Goal: Task Accomplishment & Management: Use online tool/utility

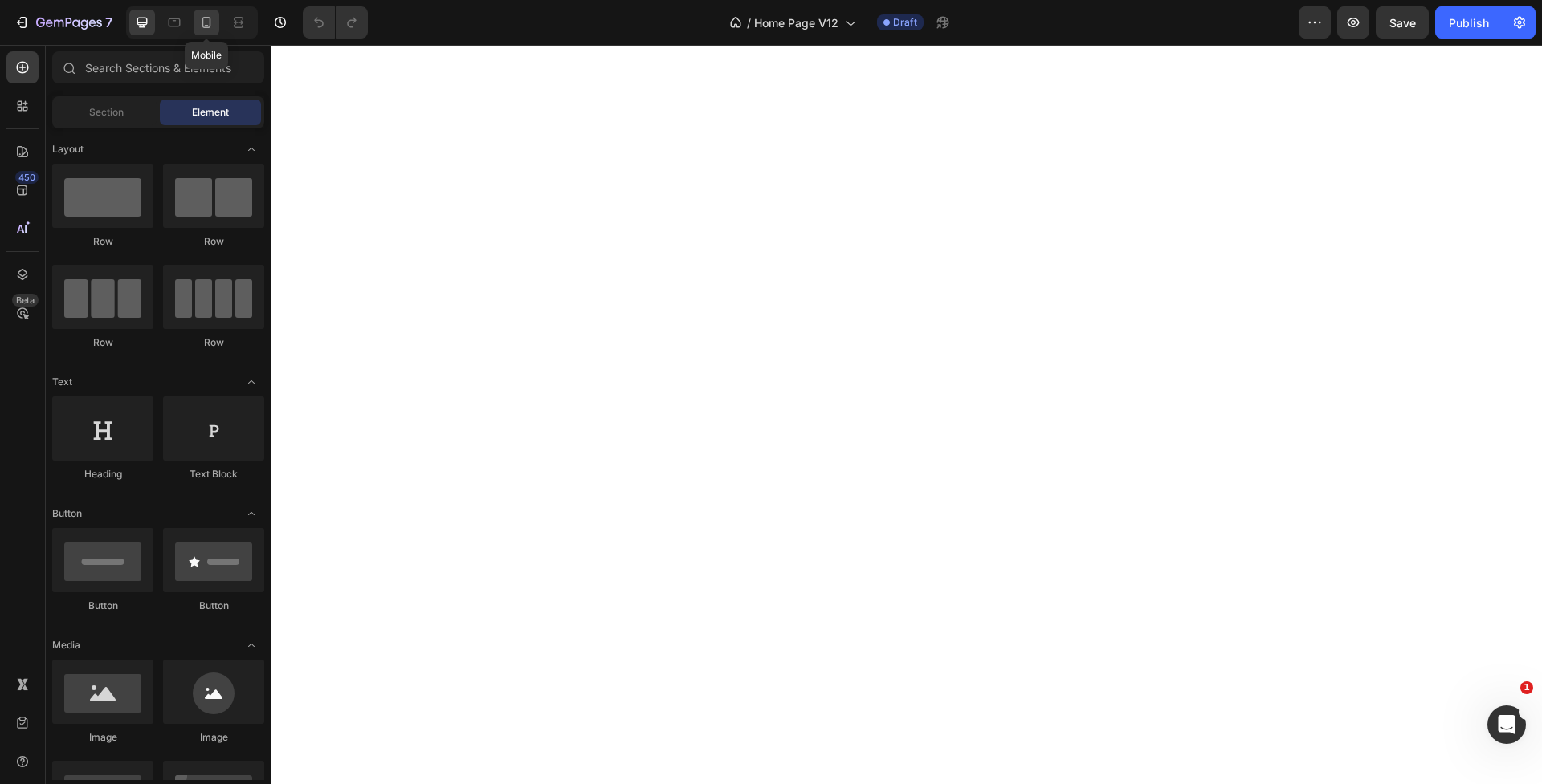
click at [211, 22] on icon at bounding box center [206, 23] width 17 height 17
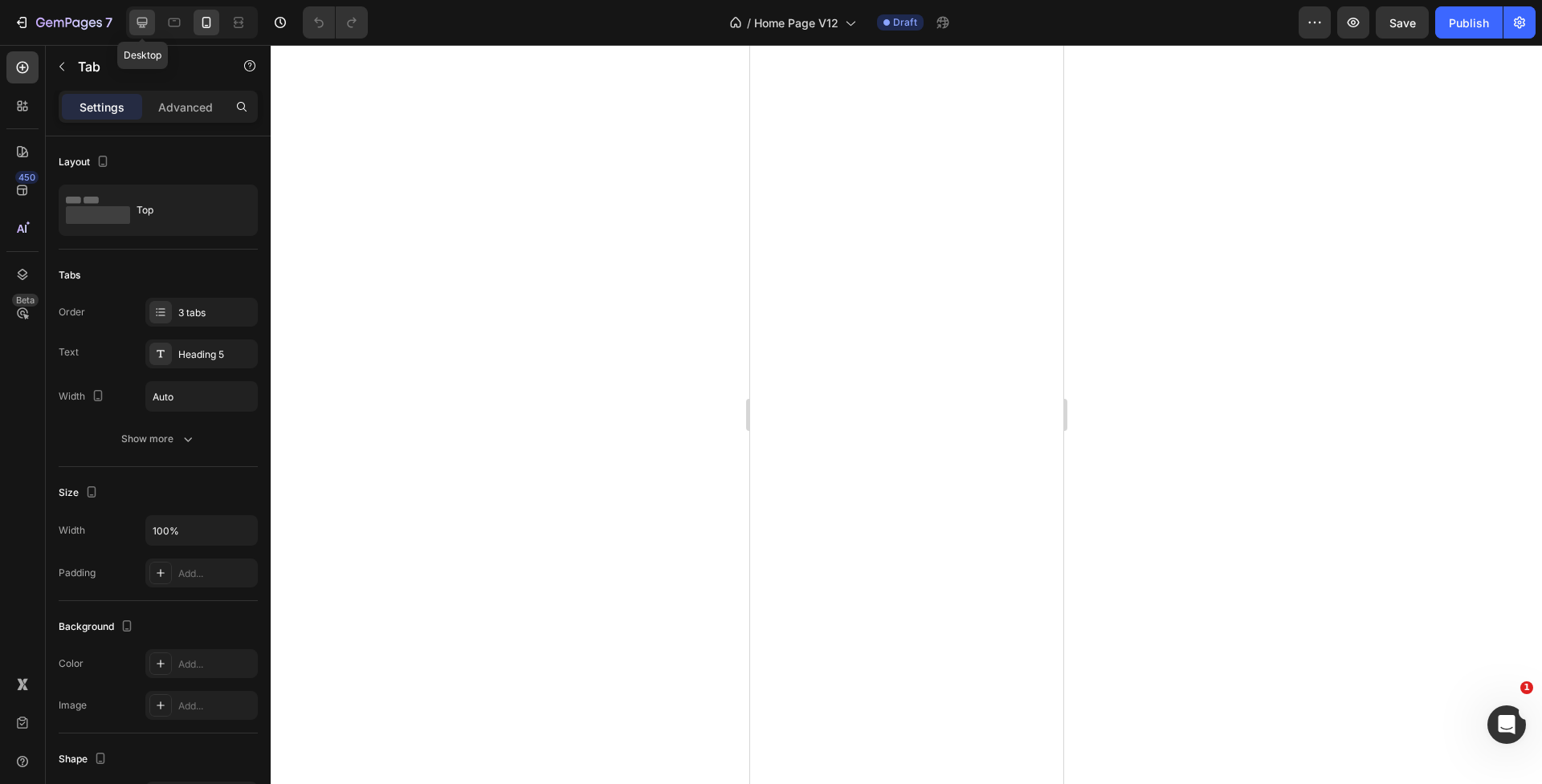
click at [137, 23] on icon at bounding box center [142, 23] width 17 height 17
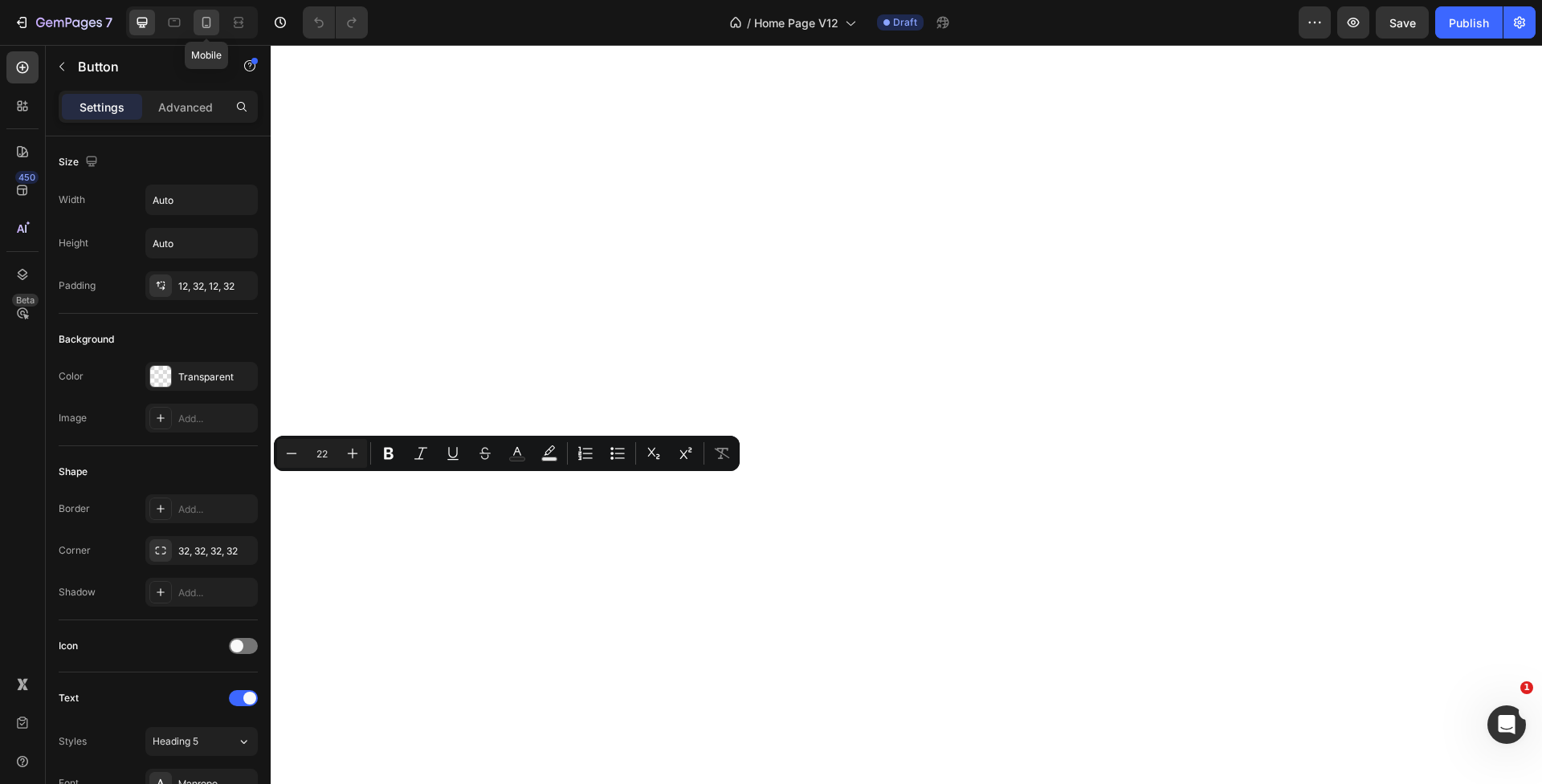
click at [205, 21] on icon at bounding box center [206, 23] width 17 height 17
type input "100%"
type input "20"
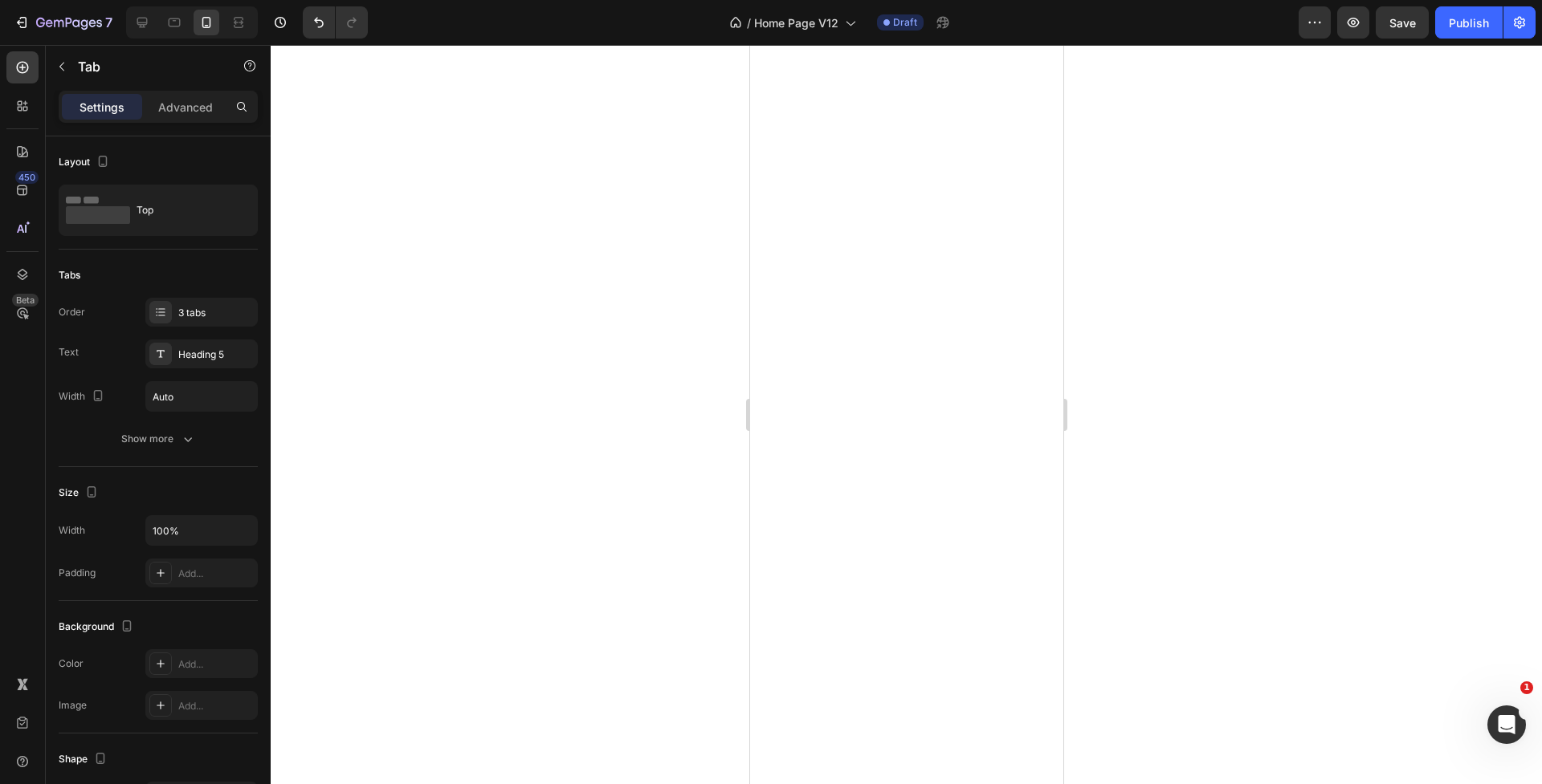
click at [723, 582] on div at bounding box center [906, 414] width 1271 height 739
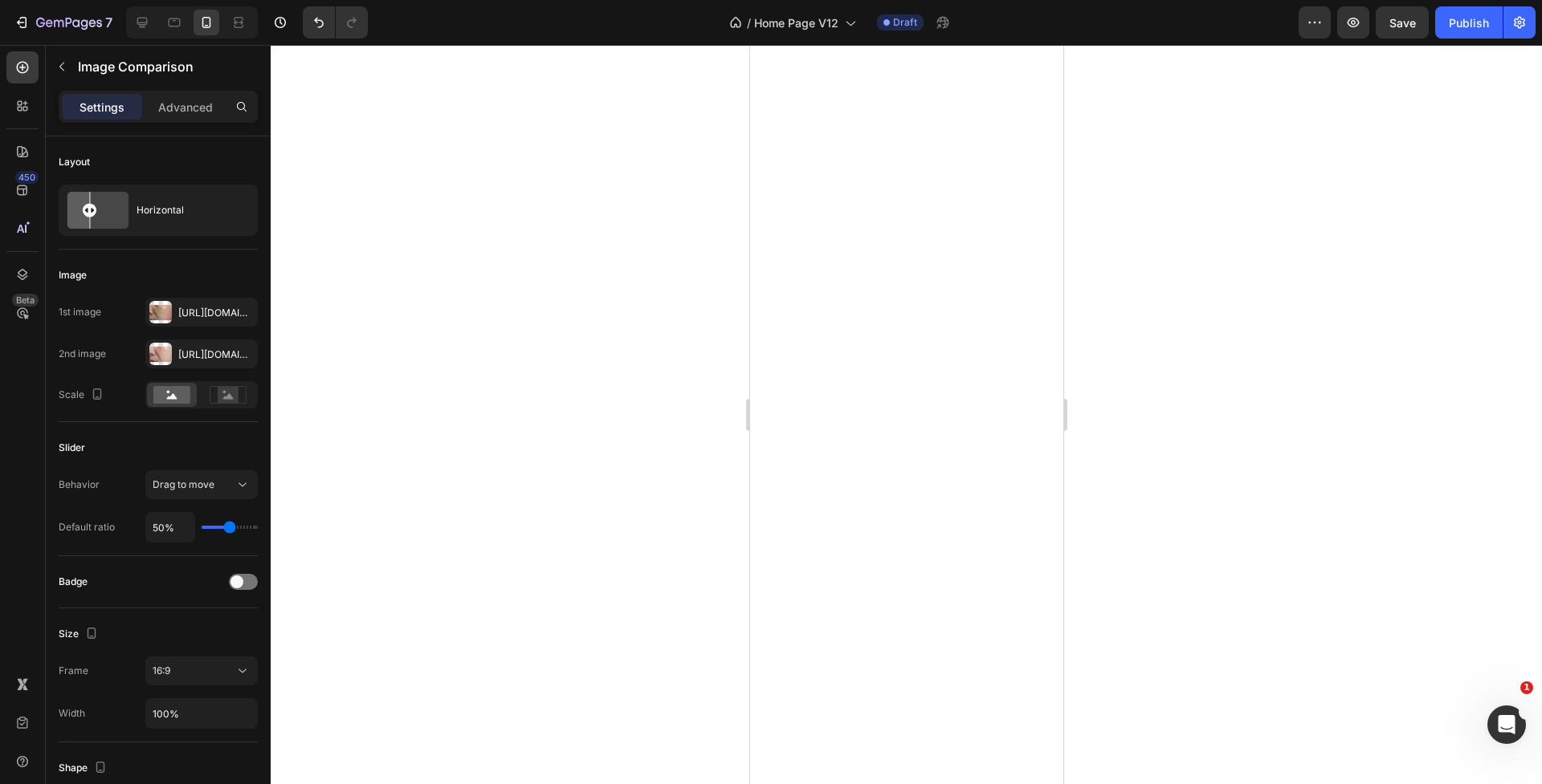
click at [666, 580] on div at bounding box center [906, 414] width 1271 height 739
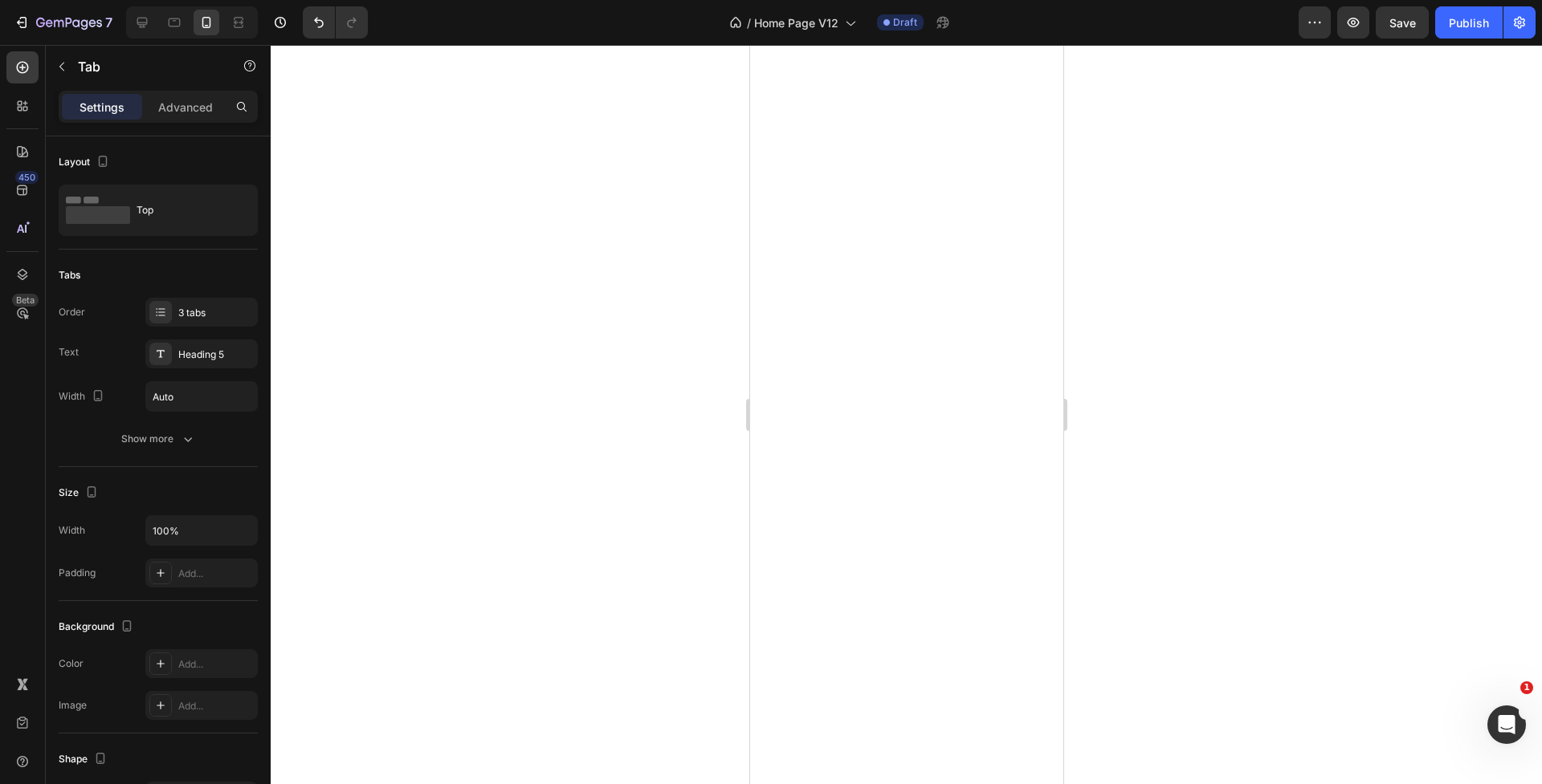
drag, startPoint x: 1314, startPoint y: 518, endPoint x: 1254, endPoint y: 525, distance: 60.4
click at [1313, 518] on div at bounding box center [906, 414] width 1271 height 739
click at [552, 501] on div at bounding box center [906, 414] width 1271 height 739
click at [190, 365] on div "Heading 5" at bounding box center [201, 354] width 113 height 29
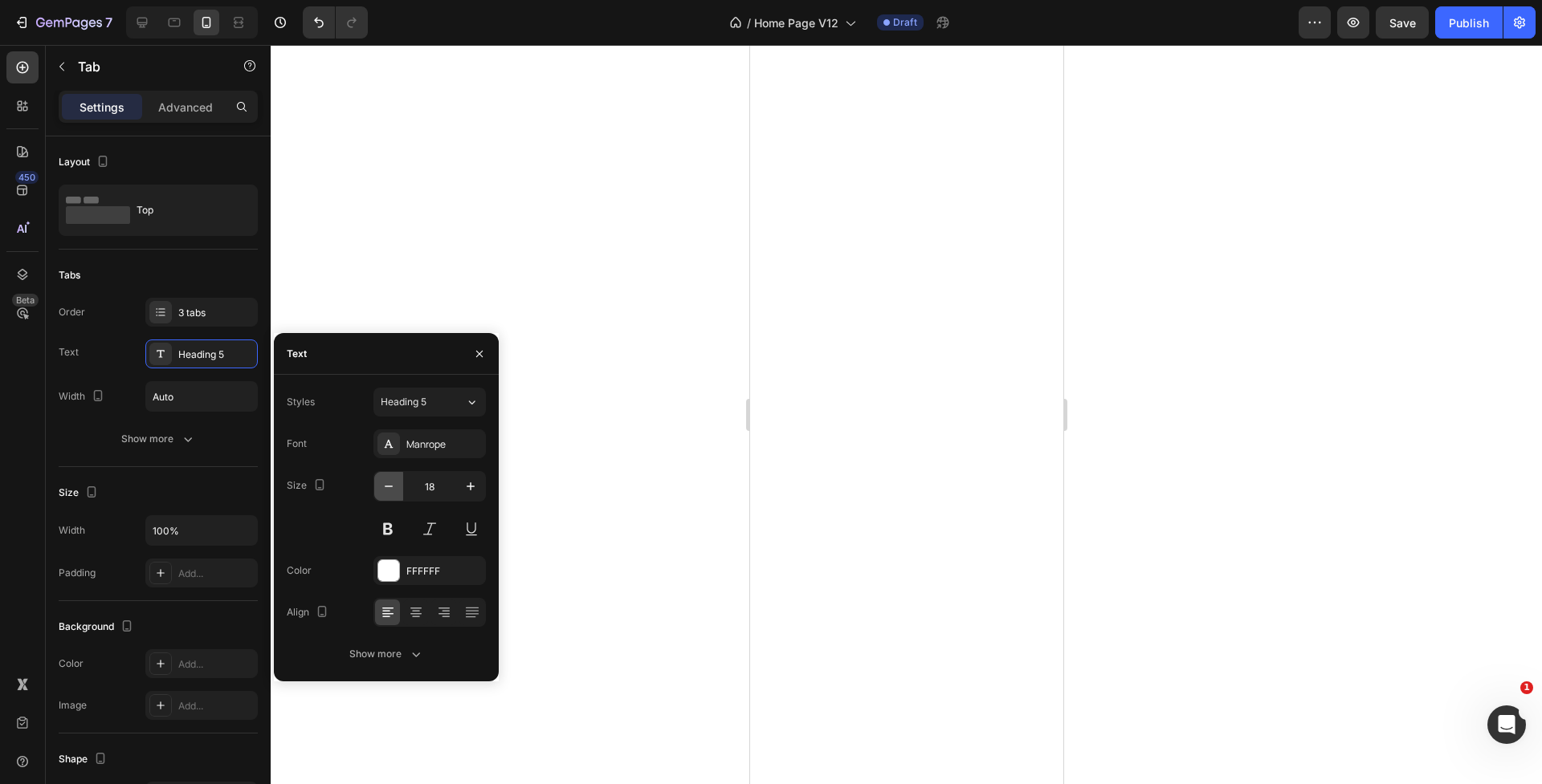
click at [390, 483] on icon "button" at bounding box center [389, 487] width 17 height 17
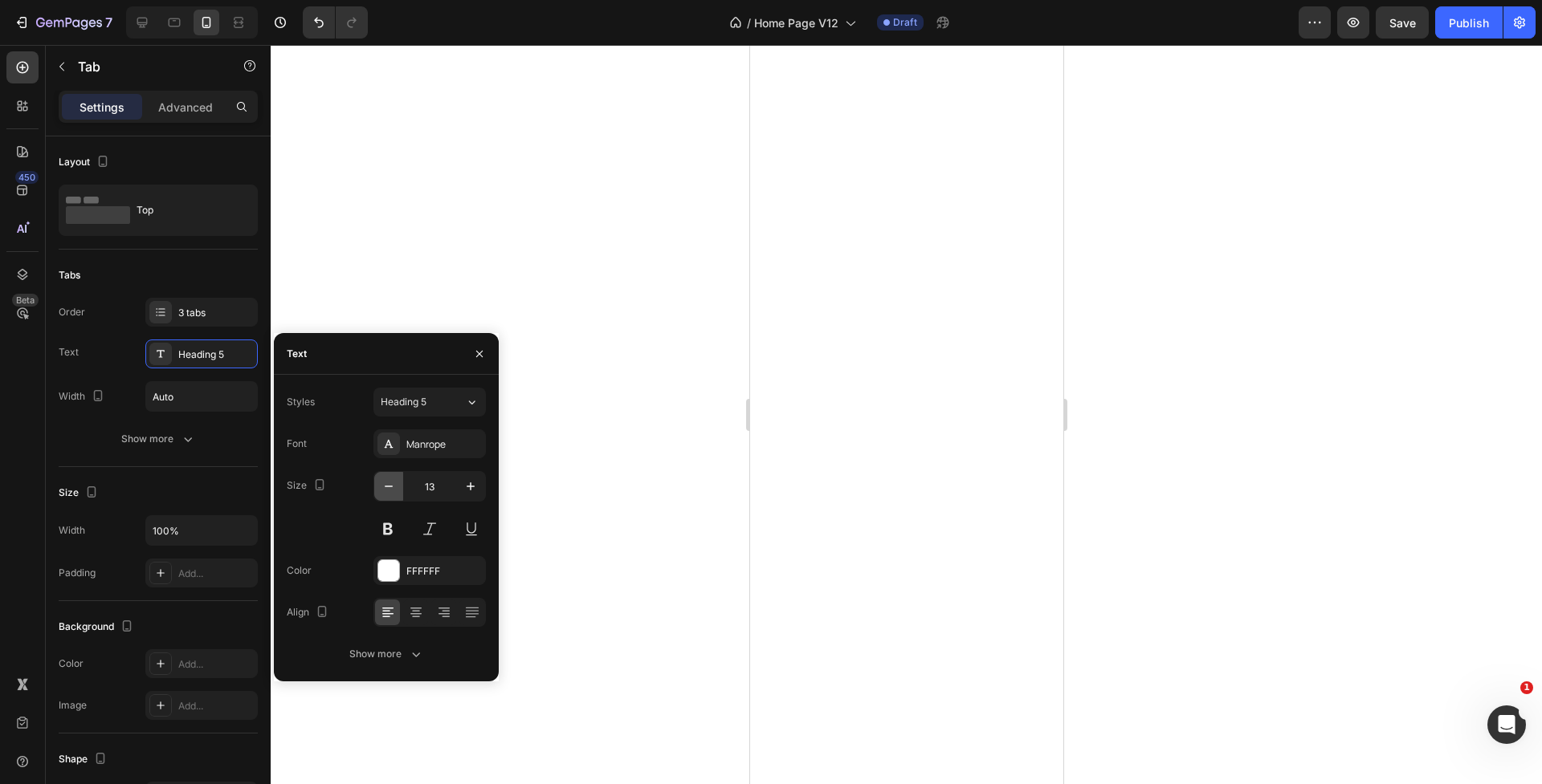
click at [390, 483] on icon "button" at bounding box center [389, 487] width 17 height 17
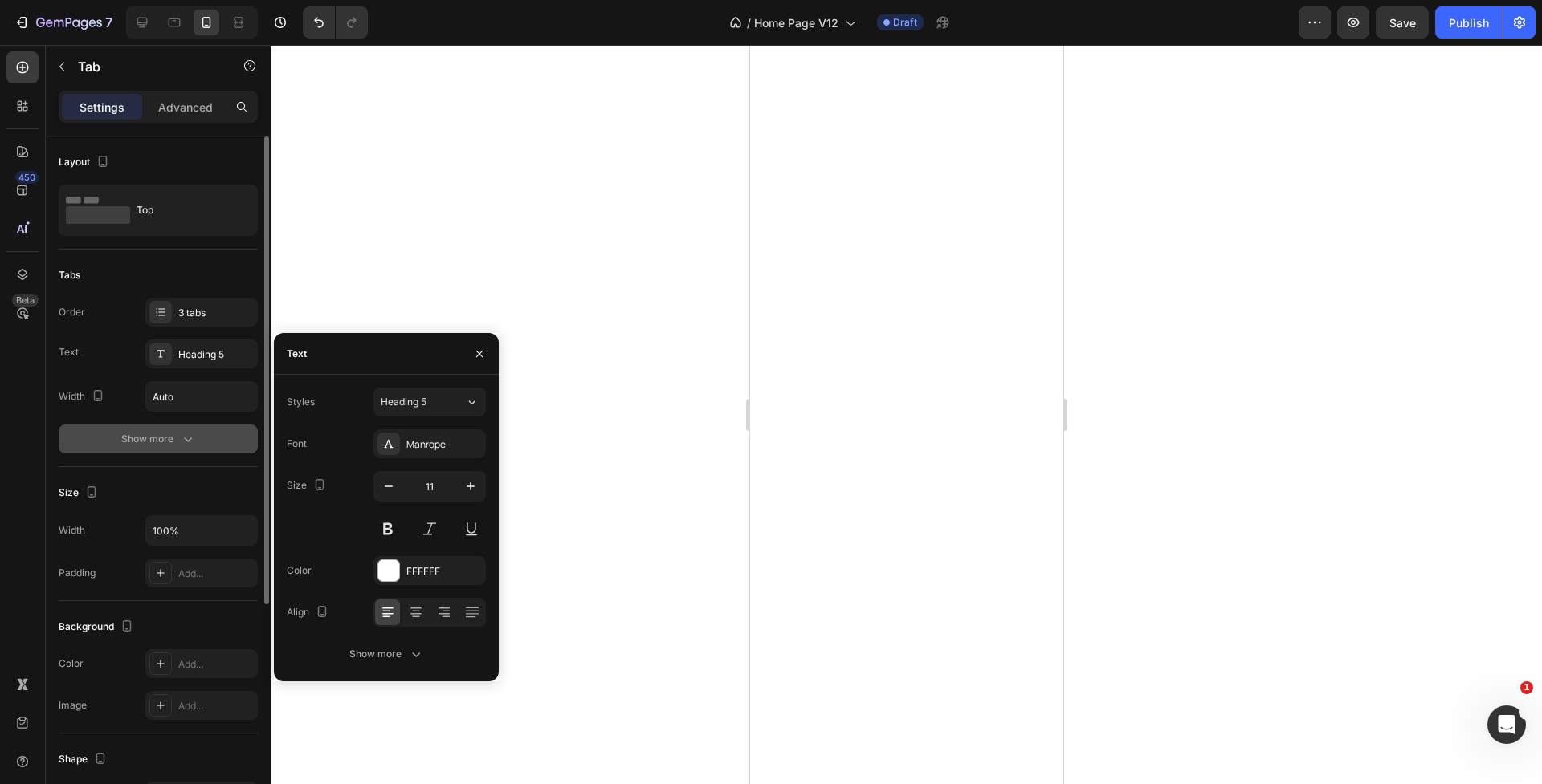
click at [148, 436] on div "Show more" at bounding box center [158, 439] width 74 height 17
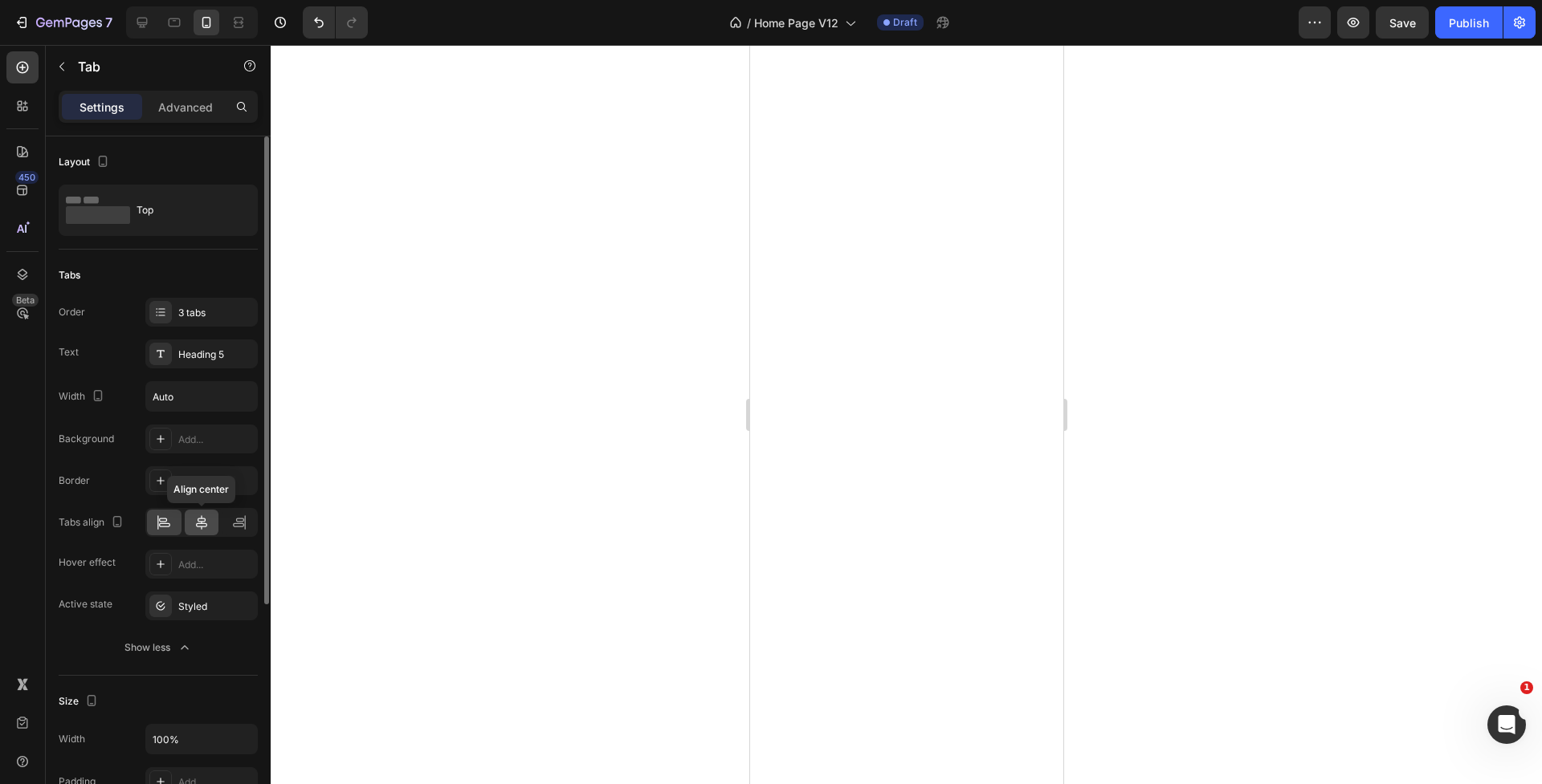
click at [203, 527] on icon at bounding box center [202, 523] width 17 height 17
click at [162, 528] on icon at bounding box center [164, 523] width 17 height 17
click at [194, 366] on div "Heading 5" at bounding box center [201, 354] width 113 height 29
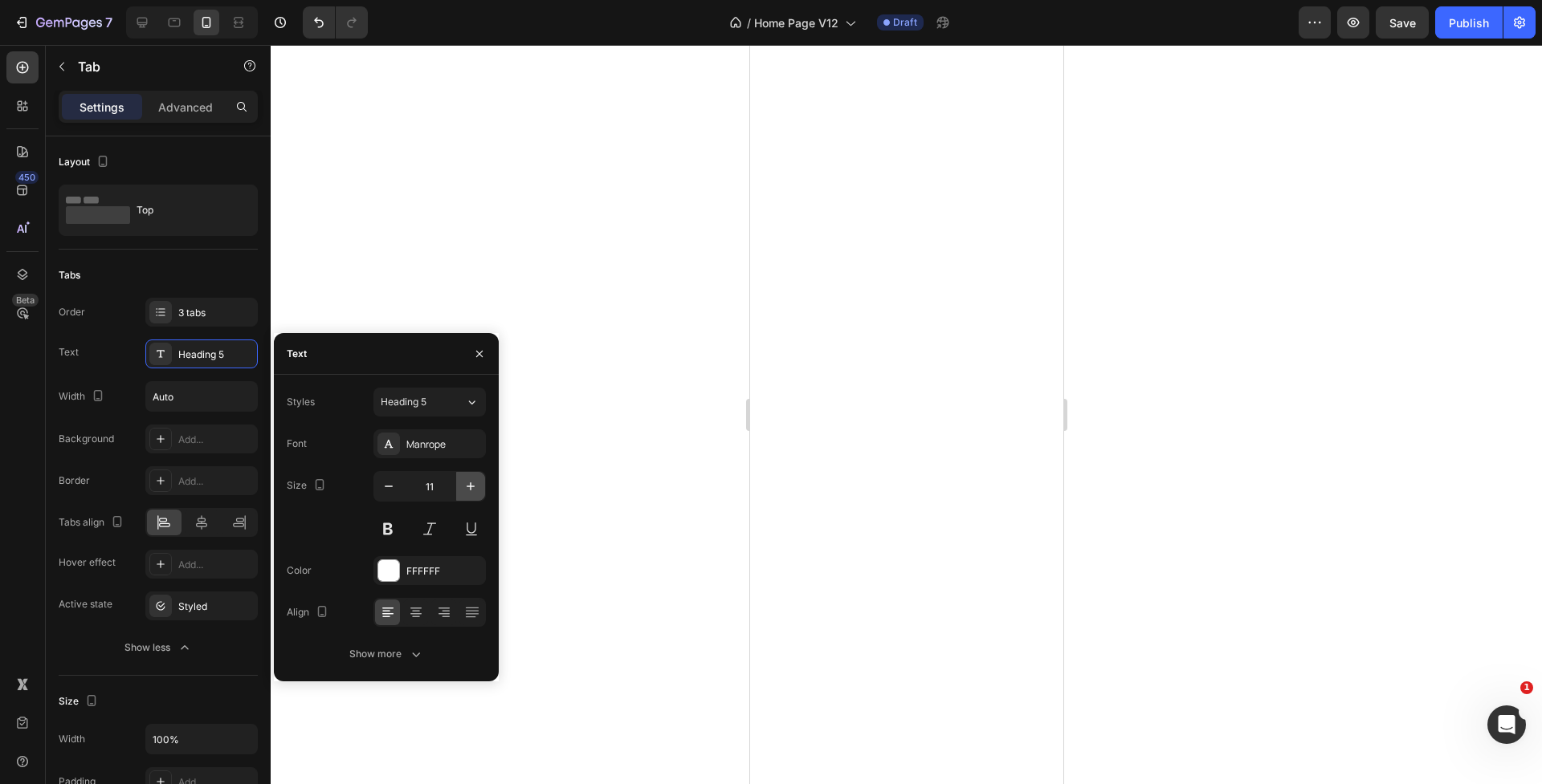
click at [459, 486] on button "button" at bounding box center [471, 487] width 29 height 29
type input "15"
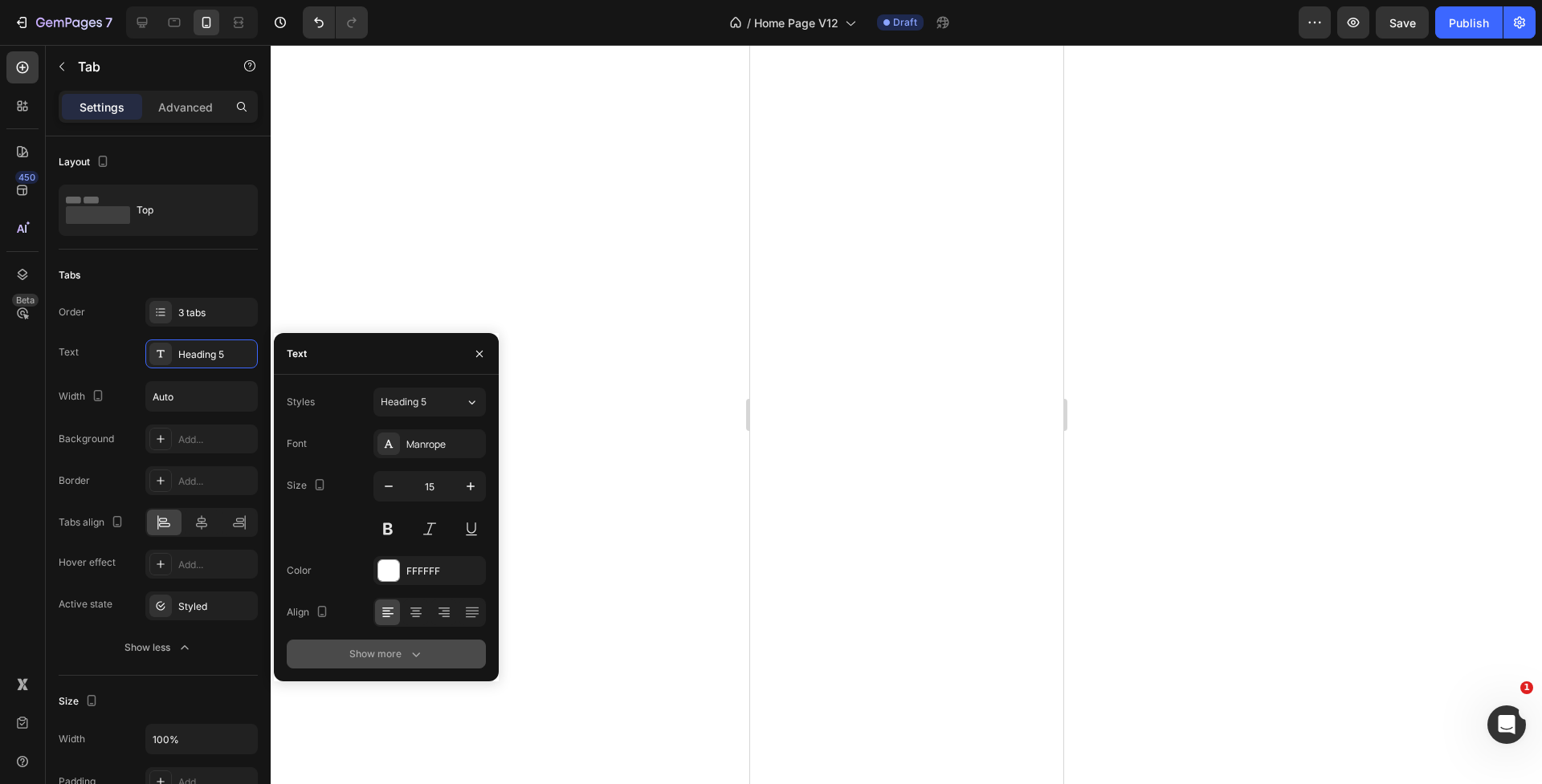
click at [414, 654] on icon "button" at bounding box center [416, 655] width 17 height 17
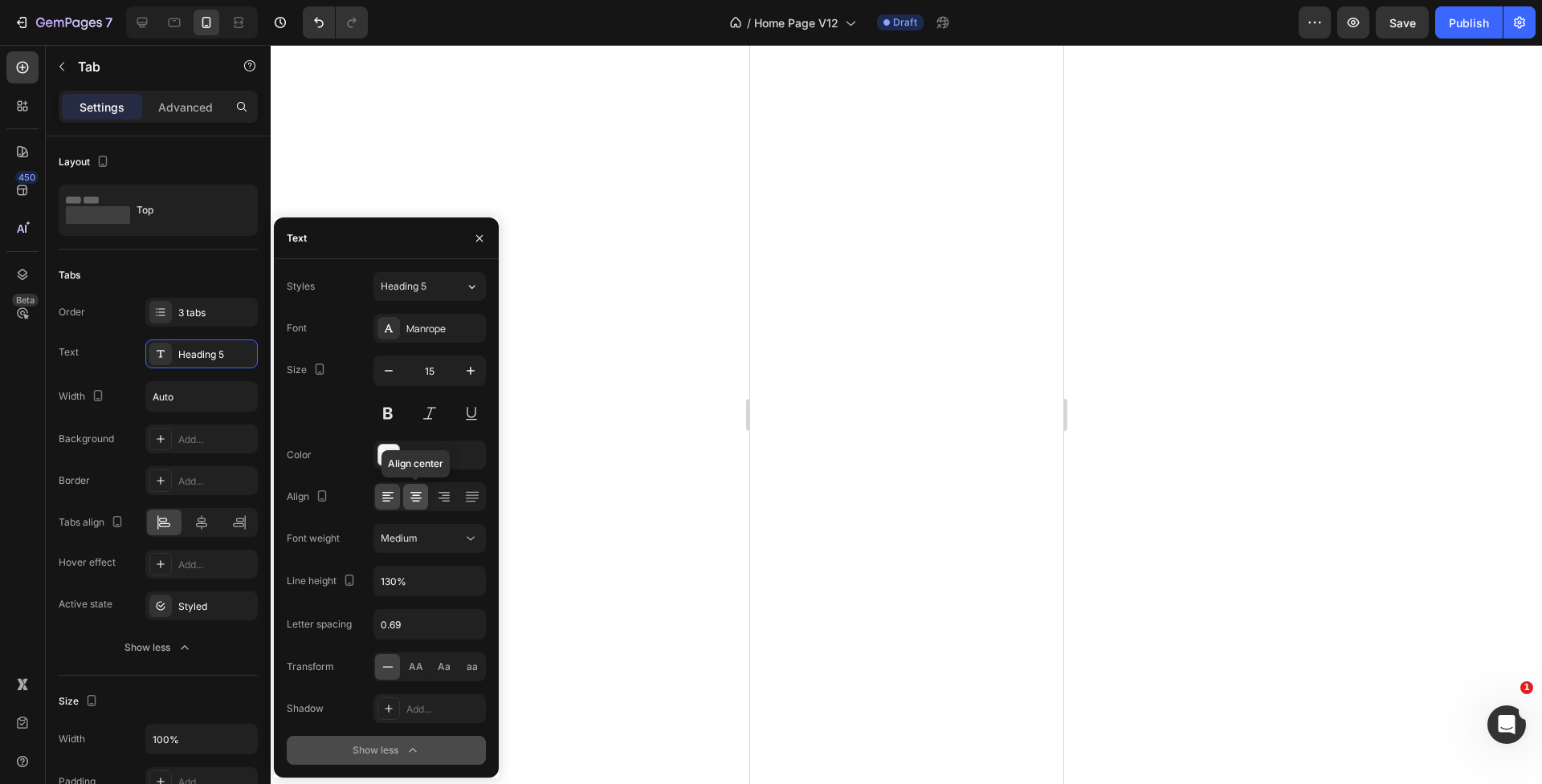
click at [415, 499] on icon at bounding box center [416, 499] width 11 height 2
click at [441, 502] on icon at bounding box center [444, 497] width 17 height 17
click at [421, 501] on icon at bounding box center [416, 497] width 17 height 17
click at [403, 582] on input "130%" at bounding box center [429, 581] width 111 height 29
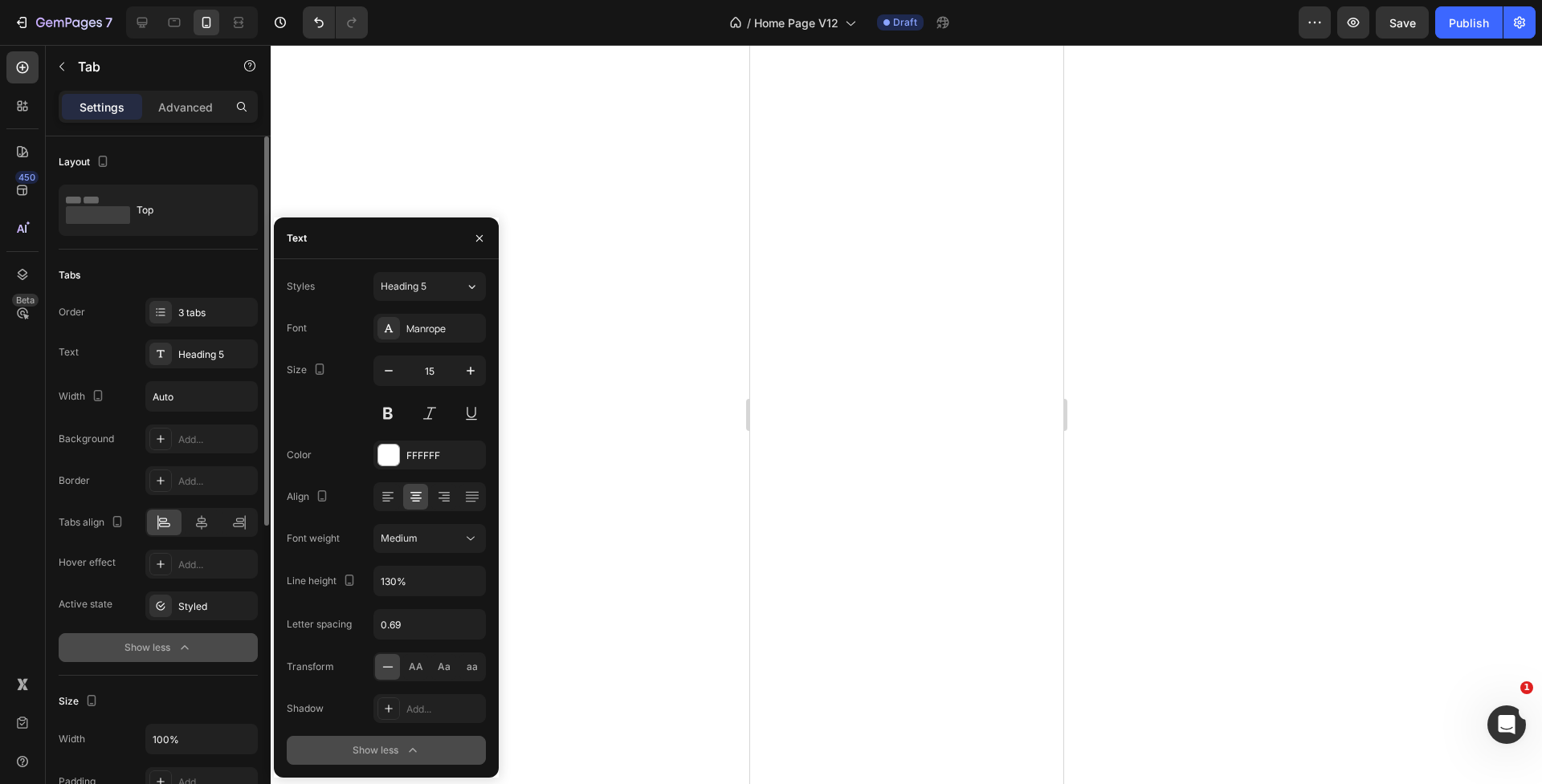
click at [234, 655] on button "Show less" at bounding box center [158, 648] width 199 height 29
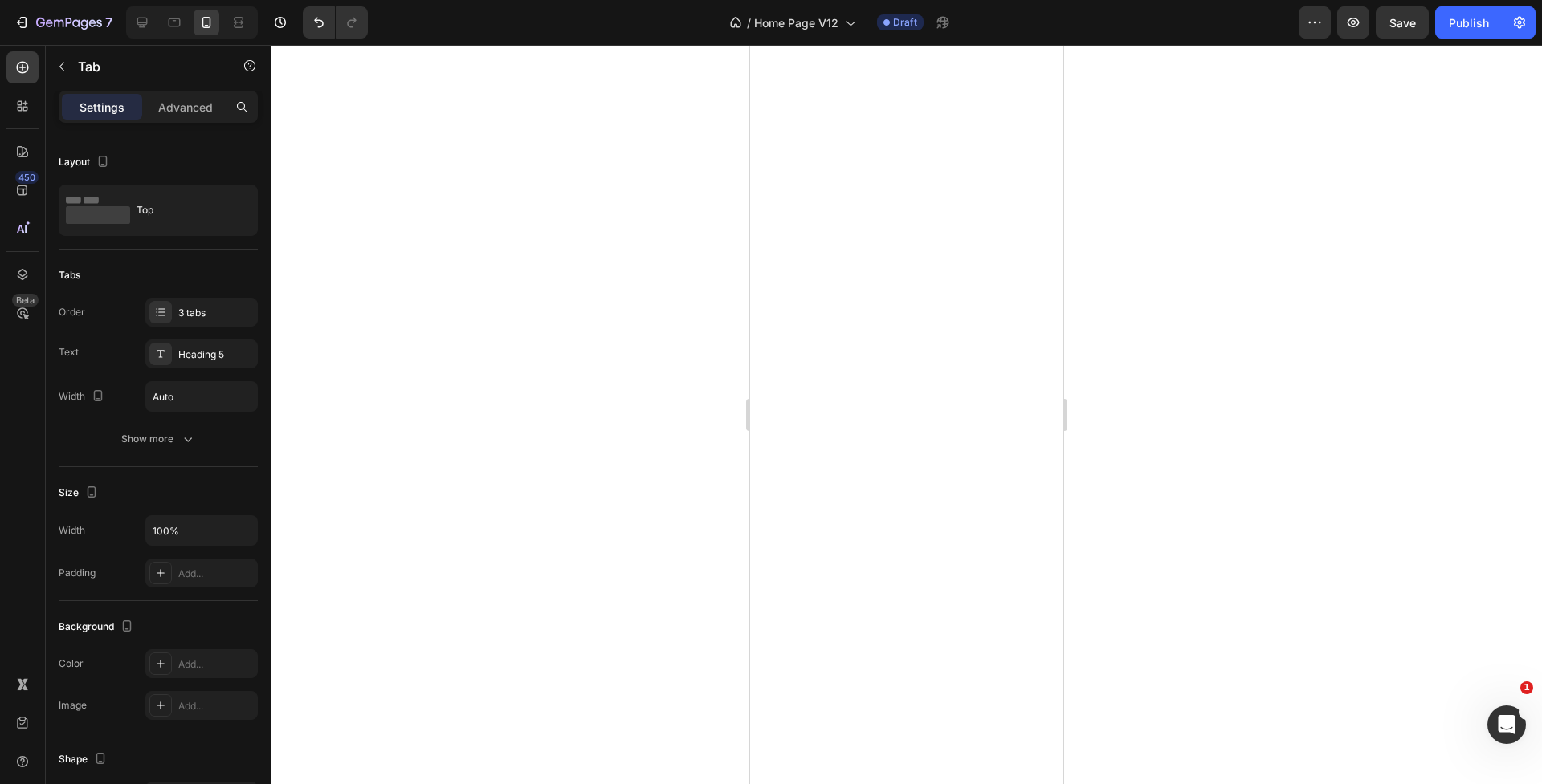
click at [613, 571] on div at bounding box center [906, 414] width 1271 height 739
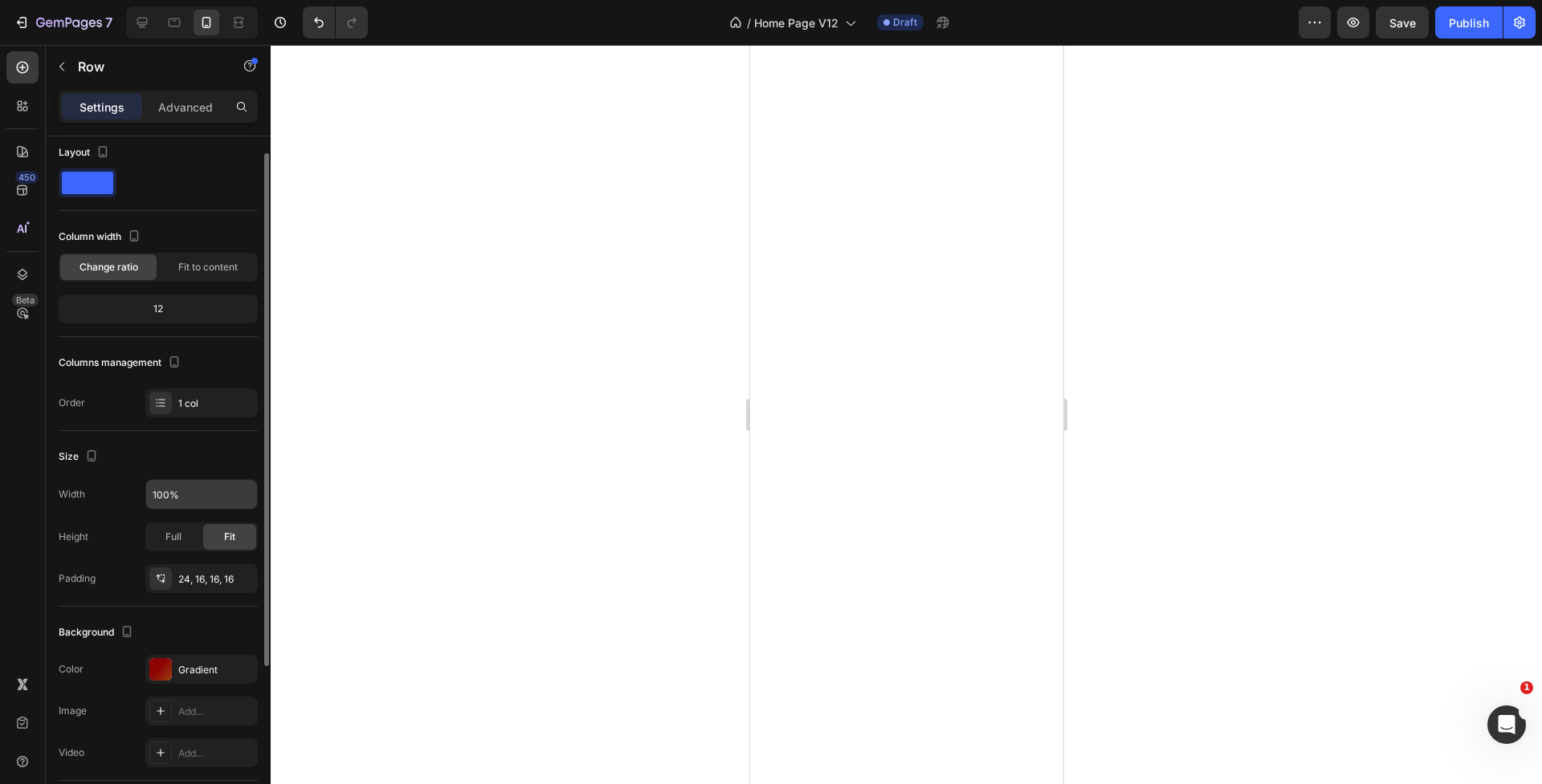
scroll to position [16, 0]
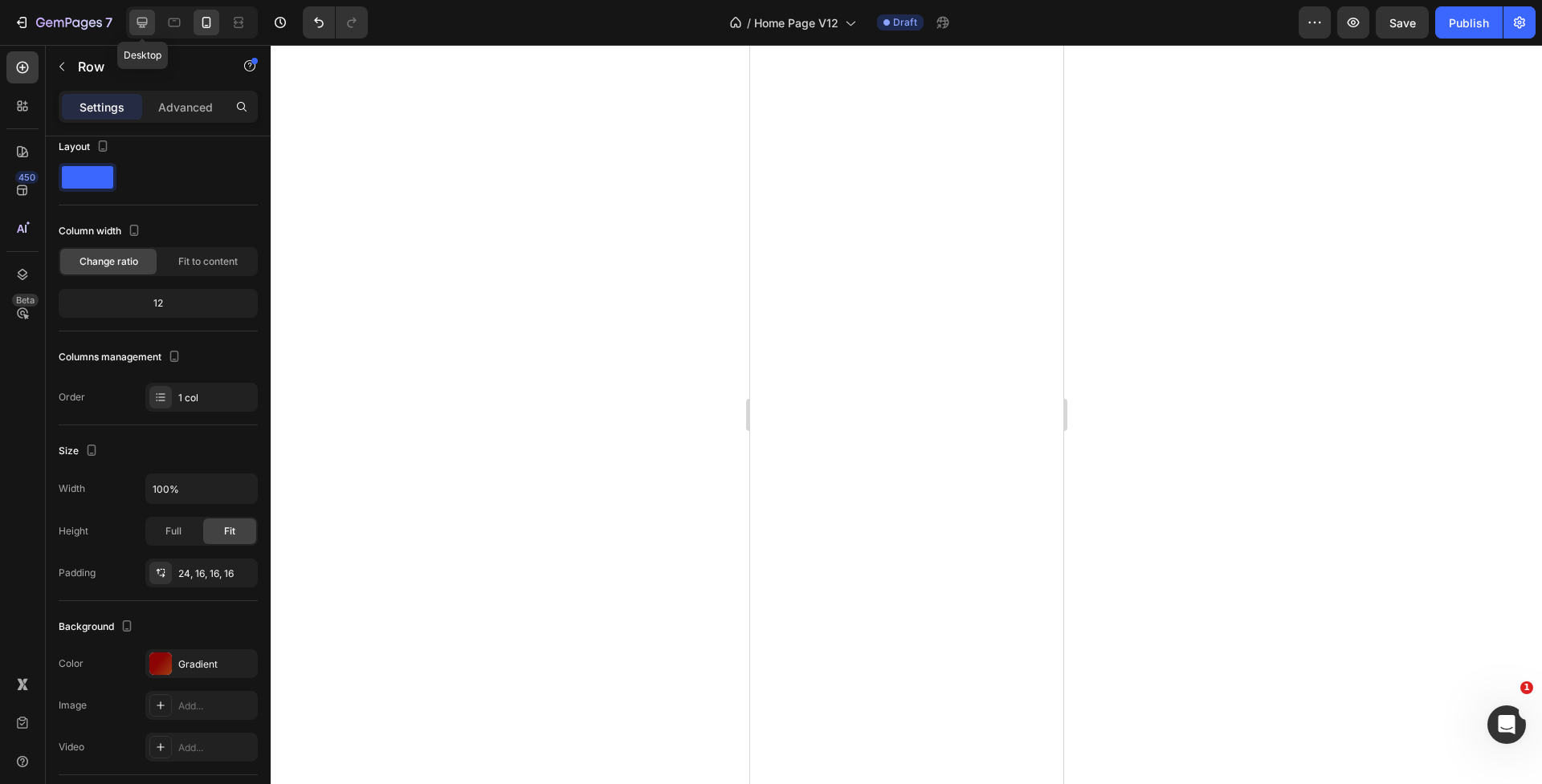
click at [141, 27] on icon at bounding box center [142, 22] width 10 height 10
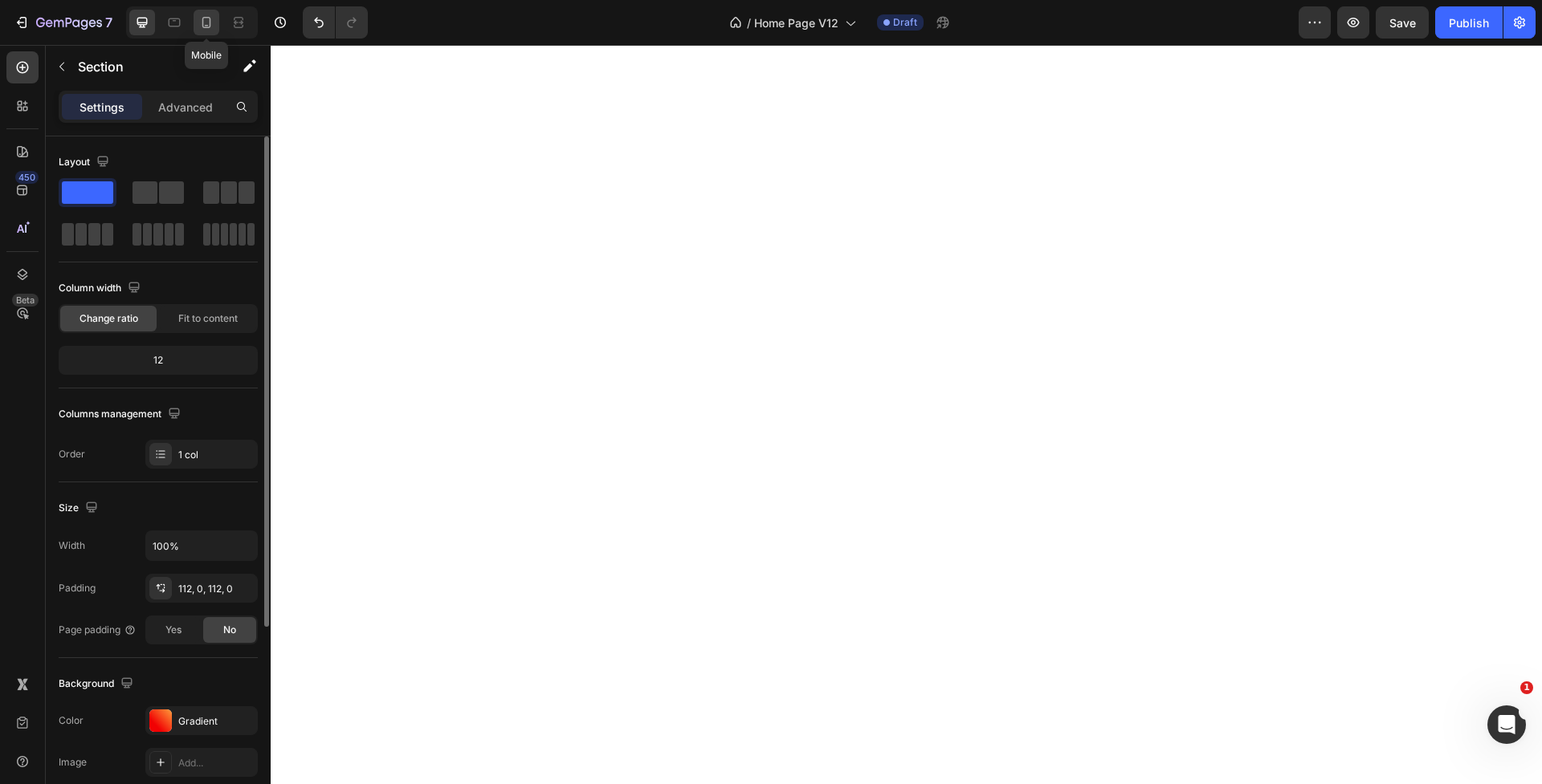
click at [198, 26] on icon at bounding box center [206, 23] width 17 height 17
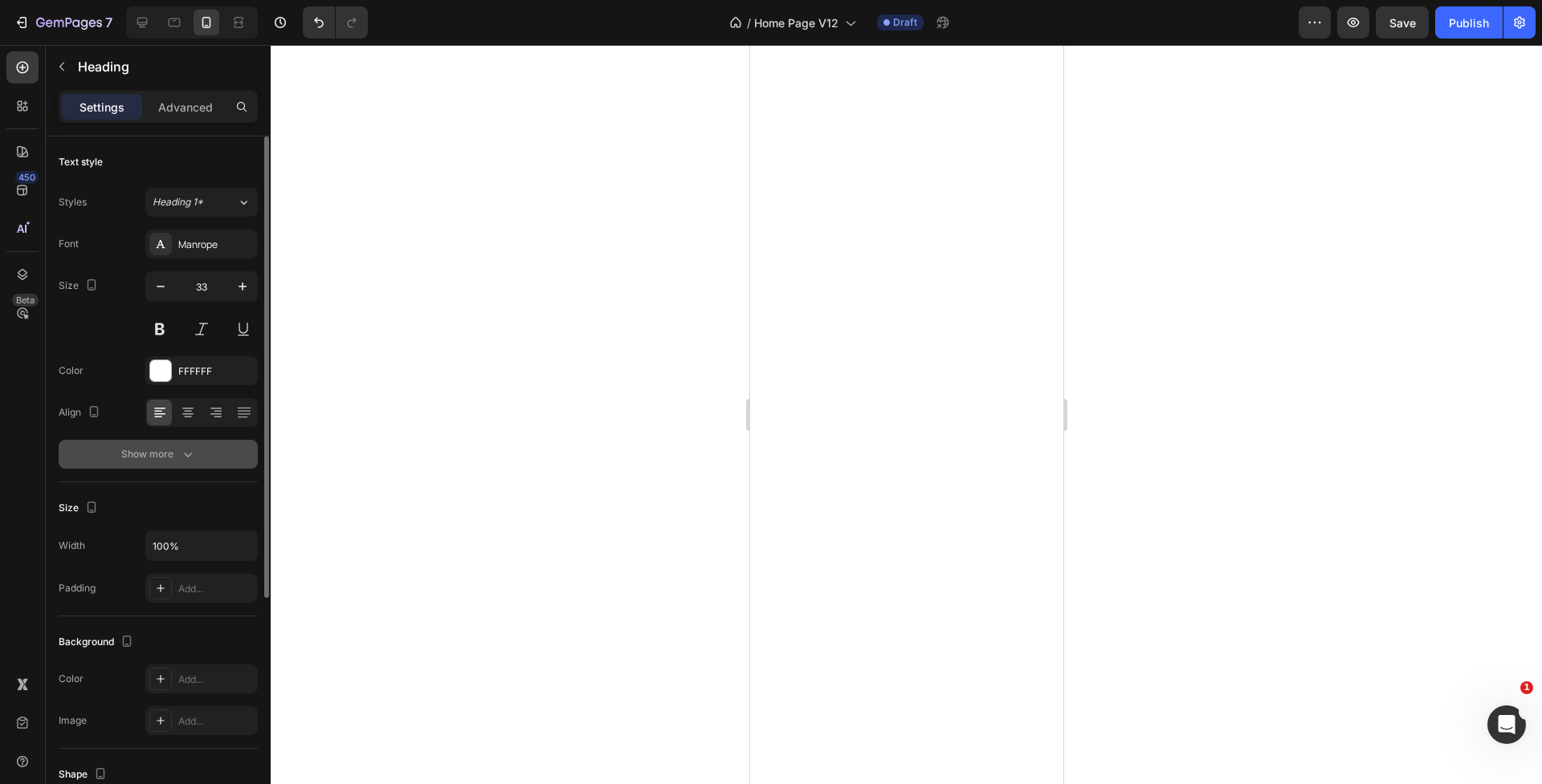
click at [158, 450] on div "Show more" at bounding box center [158, 455] width 74 height 17
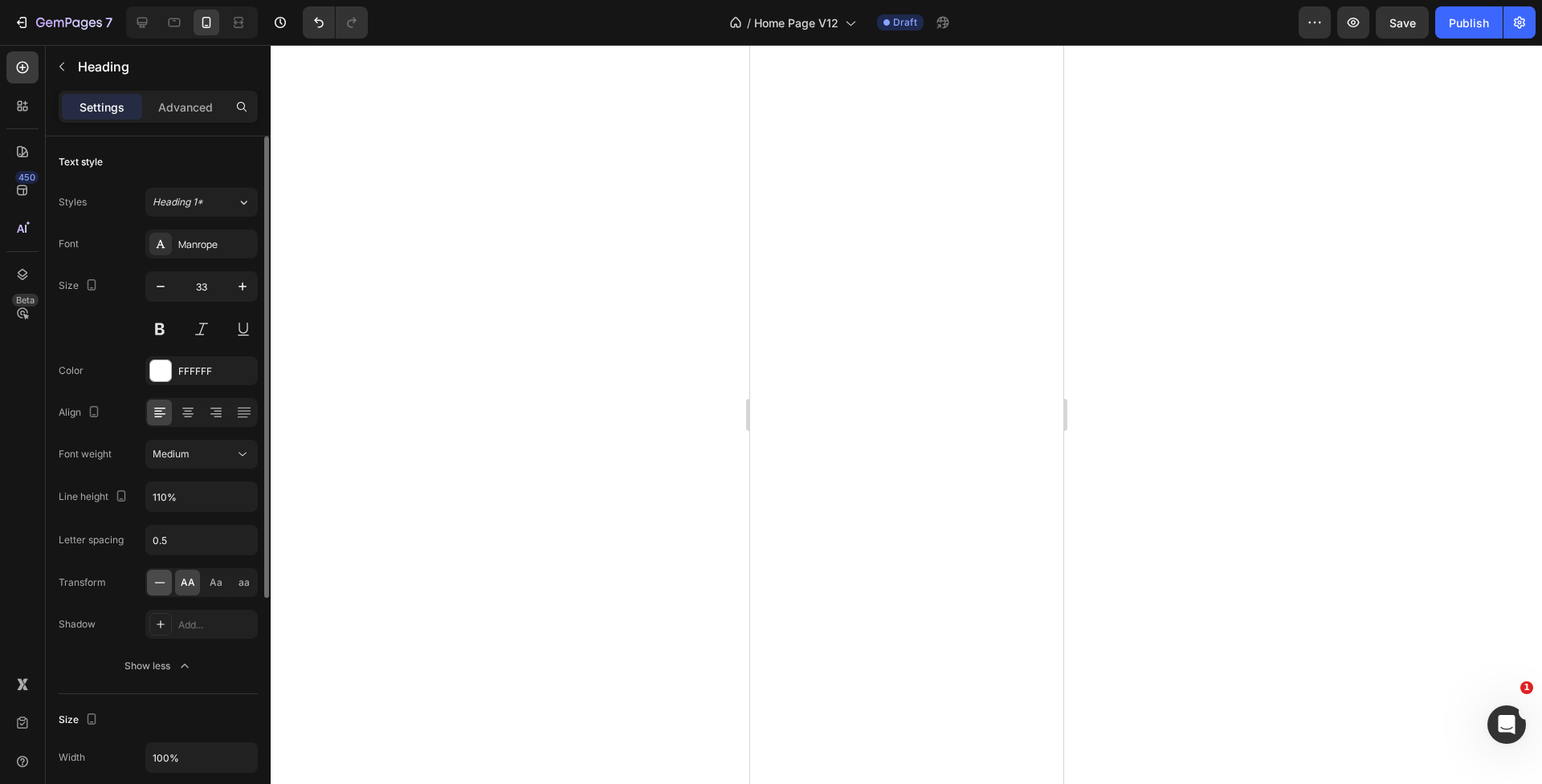
click at [156, 584] on icon at bounding box center [160, 583] width 17 height 17
click at [163, 287] on icon "button" at bounding box center [161, 286] width 17 height 17
click at [208, 204] on div "Heading 1*" at bounding box center [184, 202] width 65 height 15
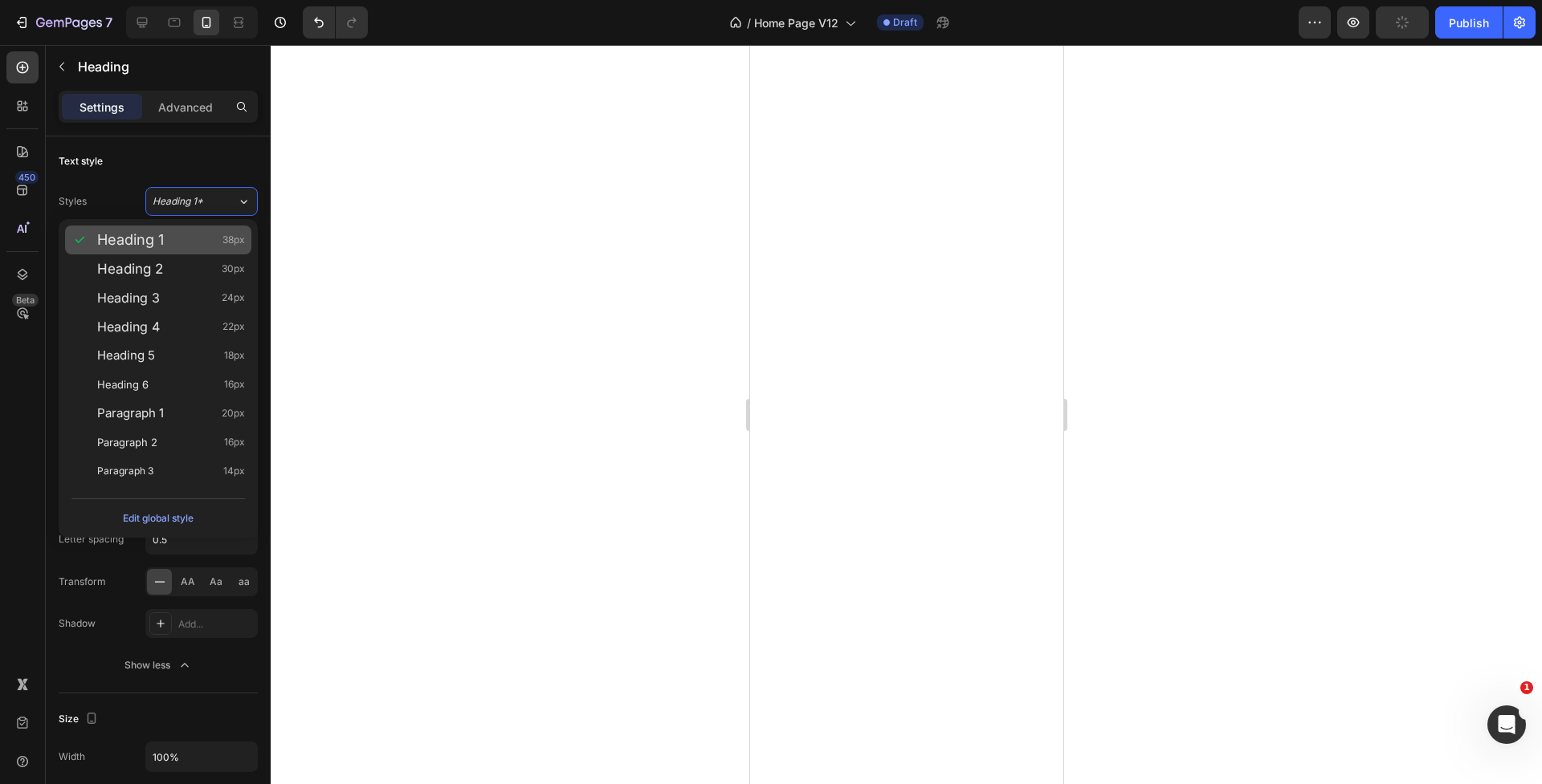
click at [179, 246] on div "Heading 1 38px" at bounding box center [171, 240] width 148 height 17
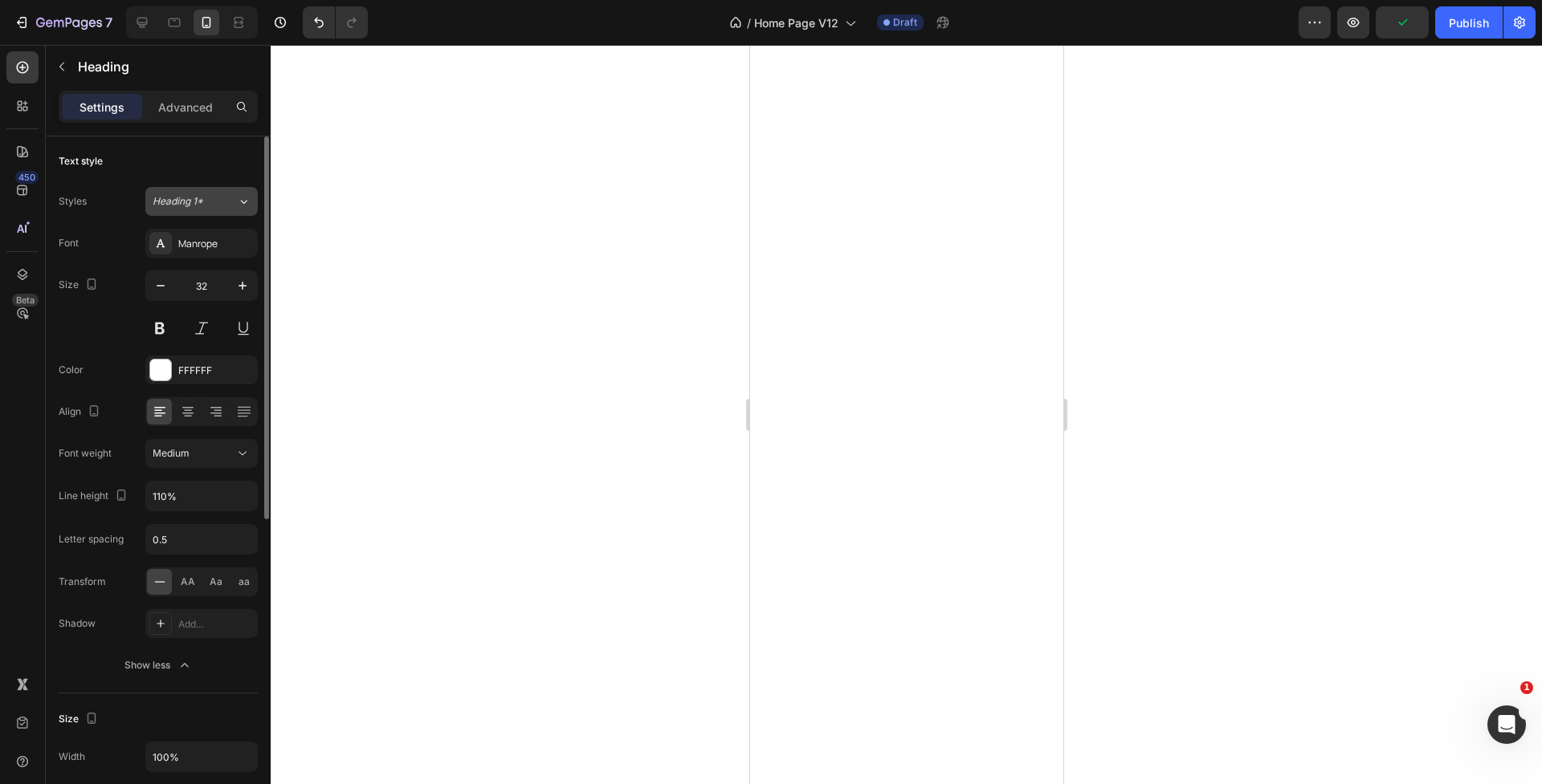
click at [196, 205] on span "Heading 1*" at bounding box center [177, 202] width 50 height 15
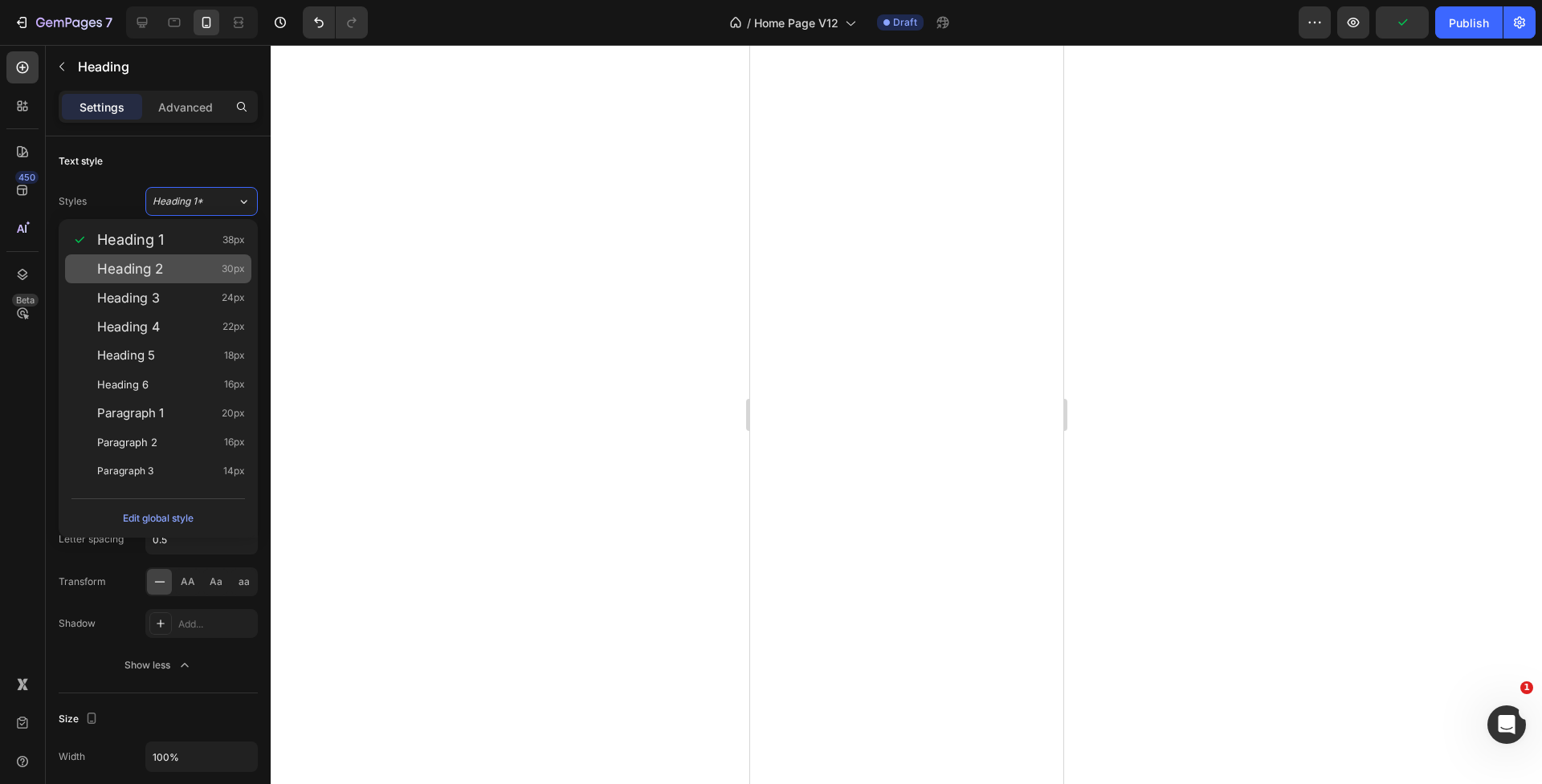
click at [156, 267] on span "Heading 2" at bounding box center [130, 269] width 66 height 17
type input "30"
type input "120%"
type input "0.75"
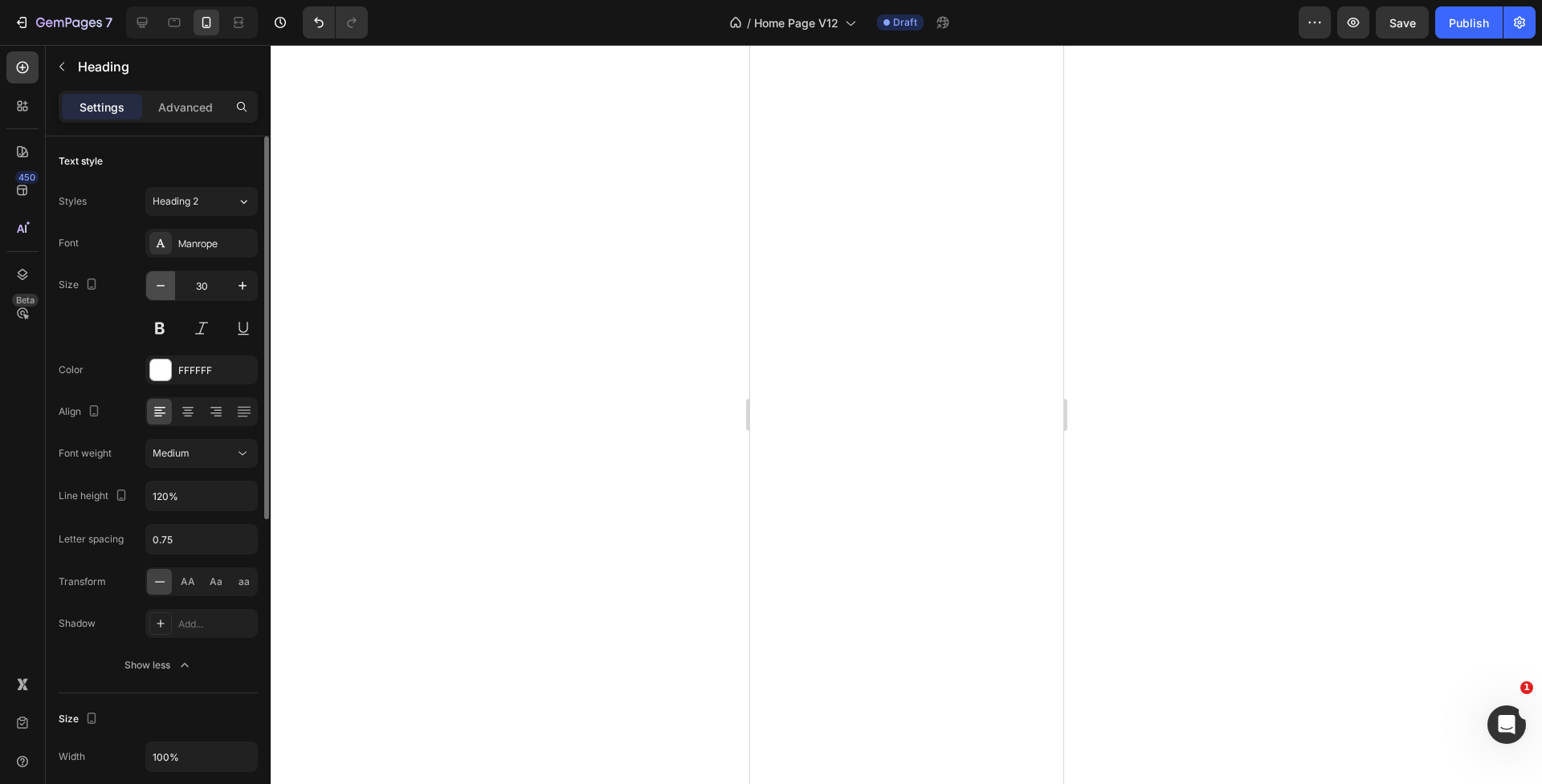
scroll to position [2, 0]
click at [184, 205] on span "Heading 2" at bounding box center [175, 201] width 46 height 15
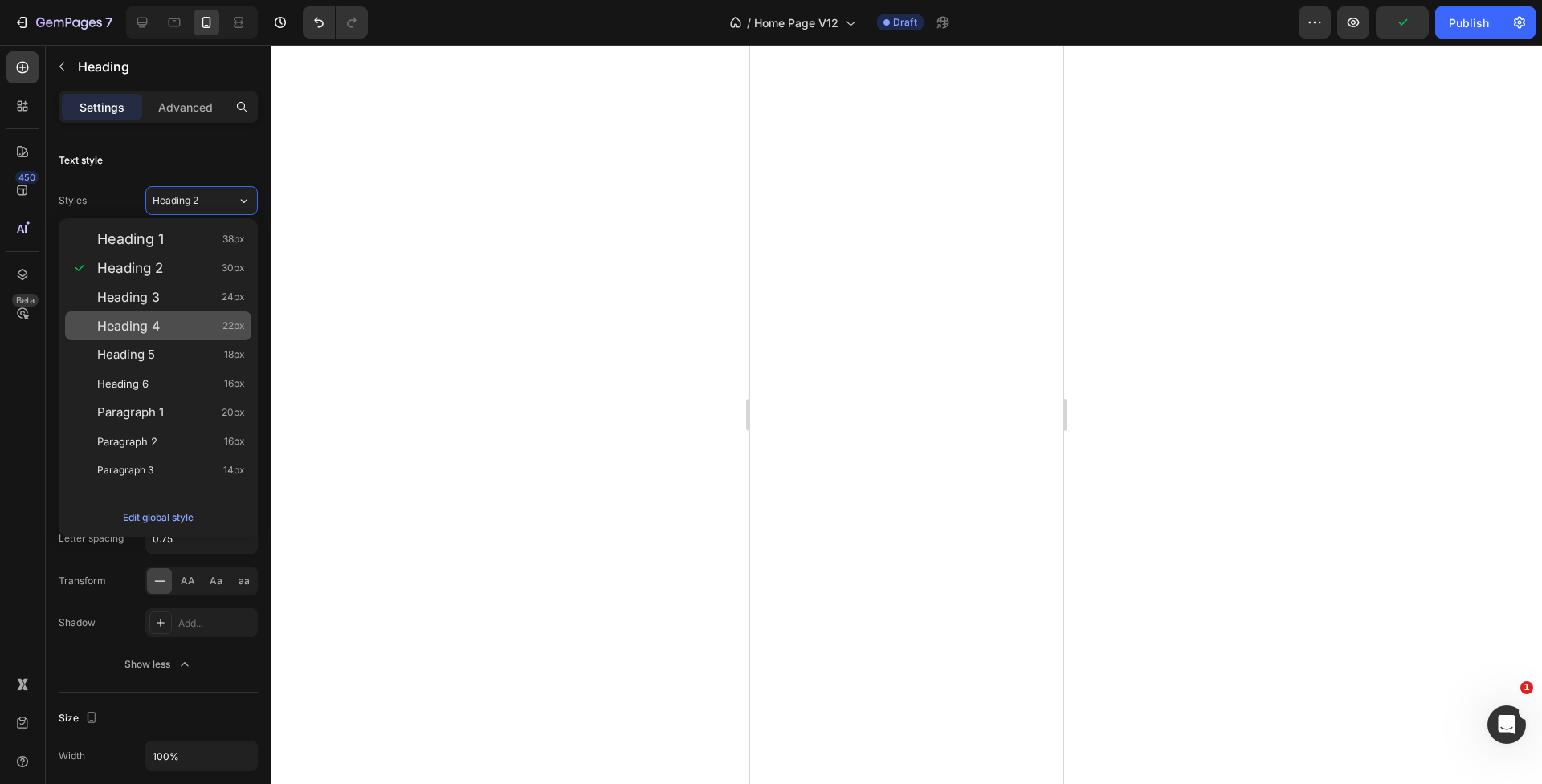
click at [190, 322] on div "Heading 4 22px" at bounding box center [171, 326] width 148 height 17
type input "22"
type input "130%"
type input "0.69"
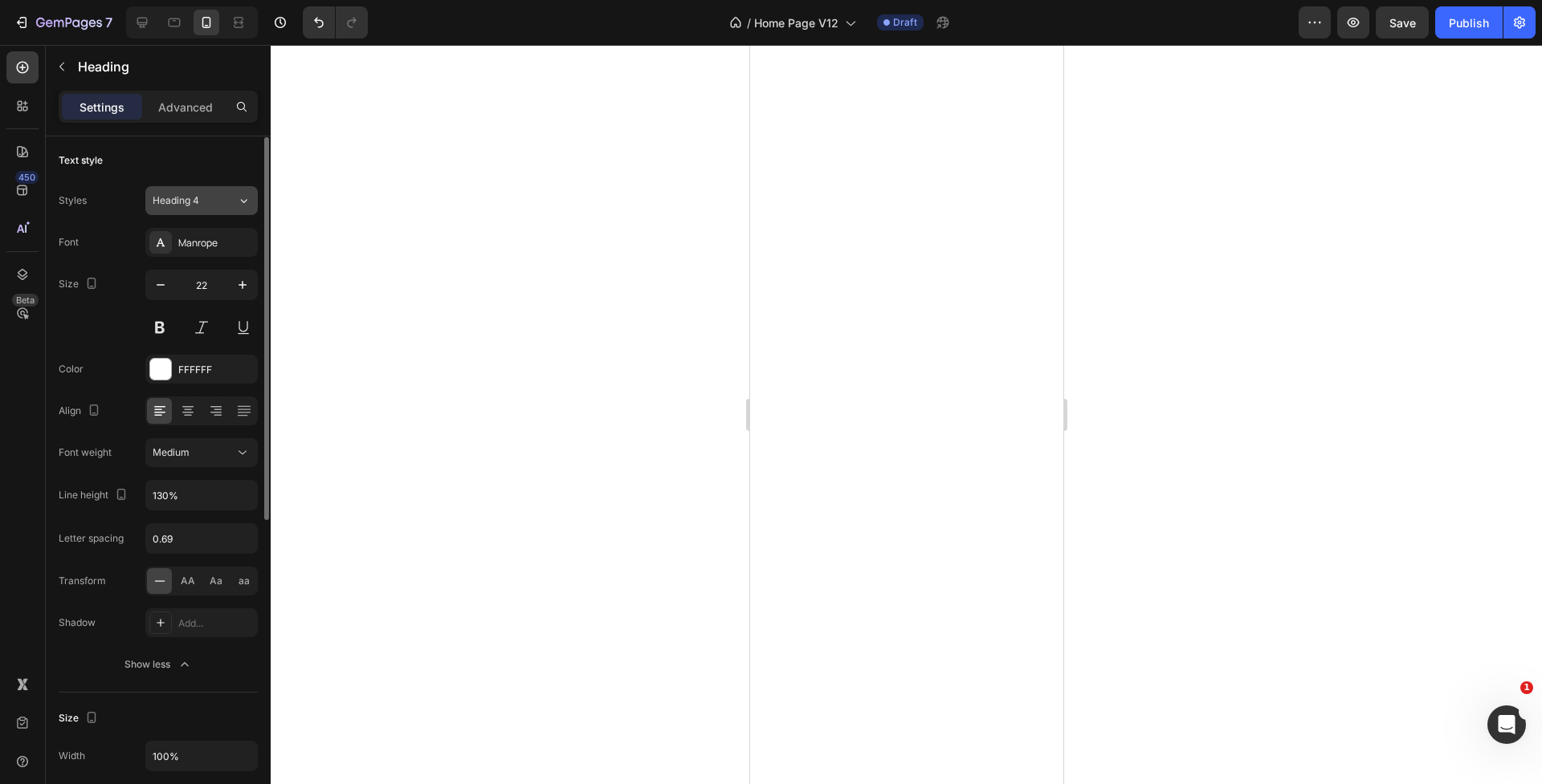
click at [190, 192] on button "Heading 4" at bounding box center [201, 201] width 113 height 29
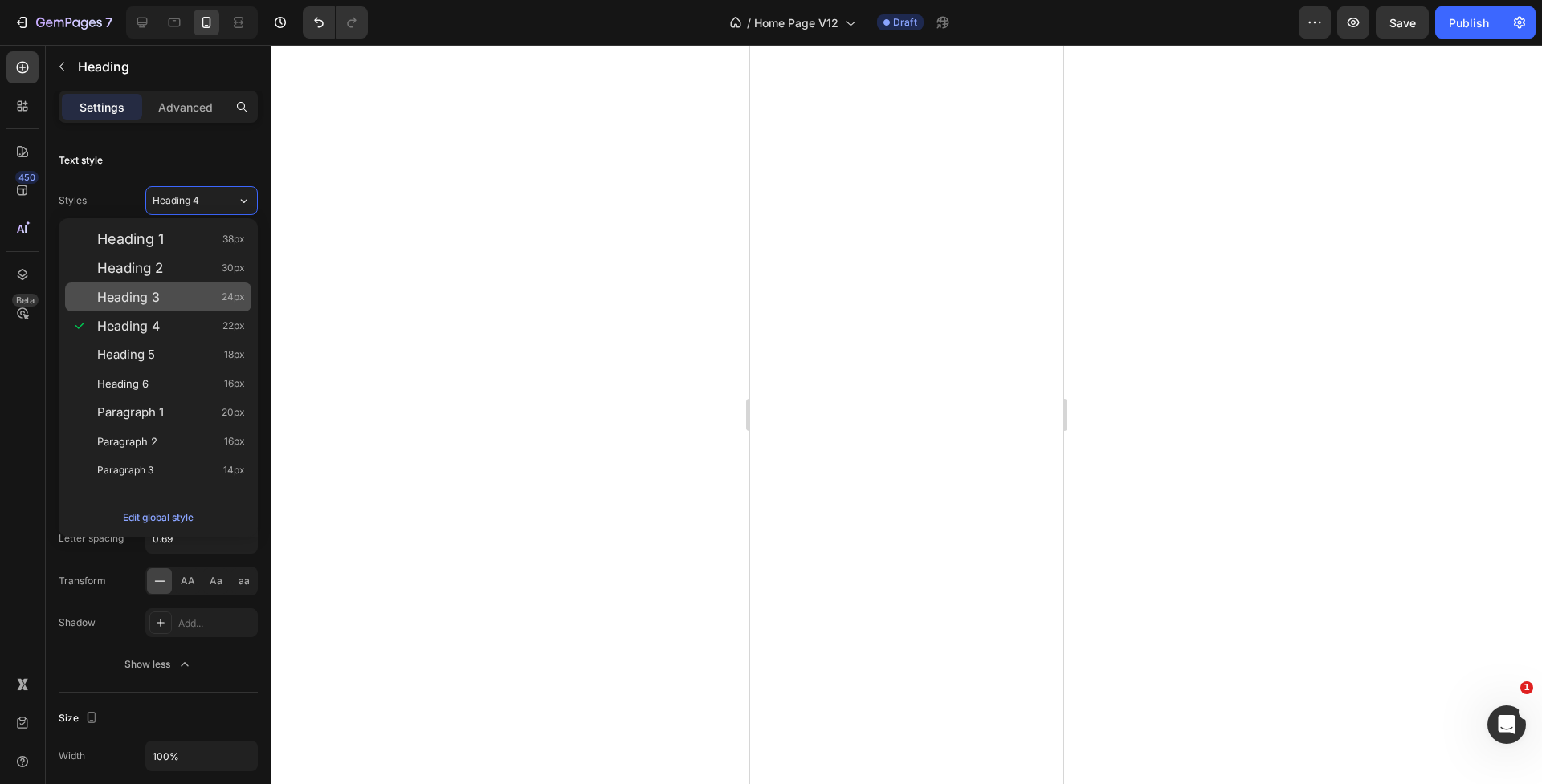
click at [199, 304] on div "Heading 3 24px" at bounding box center [171, 297] width 148 height 17
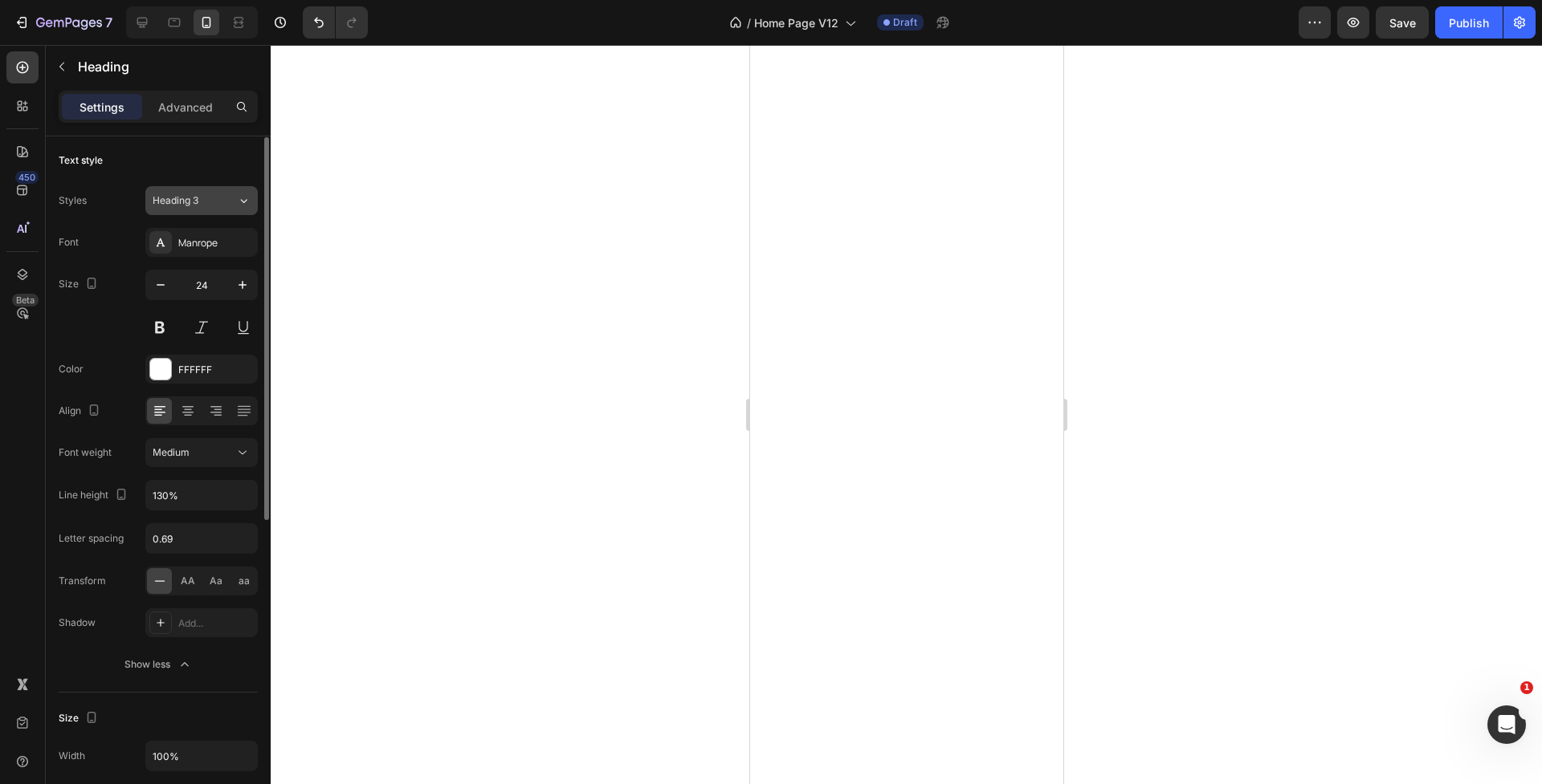
click at [194, 203] on span "Heading 3" at bounding box center [175, 201] width 46 height 15
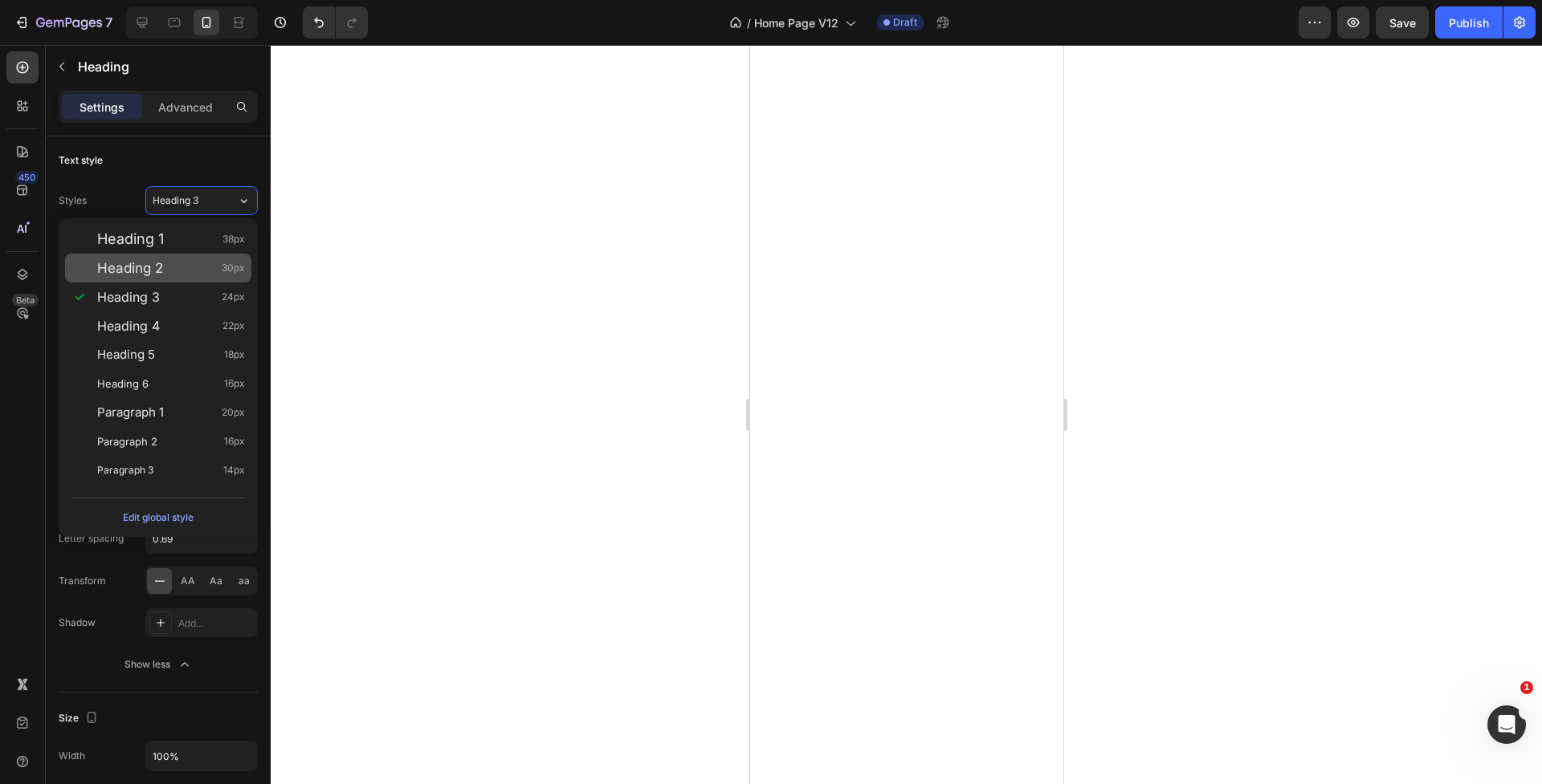
click at [207, 266] on div "Heading 2 30px" at bounding box center [171, 269] width 148 height 17
type input "30"
type input "120%"
type input "0.75"
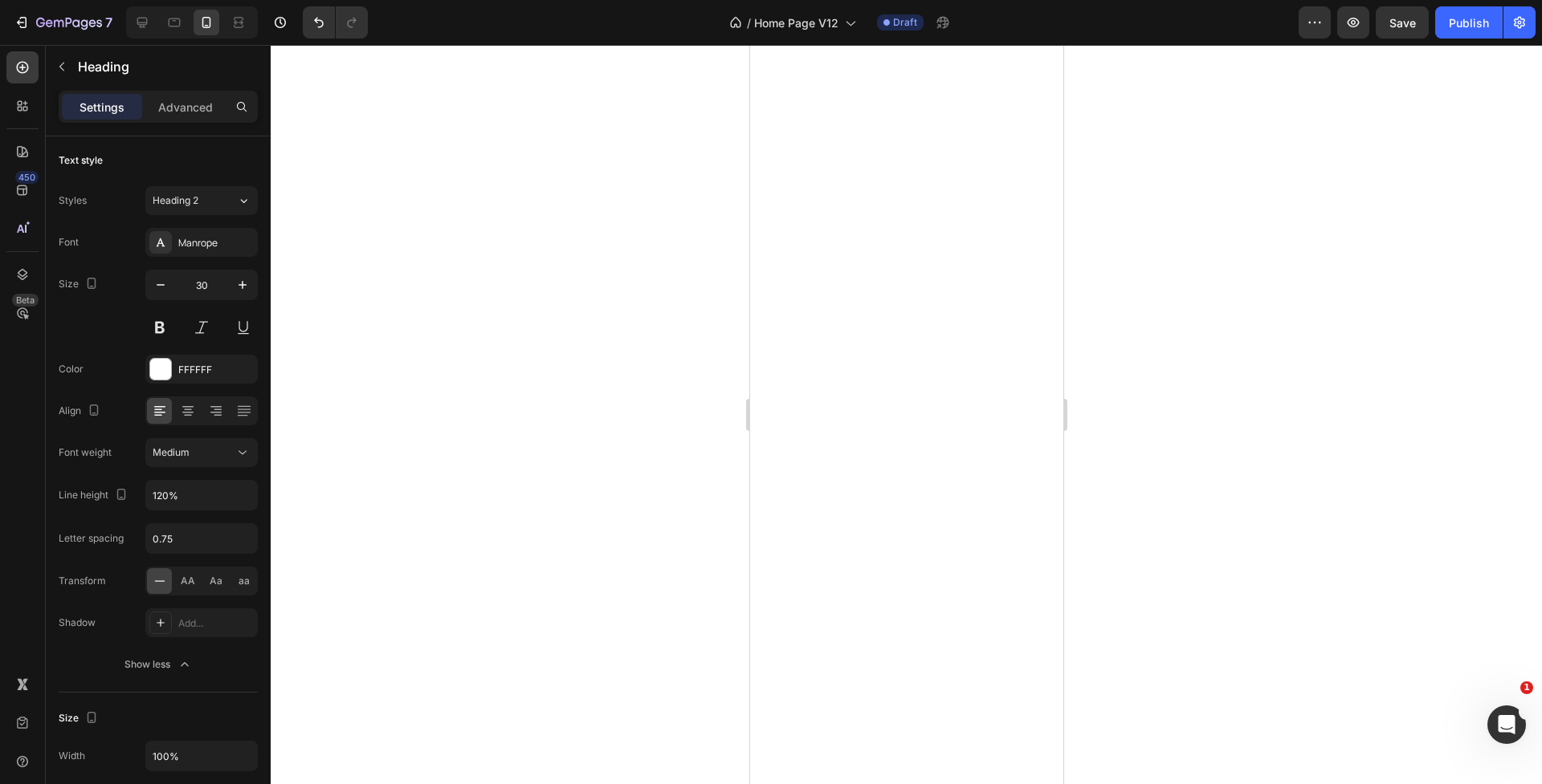
click at [675, 527] on div at bounding box center [906, 414] width 1271 height 739
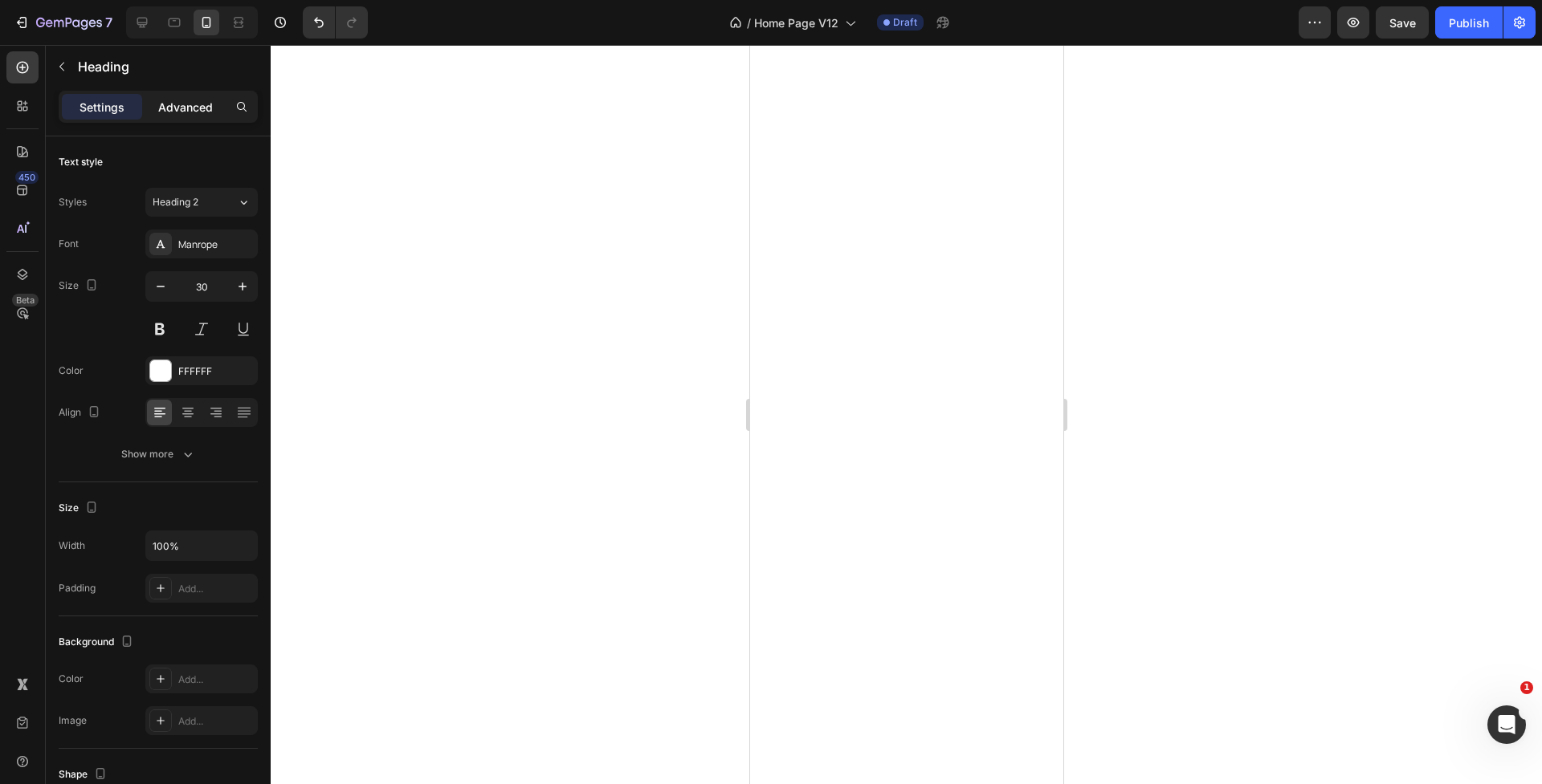
click at [197, 106] on p "Advanced" at bounding box center [185, 107] width 55 height 17
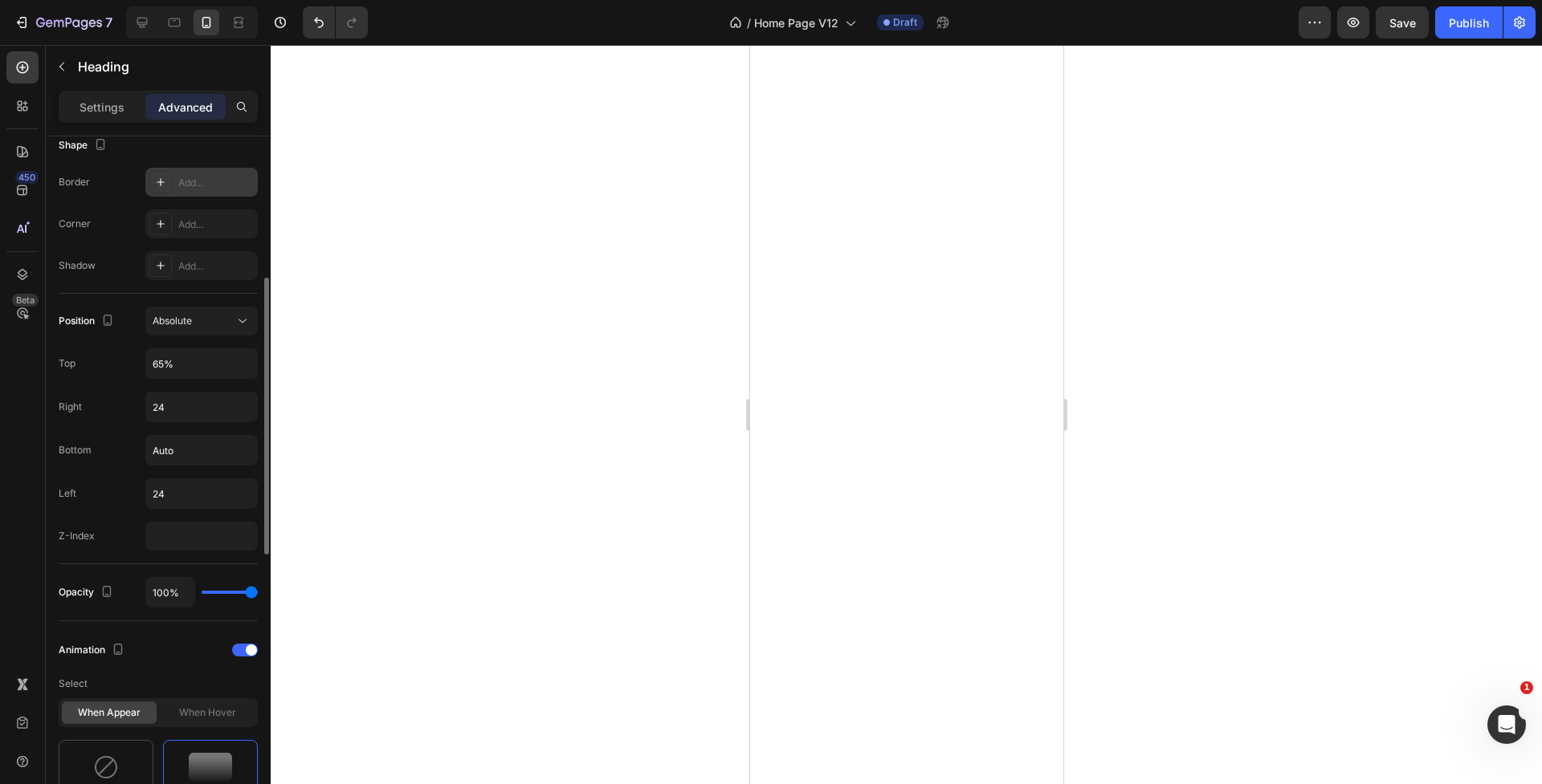
scroll to position [440, 0]
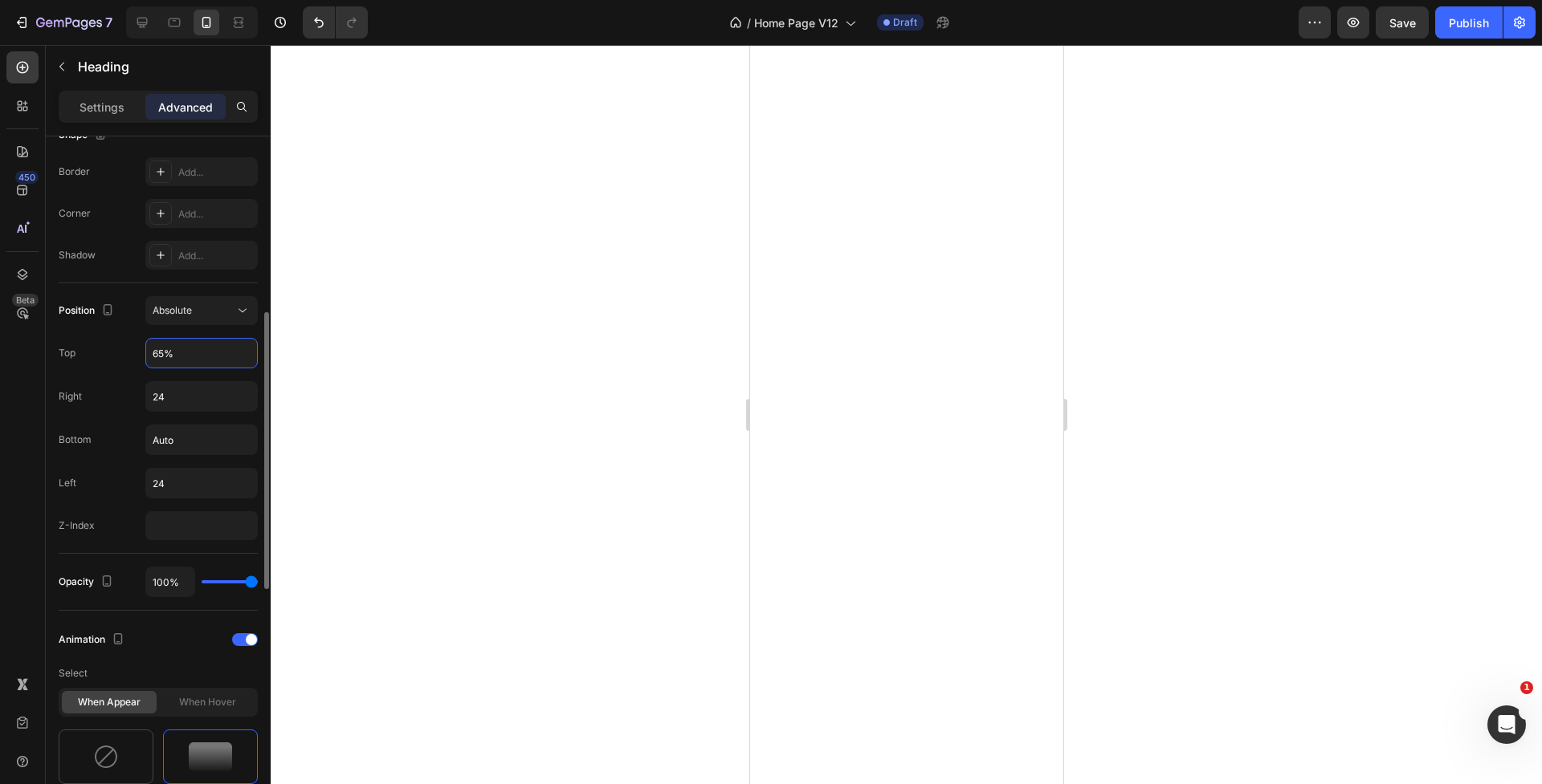
click at [164, 351] on input "65%" at bounding box center [201, 353] width 111 height 29
drag, startPoint x: 166, startPoint y: 355, endPoint x: 148, endPoint y: 353, distance: 18.1
click at [148, 353] on input "65%" at bounding box center [201, 353] width 111 height 29
type input "70%"
click at [462, 409] on div at bounding box center [906, 414] width 1271 height 739
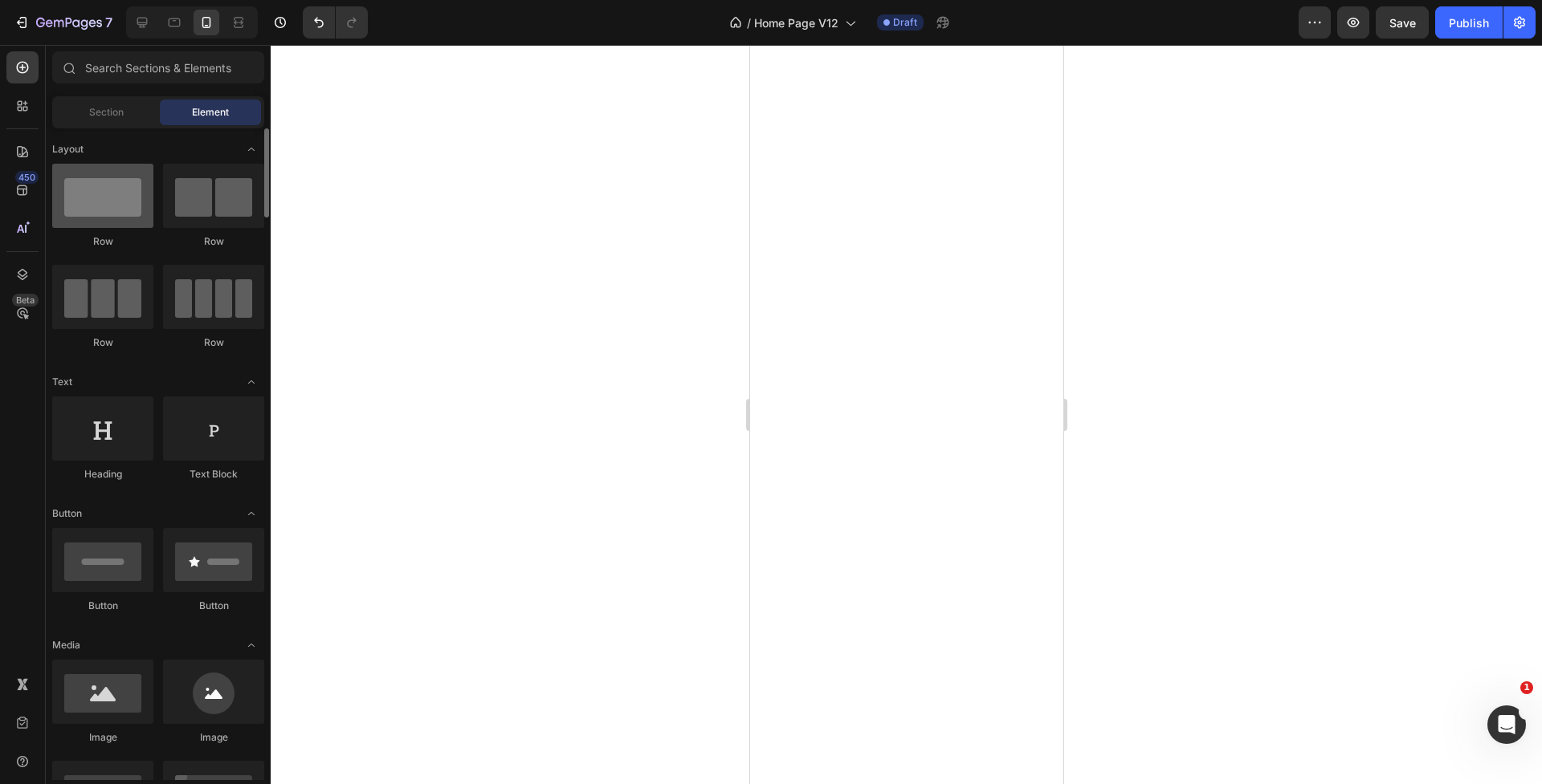
scroll to position [0, 0]
click at [118, 119] on div "Section" at bounding box center [105, 113] width 101 height 26
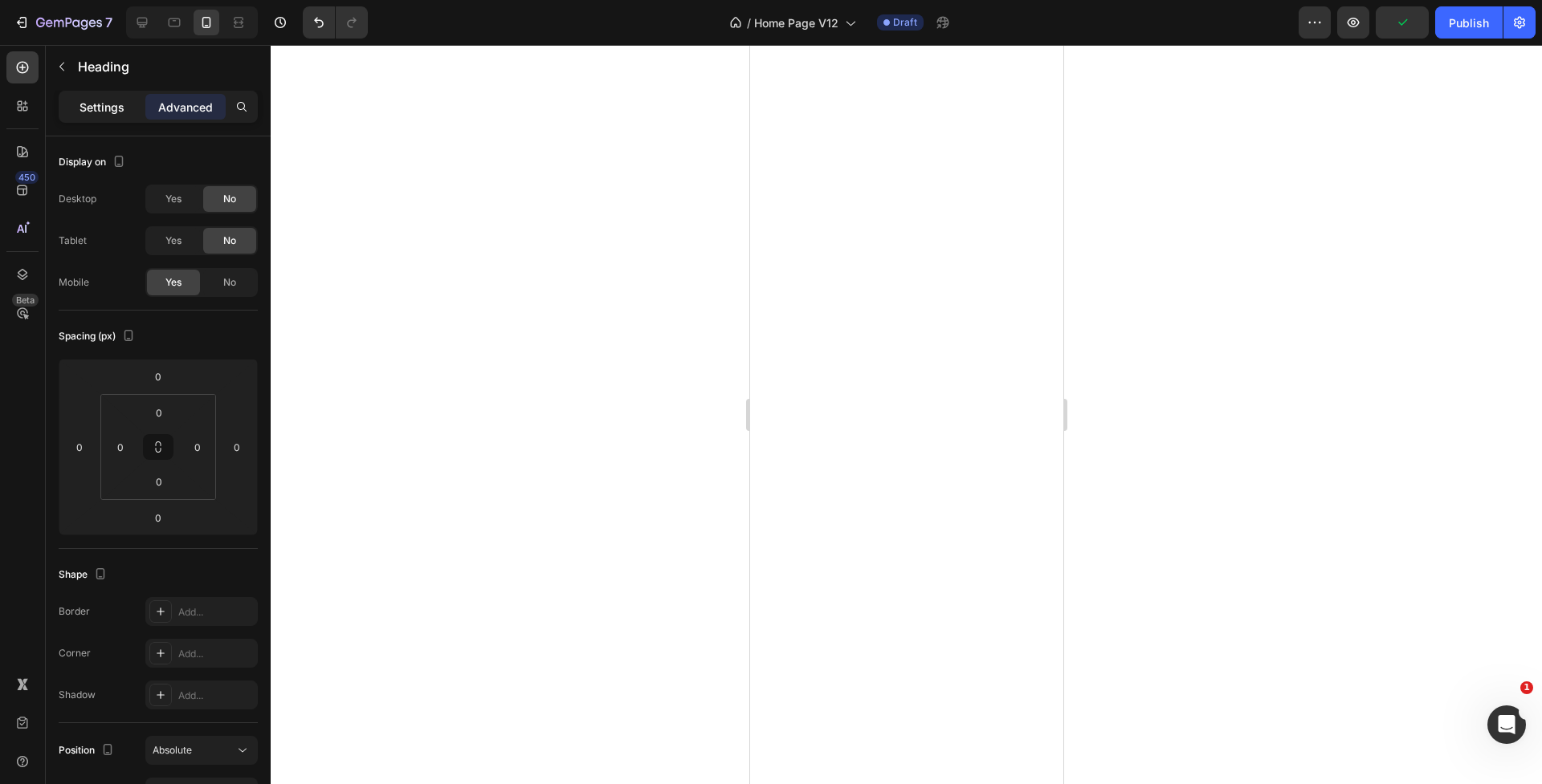
click at [112, 109] on p "Settings" at bounding box center [102, 107] width 45 height 17
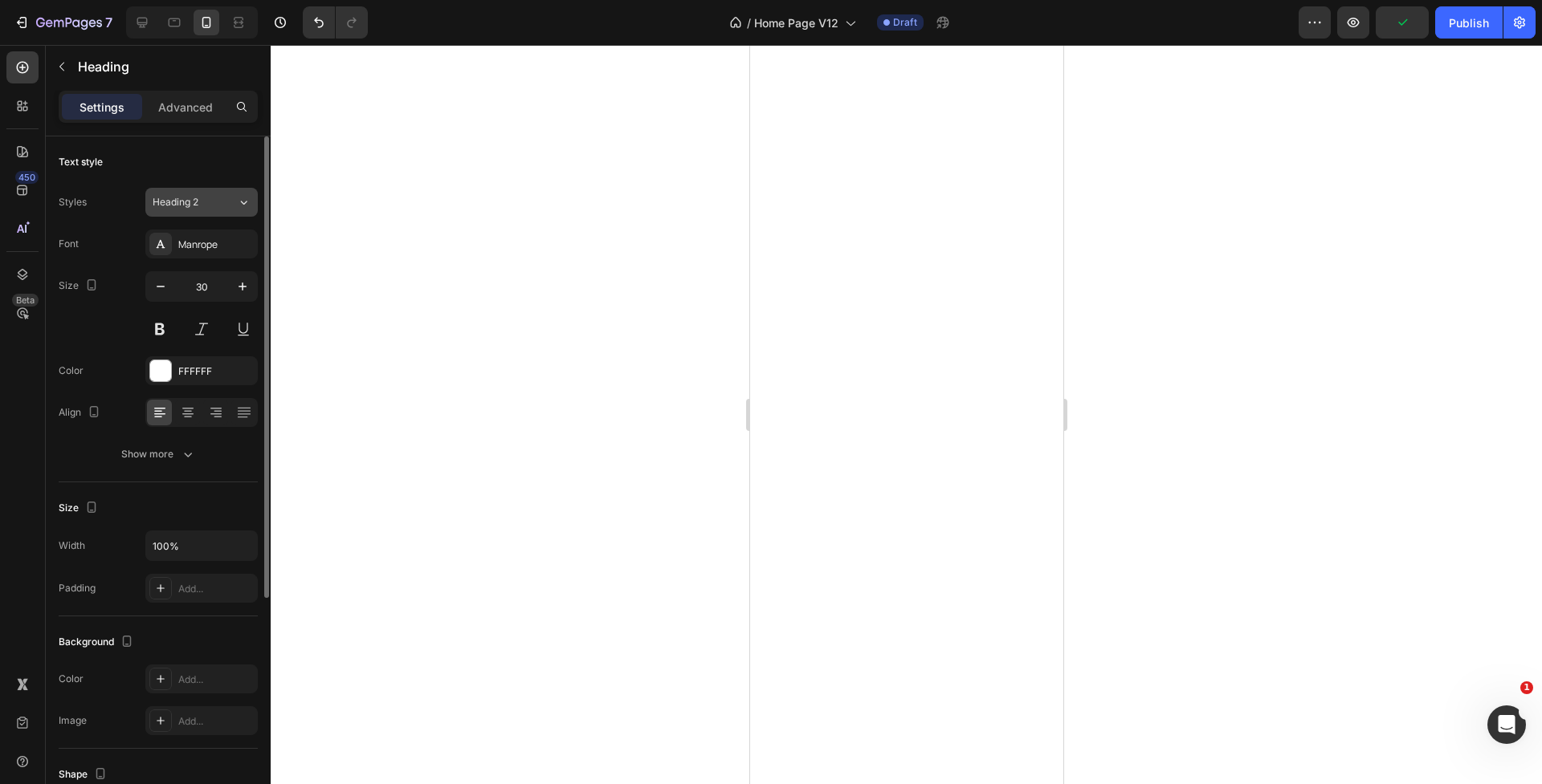
click at [203, 207] on div "Heading 2" at bounding box center [184, 203] width 65 height 15
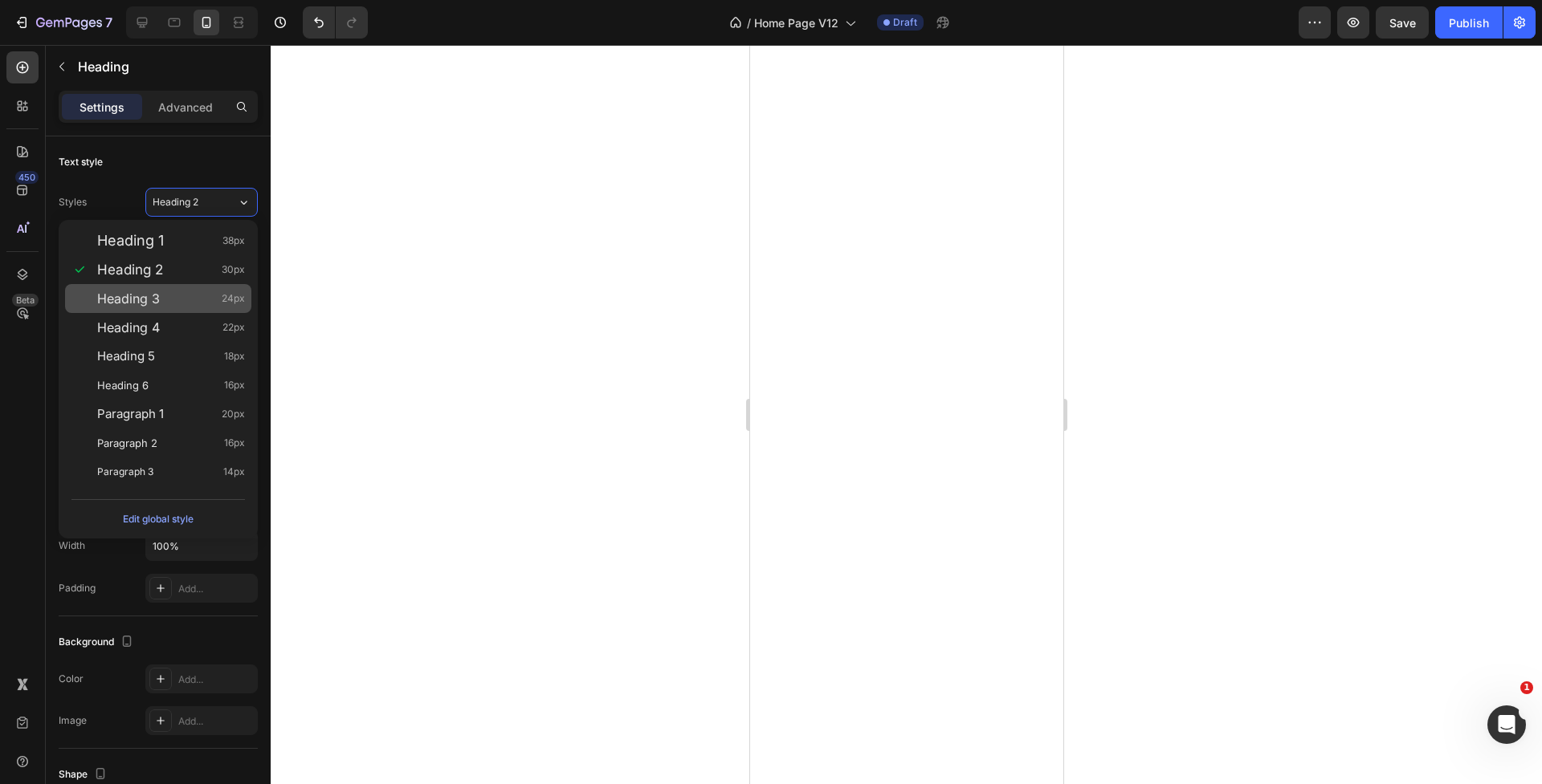
click at [196, 290] on div "Heading 3 24px" at bounding box center [158, 299] width 186 height 29
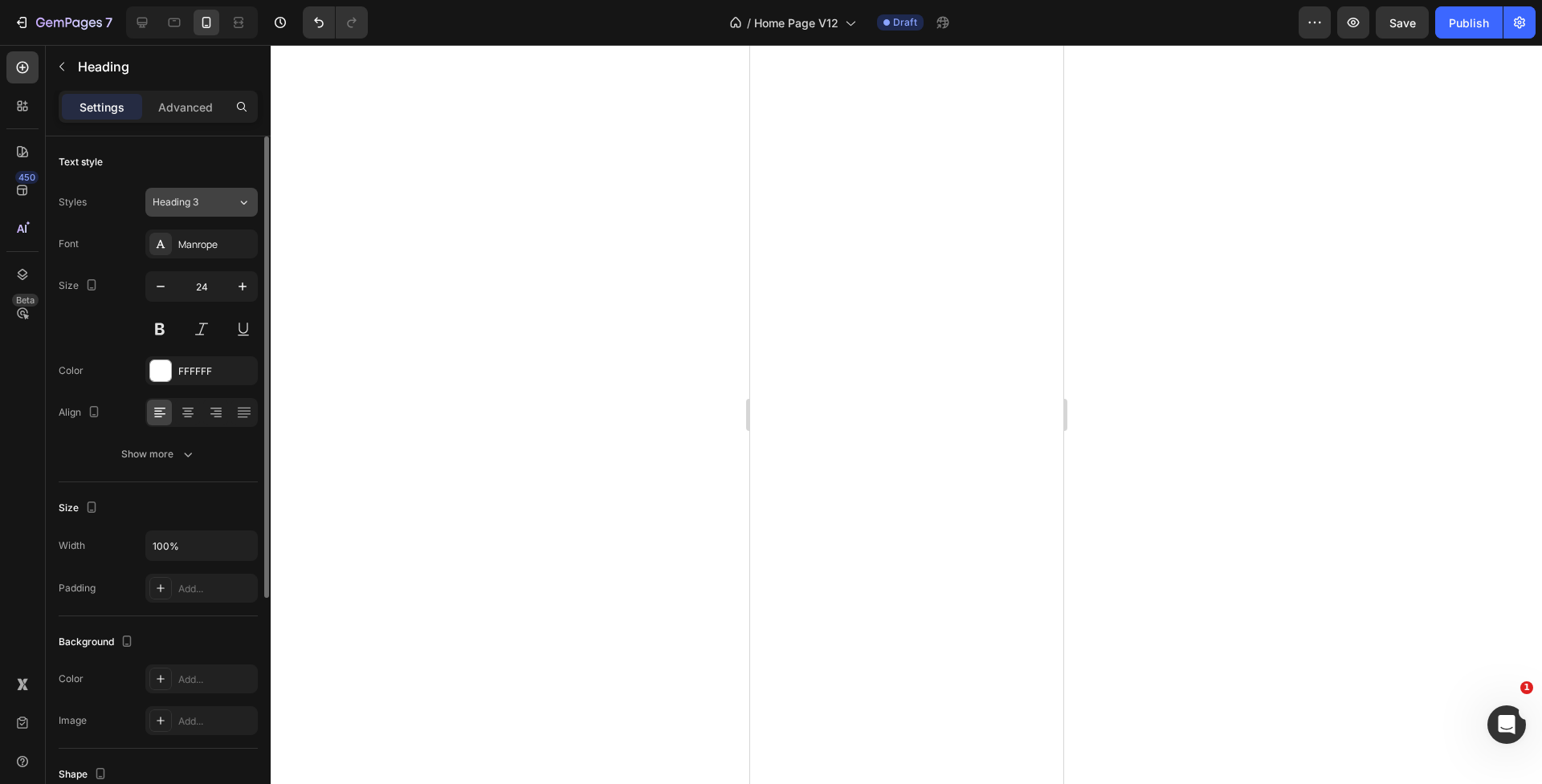
click at [195, 210] on button "Heading 3" at bounding box center [201, 203] width 113 height 29
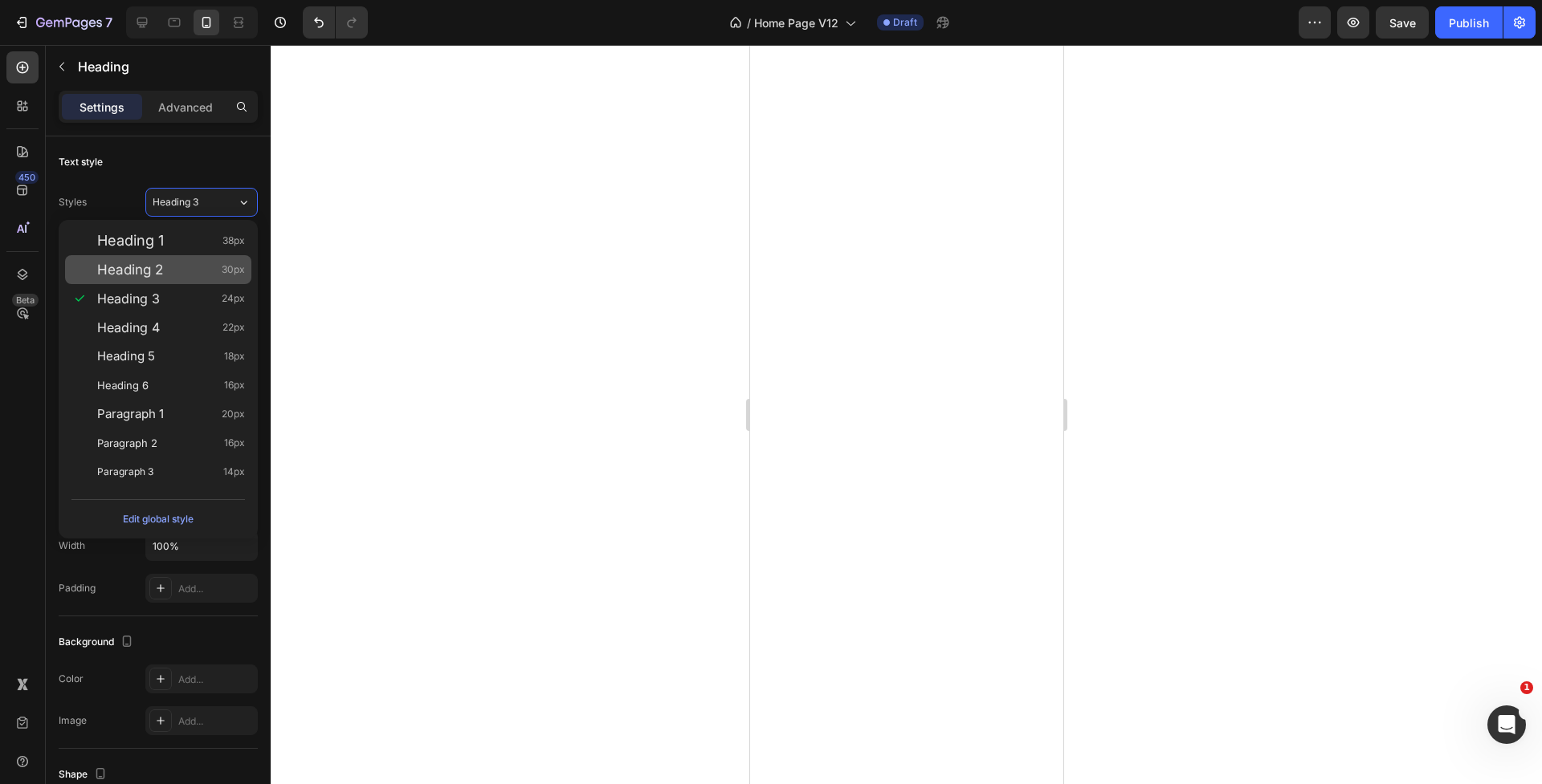
click at [158, 269] on span "Heading 2" at bounding box center [130, 270] width 66 height 17
type input "30"
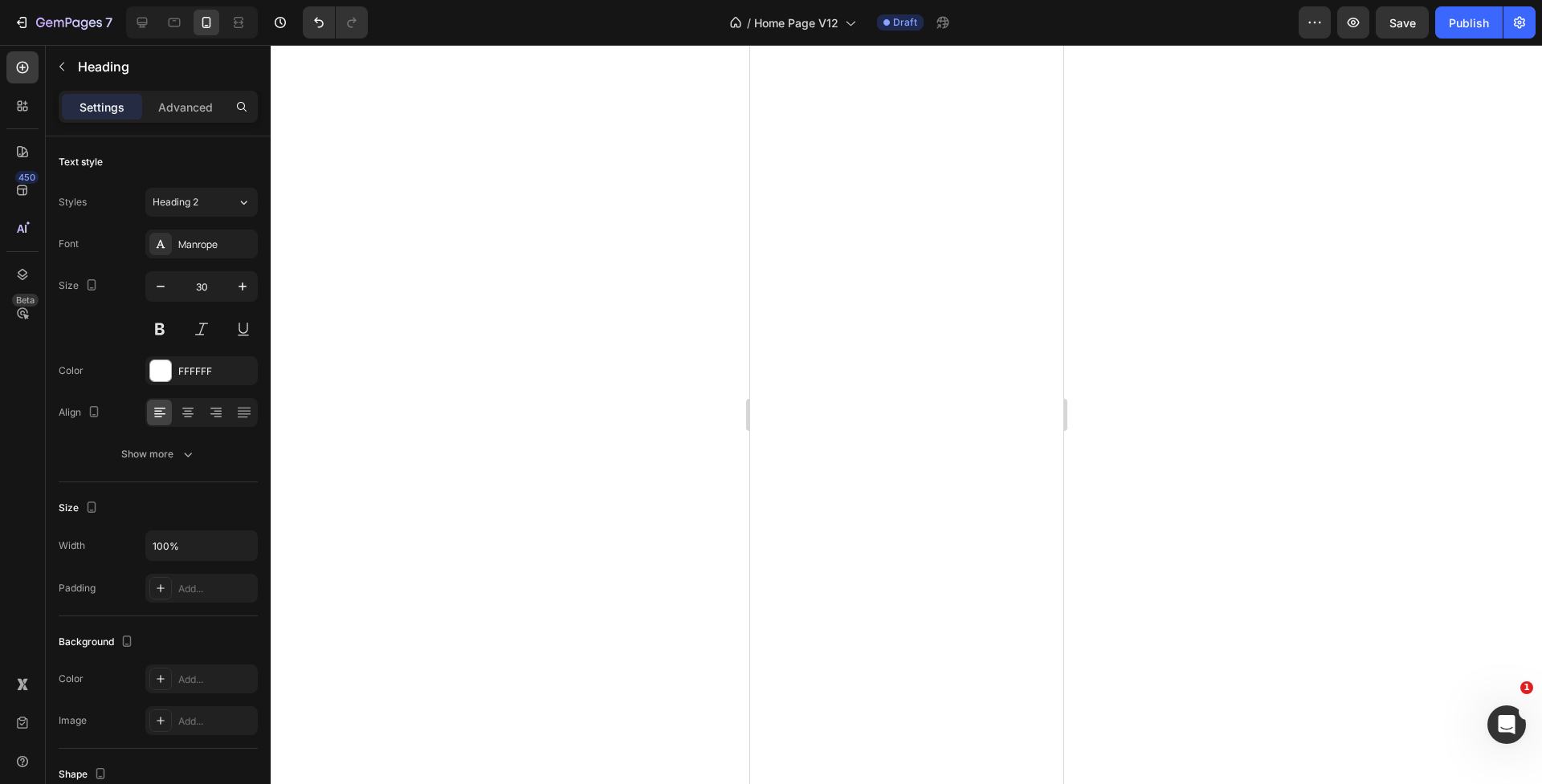
click at [495, 472] on div at bounding box center [906, 414] width 1271 height 739
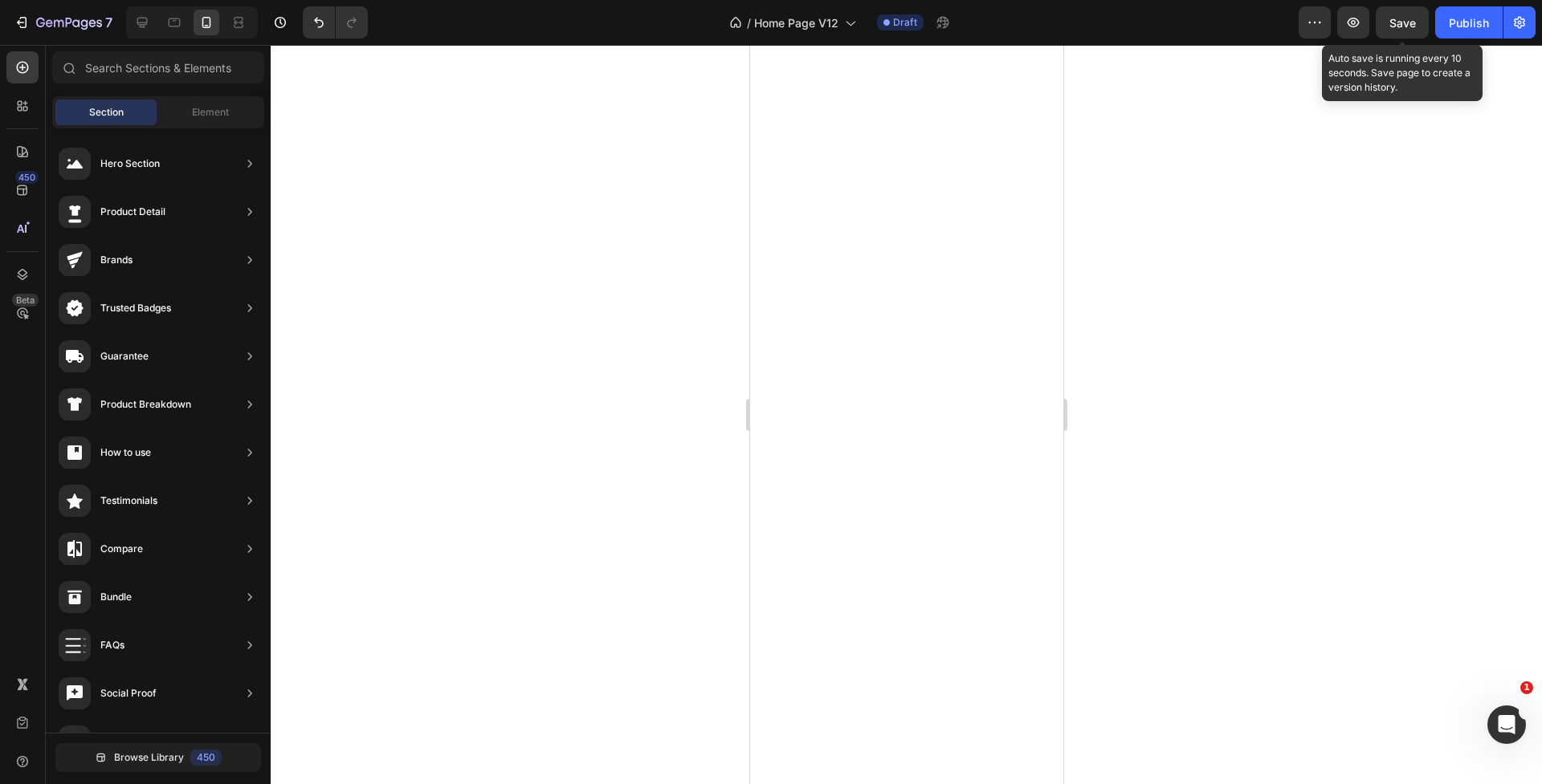
drag, startPoint x: 1407, startPoint y: 21, endPoint x: 1541, endPoint y: 237, distance: 254.2
click at [1407, 21] on span "Save" at bounding box center [1402, 23] width 27 height 14
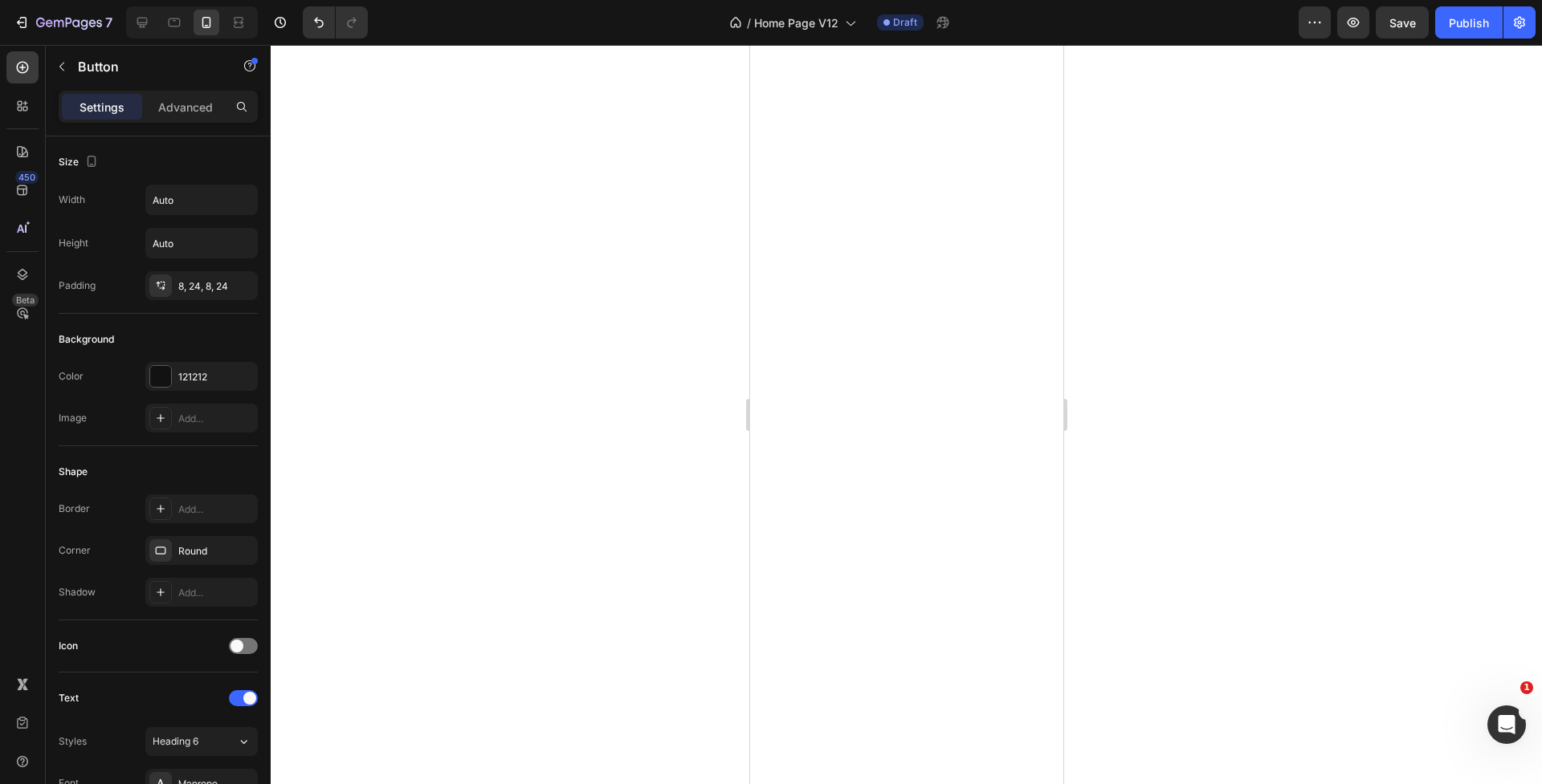
click at [319, 459] on div at bounding box center [906, 414] width 1271 height 739
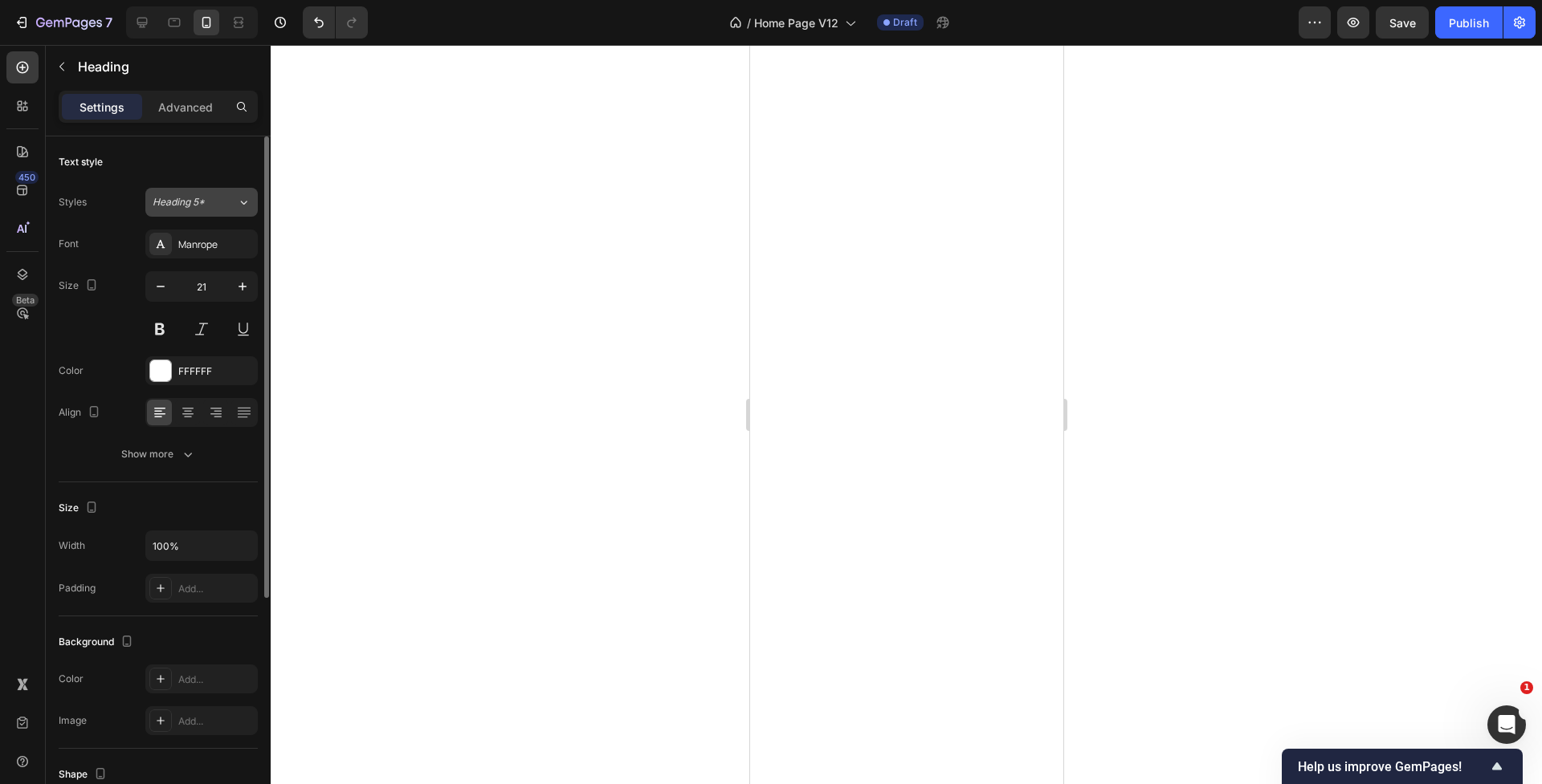
click at [182, 193] on button "Heading 5*" at bounding box center [201, 203] width 113 height 29
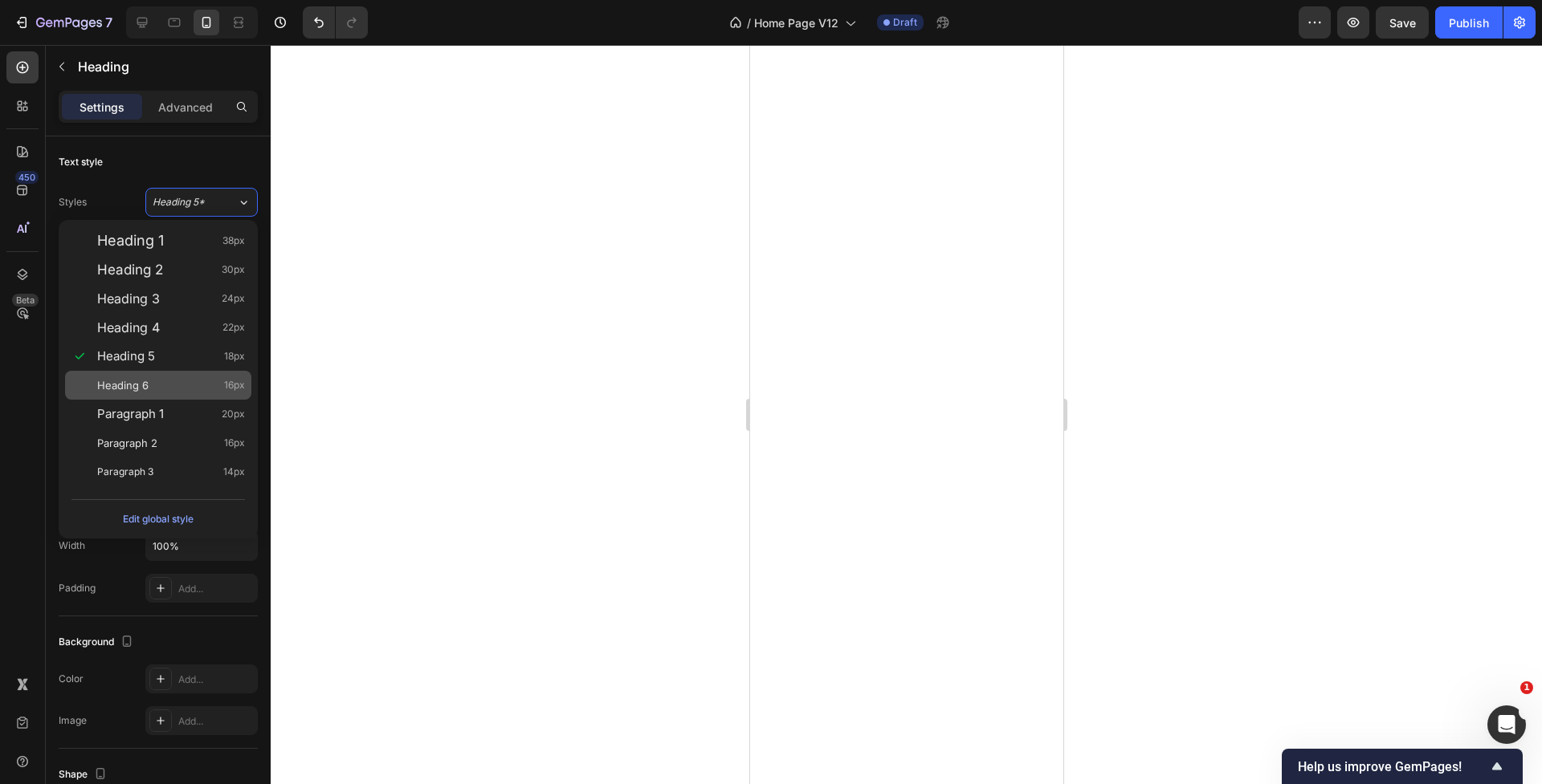
click at [194, 382] on div "Heading 6 16px" at bounding box center [171, 385] width 148 height 17
type input "16"
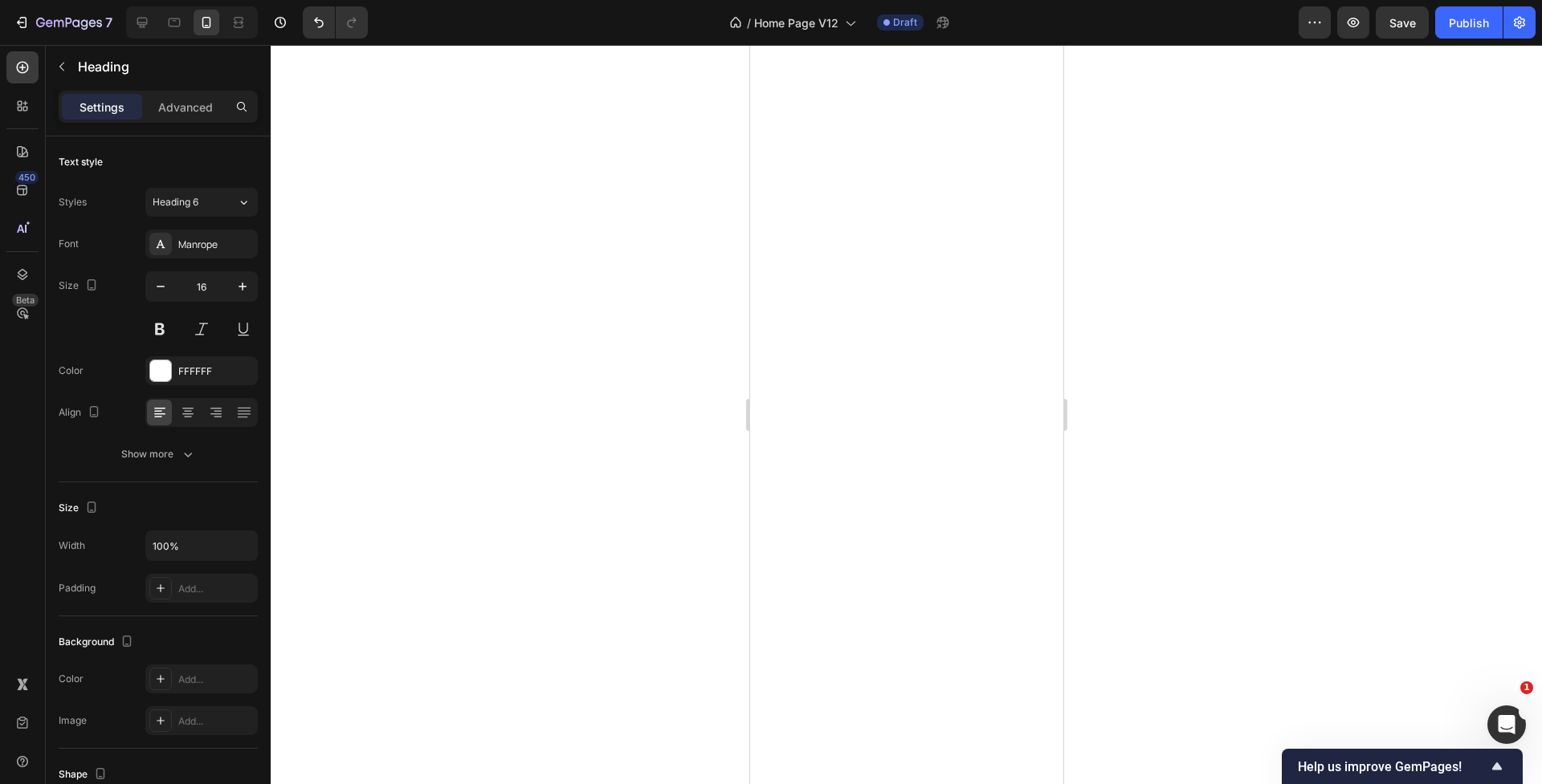
click at [504, 332] on div at bounding box center [906, 414] width 1271 height 739
click at [213, 108] on div "Advanced" at bounding box center [185, 106] width 81 height 26
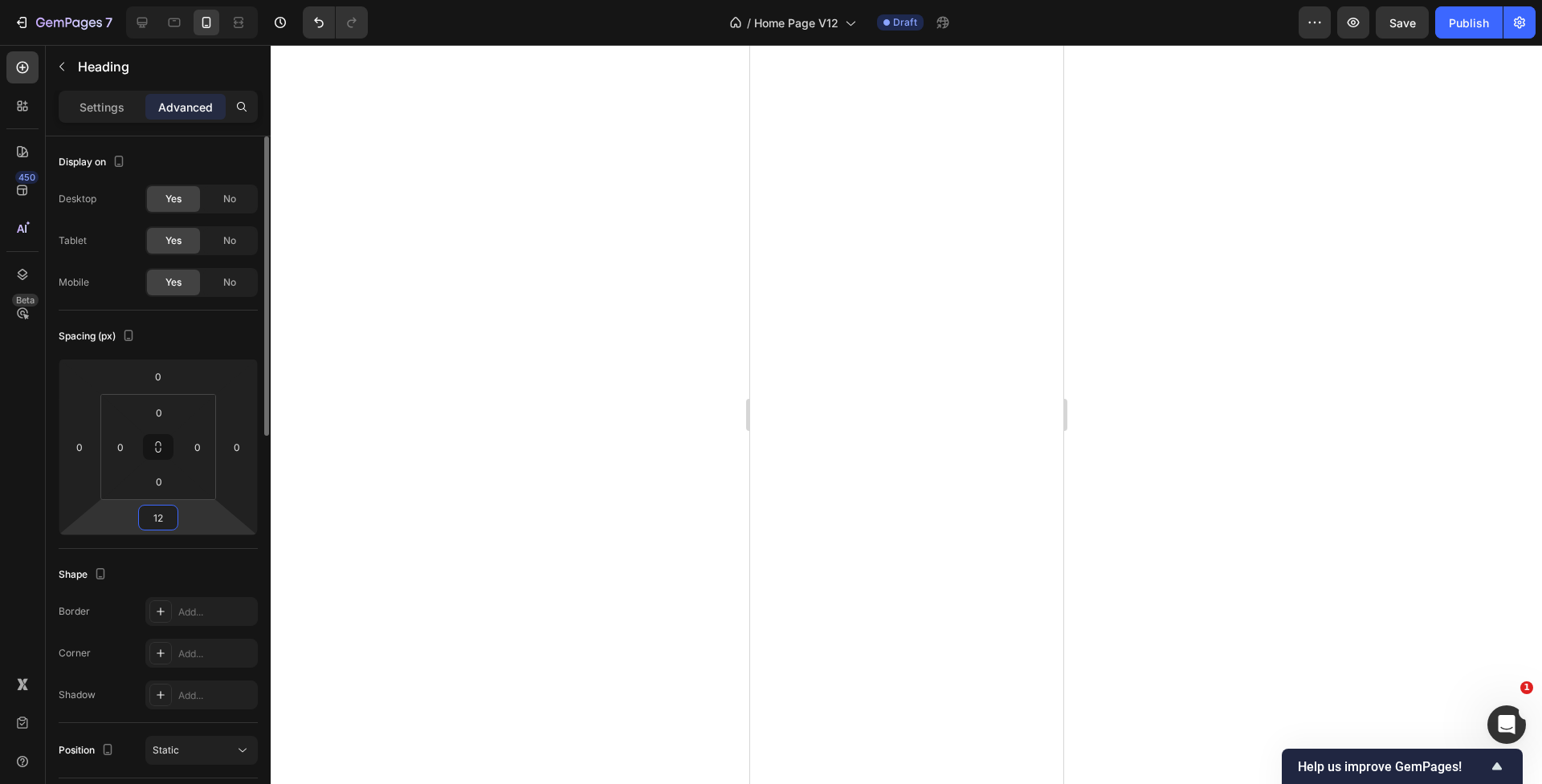
click at [154, 521] on input "12" at bounding box center [158, 517] width 32 height 24
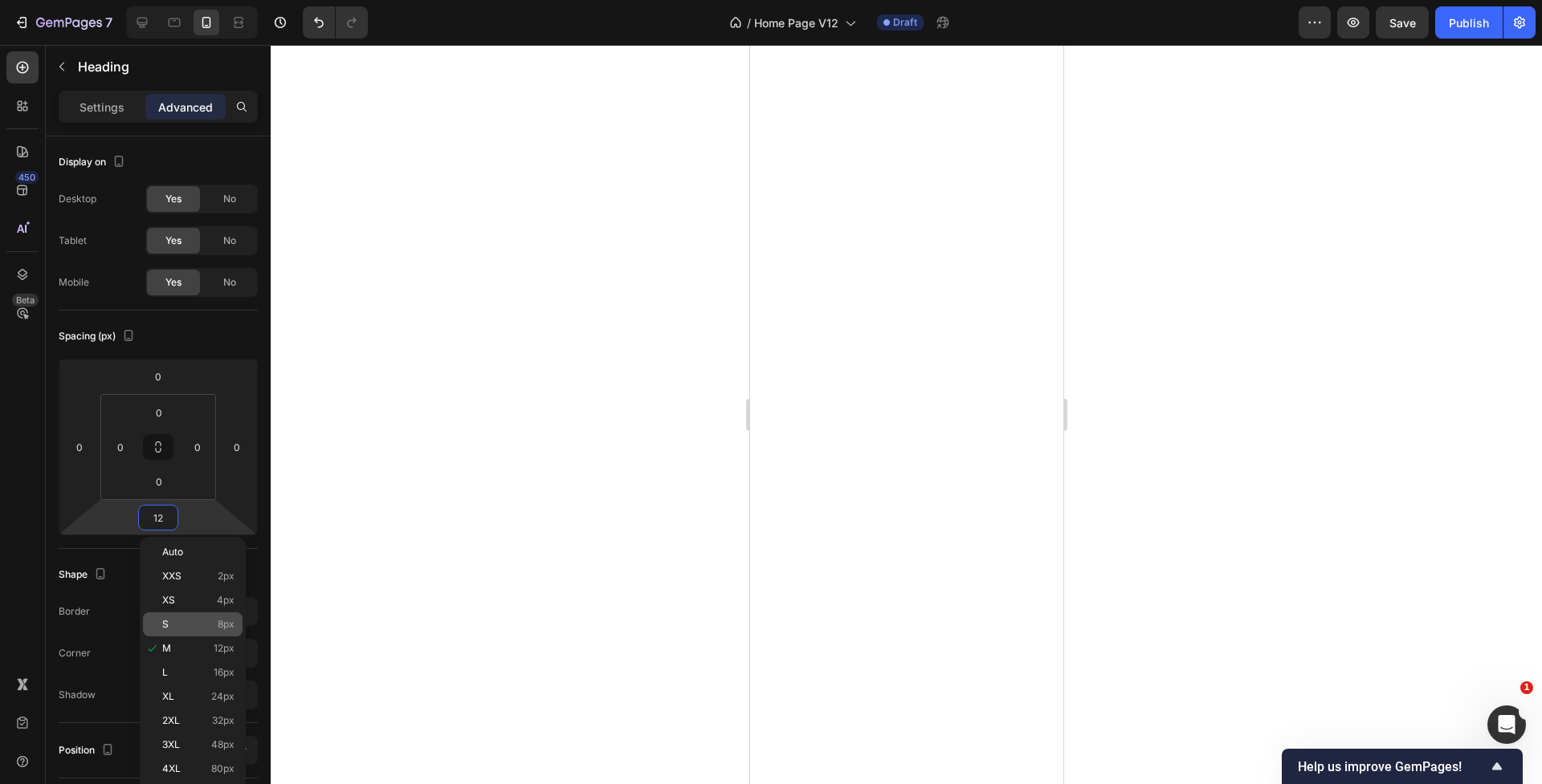
click at [216, 616] on div "S 8px" at bounding box center [193, 624] width 100 height 24
type input "8"
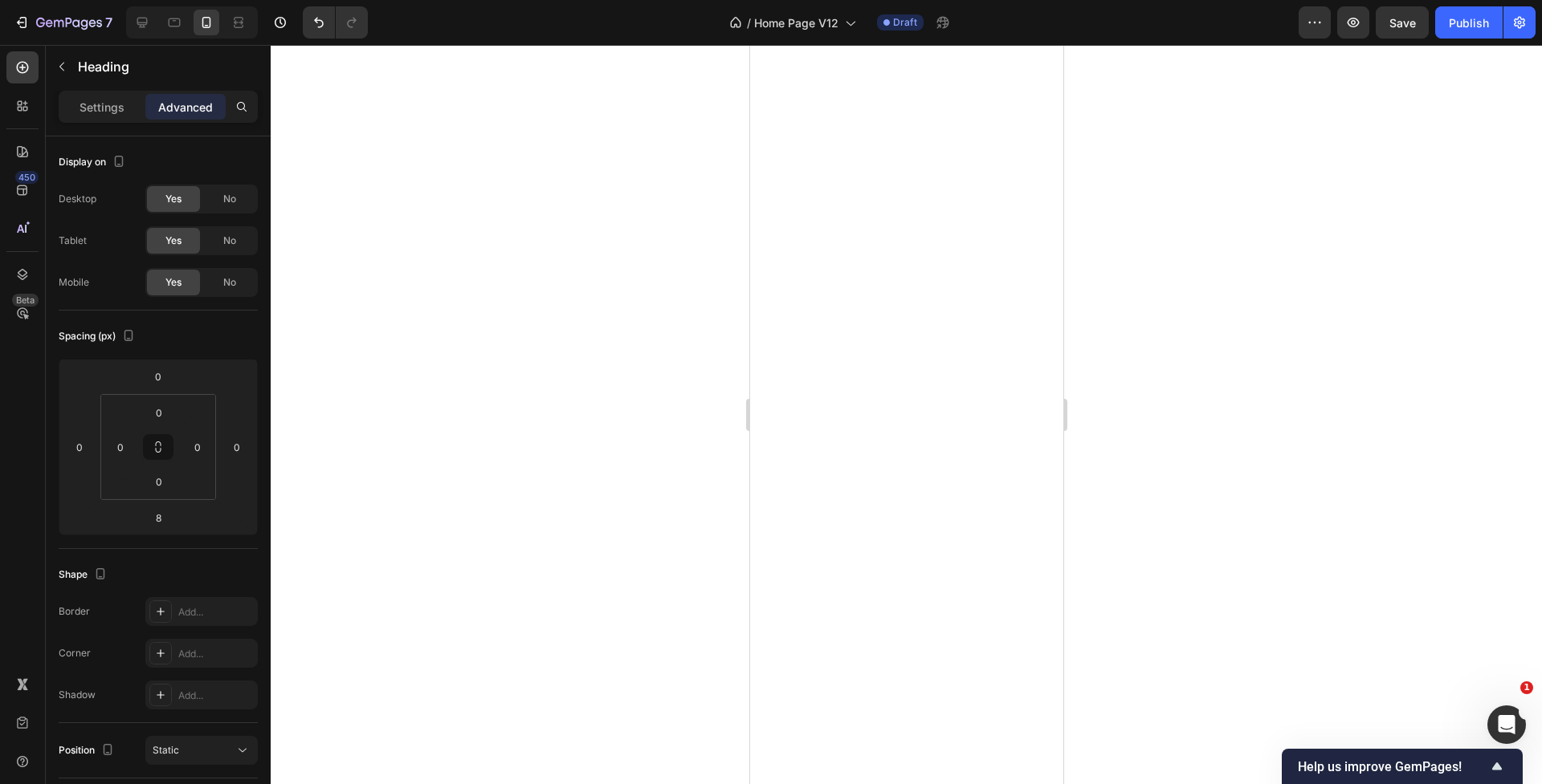
click at [516, 506] on div at bounding box center [906, 414] width 1271 height 739
click at [97, 111] on p "Settings" at bounding box center [102, 107] width 45 height 17
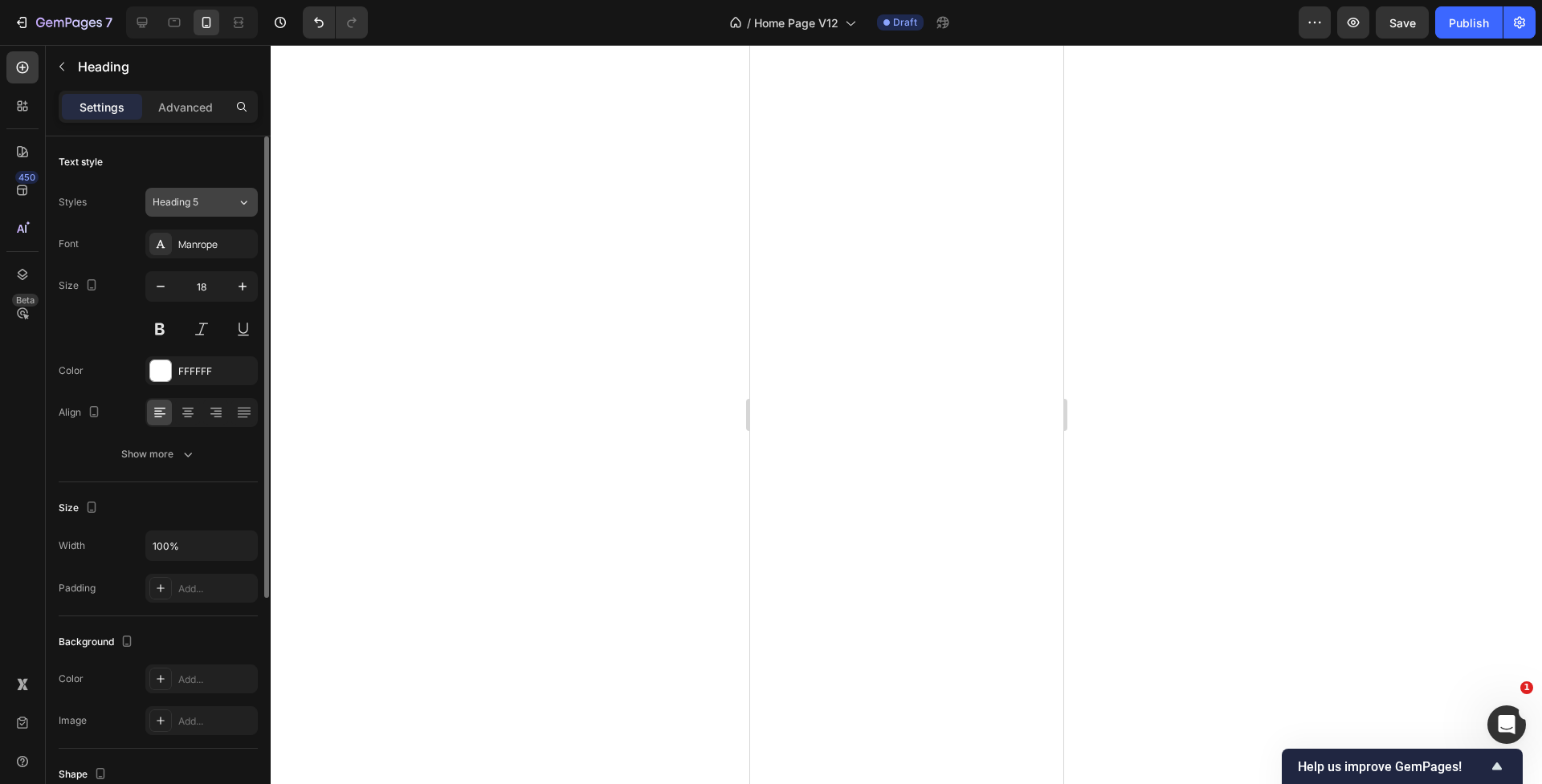
click at [167, 203] on span "Heading 5" at bounding box center [175, 203] width 46 height 15
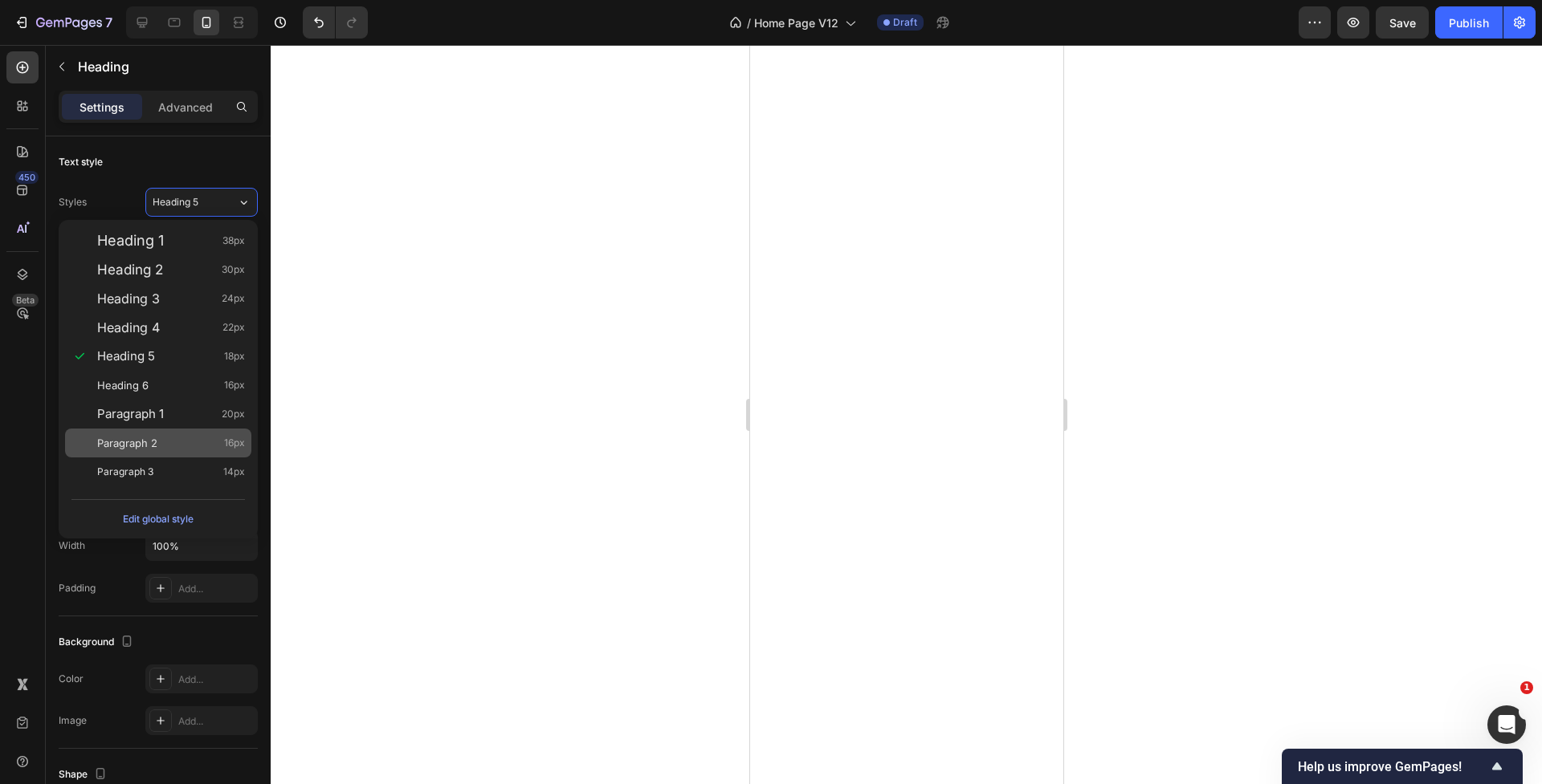
click at [171, 436] on div "Paragraph 2 16px" at bounding box center [171, 443] width 148 height 17
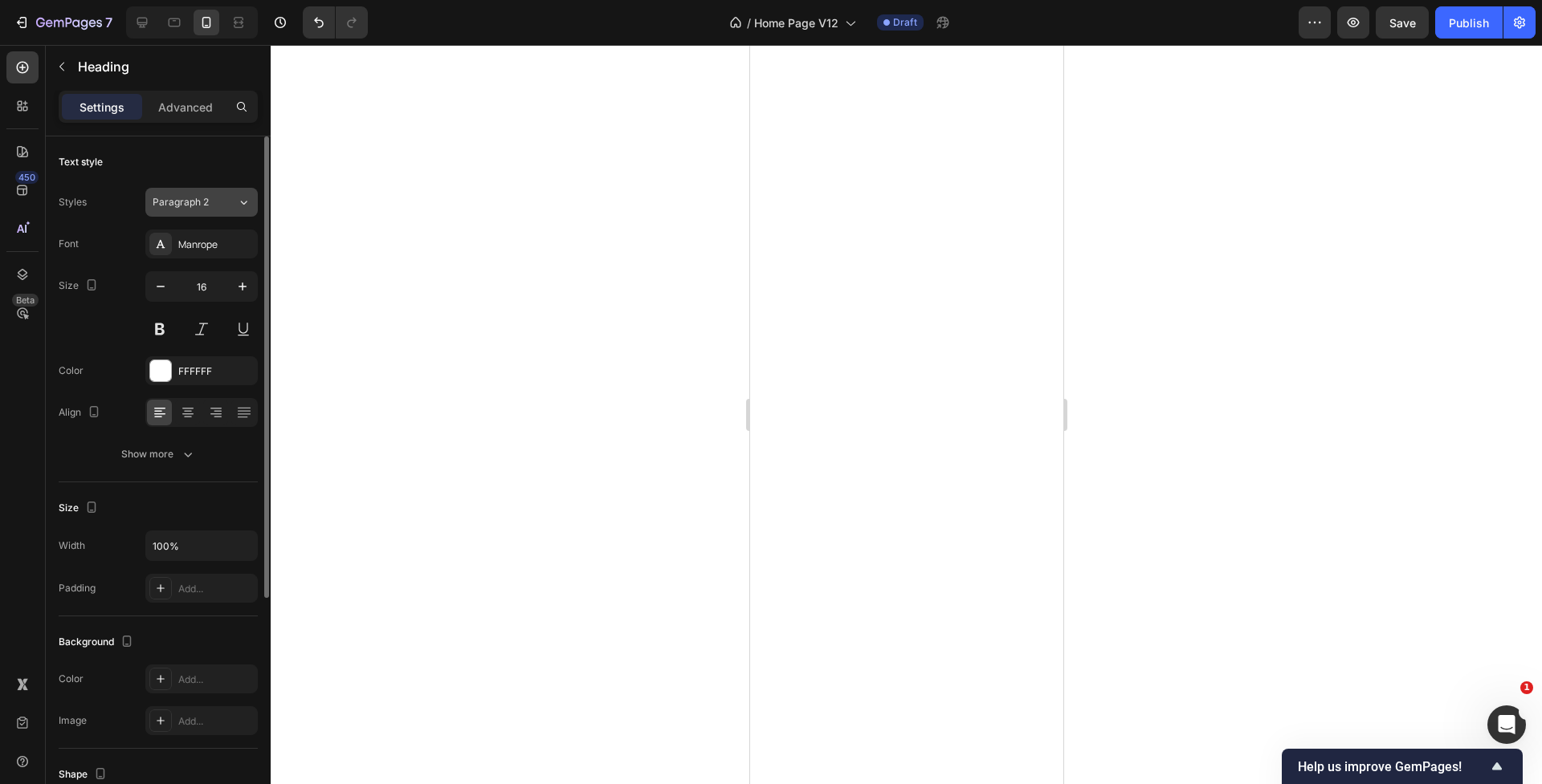
click at [184, 203] on span "Paragraph 2" at bounding box center [180, 203] width 56 height 15
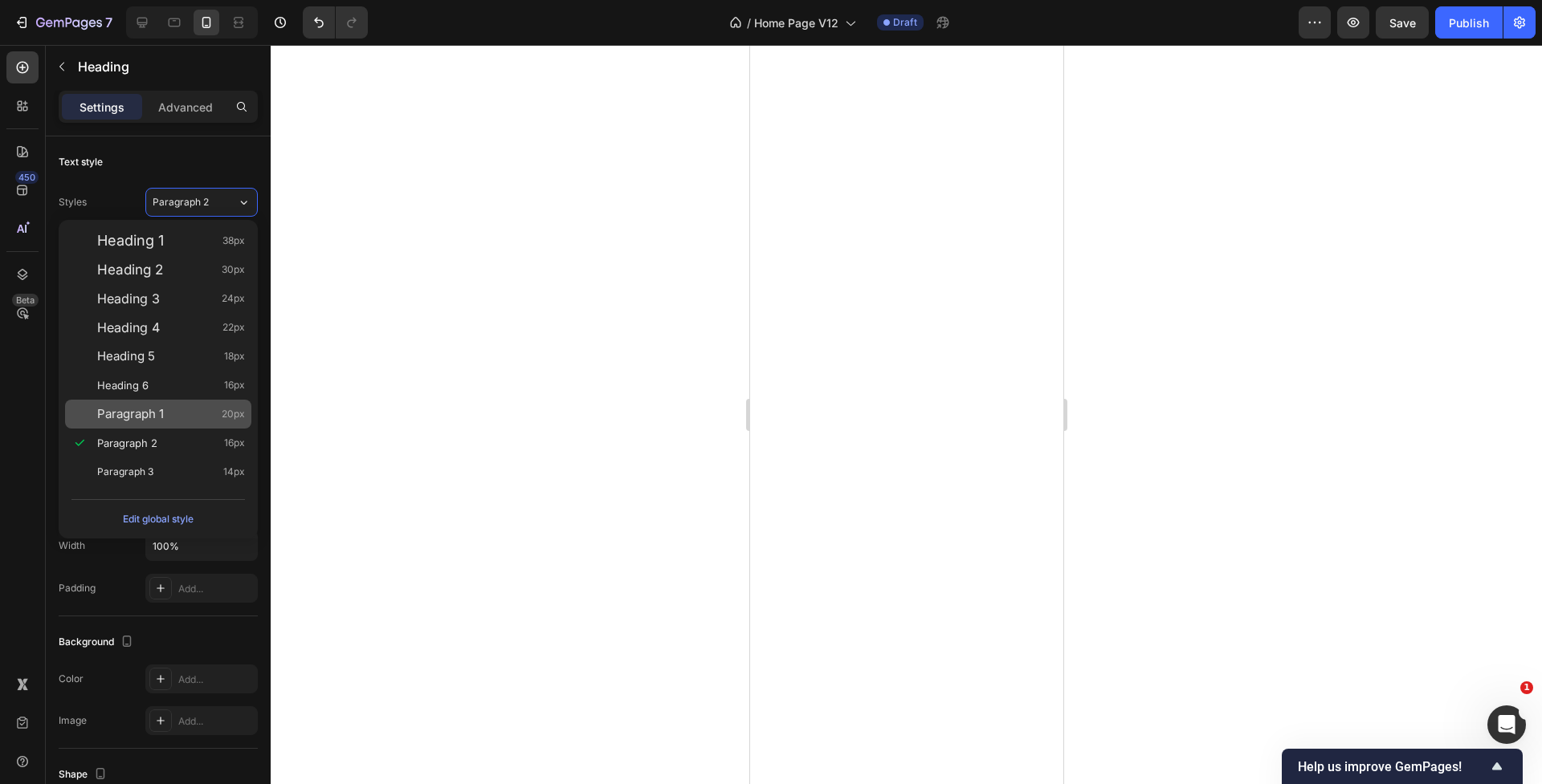
click at [191, 409] on div "Paragraph 1 20px" at bounding box center [171, 414] width 148 height 17
type input "20"
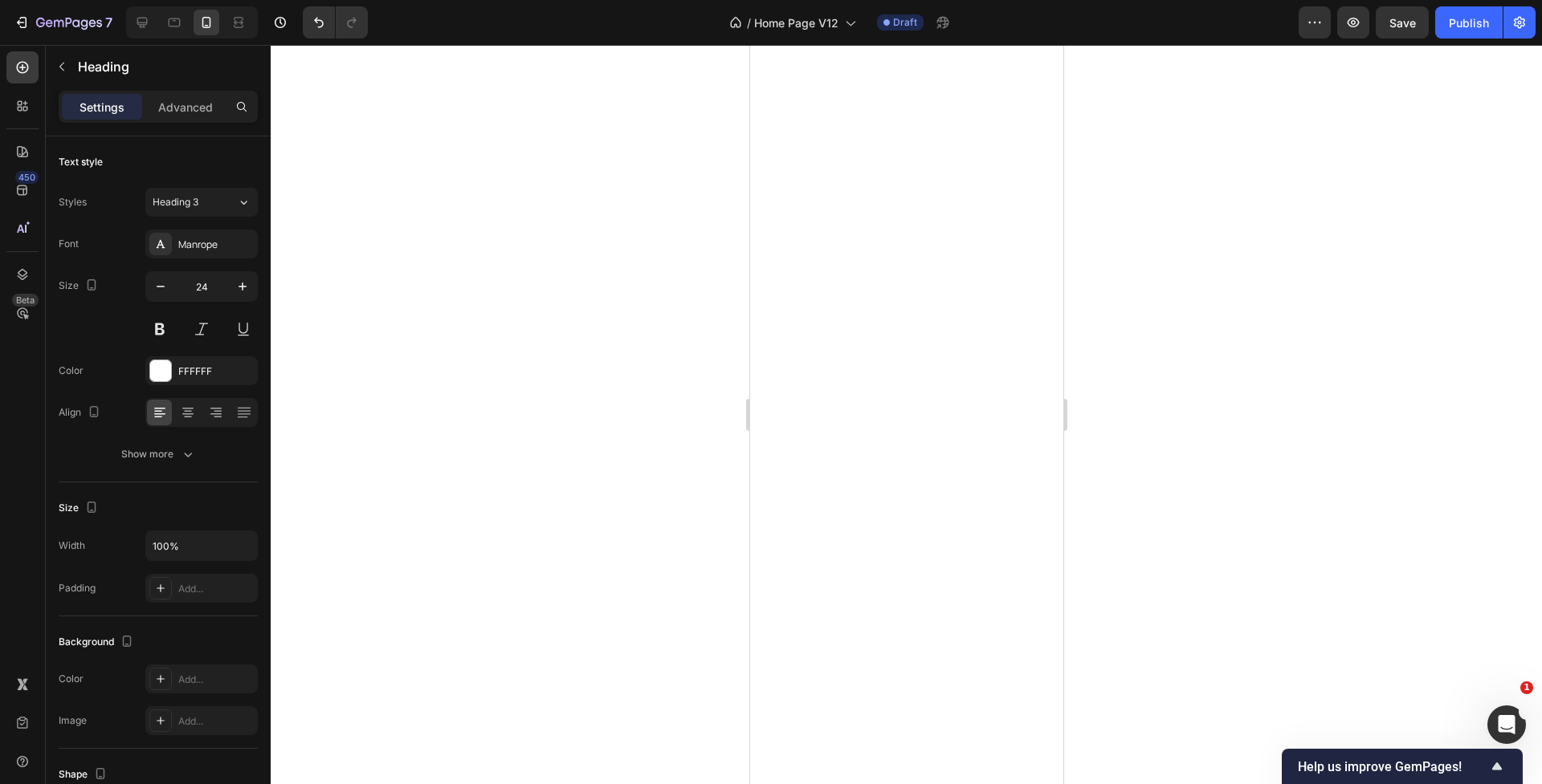
scroll to position [348, 0]
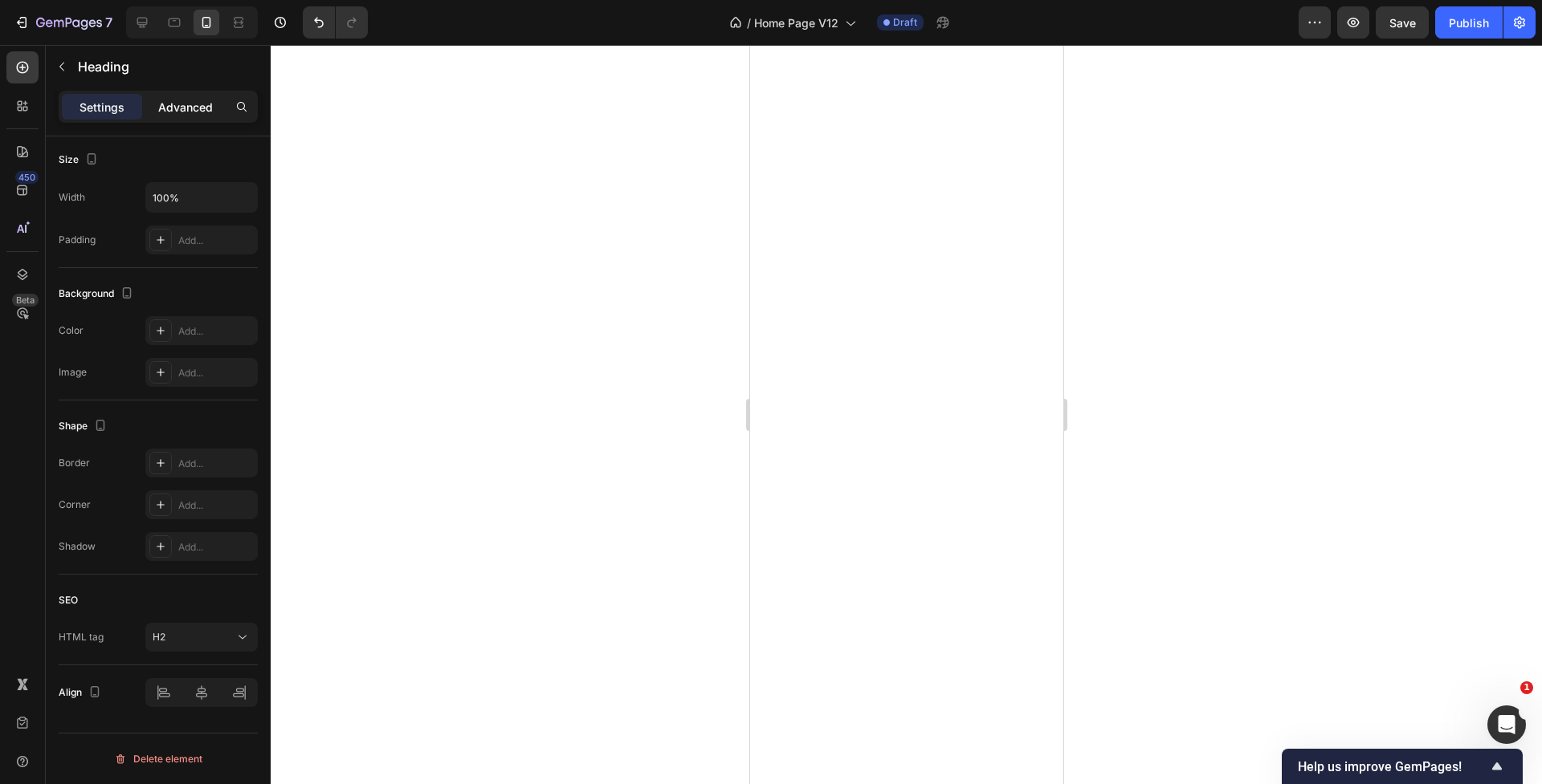
click at [175, 113] on p "Advanced" at bounding box center [185, 107] width 55 height 17
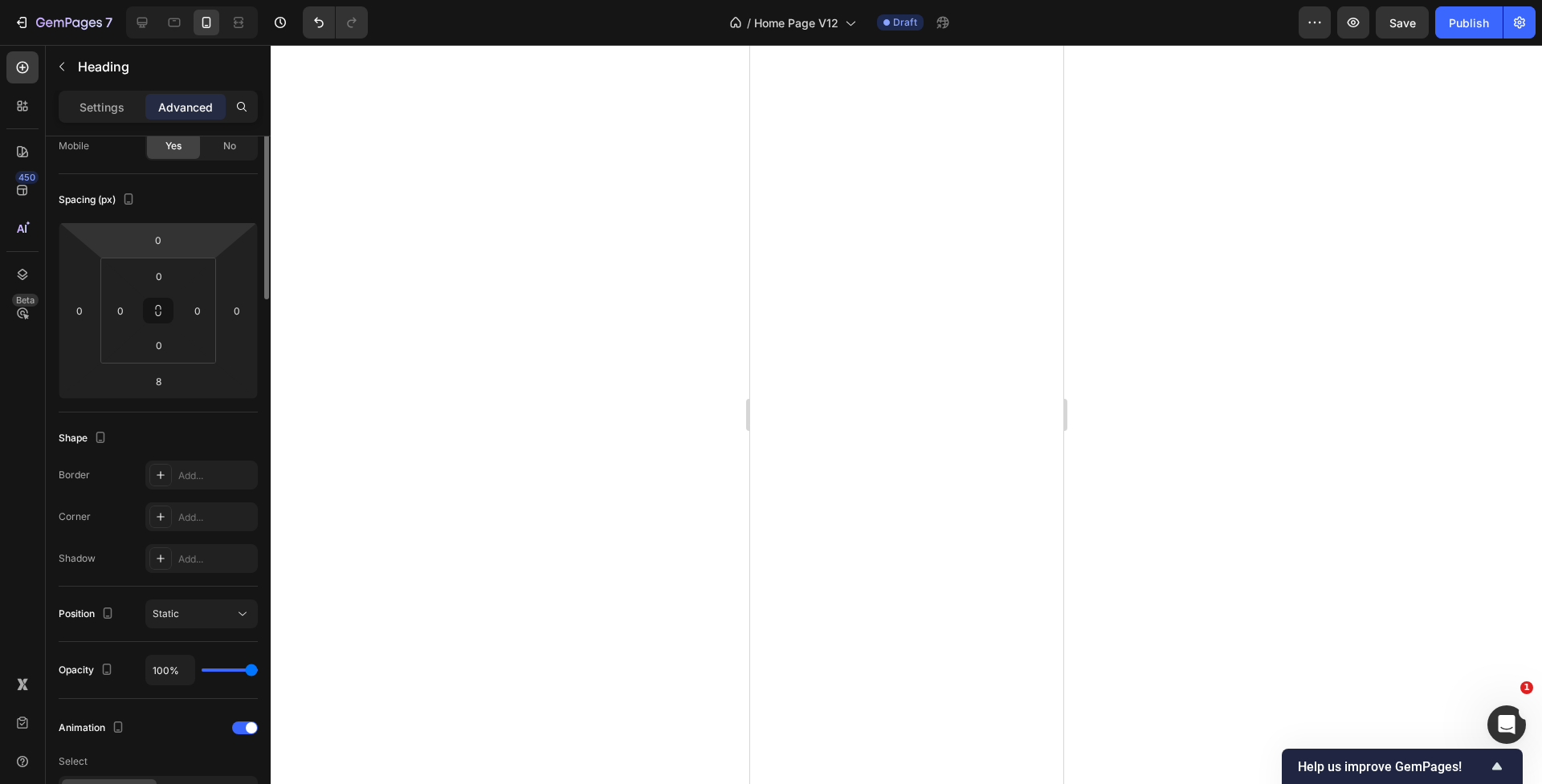
scroll to position [0, 0]
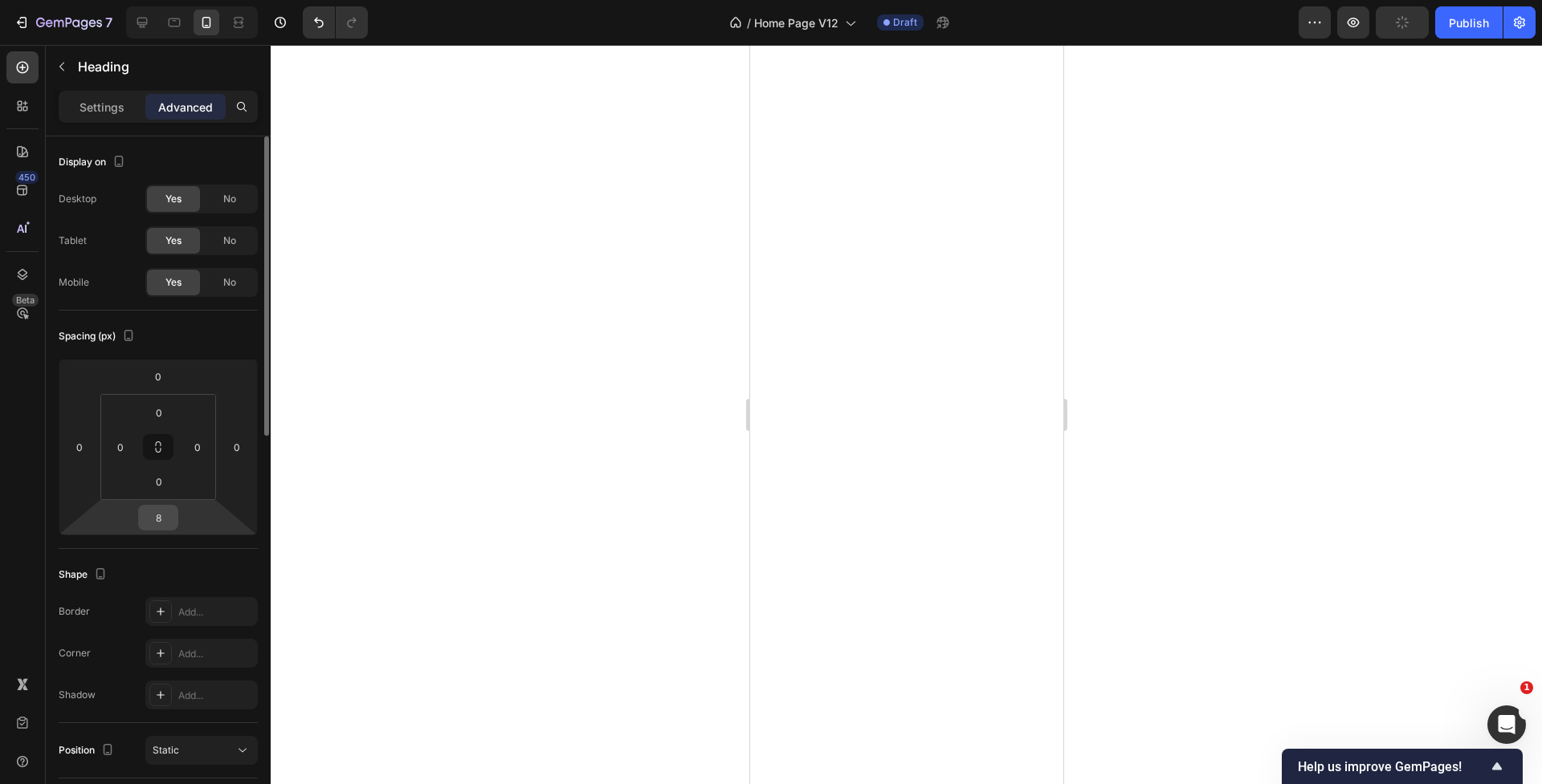
click at [155, 512] on input "8" at bounding box center [158, 517] width 32 height 24
click at [156, 512] on input "8" at bounding box center [158, 517] width 32 height 24
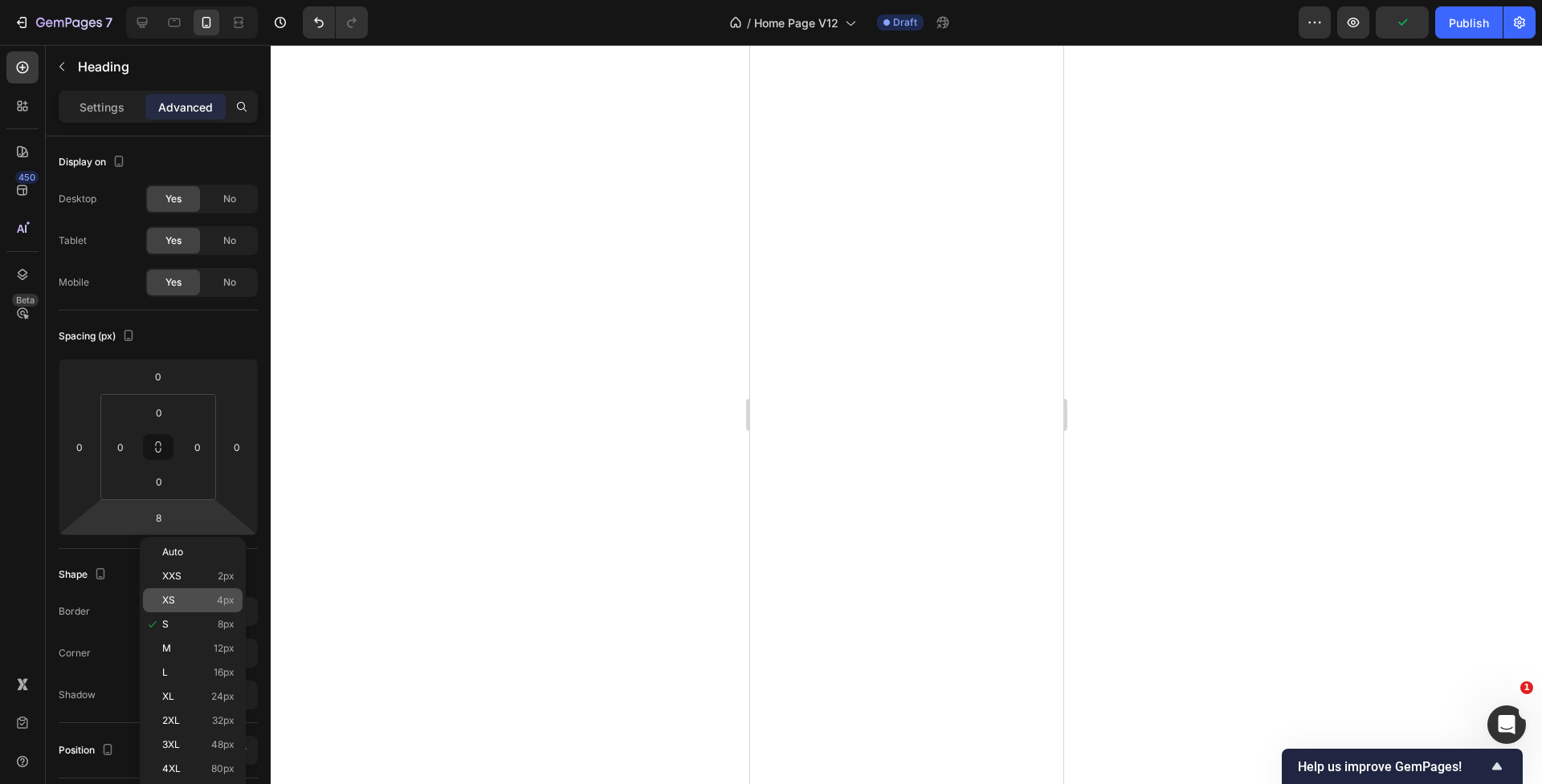
click at [216, 594] on div "XS 4px" at bounding box center [193, 601] width 100 height 24
type input "4"
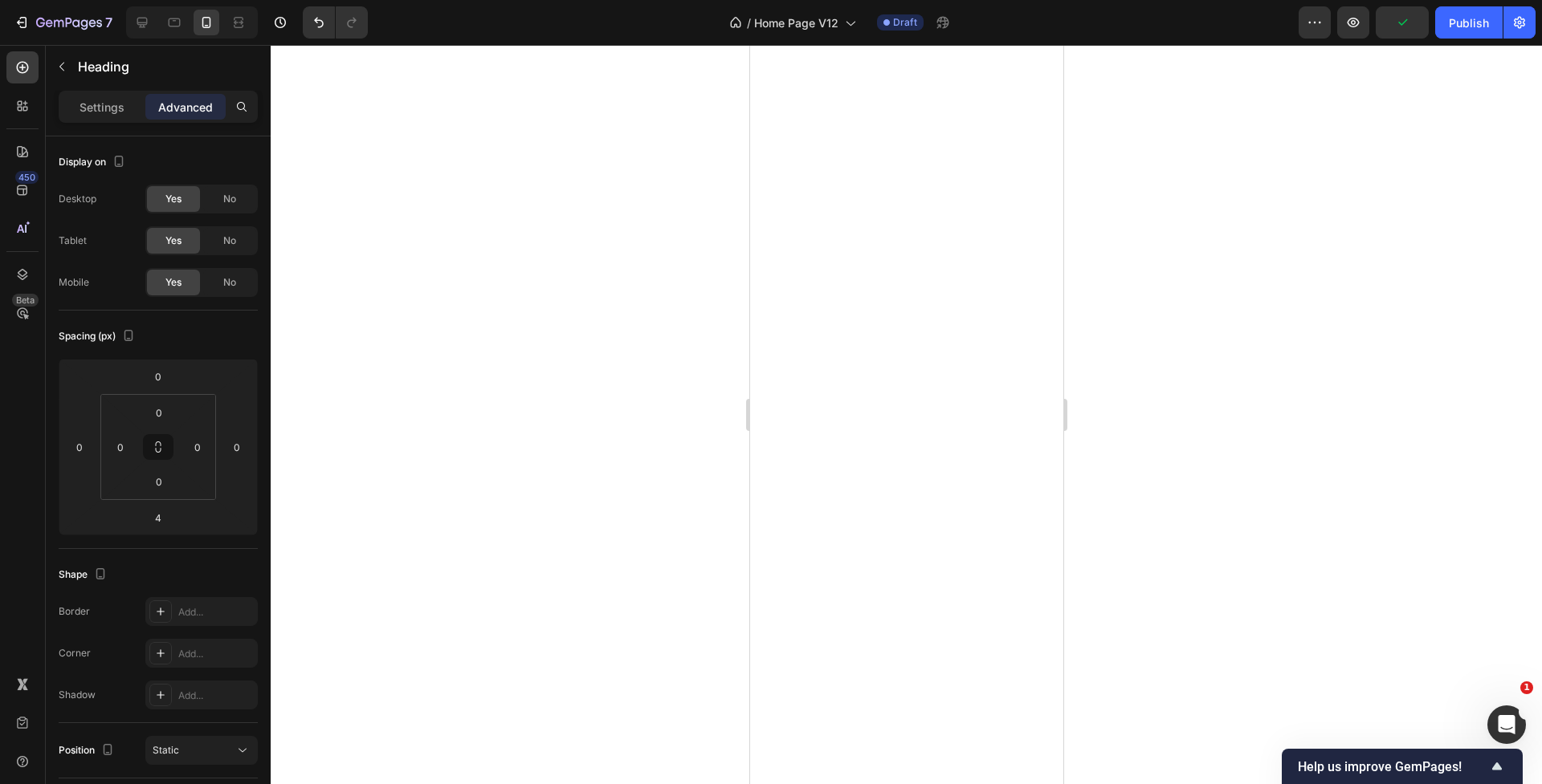
drag, startPoint x: 550, startPoint y: 484, endPoint x: 561, endPoint y: 481, distance: 11.4
click at [552, 484] on div at bounding box center [906, 414] width 1271 height 739
click at [148, 528] on input "12" at bounding box center [158, 517] width 32 height 24
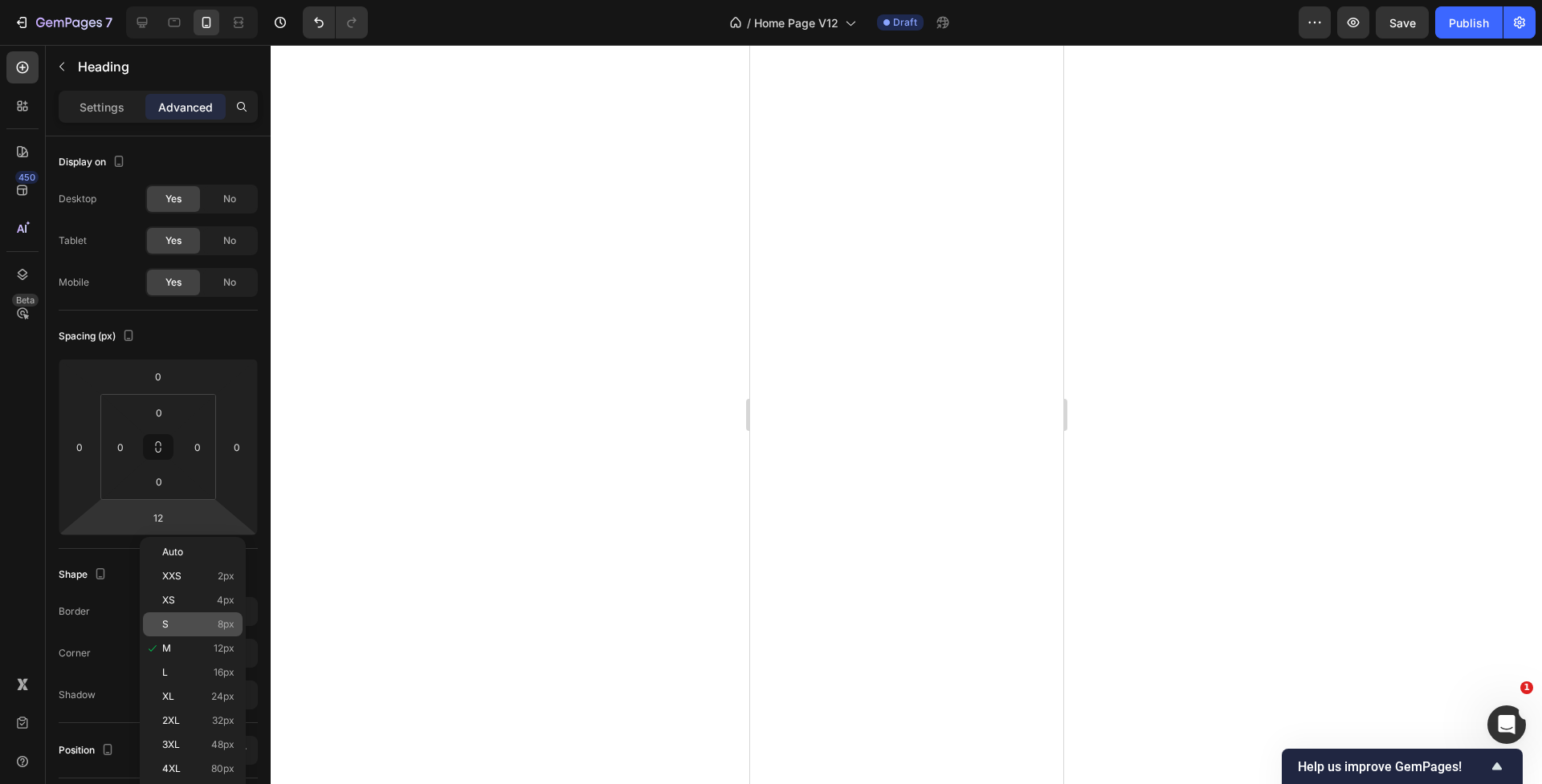
click at [197, 631] on div "S 8px" at bounding box center [193, 624] width 100 height 24
type input "8"
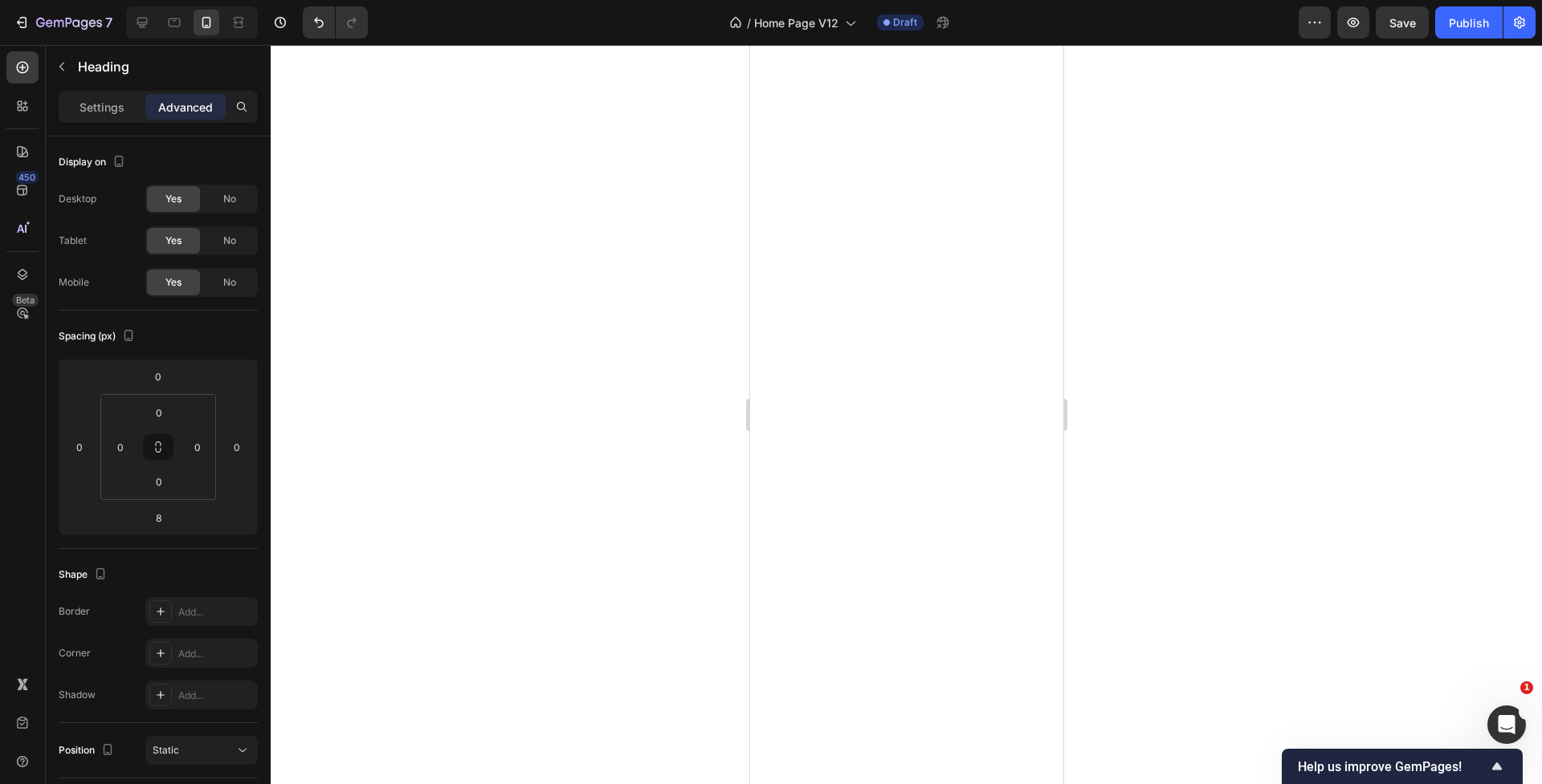
click at [377, 569] on div at bounding box center [906, 414] width 1271 height 739
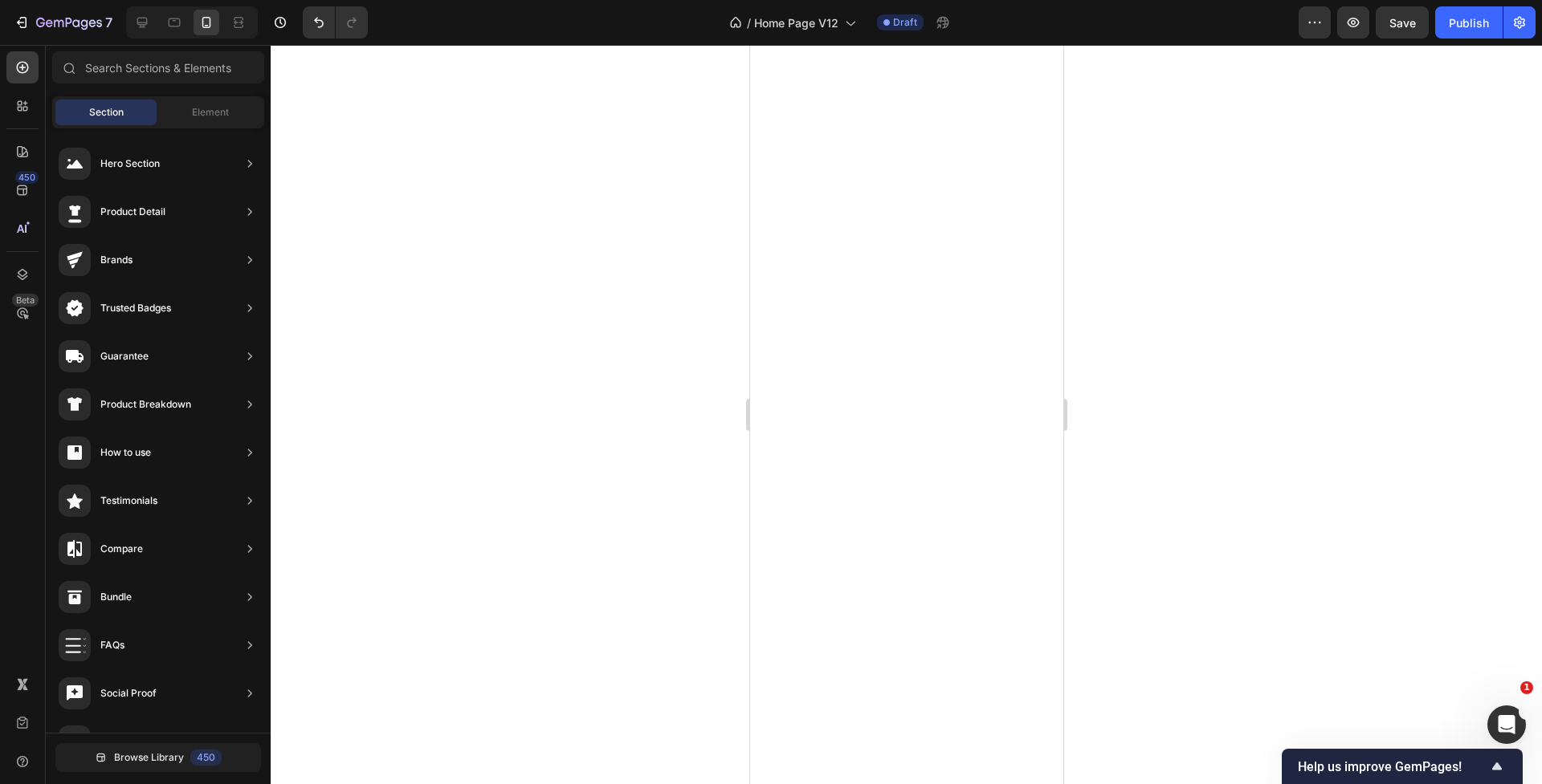
click at [563, 512] on div at bounding box center [906, 414] width 1271 height 739
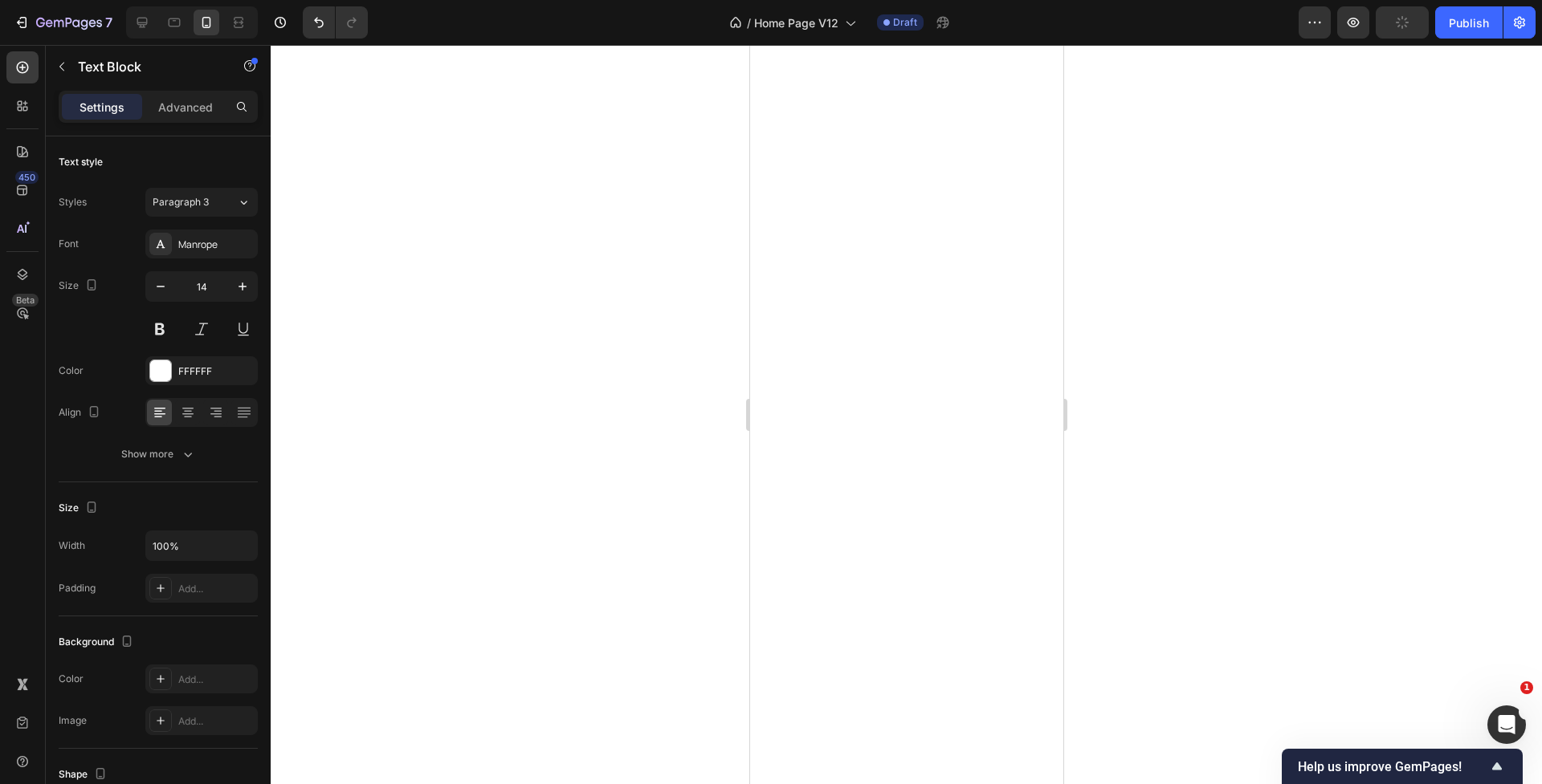
click at [564, 482] on div at bounding box center [906, 414] width 1271 height 739
click at [1405, 27] on span "Save" at bounding box center [1402, 23] width 27 height 14
click at [1265, 313] on div at bounding box center [906, 414] width 1271 height 739
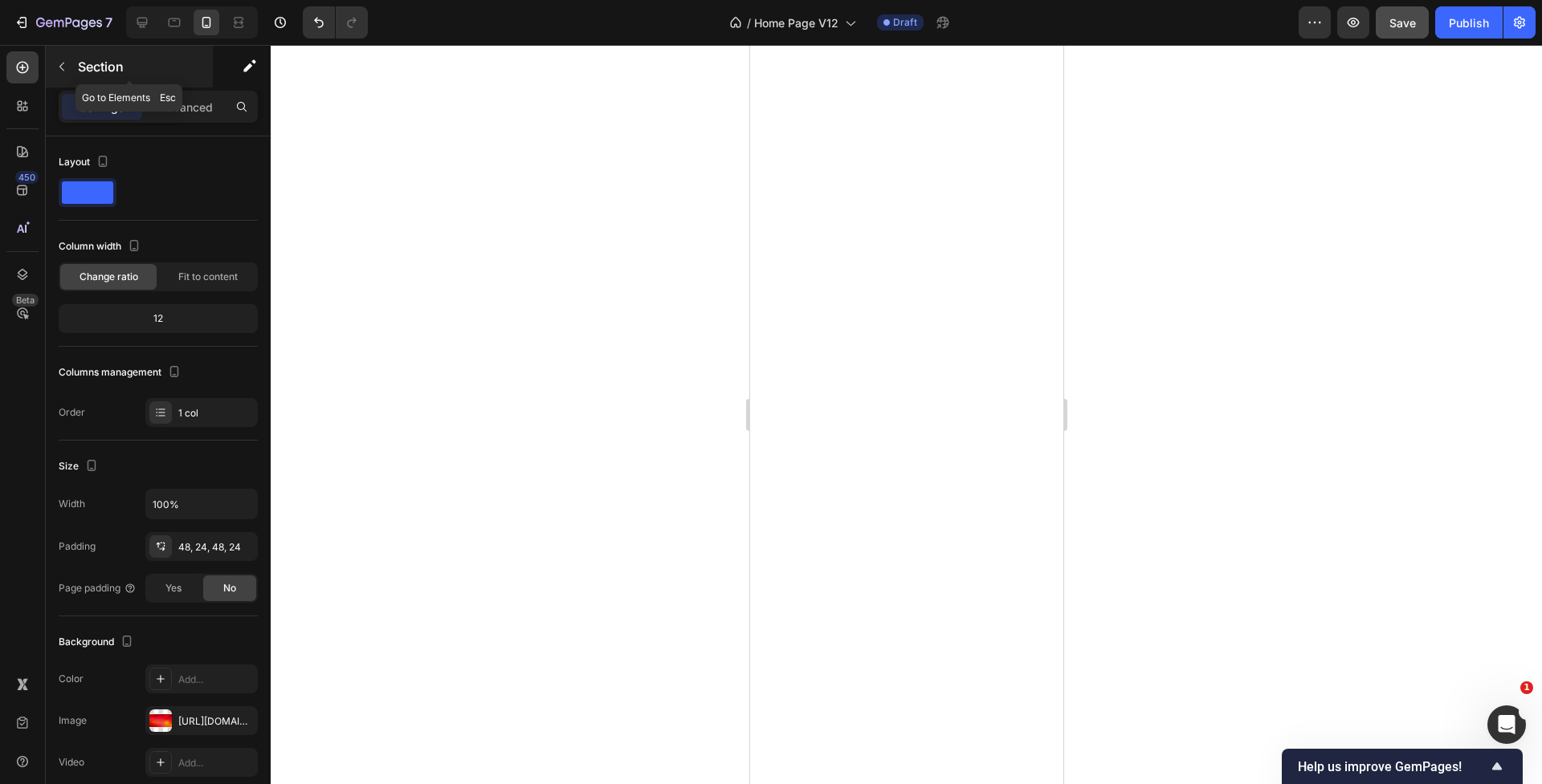
click at [117, 65] on p "Section" at bounding box center [144, 66] width 132 height 19
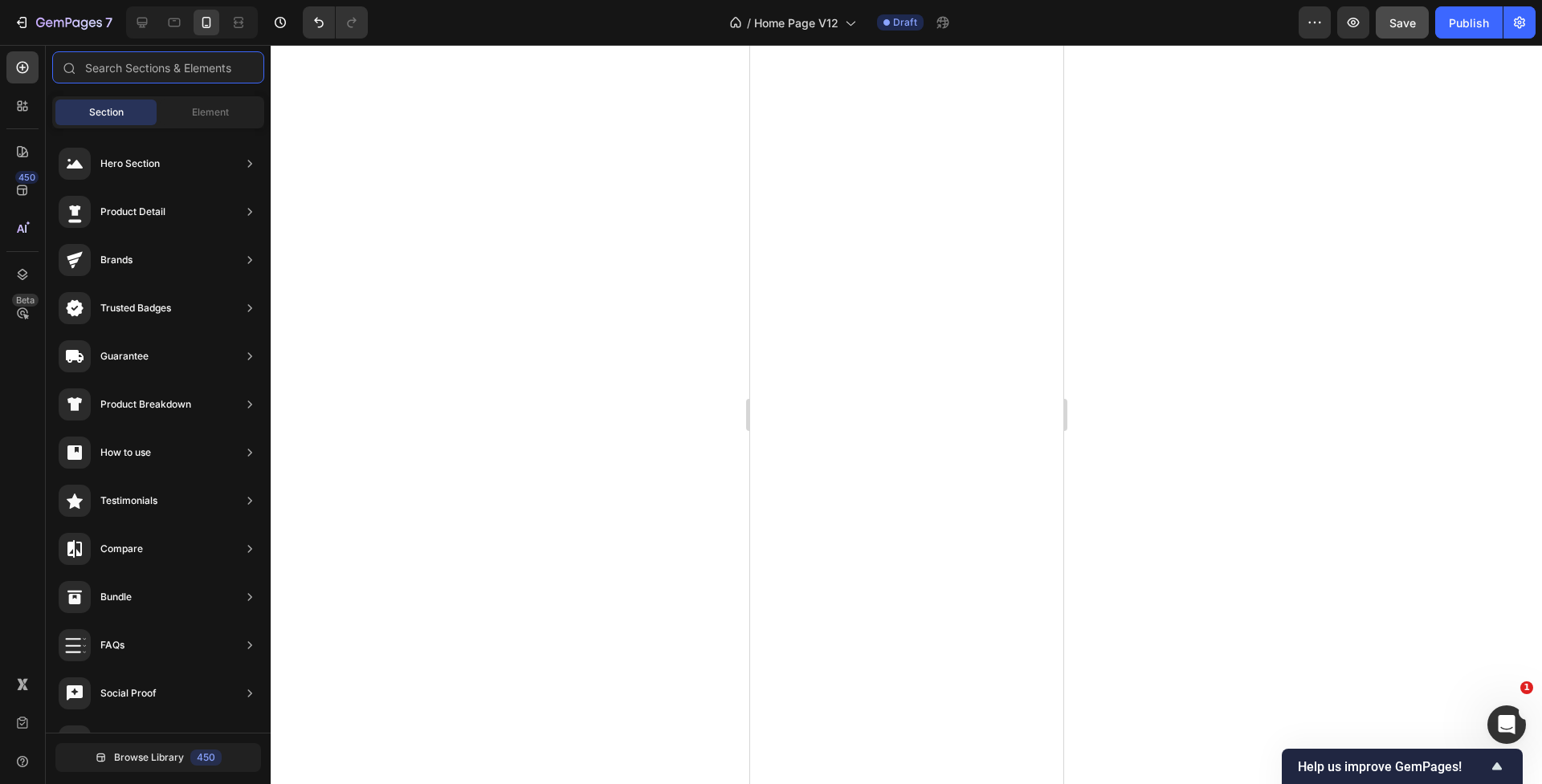
click at [117, 65] on input "text" at bounding box center [158, 67] width 212 height 32
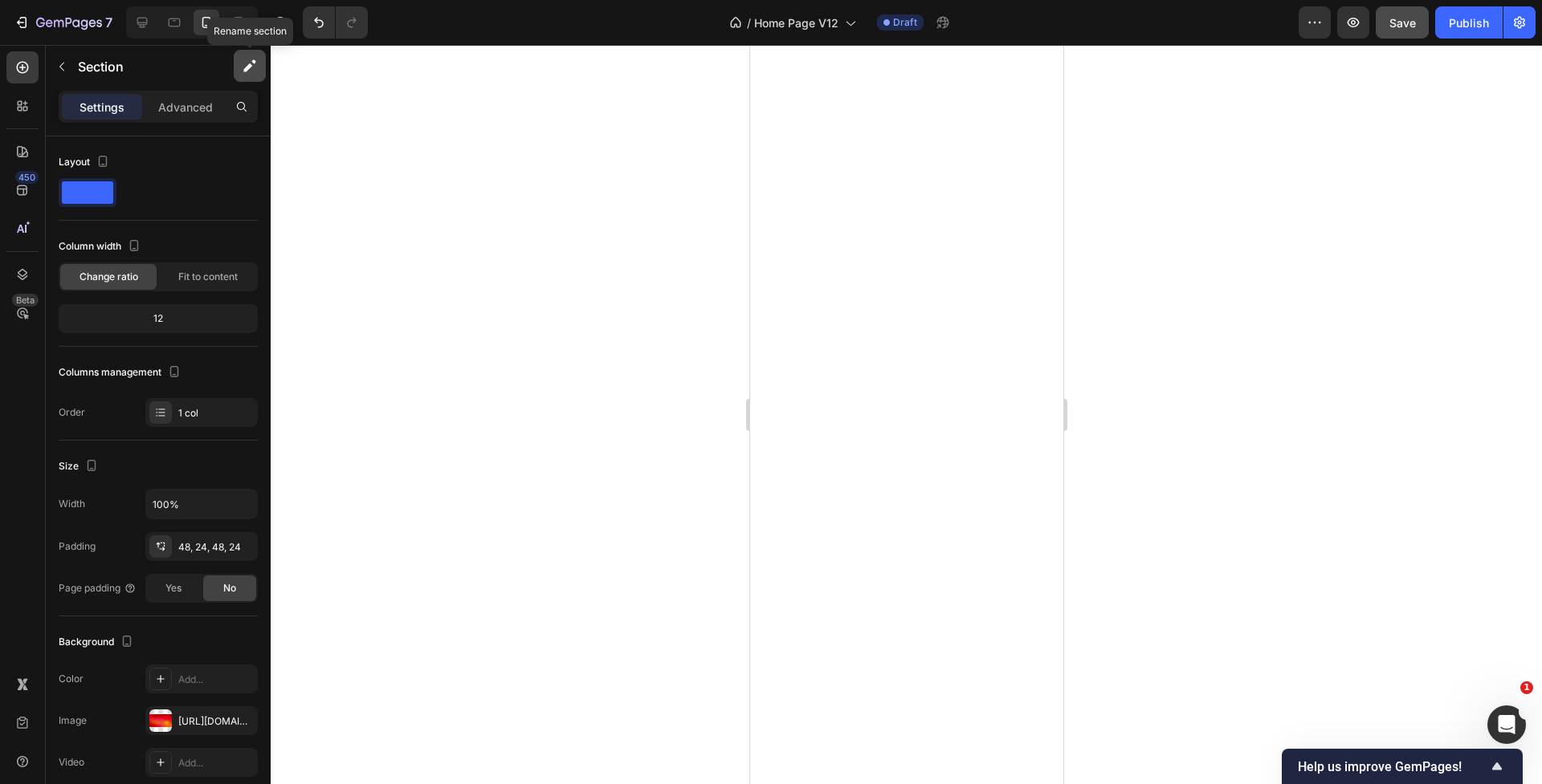
click at [248, 65] on icon "button" at bounding box center [248, 68] width 9 height 9
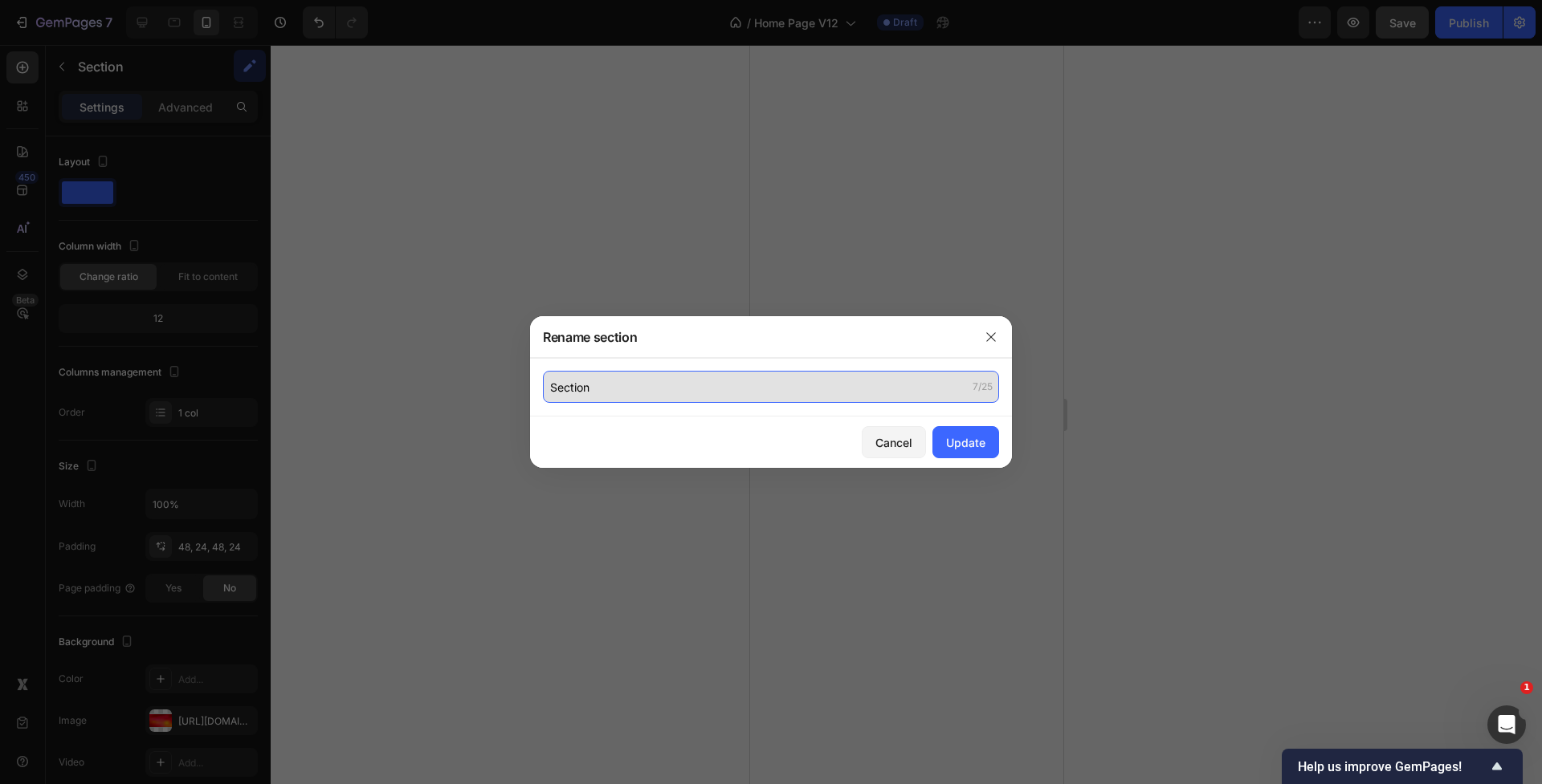
click at [803, 395] on input "Section" at bounding box center [771, 386] width 456 height 32
type input "Clinically Proven"
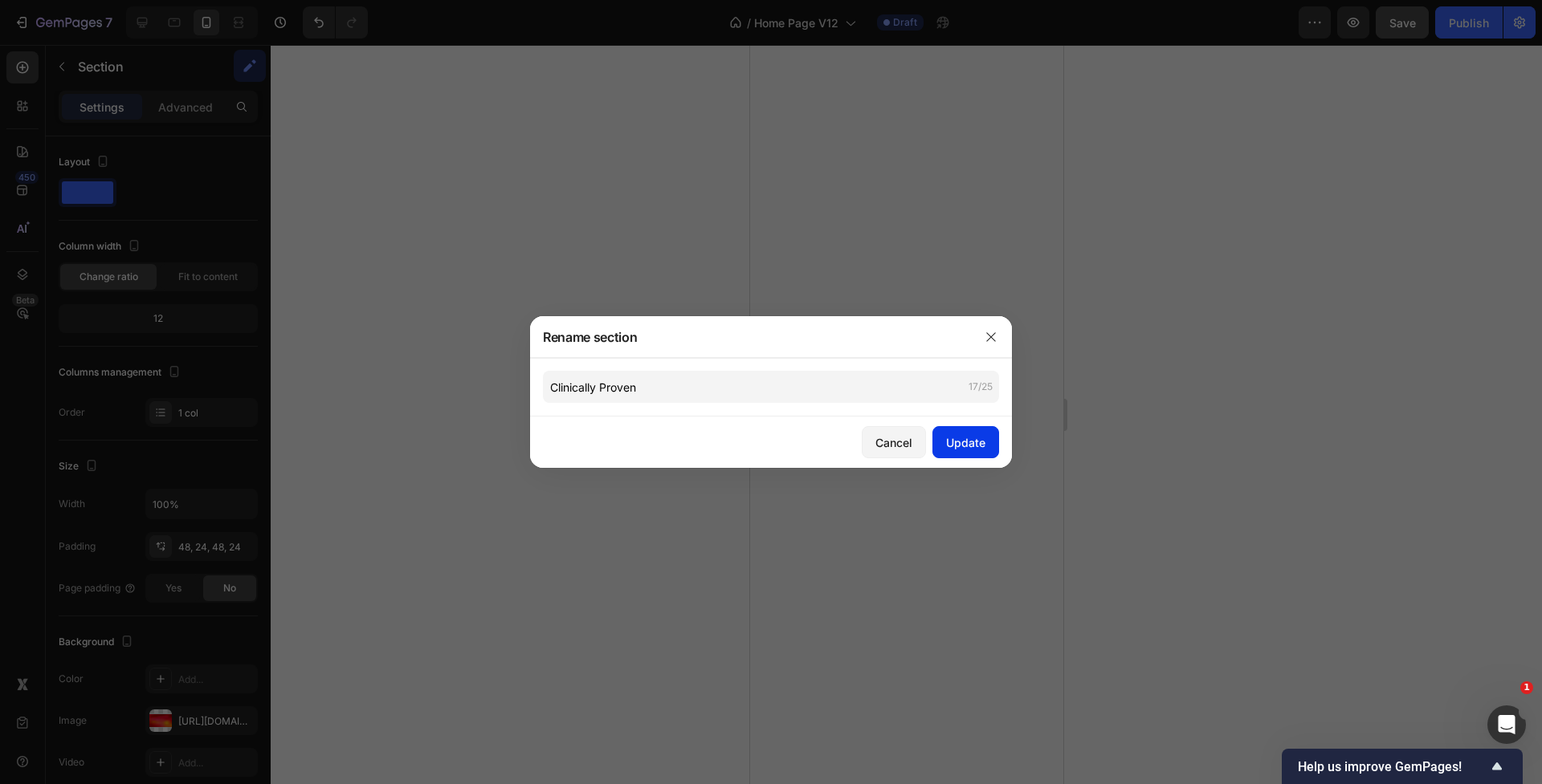
click at [979, 443] on div "Update" at bounding box center [965, 443] width 39 height 17
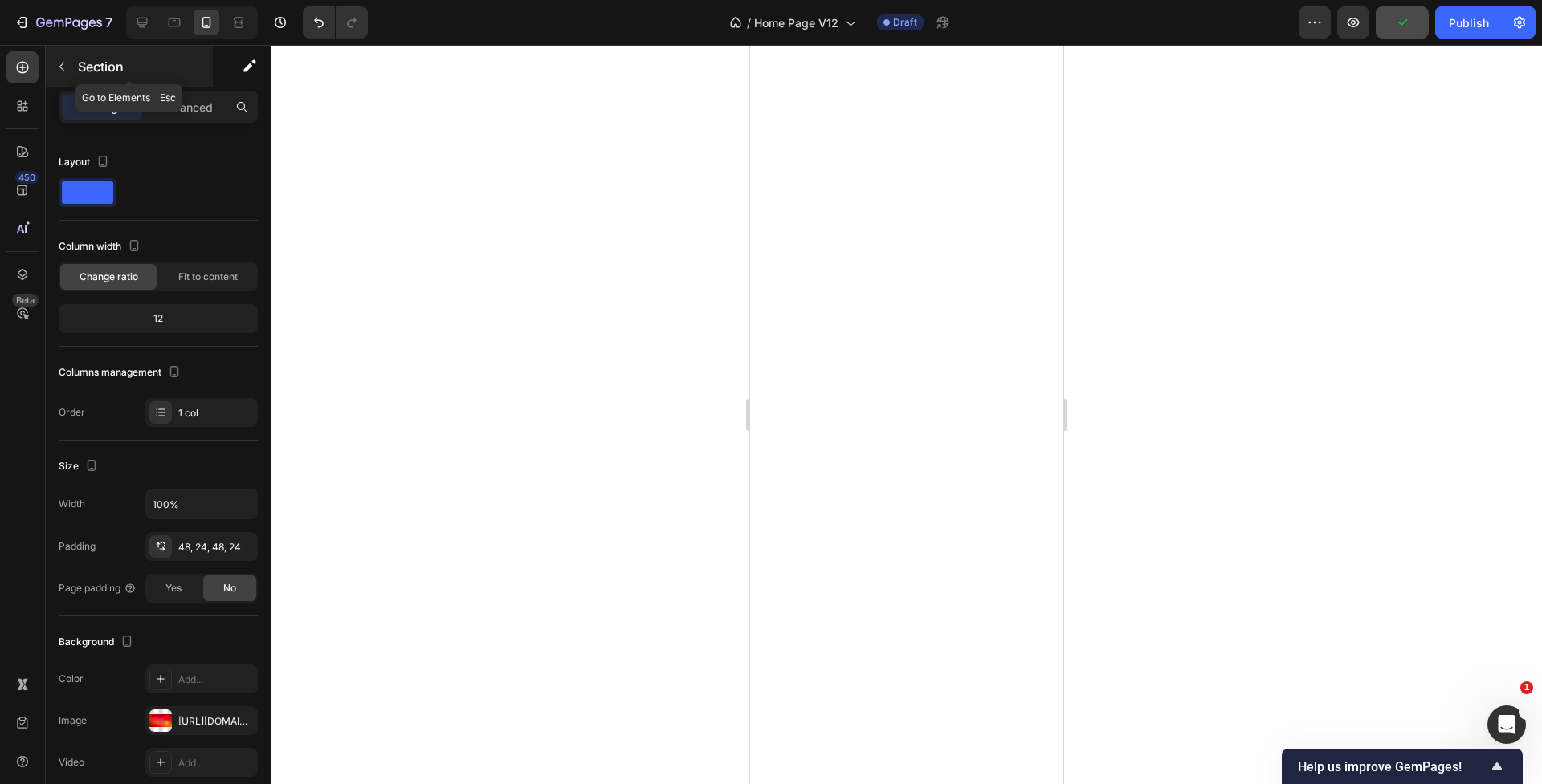
click at [61, 68] on icon "button" at bounding box center [61, 67] width 5 height 9
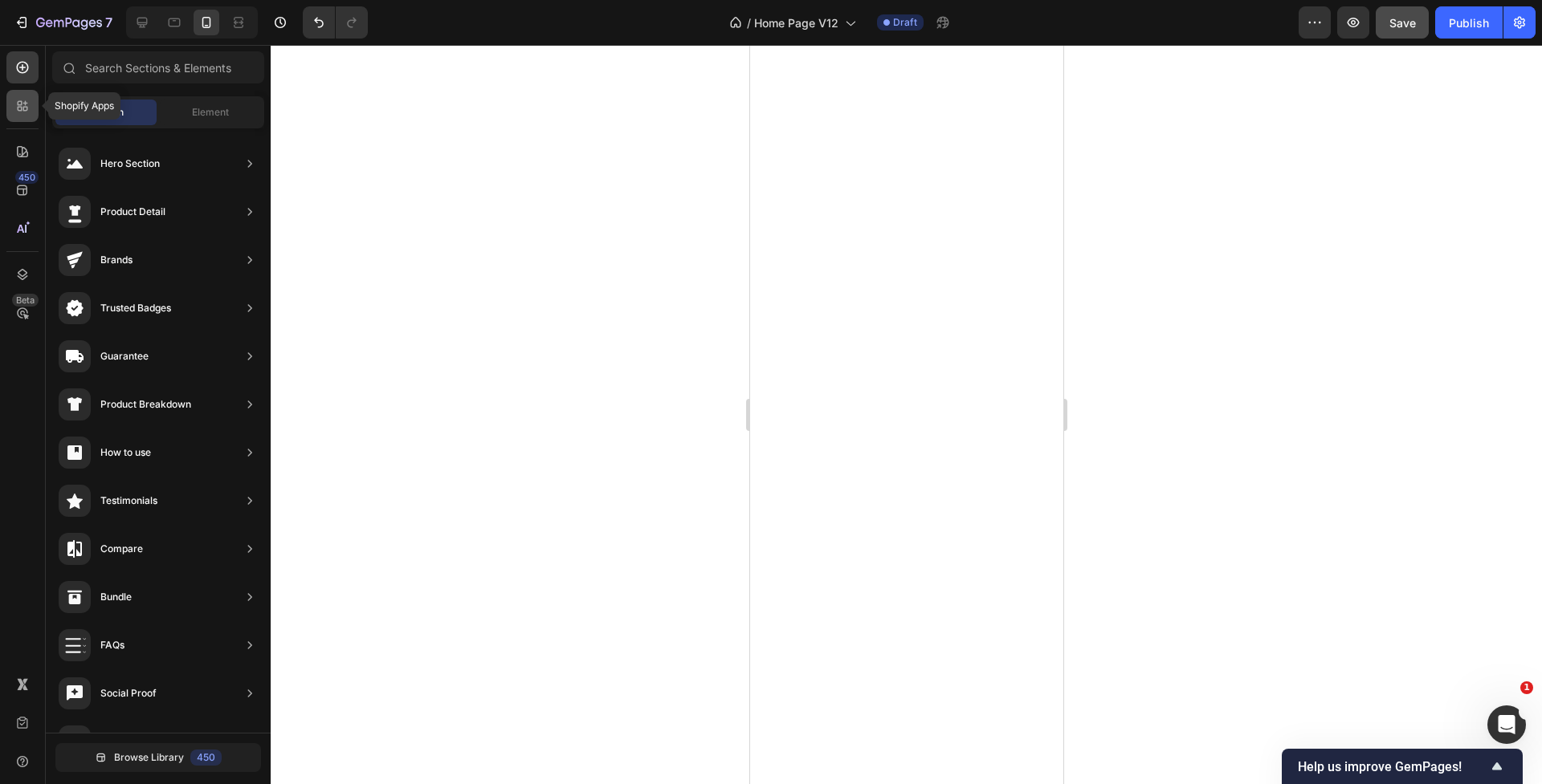
click at [12, 117] on div at bounding box center [22, 105] width 32 height 32
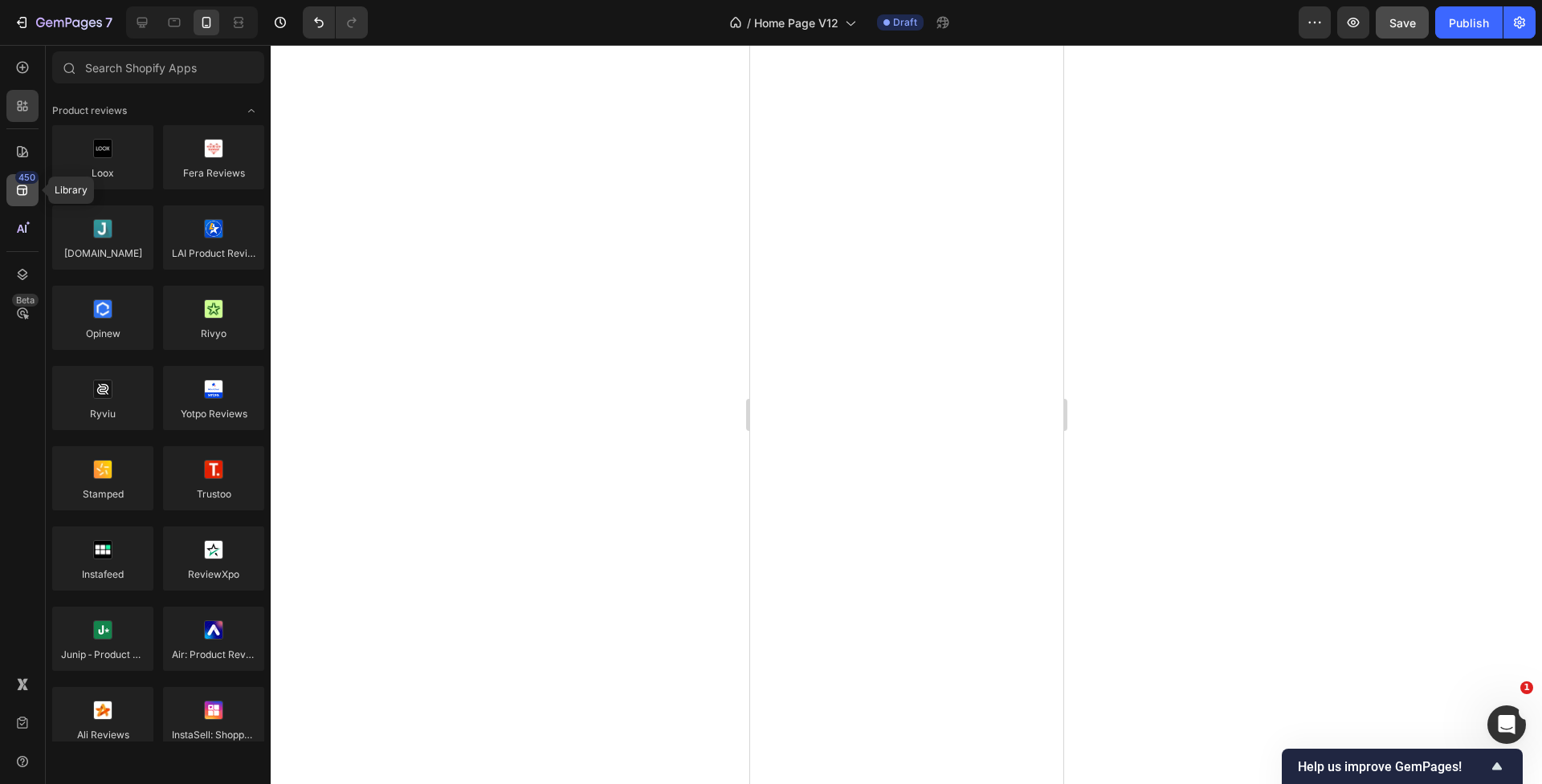
click at [14, 187] on div "450" at bounding box center [22, 190] width 32 height 32
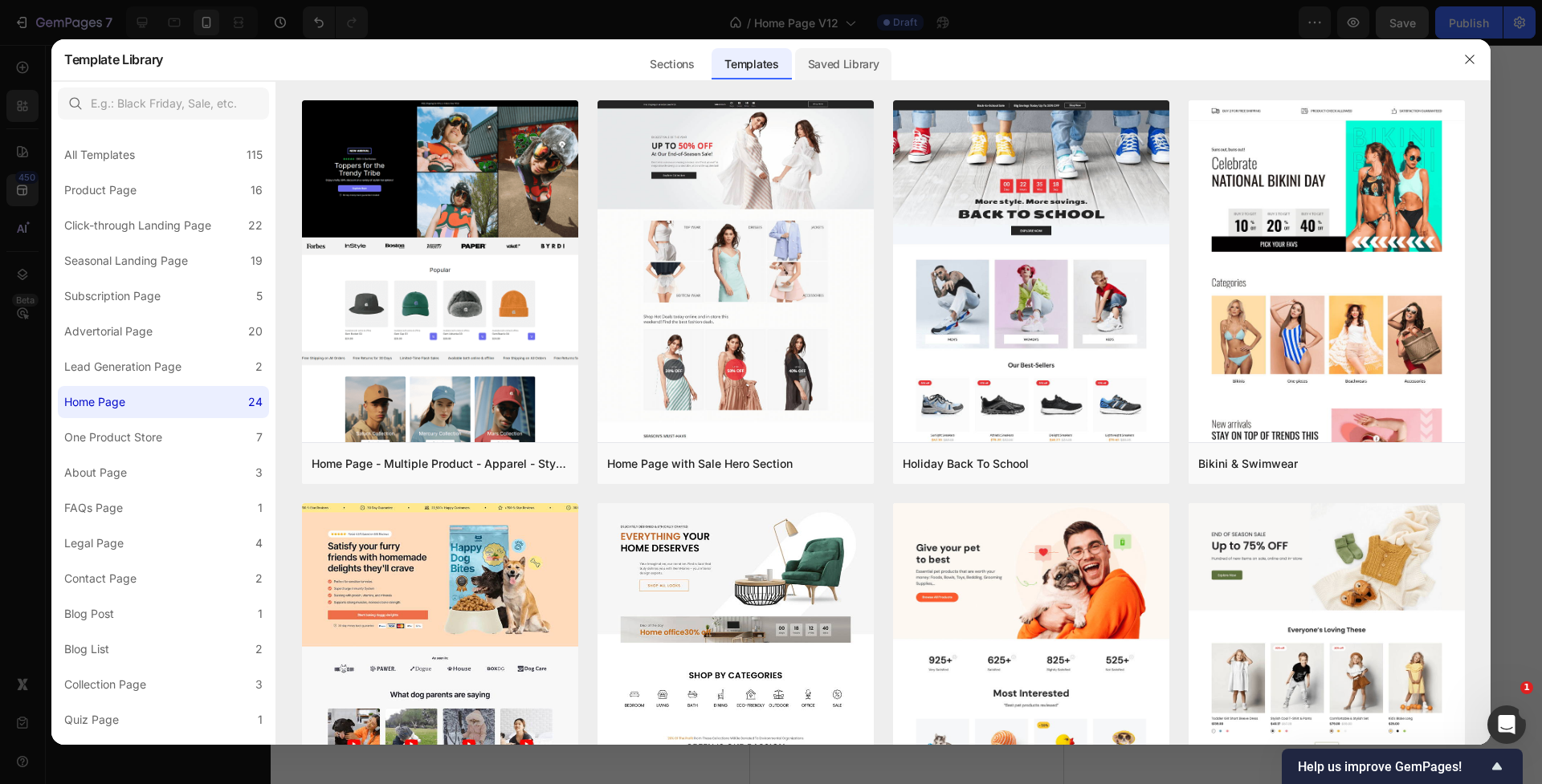
click at [833, 67] on div "Saved Library" at bounding box center [844, 64] width 97 height 32
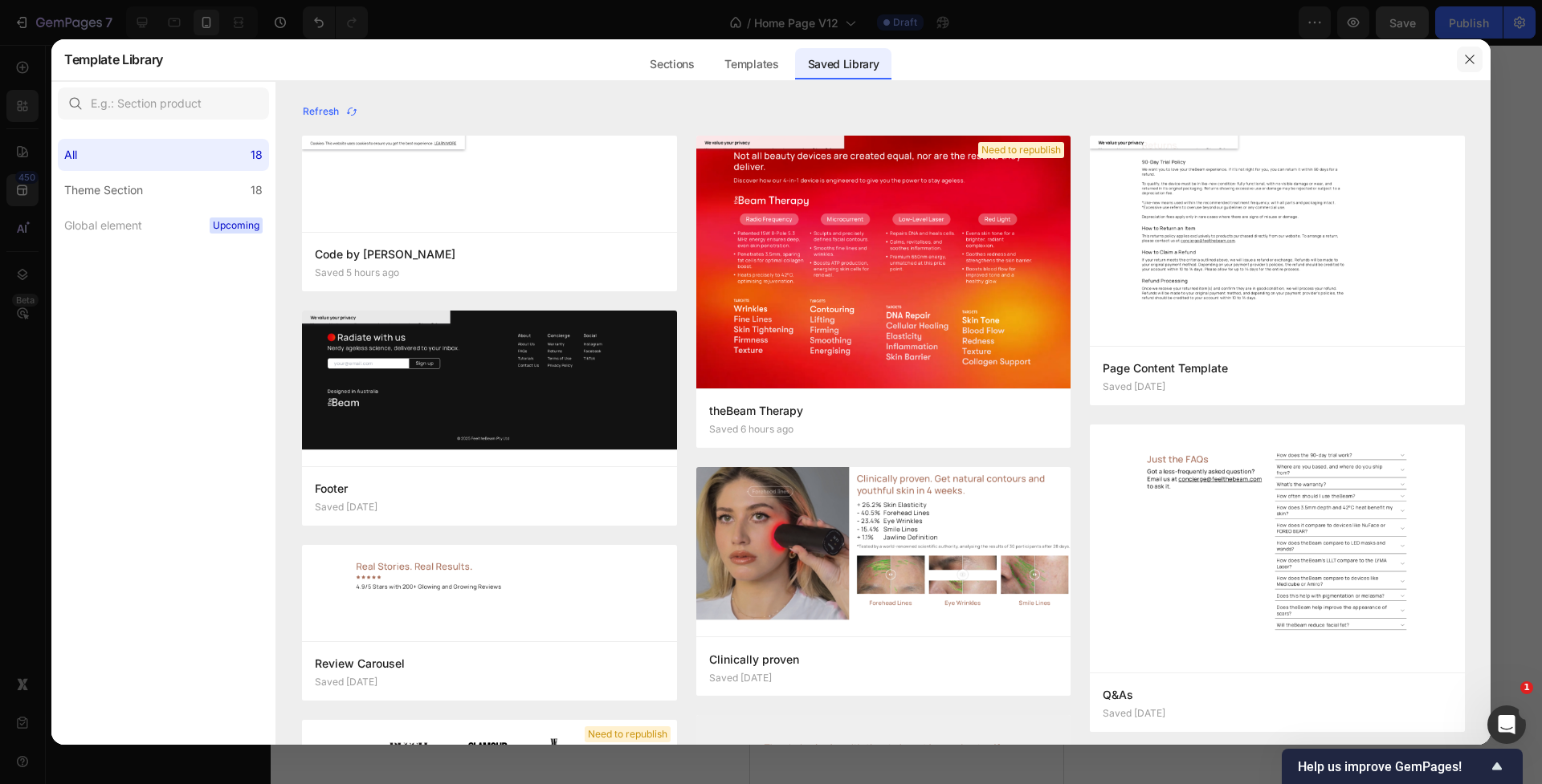
click at [1466, 64] on icon "button" at bounding box center [1470, 60] width 9 height 9
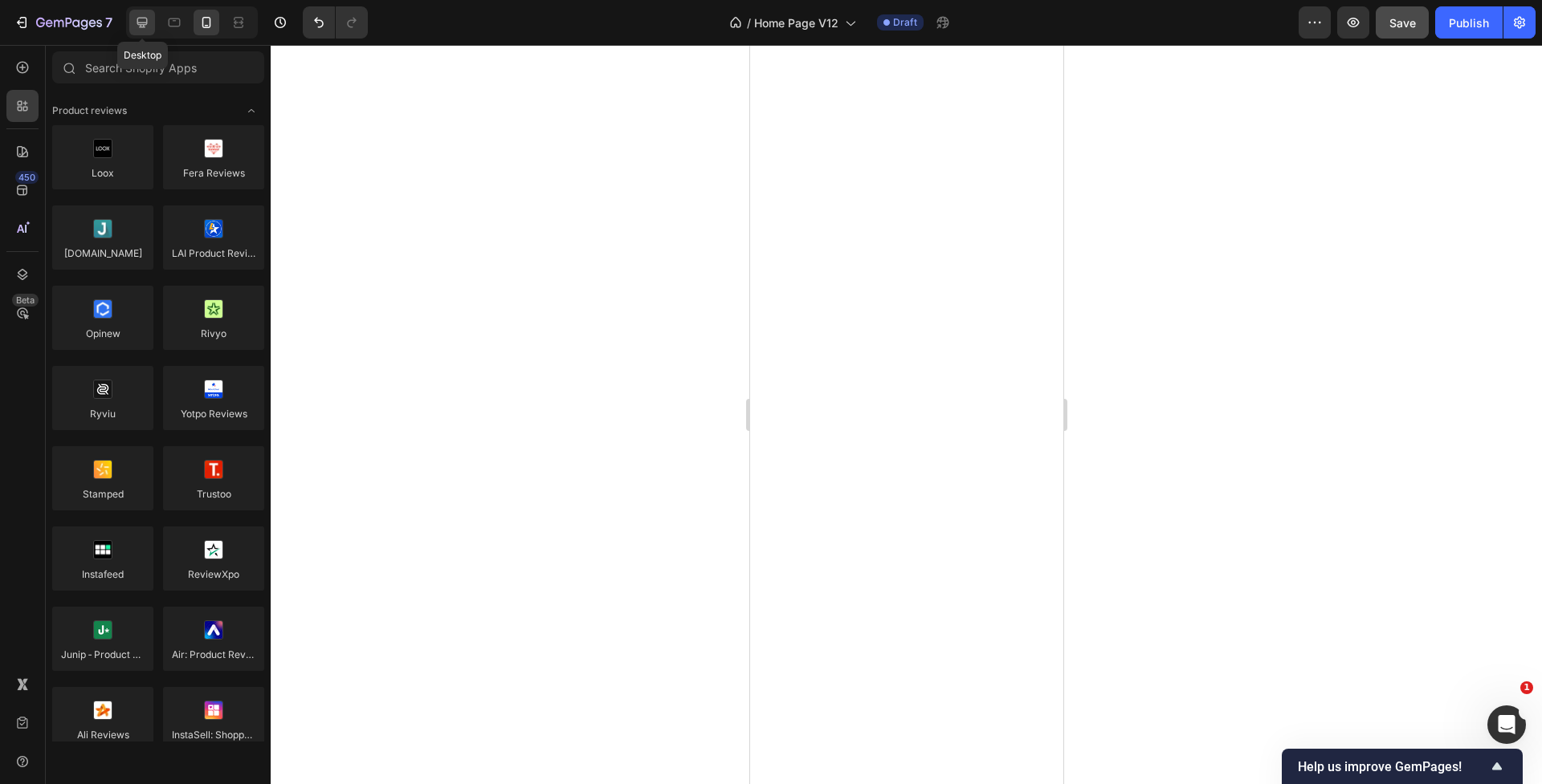
click at [145, 27] on icon at bounding box center [142, 23] width 17 height 17
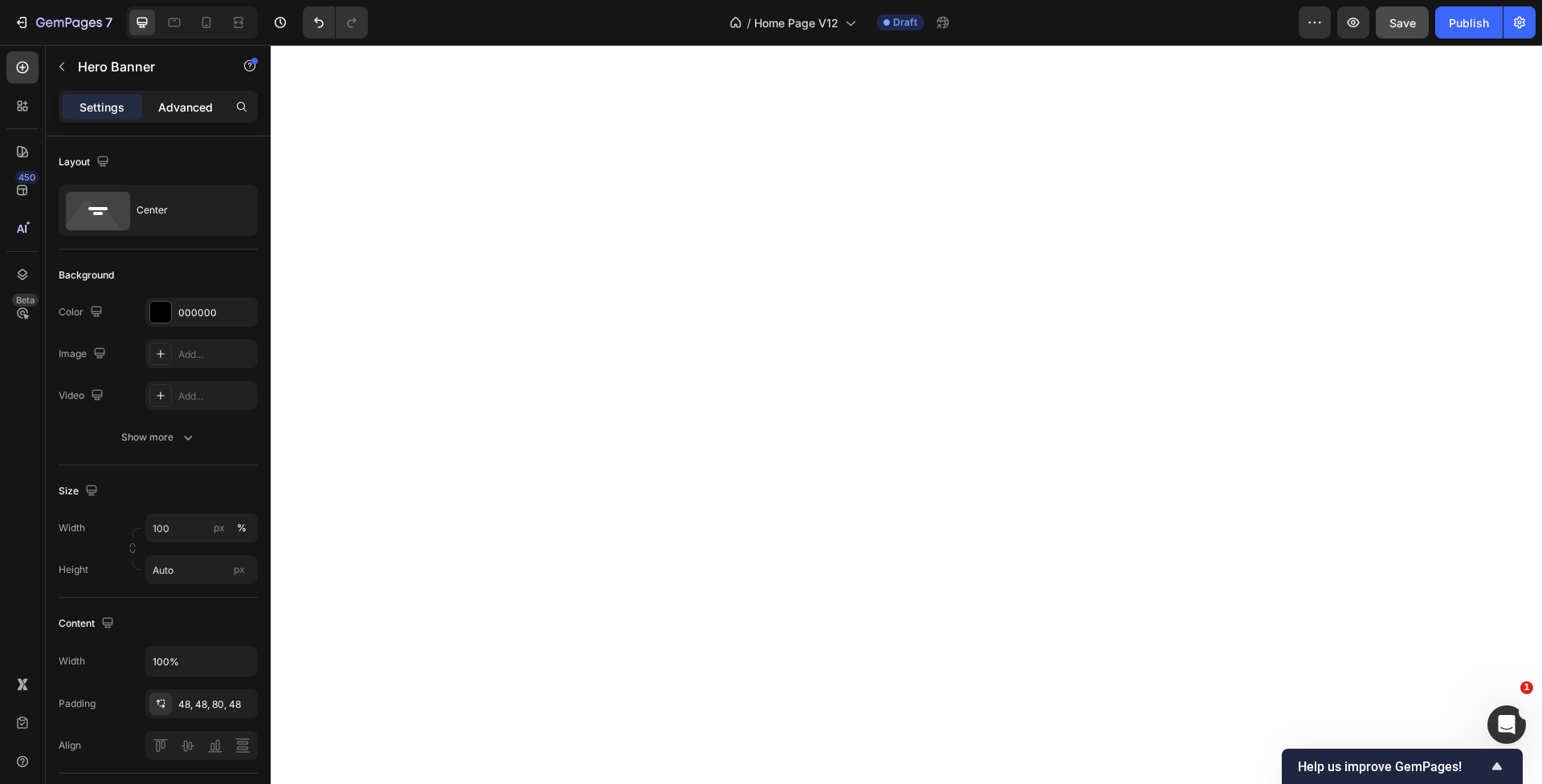
click at [182, 109] on p "Advanced" at bounding box center [185, 107] width 55 height 17
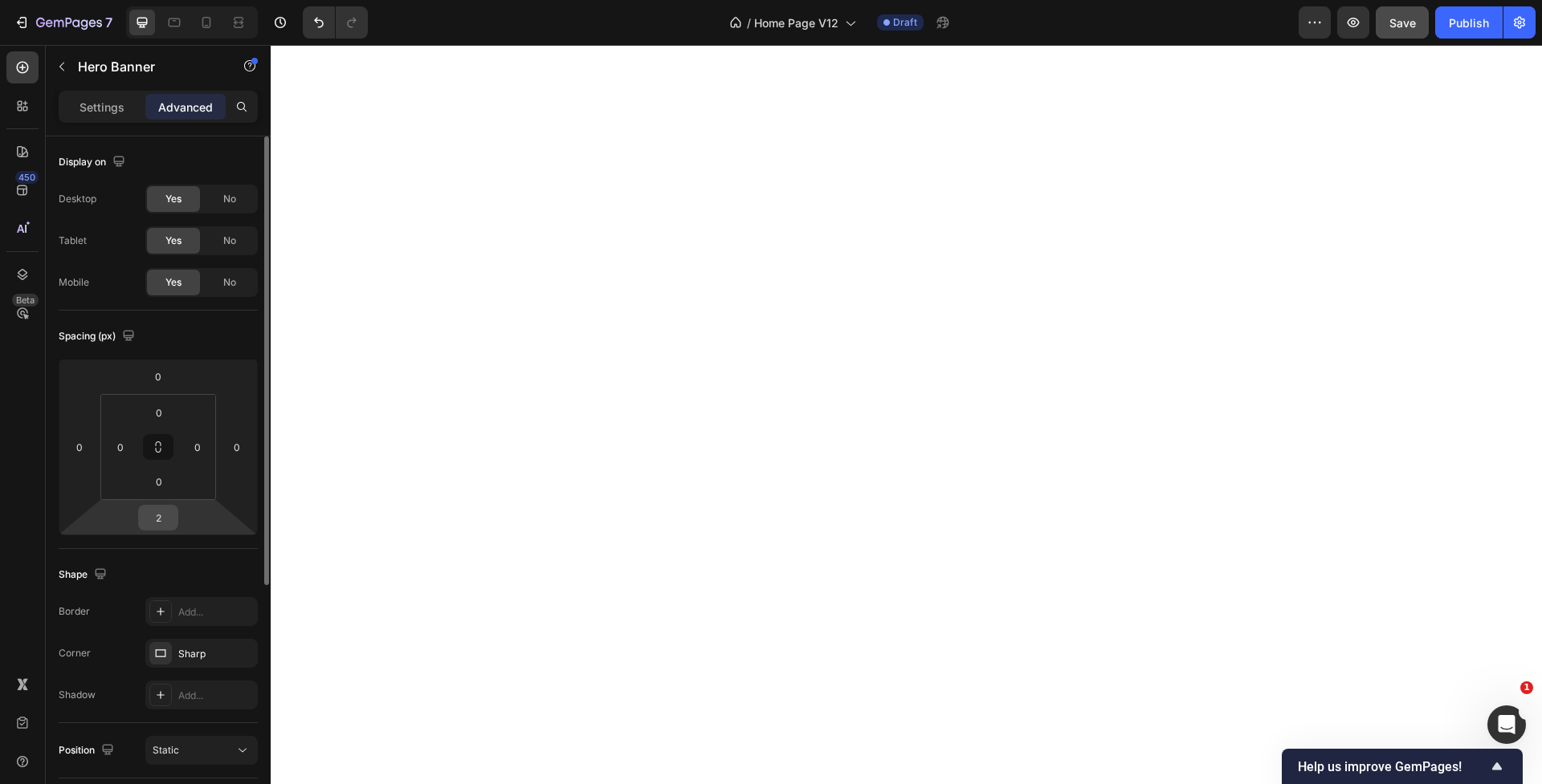
click at [158, 514] on input "2" at bounding box center [158, 517] width 32 height 24
type input "0"
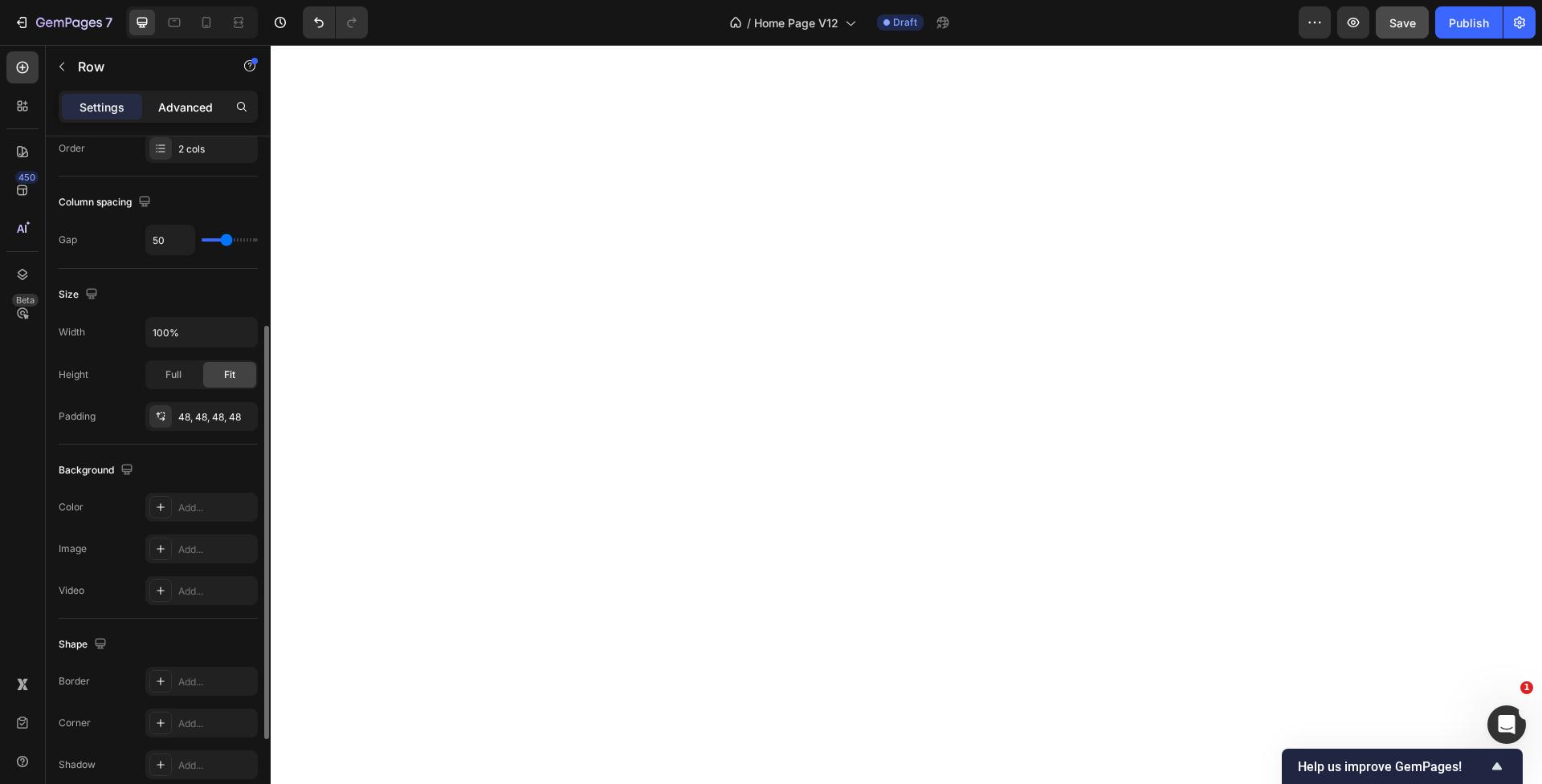
scroll to position [321, 0]
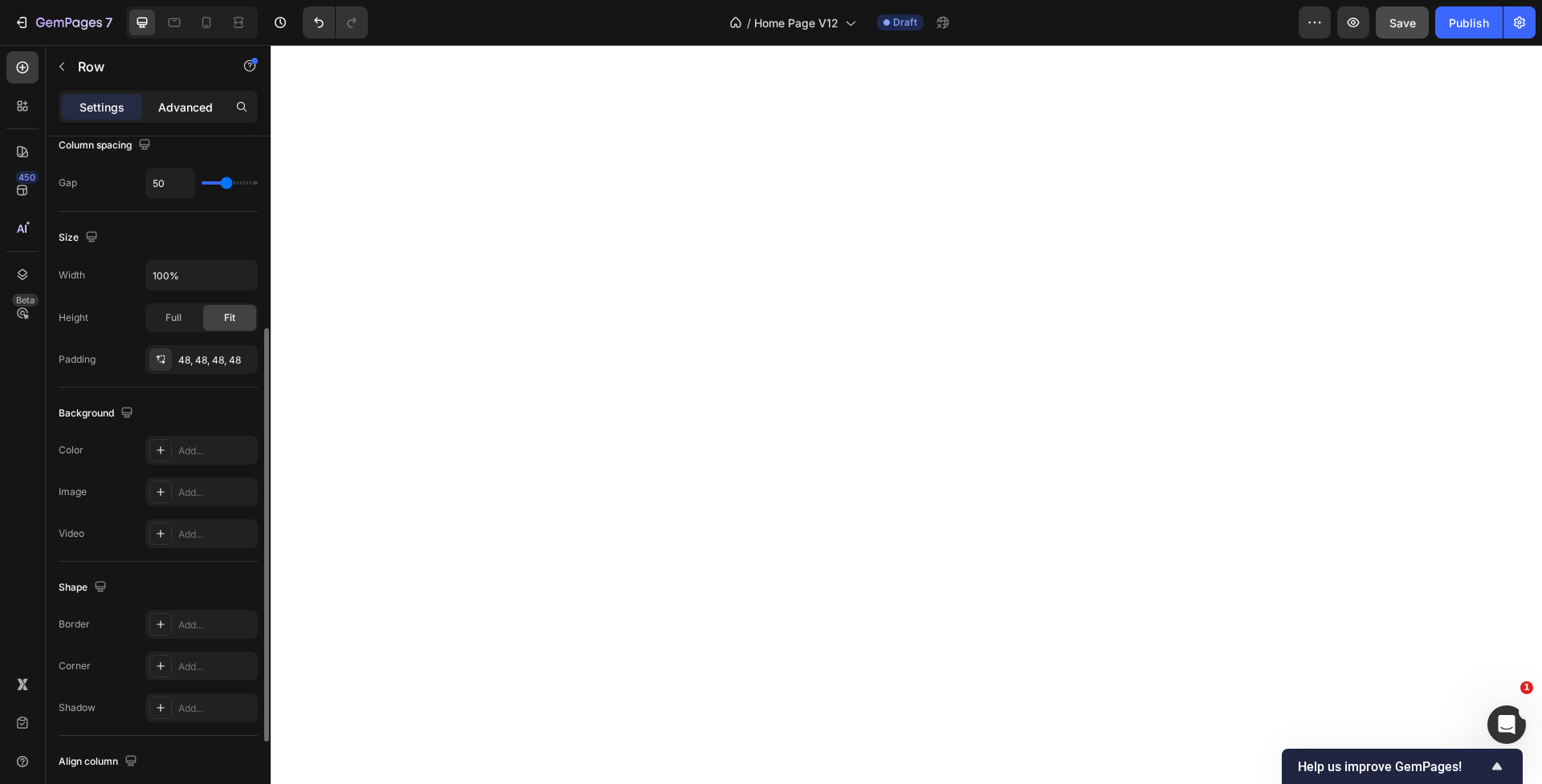
click at [205, 100] on p "Advanced" at bounding box center [185, 107] width 55 height 17
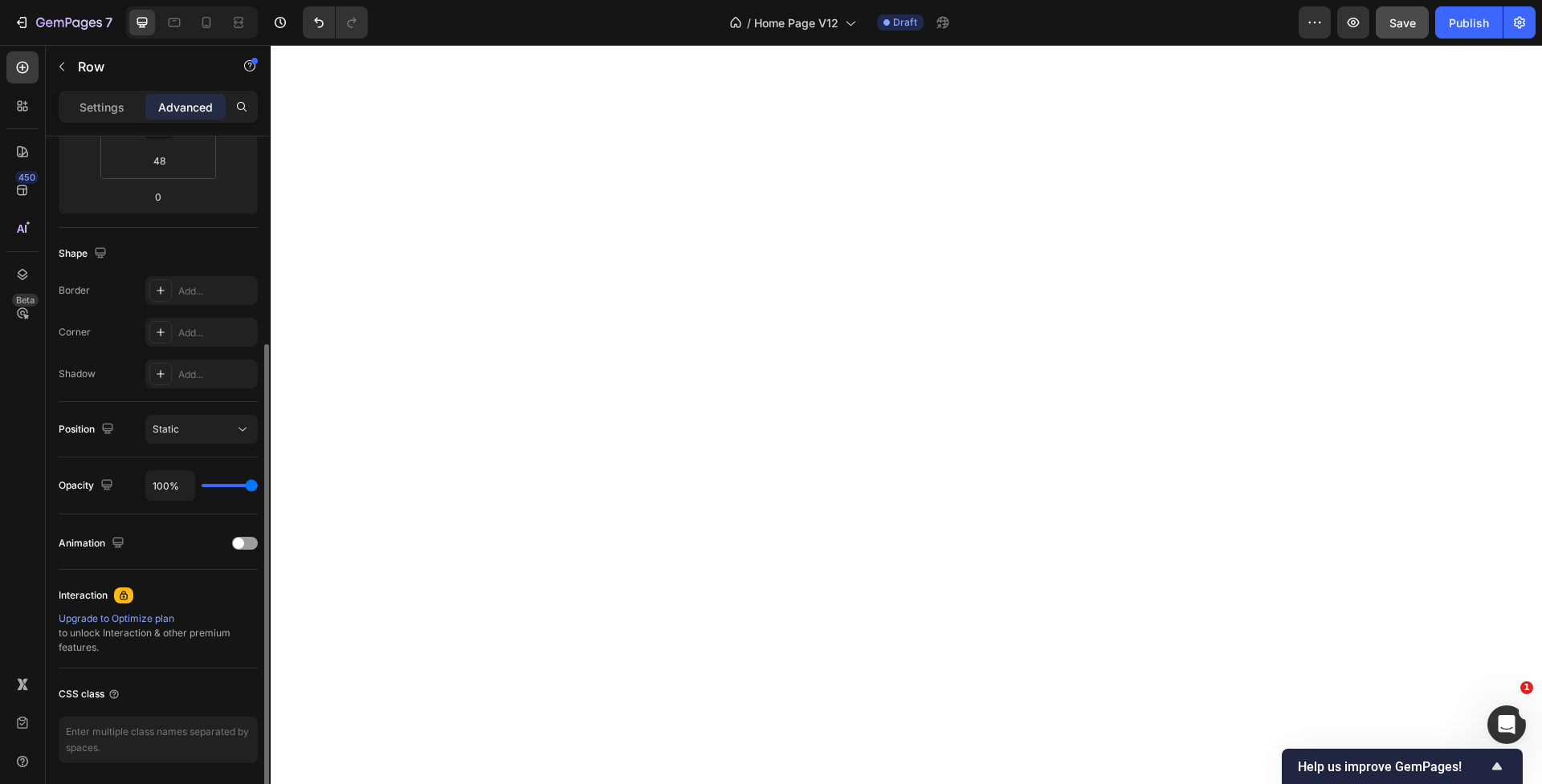
scroll to position [0, 0]
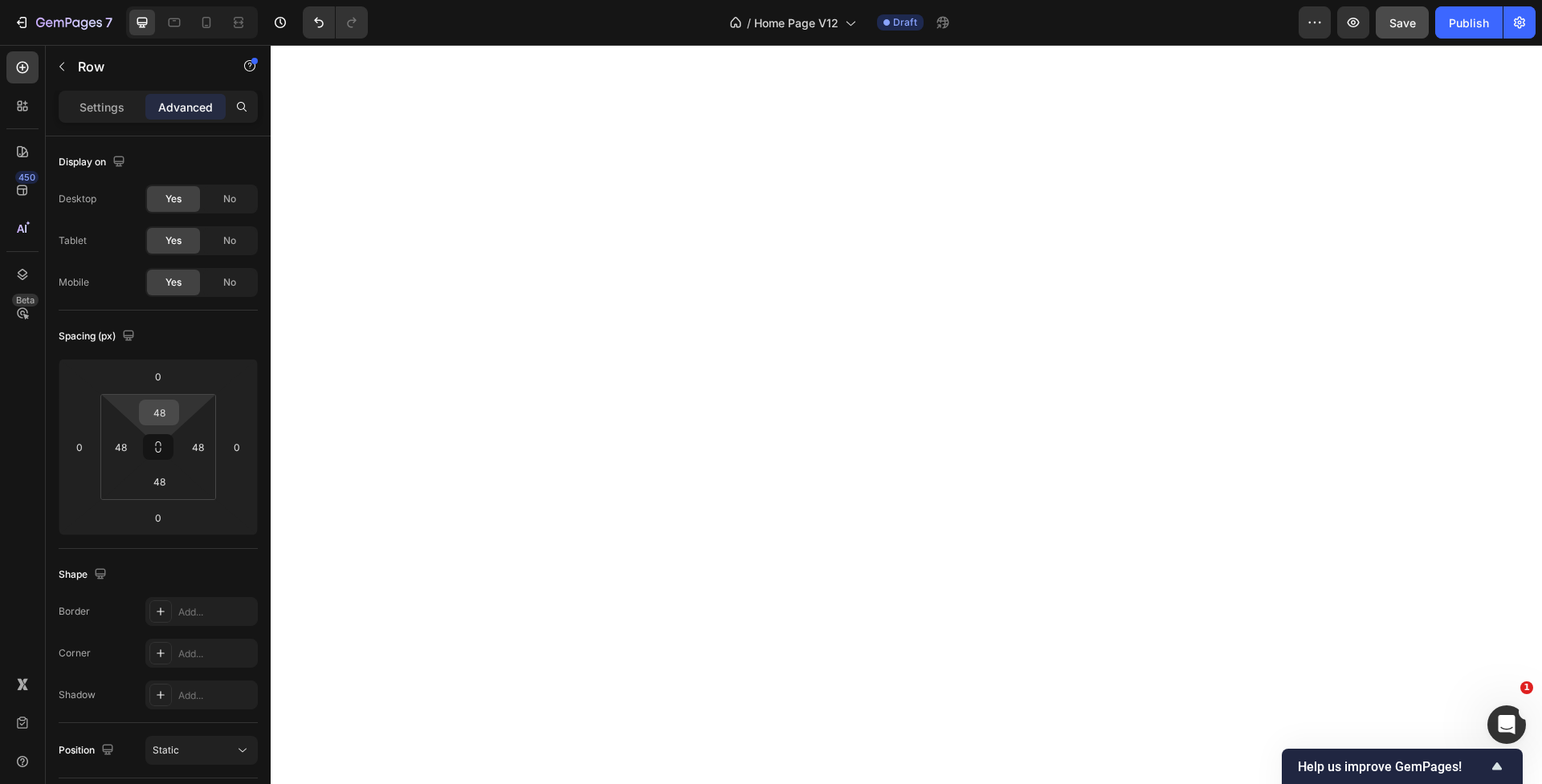
click at [160, 408] on input "48" at bounding box center [159, 413] width 32 height 24
click at [161, 476] on input "48" at bounding box center [159, 481] width 32 height 24
type input "0"
click at [161, 476] on input "48" at bounding box center [159, 481] width 32 height 24
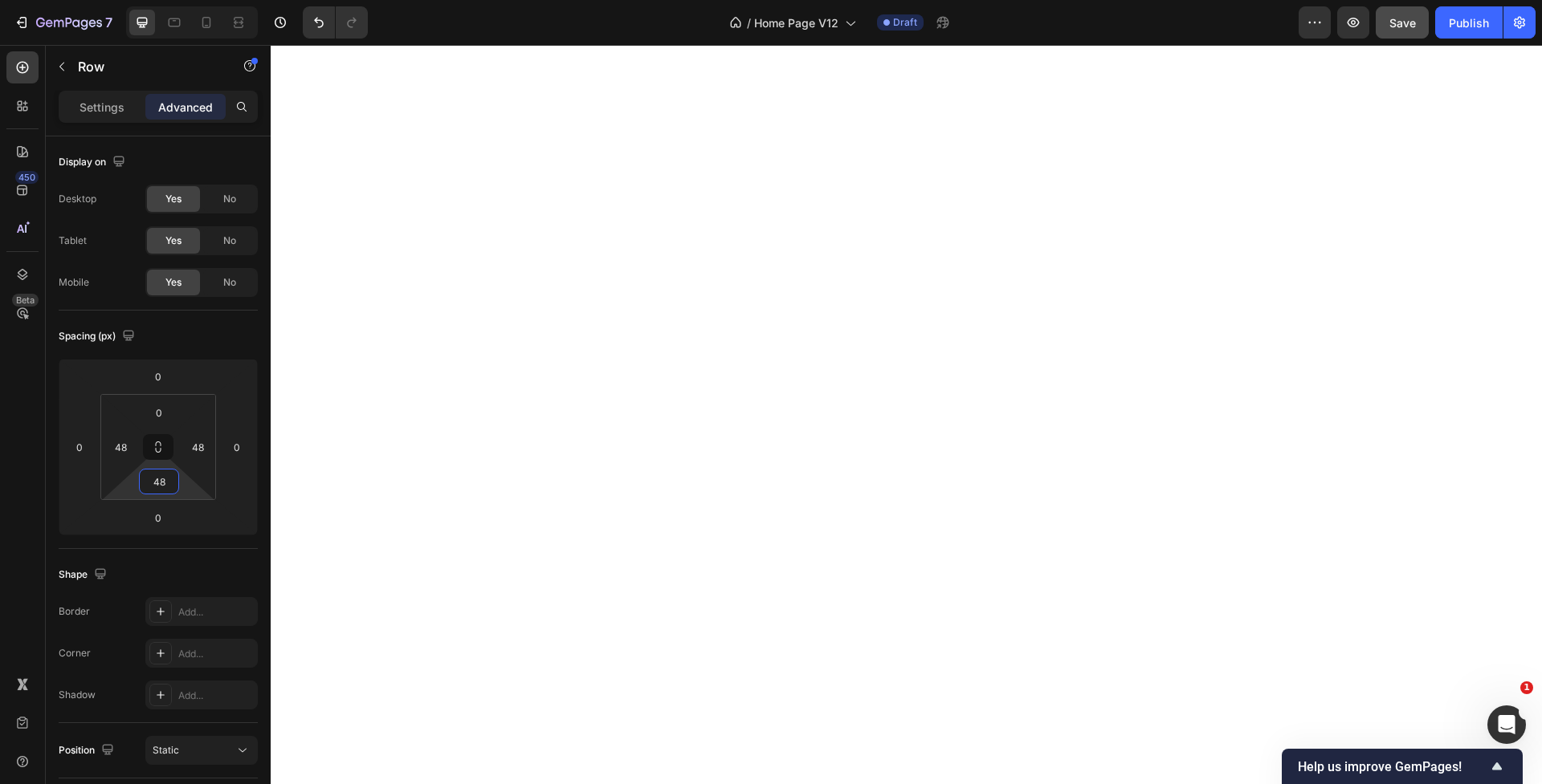
click at [161, 476] on input "48" at bounding box center [159, 481] width 32 height 24
type input "0"
click at [188, 444] on input "48" at bounding box center [197, 447] width 24 height 24
type input "0"
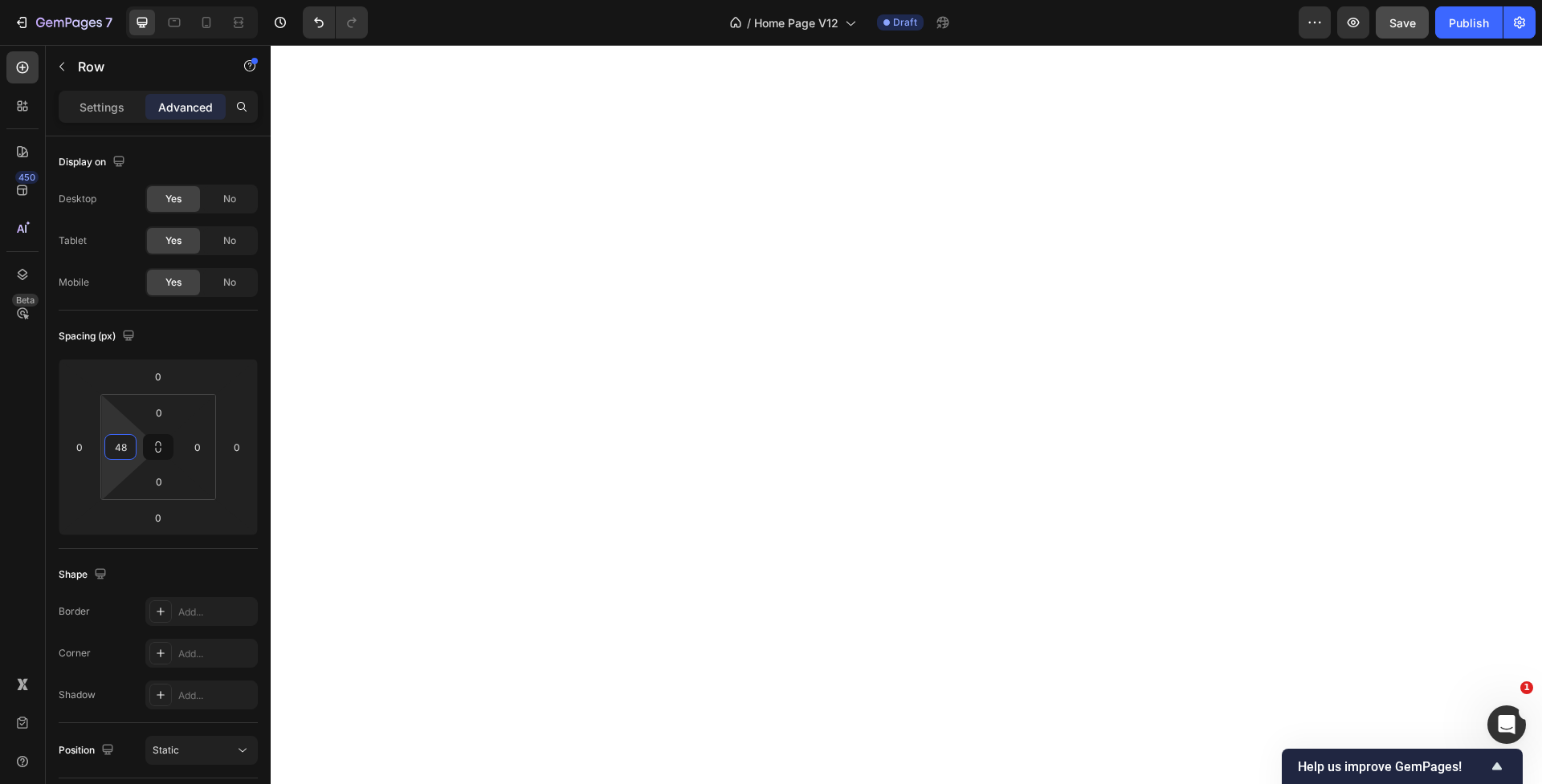
click at [120, 447] on input "48" at bounding box center [120, 447] width 24 height 24
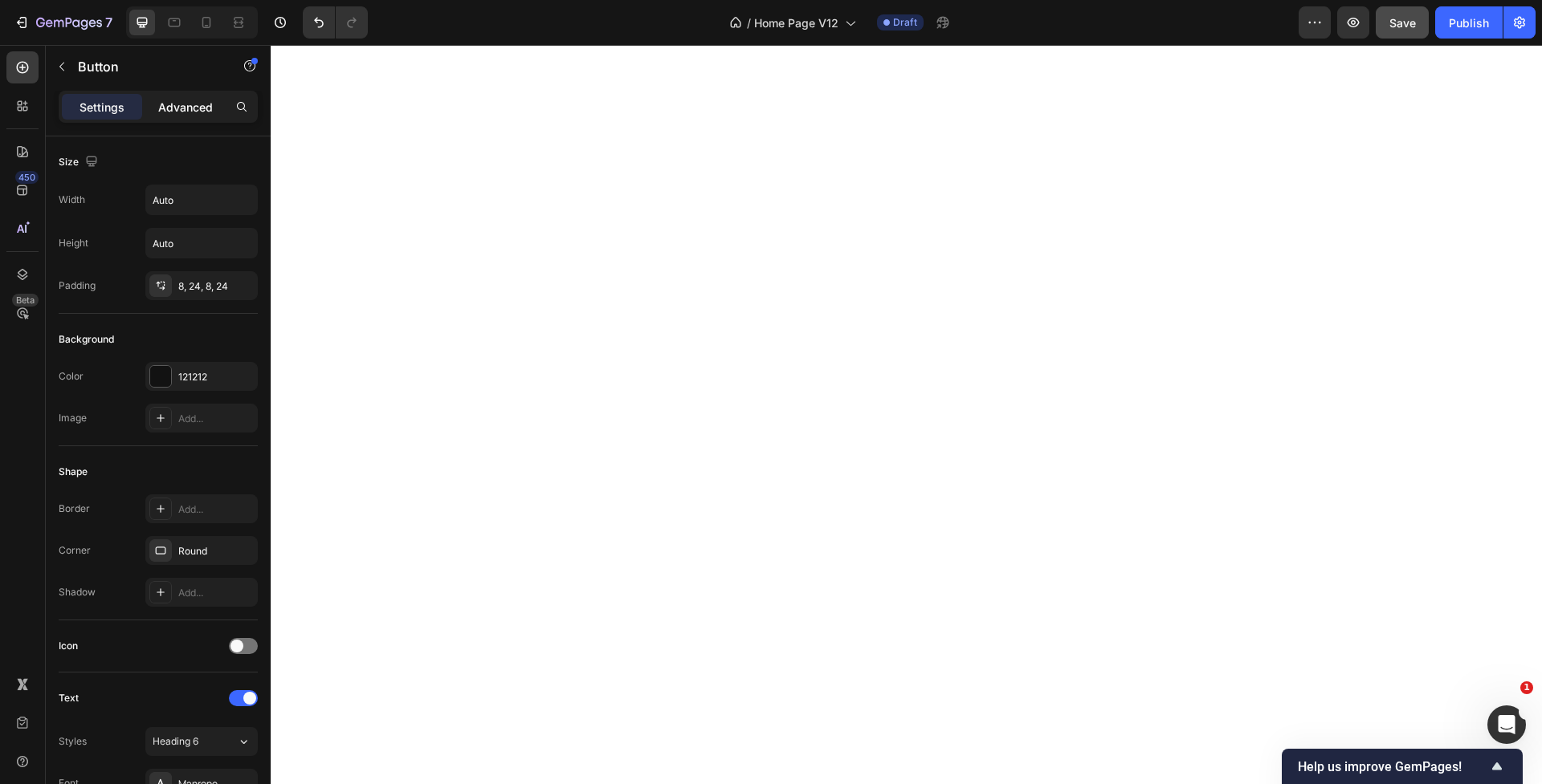
click at [177, 115] on p "Advanced" at bounding box center [185, 107] width 55 height 17
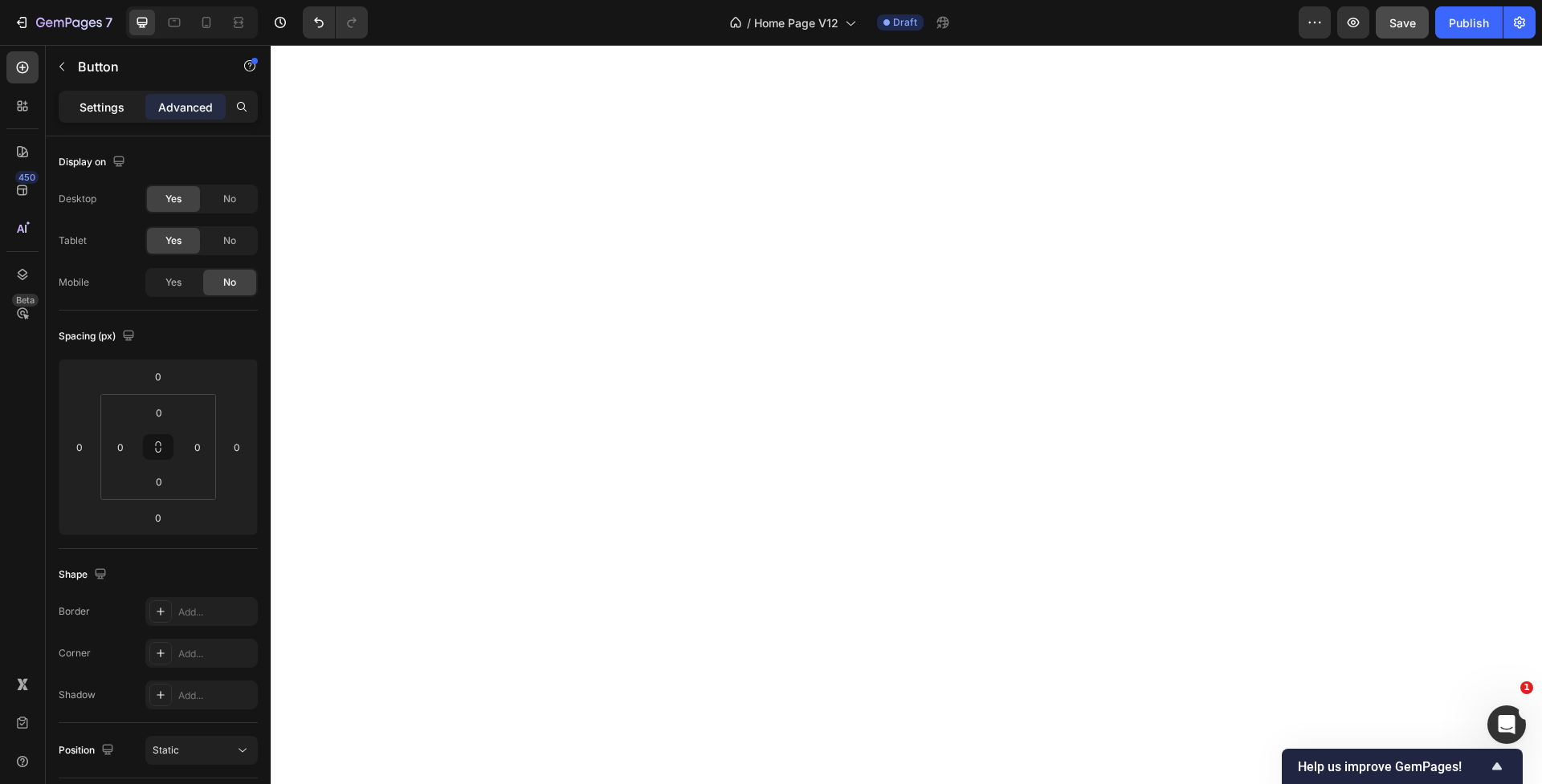
click at [95, 105] on p "Settings" at bounding box center [102, 107] width 45 height 17
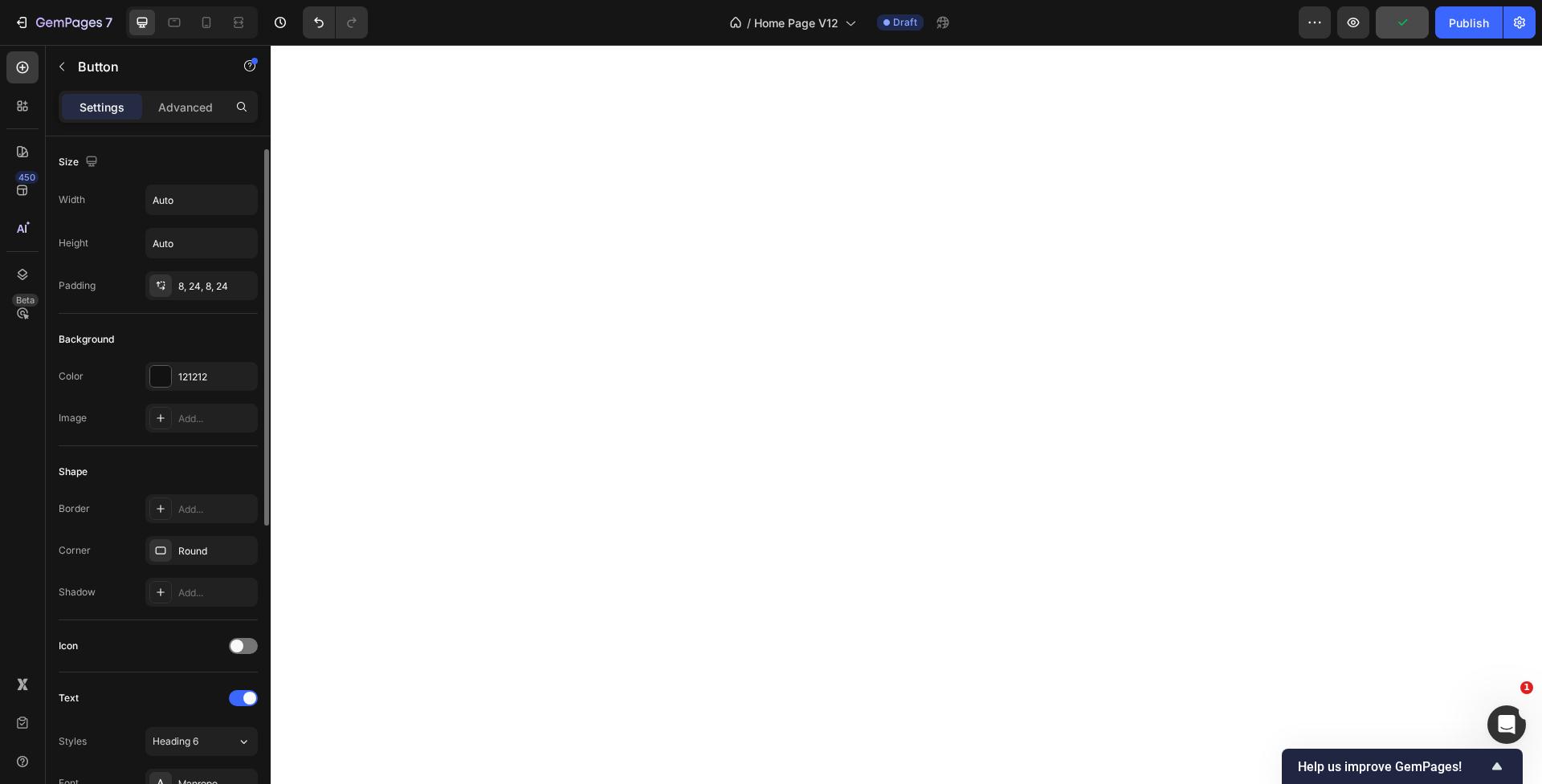
scroll to position [41, 0]
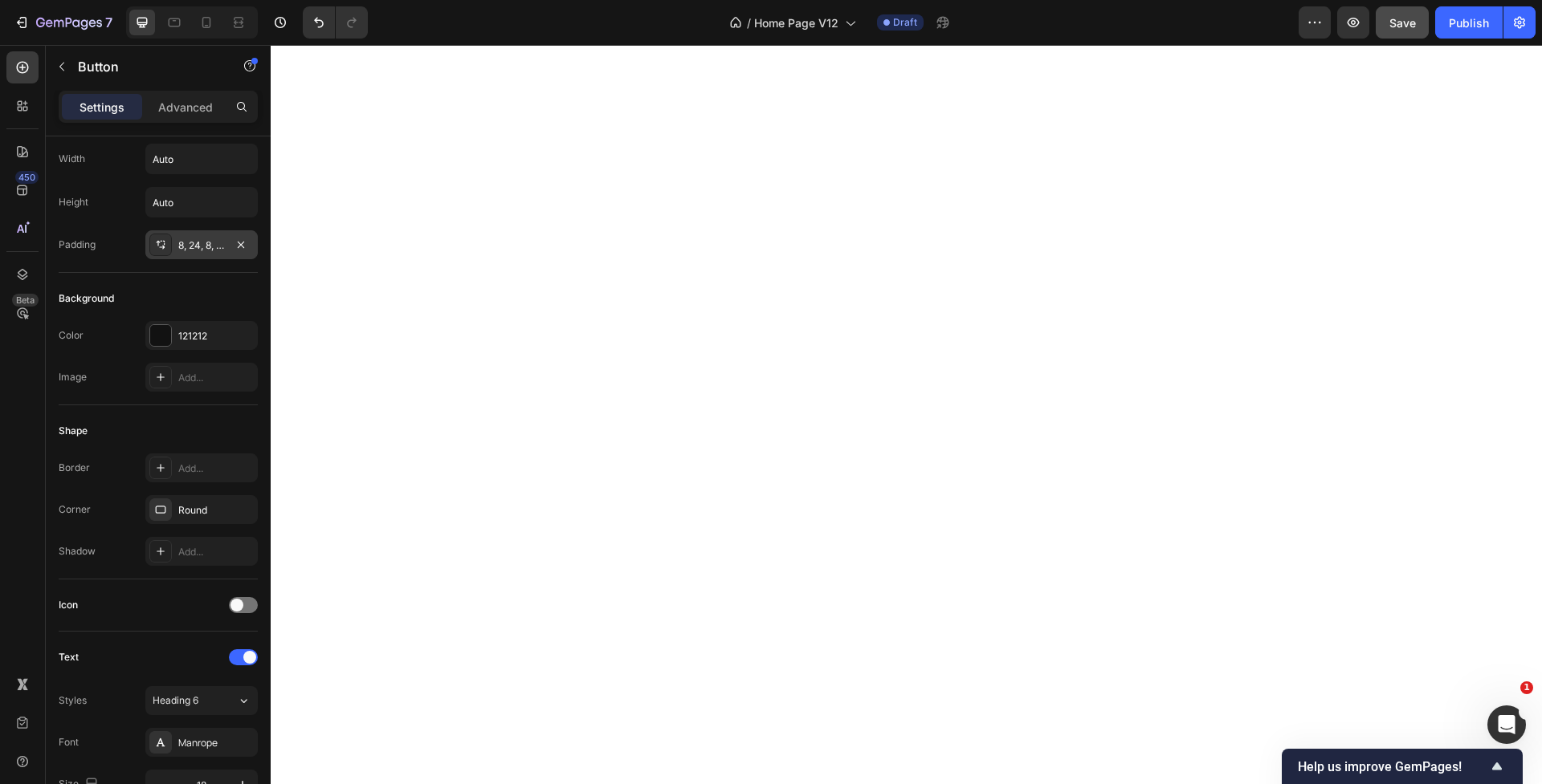
click at [202, 254] on div "8, 24, 8, 24" at bounding box center [201, 245] width 113 height 29
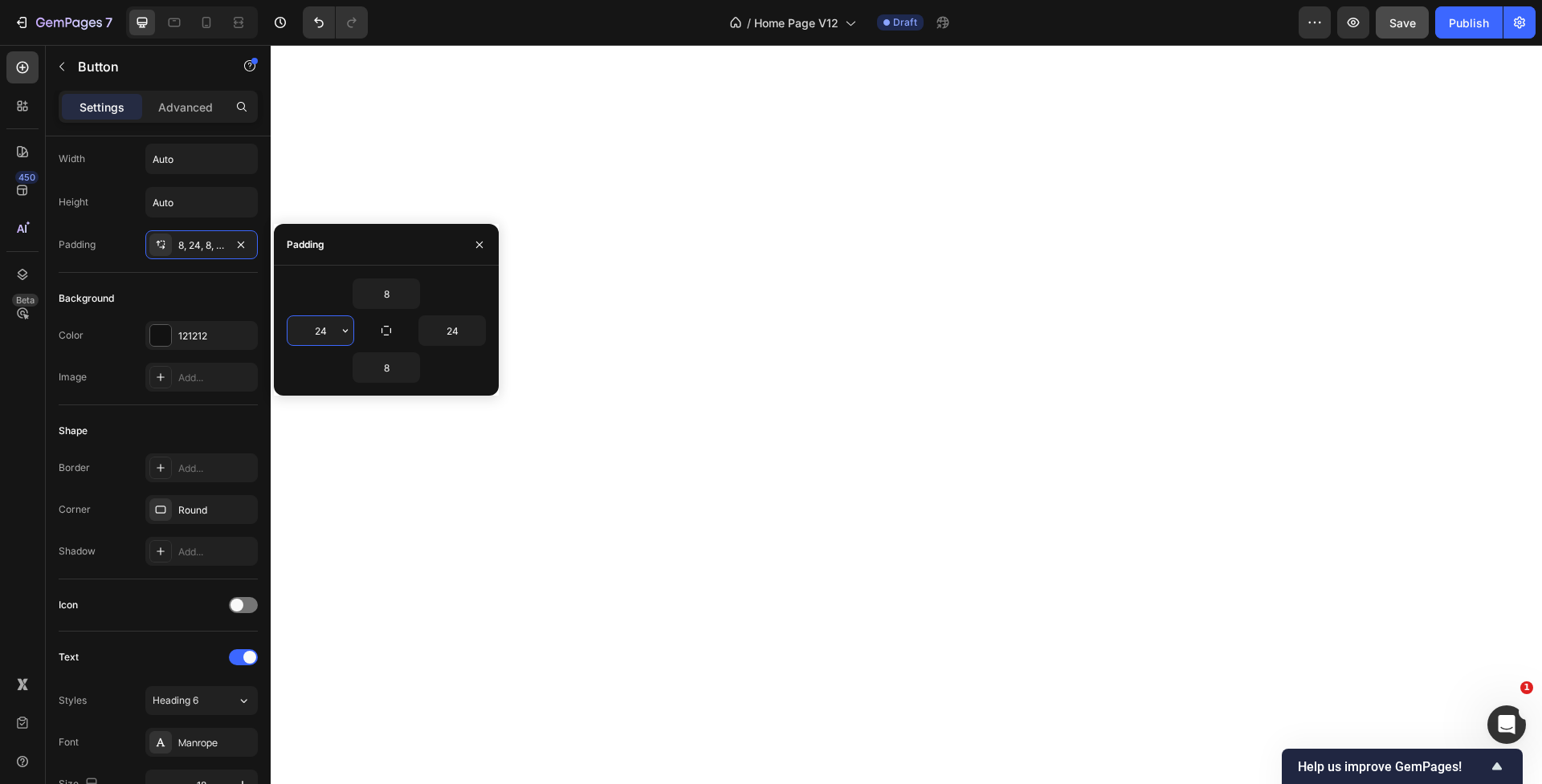
click at [319, 338] on input "24" at bounding box center [320, 331] width 66 height 29
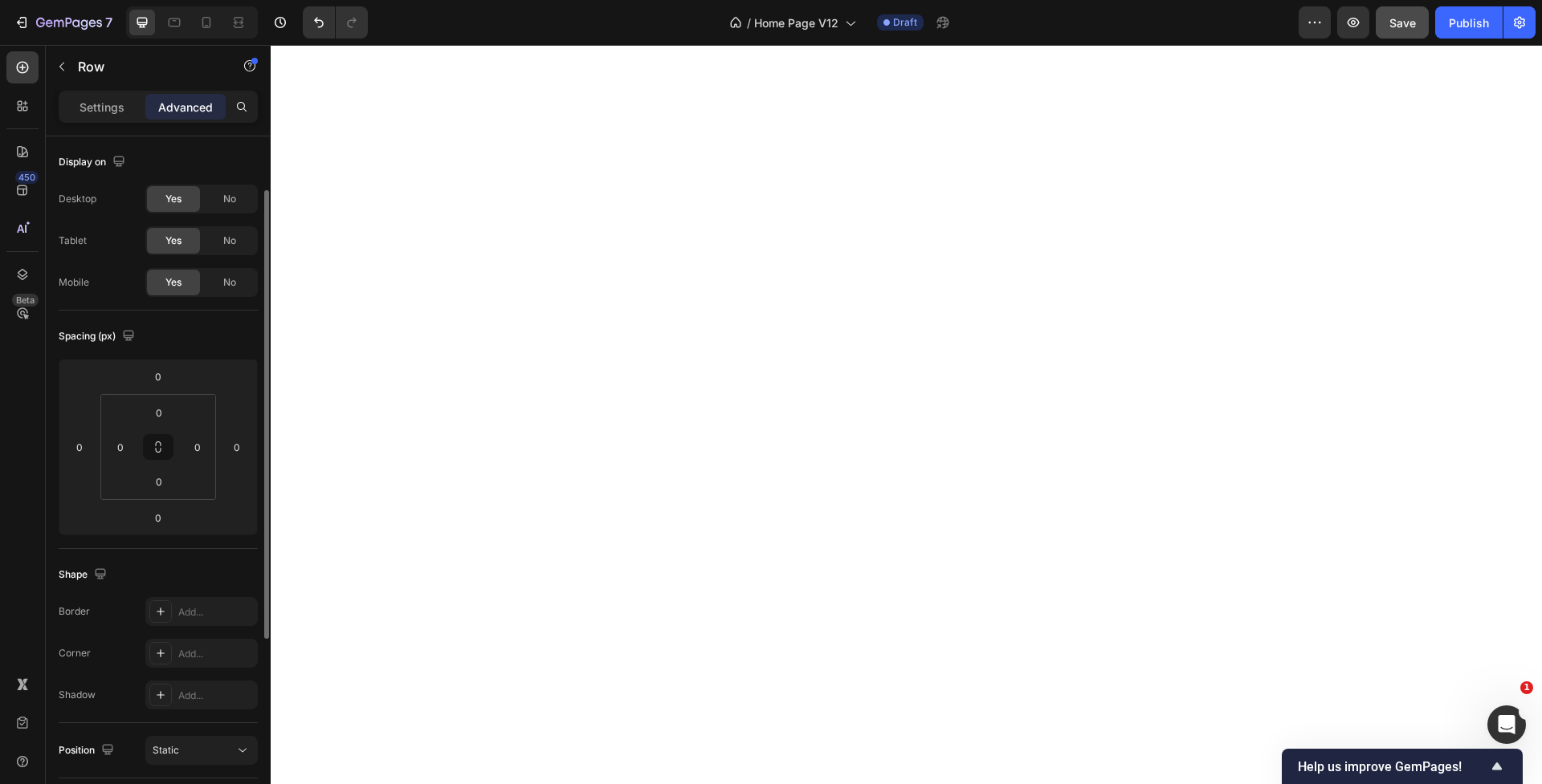
scroll to position [81, 0]
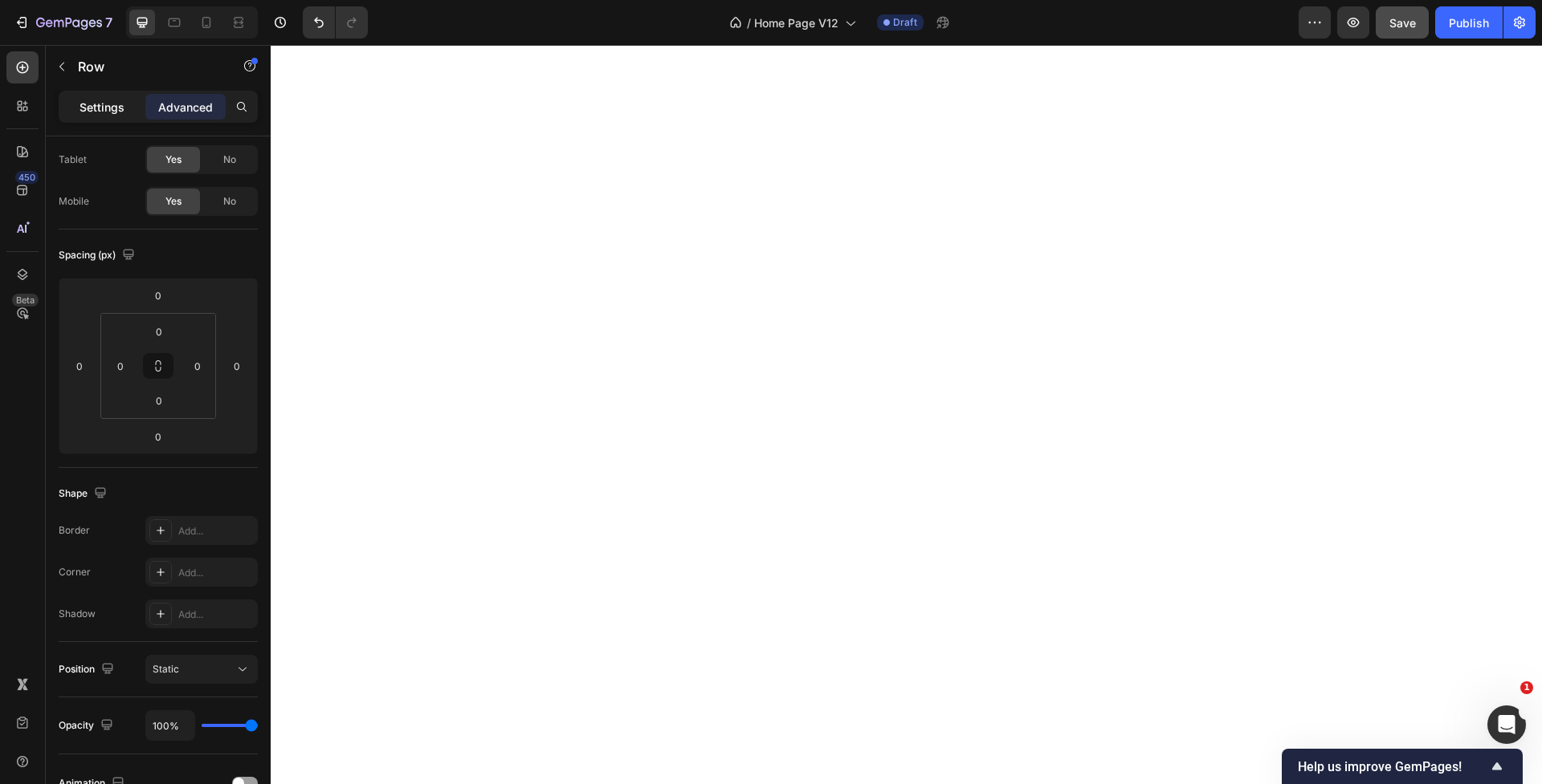
click at [83, 113] on p "Settings" at bounding box center [102, 107] width 45 height 17
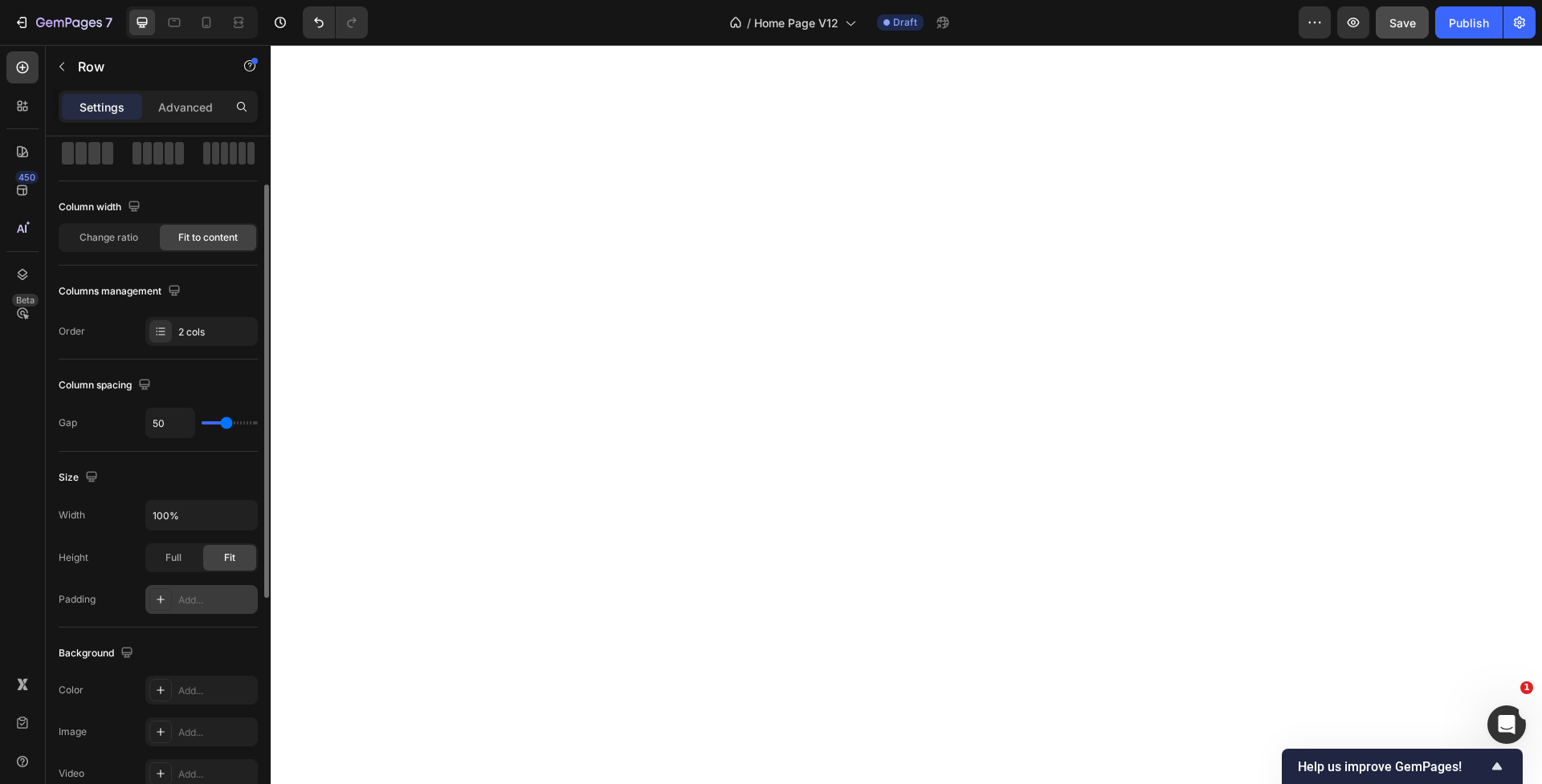
click at [206, 602] on div "Add..." at bounding box center [216, 601] width 75 height 15
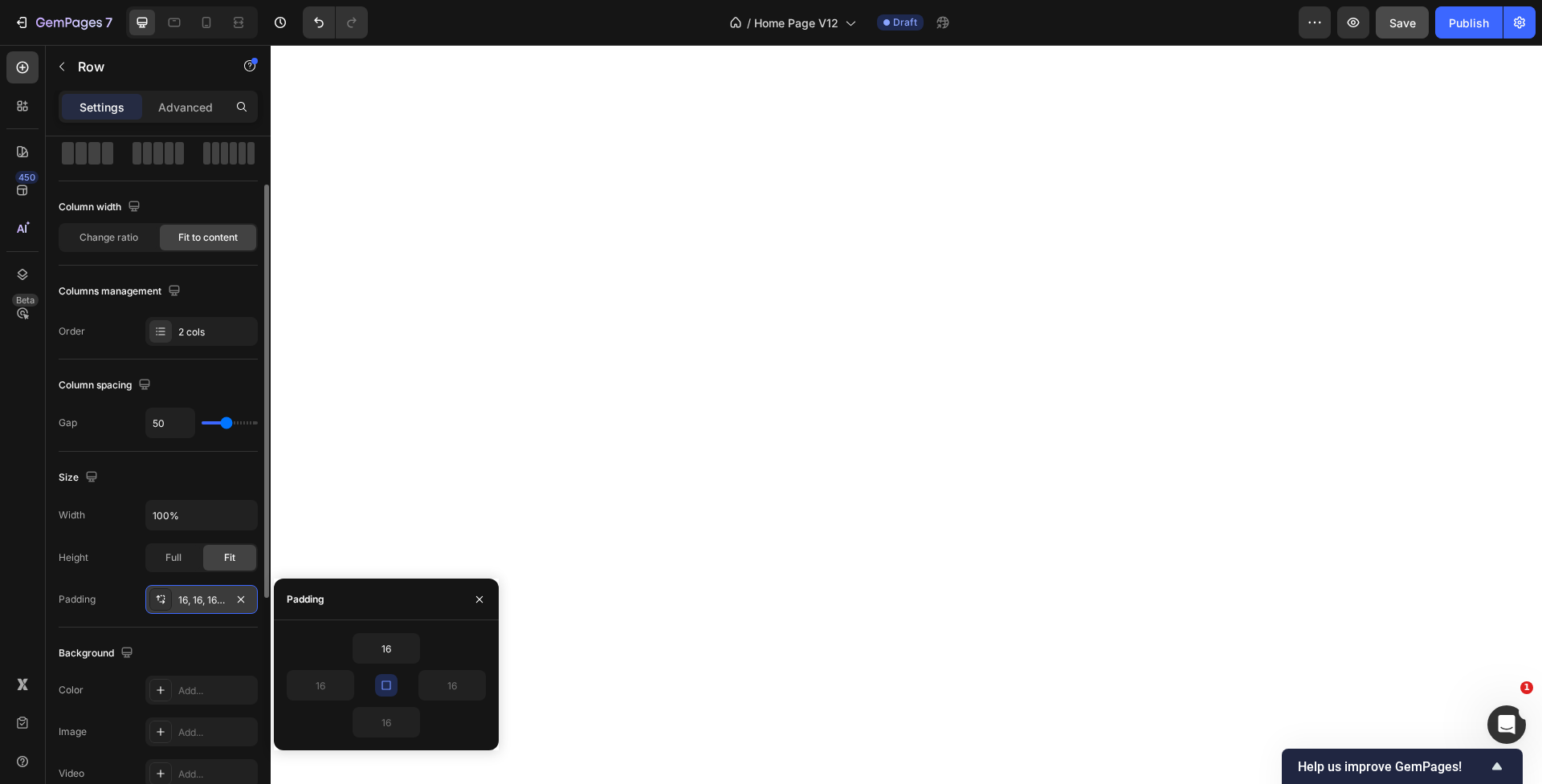
click at [383, 686] on icon "button" at bounding box center [386, 685] width 9 height 9
click at [381, 653] on input "16" at bounding box center [386, 649] width 66 height 29
type input "0"
click at [383, 729] on input "16" at bounding box center [386, 723] width 66 height 29
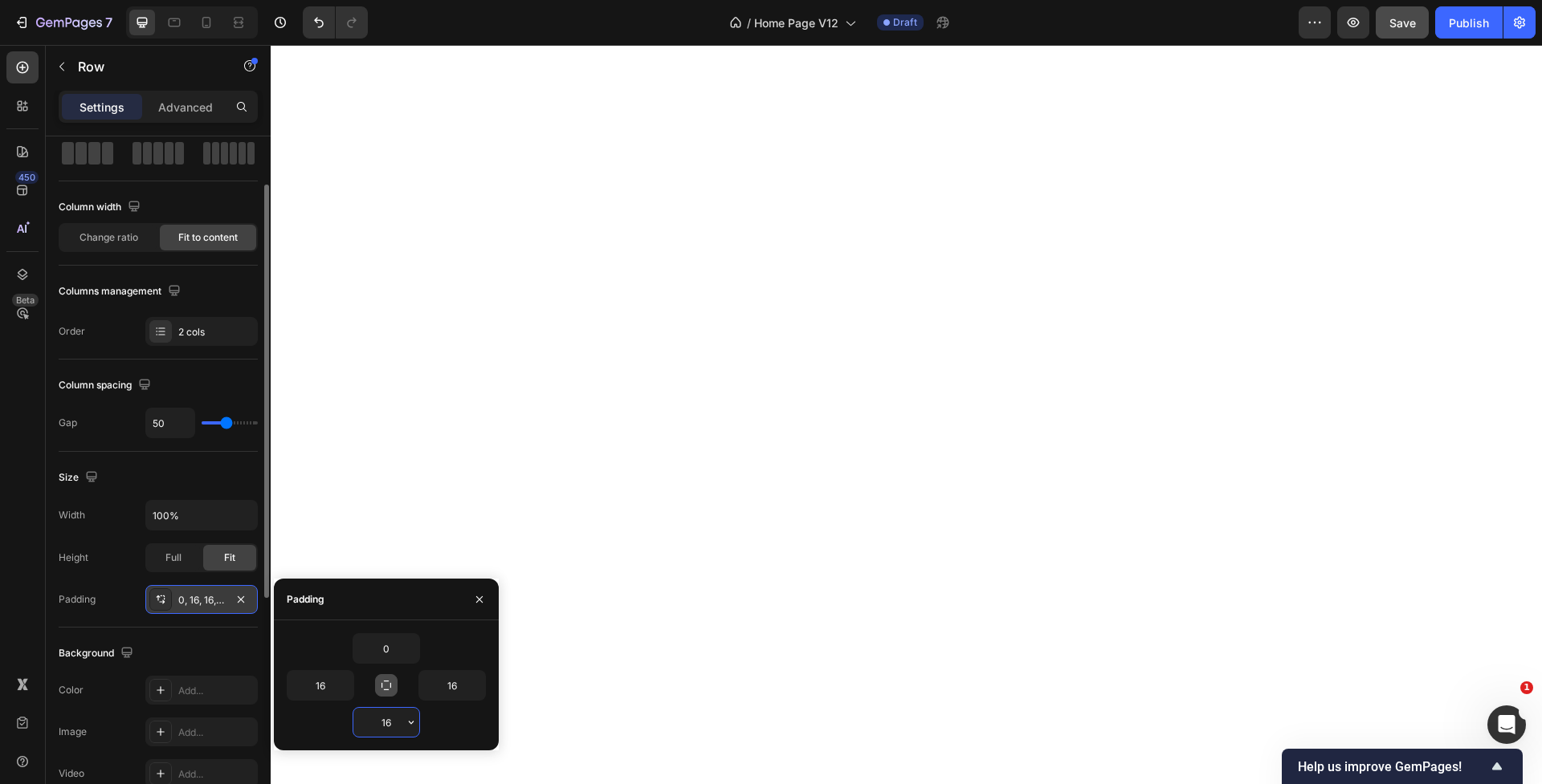
click at [383, 729] on input "16" at bounding box center [386, 723] width 66 height 29
type input "0"
click at [444, 691] on input "16" at bounding box center [452, 686] width 66 height 29
type input "0"
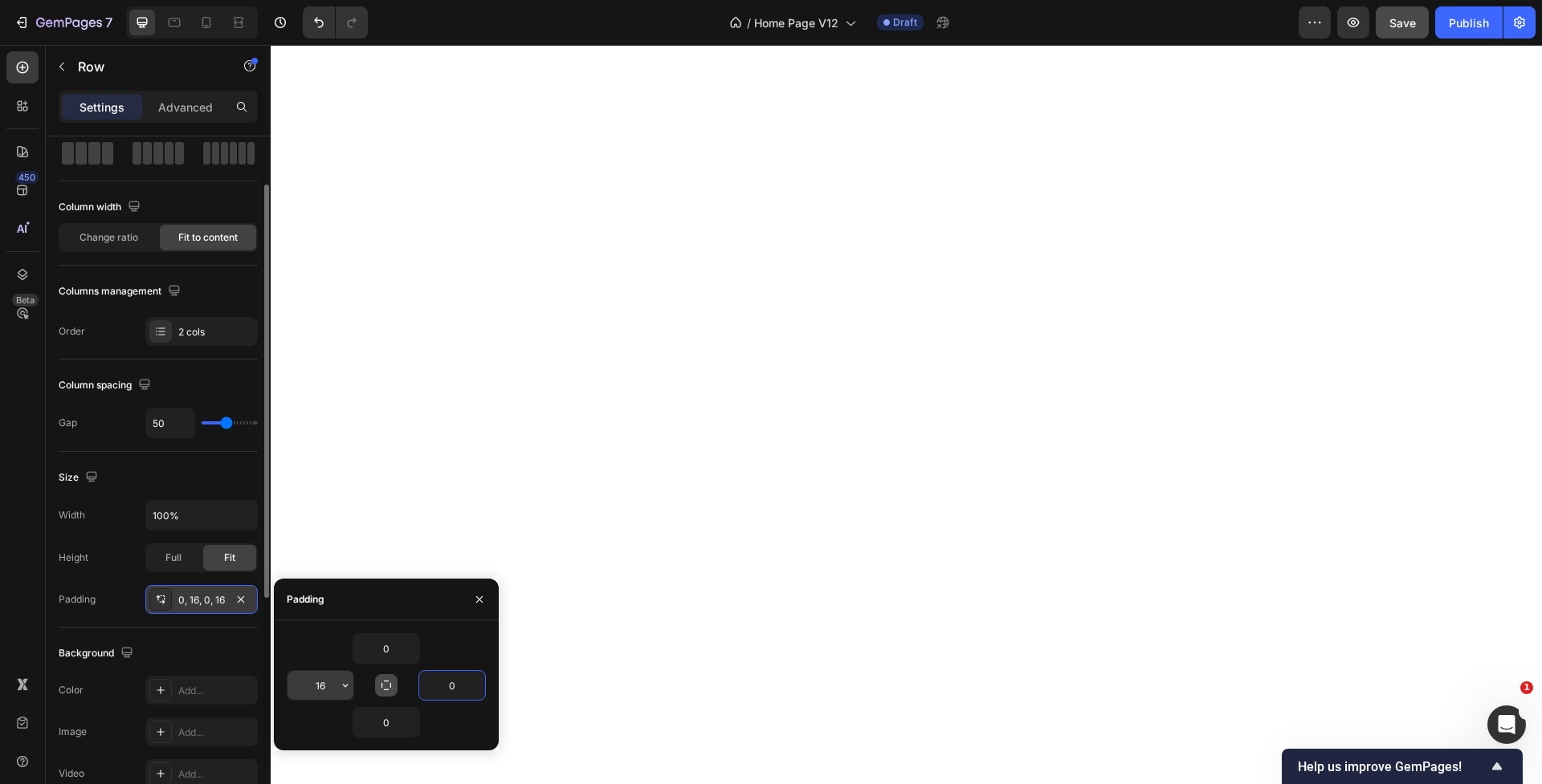
click at [320, 695] on input "16" at bounding box center [320, 686] width 66 height 29
type input "48"
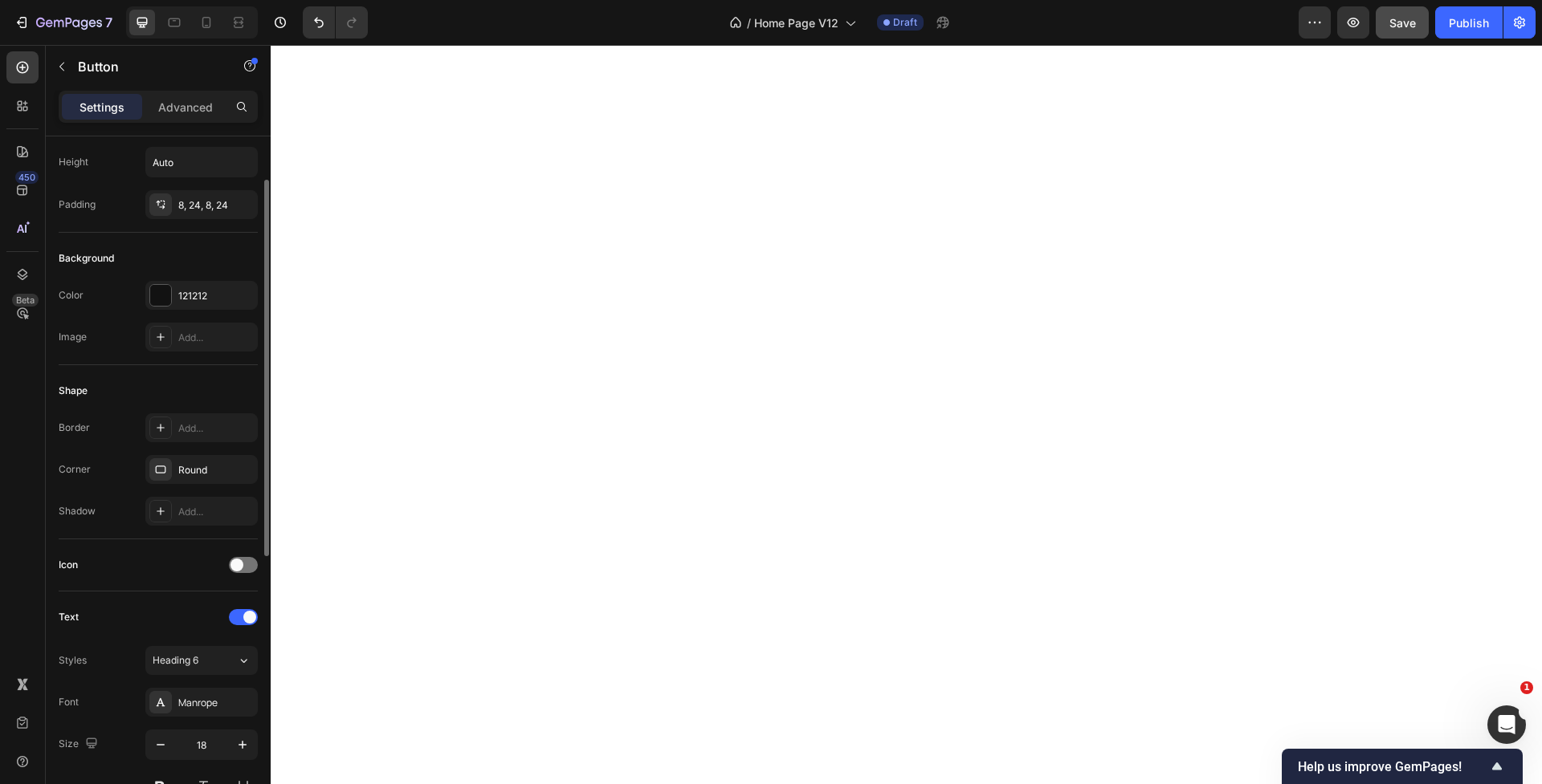
scroll to position [0, 0]
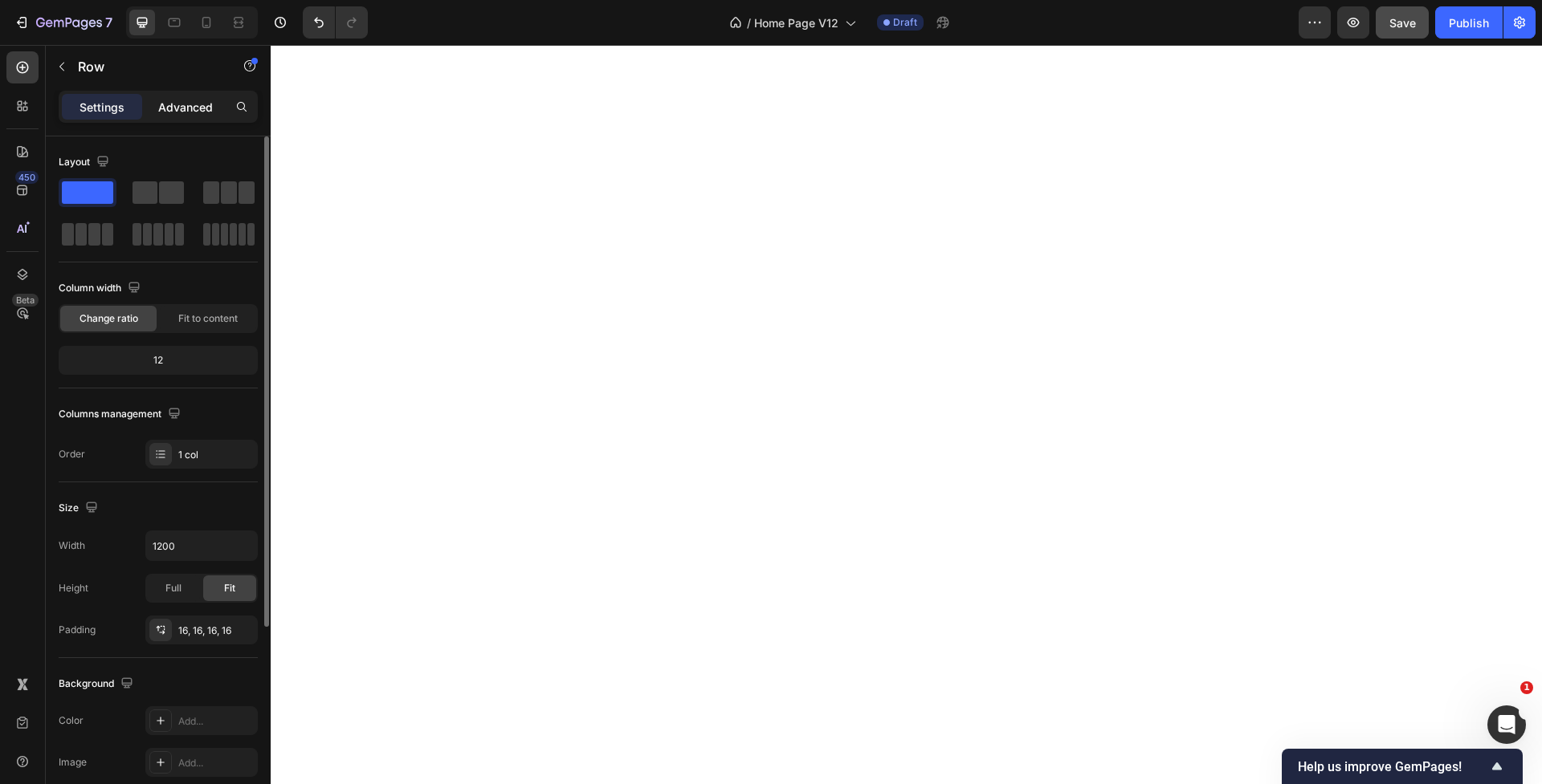
click at [193, 106] on p "Advanced" at bounding box center [185, 107] width 55 height 17
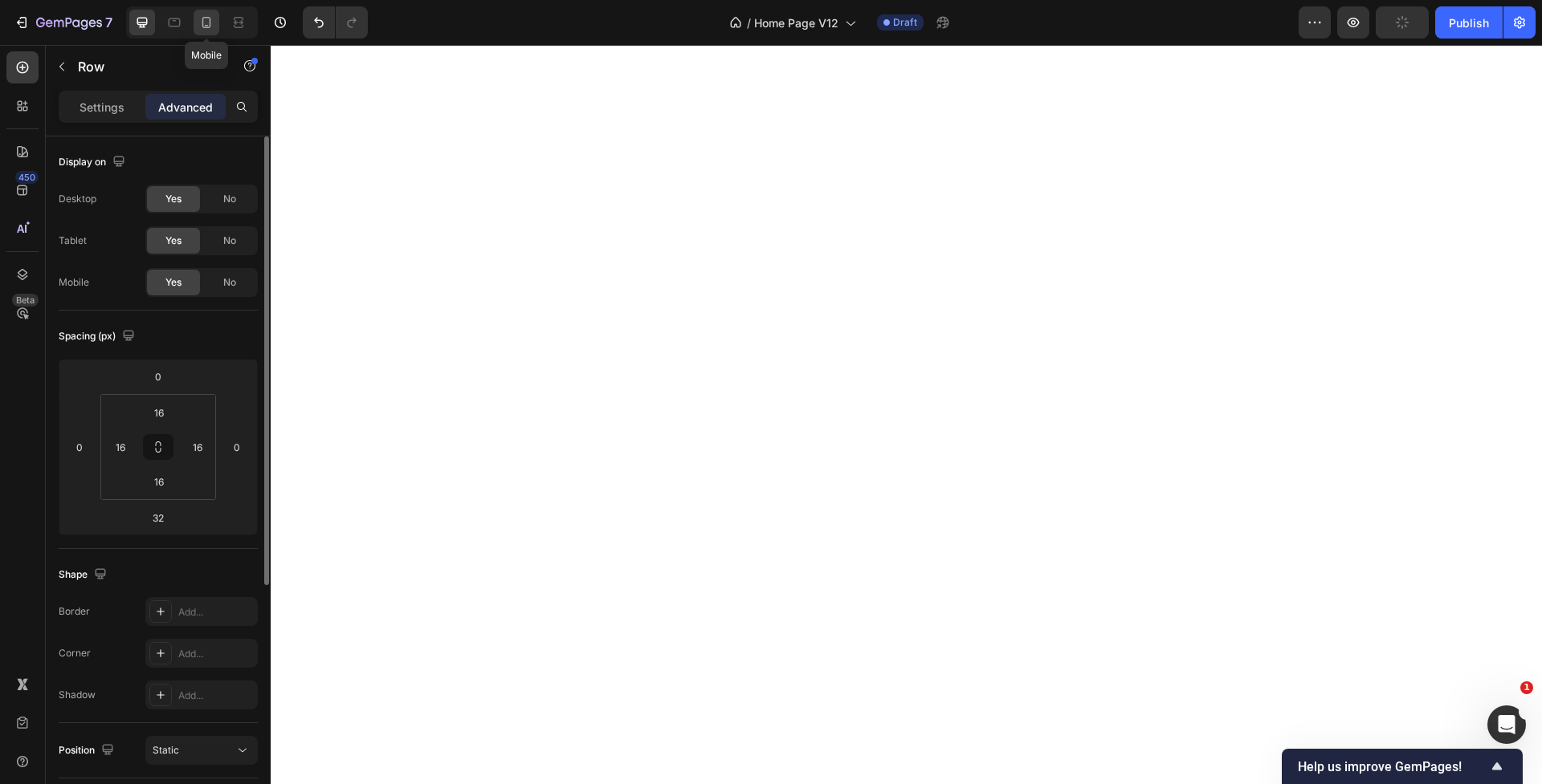
click at [207, 21] on icon at bounding box center [206, 23] width 17 height 17
type input "48"
type input "0"
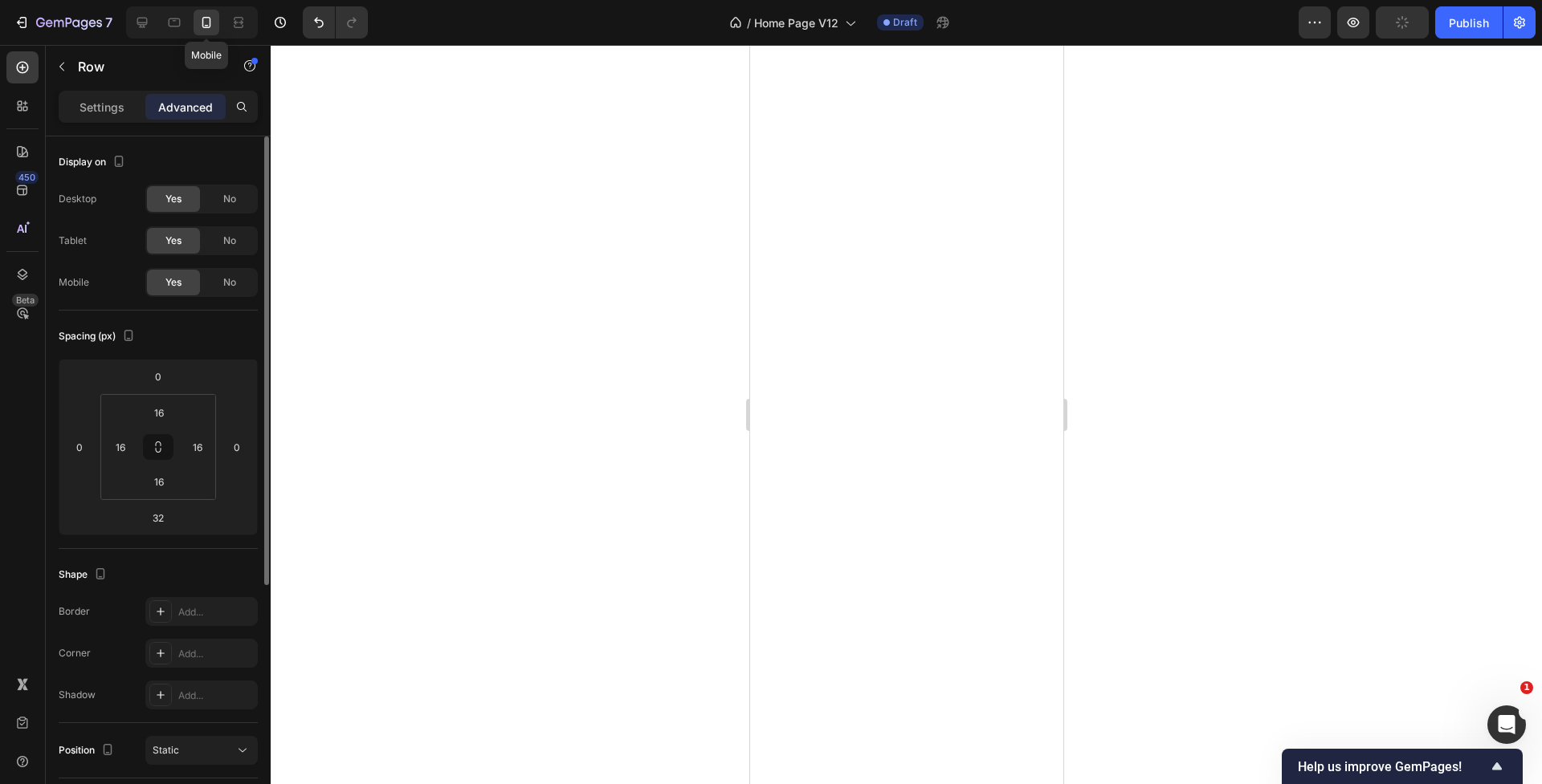
type input "0"
click at [645, 447] on div at bounding box center [906, 414] width 1271 height 739
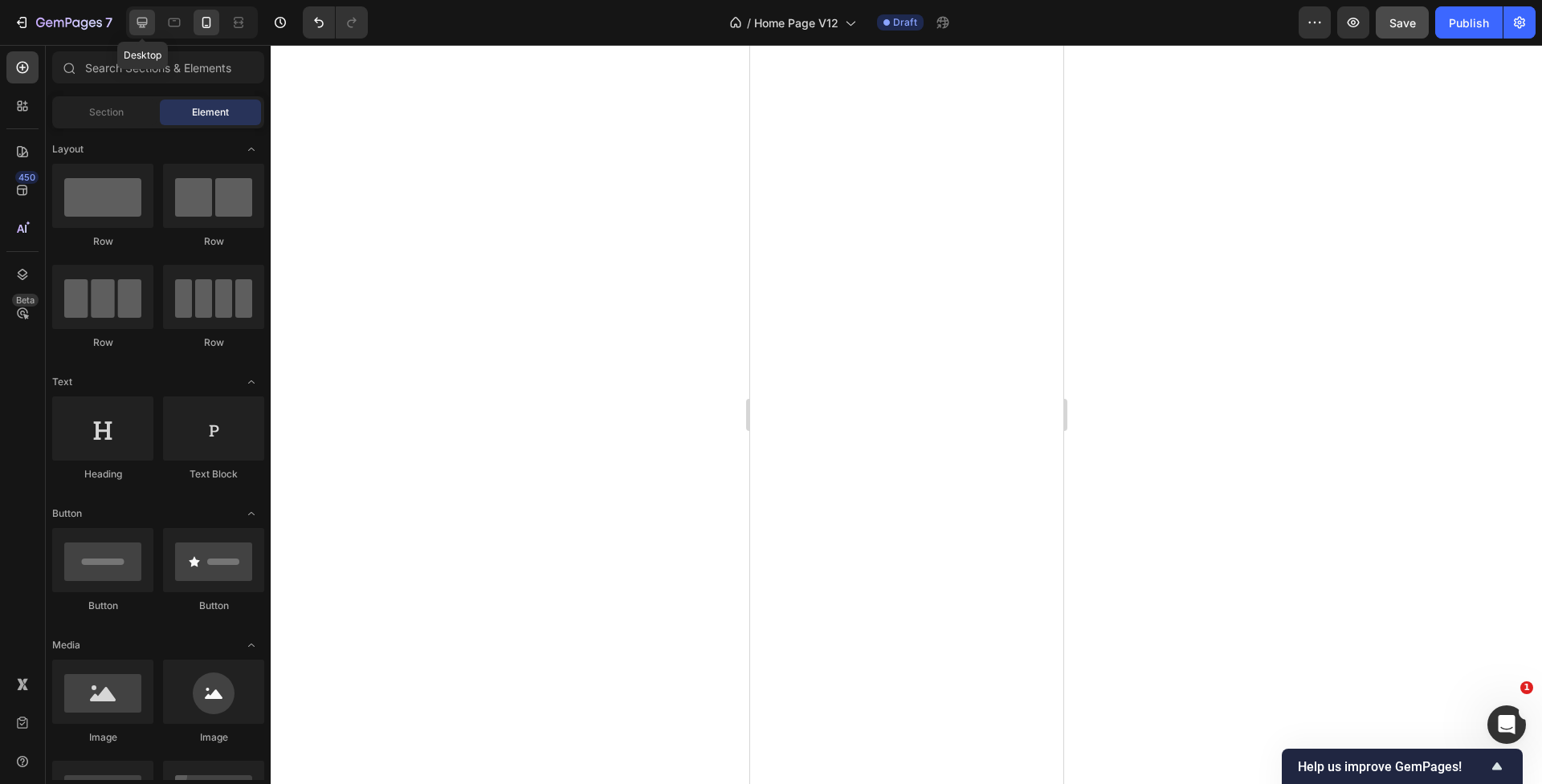
click at [142, 21] on icon at bounding box center [142, 23] width 17 height 17
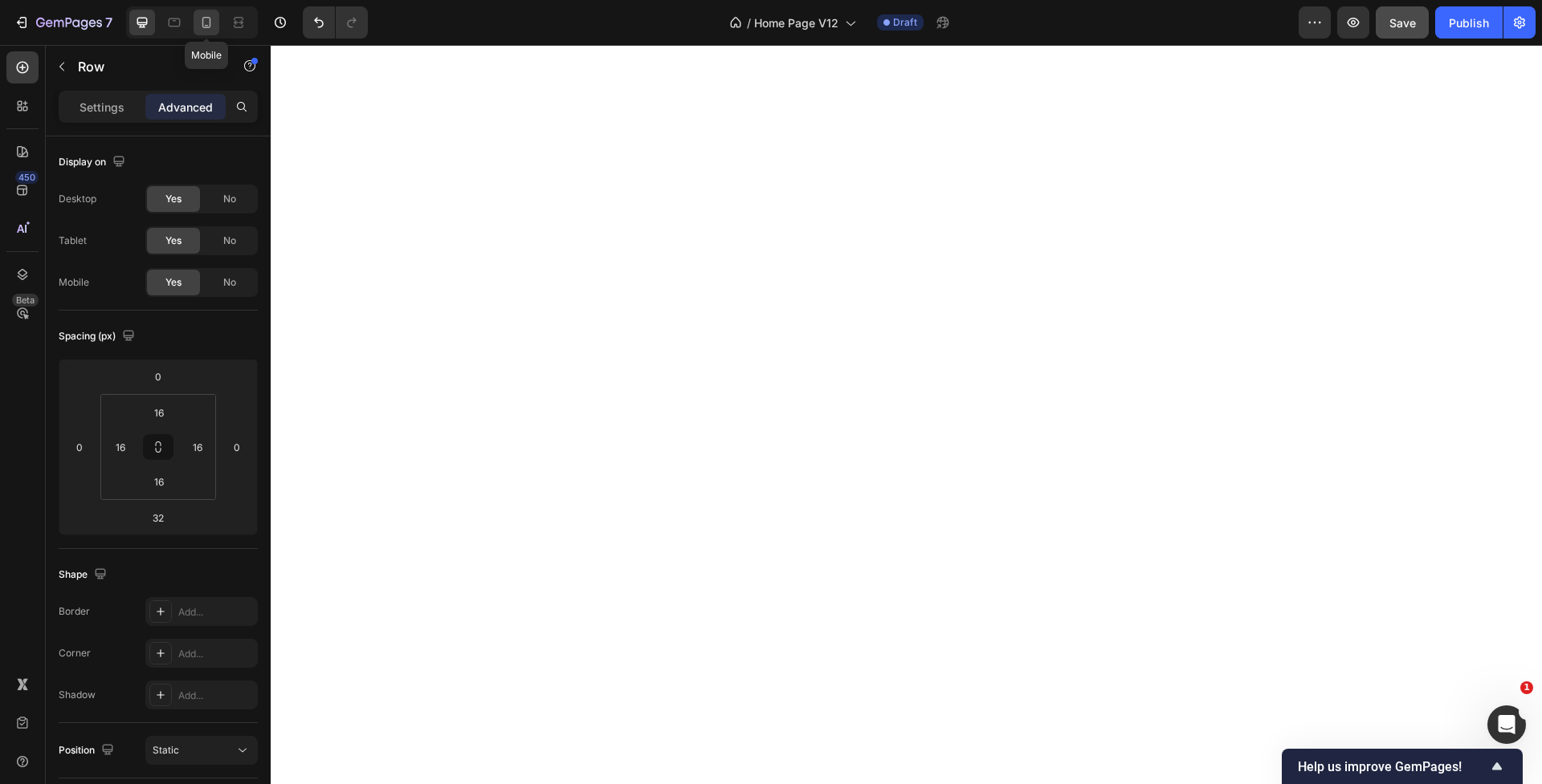
click at [210, 28] on icon at bounding box center [206, 23] width 17 height 17
type input "48"
type input "0"
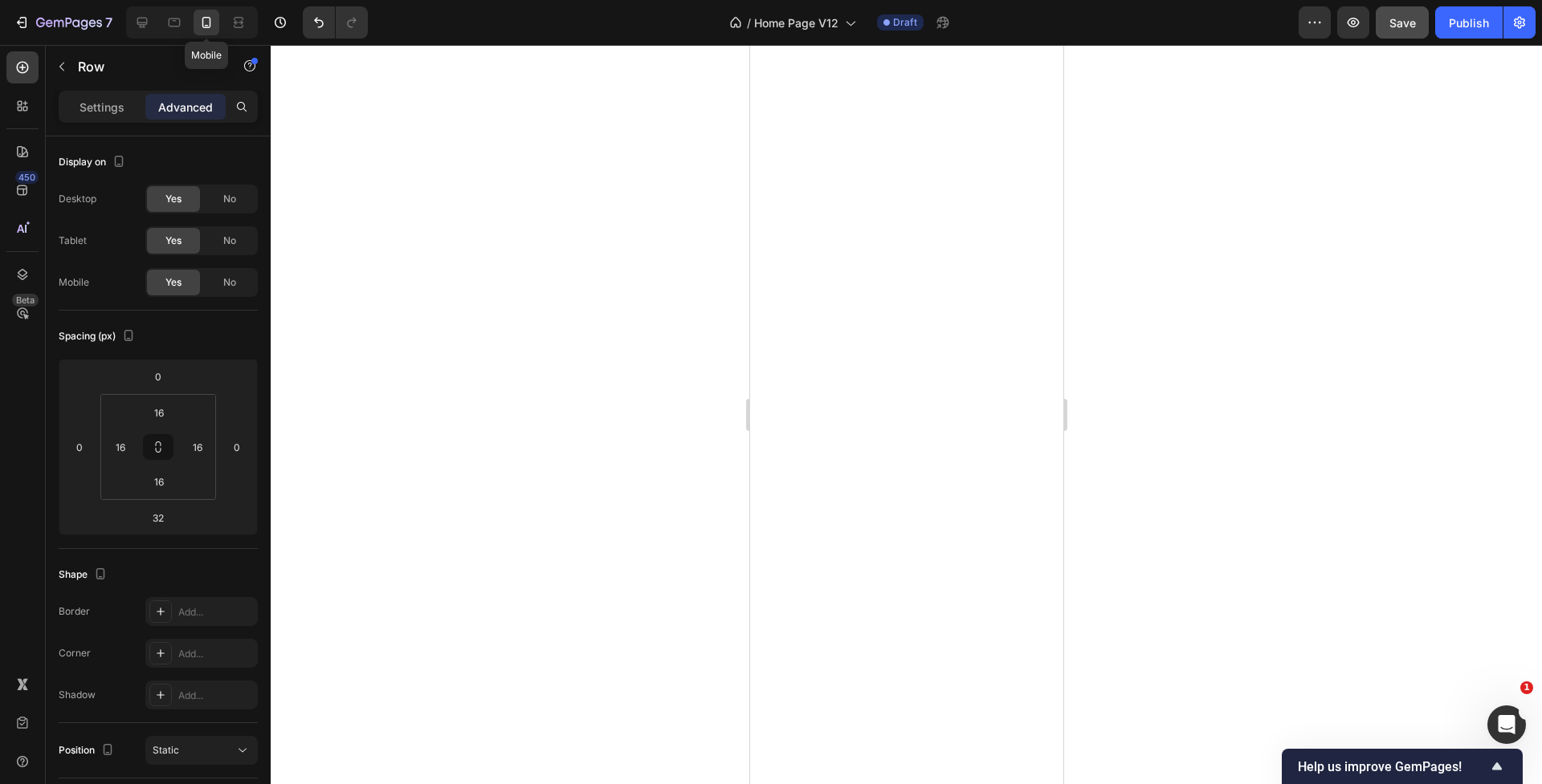
type input "0"
click at [140, 22] on icon at bounding box center [142, 23] width 17 height 17
type input "32"
type input "16"
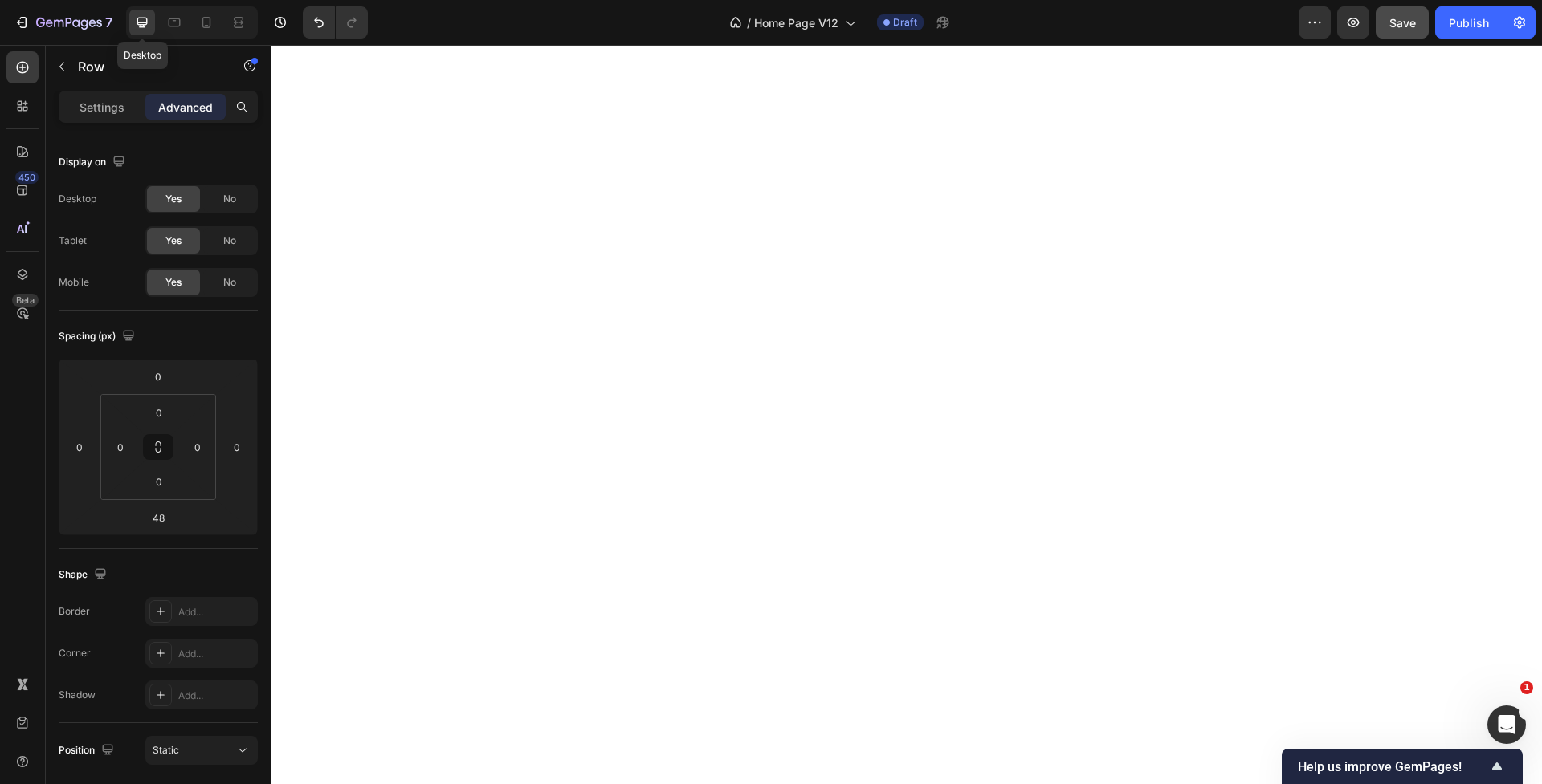
type input "16"
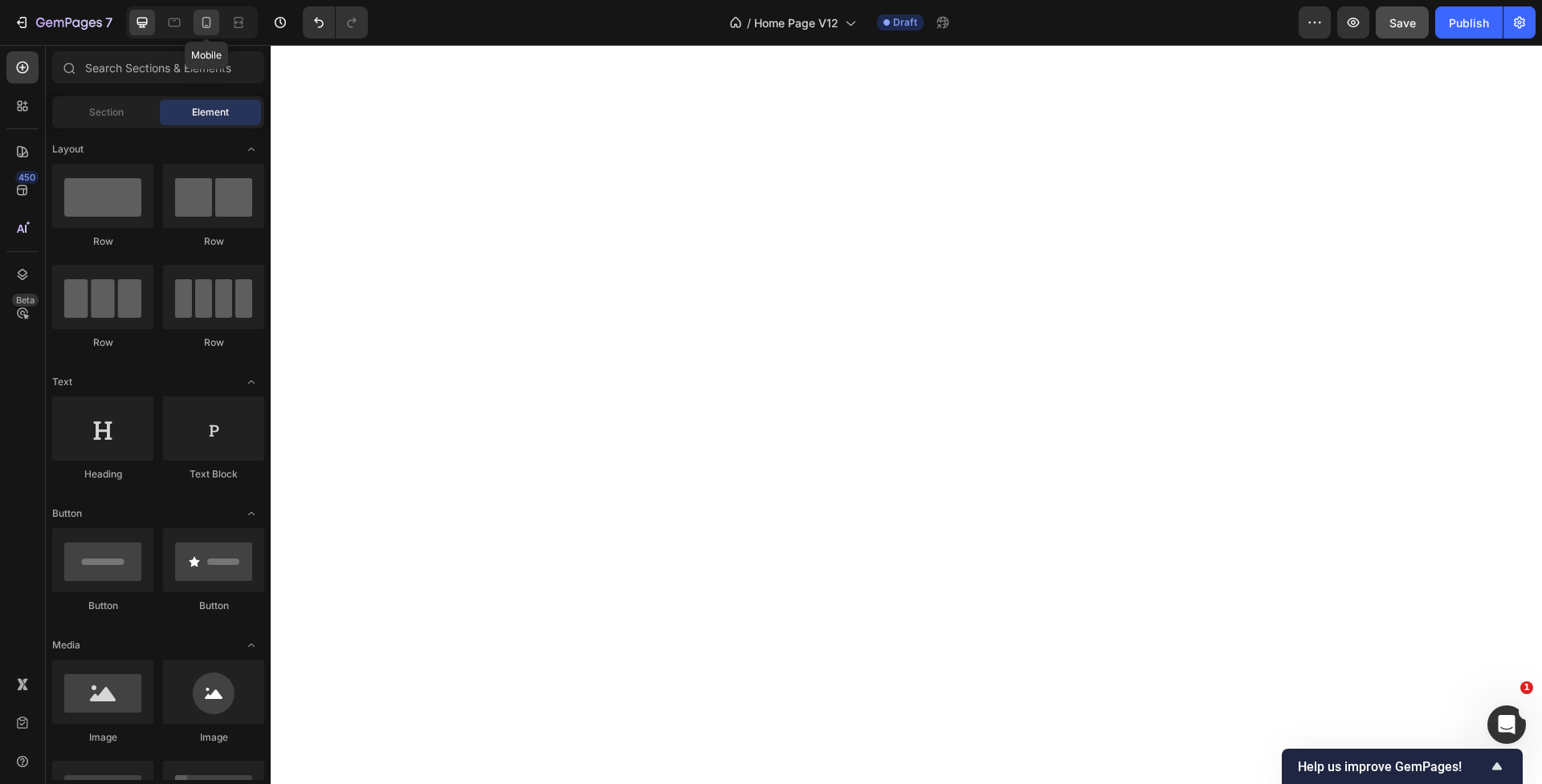
click at [200, 27] on icon at bounding box center [206, 23] width 17 height 17
click at [137, 28] on icon at bounding box center [142, 23] width 17 height 17
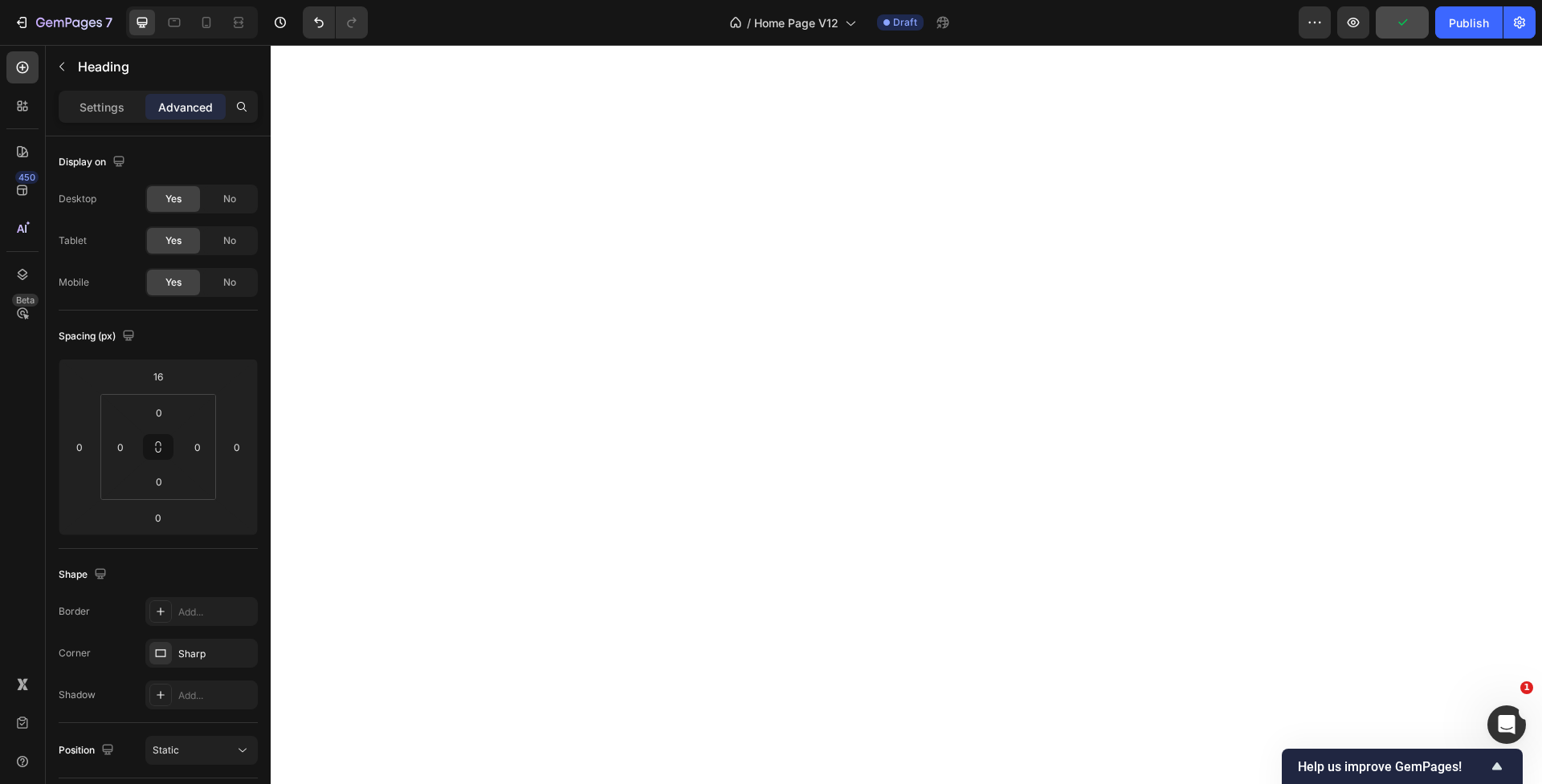
type input "28"
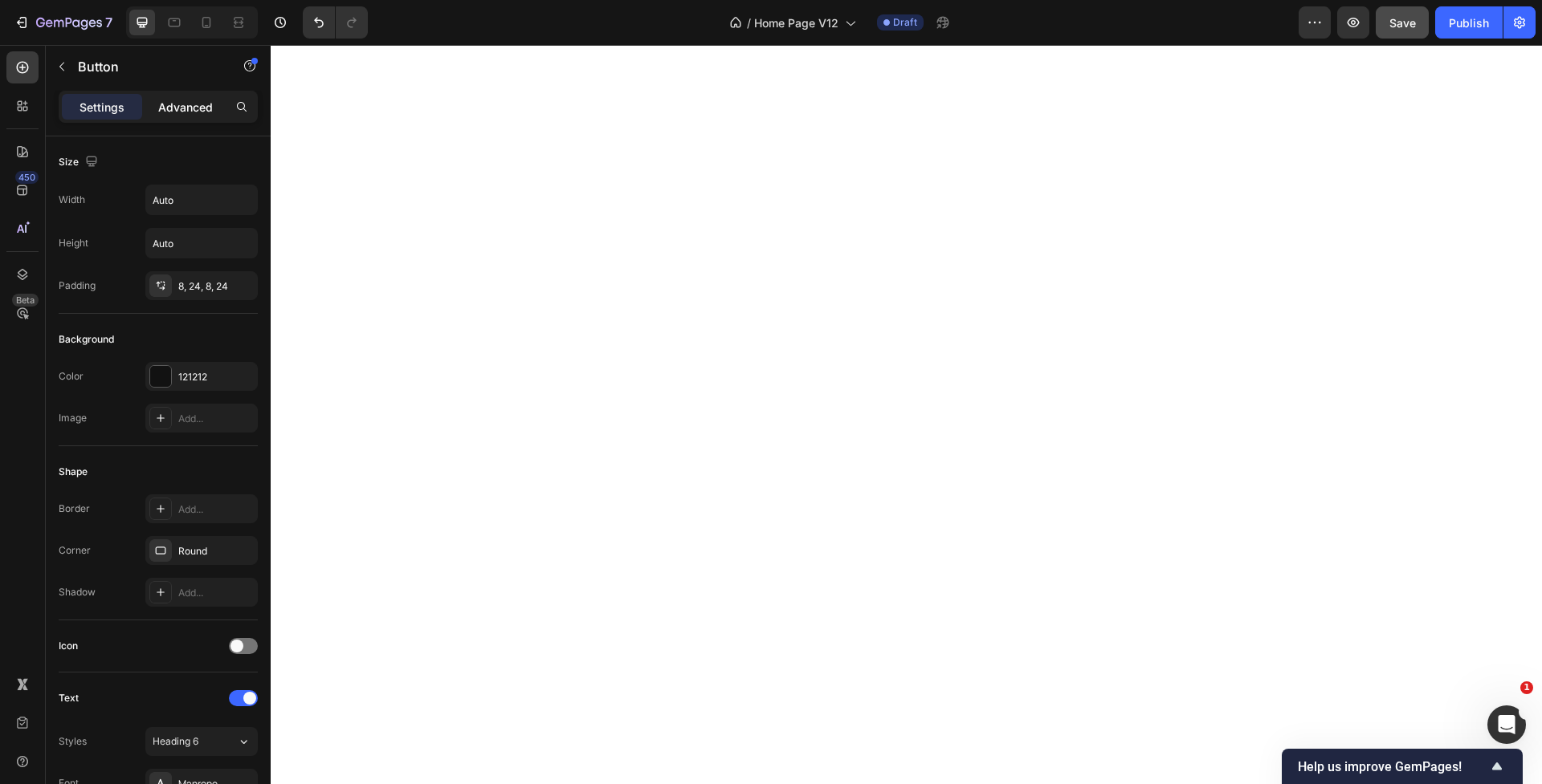
click at [187, 111] on p "Advanced" at bounding box center [185, 107] width 55 height 17
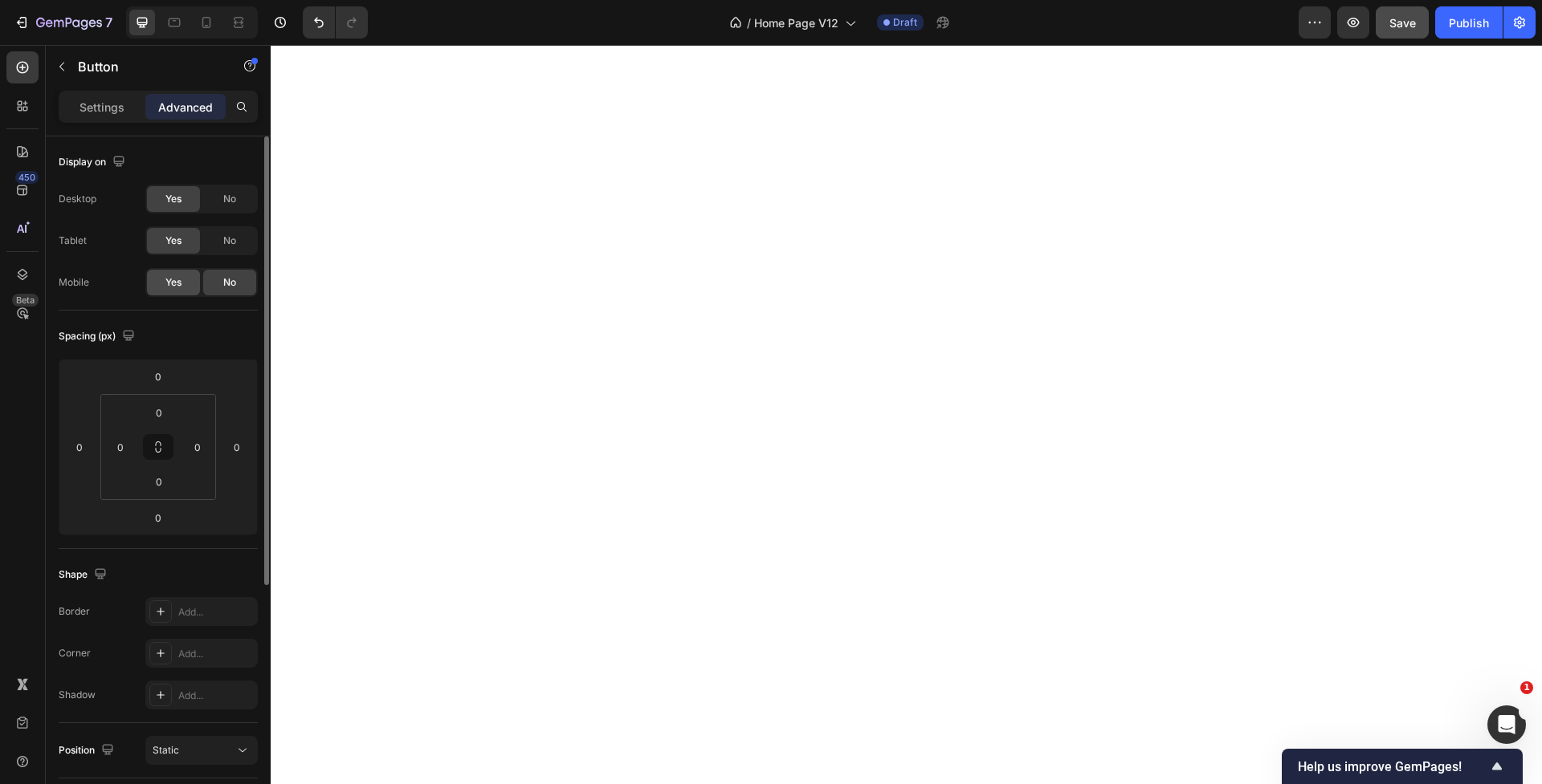
click at [170, 280] on span "Yes" at bounding box center [173, 282] width 17 height 15
click at [211, 28] on icon at bounding box center [206, 23] width 17 height 17
click at [703, 422] on div at bounding box center [906, 414] width 1271 height 739
type input "35"
click at [86, 101] on p "Settings" at bounding box center [102, 107] width 45 height 17
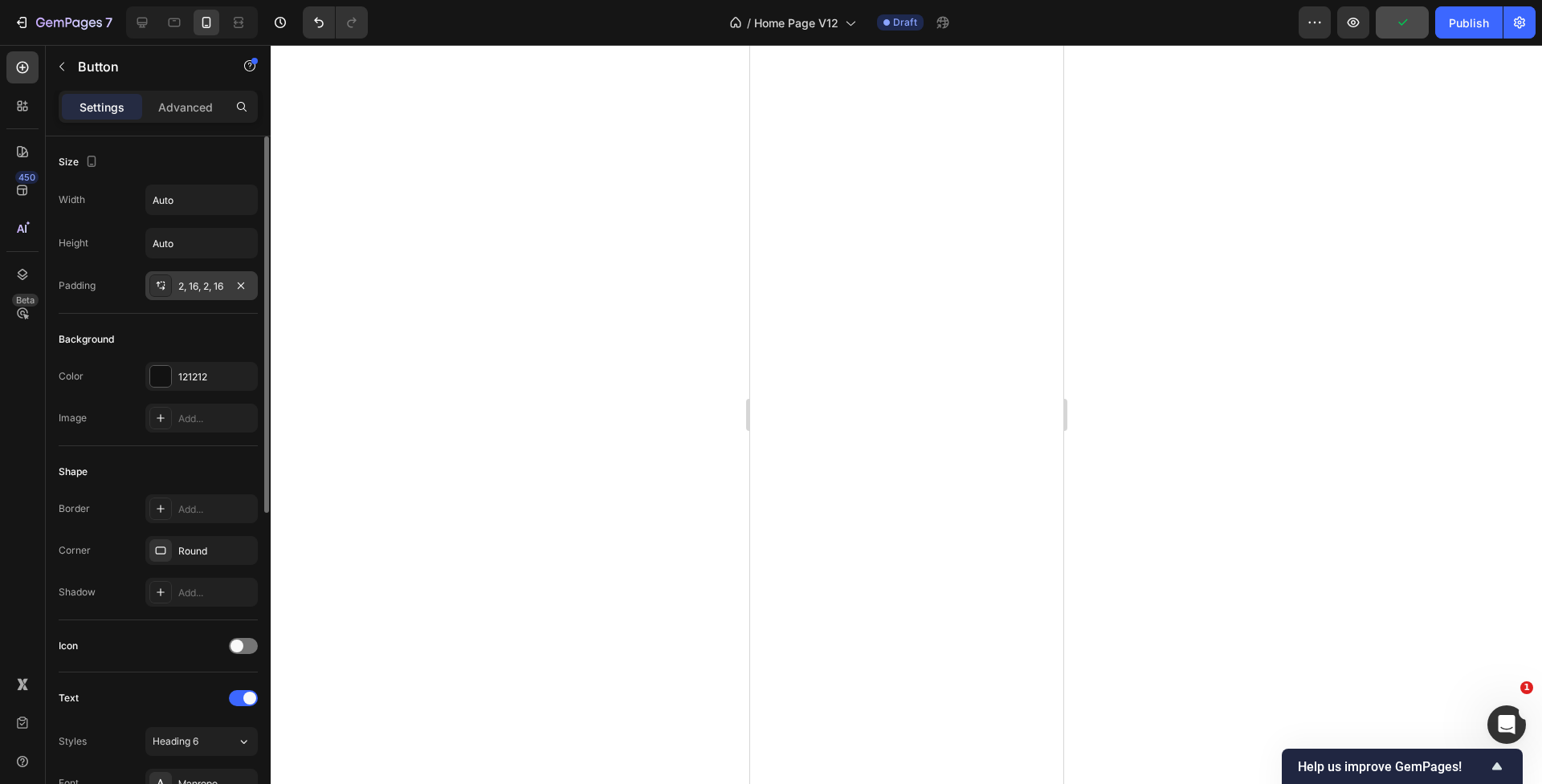
click at [190, 283] on div "2, 16, 2, 16" at bounding box center [201, 287] width 47 height 15
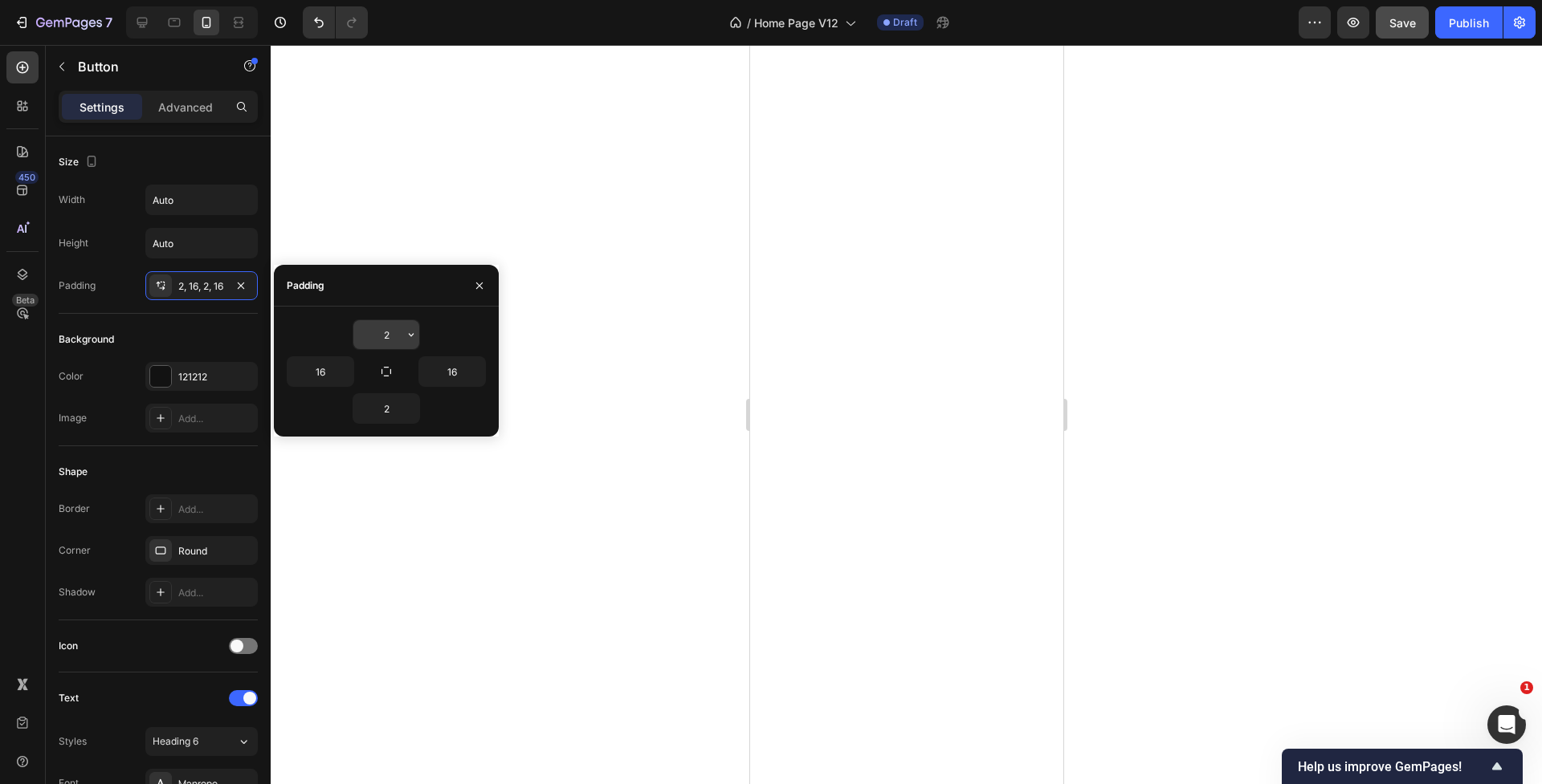
click at [390, 338] on input "2" at bounding box center [386, 335] width 66 height 29
type input "8"
click at [384, 409] on input "2" at bounding box center [386, 409] width 66 height 29
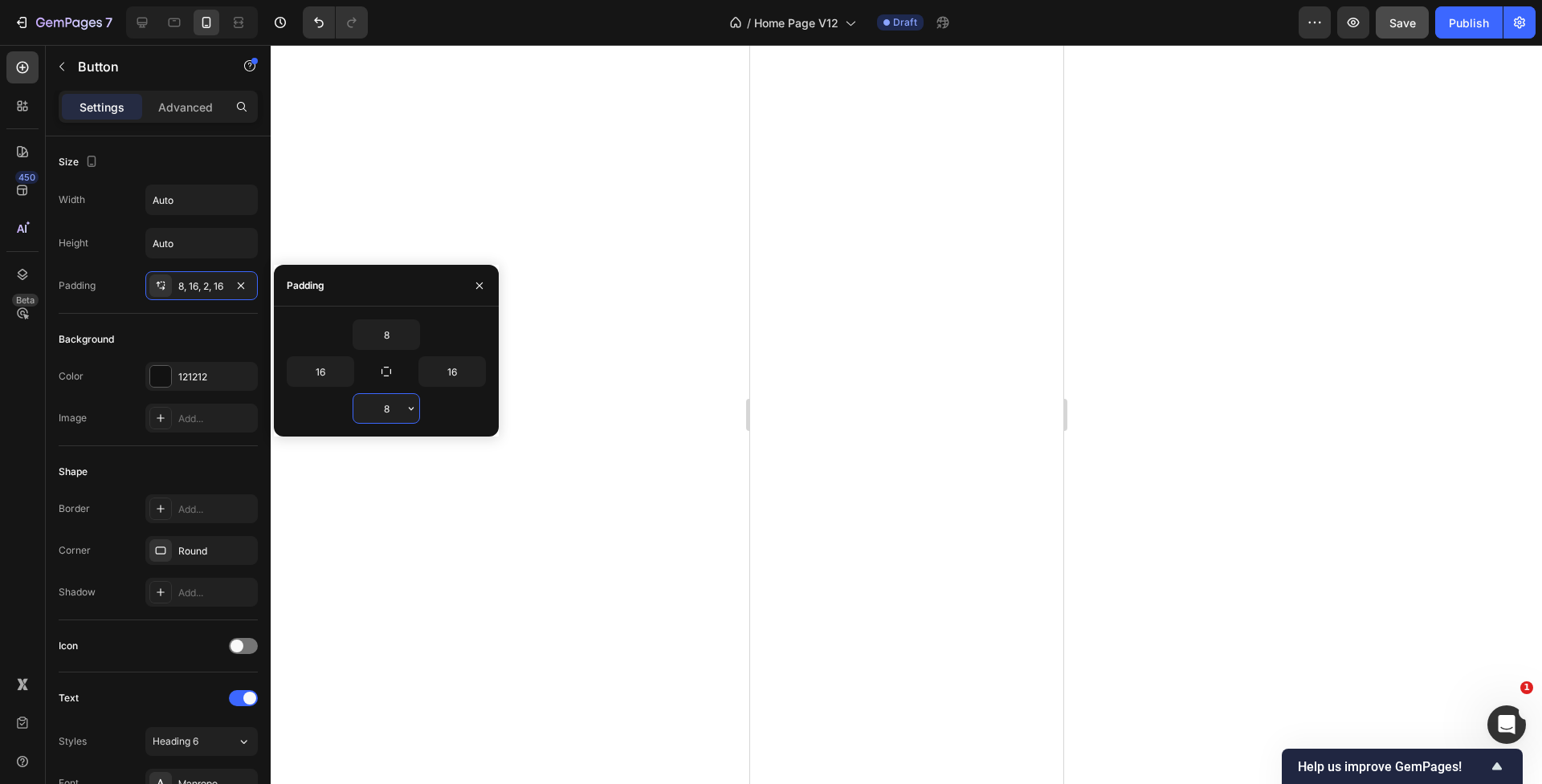
click at [384, 409] on input "8" at bounding box center [386, 409] width 66 height 29
type input "8"
click at [409, 406] on icon "button" at bounding box center [411, 409] width 13 height 13
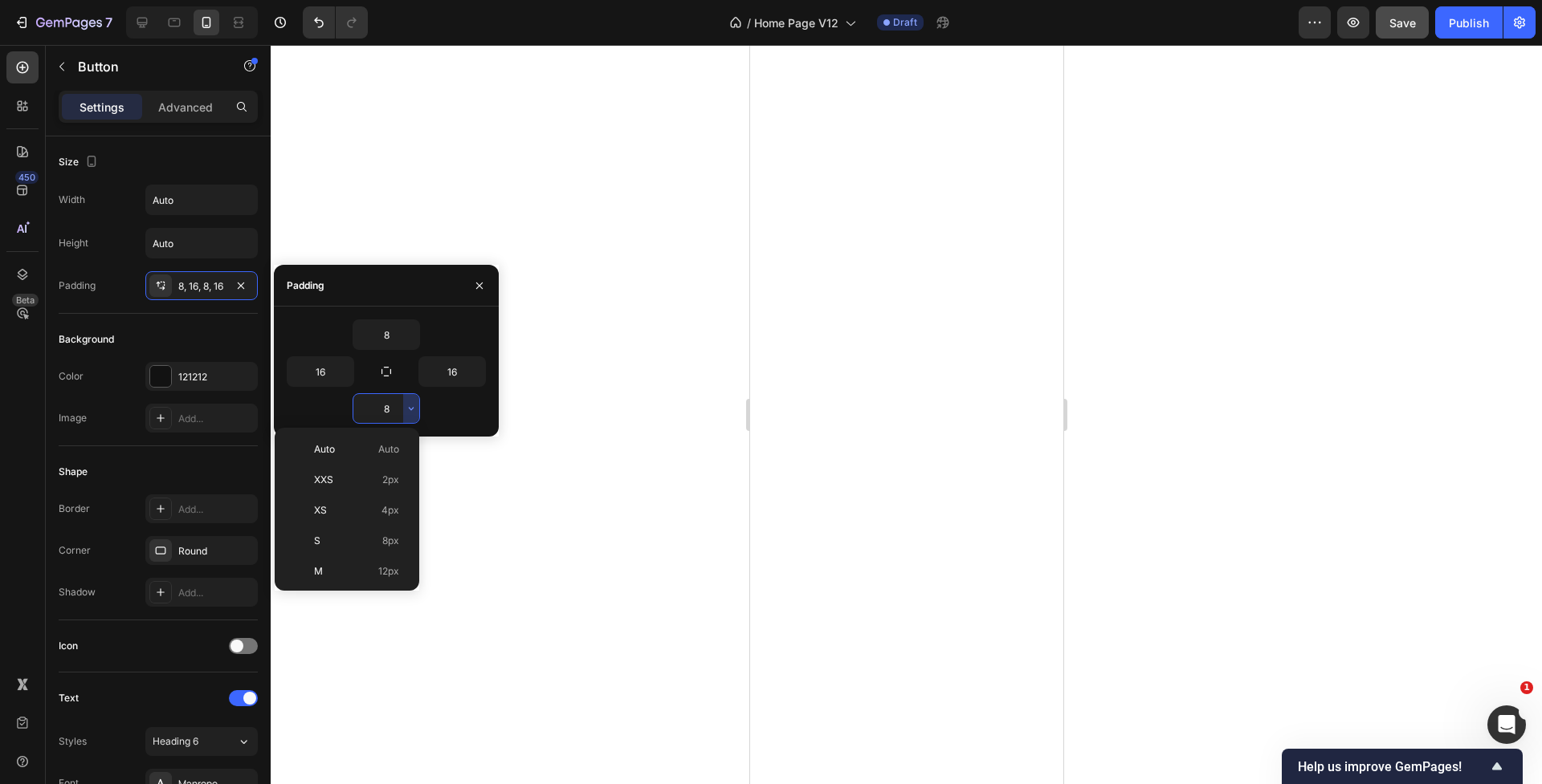
click at [516, 533] on div at bounding box center [906, 414] width 1271 height 739
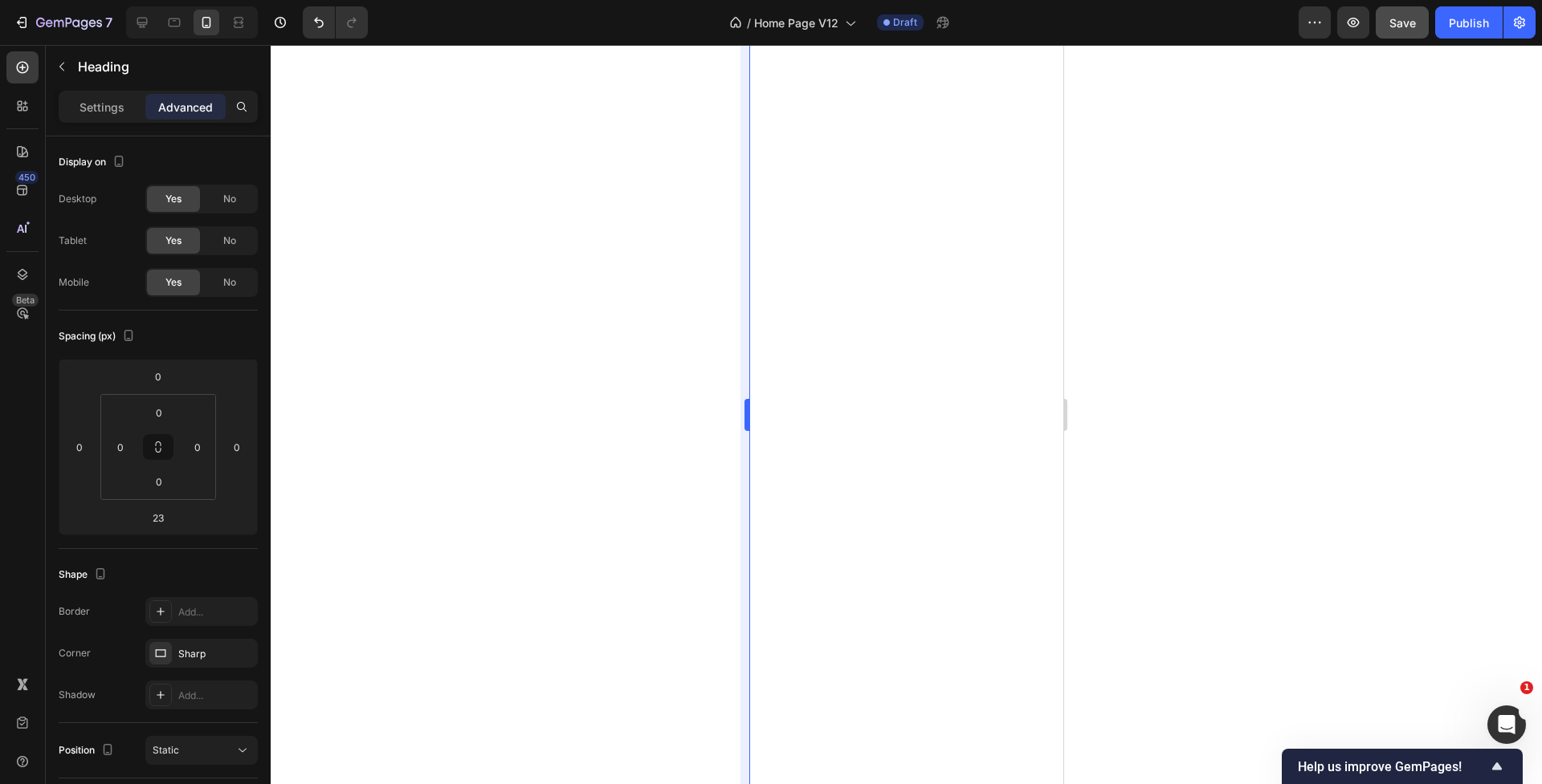
type input "35"
click at [625, 569] on div at bounding box center [906, 414] width 1271 height 739
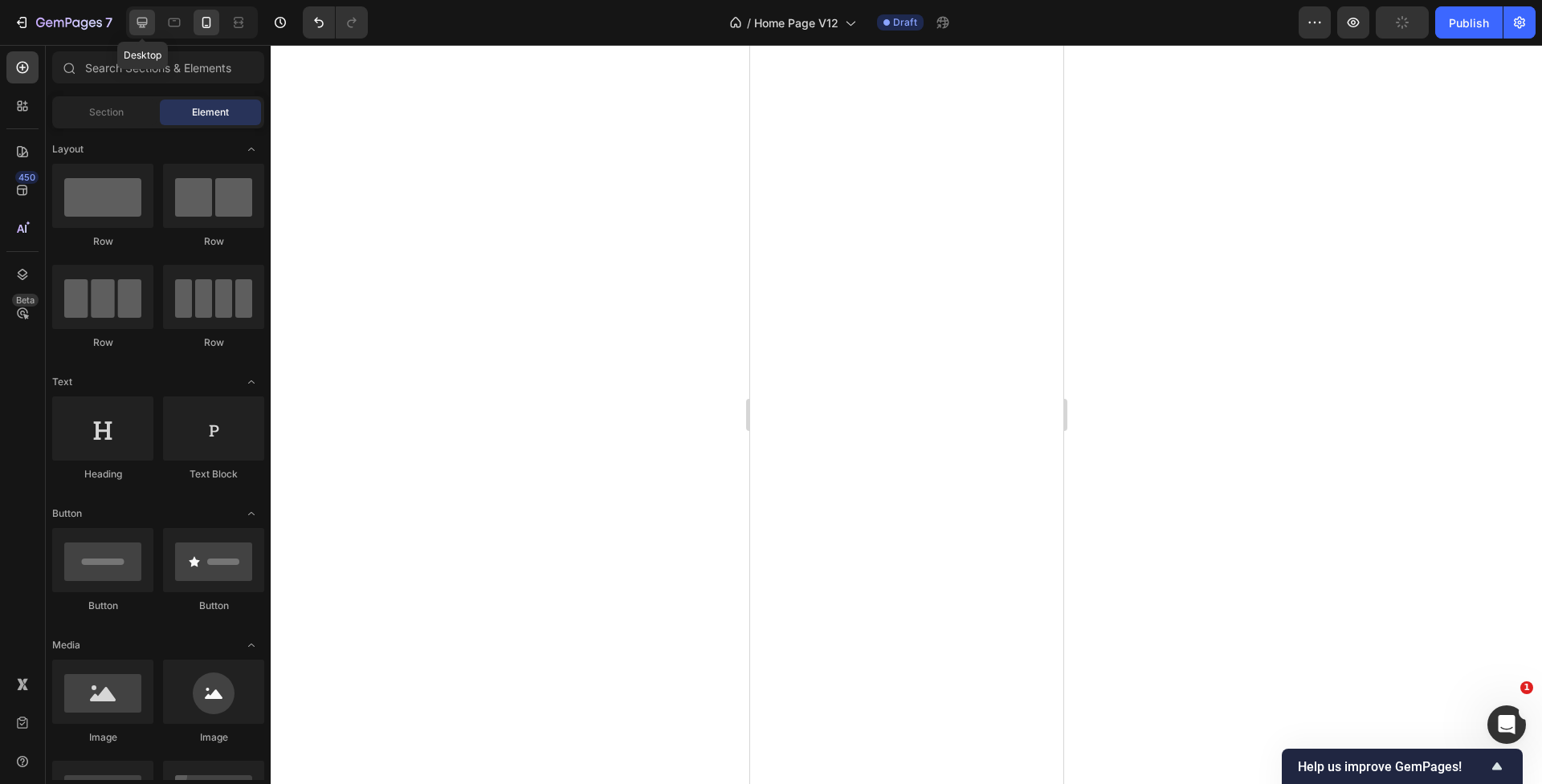
click at [153, 29] on div at bounding box center [142, 23] width 26 height 26
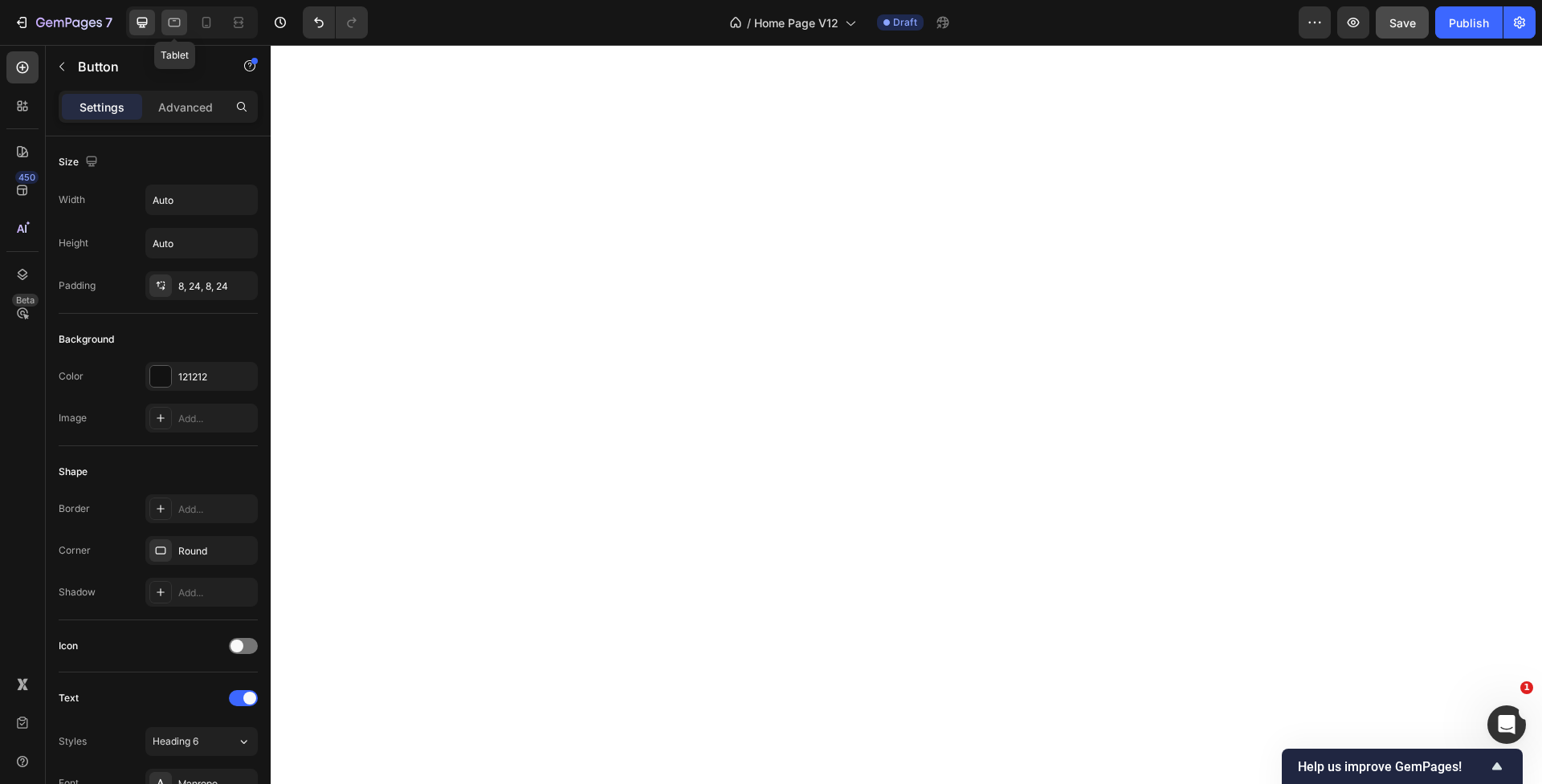
click at [172, 26] on icon at bounding box center [174, 23] width 12 height 9
type input "16"
click at [201, 28] on icon at bounding box center [206, 23] width 17 height 17
click at [178, 283] on div "8, 16, 8, 16" at bounding box center [201, 287] width 47 height 15
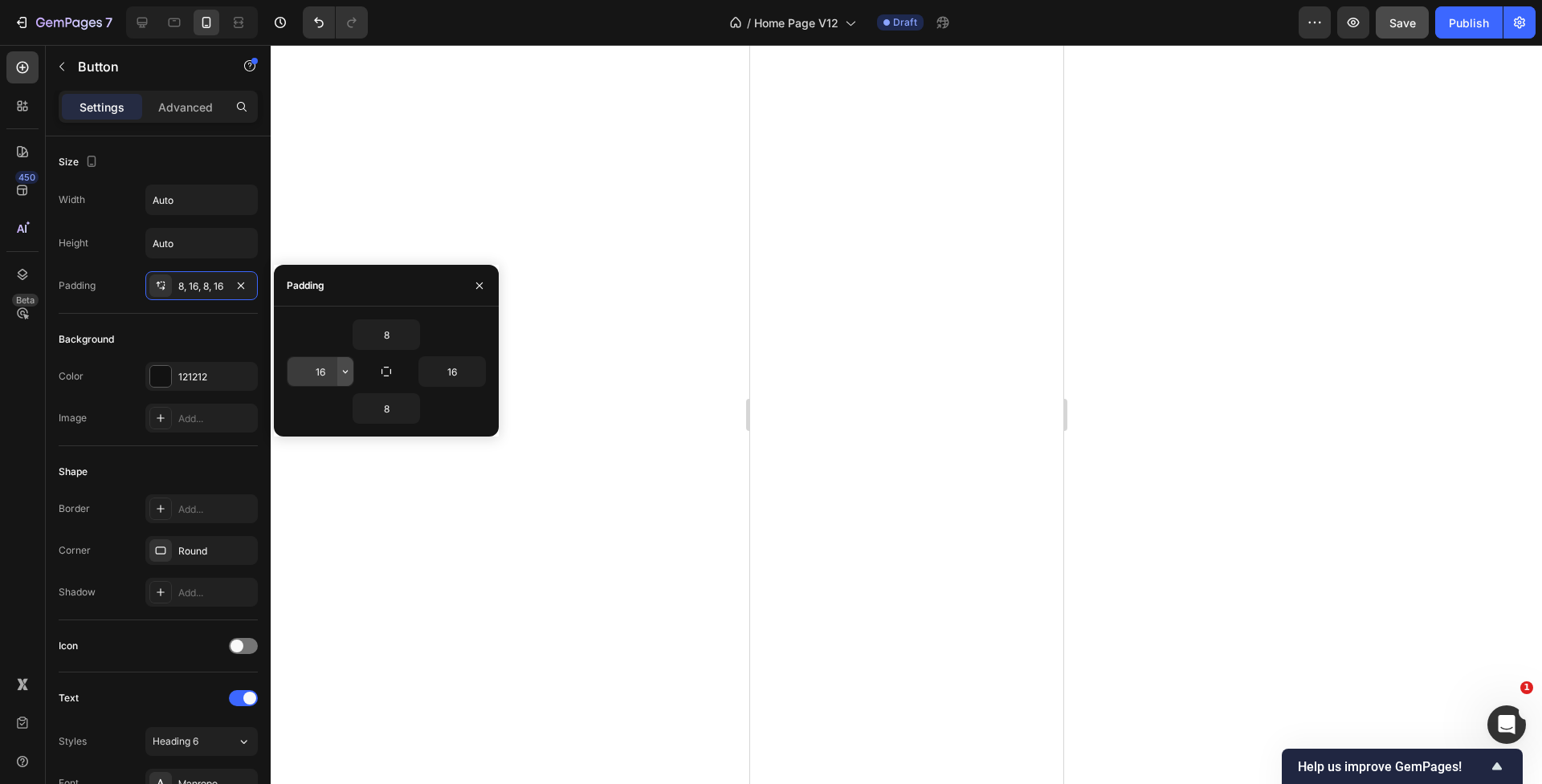
click at [340, 370] on icon "button" at bounding box center [345, 371] width 13 height 13
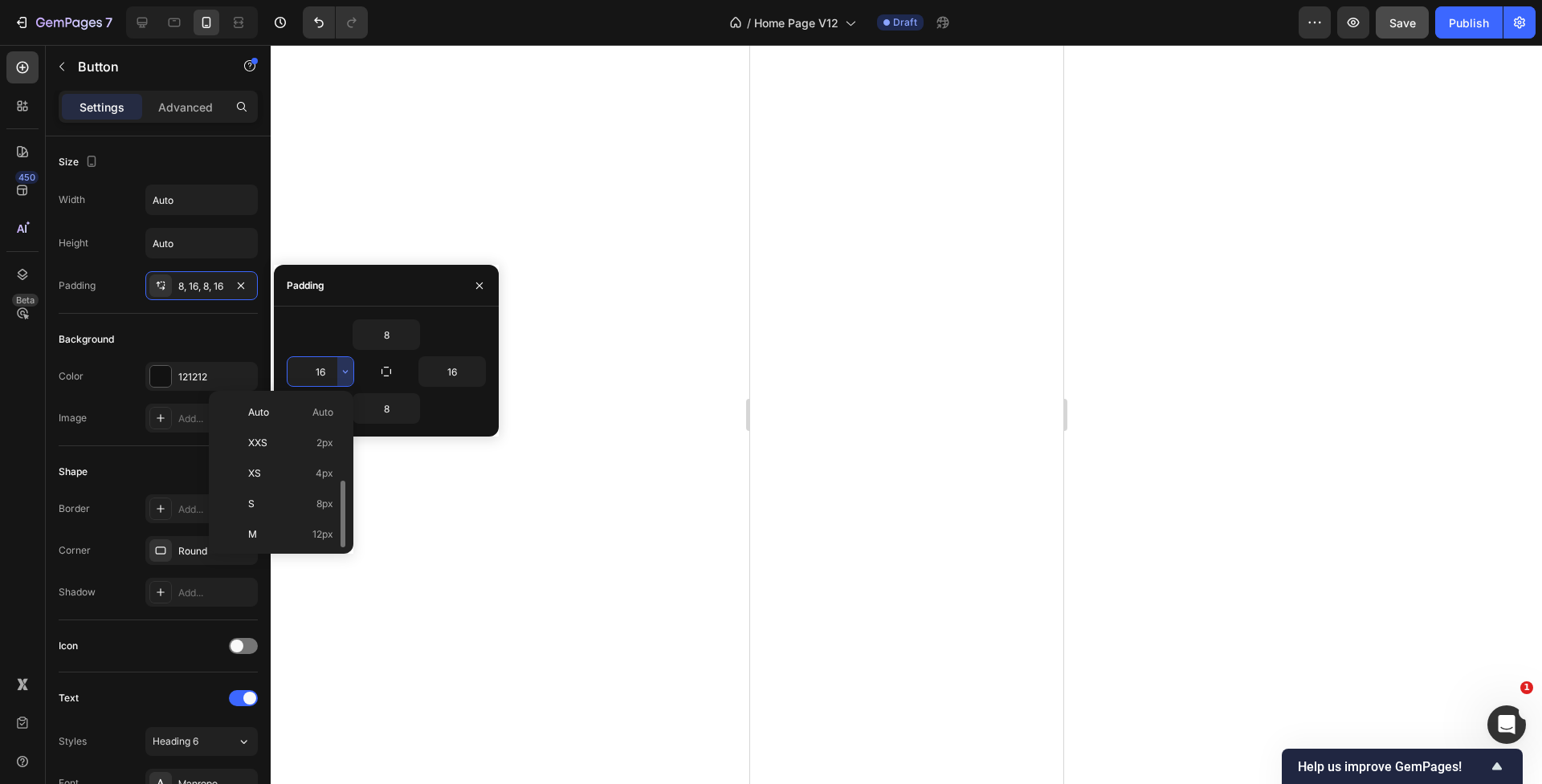
scroll to position [58, 0]
click at [313, 533] on span "24px" at bounding box center [321, 538] width 23 height 15
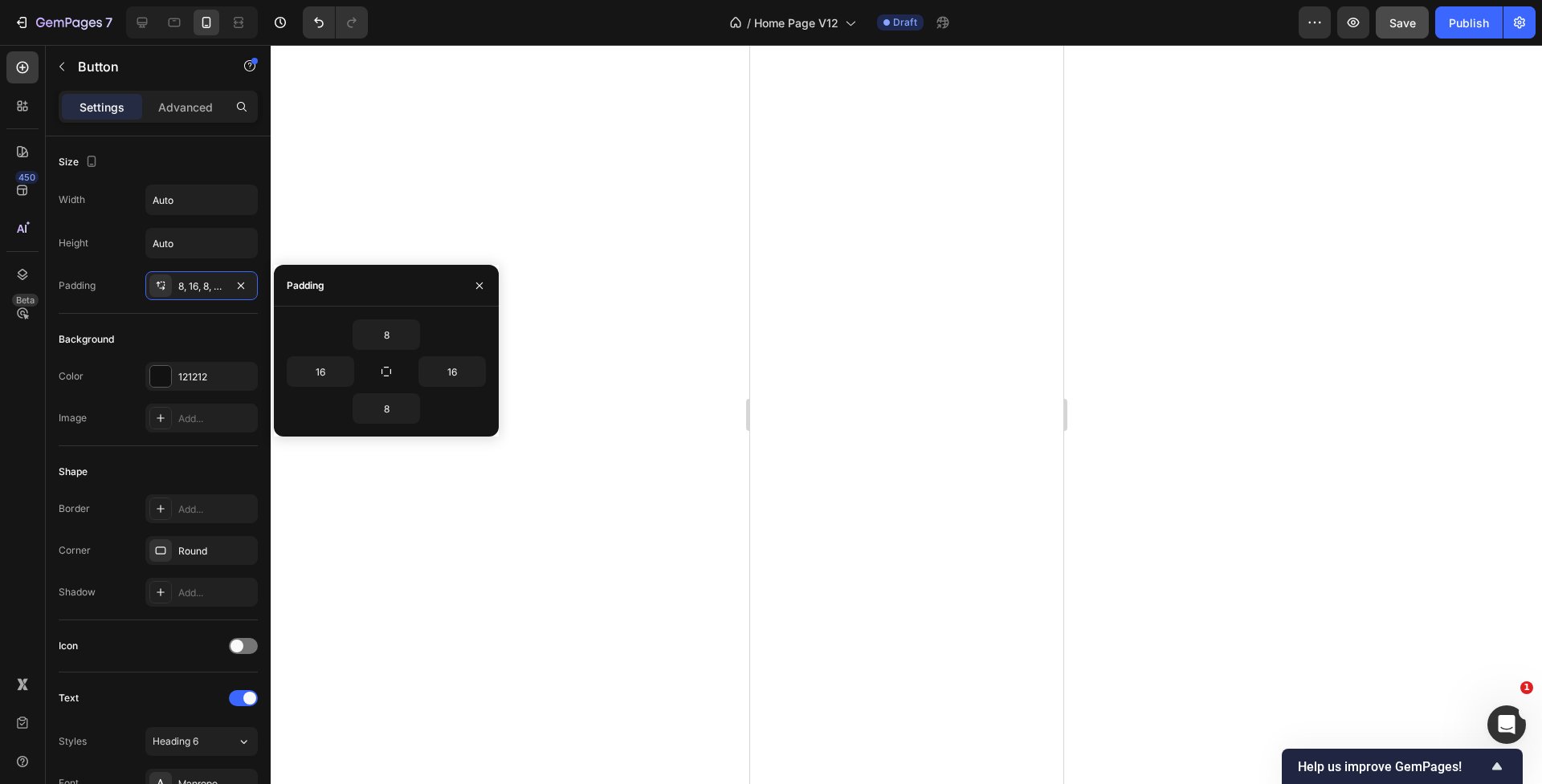
type input "24"
click at [443, 368] on input "16" at bounding box center [452, 372] width 66 height 29
drag, startPoint x: 470, startPoint y: 370, endPoint x: 479, endPoint y: 370, distance: 9.0
click at [474, 370] on button "button" at bounding box center [477, 372] width 17 height 29
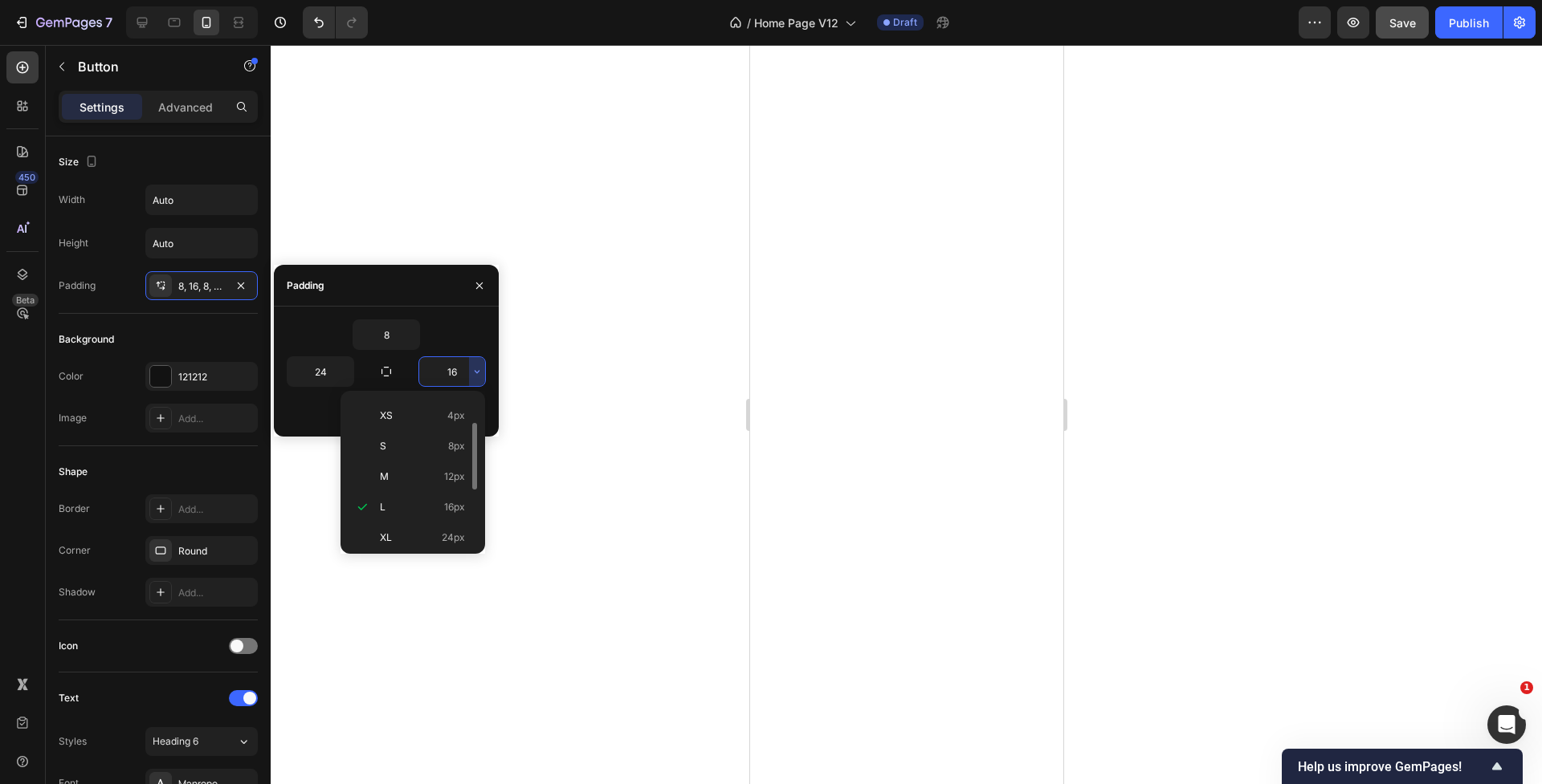
drag, startPoint x: 429, startPoint y: 539, endPoint x: 412, endPoint y: 492, distance: 50.0
click at [429, 536] on p "XL 24px" at bounding box center [422, 538] width 85 height 15
type input "24"
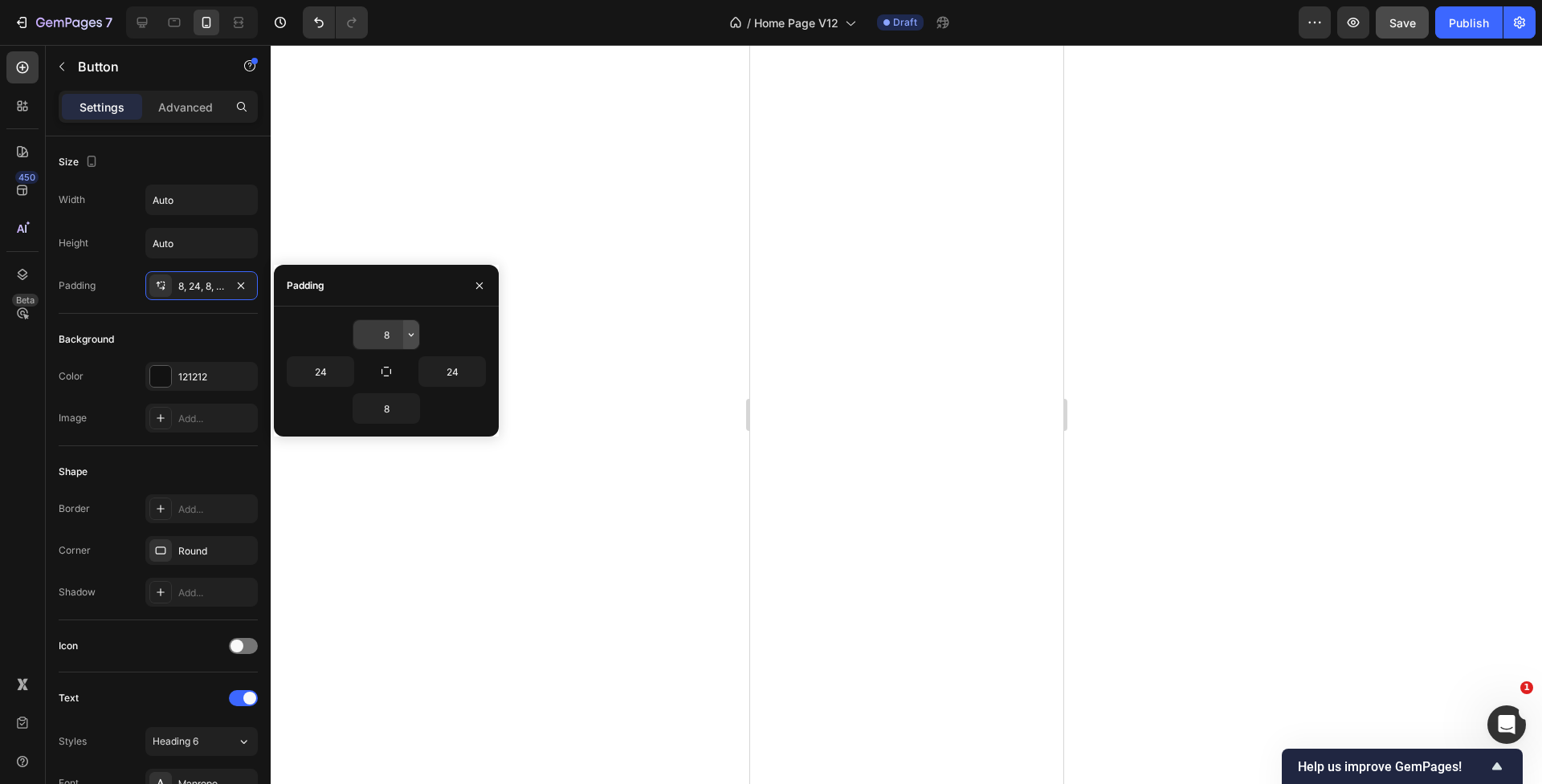
drag, startPoint x: 397, startPoint y: 331, endPoint x: 409, endPoint y: 332, distance: 12.0
click at [399, 332] on input "8" at bounding box center [386, 335] width 66 height 29
click at [409, 332] on icon "button" at bounding box center [411, 335] width 13 height 13
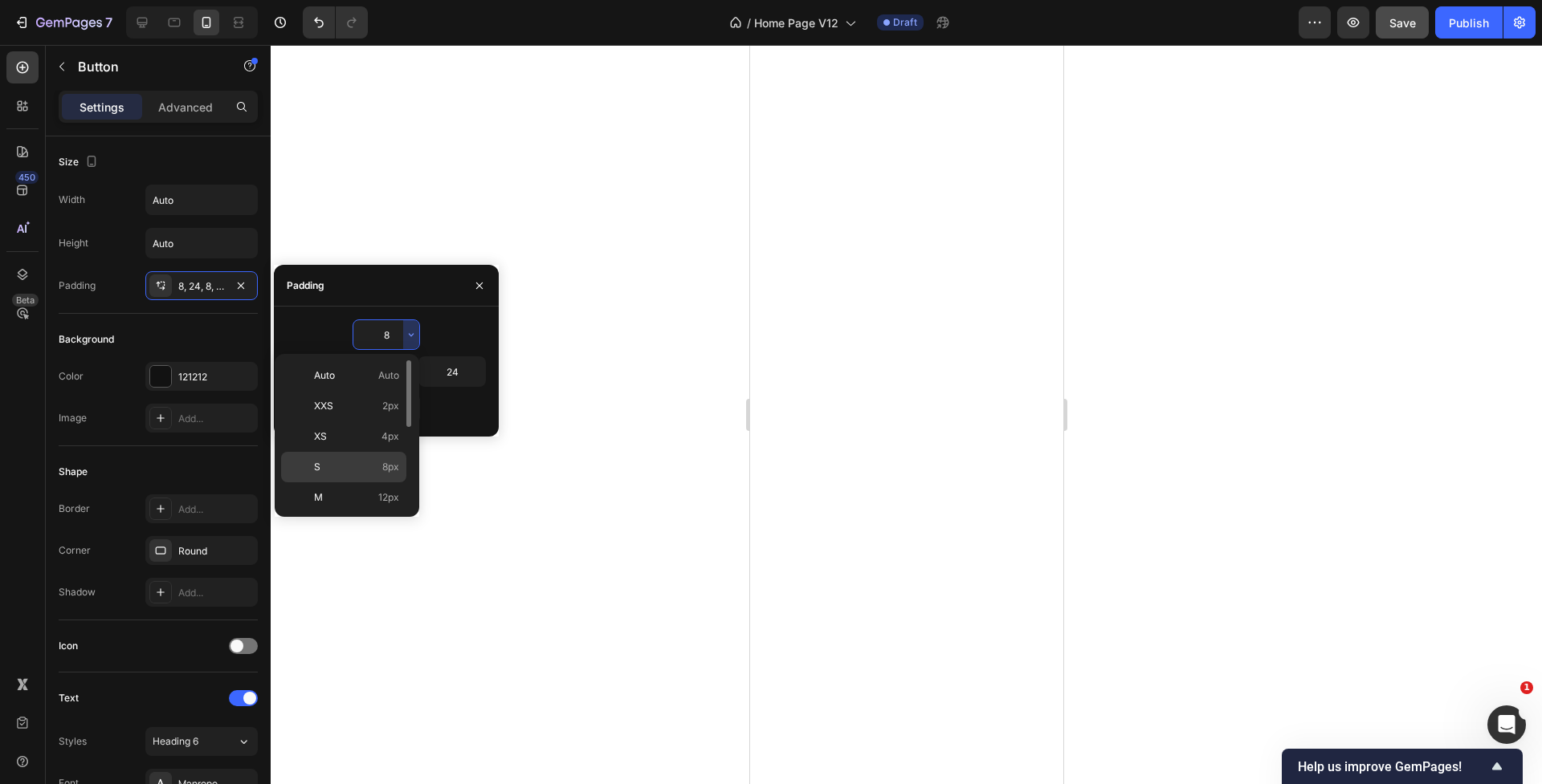
click at [385, 465] on span "8px" at bounding box center [391, 468] width 17 height 15
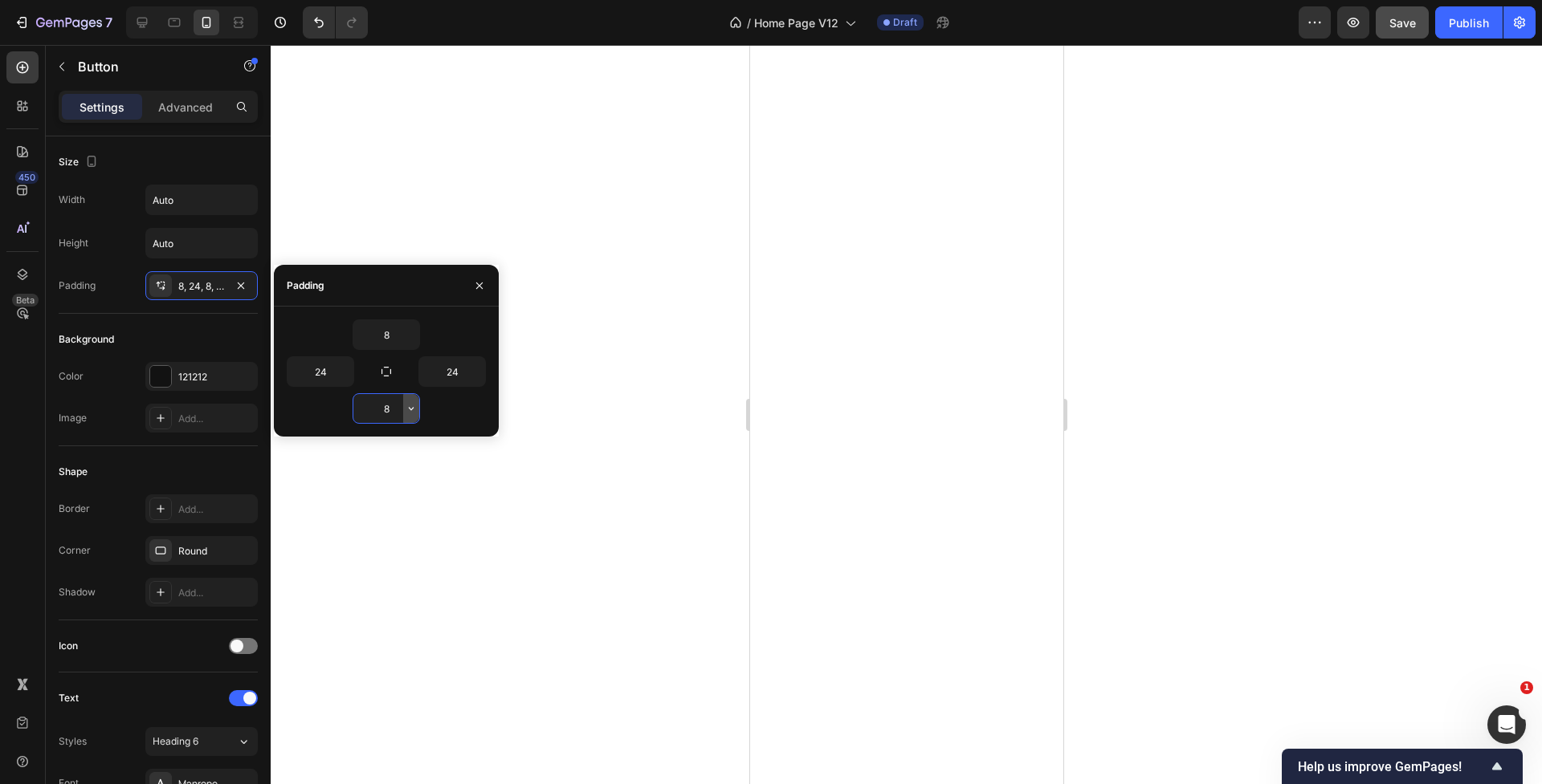
drag, startPoint x: 398, startPoint y: 415, endPoint x: 408, endPoint y: 415, distance: 10.0
click at [404, 415] on div "8" at bounding box center [386, 409] width 66 height 29
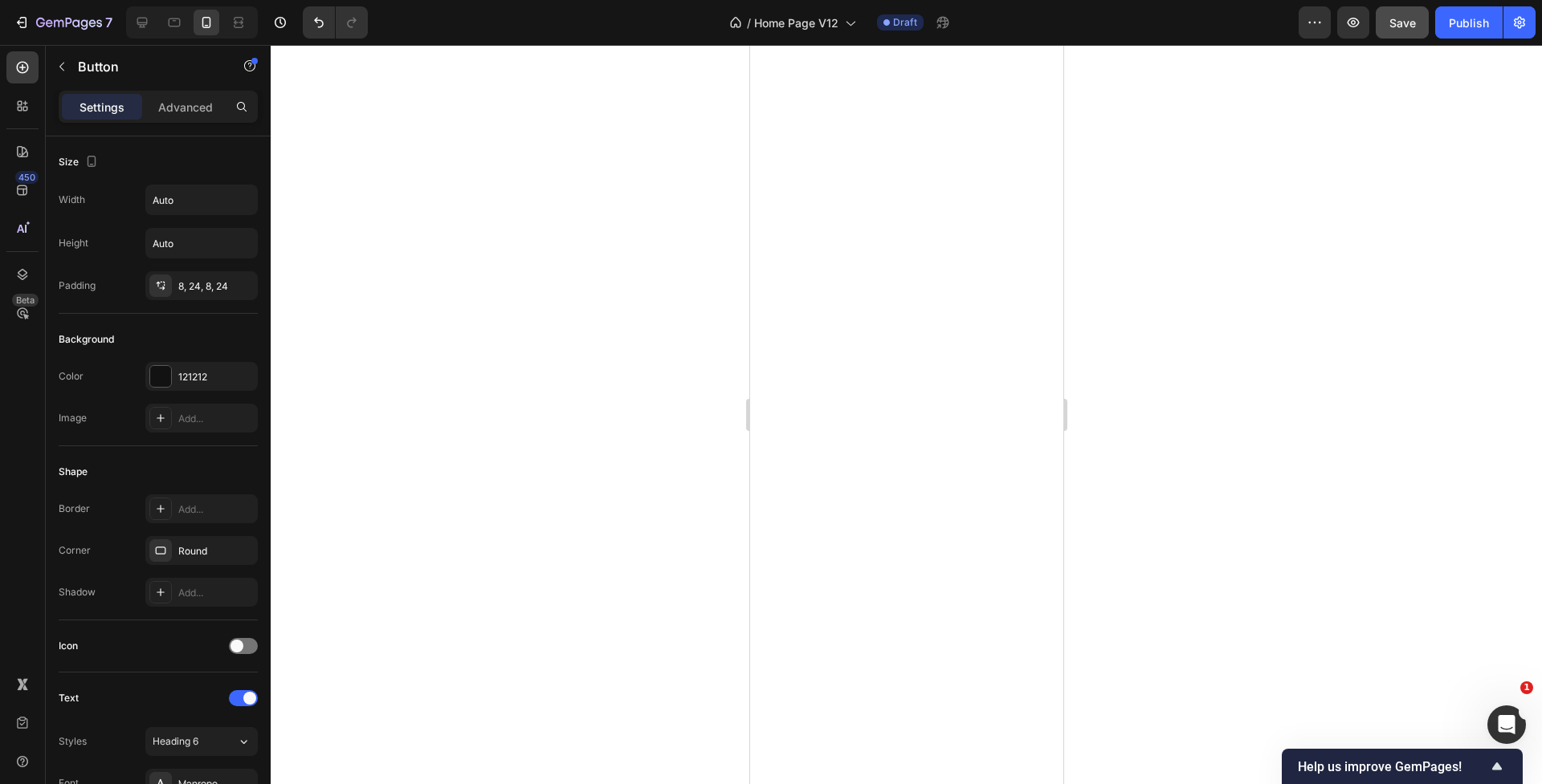
drag, startPoint x: 479, startPoint y: 441, endPoint x: 551, endPoint y: 458, distance: 74.0
click at [479, 441] on div at bounding box center [906, 414] width 1271 height 739
drag, startPoint x: 696, startPoint y: 358, endPoint x: 743, endPoint y: 351, distance: 47.5
click at [696, 358] on div at bounding box center [906, 414] width 1271 height 739
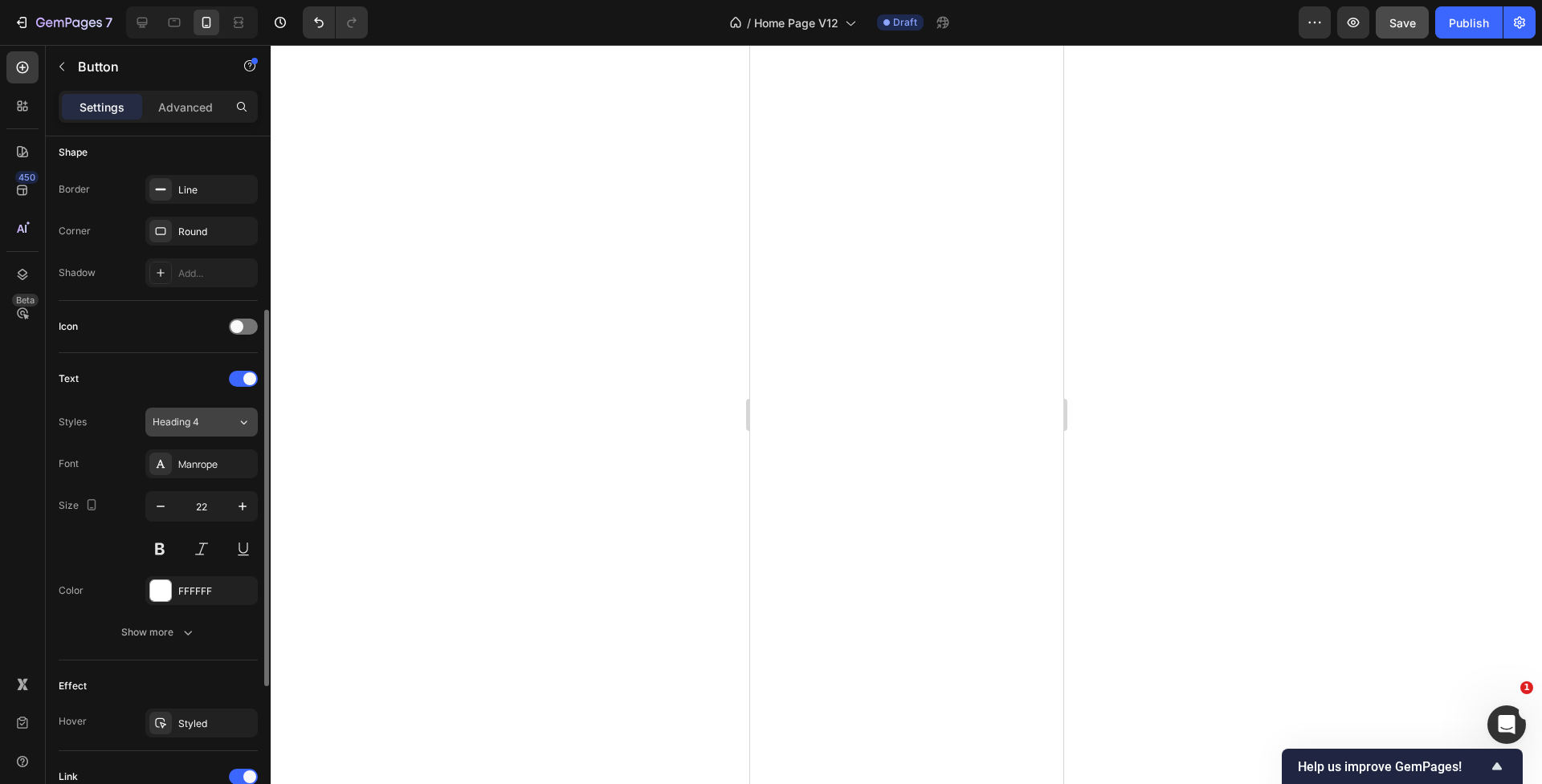
click at [194, 433] on button "Heading 4" at bounding box center [201, 423] width 113 height 29
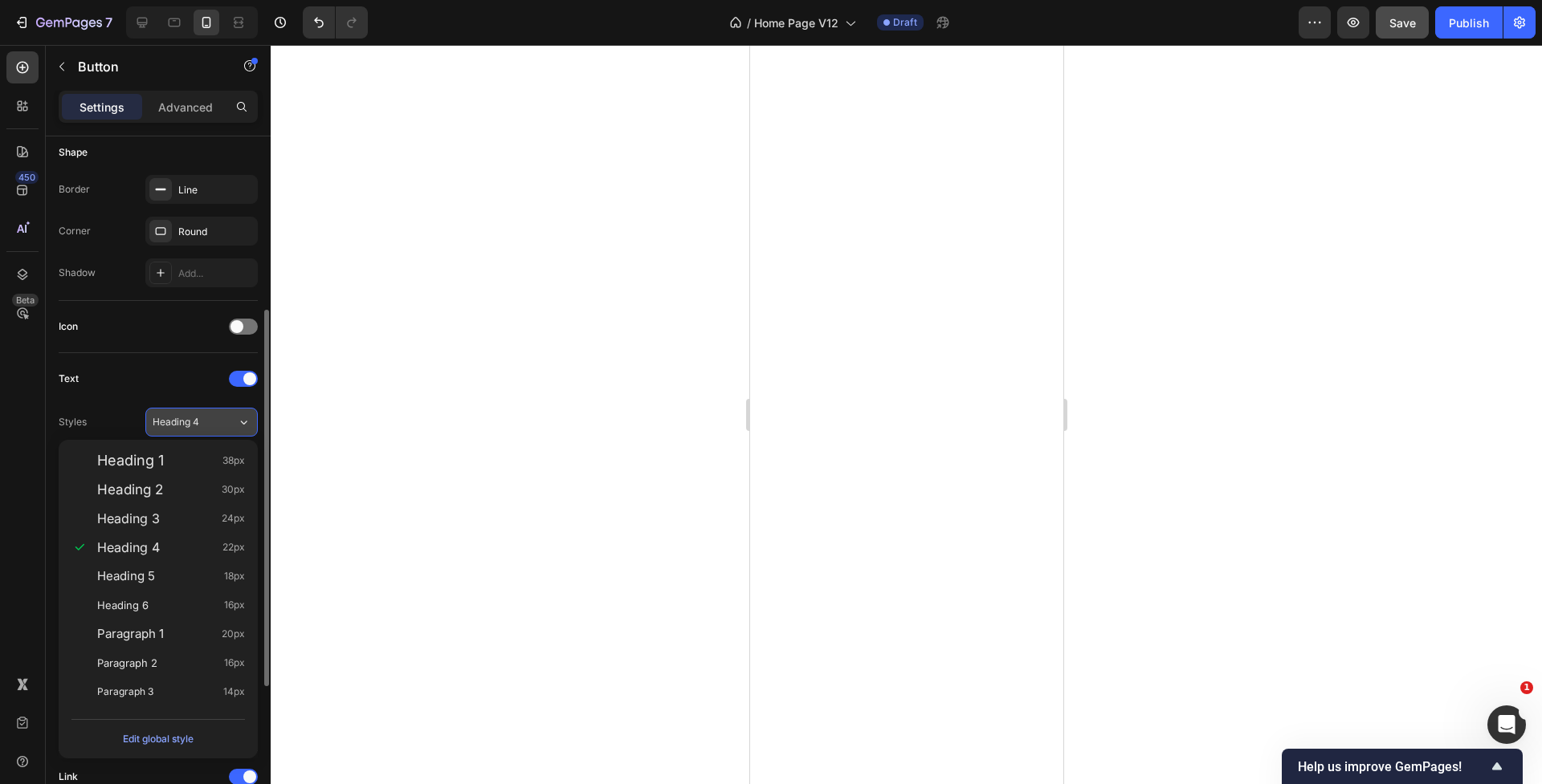
scroll to position [316, 0]
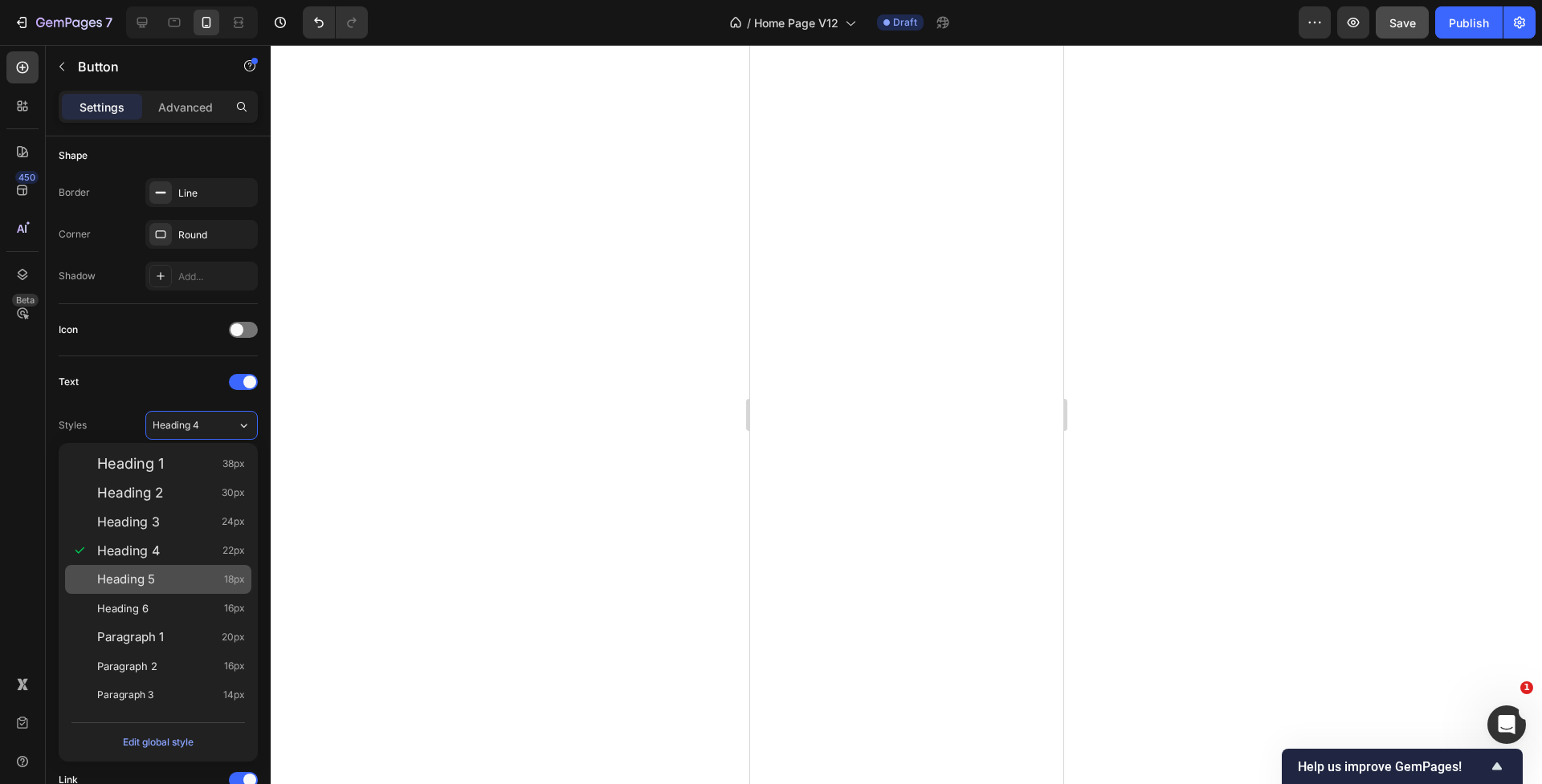
drag, startPoint x: 190, startPoint y: 531, endPoint x: 215, endPoint y: 575, distance: 50.6
click at [215, 575] on div "Heading 1 38px Heading 2 30px Heading 3 24px Heading 4 22px Heading 5 18px Head…" at bounding box center [158, 580] width 199 height 273
click at [215, 577] on div "Heading 5 18px" at bounding box center [171, 580] width 148 height 17
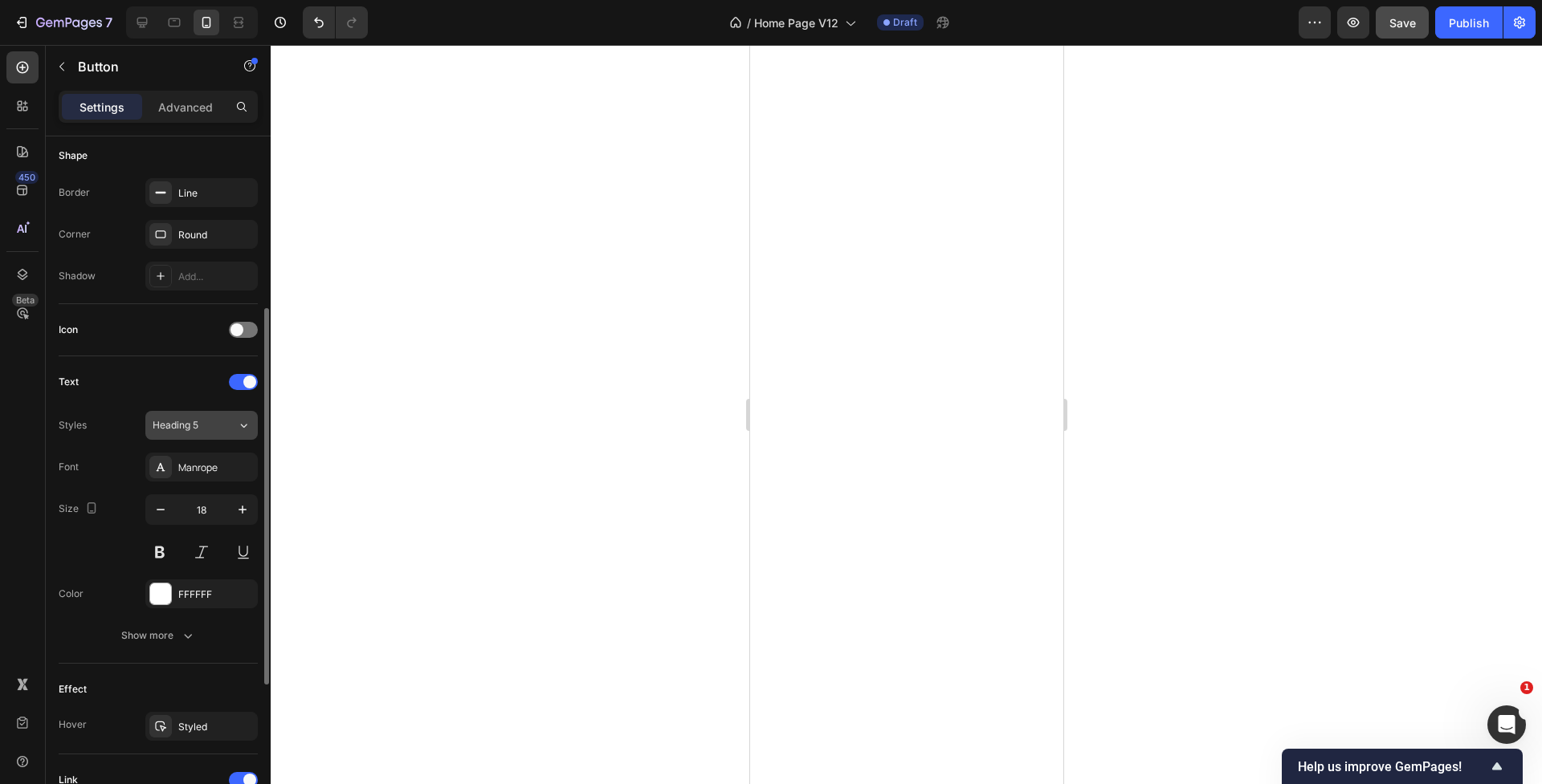
click at [218, 421] on div "Heading 5" at bounding box center [194, 425] width 84 height 15
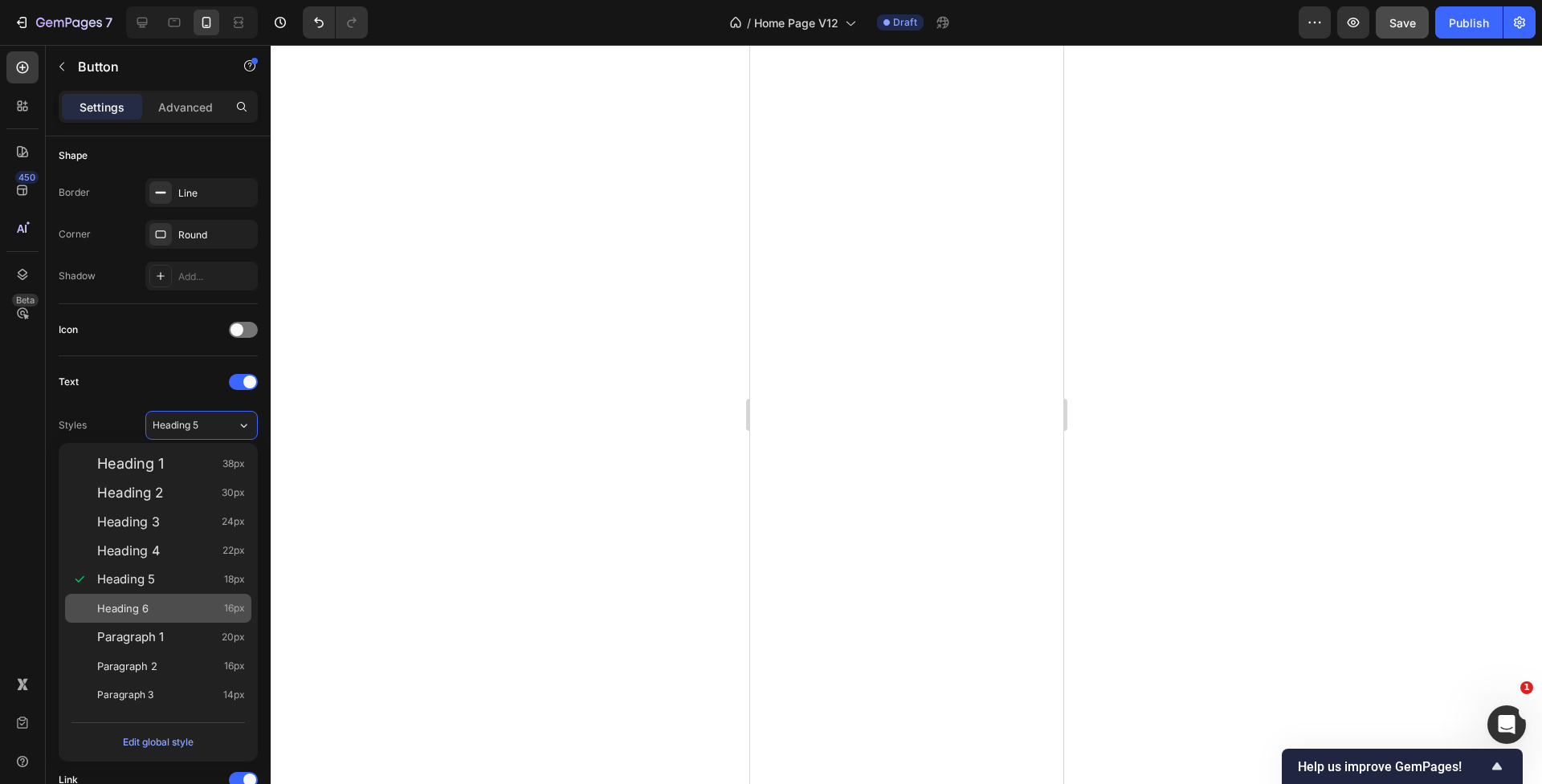
click at [193, 608] on div "Heading 6 16px" at bounding box center [171, 609] width 148 height 17
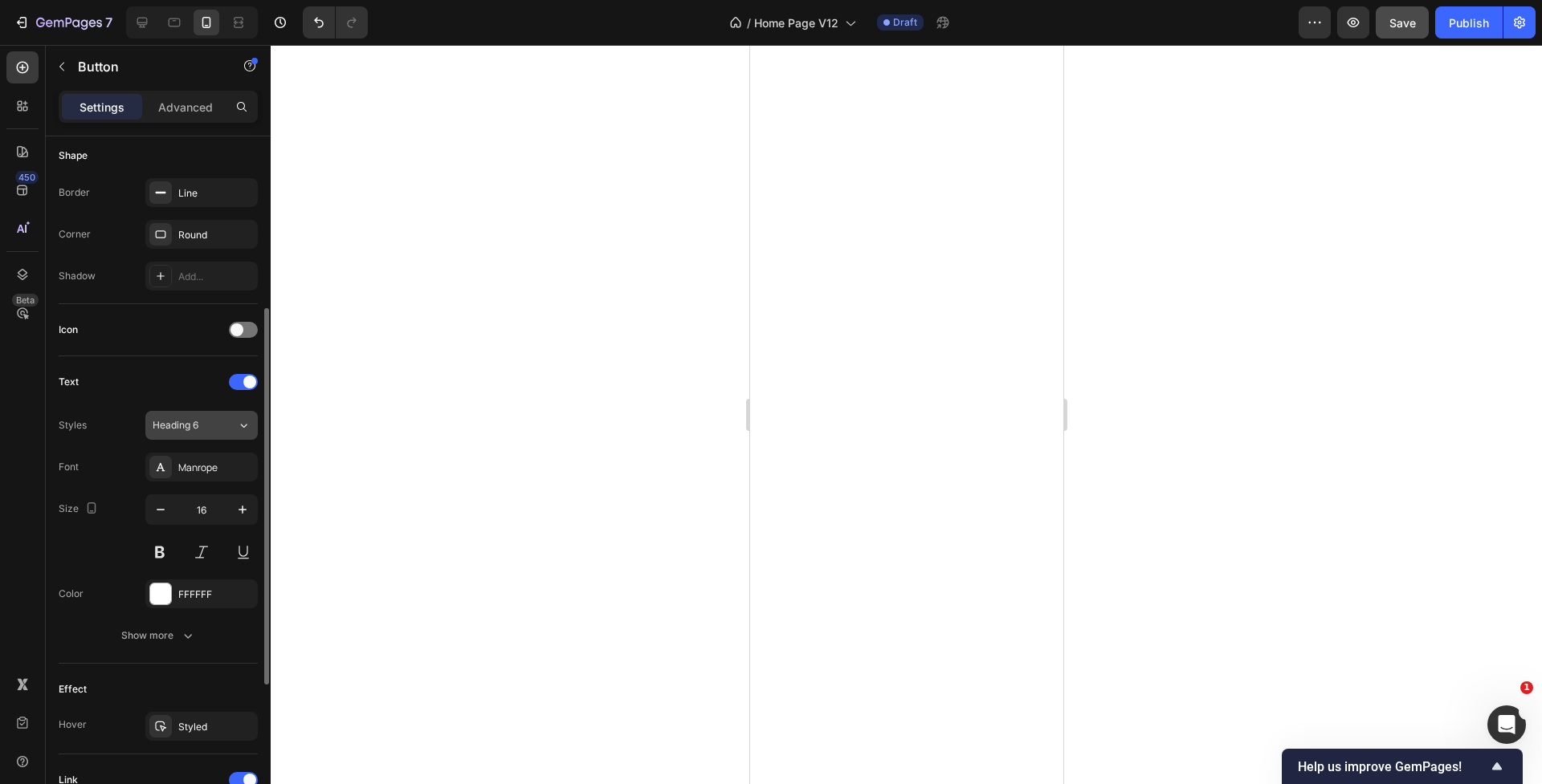
click at [190, 435] on button "Heading 6" at bounding box center [201, 425] width 113 height 29
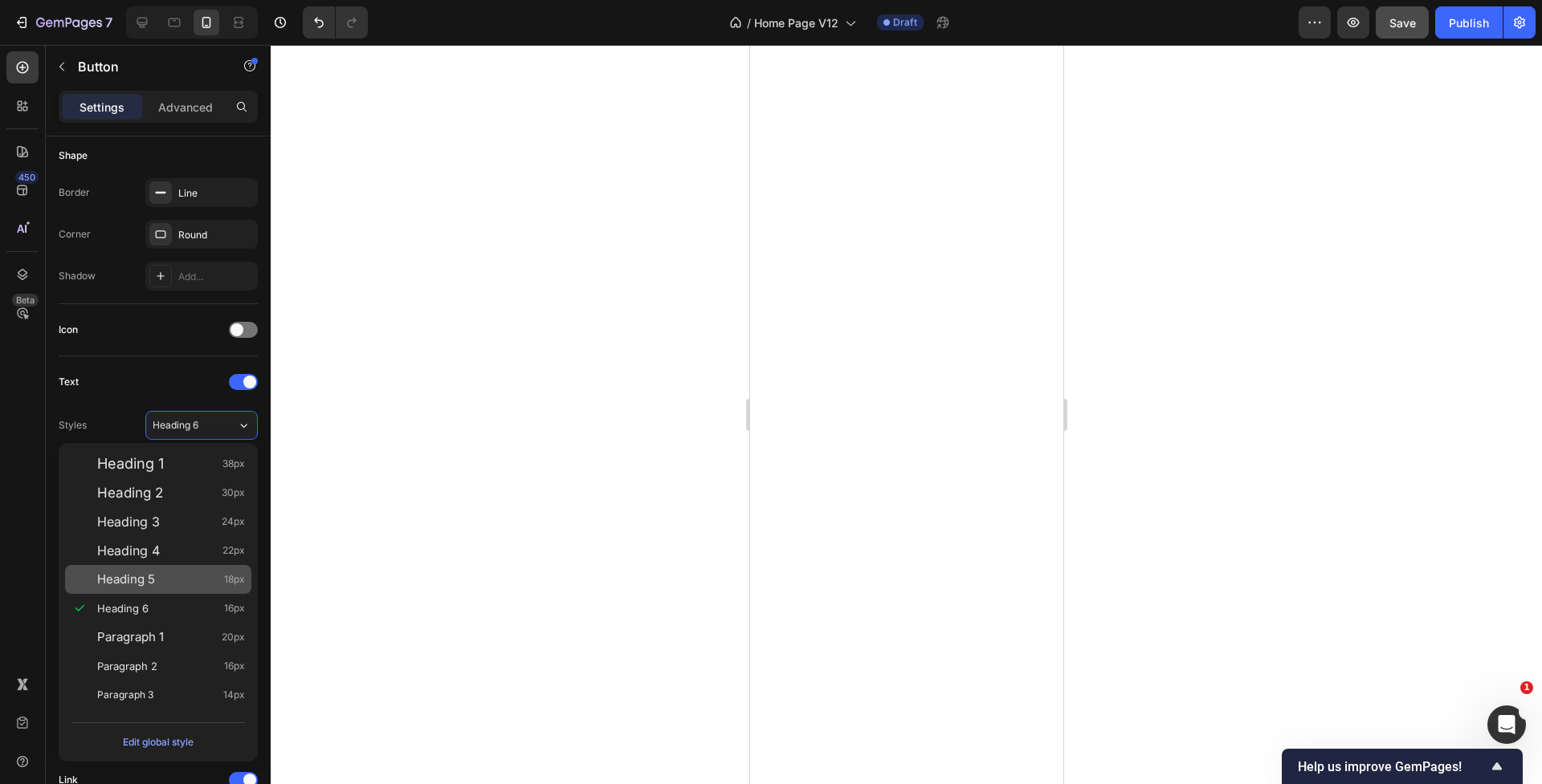
click at [190, 576] on div "Heading 5 18px" at bounding box center [171, 580] width 148 height 17
type input "18"
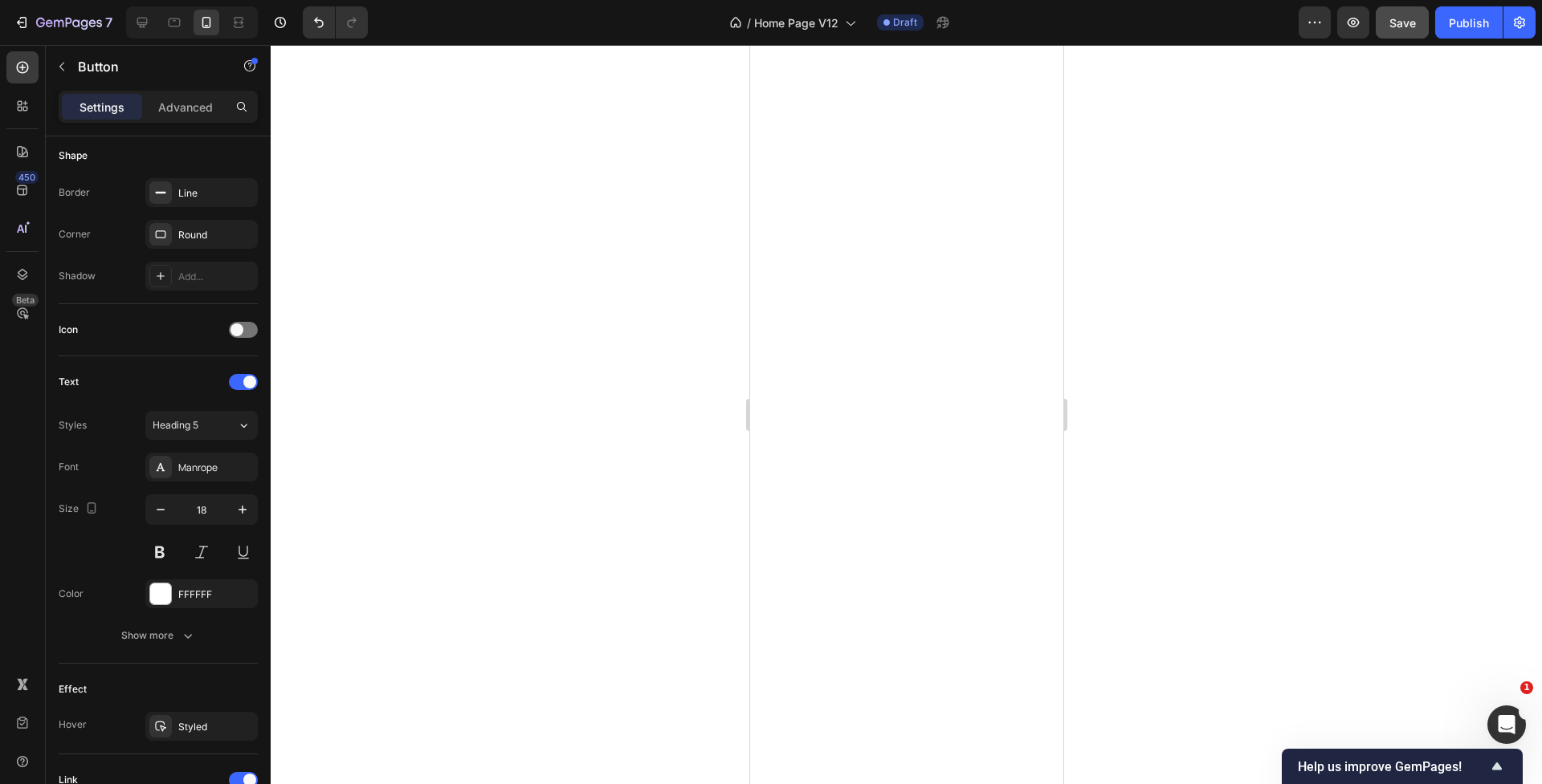
click at [460, 504] on div at bounding box center [906, 414] width 1271 height 739
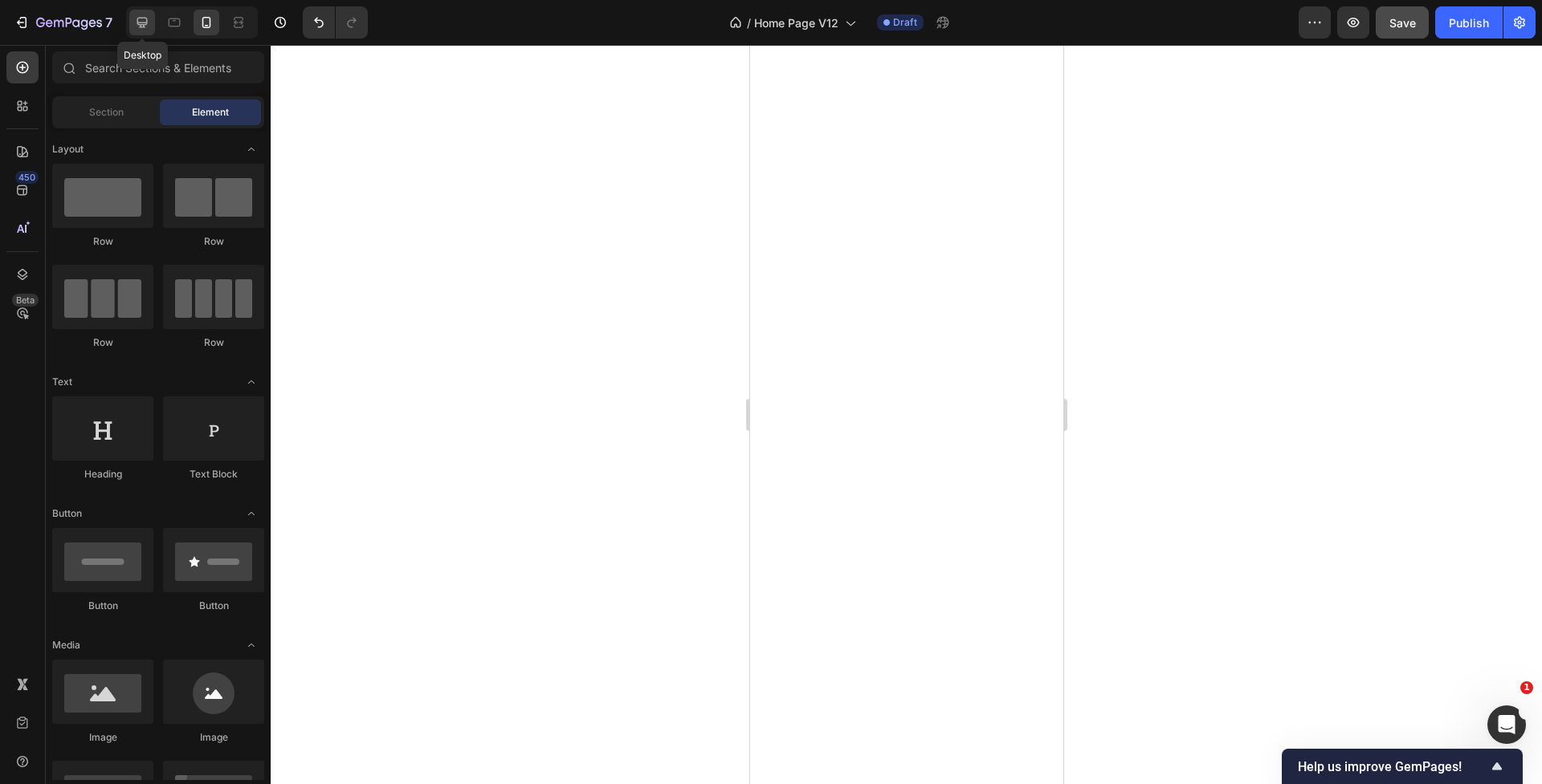
click at [142, 23] on icon at bounding box center [142, 22] width 10 height 10
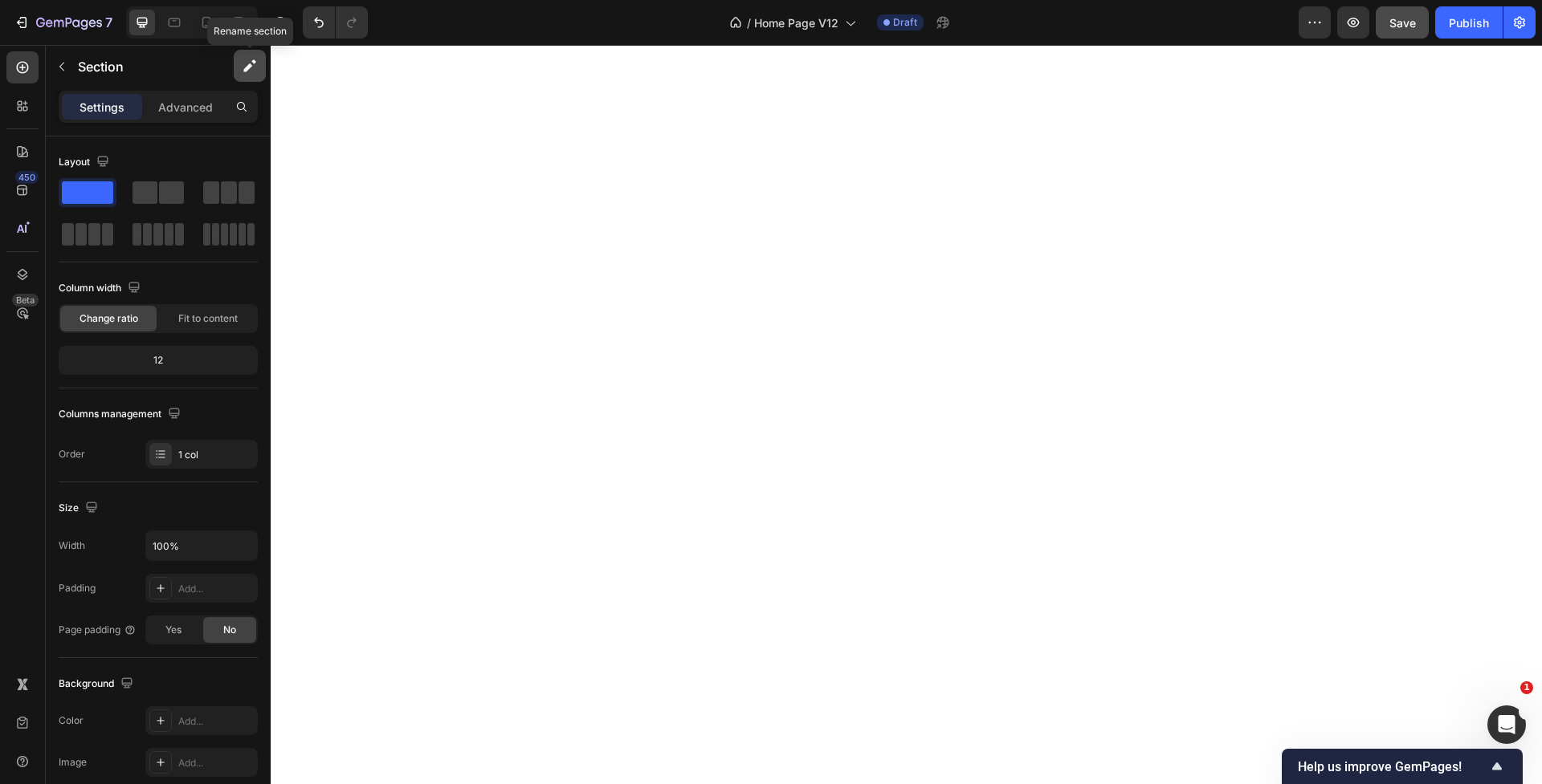
click at [248, 65] on icon "button" at bounding box center [248, 68] width 9 height 9
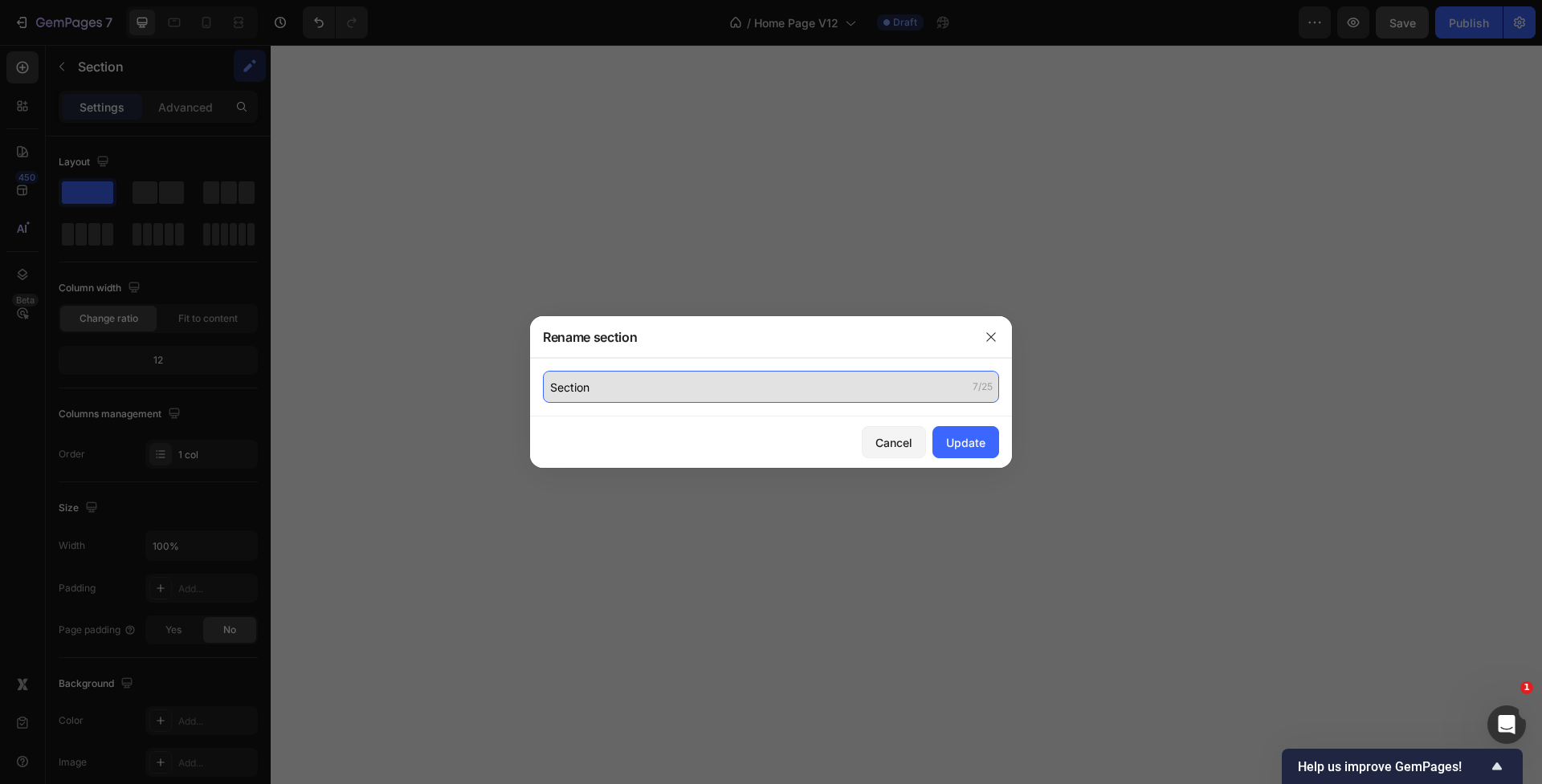
click at [616, 388] on input "Section" at bounding box center [771, 386] width 456 height 32
type input "M"
type input "p"
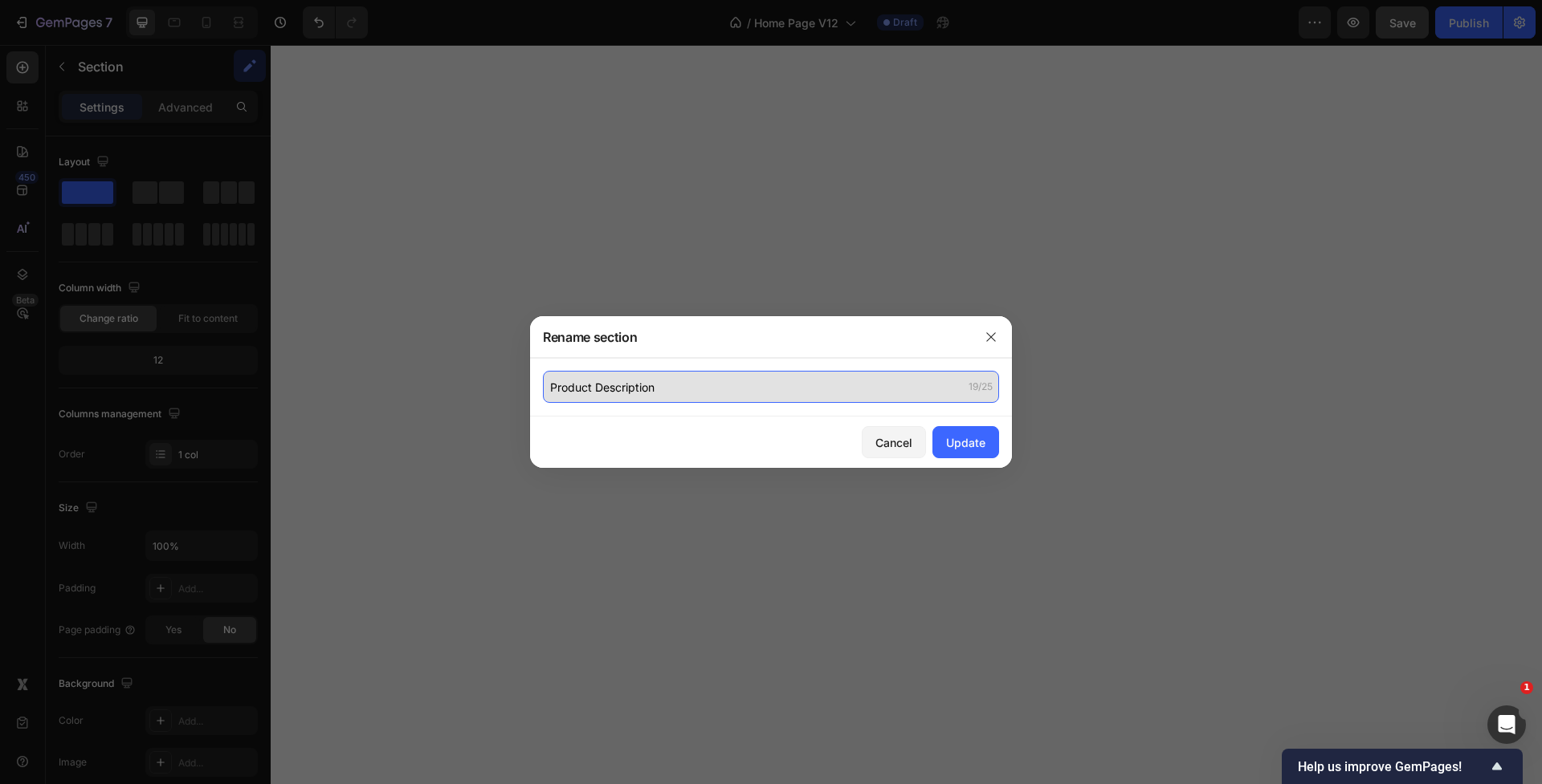
type input "Product Description"
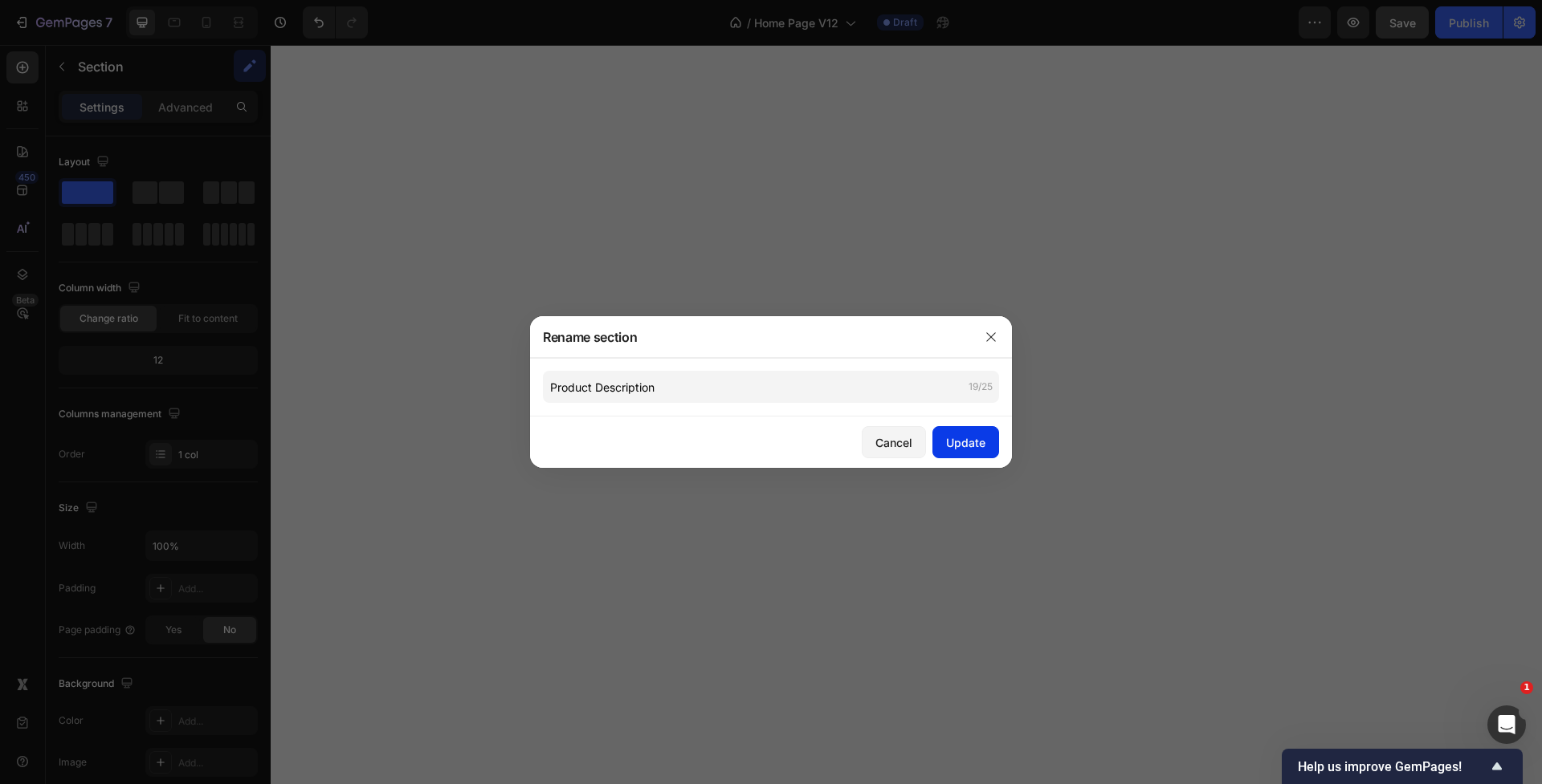
click at [970, 440] on div "Update" at bounding box center [965, 443] width 39 height 17
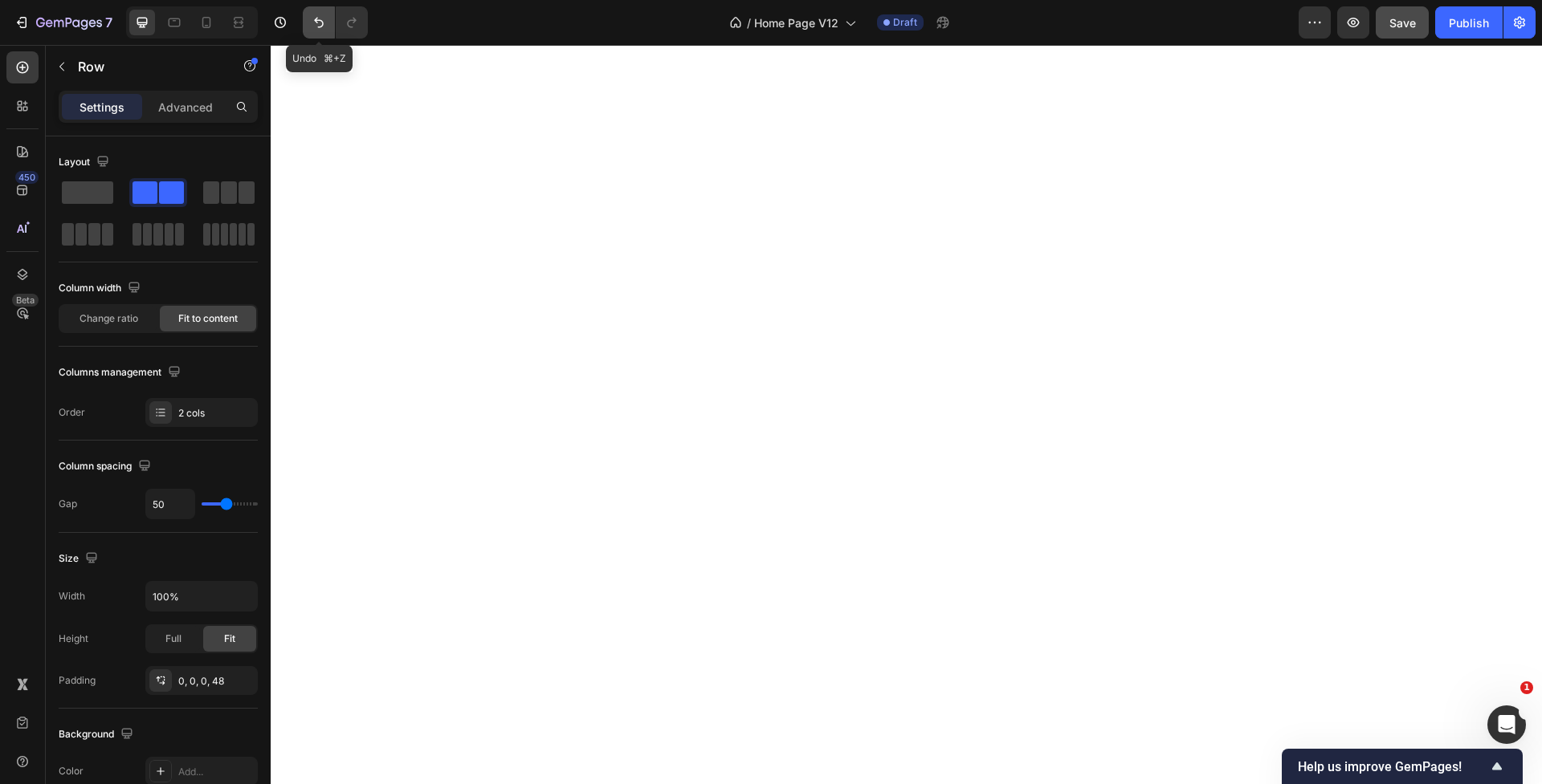
click at [318, 27] on icon "Undo/Redo" at bounding box center [319, 23] width 17 height 17
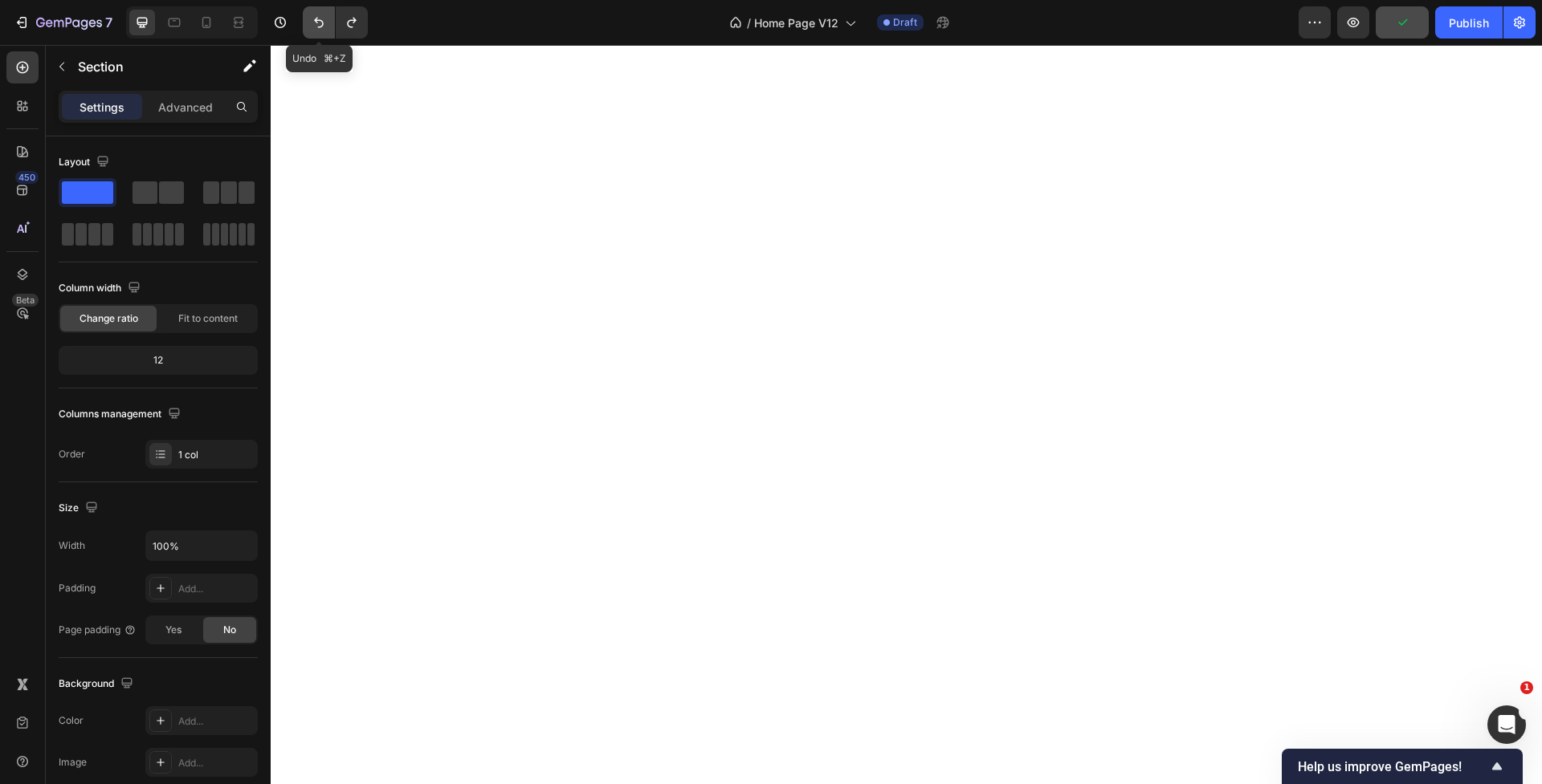
click at [311, 19] on icon "Undo/Redo" at bounding box center [319, 23] width 17 height 17
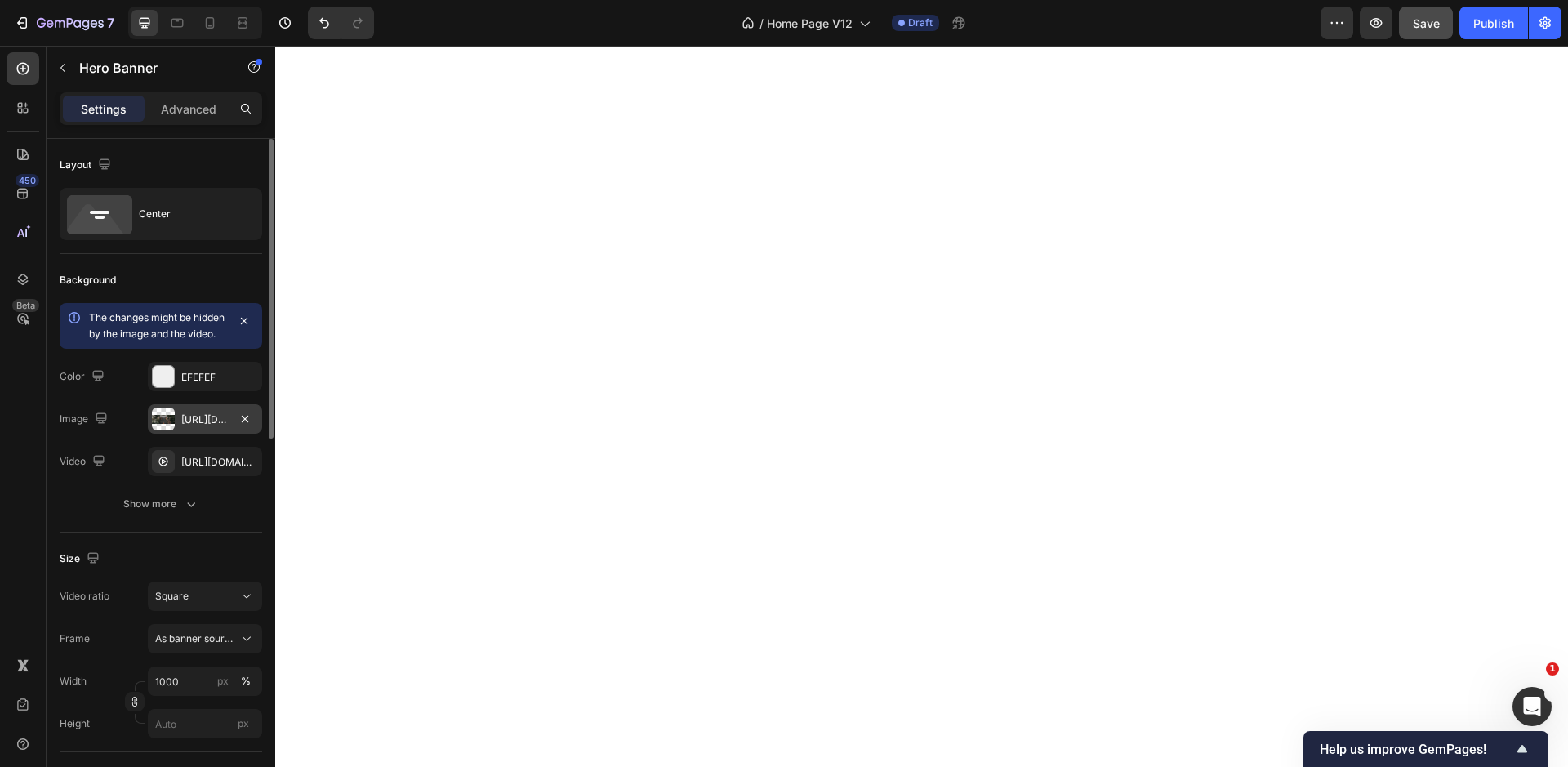
click at [193, 427] on div "https://ucarecdn.com/46d5a88e-90ac-48f6-9cb5-b666cd138e46/-/format/auto/" at bounding box center [204, 420] width 48 height 15
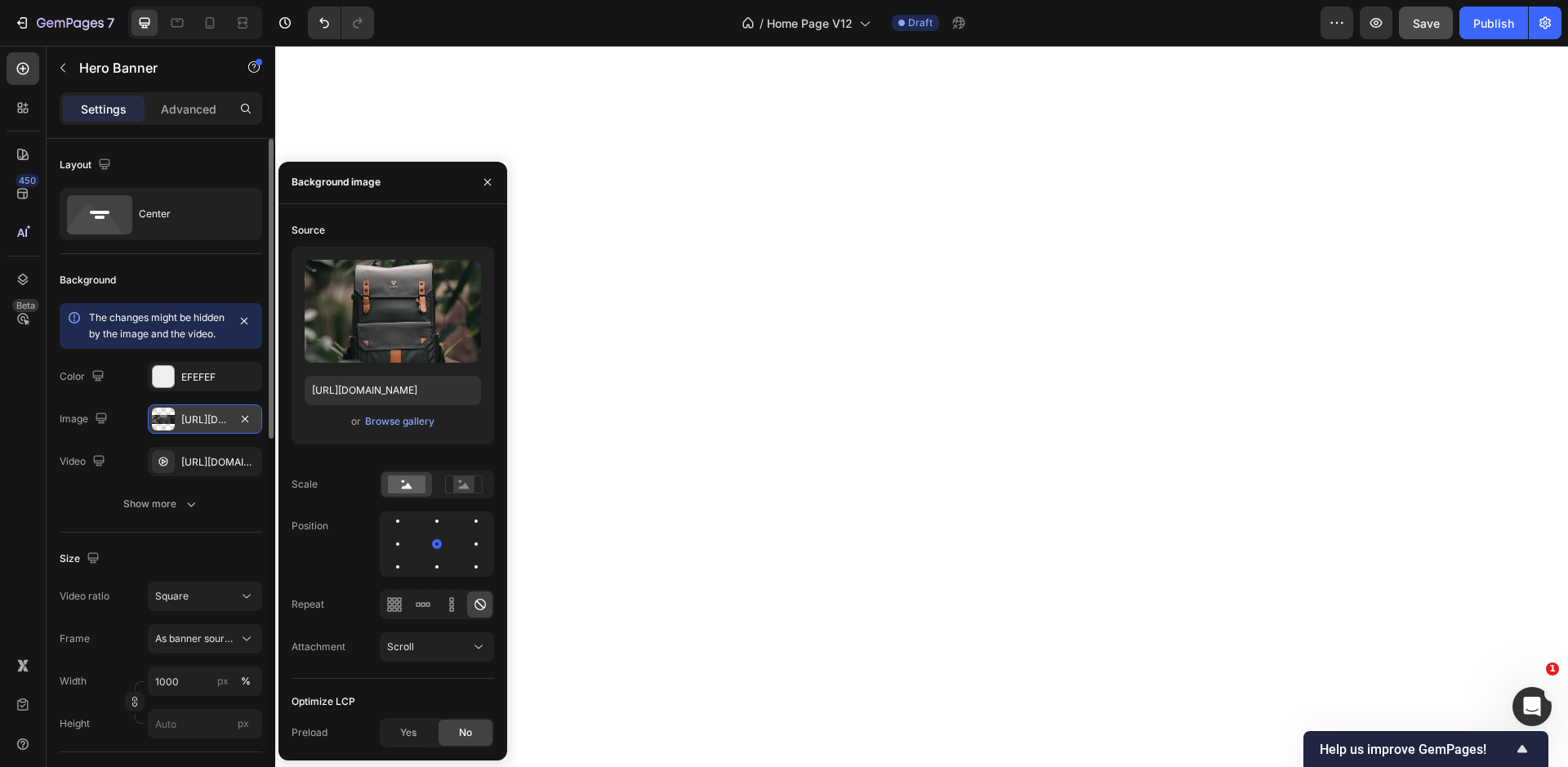
click at [193, 427] on div "https://ucarecdn.com/46d5a88e-90ac-48f6-9cb5-b666cd138e46/-/format/auto/" at bounding box center [204, 420] width 48 height 15
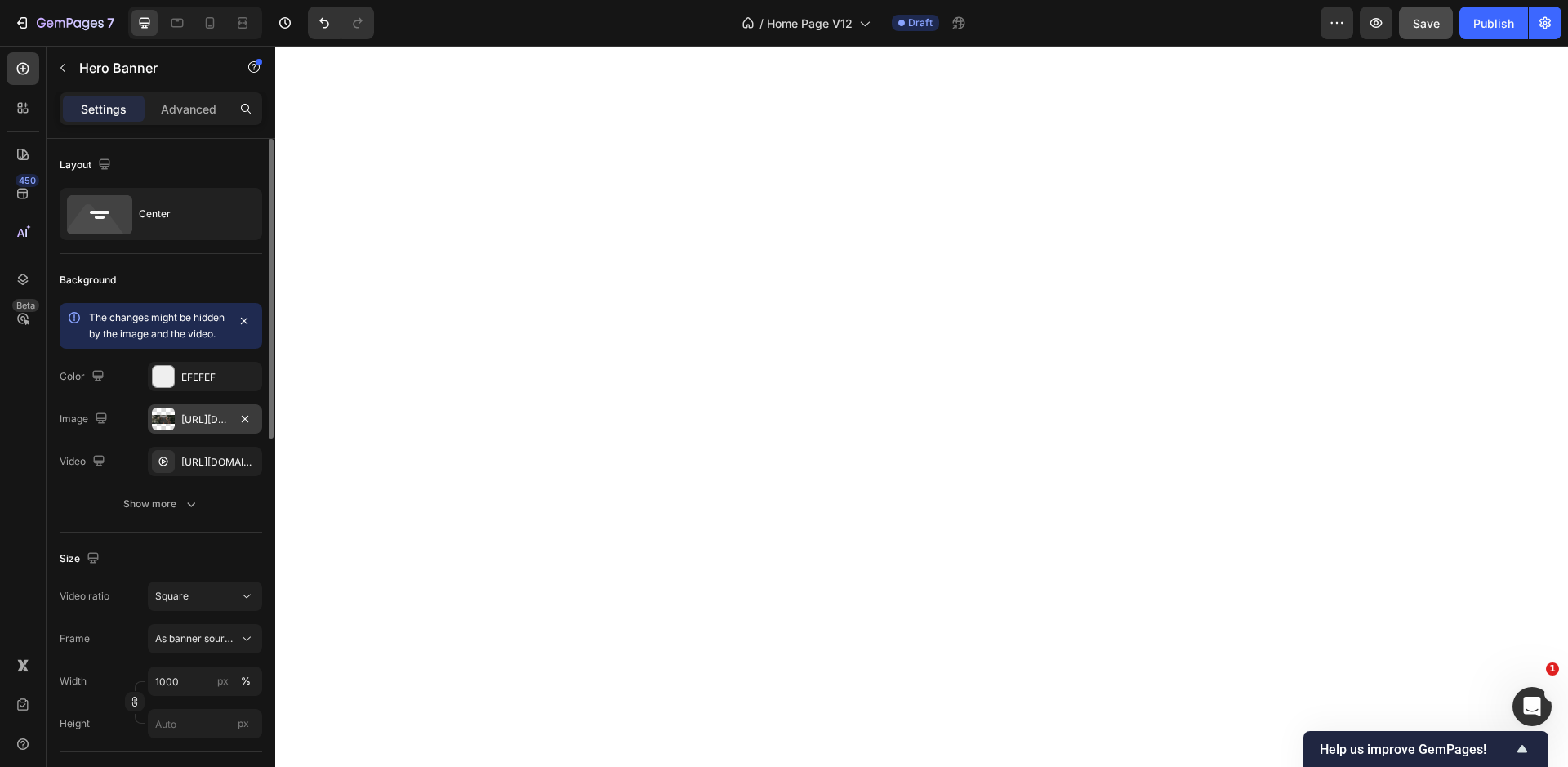
click at [193, 427] on div "https://ucarecdn.com/46d5a88e-90ac-48f6-9cb5-b666cd138e46/-/format/auto/" at bounding box center [204, 420] width 48 height 15
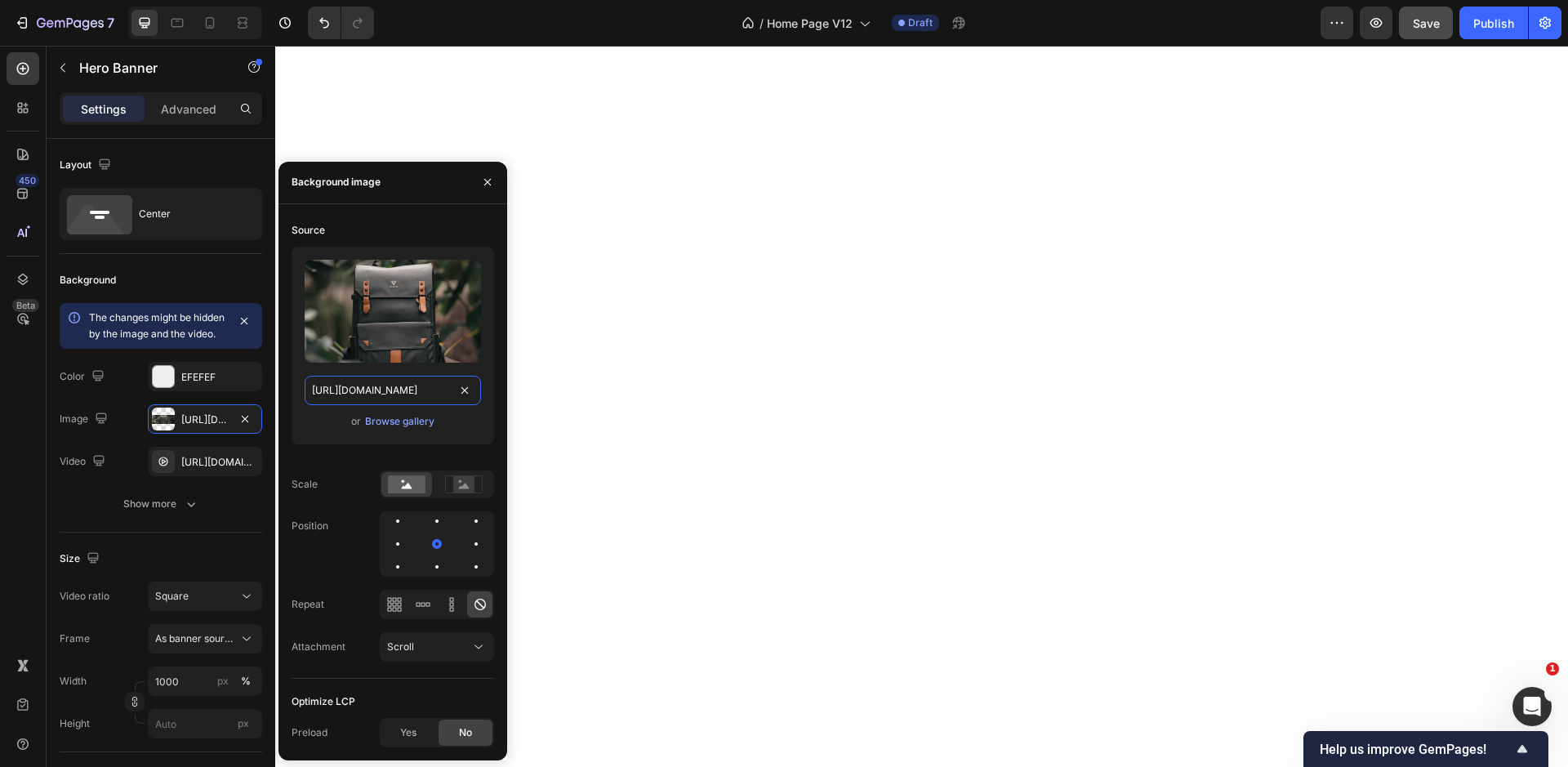
click at [370, 388] on input "https://ucarecdn.com/46d5a88e-90ac-48f6-9cb5-b666cd138e46/-/format/auto/" at bounding box center [393, 391] width 176 height 30
paste input "cdn.shopify.com/s/files/1/0676/8708/8350/files/Square_126eafc1-2cee-4362-91f4-4…"
type input "https://cdn.shopify.com/s/files/1/0676/8708/8350/files/Square_126eafc1-2cee-436…"
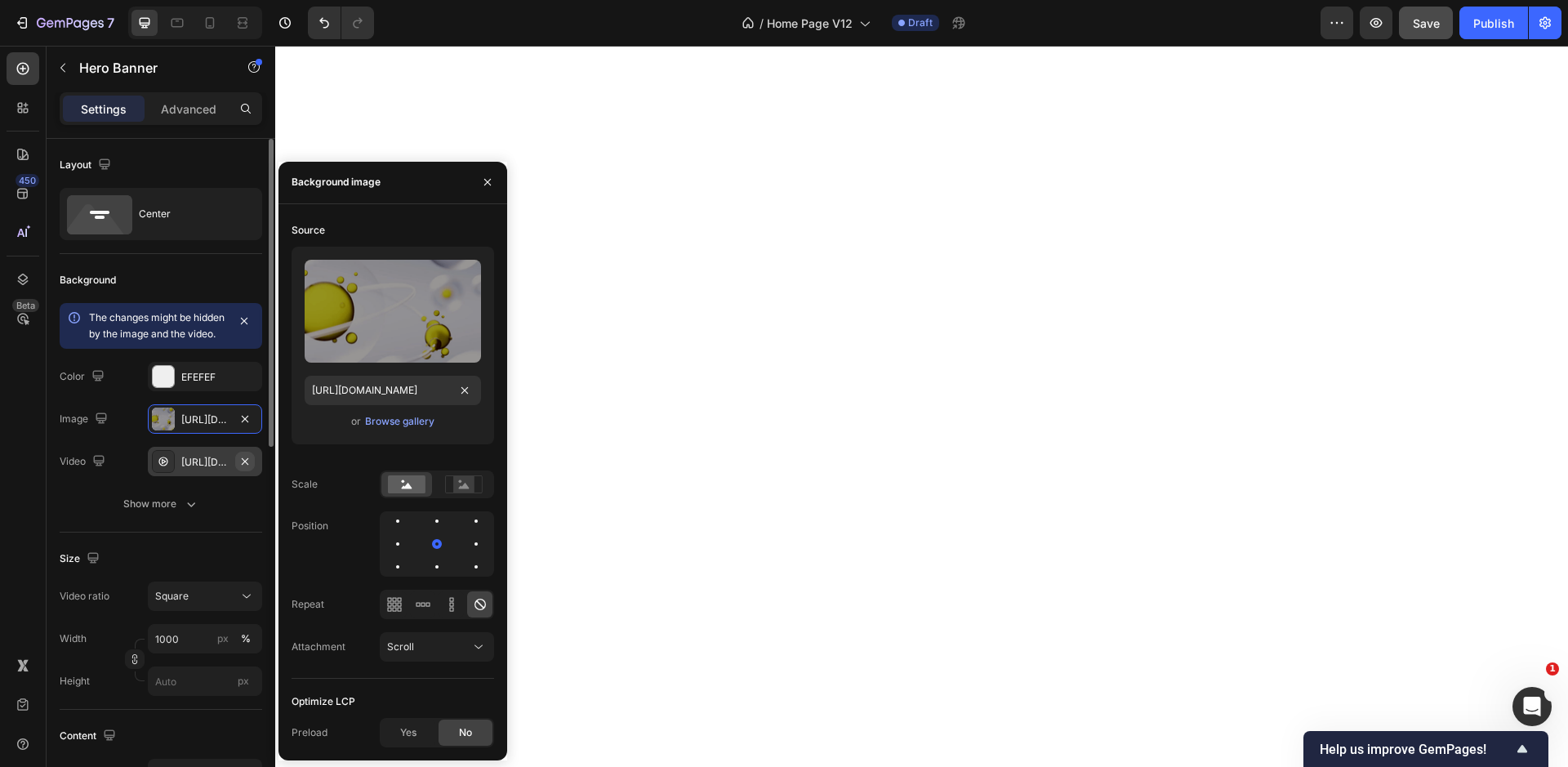
click at [243, 464] on icon "button" at bounding box center [244, 460] width 7 height 7
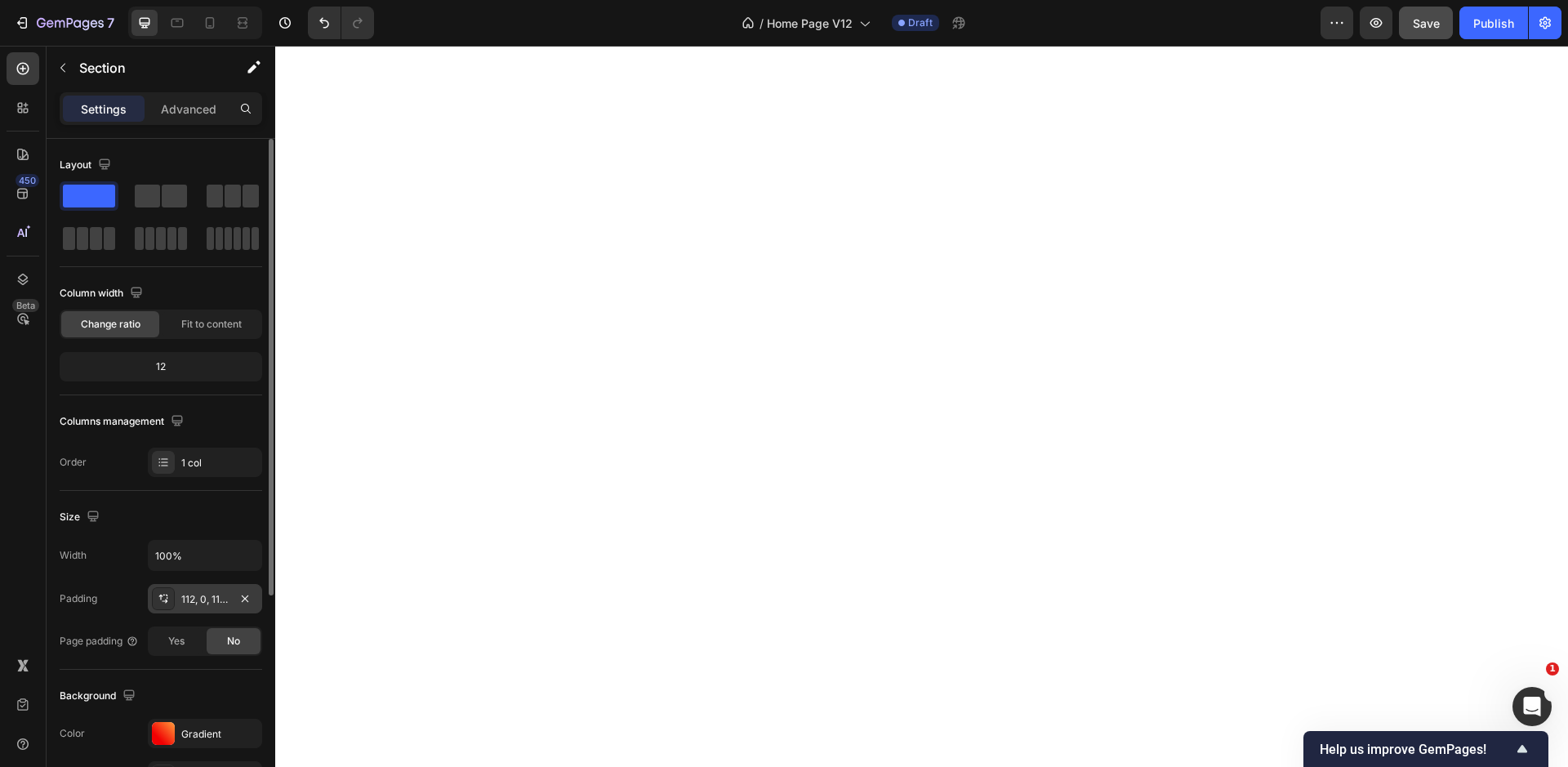
click at [198, 609] on div "112, 0, 112, 0" at bounding box center [204, 599] width 115 height 30
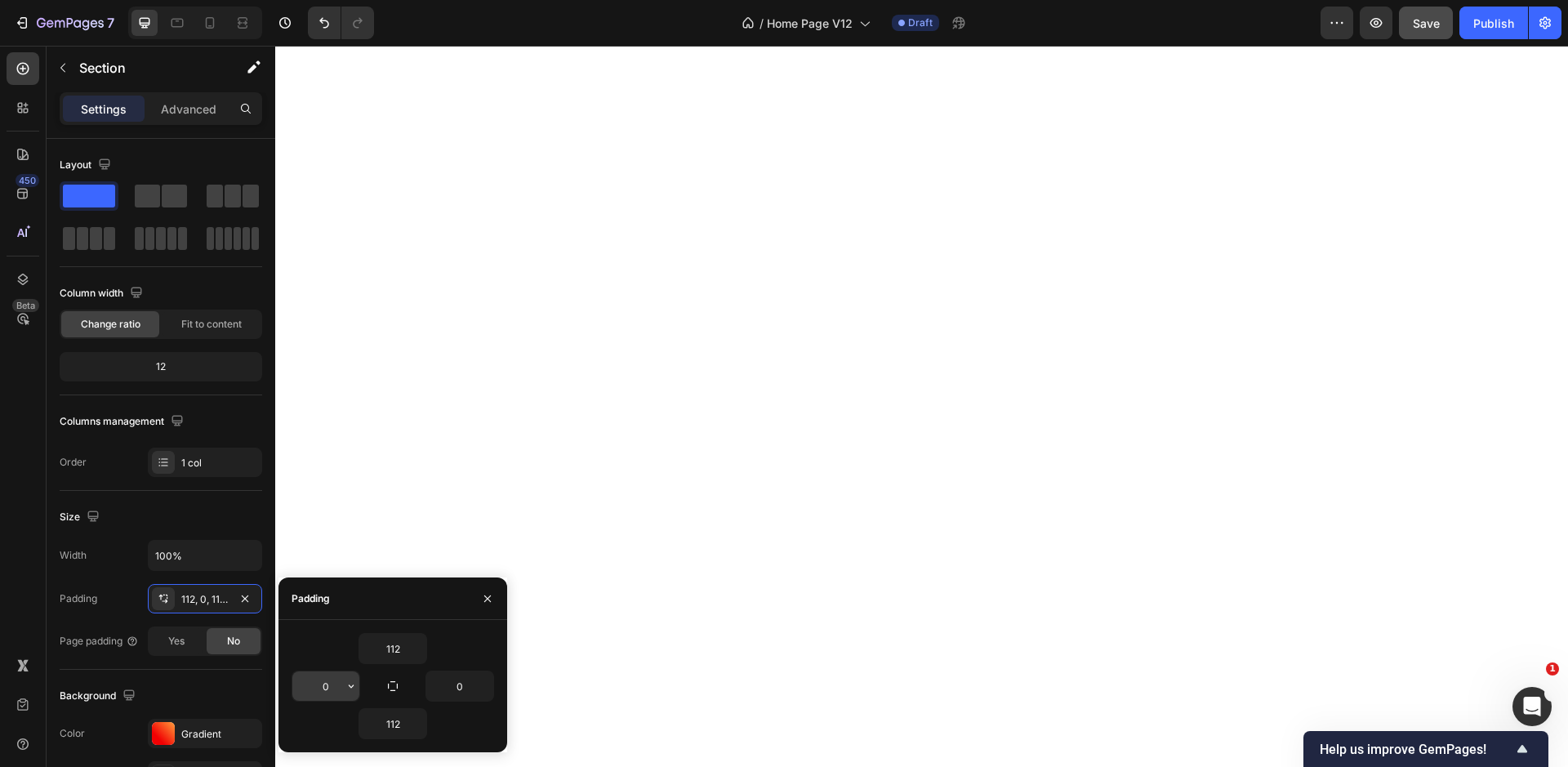
click at [330, 684] on input "0" at bounding box center [326, 687] width 67 height 30
type input "48"
click at [461, 691] on input "0" at bounding box center [460, 687] width 67 height 30
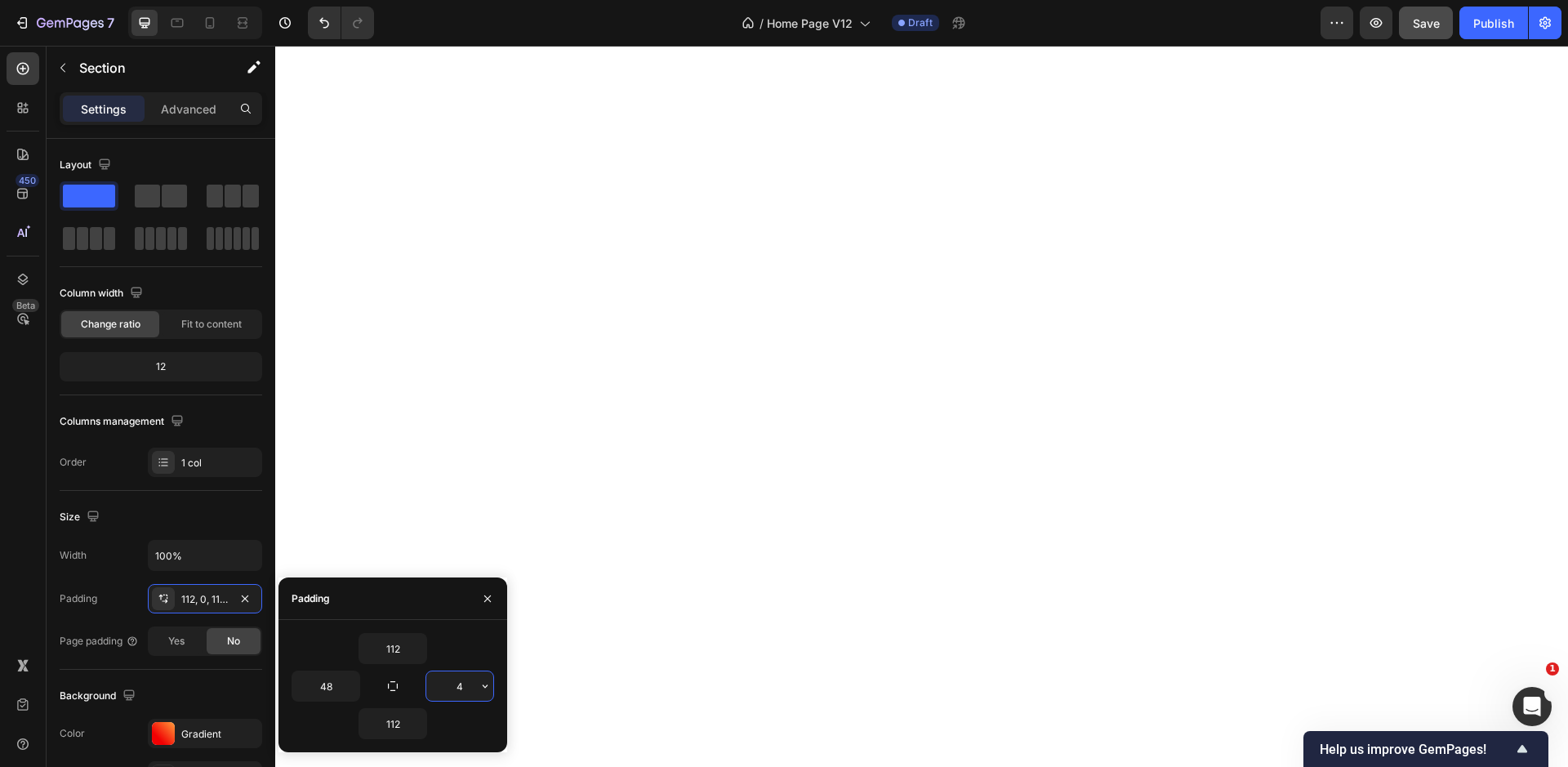
type input "48"
click at [178, 95] on div "Advanced" at bounding box center [188, 108] width 82 height 26
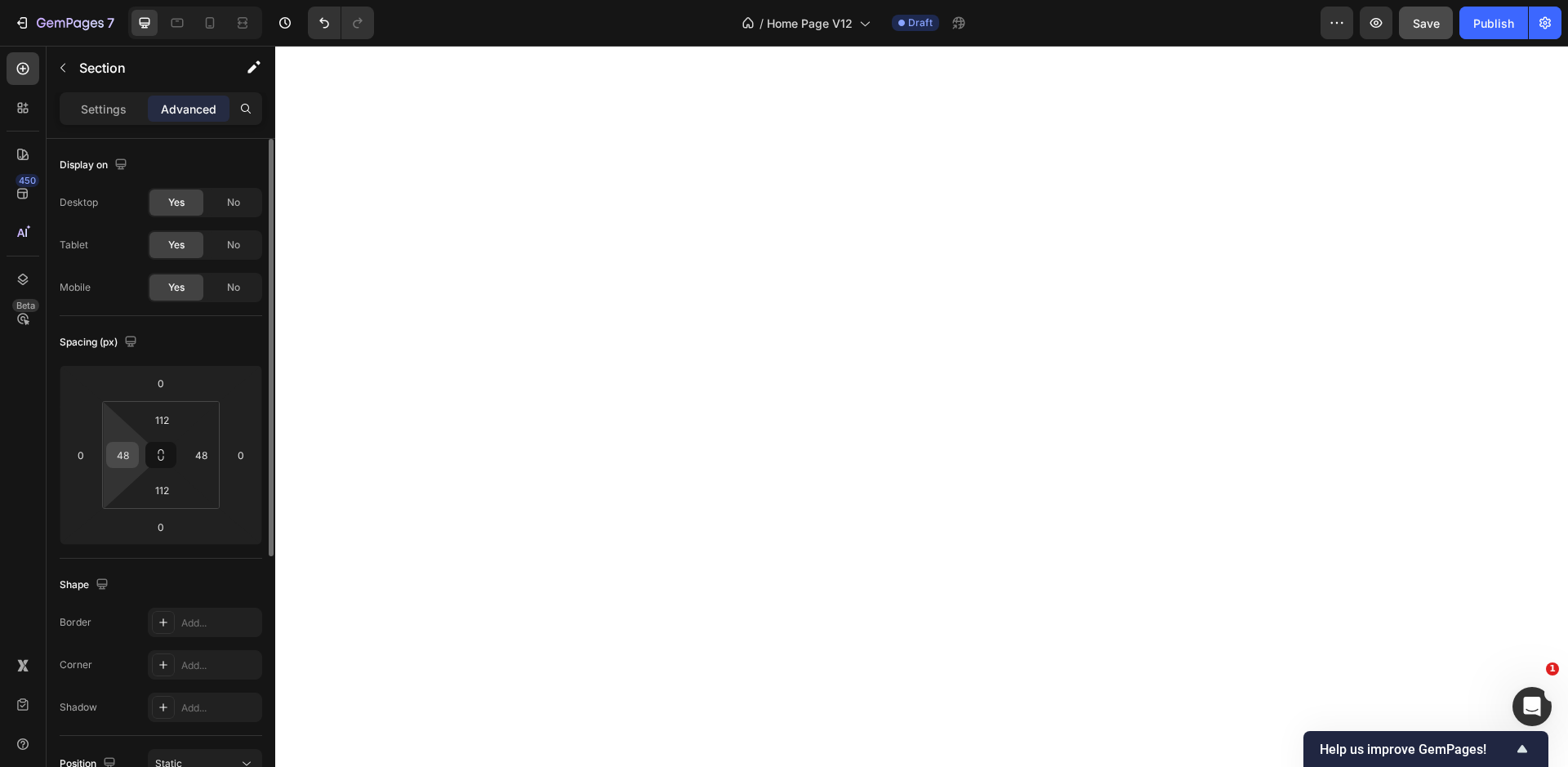
click at [130, 450] on input "48" at bounding box center [122, 454] width 24 height 24
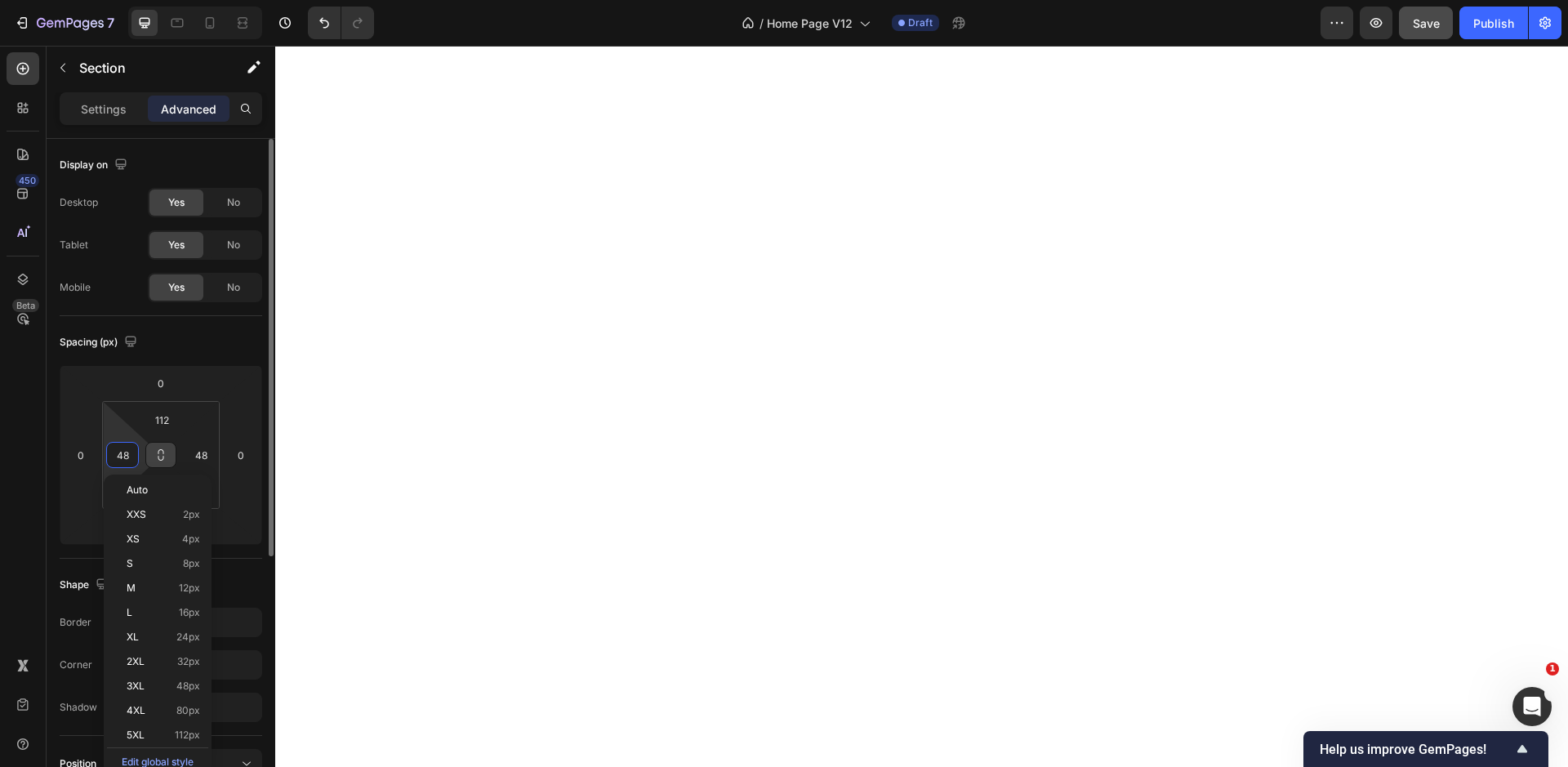
type input "="
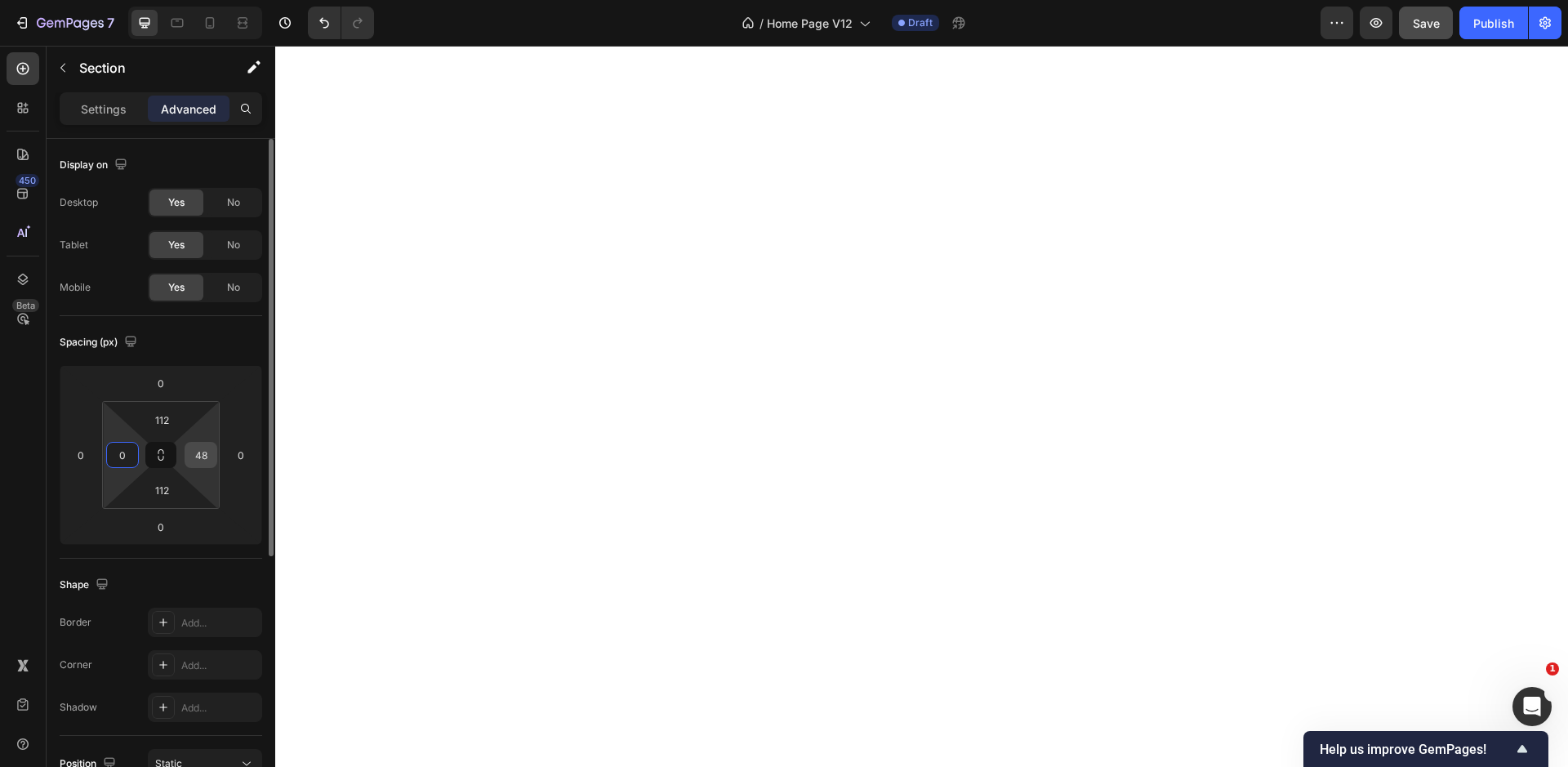
type input "0"
click at [199, 453] on input "48" at bounding box center [201, 454] width 24 height 24
click at [197, 462] on input "08" at bounding box center [201, 454] width 24 height 24
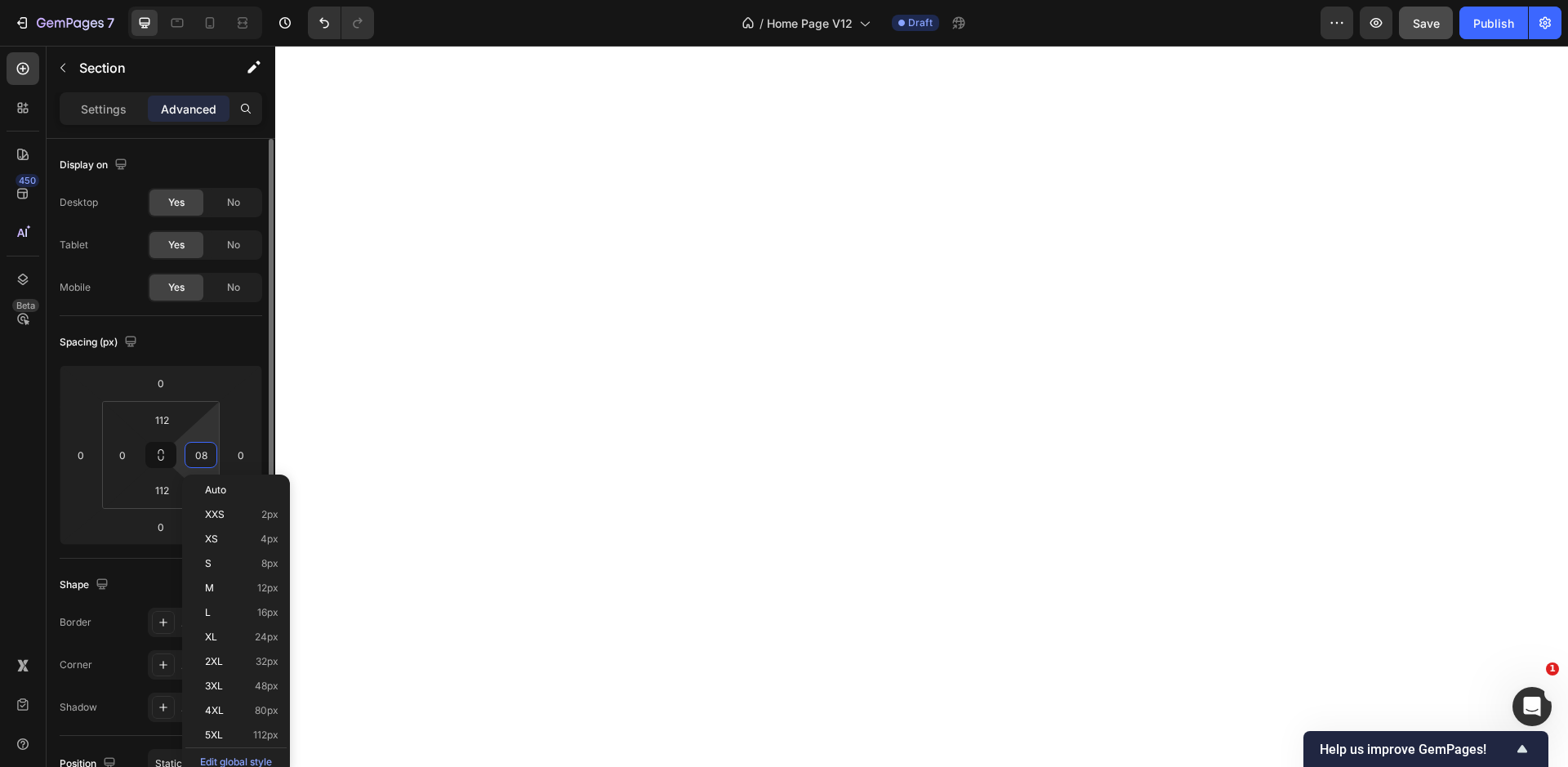
click at [197, 462] on input "08" at bounding box center [201, 454] width 24 height 24
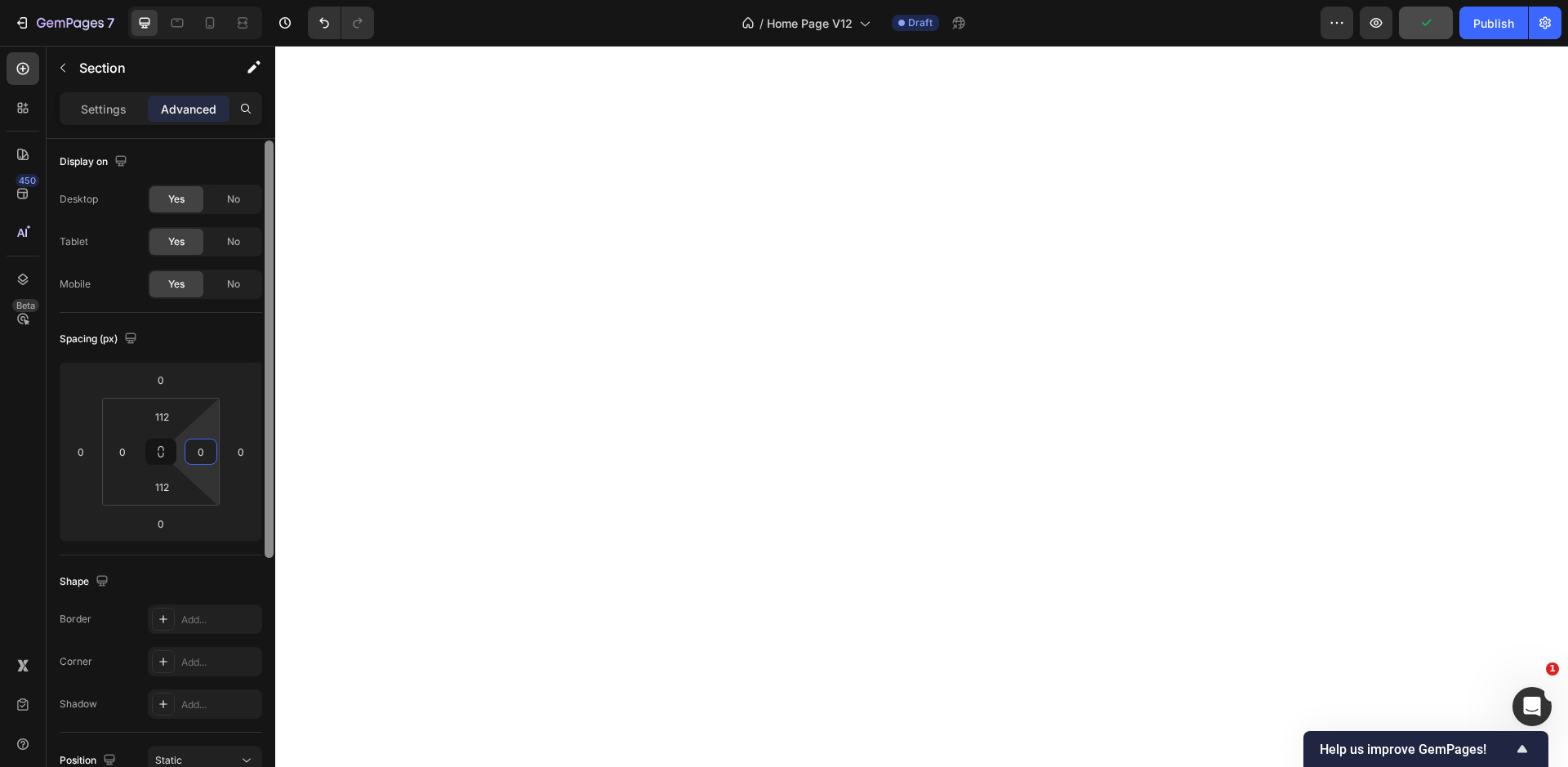
type input "0"
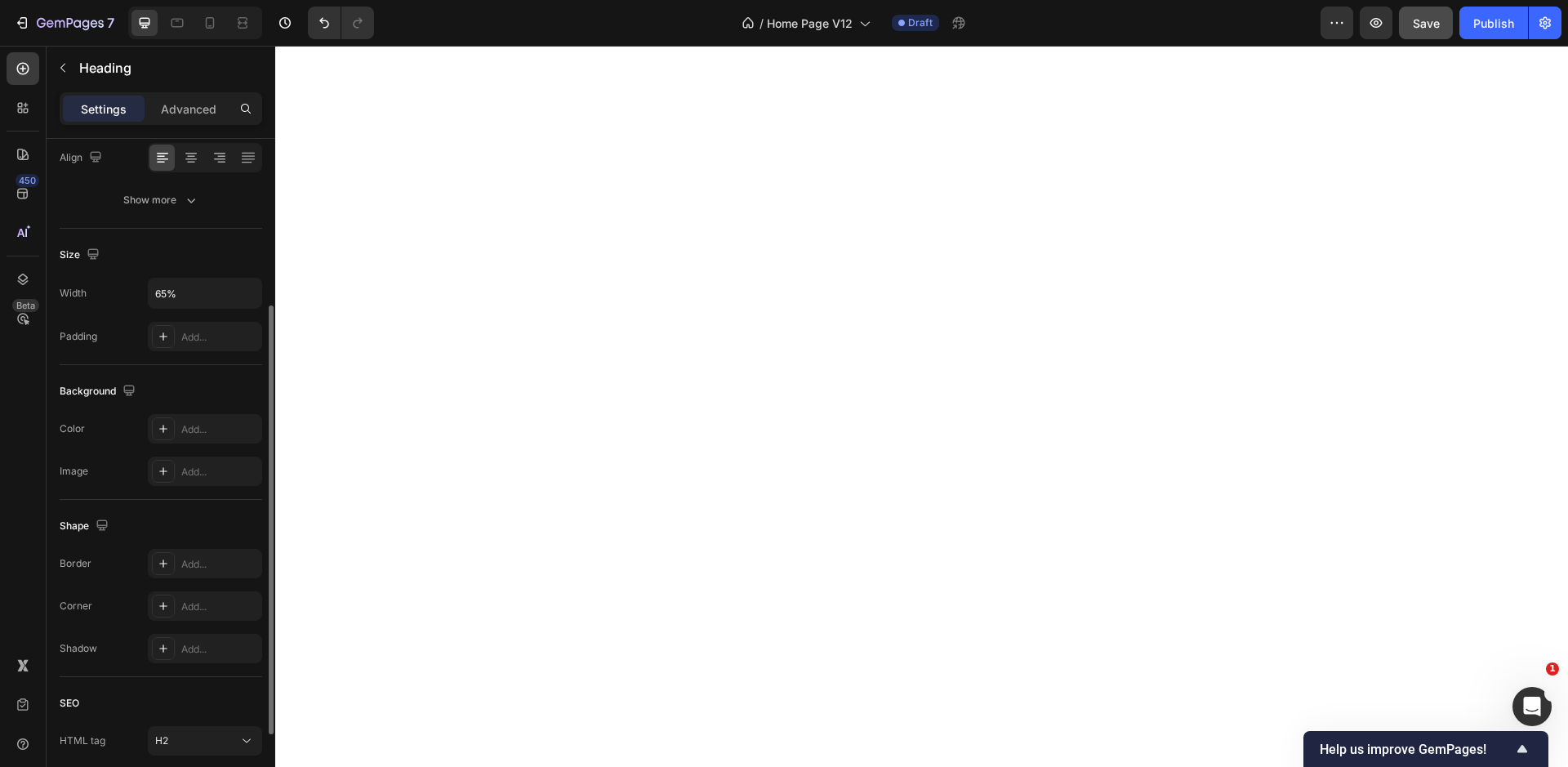
scroll to position [278, 0]
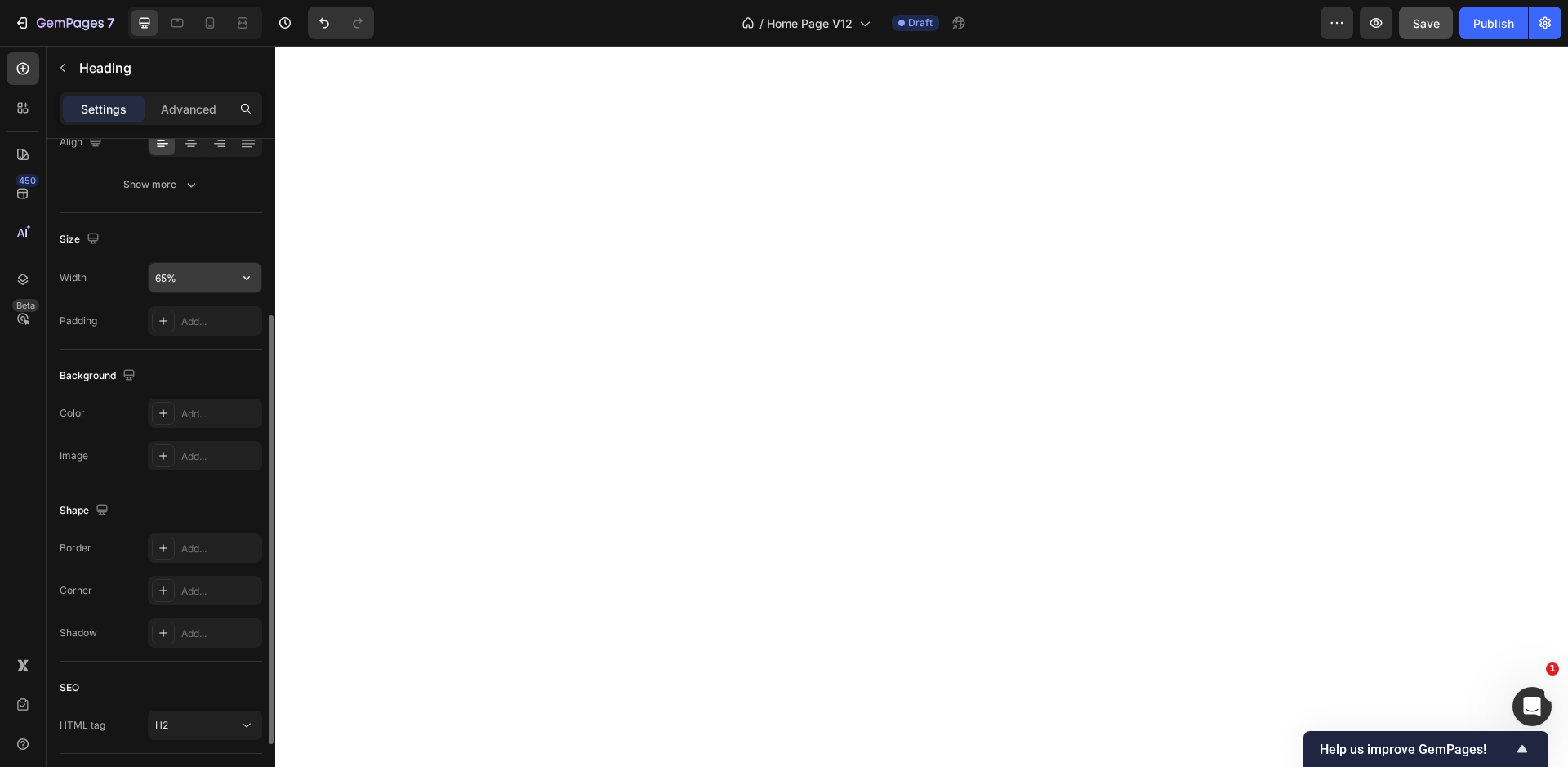
click at [190, 274] on input "65%" at bounding box center [204, 278] width 113 height 30
type input "100%"
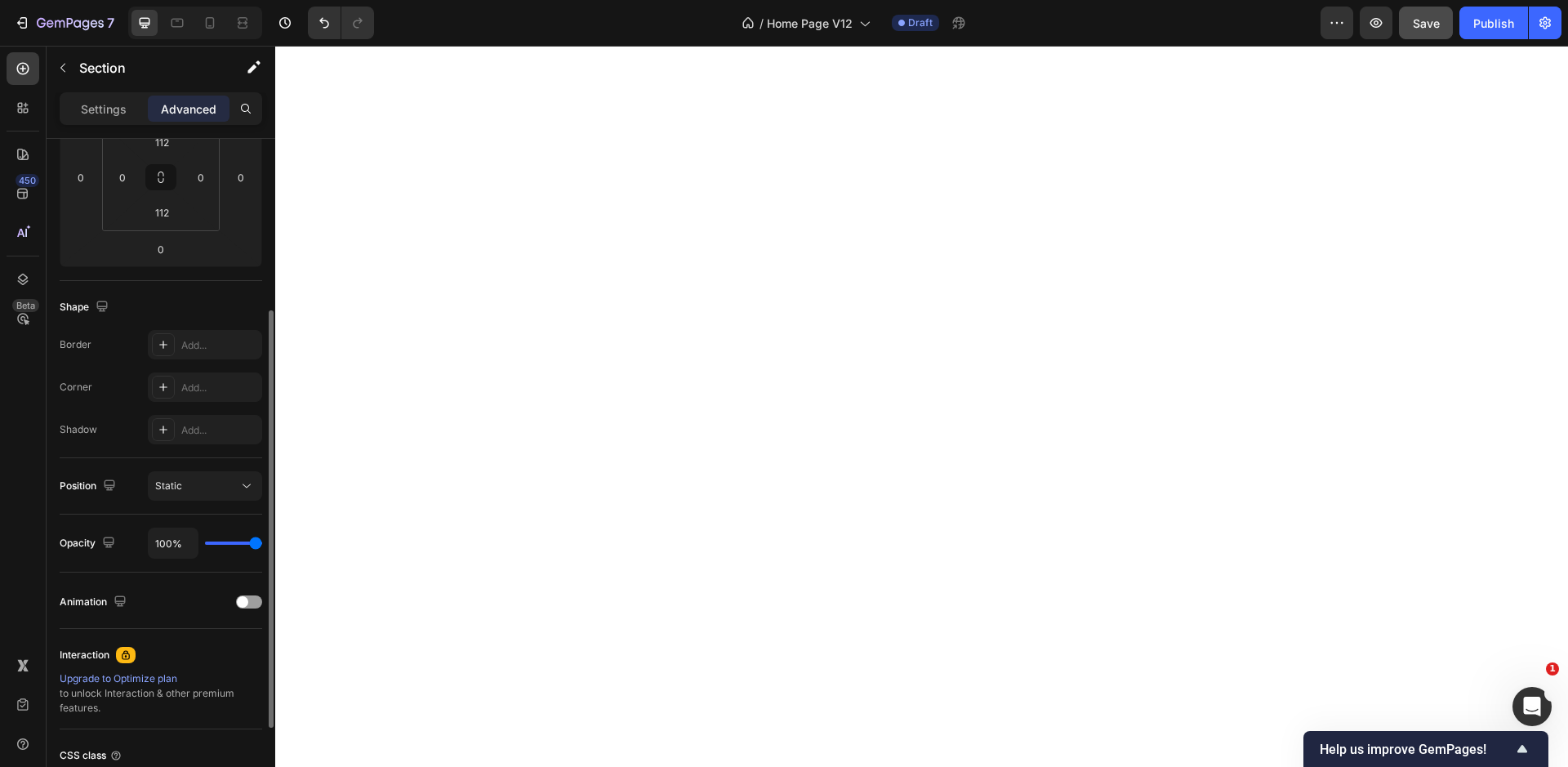
scroll to position [0, 0]
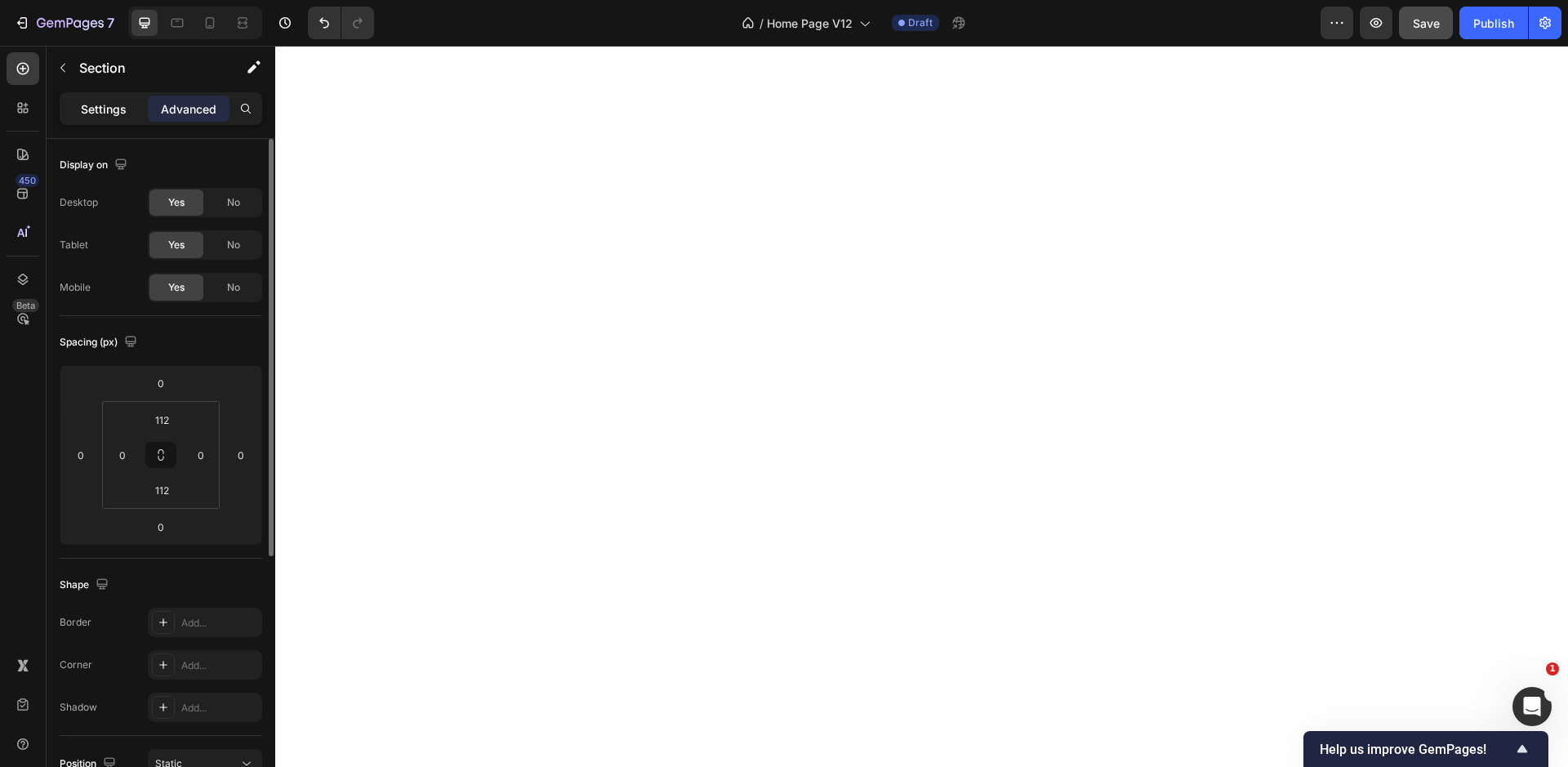
click at [106, 119] on div "Settings" at bounding box center [104, 108] width 82 height 26
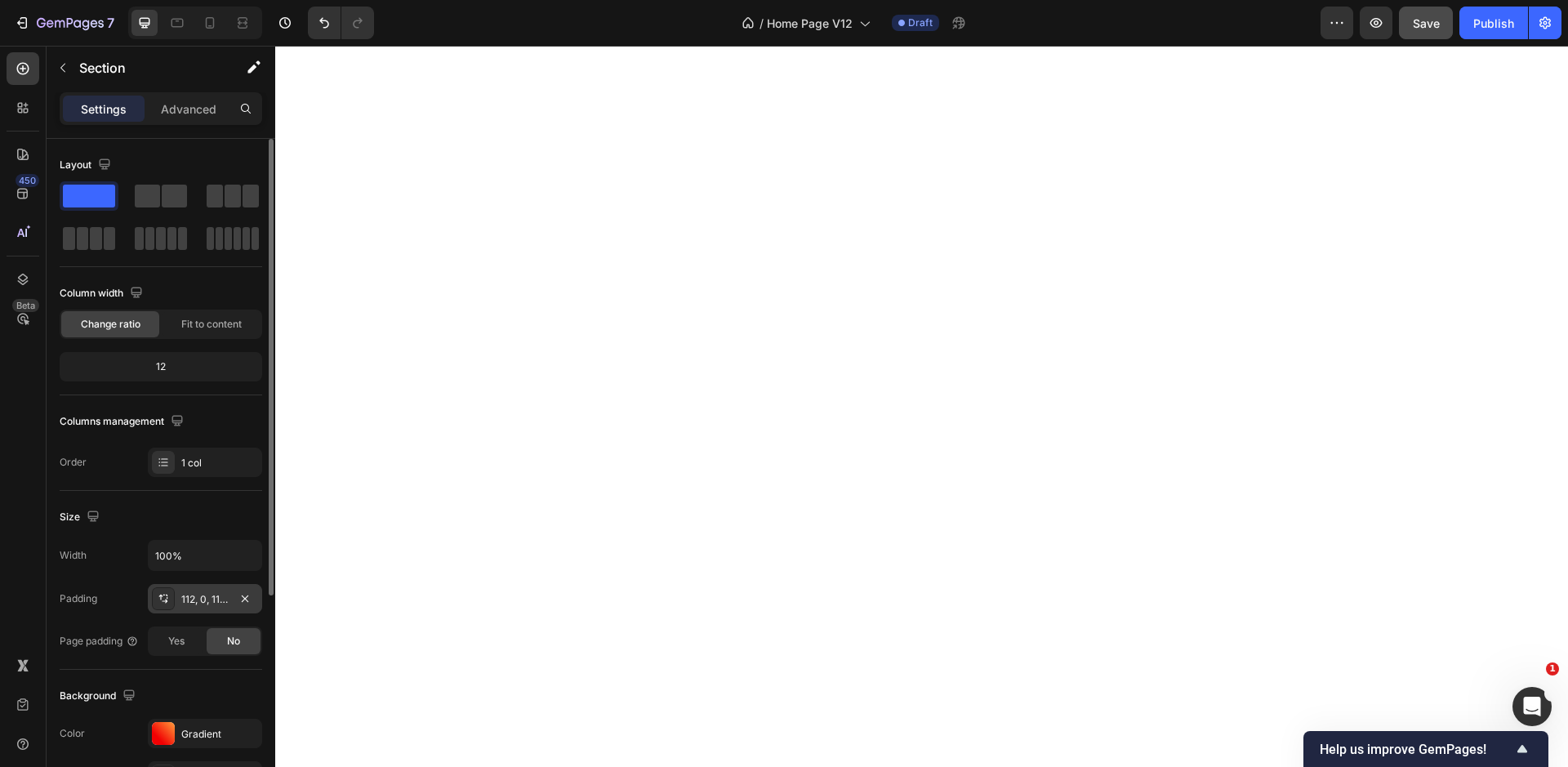
click at [182, 594] on div "112, 0, 112, 0" at bounding box center [204, 600] width 48 height 15
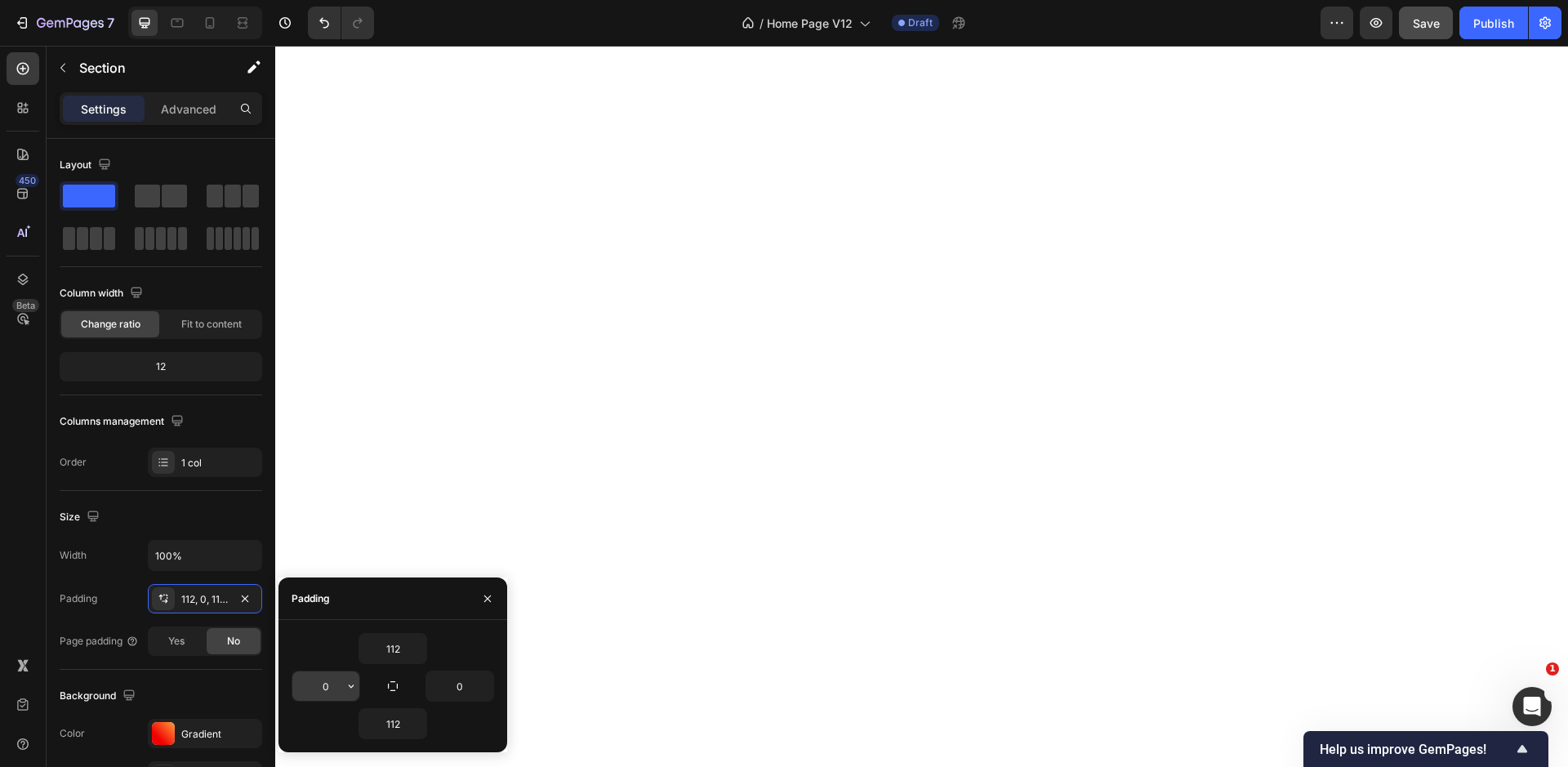
click at [305, 688] on input "0" at bounding box center [326, 687] width 67 height 30
type input "48"
click at [459, 690] on input "0" at bounding box center [460, 687] width 67 height 30
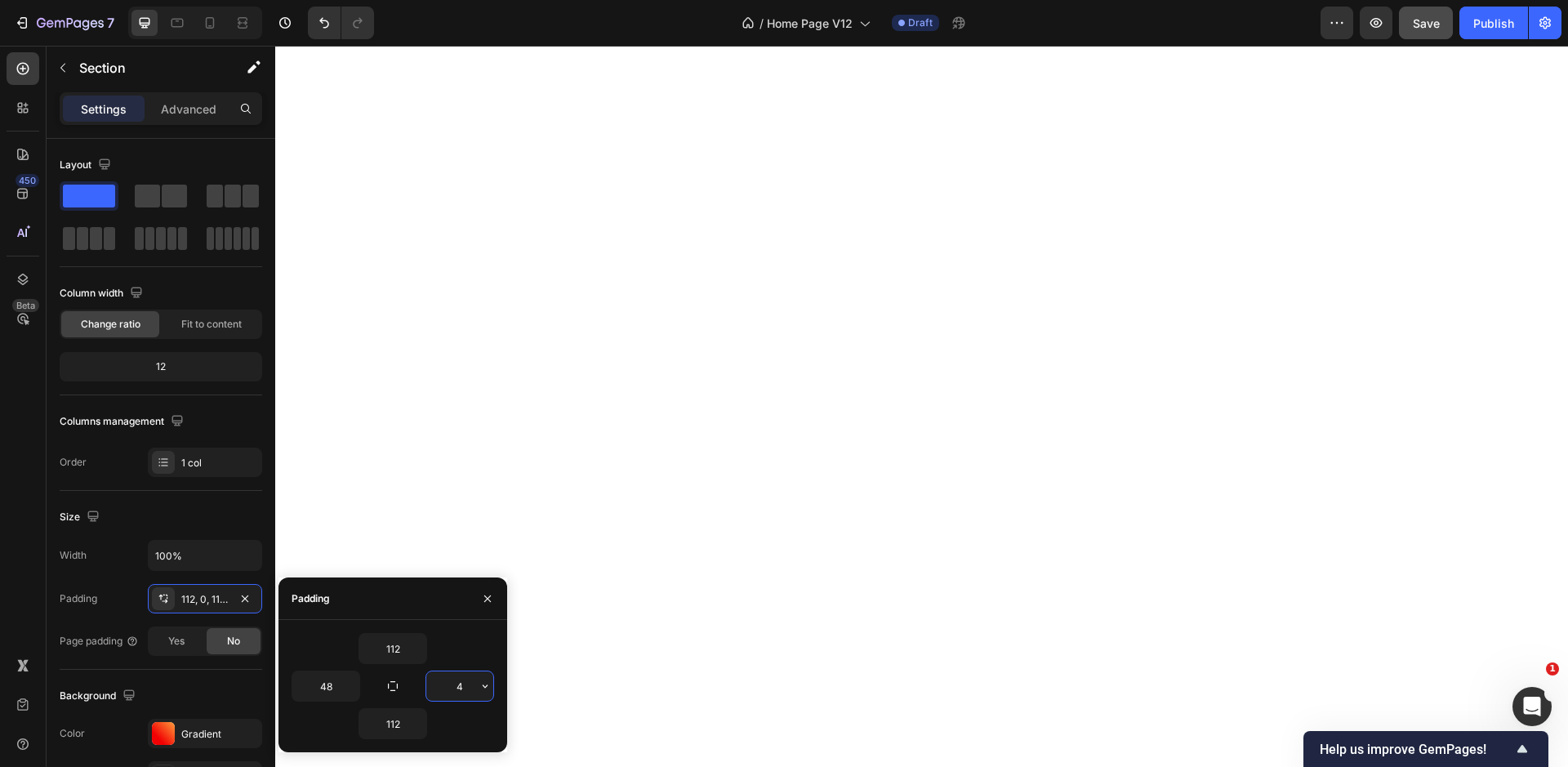
type input "48"
click at [167, 105] on p "Advanced" at bounding box center [188, 109] width 56 height 17
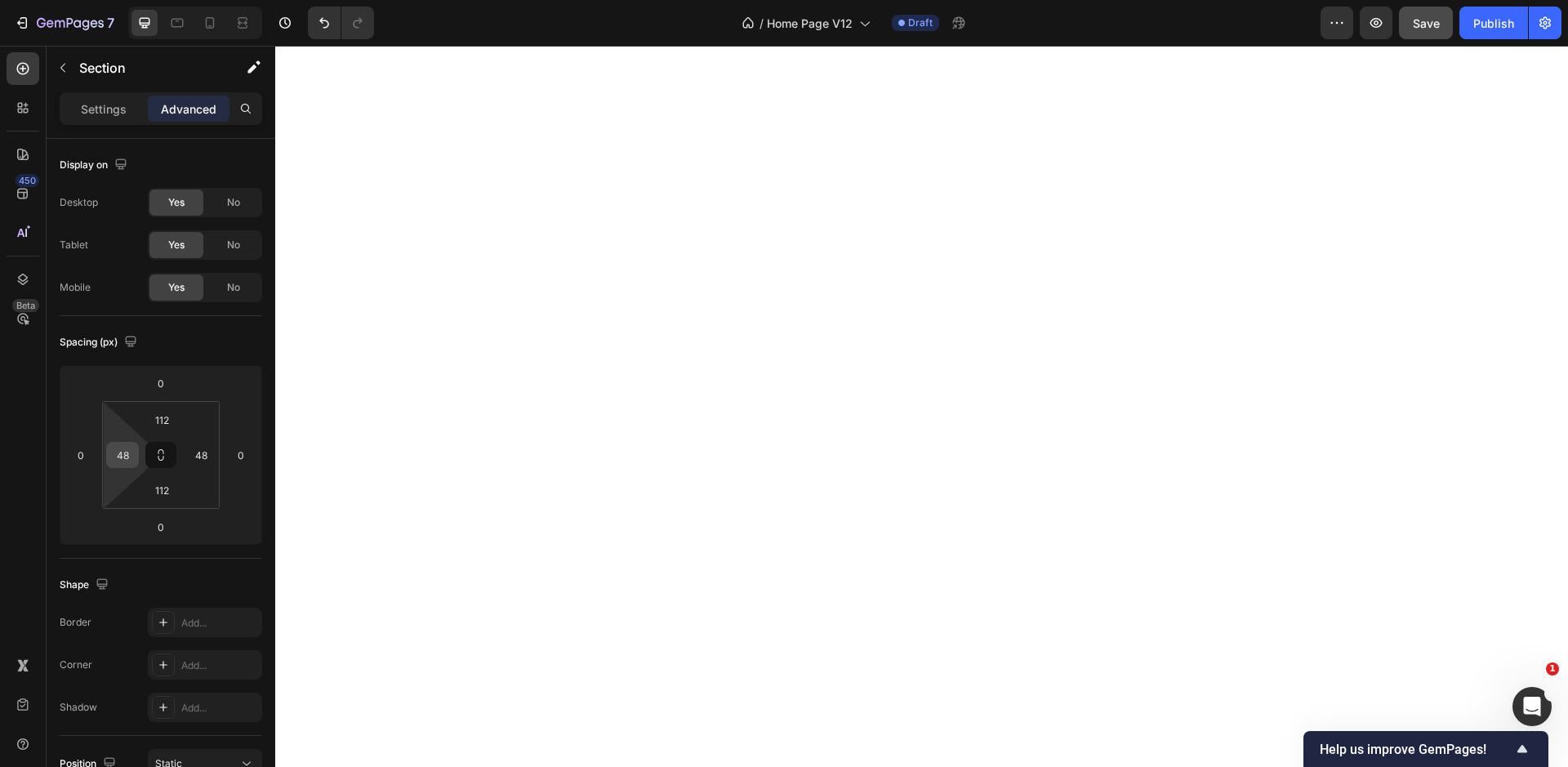
click at [122, 456] on input "48" at bounding box center [122, 454] width 24 height 24
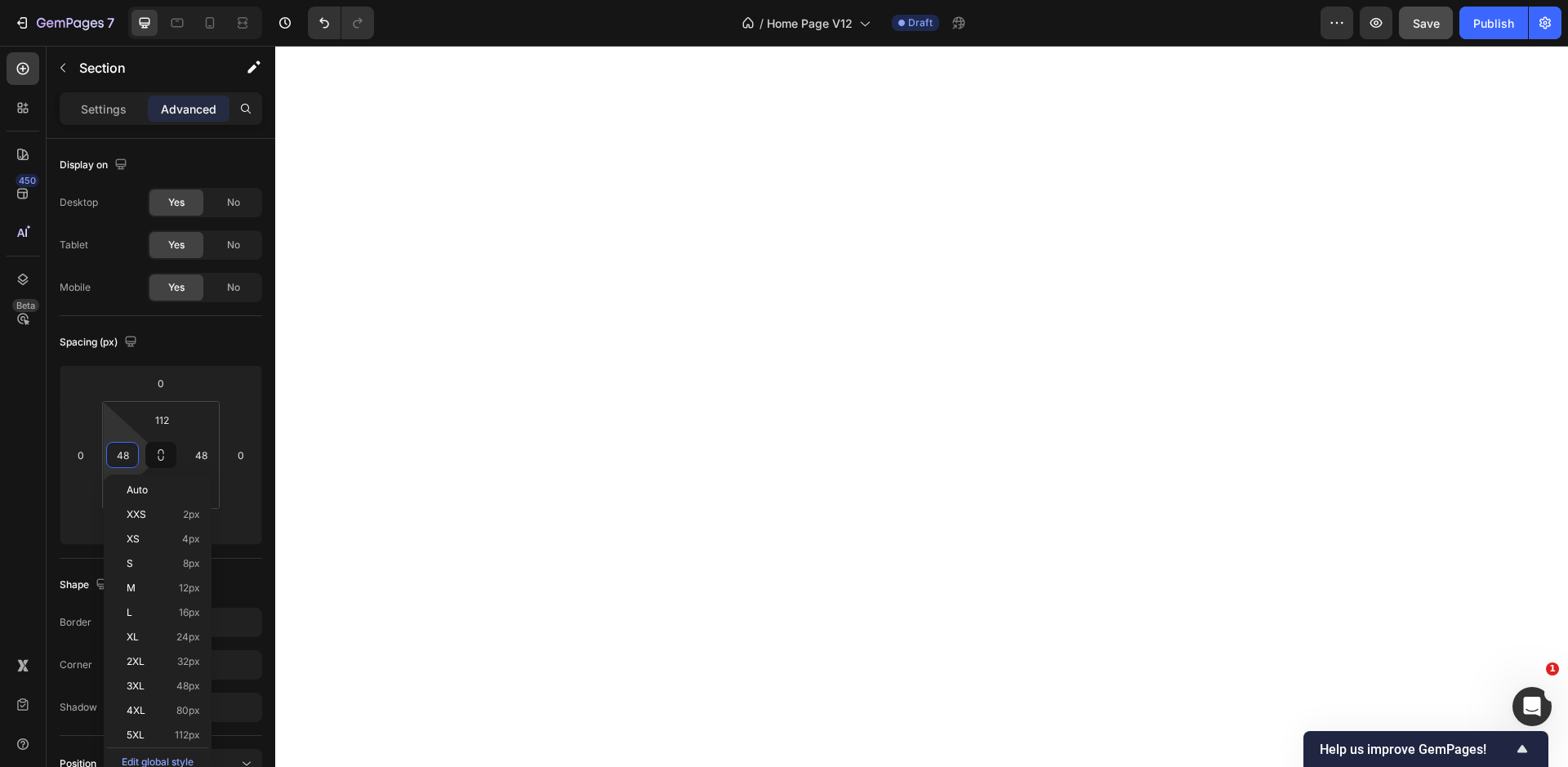
click at [122, 456] on input "48" at bounding box center [122, 454] width 24 height 24
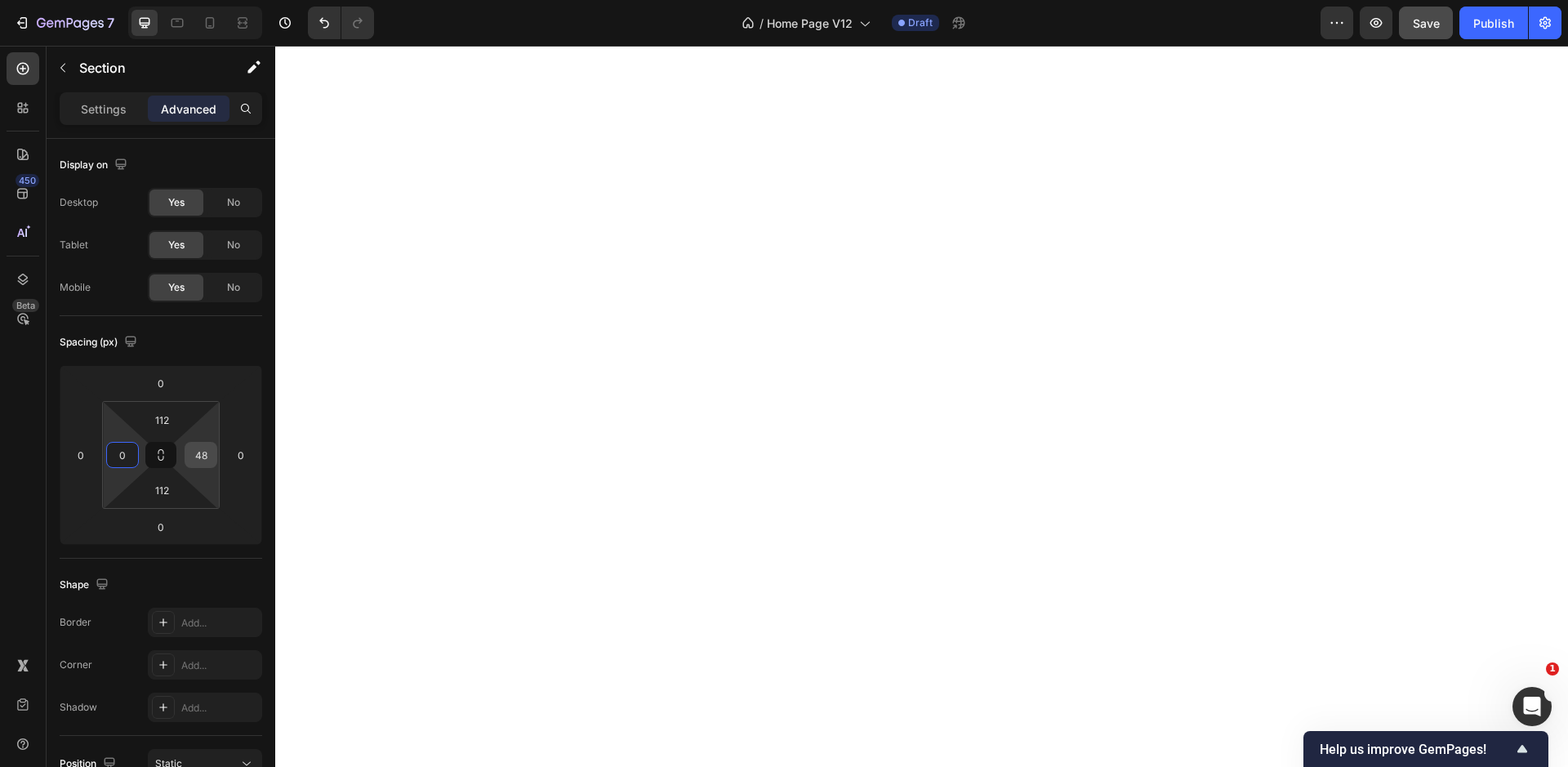
type input "0"
click at [193, 456] on input "48" at bounding box center [201, 454] width 24 height 24
type input "0"
click at [160, 422] on input "112" at bounding box center [161, 420] width 33 height 24
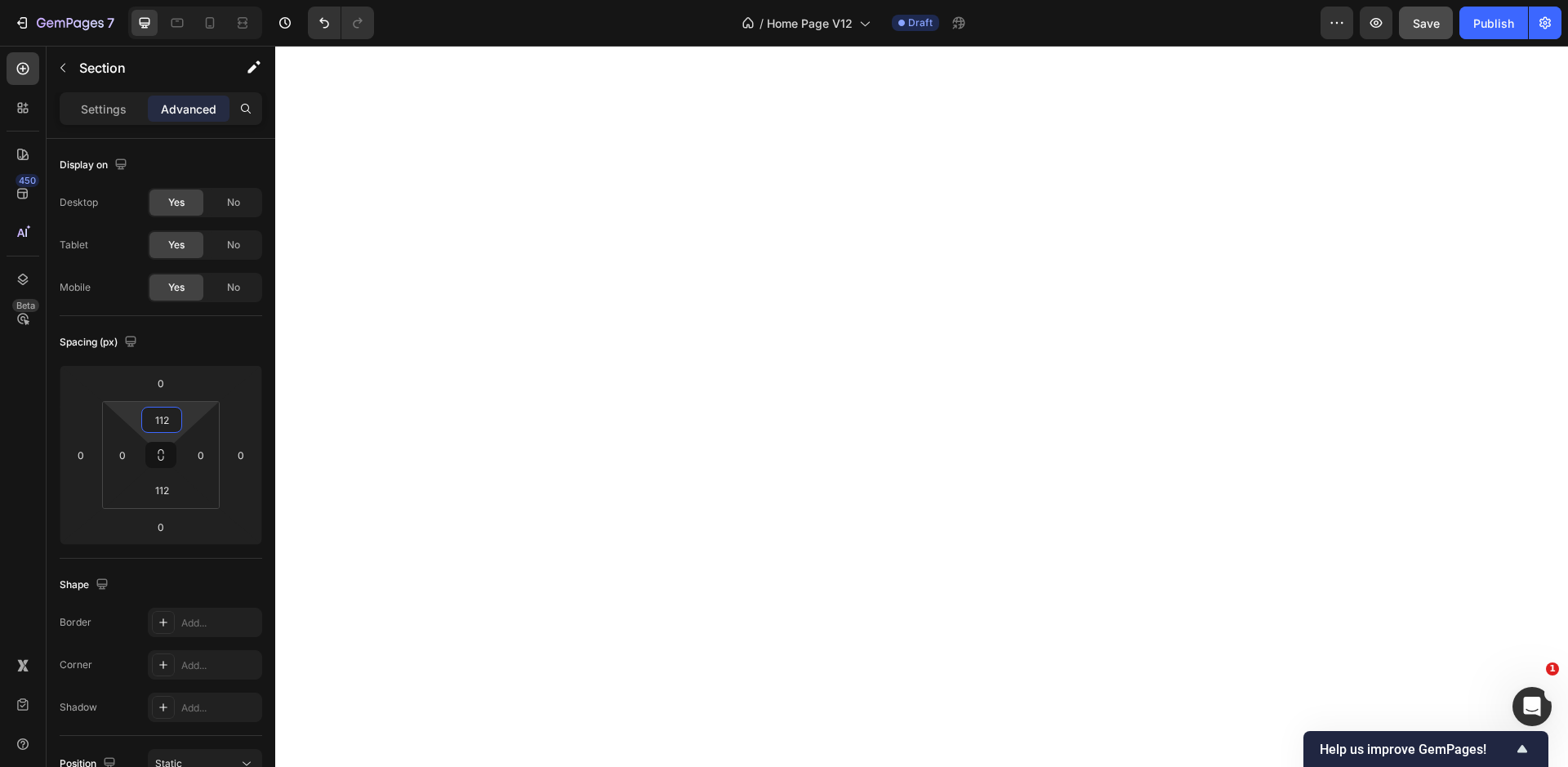
click at [160, 422] on input "112" at bounding box center [161, 420] width 33 height 24
type input "0"
click at [162, 494] on input "112" at bounding box center [161, 490] width 33 height 24
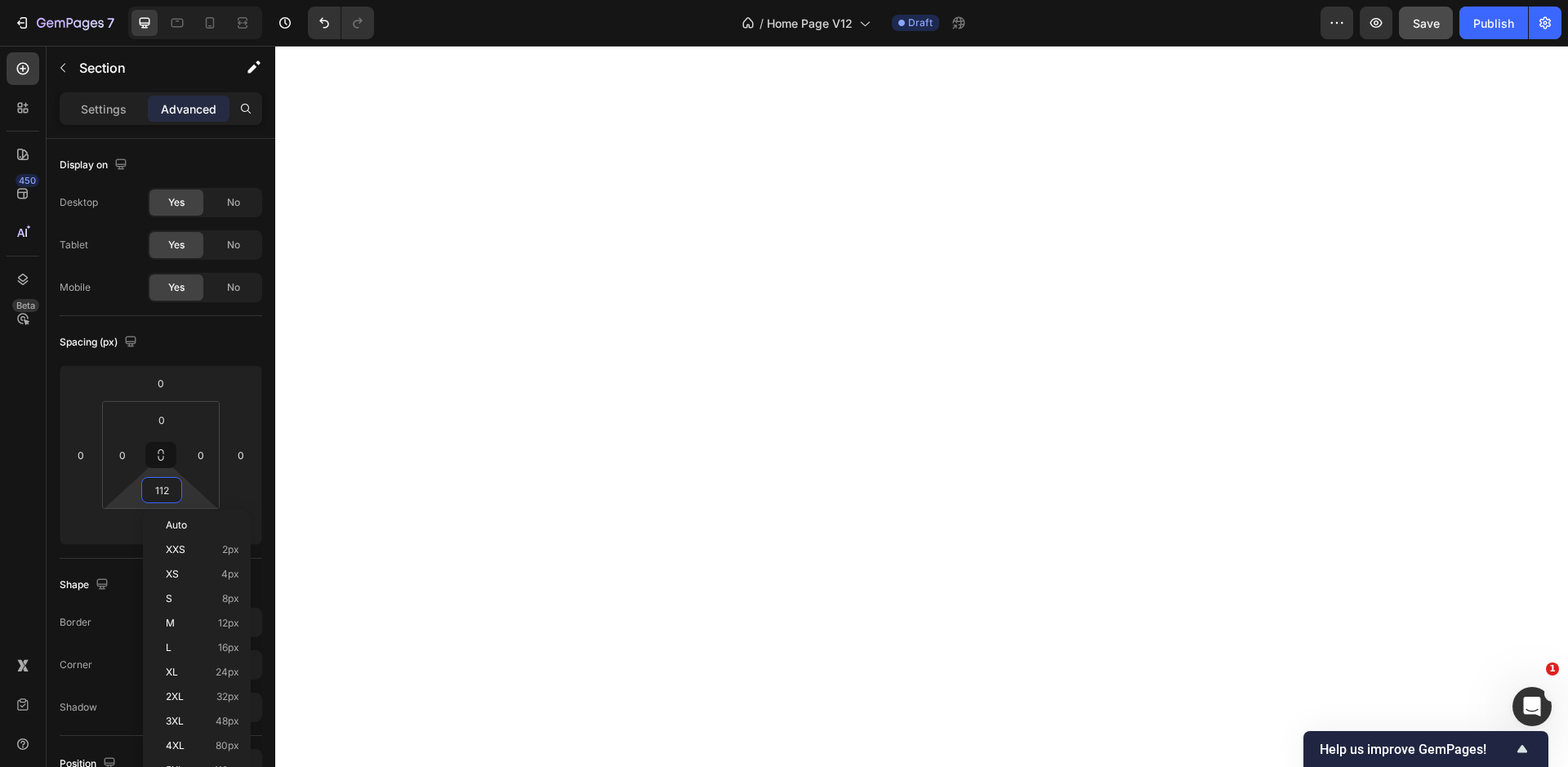
type input "0"
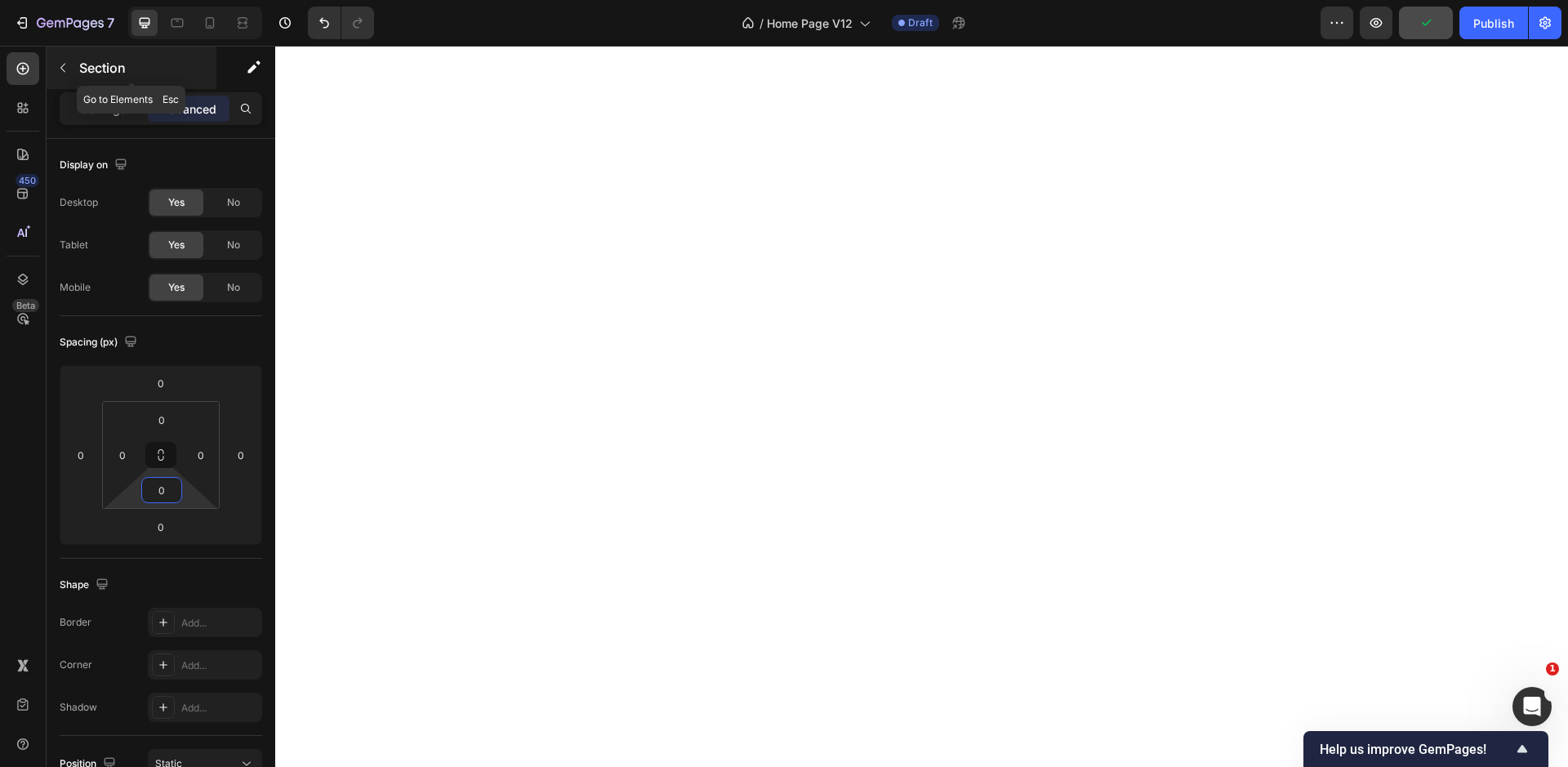
click at [66, 70] on icon "button" at bounding box center [62, 68] width 13 height 13
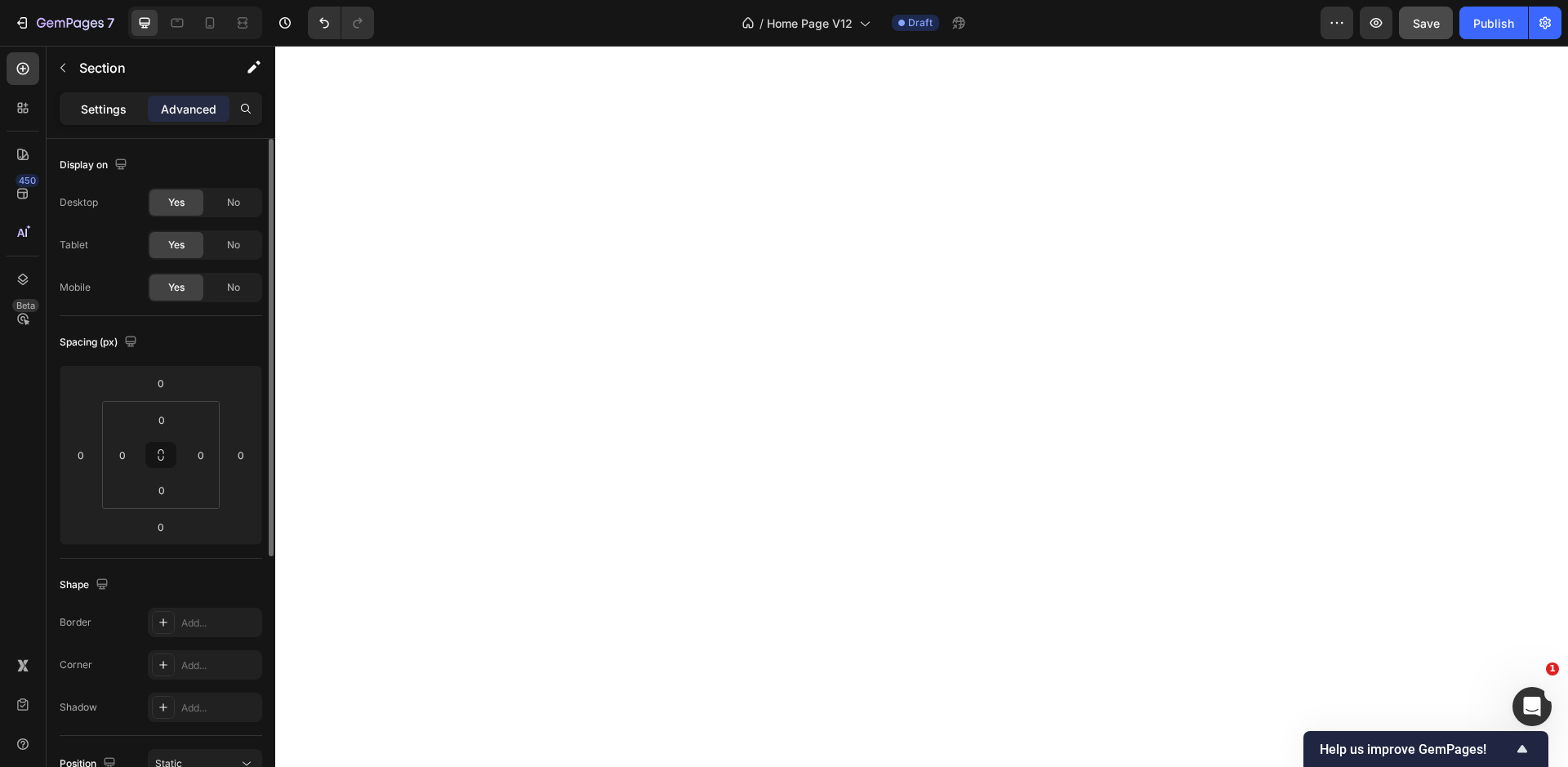
click at [113, 105] on p "Settings" at bounding box center [104, 109] width 46 height 17
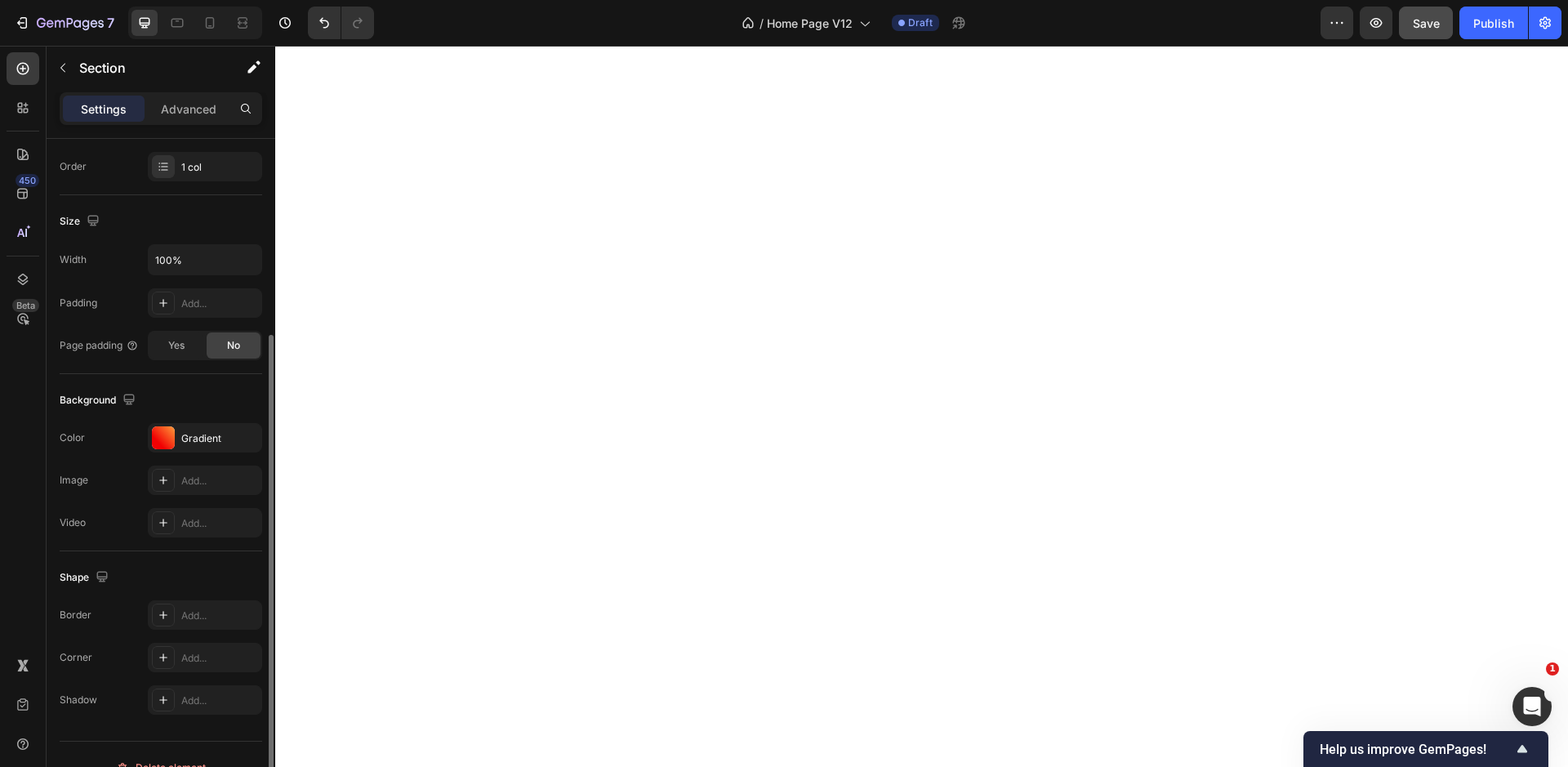
scroll to position [298, 0]
click at [185, 343] on span "Yes" at bounding box center [176, 344] width 17 height 15
click at [214, 343] on div "No" at bounding box center [233, 344] width 54 height 26
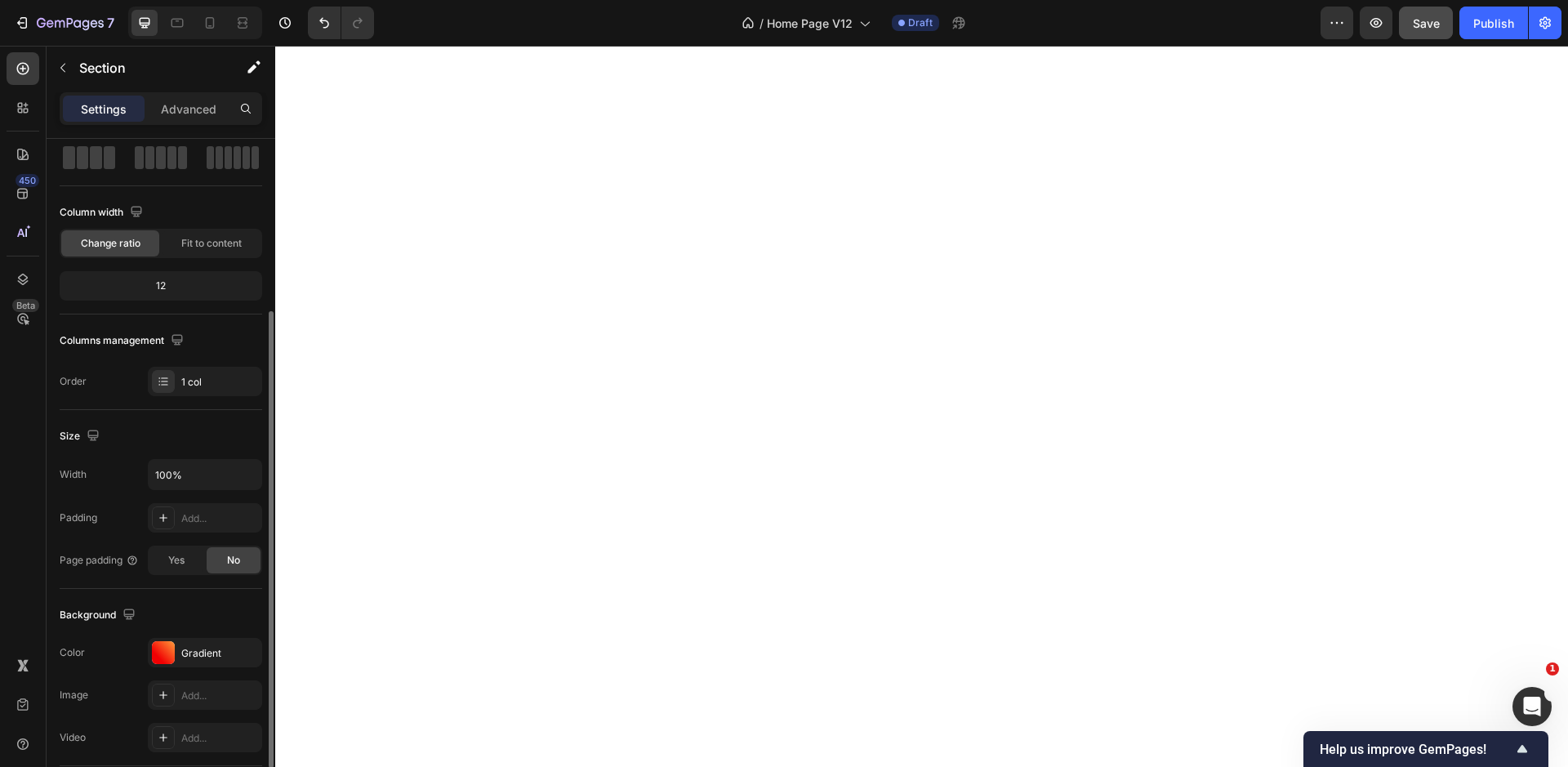
scroll to position [0, 0]
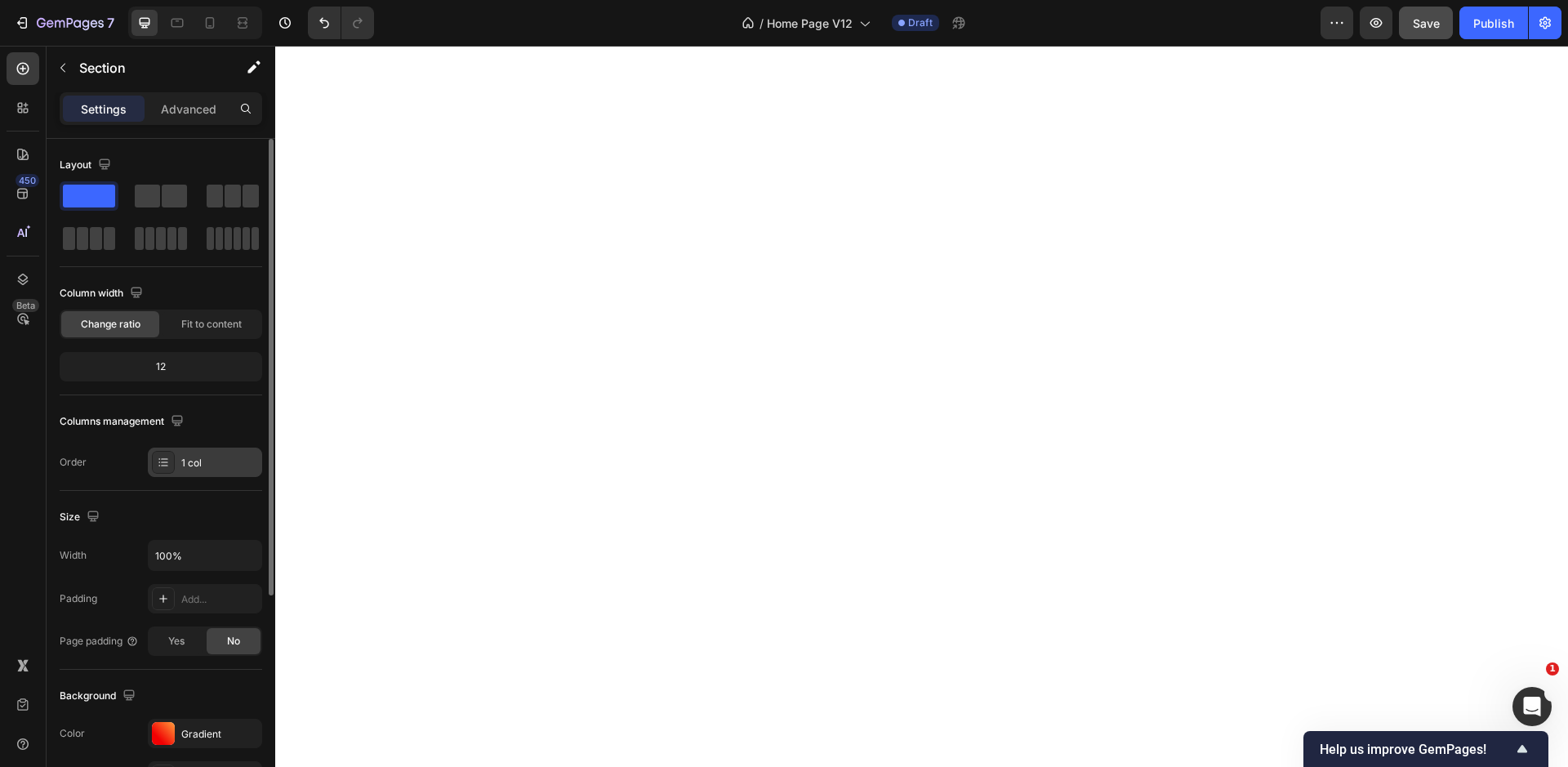
click at [187, 455] on div "1 col" at bounding box center [219, 463] width 76 height 15
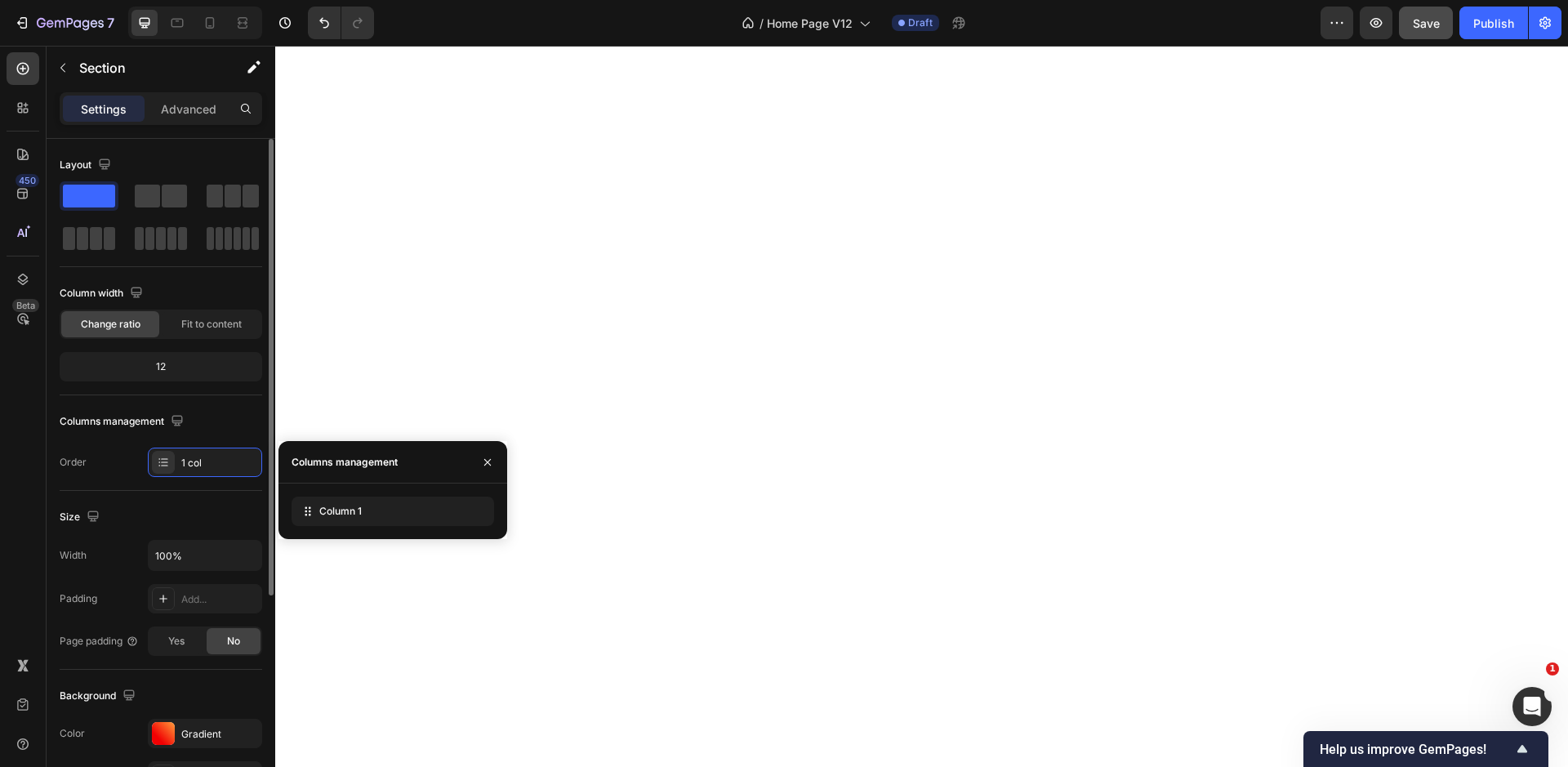
click at [166, 359] on div "12" at bounding box center [160, 367] width 196 height 23
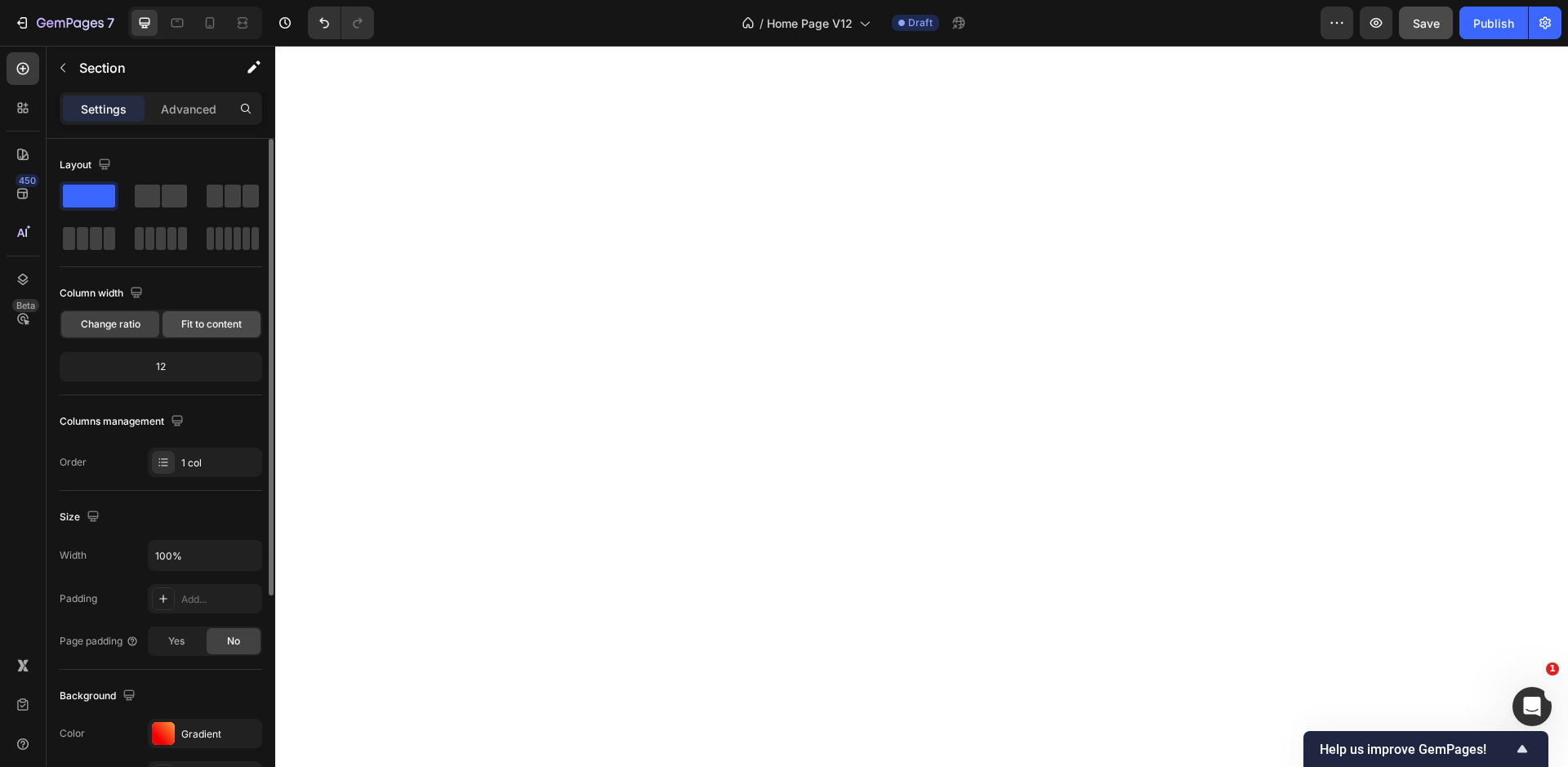
click at [203, 325] on span "Fit to content" at bounding box center [211, 325] width 61 height 15
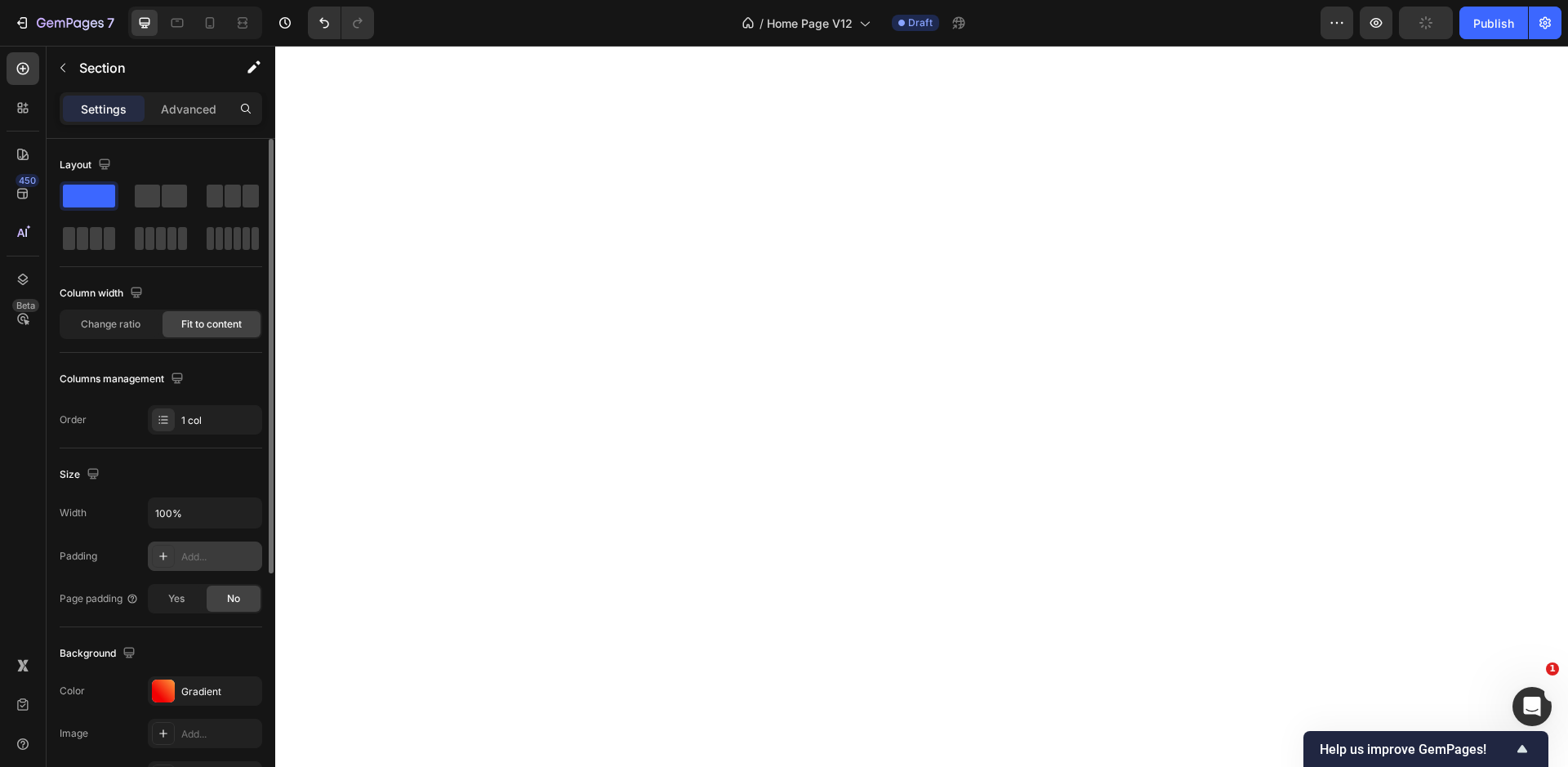
click at [206, 556] on div "Add..." at bounding box center [219, 557] width 76 height 15
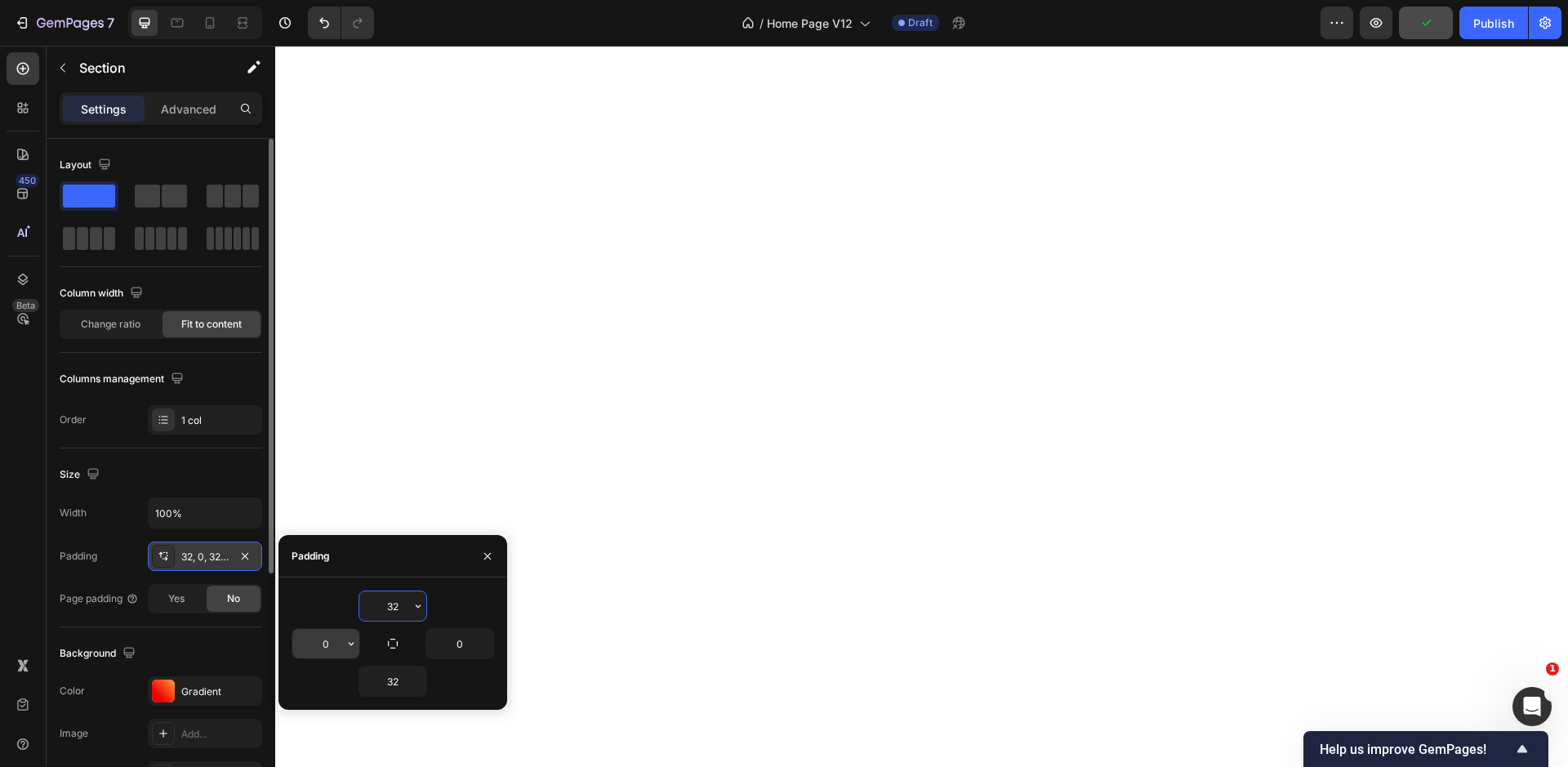
click at [313, 636] on input "0" at bounding box center [326, 644] width 67 height 30
type input "48"
click at [463, 641] on input "0" at bounding box center [460, 644] width 67 height 30
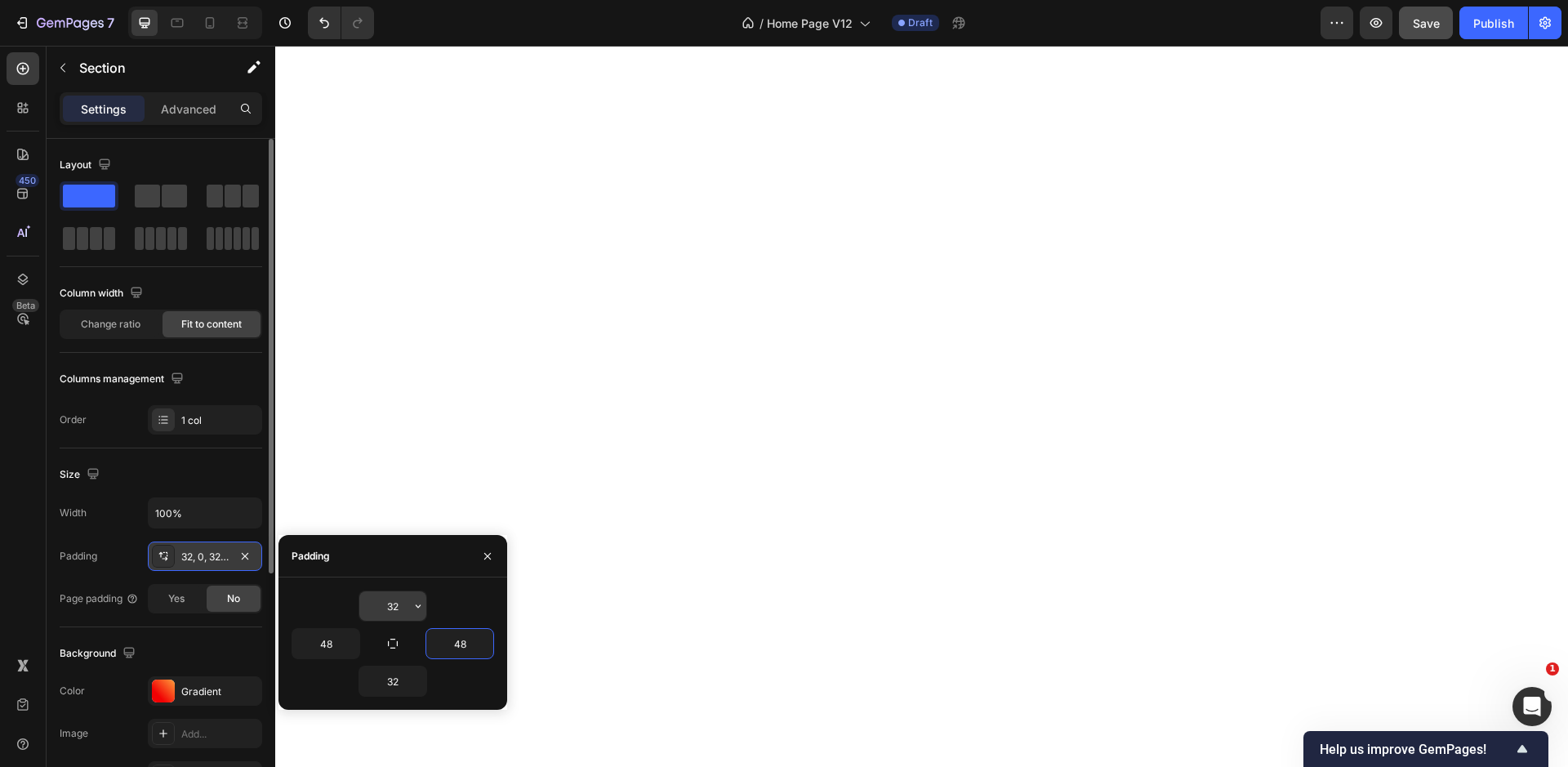
type input "48"
click at [397, 608] on input "32" at bounding box center [393, 607] width 67 height 30
type input "3"
type input "1"
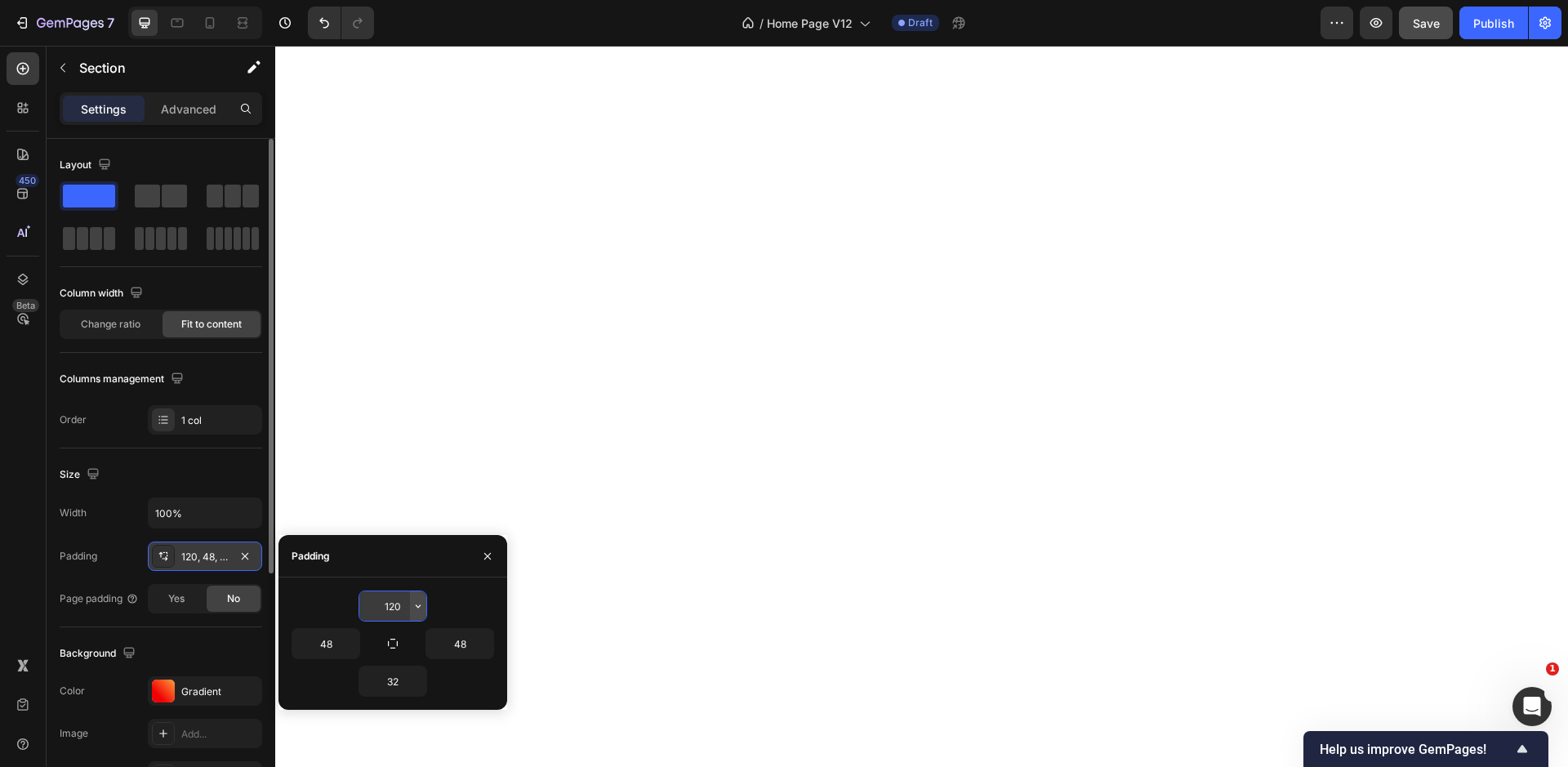
click at [414, 607] on icon "button" at bounding box center [418, 607] width 13 height 13
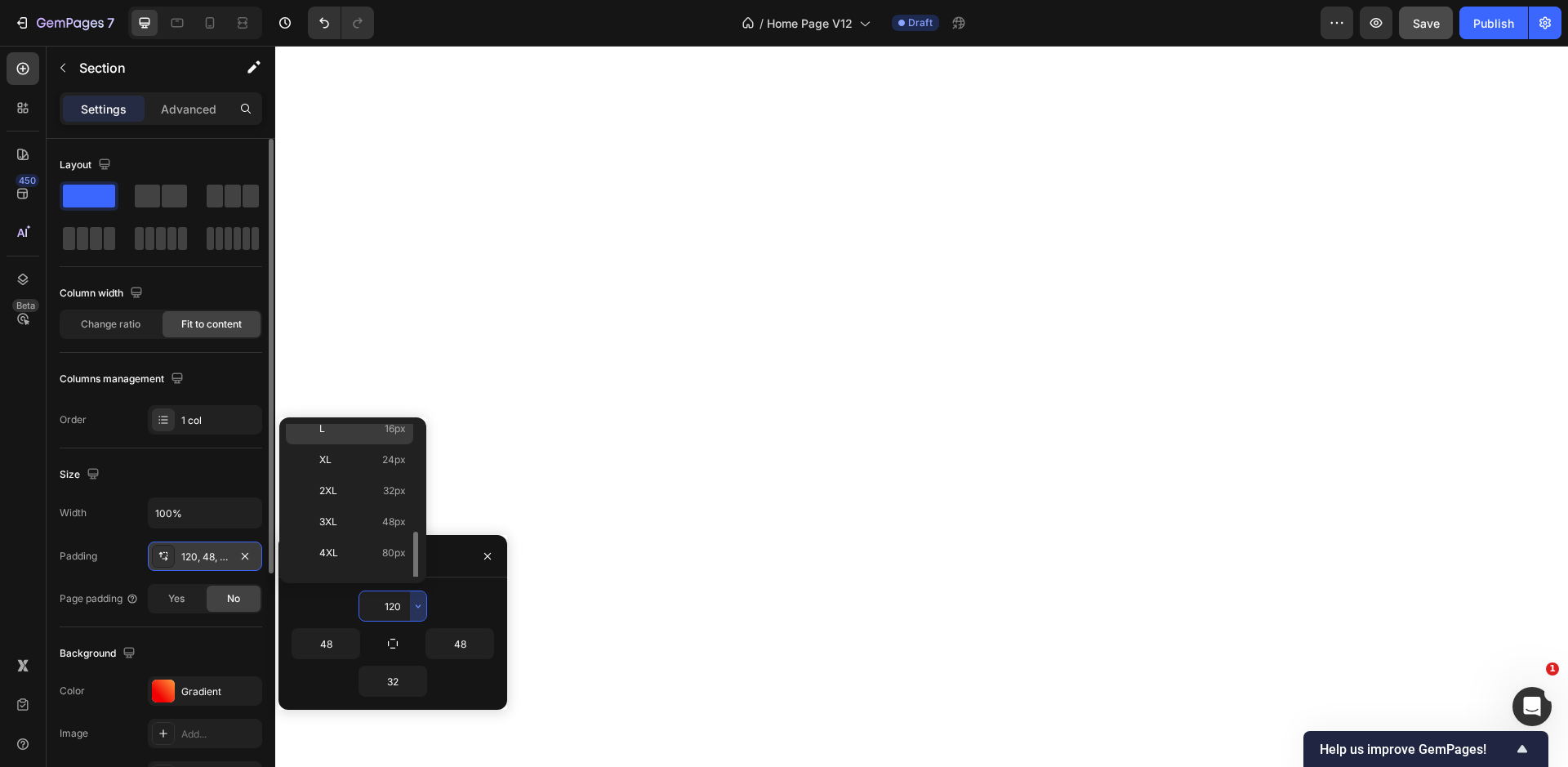
scroll to position [188, 0]
click at [392, 566] on span "112px" at bounding box center [393, 561] width 25 height 15
type input "112"
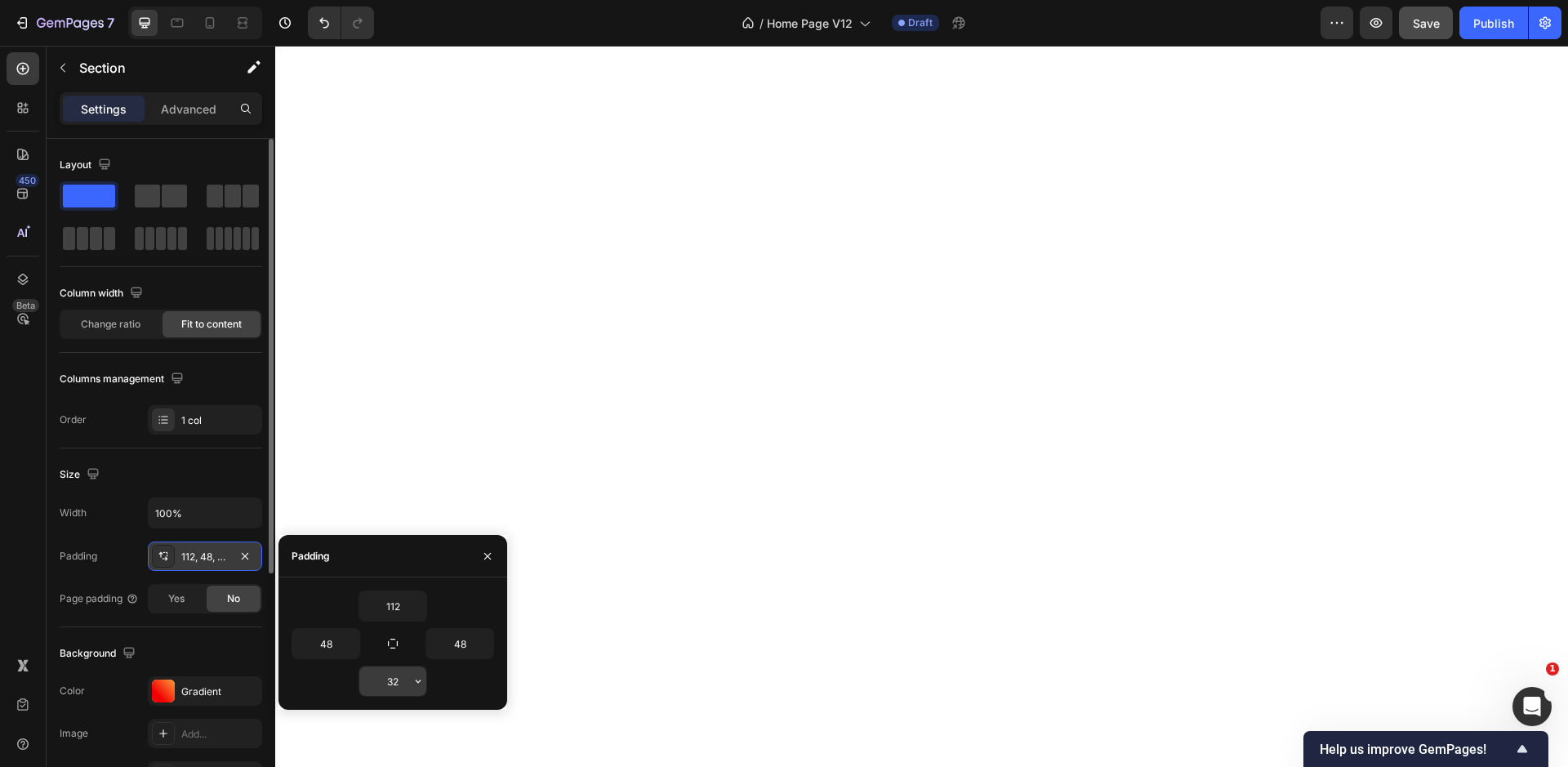
click at [415, 680] on icon "button" at bounding box center [418, 681] width 13 height 13
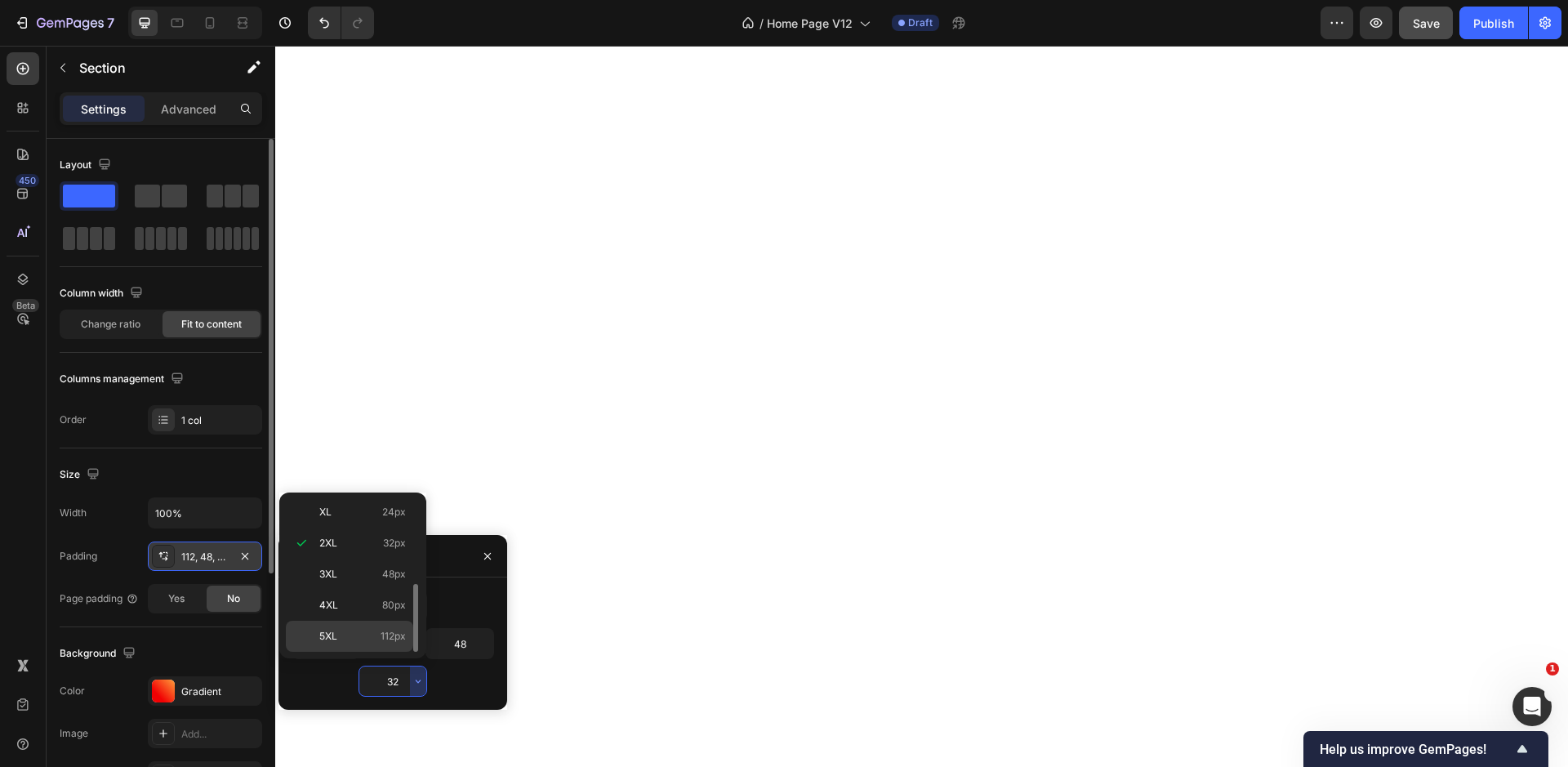
click at [383, 634] on span "112px" at bounding box center [393, 636] width 25 height 15
type input "112"
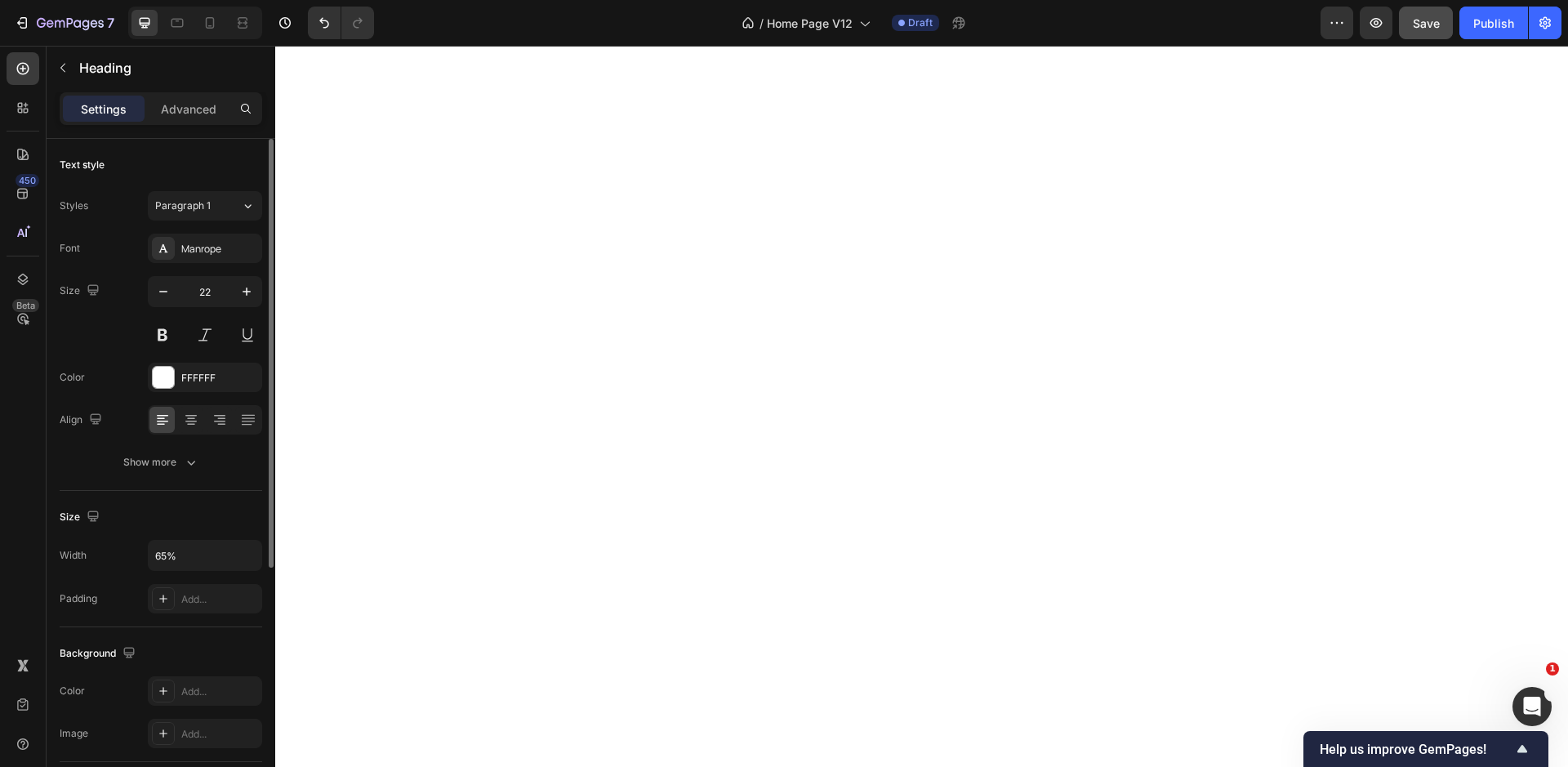
click at [187, 122] on div "Settings Advanced" at bounding box center [160, 108] width 202 height 33
click at [180, 548] on input "65%" at bounding box center [204, 555] width 113 height 30
click at [240, 551] on icon "button" at bounding box center [247, 555] width 17 height 17
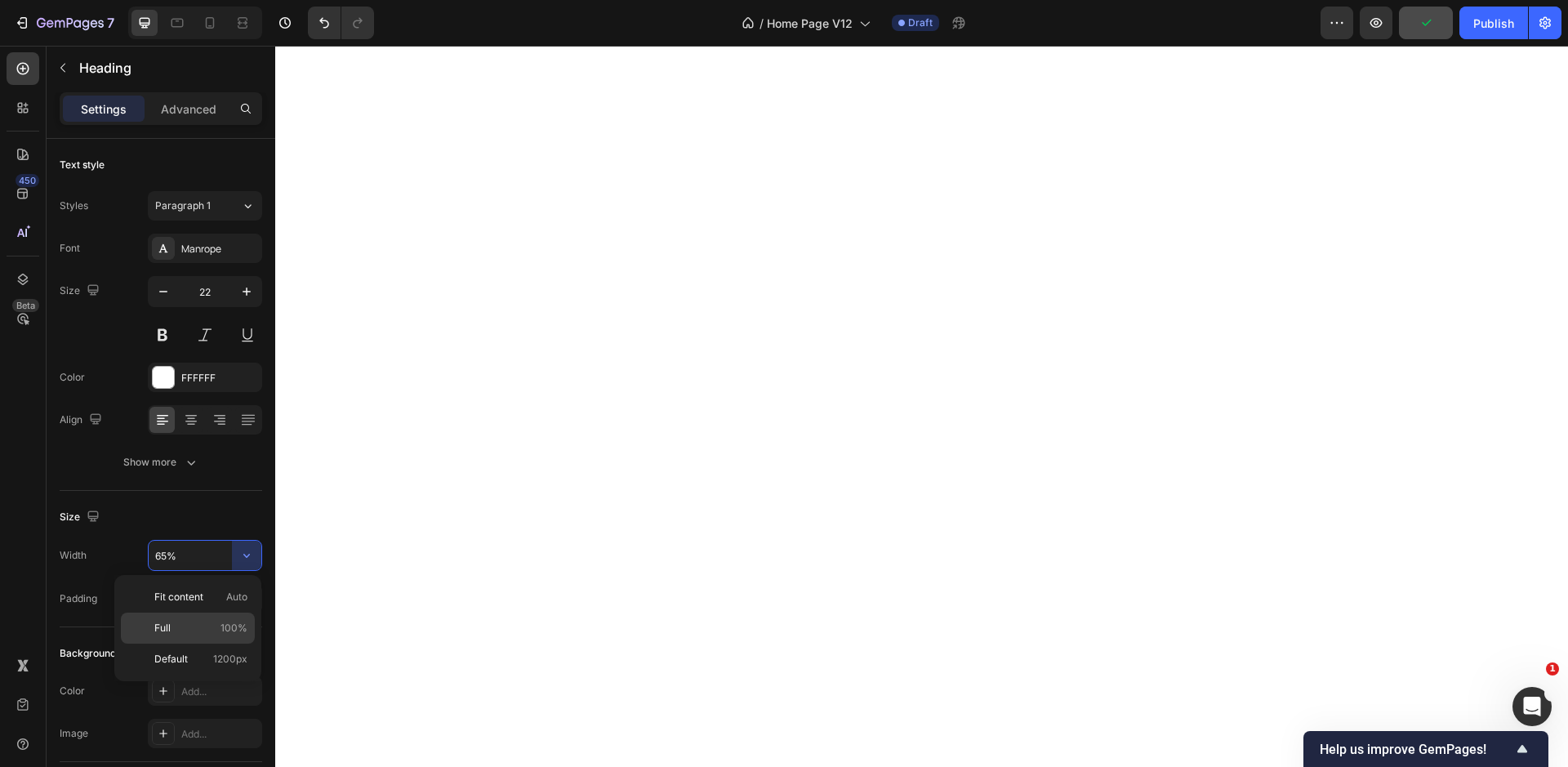
click at [220, 622] on p "Full 100%" at bounding box center [201, 628] width 93 height 15
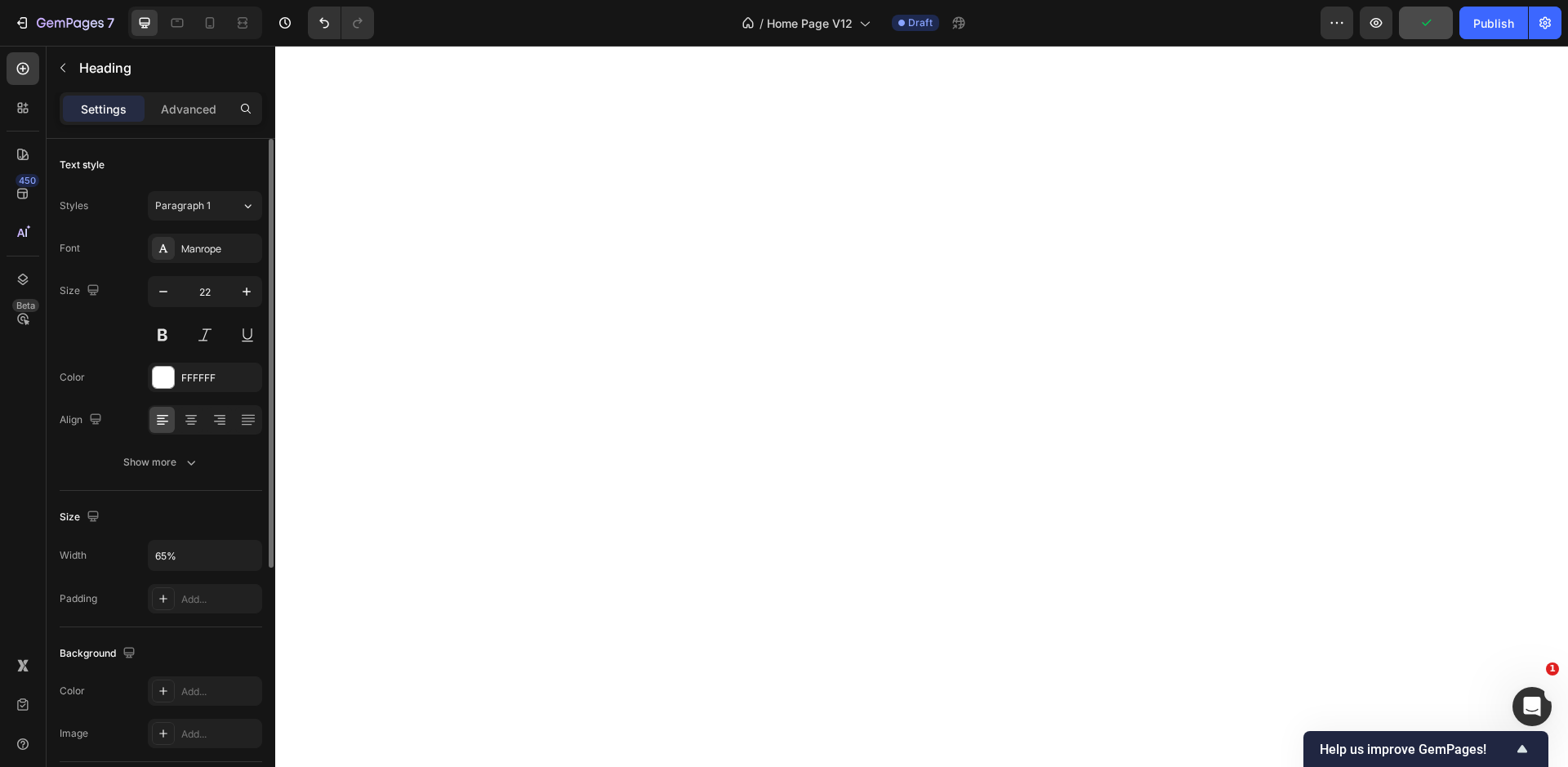
type input "100%"
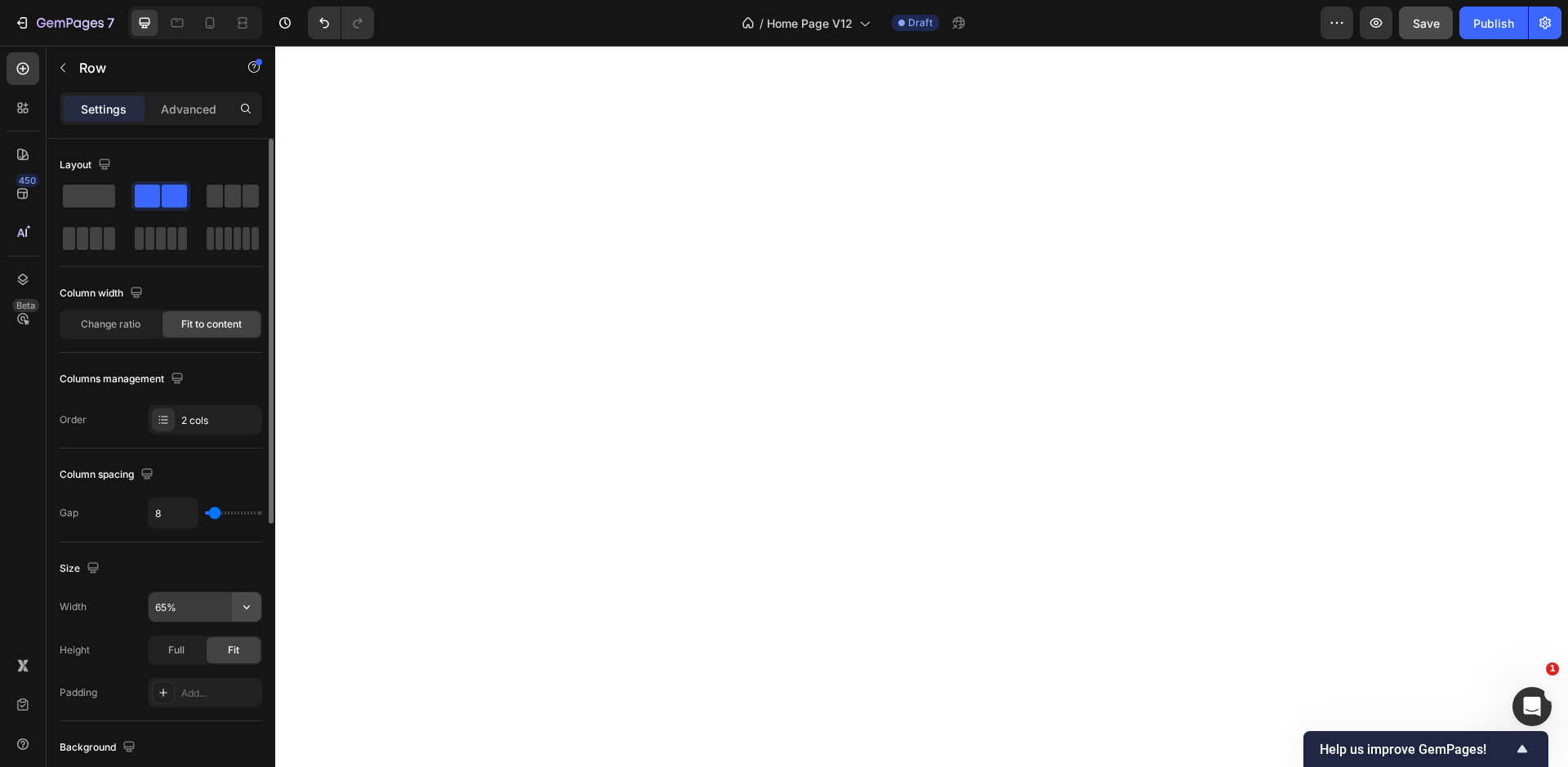
click at [247, 608] on icon "button" at bounding box center [246, 607] width 7 height 4
click at [229, 673] on span "100%" at bounding box center [233, 679] width 27 height 15
type input "100%"
click at [208, 22] on icon at bounding box center [210, 23] width 17 height 17
type input "0"
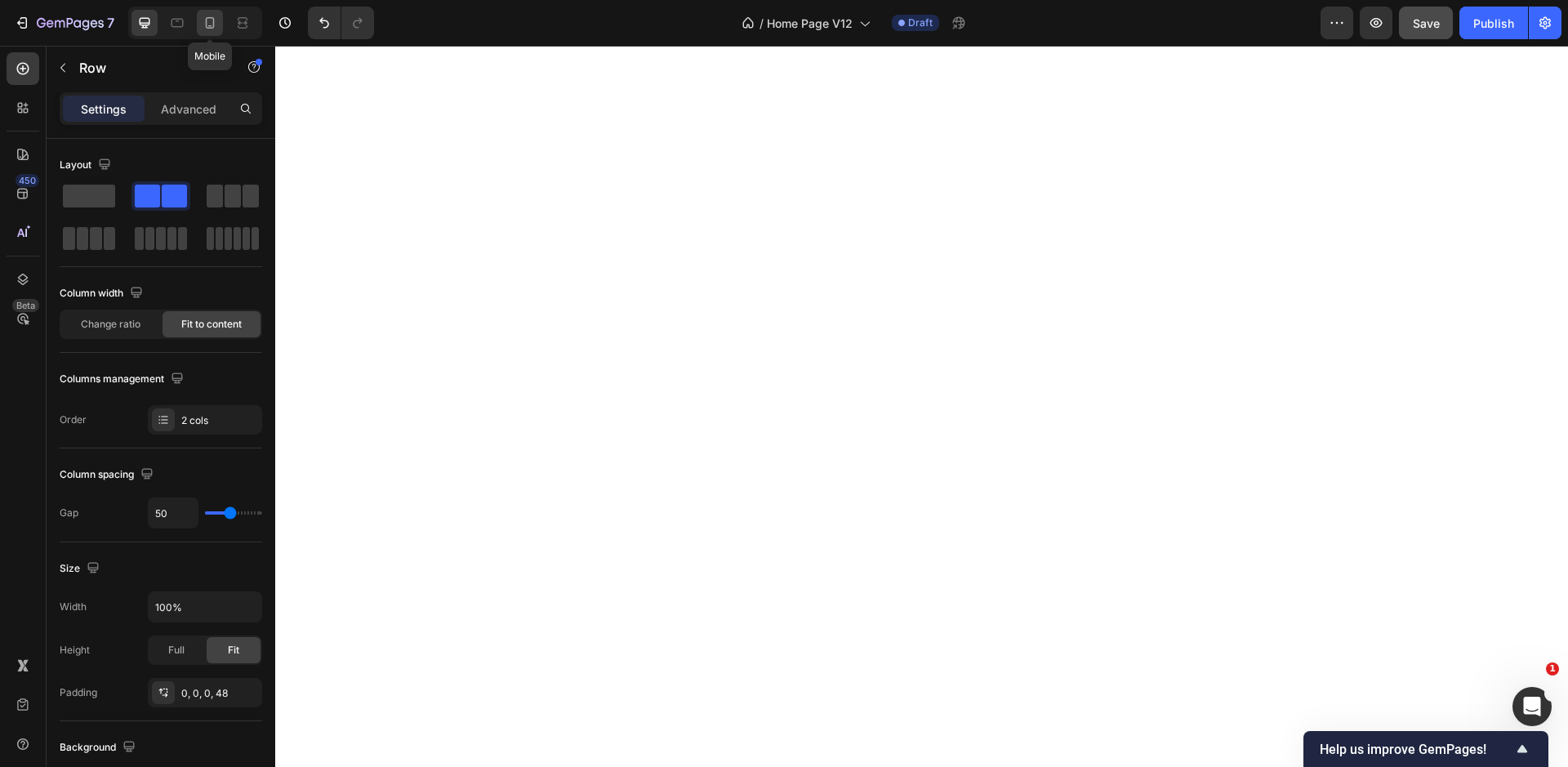
type input "0"
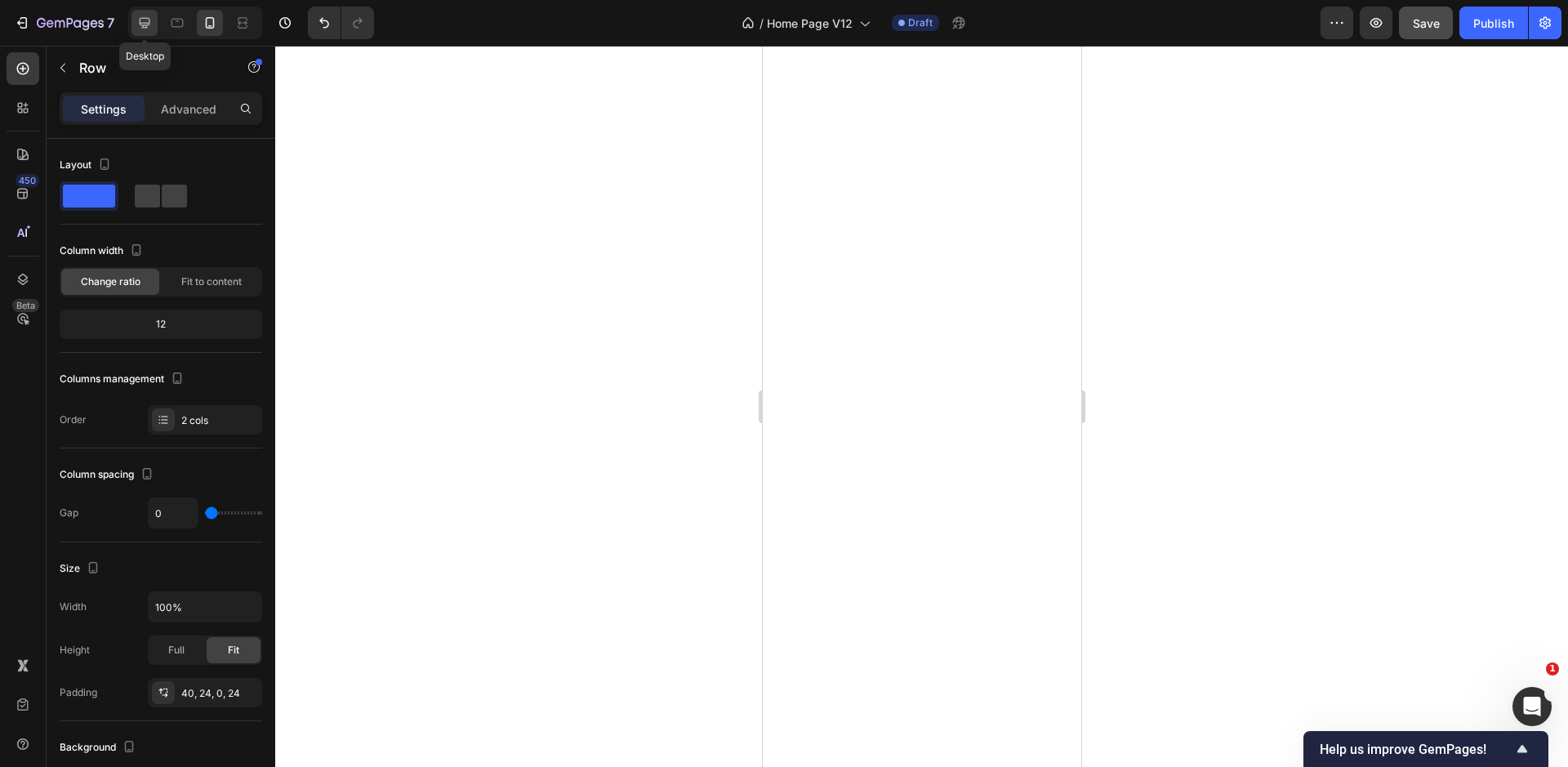
click at [149, 24] on icon at bounding box center [145, 23] width 17 height 17
type input "50"
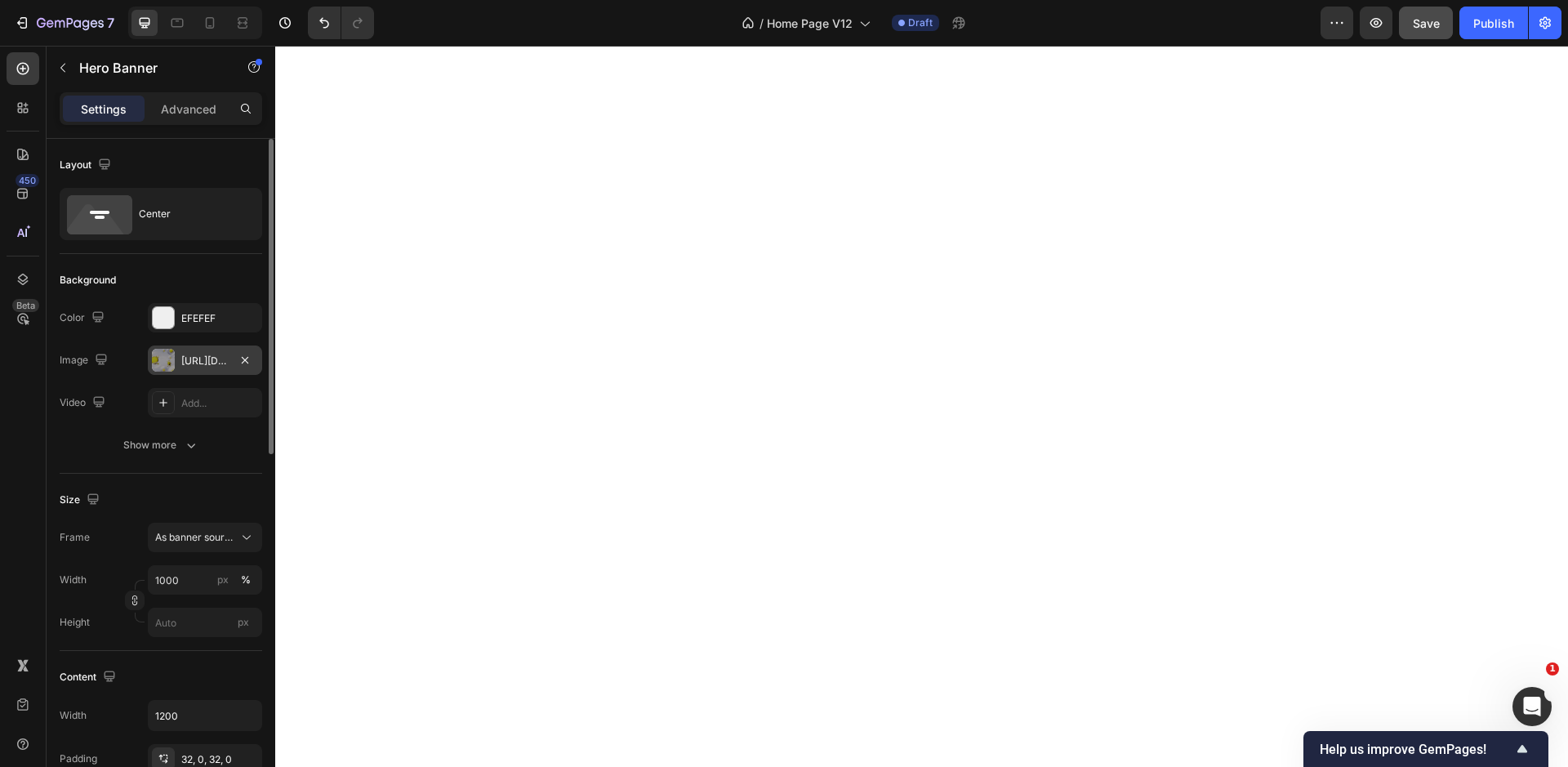
click at [214, 357] on div "https://cdn.shopify.com/s/files/1/0676/8708/8350/files/Square_126eafc1-2cee-436…" at bounding box center [204, 361] width 48 height 15
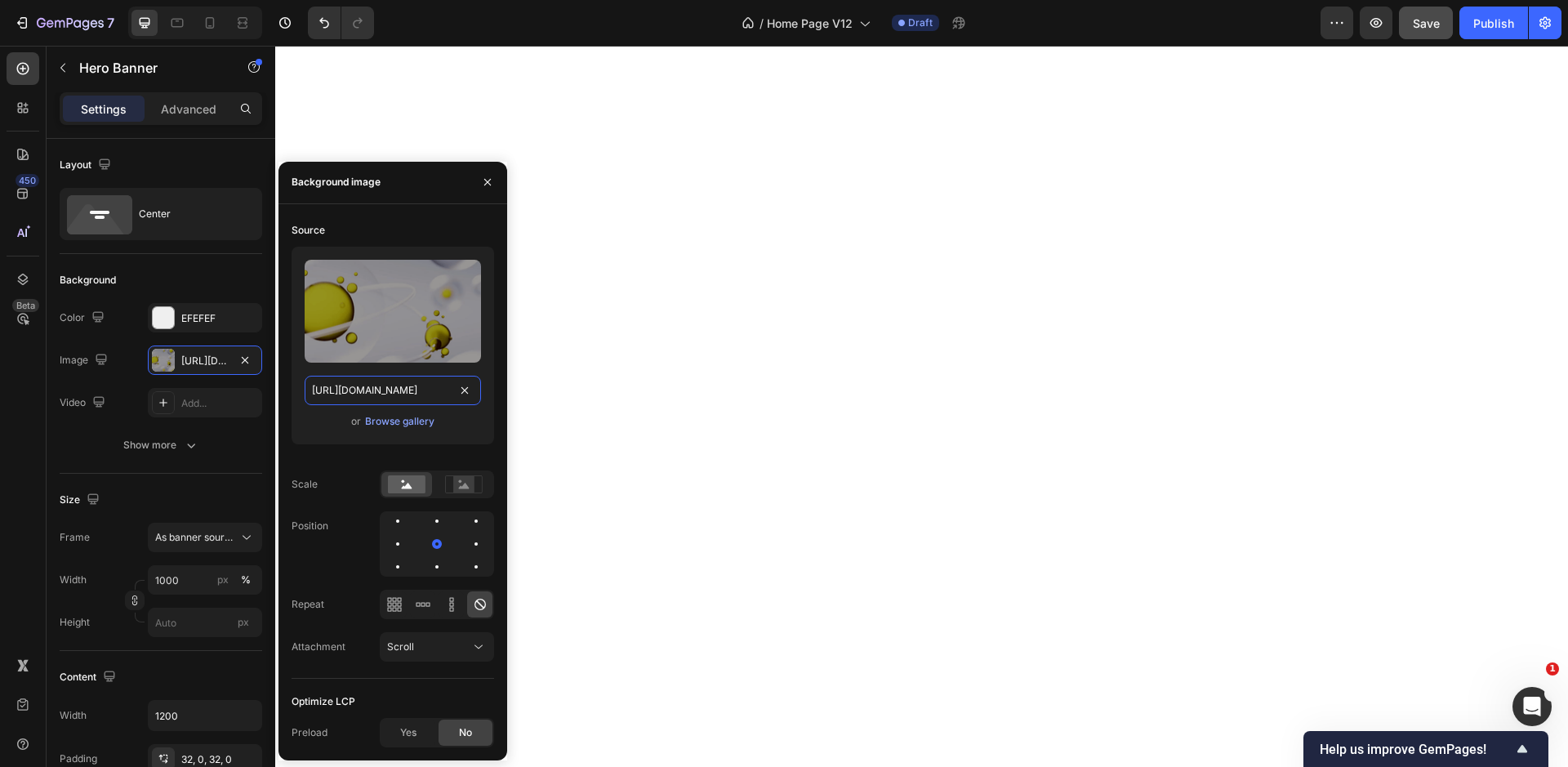
click at [405, 390] on input "https://cdn.shopify.com/s/files/1/0676/8708/8350/files/Square_126eafc1-2cee-436…" at bounding box center [393, 391] width 176 height 30
click at [204, 26] on icon at bounding box center [210, 23] width 17 height 17
type input "100%"
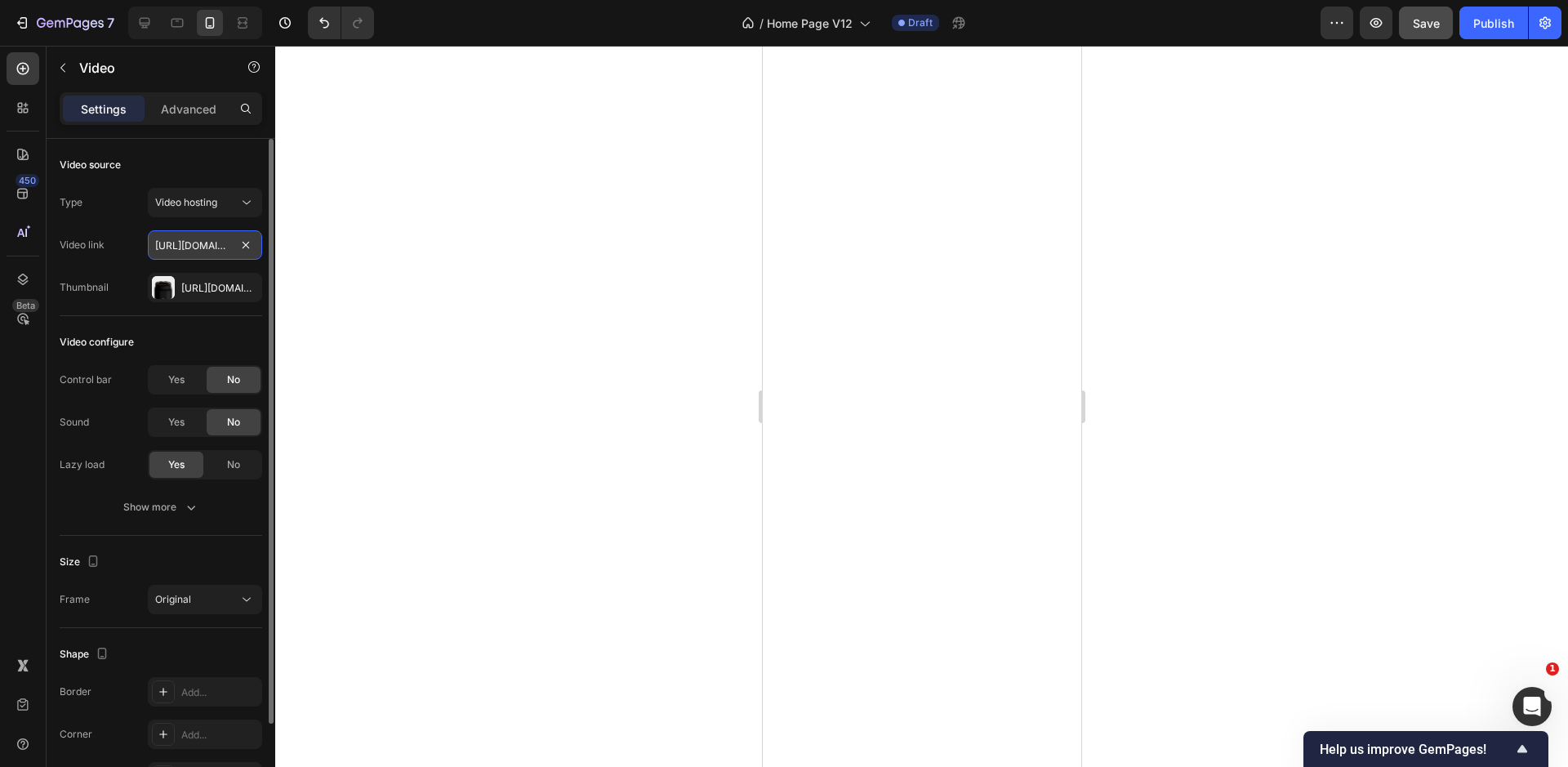
click at [206, 248] on input "https://cdn.shopify.com/videos/c/o/v/2ff783e77da44d91ad0423af81a71ba4.mp4" at bounding box center [204, 245] width 115 height 30
click at [215, 245] on input "text" at bounding box center [204, 245] width 115 height 30
click at [244, 287] on icon "button" at bounding box center [244, 286] width 7 height 7
click at [200, 248] on input "text" at bounding box center [204, 245] width 115 height 30
paste input "https://cdn.shopify.com/s/files/1/0676/8708/8350/files/Square_126eafc1-2cee-436…"
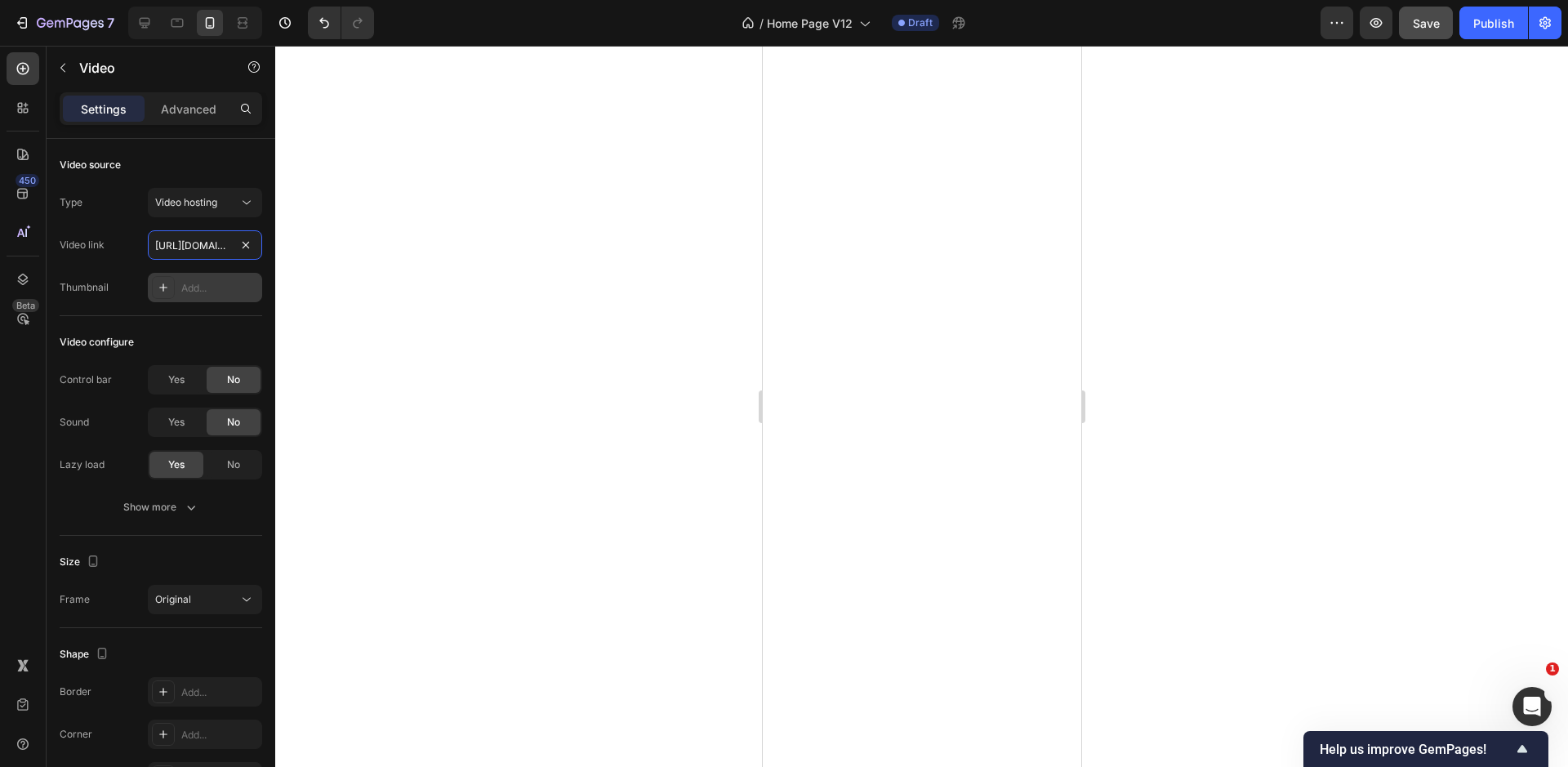
type input "https://cdn.shopify.com/s/files/1/0676/8708/8350/files/Square_126eafc1-2cee-436…"
click at [442, 282] on div at bounding box center [922, 406] width 1293 height 721
click at [147, 21] on icon at bounding box center [145, 23] width 17 height 17
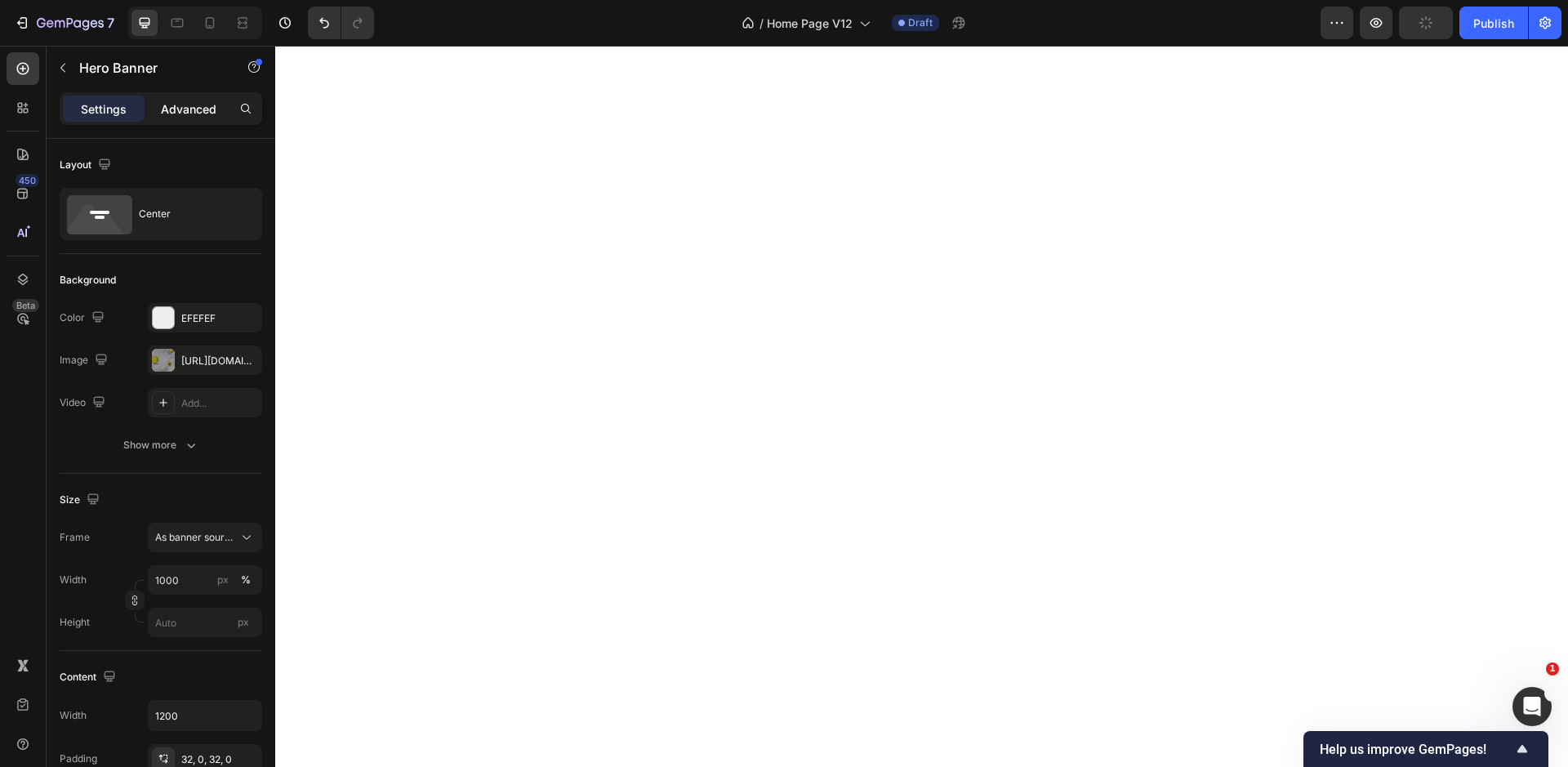
click at [188, 108] on p "Advanced" at bounding box center [188, 109] width 56 height 17
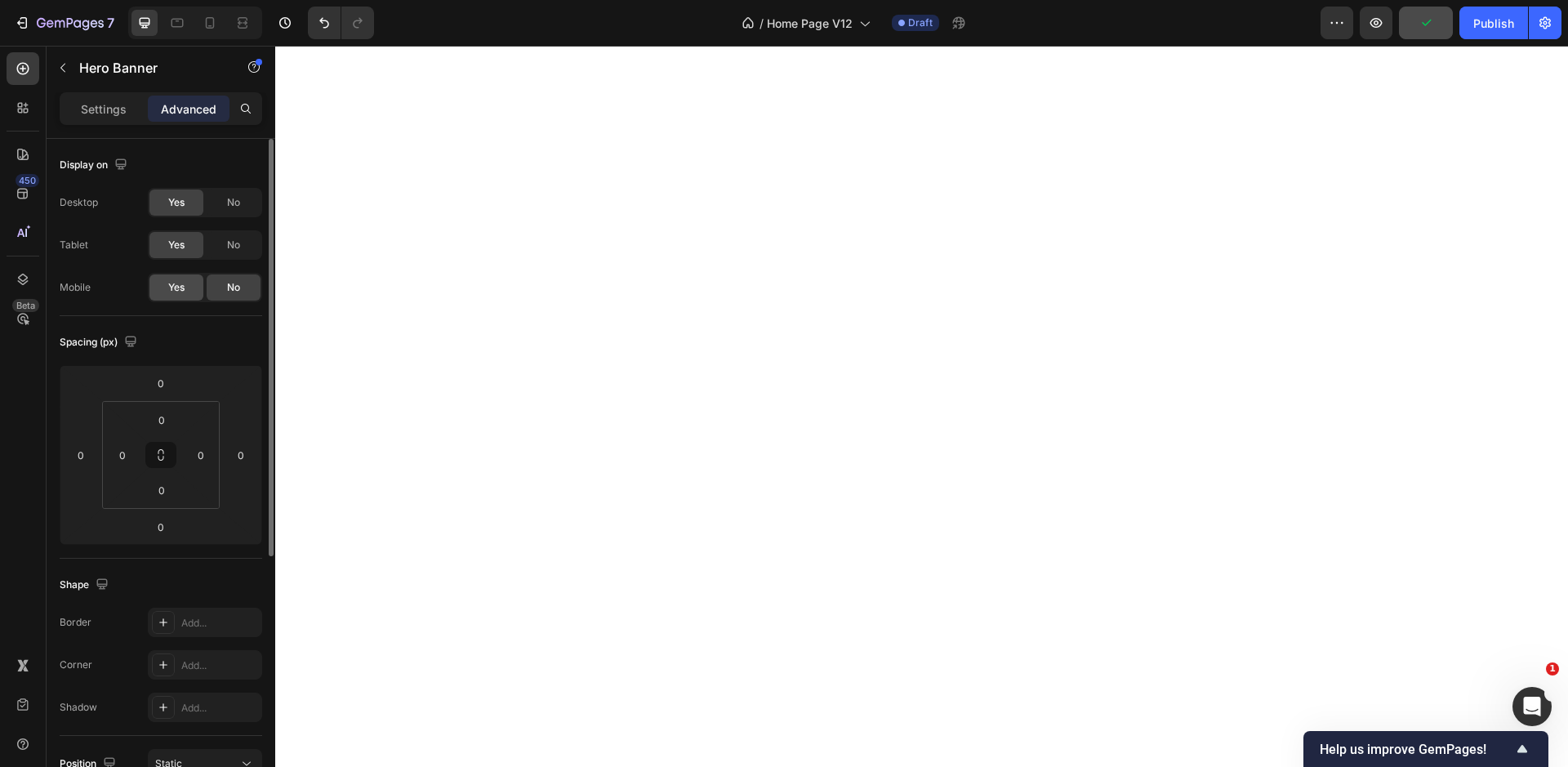
click at [180, 286] on span "Yes" at bounding box center [176, 287] width 17 height 15
click at [208, 23] on icon at bounding box center [210, 23] width 17 height 17
click at [115, 111] on p "Settings" at bounding box center [104, 109] width 46 height 17
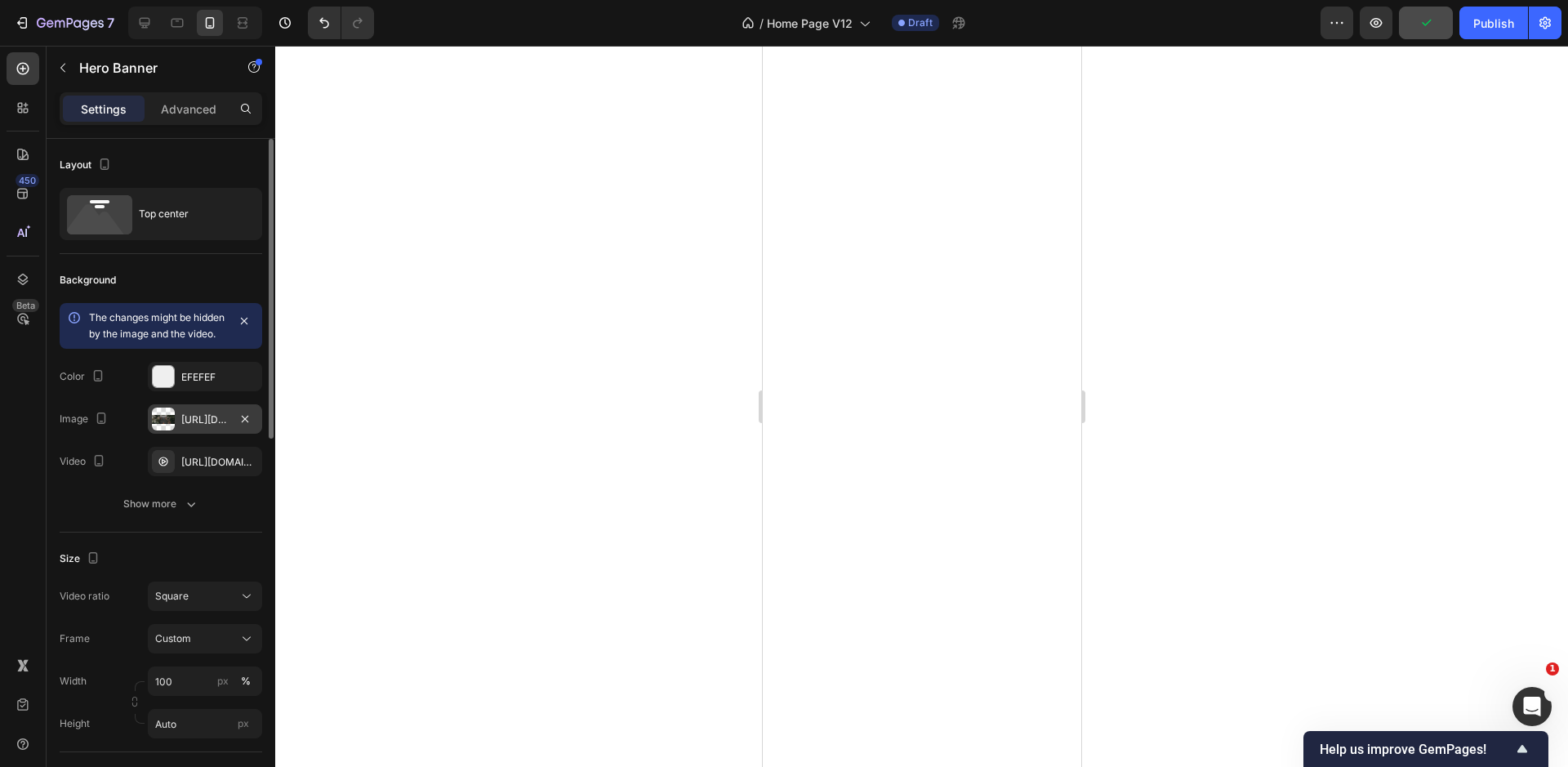
click at [200, 427] on div "https://ucarecdn.com/46d5a88e-90ac-48f6-9cb5-b666cd138e46/-/format/auto/" at bounding box center [204, 420] width 48 height 15
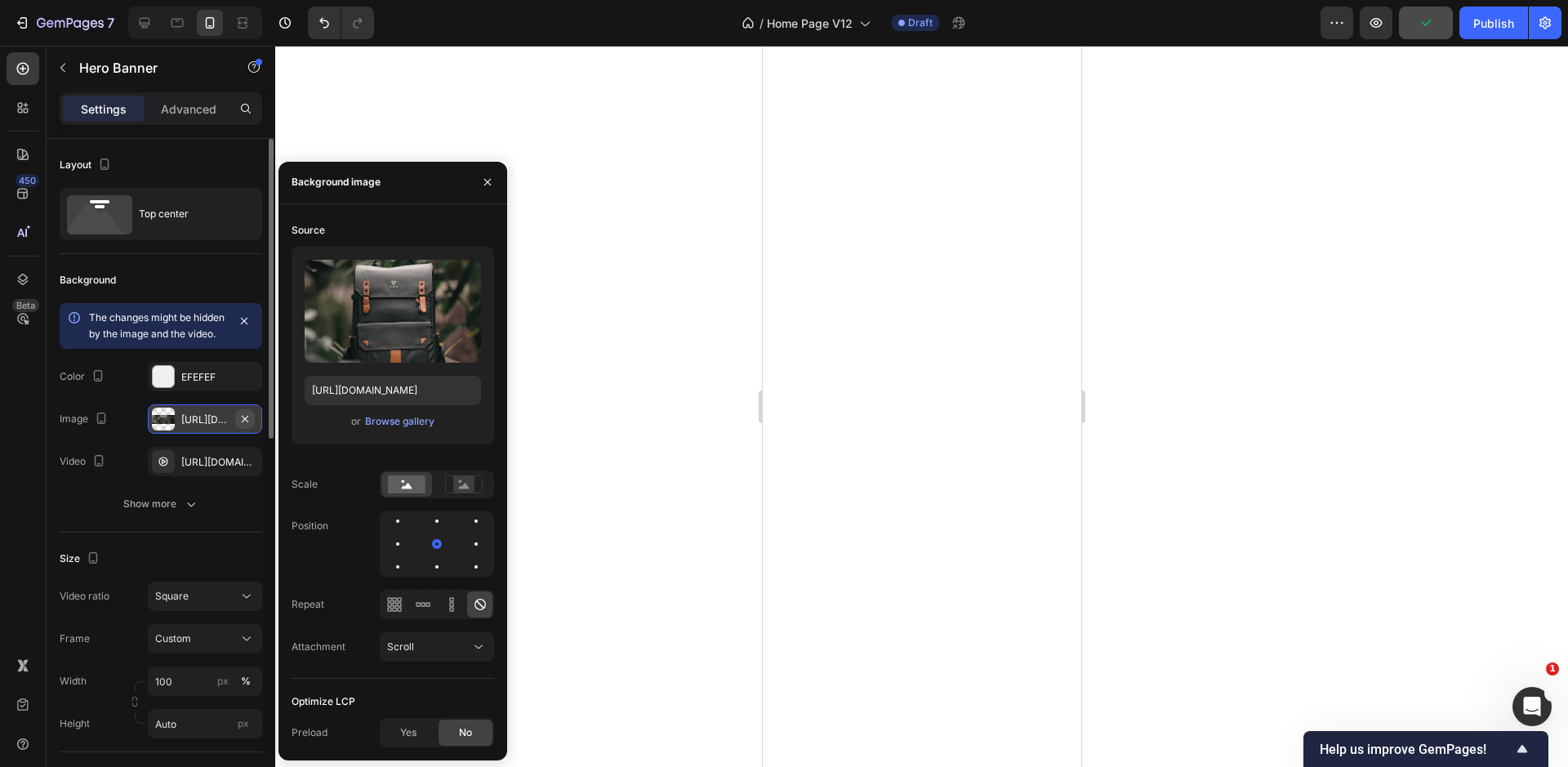
click at [245, 422] on icon "button" at bounding box center [244, 418] width 7 height 7
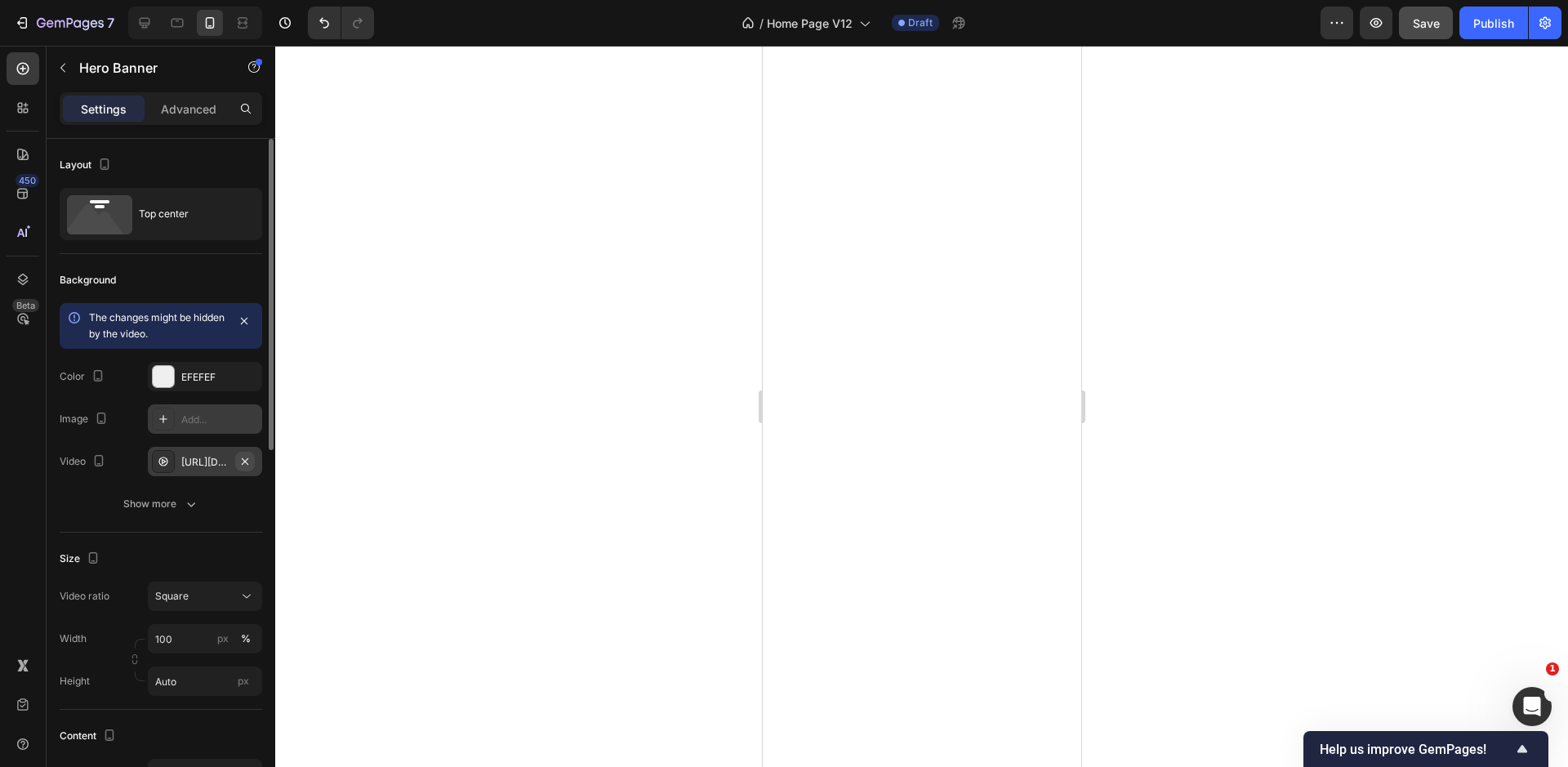
click at [243, 458] on icon "button" at bounding box center [244, 460] width 7 height 7
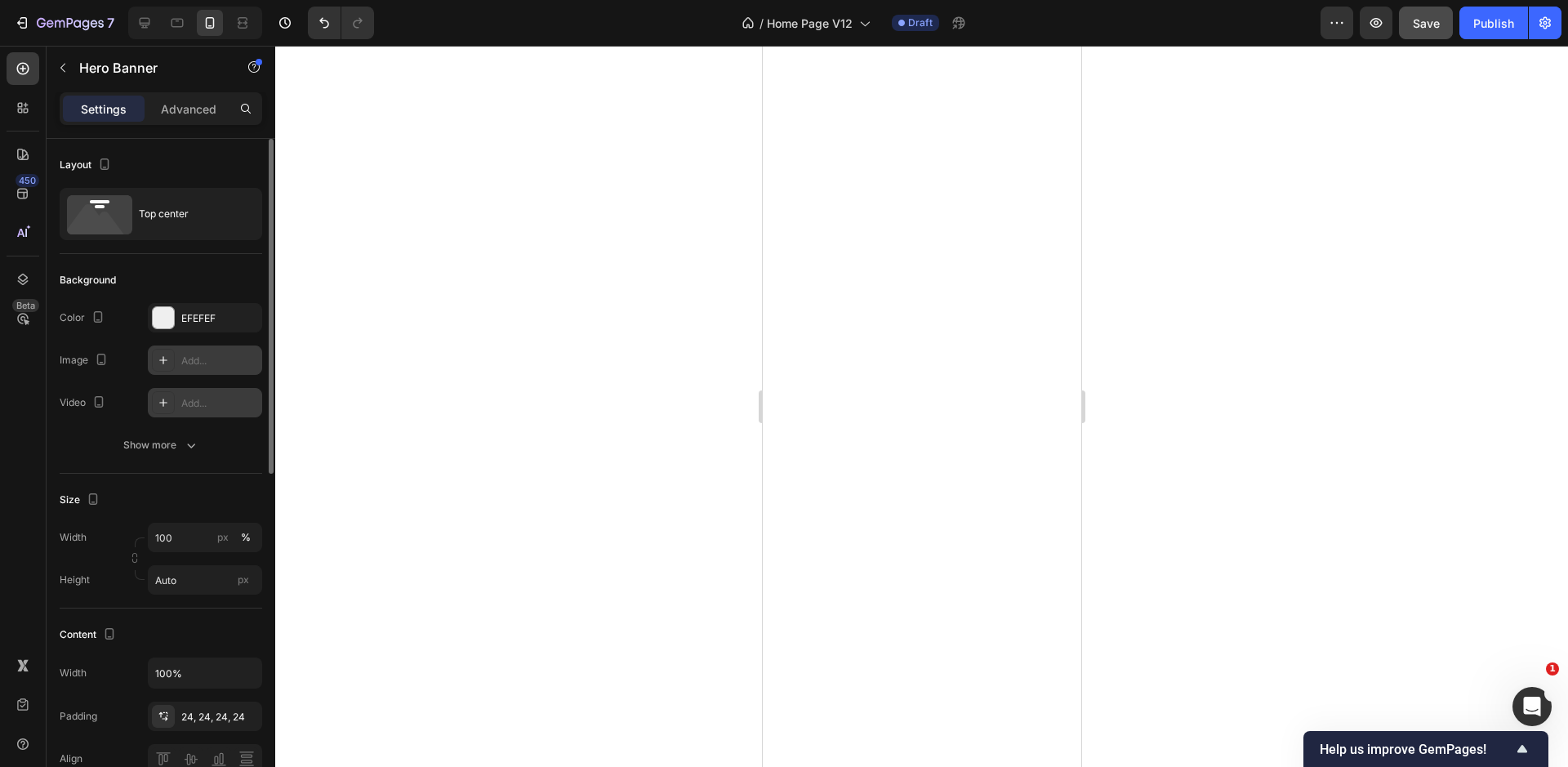
click at [189, 364] on div "Add..." at bounding box center [219, 361] width 76 height 15
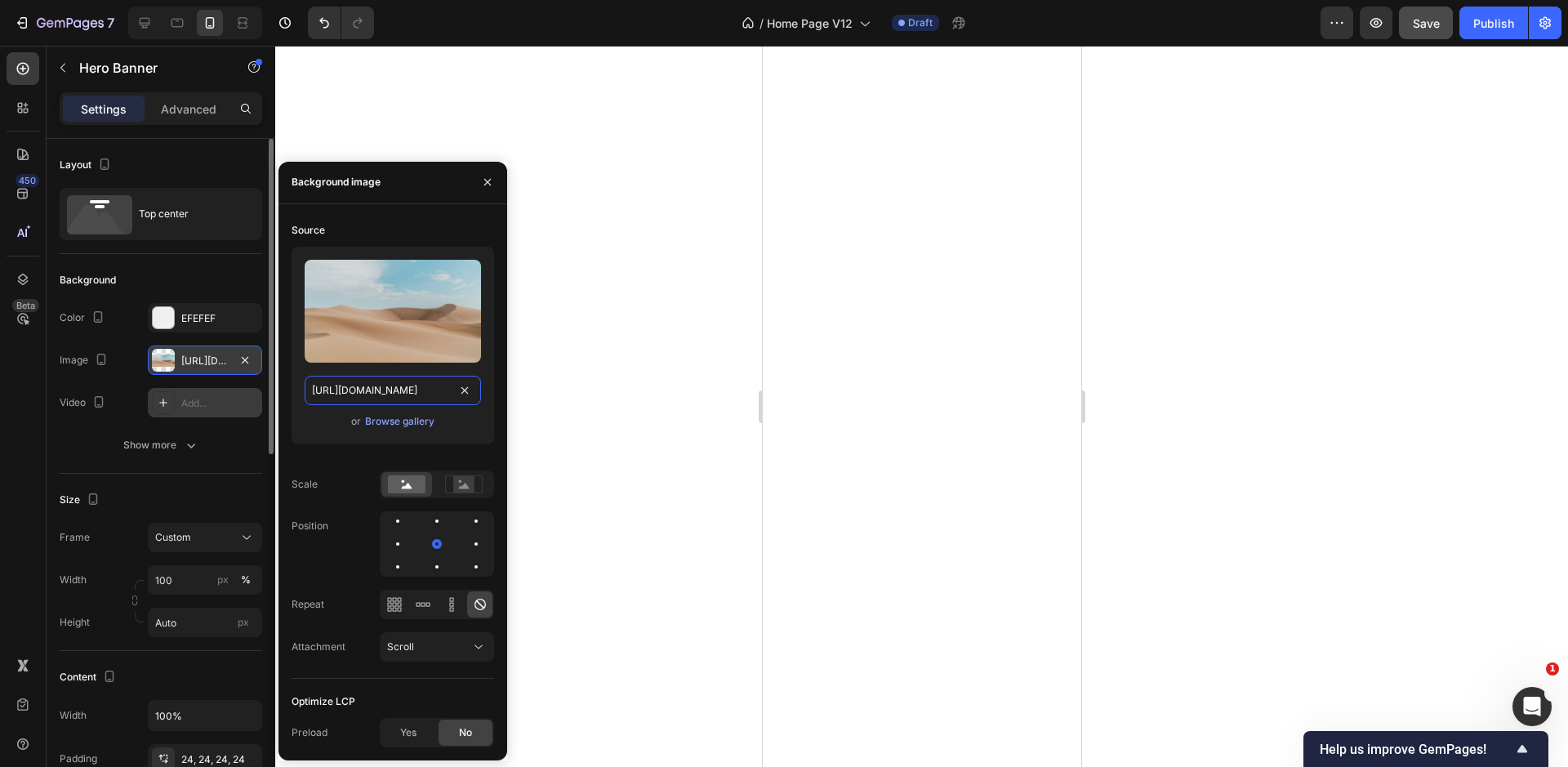
click at [426, 398] on input "https://cdn.shopify.com/s/files/1/2005/9307/files/background_settings.jpg" at bounding box center [393, 391] width 176 height 30
paste input "0676/8708/8350/files/Square_126eafc1-2cee-4362-91f4-4d08f600b136.png?v=17362232…"
type input "https://cdn.shopify.com/s/files/1/0676/8708/8350/files/Square_126eafc1-2cee-436…"
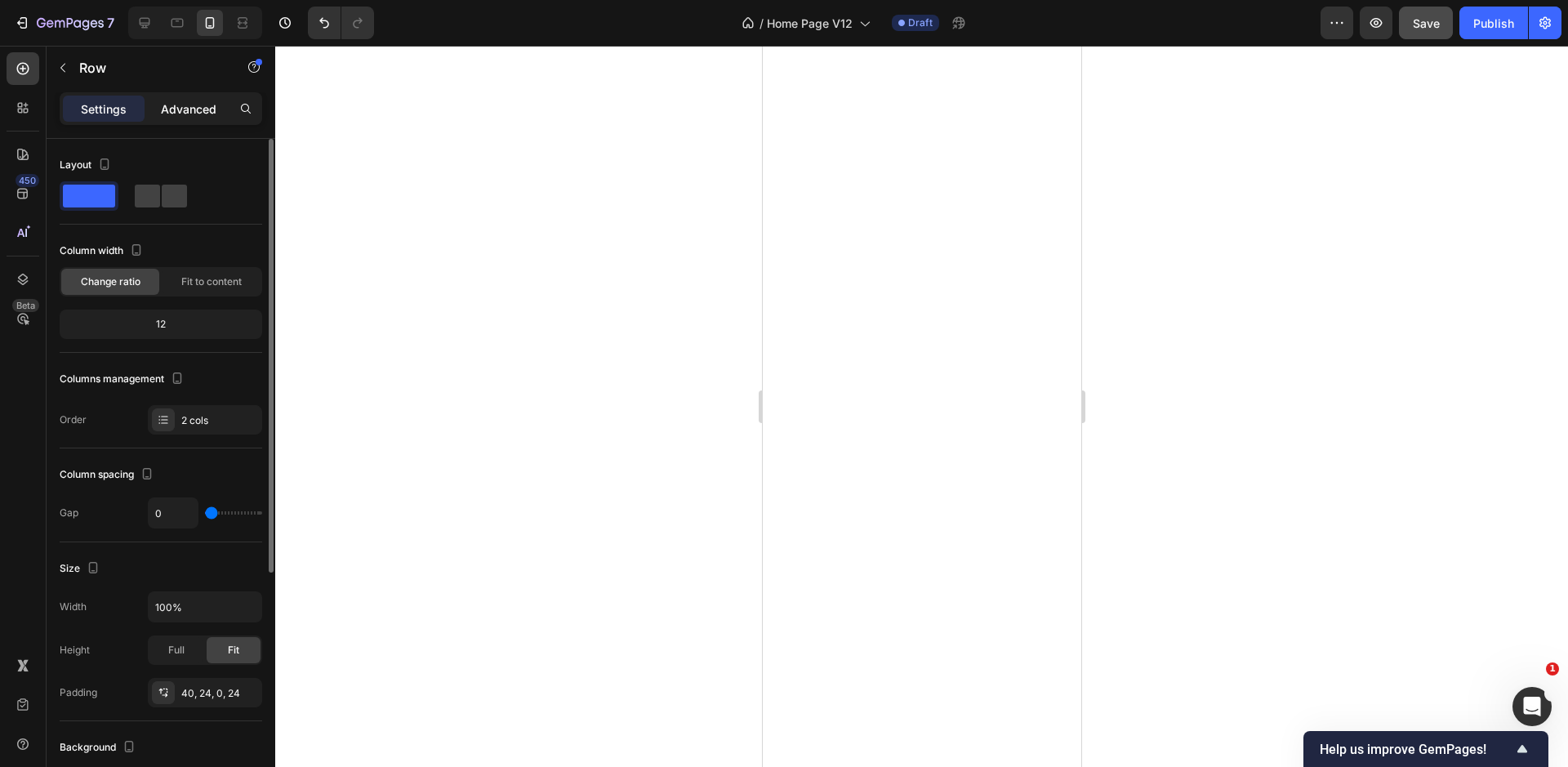
click at [176, 108] on p "Advanced" at bounding box center [188, 109] width 56 height 17
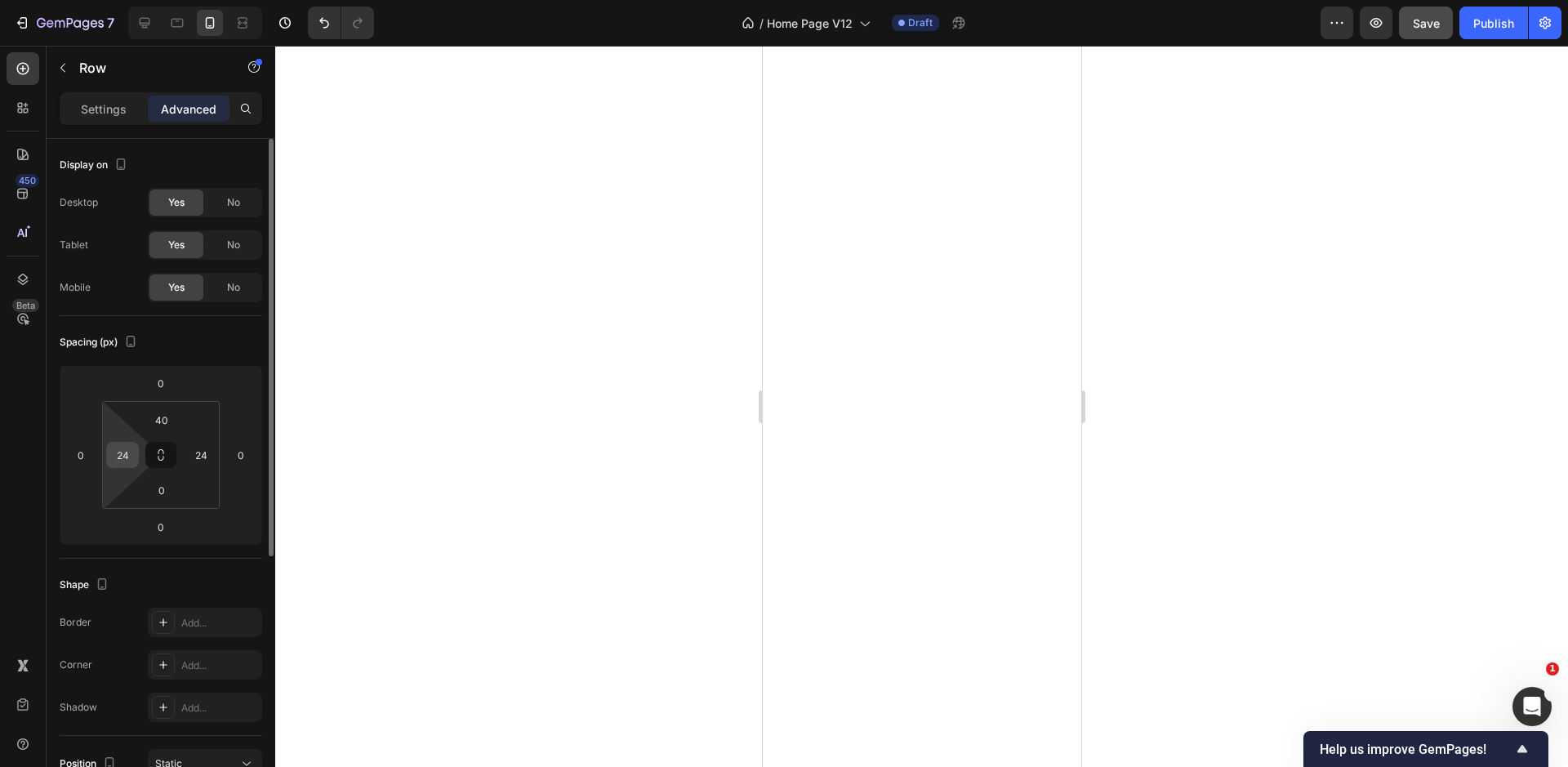
click at [118, 450] on input "24" at bounding box center [122, 454] width 24 height 24
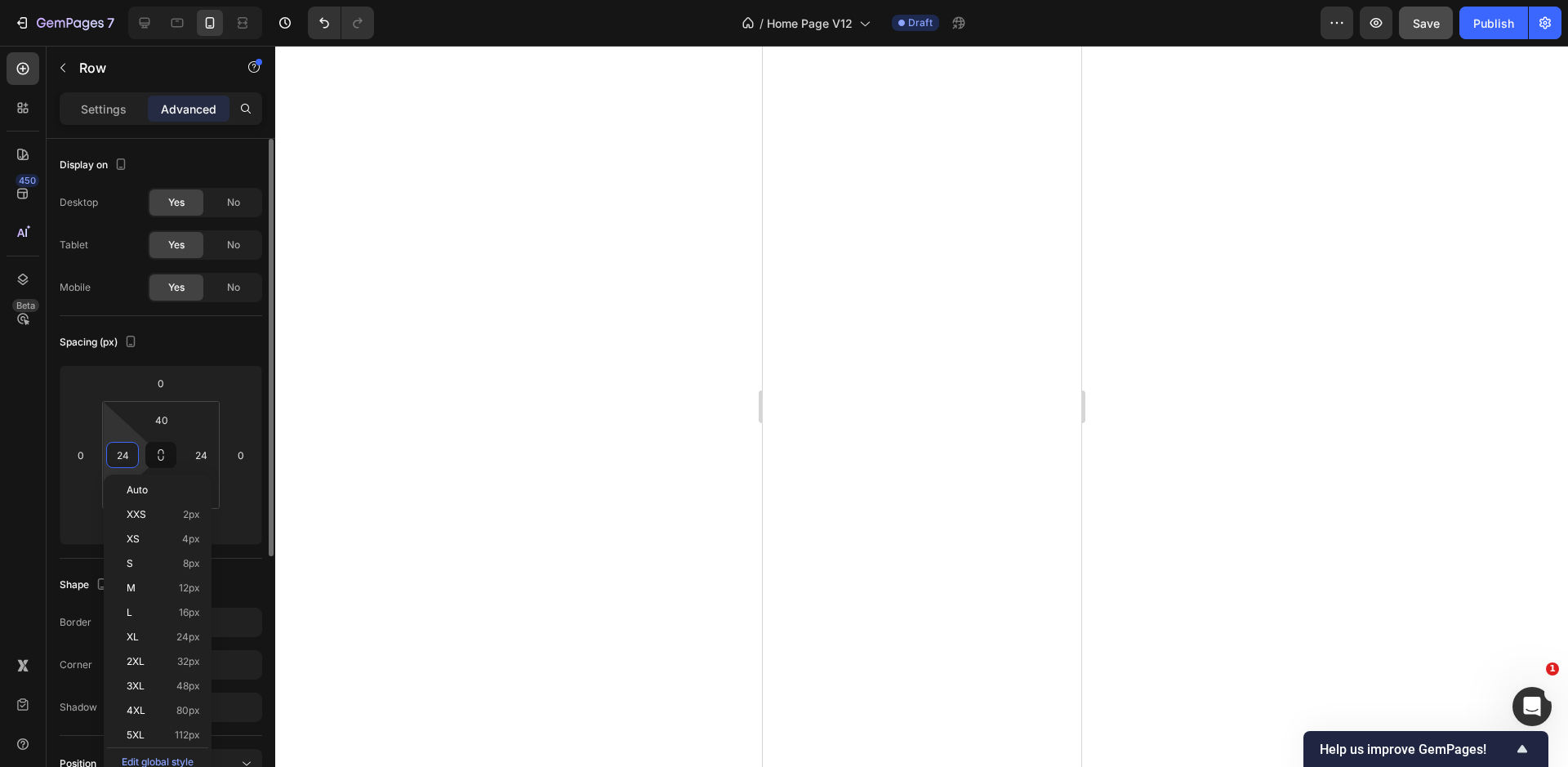
click at [118, 450] on input "24" at bounding box center [122, 454] width 24 height 24
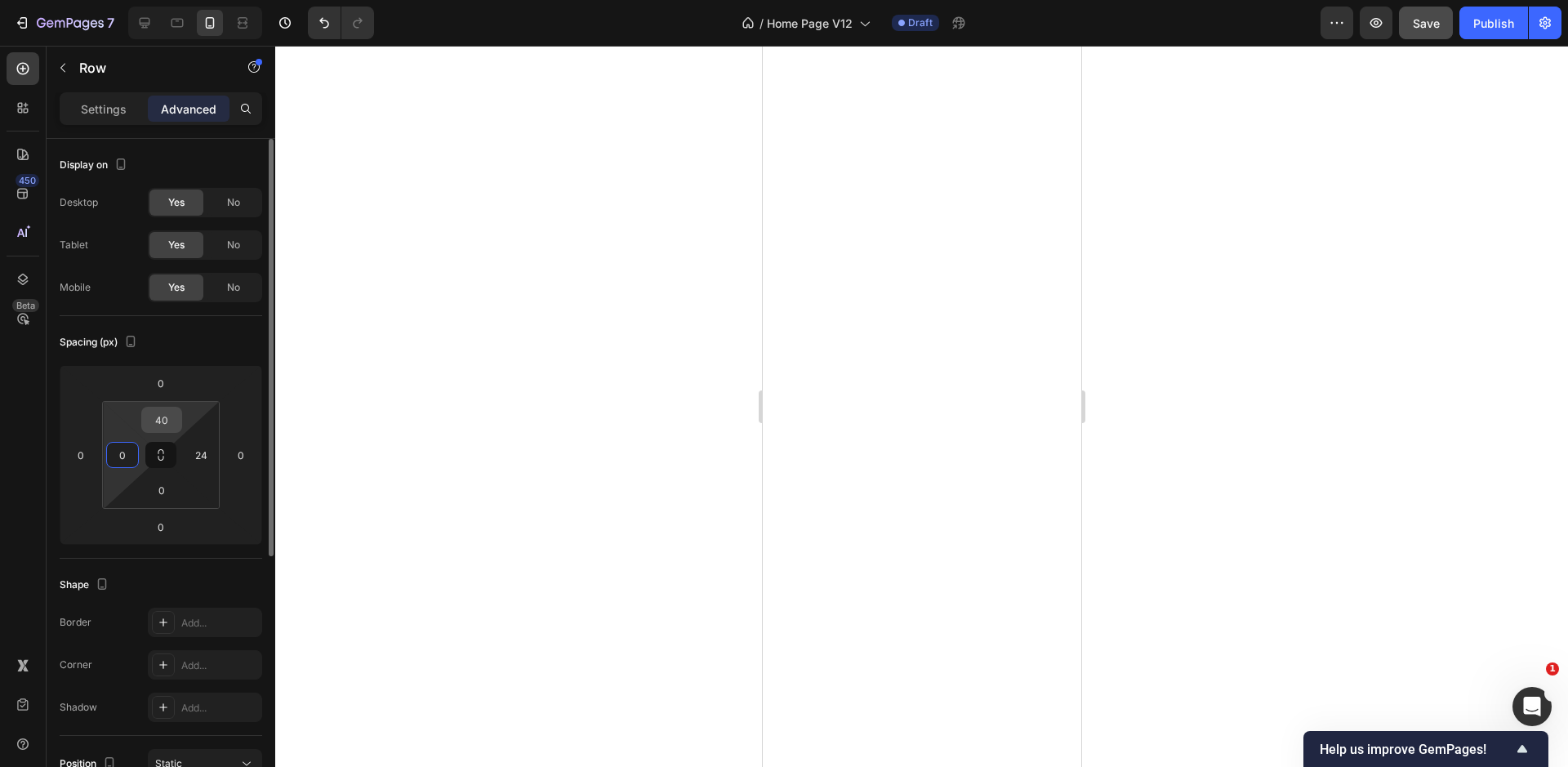
type input "0"
click at [156, 421] on input "40" at bounding box center [161, 420] width 33 height 24
type input "0"
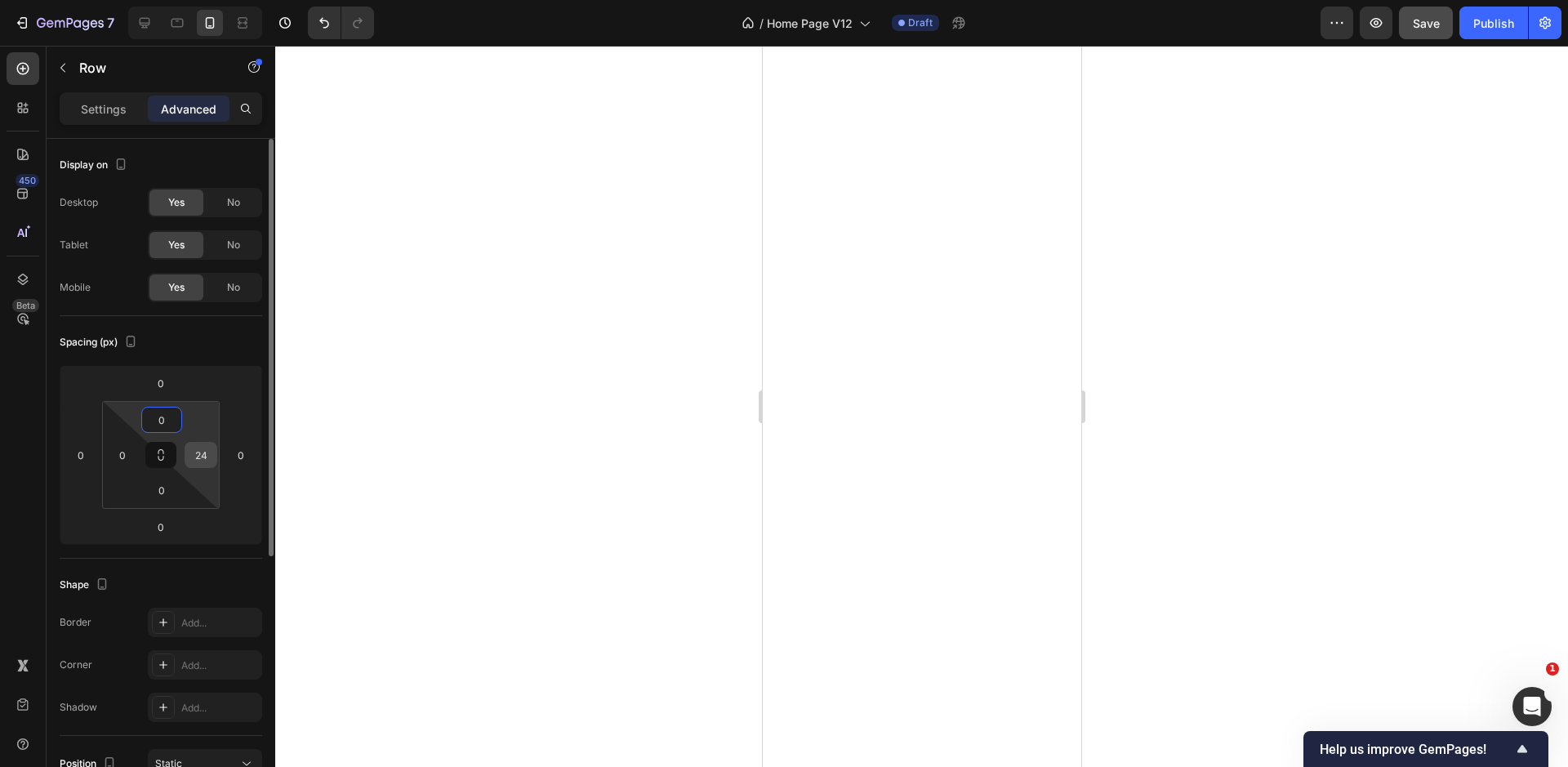
click at [194, 455] on input "24" at bounding box center [201, 454] width 24 height 24
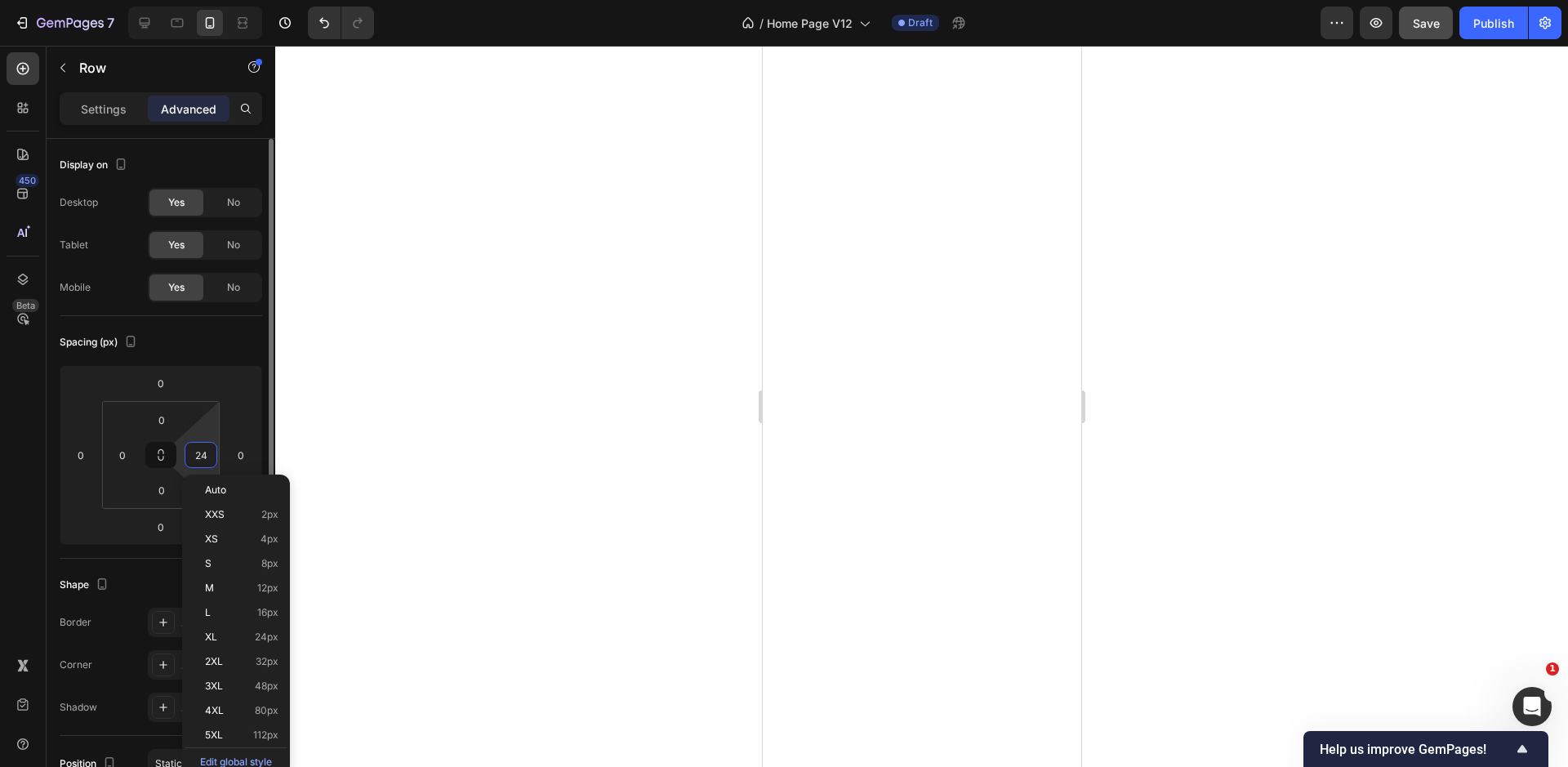
click at [194, 455] on input "24" at bounding box center [201, 454] width 24 height 24
type input "0"
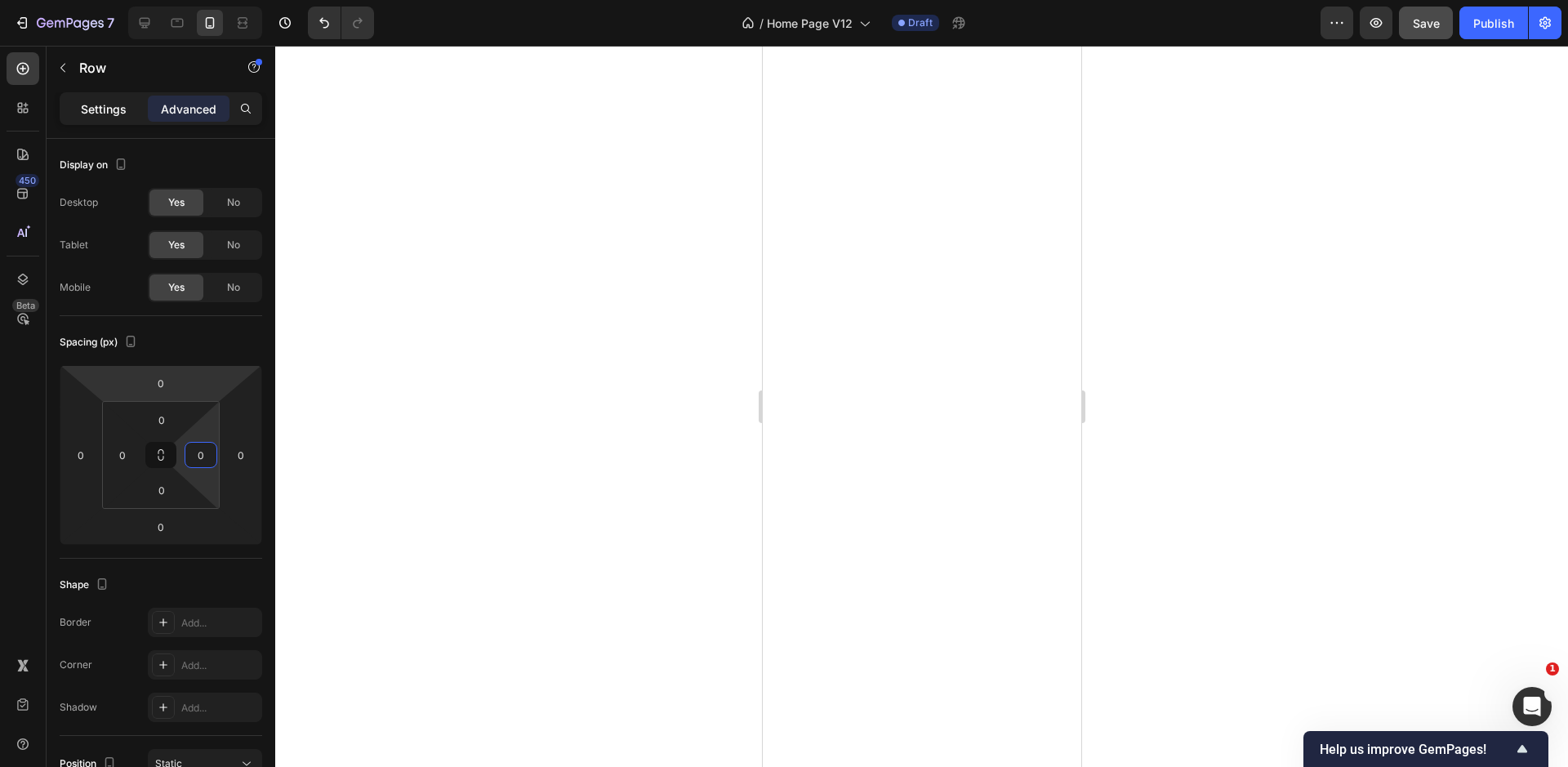
click at [102, 111] on p "Settings" at bounding box center [104, 109] width 46 height 17
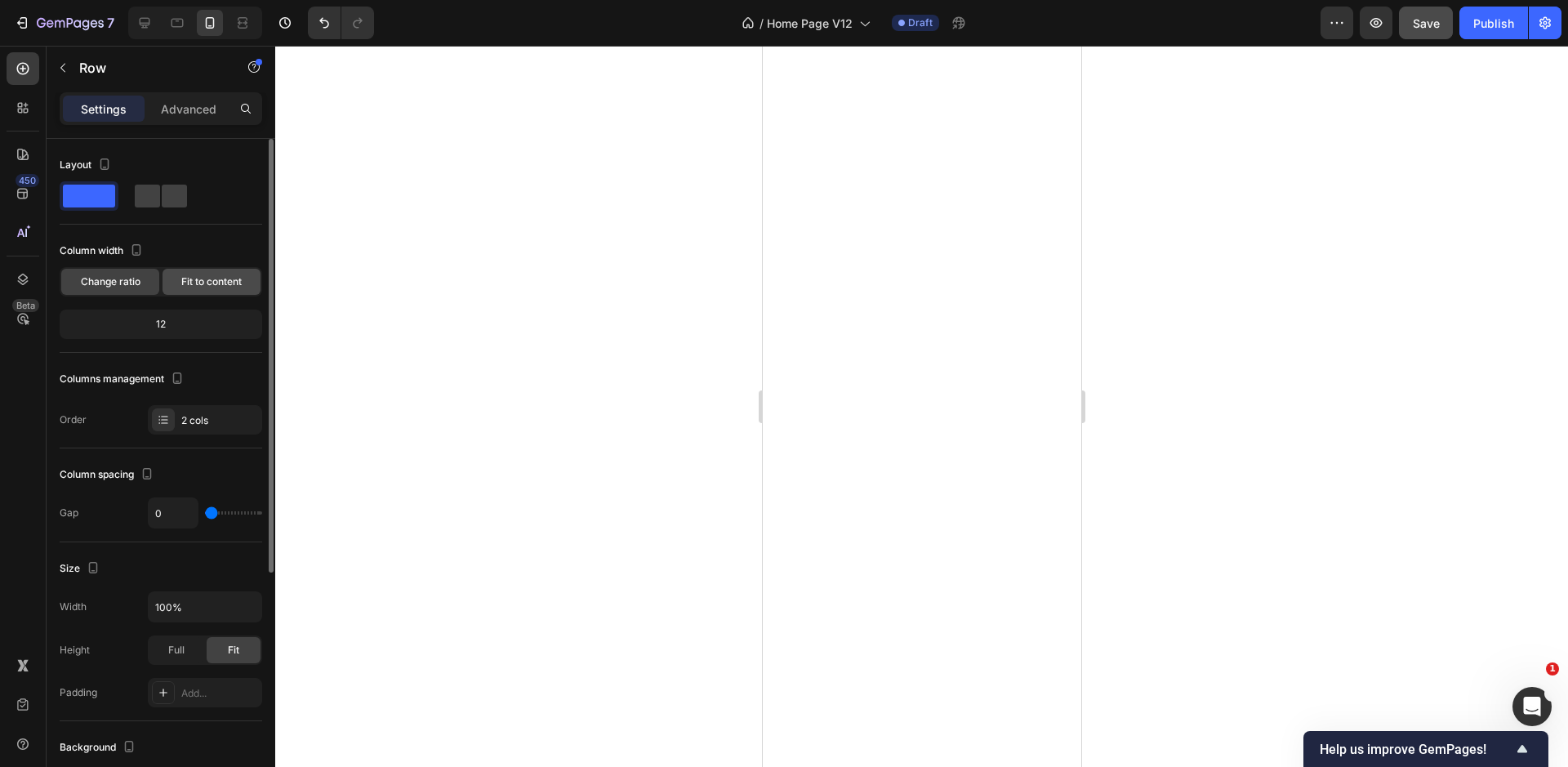
click at [198, 286] on span "Fit to content" at bounding box center [211, 282] width 61 height 15
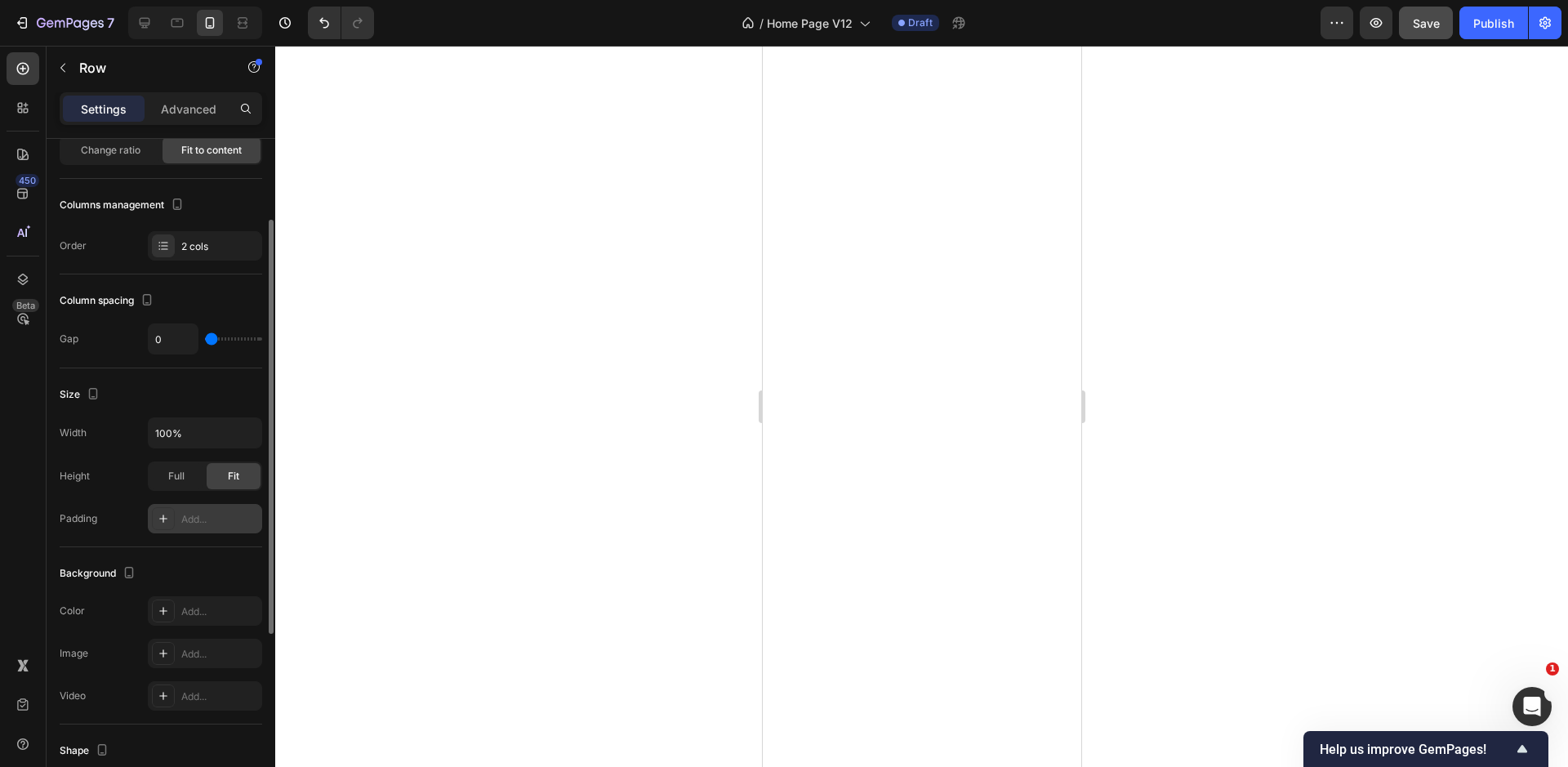
click at [191, 517] on div "Add..." at bounding box center [219, 520] width 76 height 15
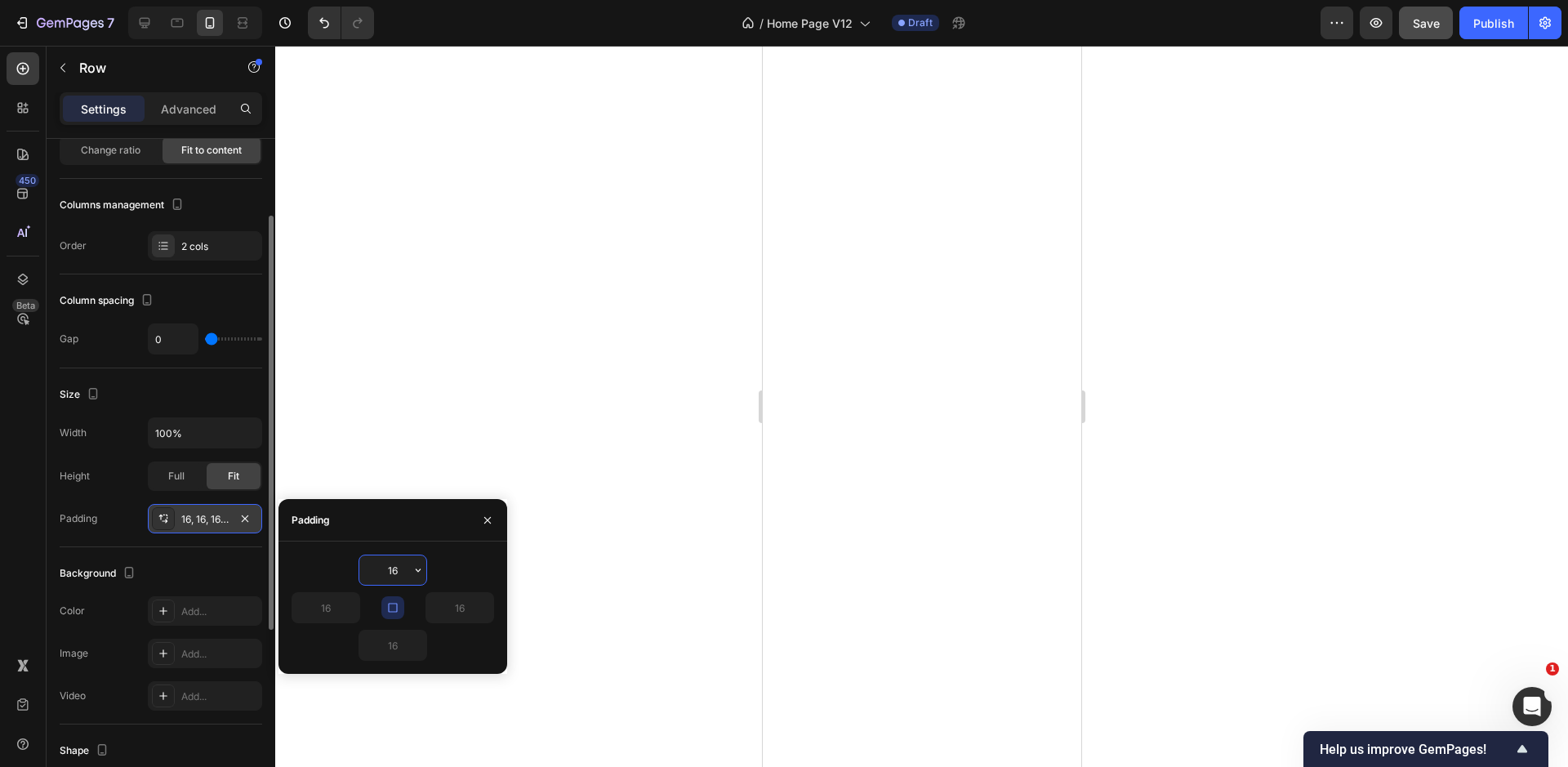
scroll to position [129, 0]
click at [396, 618] on button "button" at bounding box center [393, 608] width 23 height 23
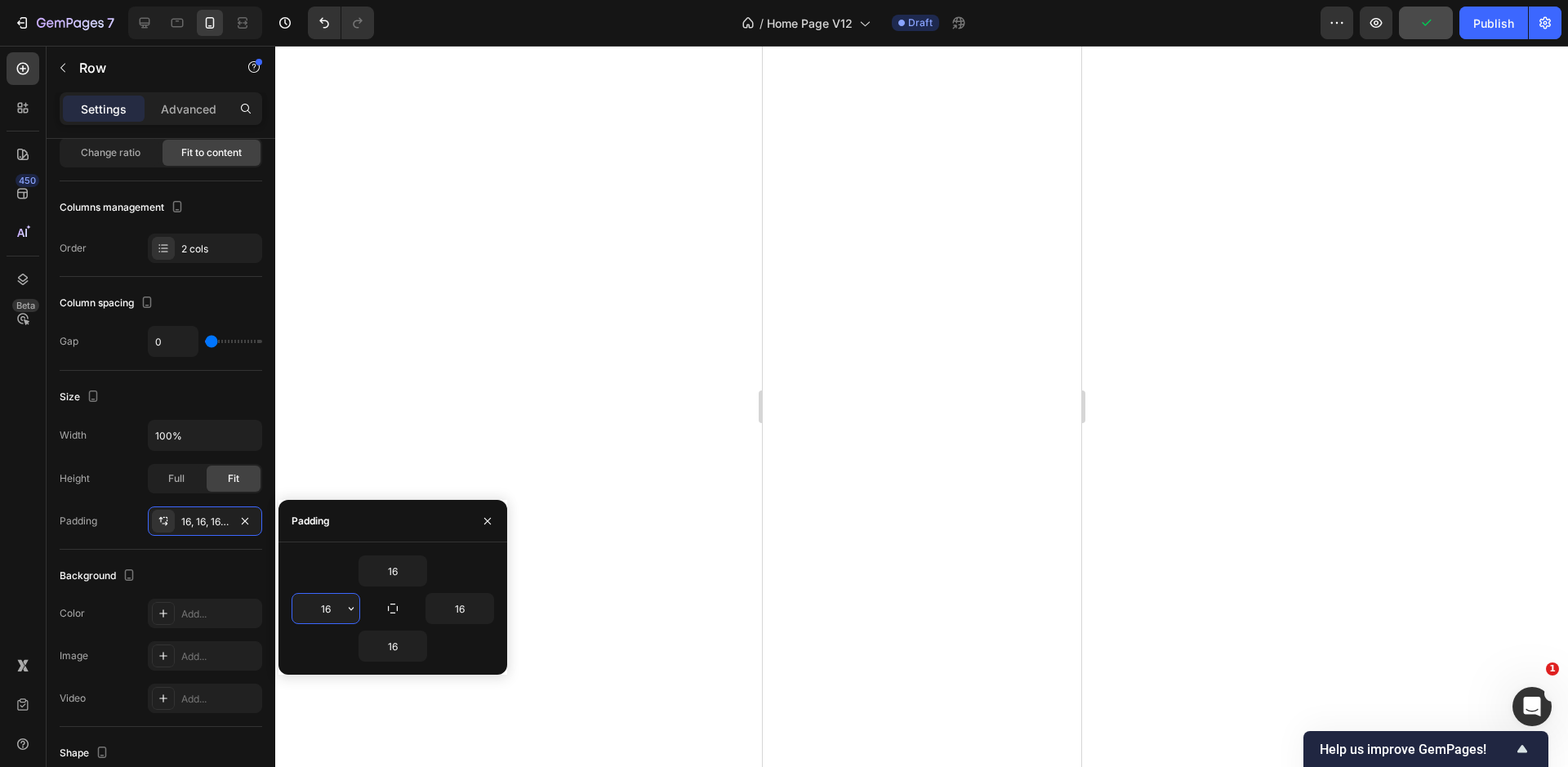
click at [326, 614] on input "16" at bounding box center [326, 608] width 67 height 30
type input "24"
click at [459, 607] on input "16" at bounding box center [460, 608] width 67 height 30
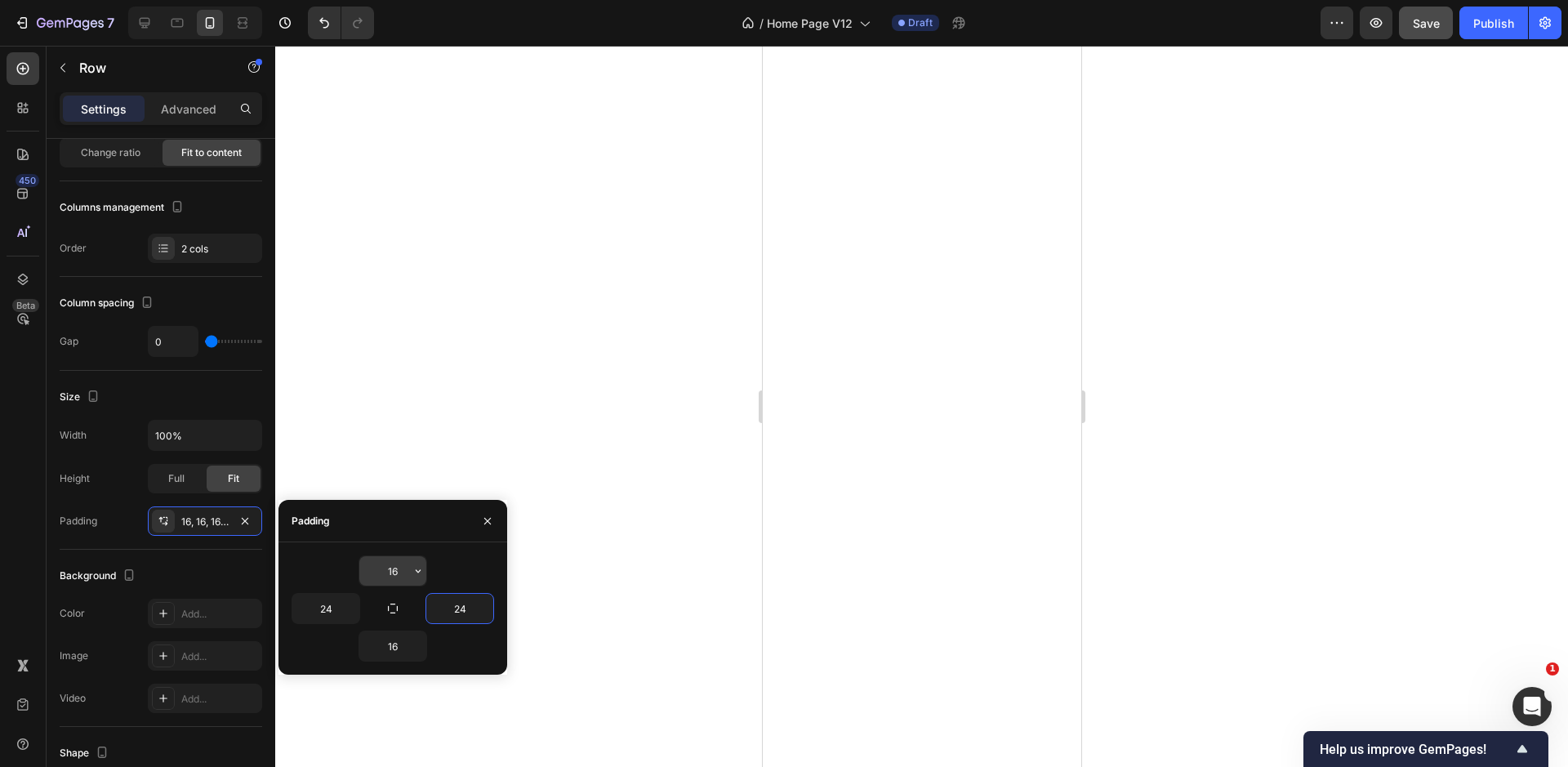
type input "24"
click at [386, 572] on input "16" at bounding box center [393, 571] width 67 height 30
type input "48"
click at [390, 636] on input "16" at bounding box center [393, 647] width 67 height 30
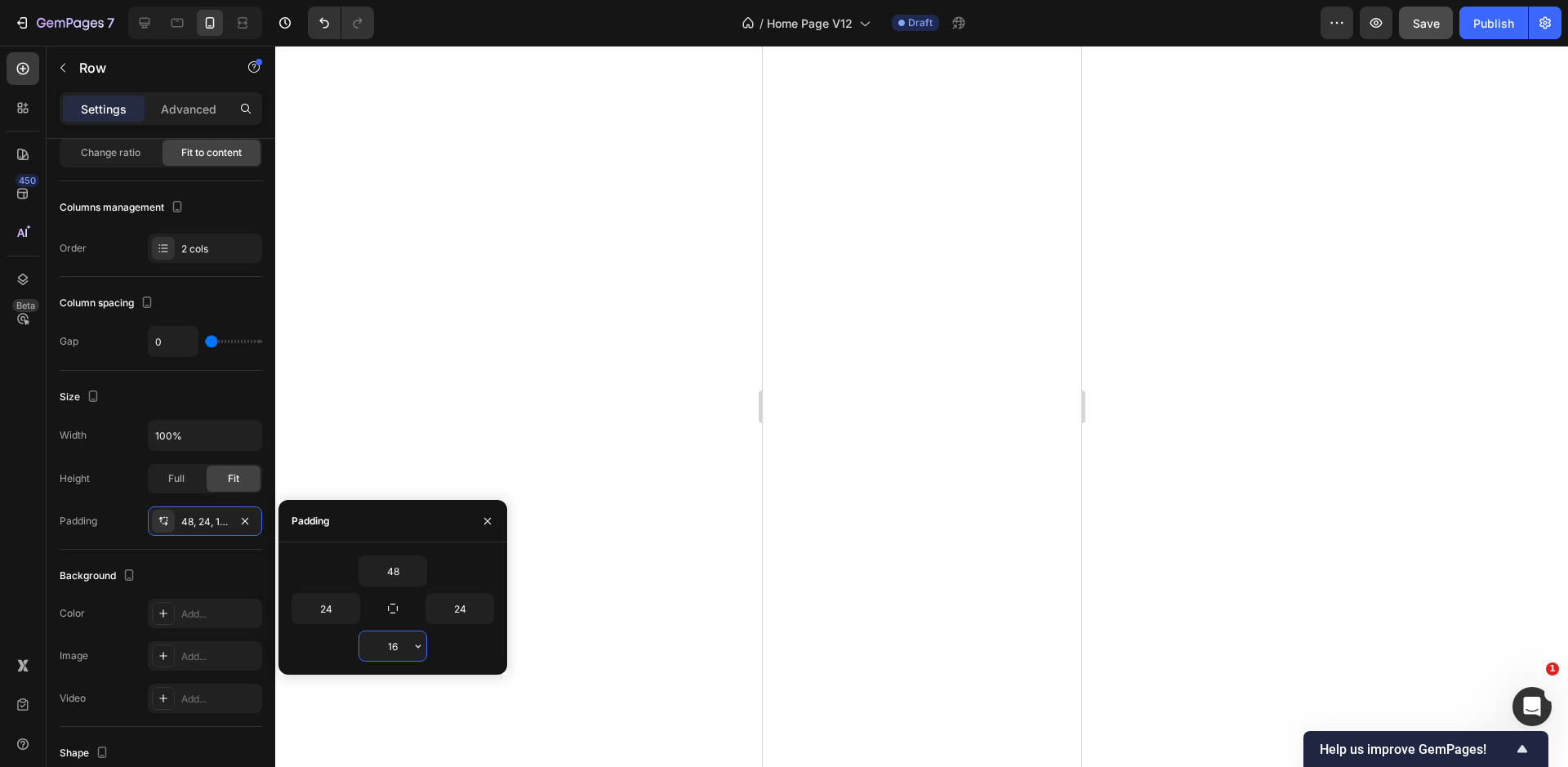
click at [390, 636] on input "16" at bounding box center [393, 647] width 67 height 30
type input "48"
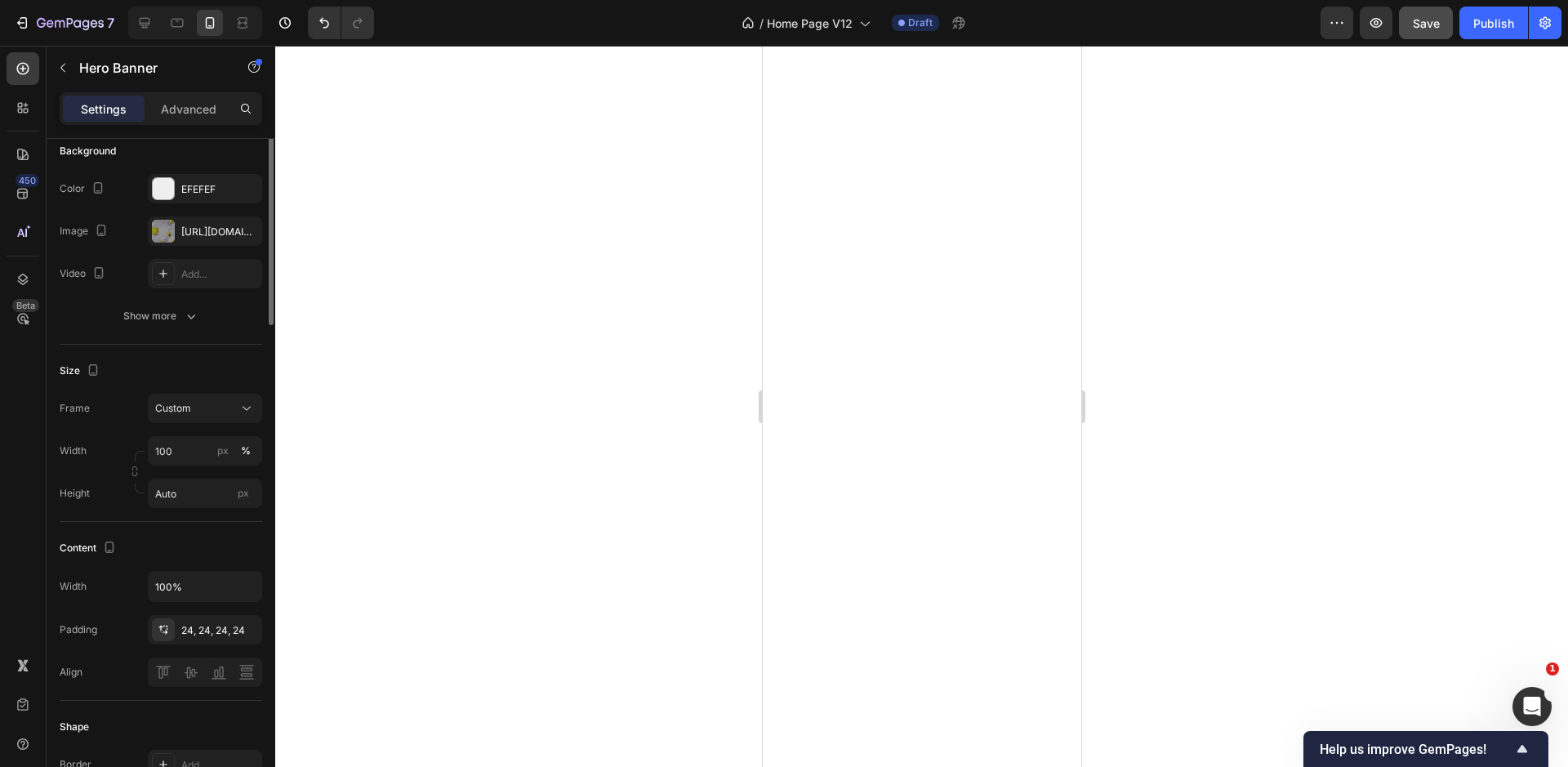
scroll to position [0, 0]
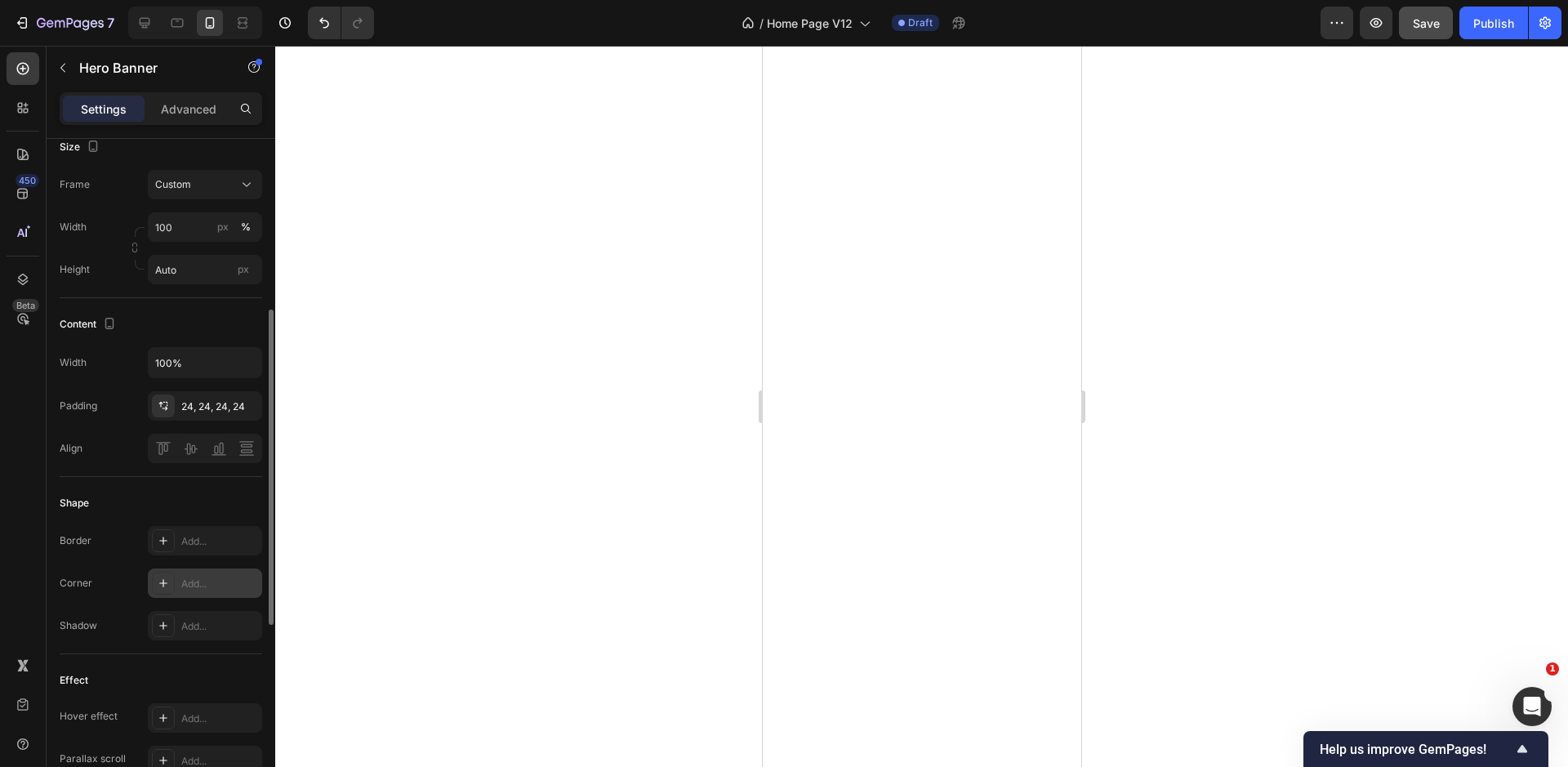
click at [162, 580] on icon at bounding box center [163, 583] width 13 height 13
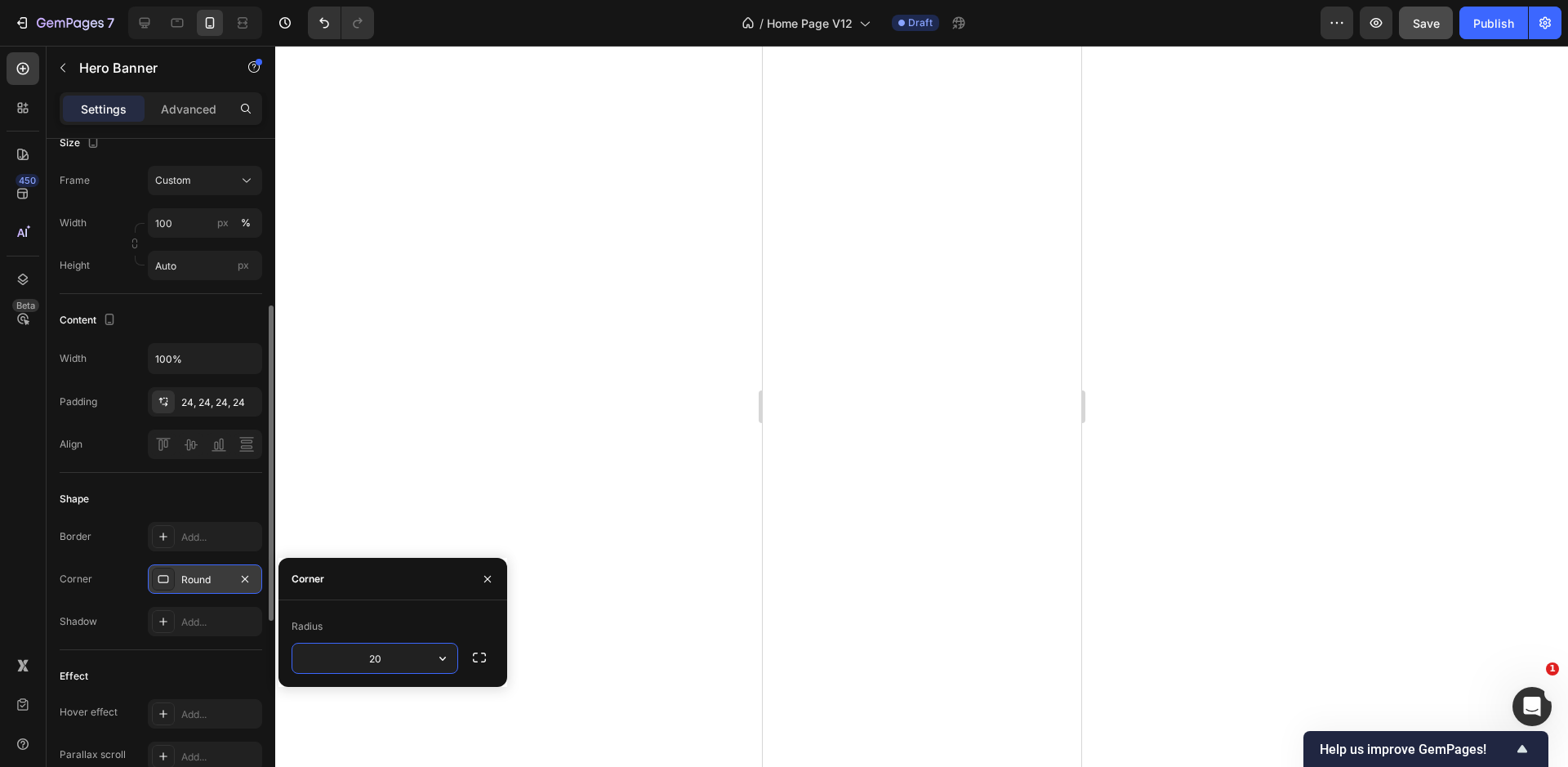
click at [378, 663] on input "20" at bounding box center [374, 659] width 165 height 30
click at [378, 663] on input "40" at bounding box center [374, 659] width 165 height 30
click at [365, 660] on input "30" at bounding box center [374, 659] width 165 height 30
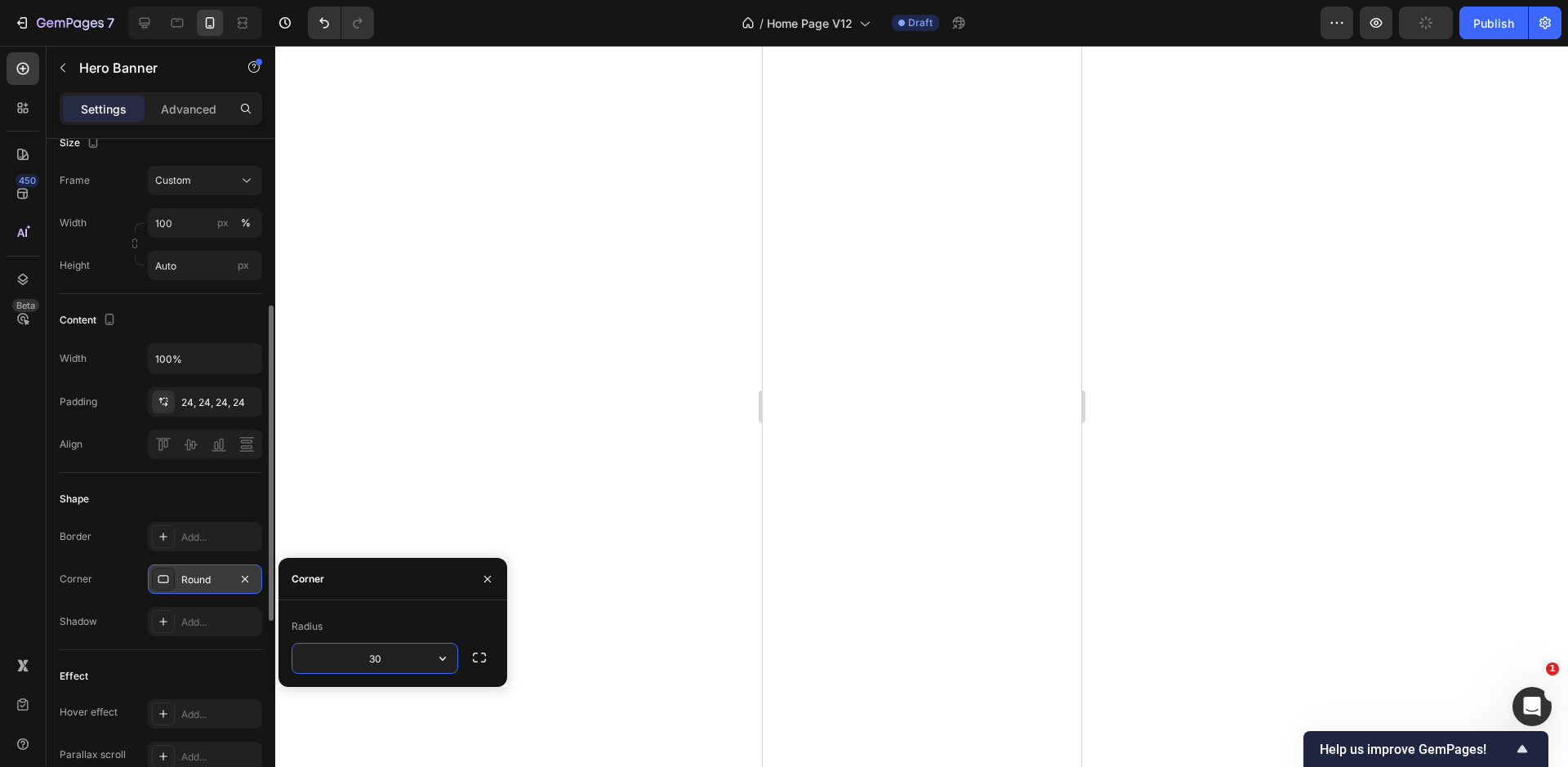
click at [365, 660] on input "30" at bounding box center [374, 659] width 165 height 30
type input "20"
click at [510, 454] on div at bounding box center [922, 406] width 1293 height 721
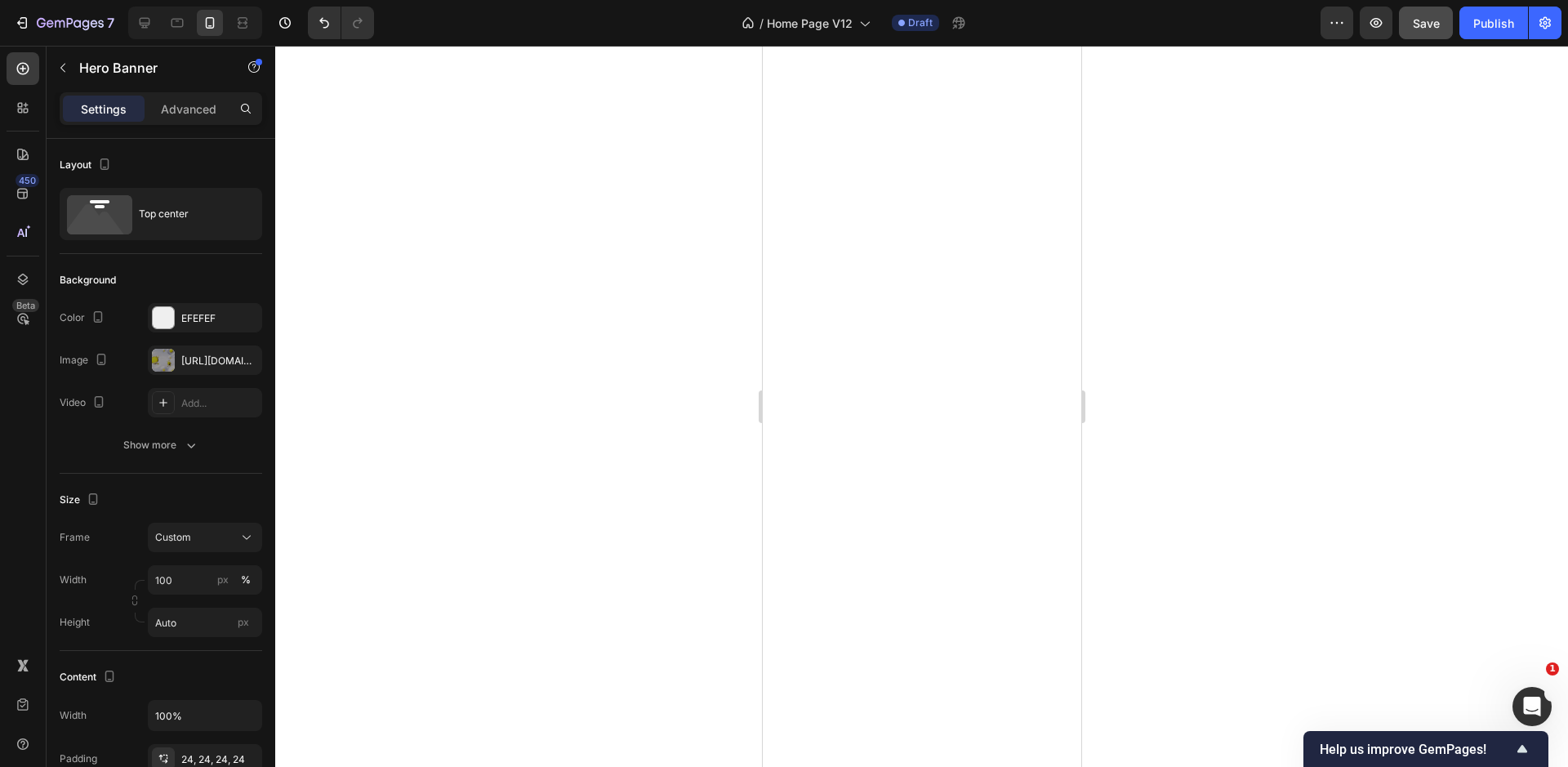
click at [627, 366] on div at bounding box center [922, 406] width 1293 height 721
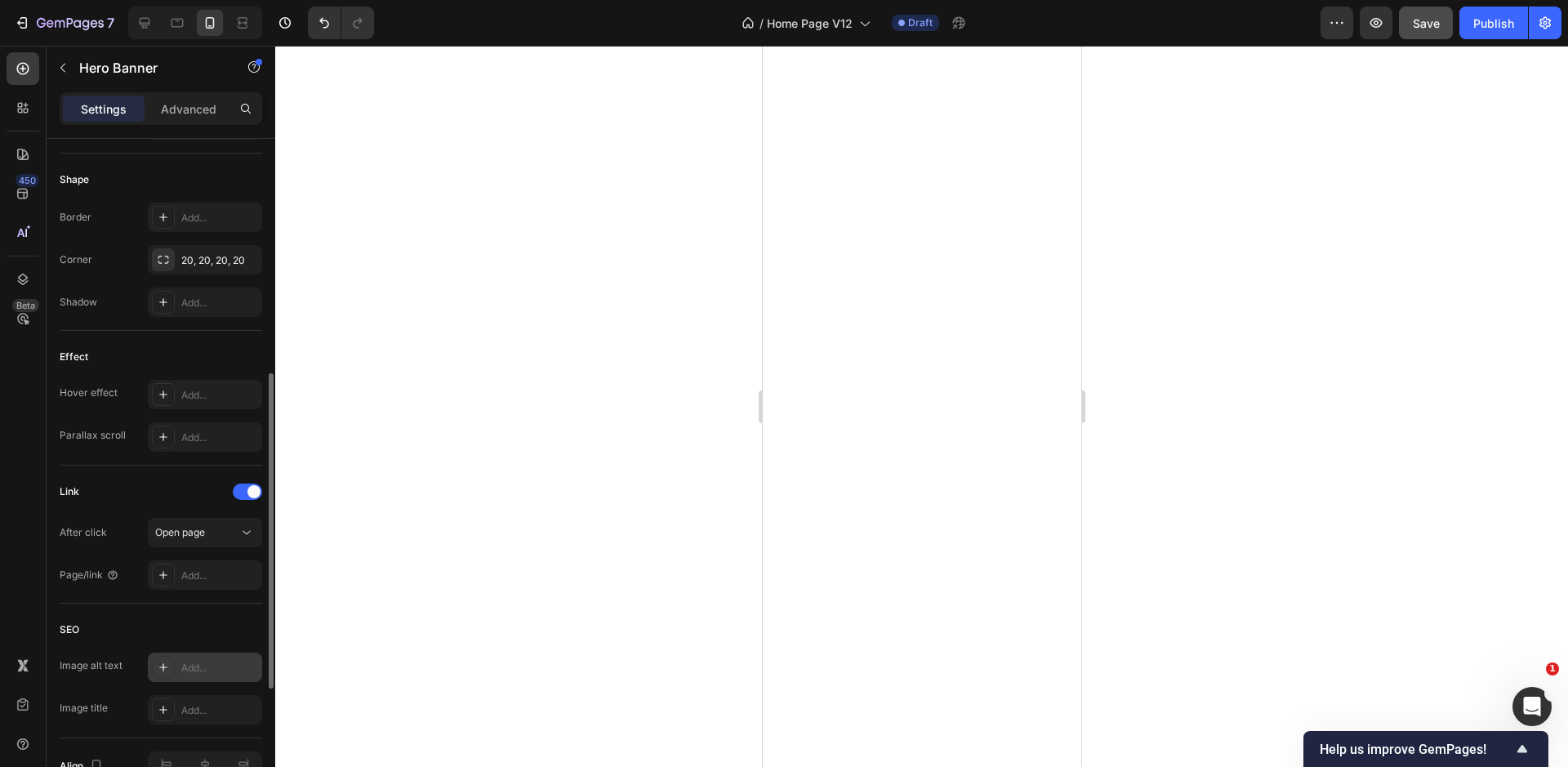
scroll to position [769, 0]
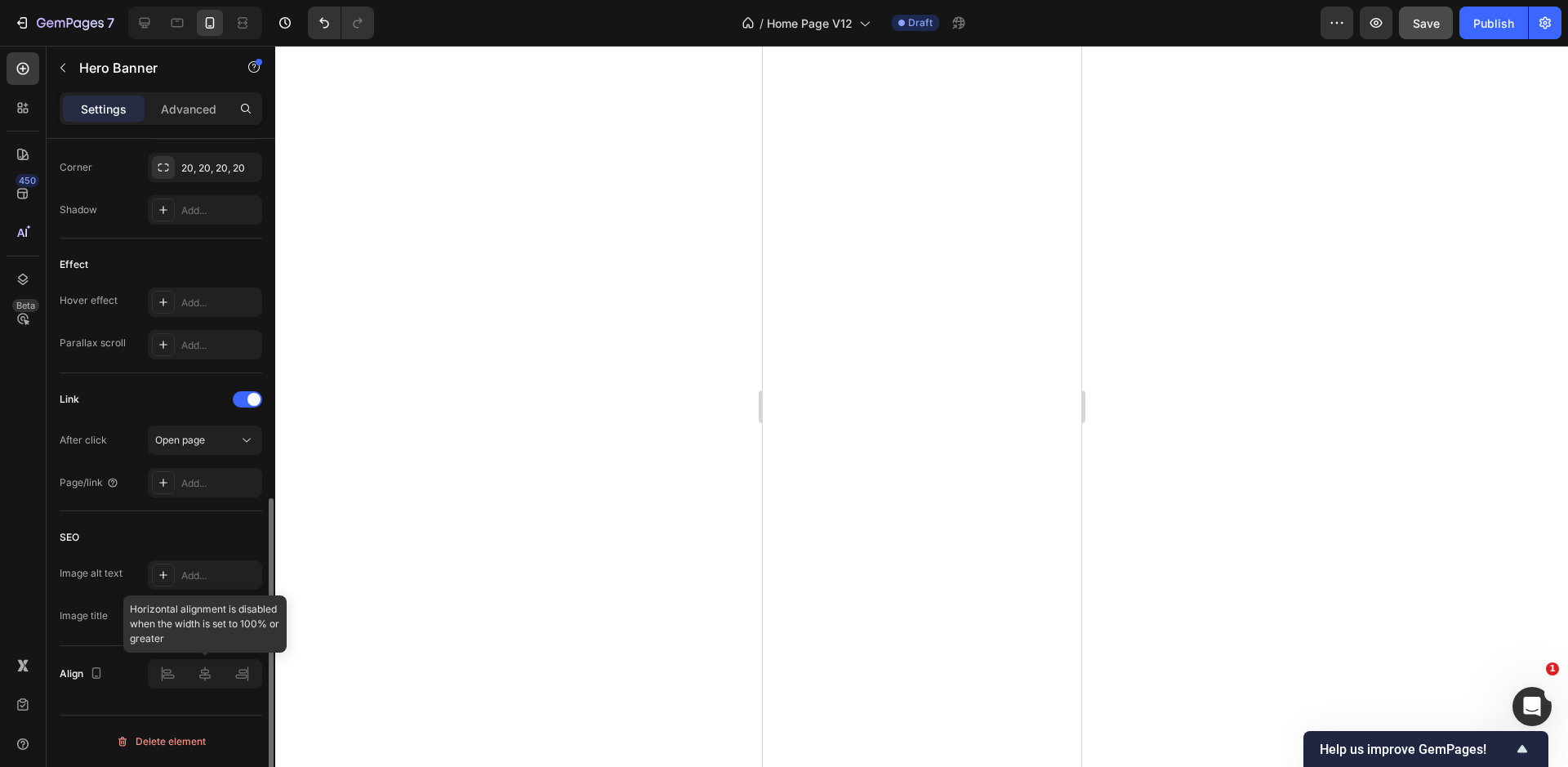
drag, startPoint x: 209, startPoint y: 672, endPoint x: 213, endPoint y: 662, distance: 10.8
click at [210, 670] on div at bounding box center [204, 674] width 115 height 30
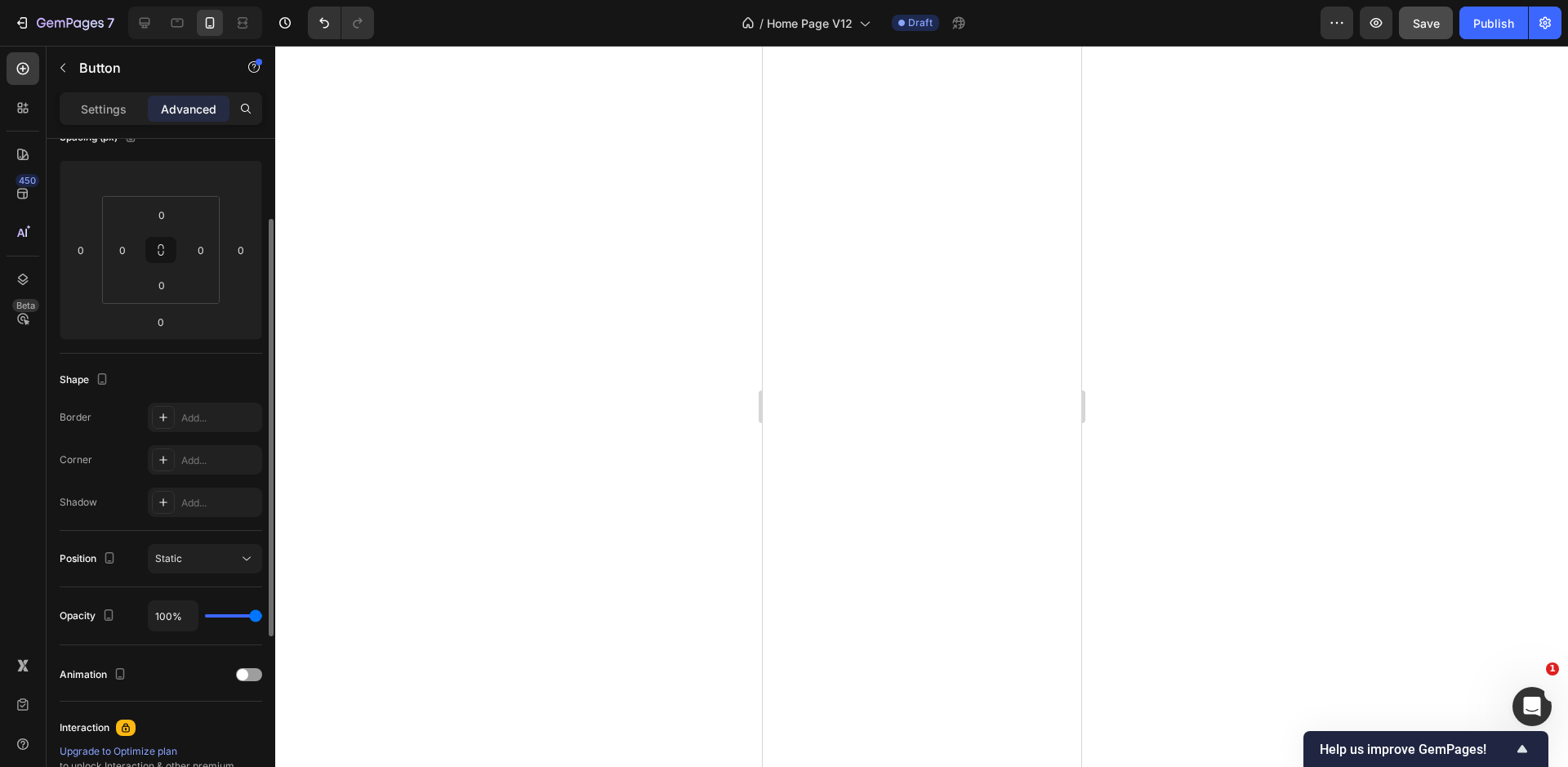
scroll to position [176, 0]
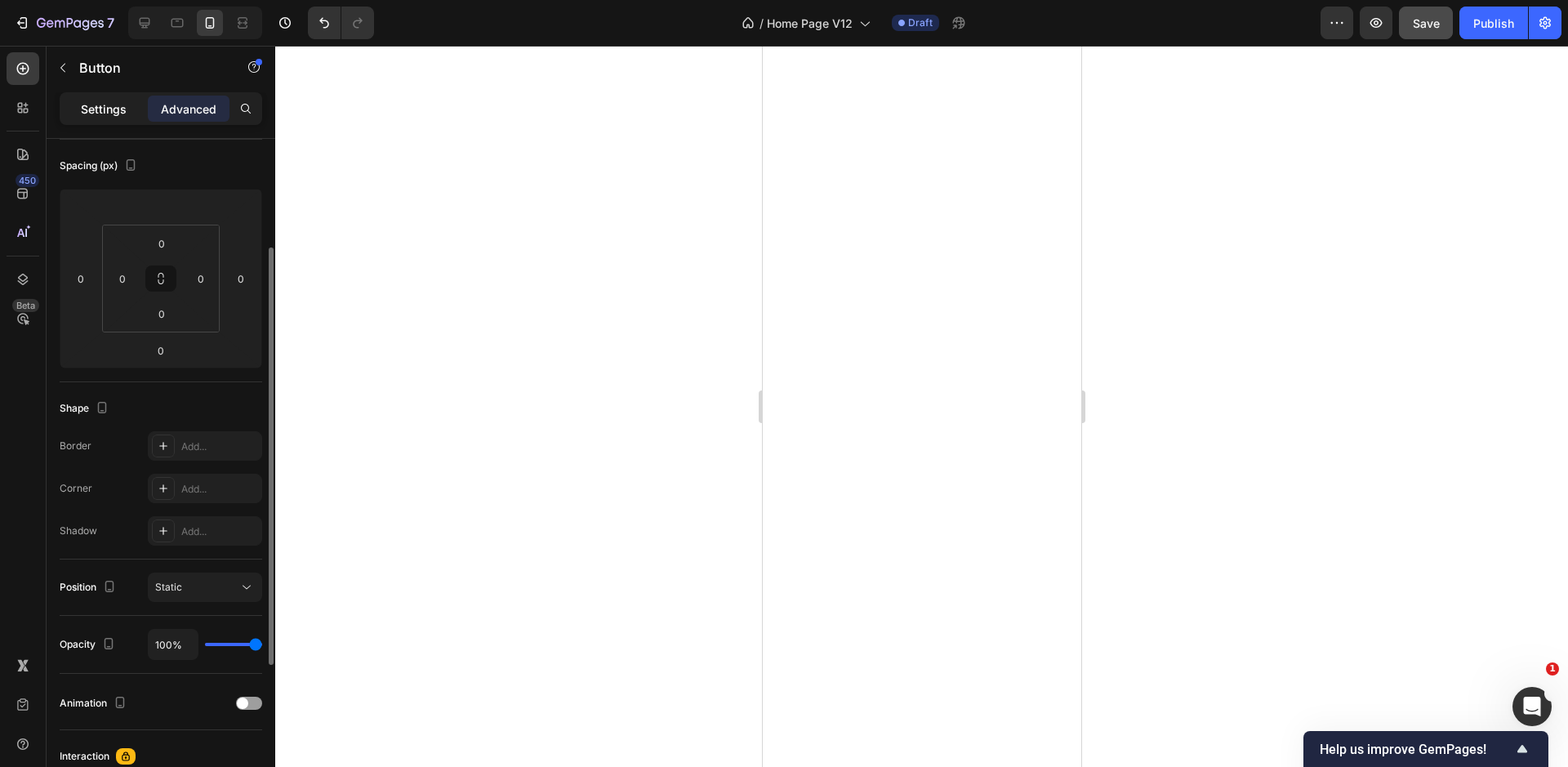
click at [102, 107] on p "Settings" at bounding box center [104, 109] width 46 height 17
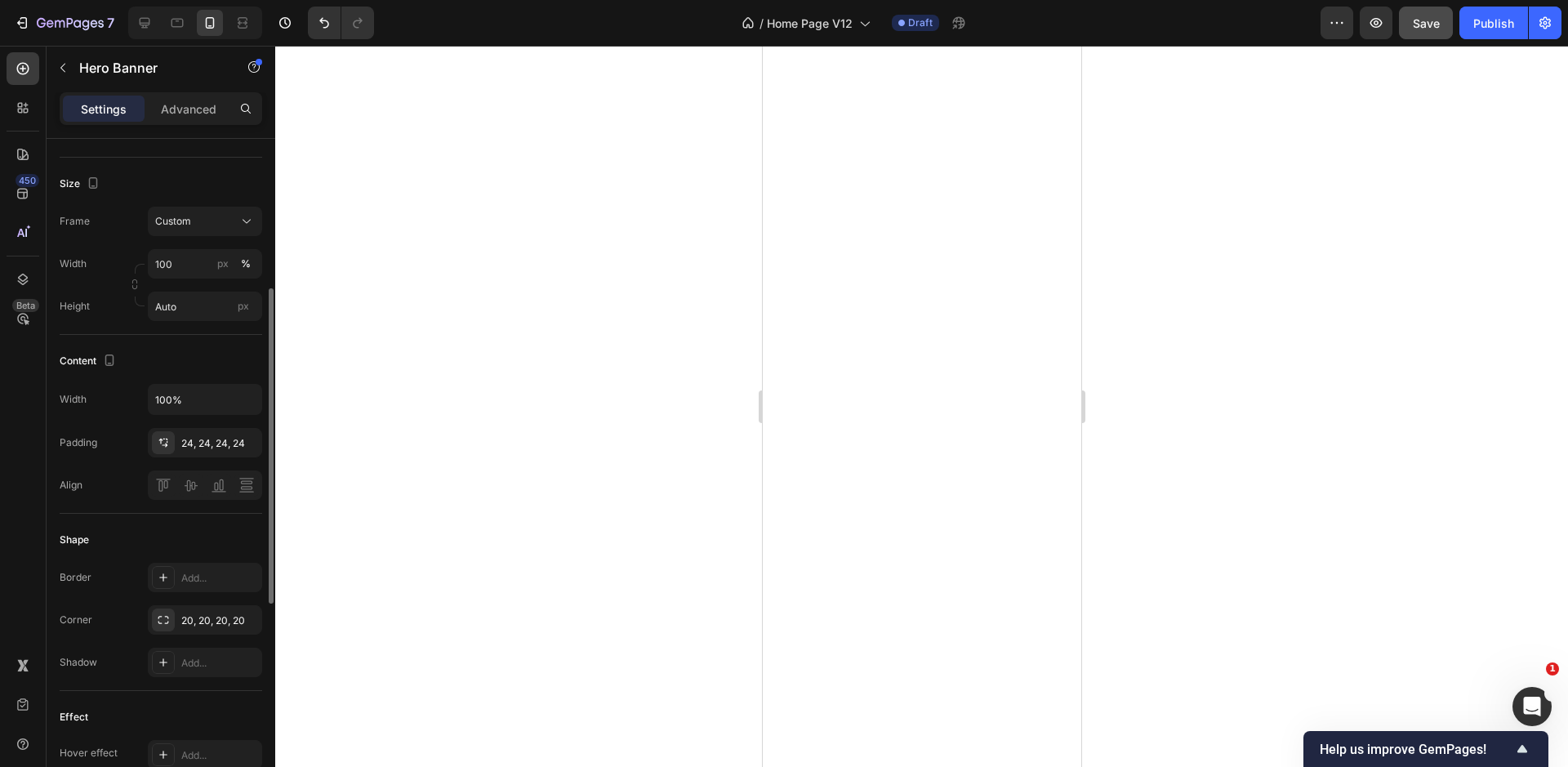
scroll to position [318, 0]
drag, startPoint x: 187, startPoint y: 485, endPoint x: 179, endPoint y: 486, distance: 8.1
click at [188, 486] on div at bounding box center [204, 483] width 115 height 30
click at [166, 487] on div at bounding box center [204, 483] width 115 height 30
click at [214, 489] on div at bounding box center [204, 483] width 115 height 30
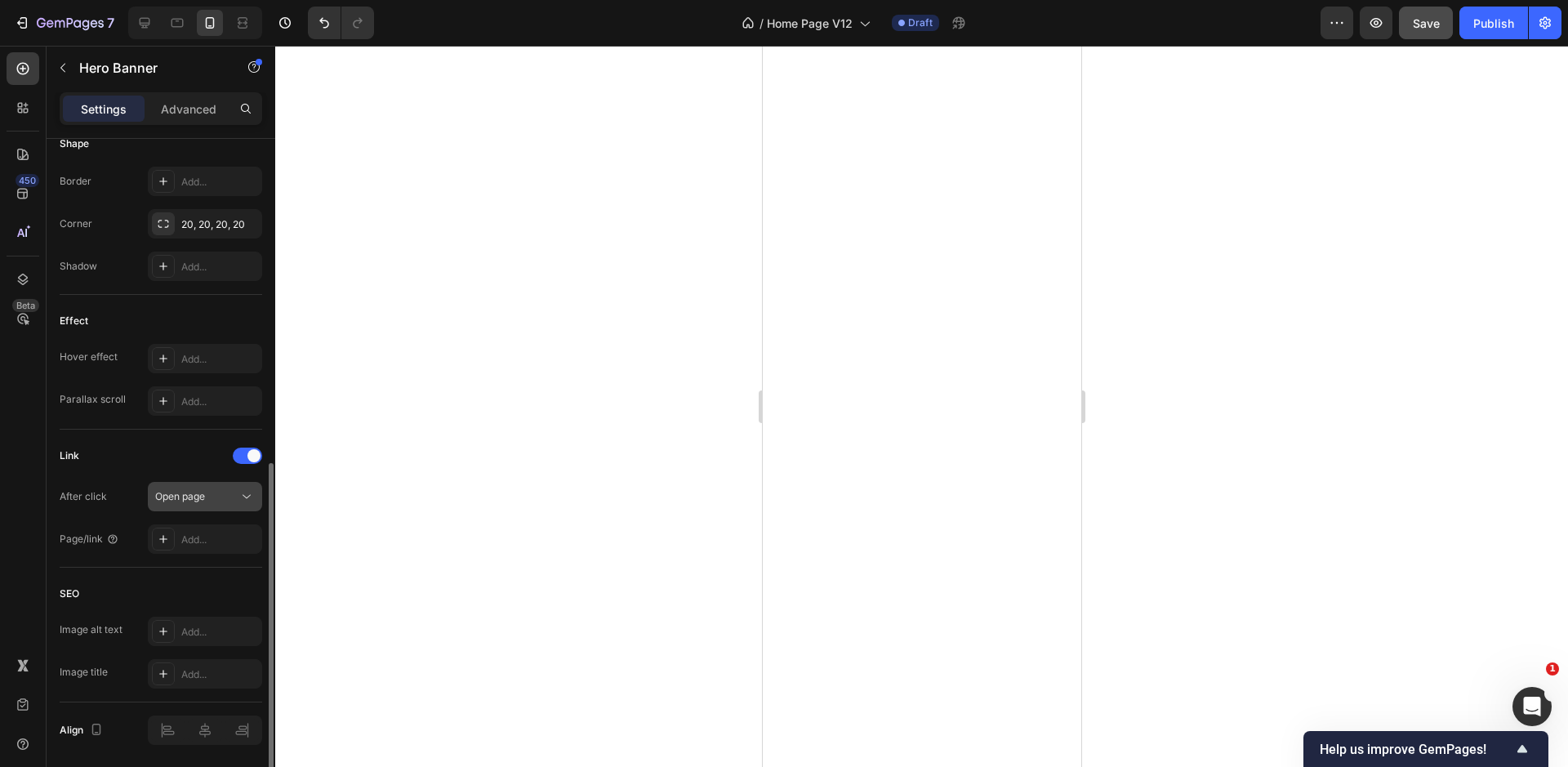
scroll to position [757, 0]
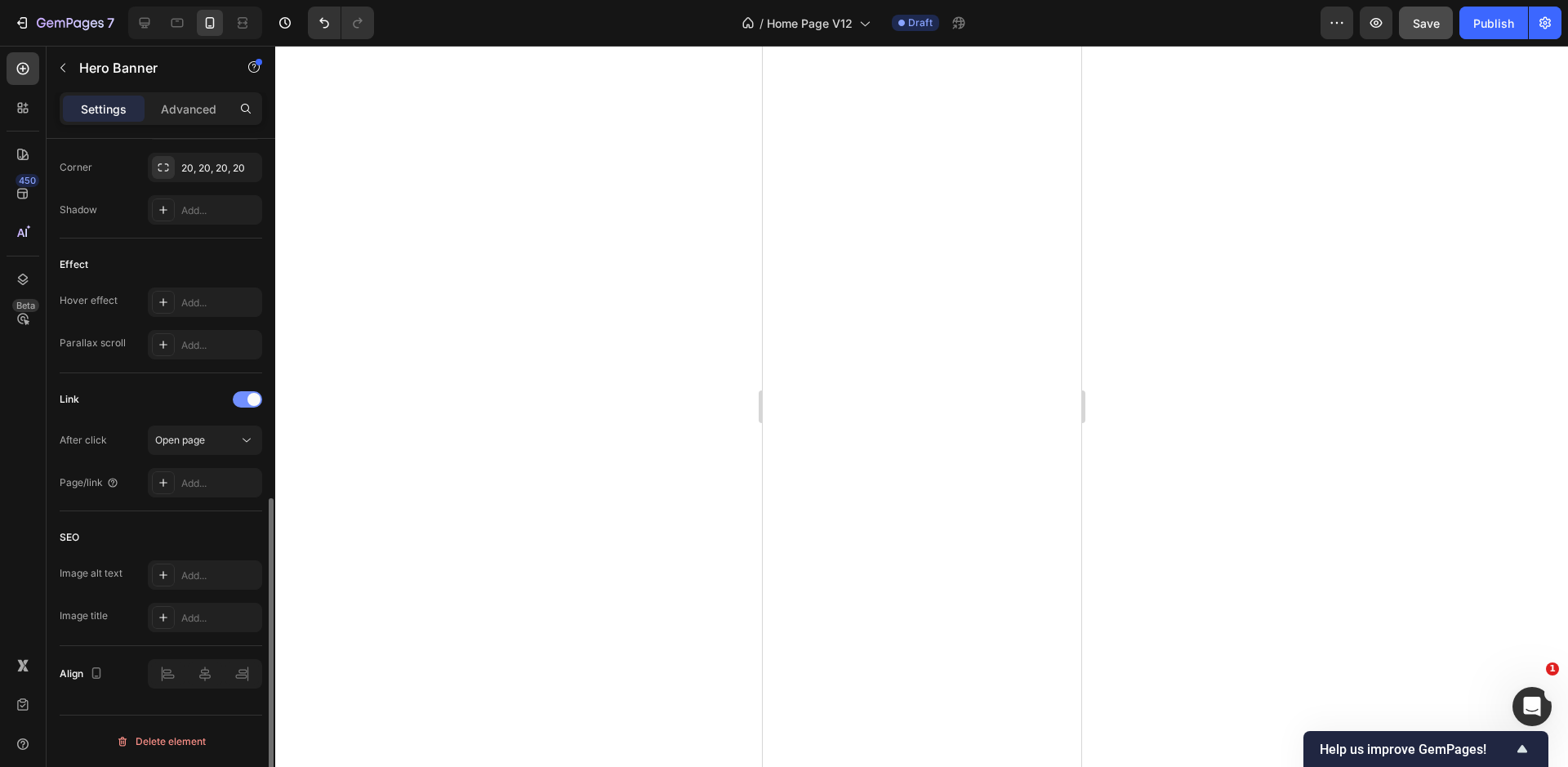
click at [248, 399] on span at bounding box center [254, 399] width 13 height 13
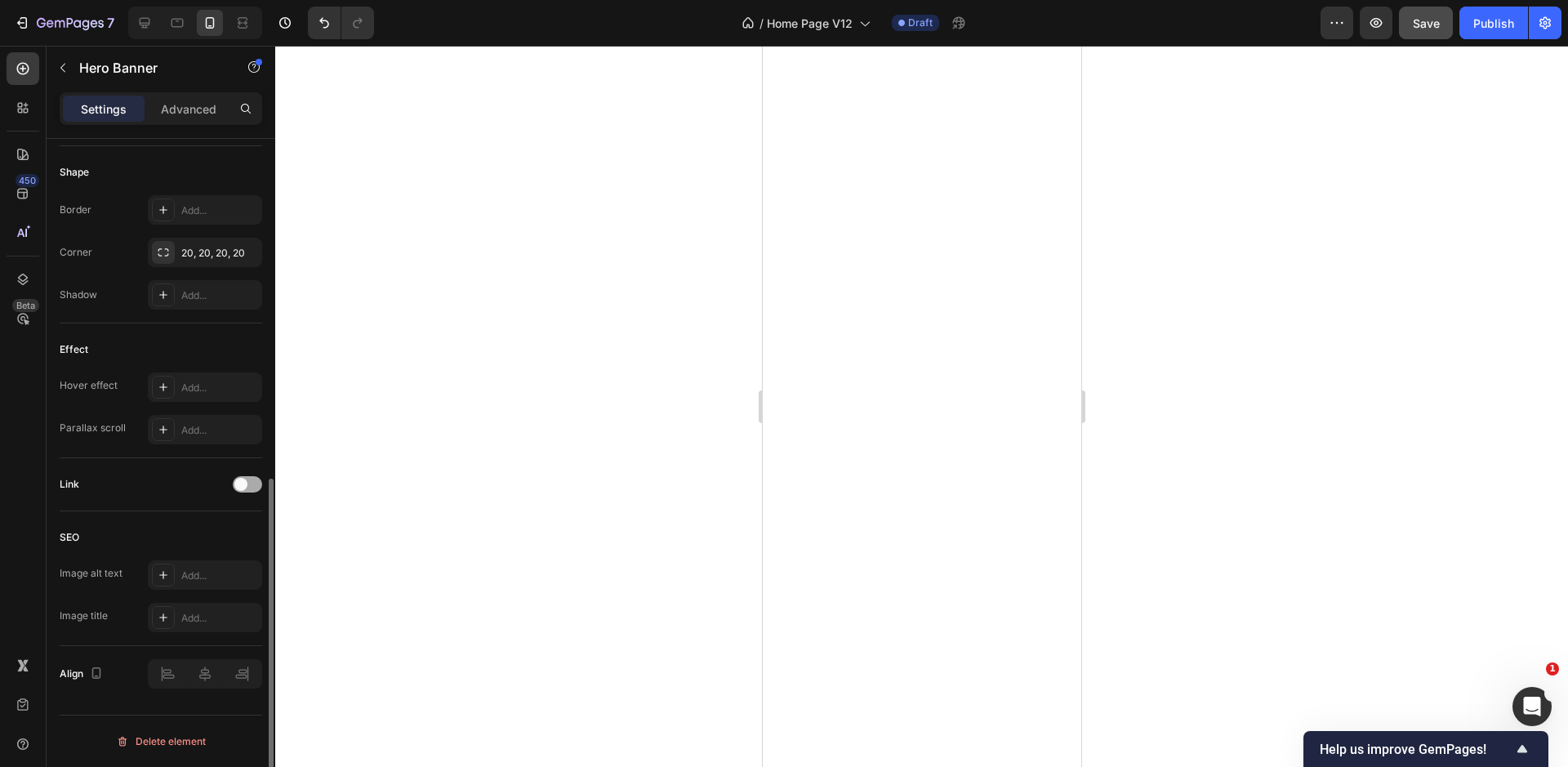
scroll to position [684, 0]
click at [205, 676] on div at bounding box center [204, 674] width 115 height 30
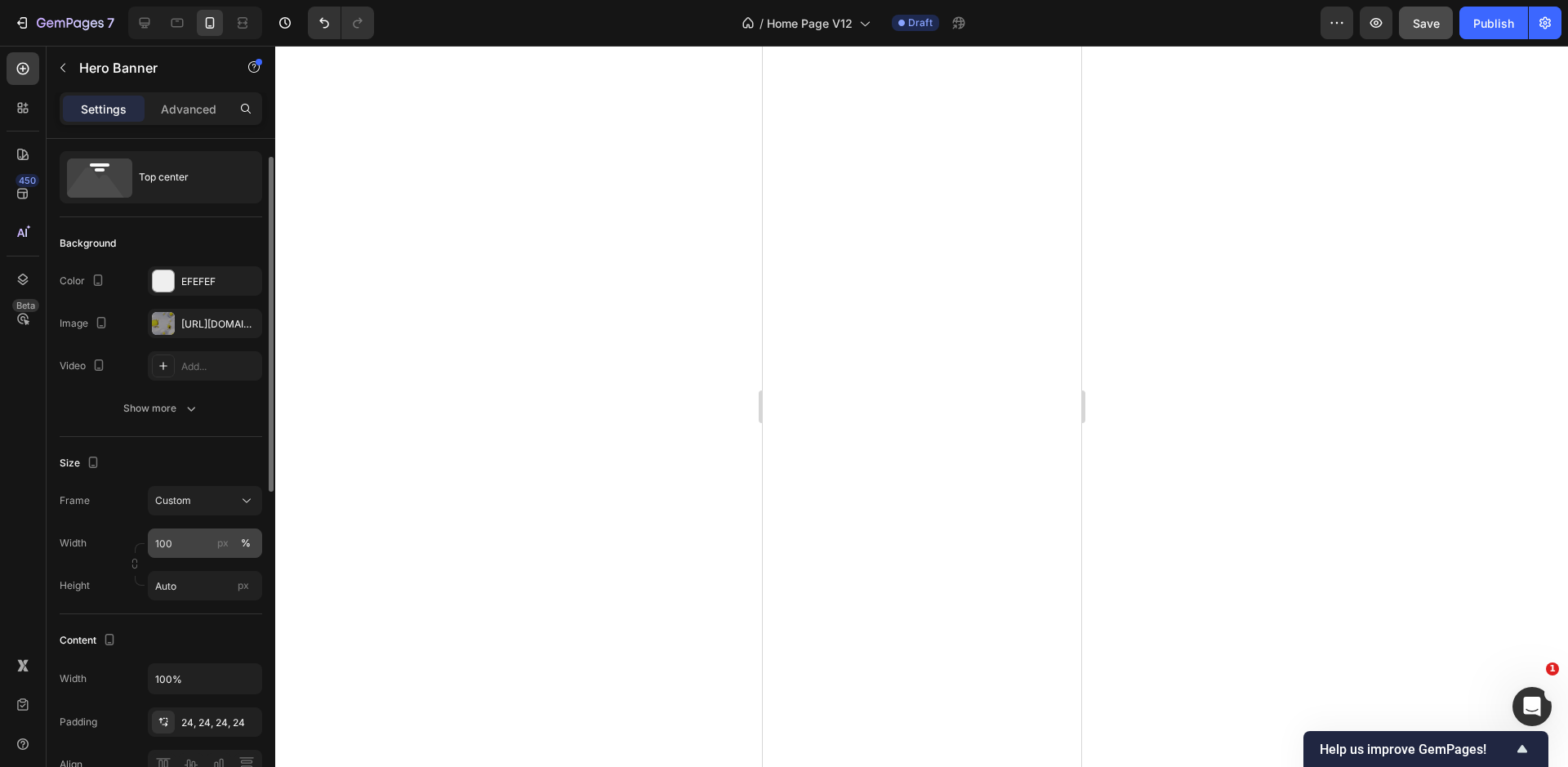
scroll to position [0, 0]
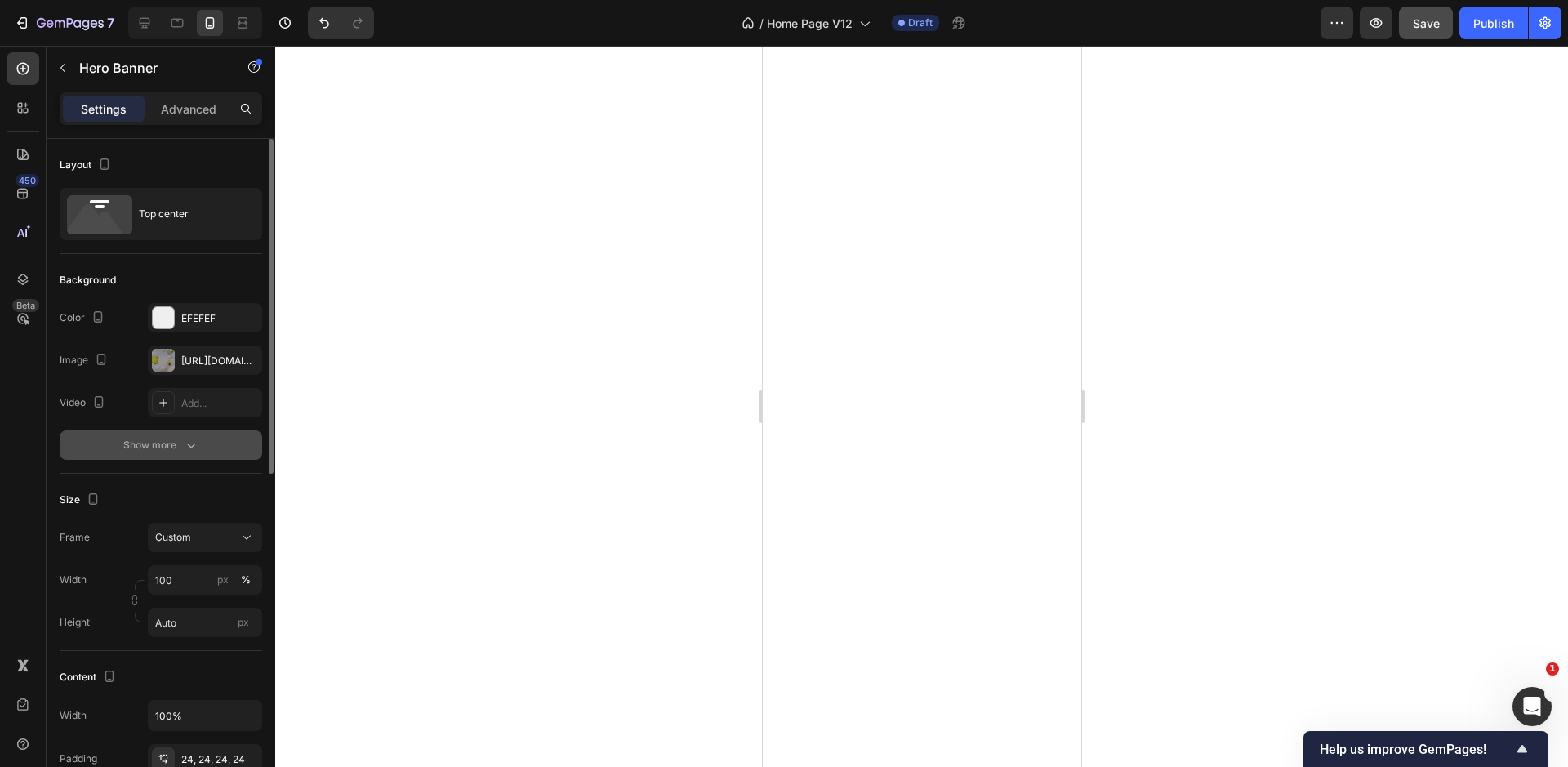
click at [165, 438] on div "Show more" at bounding box center [160, 445] width 76 height 17
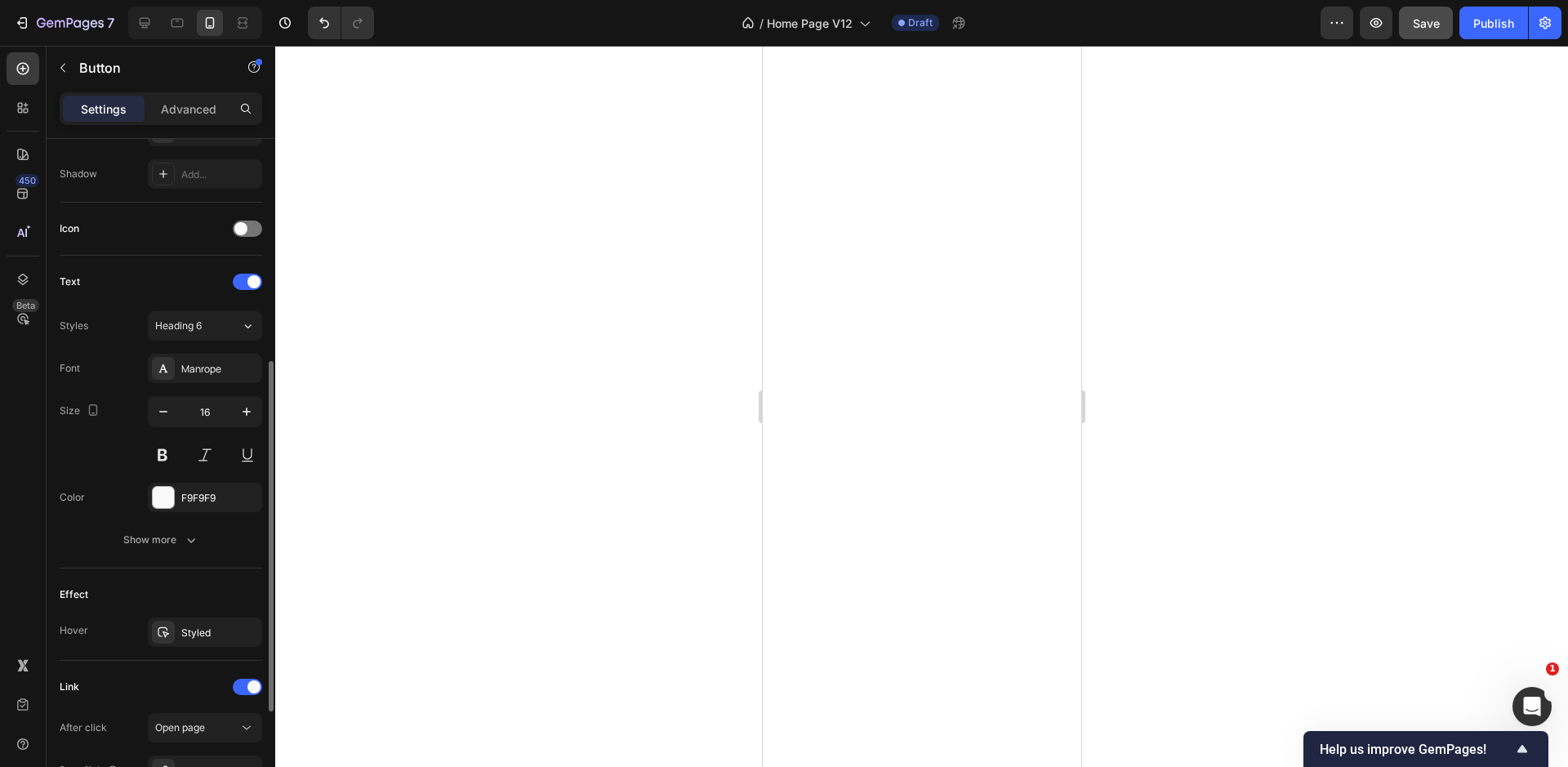
scroll to position [437, 0]
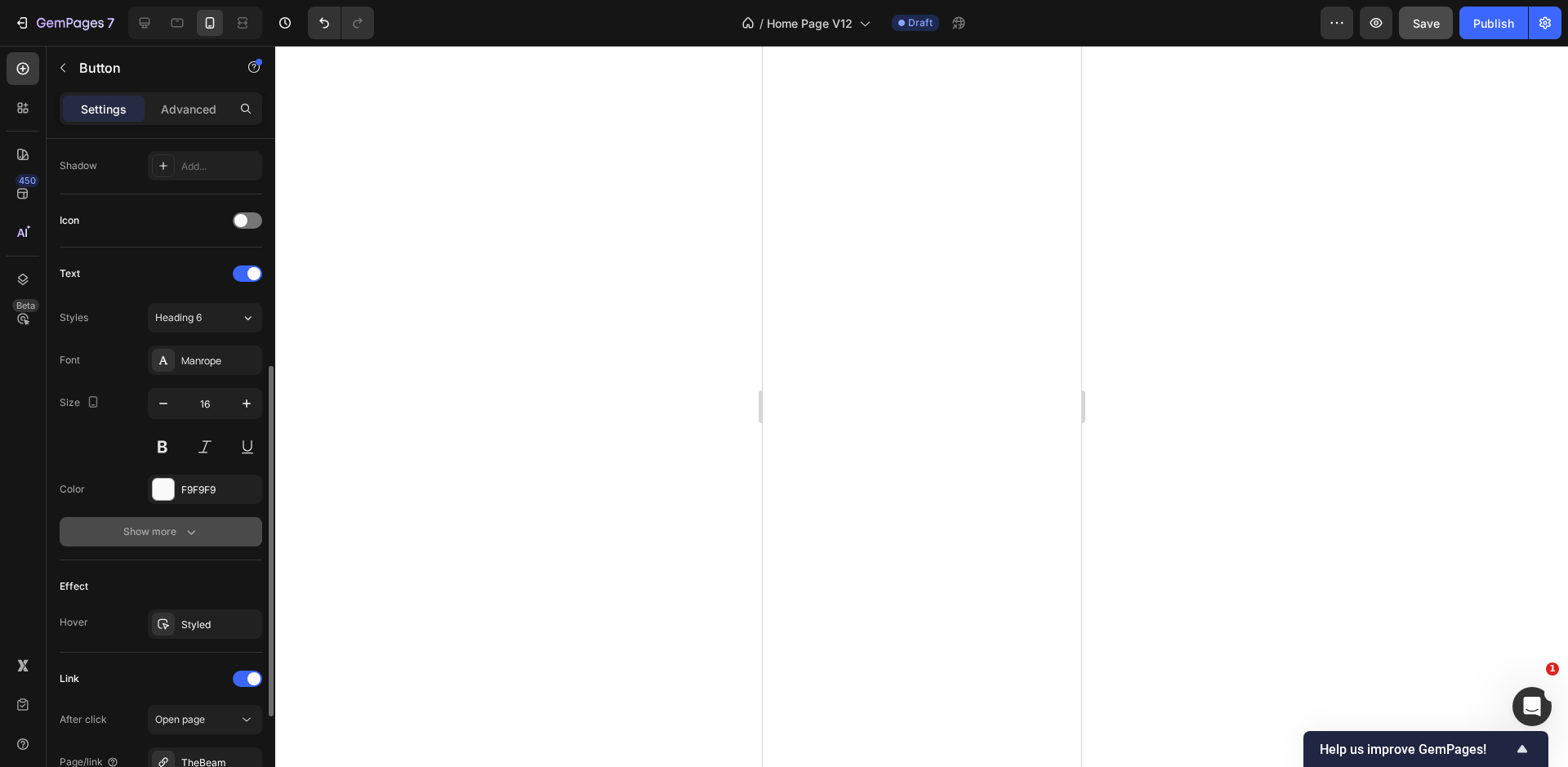
click at [142, 529] on div "Show more" at bounding box center [160, 532] width 76 height 17
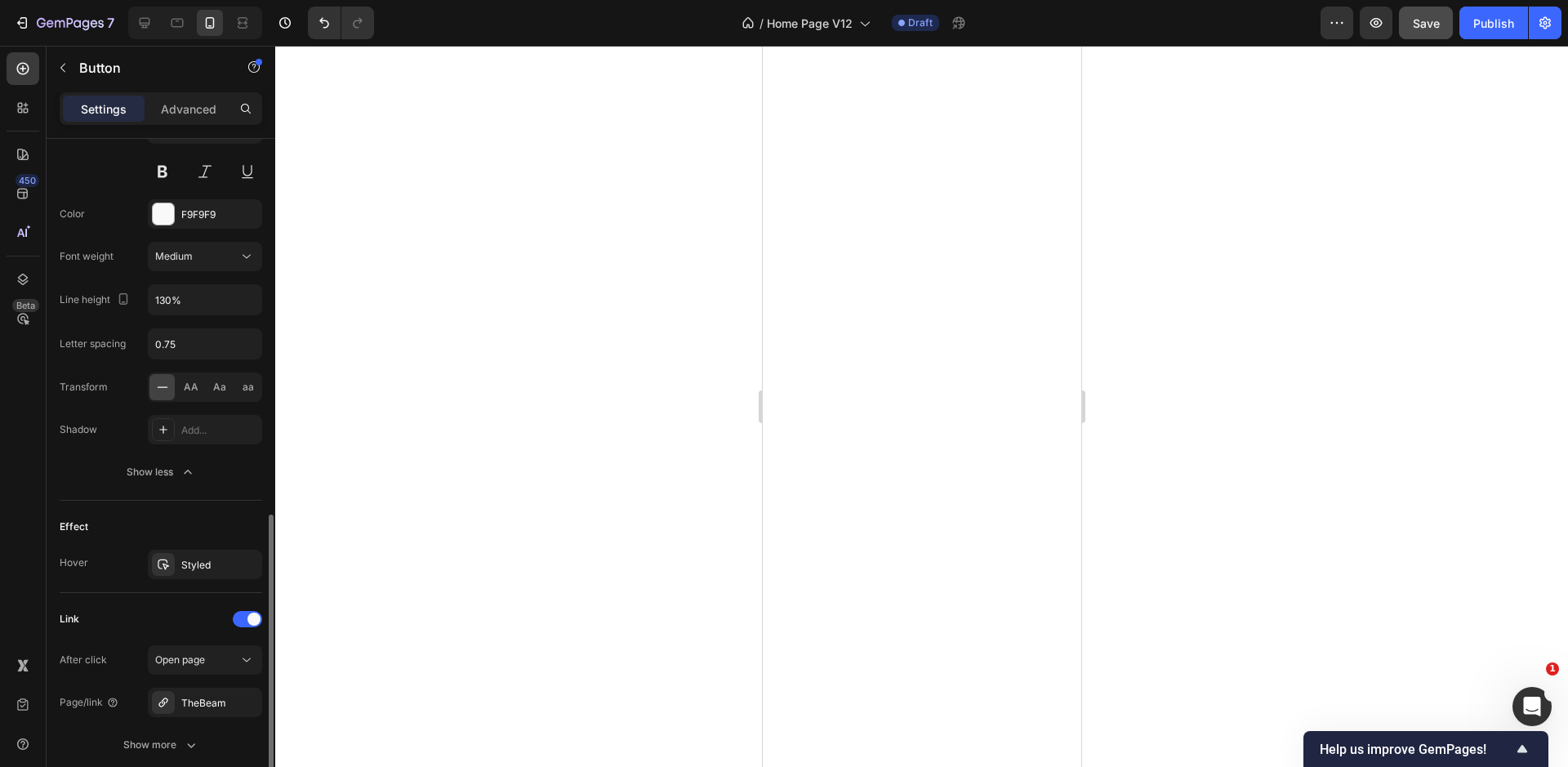
scroll to position [840, 0]
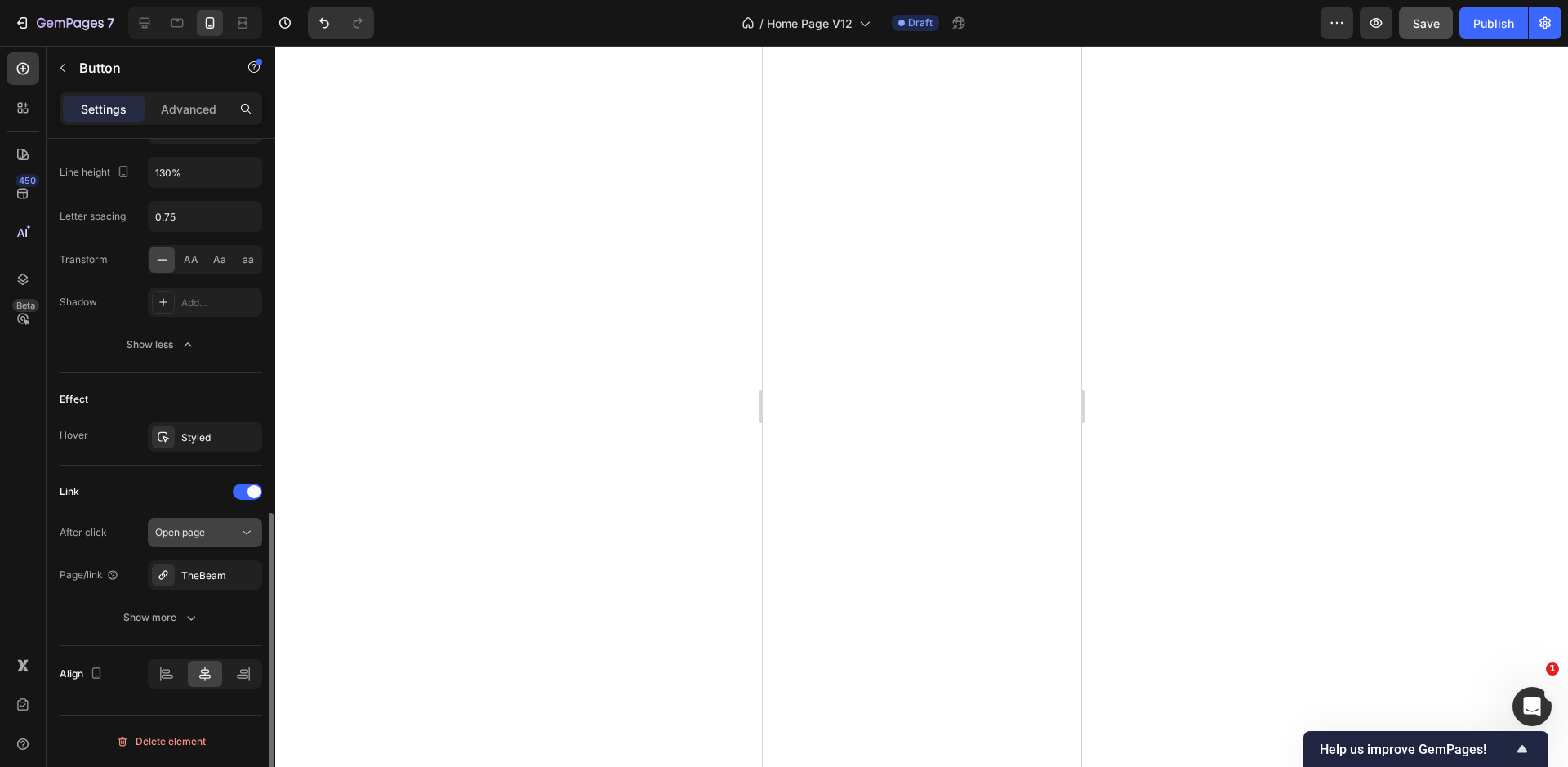
click at [206, 533] on div "Open page" at bounding box center [196, 533] width 83 height 15
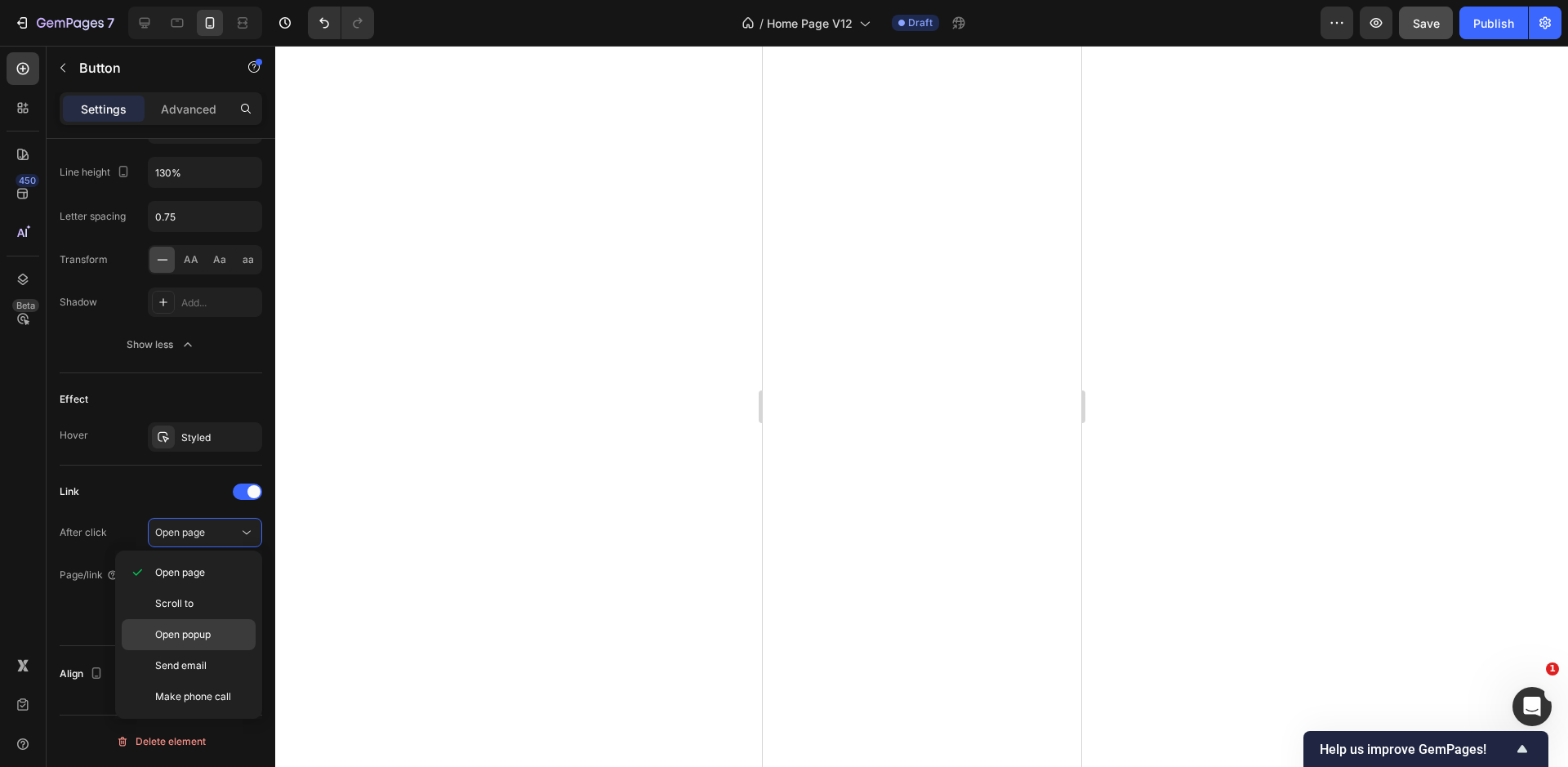
click at [200, 633] on span "Open popup" at bounding box center [183, 635] width 56 height 15
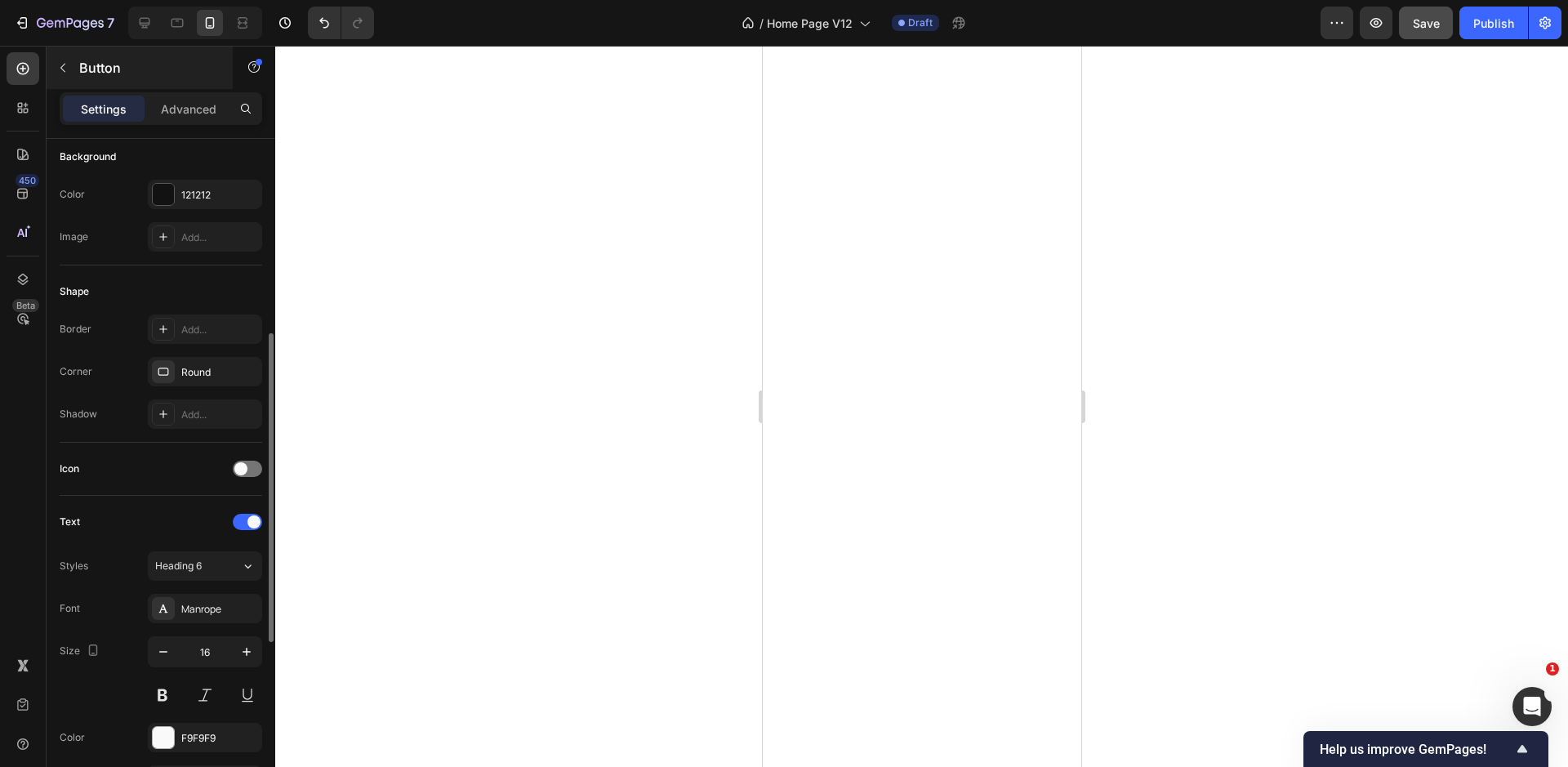
scroll to position [413, 0]
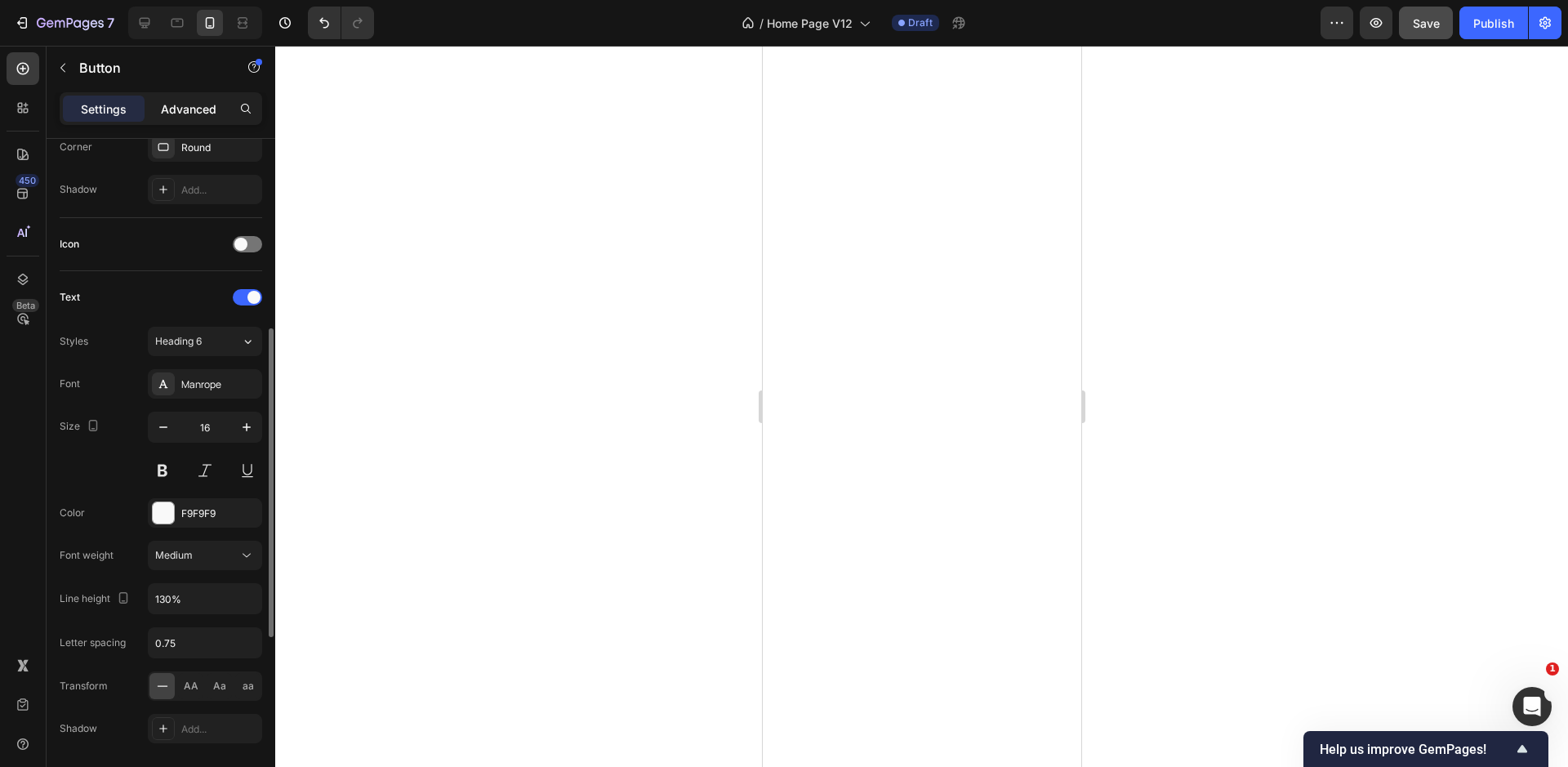
click at [194, 109] on p "Advanced" at bounding box center [188, 109] width 56 height 17
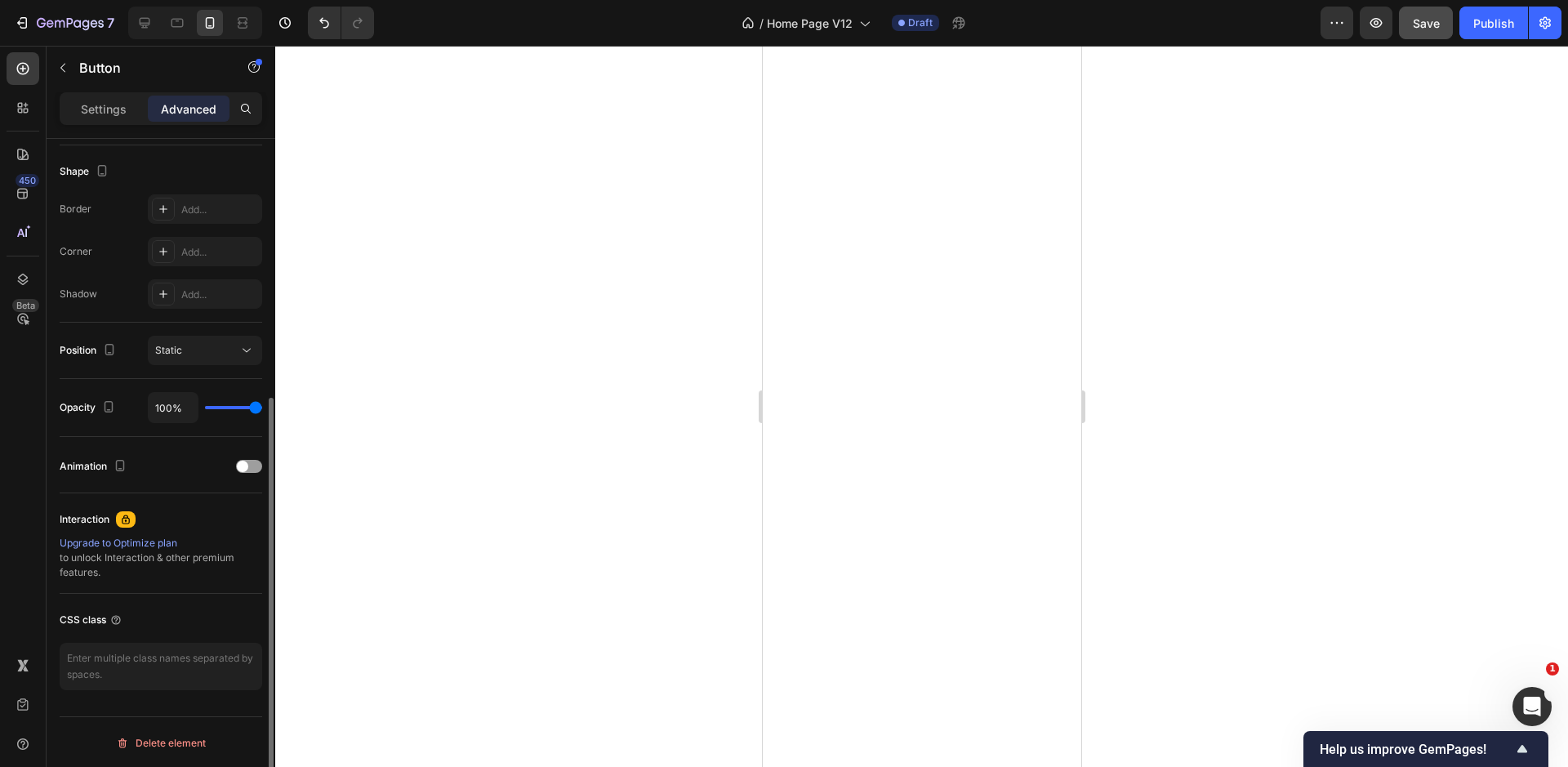
scroll to position [415, 0]
click at [186, 346] on div "Static" at bounding box center [196, 349] width 83 height 15
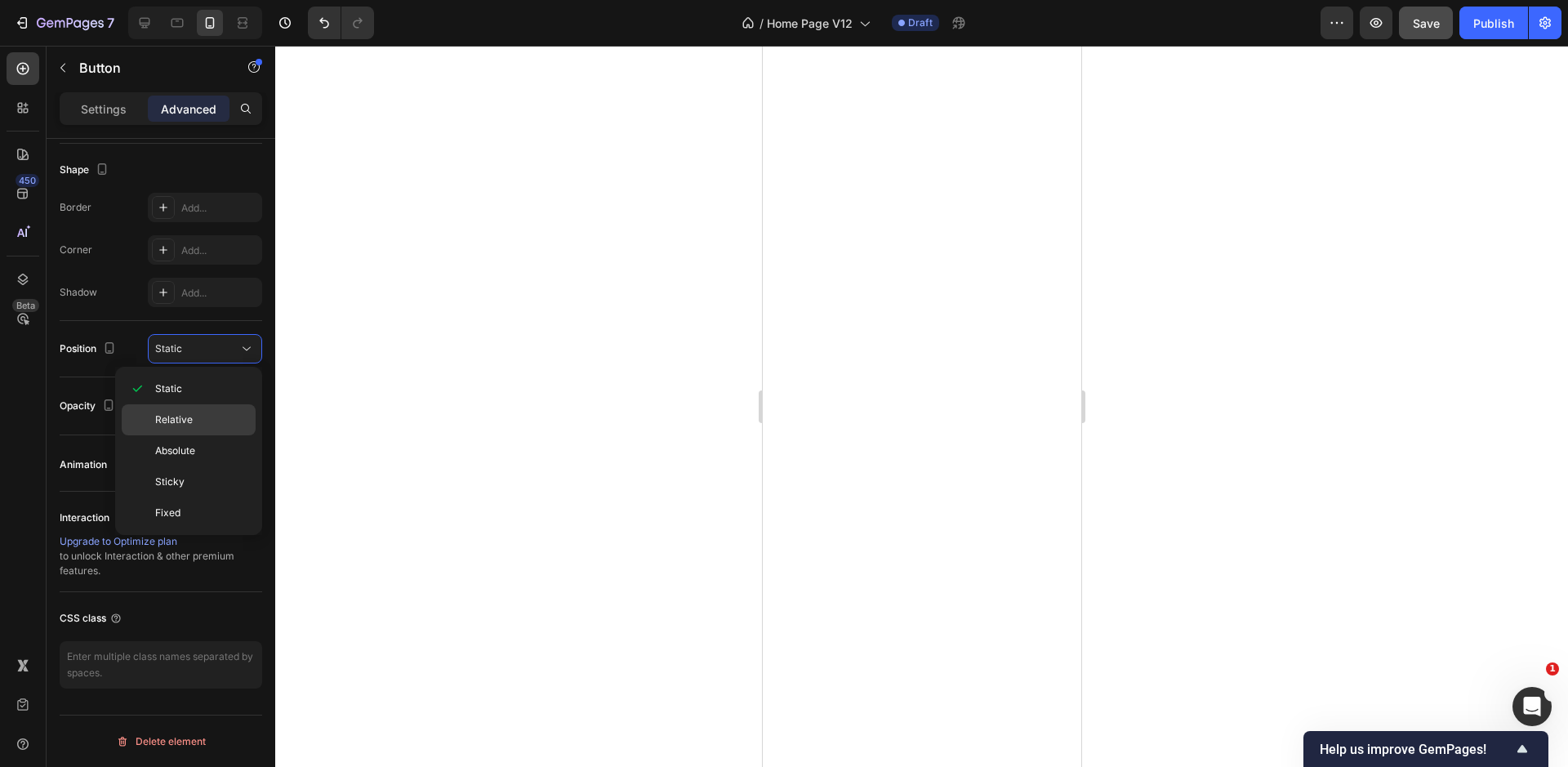
click at [178, 429] on div "Relative" at bounding box center [188, 419] width 134 height 31
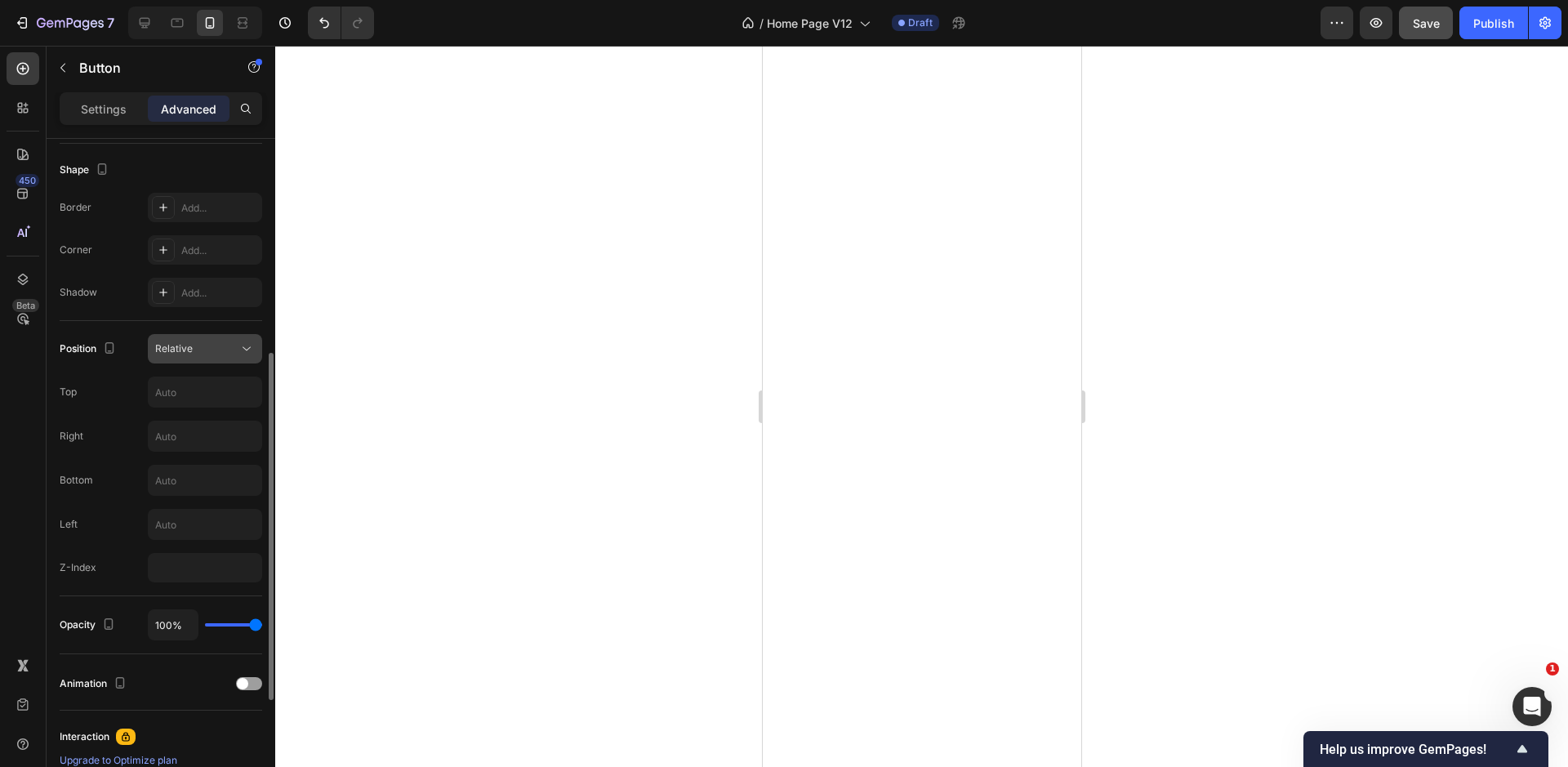
click at [181, 345] on span "Relative" at bounding box center [173, 348] width 37 height 12
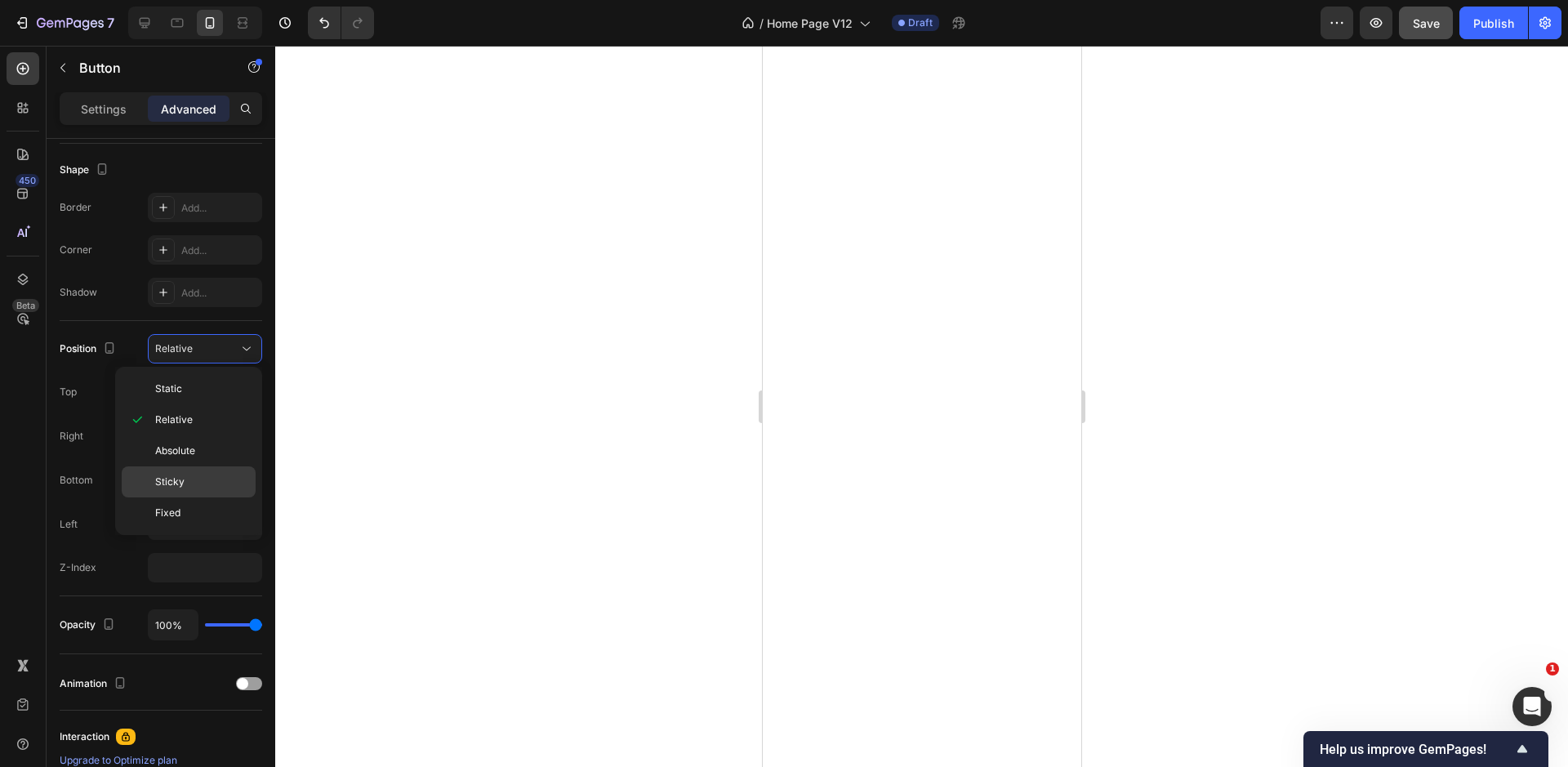
click at [189, 478] on p "Sticky" at bounding box center [201, 482] width 93 height 15
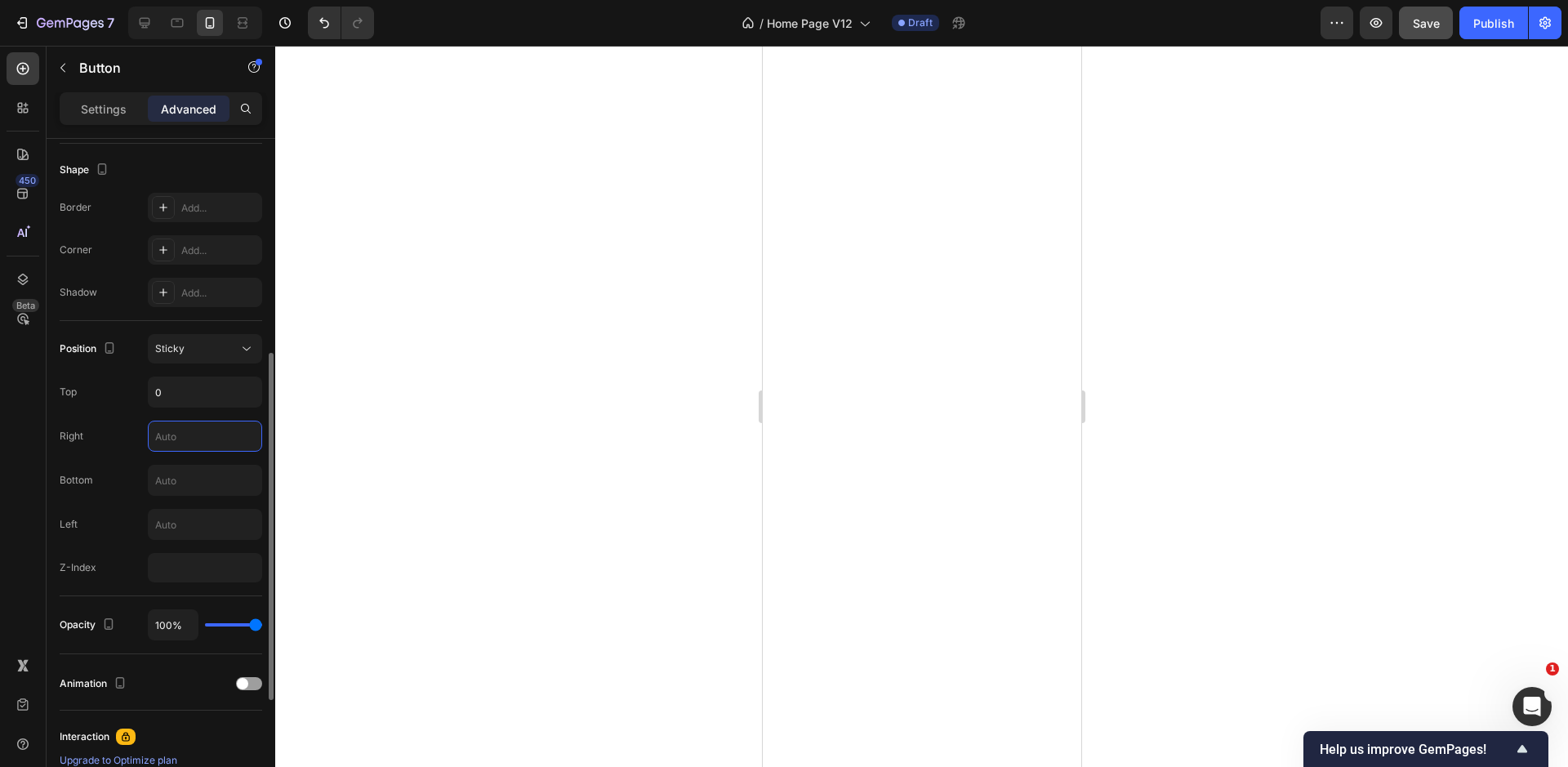
click at [172, 437] on input "text" at bounding box center [204, 437] width 113 height 30
click at [180, 387] on input "0" at bounding box center [204, 392] width 113 height 30
type input "50%"
click at [120, 441] on div "Right" at bounding box center [160, 436] width 202 height 31
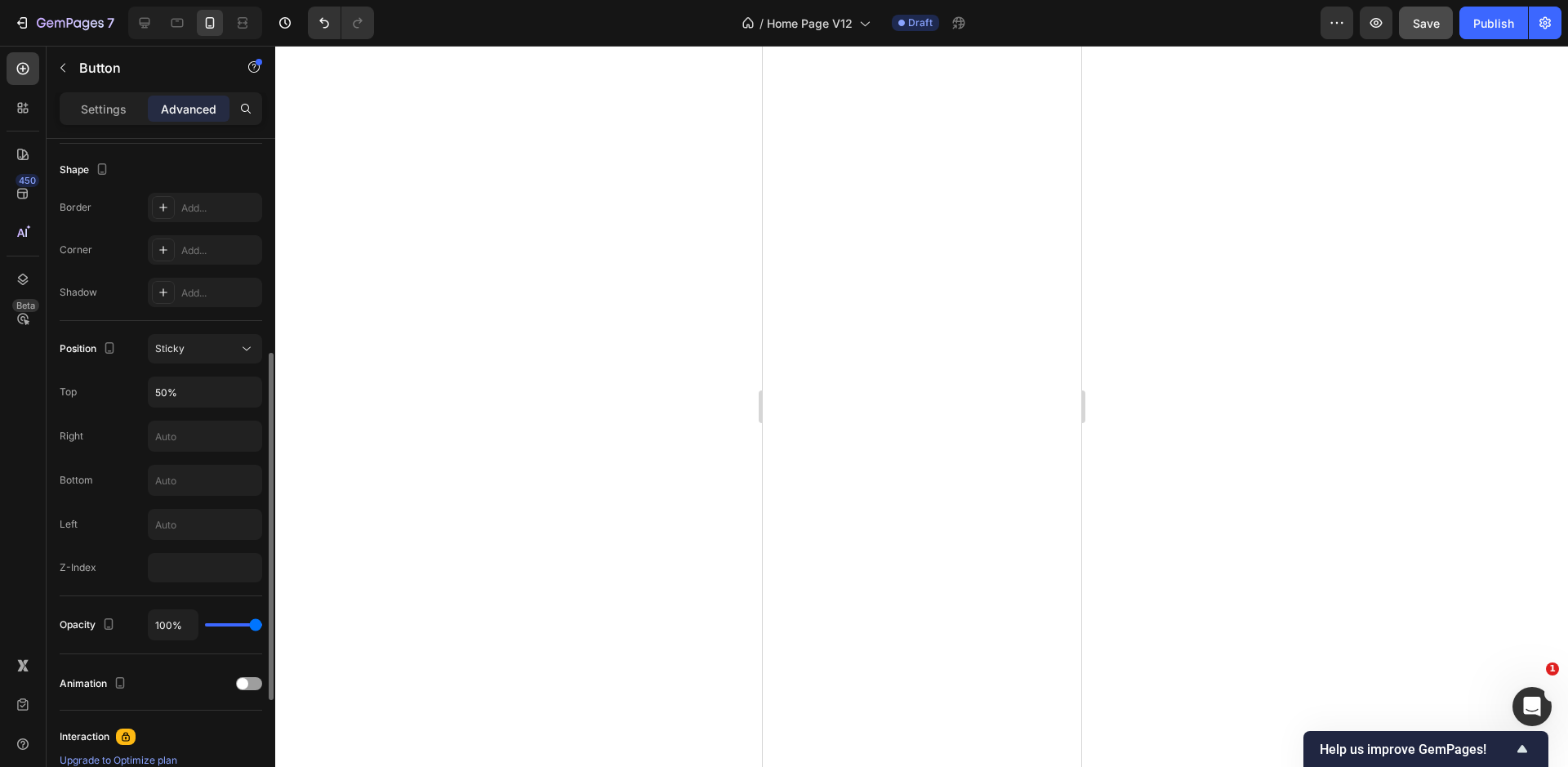
click at [115, 460] on div "Position Sticky Top 50% Right Bottom Left Z-Index" at bounding box center [160, 458] width 202 height 248
click at [189, 346] on div "Sticky" at bounding box center [196, 349] width 83 height 15
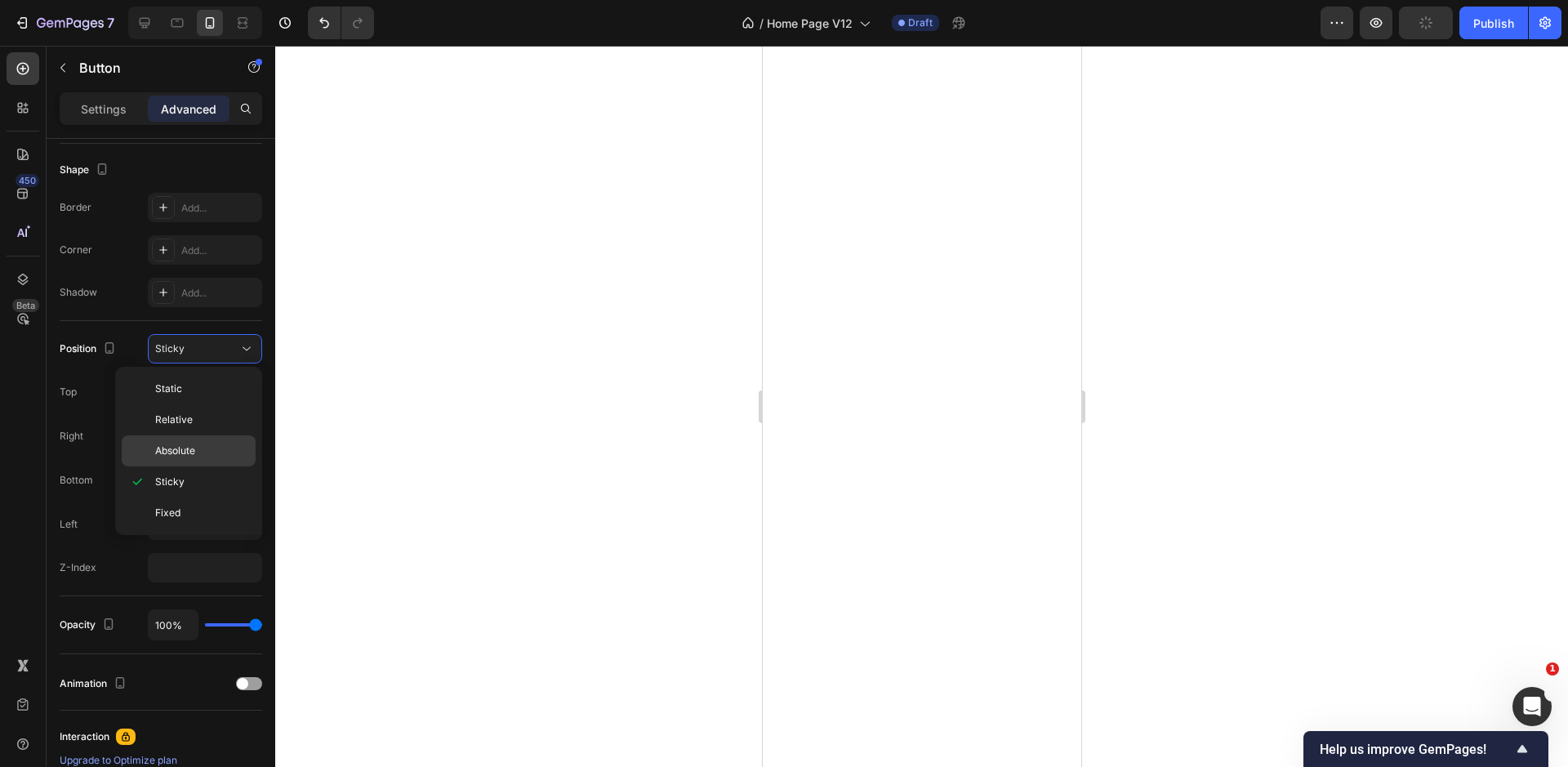
click at [177, 442] on div "Absolute" at bounding box center [188, 451] width 134 height 31
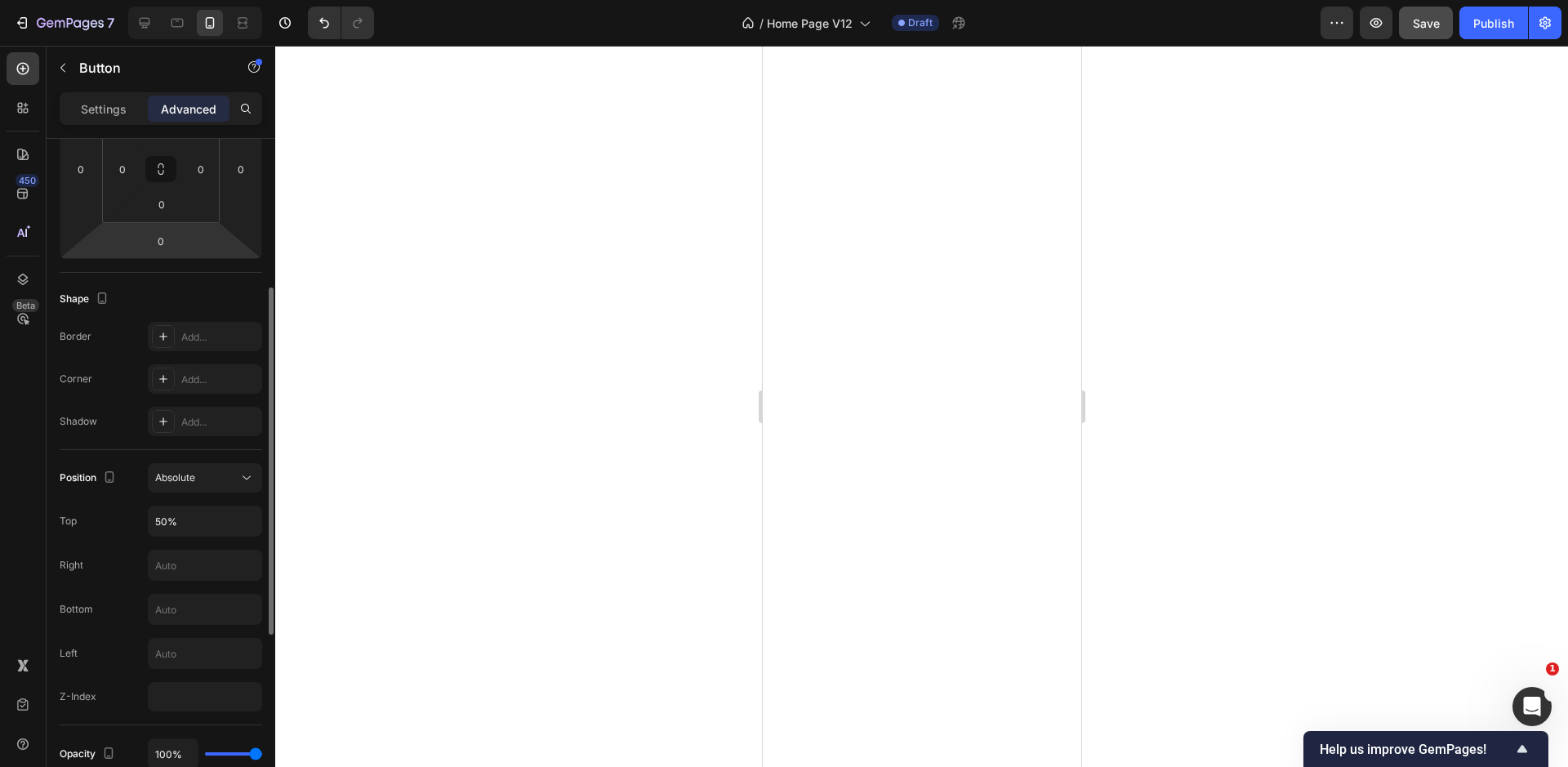
scroll to position [286, 0]
click at [193, 491] on button "Absolute" at bounding box center [204, 477] width 115 height 30
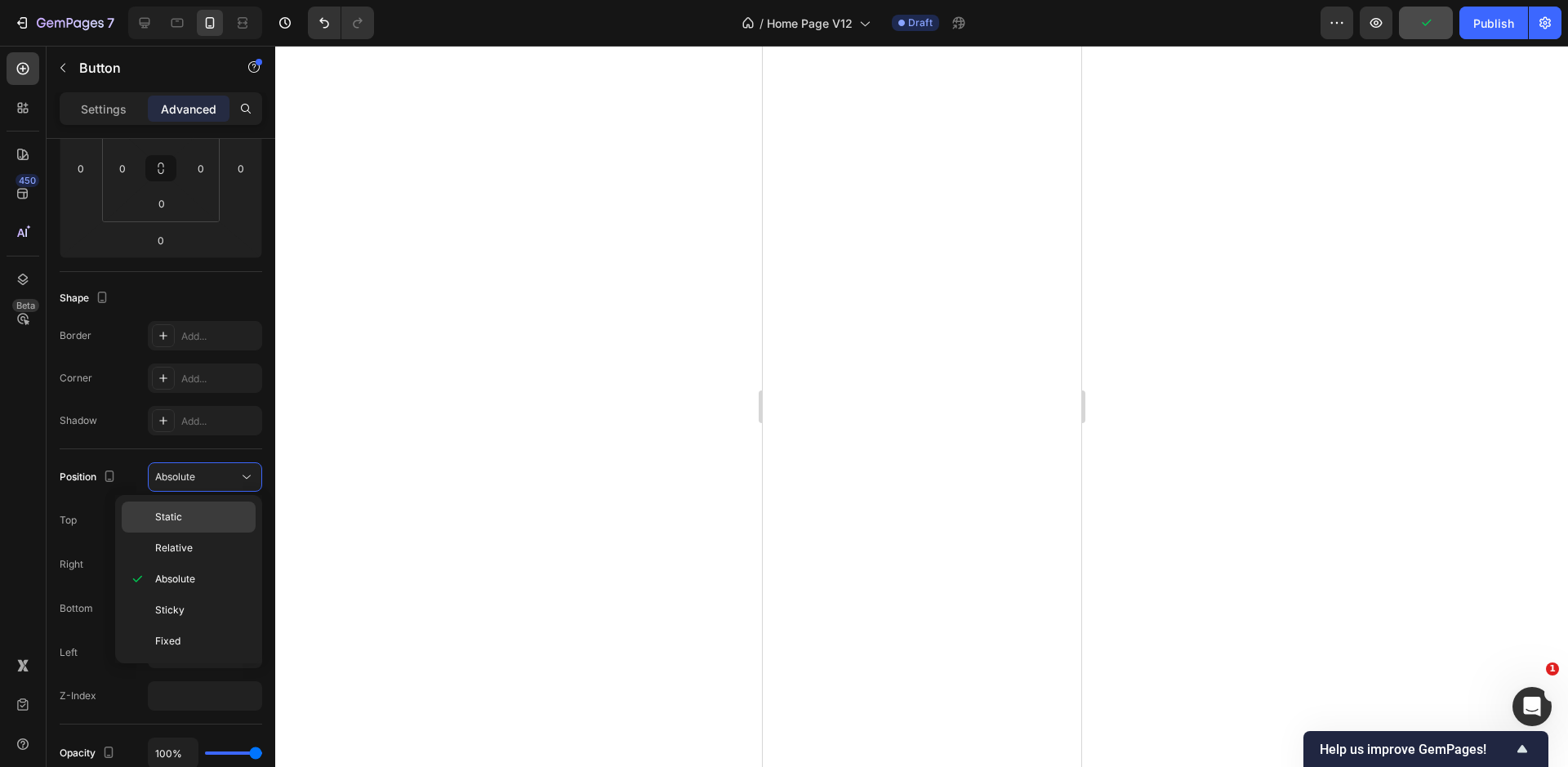
click at [178, 509] on div "Static" at bounding box center [188, 516] width 134 height 31
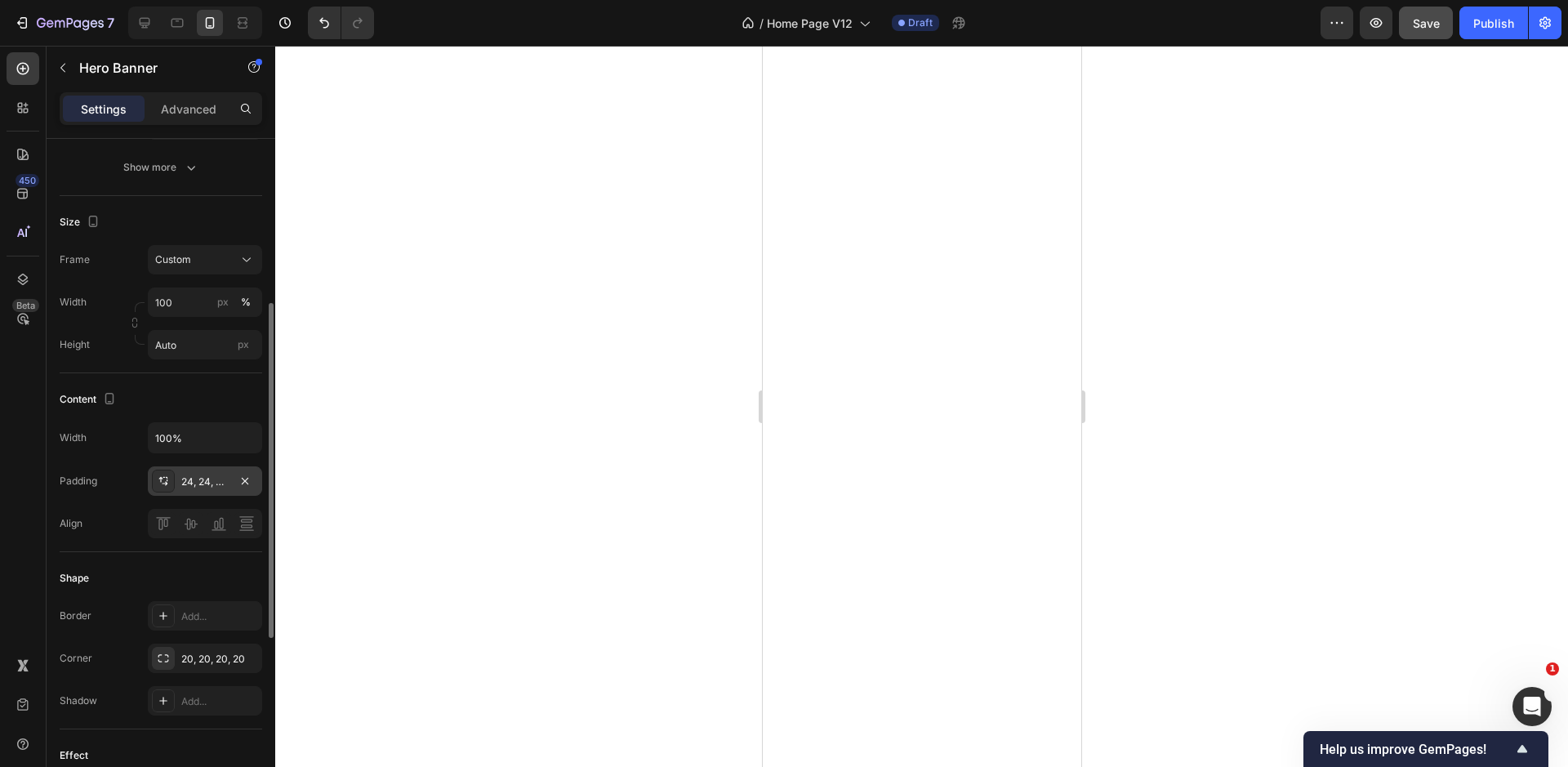
scroll to position [296, 0]
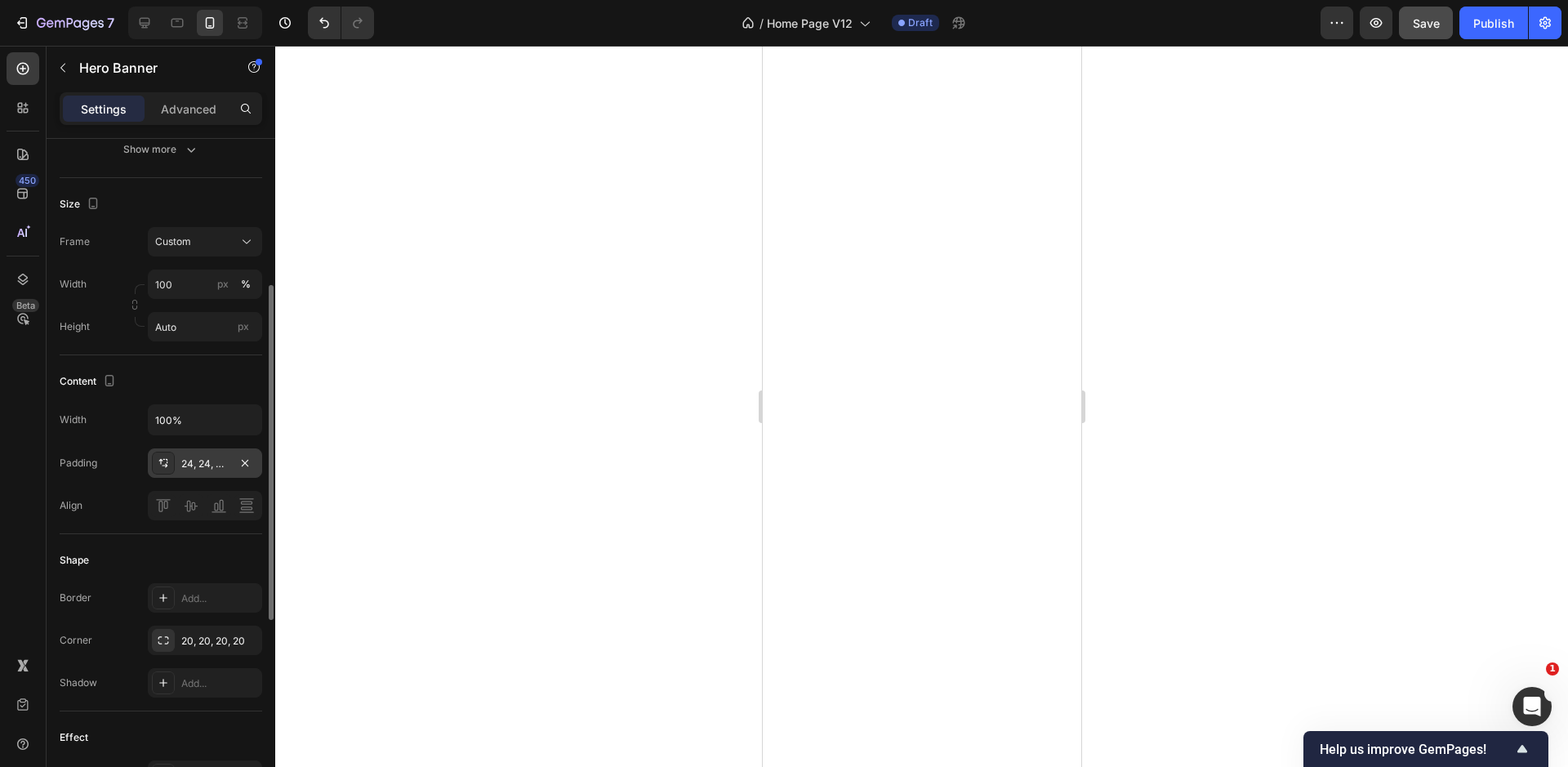
click at [200, 462] on div "24, 24, 24, 24" at bounding box center [204, 464] width 48 height 15
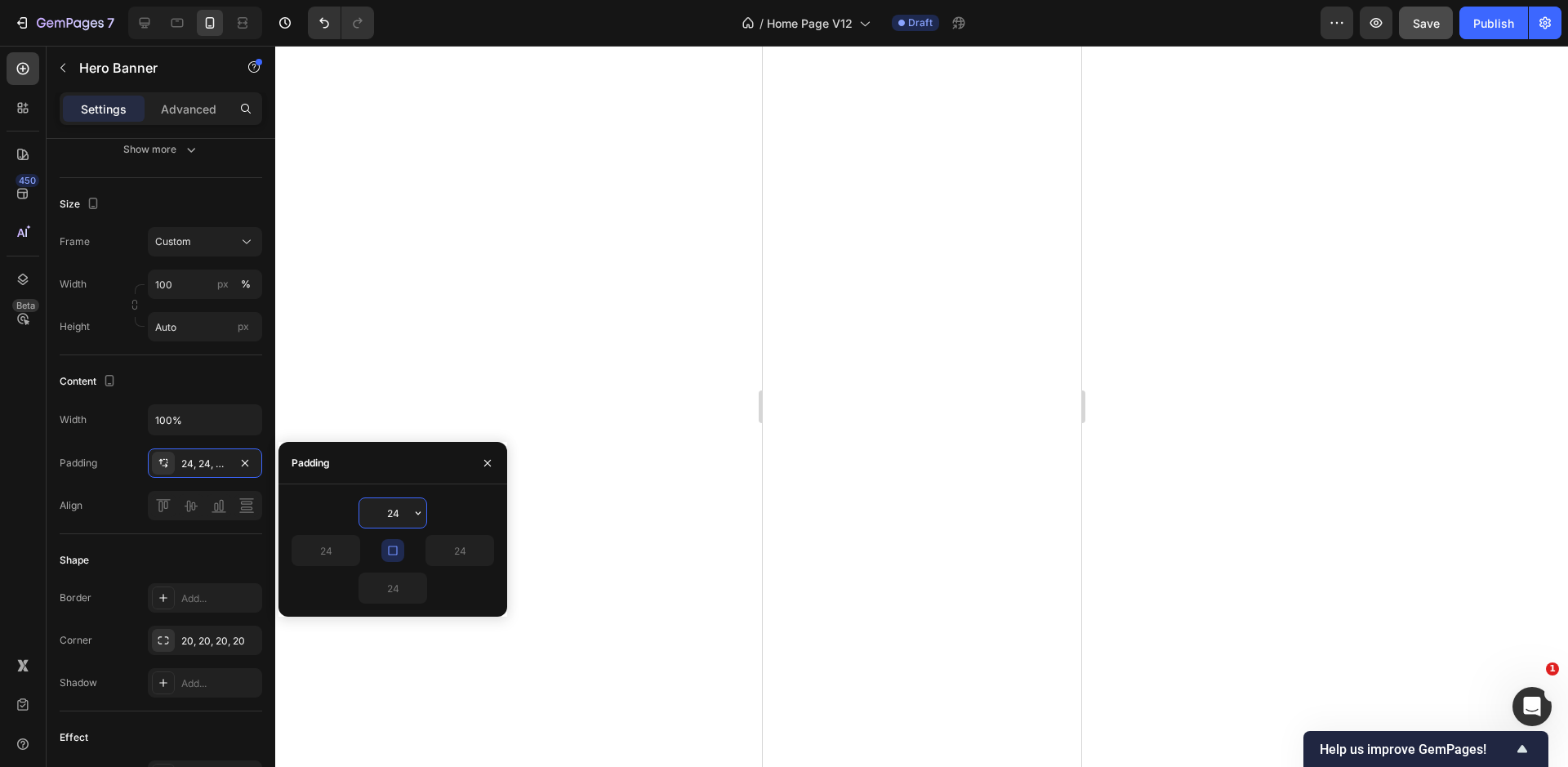
click at [384, 508] on input "24" at bounding box center [393, 513] width 67 height 30
click at [390, 509] on input "24" at bounding box center [393, 513] width 67 height 30
type input "5"
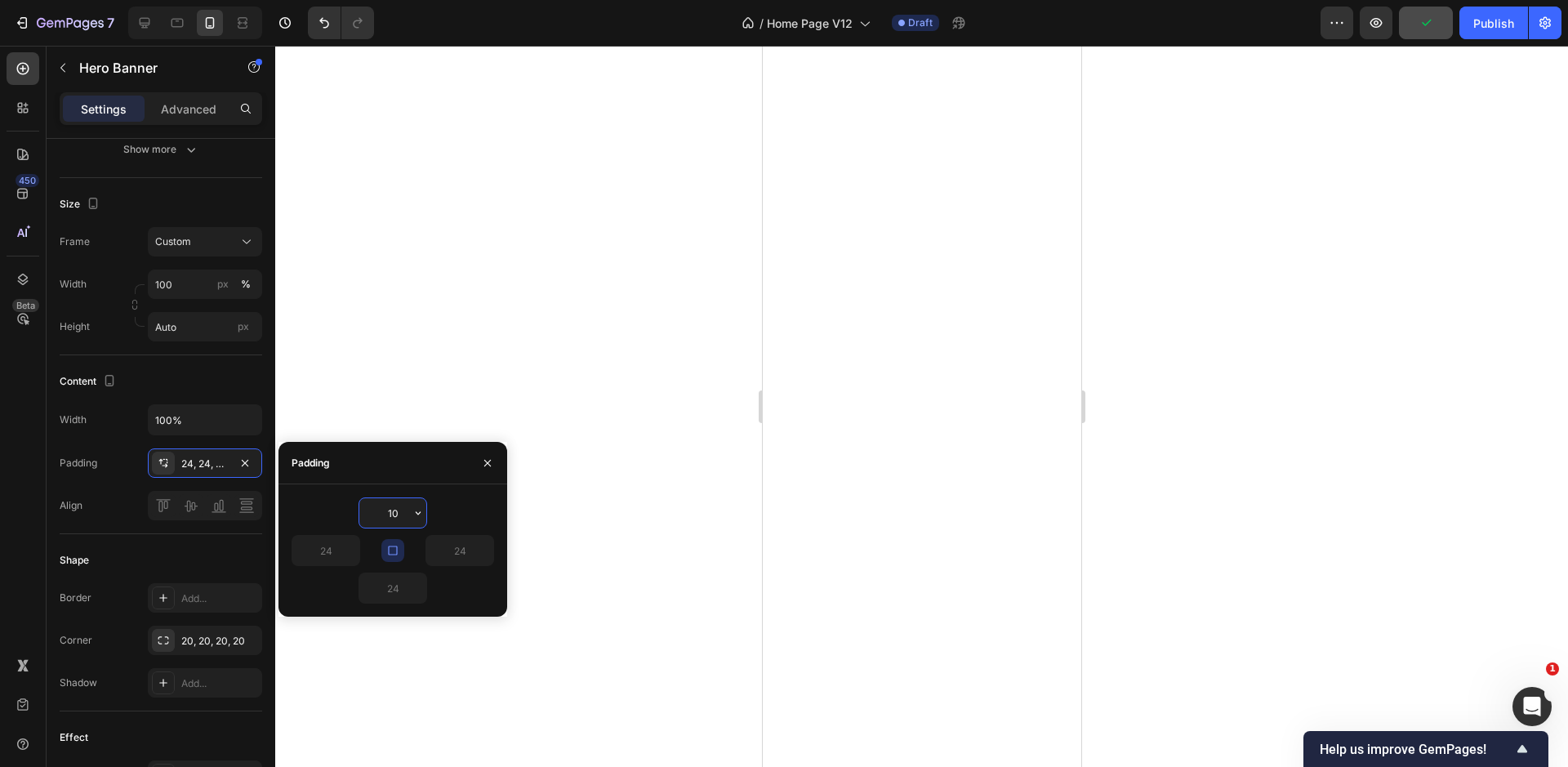
type input "1"
type input "0"
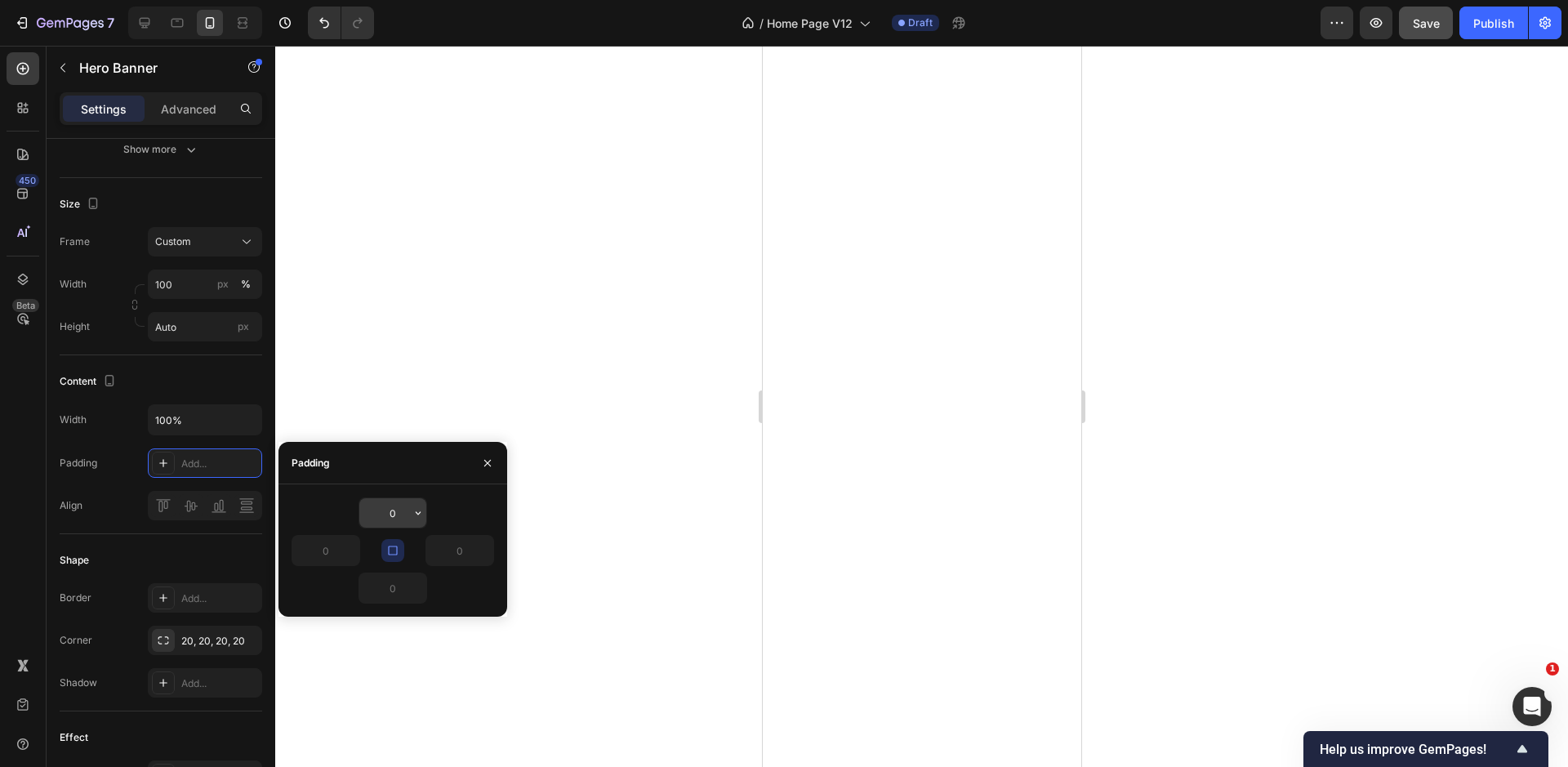
click at [408, 512] on input "0" at bounding box center [393, 513] width 67 height 30
click at [418, 512] on icon "button" at bounding box center [418, 513] width 13 height 13
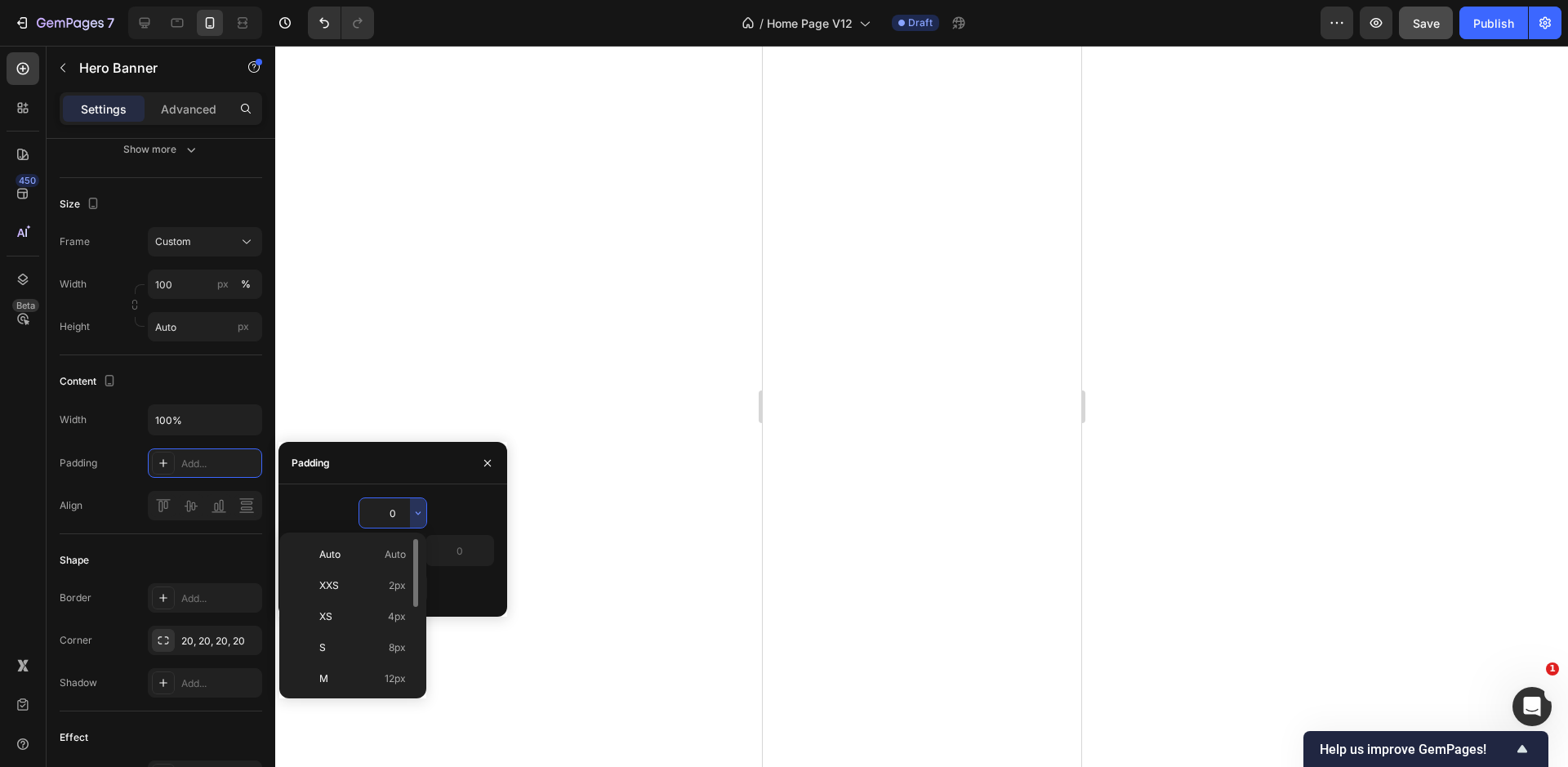
scroll to position [188, 0]
click at [390, 678] on span "112px" at bounding box center [393, 676] width 25 height 15
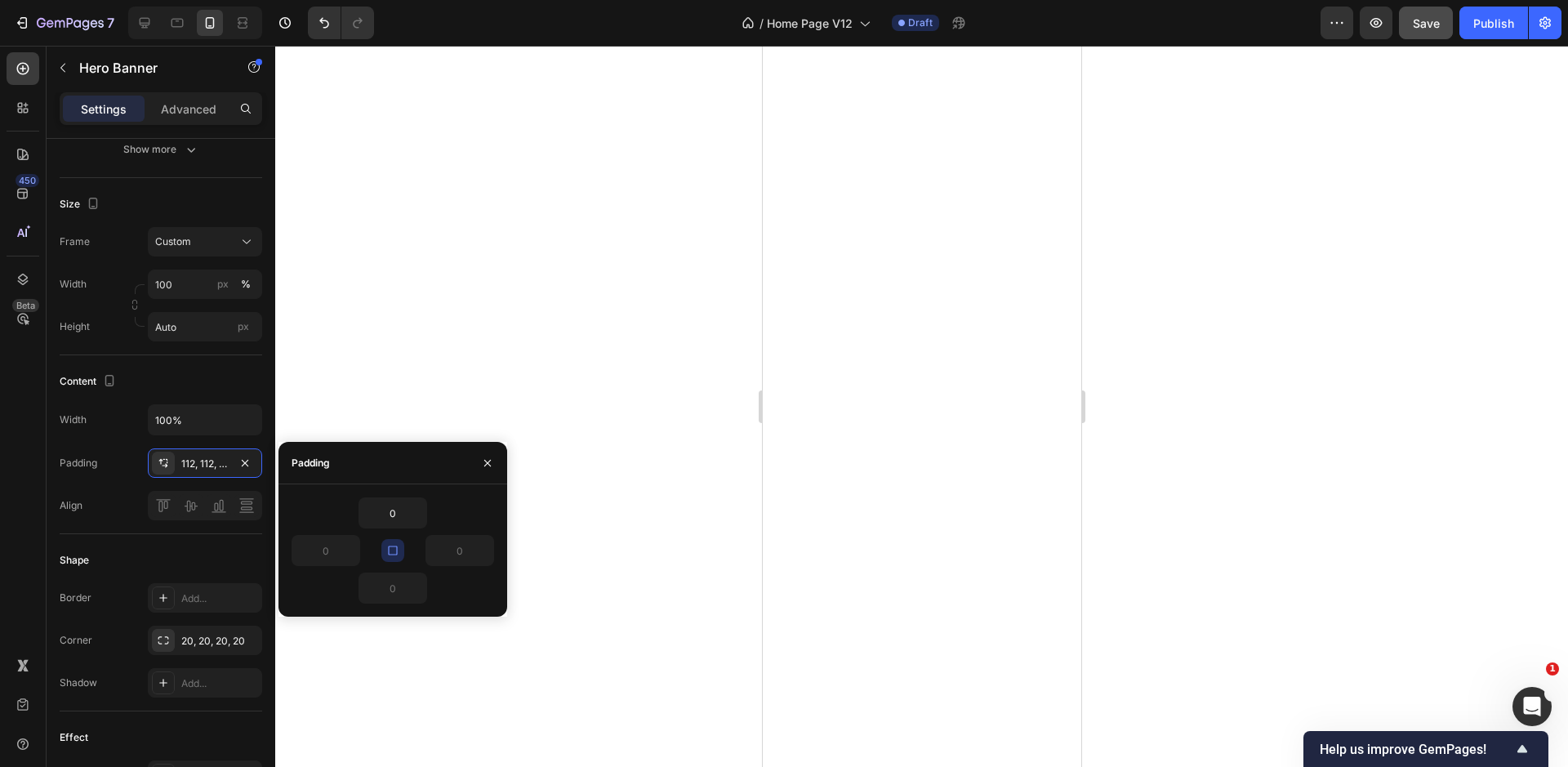
type input "112"
click at [399, 550] on button "button" at bounding box center [393, 551] width 23 height 23
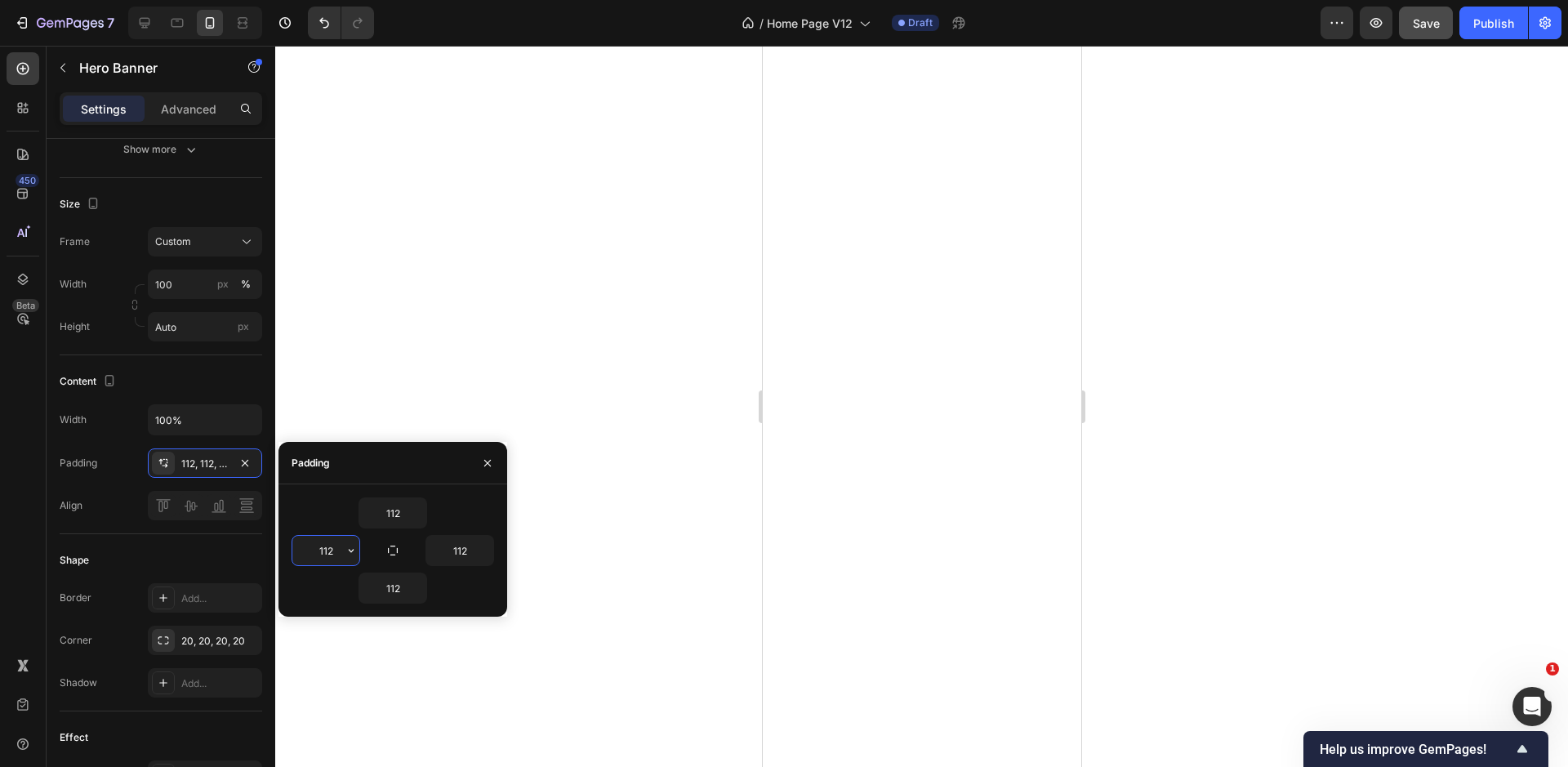
click at [330, 551] on input "112" at bounding box center [326, 551] width 67 height 30
click at [351, 550] on icon "button" at bounding box center [351, 551] width 13 height 13
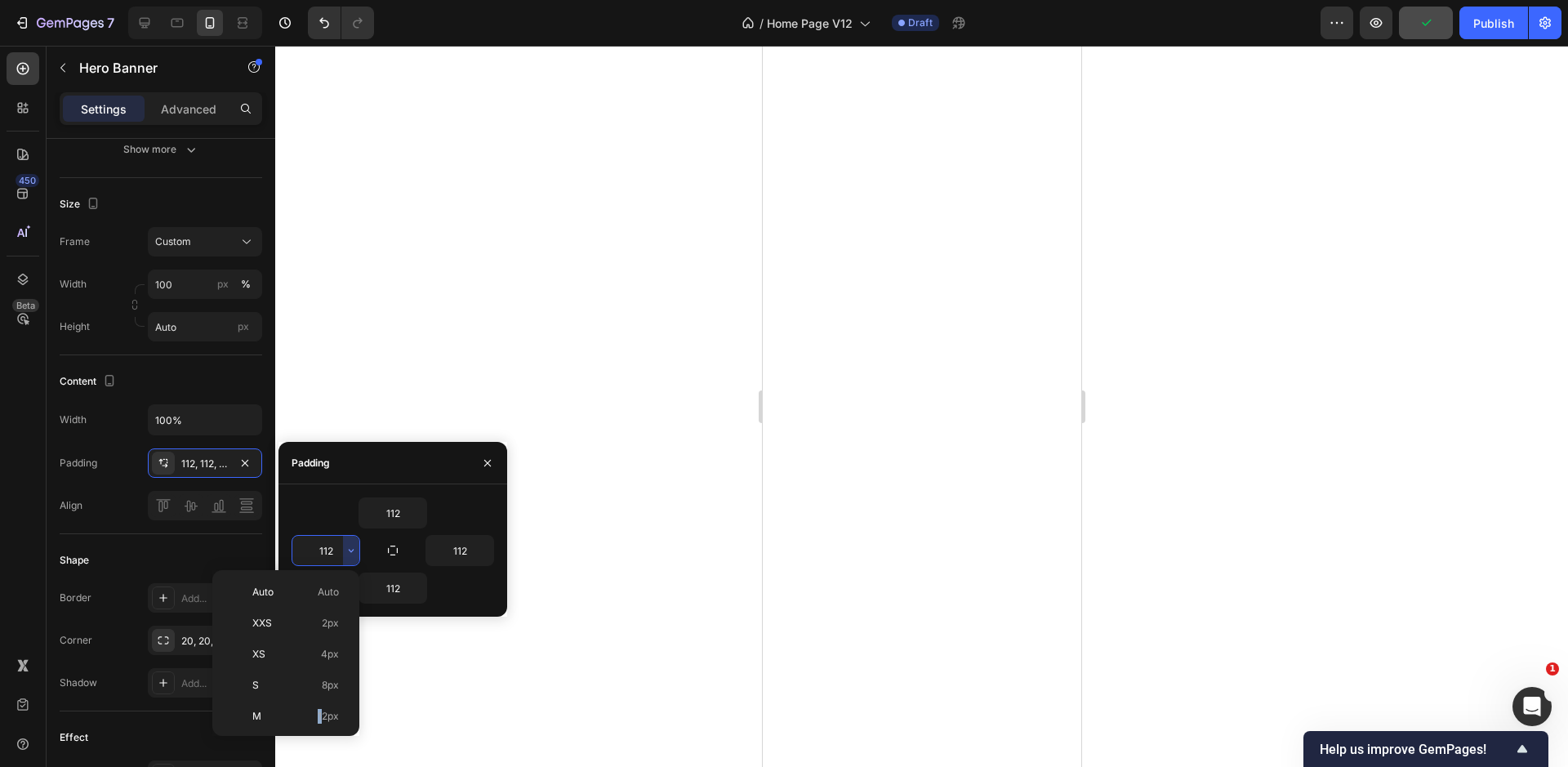
click at [324, 707] on div "M 12px" at bounding box center [283, 716] width 128 height 31
type input "12"
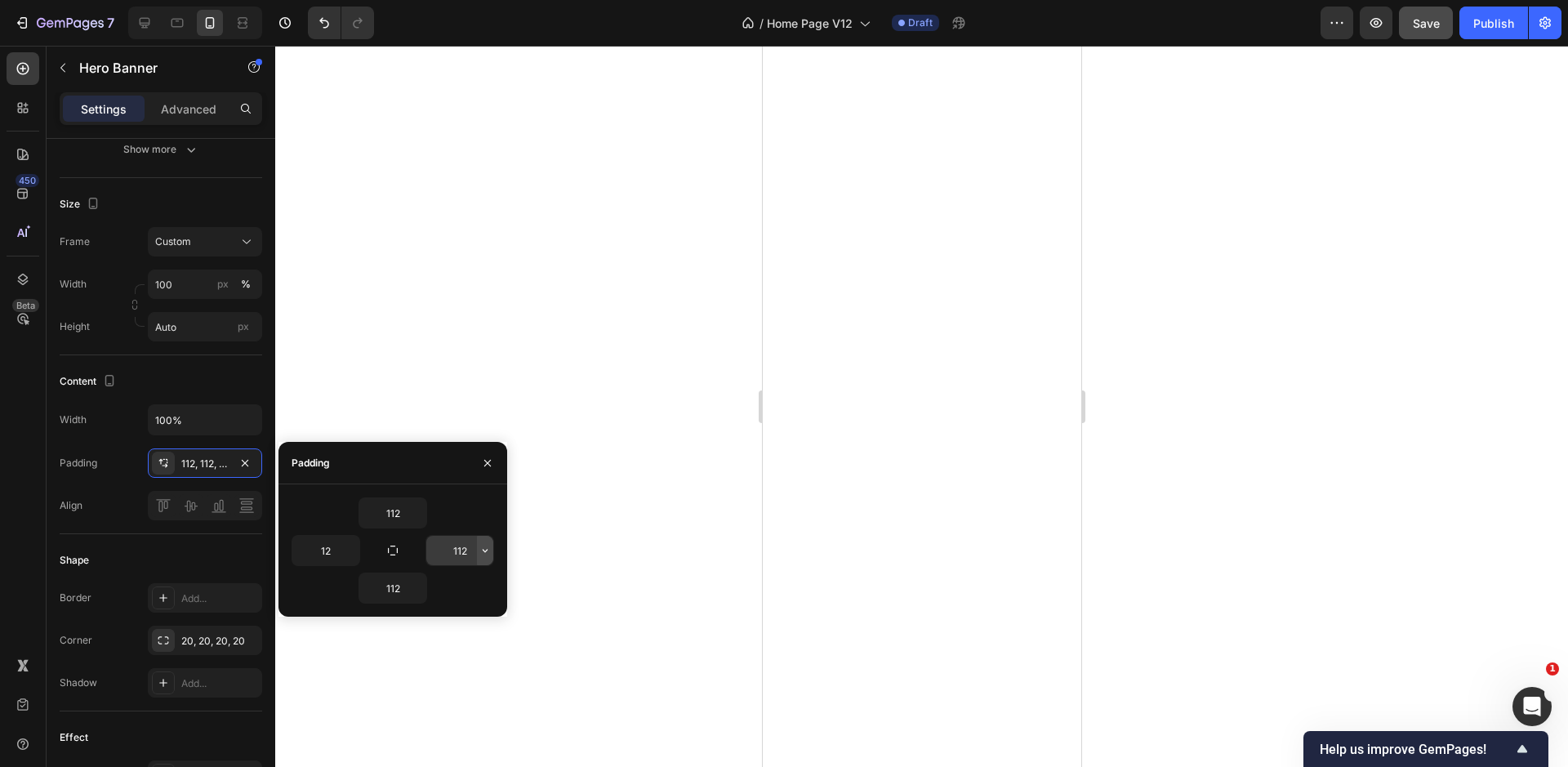
click at [480, 547] on icon "button" at bounding box center [485, 551] width 13 height 13
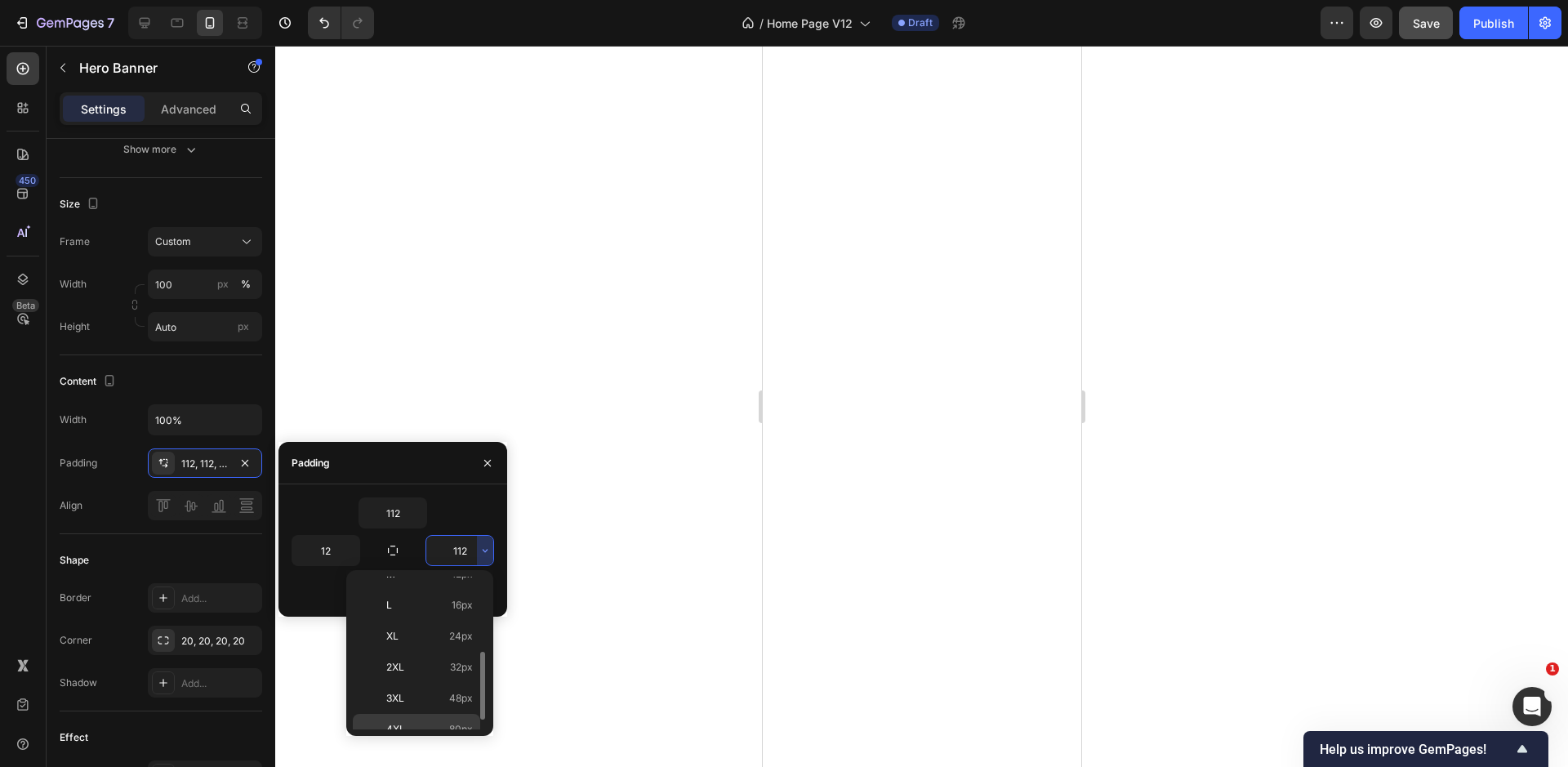
scroll to position [171, 0]
click at [451, 579] on p "L 16px" at bounding box center [429, 577] width 87 height 15
type input "16"
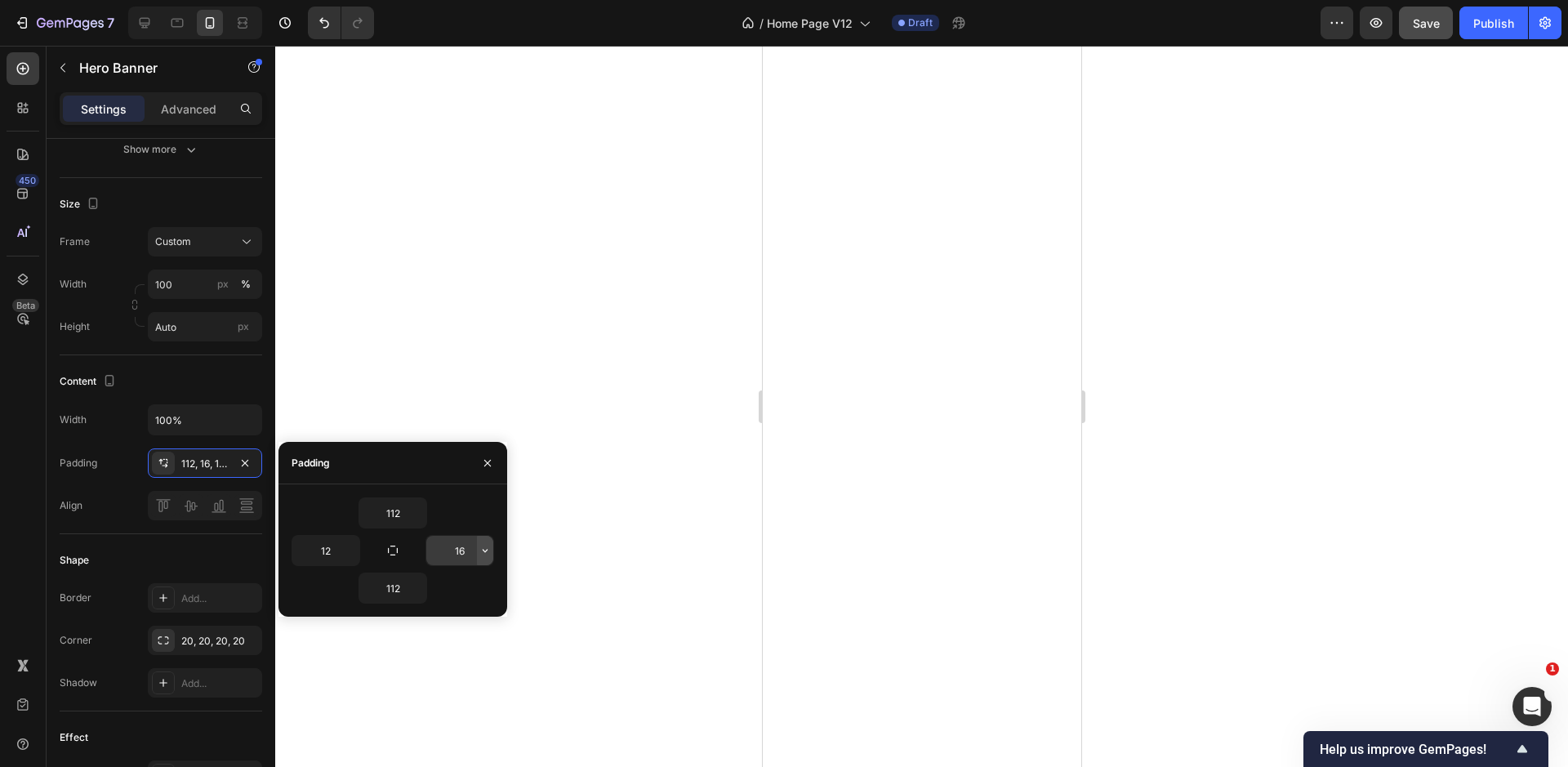
click at [483, 554] on icon "button" at bounding box center [485, 551] width 13 height 13
click at [354, 547] on icon "button" at bounding box center [351, 551] width 13 height 13
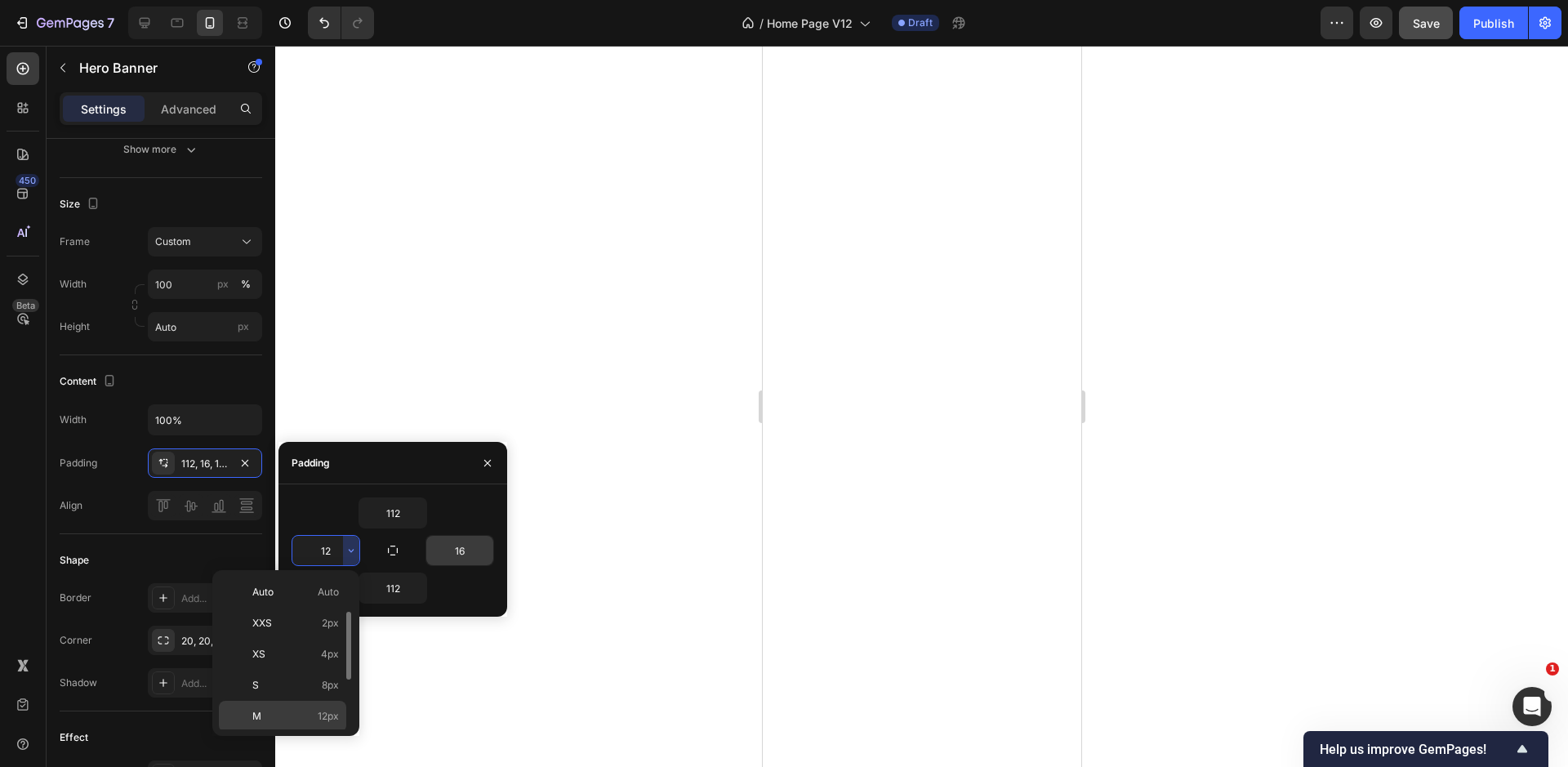
scroll to position [49, 0]
click at [328, 701] on span "16px" at bounding box center [328, 699] width 21 height 15
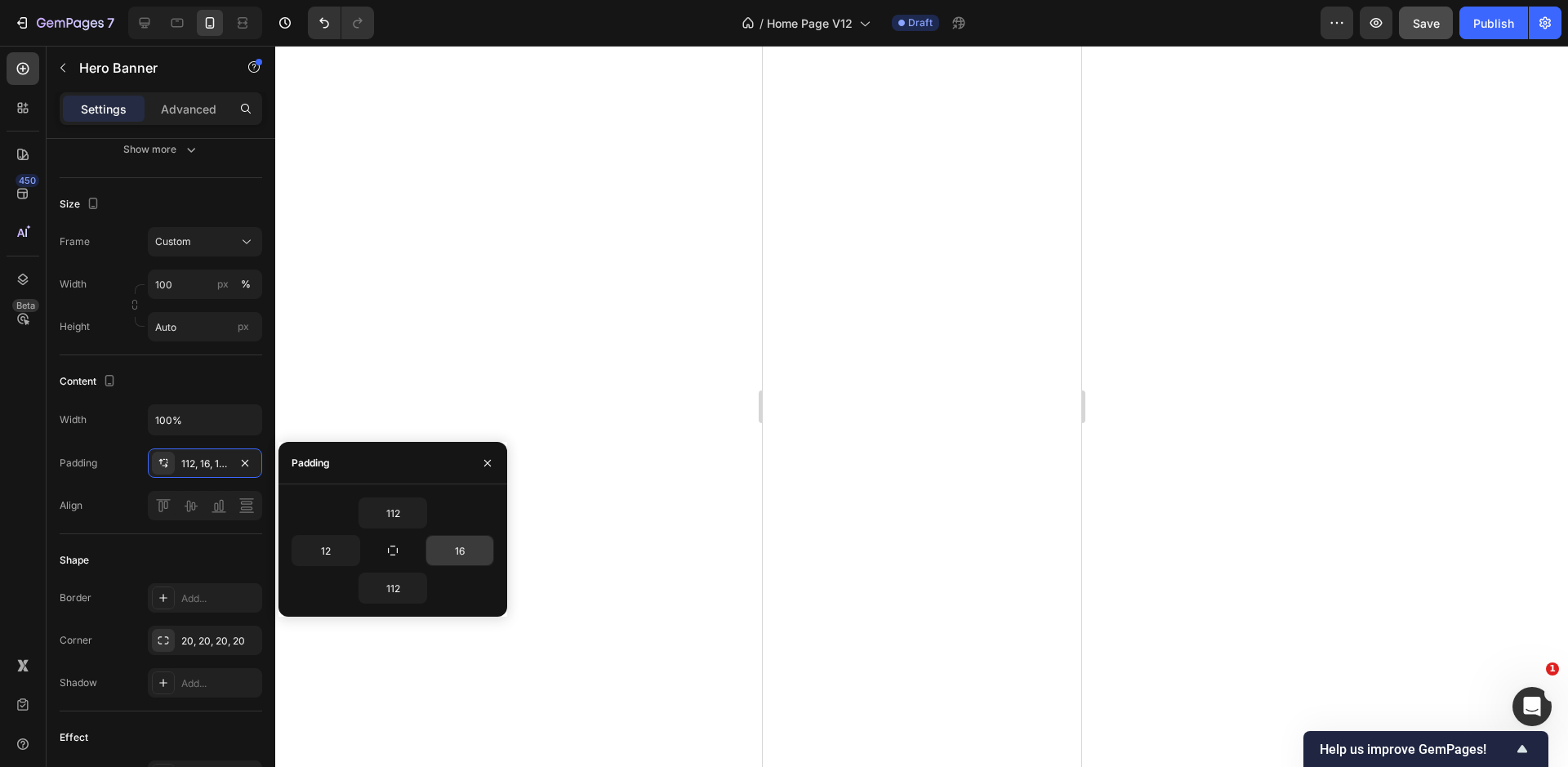
type input "16"
click at [619, 614] on div at bounding box center [922, 406] width 1293 height 721
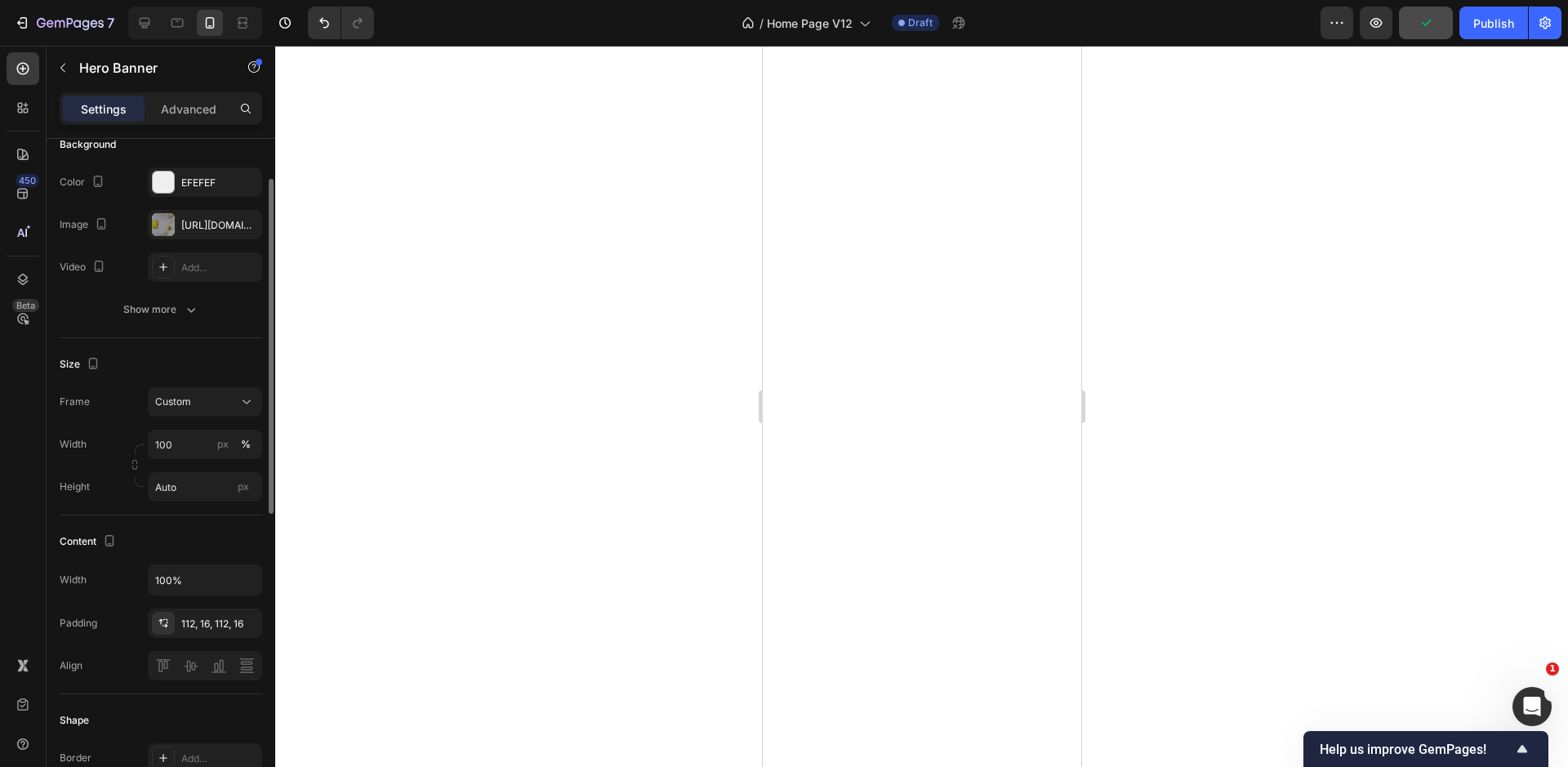
scroll to position [145, 0]
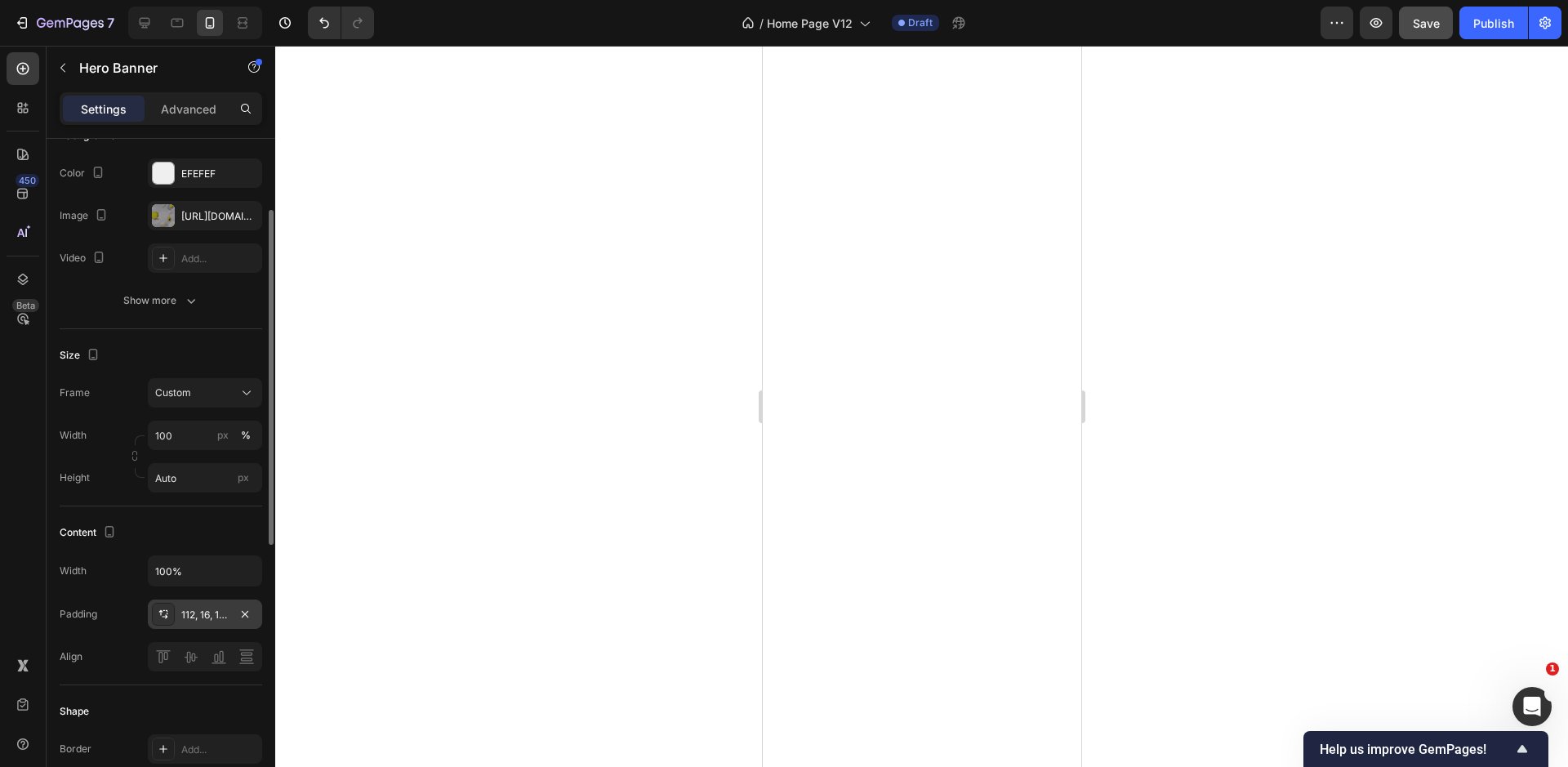
click at [206, 607] on div "112, 16, 112, 16" at bounding box center [204, 615] width 48 height 15
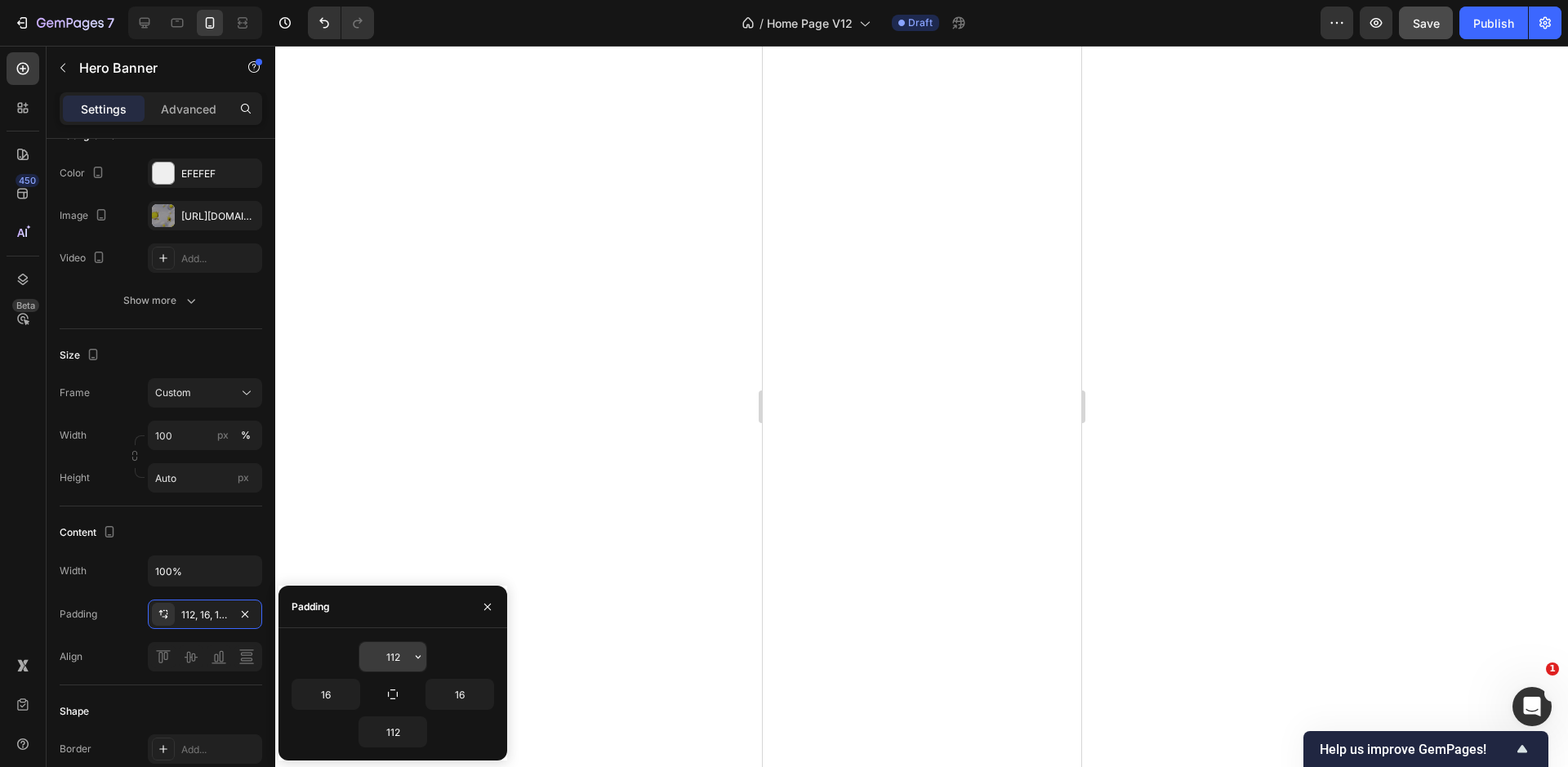
click at [413, 656] on icon "button" at bounding box center [418, 657] width 13 height 13
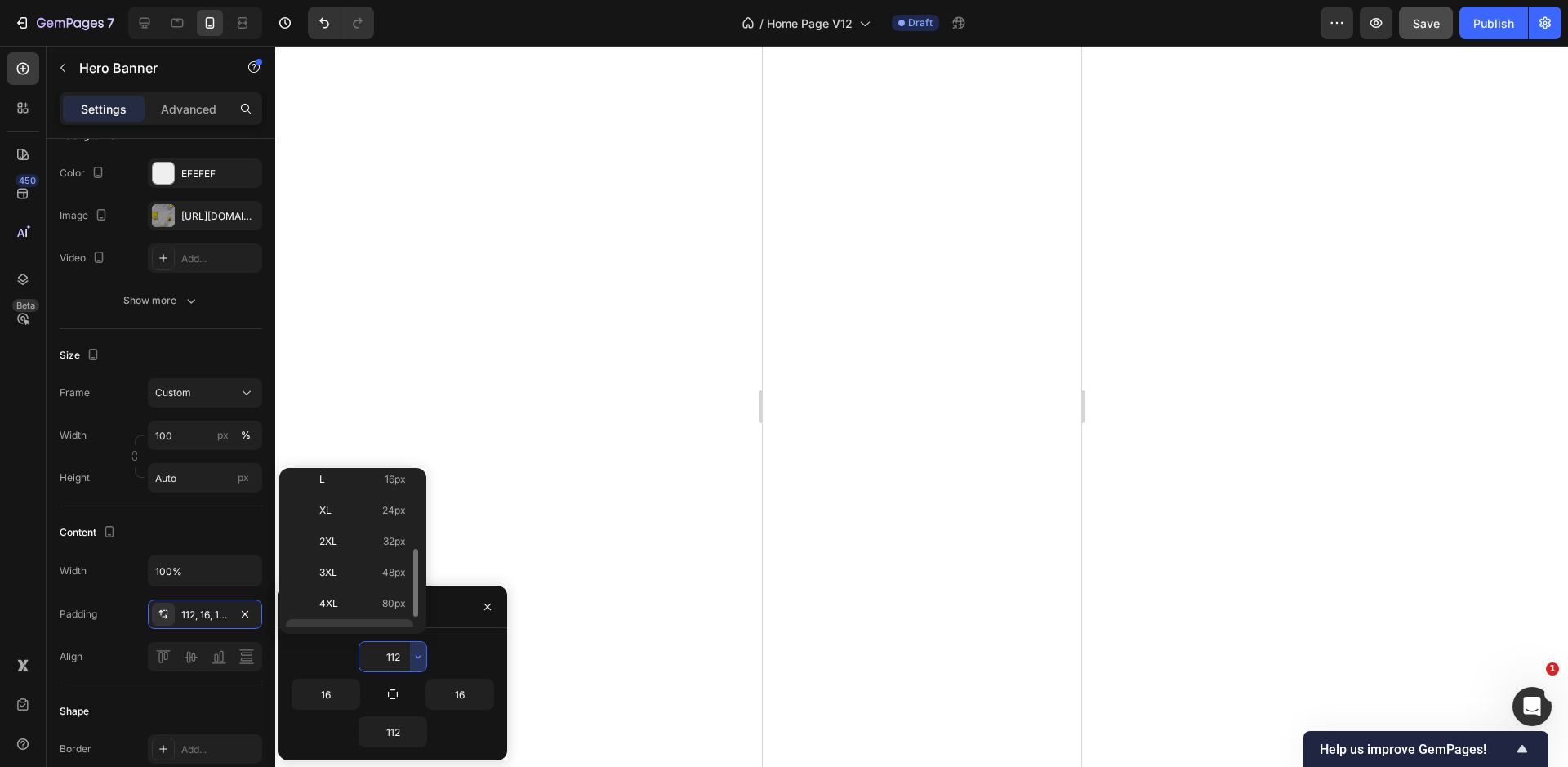
scroll to position [188, 0]
click at [391, 665] on input "112" at bounding box center [393, 657] width 67 height 30
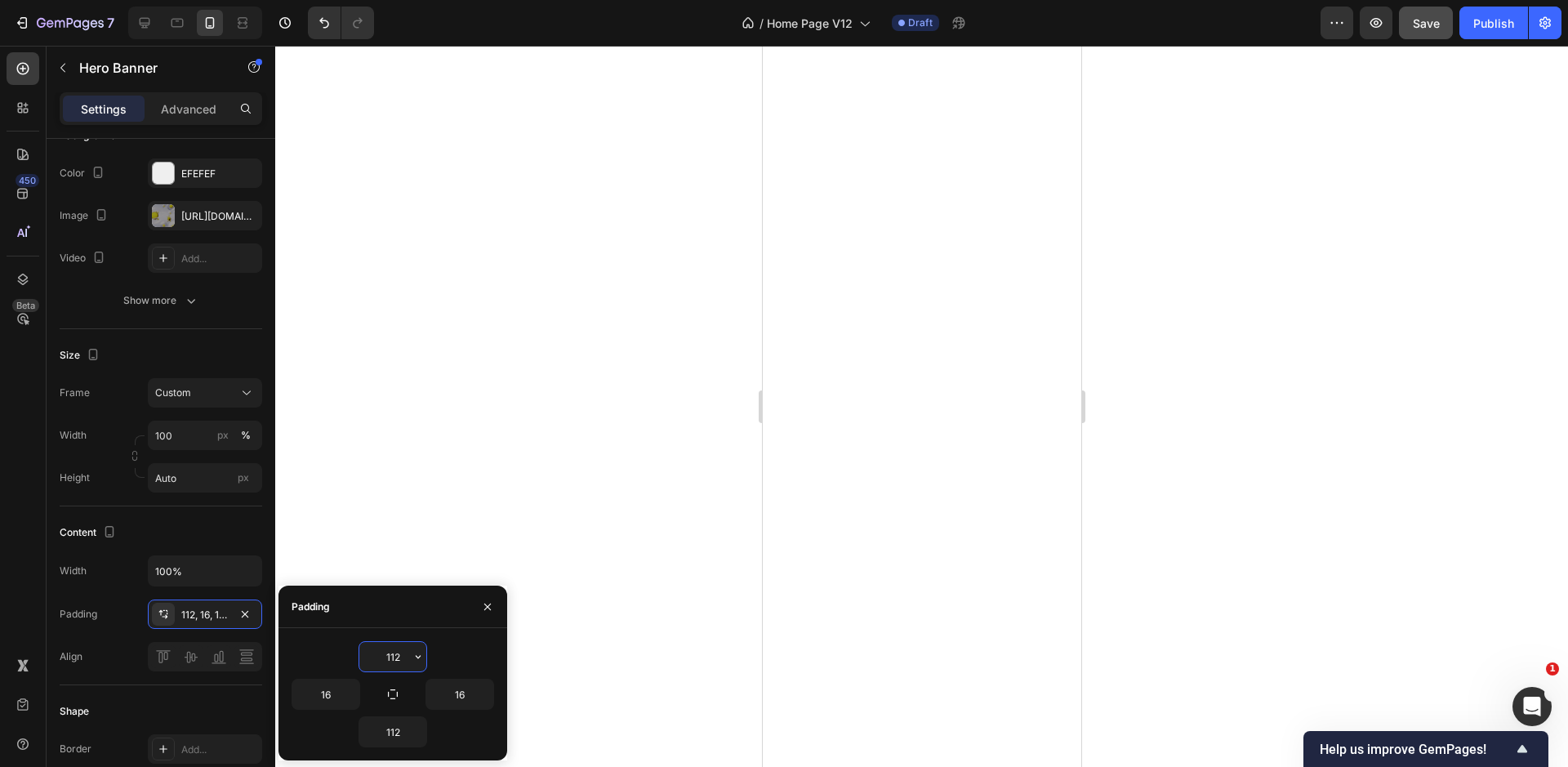
click at [391, 665] on input "112" at bounding box center [393, 657] width 67 height 30
type input "150"
click at [394, 737] on input "112" at bounding box center [393, 732] width 67 height 30
type input "150"
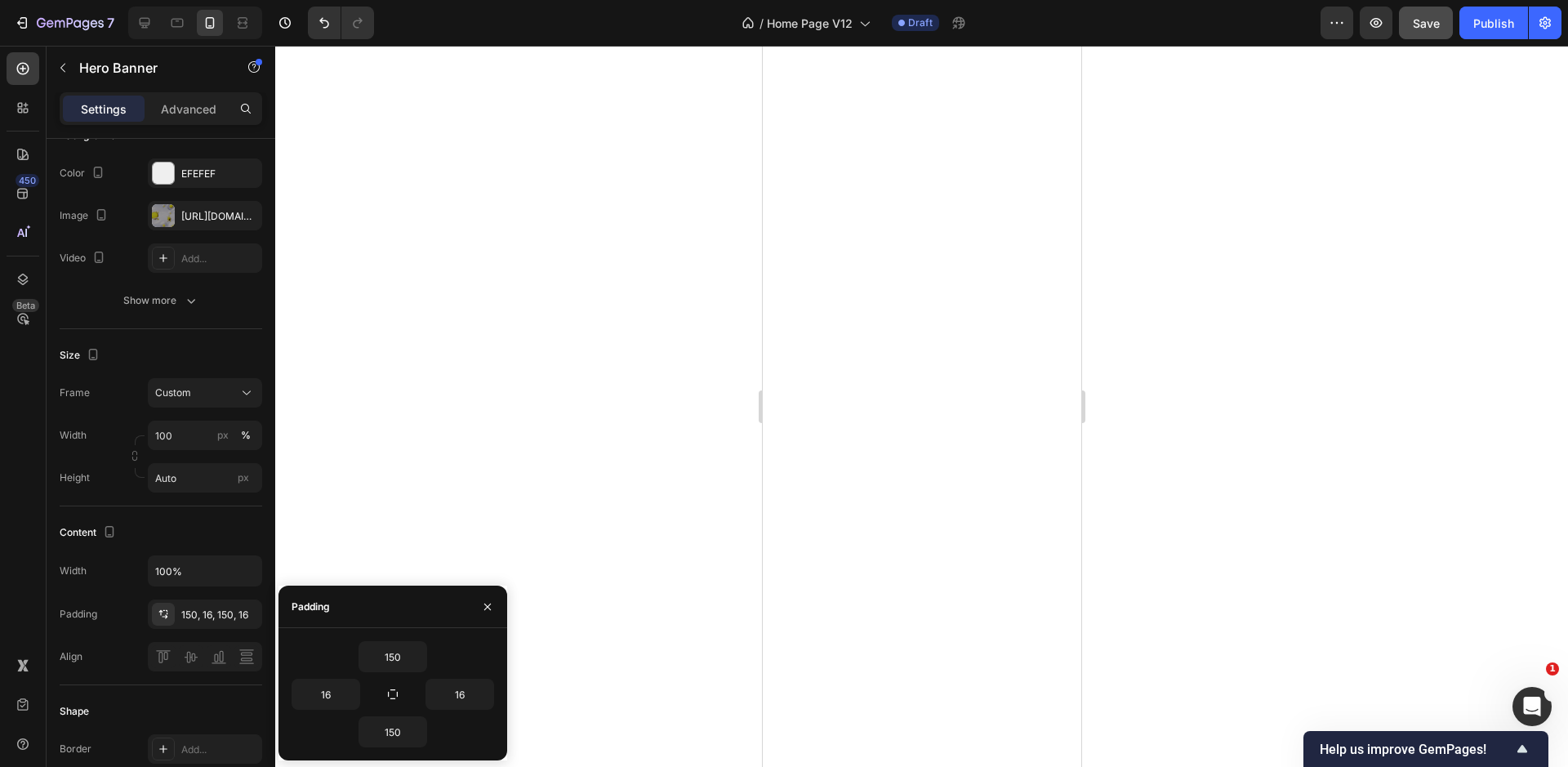
click at [525, 493] on div at bounding box center [922, 406] width 1293 height 721
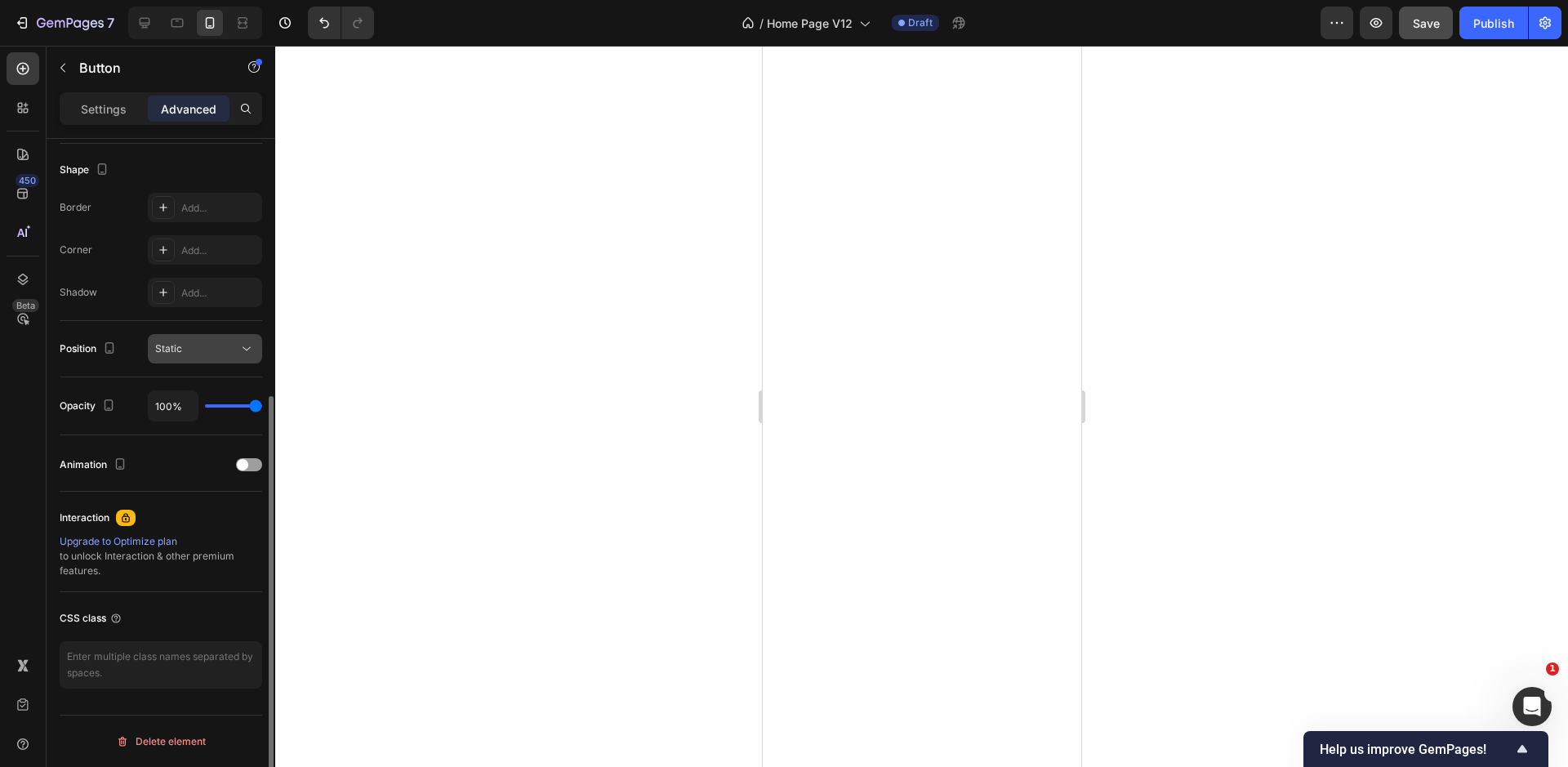
scroll to position [415, 0]
click at [184, 245] on div "Add..." at bounding box center [219, 251] width 76 height 15
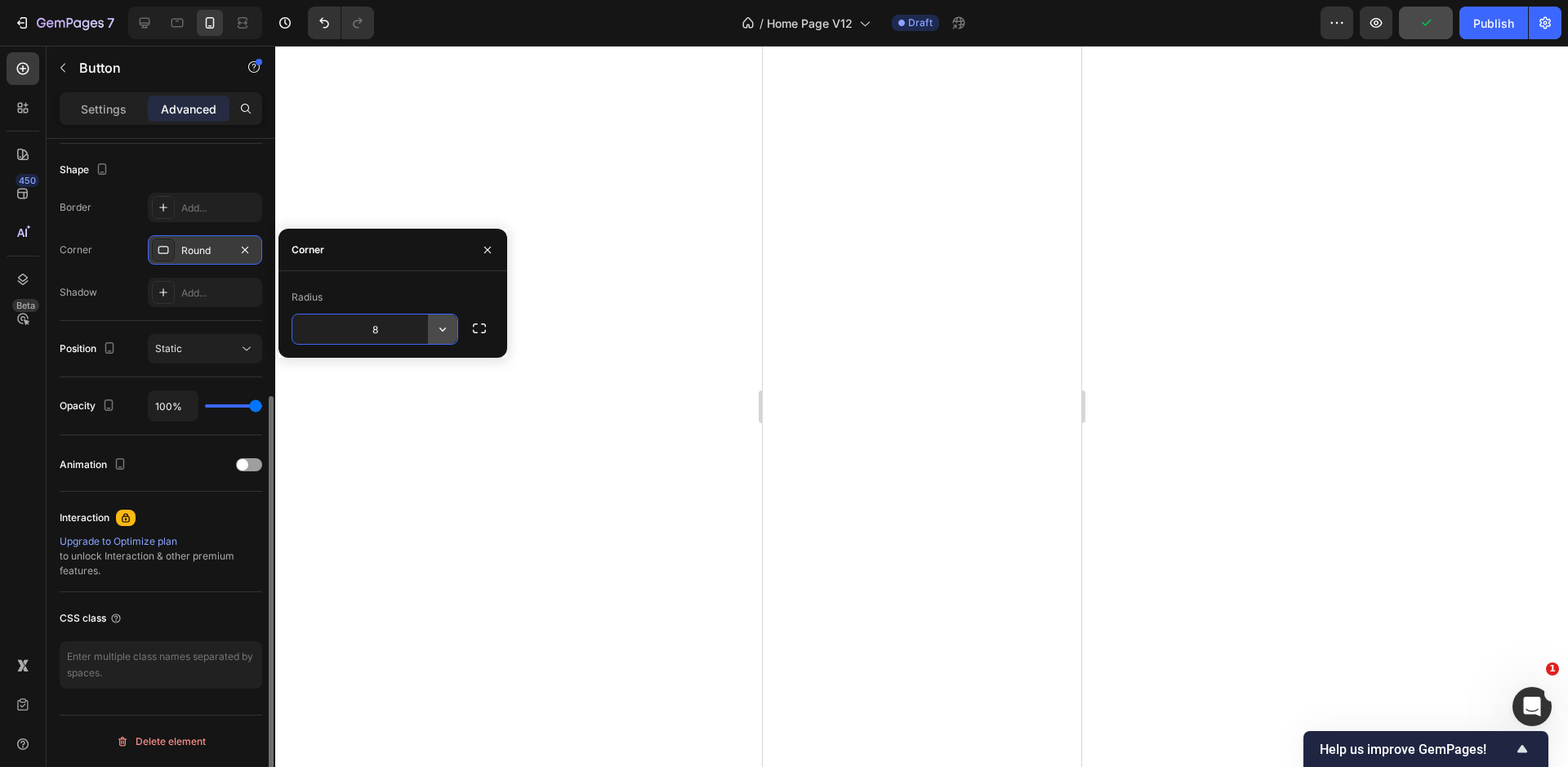
click at [443, 335] on icon "button" at bounding box center [443, 329] width 17 height 17
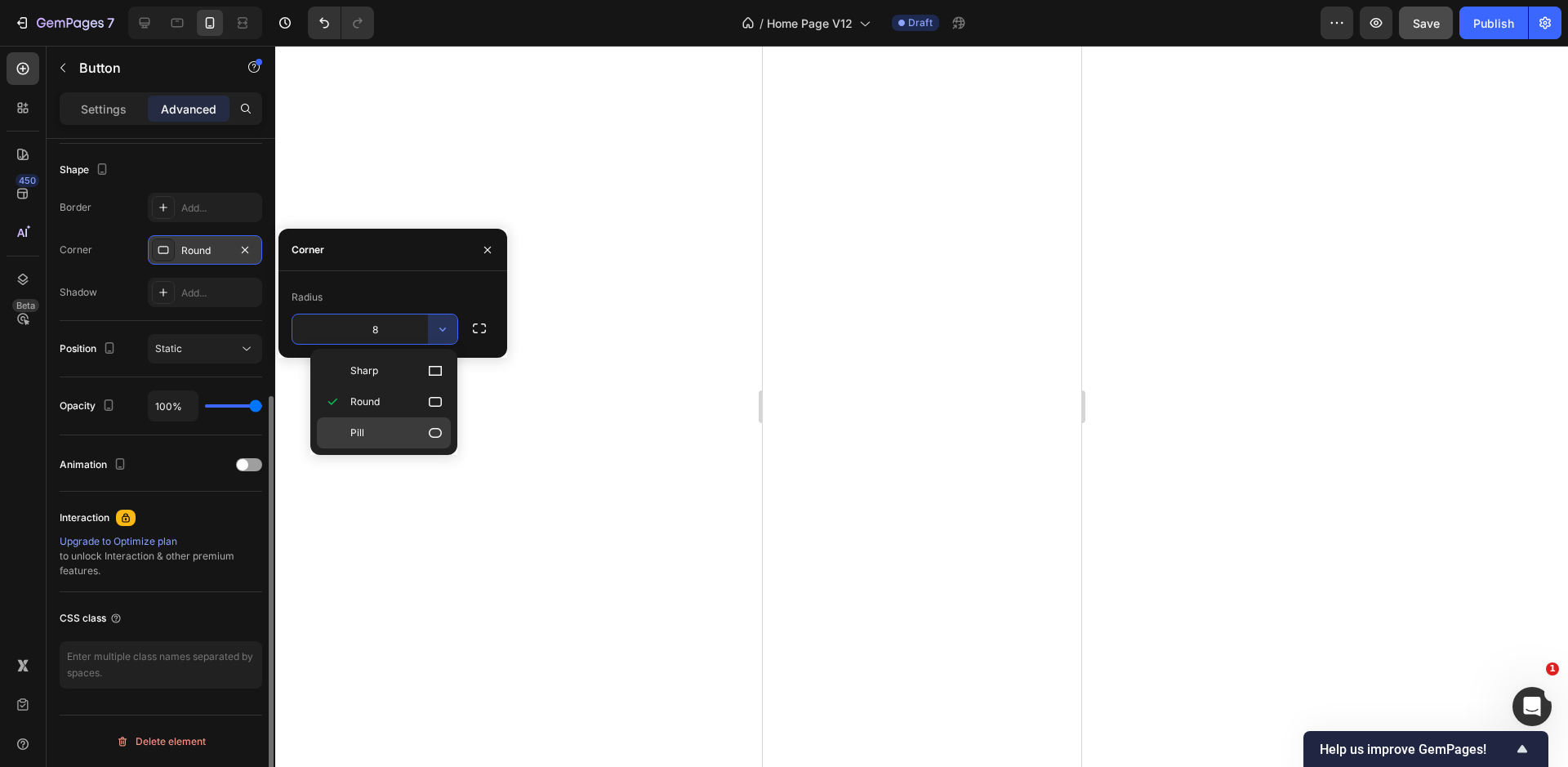
click at [420, 429] on p "Pill" at bounding box center [397, 433] width 93 height 17
type input "9999"
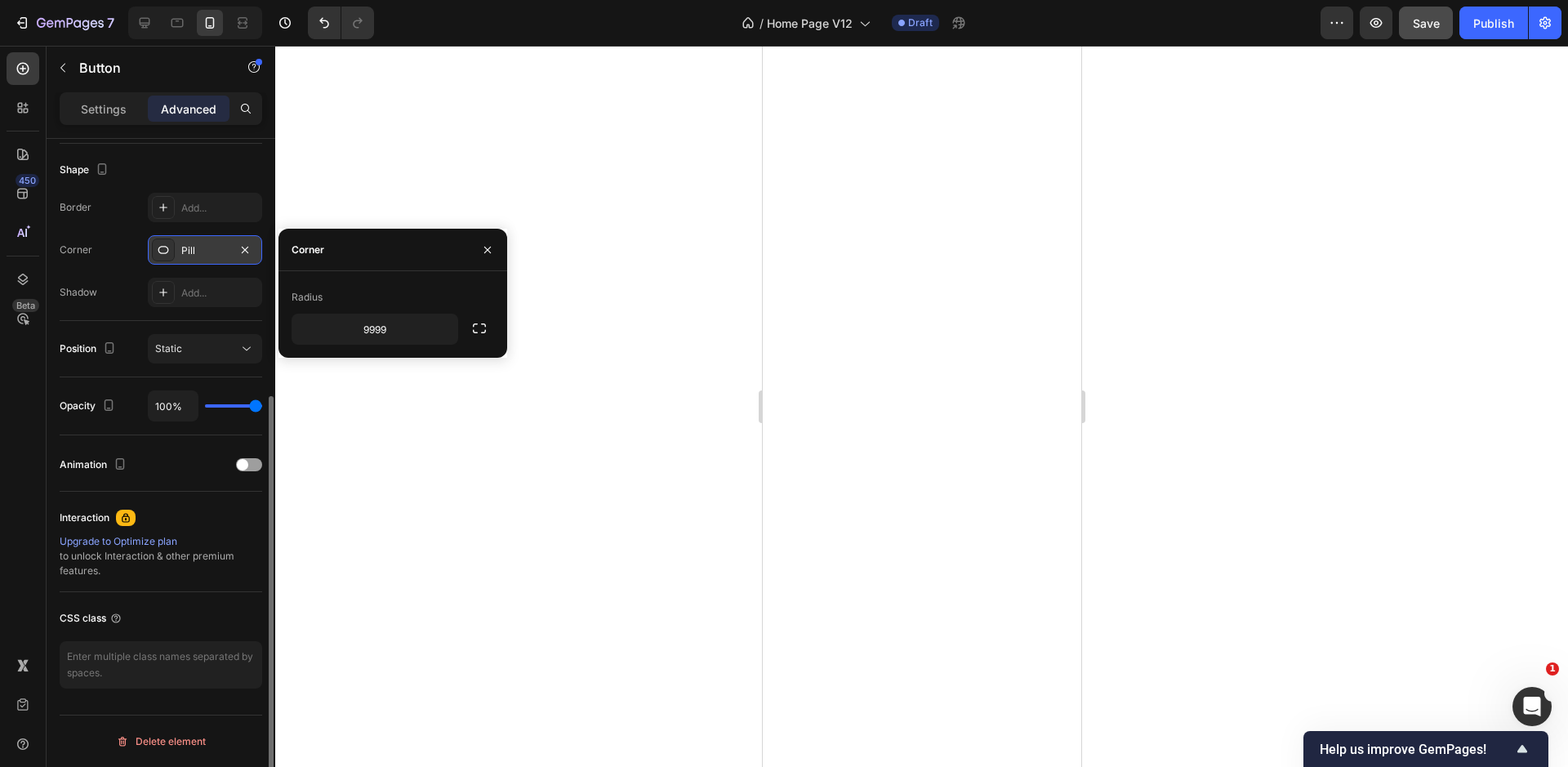
click at [382, 386] on div at bounding box center [922, 406] width 1293 height 721
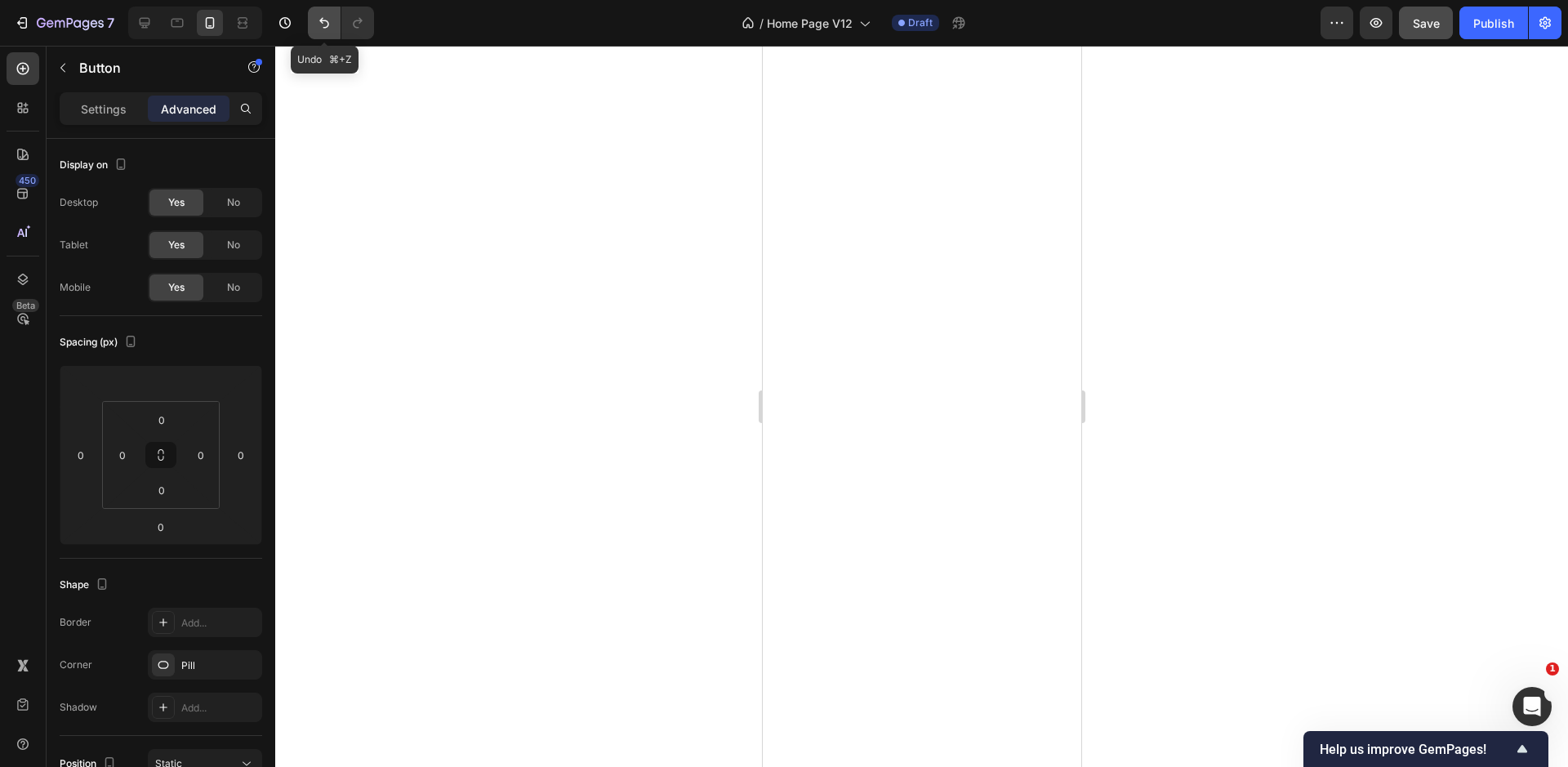
click at [328, 20] on icon "Undo/Redo" at bounding box center [325, 23] width 17 height 17
click at [328, 19] on icon "Undo/Redo" at bounding box center [325, 23] width 17 height 17
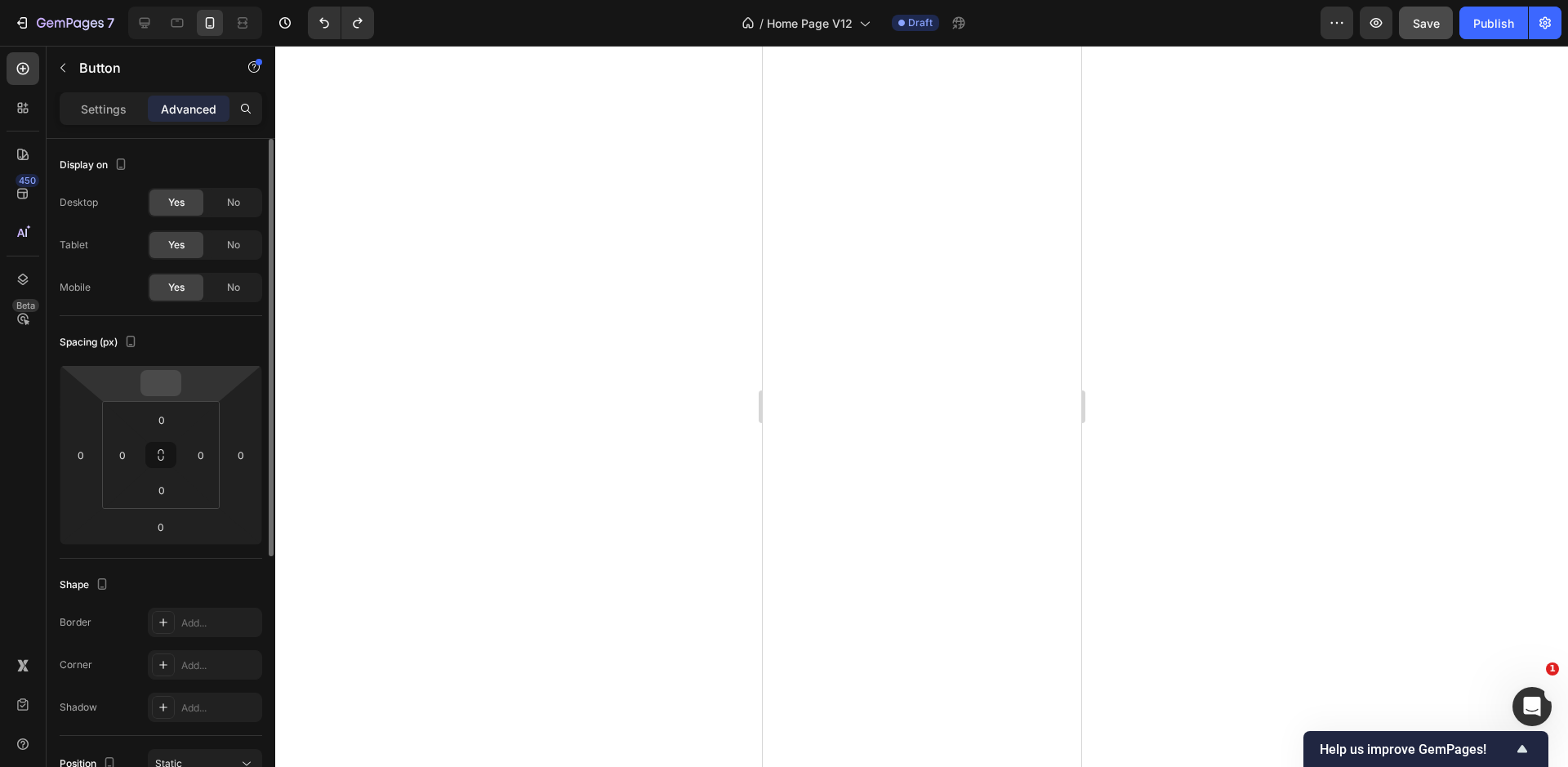
click at [165, 394] on input "number" at bounding box center [160, 383] width 33 height 24
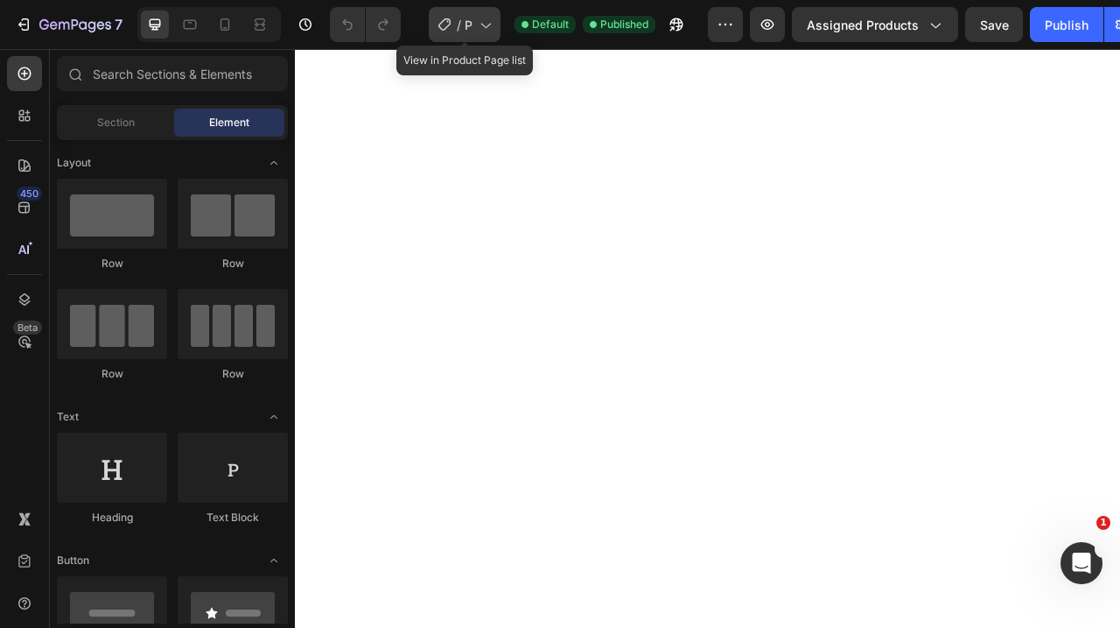
click at [456, 28] on div "/ Product Page v17" at bounding box center [465, 24] width 72 height 35
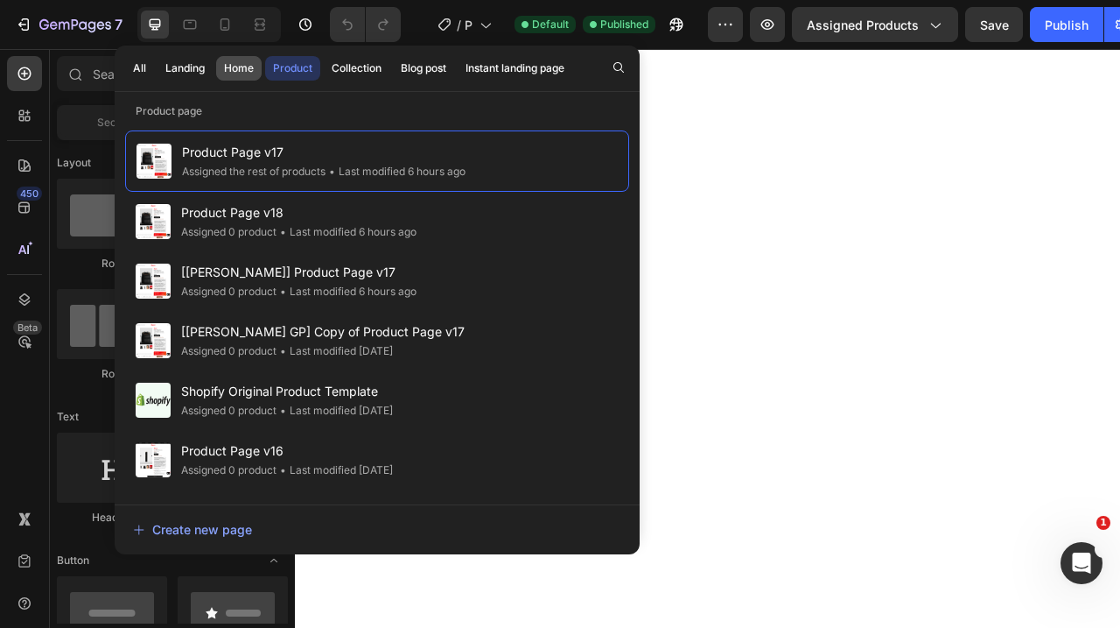
click at [233, 72] on div "Home" at bounding box center [239, 68] width 30 height 16
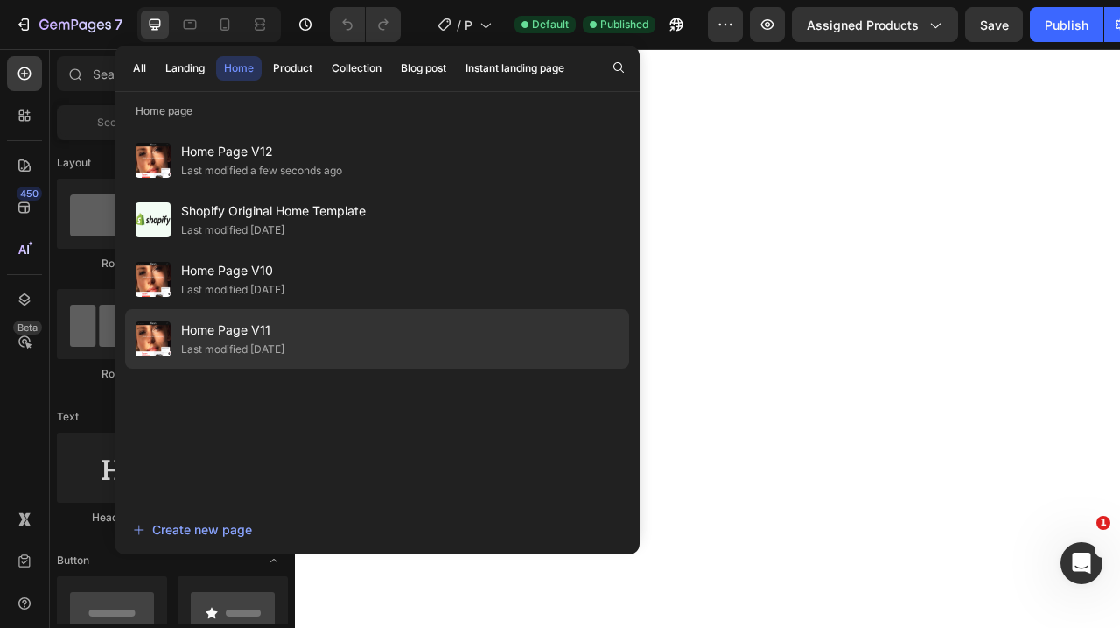
click at [282, 333] on span "Home Page V11" at bounding box center [232, 330] width 103 height 21
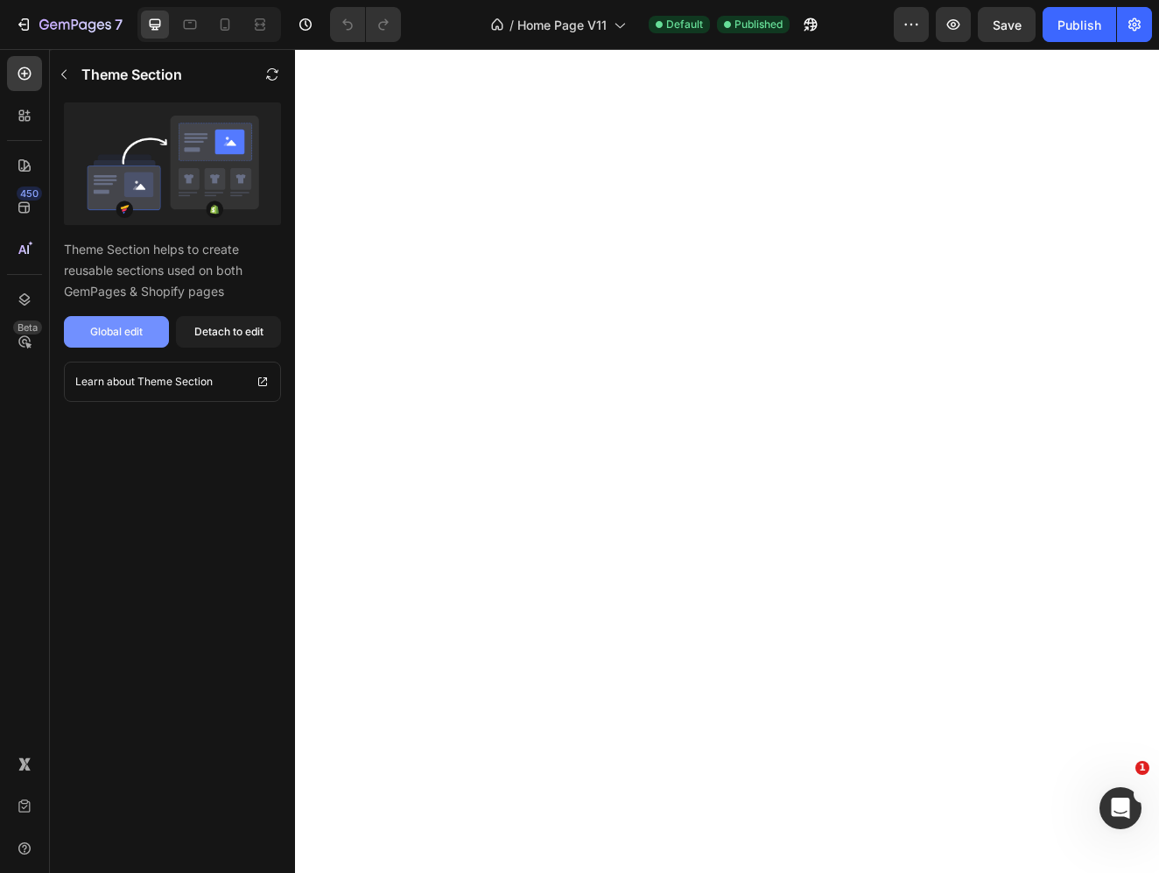
click at [124, 339] on div "Global edit" at bounding box center [116, 332] width 53 height 16
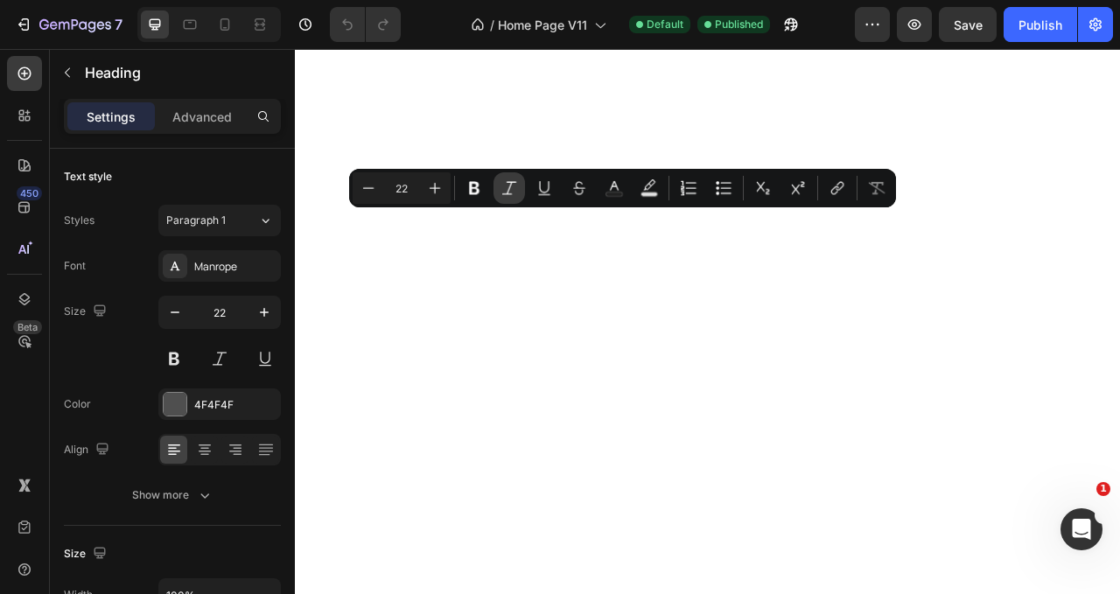
click at [495, 180] on button "Italic" at bounding box center [510, 188] width 32 height 32
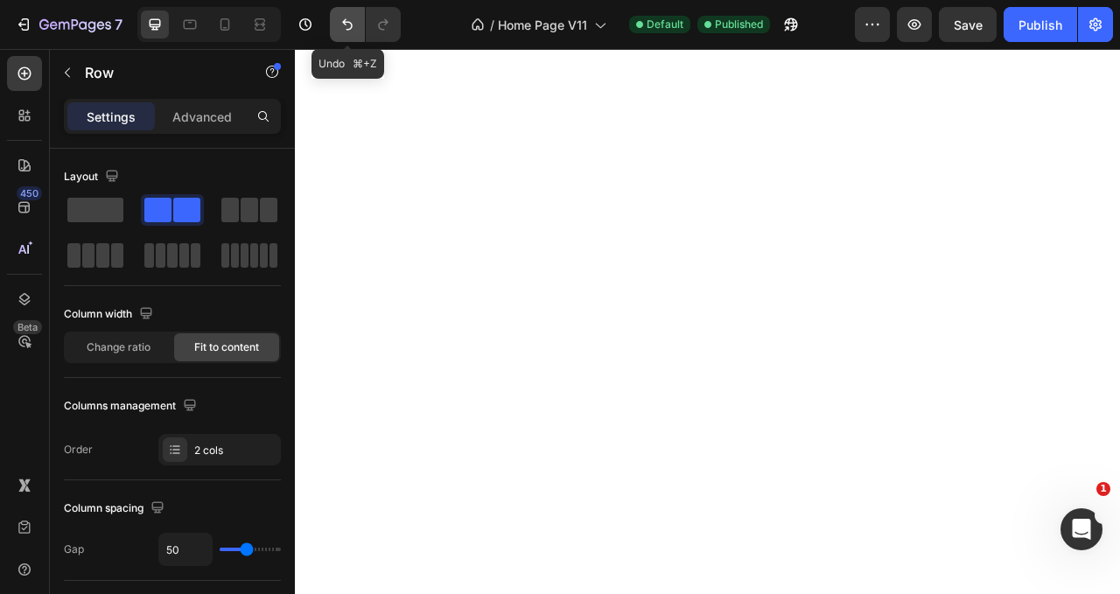
click at [334, 24] on button "Undo/Redo" at bounding box center [347, 24] width 35 height 35
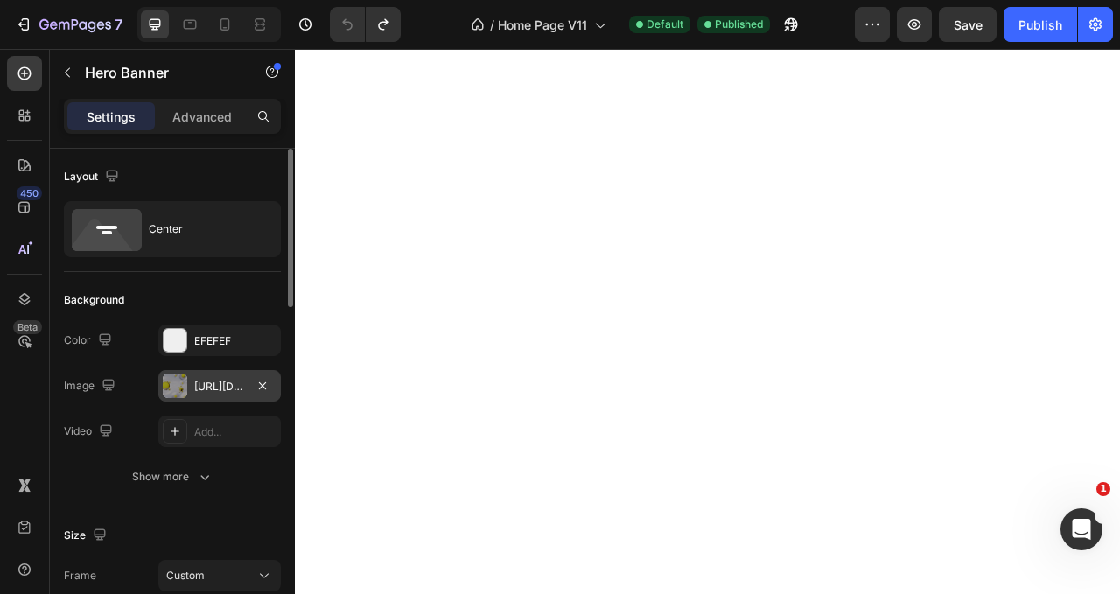
click at [211, 388] on div "https://cdn.shopify.com/s/files/1/0676/8708/8350/files/Square_126eafc1-2cee-436…" at bounding box center [219, 387] width 51 height 16
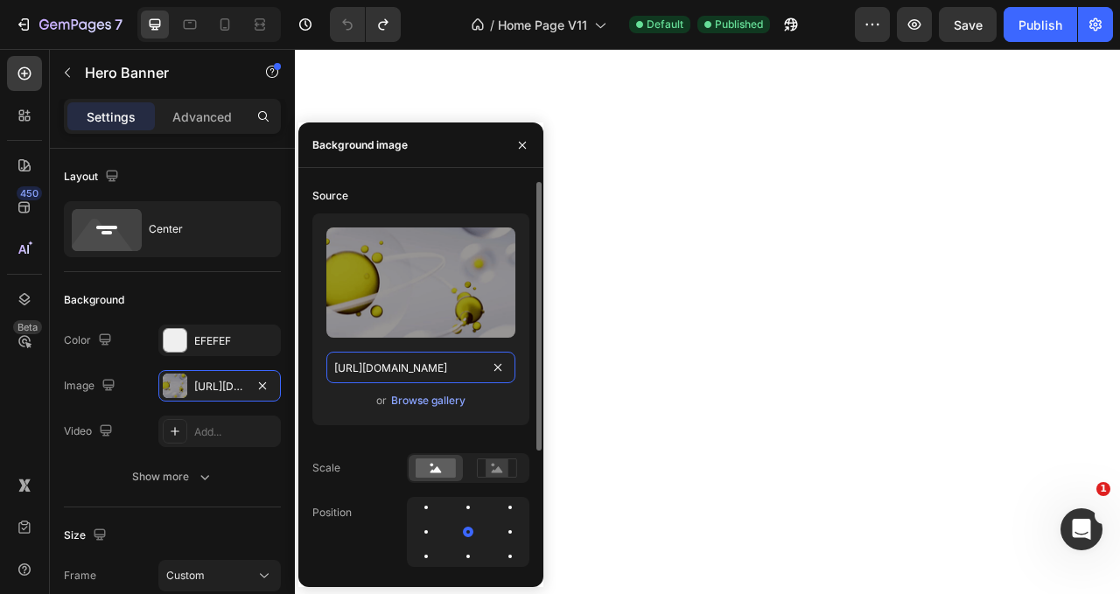
click at [388, 370] on input "https://cdn.shopify.com/s/files/1/0676/8708/8350/files/Square_126eafc1-2cee-436…" at bounding box center [421, 368] width 189 height 32
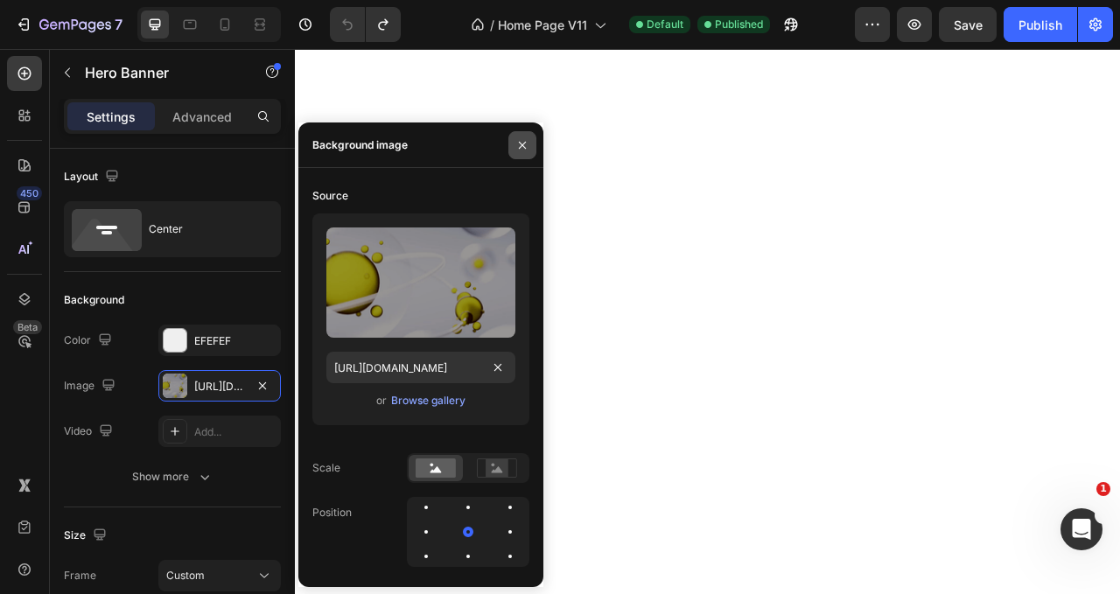
click at [523, 148] on icon "button" at bounding box center [523, 145] width 14 height 14
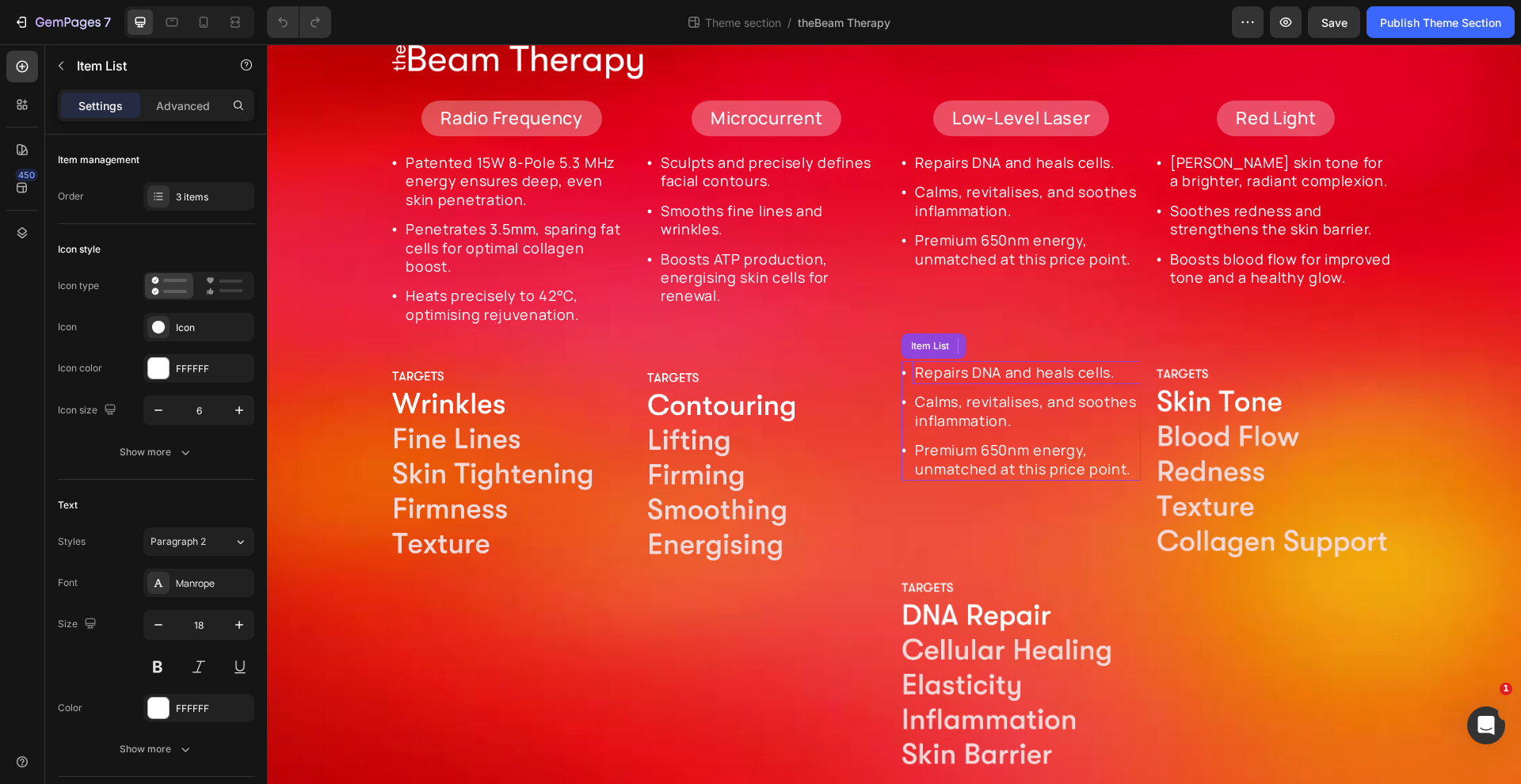
scroll to position [187, 0]
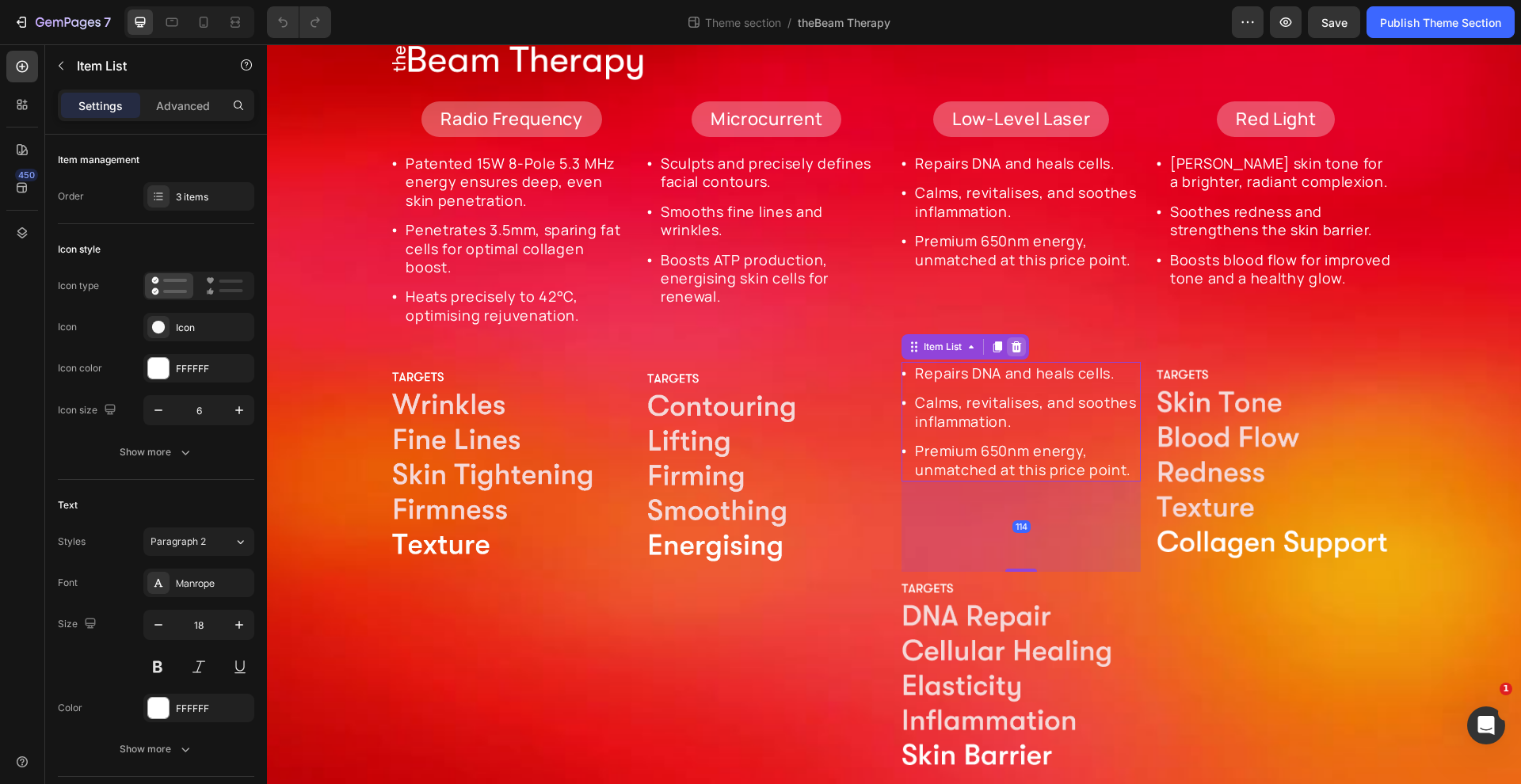
click at [1017, 344] on icon at bounding box center [1016, 346] width 10 height 11
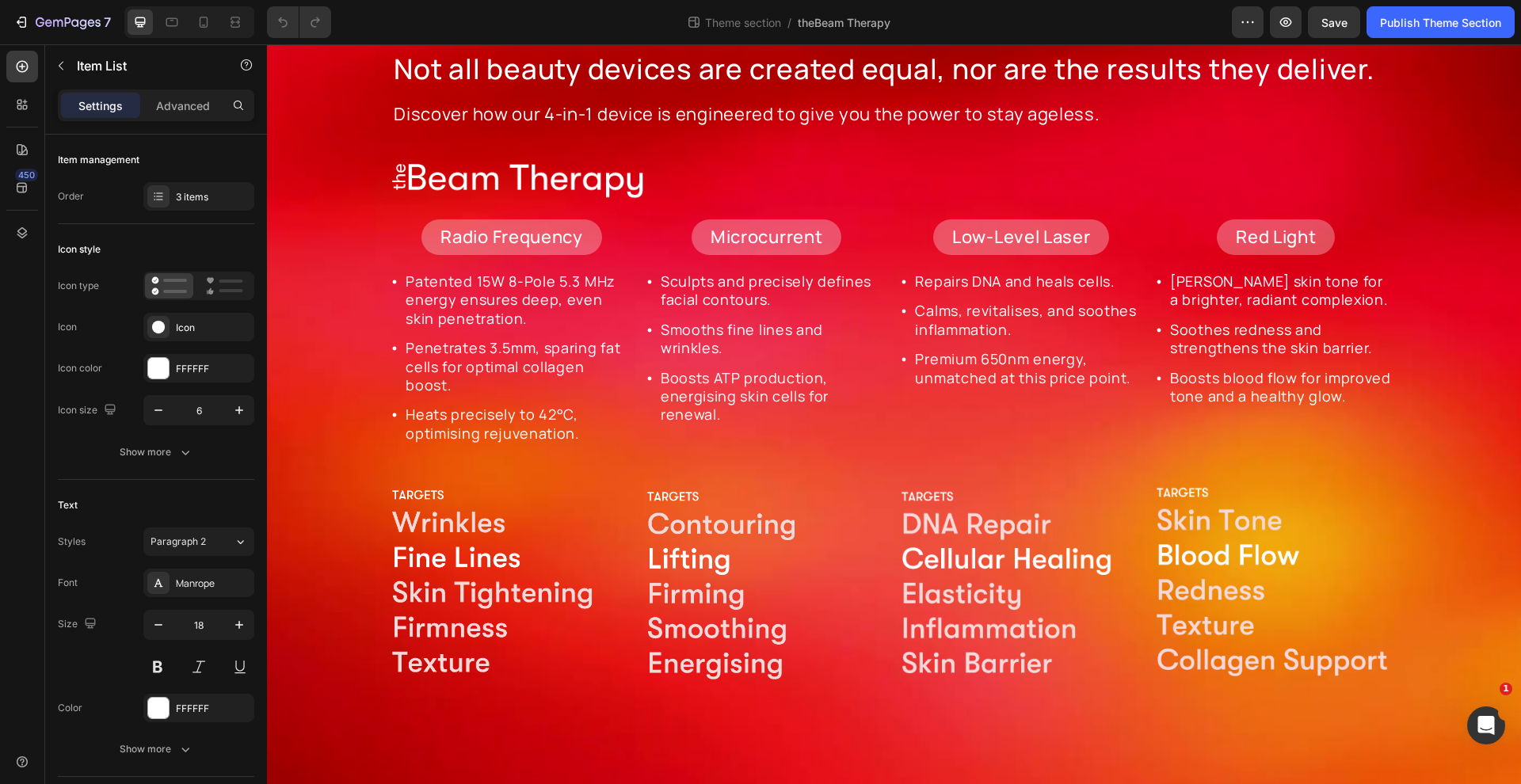
scroll to position [67, 0]
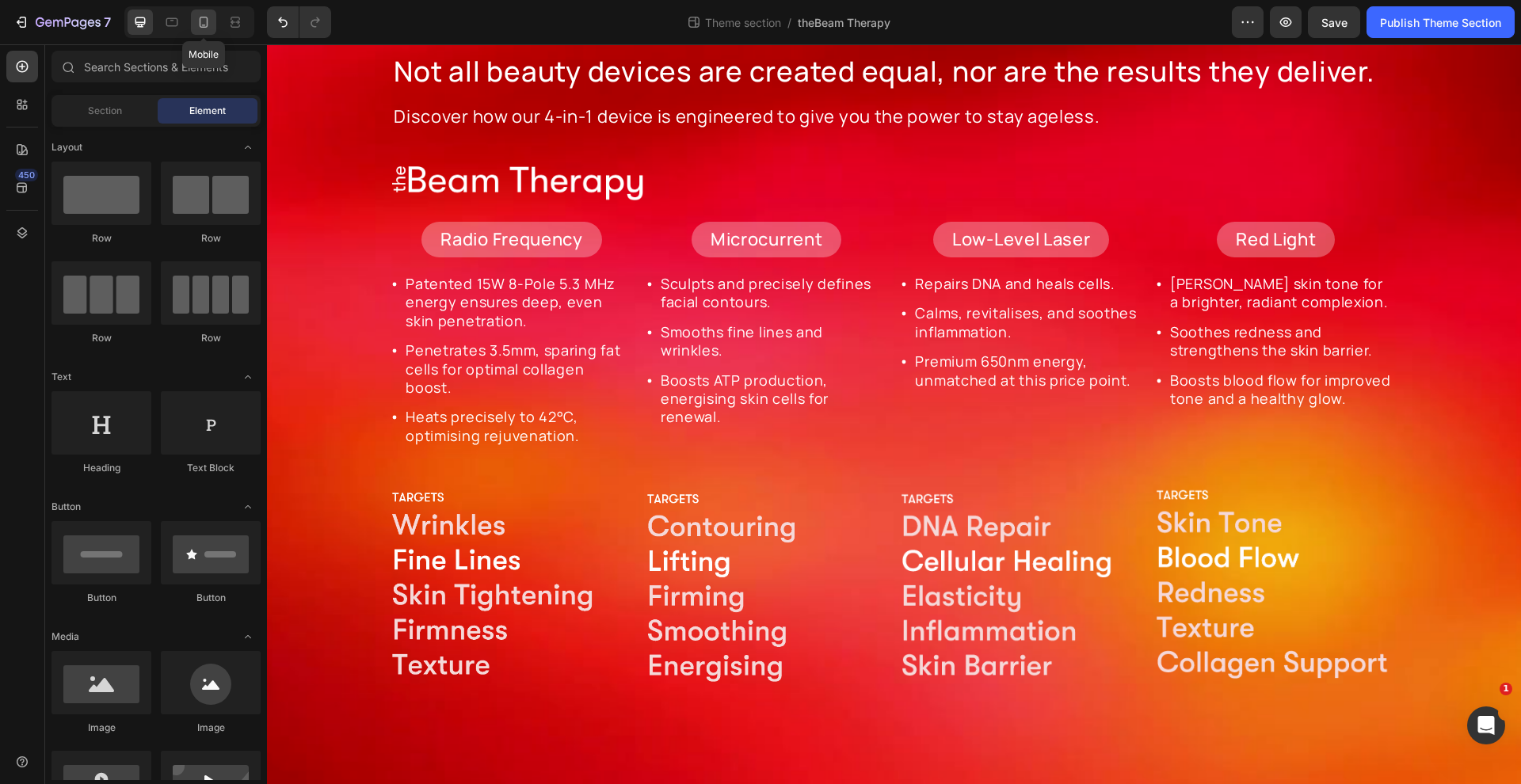
click at [201, 19] on icon at bounding box center [204, 23] width 16 height 16
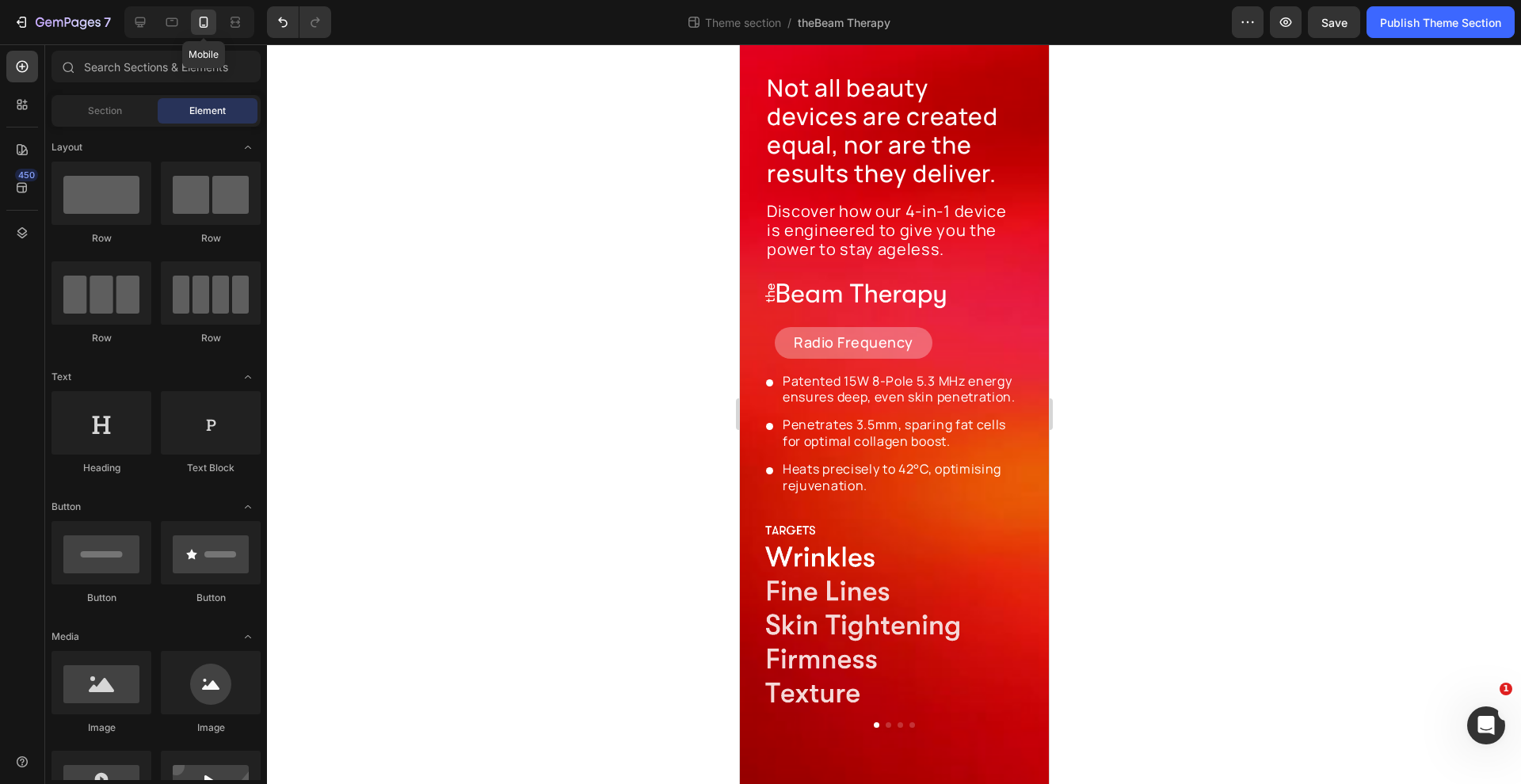
scroll to position [10, 0]
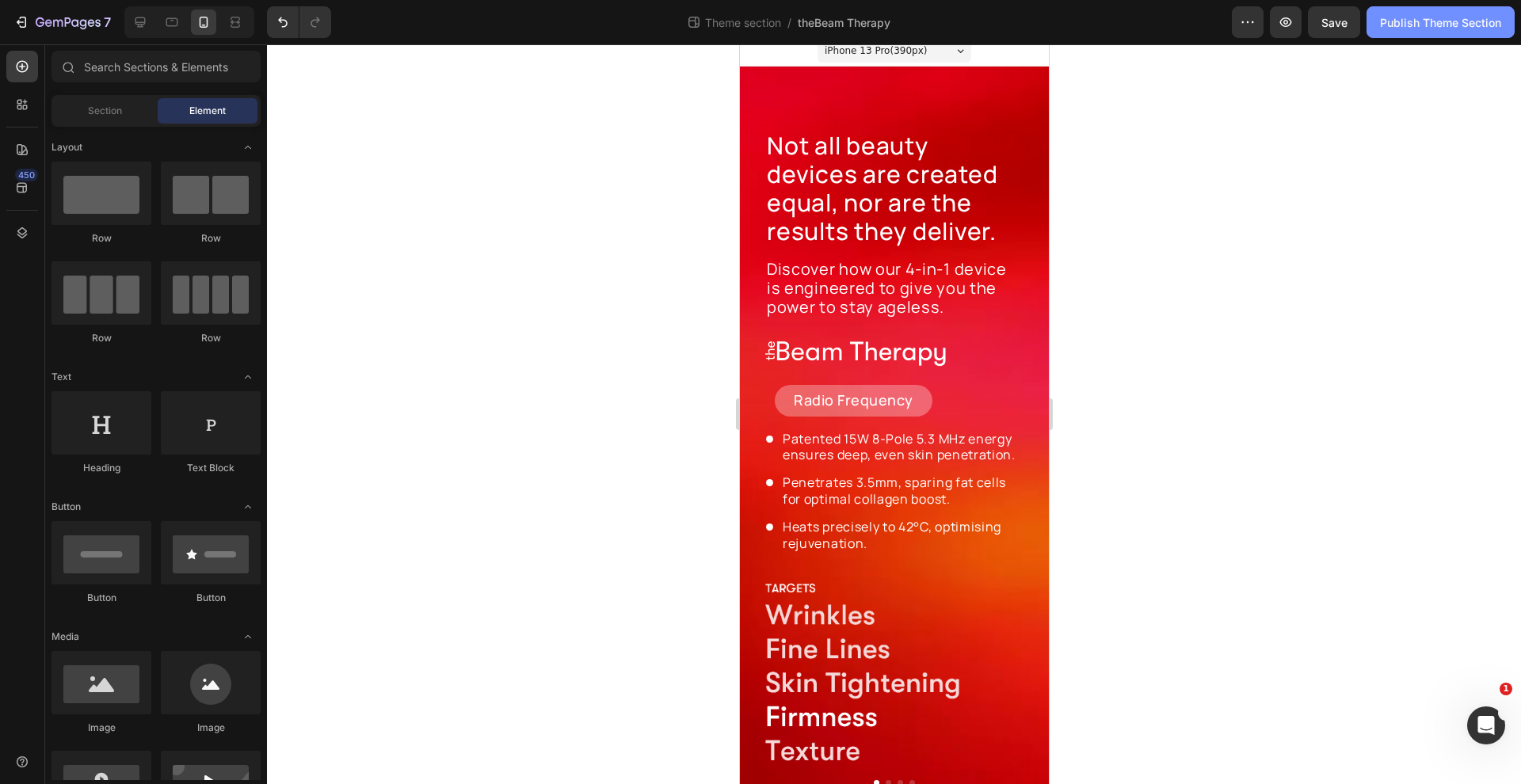
click at [1048, 12] on button "Publish Theme Section" at bounding box center [1440, 22] width 148 height 32
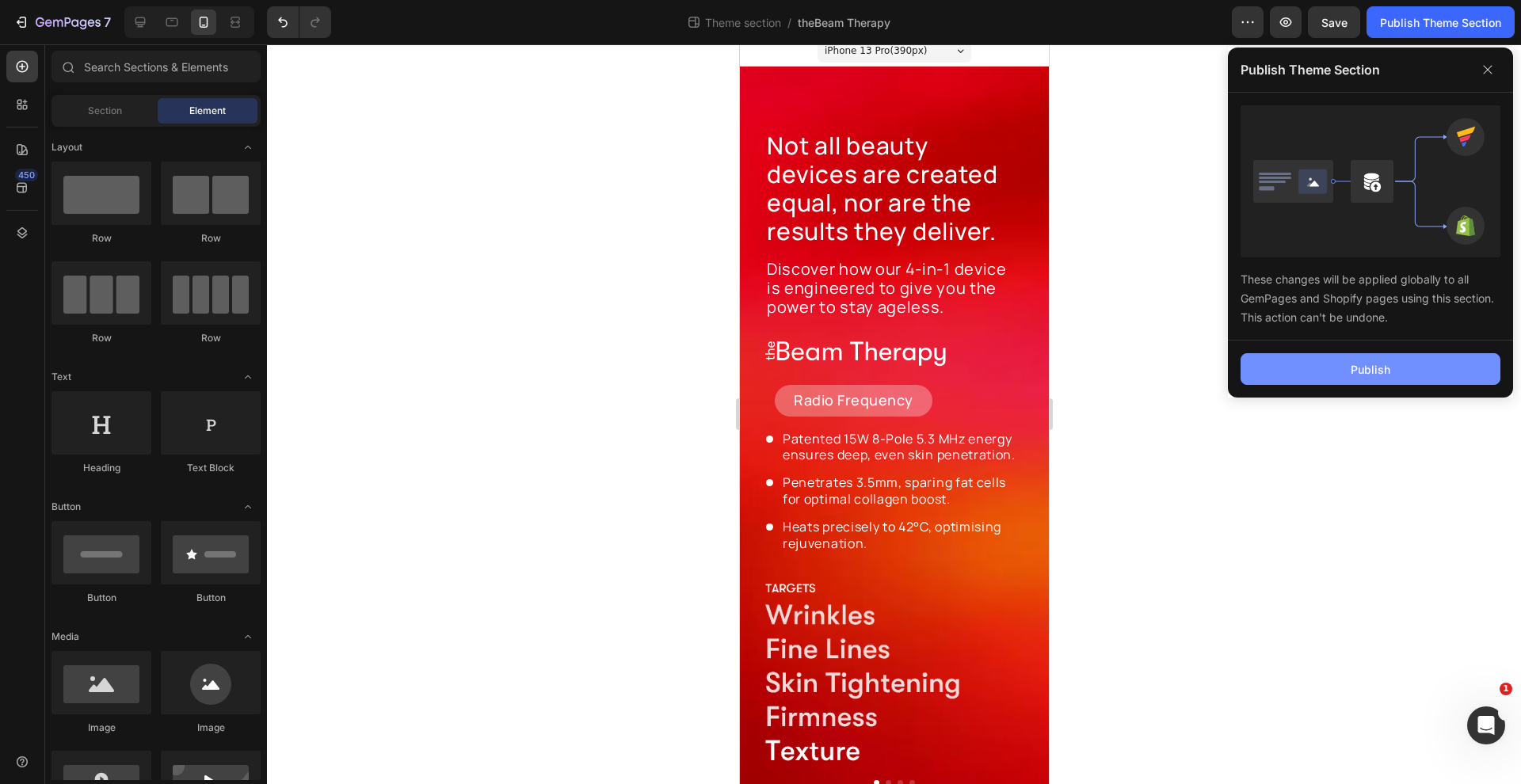
click at [1048, 357] on button "Publish" at bounding box center [1370, 368] width 260 height 32
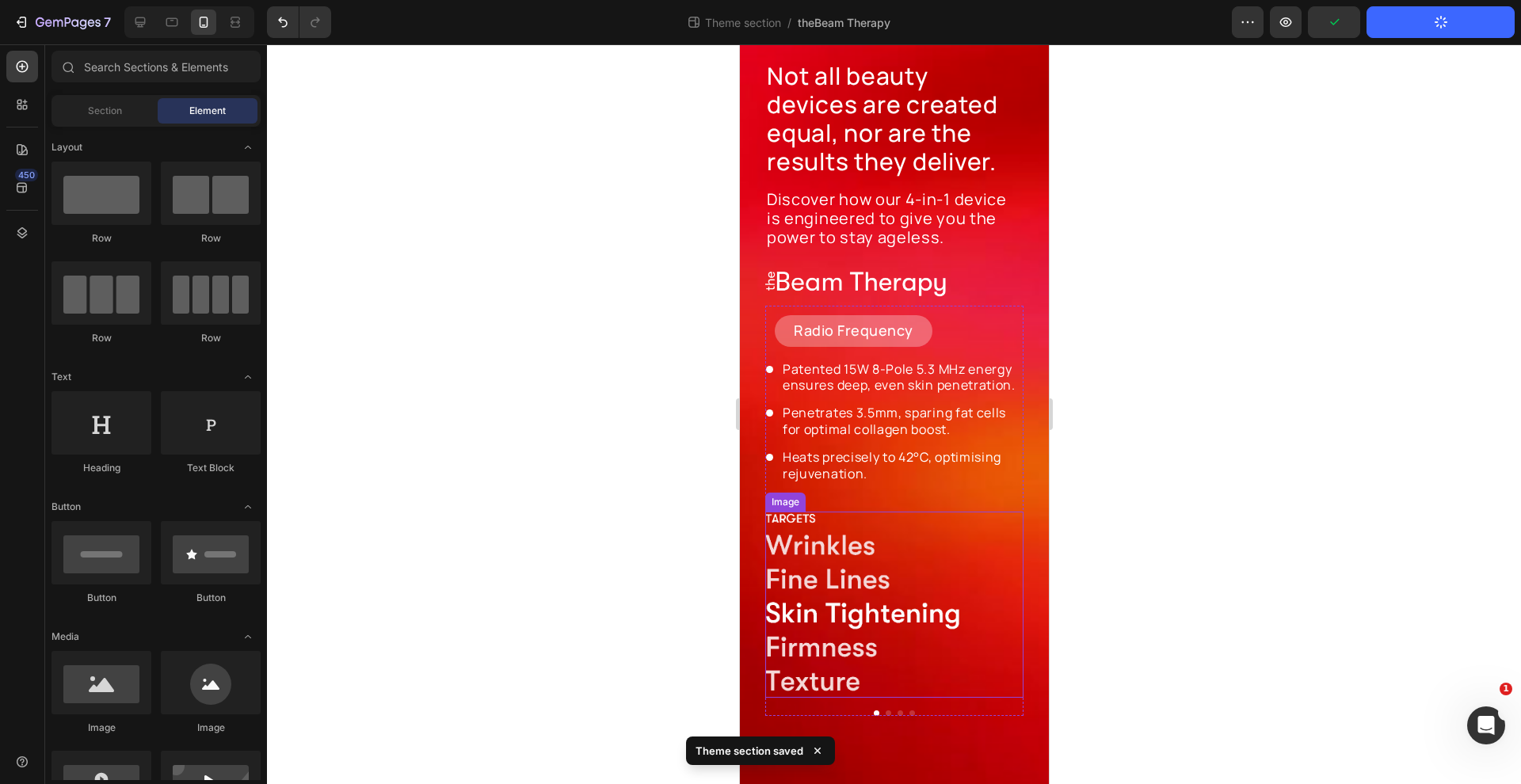
scroll to position [79, 0]
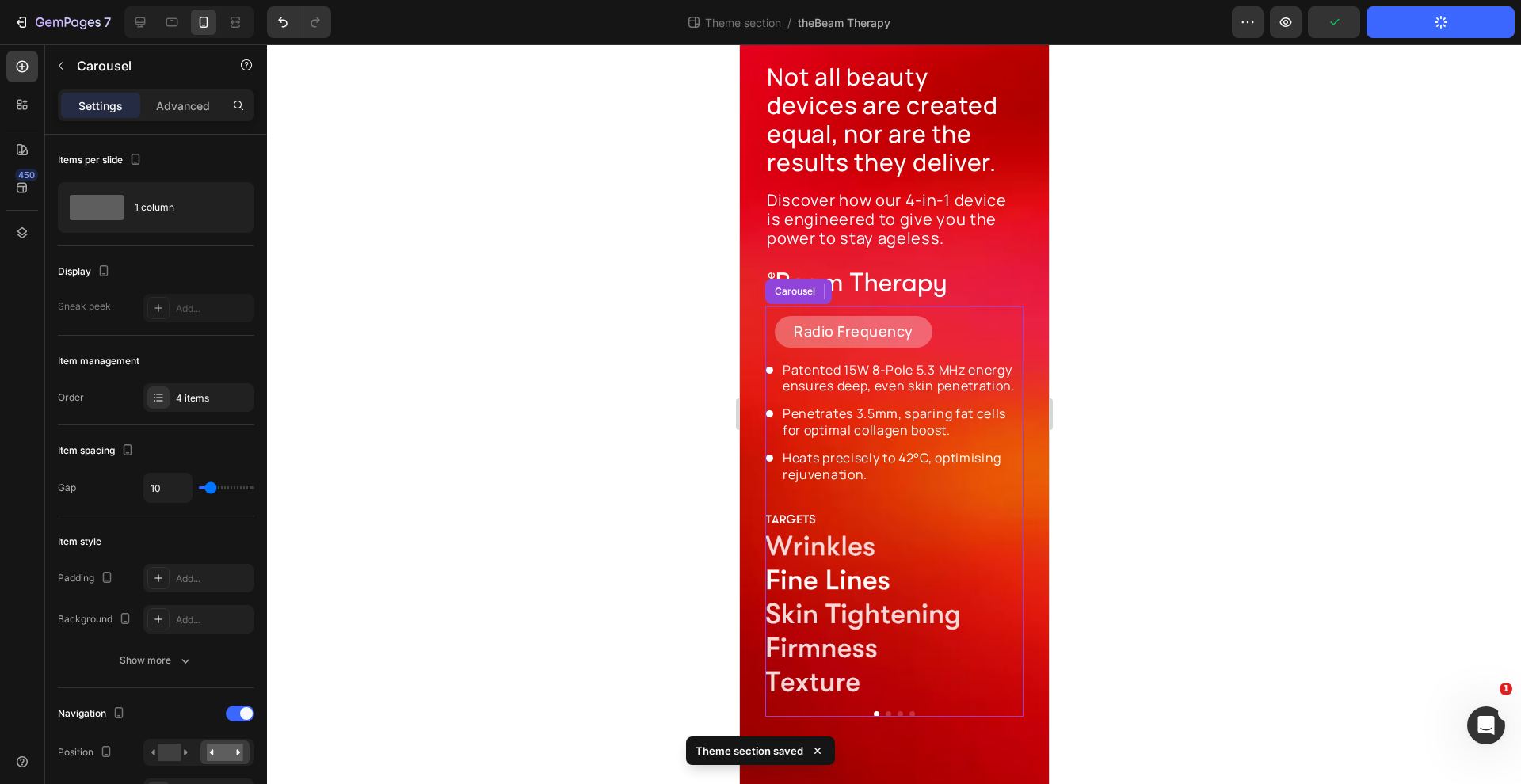
click at [1007, 501] on icon "Carousel Next Arrow" at bounding box center [1005, 502] width 19 height 19
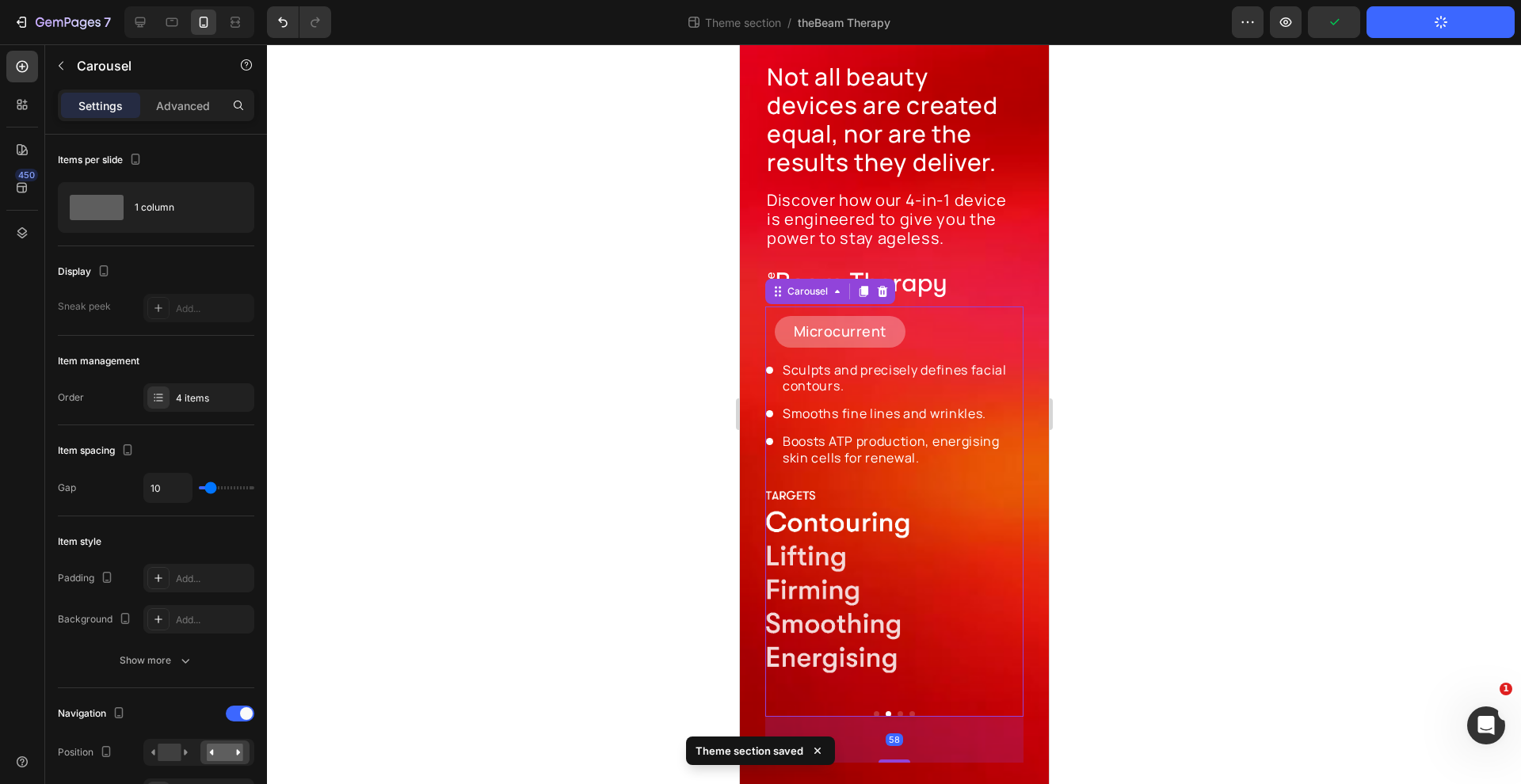
click at [1007, 501] on icon "Carousel Next Arrow" at bounding box center [1005, 502] width 19 height 19
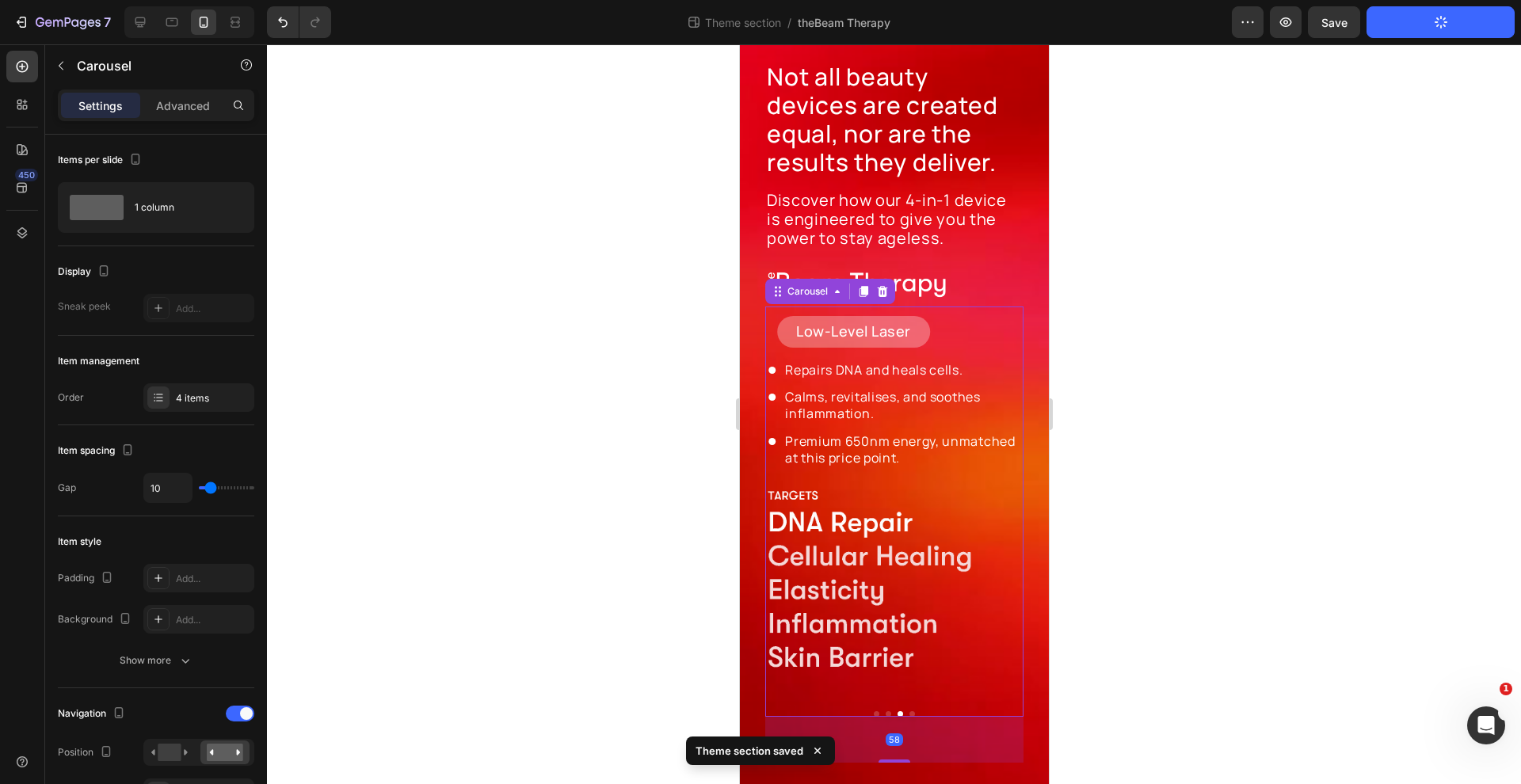
click at [1007, 501] on icon "Carousel Next Arrow" at bounding box center [1005, 502] width 19 height 19
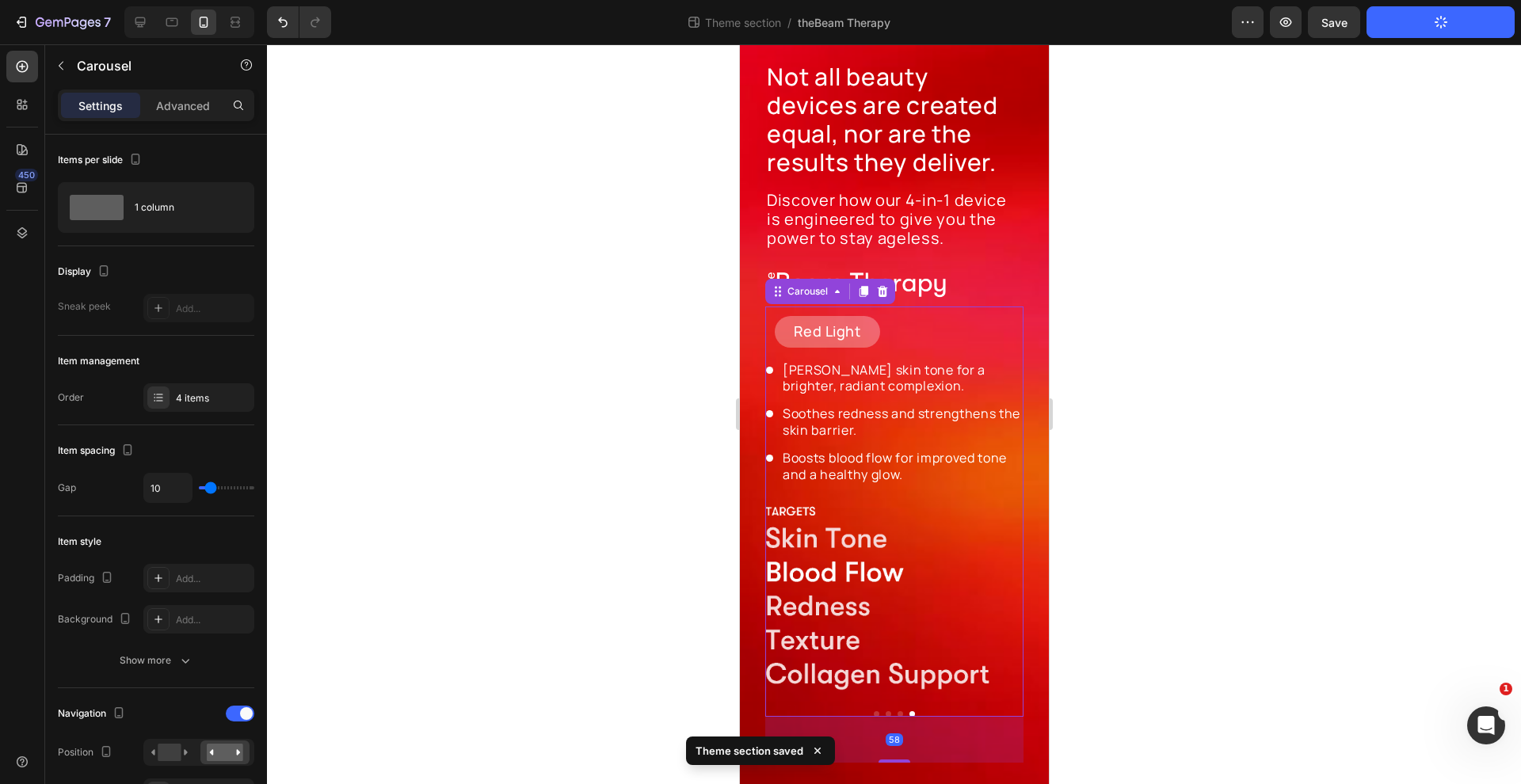
click at [1007, 501] on icon "Carousel Next Arrow" at bounding box center [1005, 502] width 19 height 19
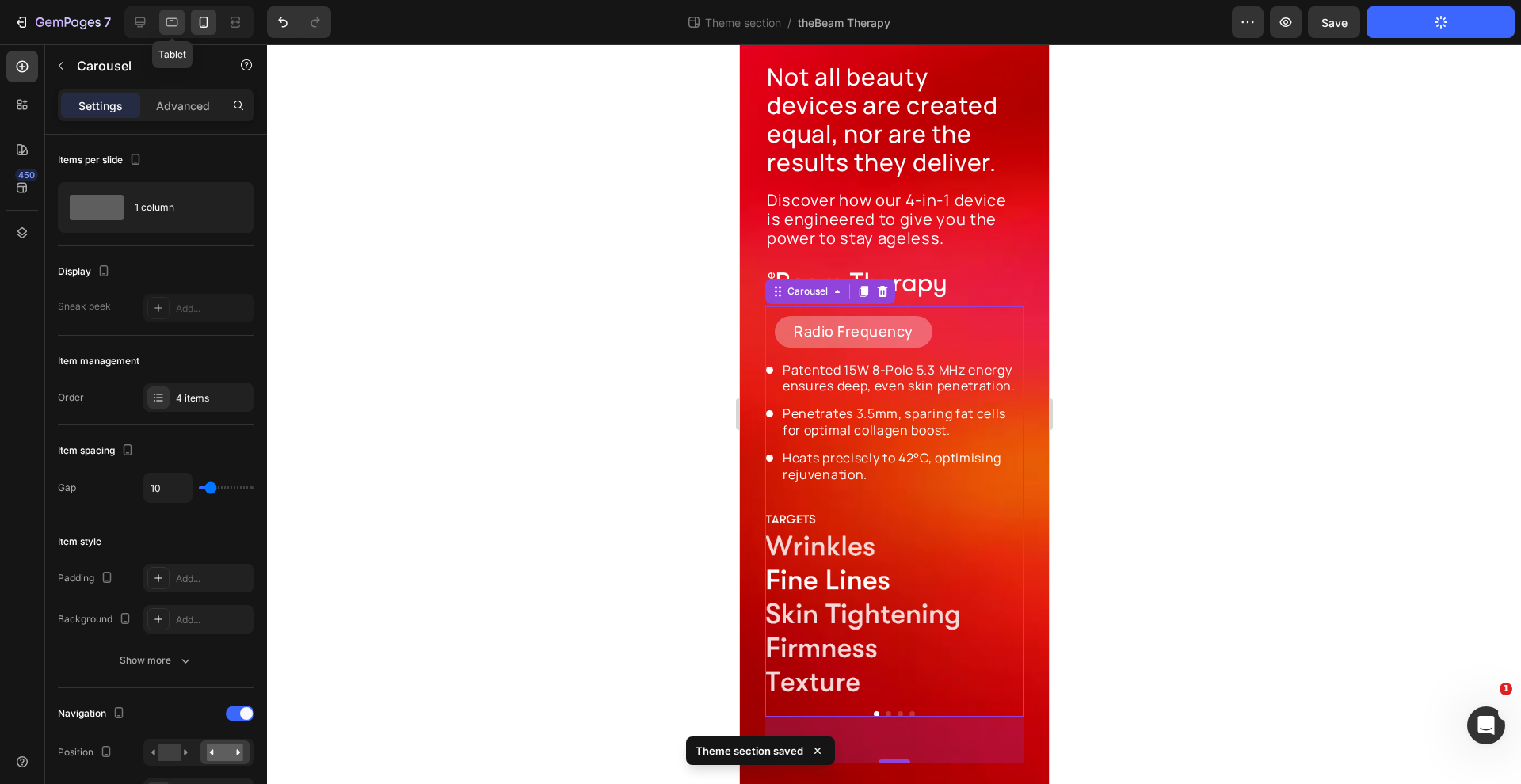
click at [169, 25] on icon at bounding box center [172, 23] width 12 height 9
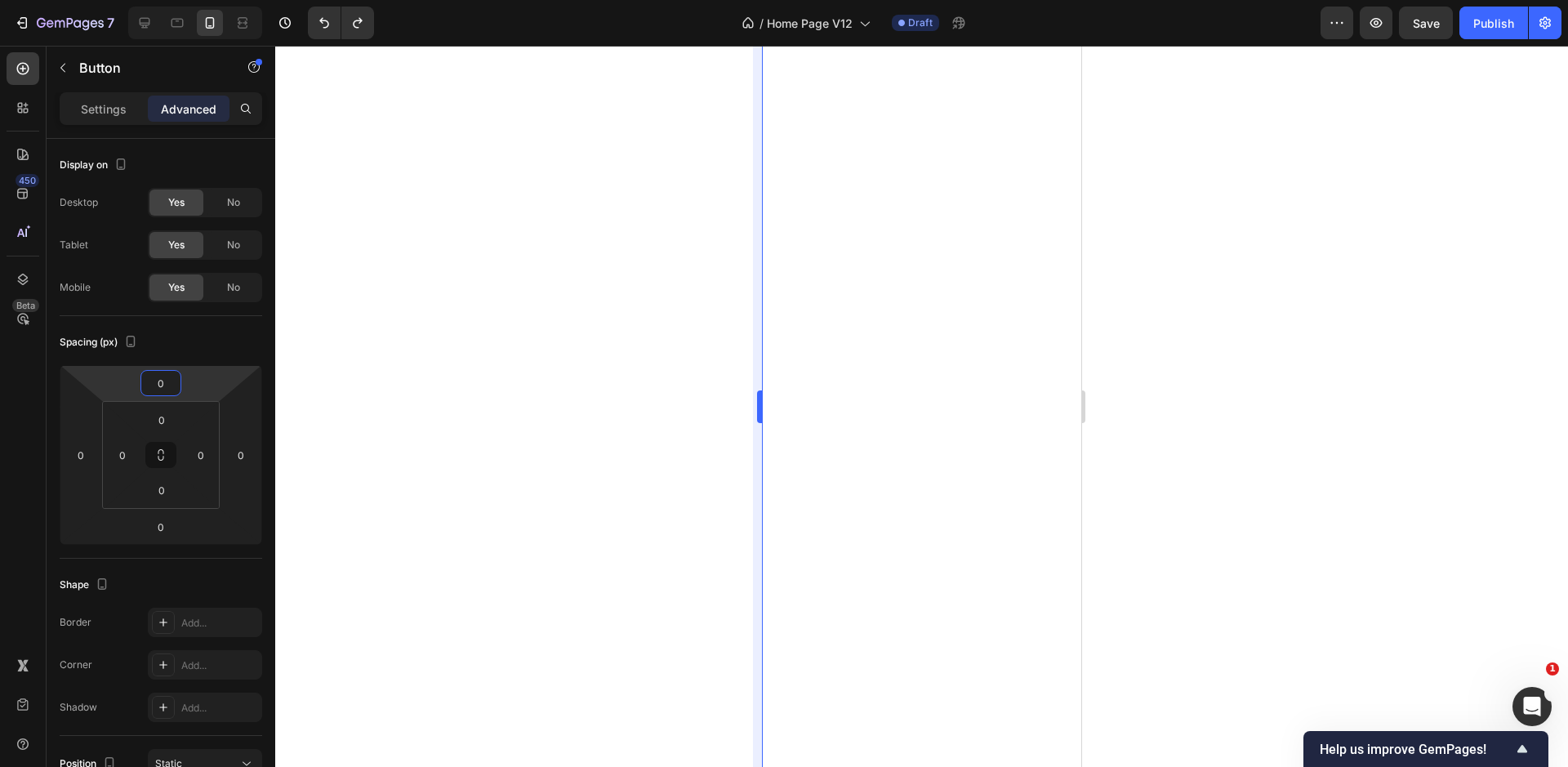
type input "0"
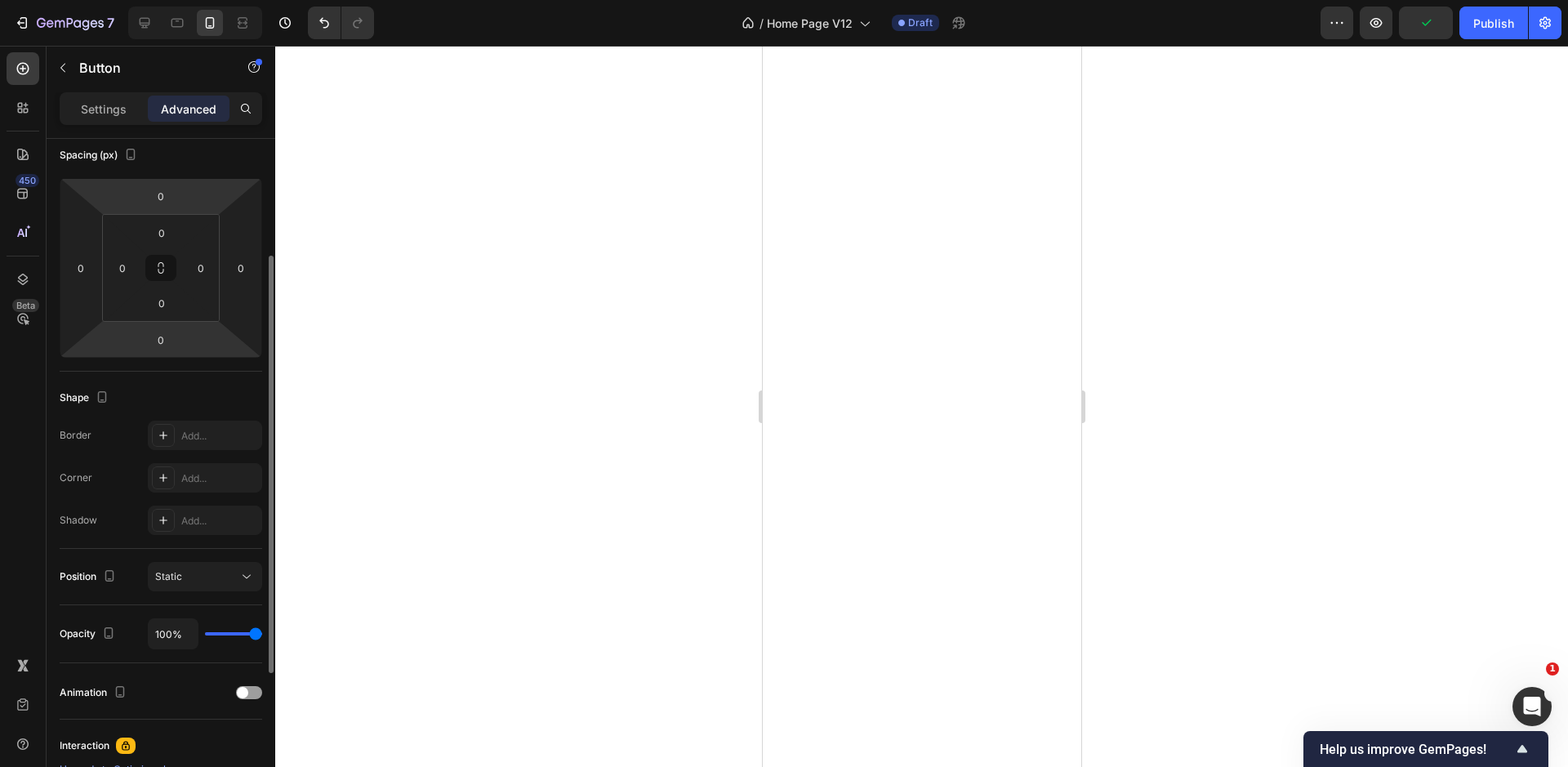
scroll to position [188, 0]
click at [210, 482] on div "Add..." at bounding box center [219, 478] width 76 height 15
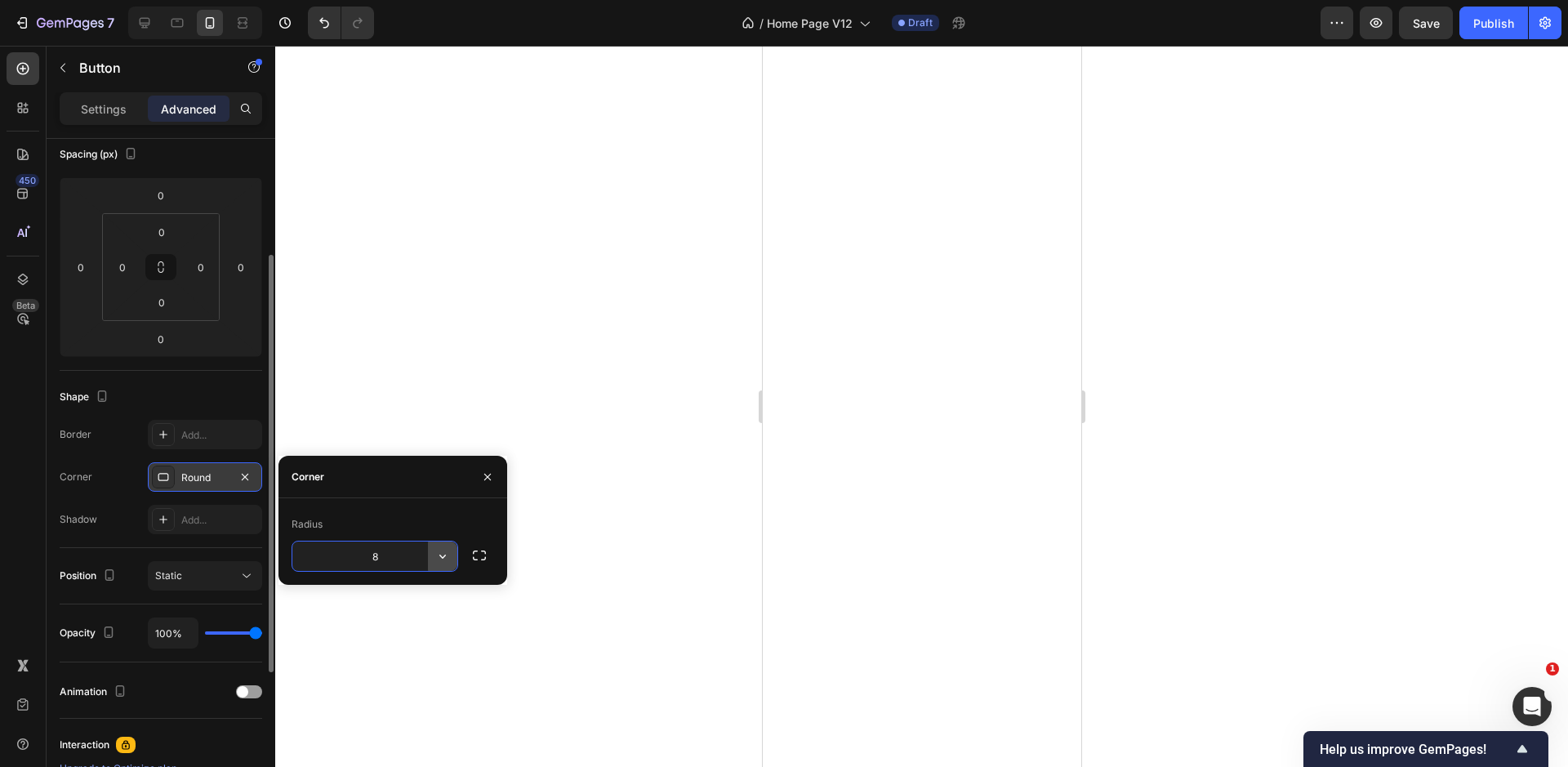
click at [440, 555] on icon "button" at bounding box center [442, 556] width 7 height 4
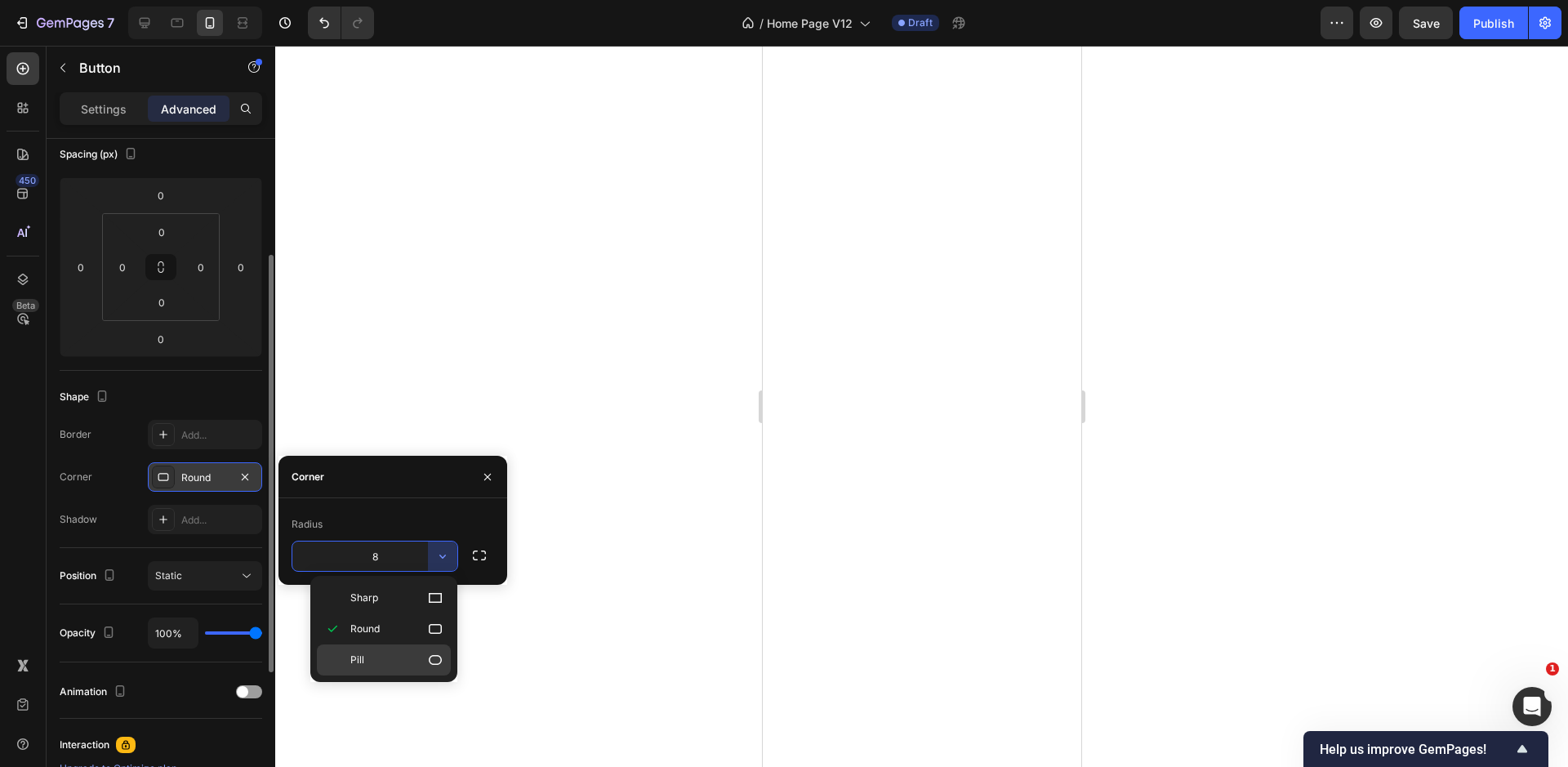
click at [429, 657] on icon at bounding box center [436, 661] width 17 height 17
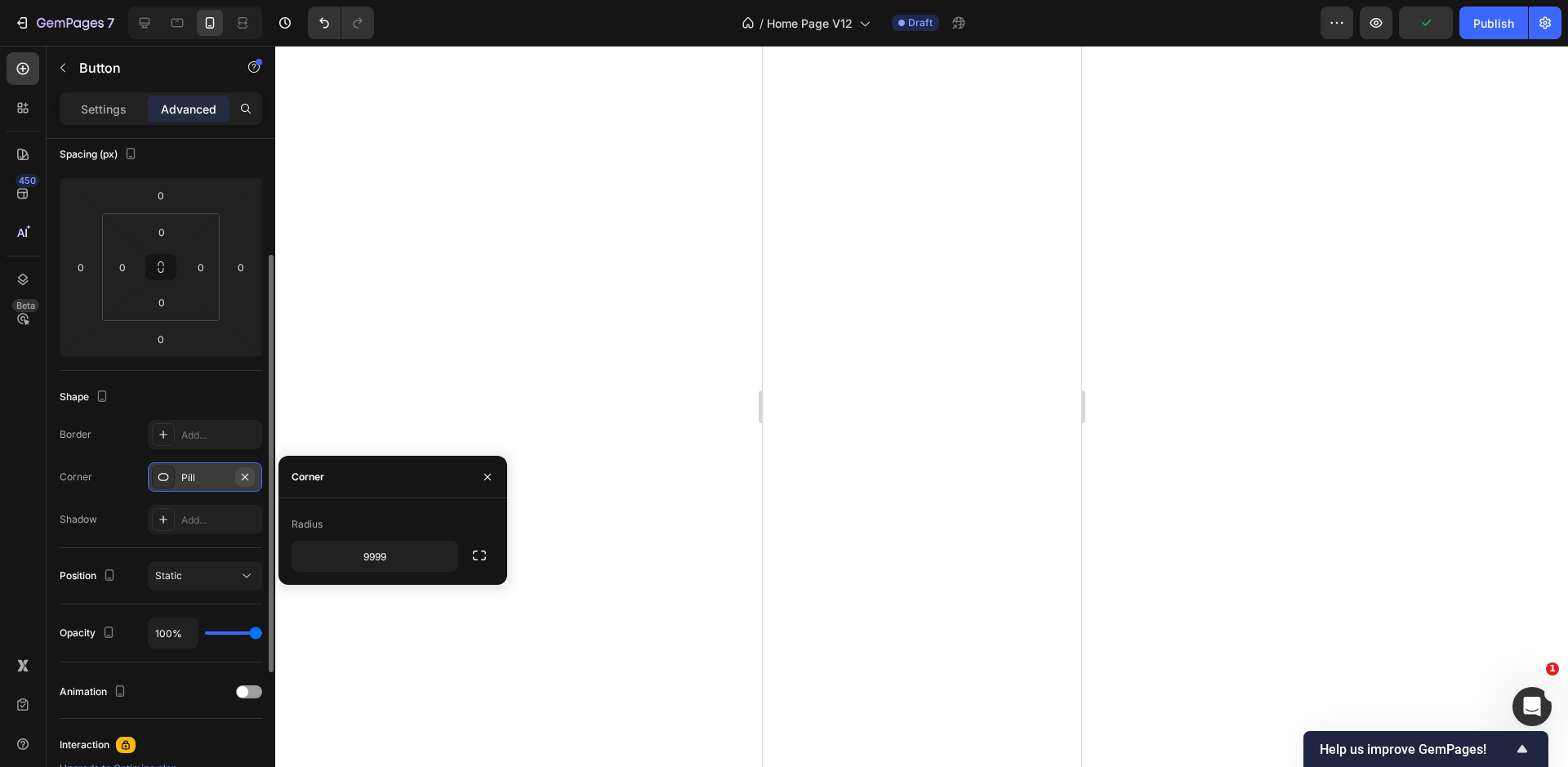
click at [245, 475] on icon "button" at bounding box center [244, 476] width 7 height 7
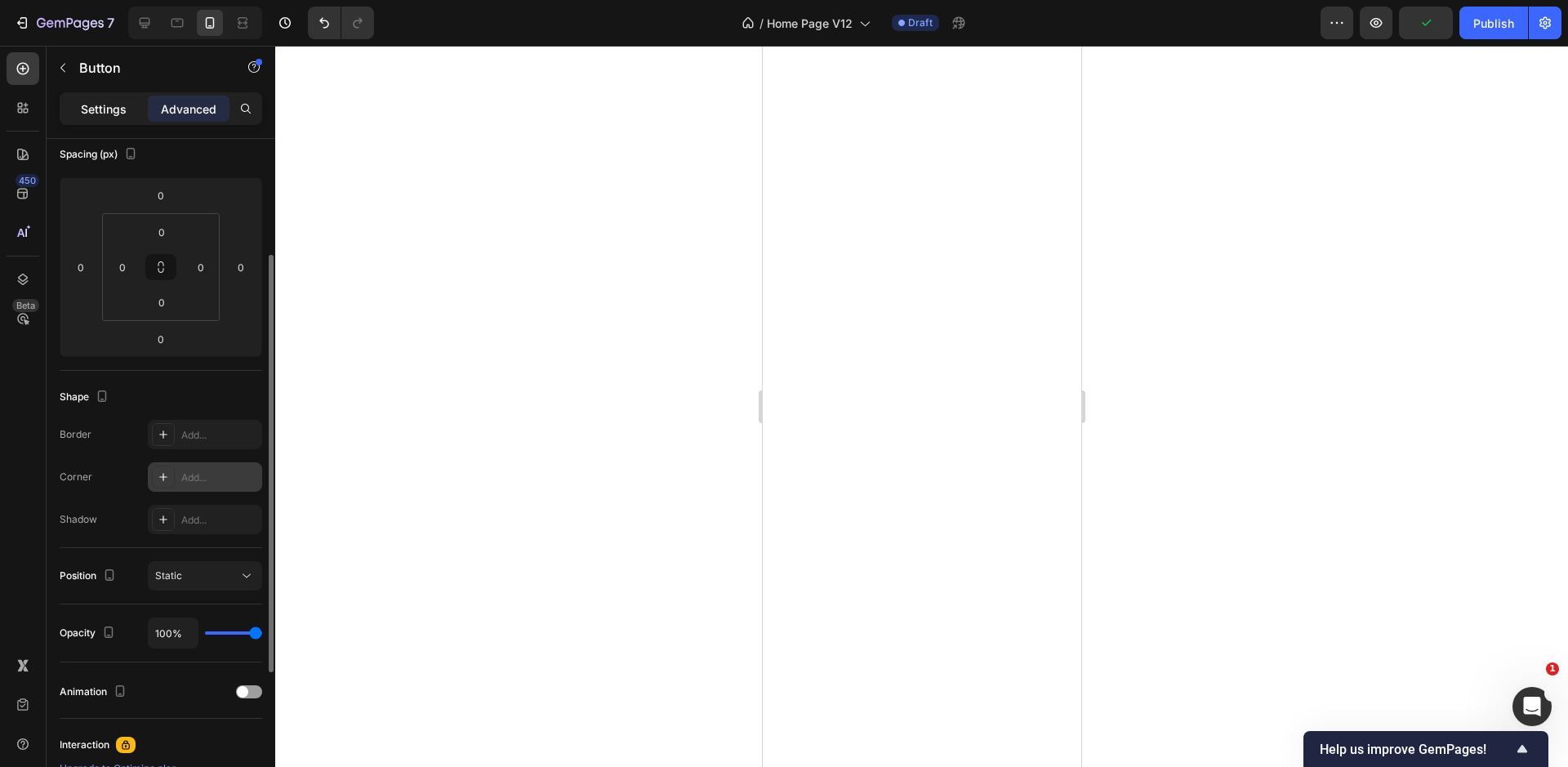
click at [104, 108] on p "Settings" at bounding box center [104, 109] width 46 height 17
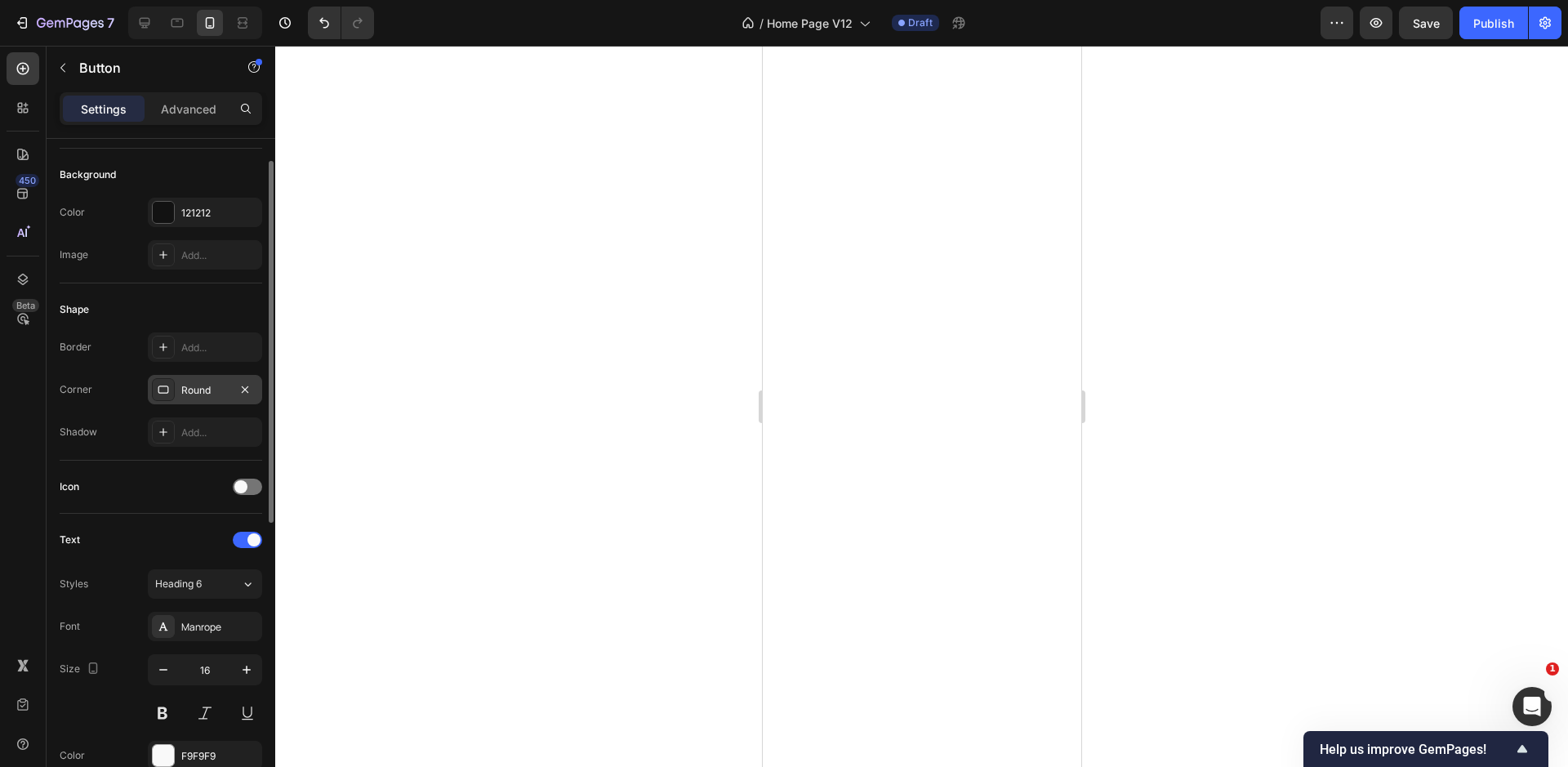
scroll to position [91, 0]
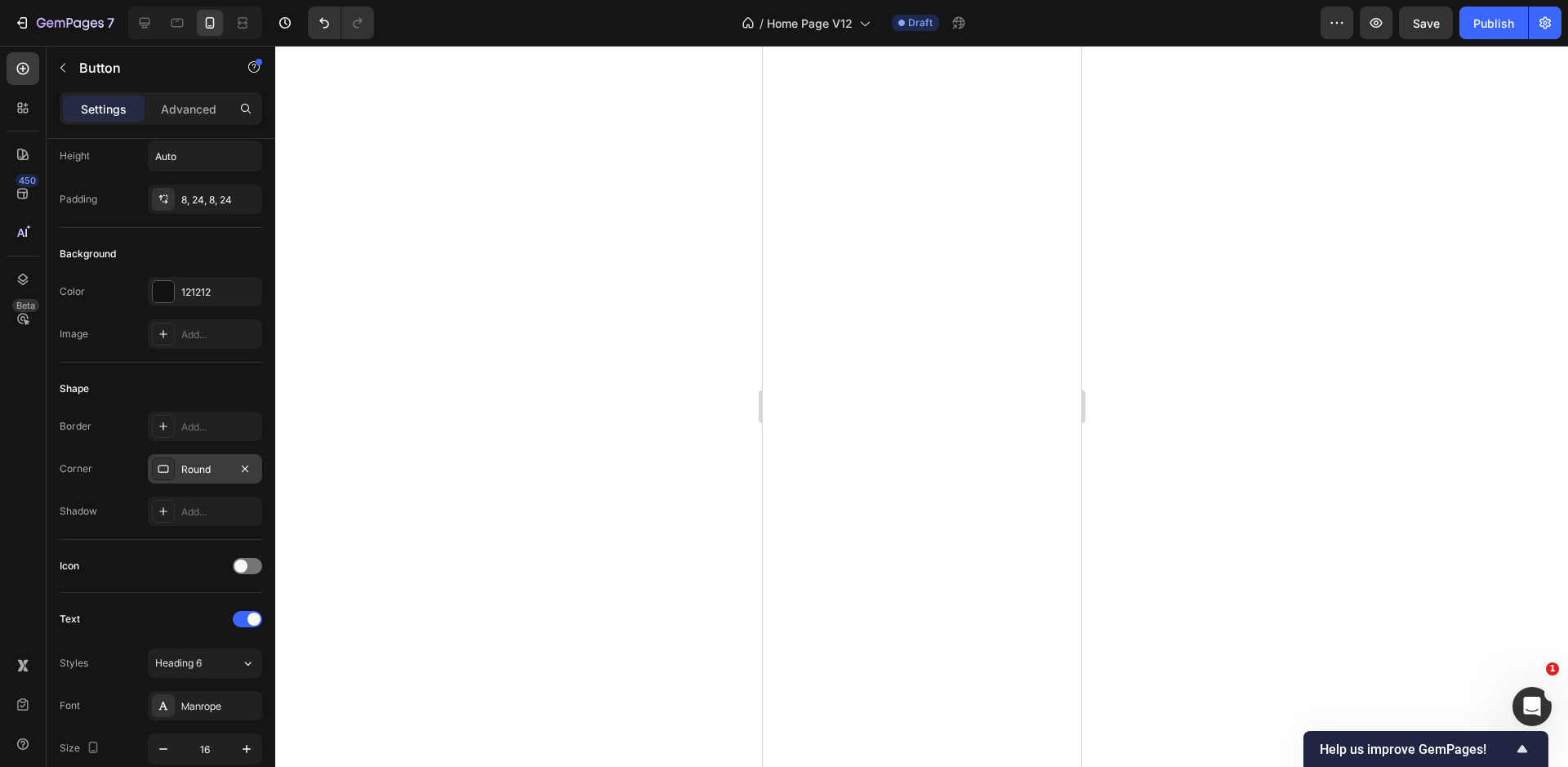
click at [190, 467] on div "Round" at bounding box center [204, 469] width 48 height 15
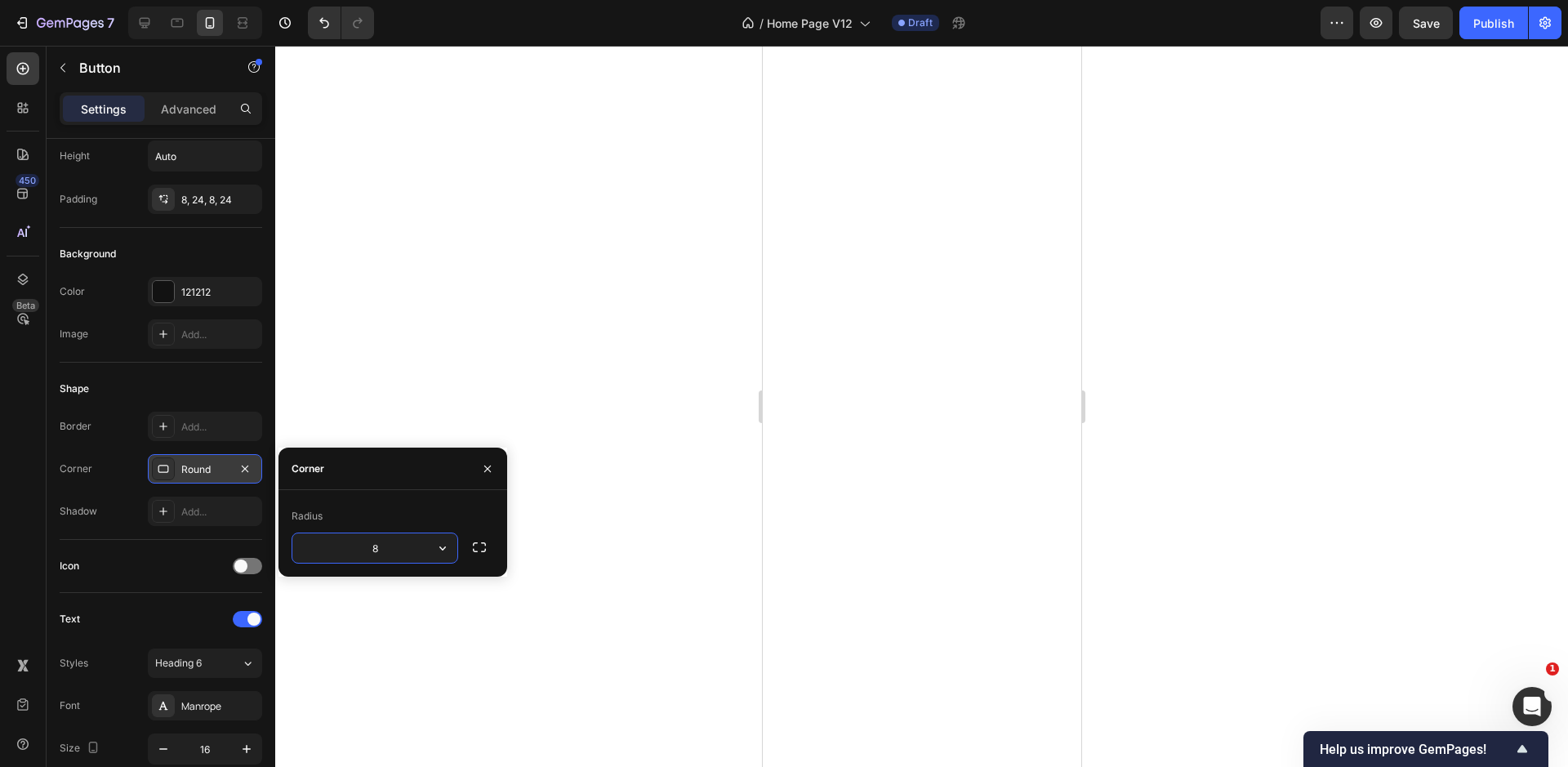
click at [162, 467] on icon at bounding box center [163, 468] width 13 height 13
click at [442, 544] on icon "button" at bounding box center [443, 549] width 17 height 17
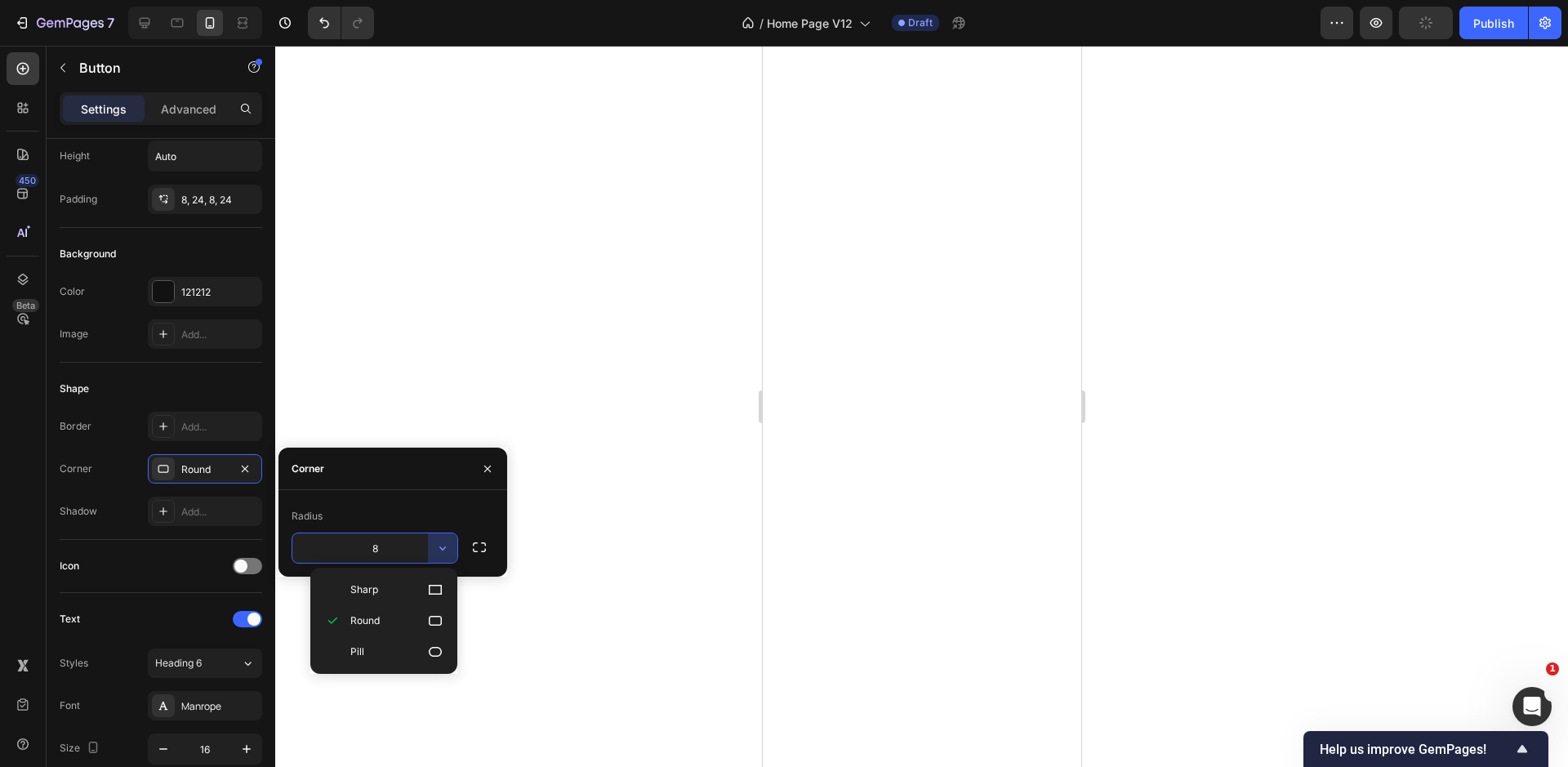
click at [383, 655] on p "Pill" at bounding box center [397, 652] width 93 height 17
type input "9999"
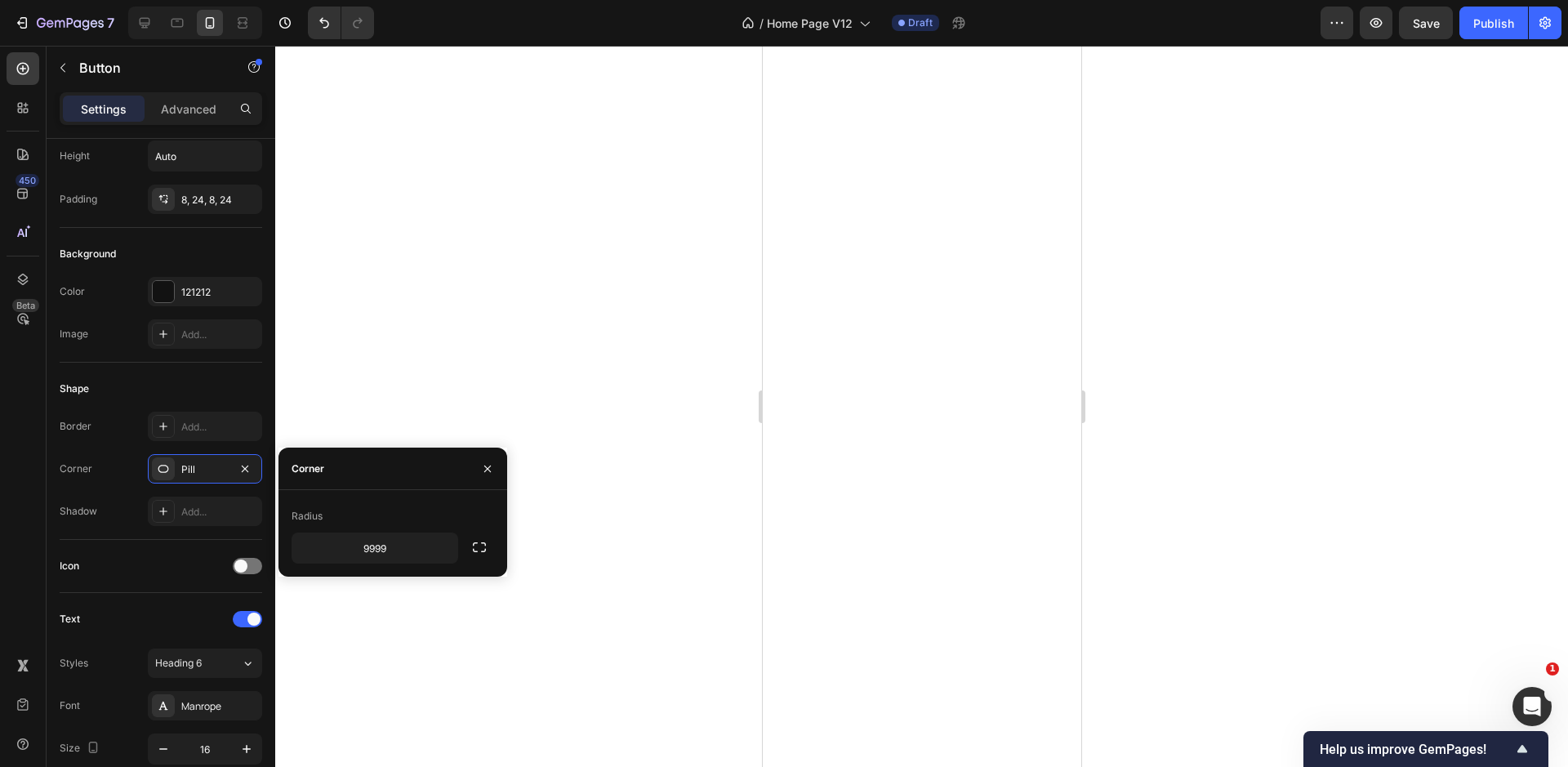
click at [491, 366] on div at bounding box center [922, 406] width 1293 height 721
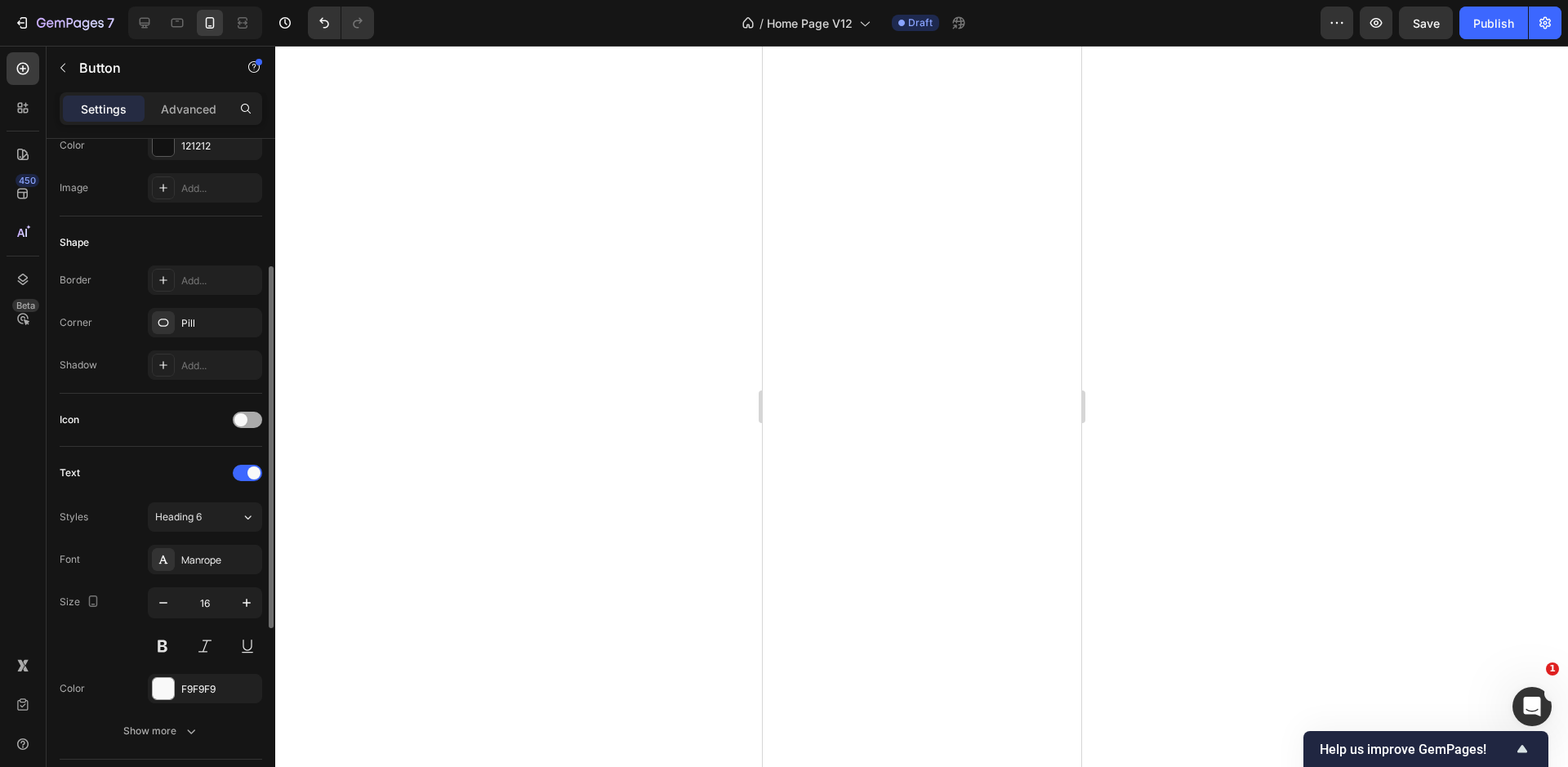
click at [242, 423] on span at bounding box center [241, 420] width 13 height 13
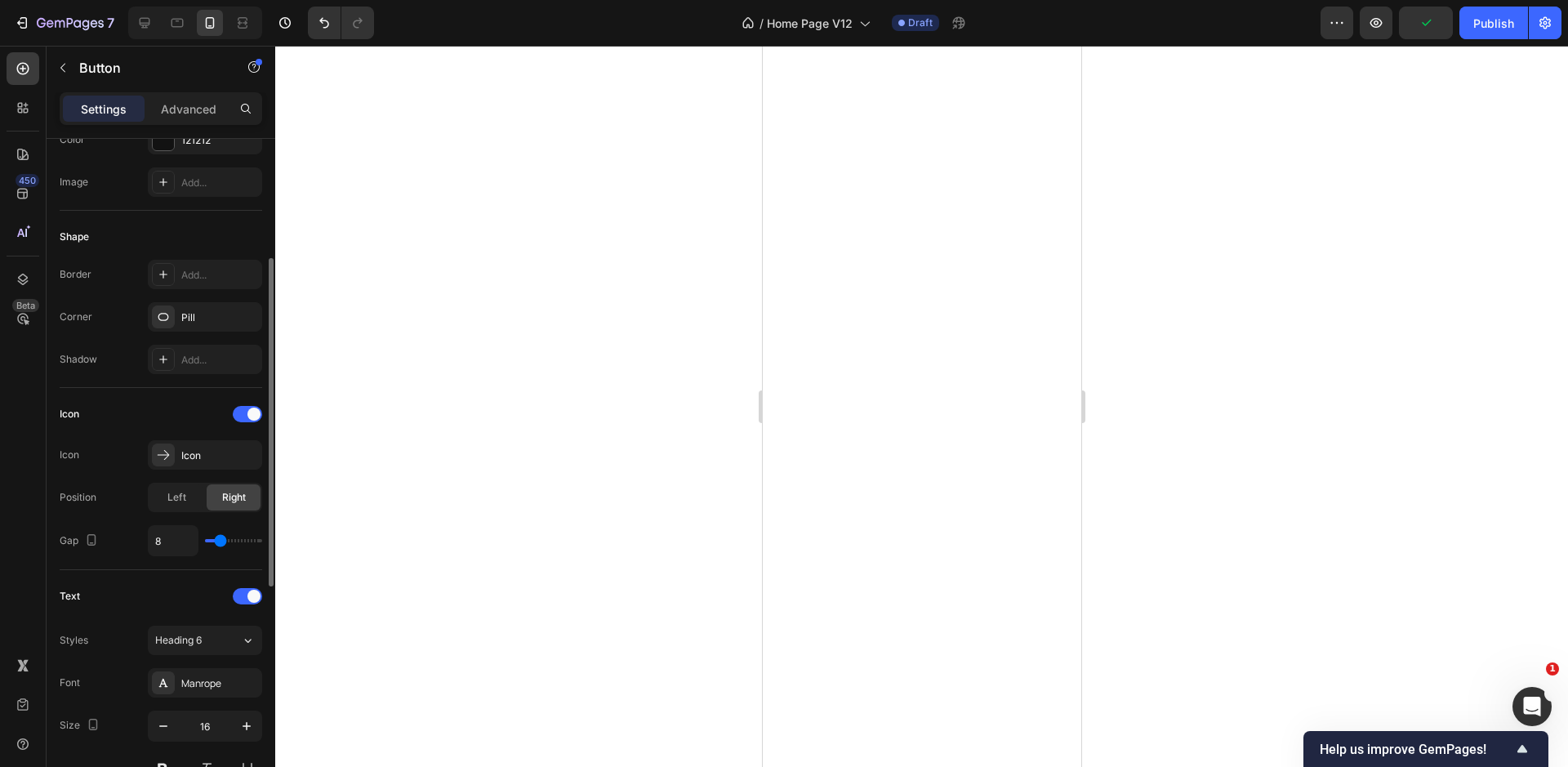
scroll to position [250, 0]
click at [214, 449] on div "Icon" at bounding box center [219, 450] width 76 height 15
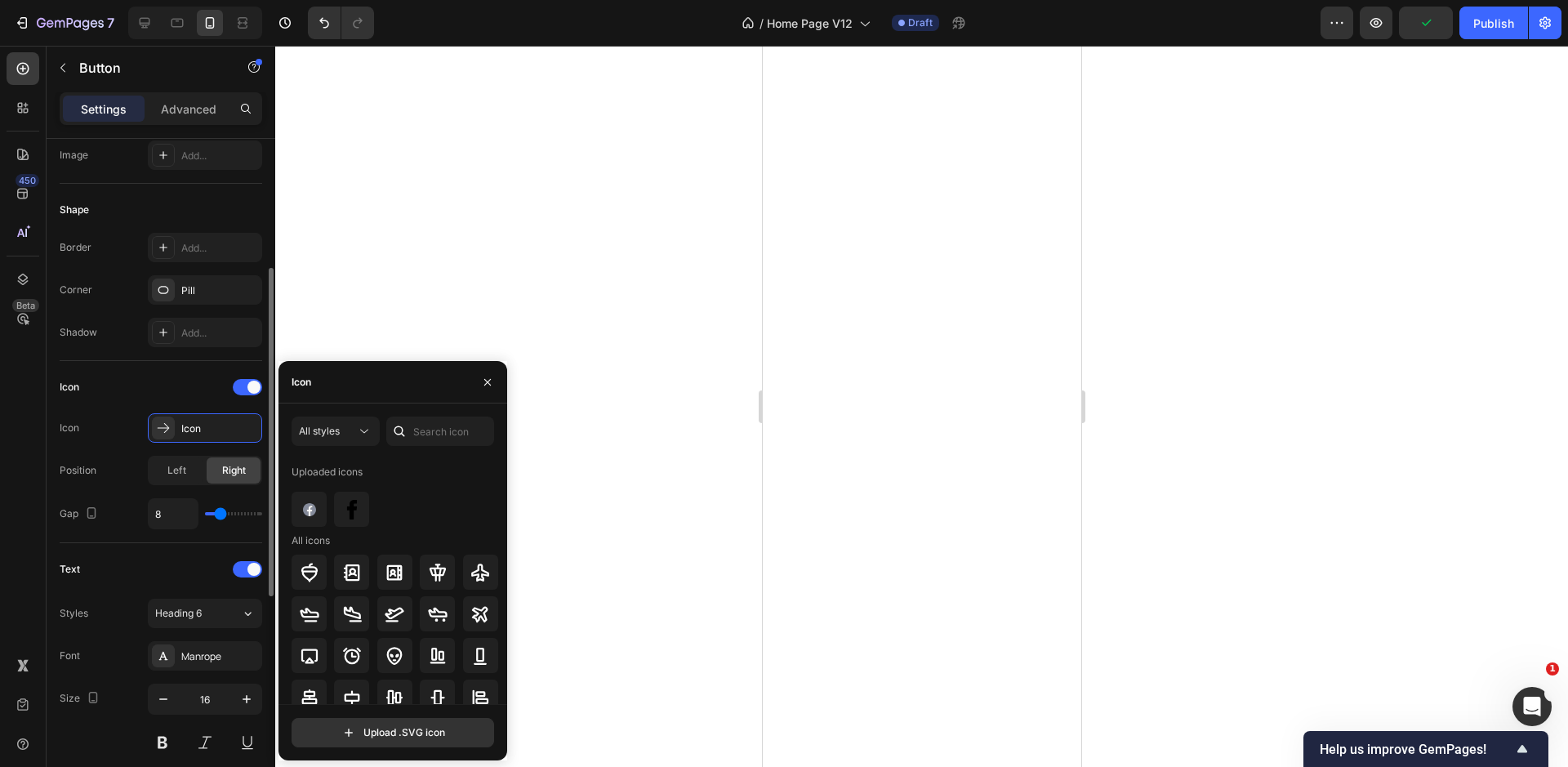
scroll to position [271, 0]
click at [336, 432] on span "All styles" at bounding box center [319, 430] width 41 height 12
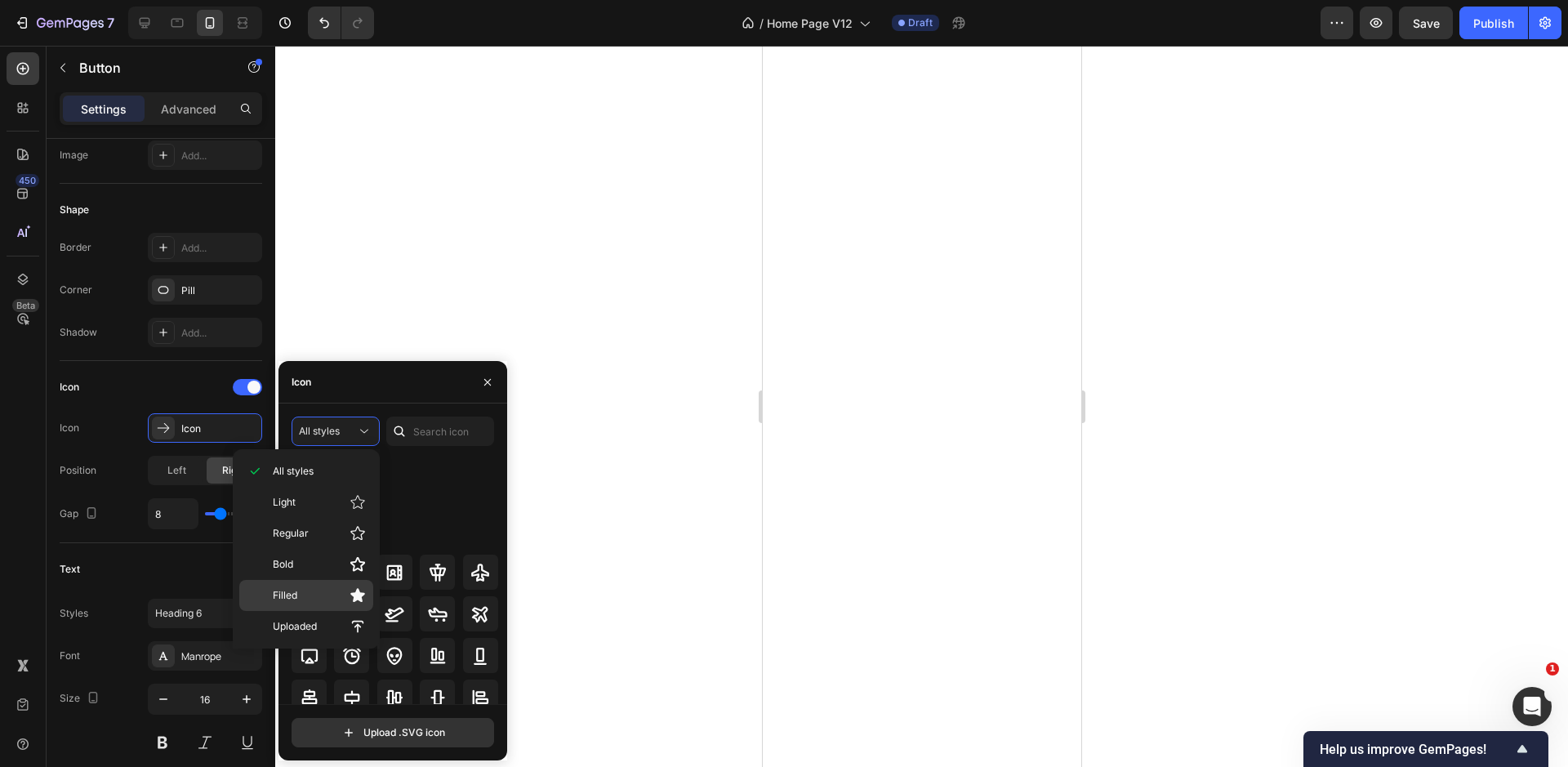
click at [338, 588] on p "Filled" at bounding box center [319, 595] width 93 height 17
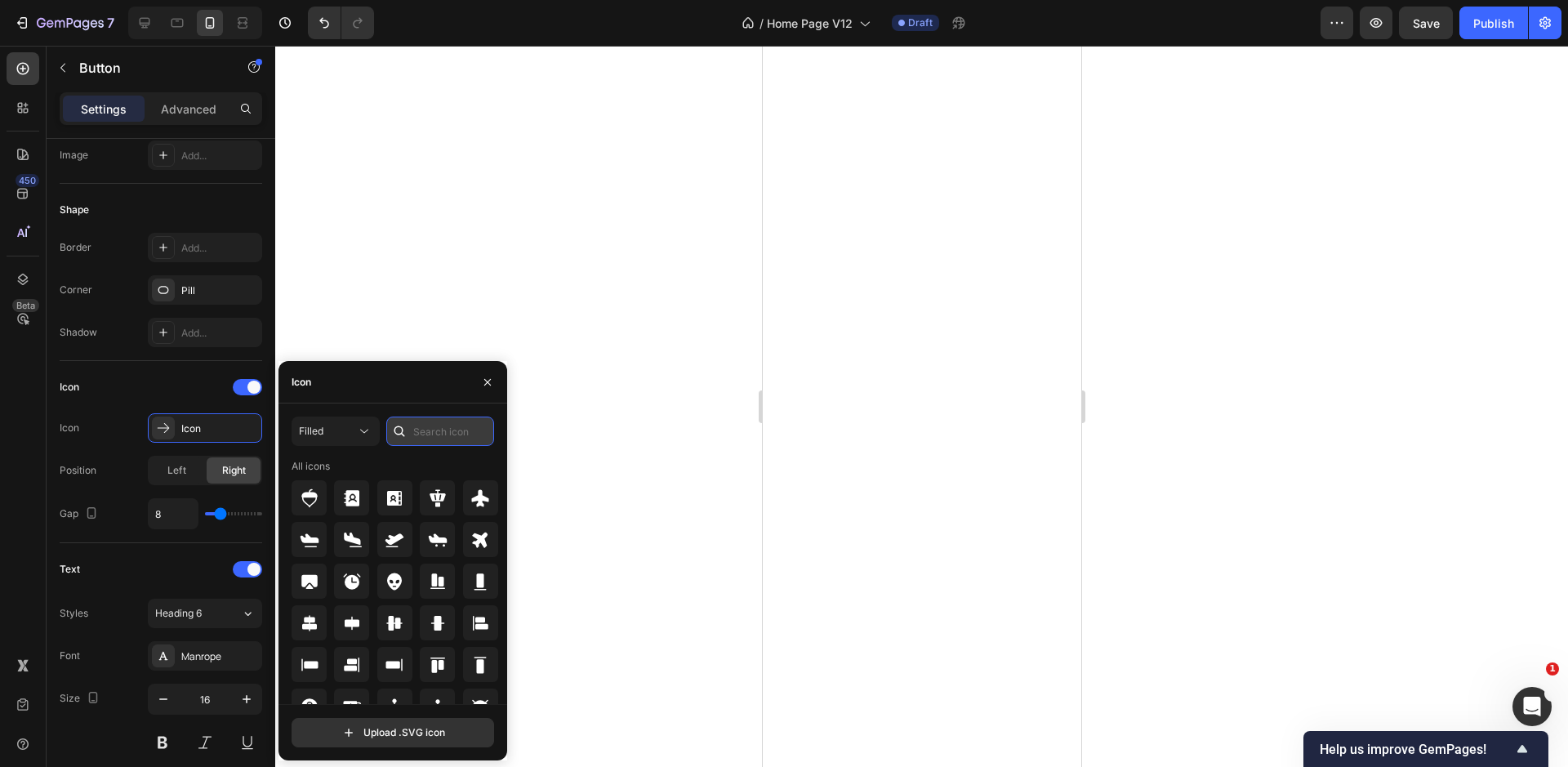
click at [437, 443] on input "text" at bounding box center [440, 431] width 108 height 30
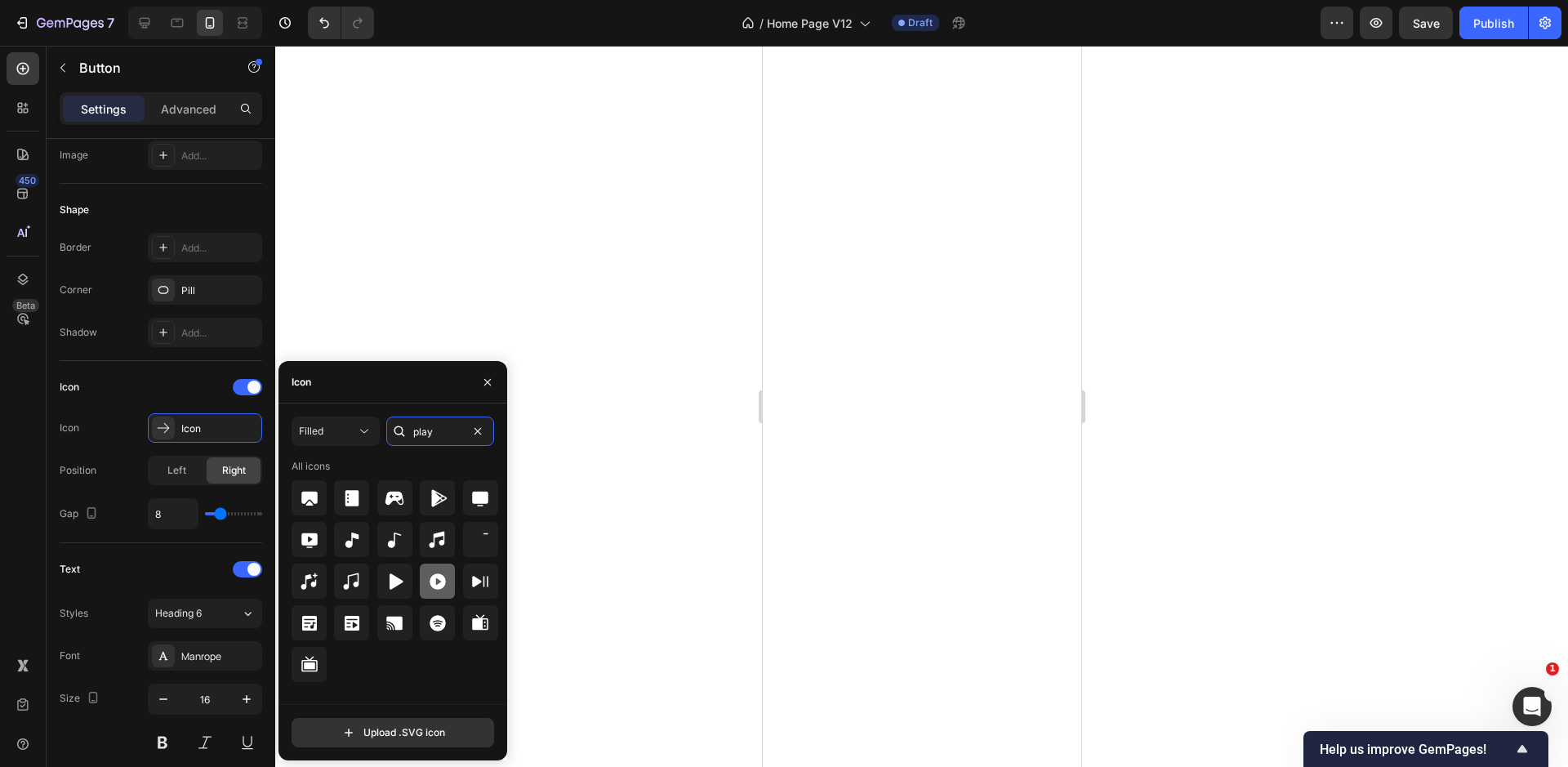
type input "play"
click at [438, 582] on icon at bounding box center [437, 581] width 20 height 20
click at [245, 523] on div "8" at bounding box center [204, 513] width 115 height 31
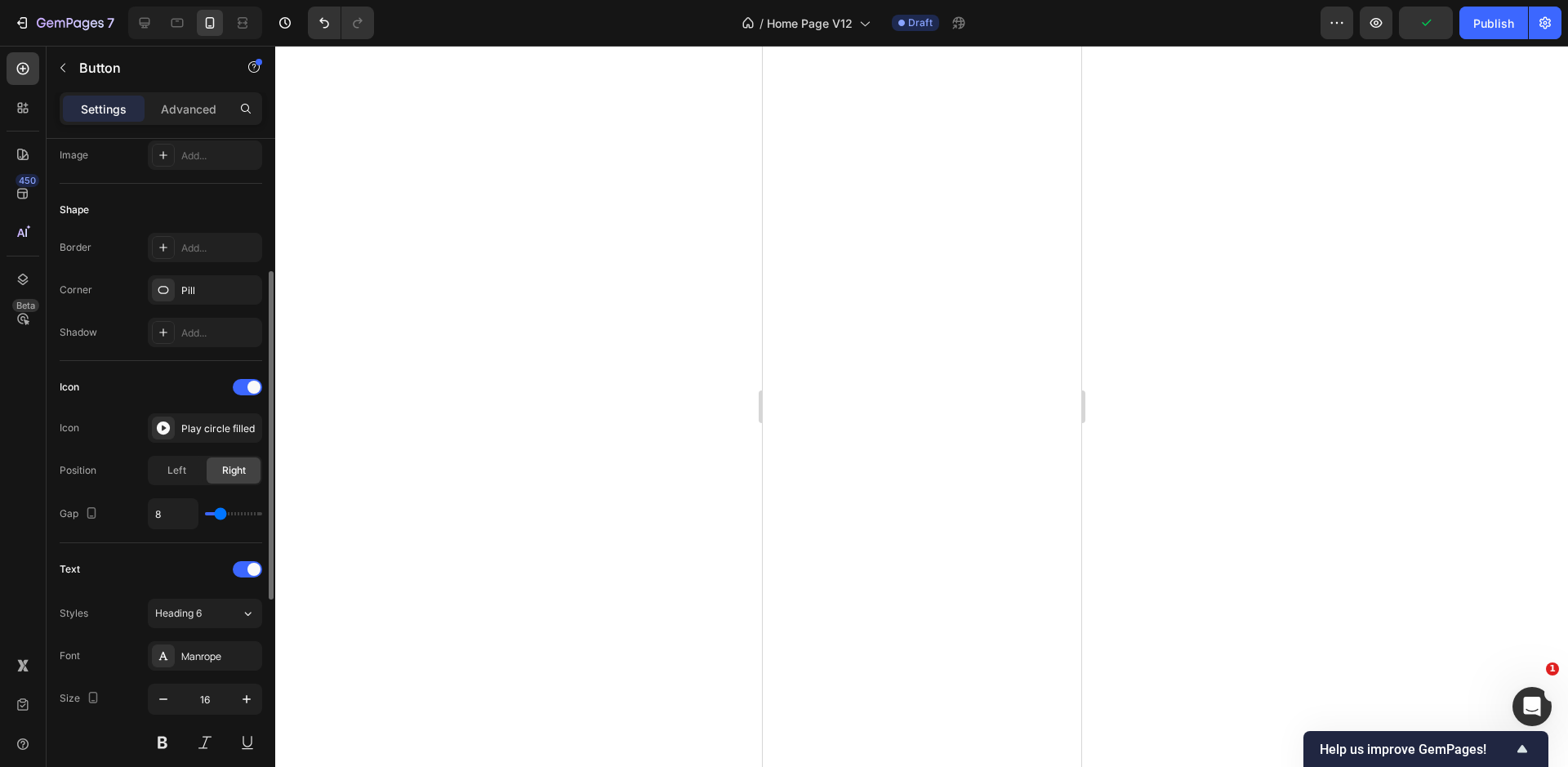
scroll to position [305, 0]
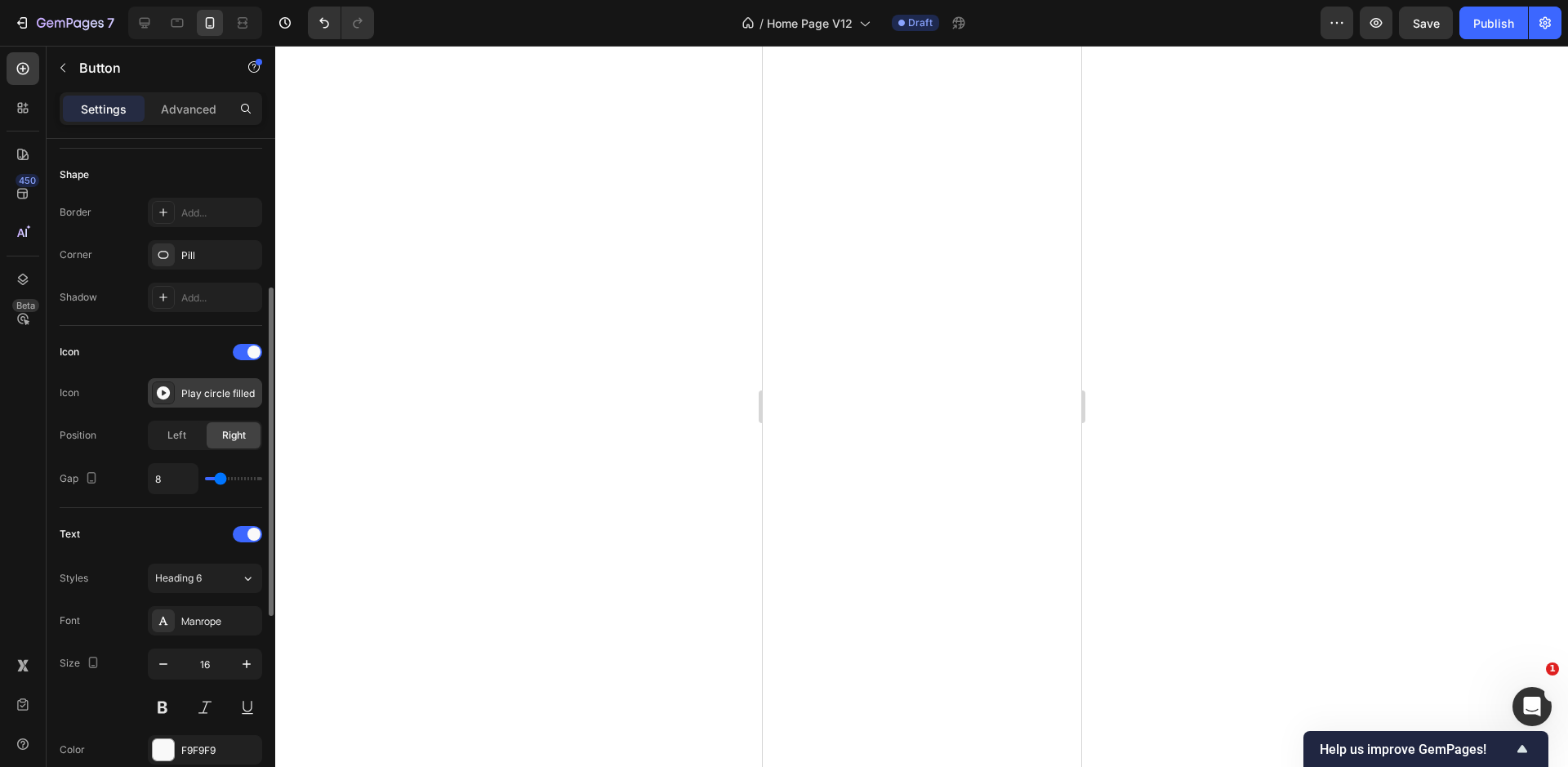
click at [205, 397] on div "Play circle filled" at bounding box center [219, 394] width 76 height 15
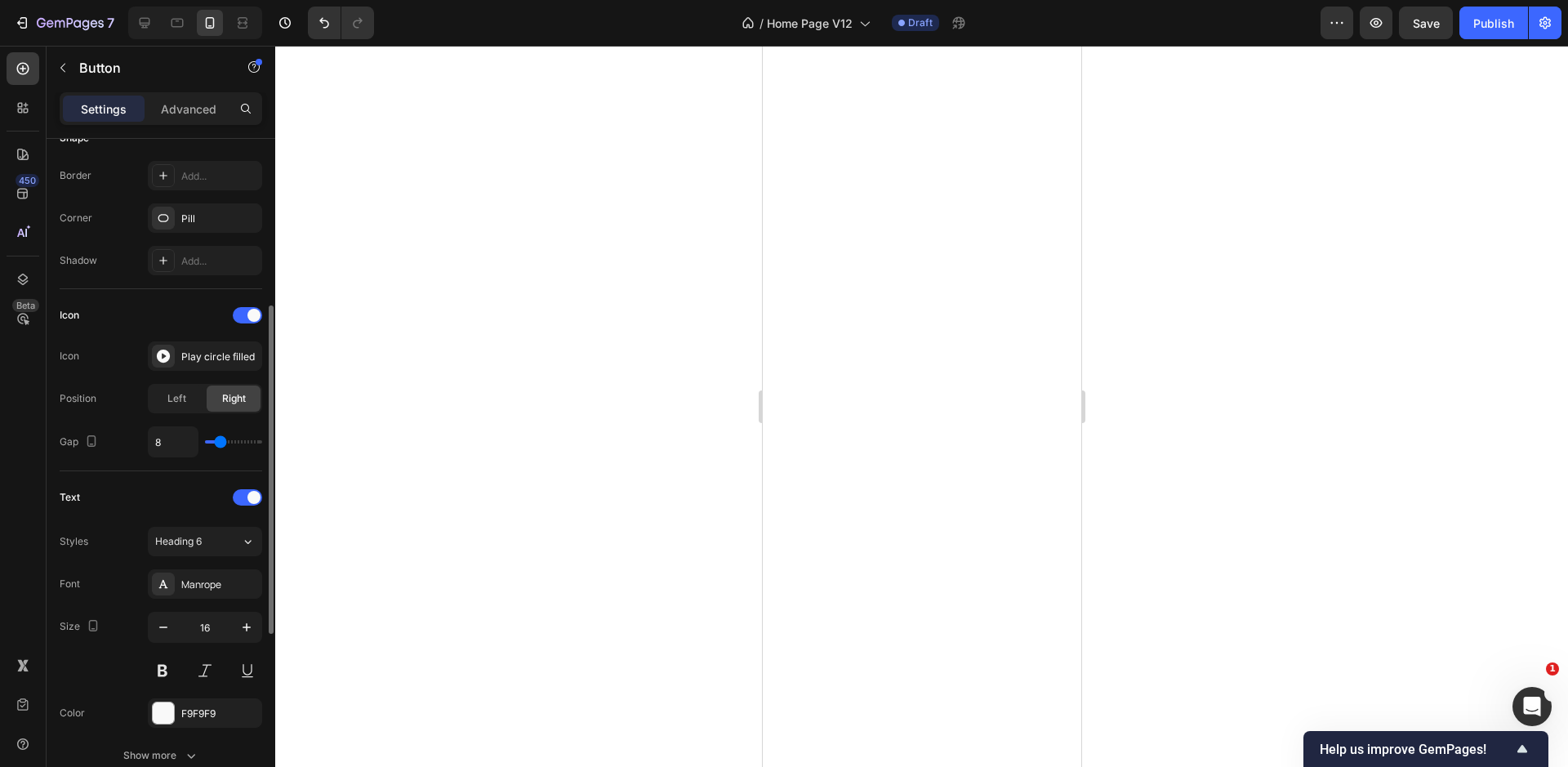
click at [118, 480] on div "Text Styles Heading 6 Font Manrope Size 16 Color F9F9F9 Show more" at bounding box center [160, 627] width 202 height 313
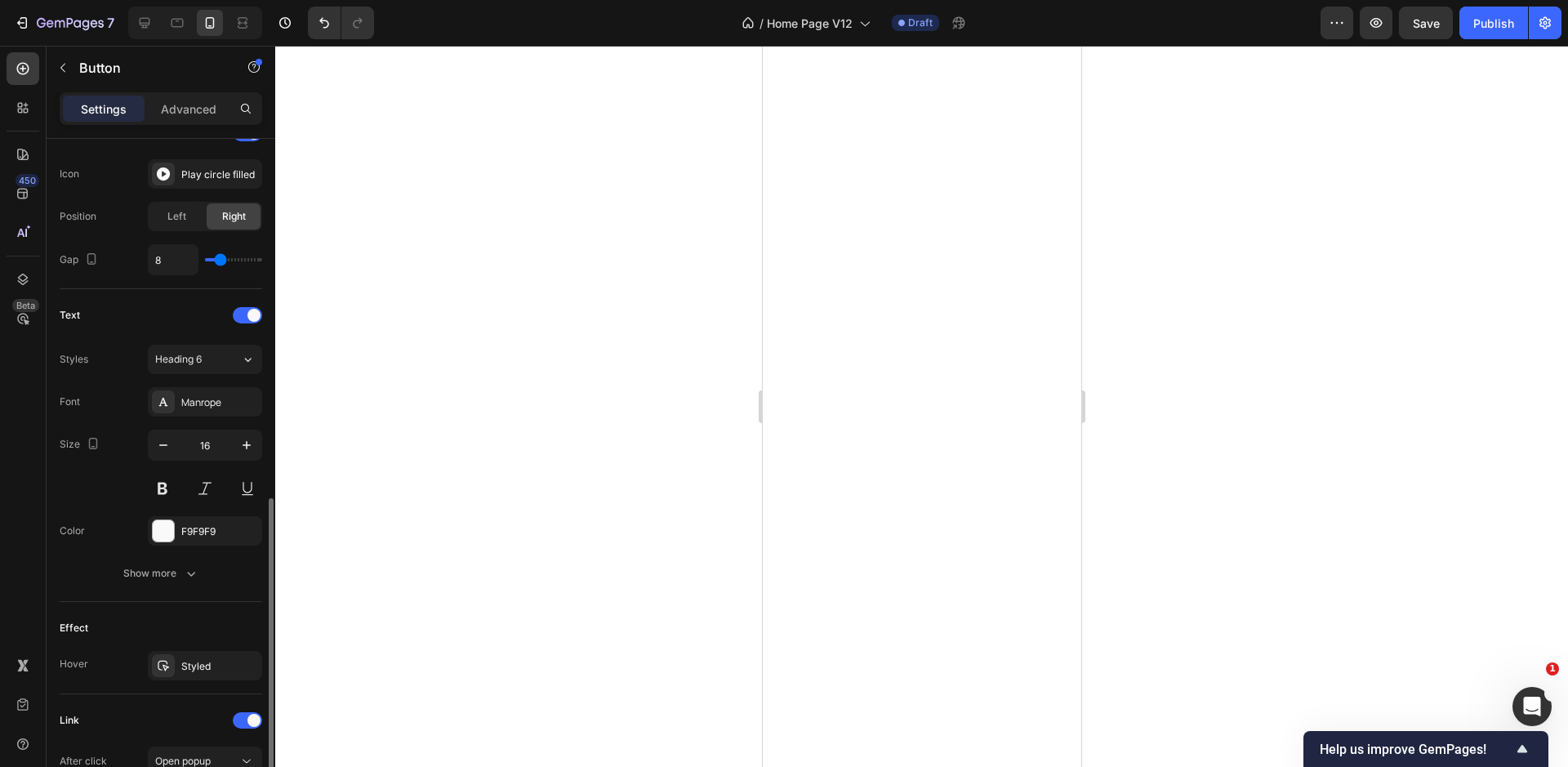
scroll to position [698, 0]
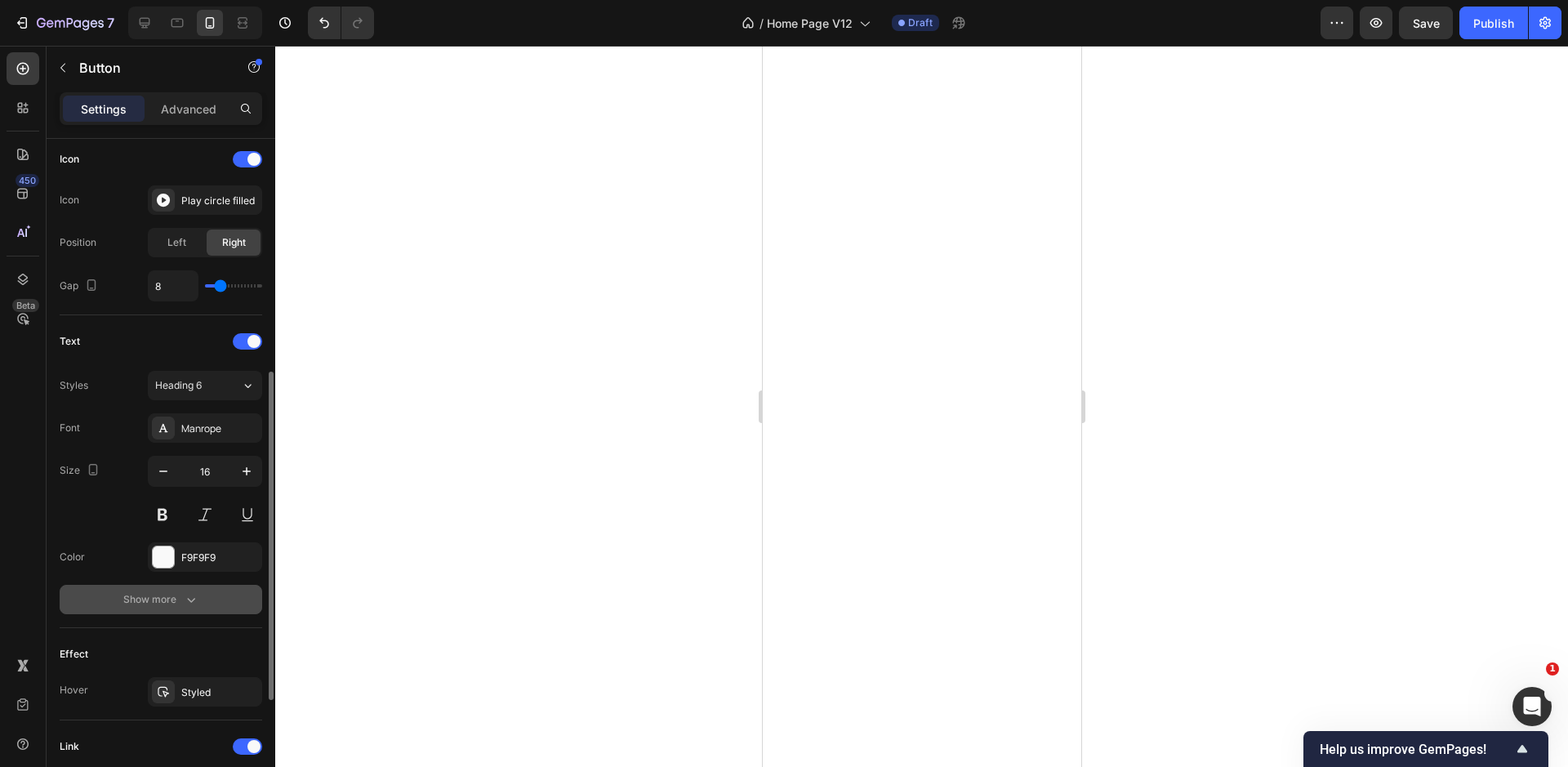
click at [189, 601] on icon "button" at bounding box center [191, 600] width 17 height 17
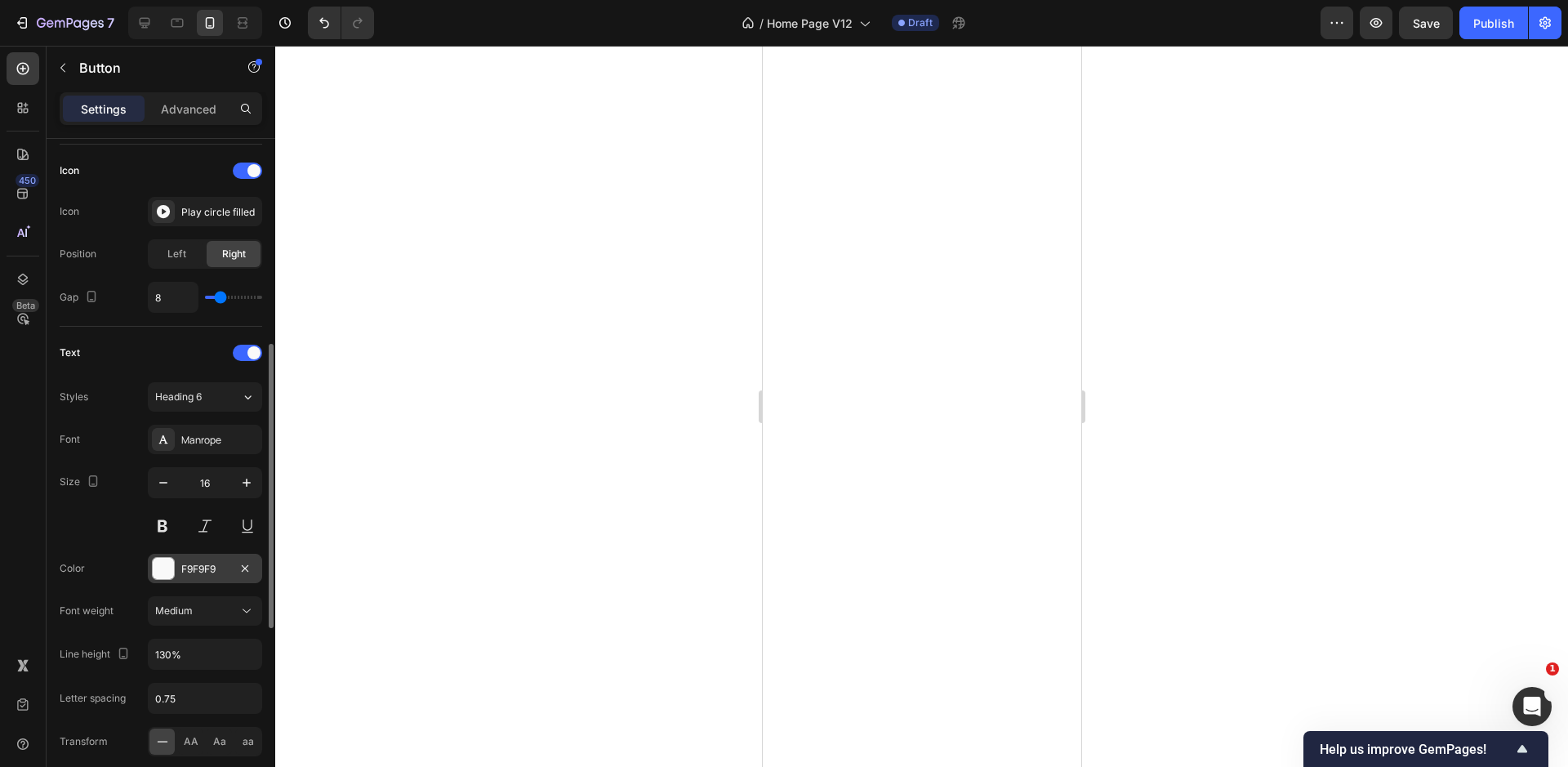
click at [201, 573] on div "F9F9F9" at bounding box center [204, 569] width 48 height 15
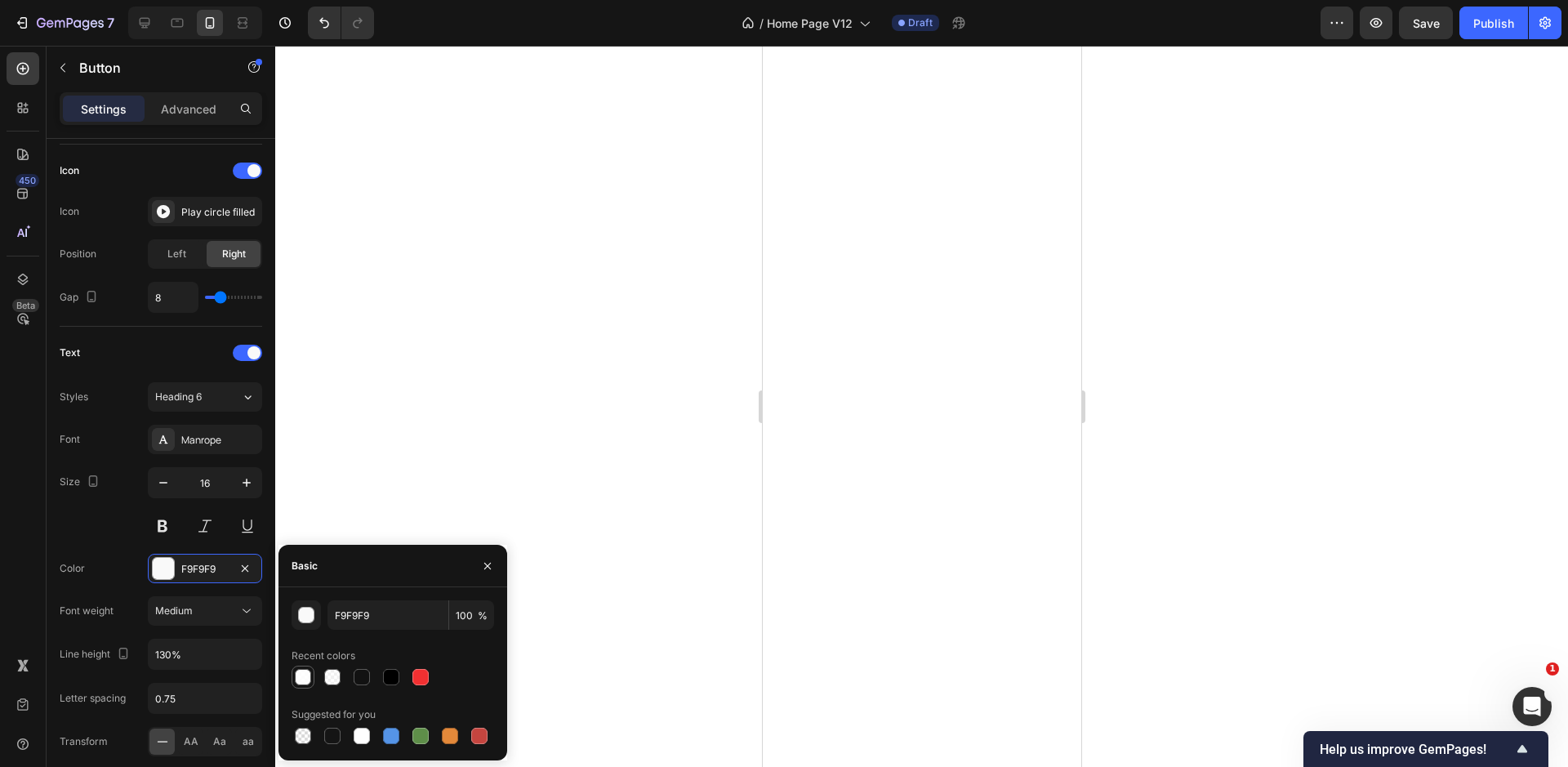
click at [310, 676] on div at bounding box center [303, 677] width 17 height 17
type input "FFFFFF"
click at [359, 743] on div at bounding box center [362, 736] width 17 height 17
type input "100"
click at [118, 509] on div "Size 16" at bounding box center [160, 504] width 202 height 74
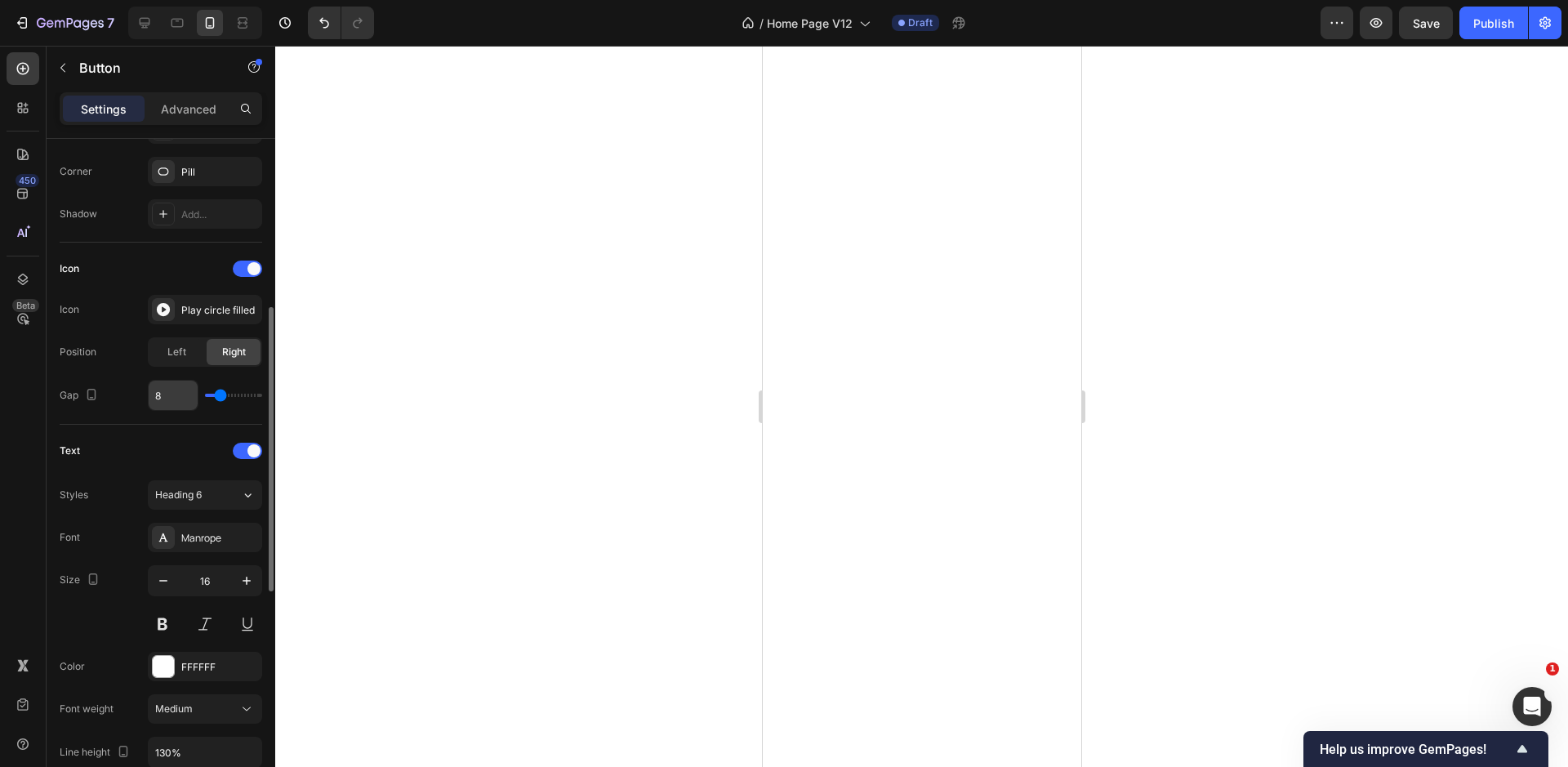
scroll to position [391, 0]
click at [188, 350] on div "Left" at bounding box center [176, 350] width 54 height 26
click at [231, 351] on span "Right" at bounding box center [233, 350] width 23 height 15
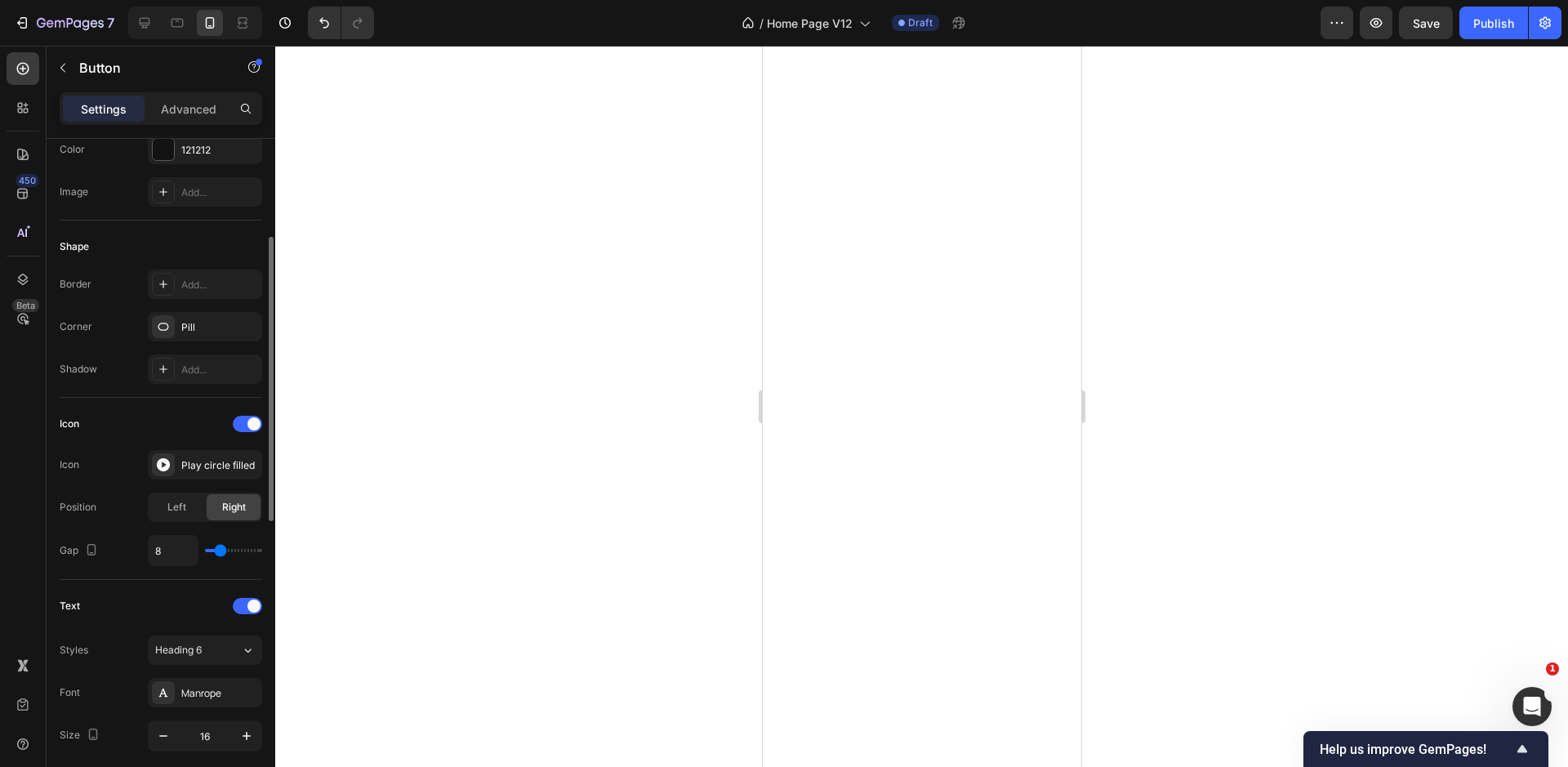
scroll to position [203, 0]
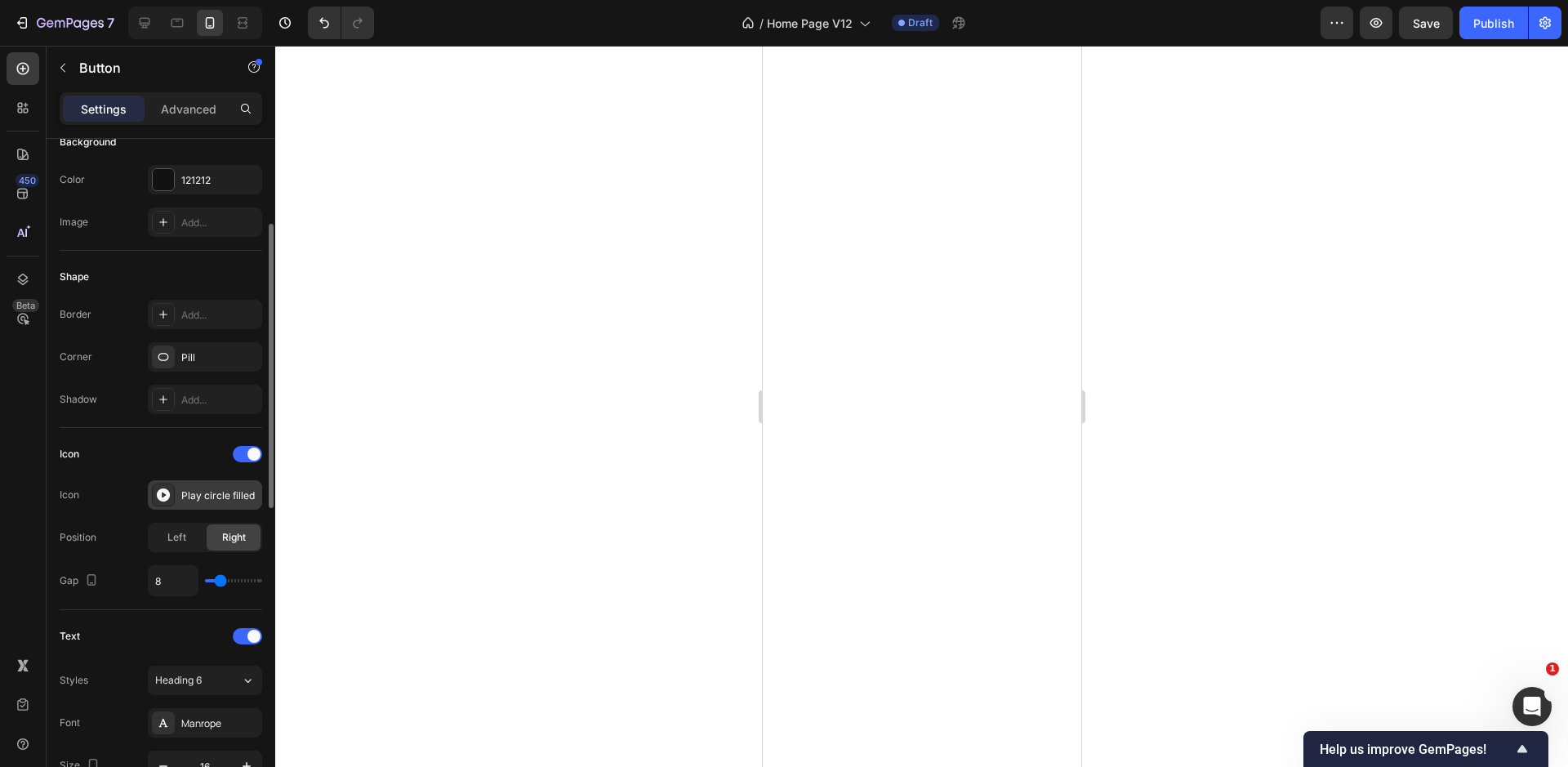
click at [203, 504] on div "Play circle filled" at bounding box center [204, 495] width 115 height 30
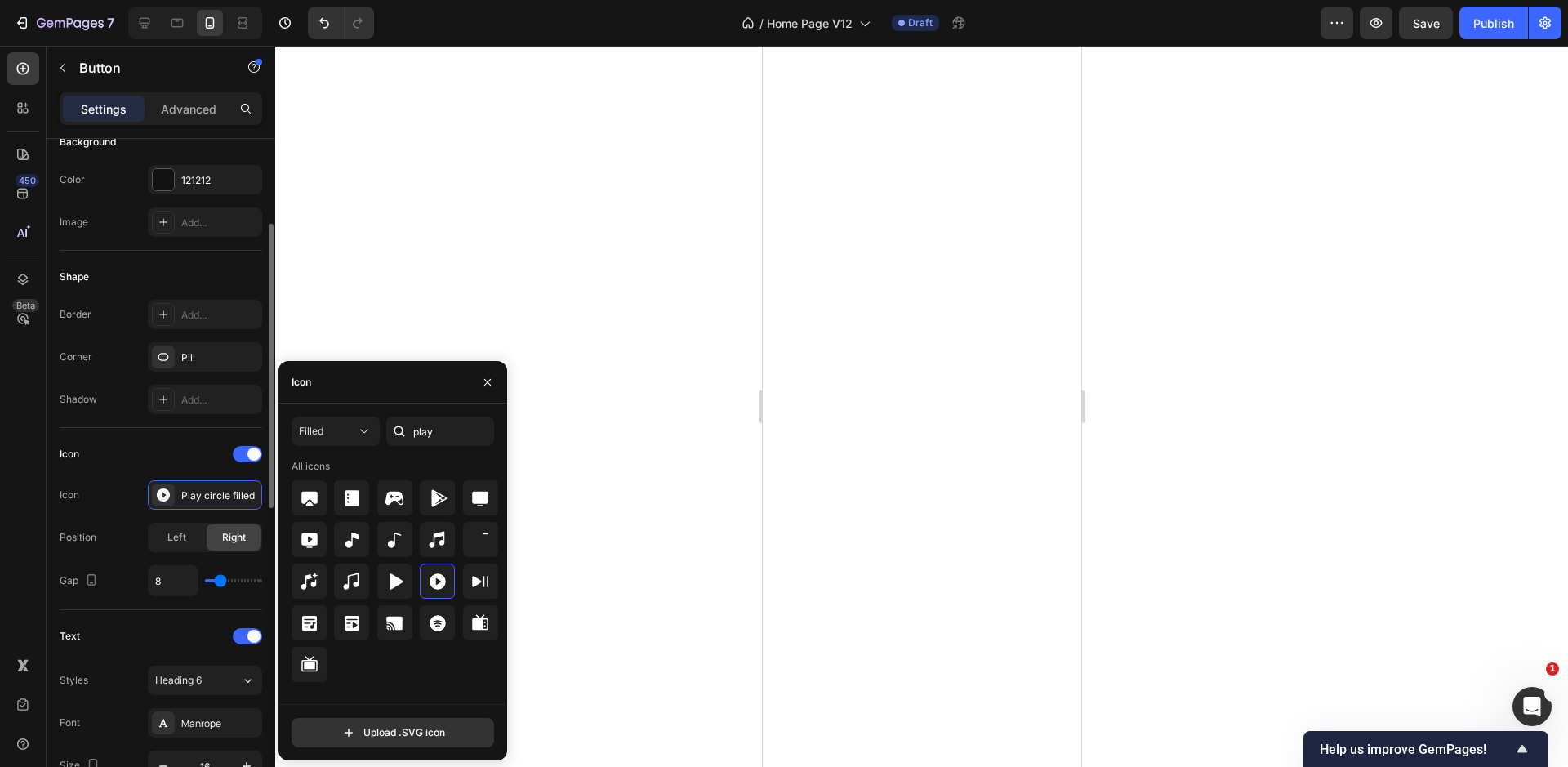
click at [102, 451] on div "Icon" at bounding box center [160, 454] width 202 height 26
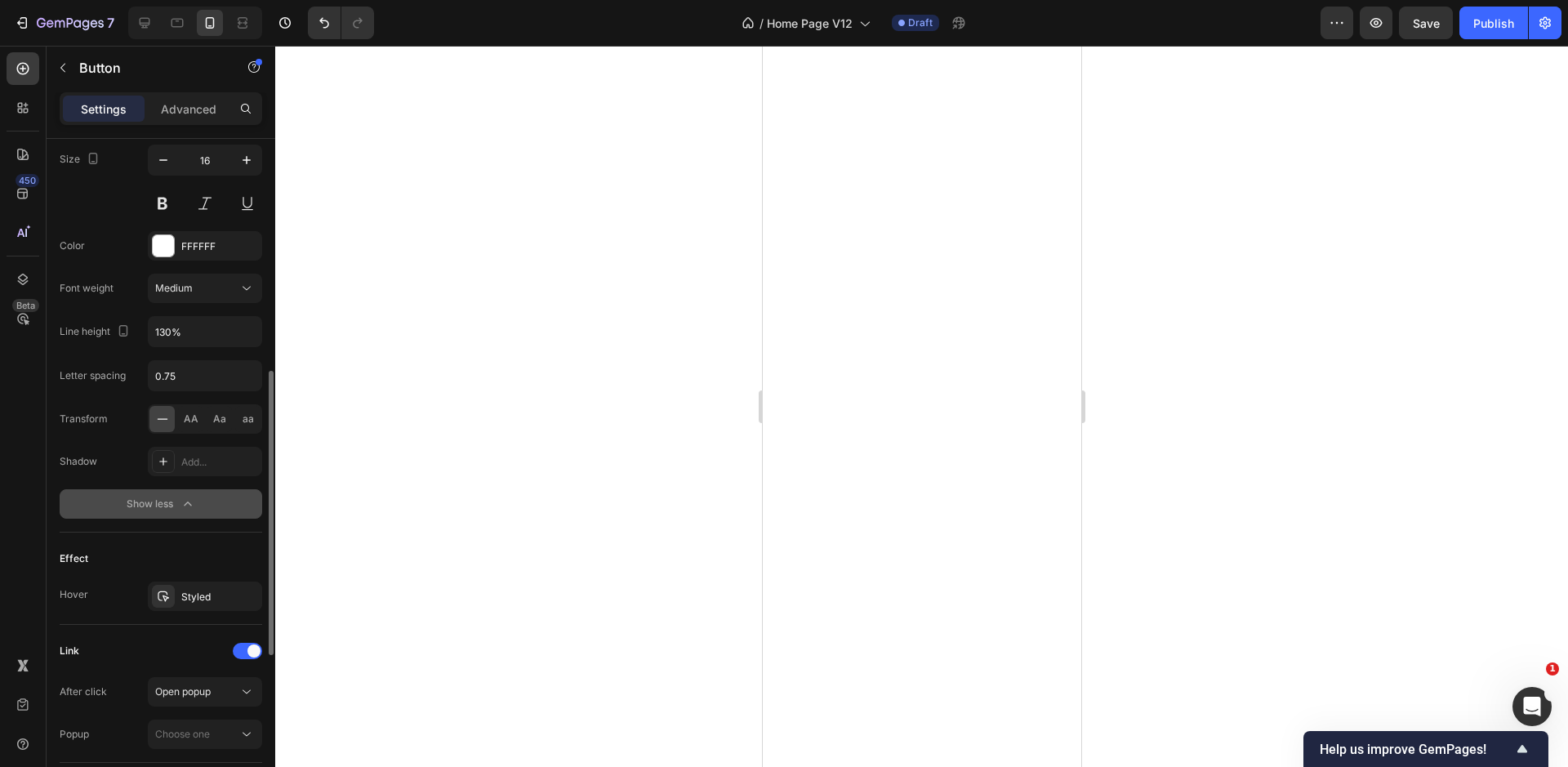
scroll to position [927, 0]
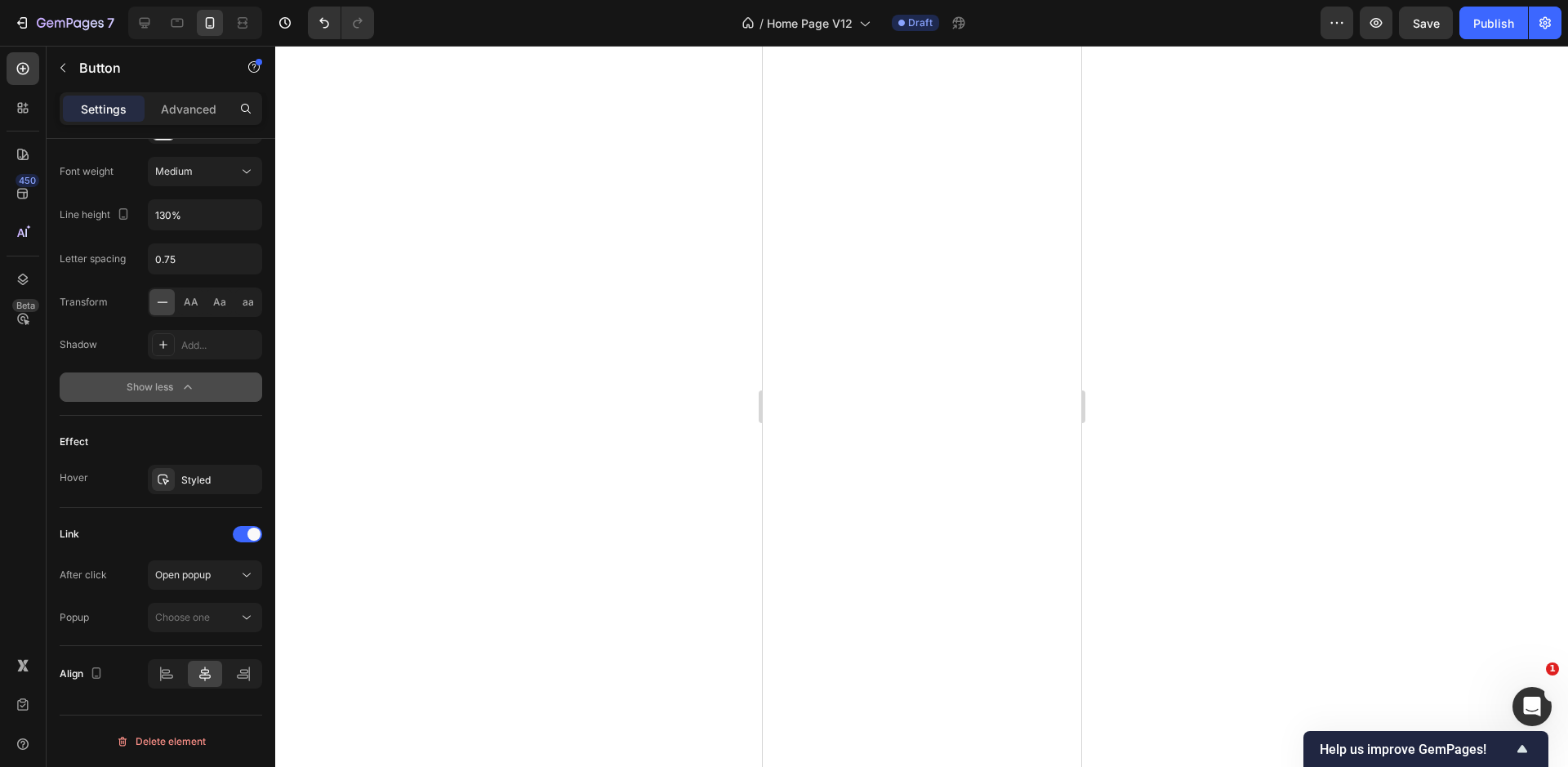
click at [675, 521] on div at bounding box center [922, 406] width 1293 height 721
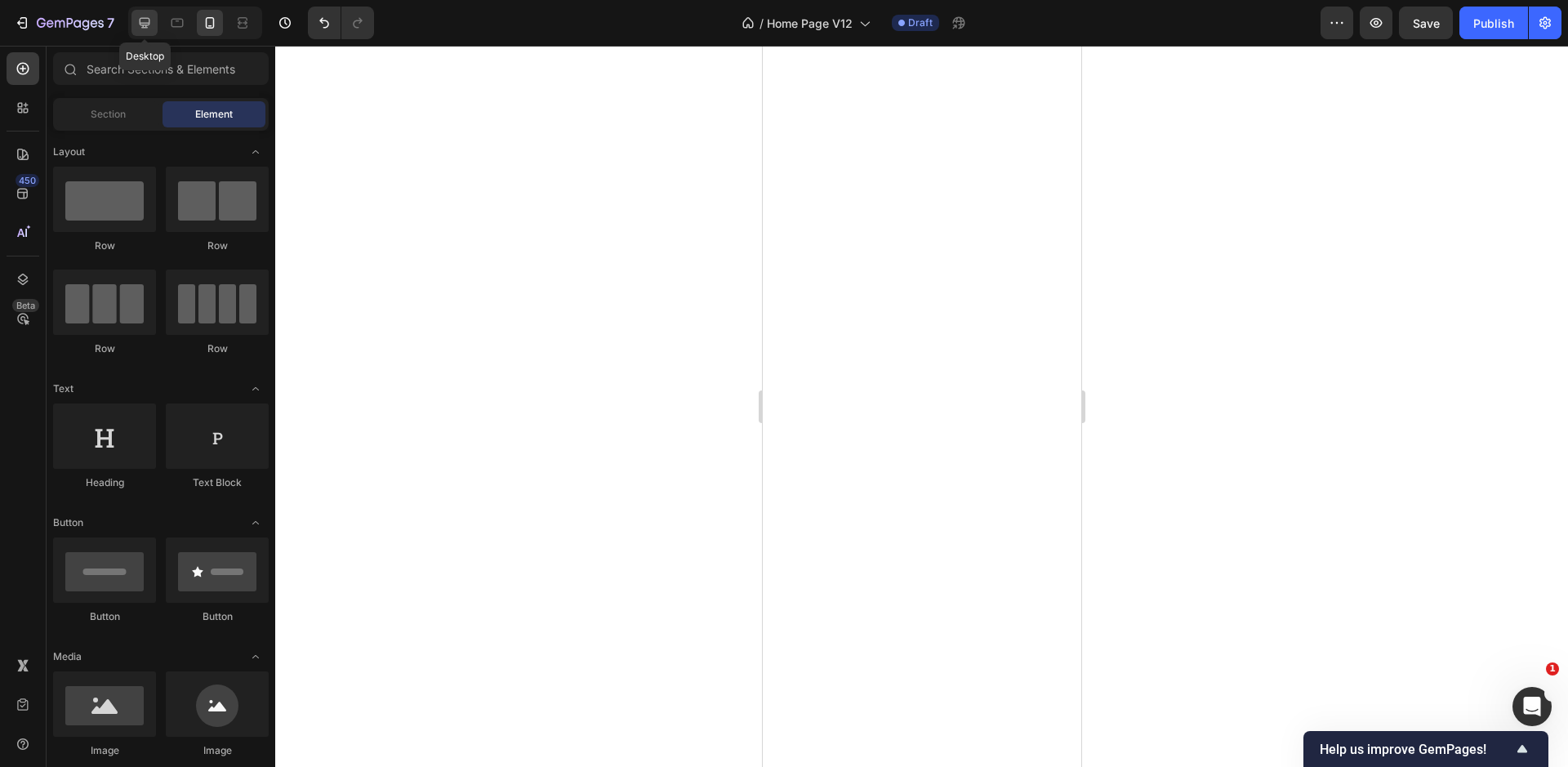
click at [141, 21] on icon at bounding box center [145, 22] width 10 height 10
click at [225, 19] on div at bounding box center [195, 22] width 134 height 33
click at [216, 26] on icon at bounding box center [210, 23] width 17 height 17
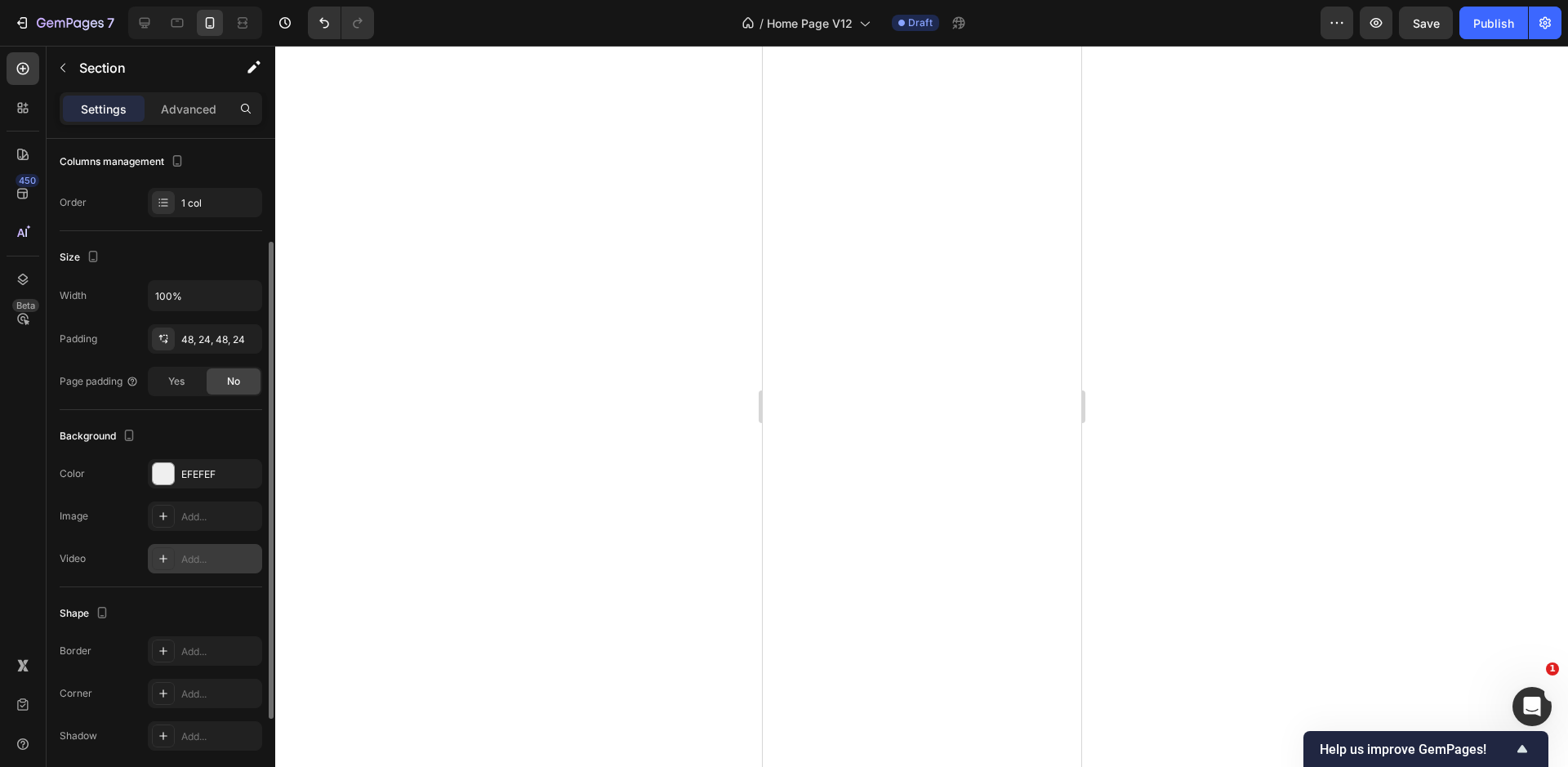
scroll to position [265, 0]
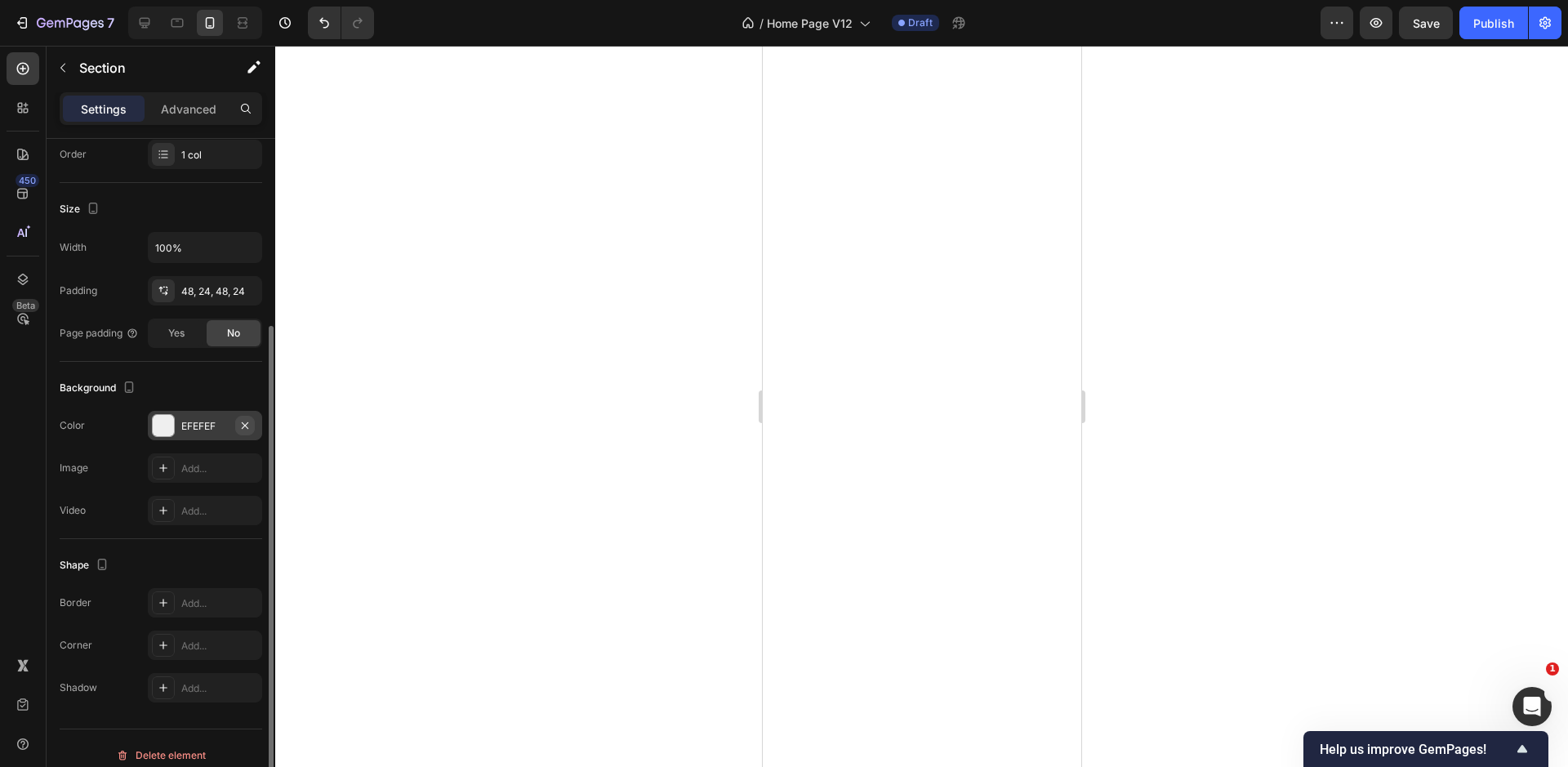
click at [243, 421] on icon "button" at bounding box center [245, 425] width 13 height 13
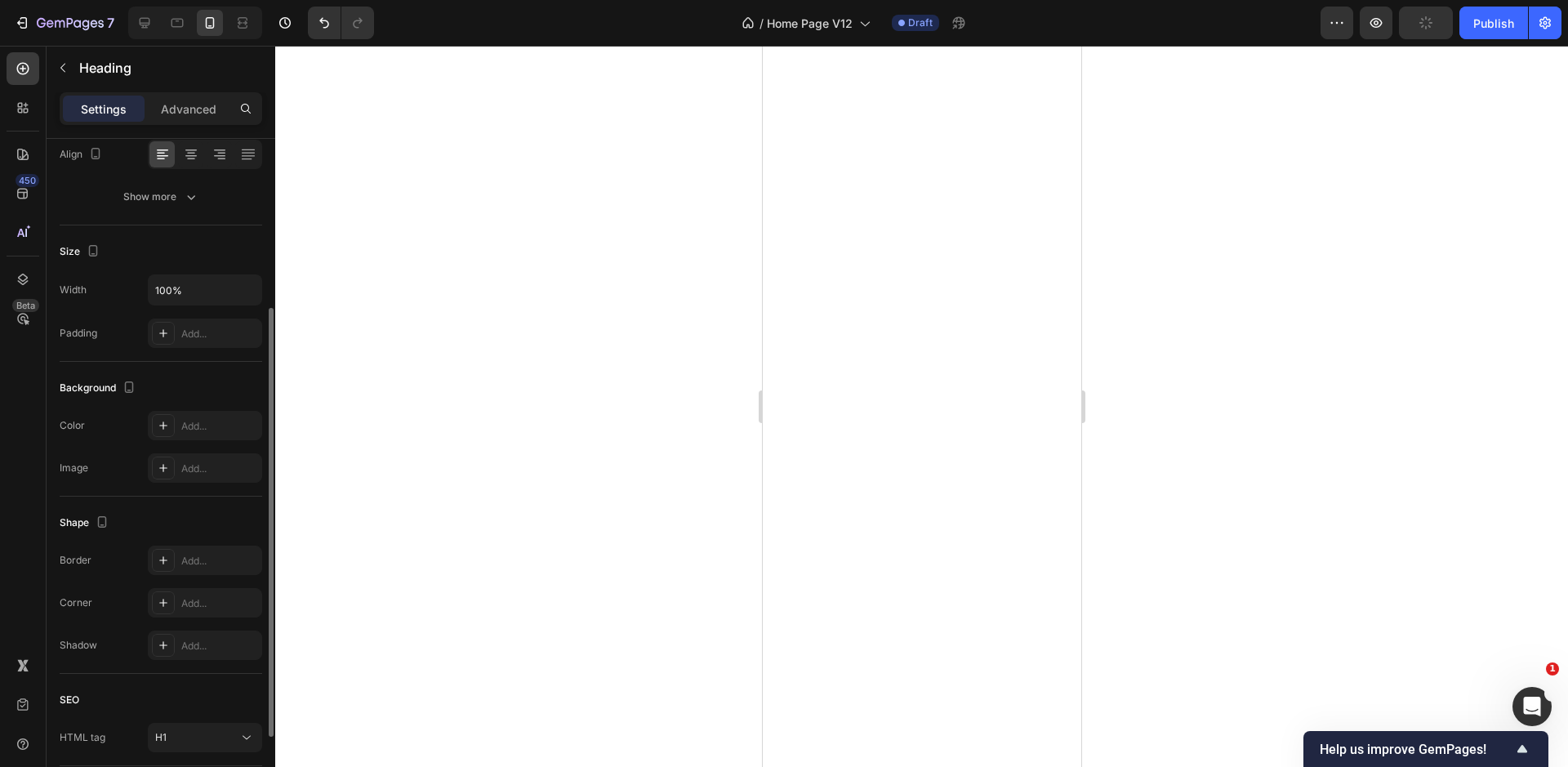
scroll to position [0, 0]
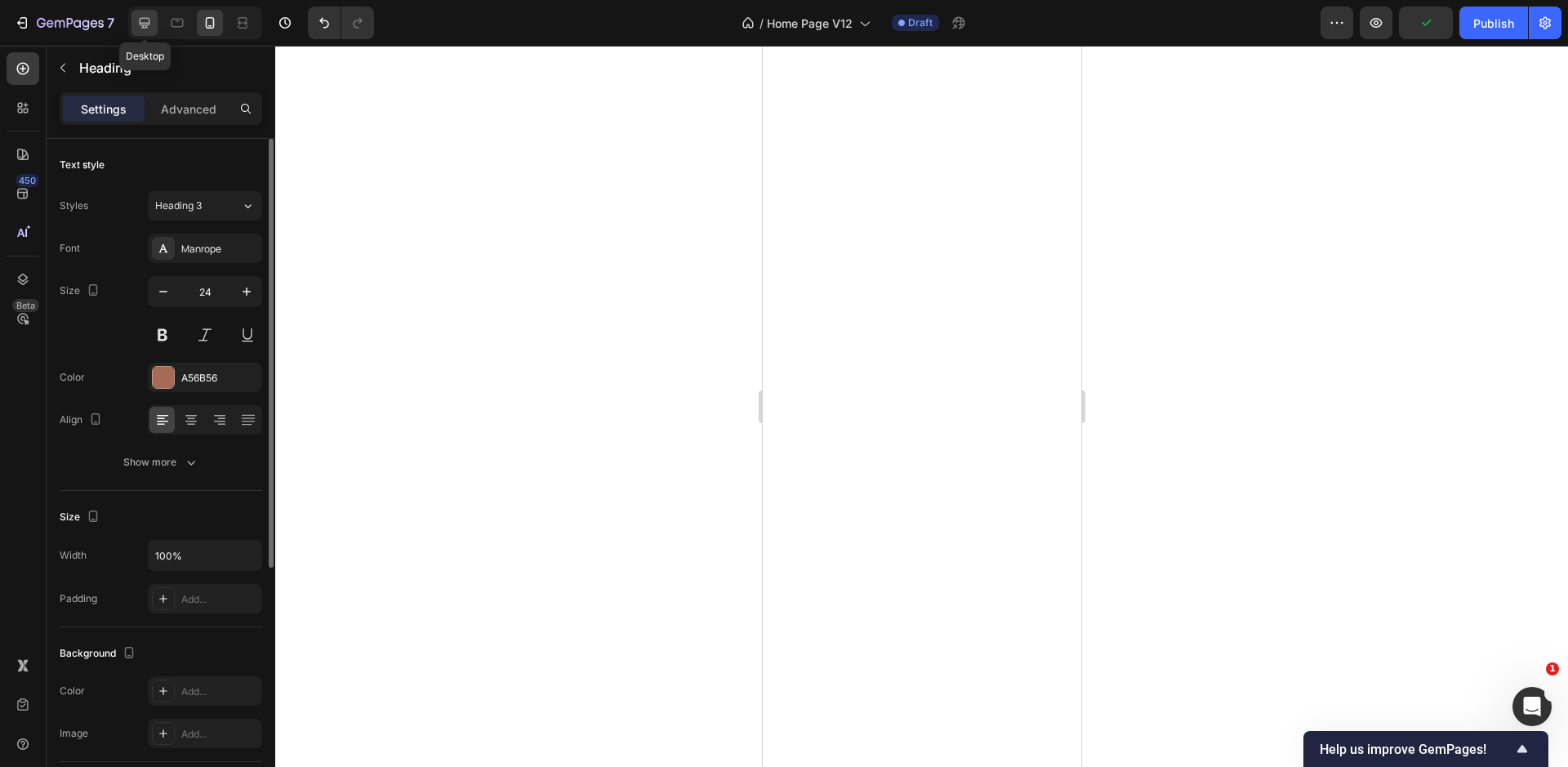
click at [140, 11] on div at bounding box center [145, 23] width 26 height 26
type input "30"
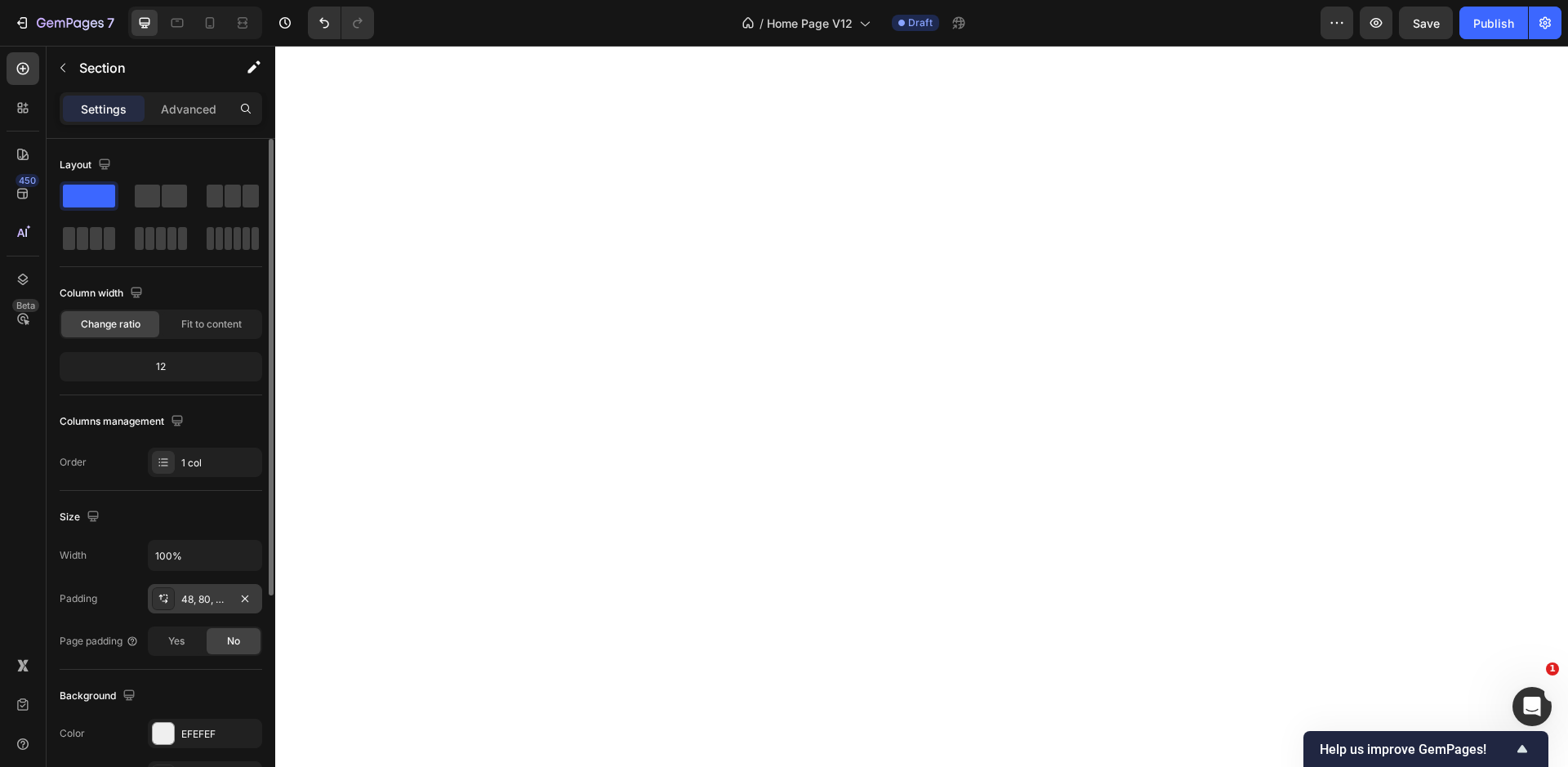
click at [214, 598] on div "48, 80, 48, 80" at bounding box center [204, 600] width 48 height 15
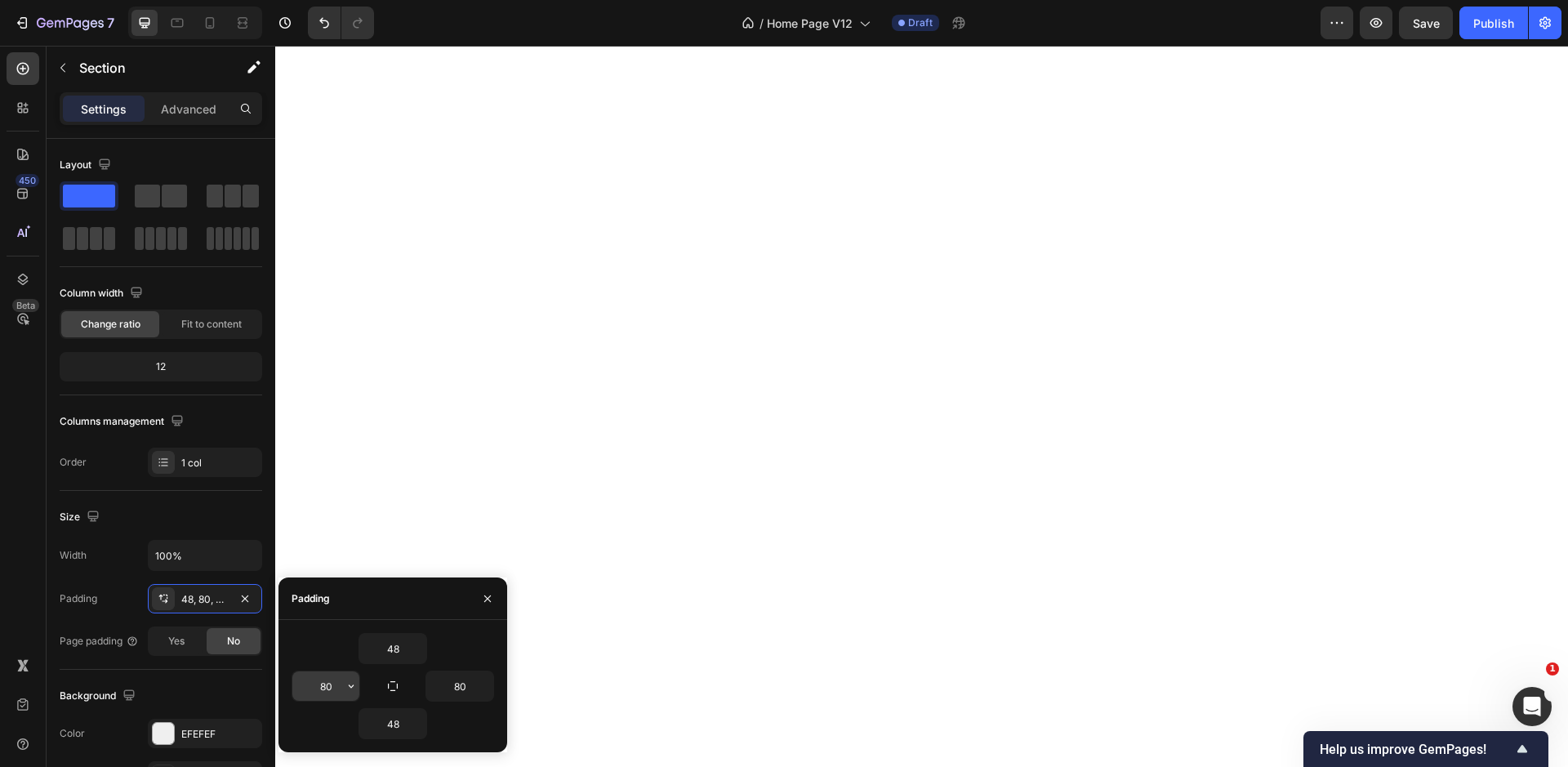
click at [330, 683] on input "80" at bounding box center [326, 687] width 67 height 30
type input "48"
click at [460, 683] on input "80" at bounding box center [460, 687] width 67 height 30
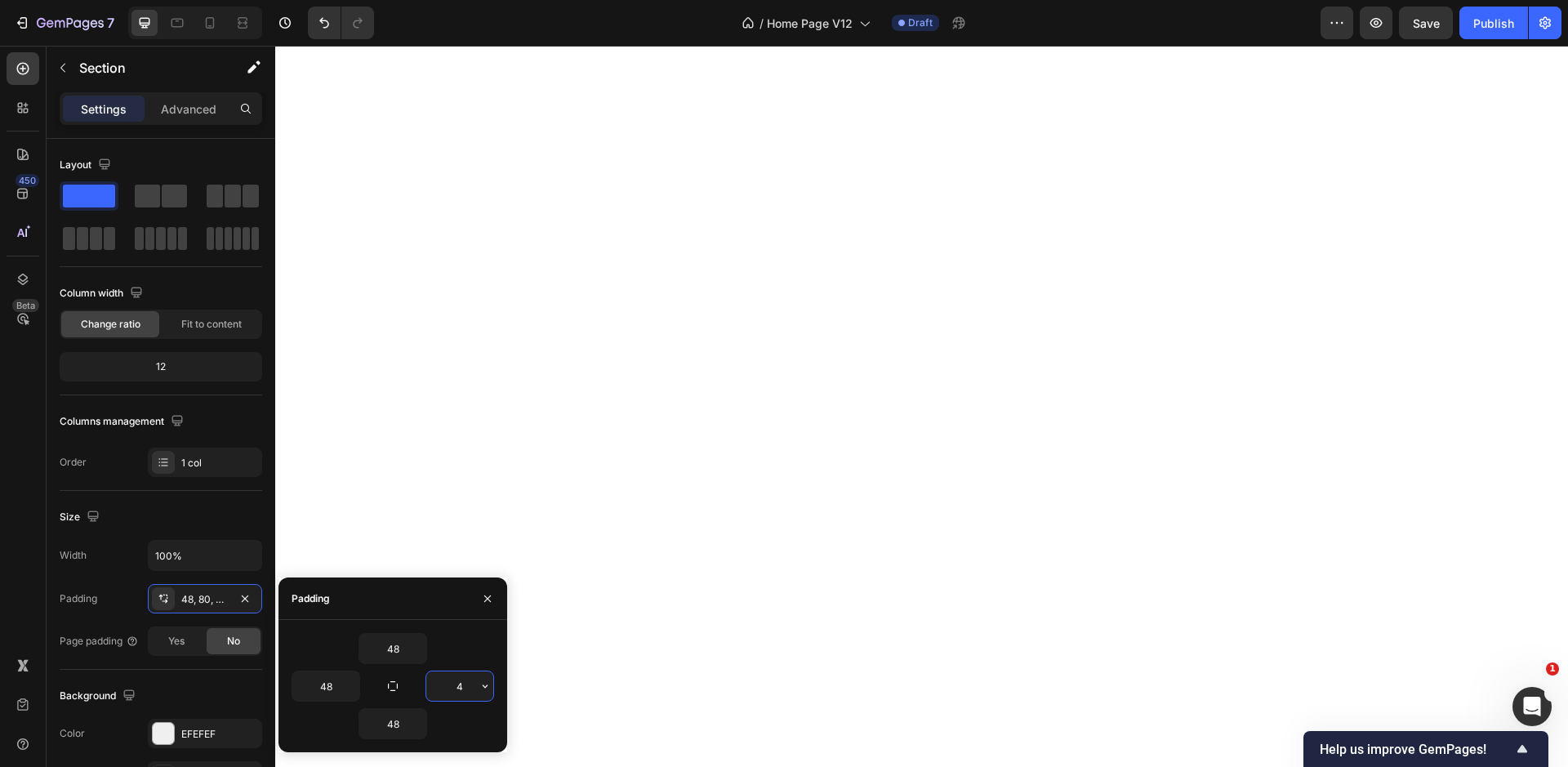
type input "48"
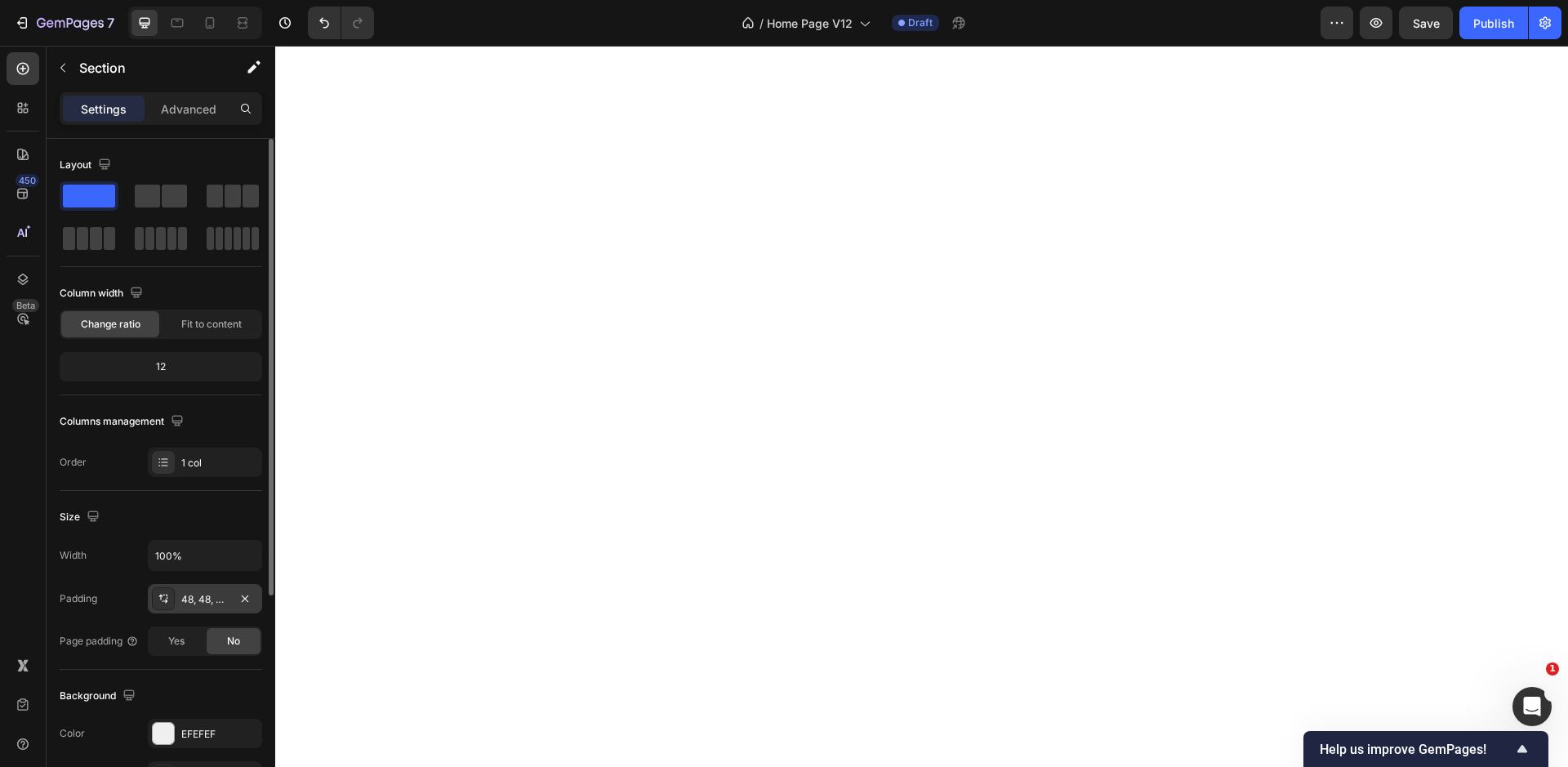
click at [215, 600] on div "48, 48, 48, 48" at bounding box center [204, 600] width 48 height 15
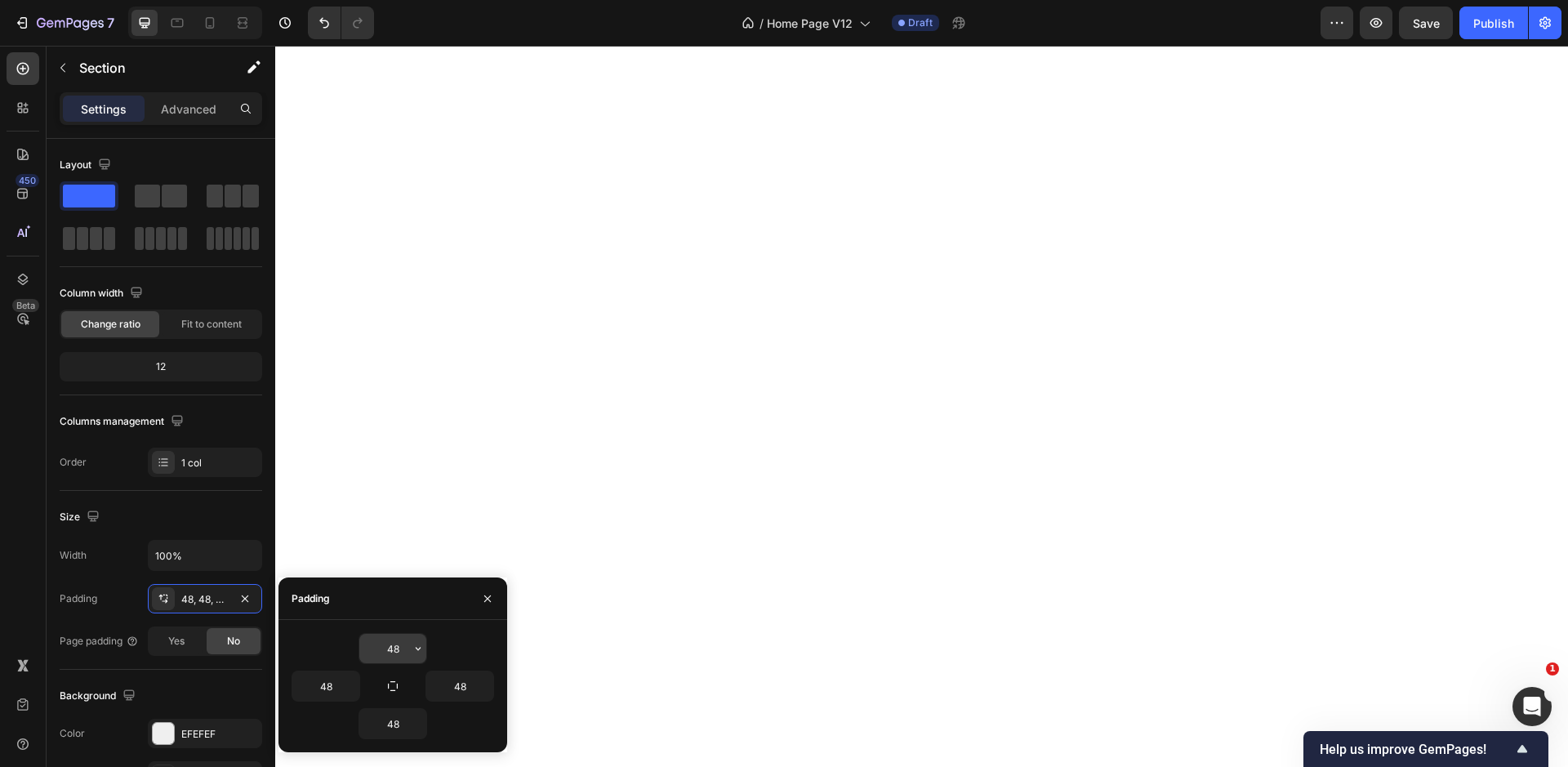
click at [404, 639] on input "48" at bounding box center [393, 648] width 67 height 30
click at [418, 646] on icon "button" at bounding box center [418, 648] width 13 height 13
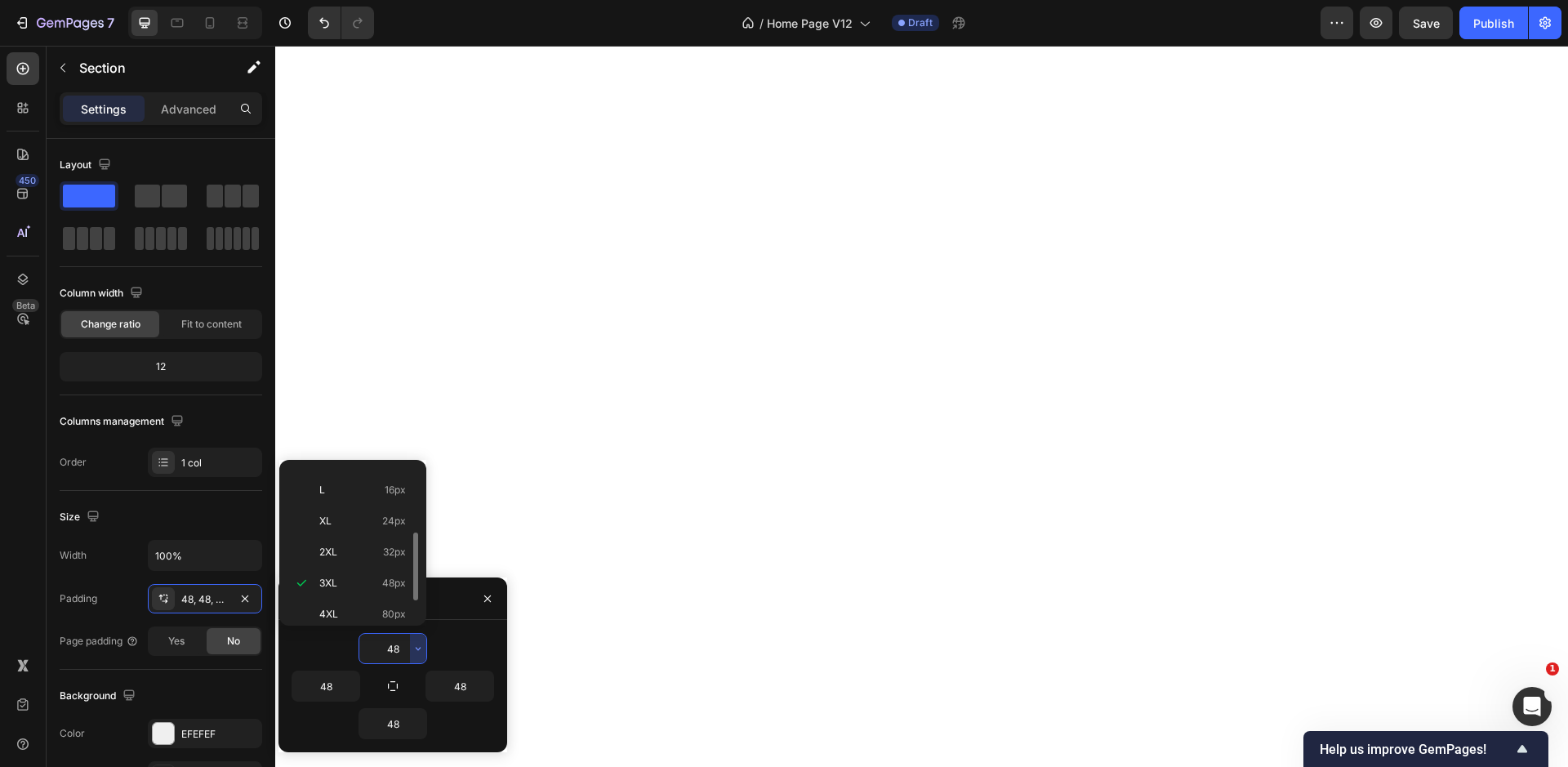
scroll to position [188, 0]
click at [383, 607] on span "112px" at bounding box center [393, 604] width 25 height 15
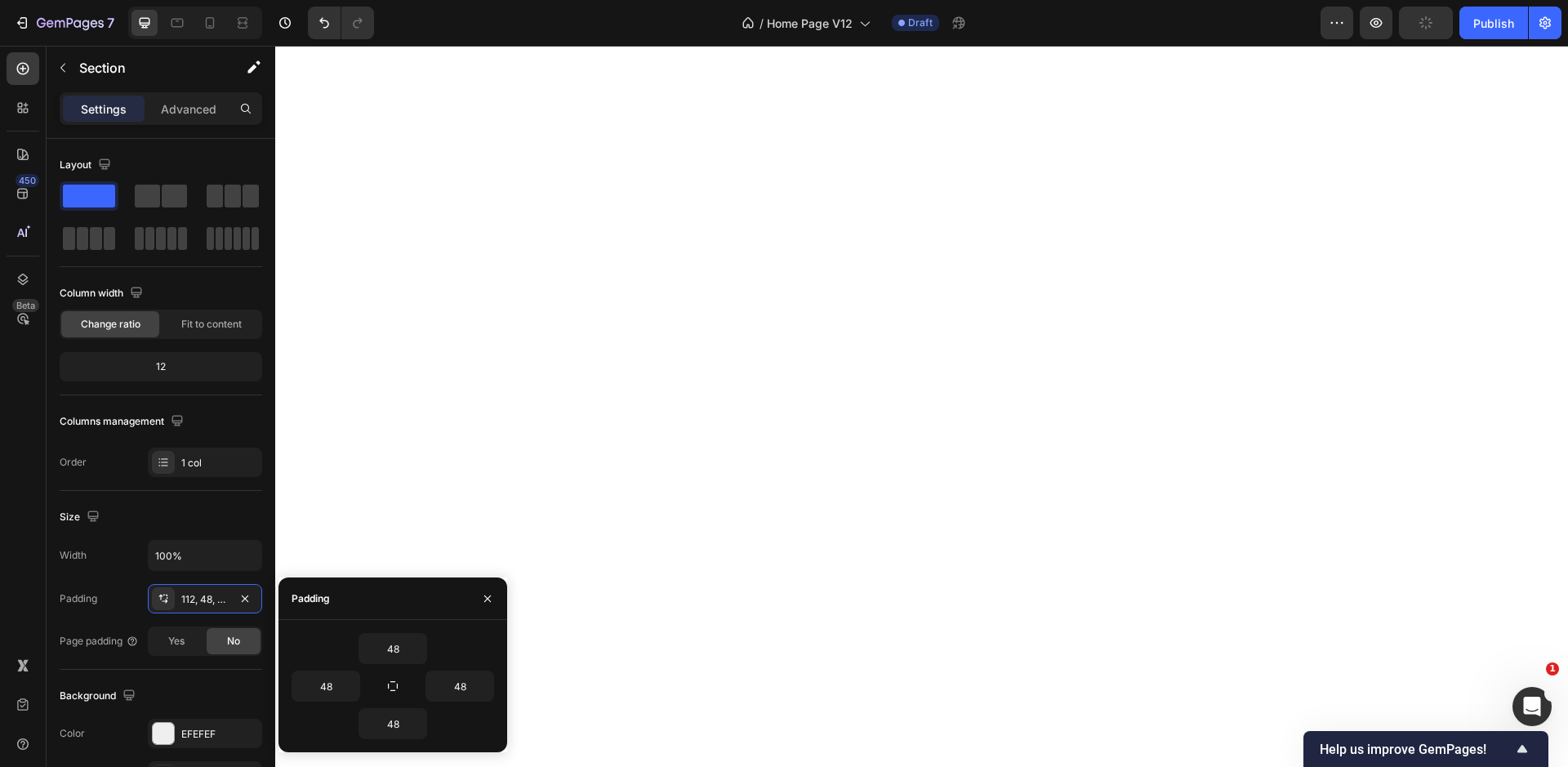
type input "112"
click at [422, 724] on icon "button" at bounding box center [418, 724] width 13 height 13
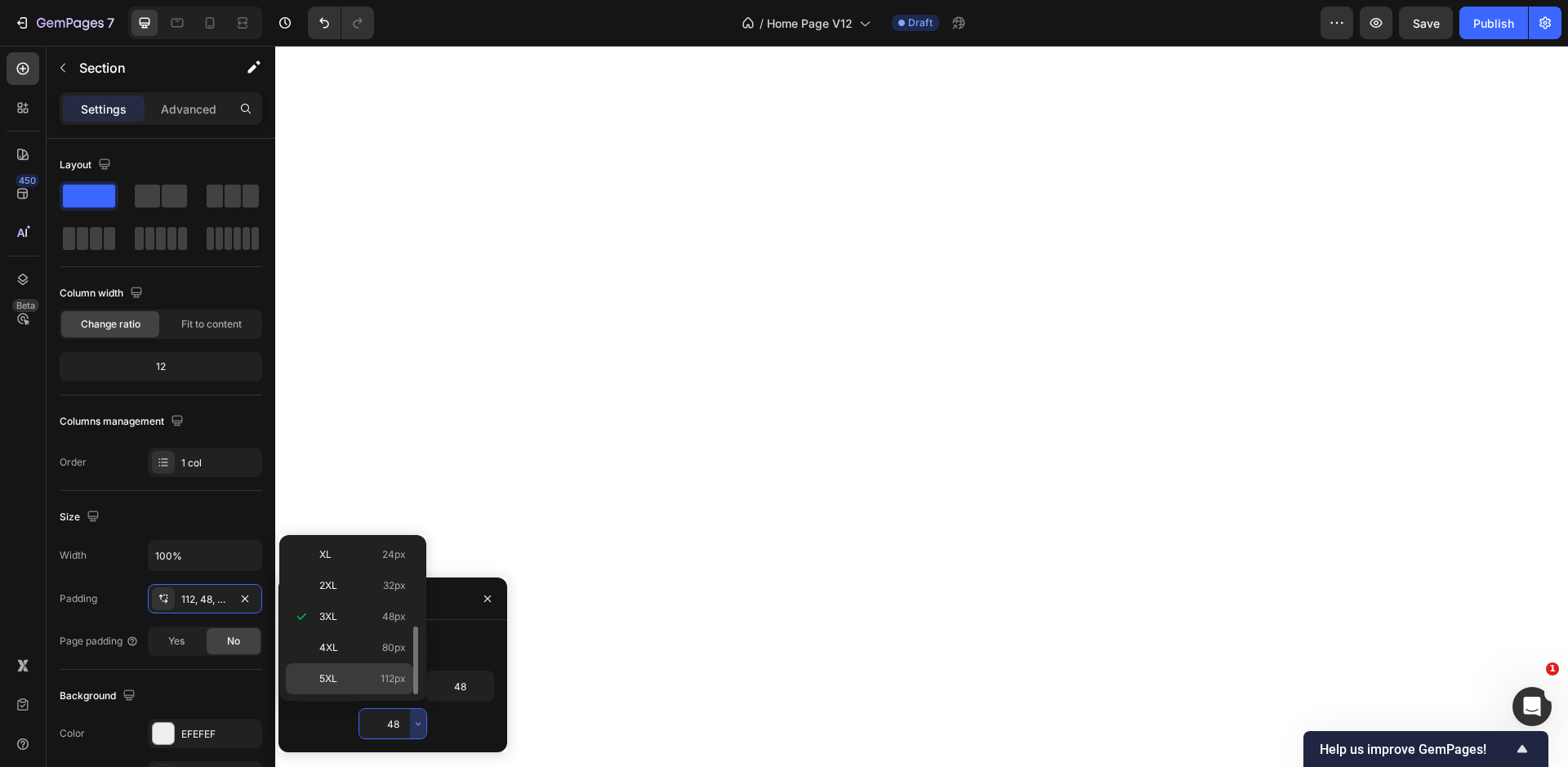
click at [394, 677] on span "112px" at bounding box center [393, 679] width 25 height 15
type input "112"
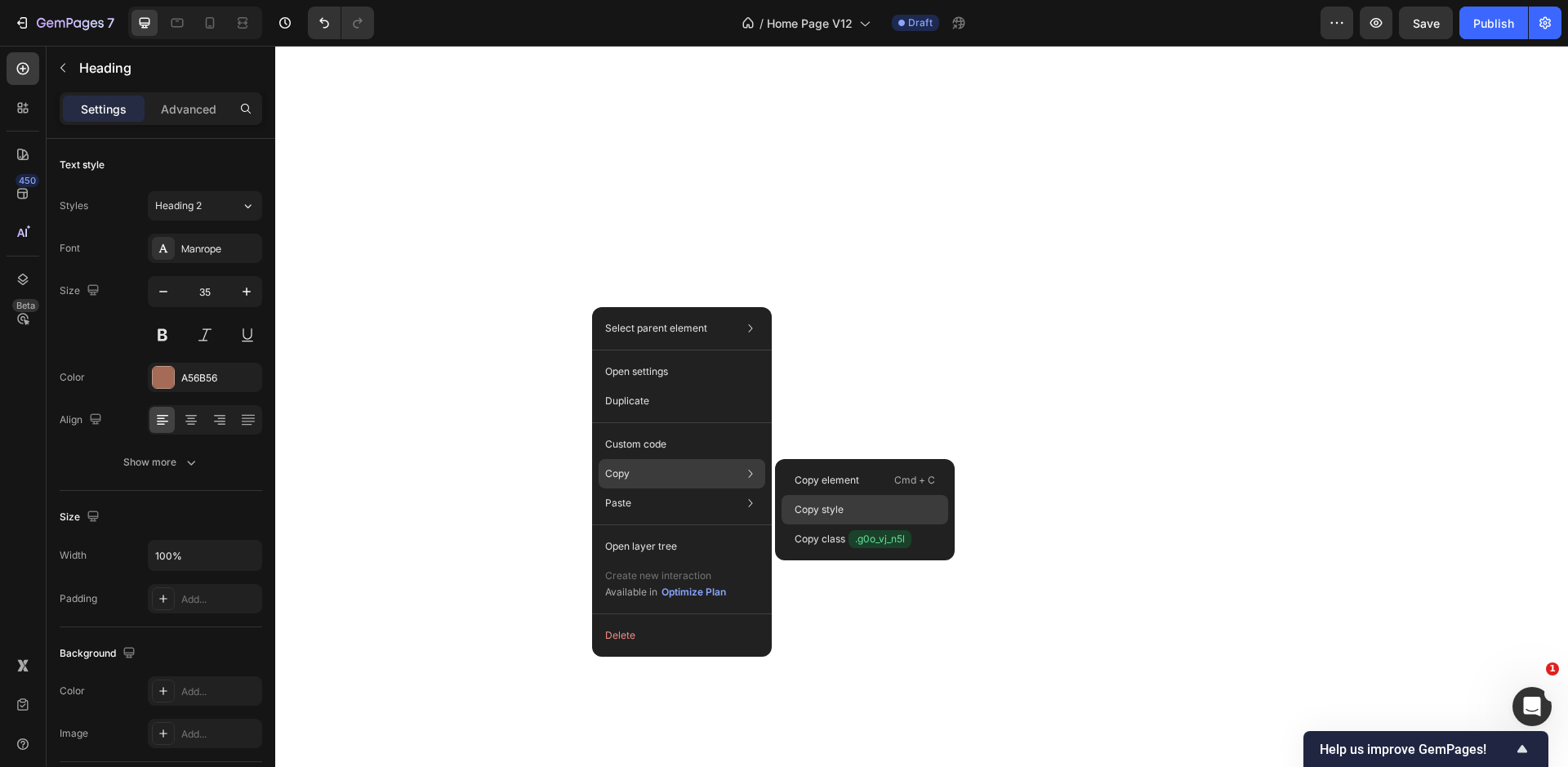
click at [869, 512] on div "Copy style" at bounding box center [865, 509] width 167 height 30
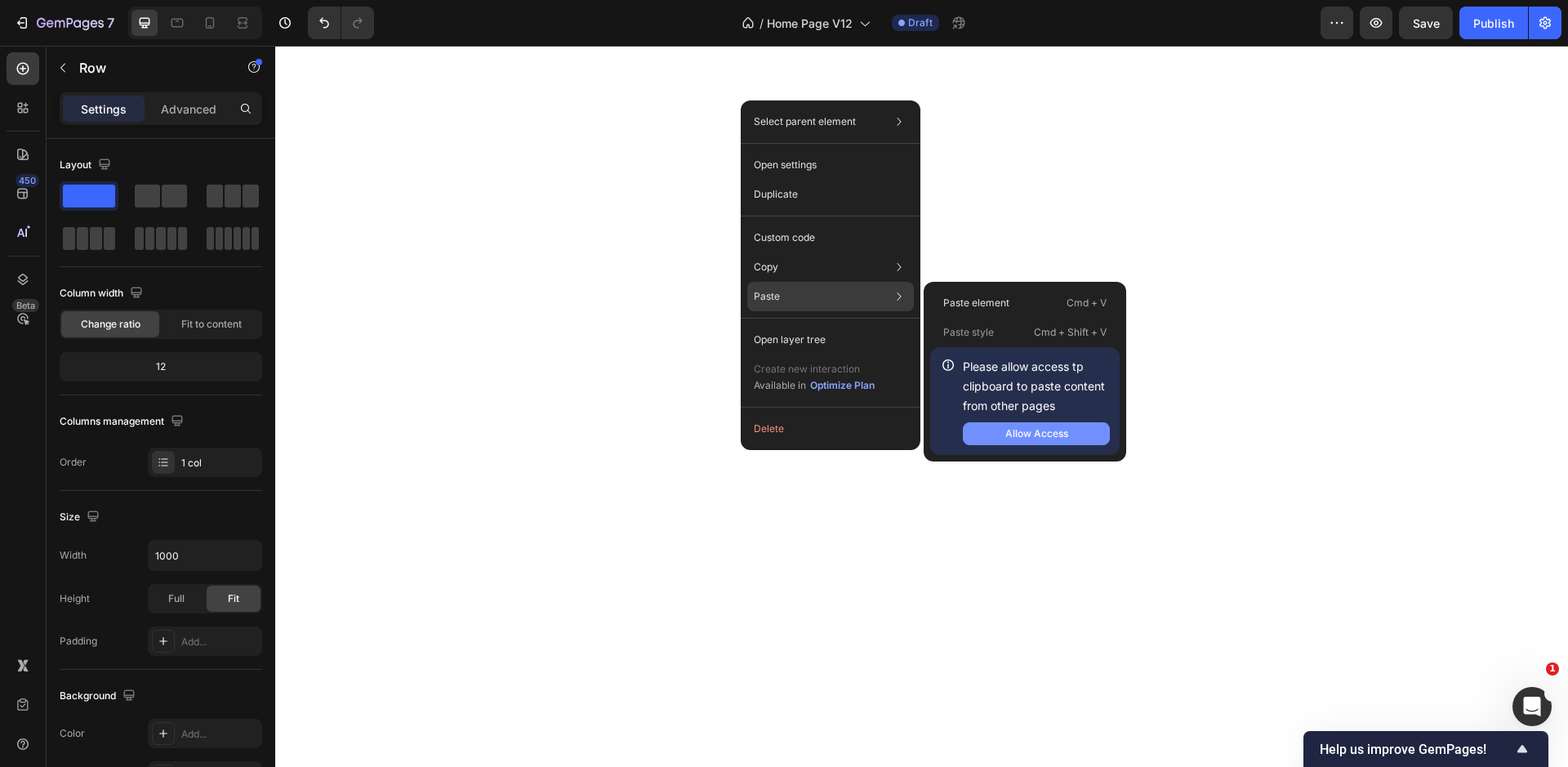
click at [1013, 423] on button "Allow Access" at bounding box center [1036, 434] width 147 height 23
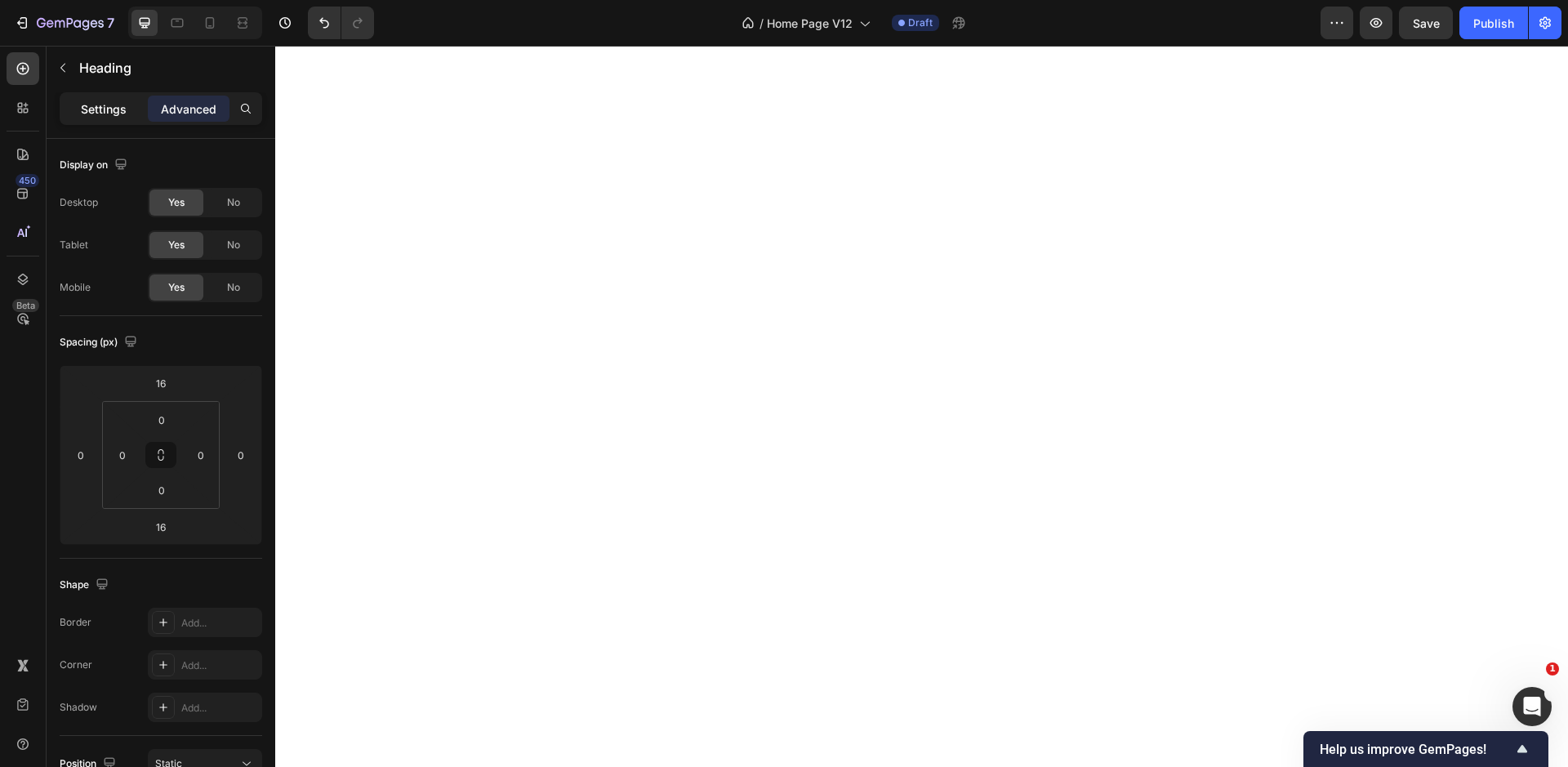
click at [95, 115] on p "Settings" at bounding box center [104, 109] width 46 height 17
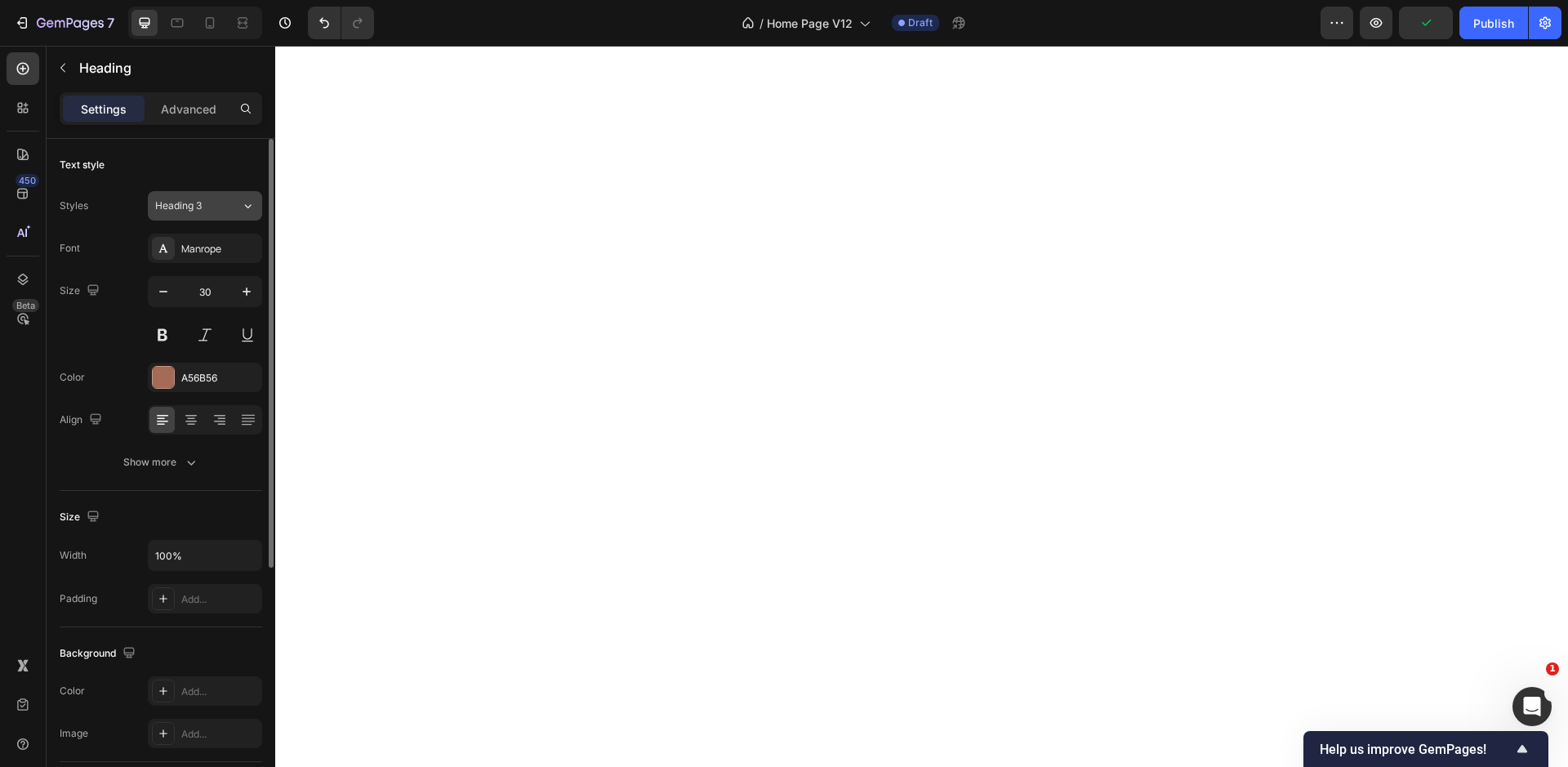
click at [221, 205] on div "Heading 3" at bounding box center [198, 206] width 86 height 15
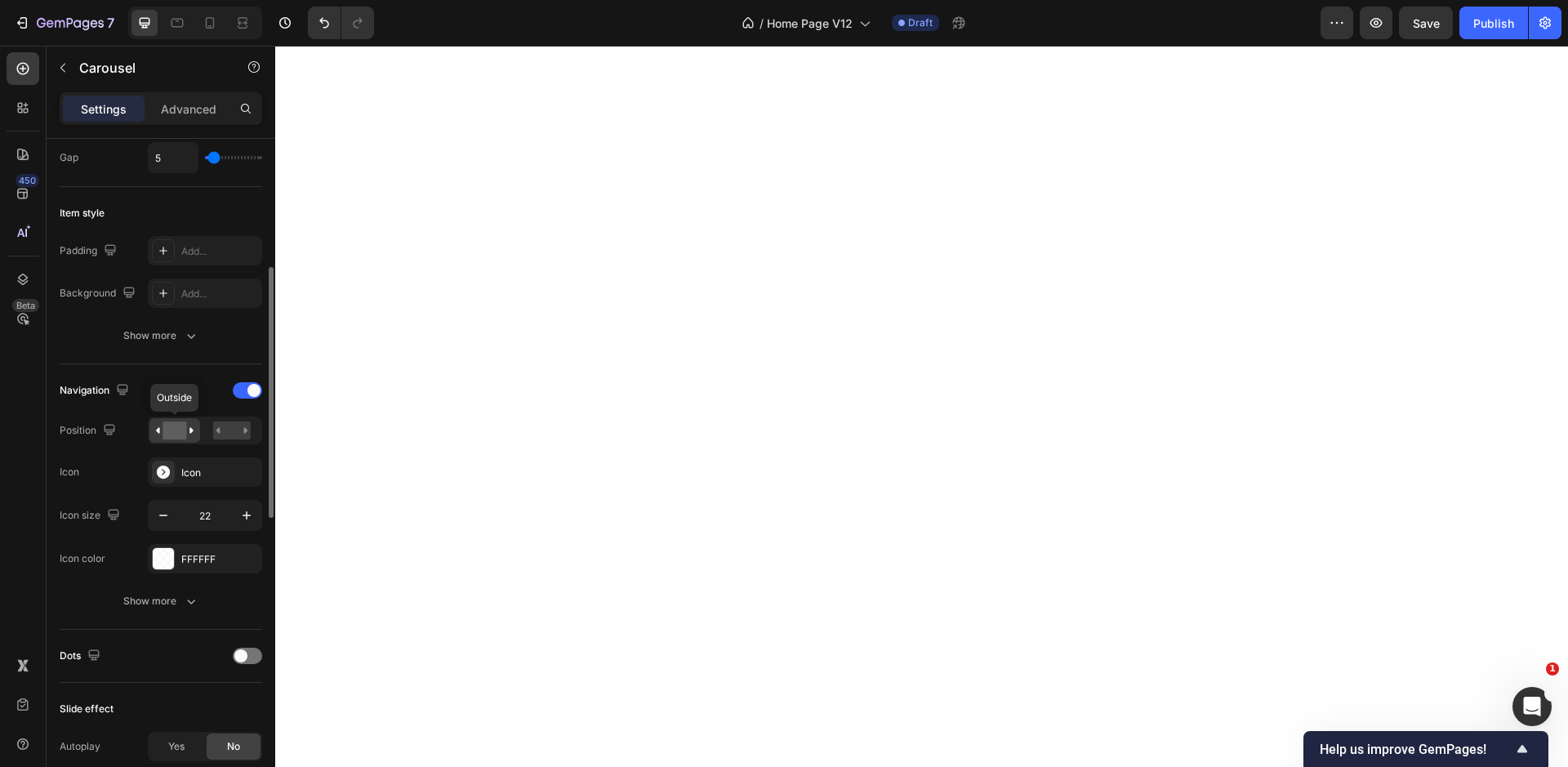
scroll to position [349, 0]
click at [245, 387] on div at bounding box center [247, 387] width 30 height 17
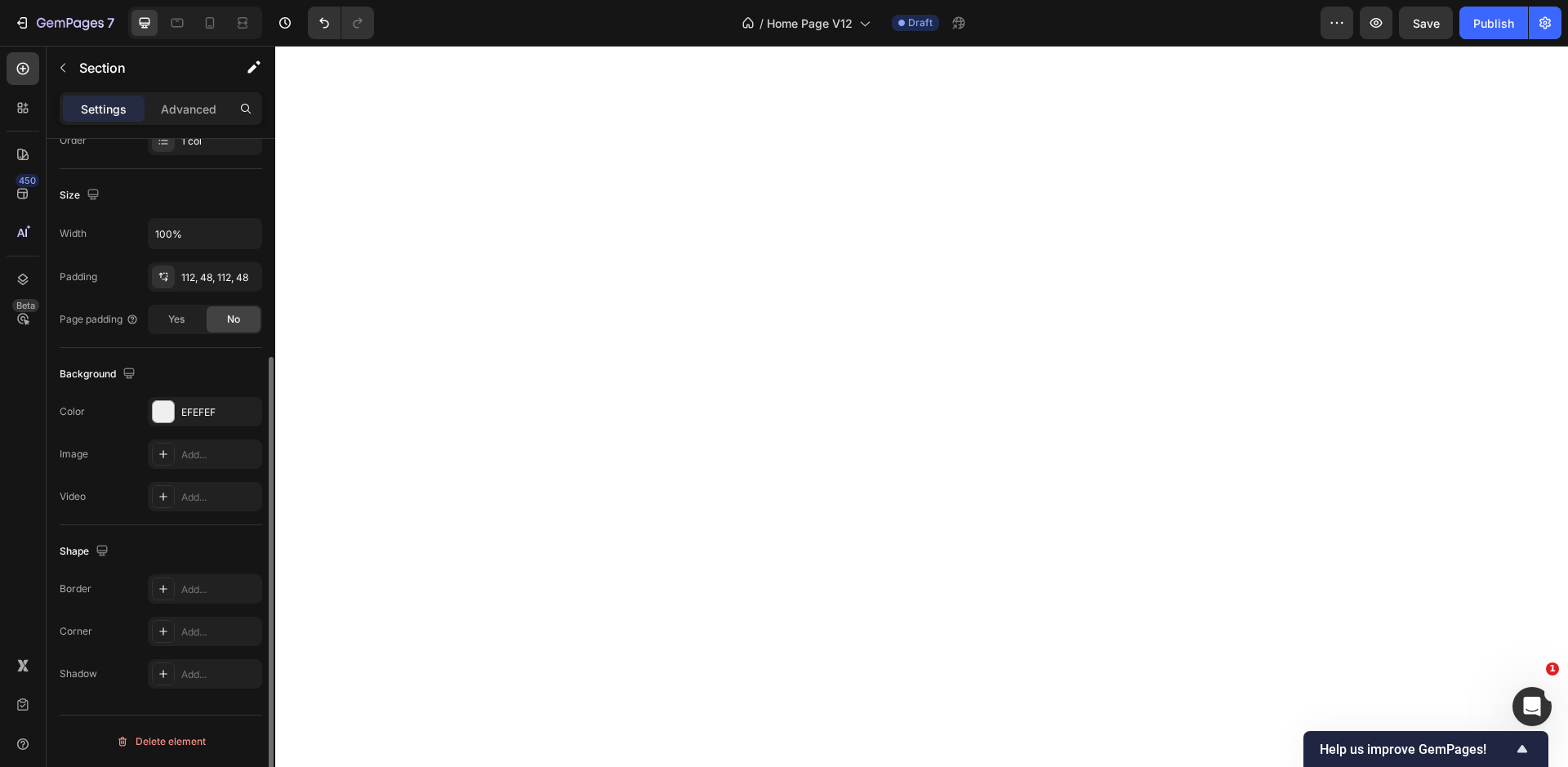
scroll to position [0, 0]
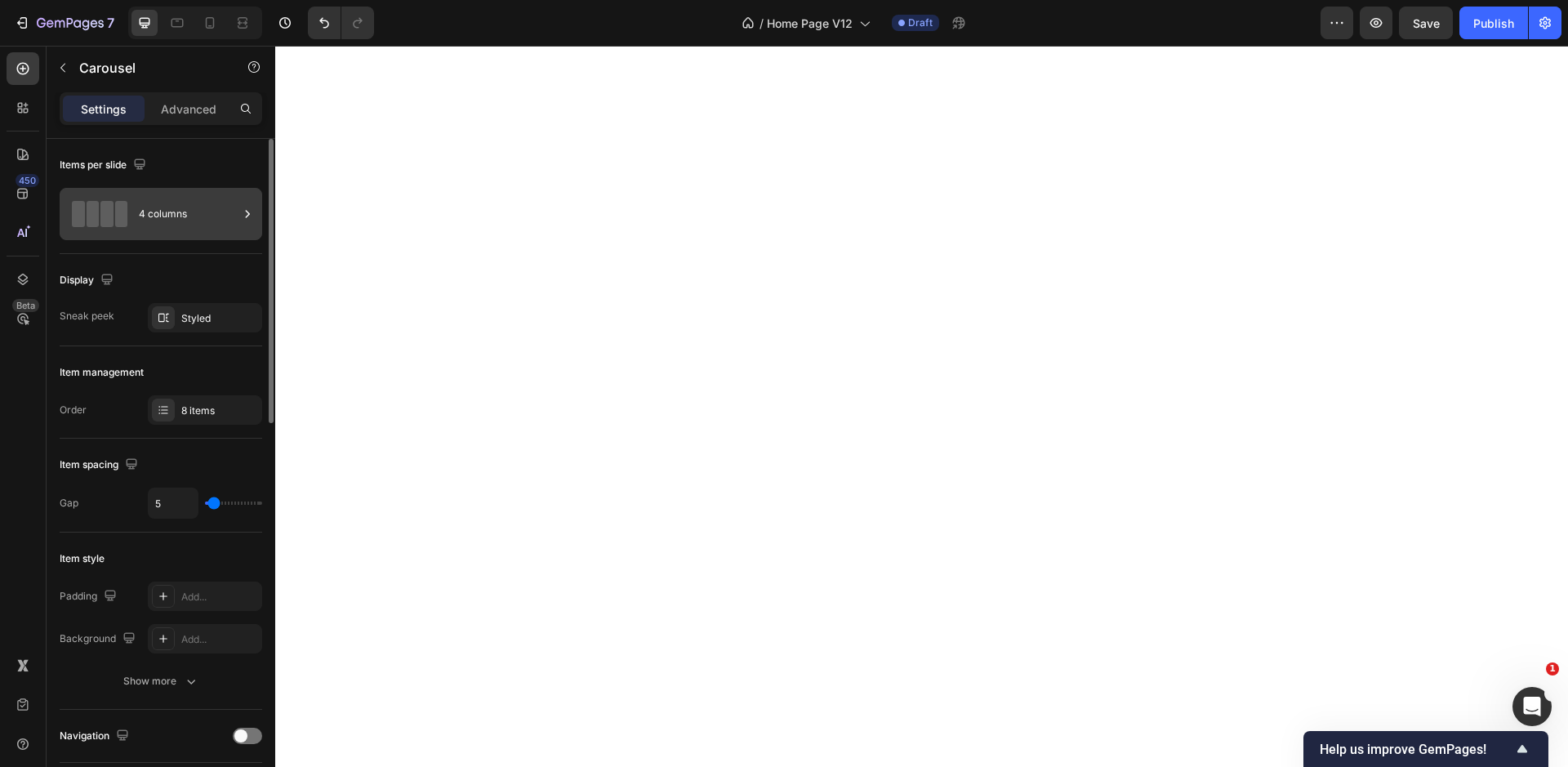
click at [172, 213] on div "4 columns" at bounding box center [188, 214] width 100 height 37
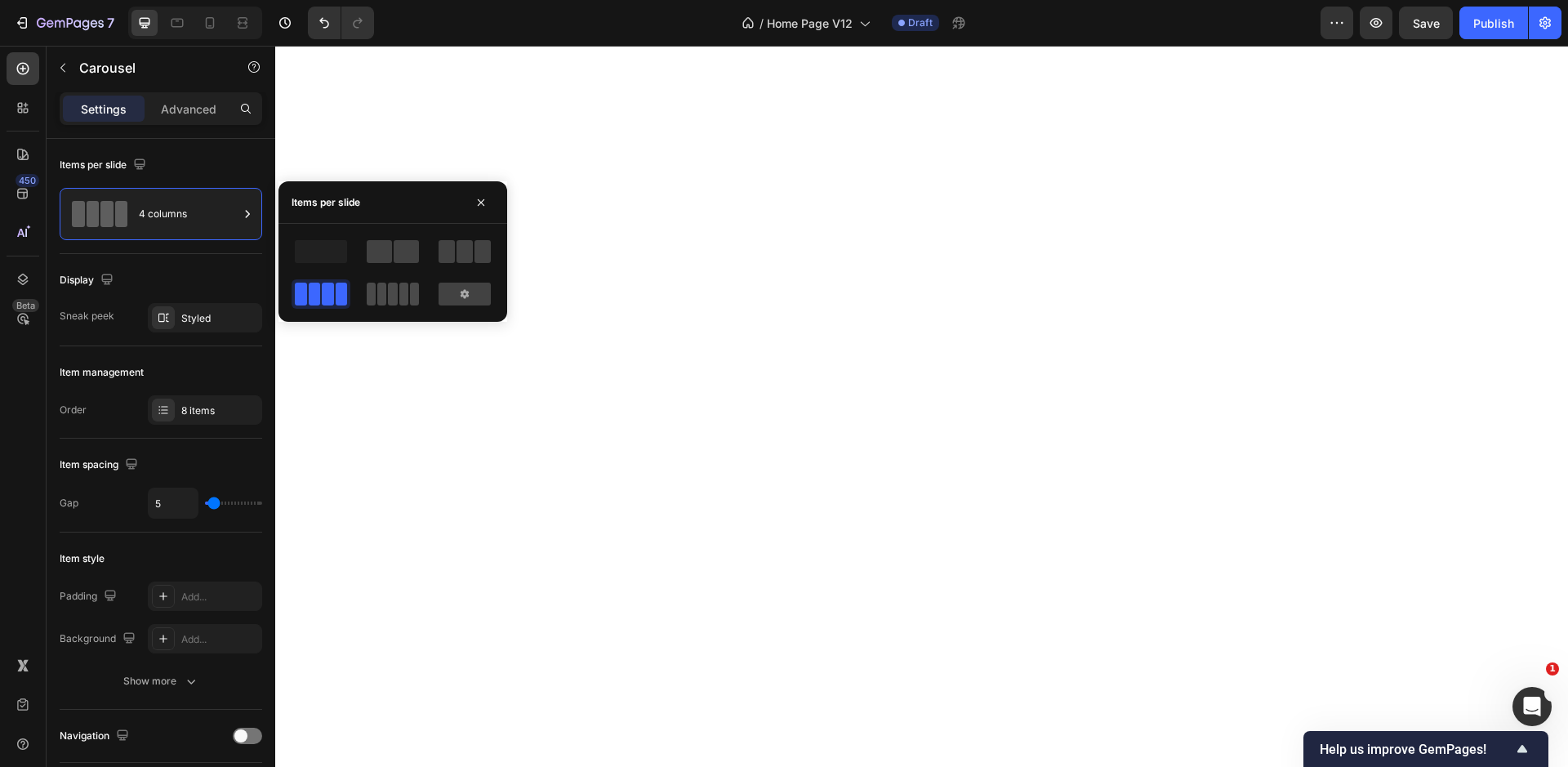
click at [400, 298] on span at bounding box center [404, 294] width 9 height 23
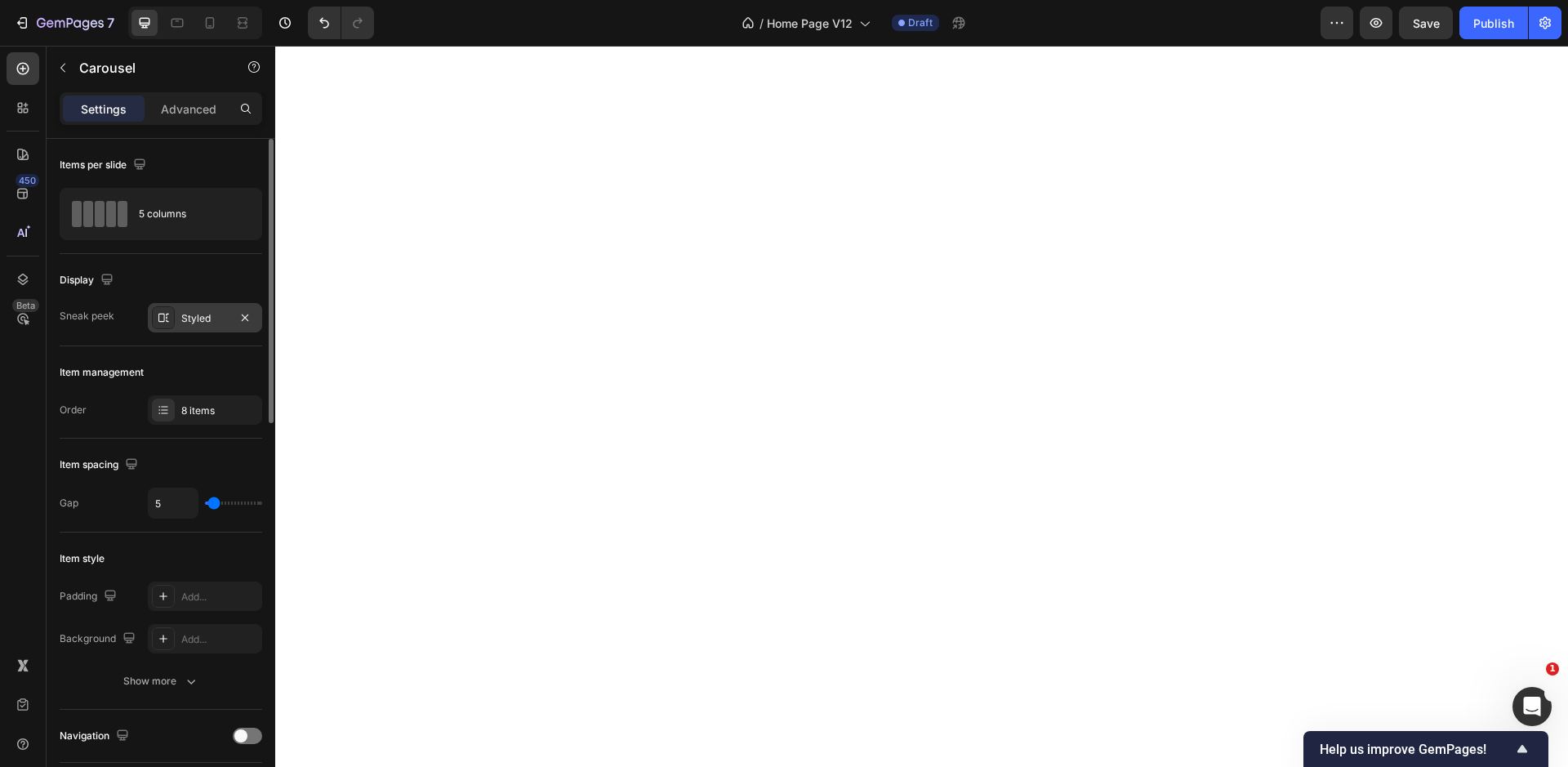
click at [193, 318] on div "Styled" at bounding box center [204, 319] width 48 height 15
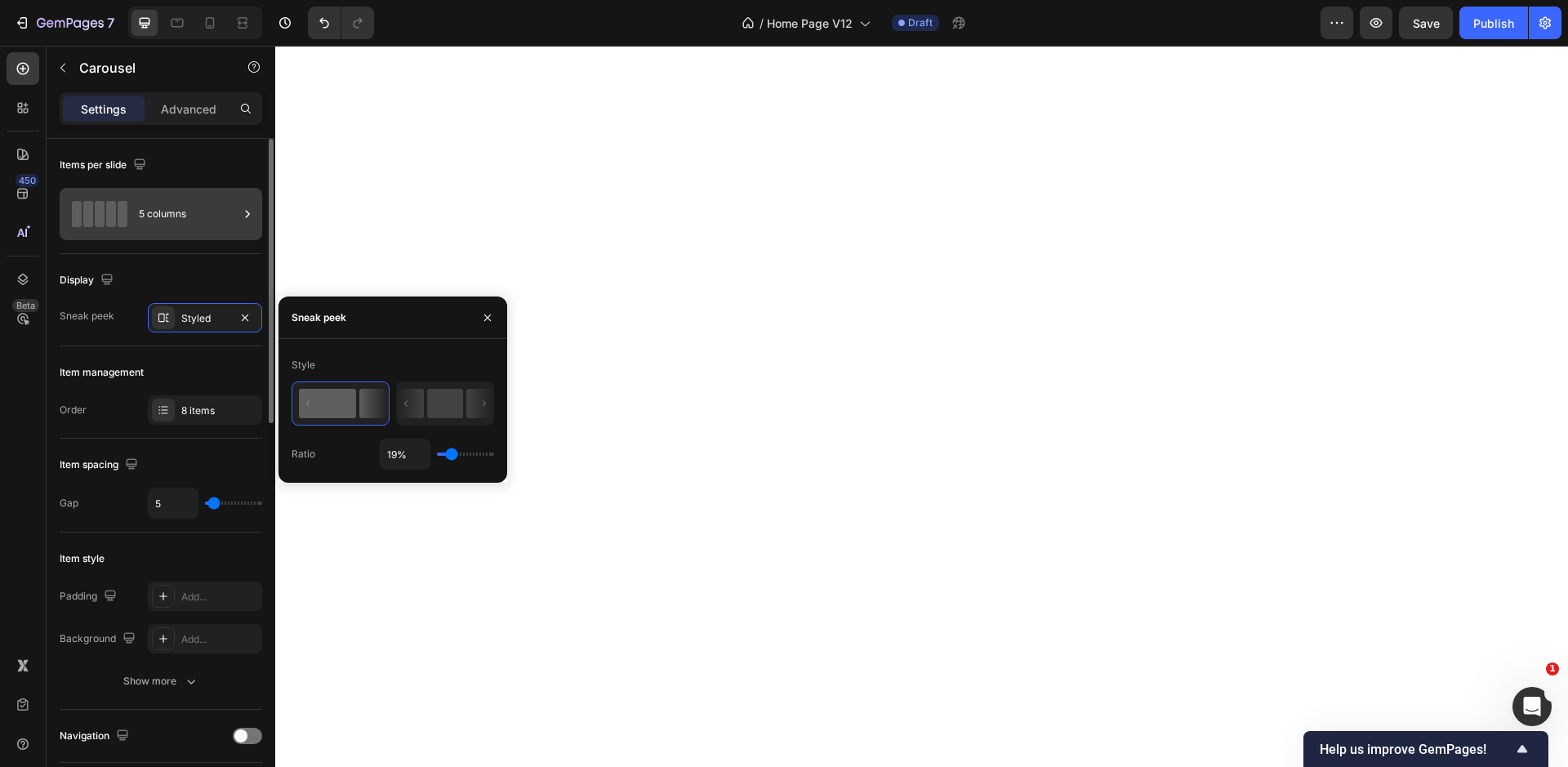
click at [164, 217] on div "5 columns" at bounding box center [188, 214] width 100 height 37
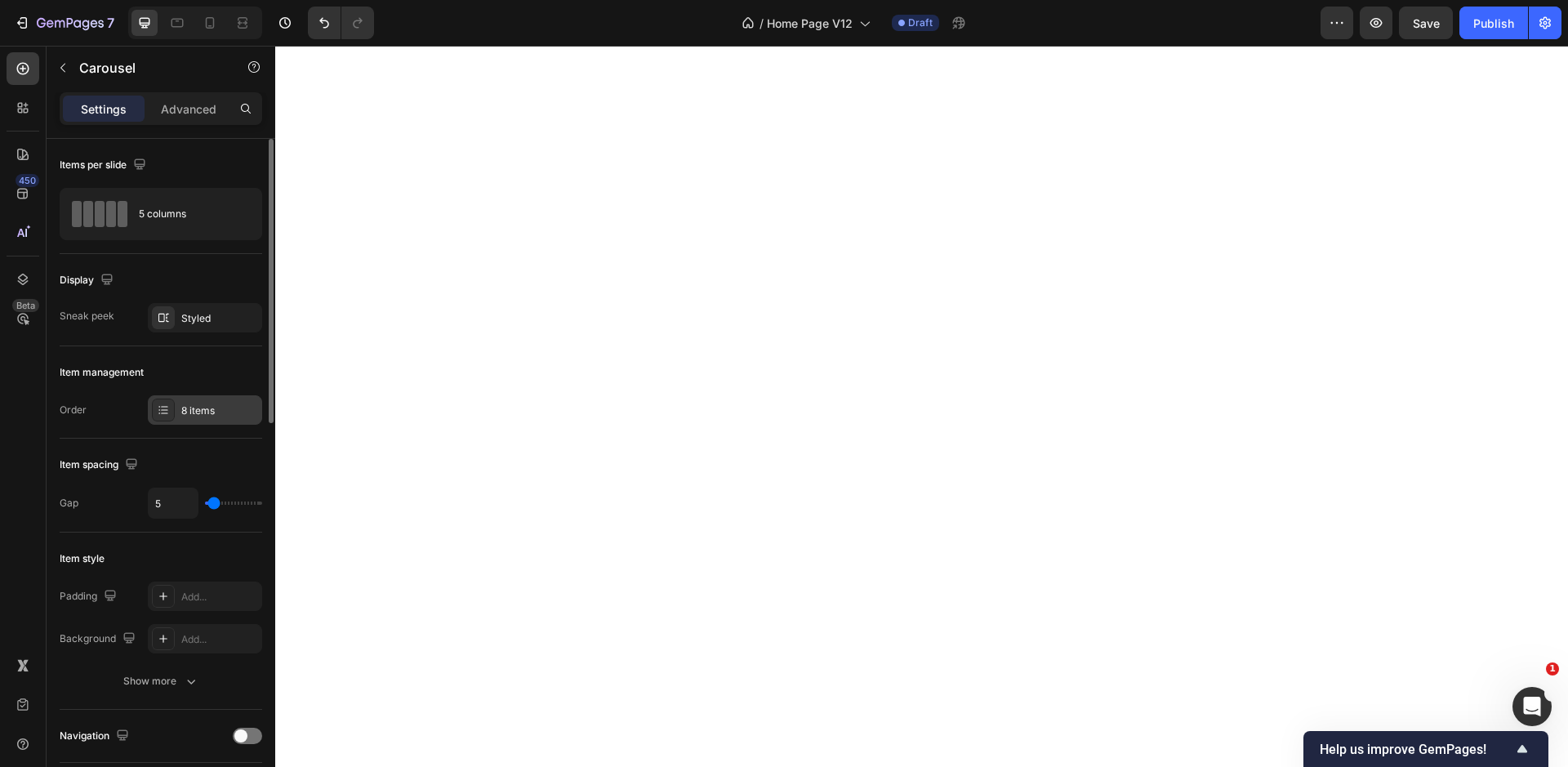
click at [195, 399] on div "8 items" at bounding box center [204, 411] width 115 height 30
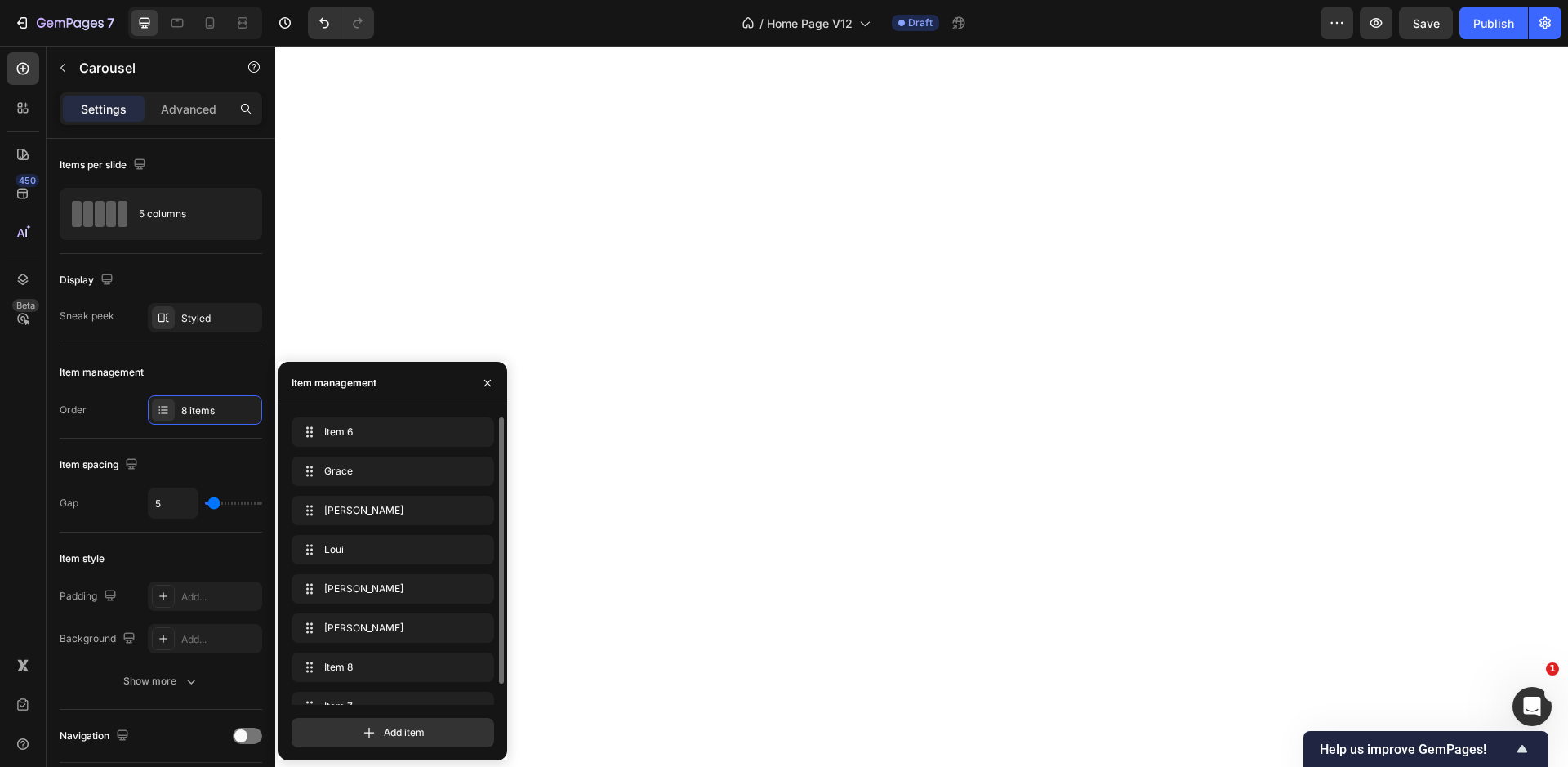
drag, startPoint x: 370, startPoint y: 607, endPoint x: 365, endPoint y: 409, distance: 198.1
drag, startPoint x: 365, startPoint y: 683, endPoint x: 380, endPoint y: 436, distance: 247.5
drag, startPoint x: 373, startPoint y: 694, endPoint x: 377, endPoint y: 452, distance: 242.0
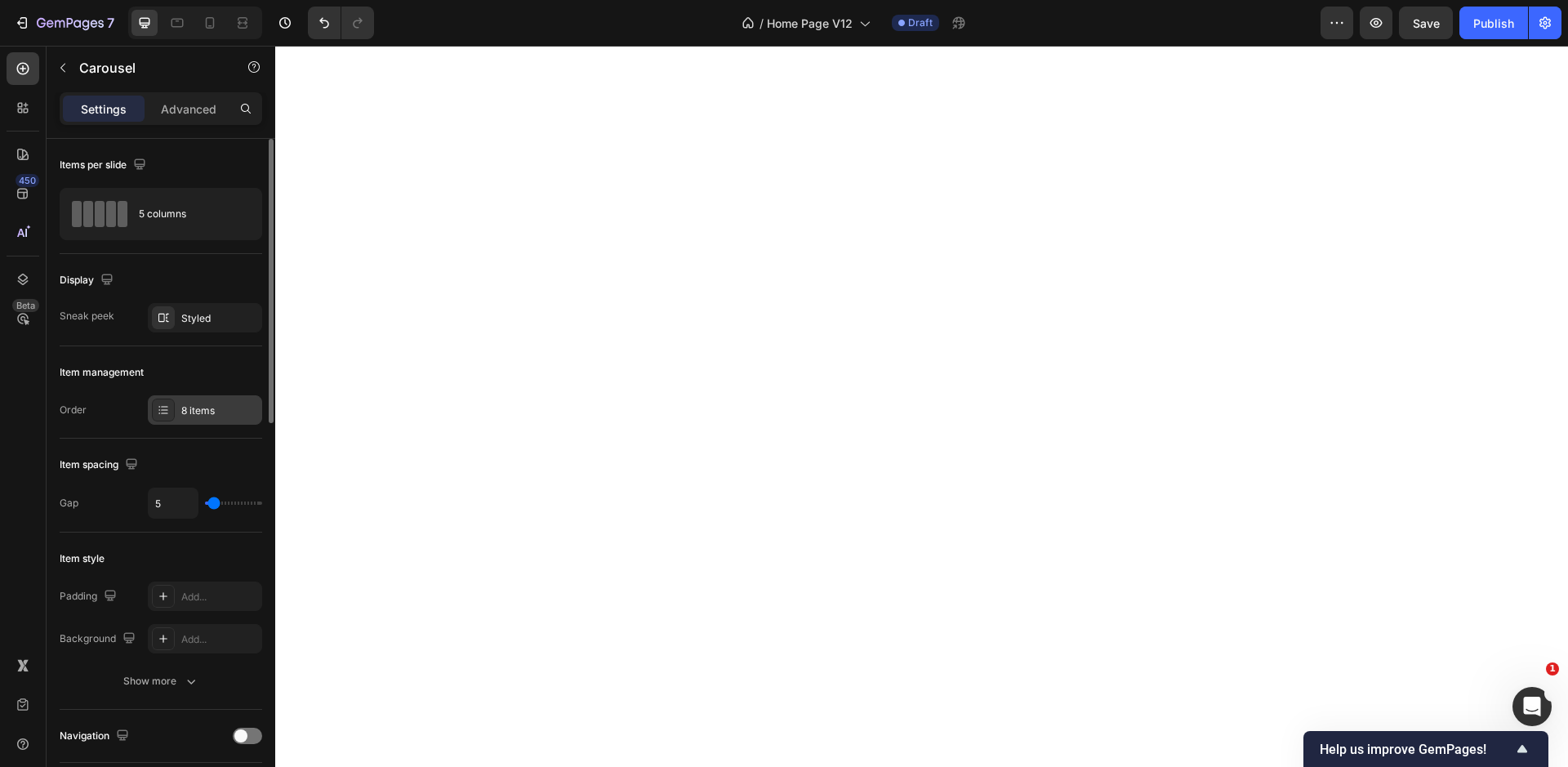
click at [183, 416] on div "8 items" at bounding box center [219, 411] width 76 height 15
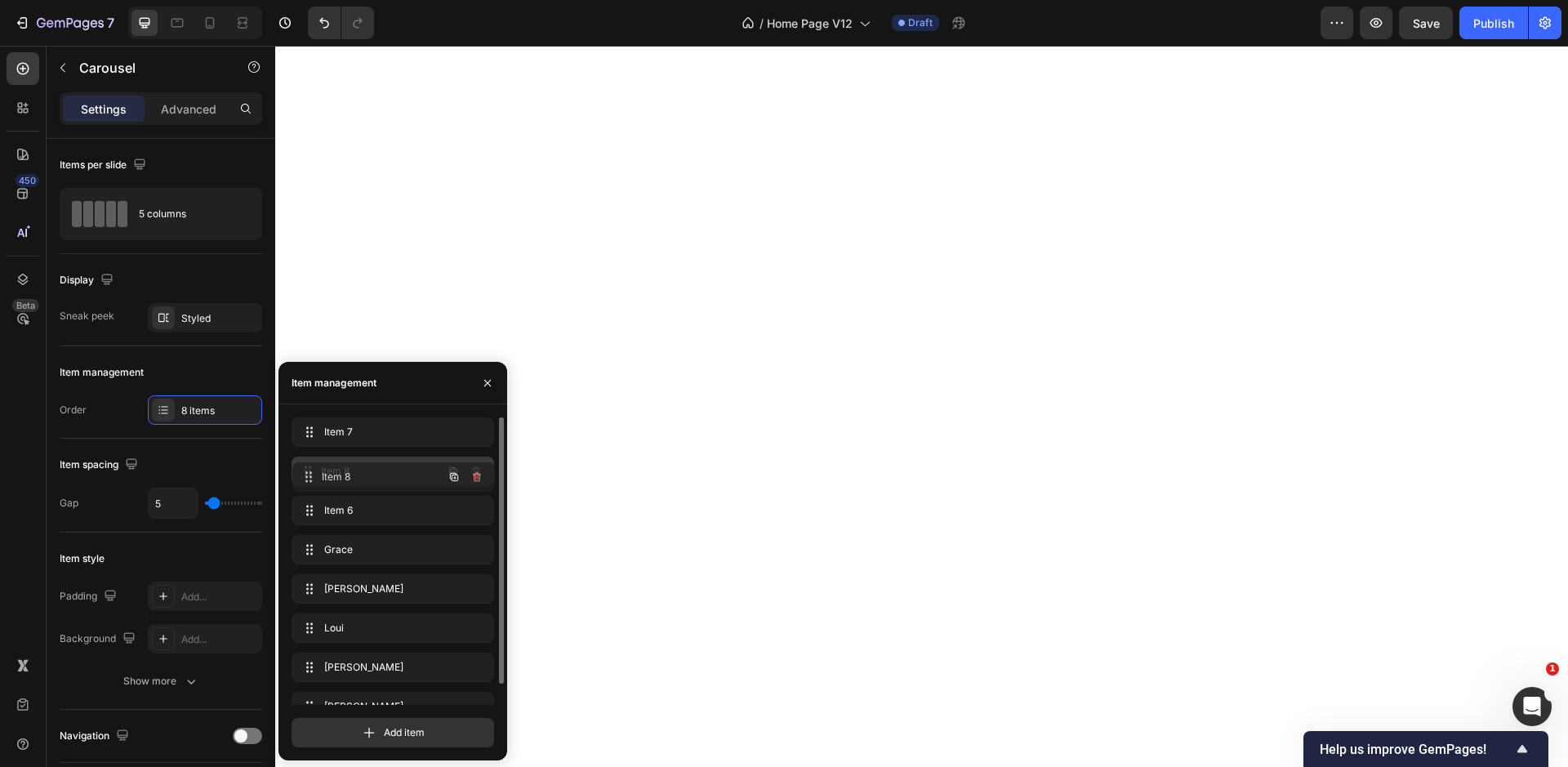
drag, startPoint x: 345, startPoint y: 436, endPoint x: 346, endPoint y: 481, distance: 45.0
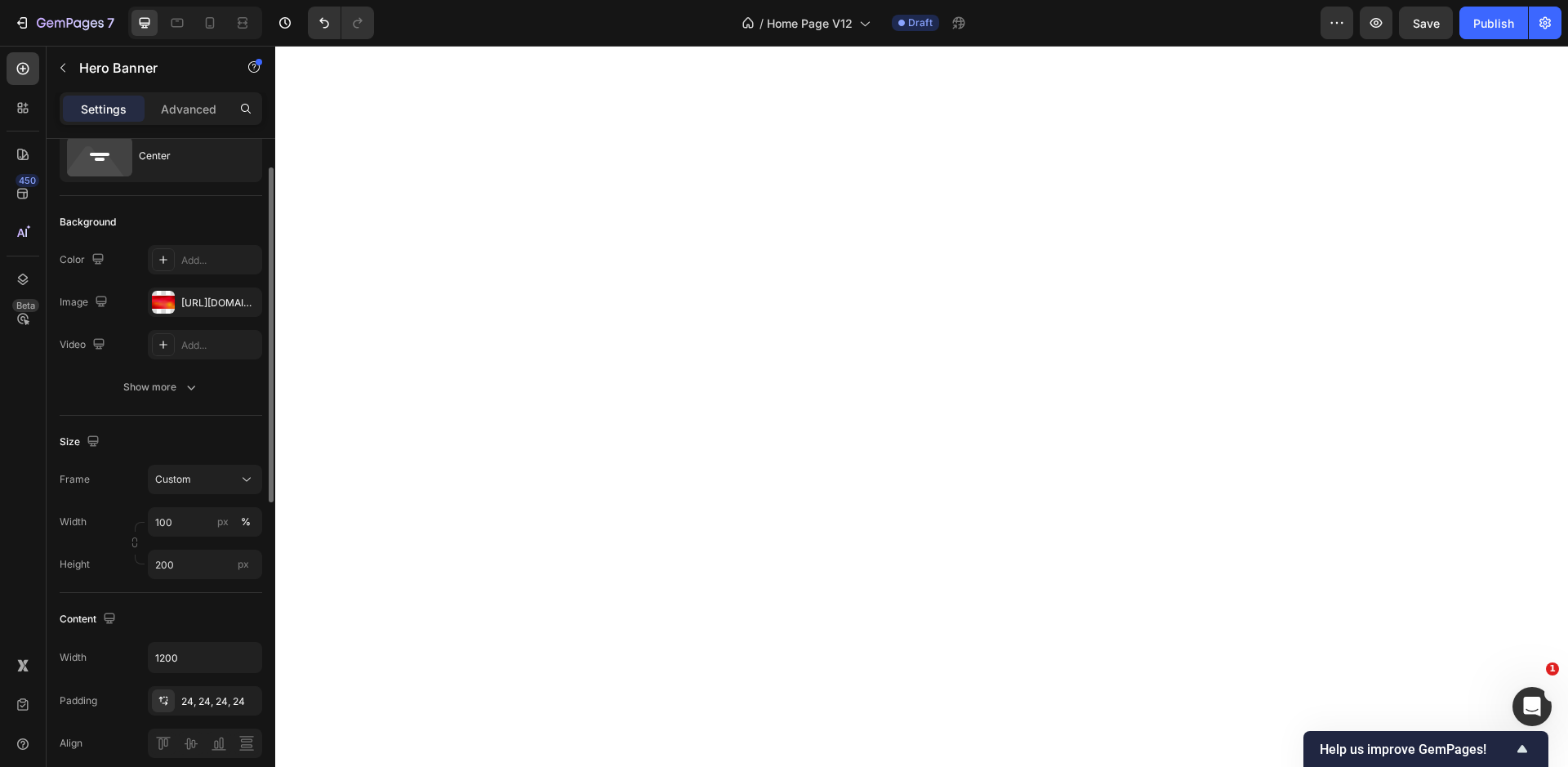
scroll to position [60, 0]
click at [193, 563] on input "200" at bounding box center [204, 563] width 115 height 30
click at [197, 610] on div "Fit content Auto" at bounding box center [188, 602] width 134 height 30
click at [187, 565] on input "Auto" at bounding box center [204, 563] width 115 height 30
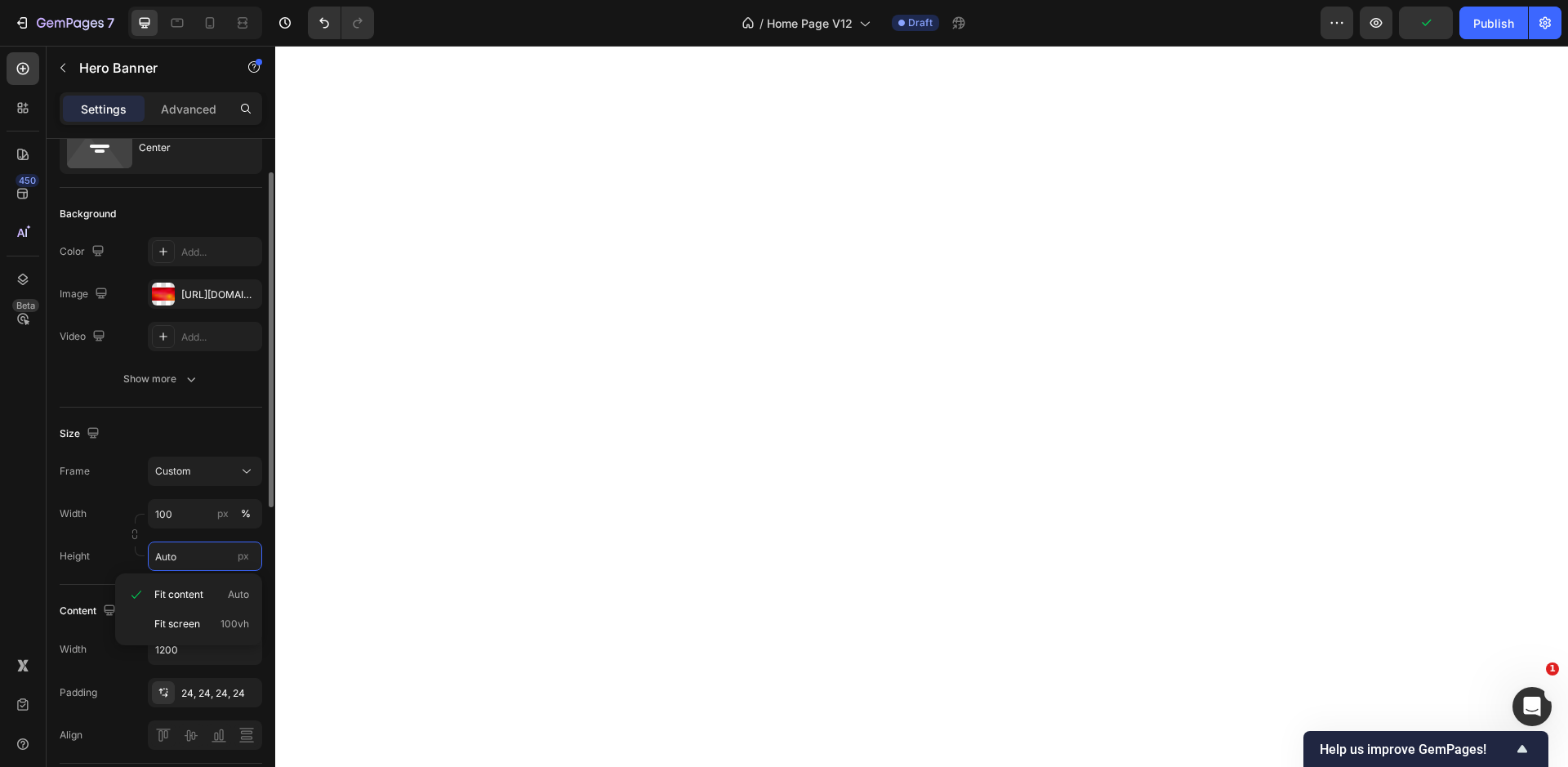
scroll to position [73, 0]
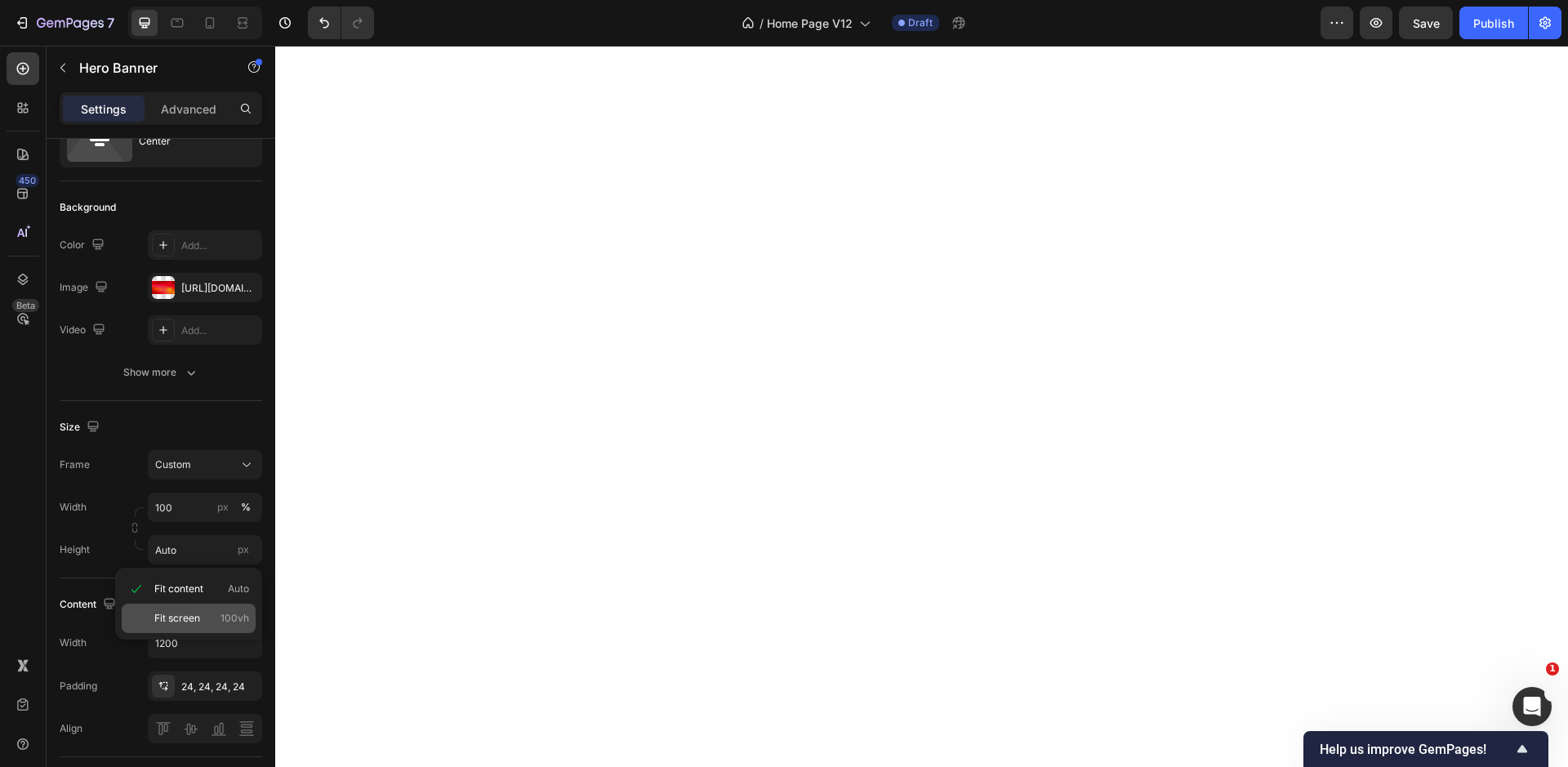
click at [208, 615] on p "Fit screen 100vh" at bounding box center [201, 619] width 95 height 15
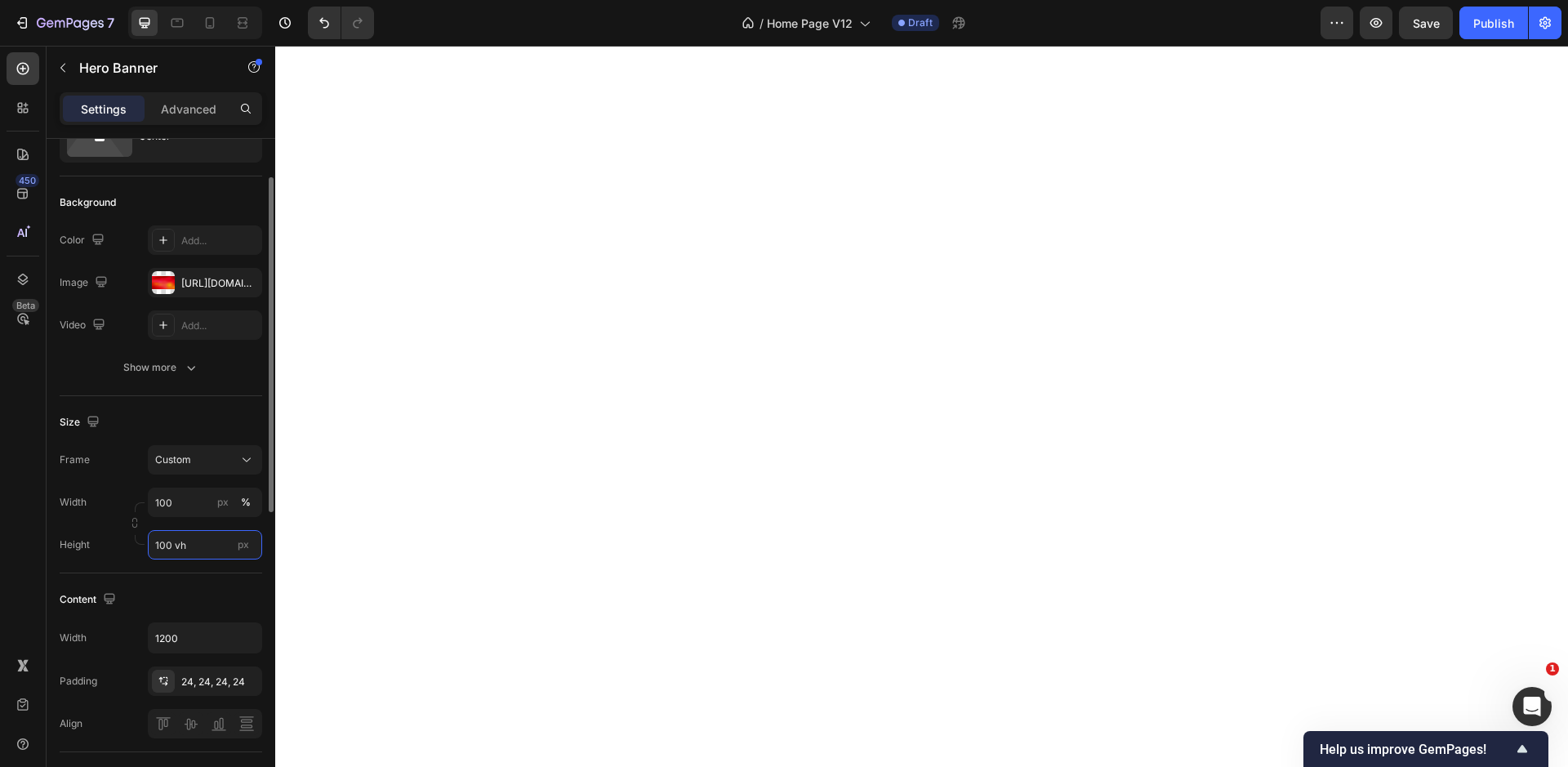
click at [201, 549] on input "100 vh" at bounding box center [204, 545] width 115 height 30
click at [197, 566] on div "Fit content Auto" at bounding box center [188, 581] width 134 height 30
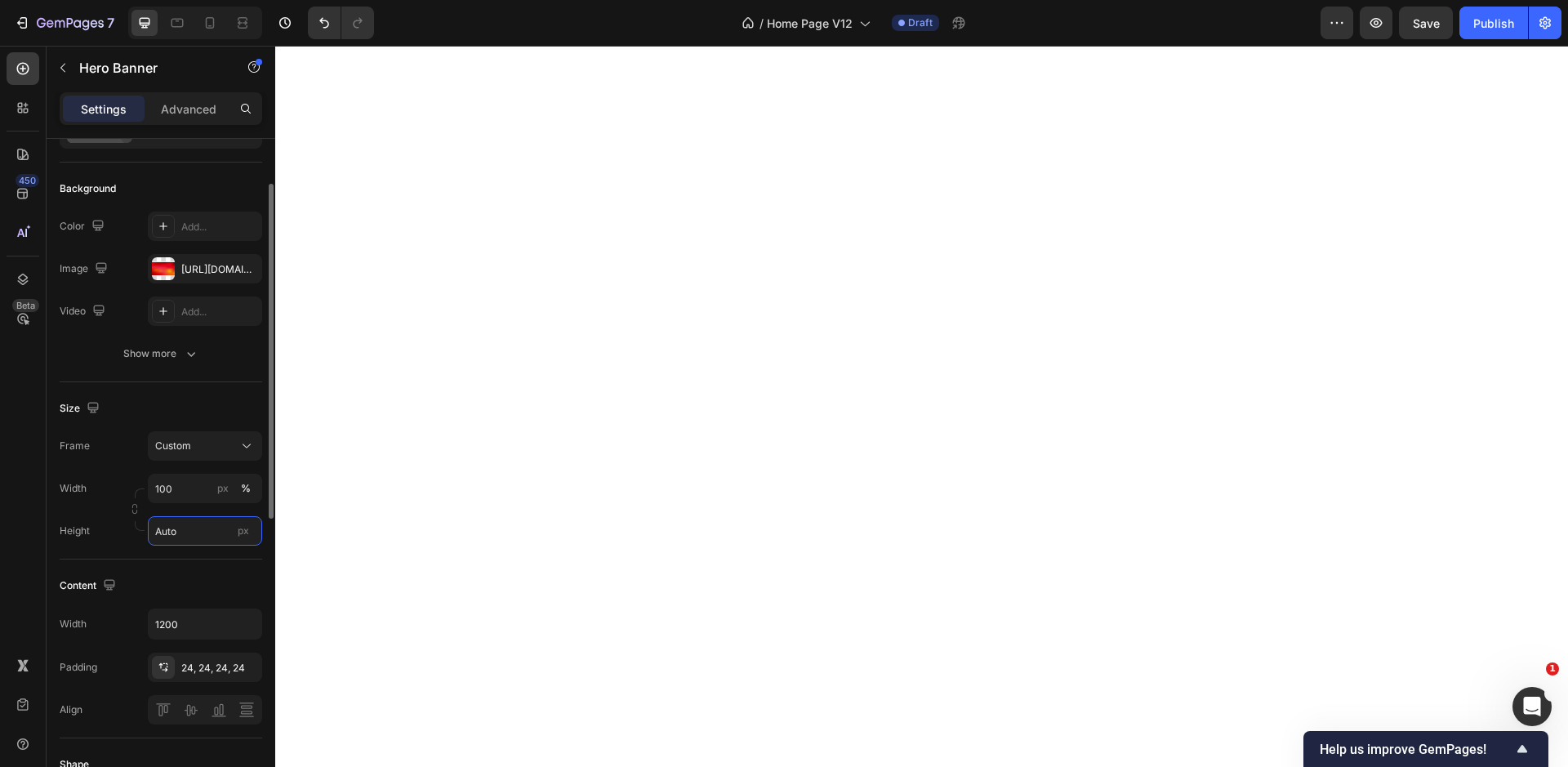
click at [183, 543] on input "Auto" at bounding box center [204, 531] width 115 height 30
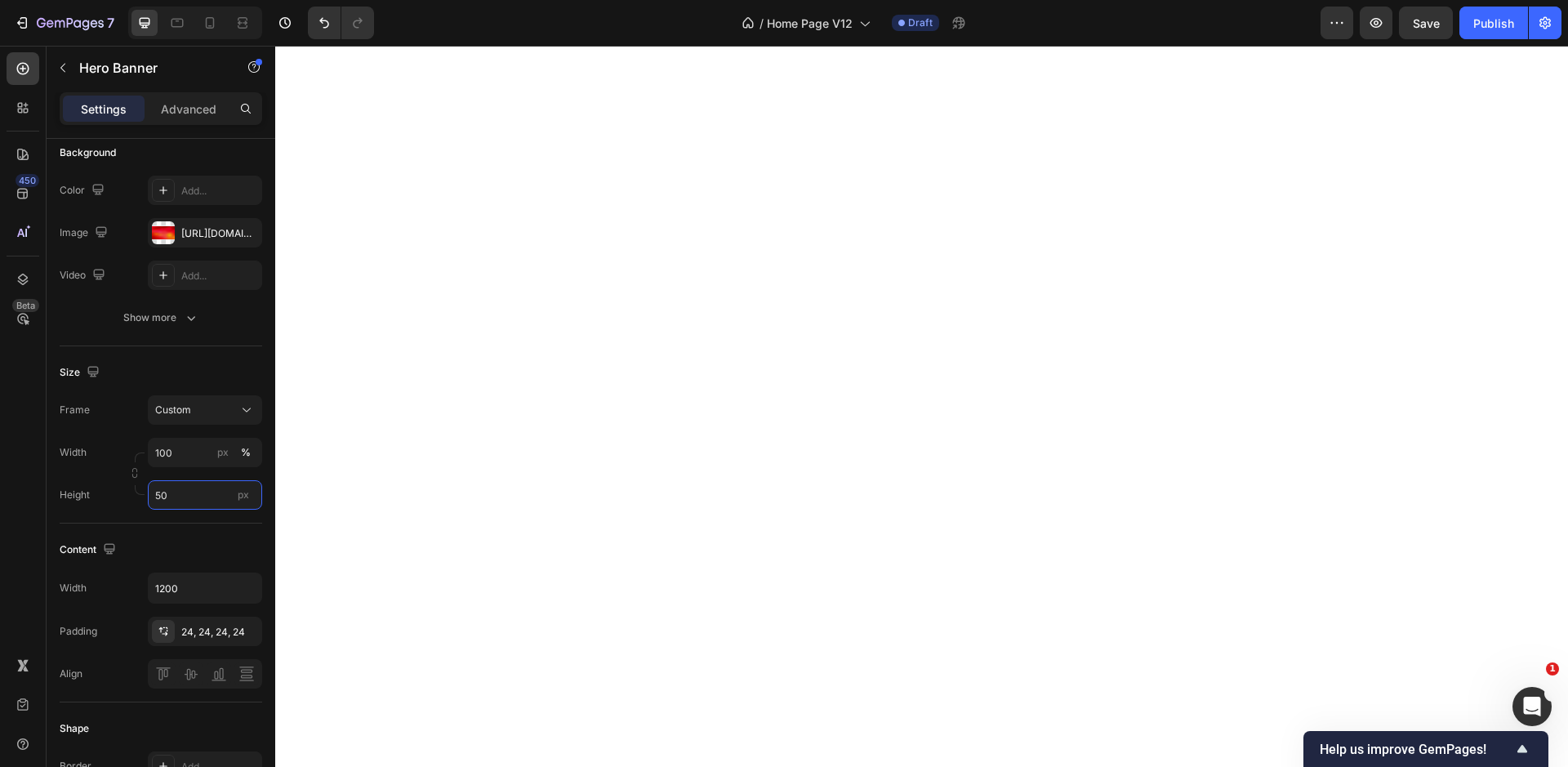
type input "500"
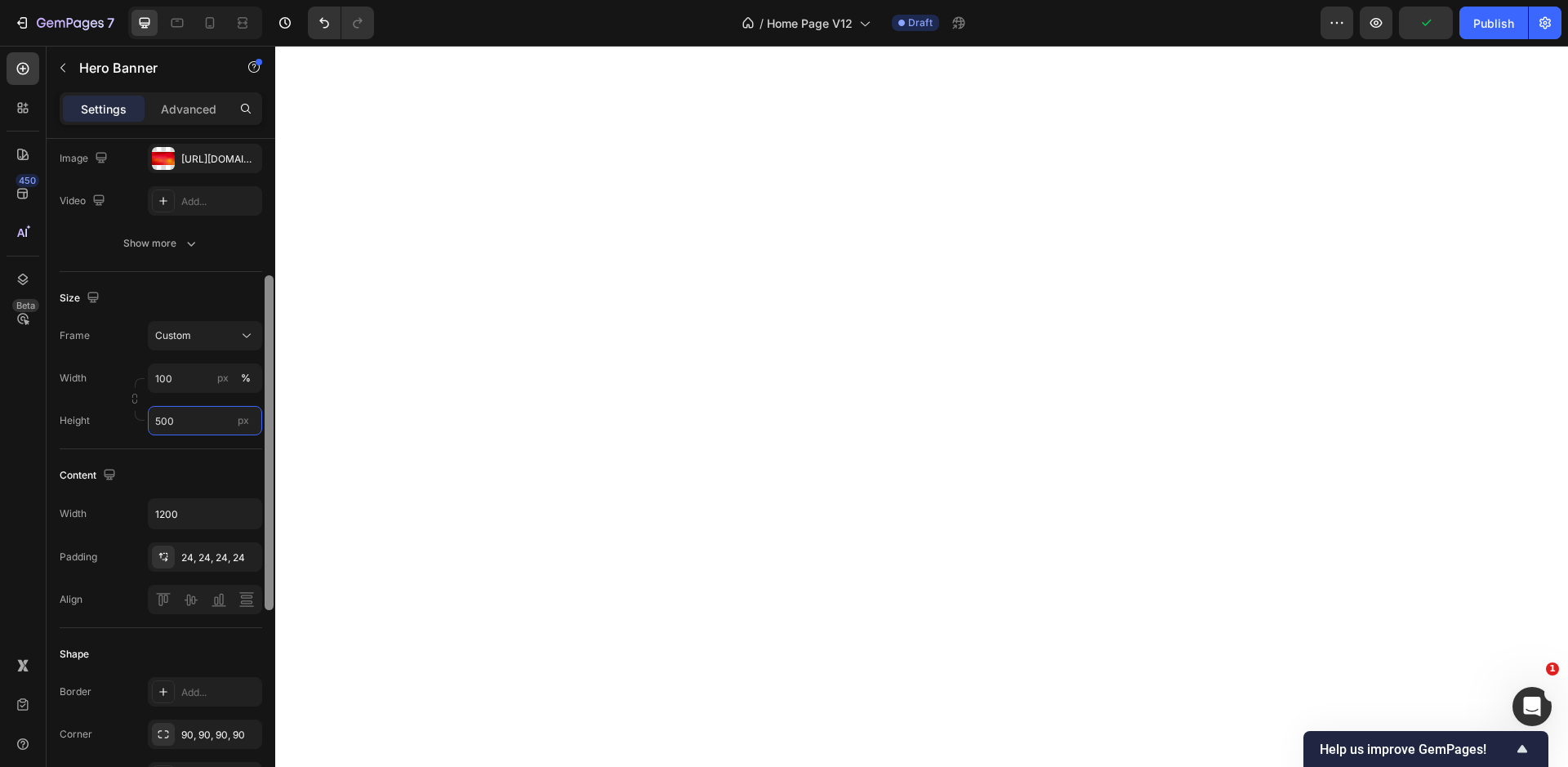
scroll to position [226, 0]
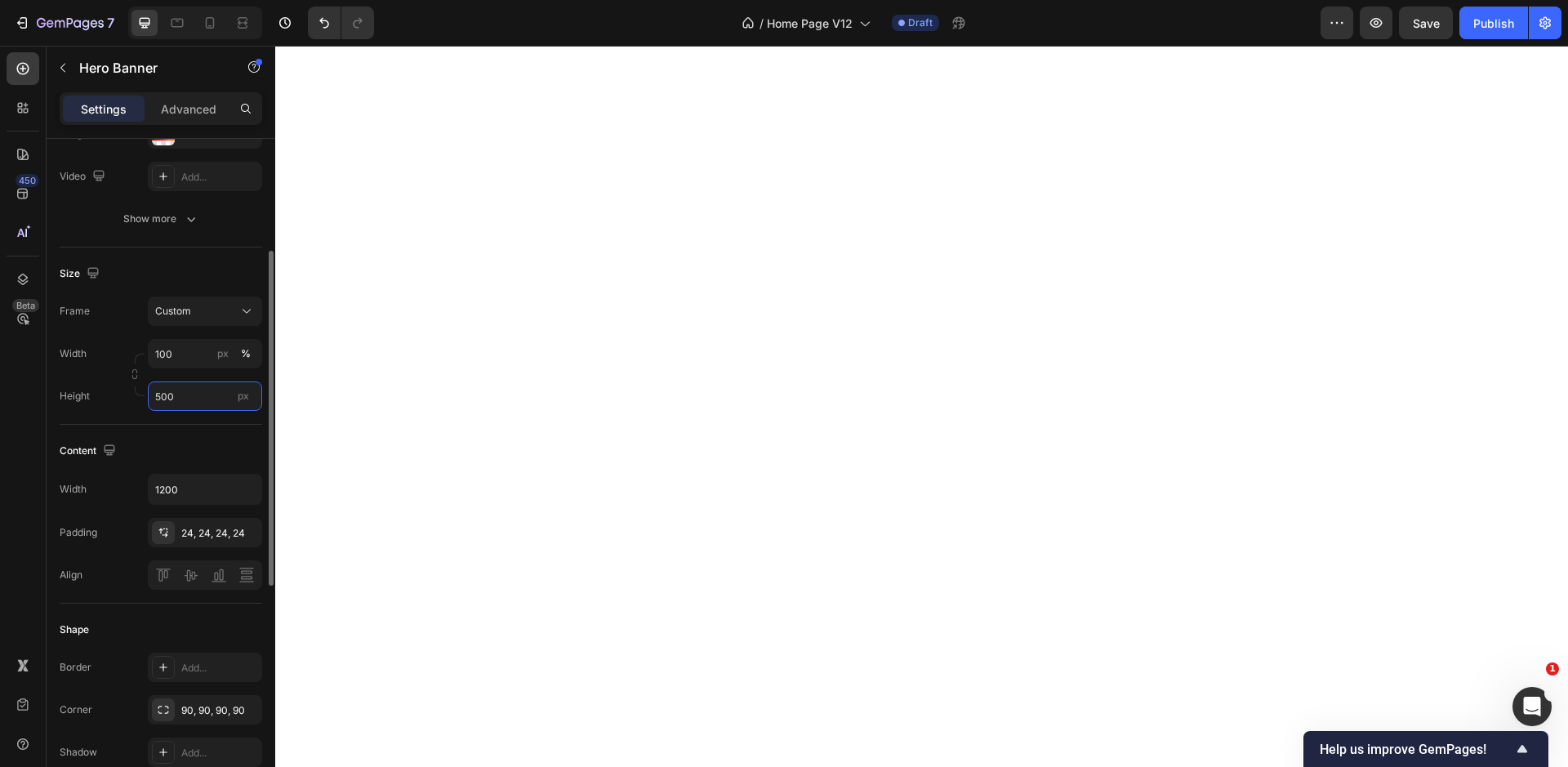
click at [162, 394] on input "500" at bounding box center [204, 397] width 115 height 30
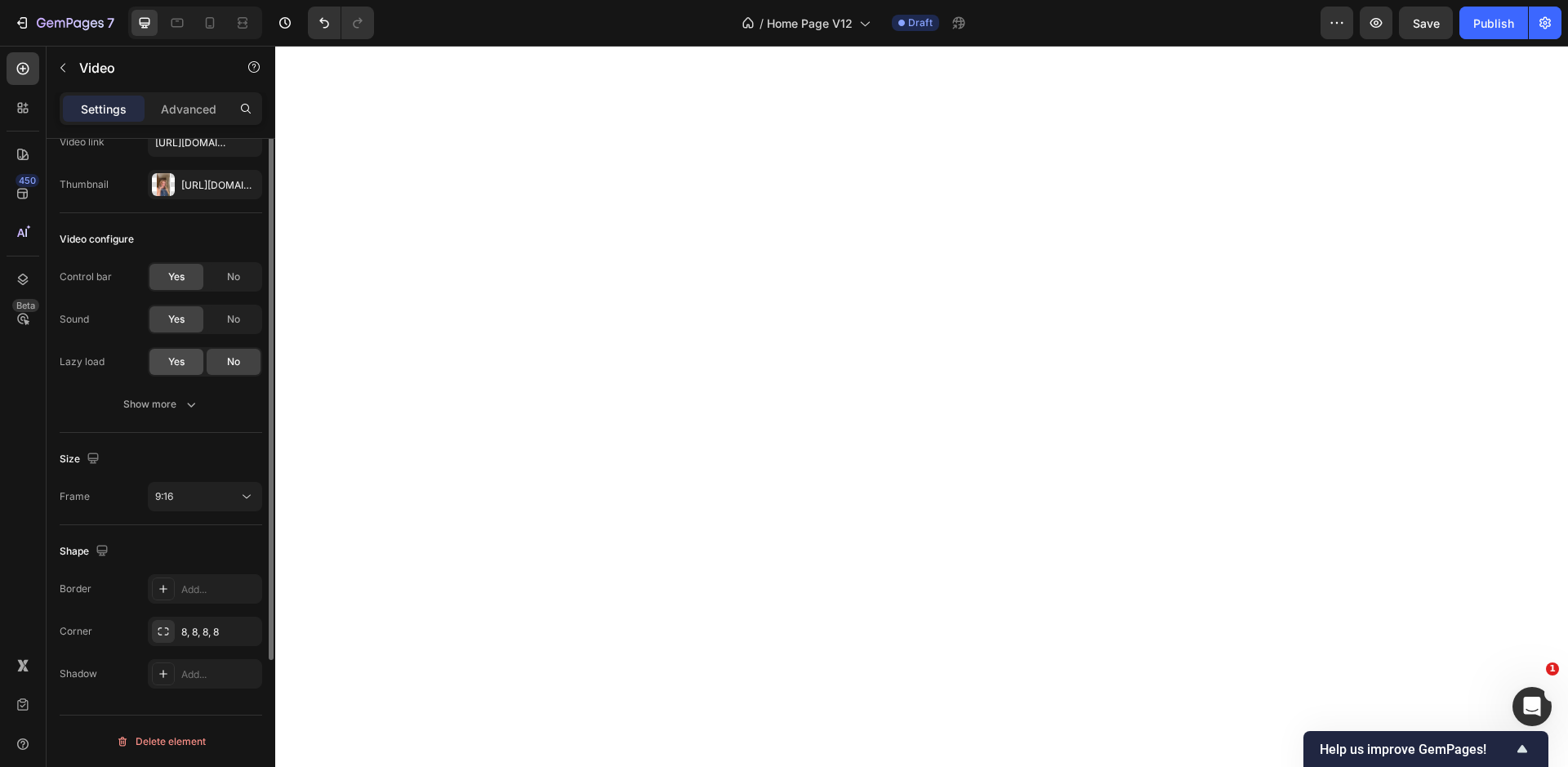
scroll to position [0, 0]
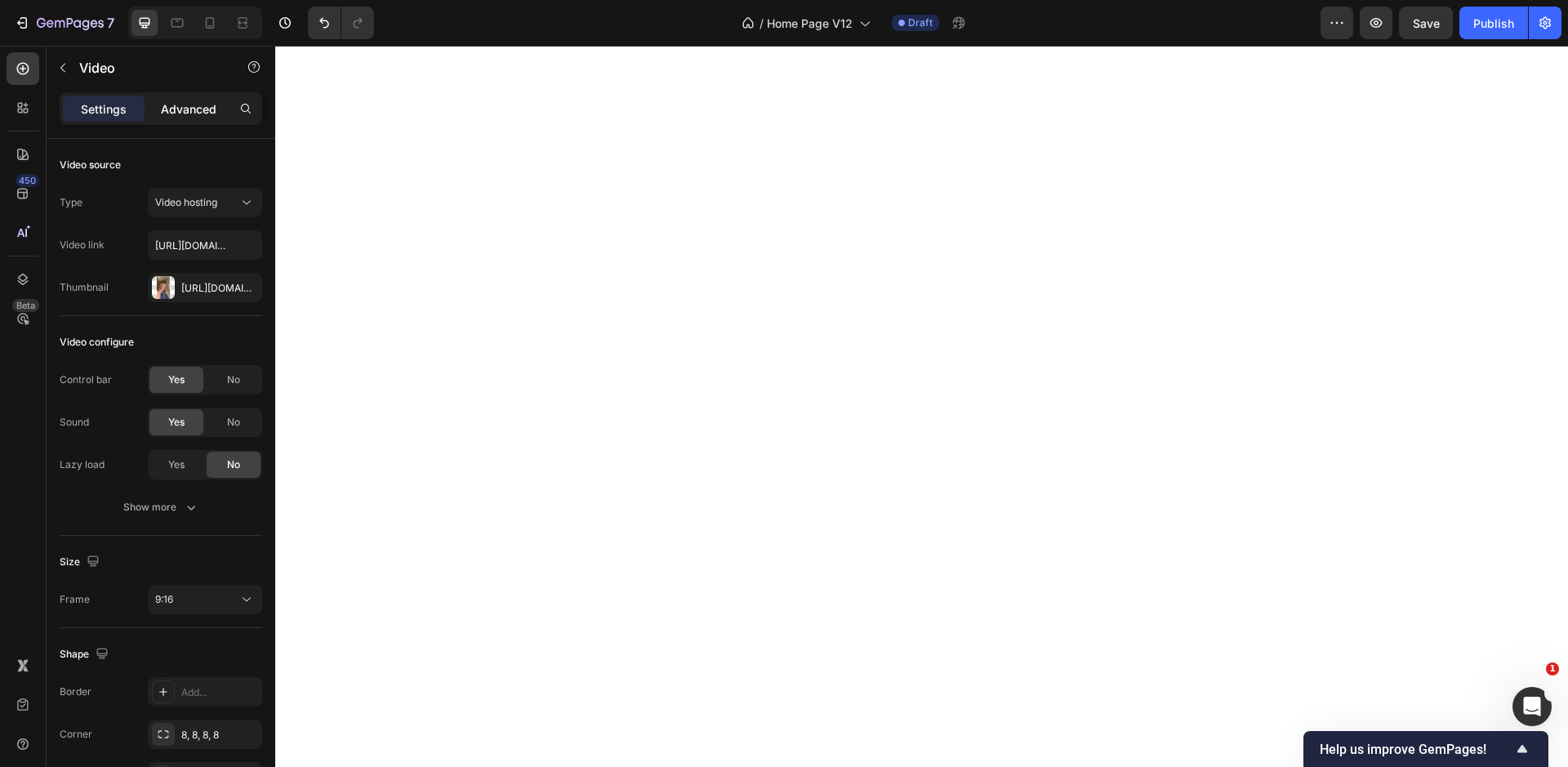
click at [181, 120] on div "Advanced" at bounding box center [188, 108] width 82 height 26
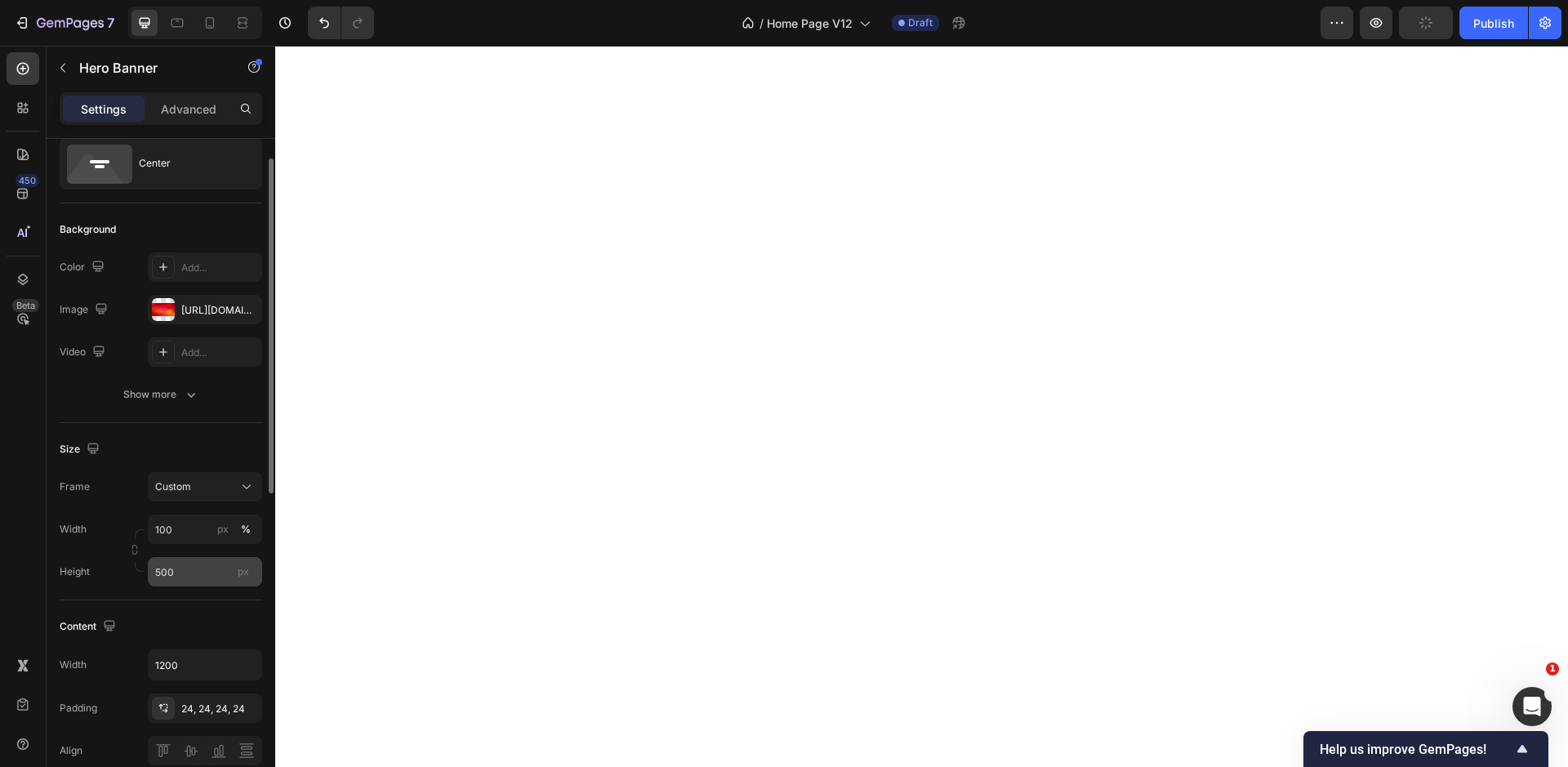
scroll to position [48, 0]
click at [177, 576] on input "500" at bounding box center [204, 575] width 115 height 30
type input "7"
type input "6"
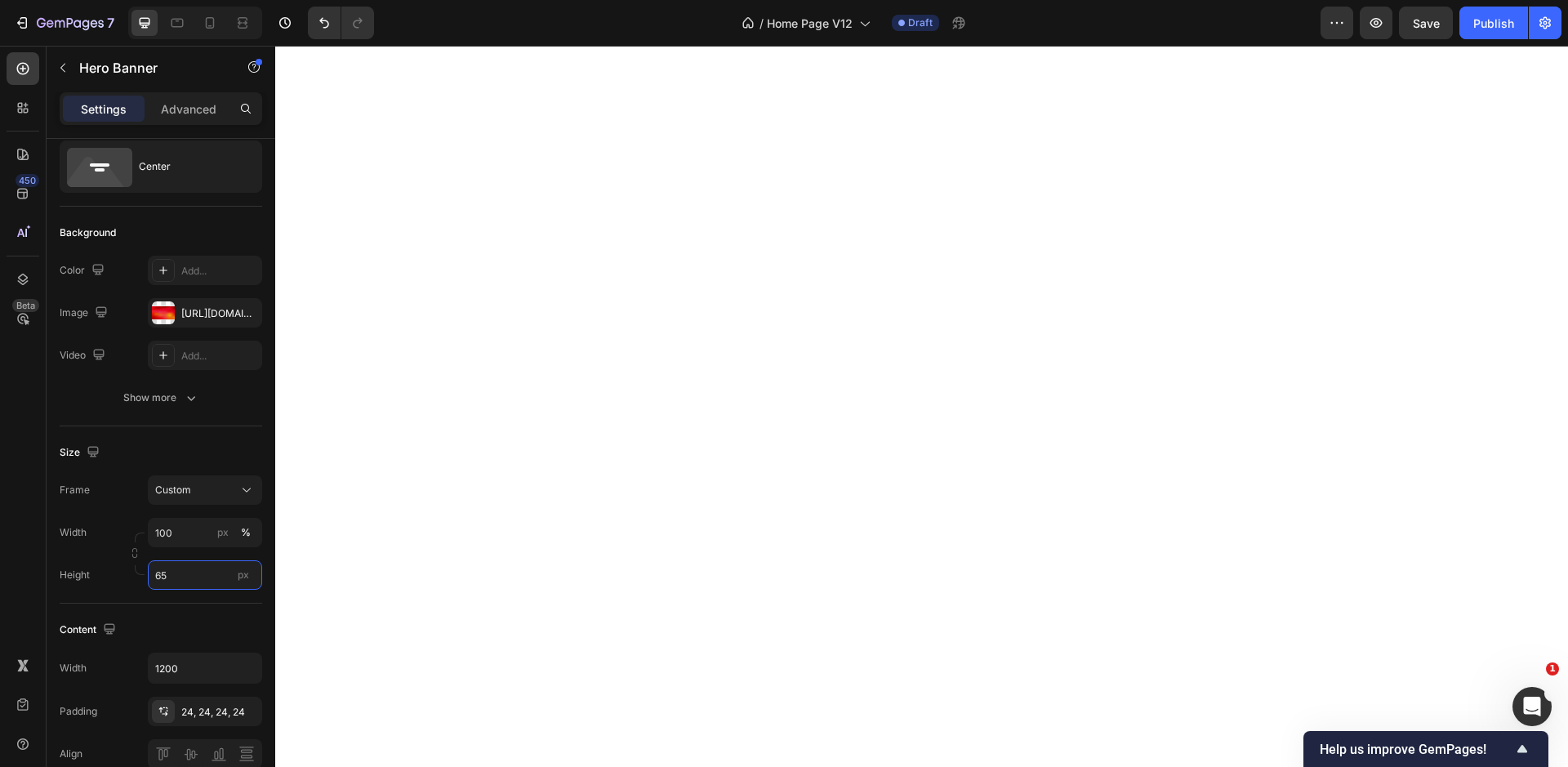
type input "6"
type input "550"
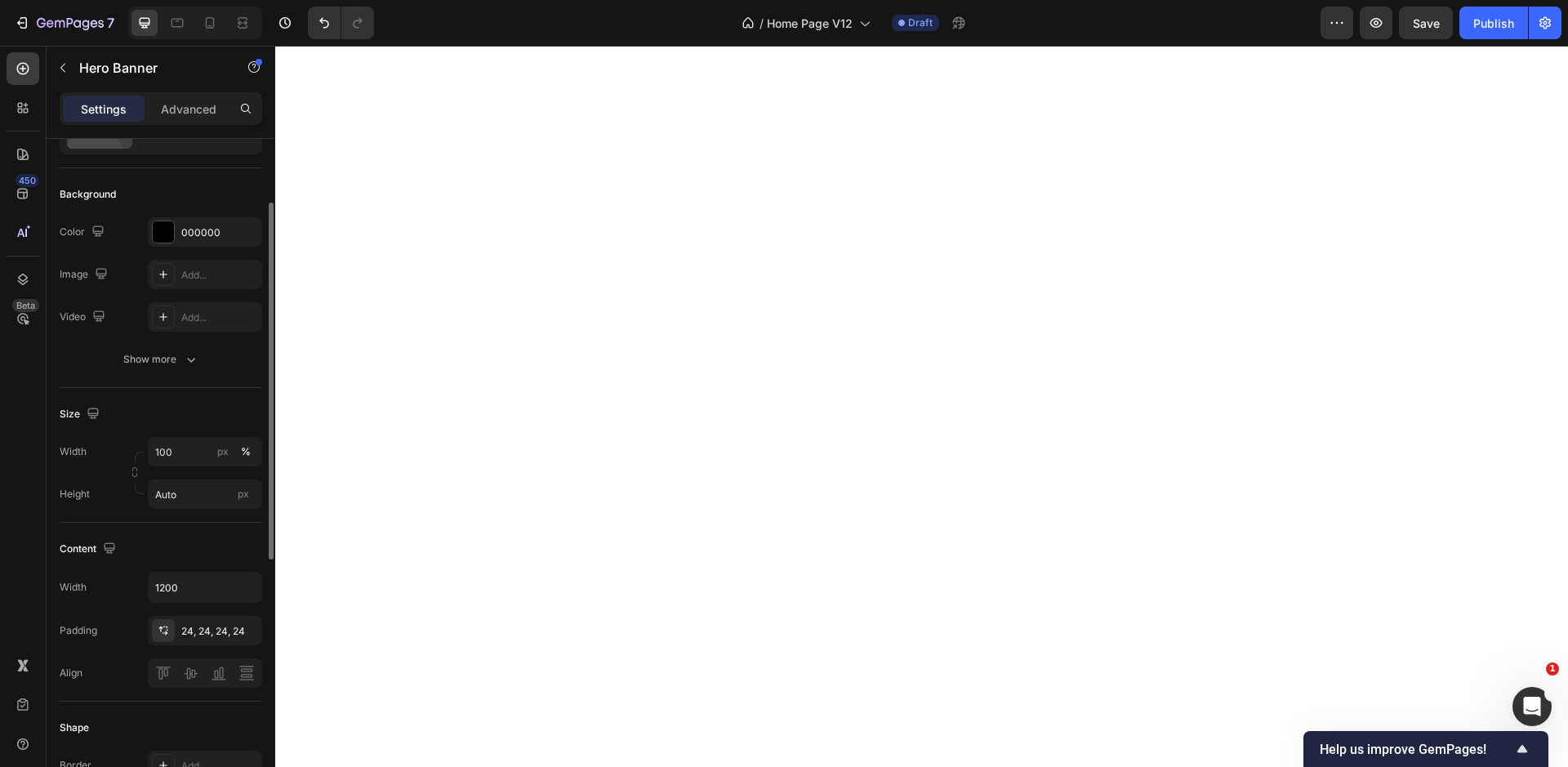
scroll to position [98, 0]
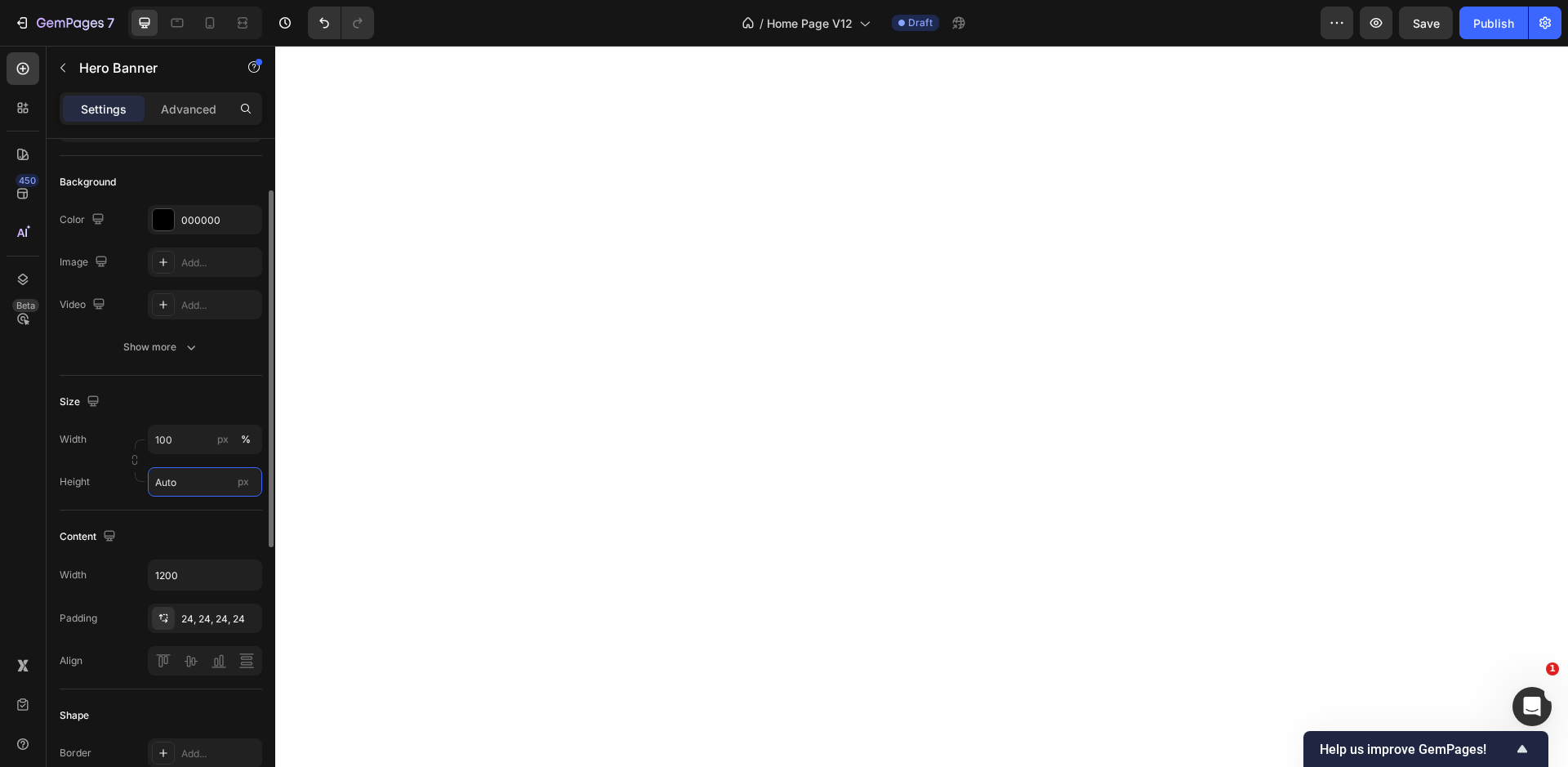
click at [180, 479] on input "Auto" at bounding box center [204, 482] width 115 height 30
type input "300"
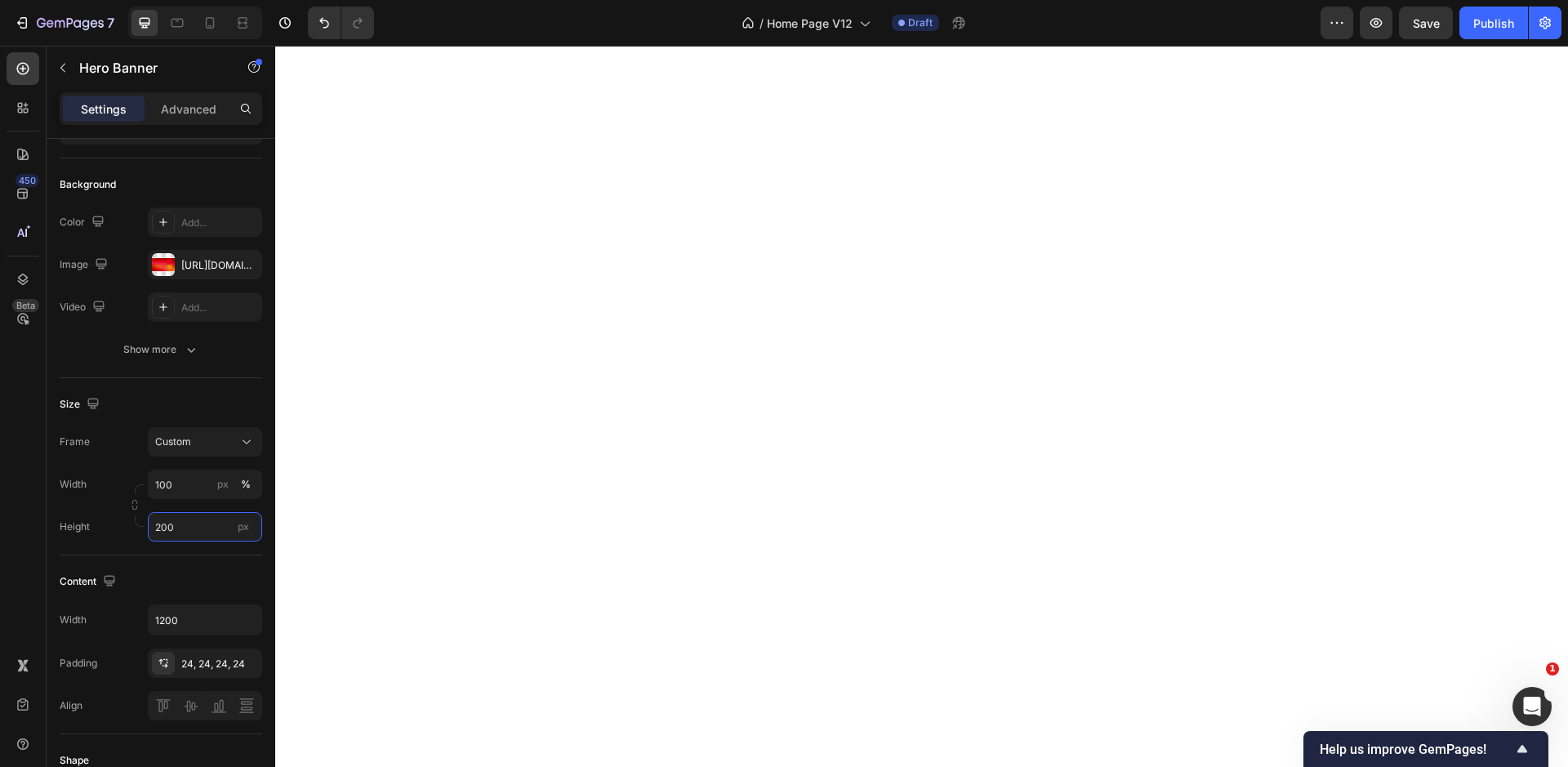
click at [173, 531] on input "200" at bounding box center [204, 527] width 115 height 30
click at [177, 530] on input "300" at bounding box center [204, 527] width 115 height 30
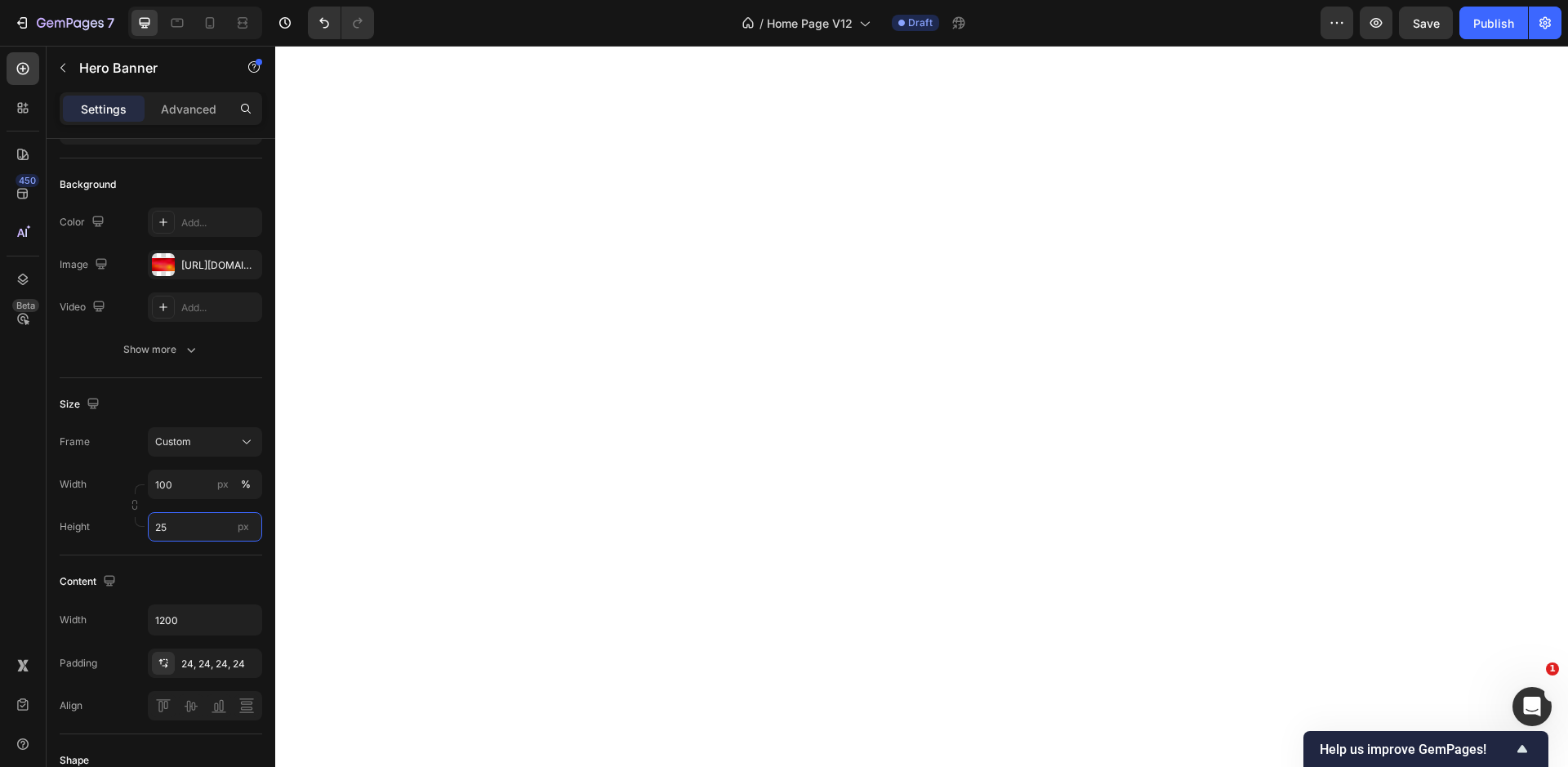
type input "250"
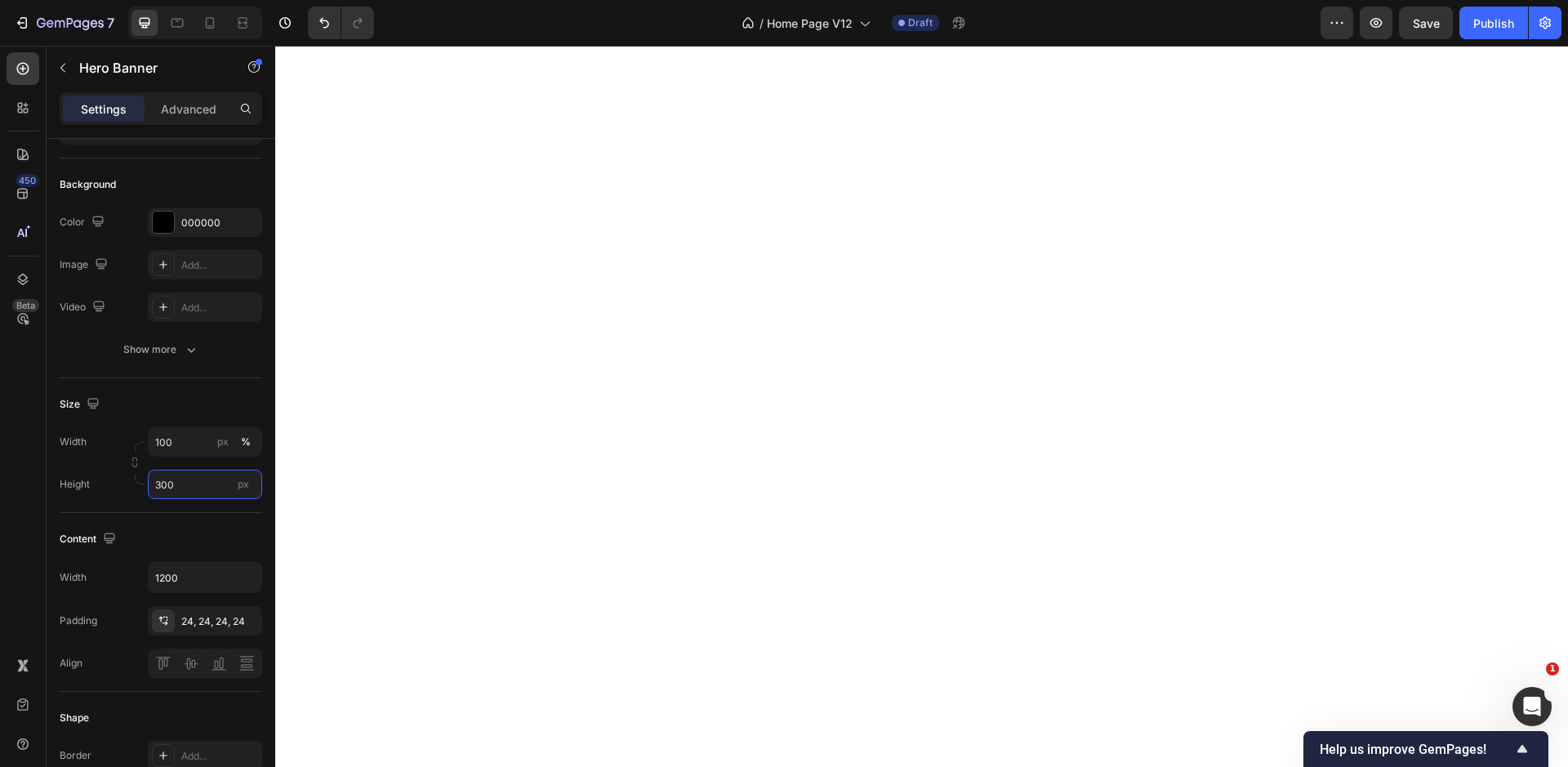
click at [188, 482] on input "300" at bounding box center [204, 484] width 115 height 30
type input "250"
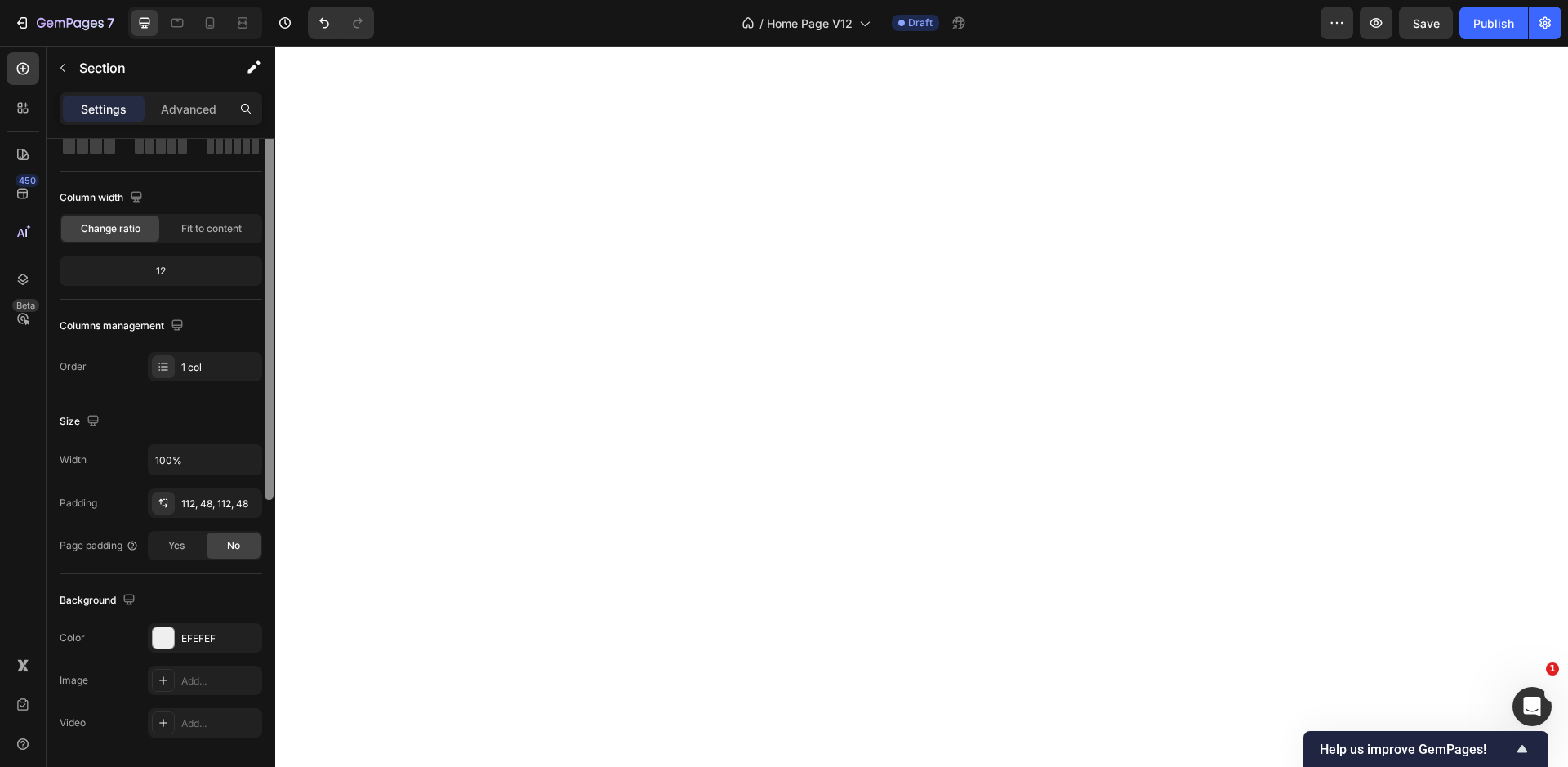
scroll to position [0, 0]
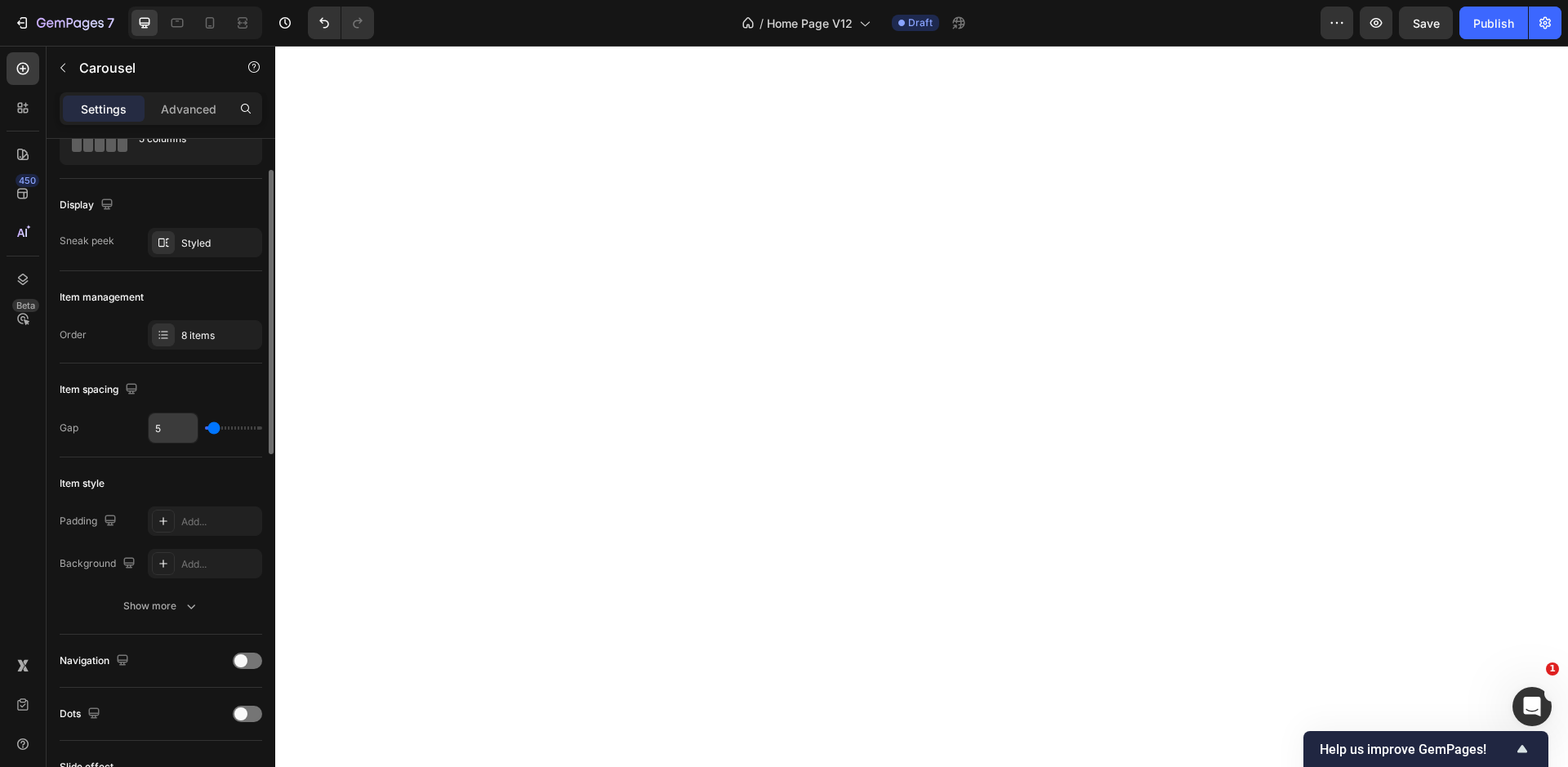
click at [165, 430] on input "5" at bounding box center [173, 428] width 49 height 30
type input "3"
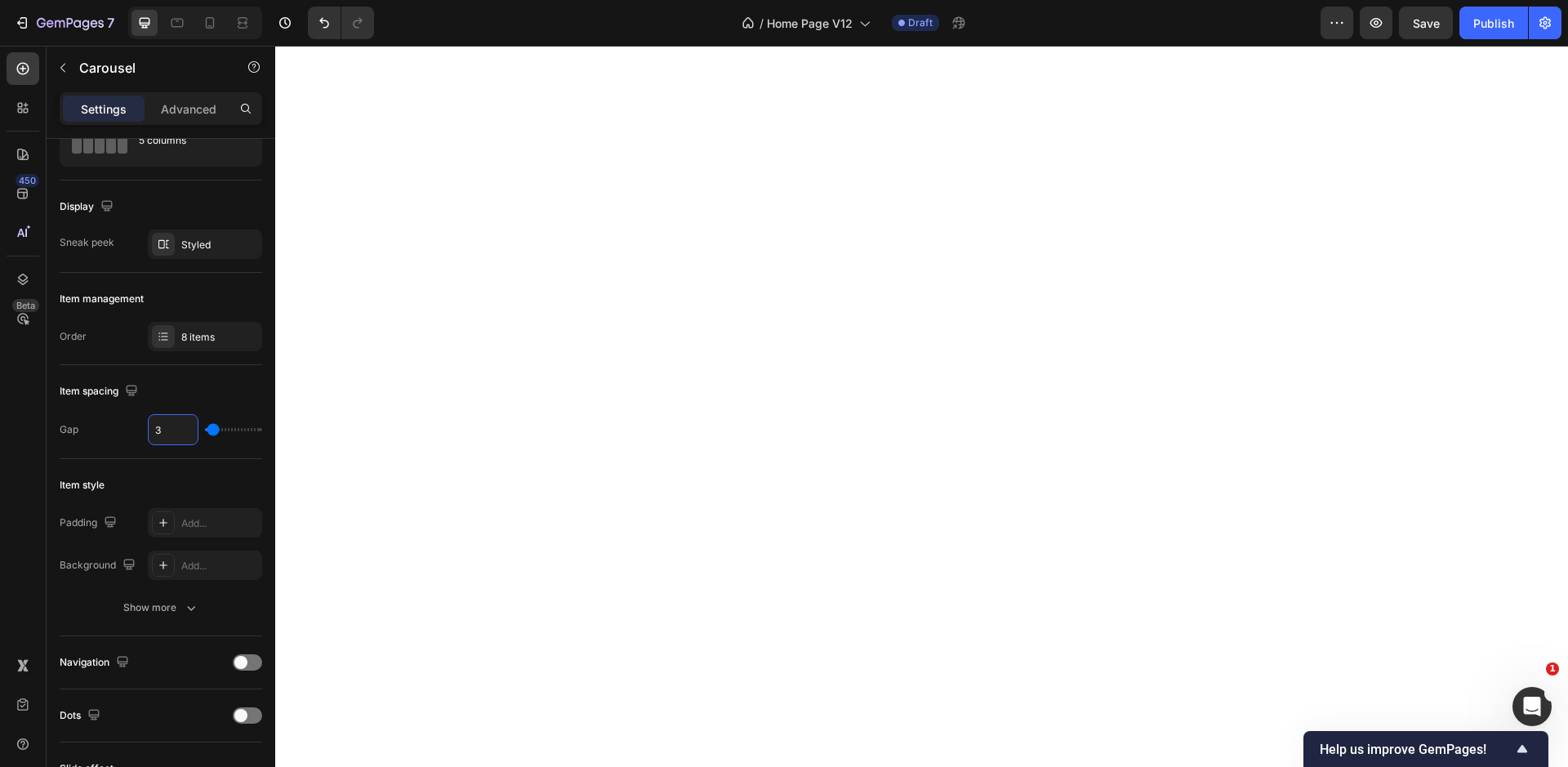
type input "30"
type input "3"
type input "0"
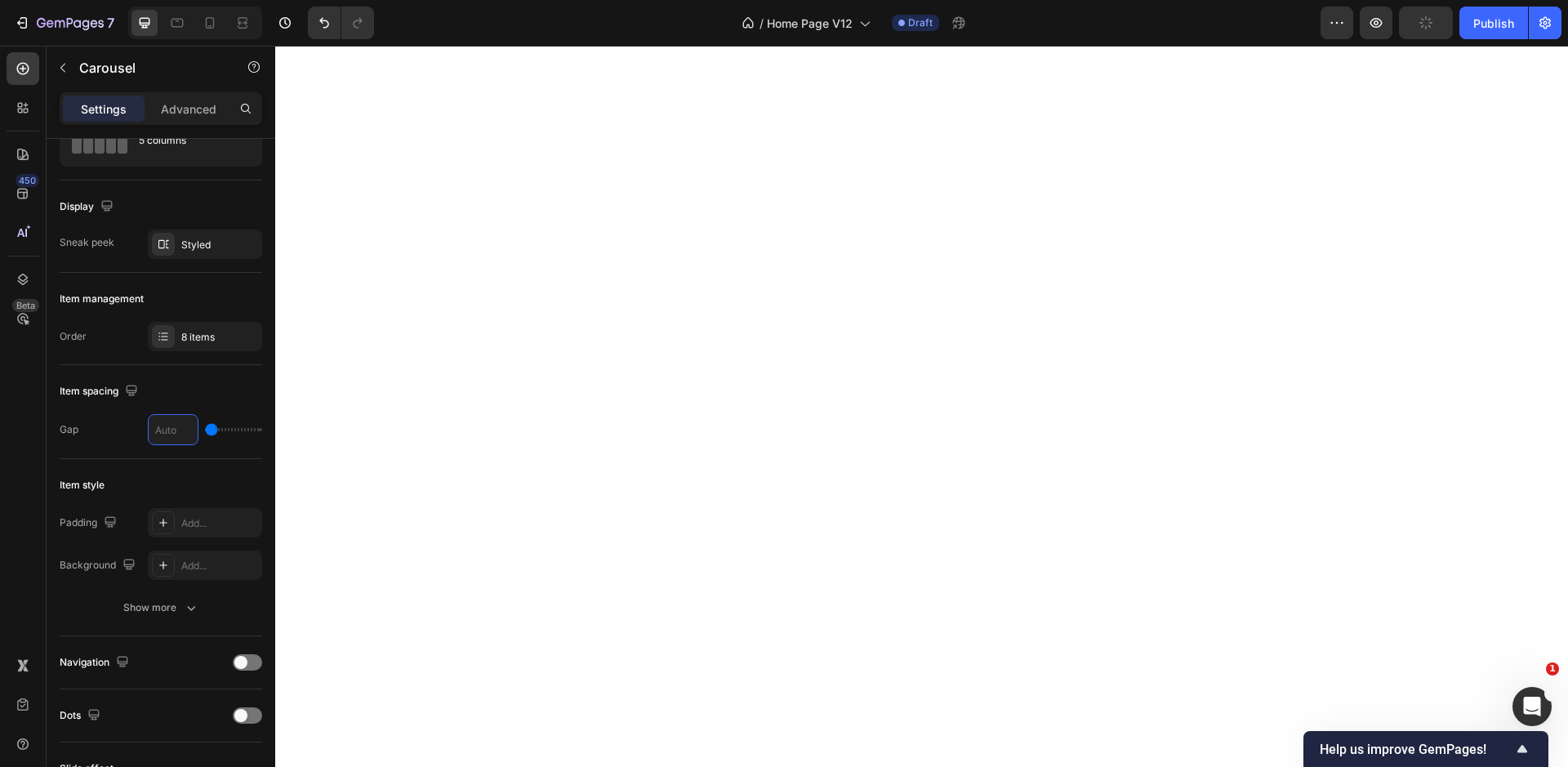
type input "2"
type input "20"
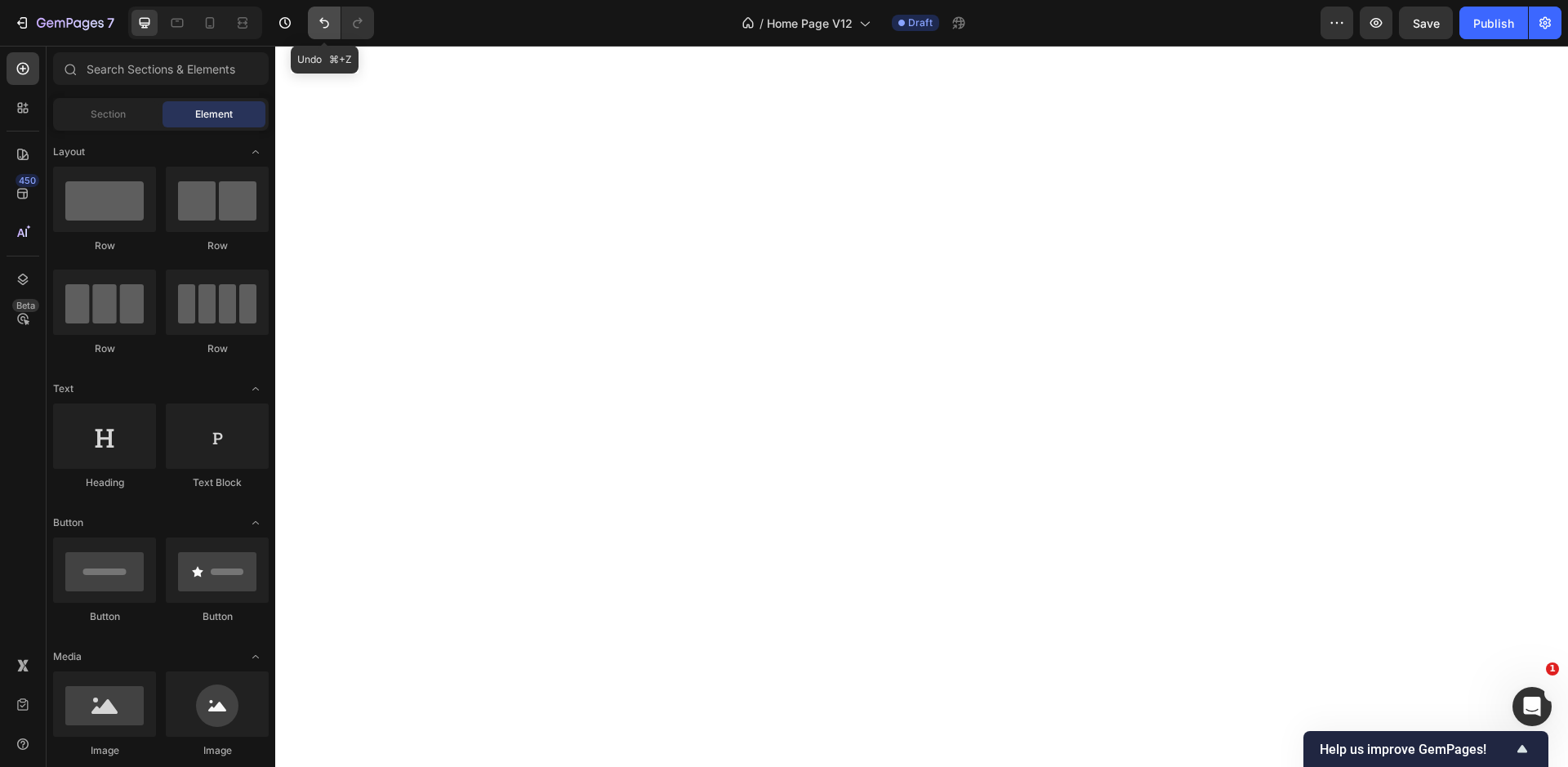
click at [326, 23] on icon "Undo/Redo" at bounding box center [325, 23] width 17 height 17
click at [325, 21] on icon "Undo/Redo" at bounding box center [324, 22] width 10 height 10
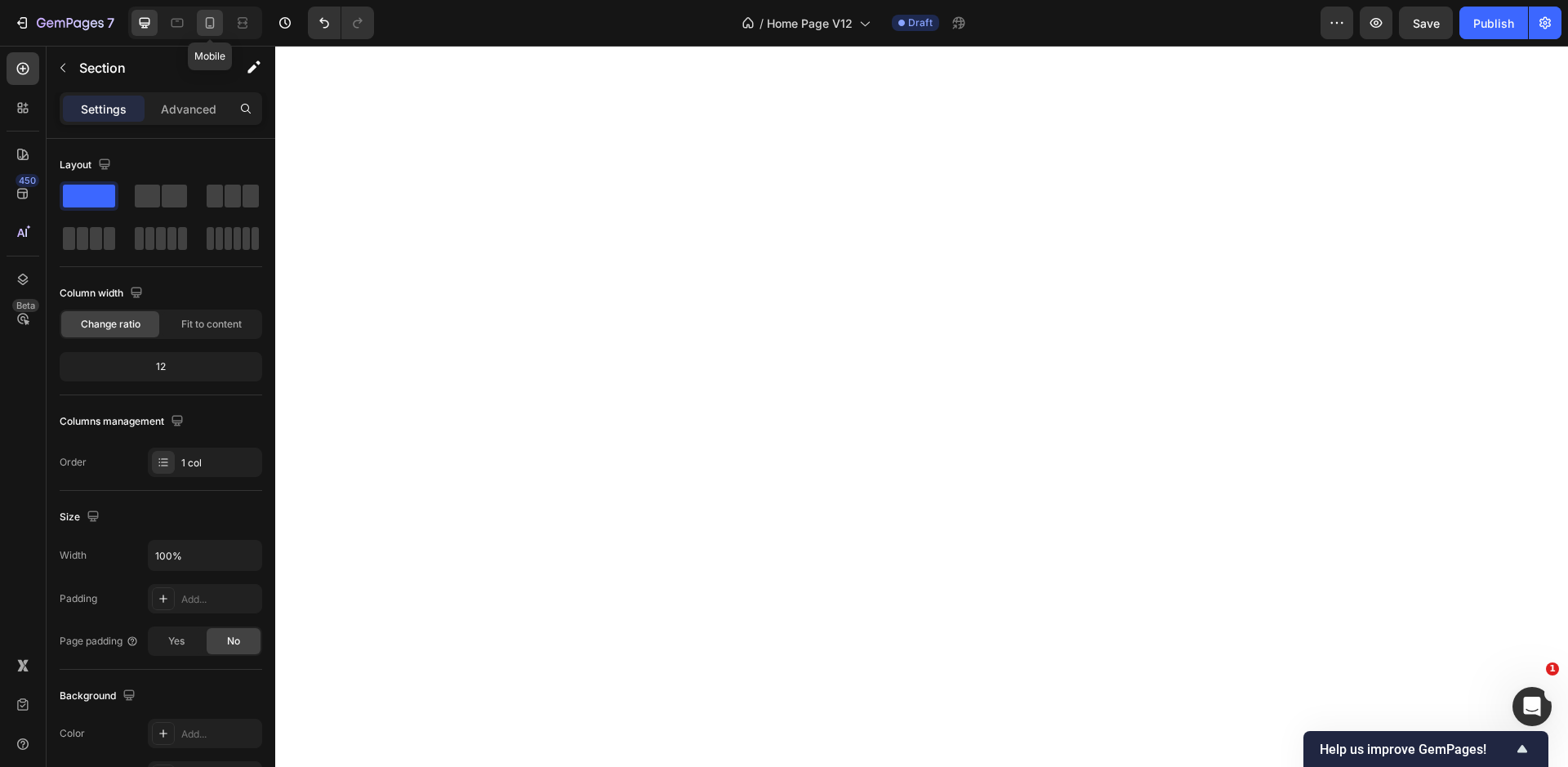
click at [223, 23] on div at bounding box center [210, 23] width 26 height 26
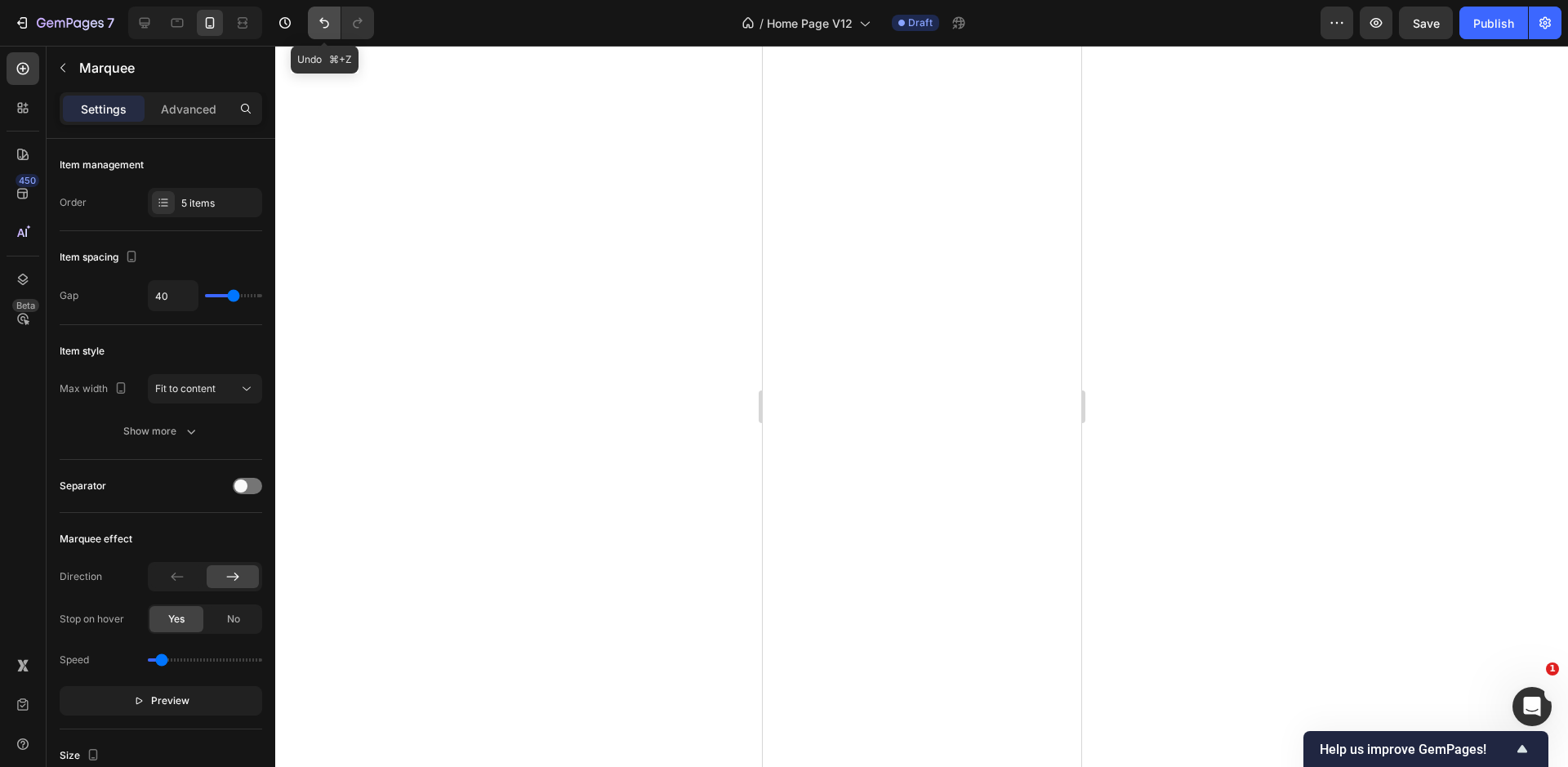
click at [318, 21] on icon "Undo/Redo" at bounding box center [325, 23] width 17 height 17
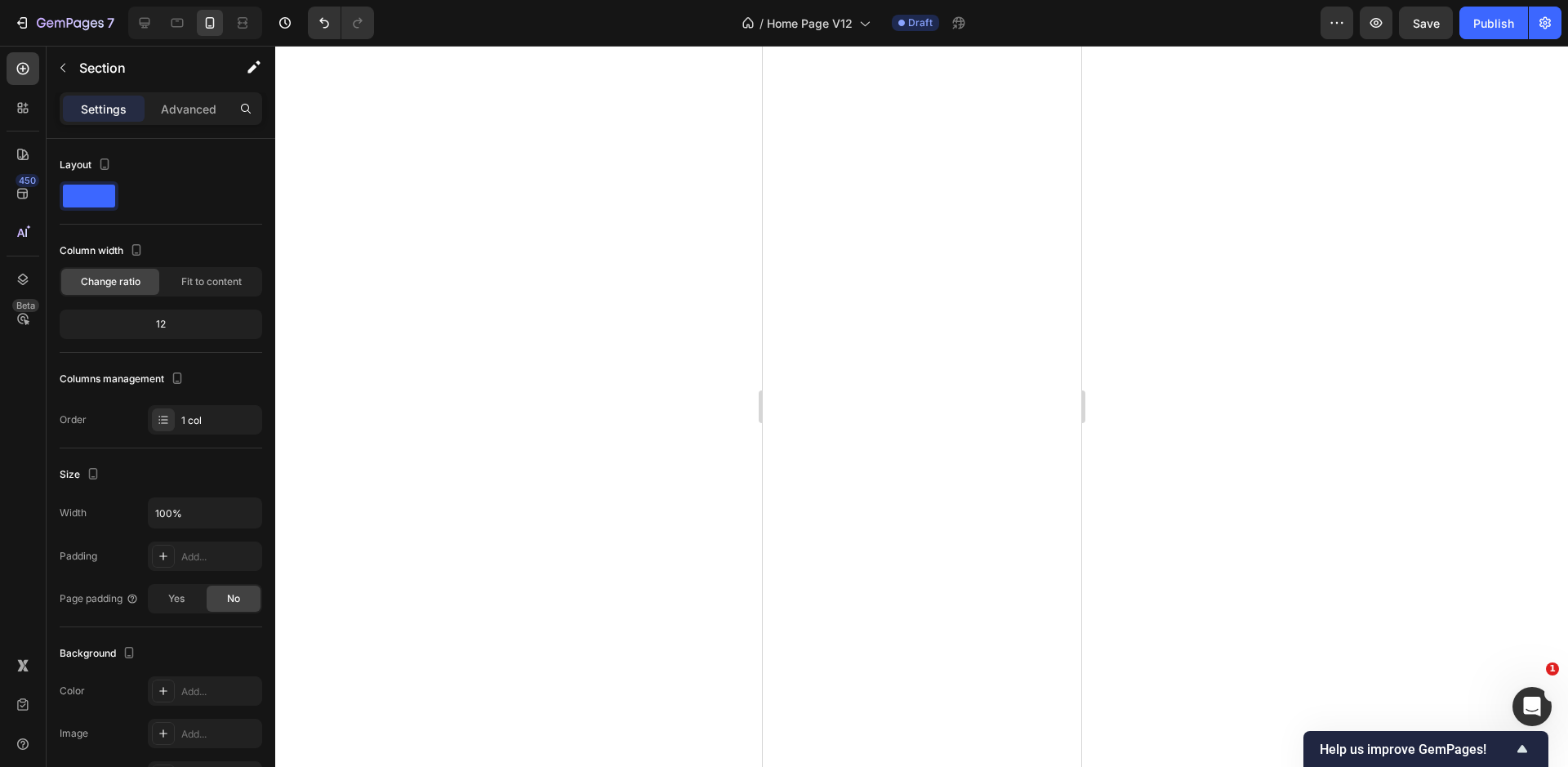
click at [657, 443] on div at bounding box center [922, 406] width 1293 height 721
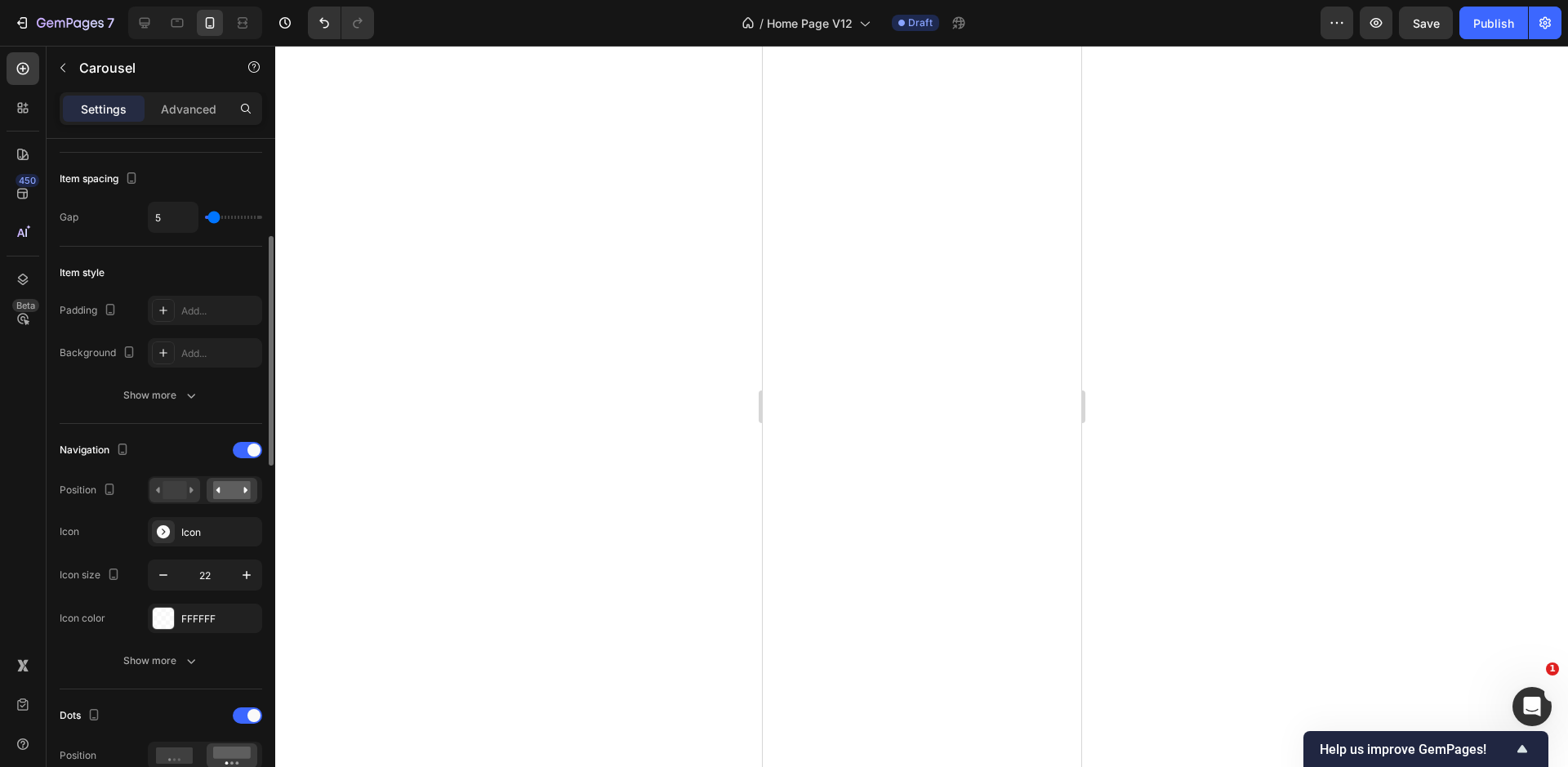
scroll to position [285, 0]
click at [248, 451] on span at bounding box center [254, 451] width 13 height 13
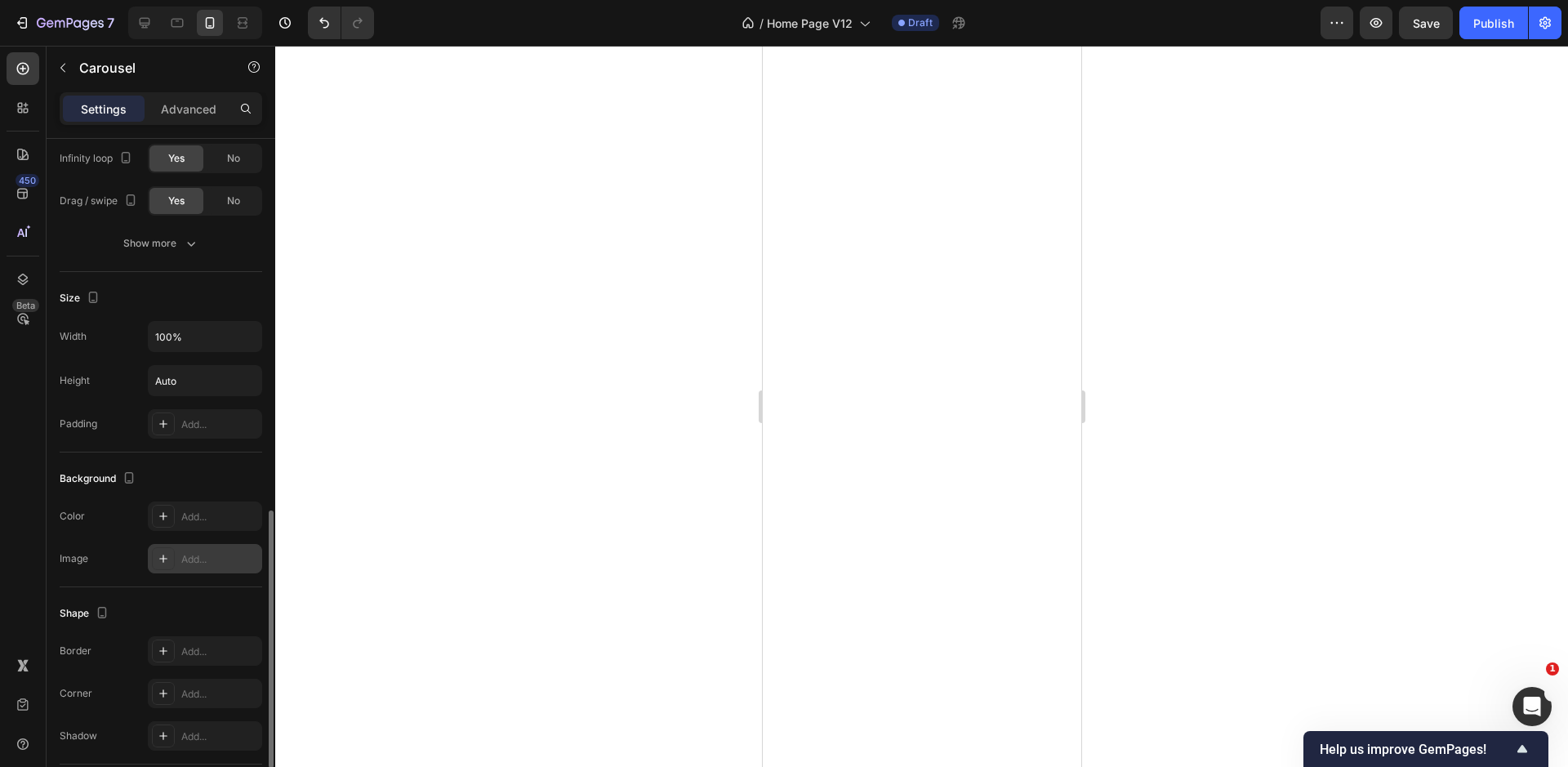
scroll to position [1093, 0]
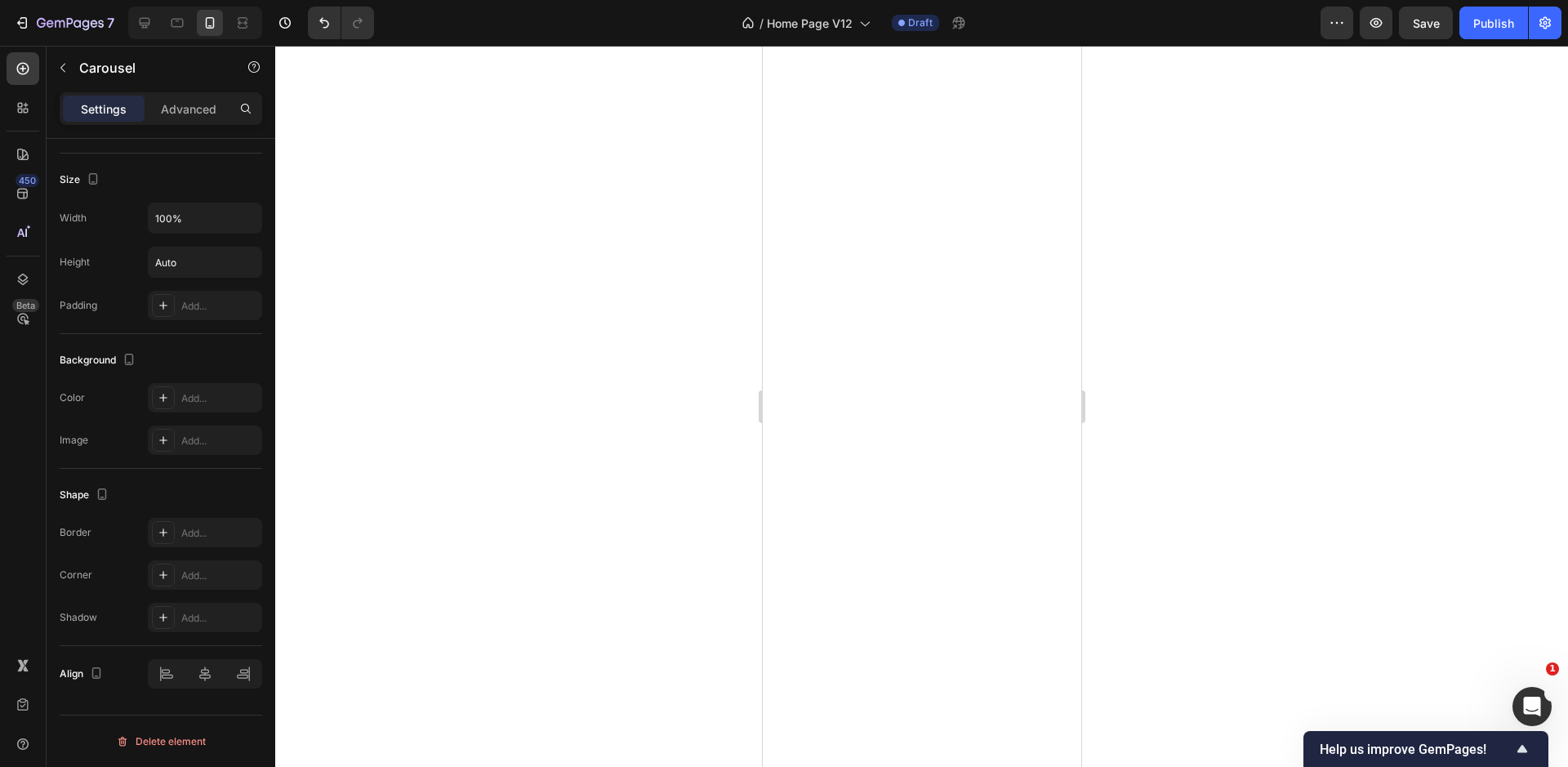
click at [644, 408] on div at bounding box center [922, 406] width 1293 height 721
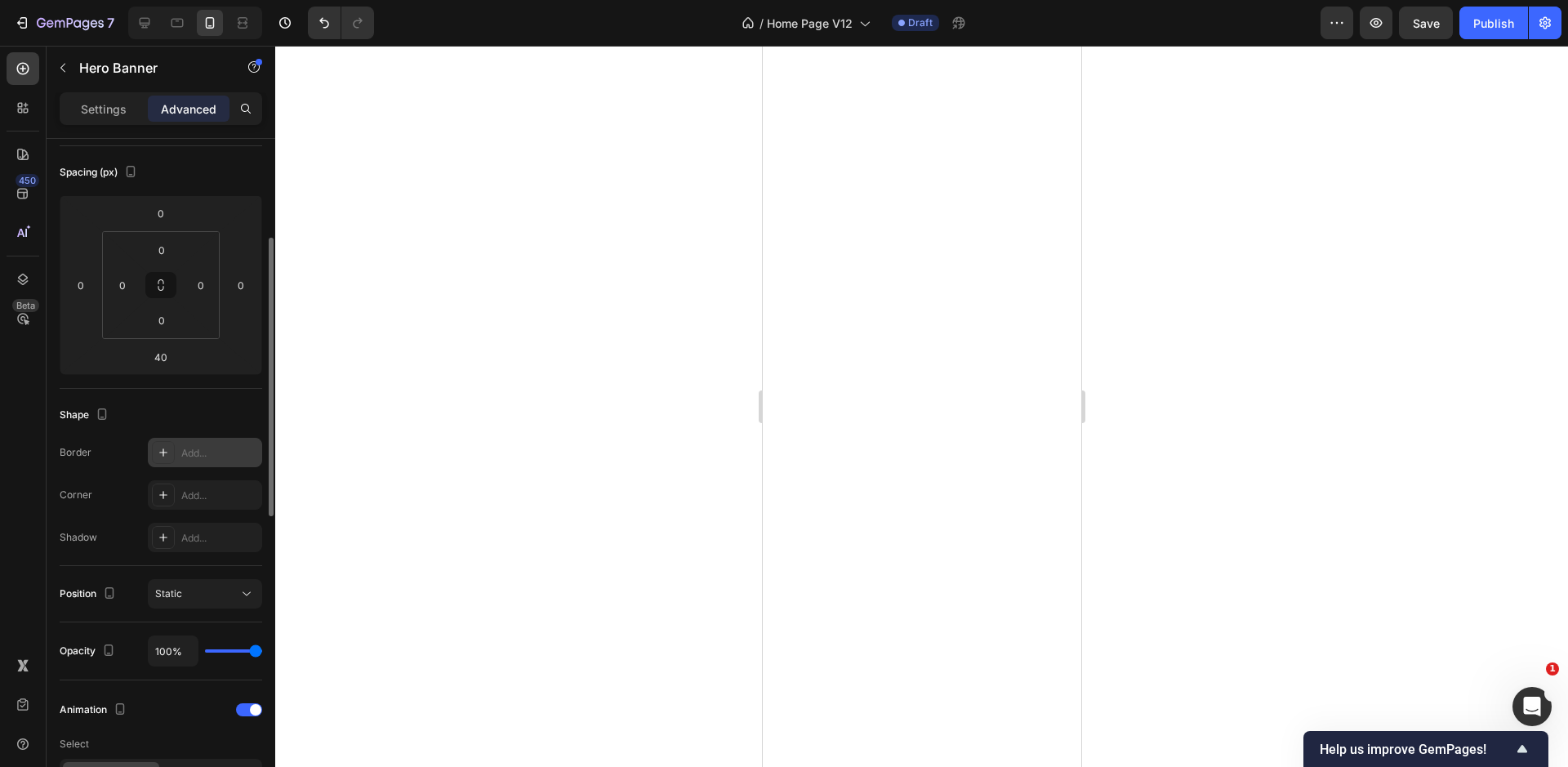
scroll to position [287, 0]
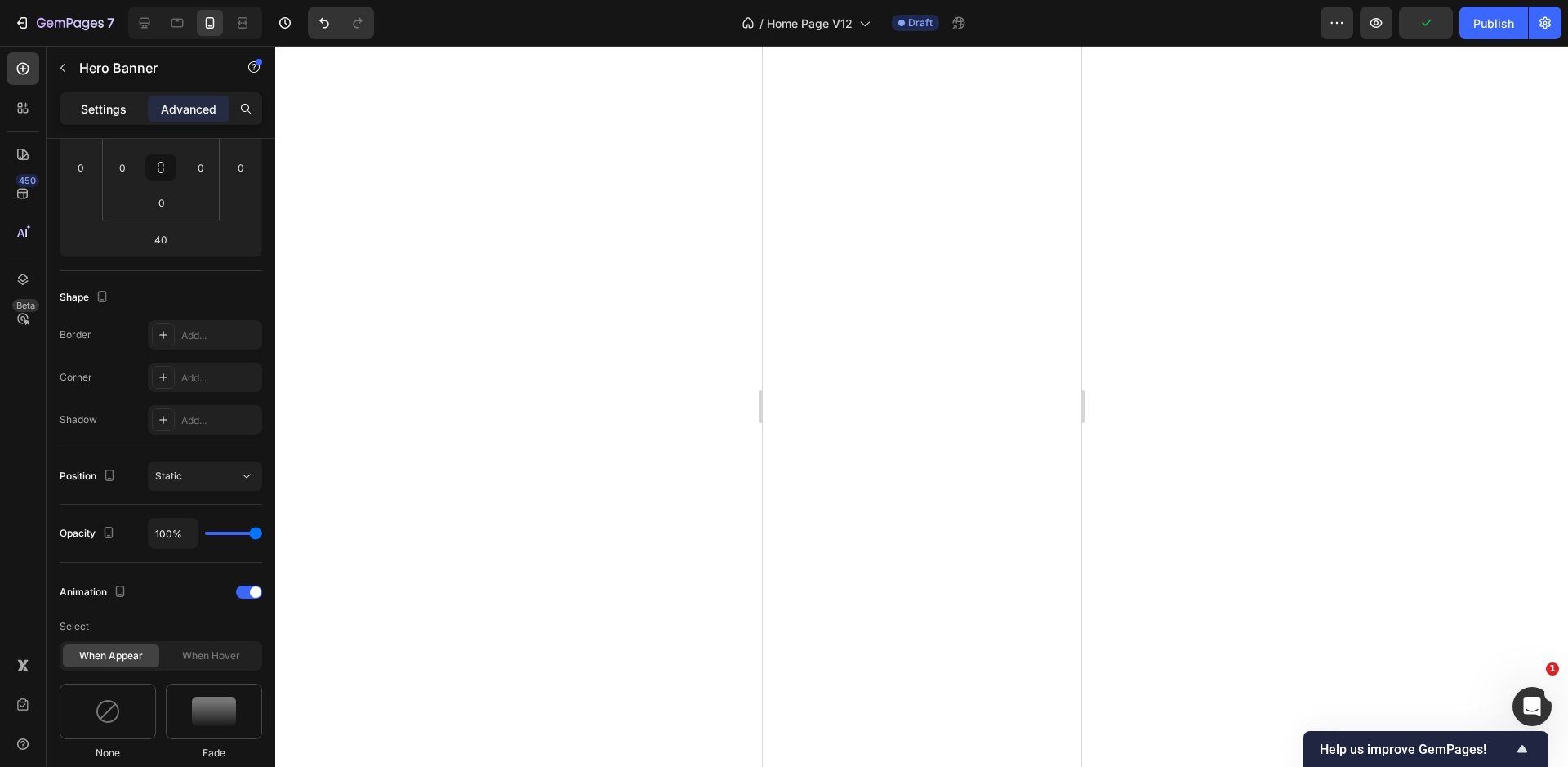
click at [108, 119] on div "Settings" at bounding box center [104, 108] width 82 height 26
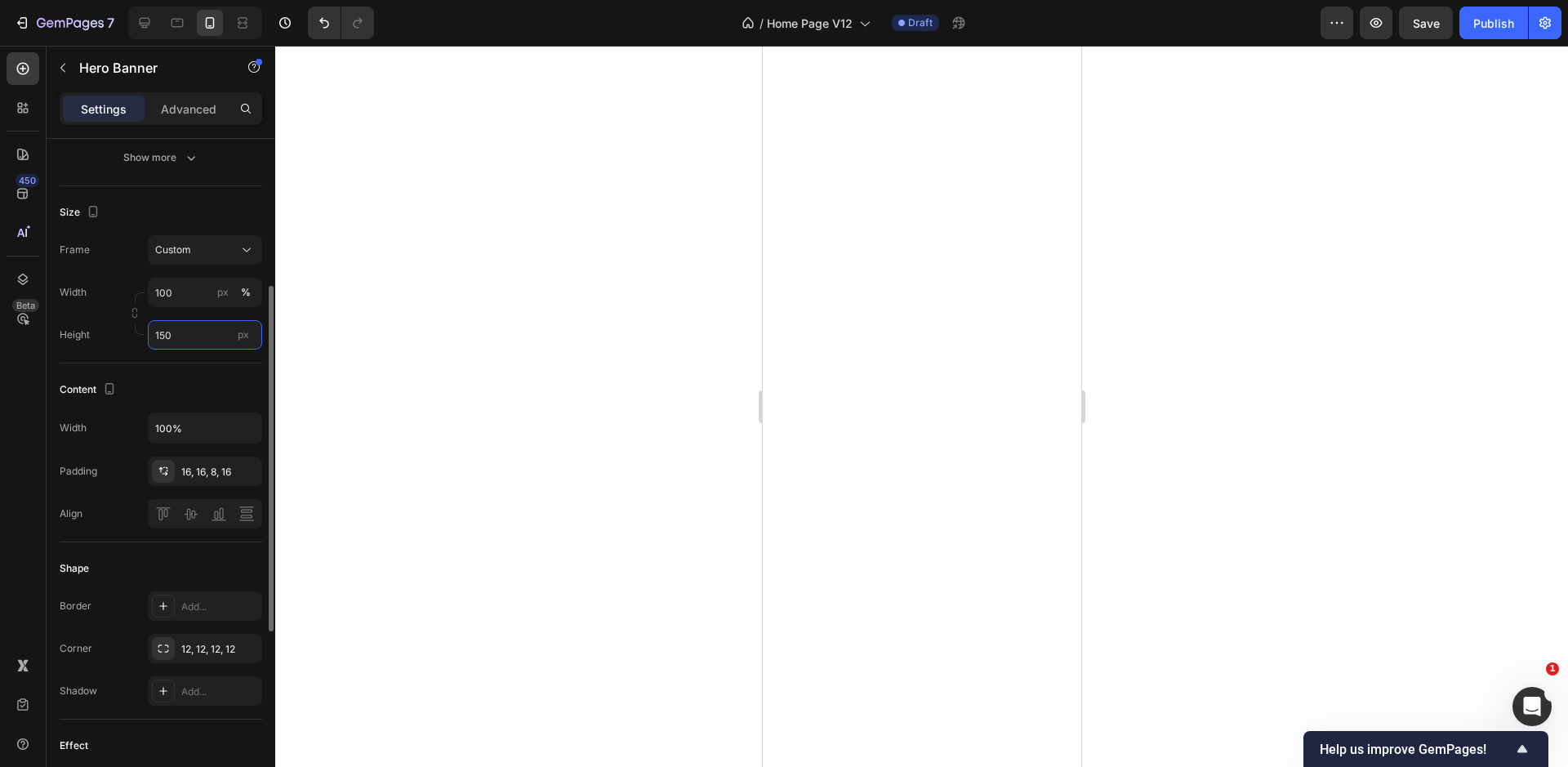
click at [168, 331] on input "150" at bounding box center [204, 335] width 115 height 30
click at [198, 378] on span "Fit content" at bounding box center [178, 374] width 49 height 15
type input "Auto"
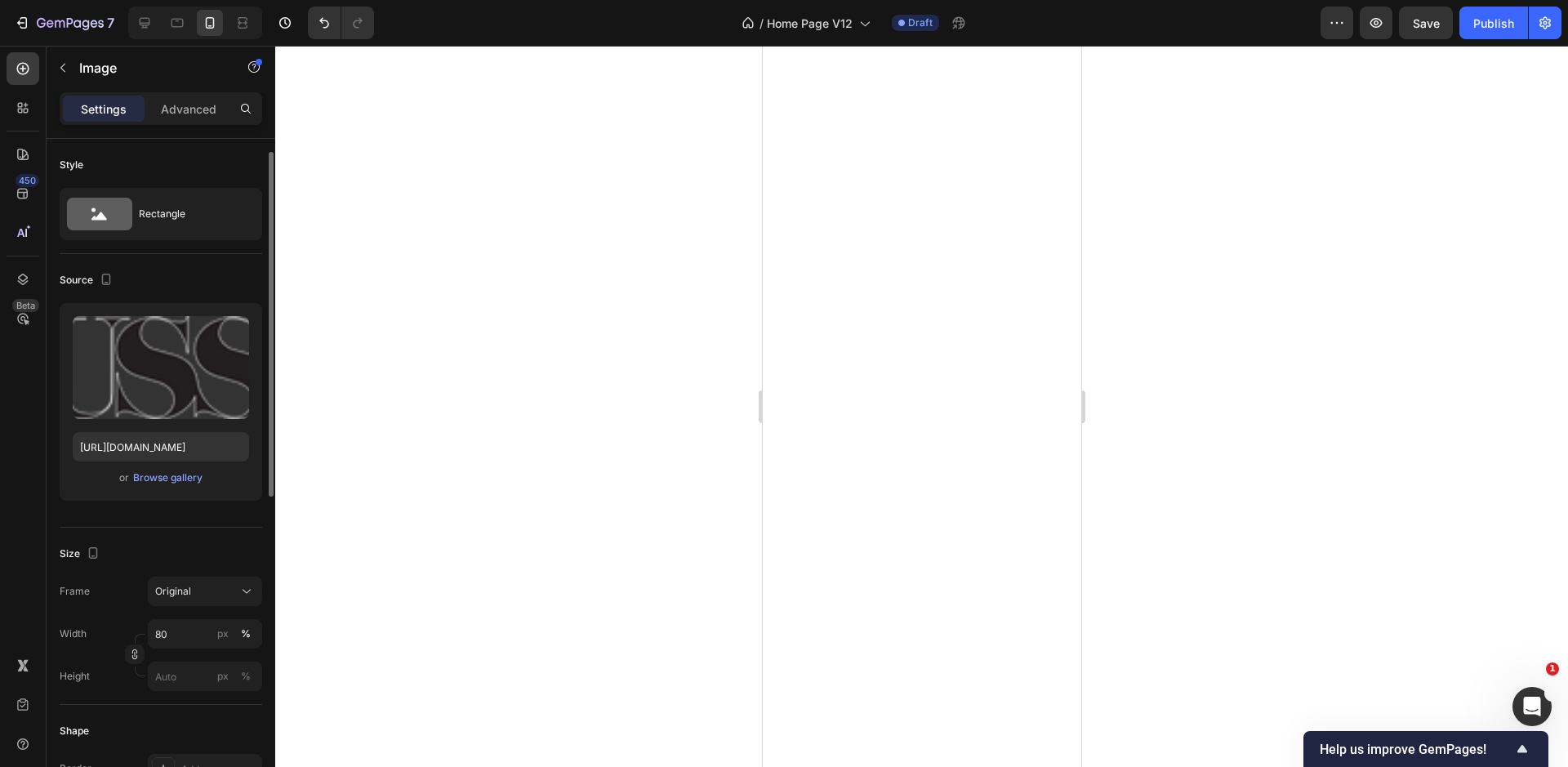
scroll to position [9, 0]
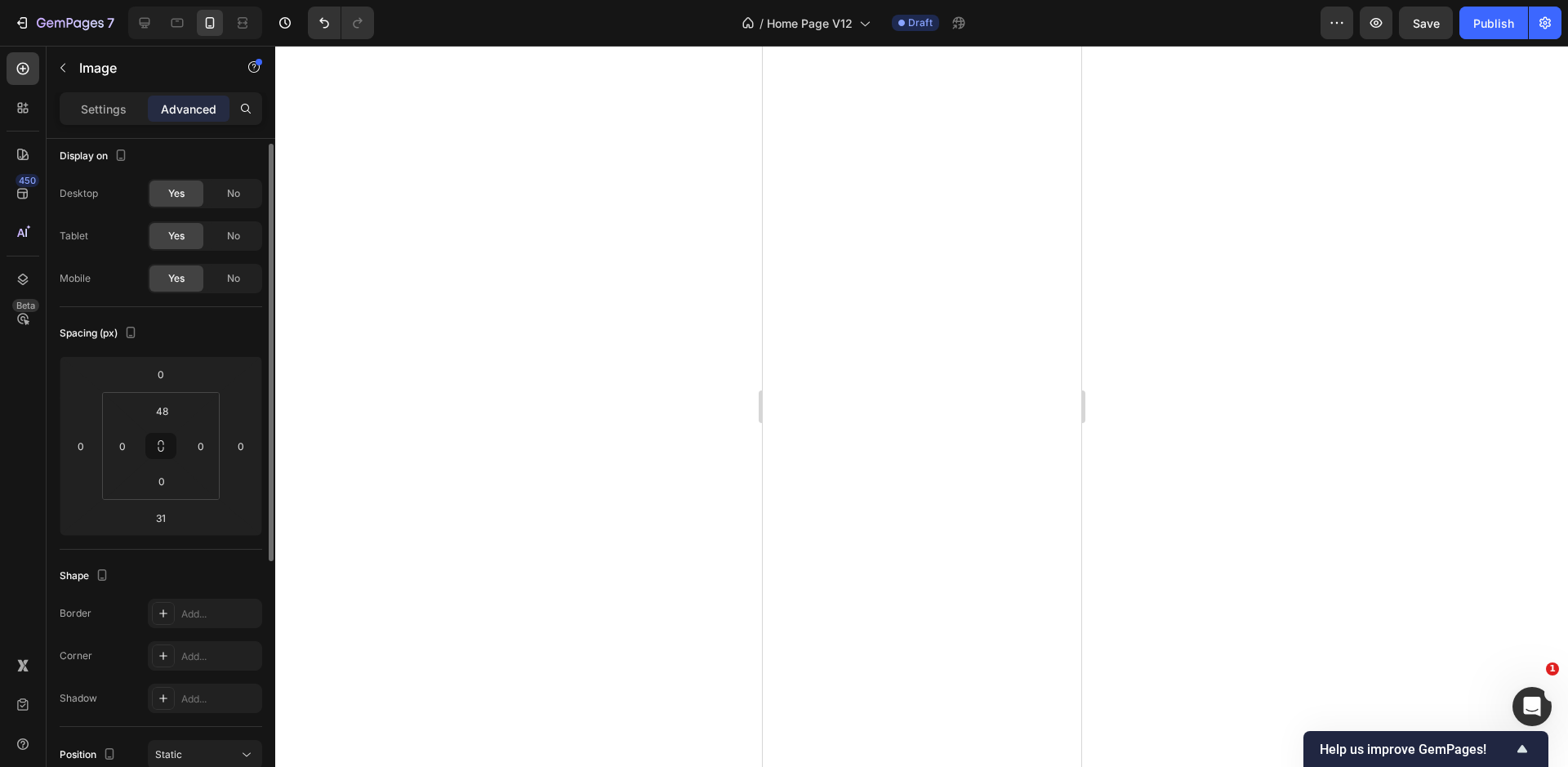
click at [630, 572] on div at bounding box center [922, 406] width 1293 height 721
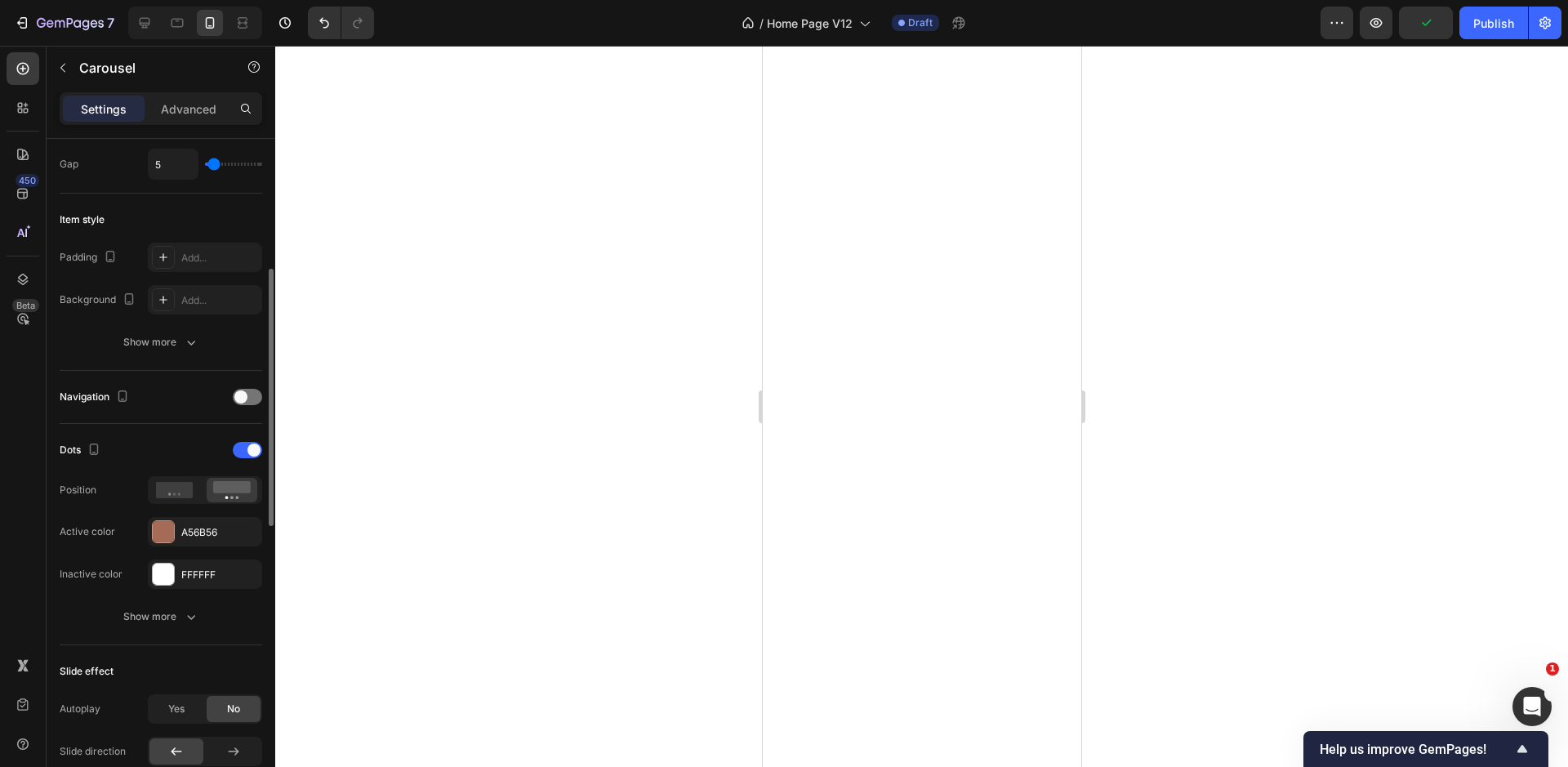
scroll to position [340, 0]
click at [249, 445] on div at bounding box center [247, 452] width 30 height 13
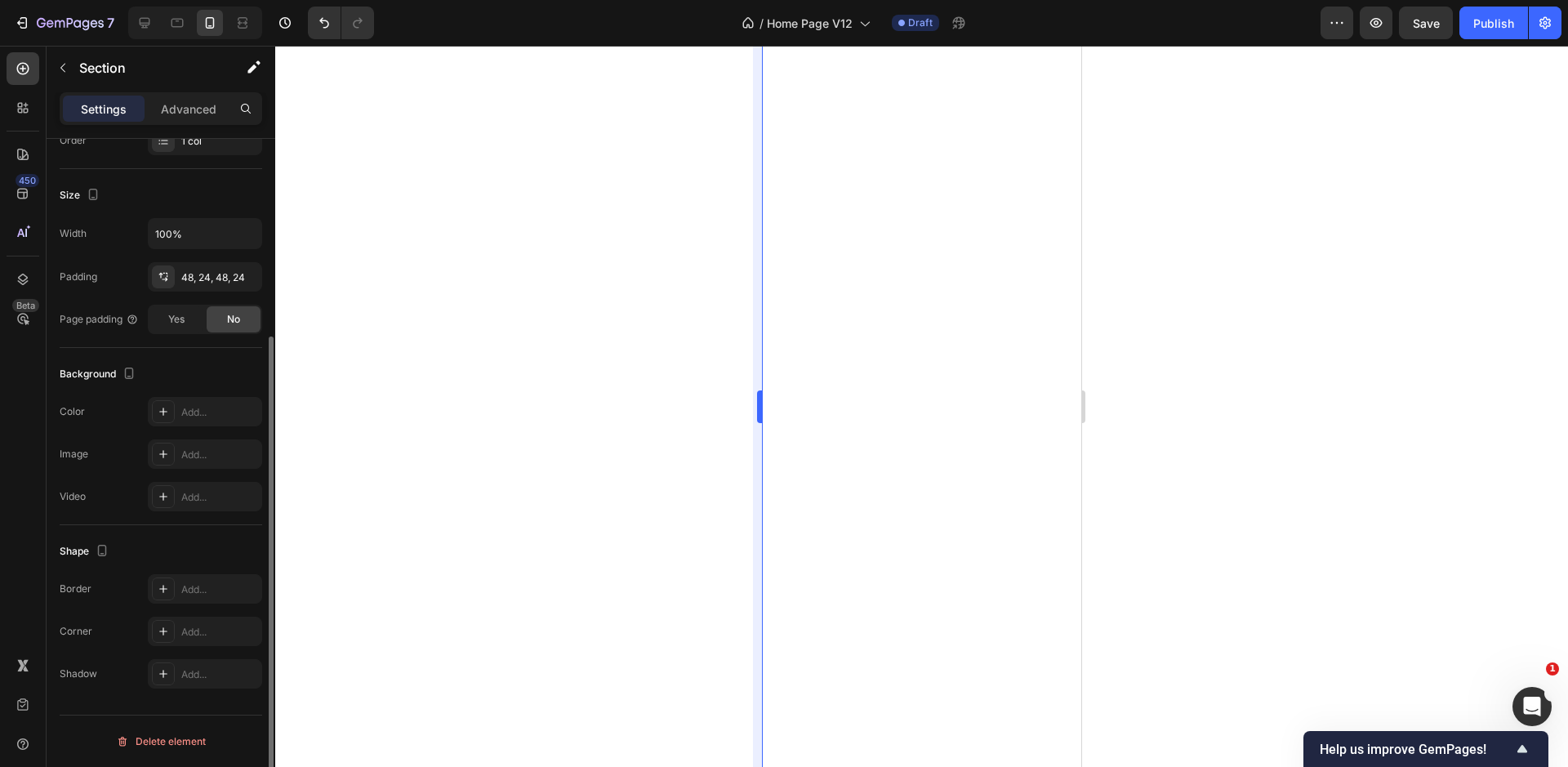
scroll to position [0, 0]
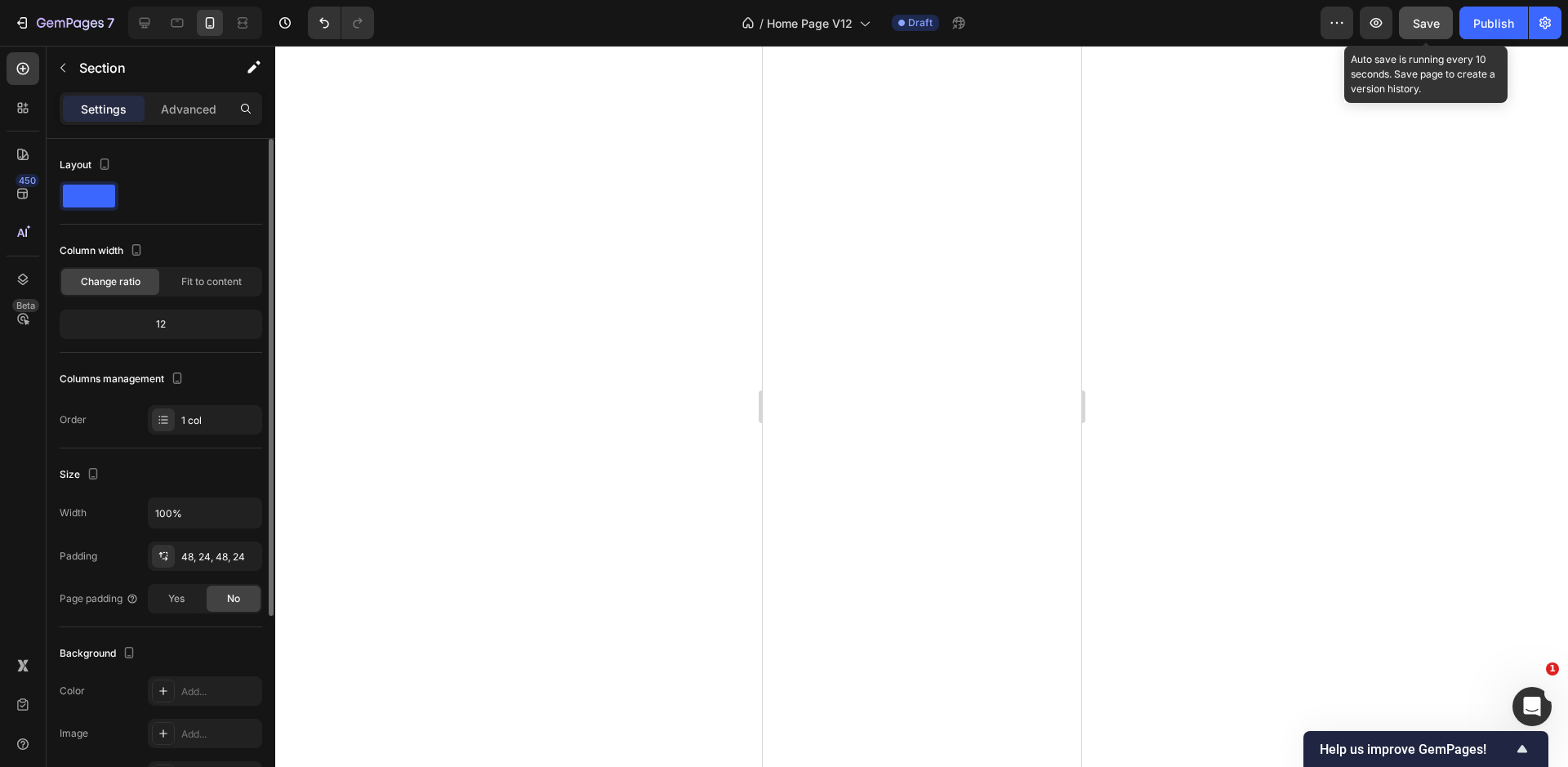
click at [1422, 30] on span "Save" at bounding box center [1425, 23] width 27 height 14
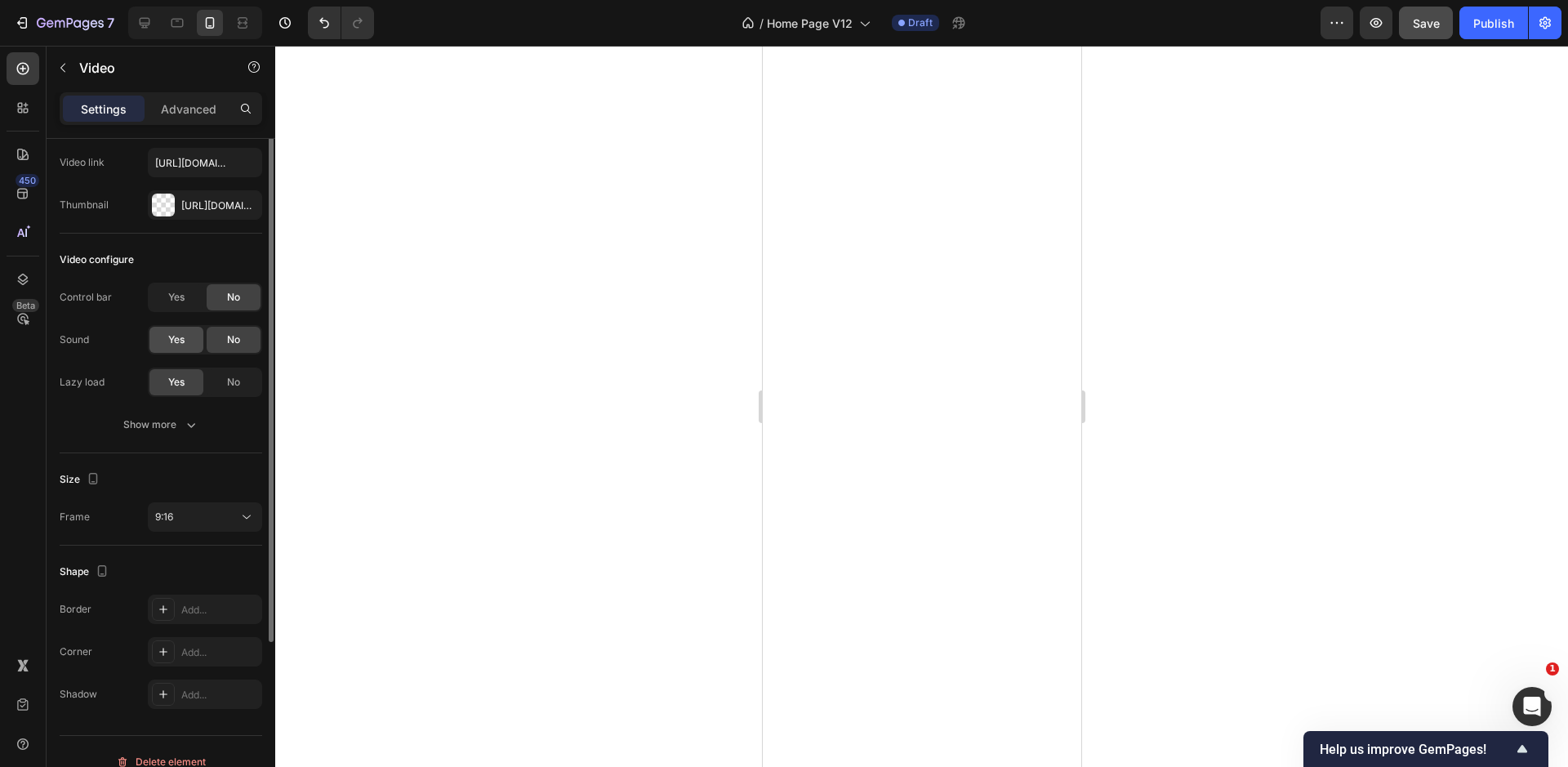
scroll to position [103, 0]
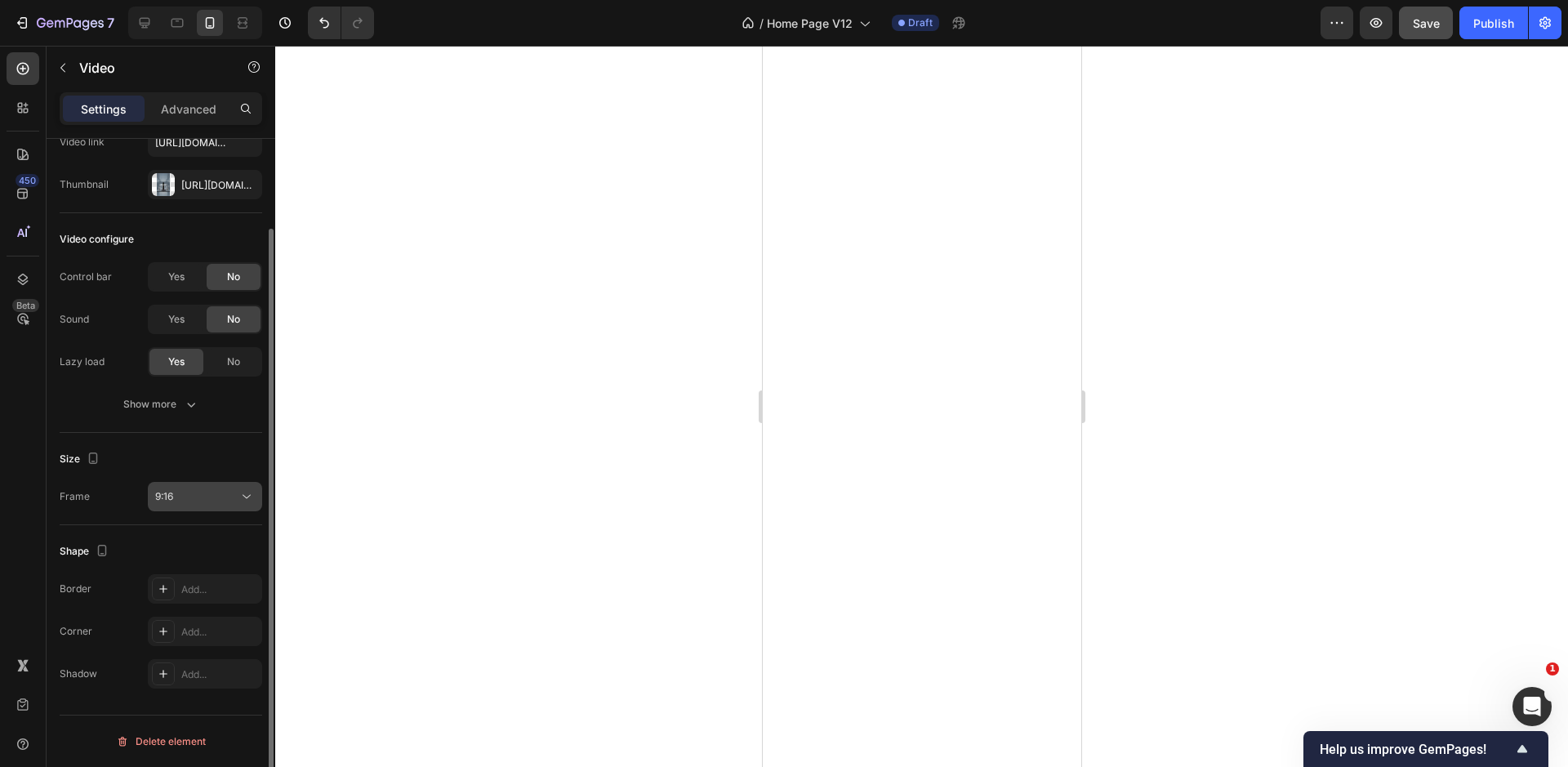
click at [176, 497] on div "9:16" at bounding box center [196, 496] width 83 height 15
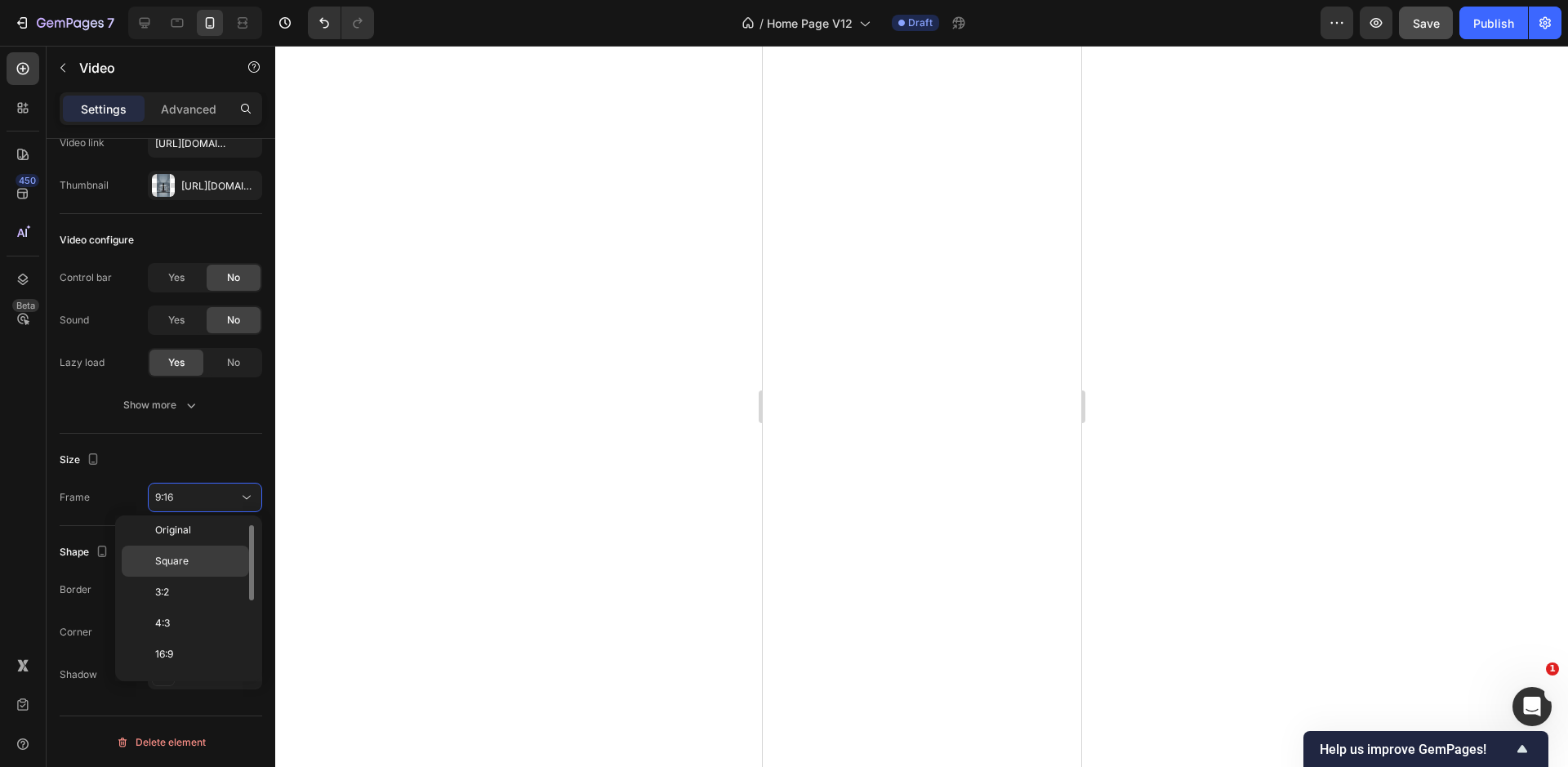
scroll to position [9, 0]
click at [185, 559] on span "Square" at bounding box center [172, 560] width 34 height 15
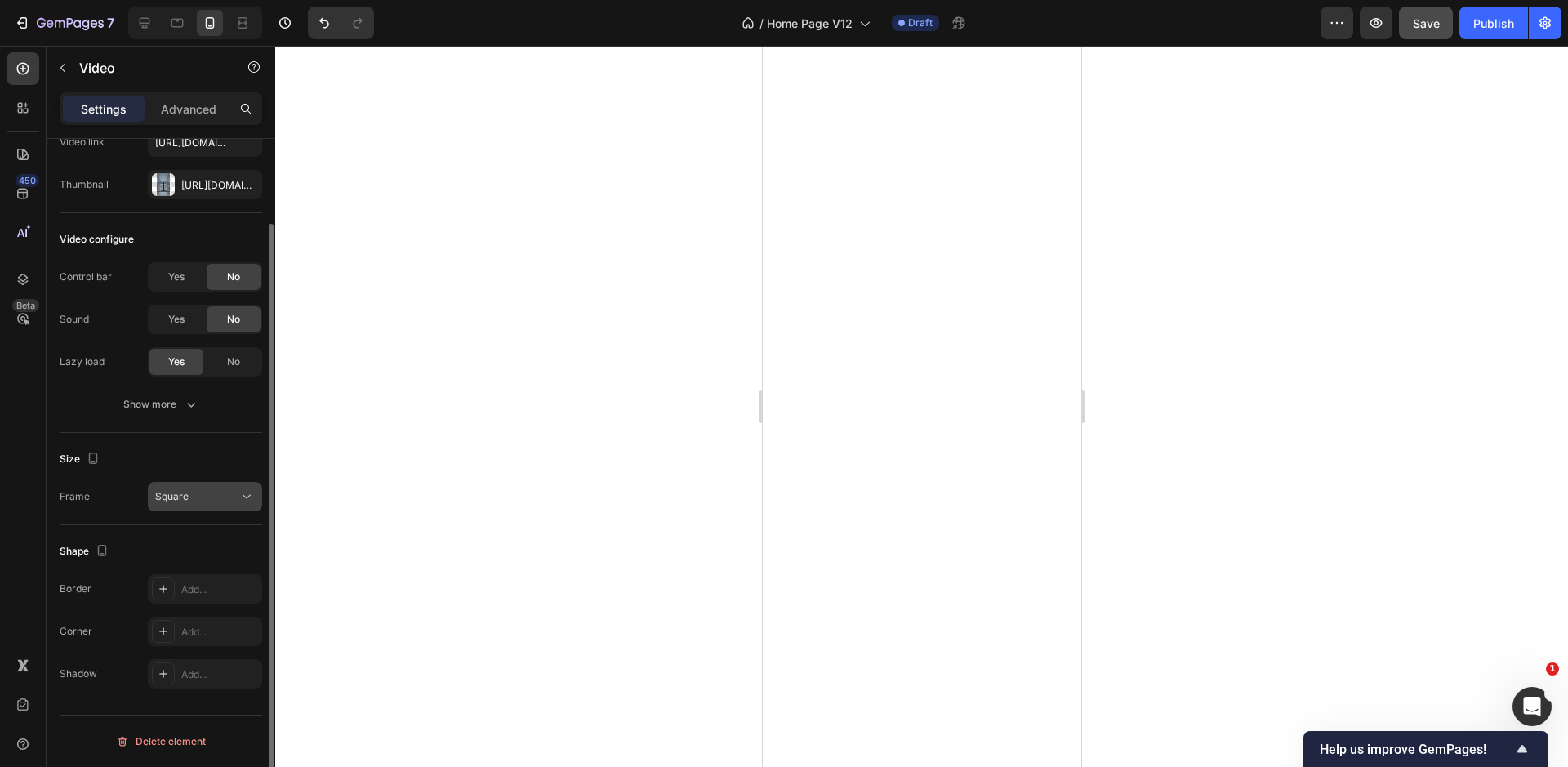
click at [198, 509] on button "Square" at bounding box center [204, 496] width 115 height 30
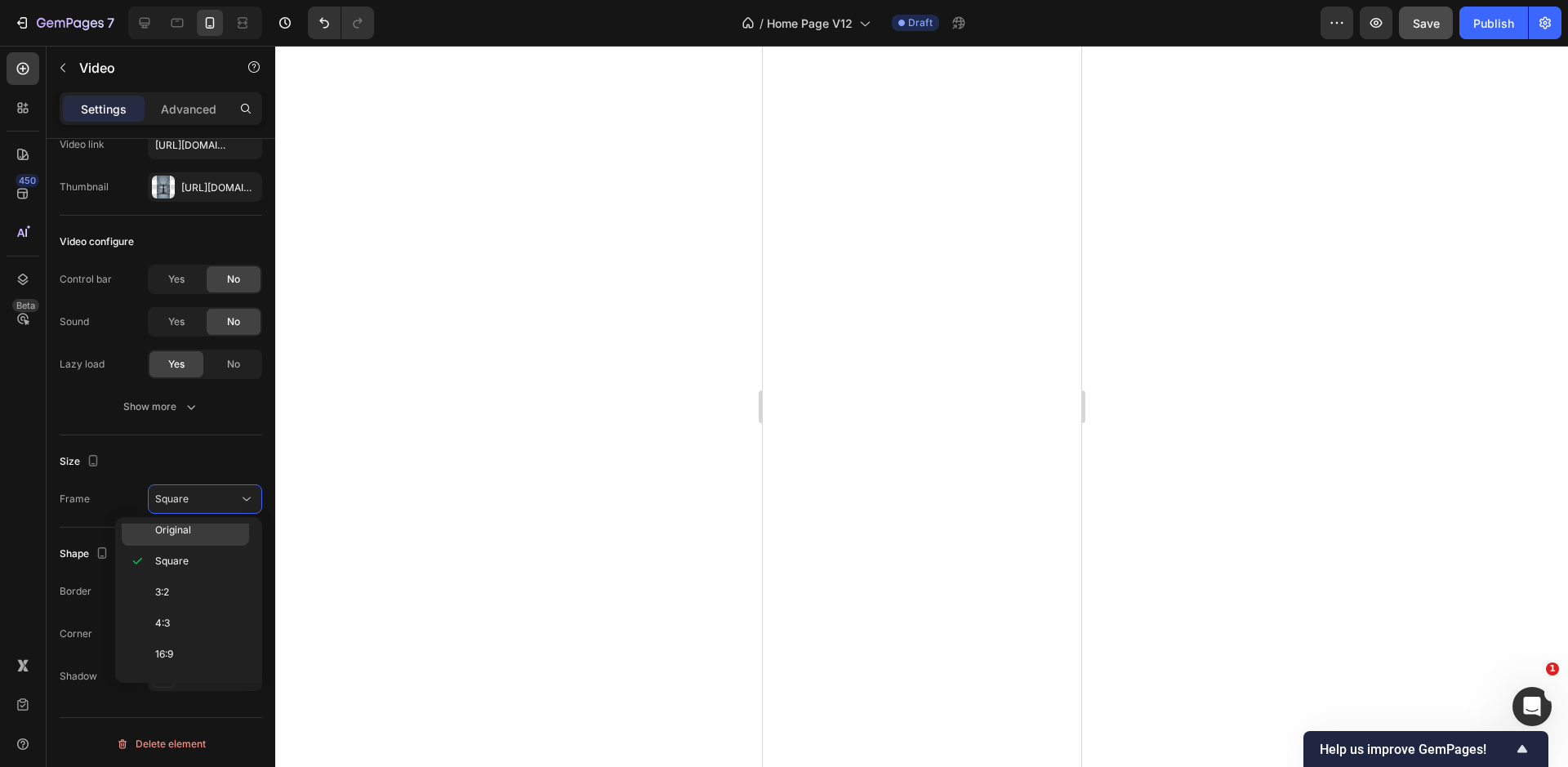
click at [196, 529] on p "Original" at bounding box center [198, 530] width 87 height 15
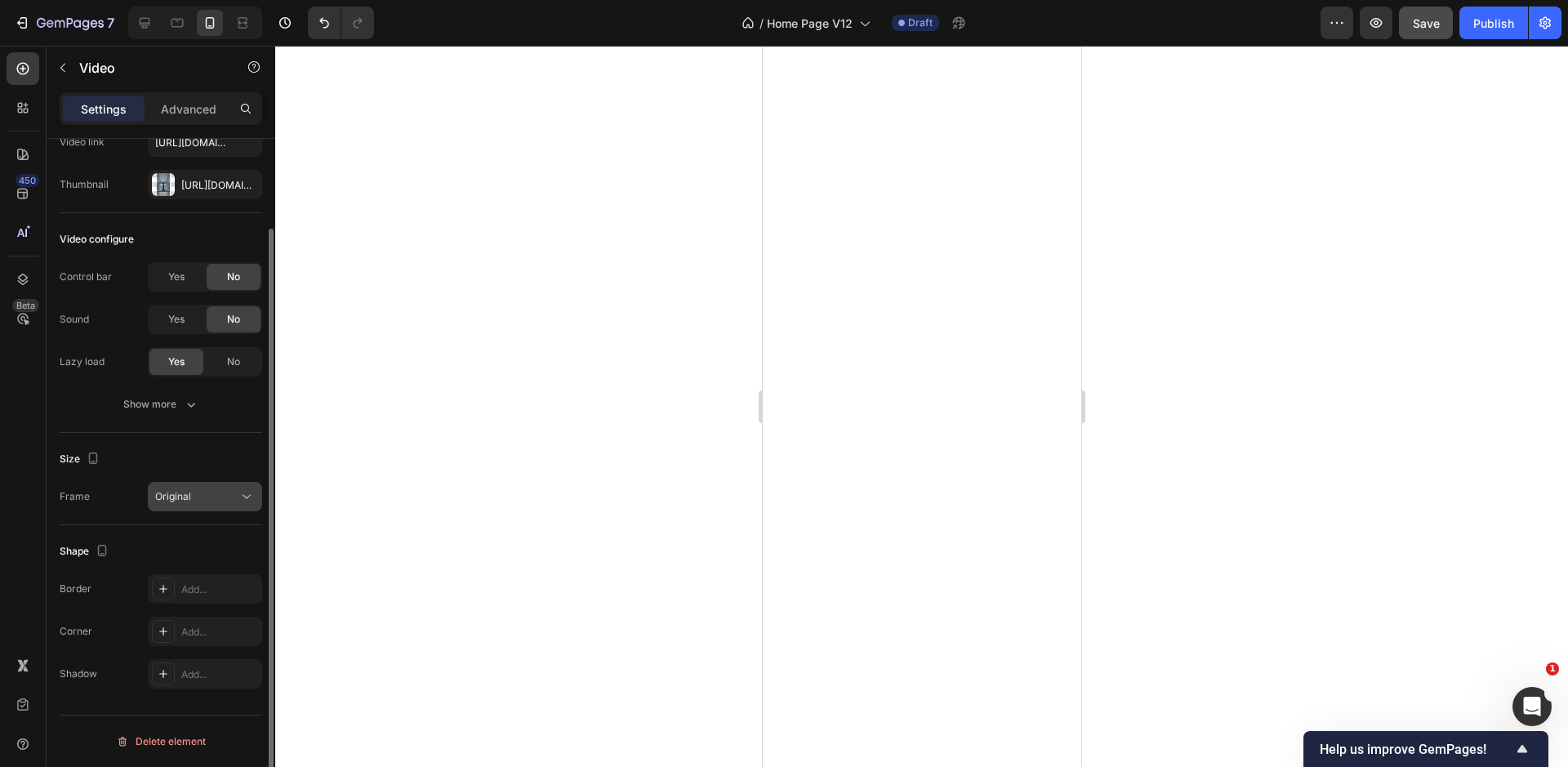
scroll to position [102, 0]
click at [160, 396] on button "Show more" at bounding box center [160, 406] width 202 height 30
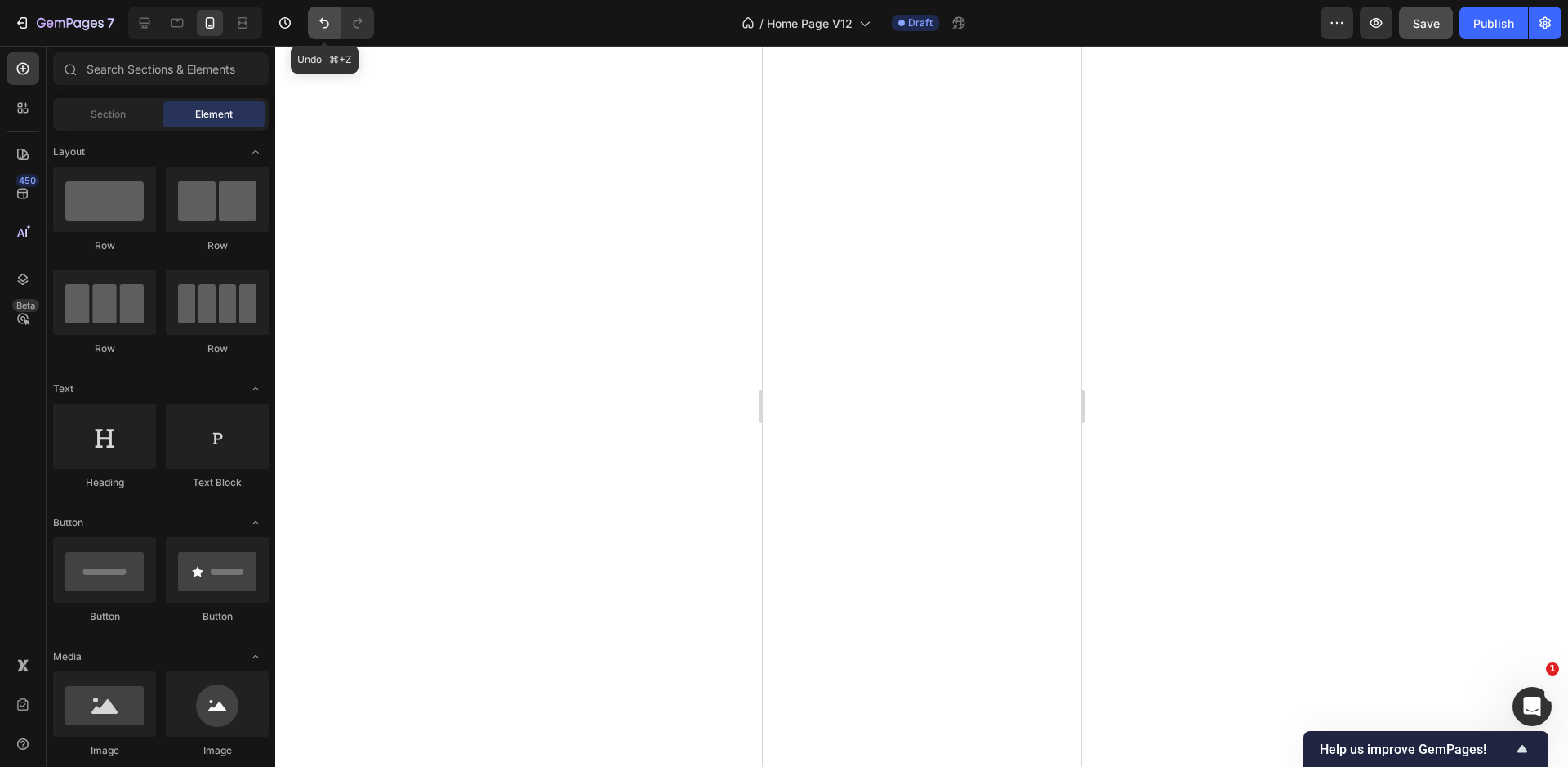
click at [327, 22] on icon "Undo/Redo" at bounding box center [324, 22] width 10 height 10
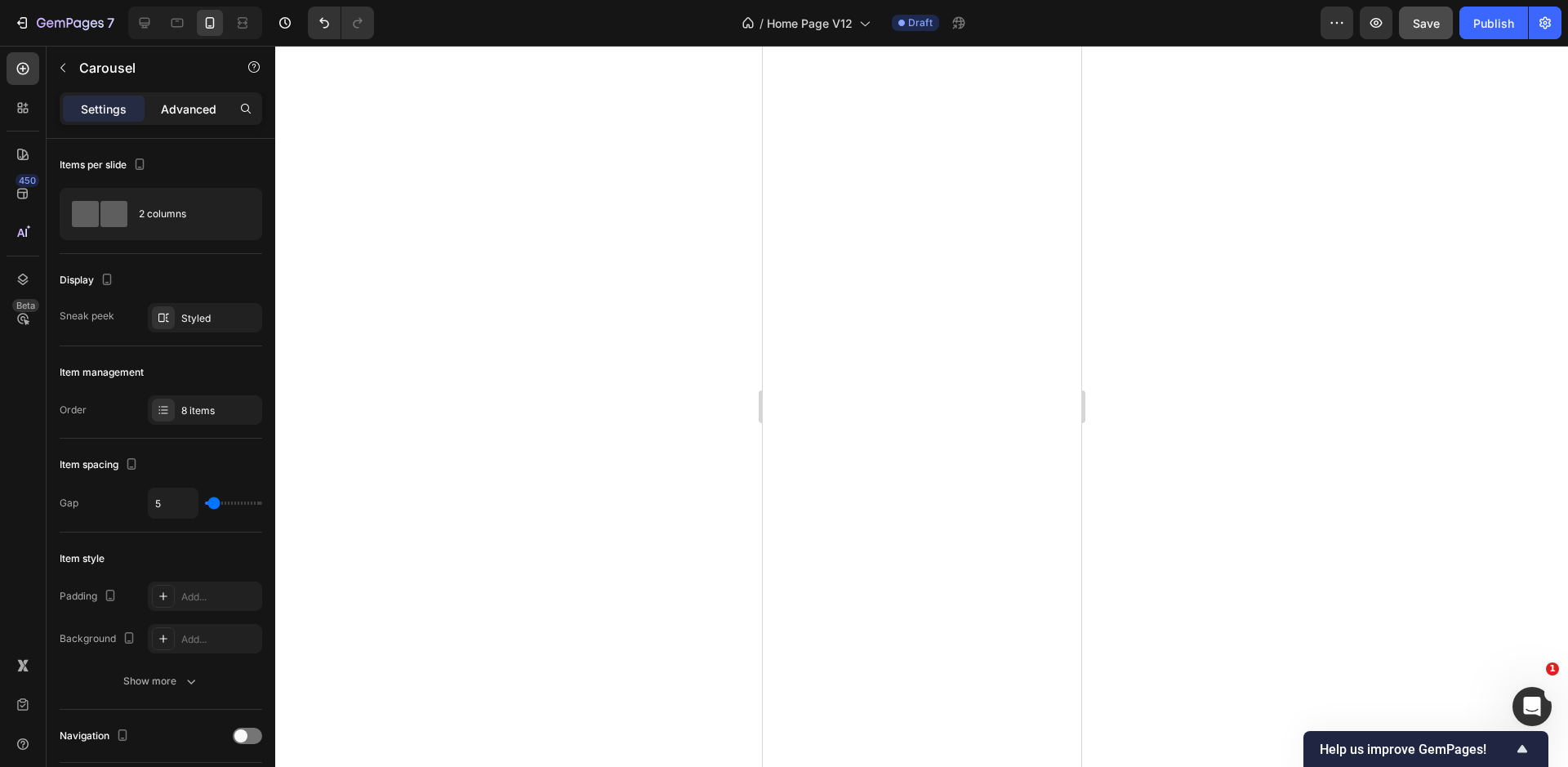
click at [177, 103] on p "Advanced" at bounding box center [188, 109] width 56 height 17
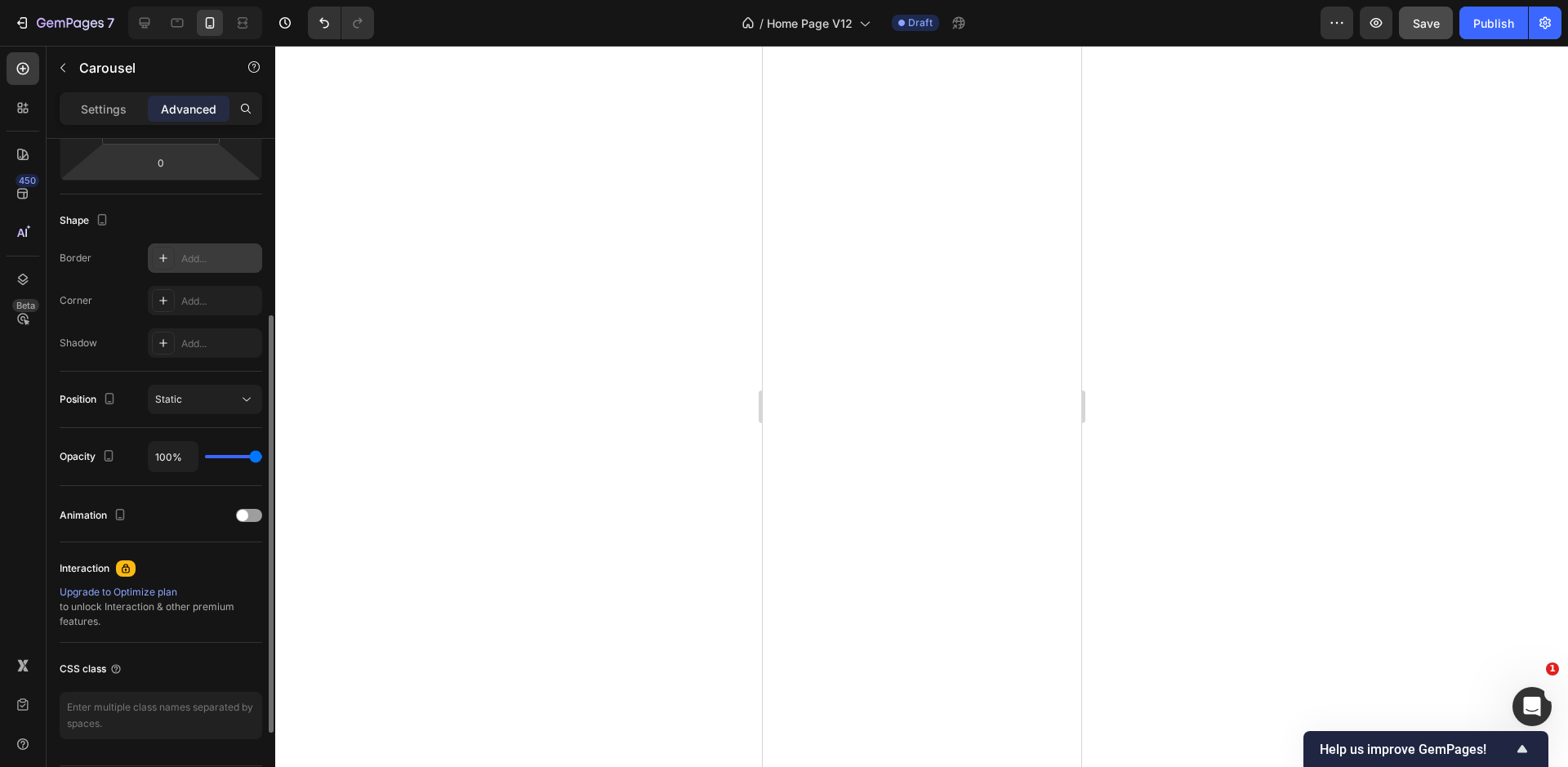
scroll to position [415, 0]
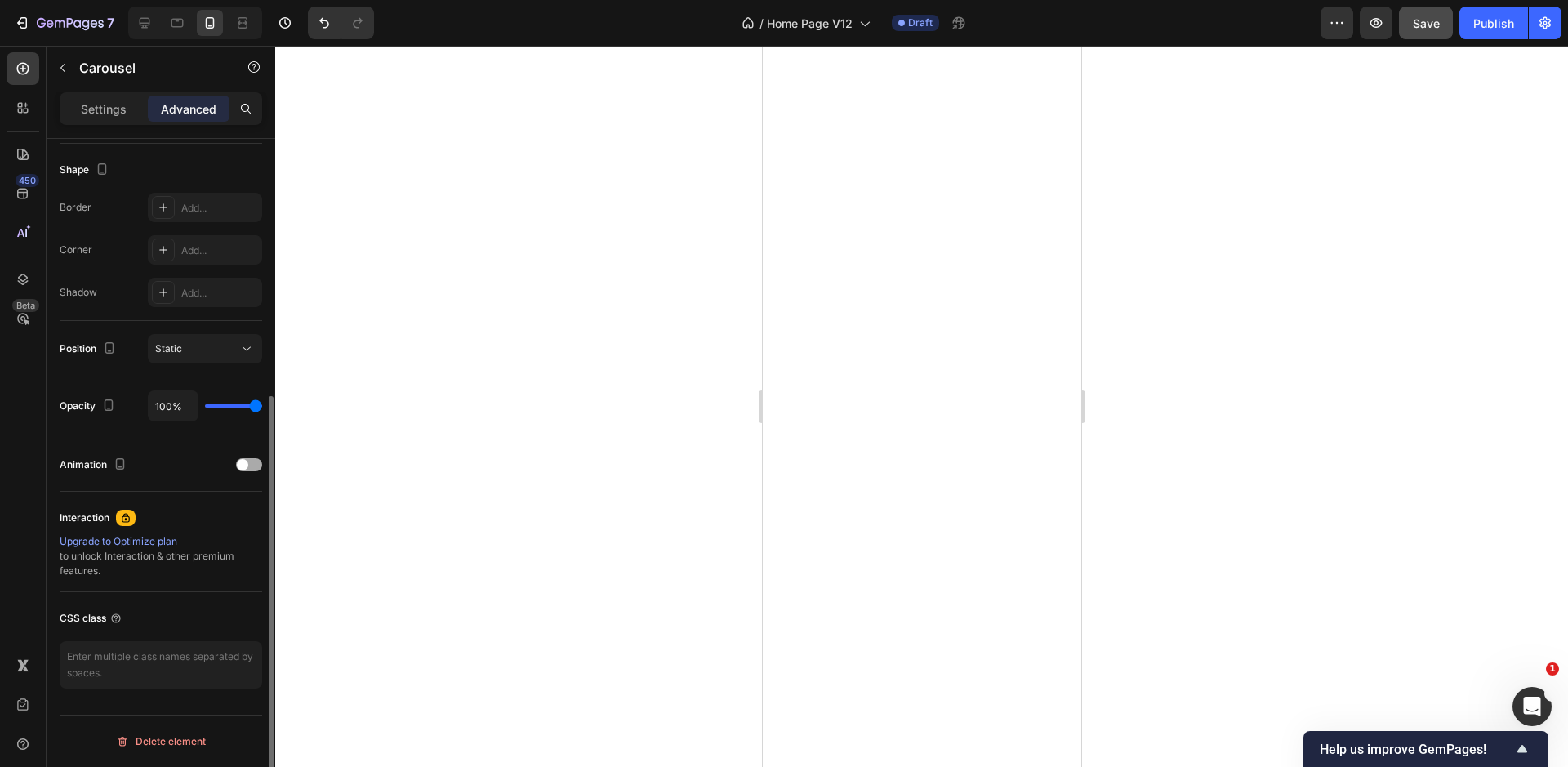
click at [252, 467] on div at bounding box center [249, 465] width 26 height 13
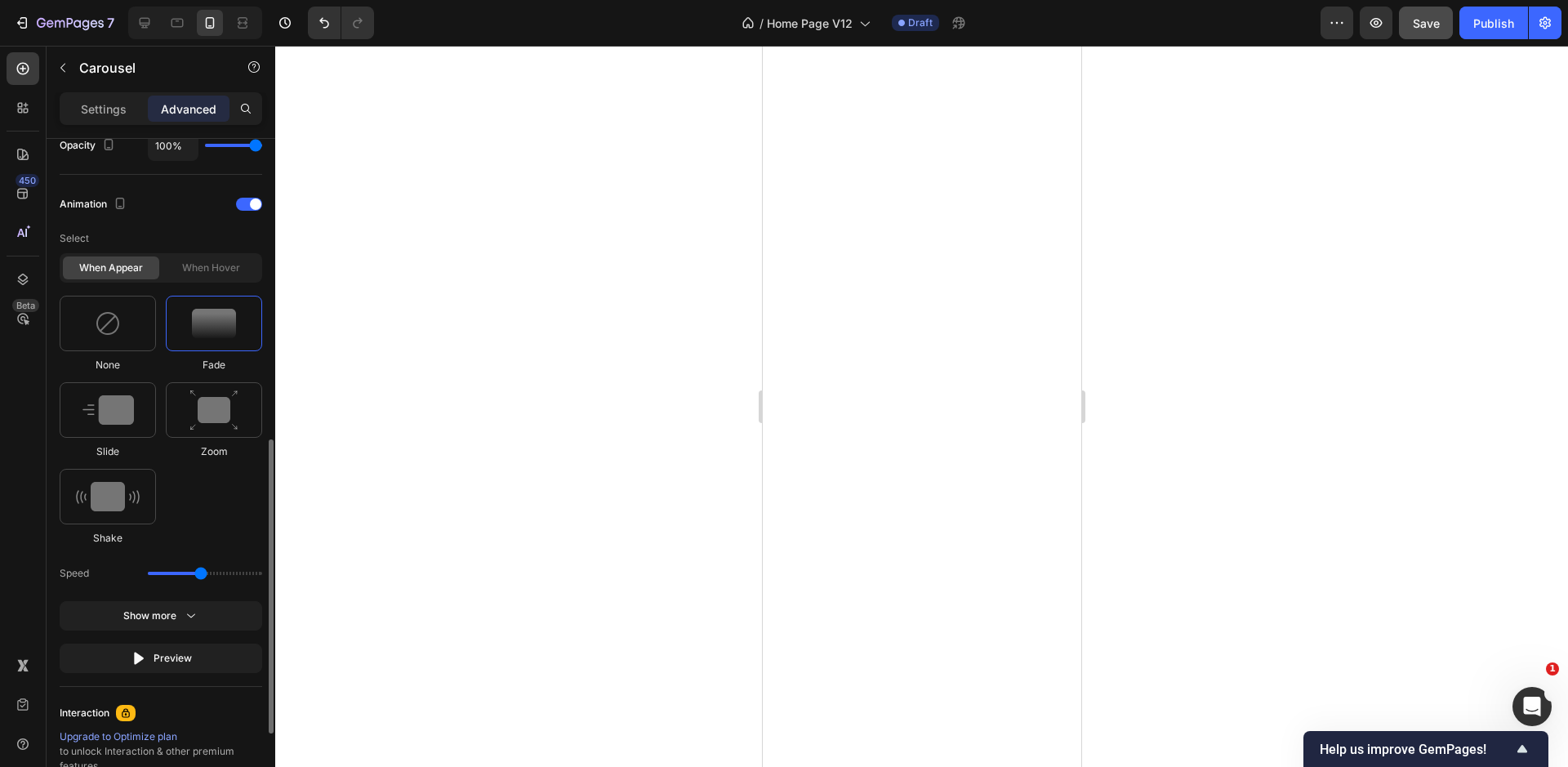
scroll to position [682, 0]
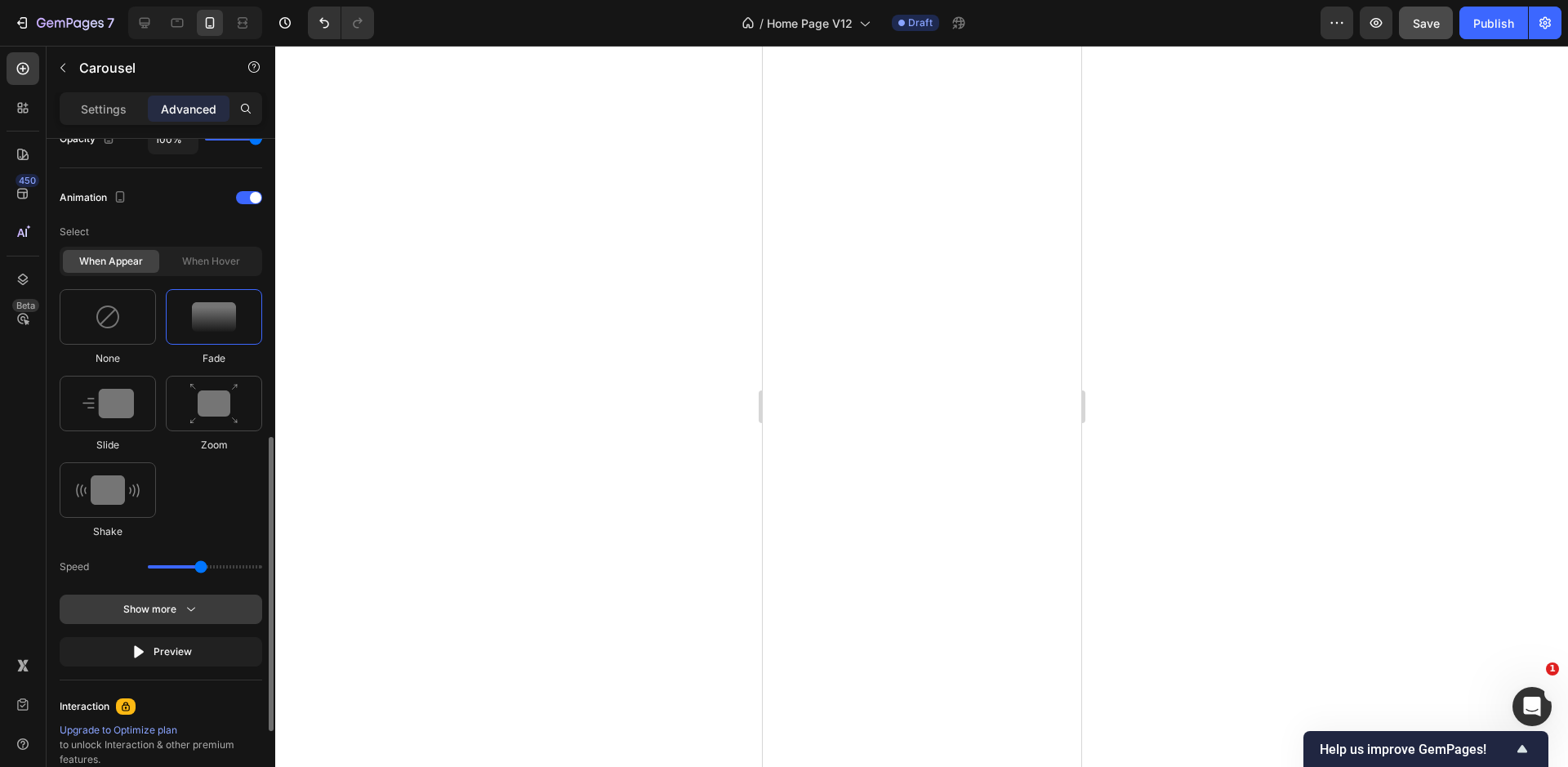
click at [176, 612] on div "Show more" at bounding box center [160, 609] width 76 height 17
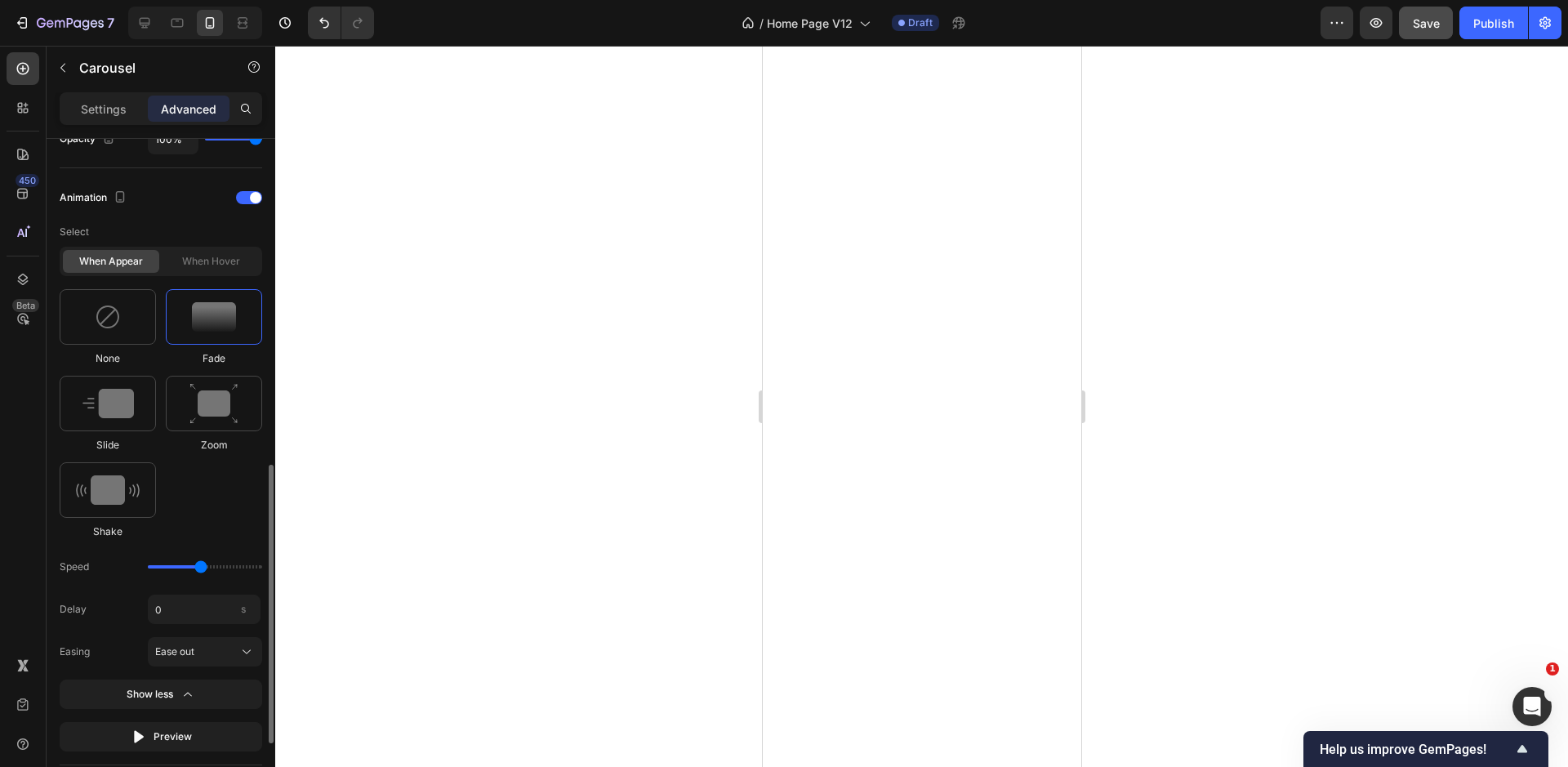
scroll to position [717, 0]
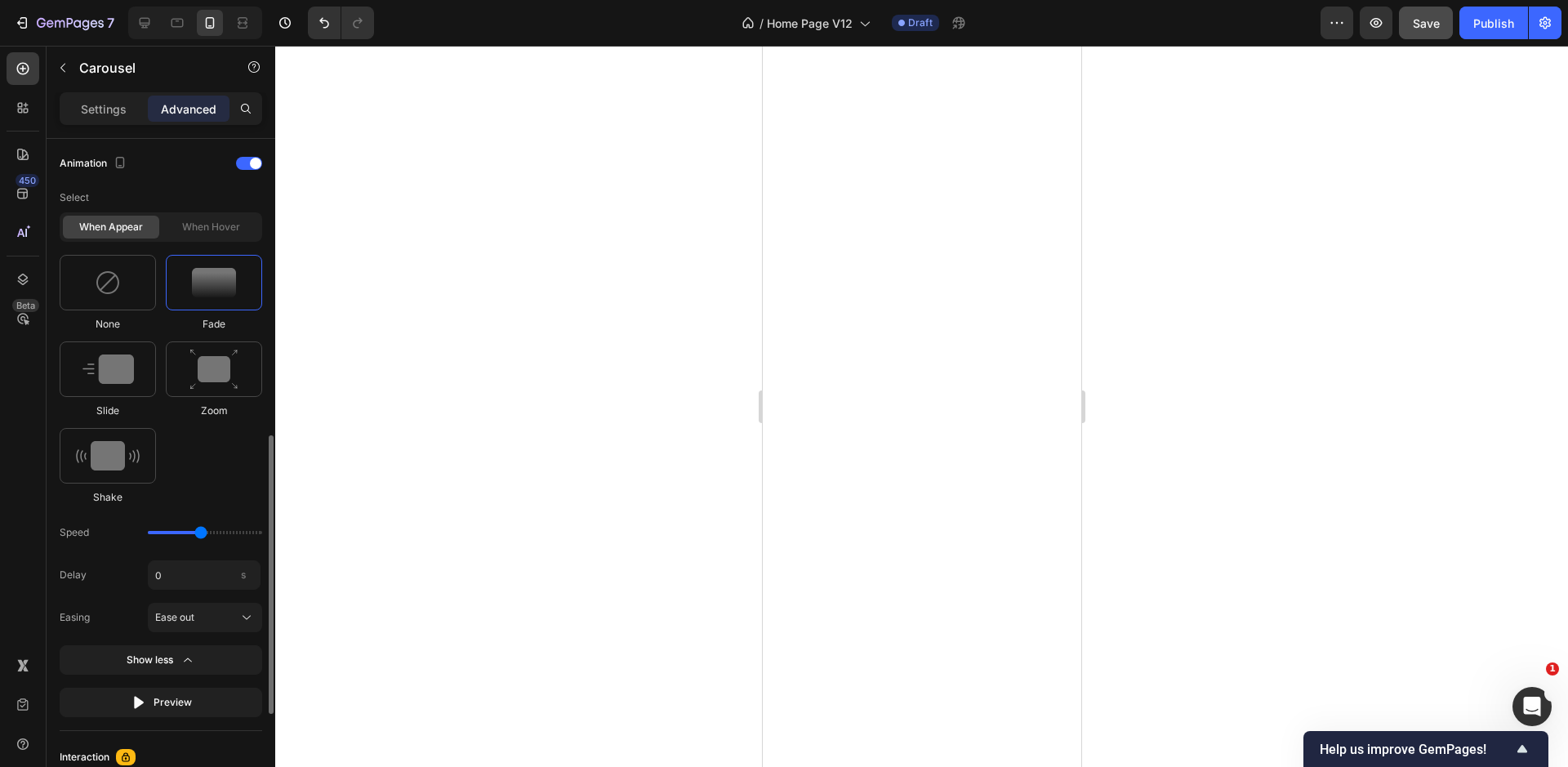
click at [201, 226] on div "When hover" at bounding box center [210, 227] width 96 height 23
click at [212, 226] on div "When hover" at bounding box center [210, 227] width 96 height 23
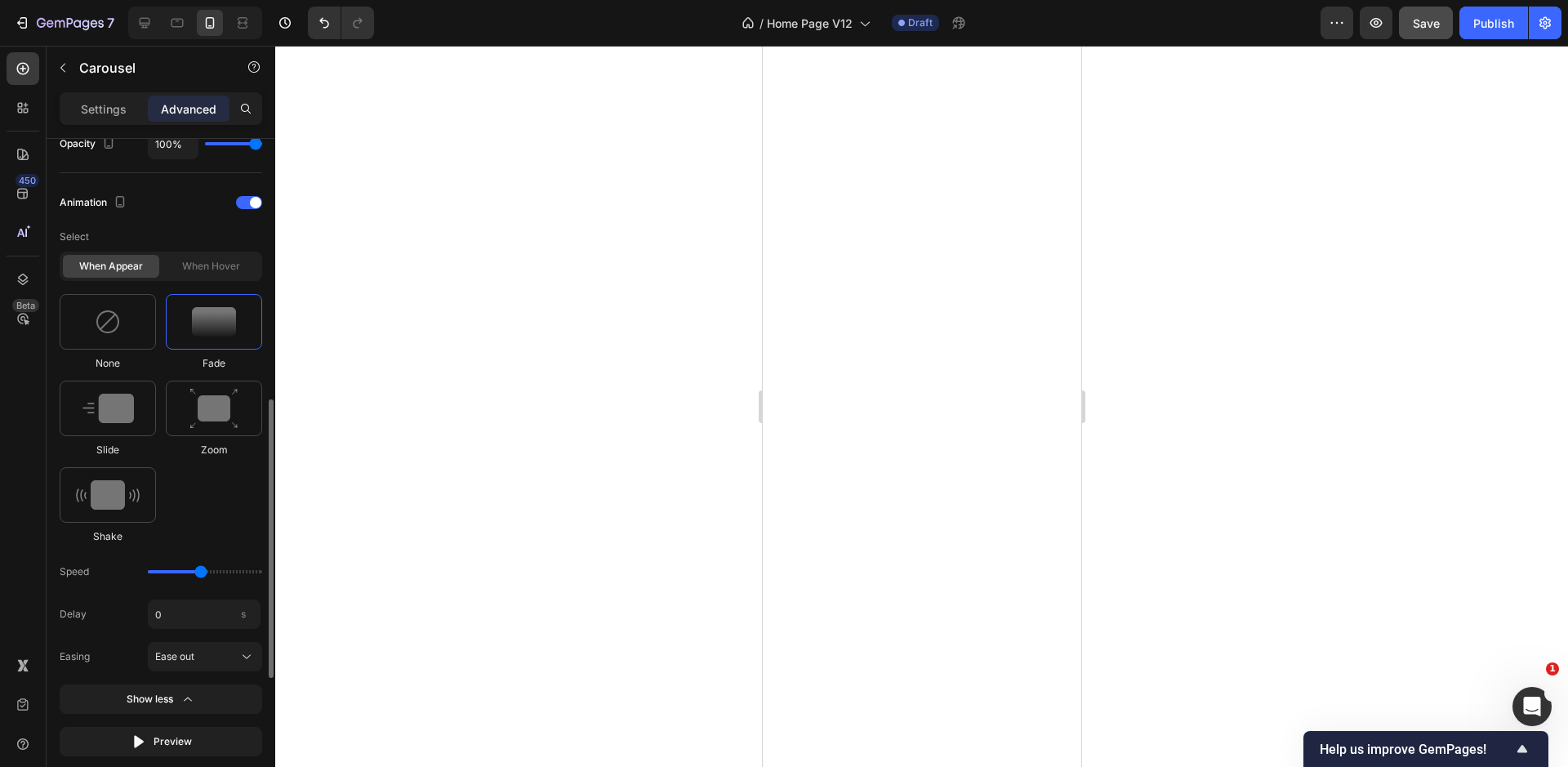
scroll to position [663, 0]
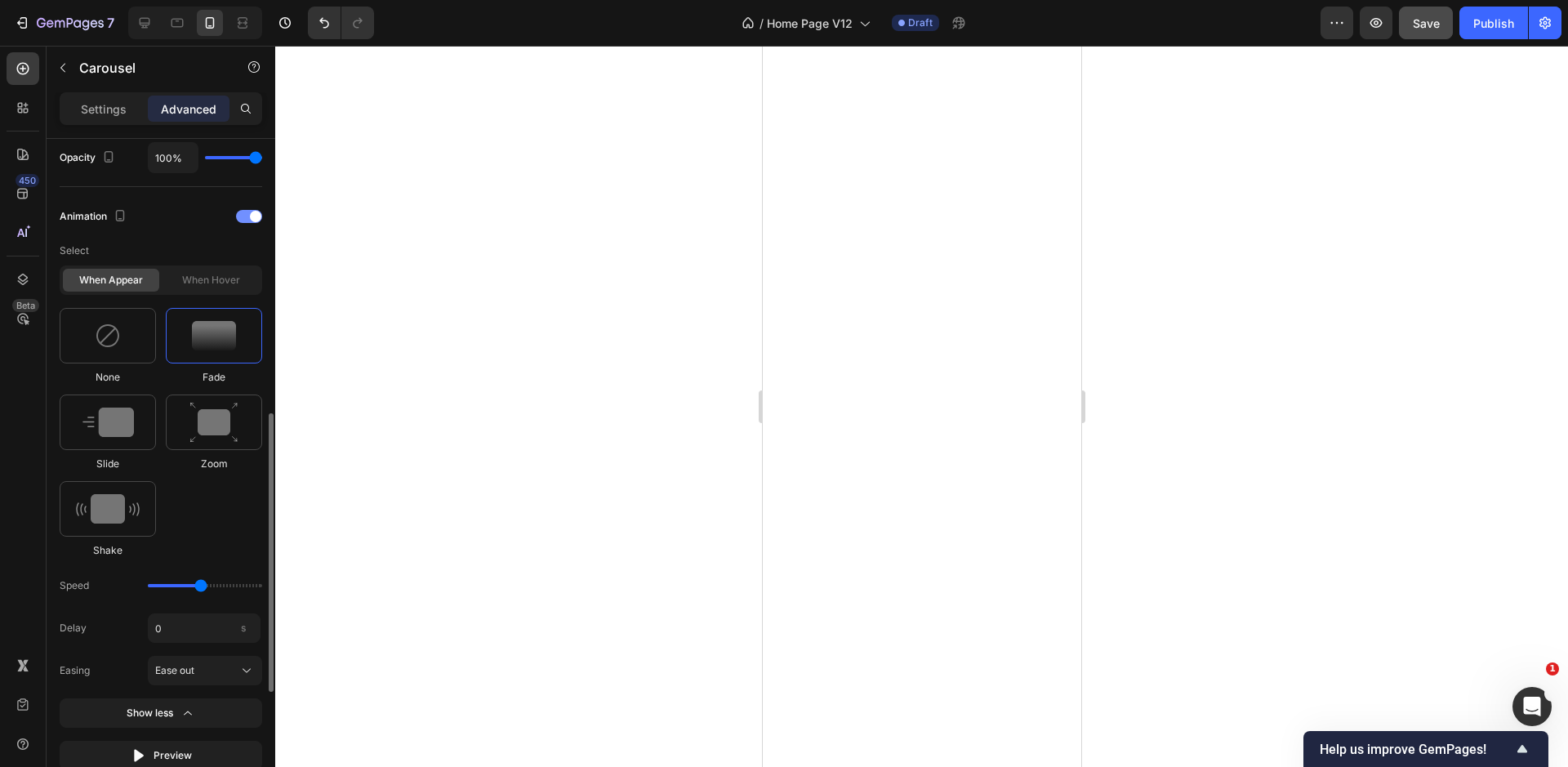
click at [242, 216] on div at bounding box center [249, 216] width 26 height 13
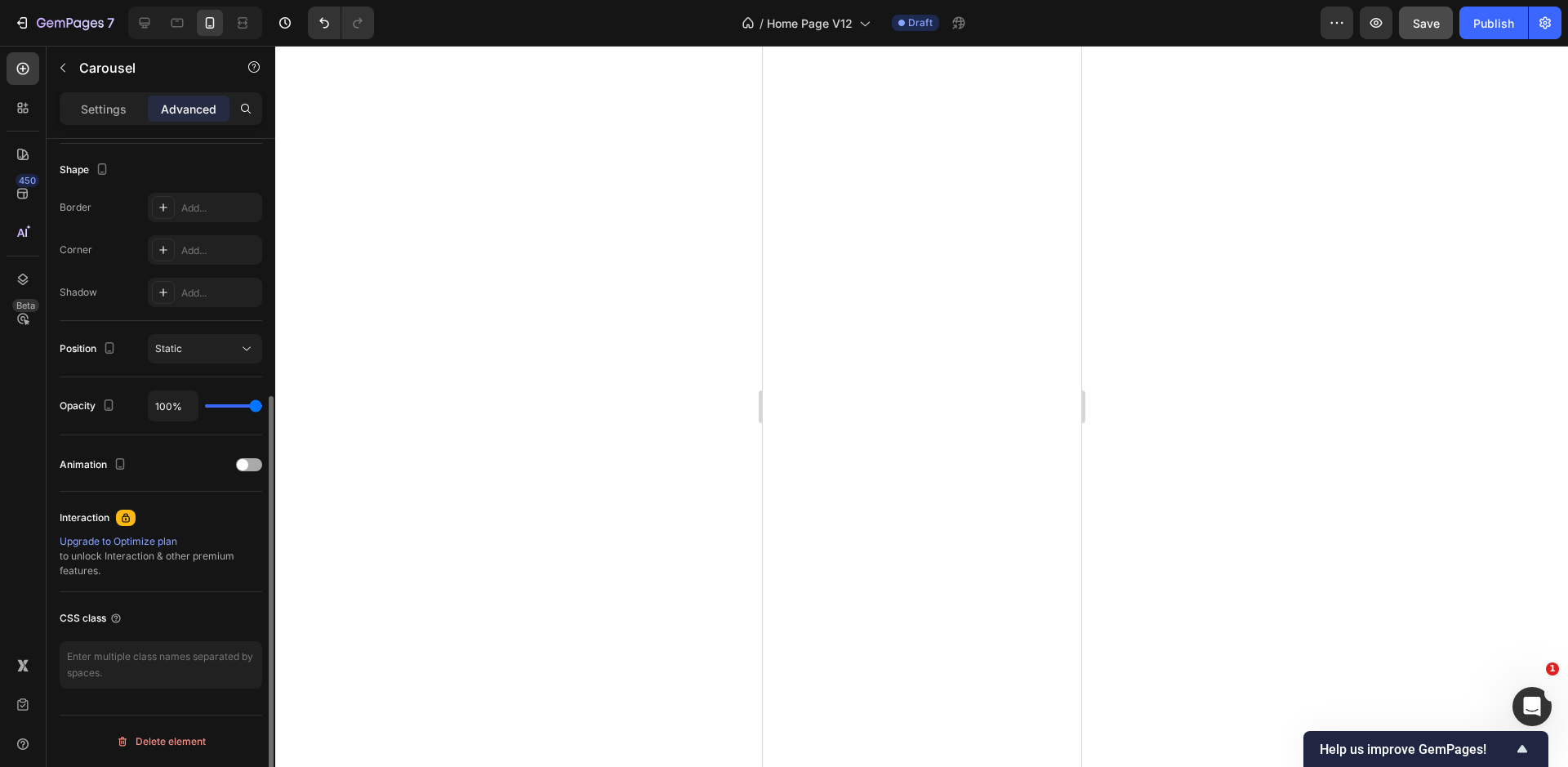
scroll to position [415, 0]
click at [89, 116] on p "Settings" at bounding box center [104, 109] width 46 height 17
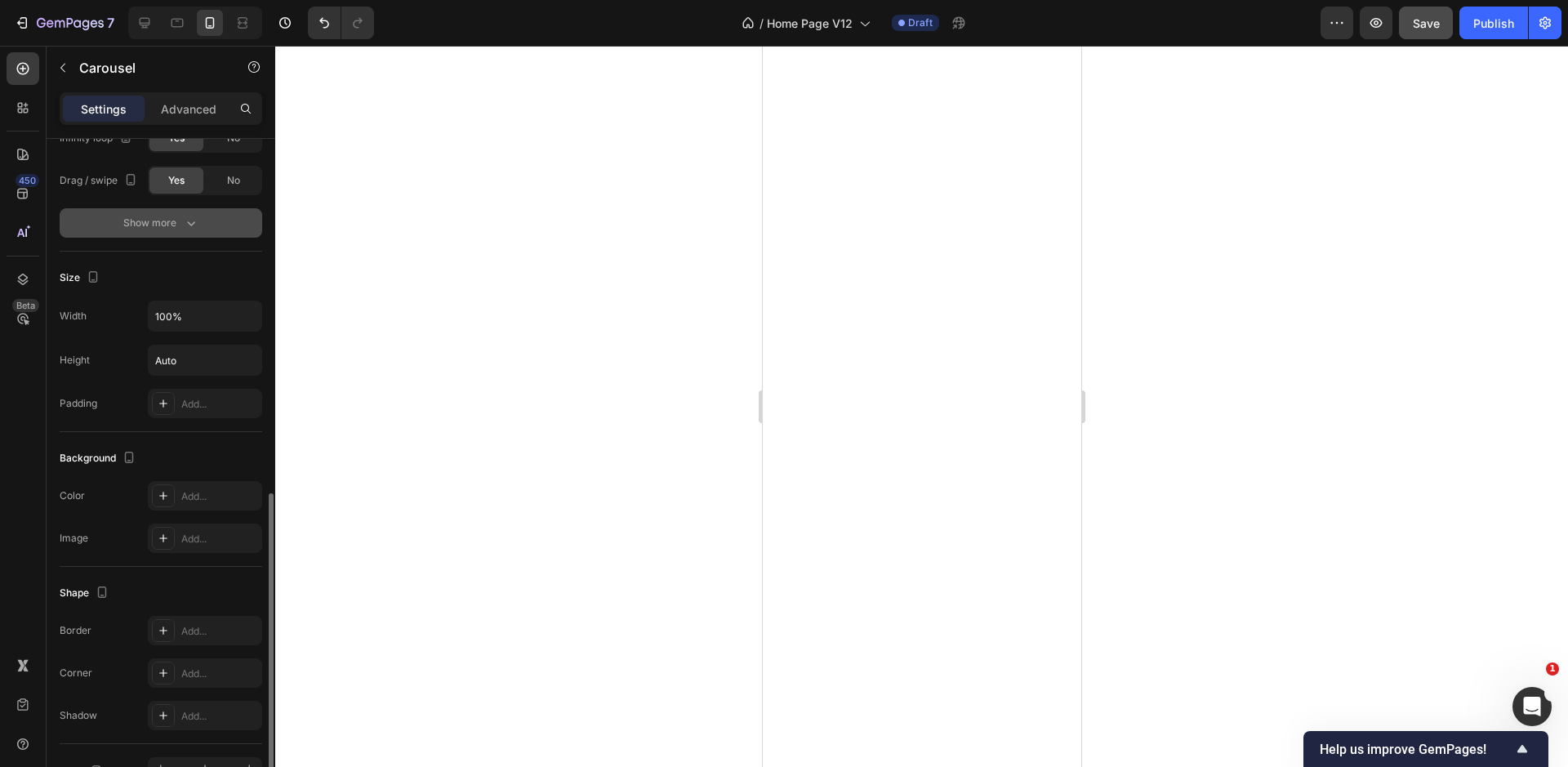
scroll to position [831, 0]
click at [180, 117] on p "Advanced" at bounding box center [188, 109] width 56 height 17
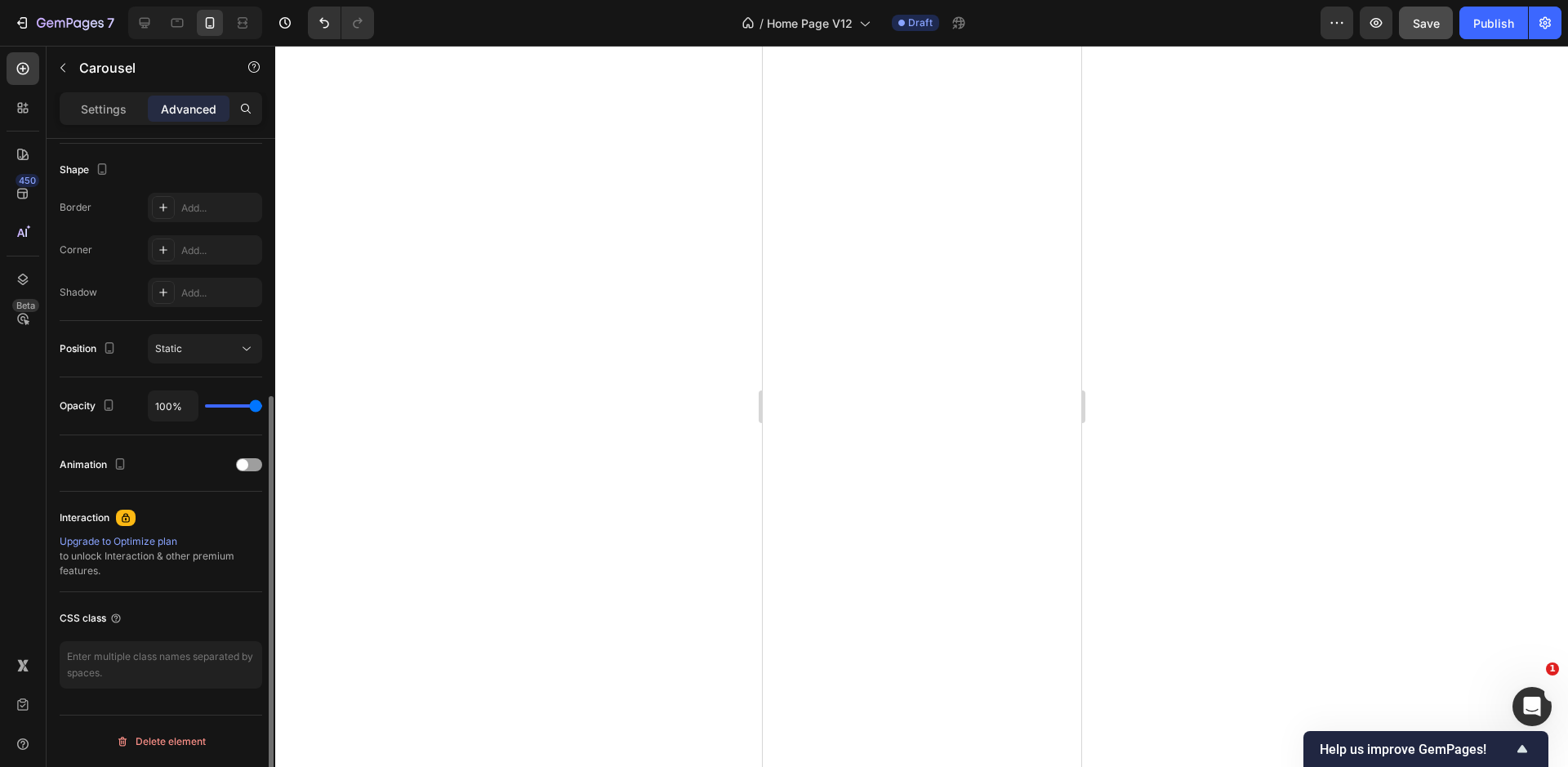
scroll to position [415, 0]
click at [159, 539] on div "Upgrade to Optimize plan" at bounding box center [160, 541] width 202 height 15
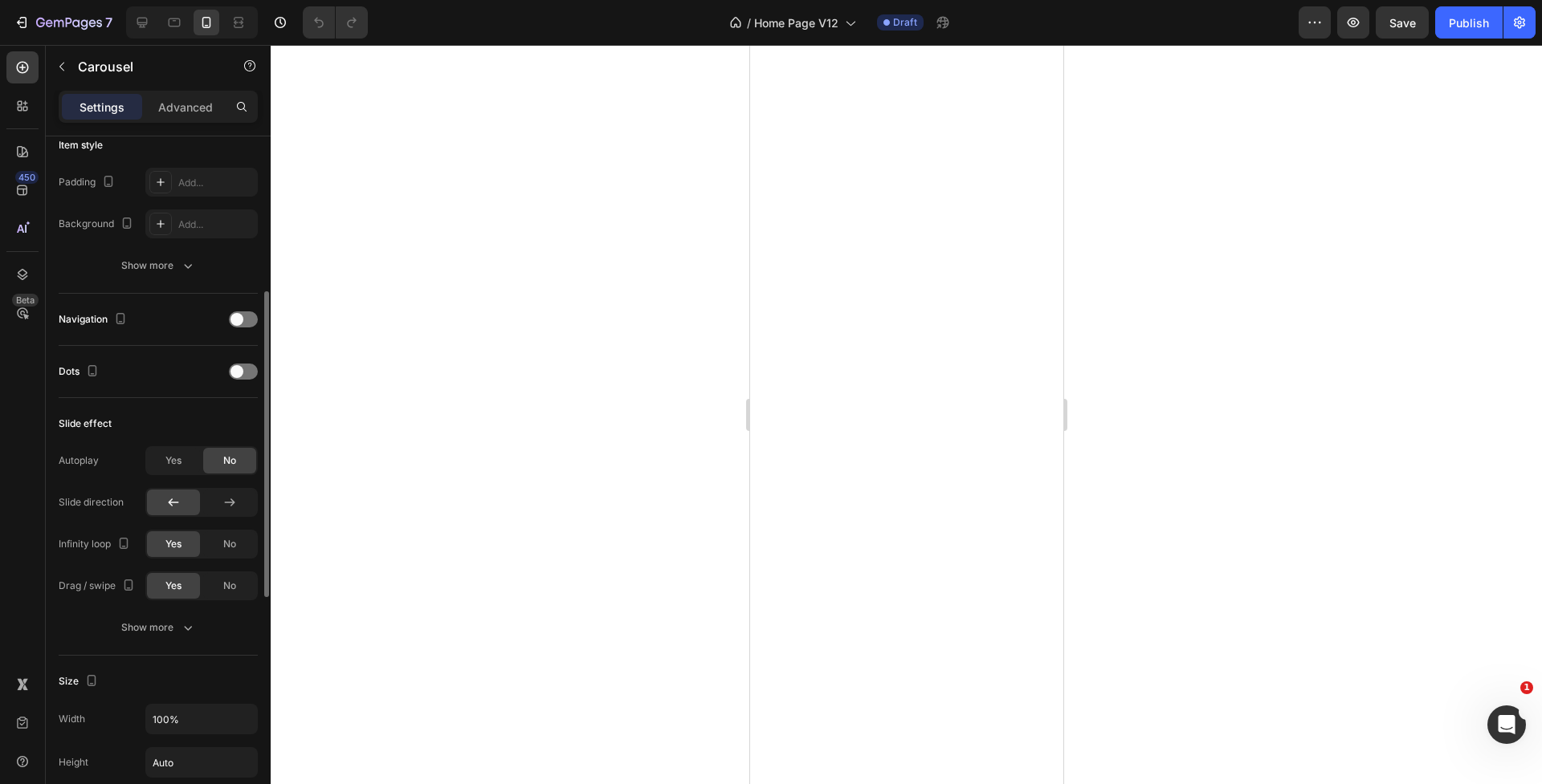
scroll to position [486, 0]
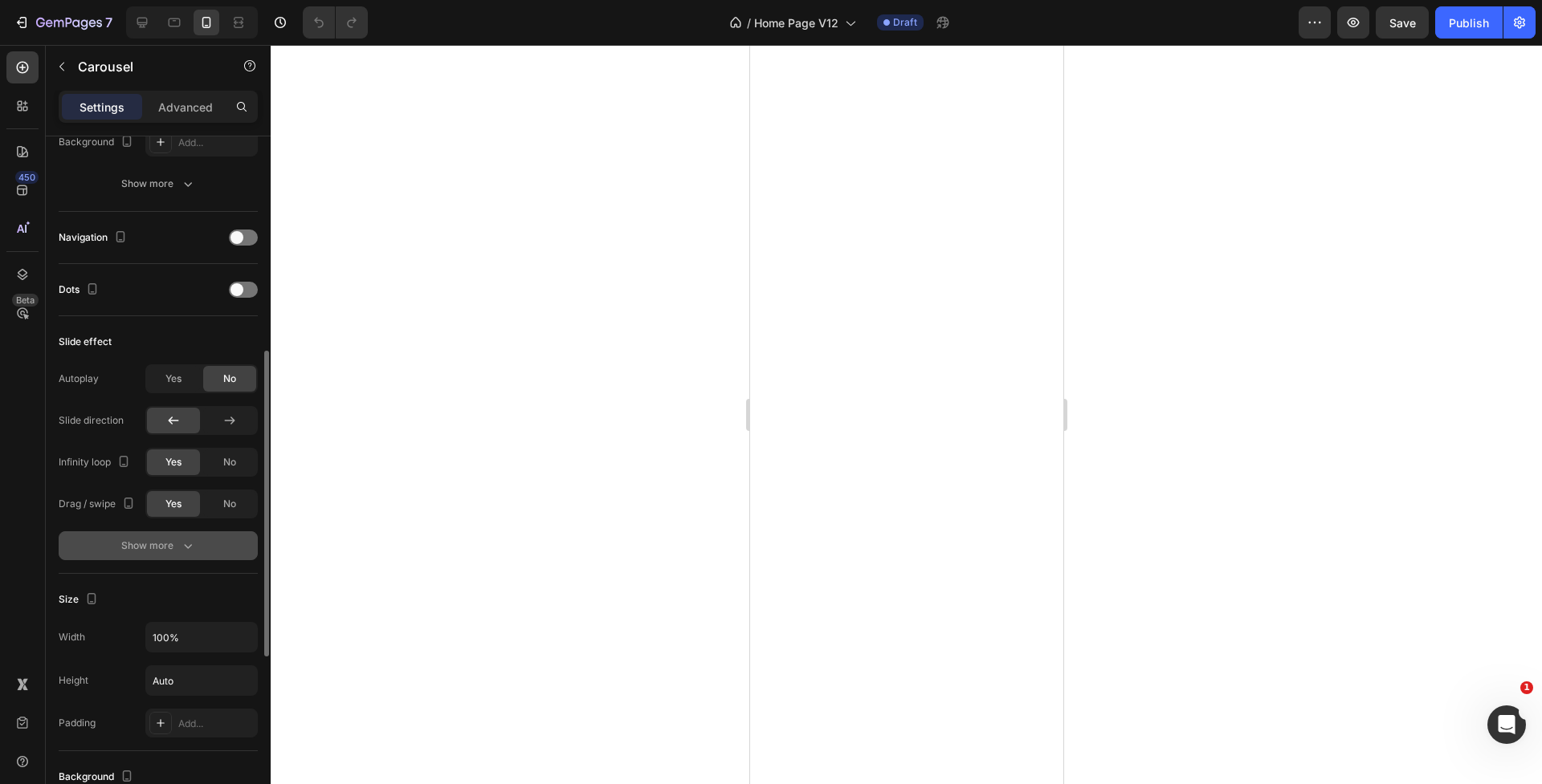
click at [173, 557] on button "Show more" at bounding box center [158, 546] width 199 height 29
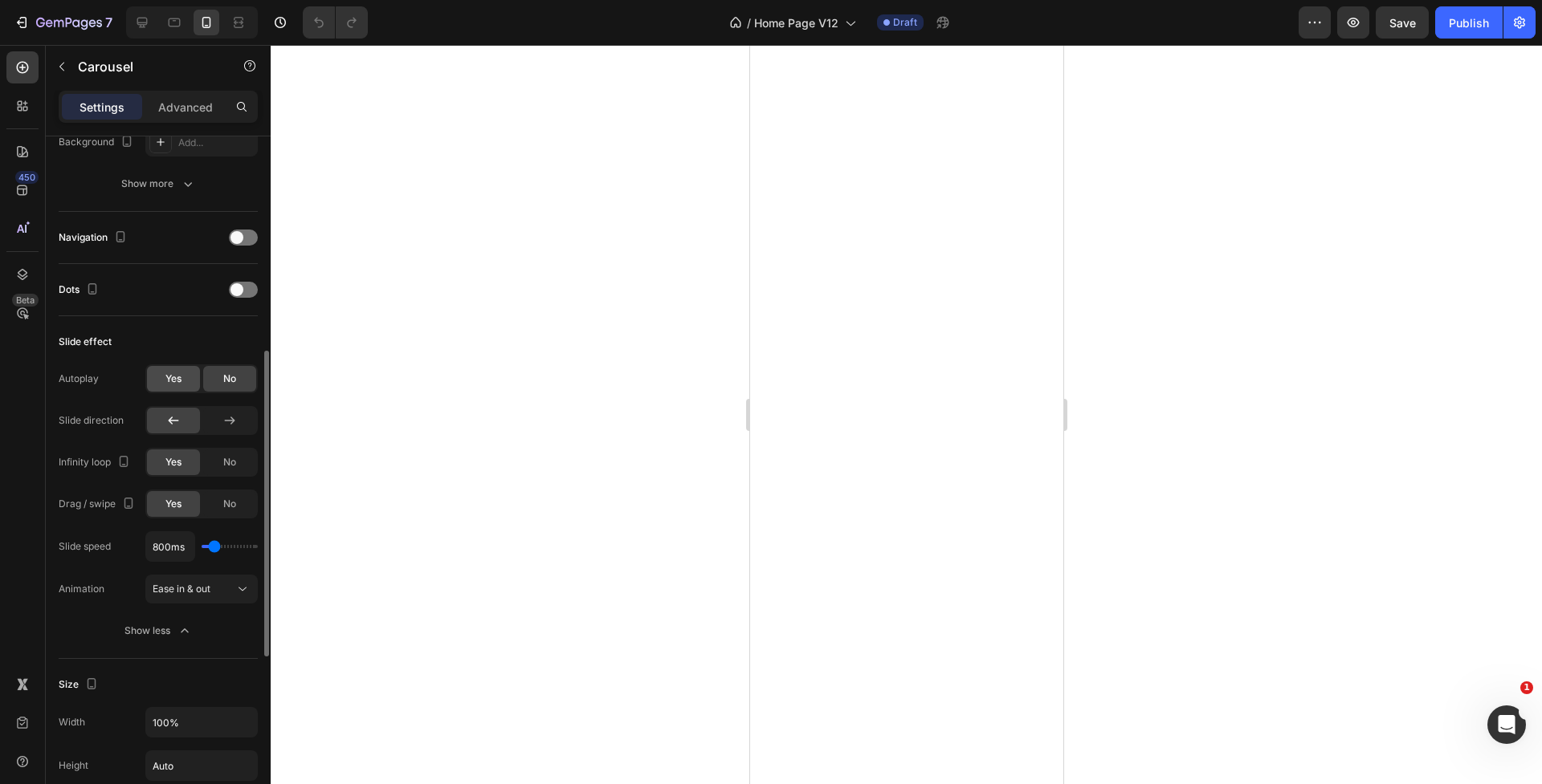
click at [166, 383] on span "Yes" at bounding box center [173, 379] width 17 height 15
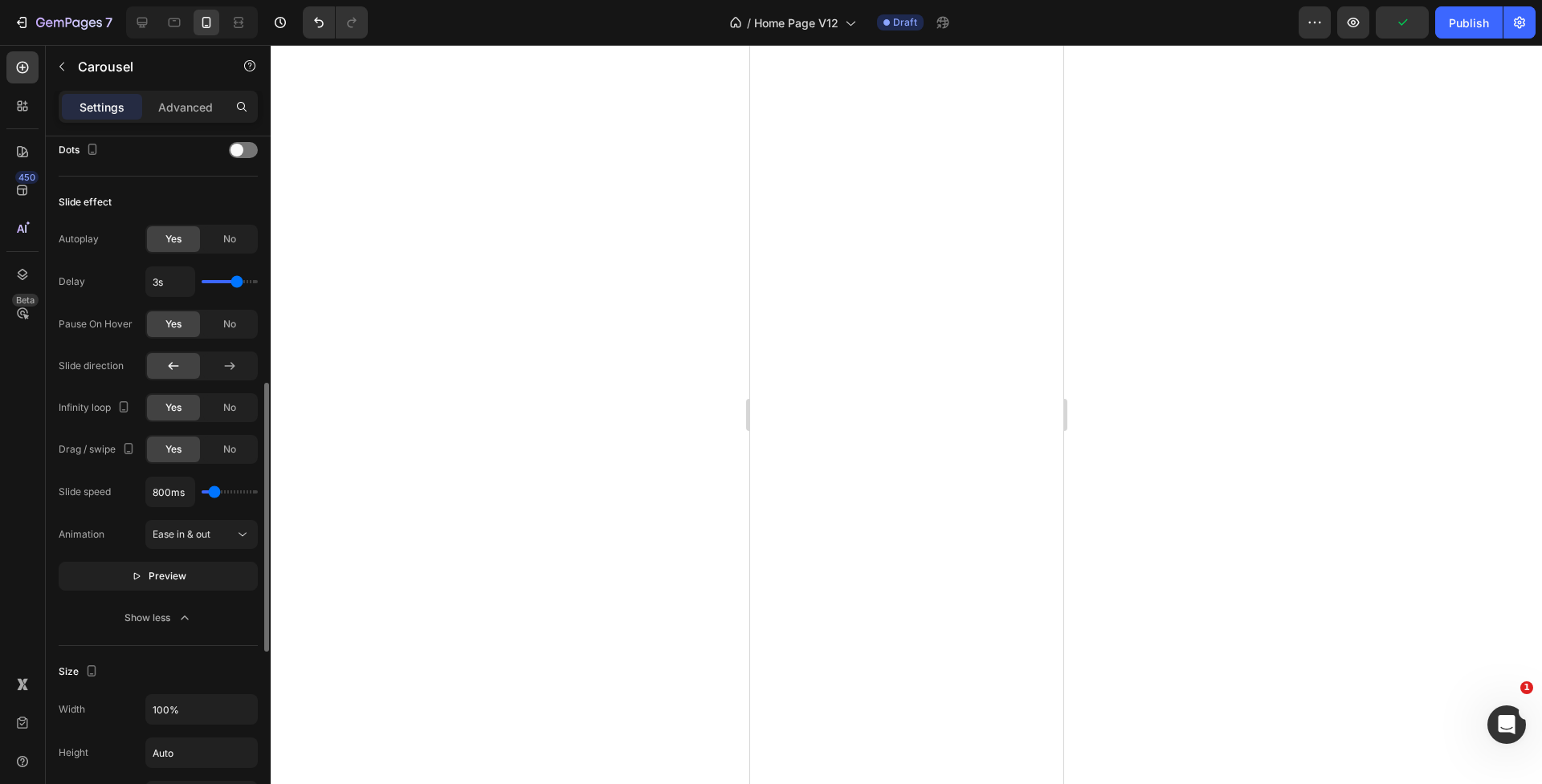
scroll to position [628, 0]
click at [198, 575] on button "Preview" at bounding box center [158, 573] width 199 height 29
click at [177, 493] on input "800ms" at bounding box center [170, 490] width 49 height 29
click at [206, 491] on input "range" at bounding box center [229, 490] width 56 height 4
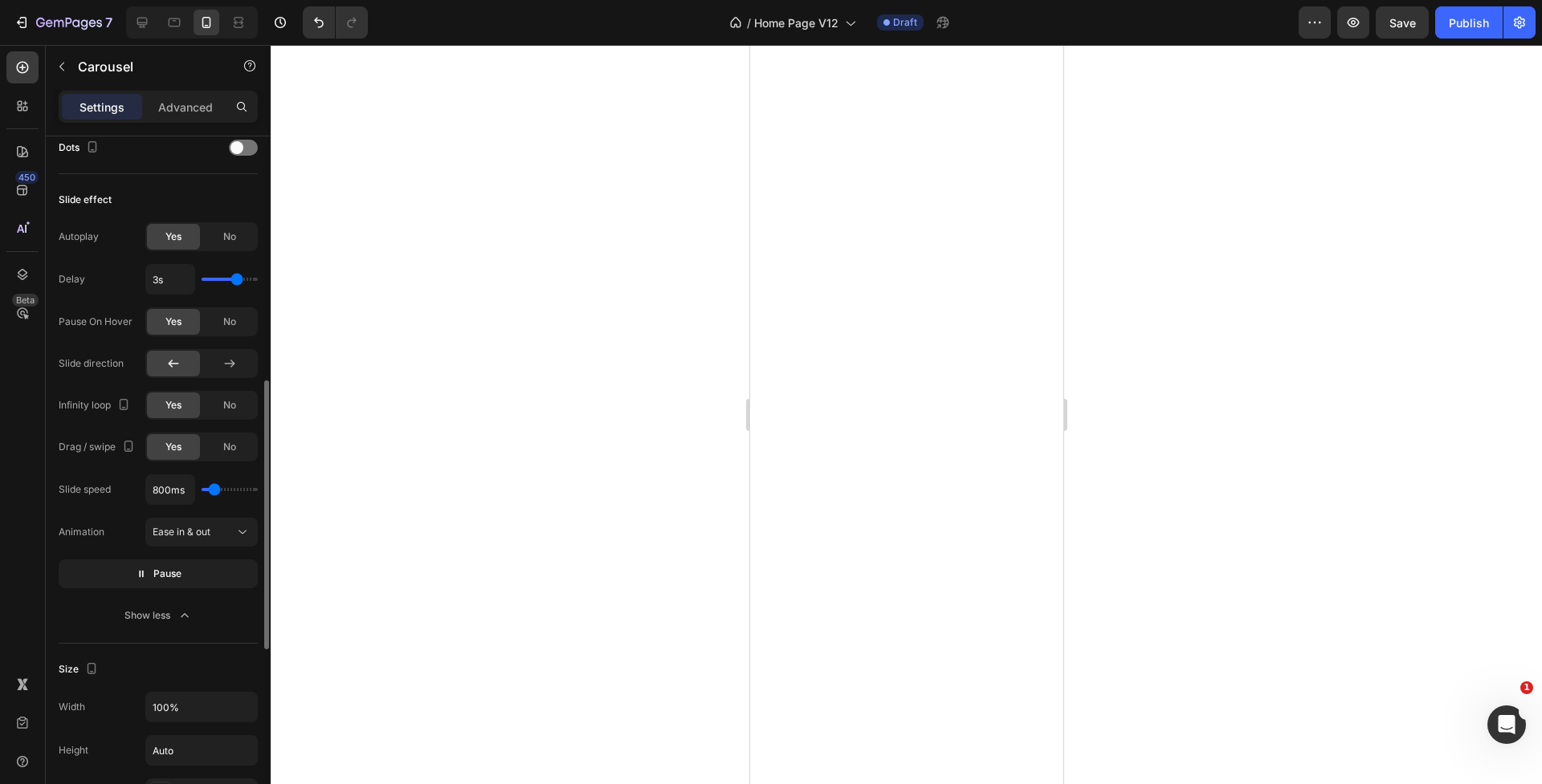
type input "250ms"
type input "250"
type input "450ms"
type input "450"
type input "600ms"
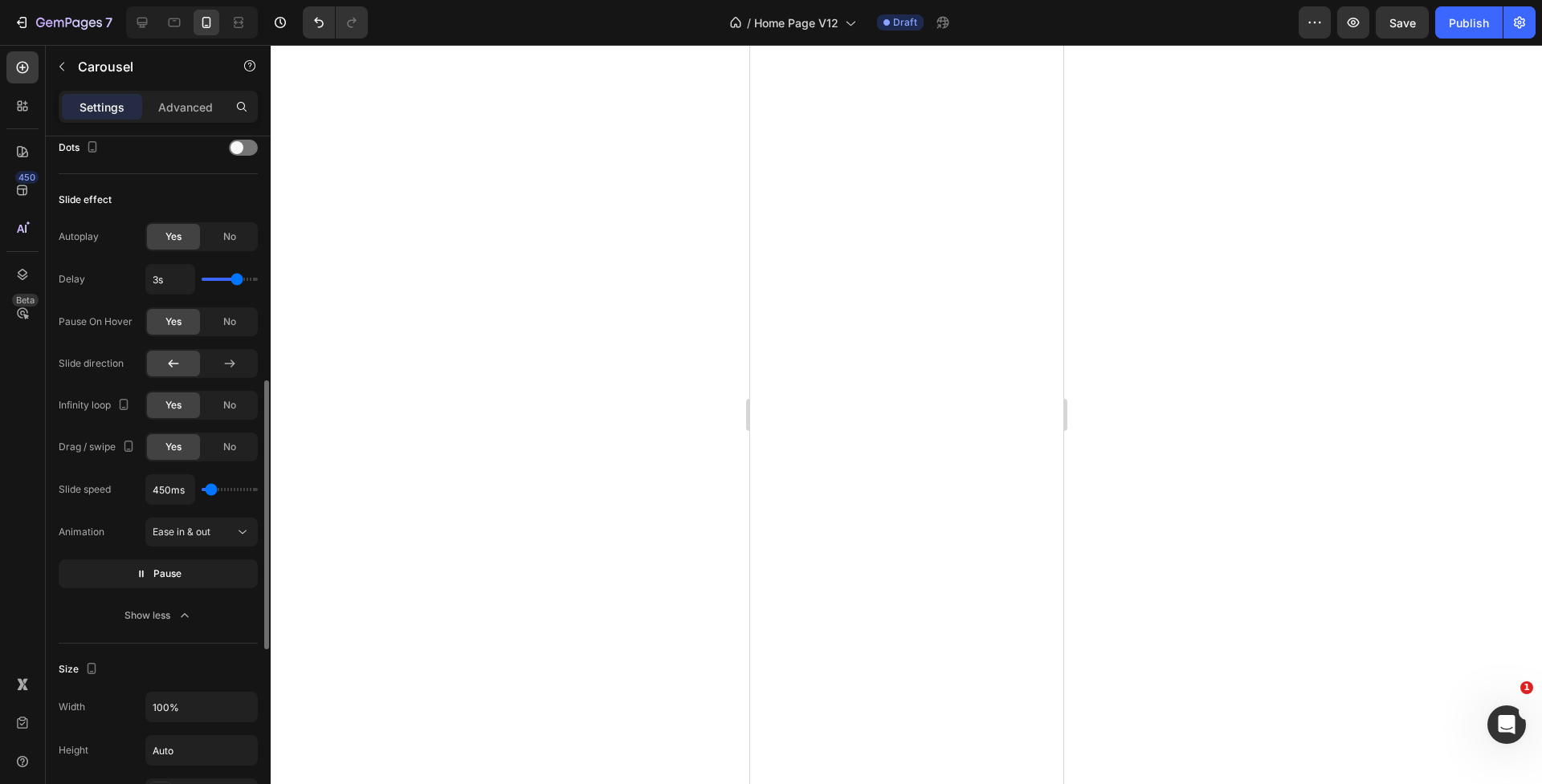
type input "600"
type input "700ms"
type input "700"
type input "800ms"
type input "800"
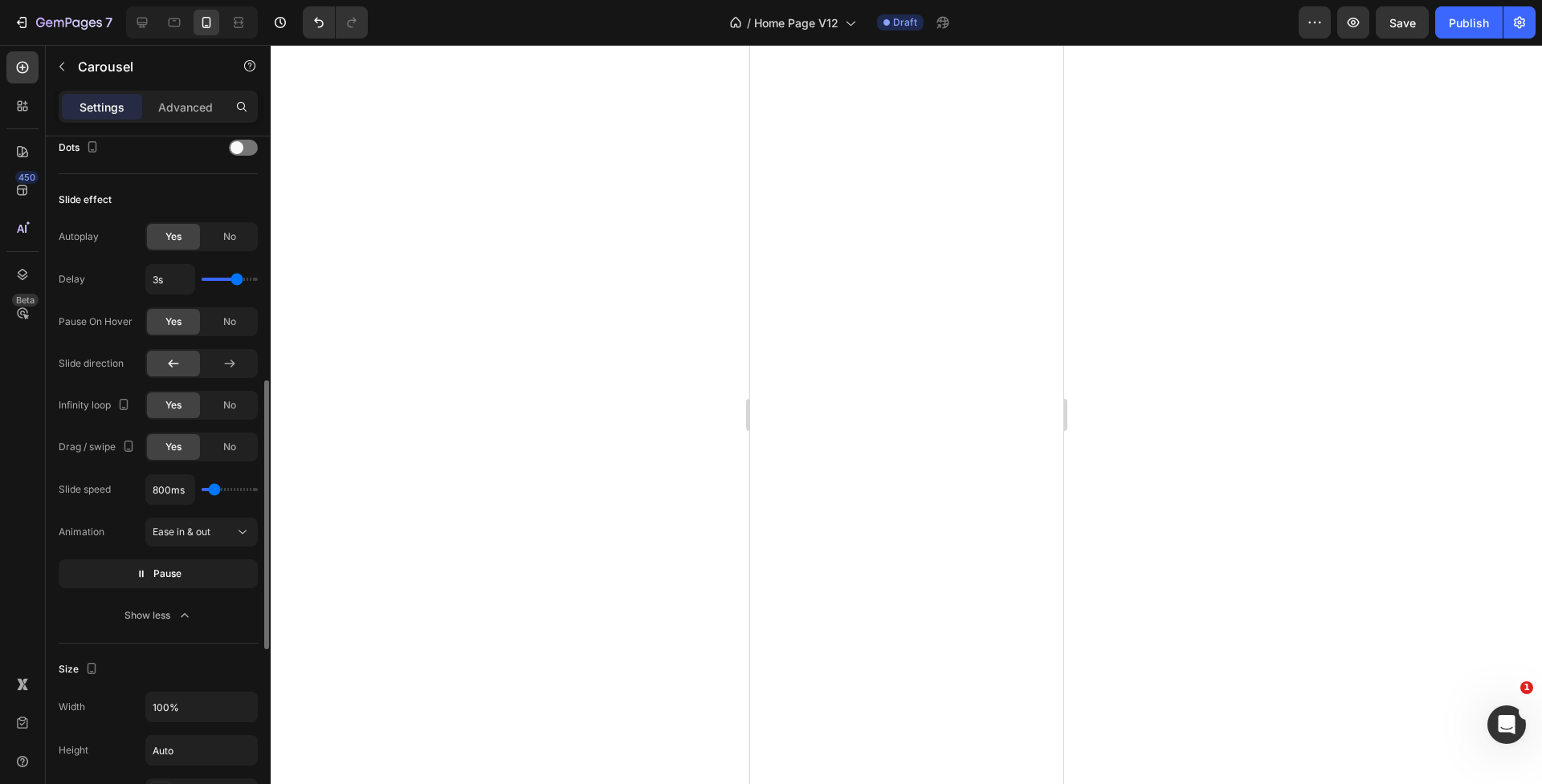
type input "850ms"
type input "850"
type input "1200ms"
type input "1200"
type input "1450ms"
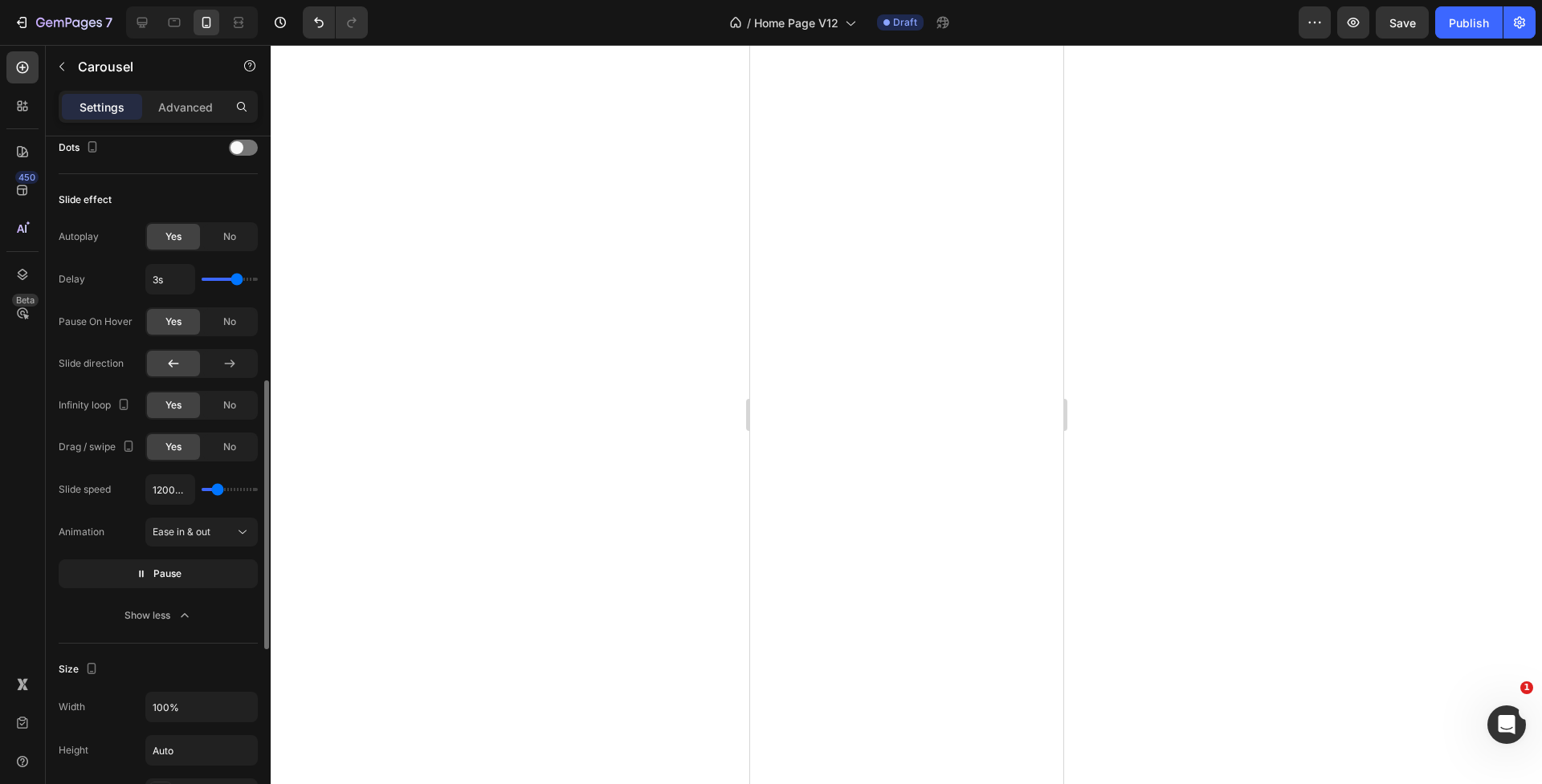
type input "1450"
type input "1800ms"
type input "1800"
type input "2400ms"
type input "2400"
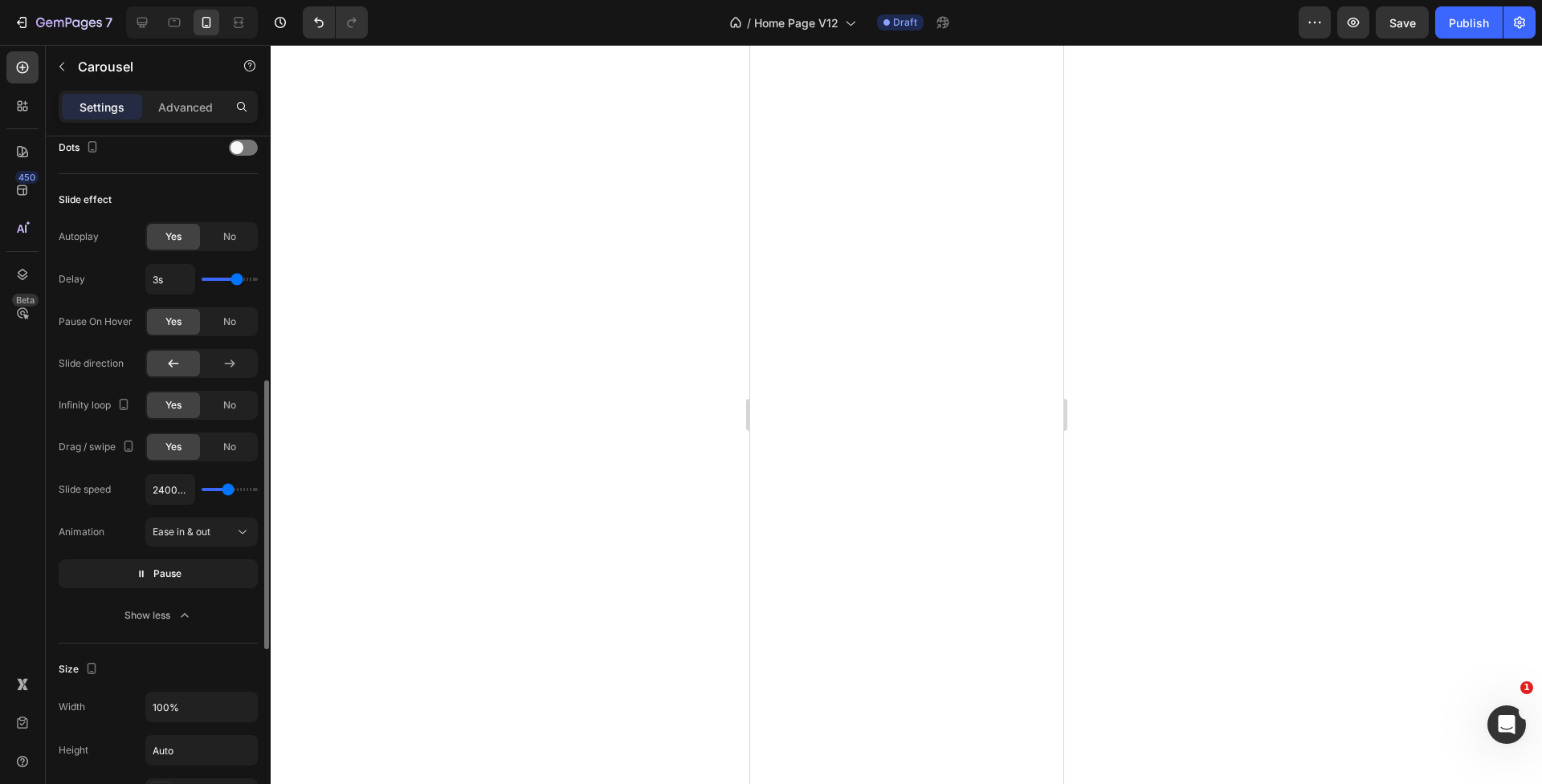
type input "2800ms"
type input "2800"
type input "3800ms"
drag, startPoint x: 206, startPoint y: 491, endPoint x: 239, endPoint y: 491, distance: 33.0
type input "3800"
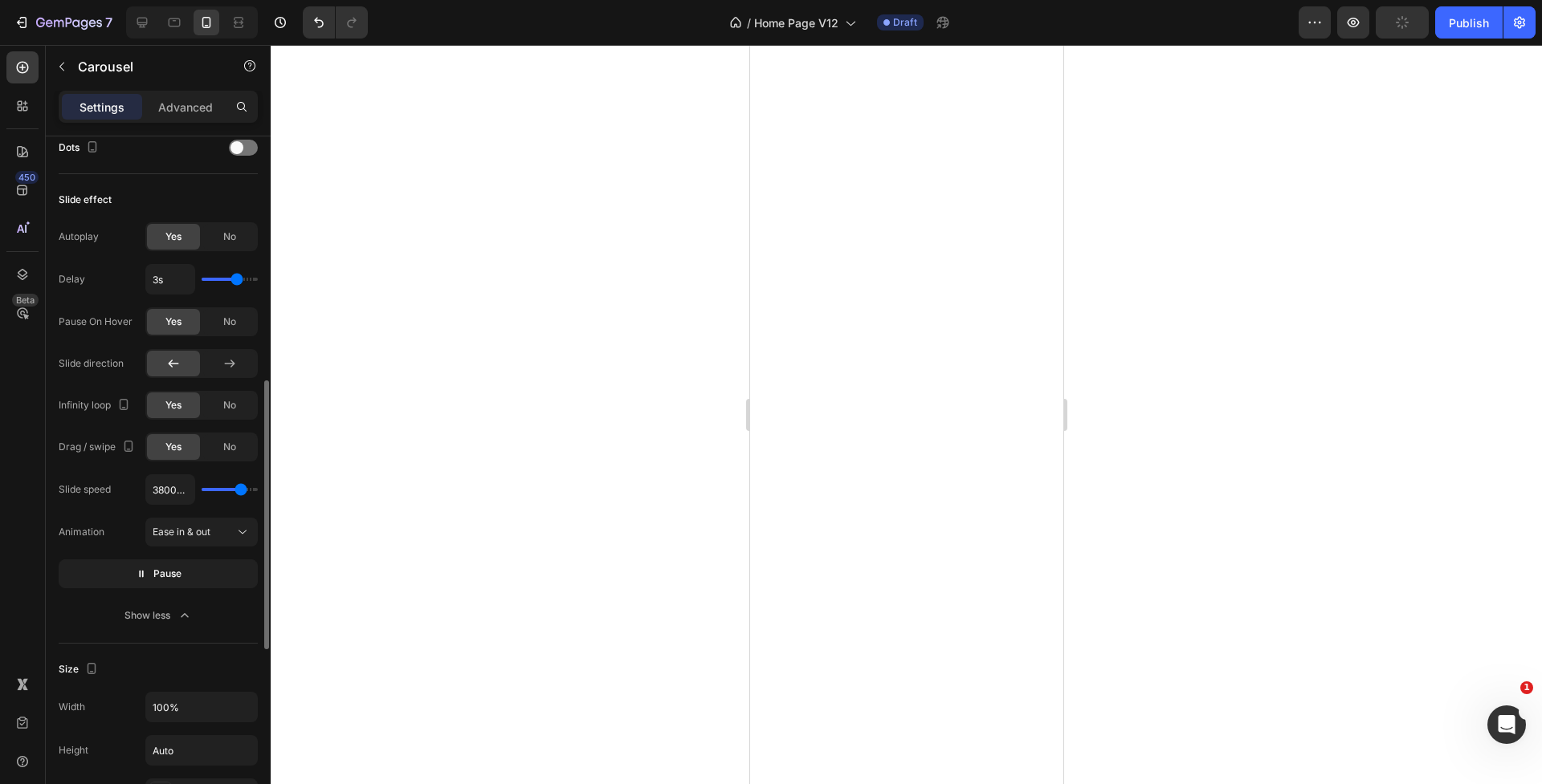
click at [240, 491] on input "range" at bounding box center [229, 490] width 56 height 4
type input "3250ms"
type input "3250"
type input "2900ms"
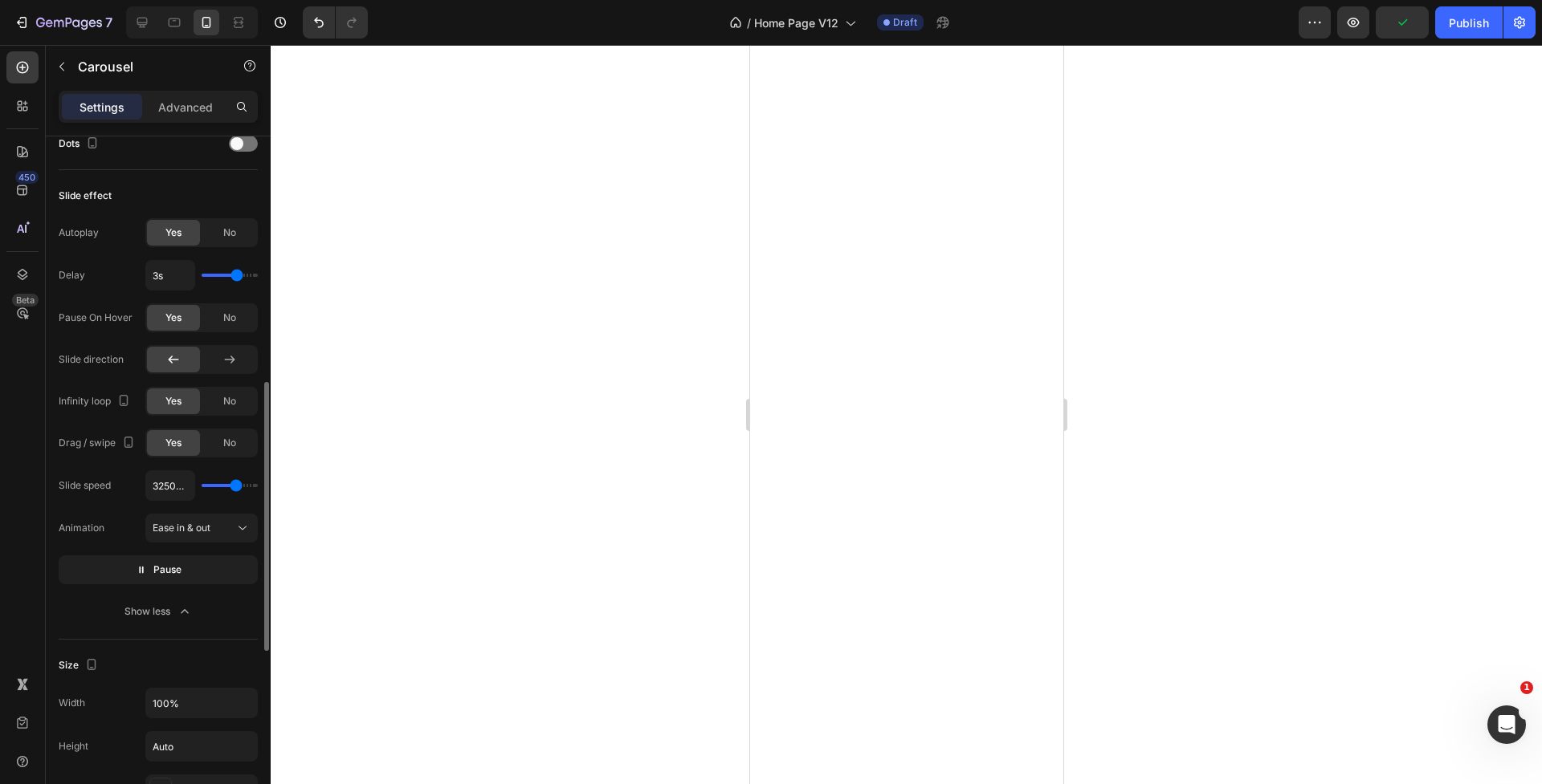
type input "2900"
type input "2650ms"
type input "2650"
type input "2200ms"
drag, startPoint x: 236, startPoint y: 490, endPoint x: 225, endPoint y: 490, distance: 11.0
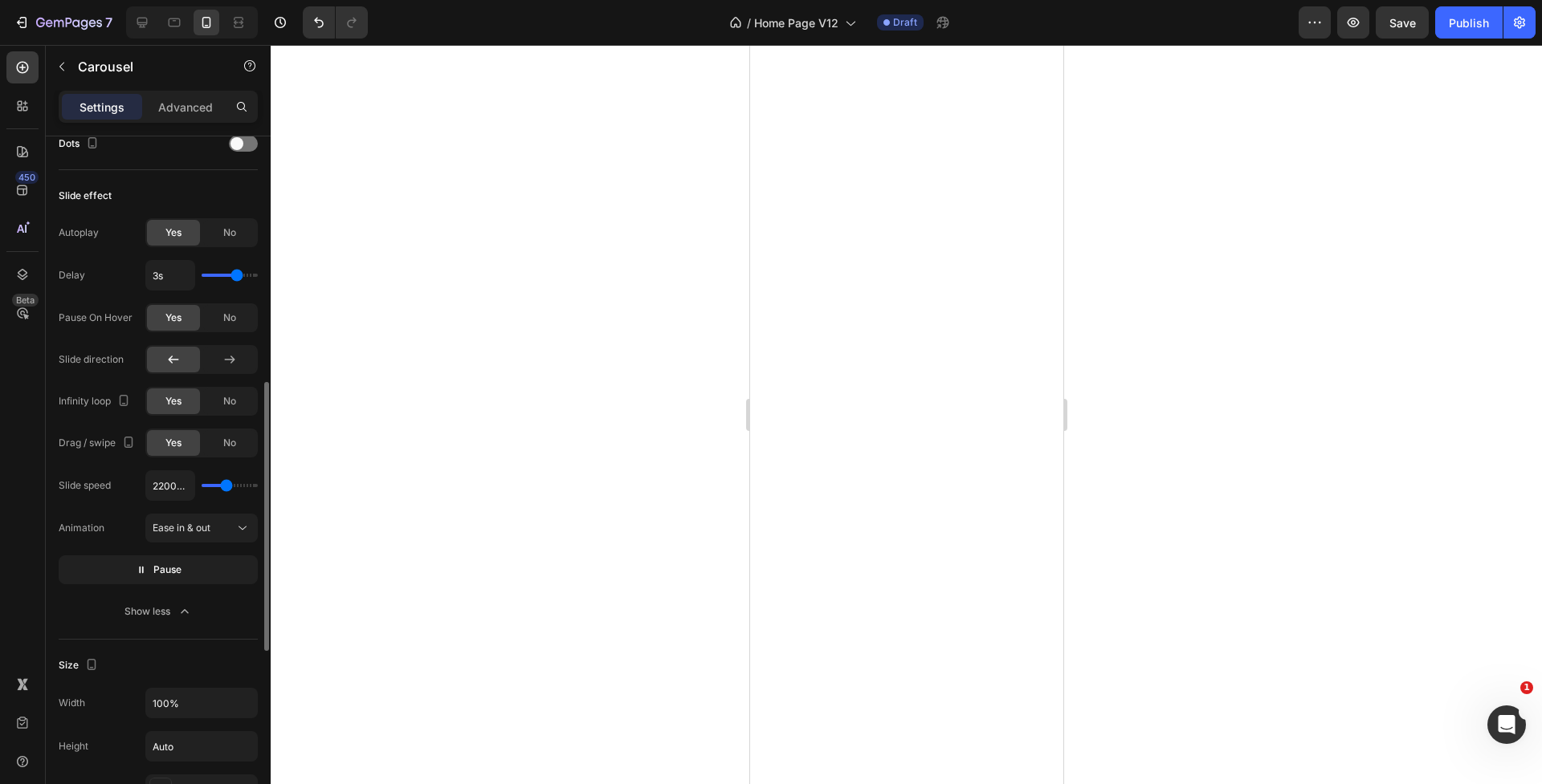
type input "2200"
click at [225, 487] on input "range" at bounding box center [229, 486] width 56 height 4
type input "2450ms"
type input "2450"
type input "4000ms"
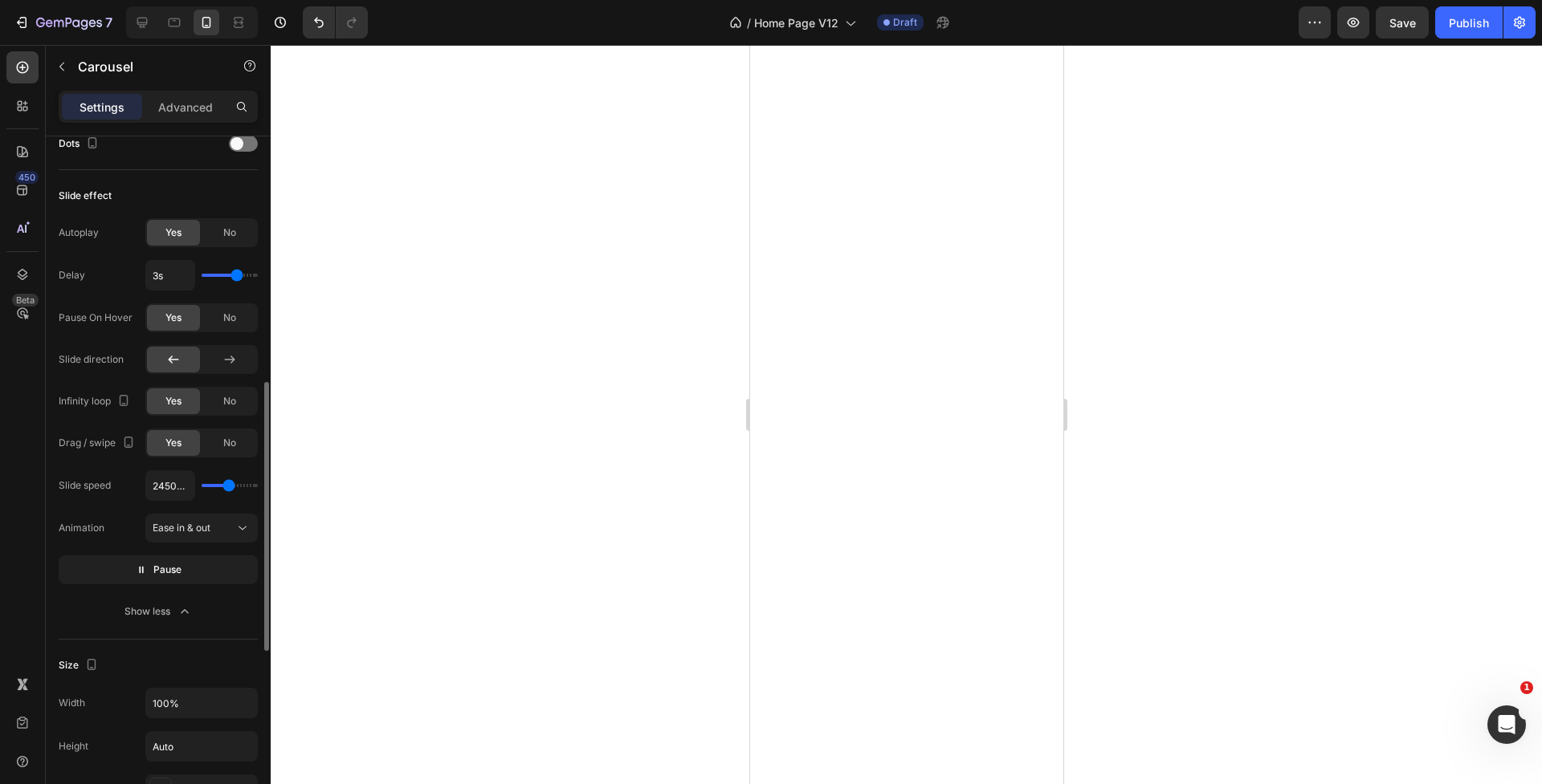
type input "4000"
type input "5000ms"
drag, startPoint x: 225, startPoint y: 485, endPoint x: 267, endPoint y: 487, distance: 42.0
type input "5000"
click at [267, 487] on div "Items per slide 2 columns Display Sneak peek Styled Item management Order 8 ite…" at bounding box center [158, 483] width 225 height 693
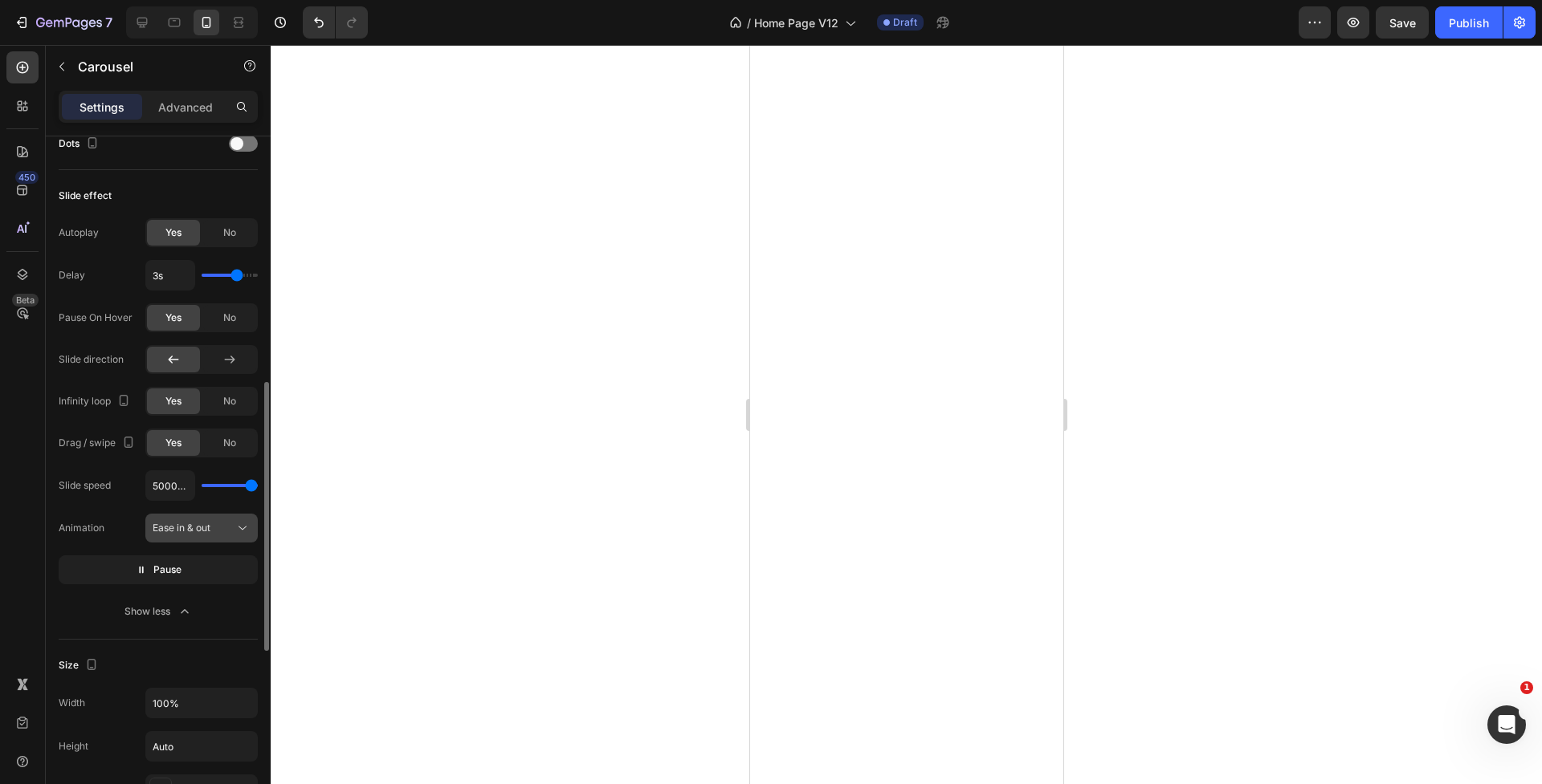
click at [224, 534] on div "Ease in & out" at bounding box center [193, 528] width 82 height 15
click at [94, 514] on div "Animation Ease in & out" at bounding box center [158, 528] width 199 height 29
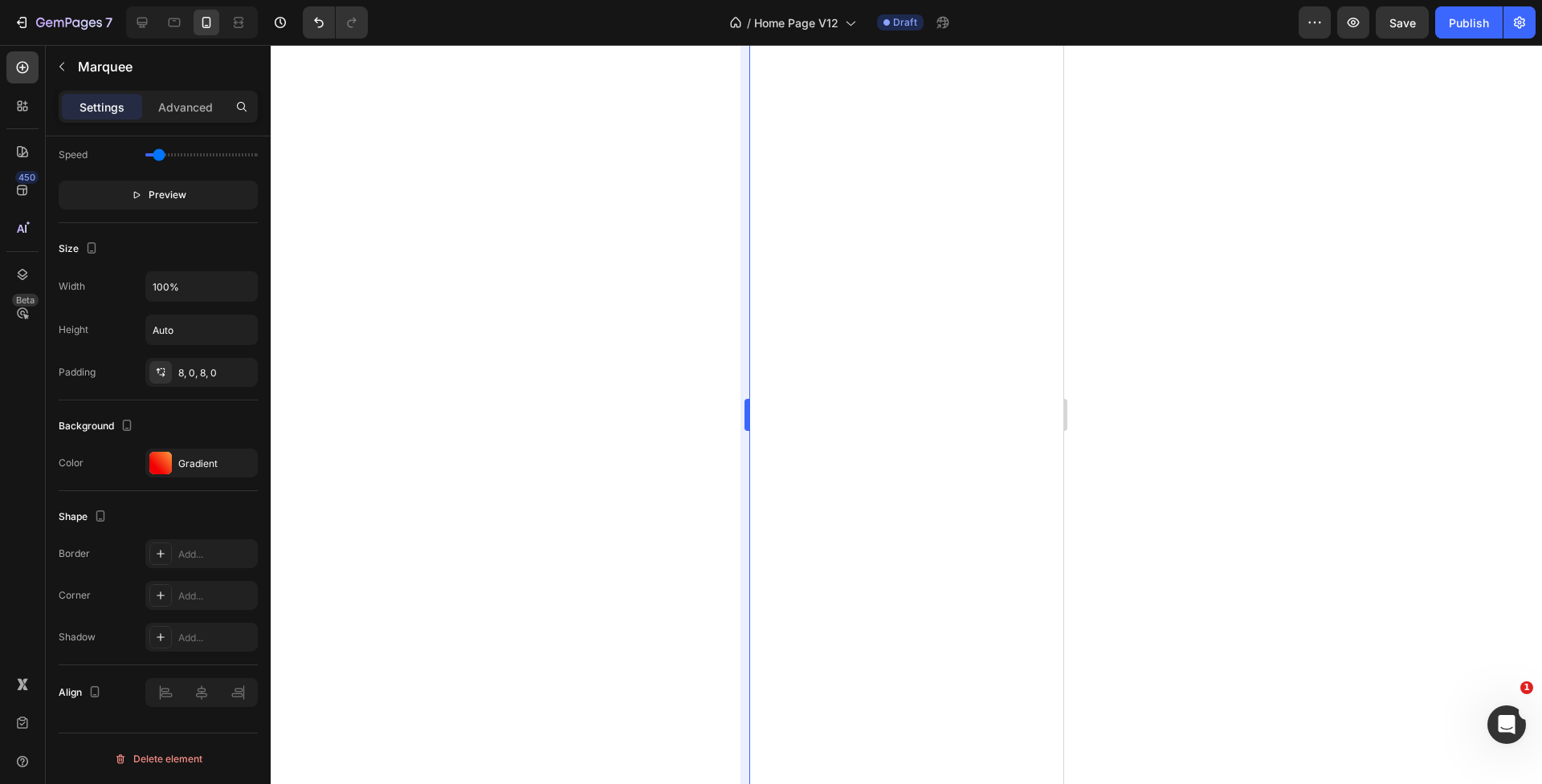
scroll to position [0, 0]
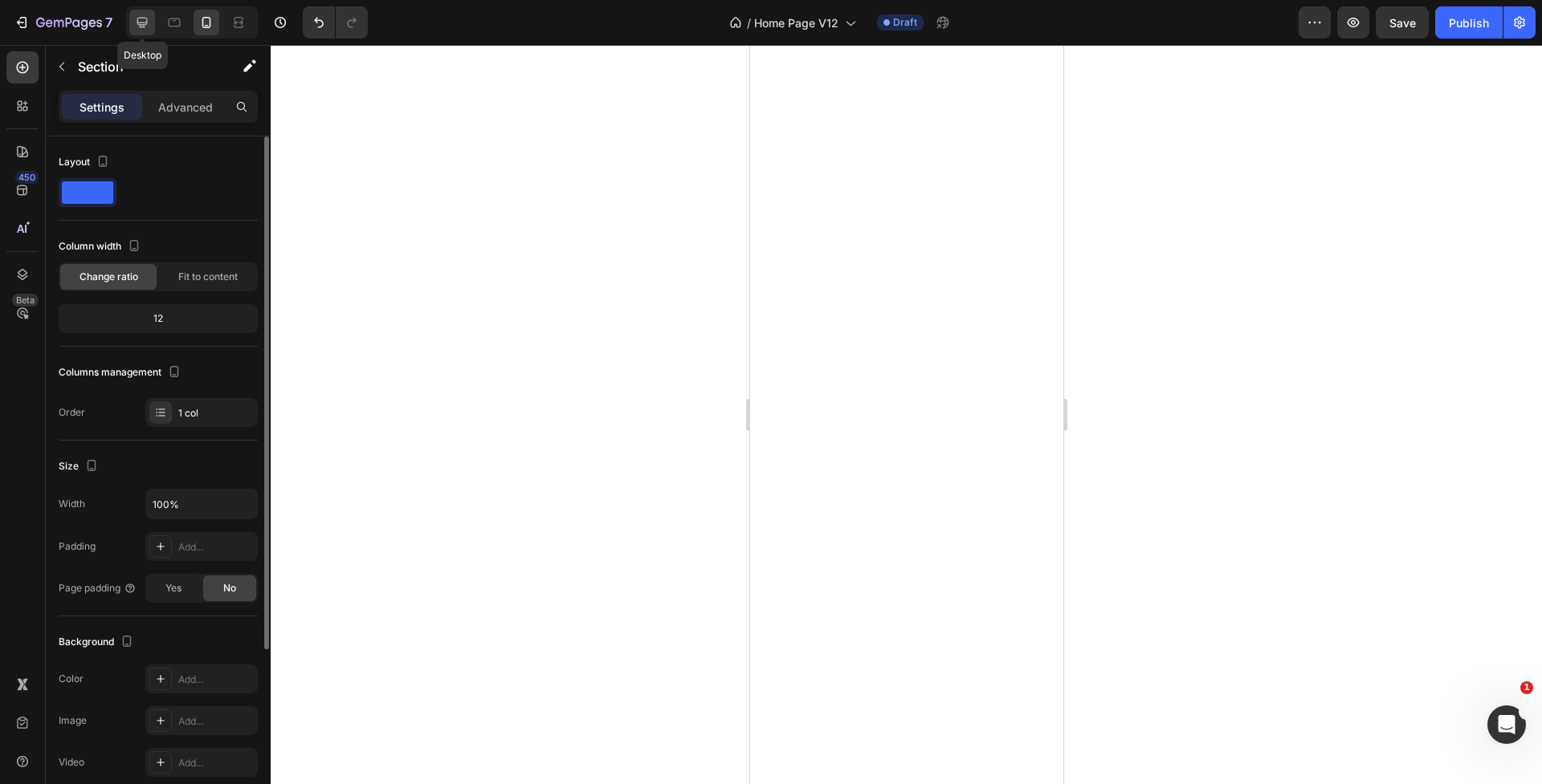
click at [144, 23] on icon at bounding box center [142, 22] width 10 height 10
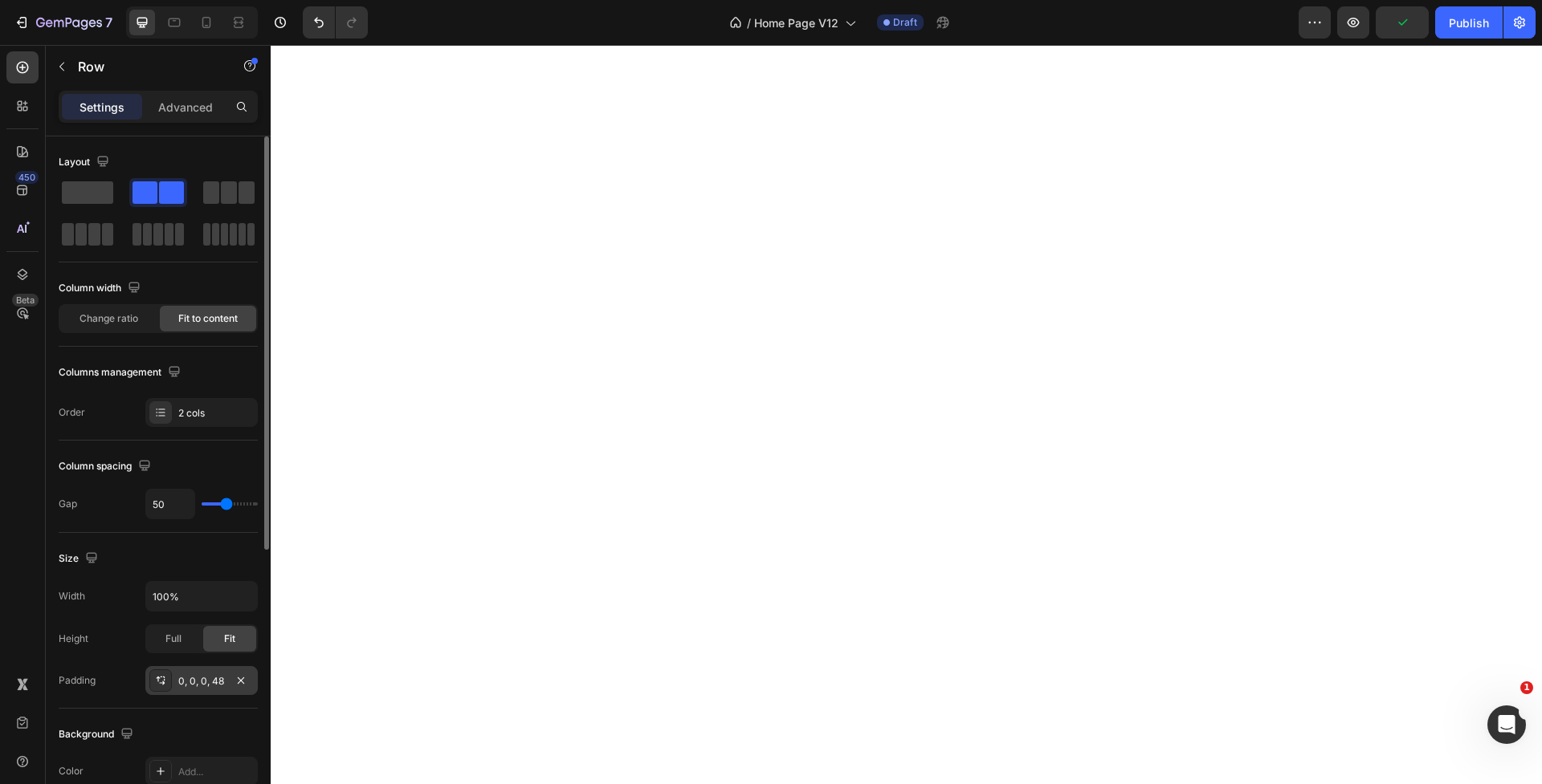
click at [212, 679] on div "0, 0, 0, 48" at bounding box center [201, 681] width 47 height 15
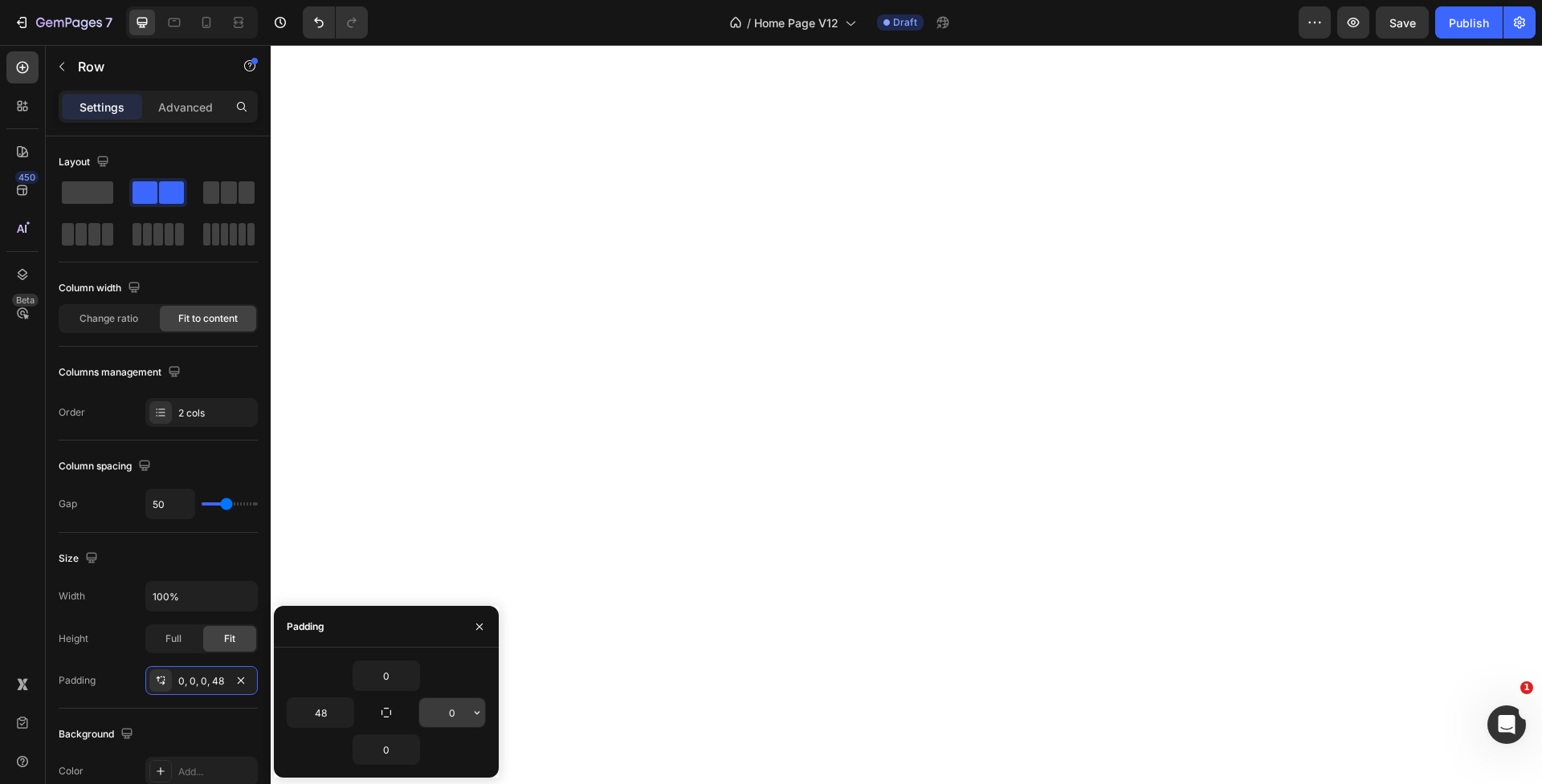
click at [445, 713] on input "0" at bounding box center [452, 713] width 66 height 29
type input "48"
click at [387, 673] on input "0" at bounding box center [386, 676] width 66 height 29
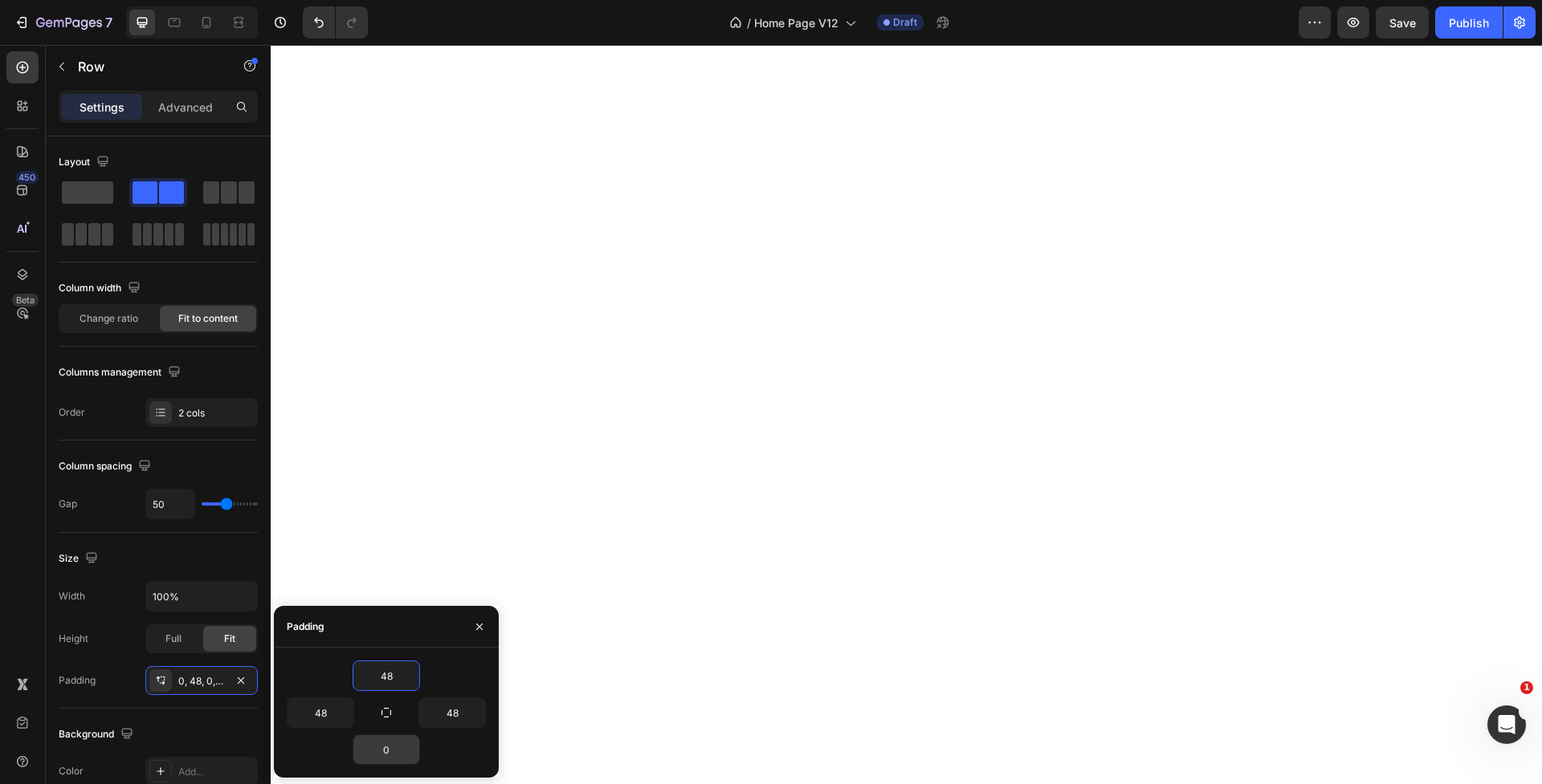
type input "48"
click at [390, 743] on input "0" at bounding box center [386, 750] width 66 height 29
type input "48"
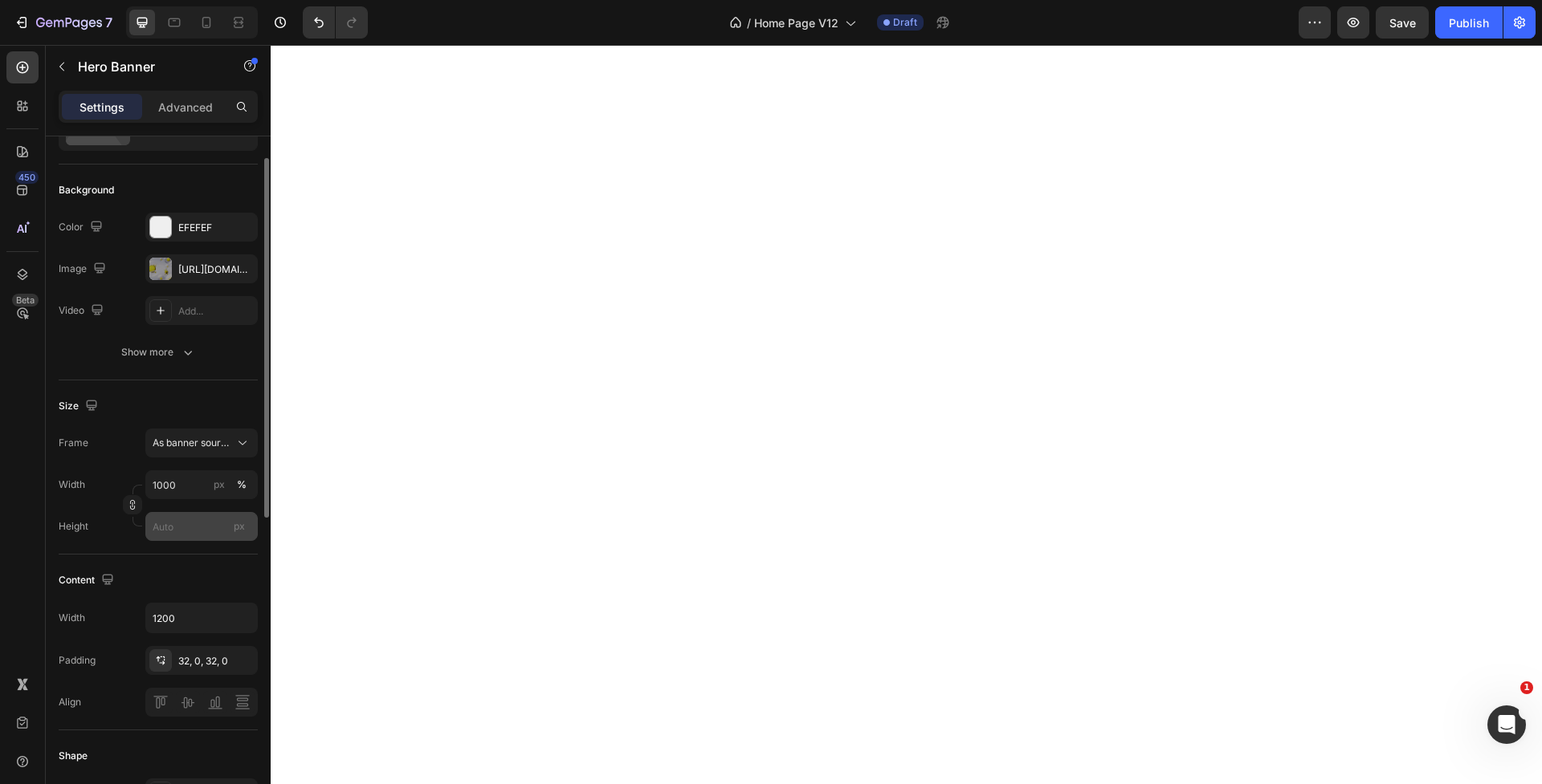
scroll to position [118, 0]
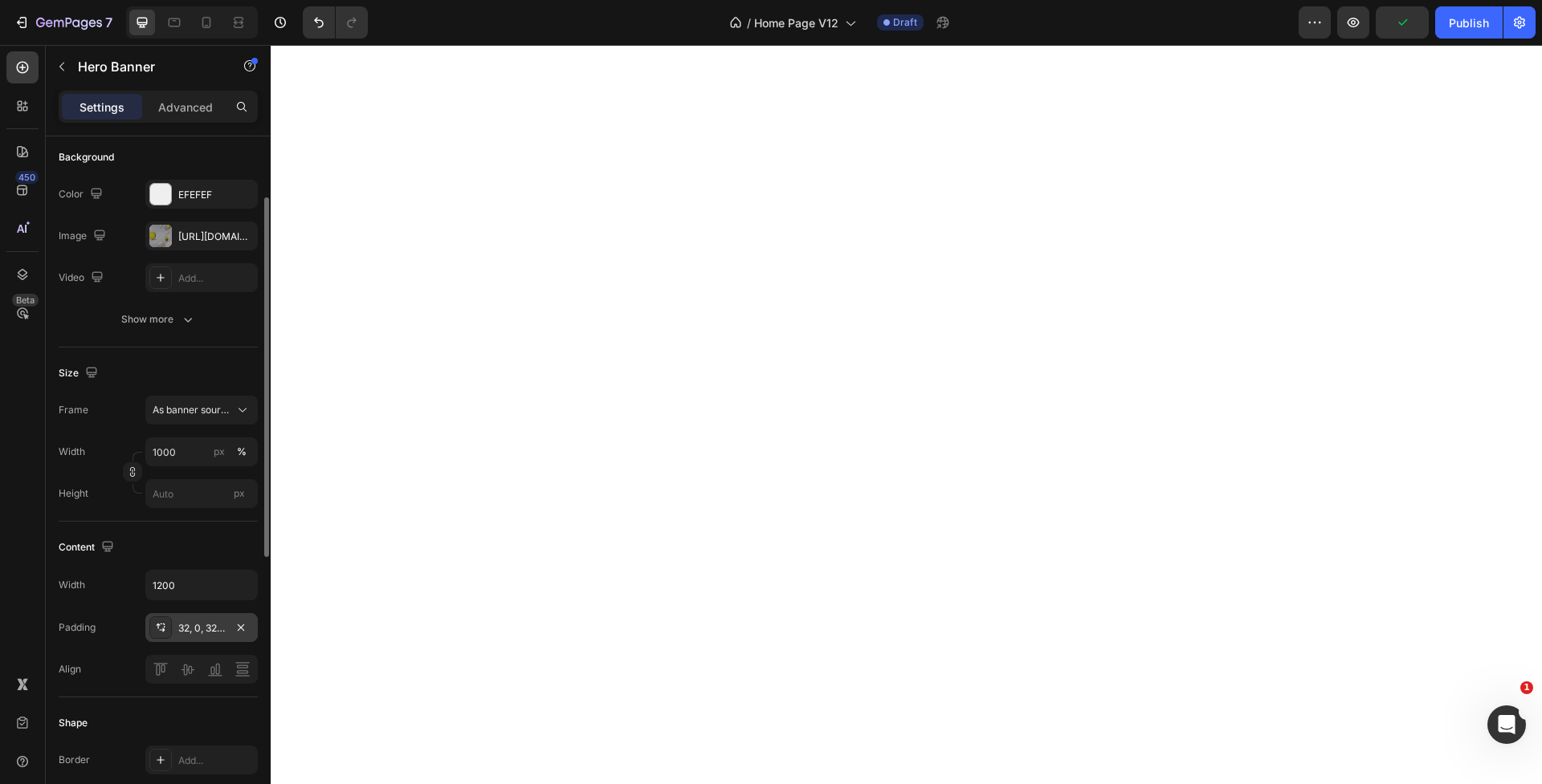
click at [203, 624] on div "32, 0, 32, 0" at bounding box center [201, 629] width 47 height 15
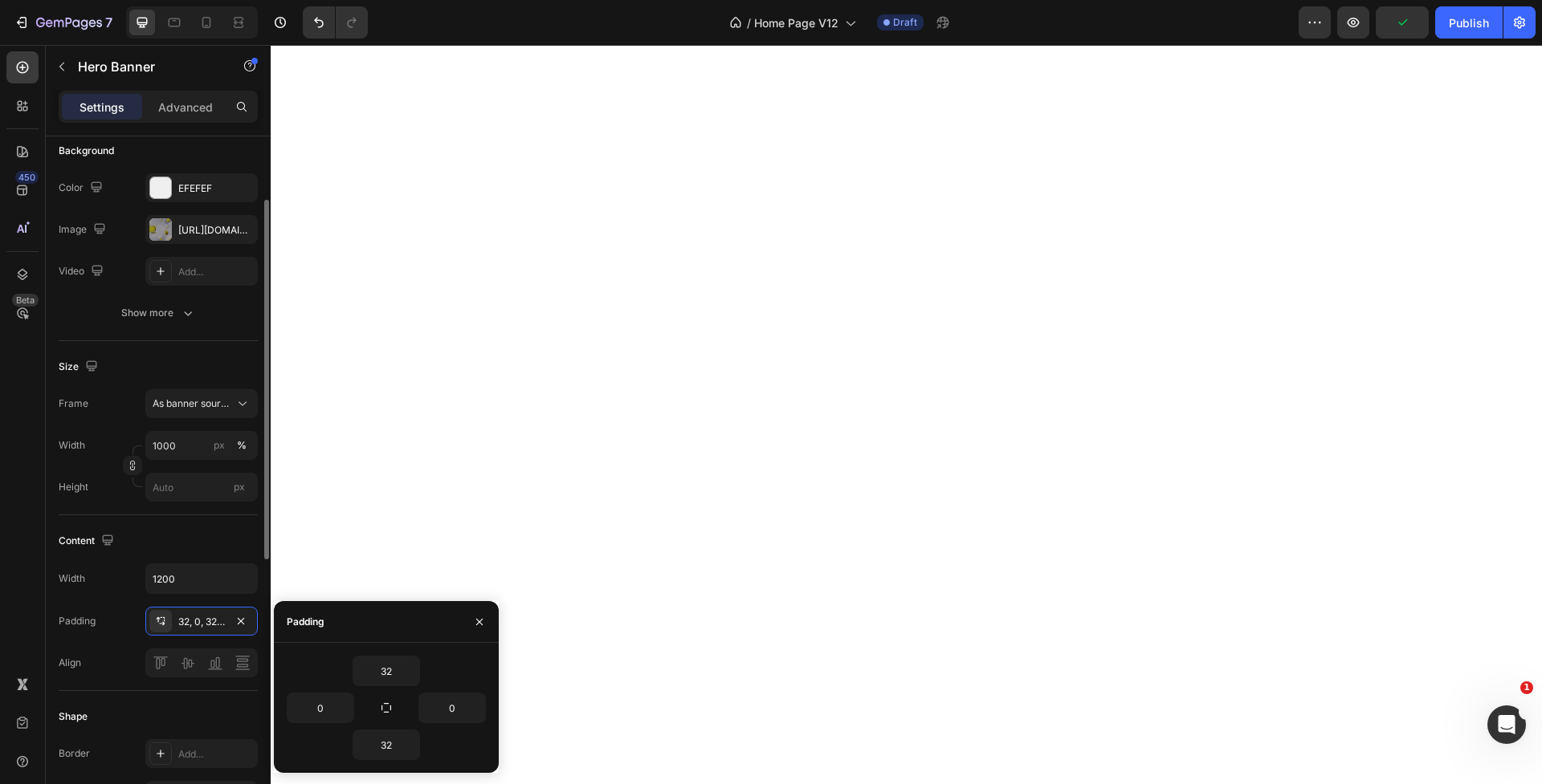
scroll to position [126, 0]
click at [334, 701] on input "0" at bounding box center [320, 707] width 66 height 29
click at [346, 703] on icon "button" at bounding box center [345, 705] width 13 height 13
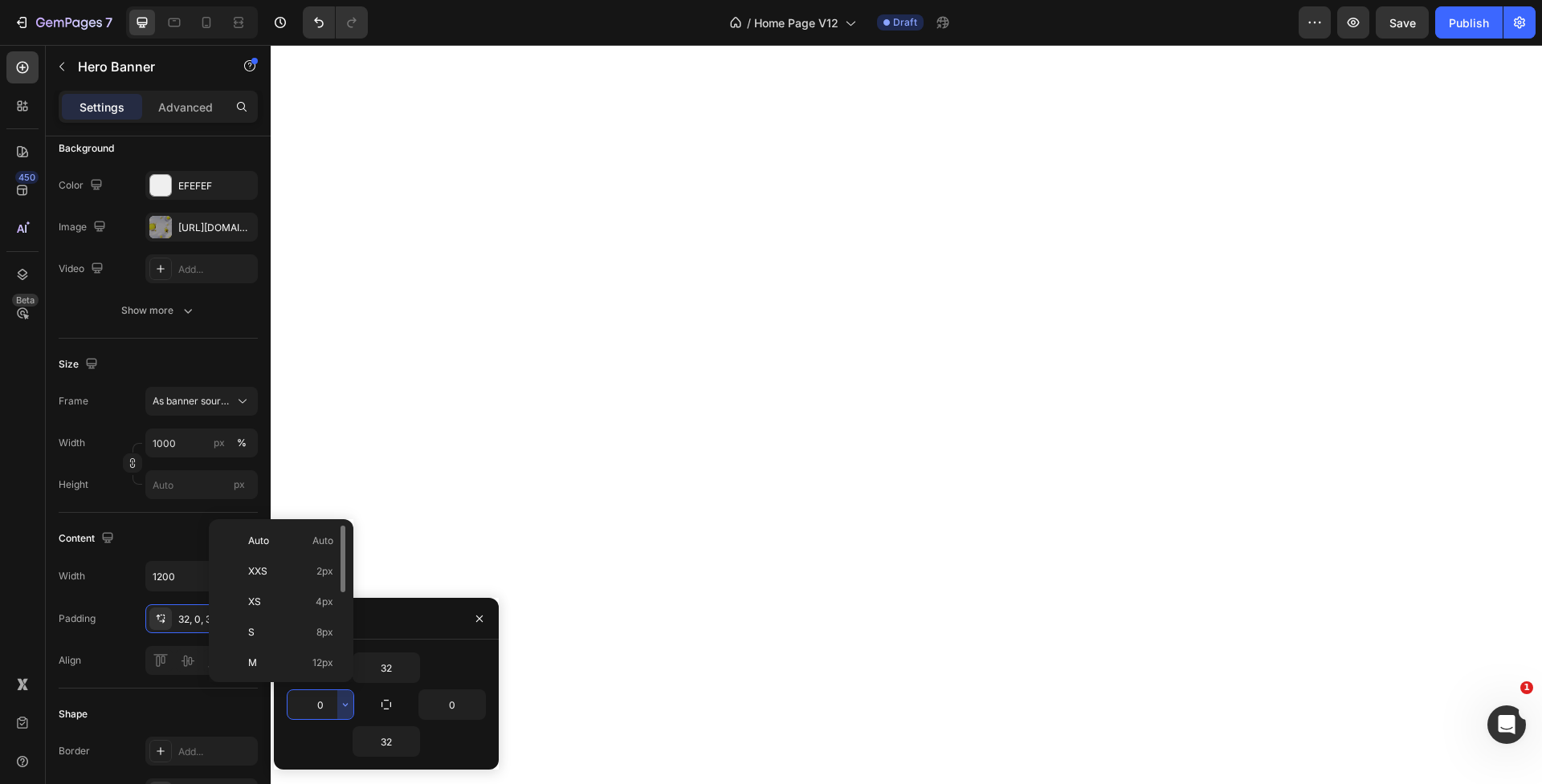
scroll to position [185, 0]
click at [315, 658] on span "112px" at bounding box center [320, 661] width 25 height 15
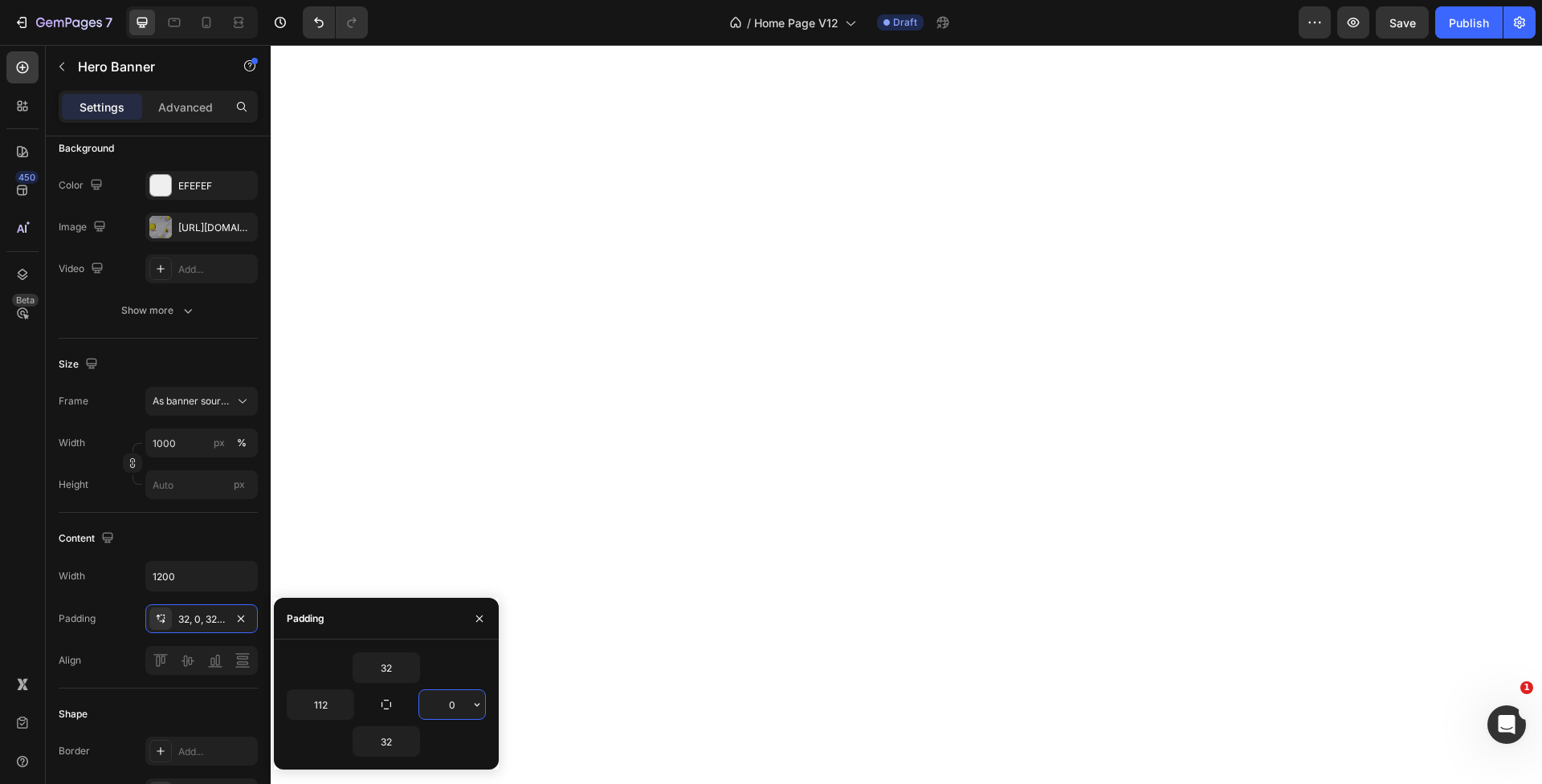
click at [461, 709] on input "0" at bounding box center [452, 705] width 66 height 29
click at [379, 708] on button "button" at bounding box center [386, 704] width 23 height 23
type input "32"
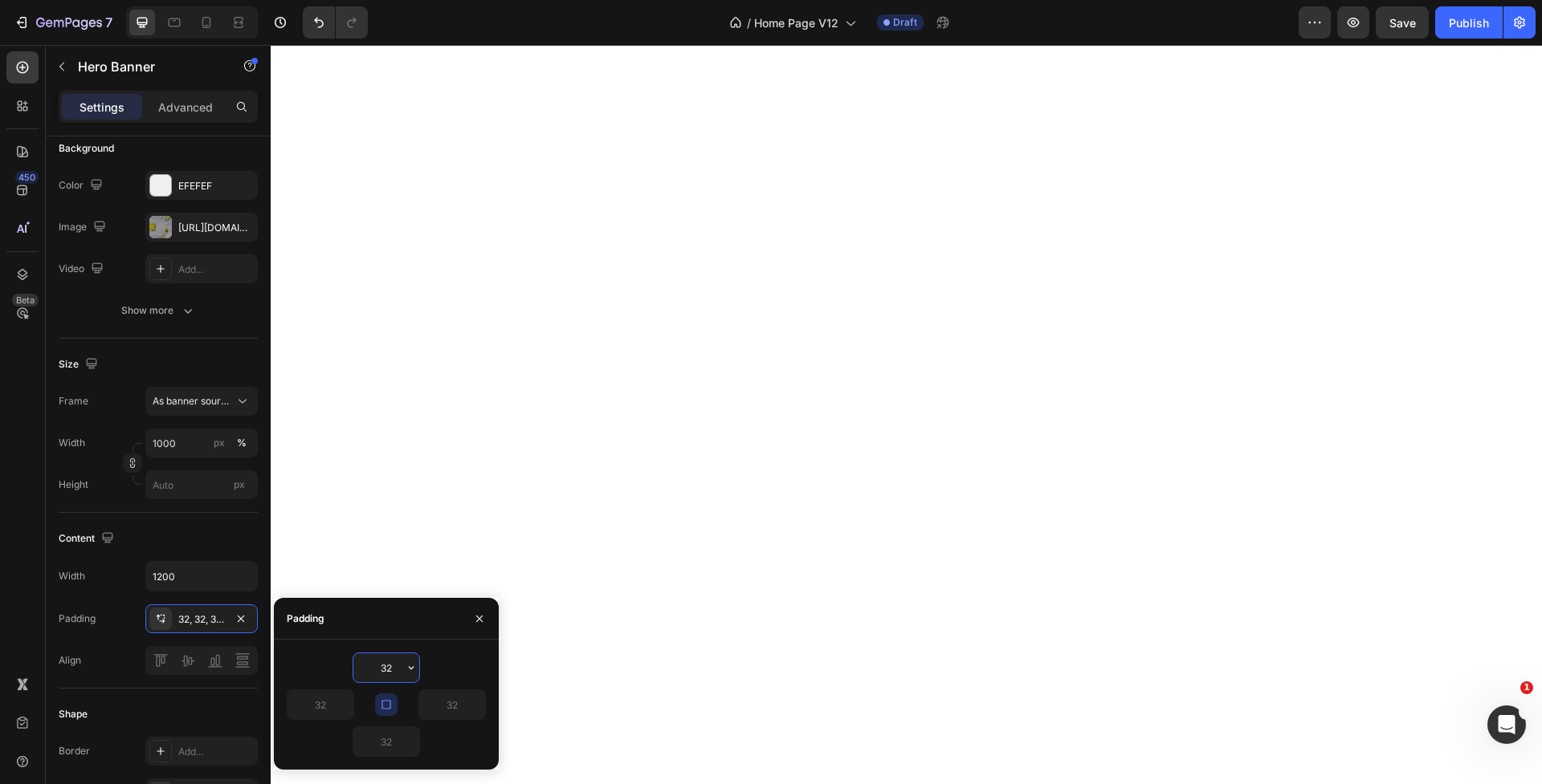
click at [382, 659] on input "32" at bounding box center [386, 668] width 66 height 29
click at [408, 665] on icon "button" at bounding box center [411, 668] width 13 height 13
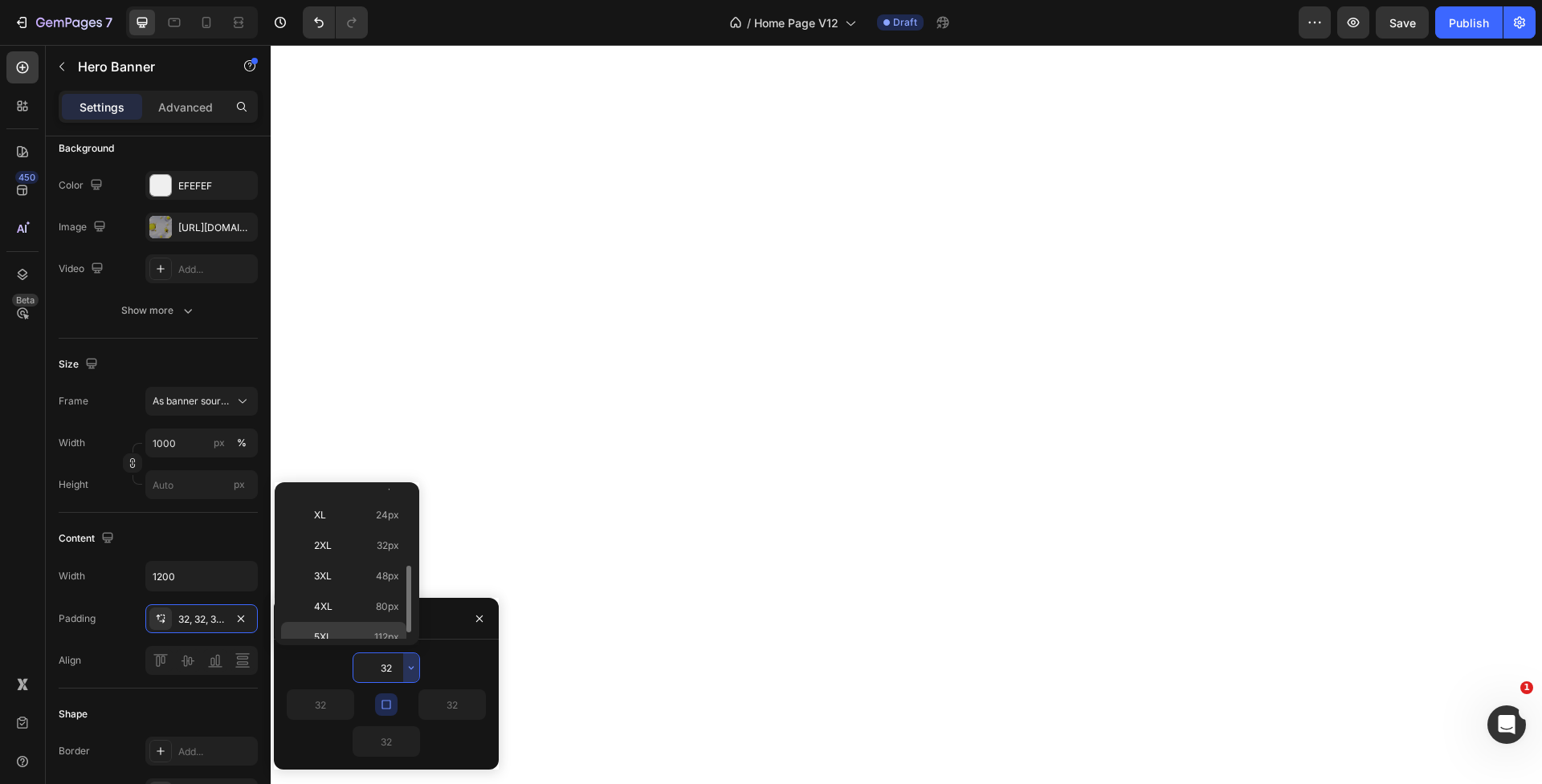
scroll to position [185, 0]
click at [363, 614] on div "5XL 112px" at bounding box center [343, 624] width 126 height 30
type input "112"
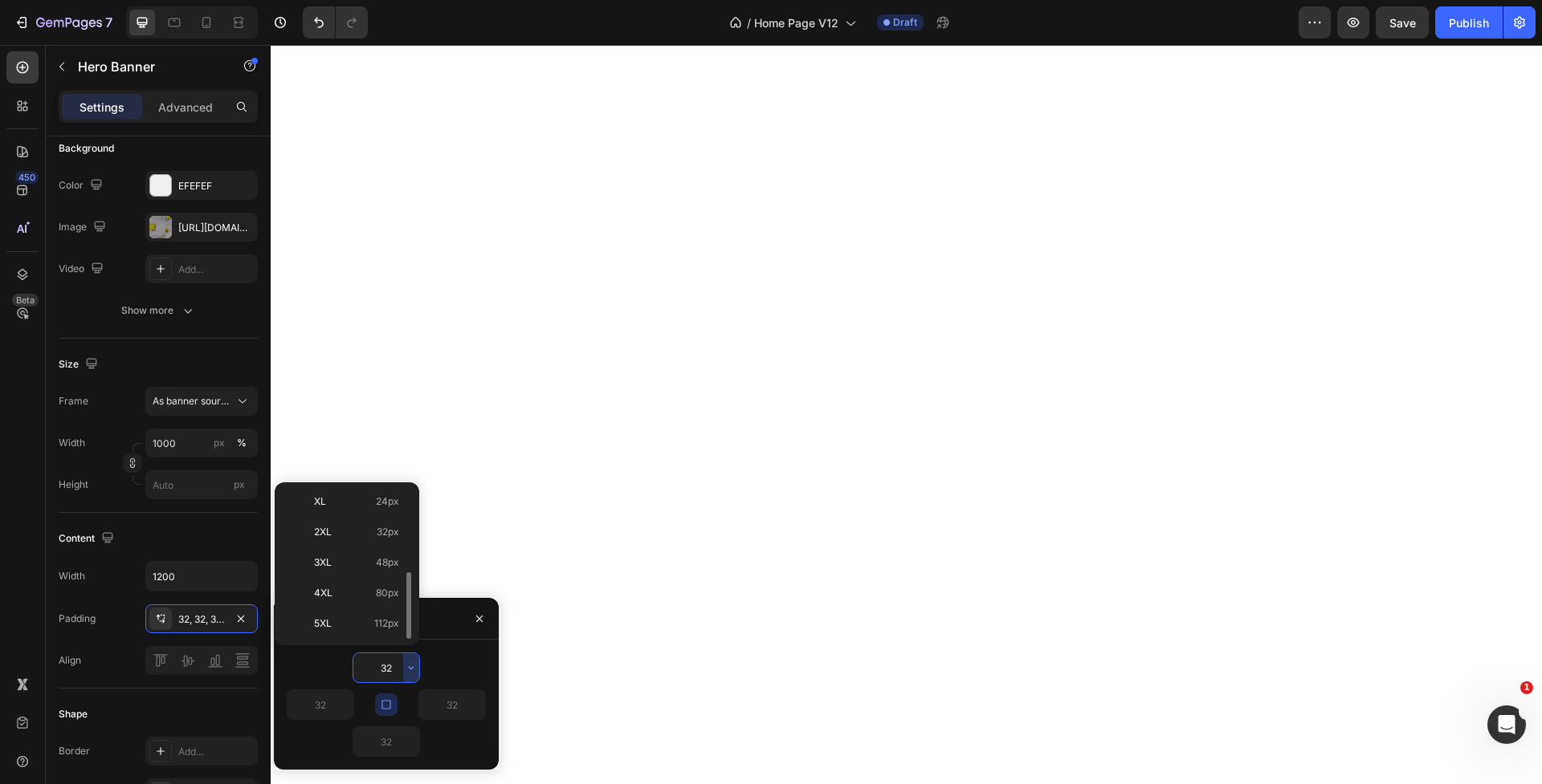
type input "112"
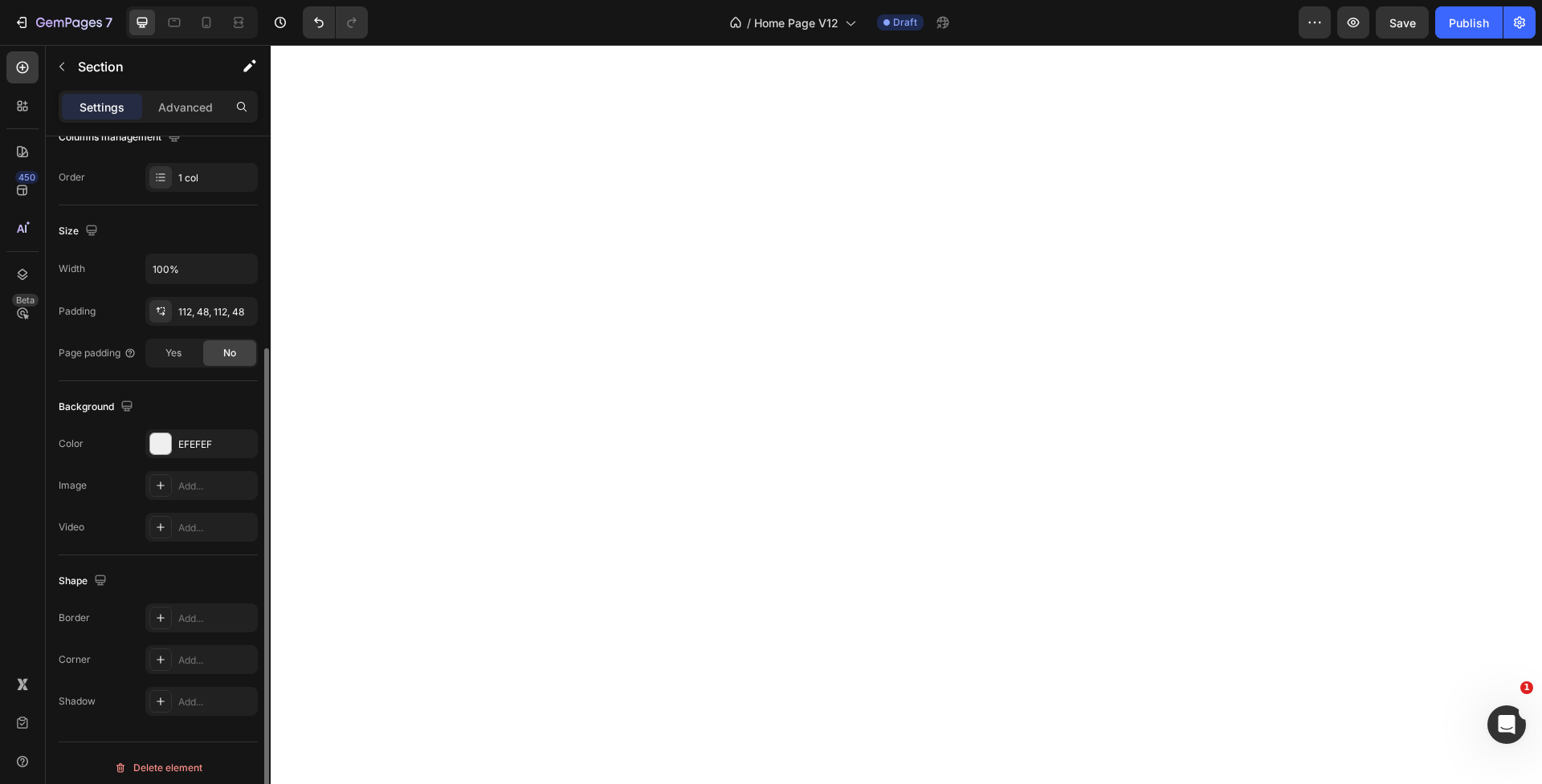
scroll to position [286, 0]
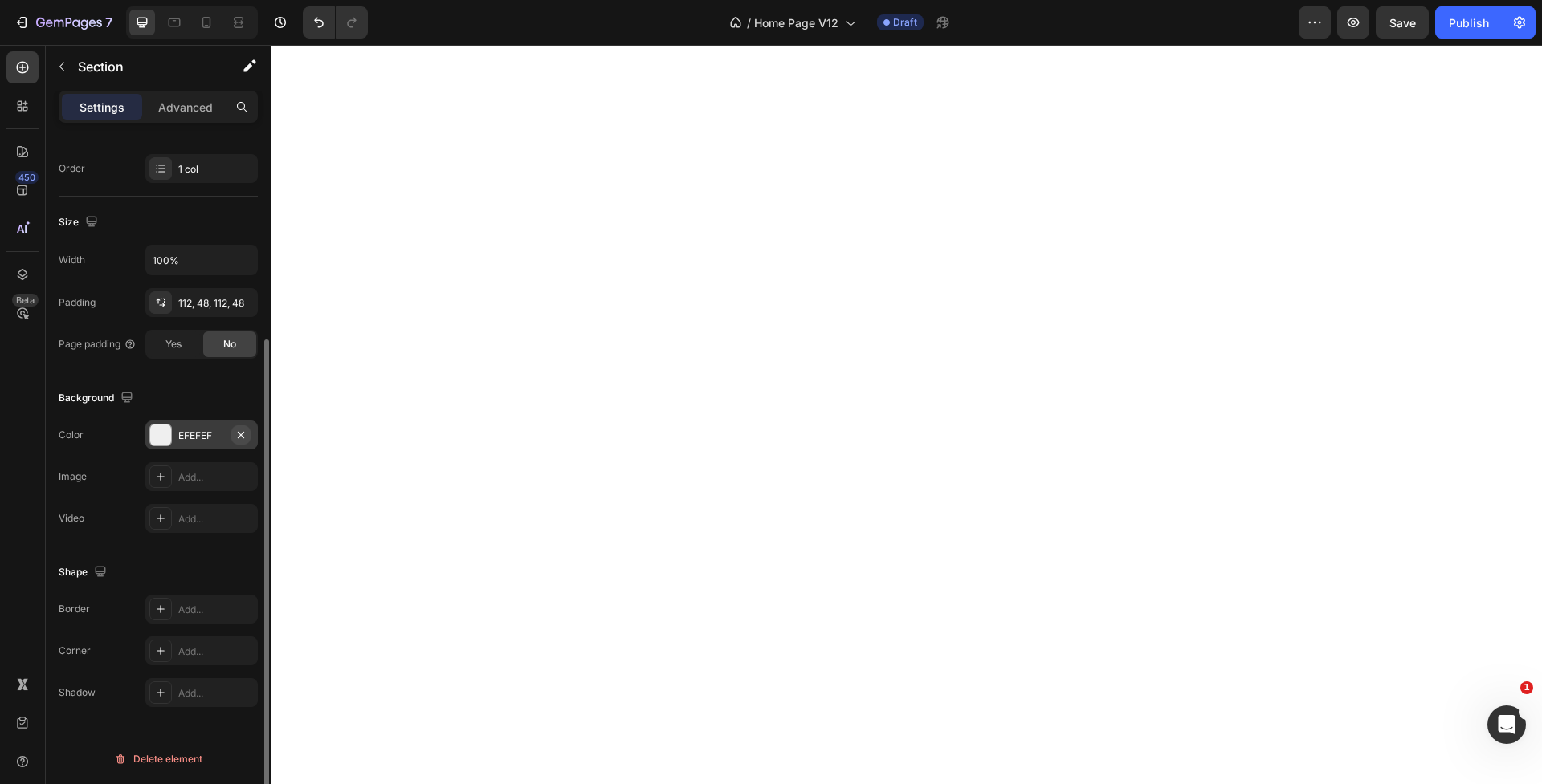
click at [245, 429] on icon "button" at bounding box center [241, 435] width 13 height 13
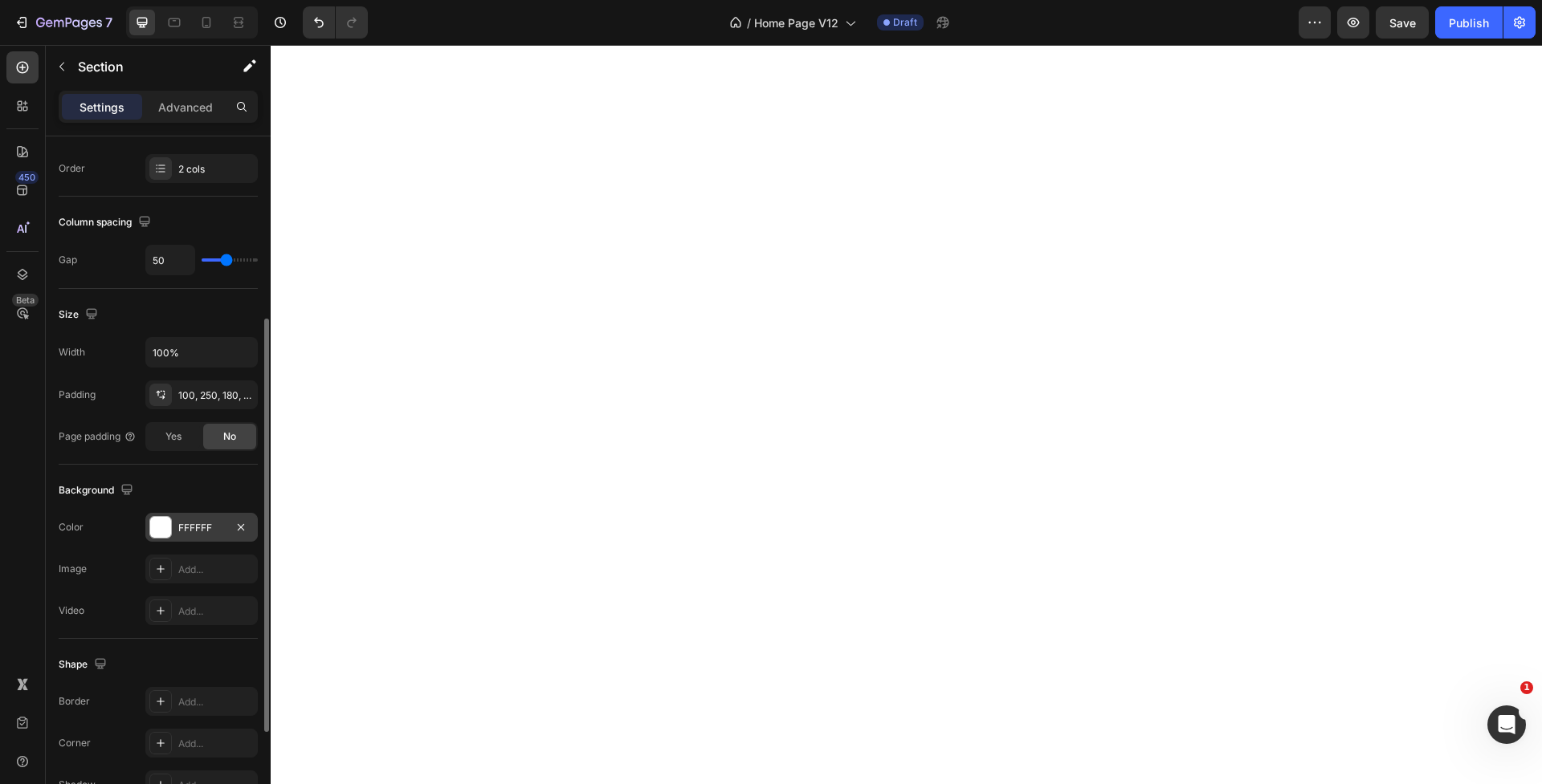
scroll to position [300, 0]
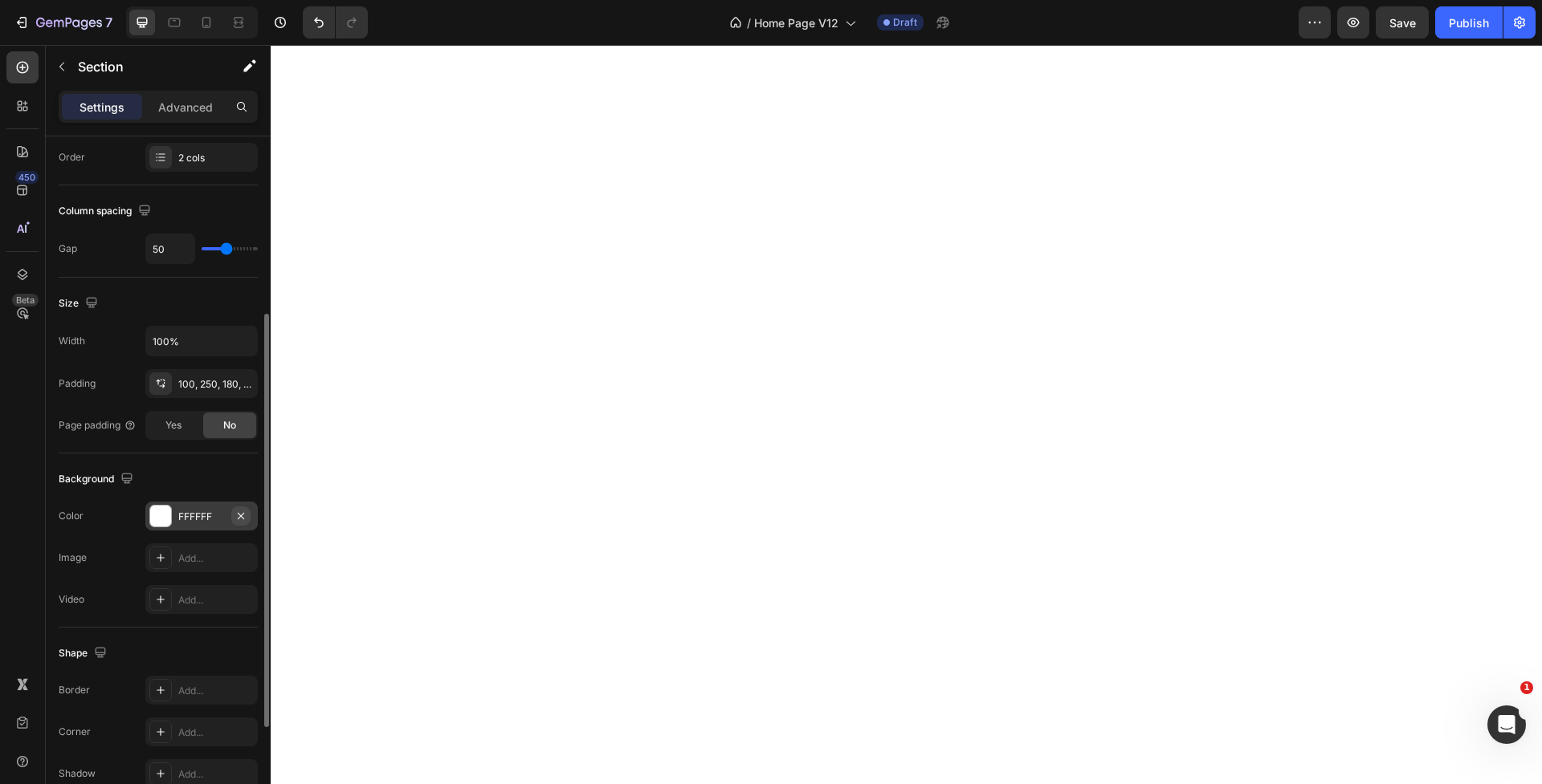
click at [239, 511] on icon "button" at bounding box center [241, 516] width 13 height 13
click at [194, 382] on div "100, 250, 180, 250" at bounding box center [201, 382] width 47 height 15
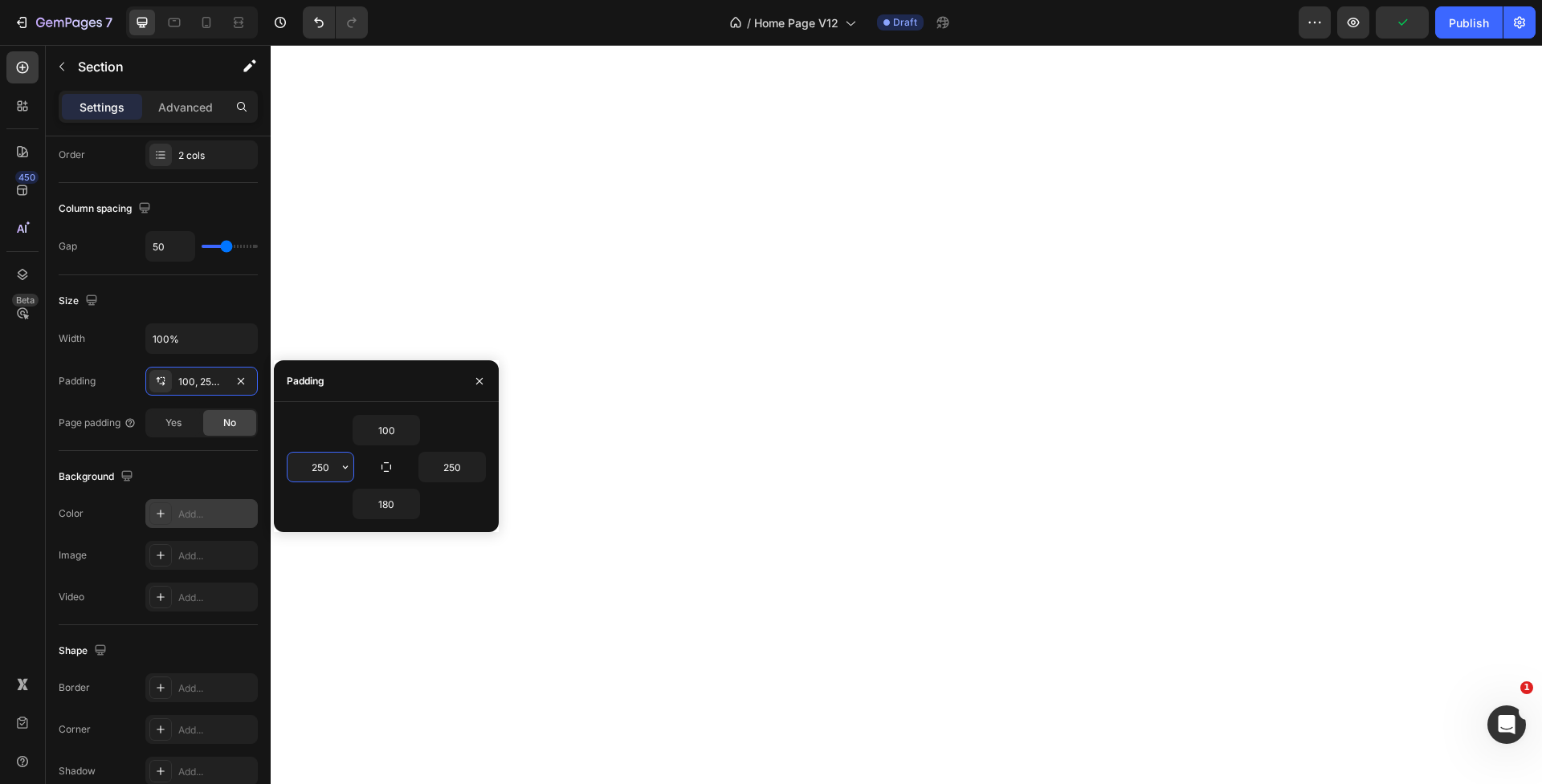
click at [325, 466] on input "250" at bounding box center [320, 468] width 66 height 29
type input "48"
click at [481, 381] on icon "button" at bounding box center [480, 381] width 13 height 13
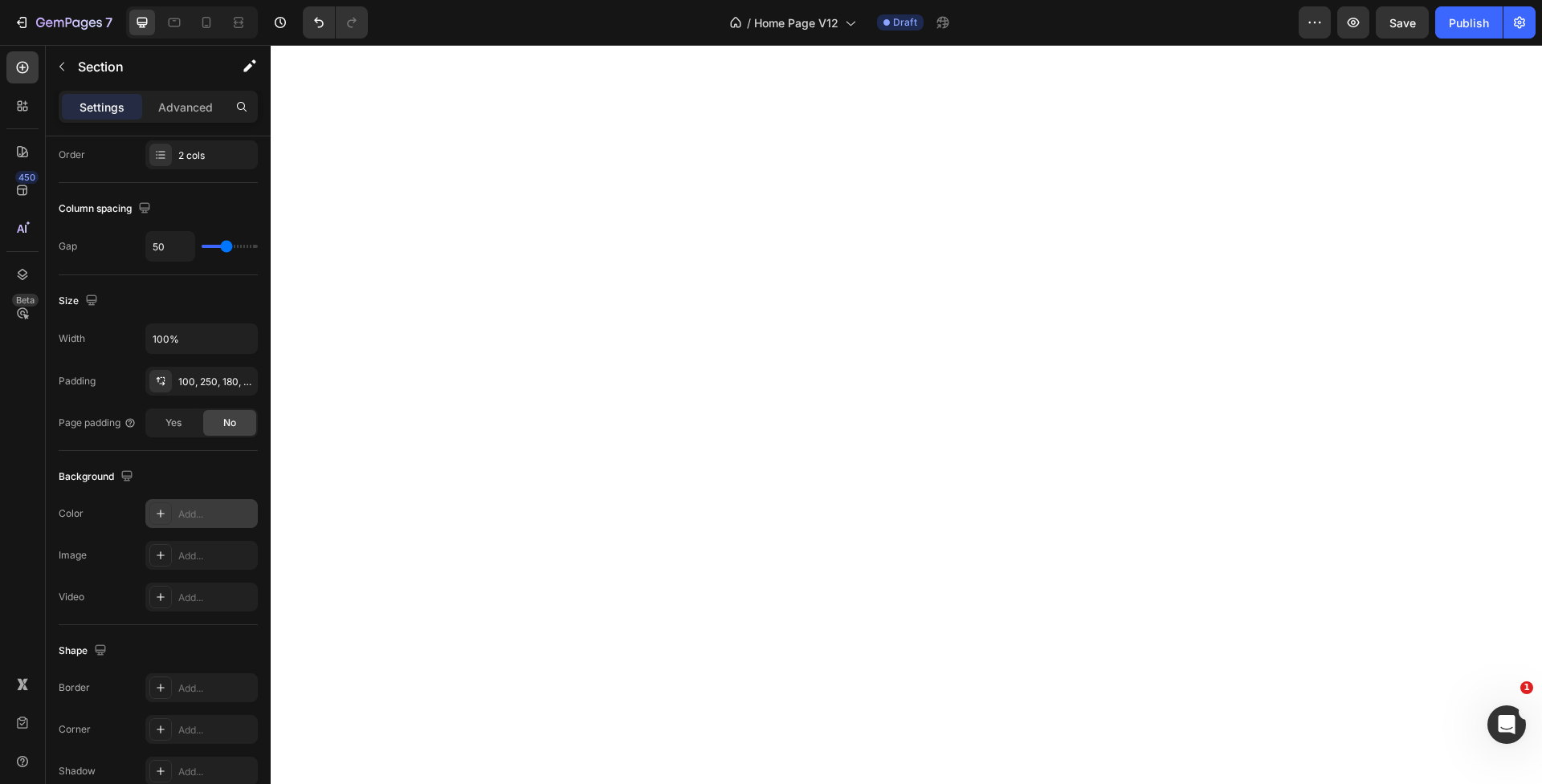
scroll to position [286, 0]
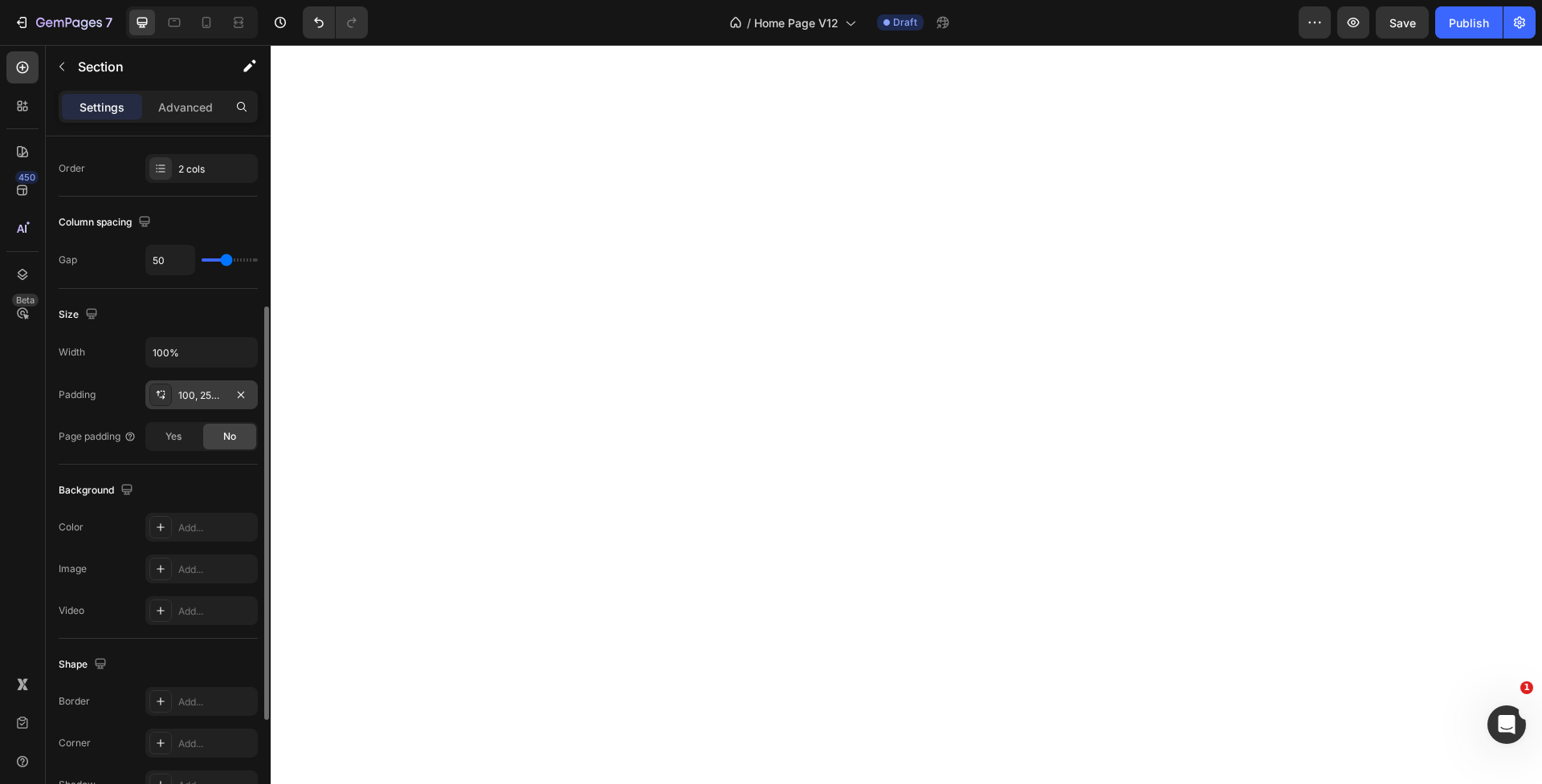
click at [194, 396] on div "100, 250, 180, 48" at bounding box center [201, 396] width 47 height 15
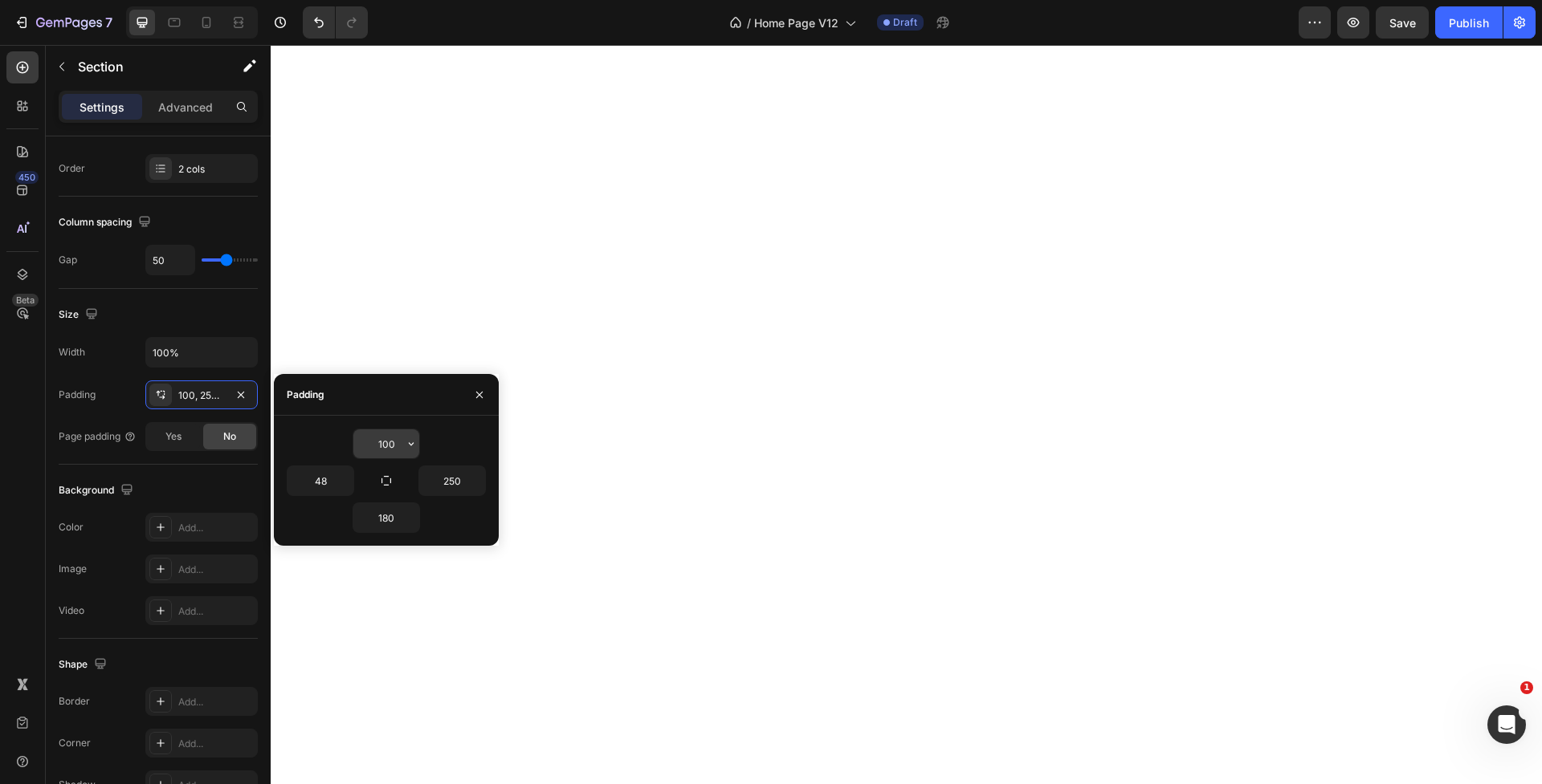
click at [390, 441] on input "100" at bounding box center [386, 444] width 66 height 29
click at [407, 443] on icon "button" at bounding box center [411, 444] width 13 height 13
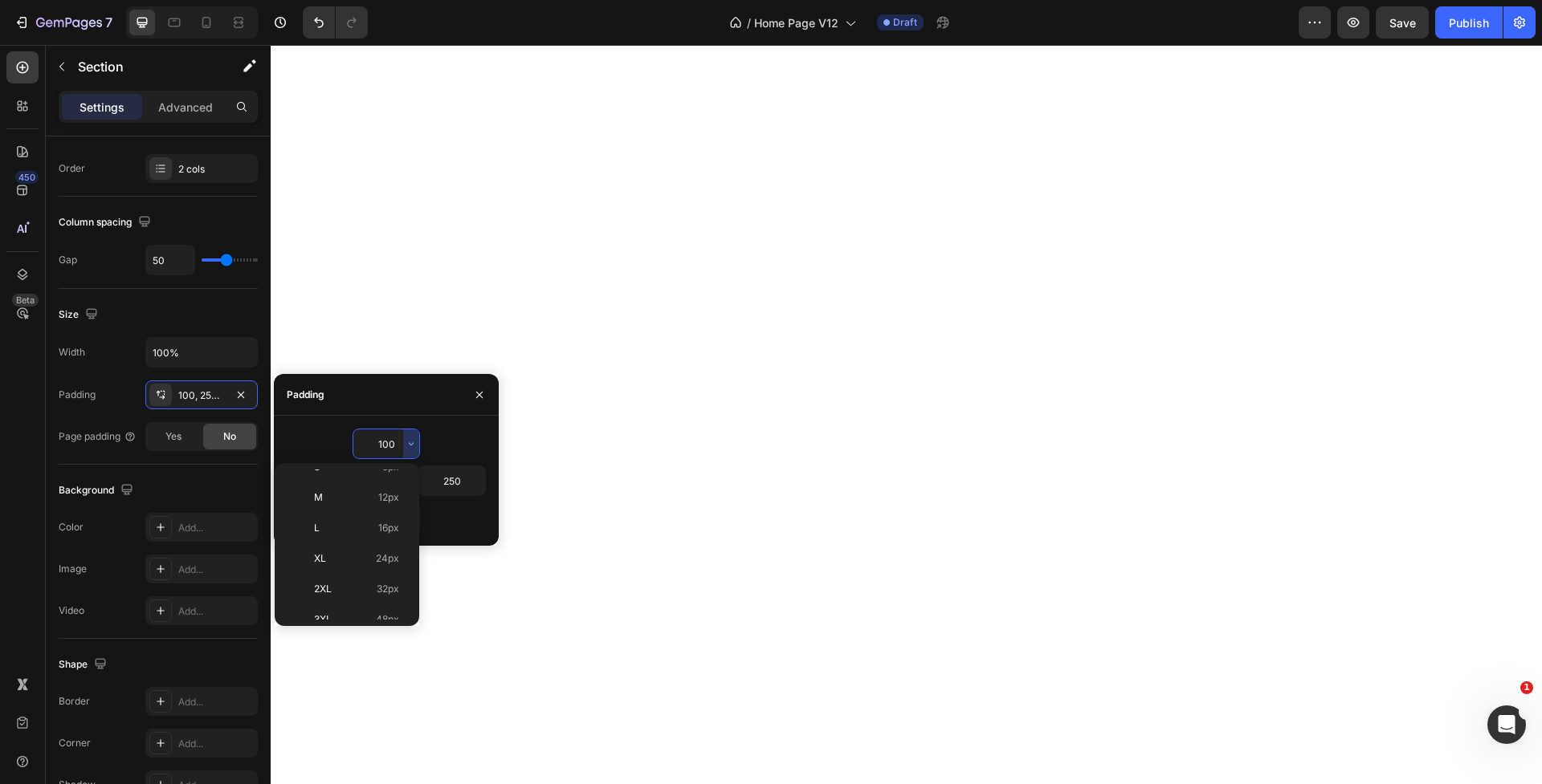
scroll to position [185, 0]
click at [379, 602] on span "112px" at bounding box center [386, 604] width 25 height 15
type input "112"
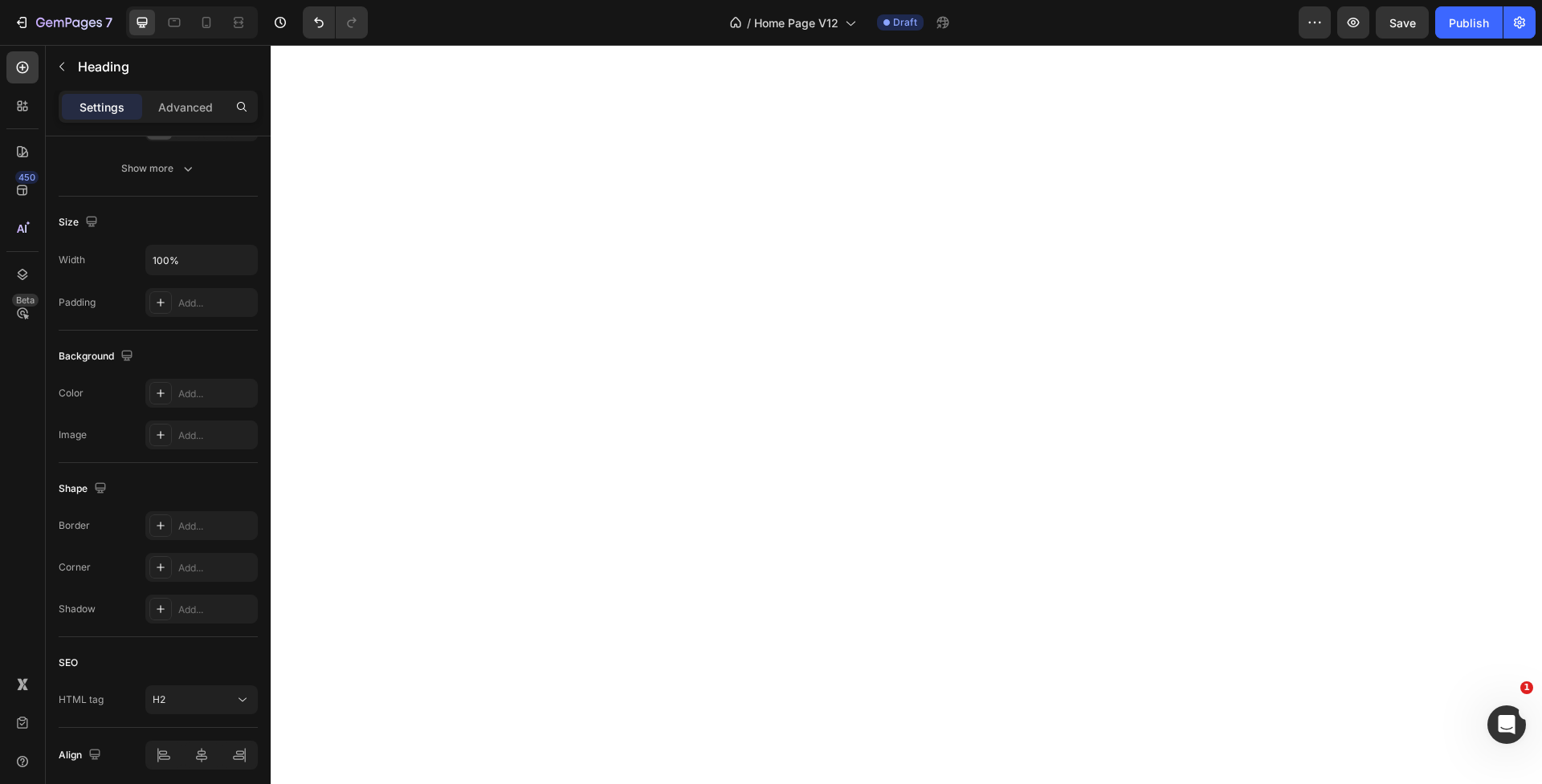
scroll to position [0, 0]
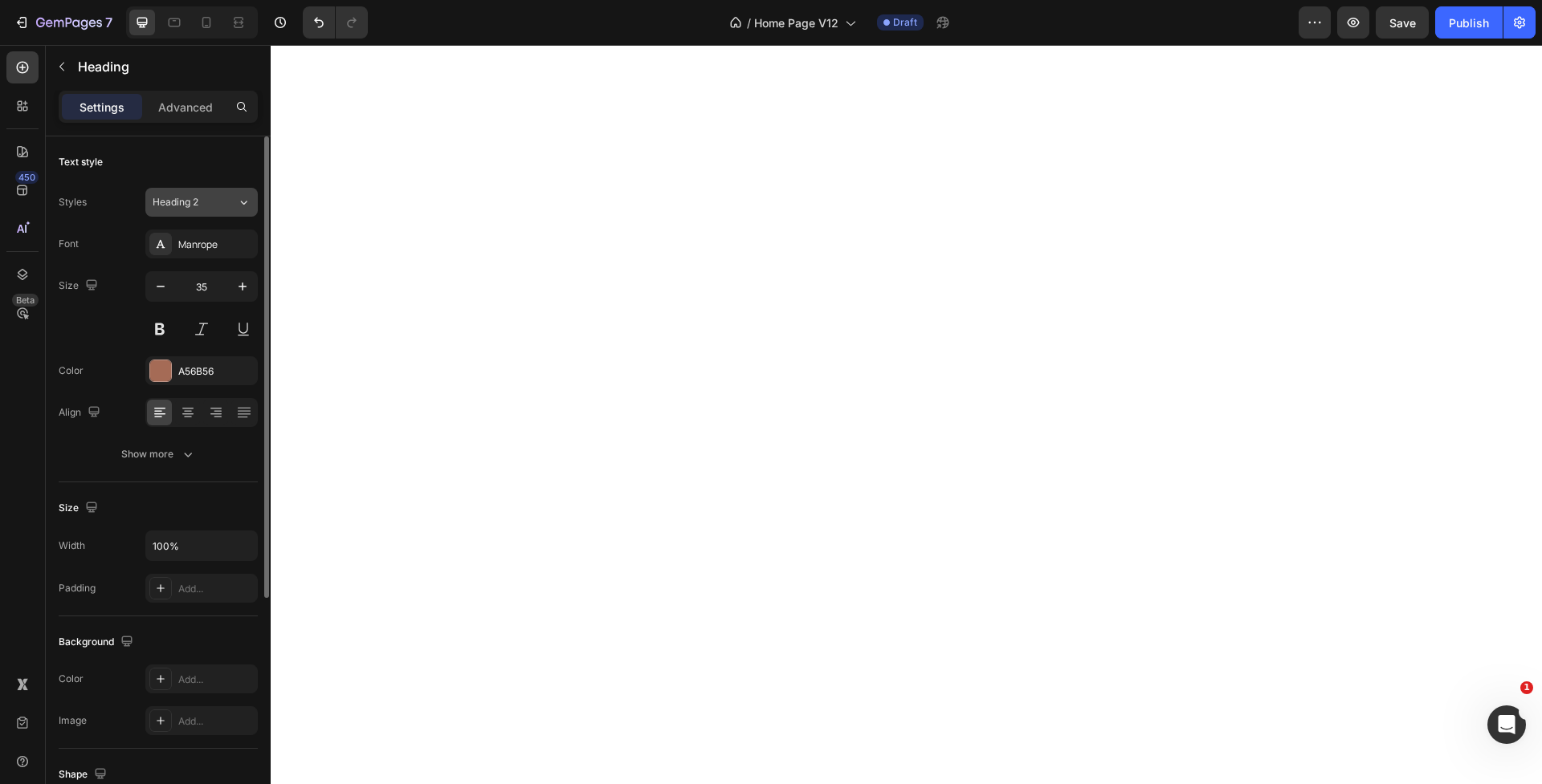
click at [197, 196] on span "Heading 2" at bounding box center [175, 203] width 46 height 15
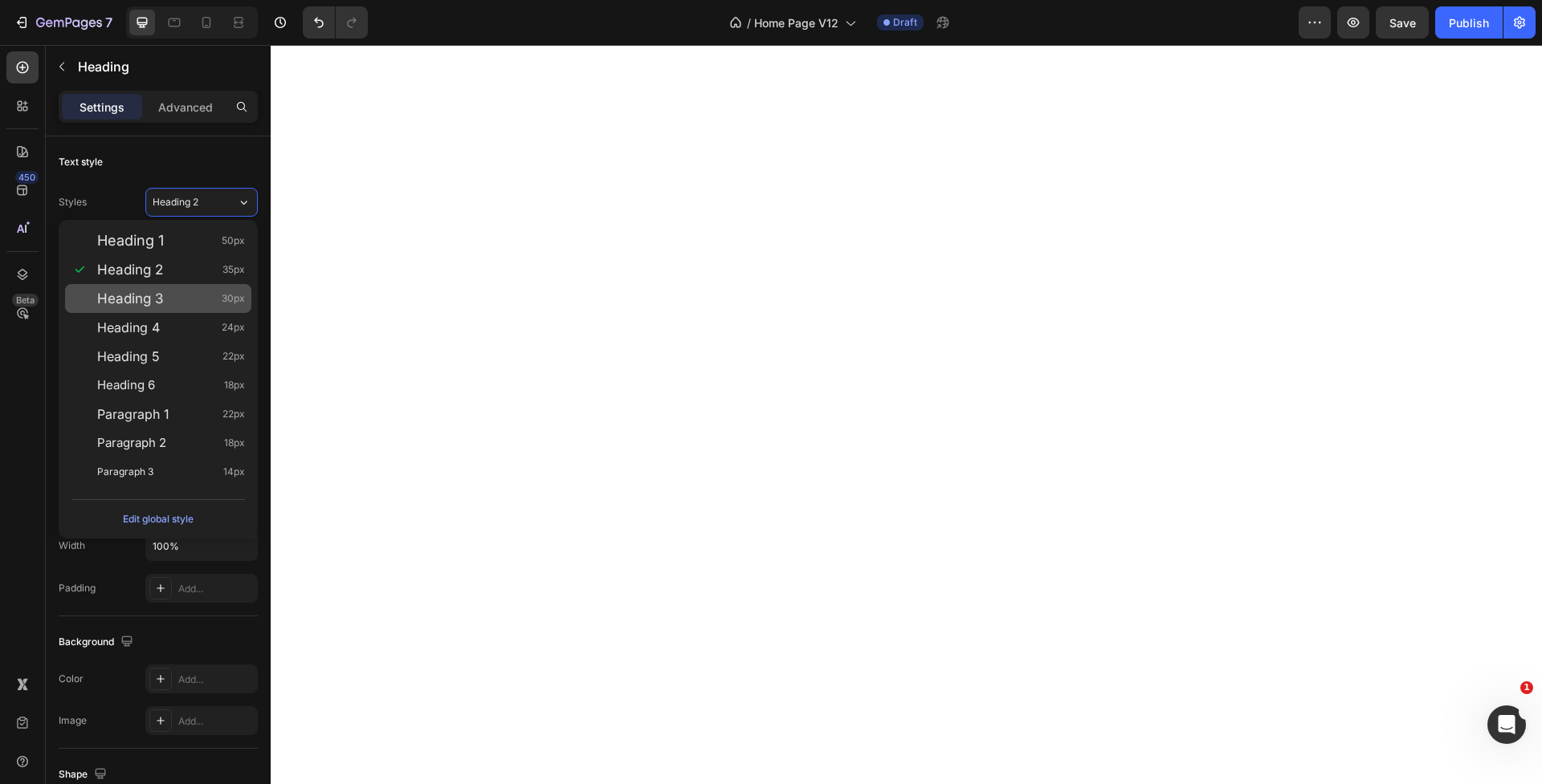
click at [145, 301] on span "Heading 3" at bounding box center [130, 299] width 67 height 17
type input "30"
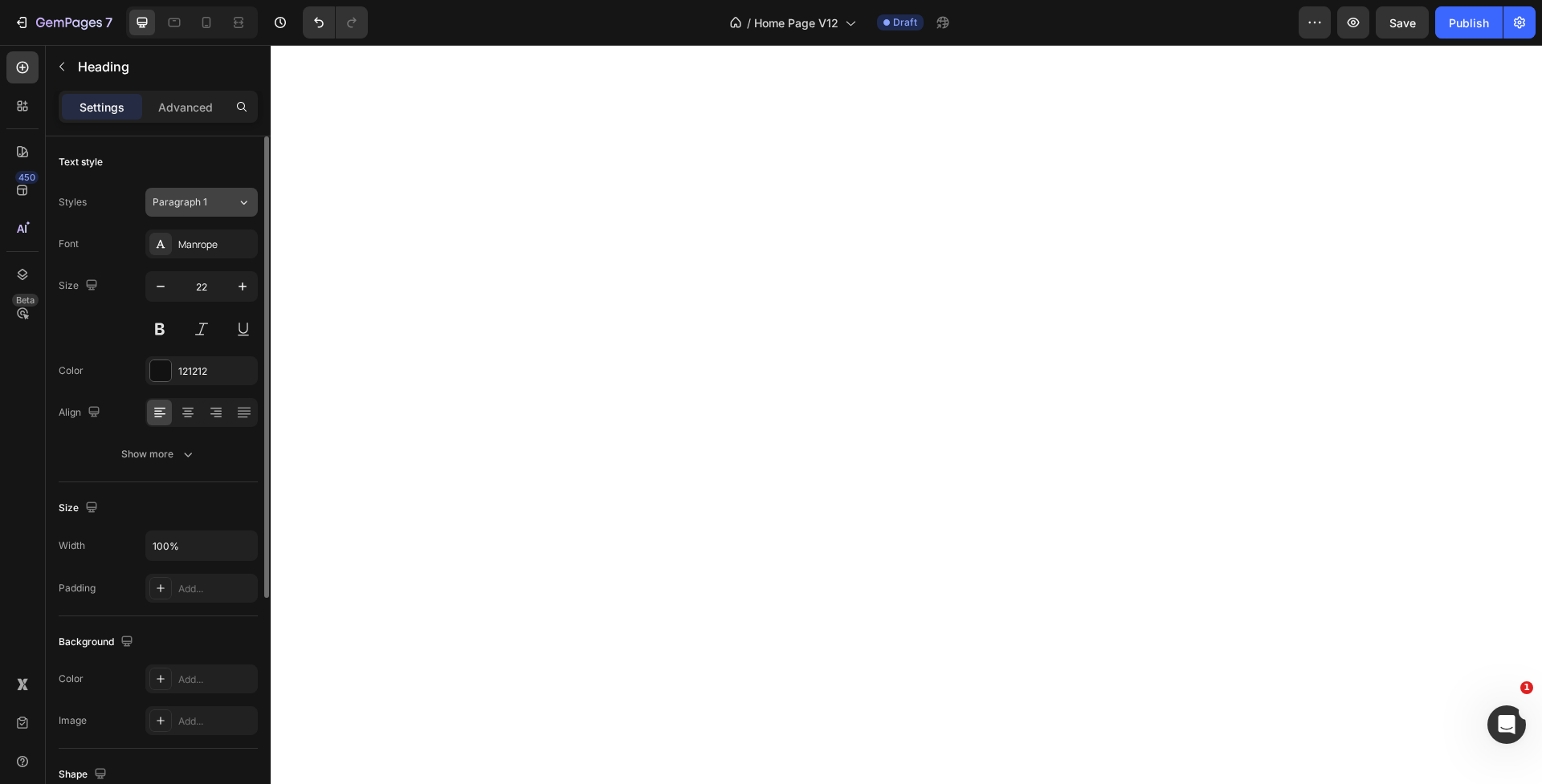
click at [197, 209] on span "Paragraph 1" at bounding box center [180, 203] width 55 height 15
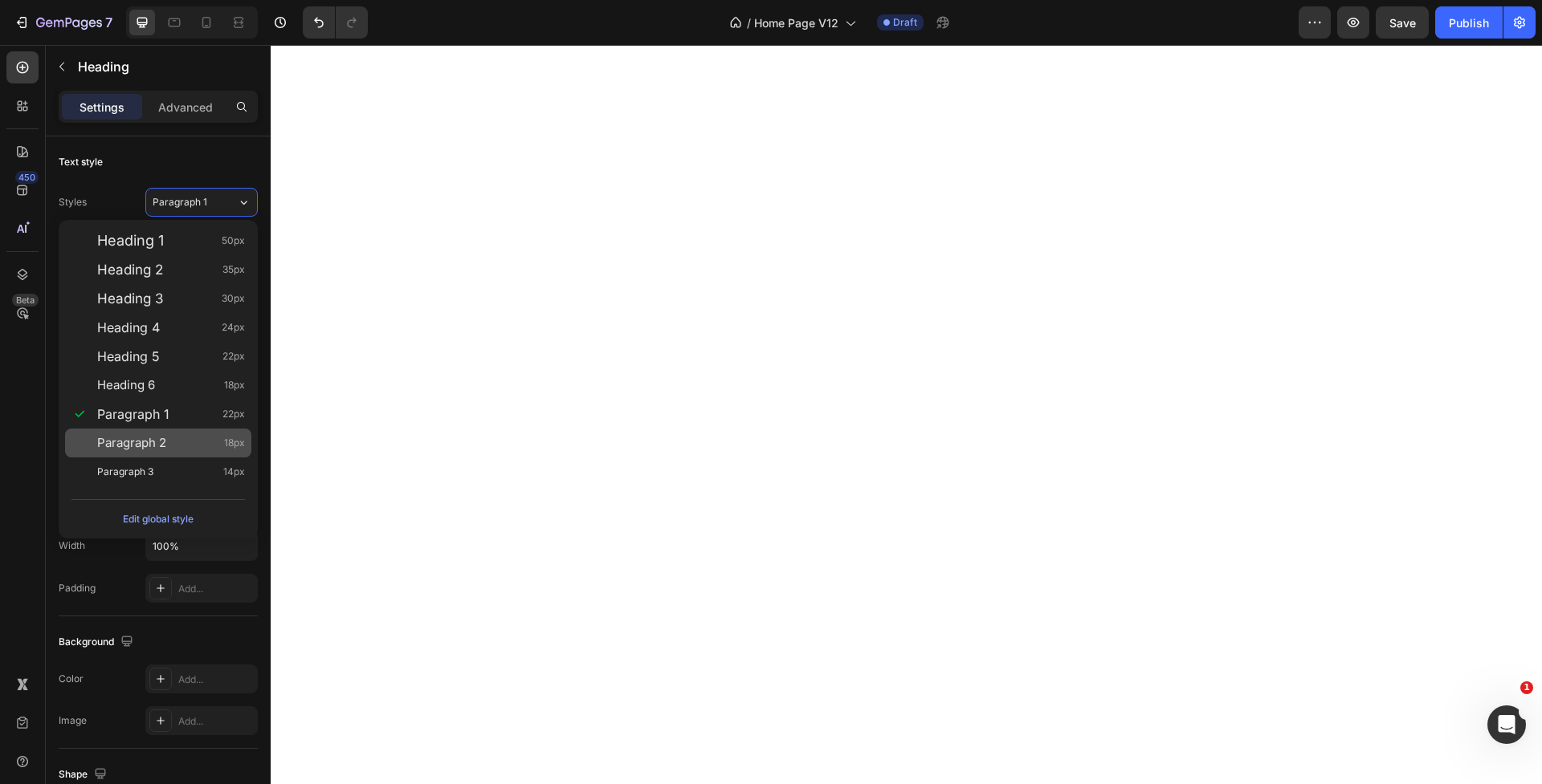
click at [184, 439] on div "Paragraph 2 18px" at bounding box center [171, 443] width 148 height 17
type input "18"
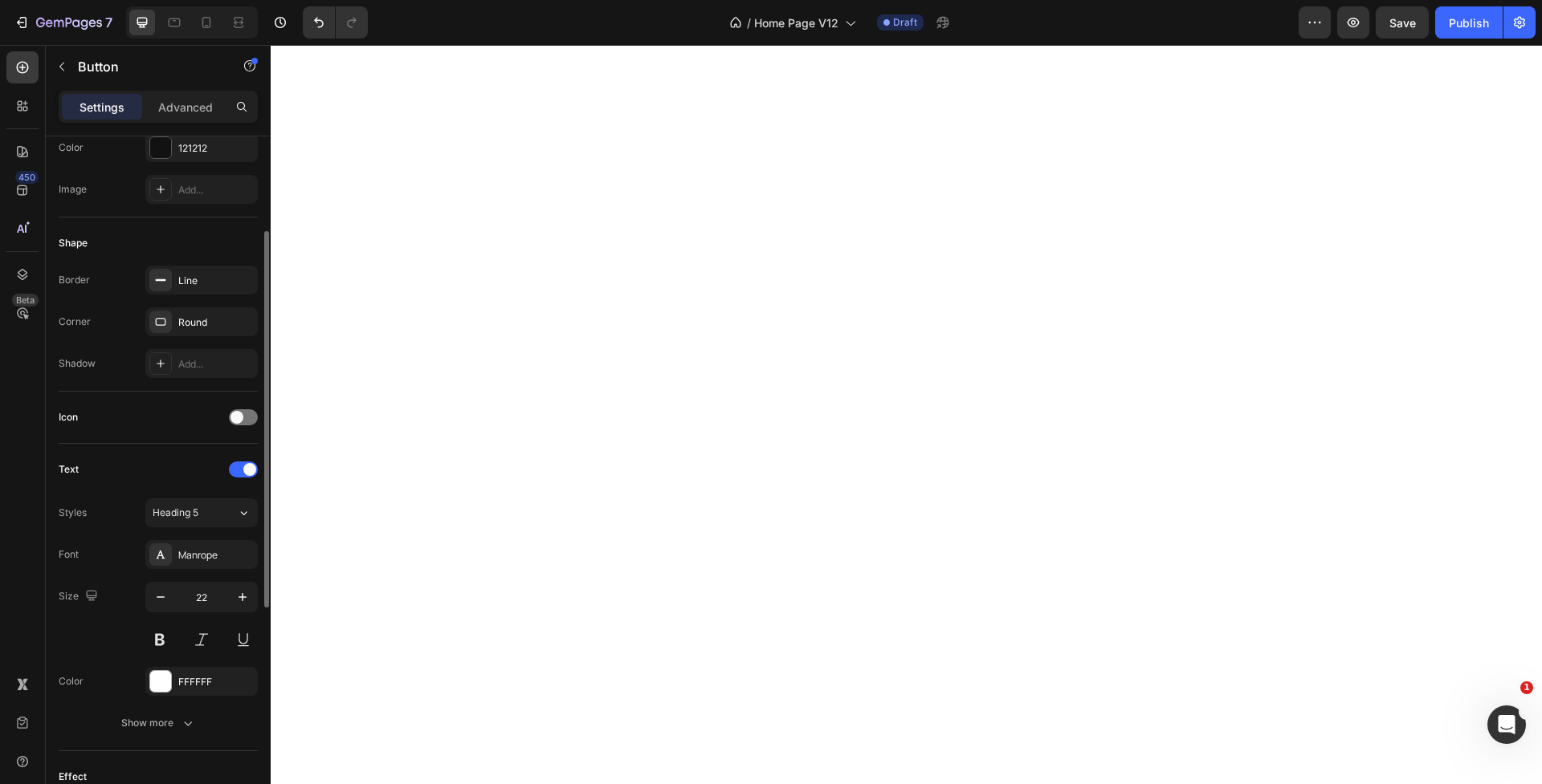
scroll to position [303, 0]
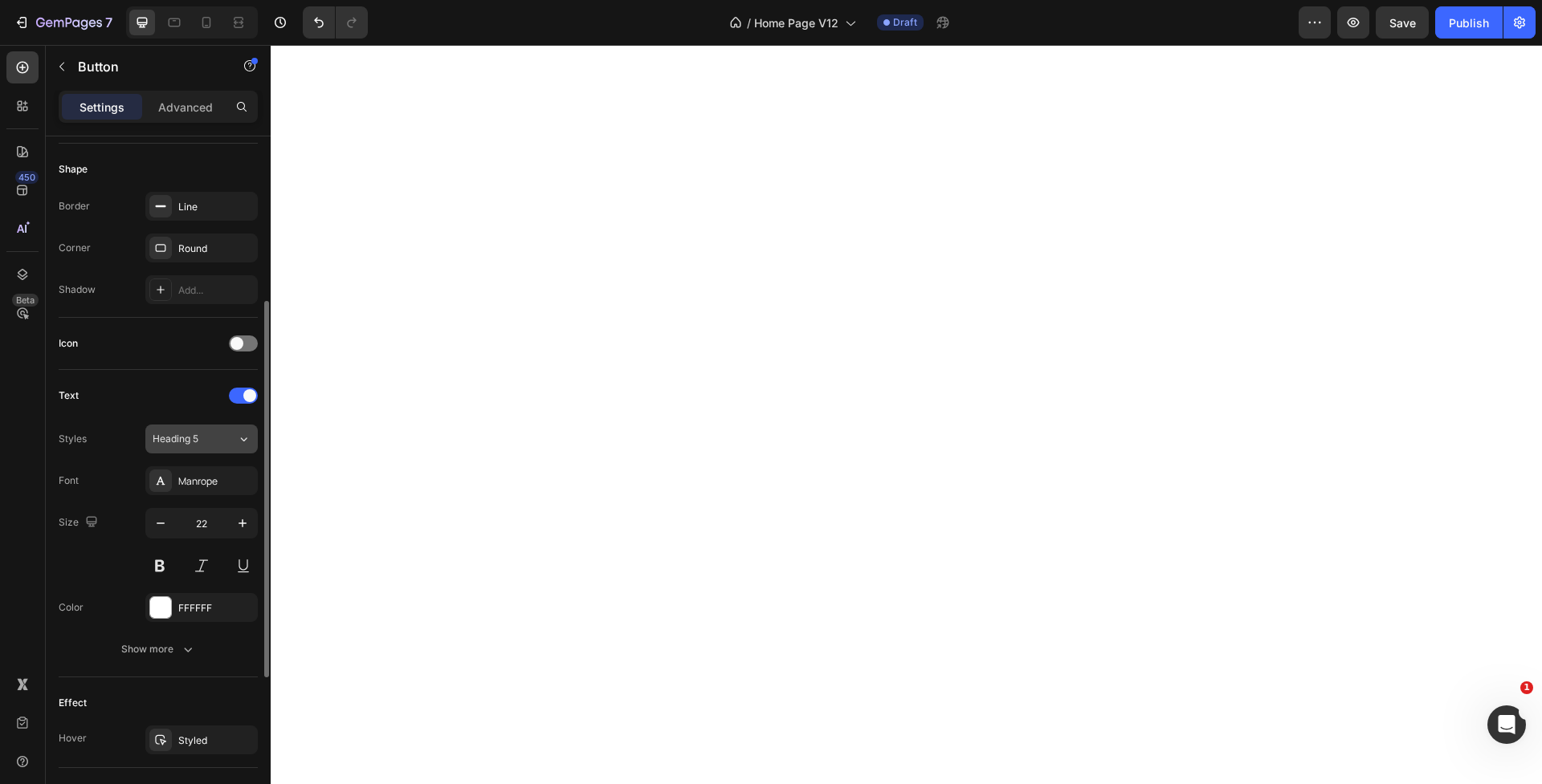
click at [203, 440] on div "Heading 5" at bounding box center [184, 439] width 65 height 15
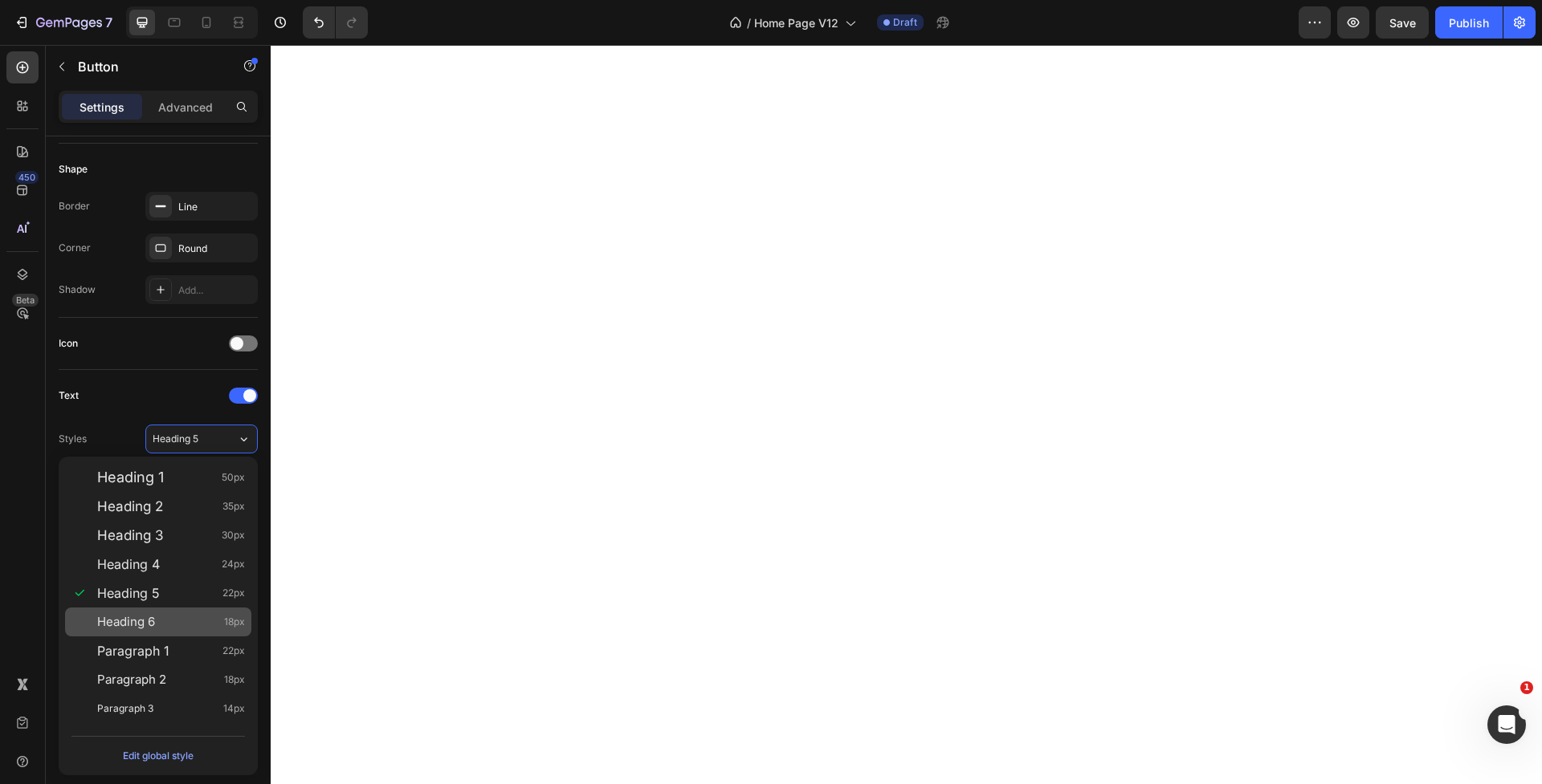
click at [175, 628] on div "Heading 6 18px" at bounding box center [171, 623] width 148 height 17
type input "18"
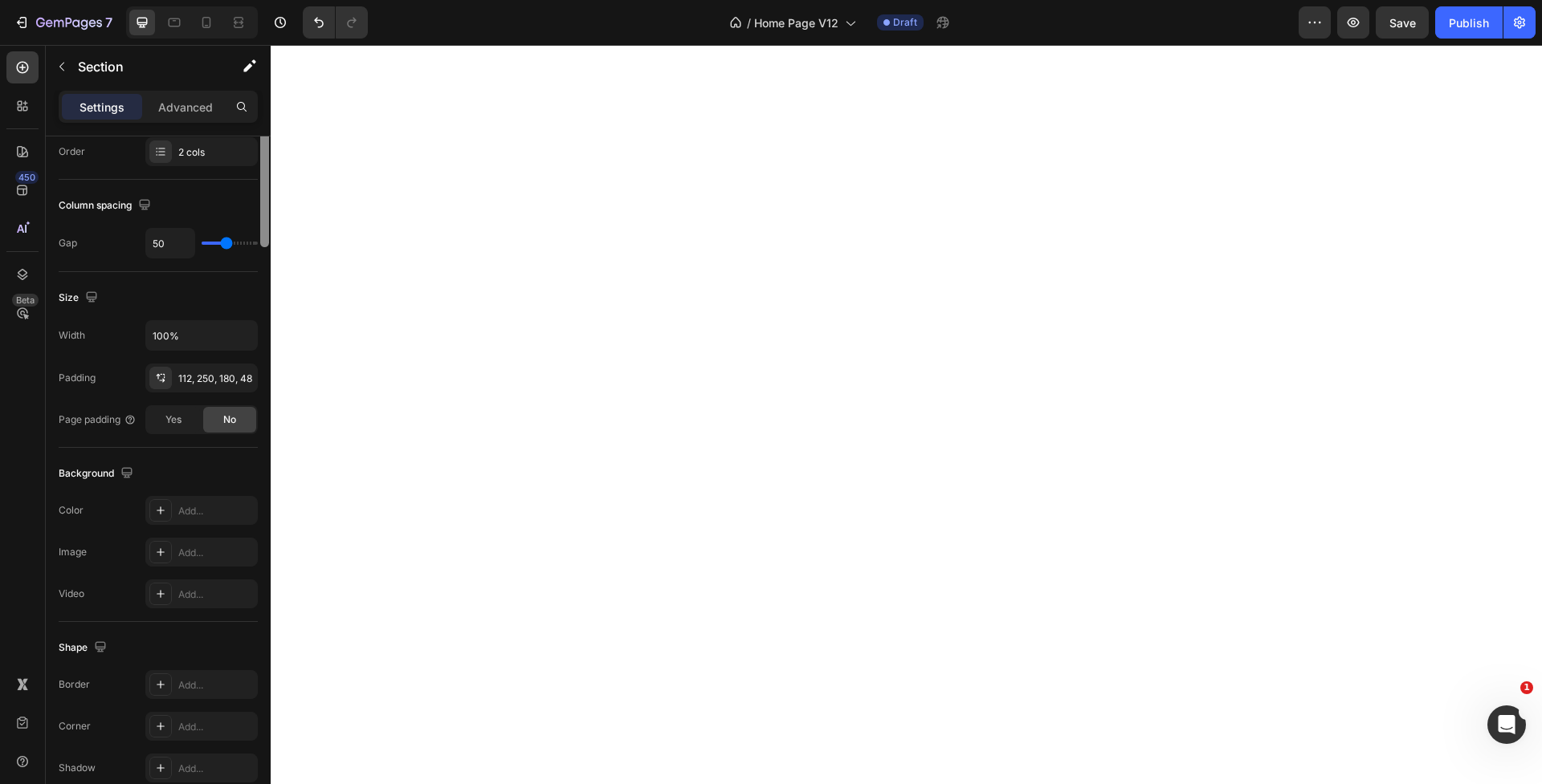
scroll to position [0, 0]
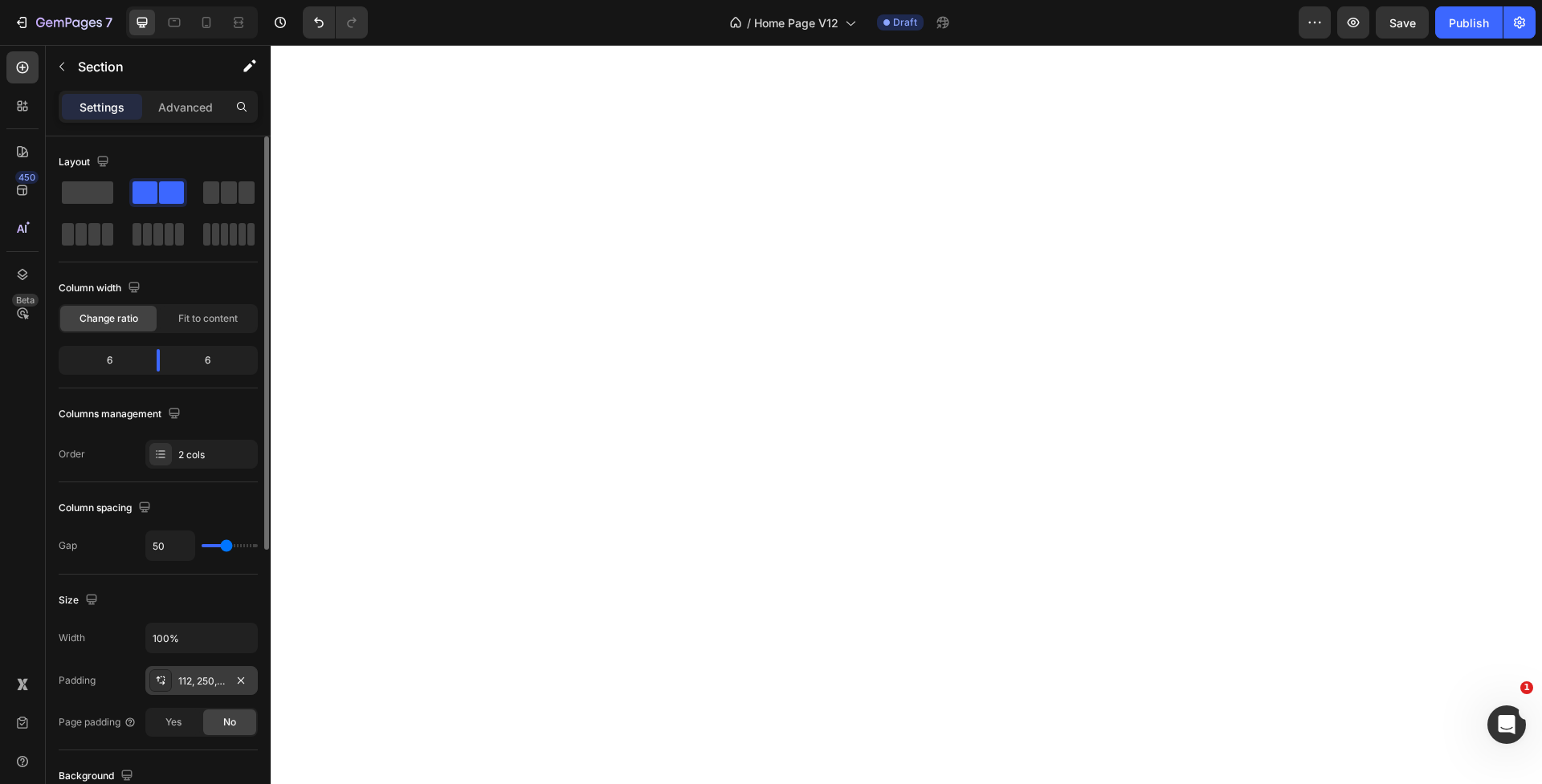
click at [219, 682] on div "112, 250, 180, 48" at bounding box center [201, 681] width 47 height 15
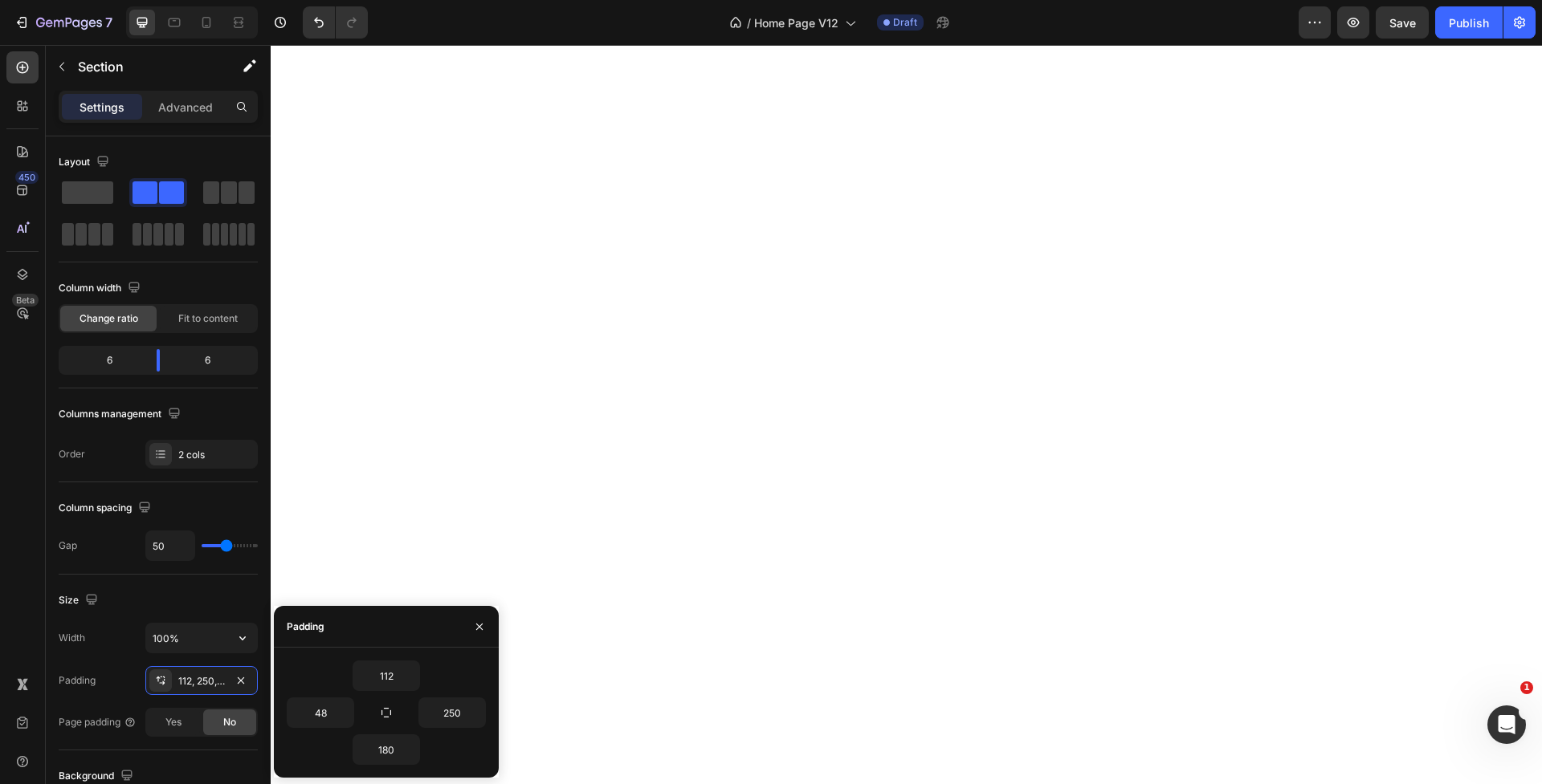
scroll to position [14, 0]
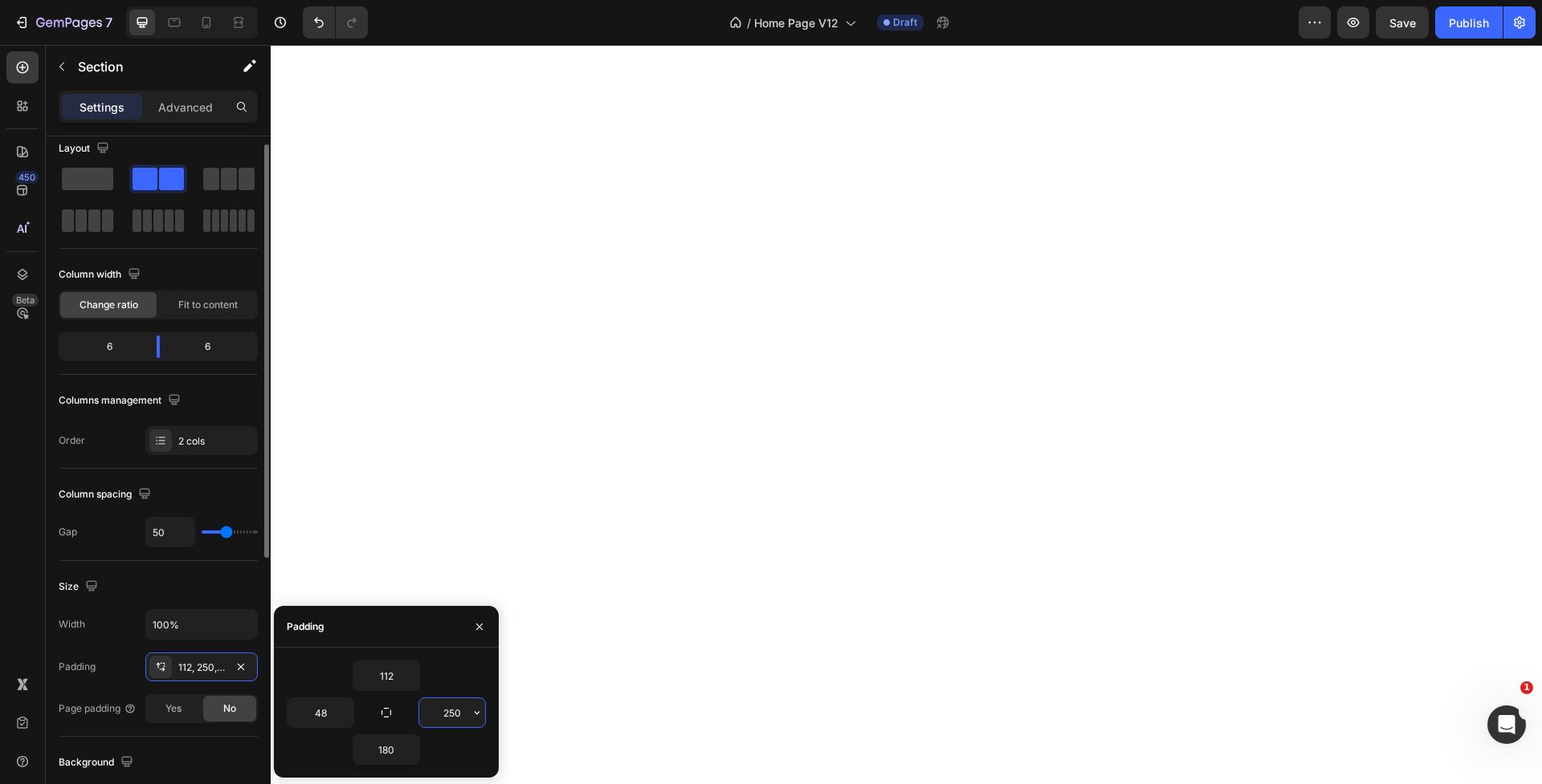
click at [460, 716] on input "250" at bounding box center [452, 713] width 66 height 29
click at [472, 713] on icon "button" at bounding box center [477, 712] width 13 height 13
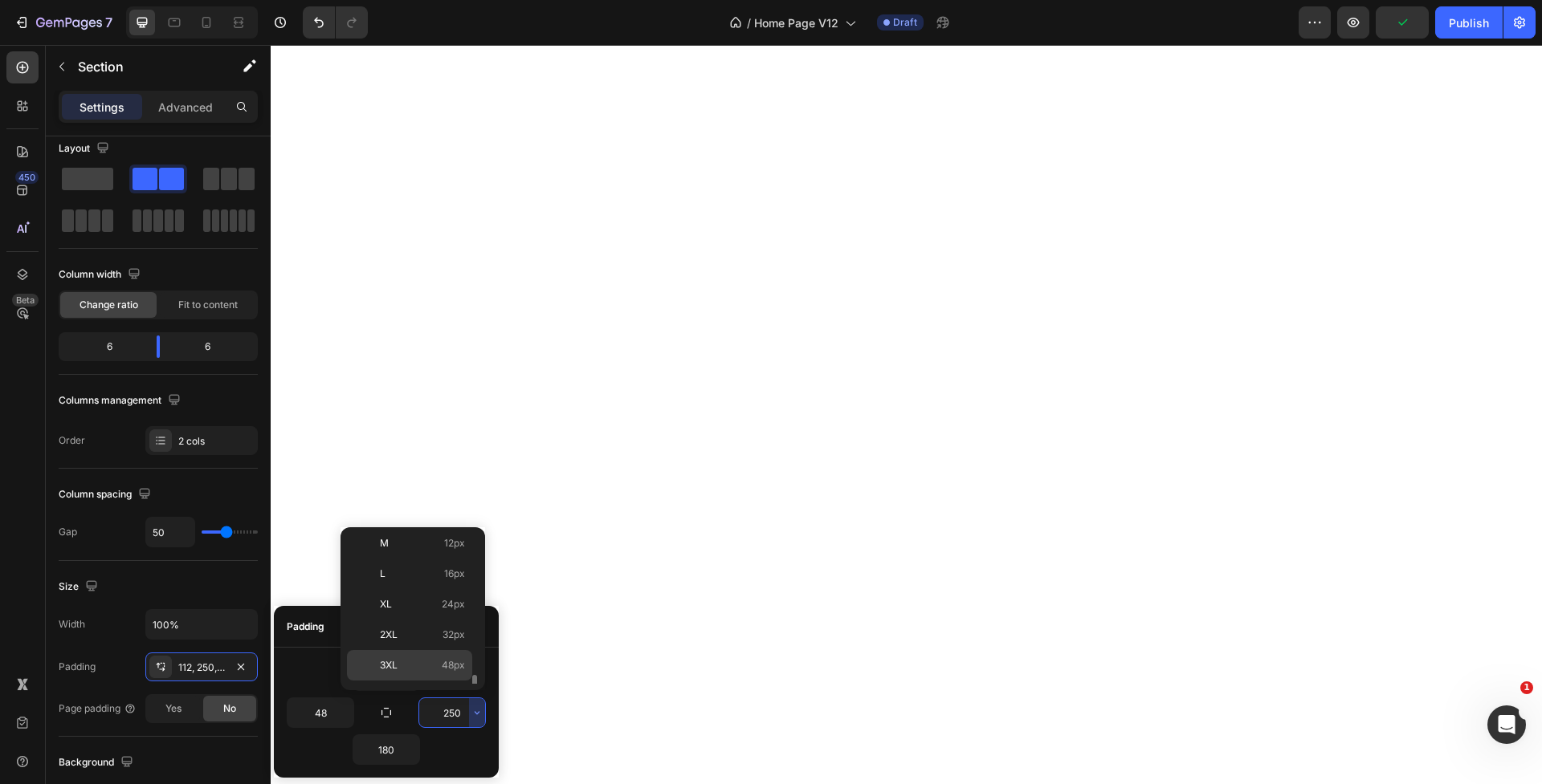
scroll to position [185, 0]
click at [435, 667] on p "5XL 112px" at bounding box center [422, 668] width 85 height 15
type input "112"
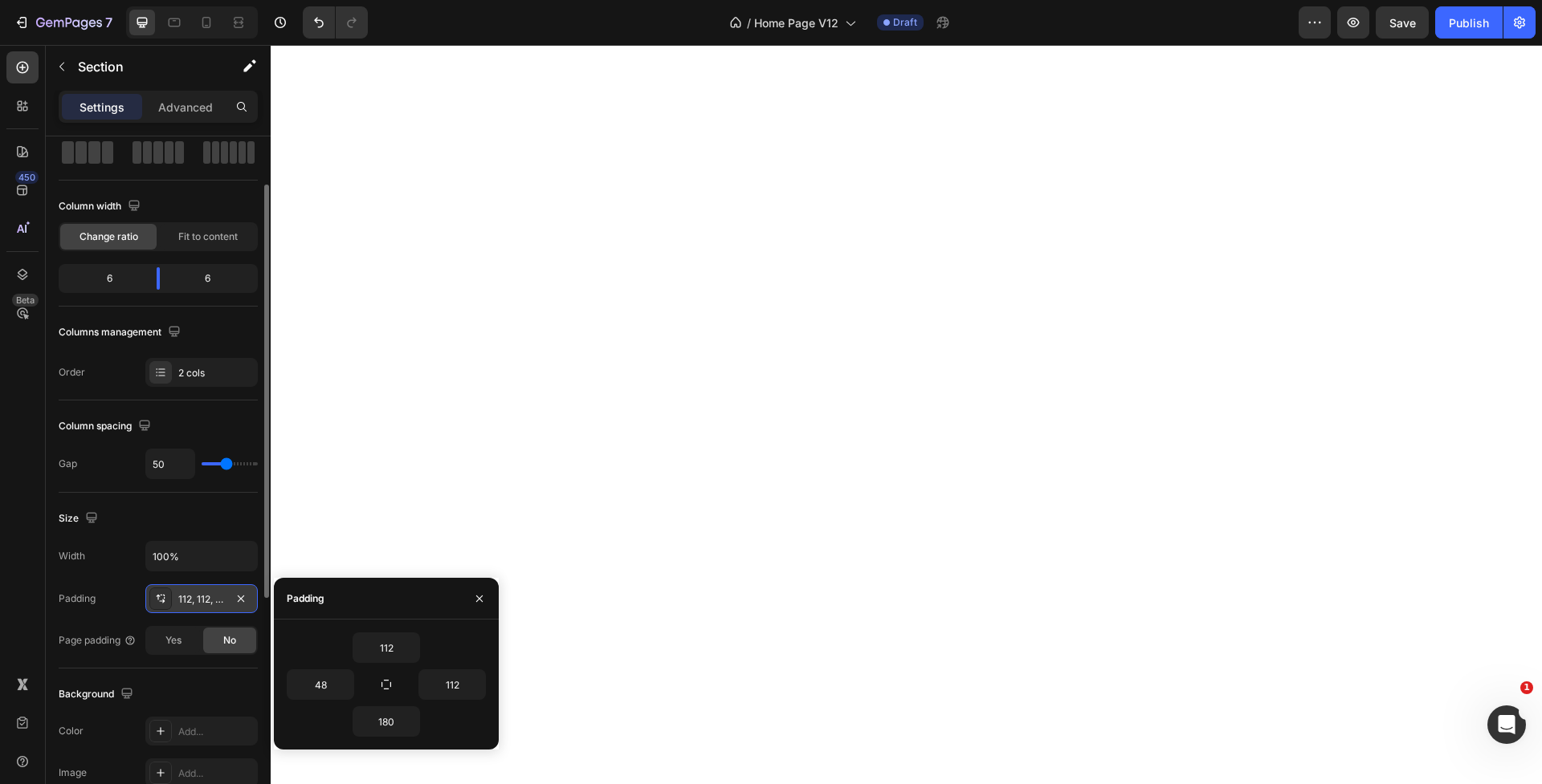
scroll to position [85, 0]
click at [195, 591] on div "112, 112, 180, 48" at bounding box center [201, 597] width 47 height 15
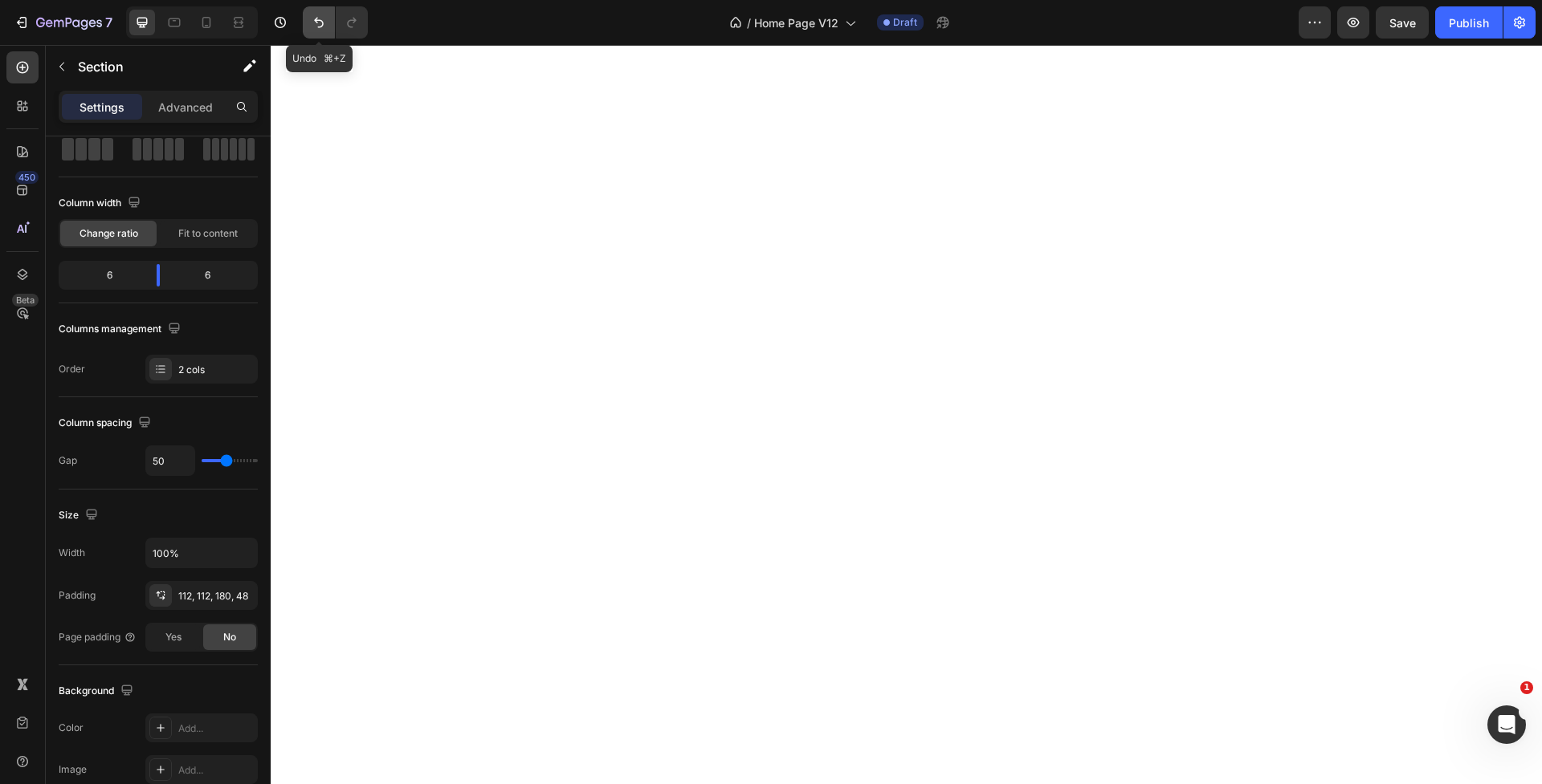
click at [322, 29] on icon "Undo/Redo" at bounding box center [319, 23] width 17 height 17
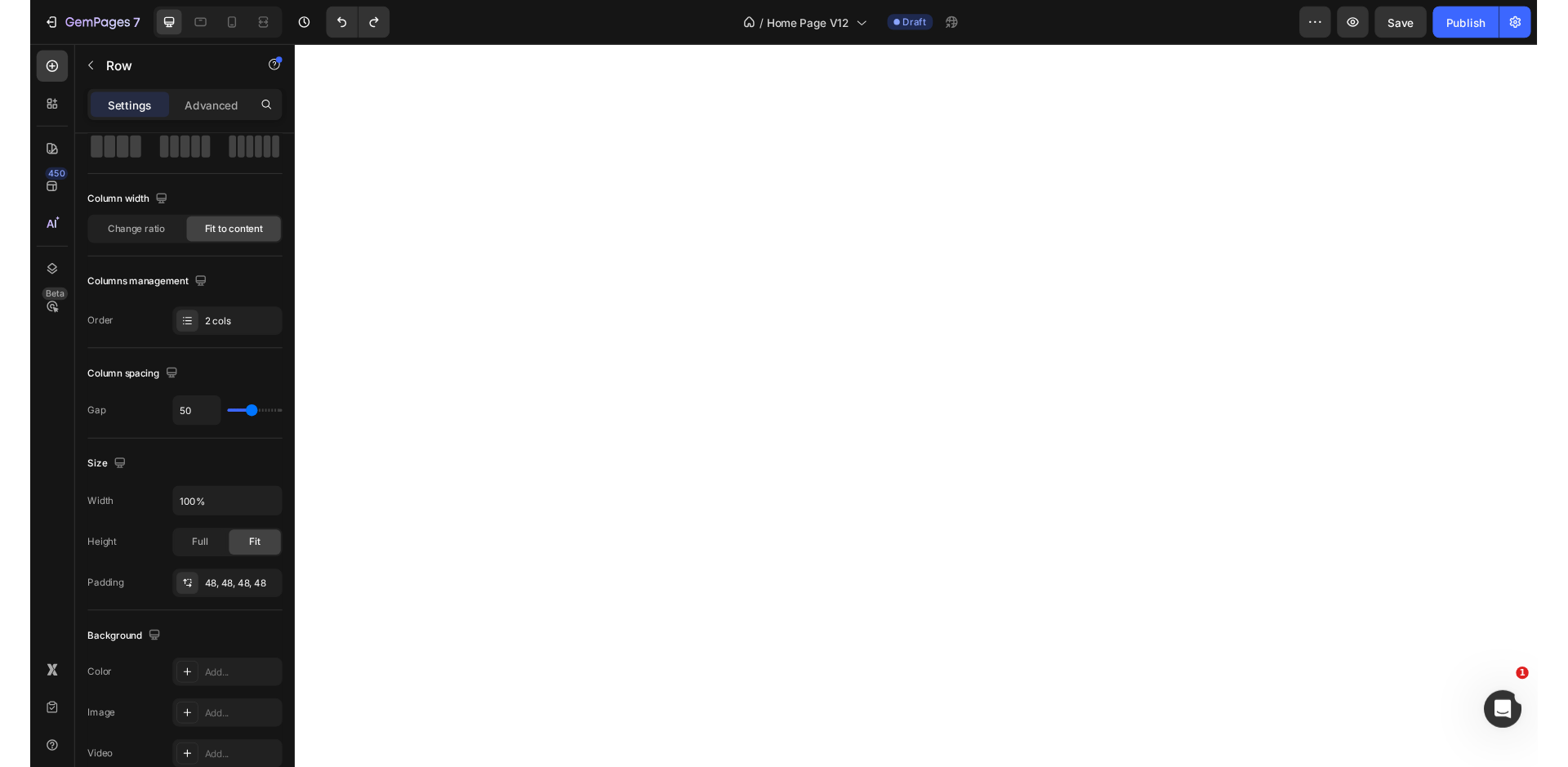
scroll to position [0, 0]
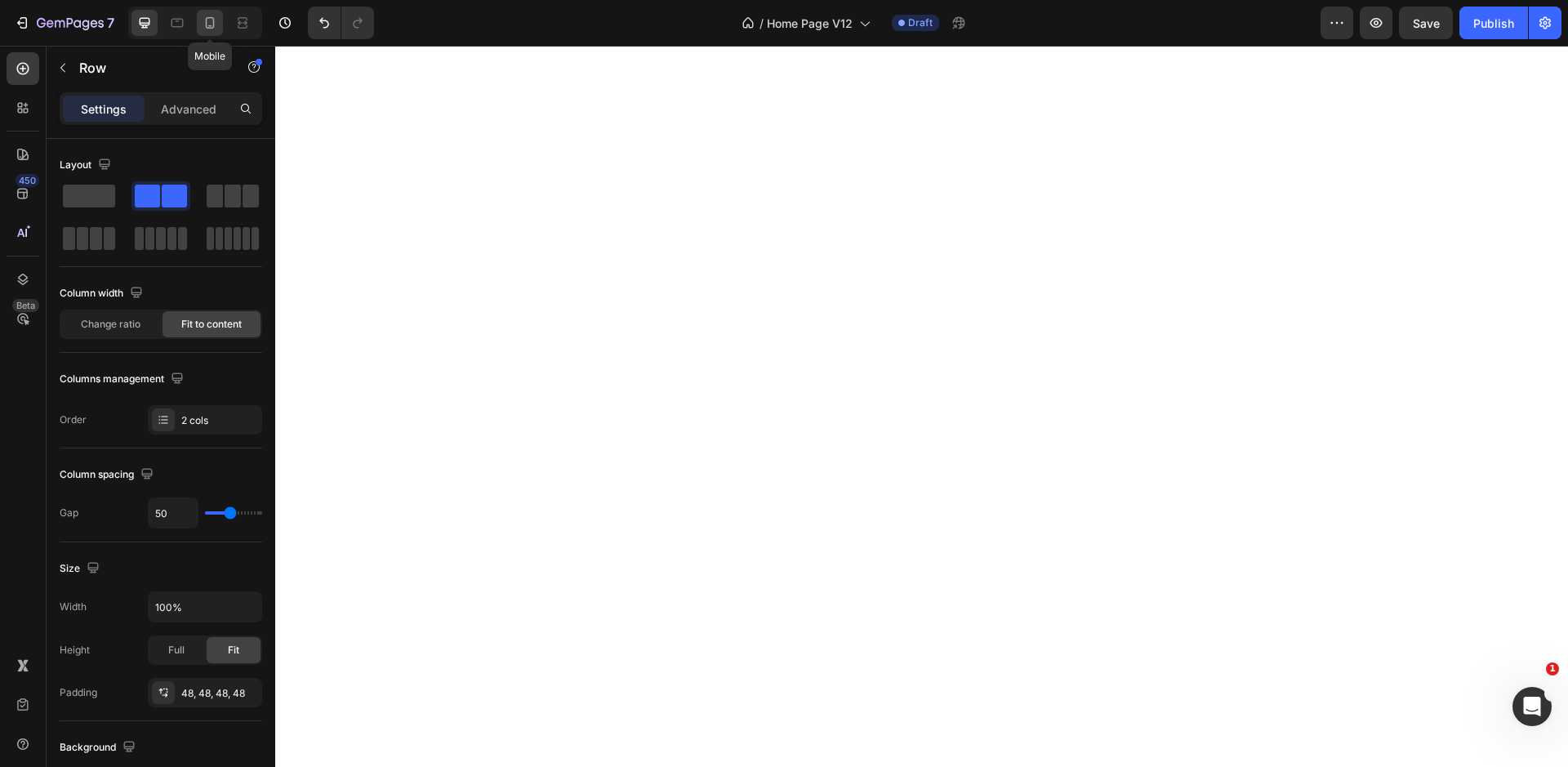
click at [204, 30] on icon at bounding box center [210, 23] width 17 height 17
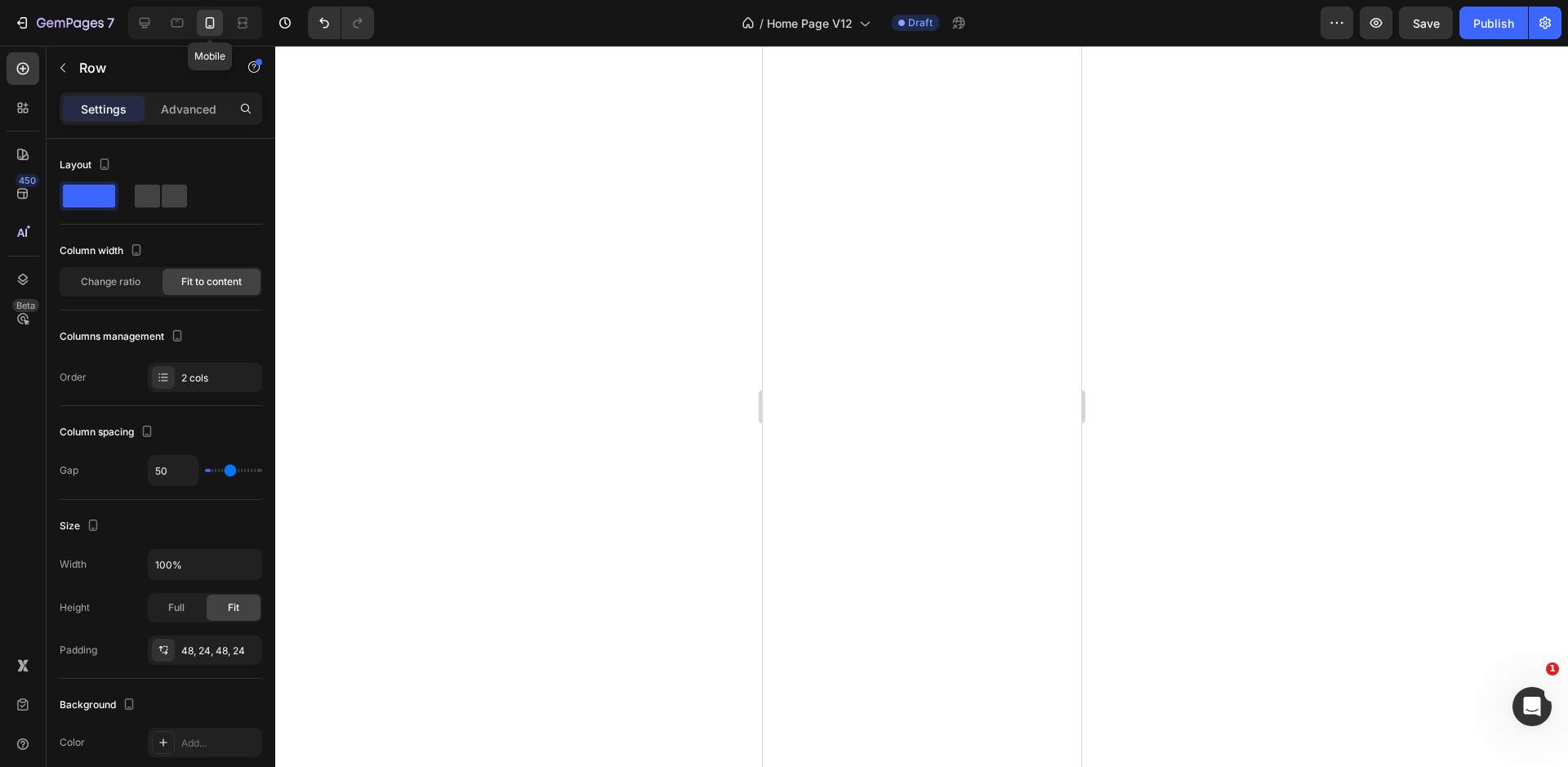
type input "0"
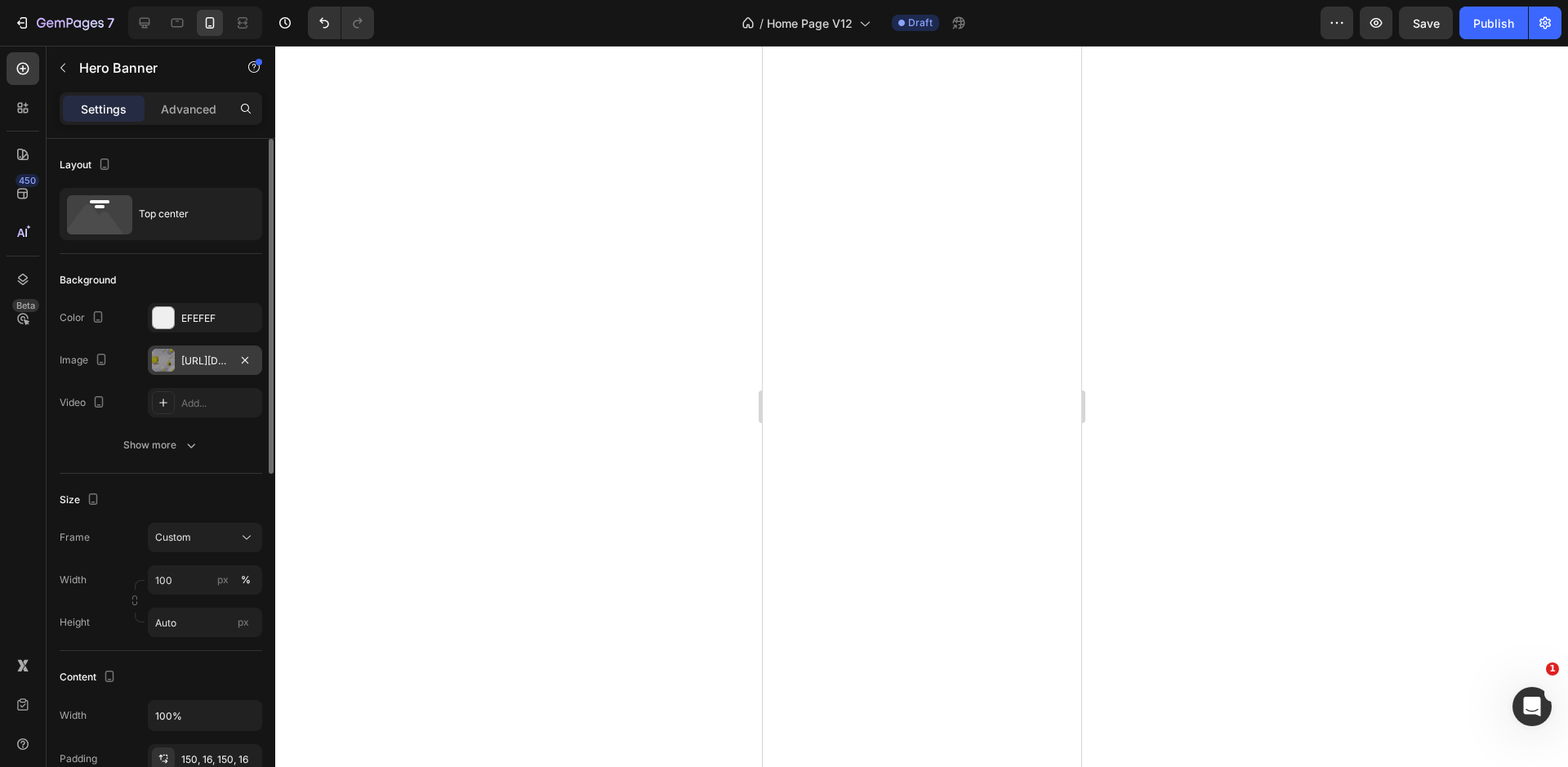
click at [207, 354] on div "https://cdn.shopify.com/s/files/1/0676/8708/8350/files/Square_126eafc1-2cee-436…" at bounding box center [204, 361] width 48 height 15
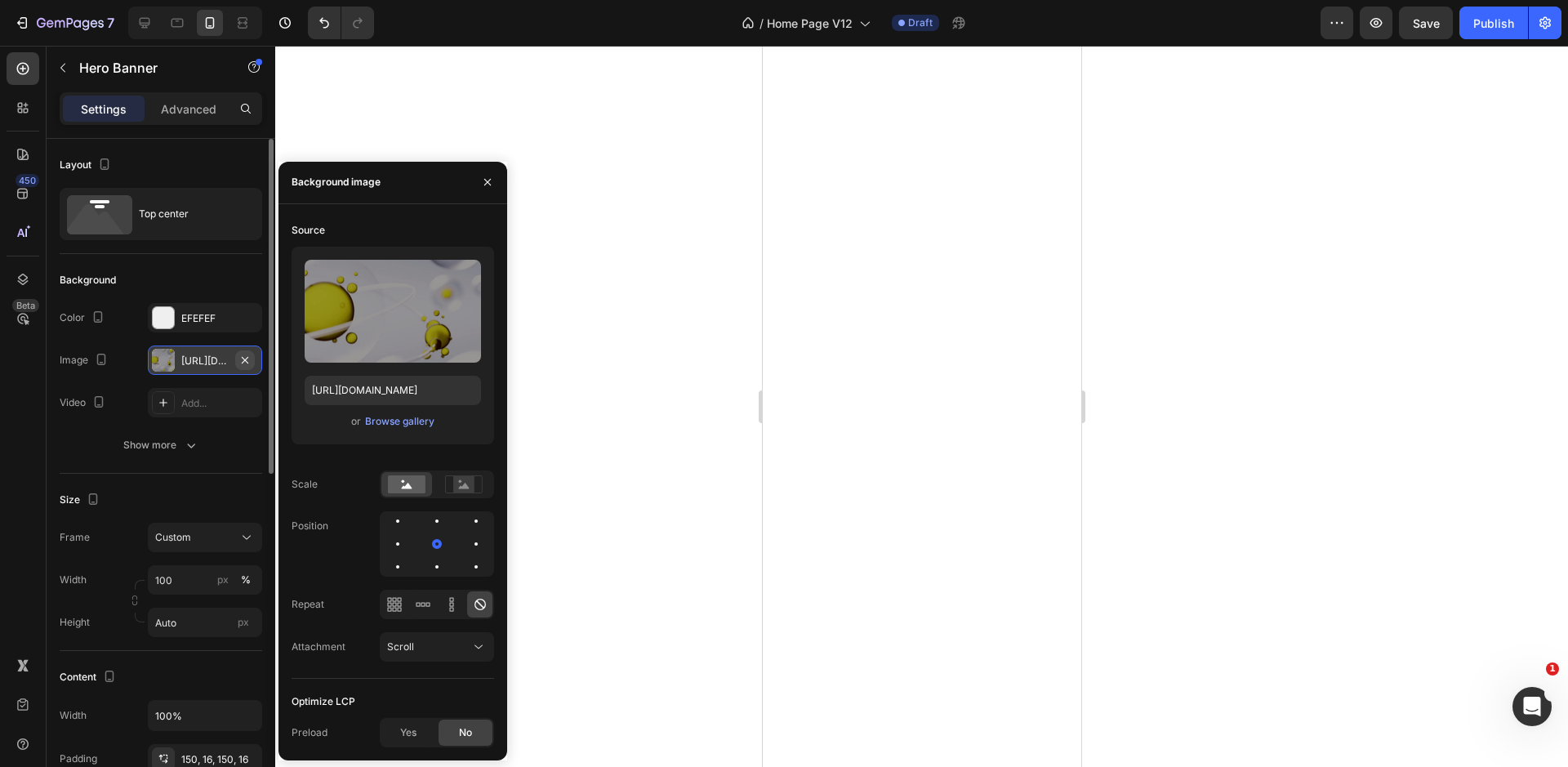
click at [243, 361] on icon "button" at bounding box center [245, 360] width 13 height 13
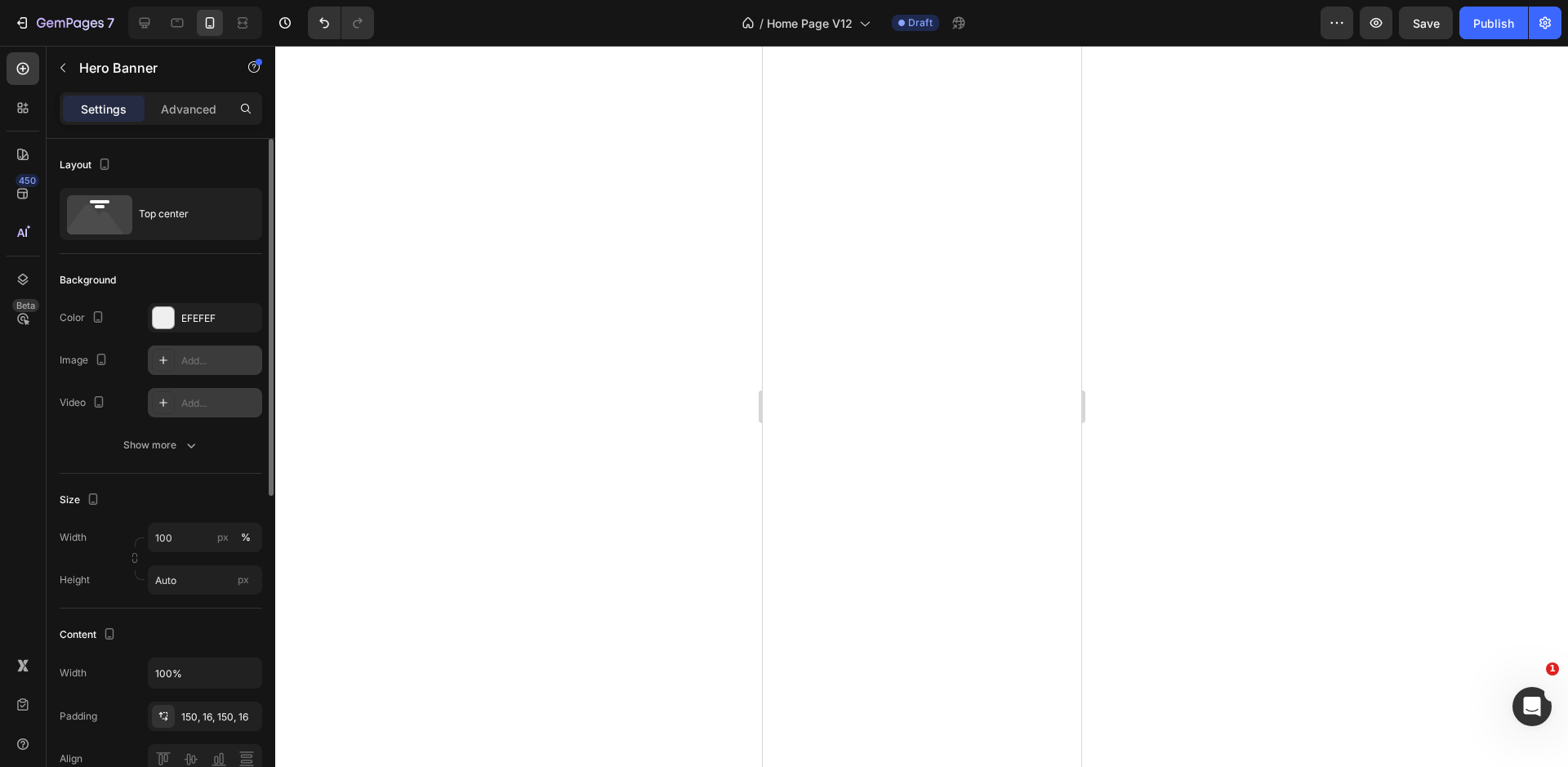
click at [169, 402] on icon at bounding box center [163, 403] width 13 height 13
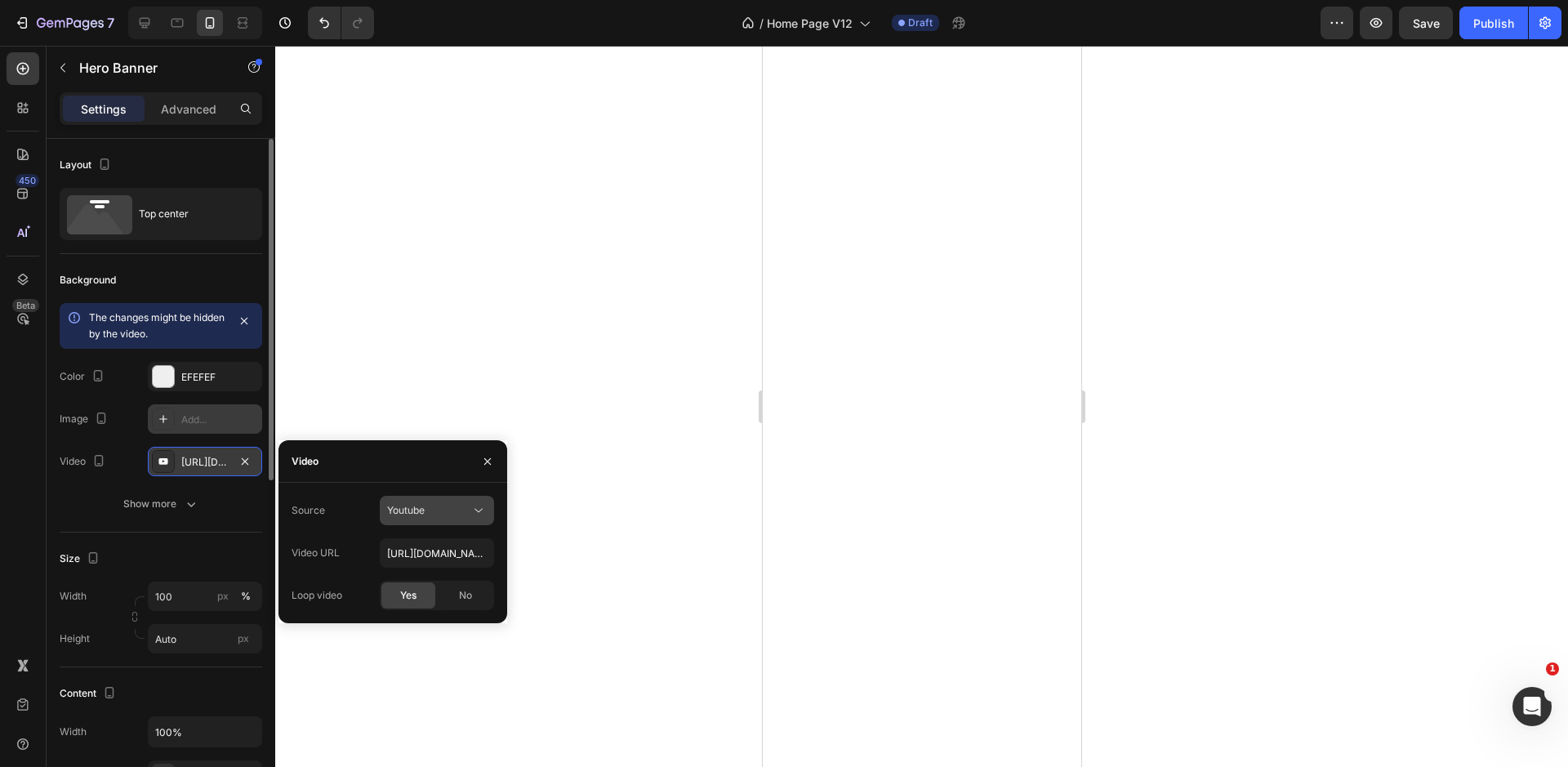
click at [479, 514] on icon at bounding box center [479, 510] width 17 height 17
click at [422, 552] on span "Video hosting" at bounding box center [418, 551] width 62 height 15
click at [478, 552] on input "https://cdn.shopify.com/videos/c/o/v/92a407d4e0c94a288eb54cac18c387dc.mp4" at bounding box center [437, 553] width 115 height 30
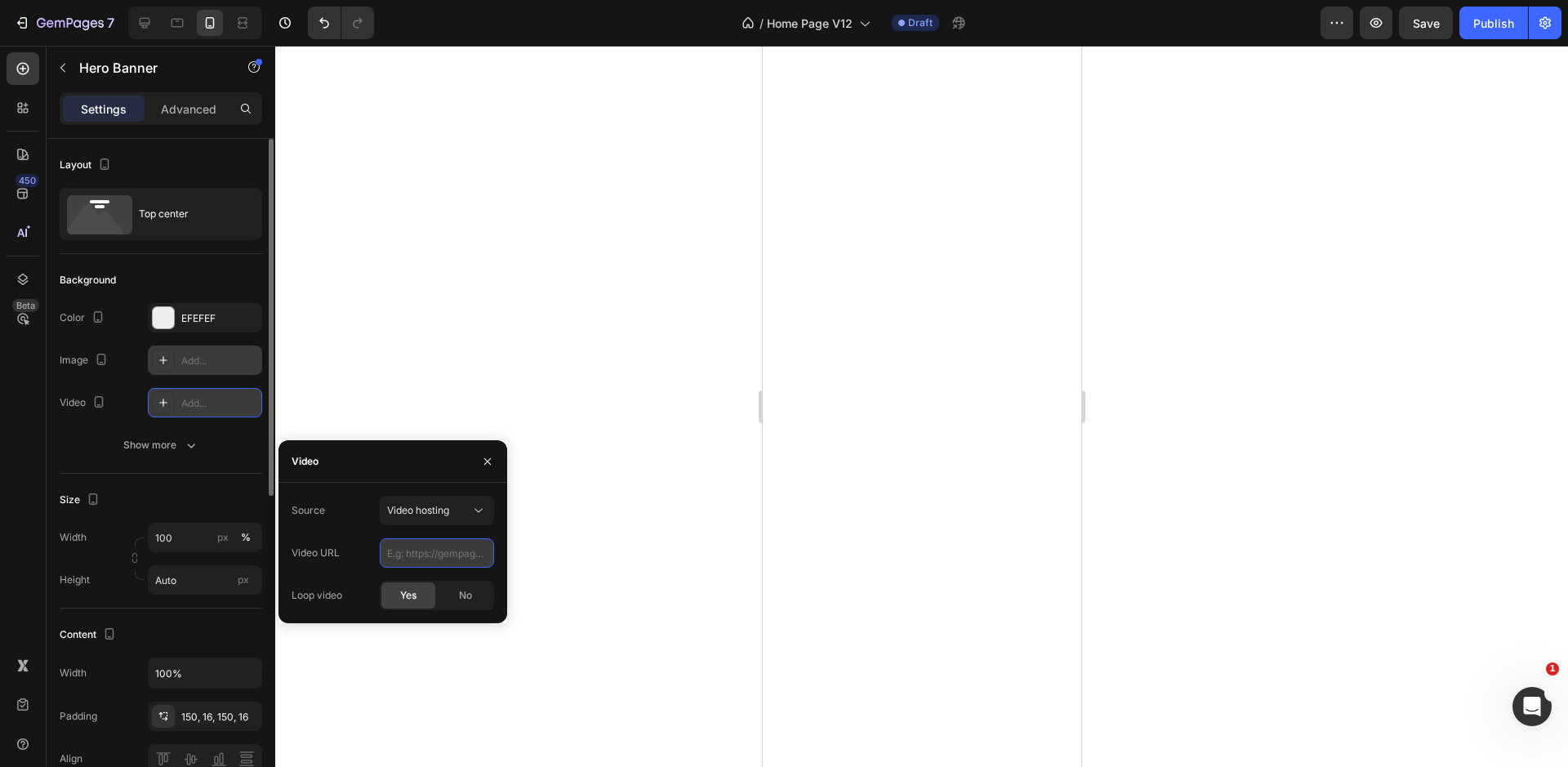
paste input "https://cdn.shopify.com/videos/c/o/v/6281a4988a4b41fb838ee370e3c32c7c.mp4"
type input "https://cdn.shopify.com/videos/c/o/v/6281a4988a4b41fb838ee370e3c32c7c.mp4"
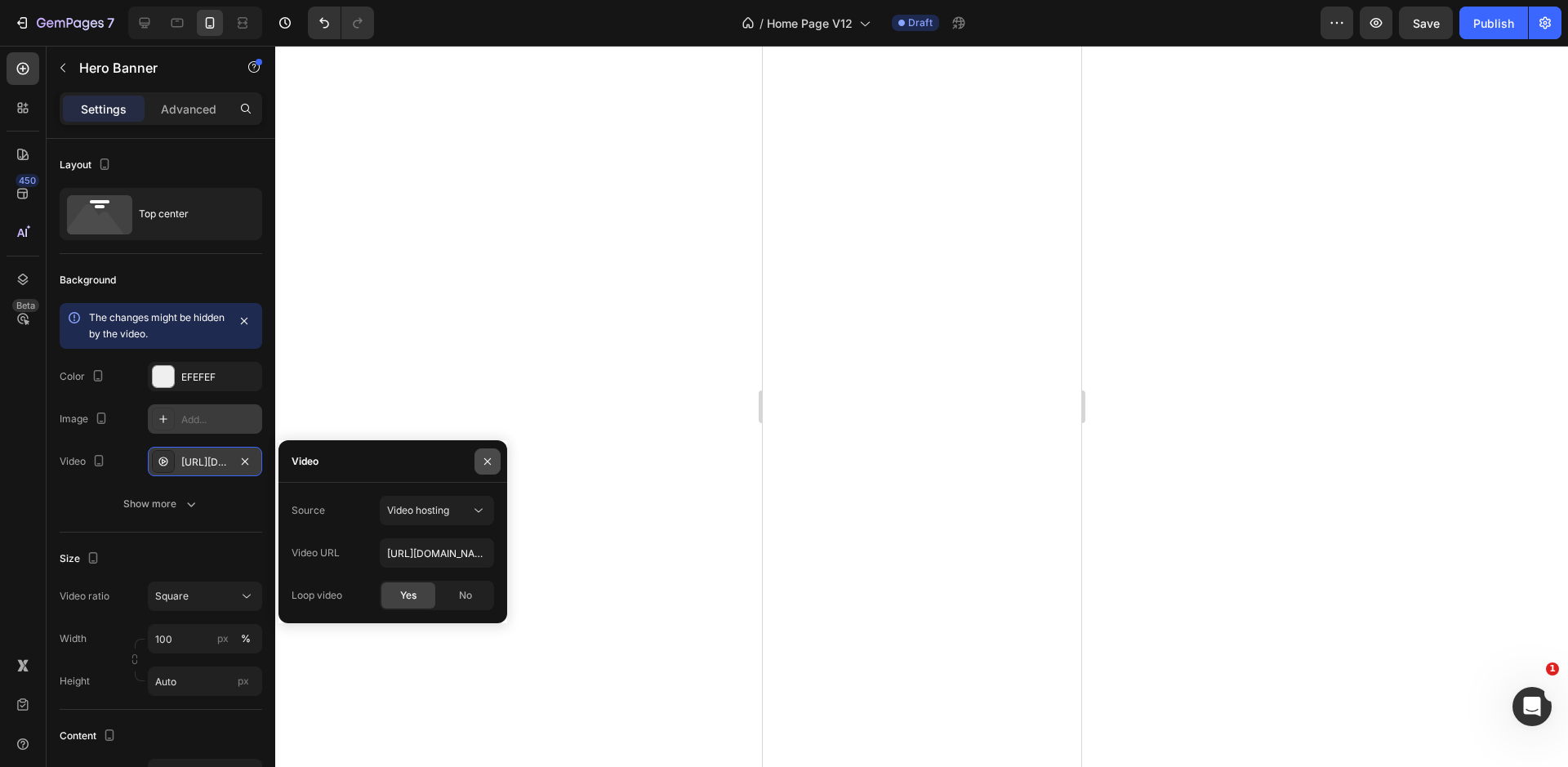
click at [495, 465] on button "button" at bounding box center [488, 462] width 26 height 26
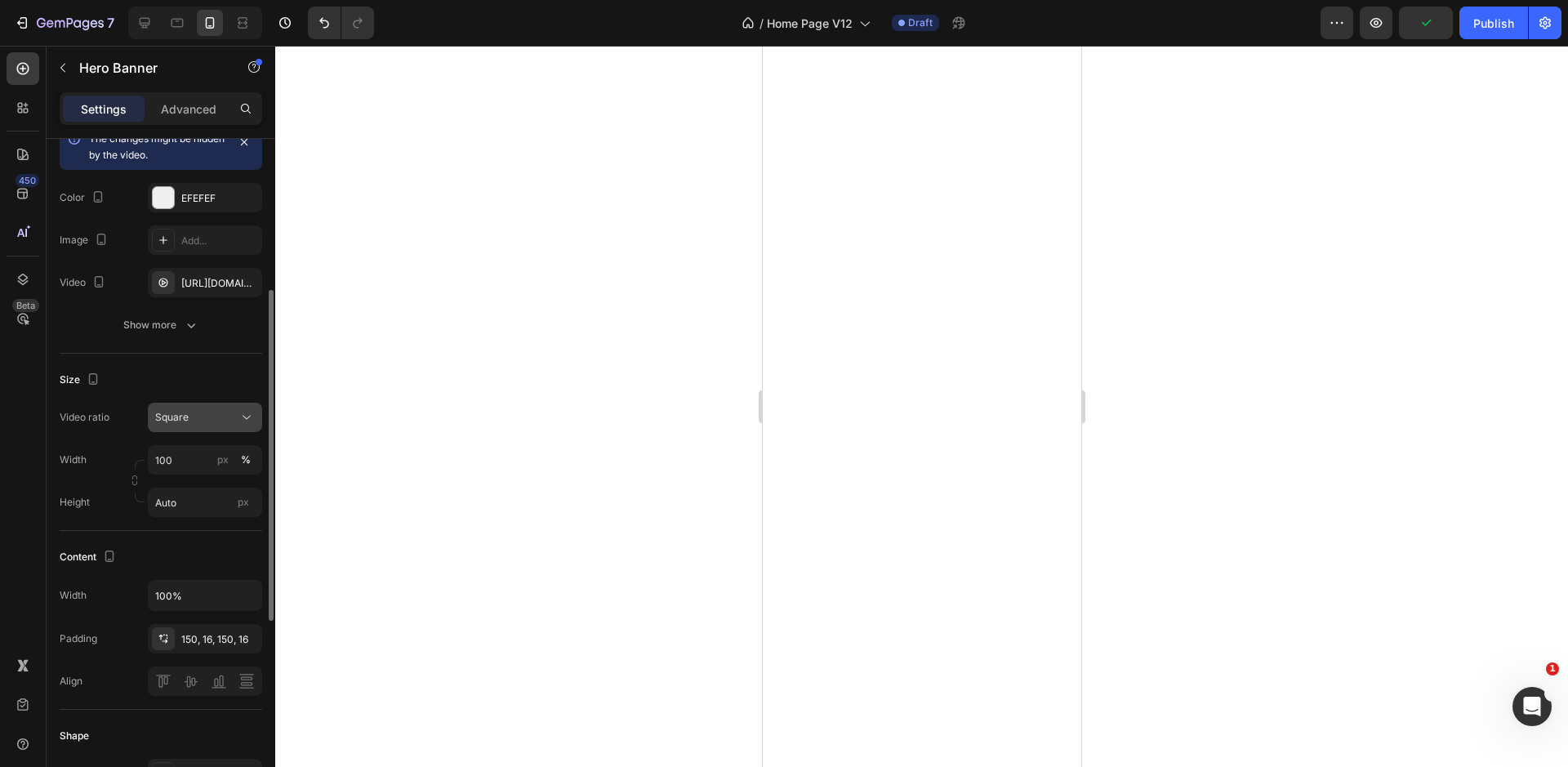
scroll to position [221, 0]
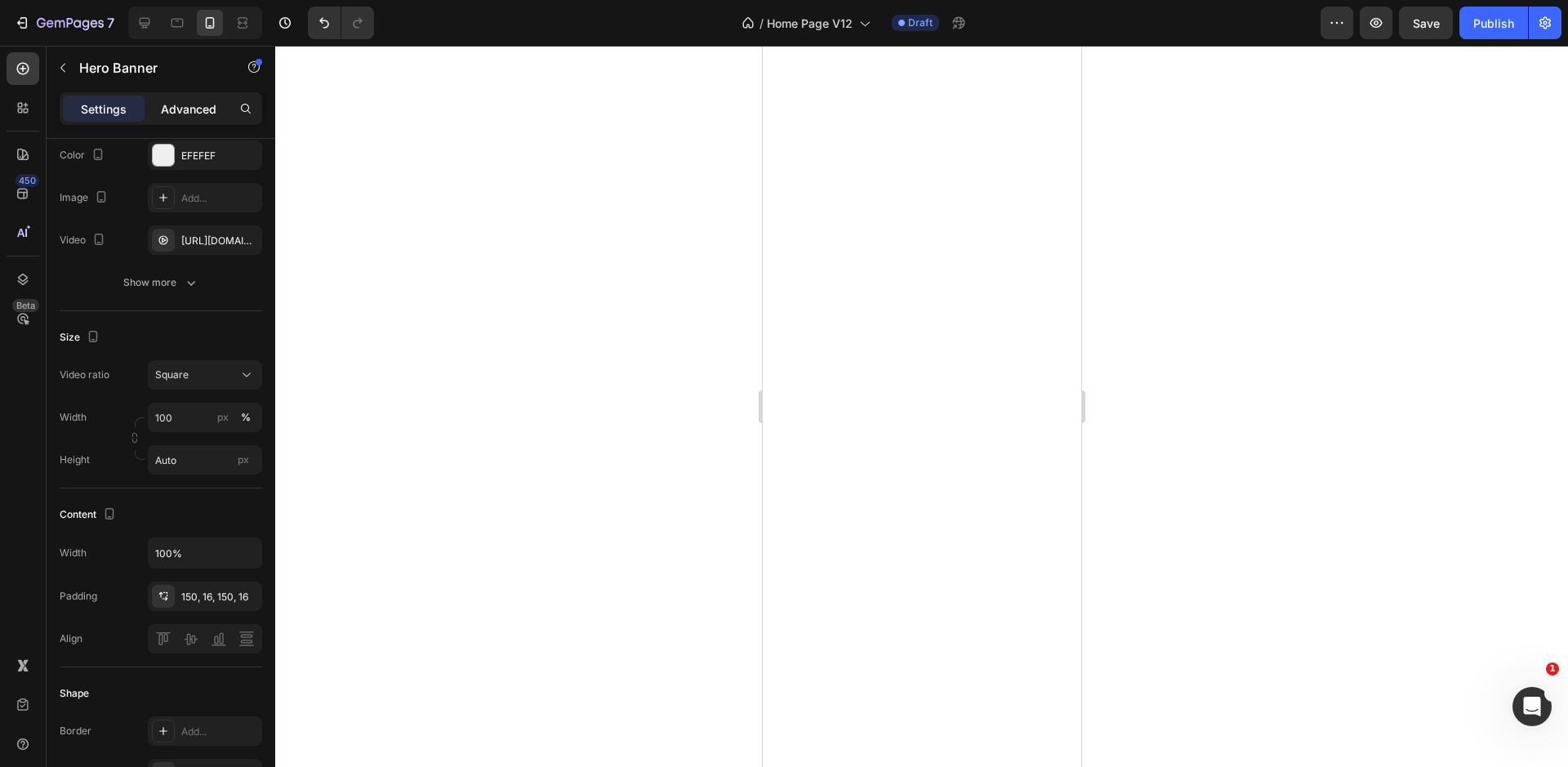
click at [191, 103] on p "Advanced" at bounding box center [188, 109] width 56 height 17
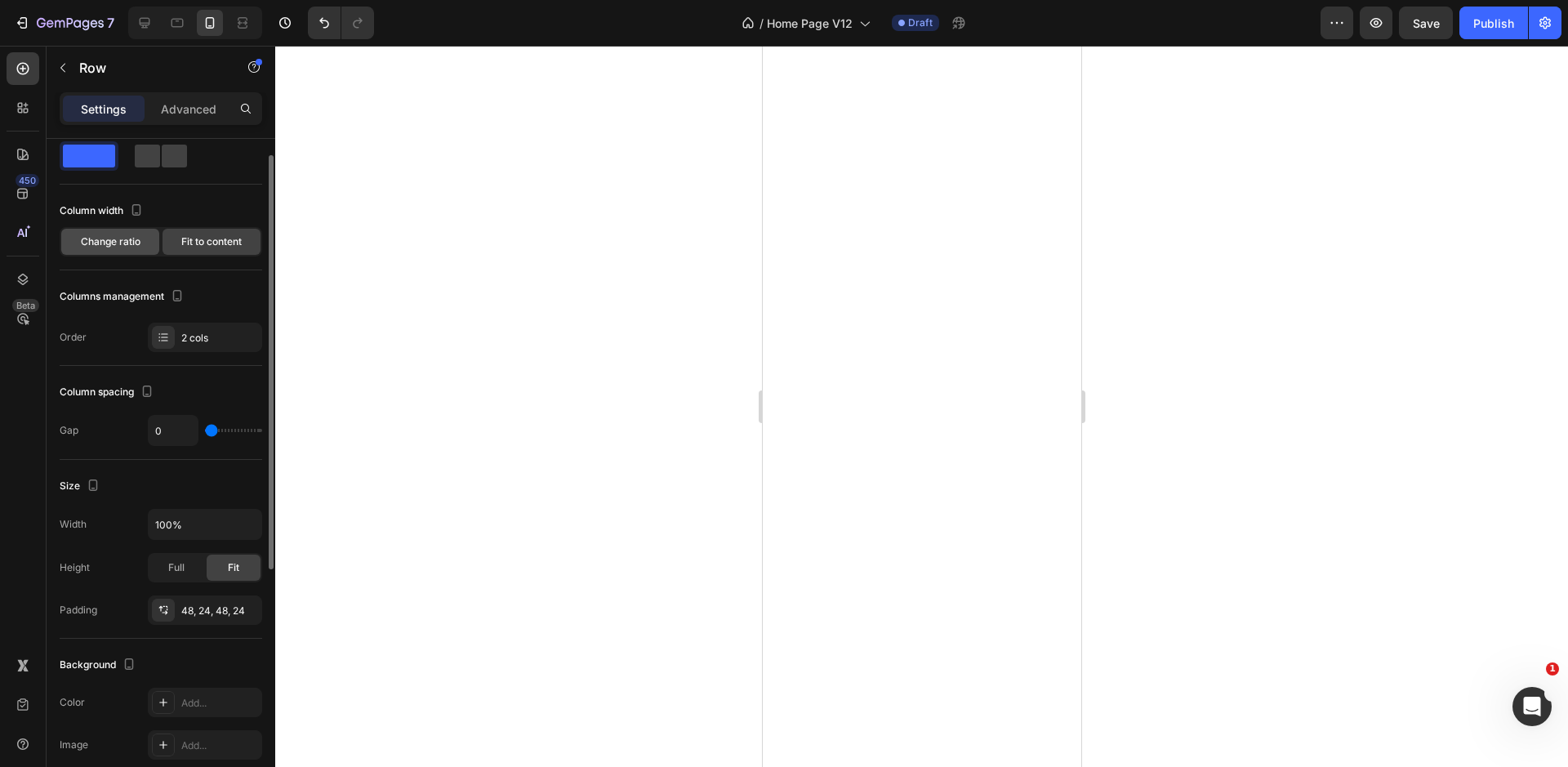
scroll to position [43, 0]
click at [178, 108] on p "Advanced" at bounding box center [188, 109] width 56 height 17
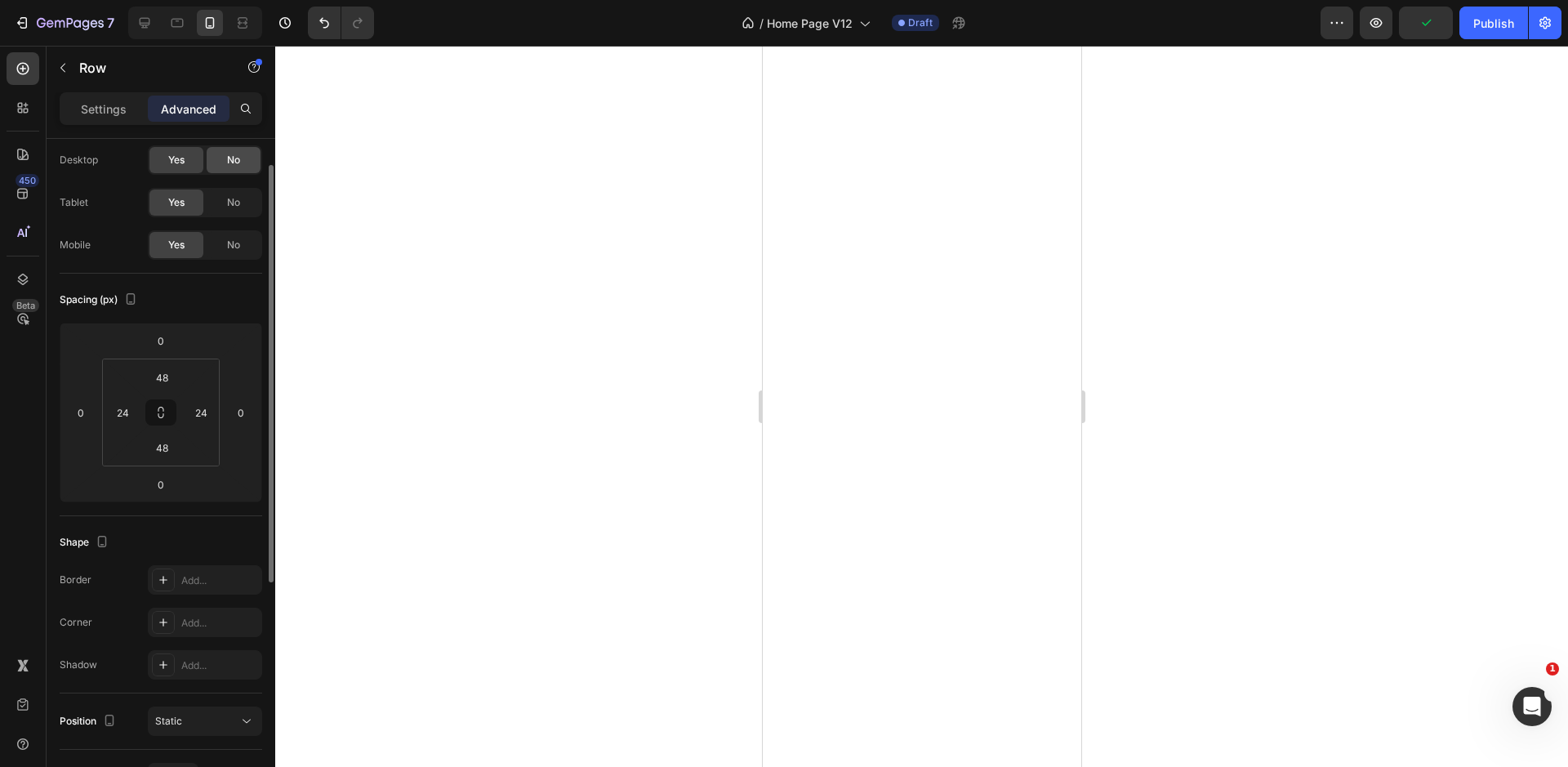
click at [233, 163] on span "No" at bounding box center [233, 160] width 13 height 15
click at [232, 193] on div "No" at bounding box center [233, 202] width 54 height 26
click at [116, 115] on p "Settings" at bounding box center [104, 109] width 46 height 17
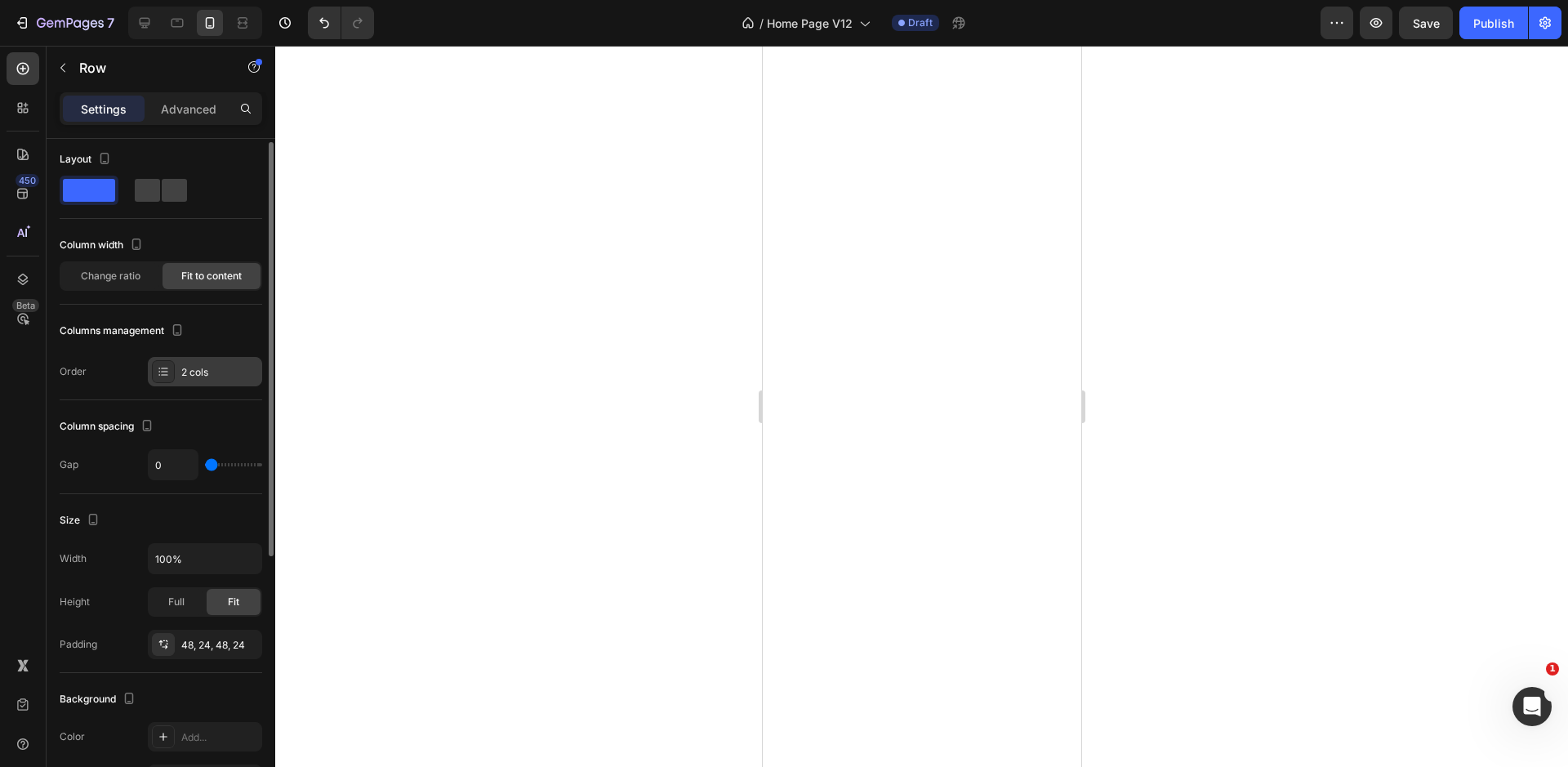
scroll to position [0, 0]
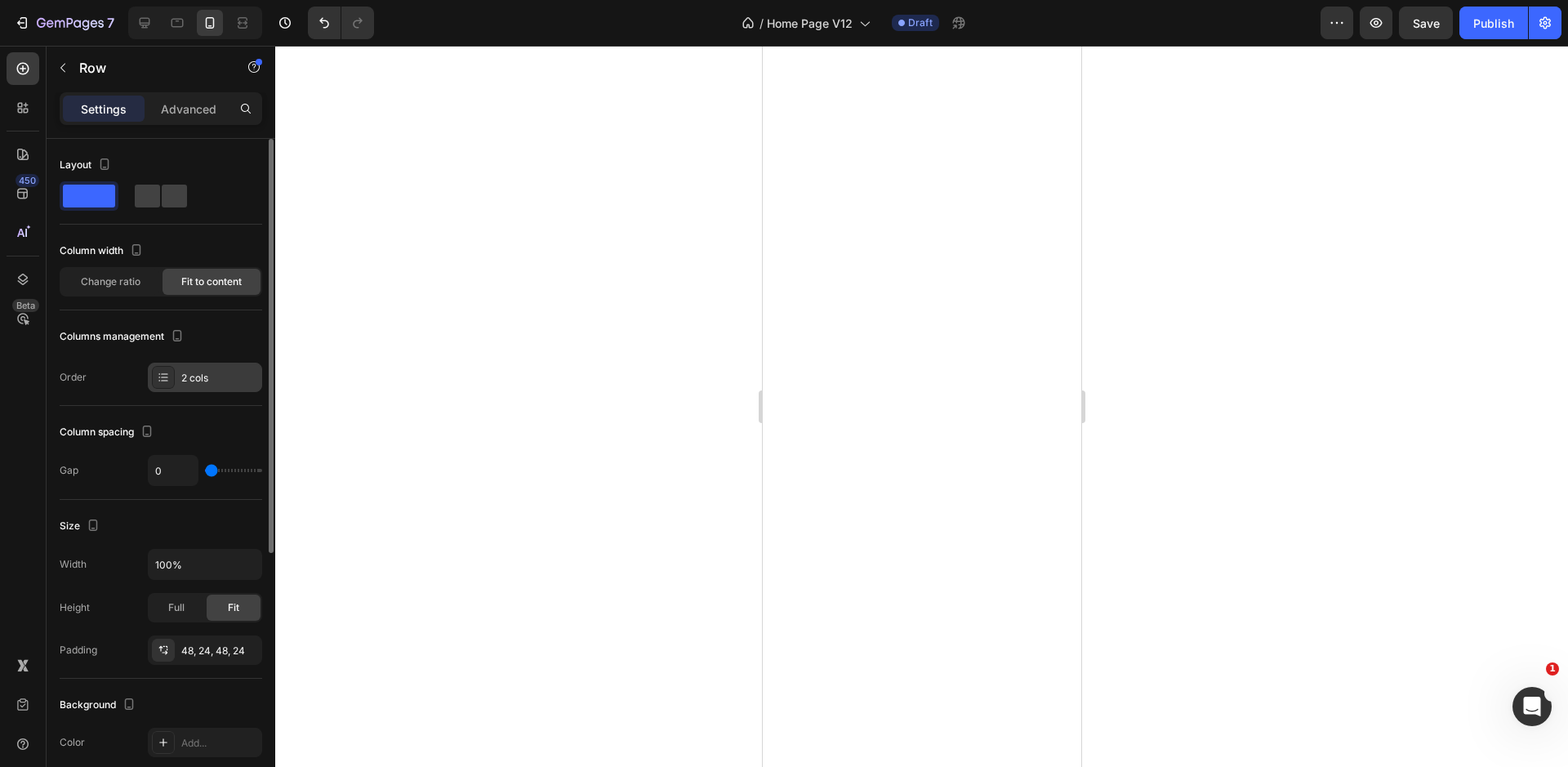
click at [187, 373] on div "2 cols" at bounding box center [219, 378] width 76 height 15
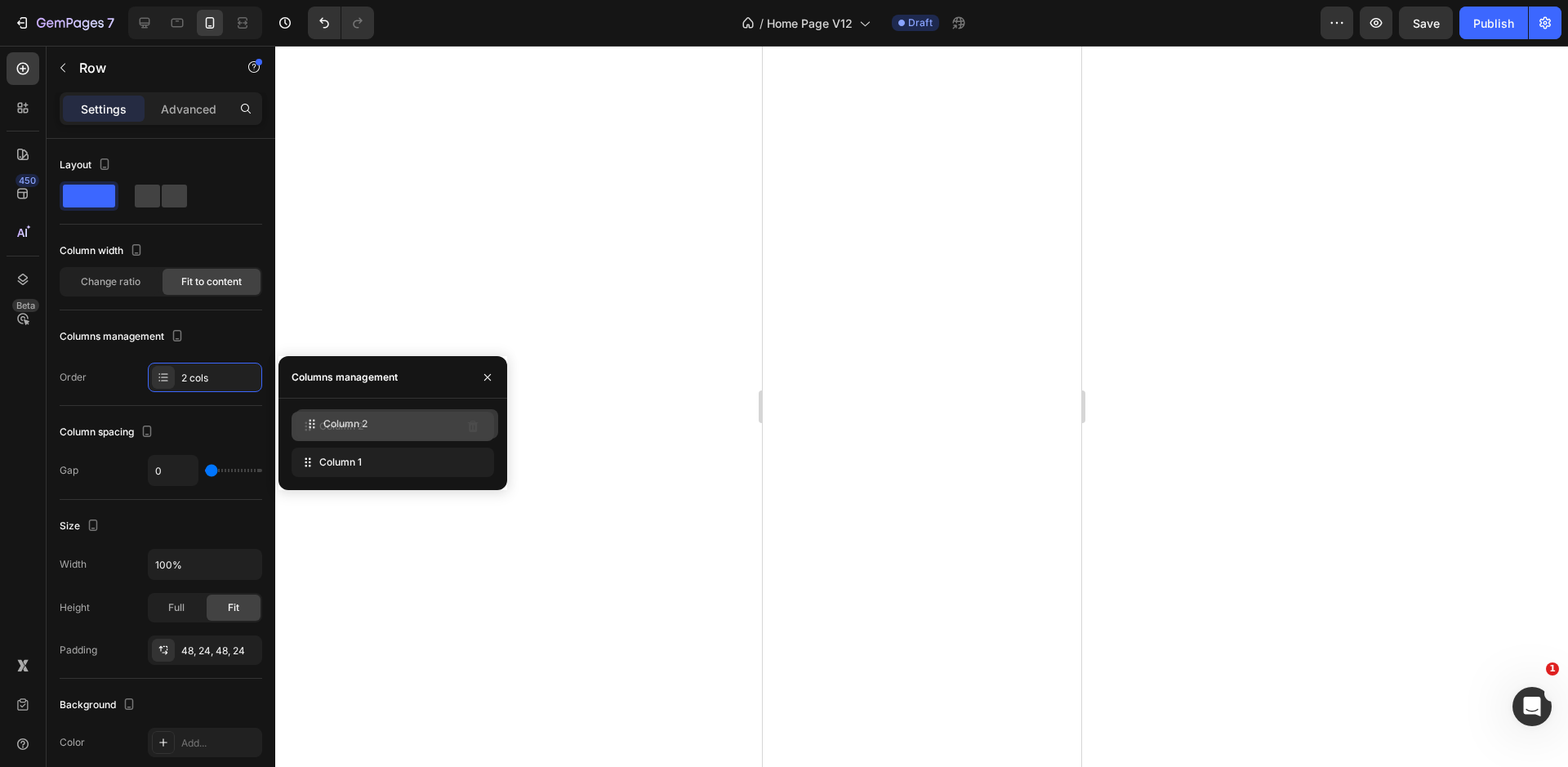
drag, startPoint x: 376, startPoint y: 462, endPoint x: 381, endPoint y: 423, distance: 39.3
drag, startPoint x: 437, startPoint y: 457, endPoint x: 459, endPoint y: 462, distance: 22.6
click at [439, 458] on div "Column 1" at bounding box center [393, 463] width 202 height 30
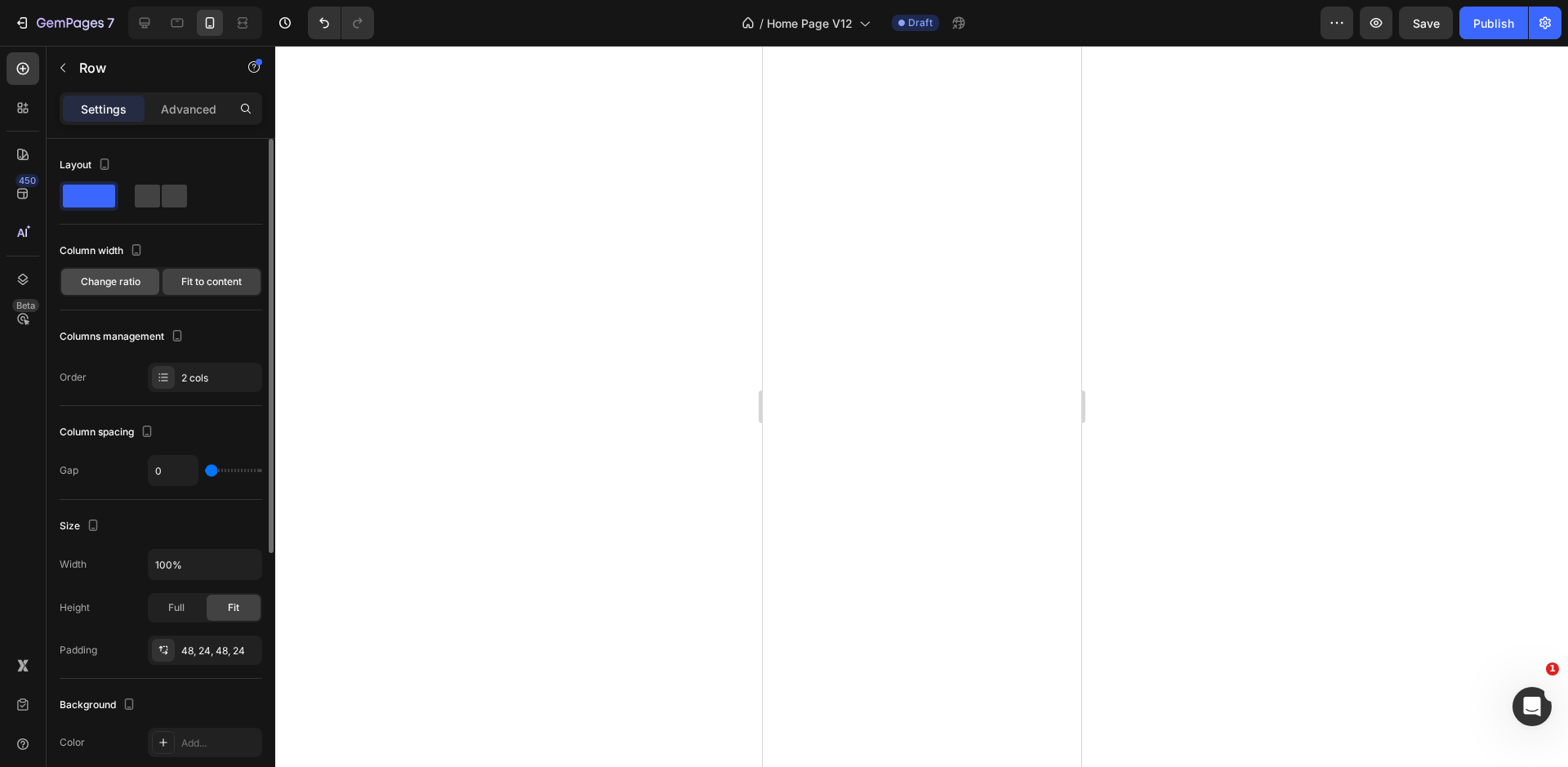
click at [120, 280] on span "Change ratio" at bounding box center [111, 282] width 60 height 15
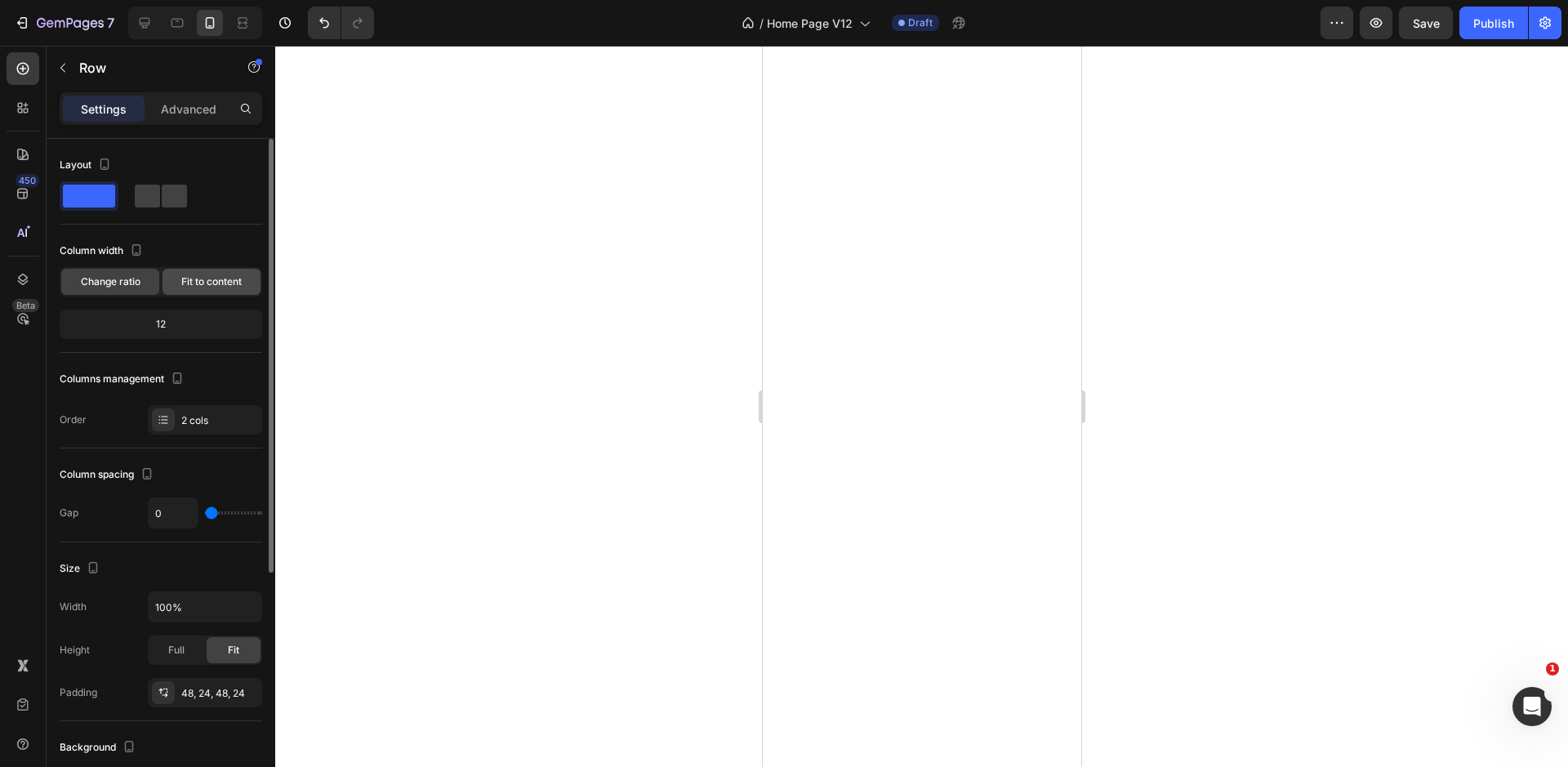
click at [206, 281] on span "Fit to content" at bounding box center [211, 282] width 61 height 15
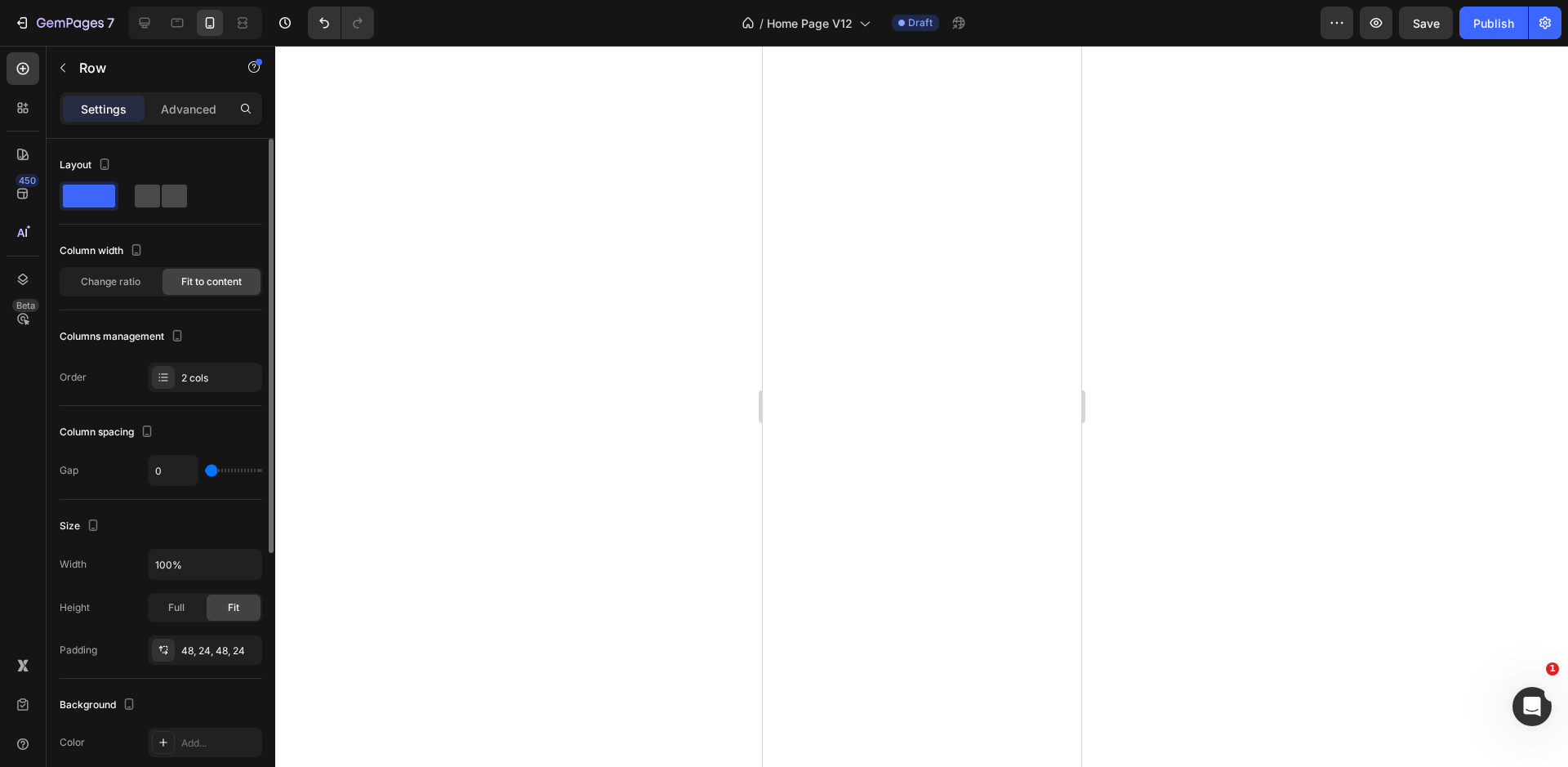
click at [136, 200] on span at bounding box center [146, 196] width 25 height 23
click at [73, 203] on span at bounding box center [89, 196] width 52 height 23
click at [186, 112] on p "Advanced" at bounding box center [188, 109] width 56 height 17
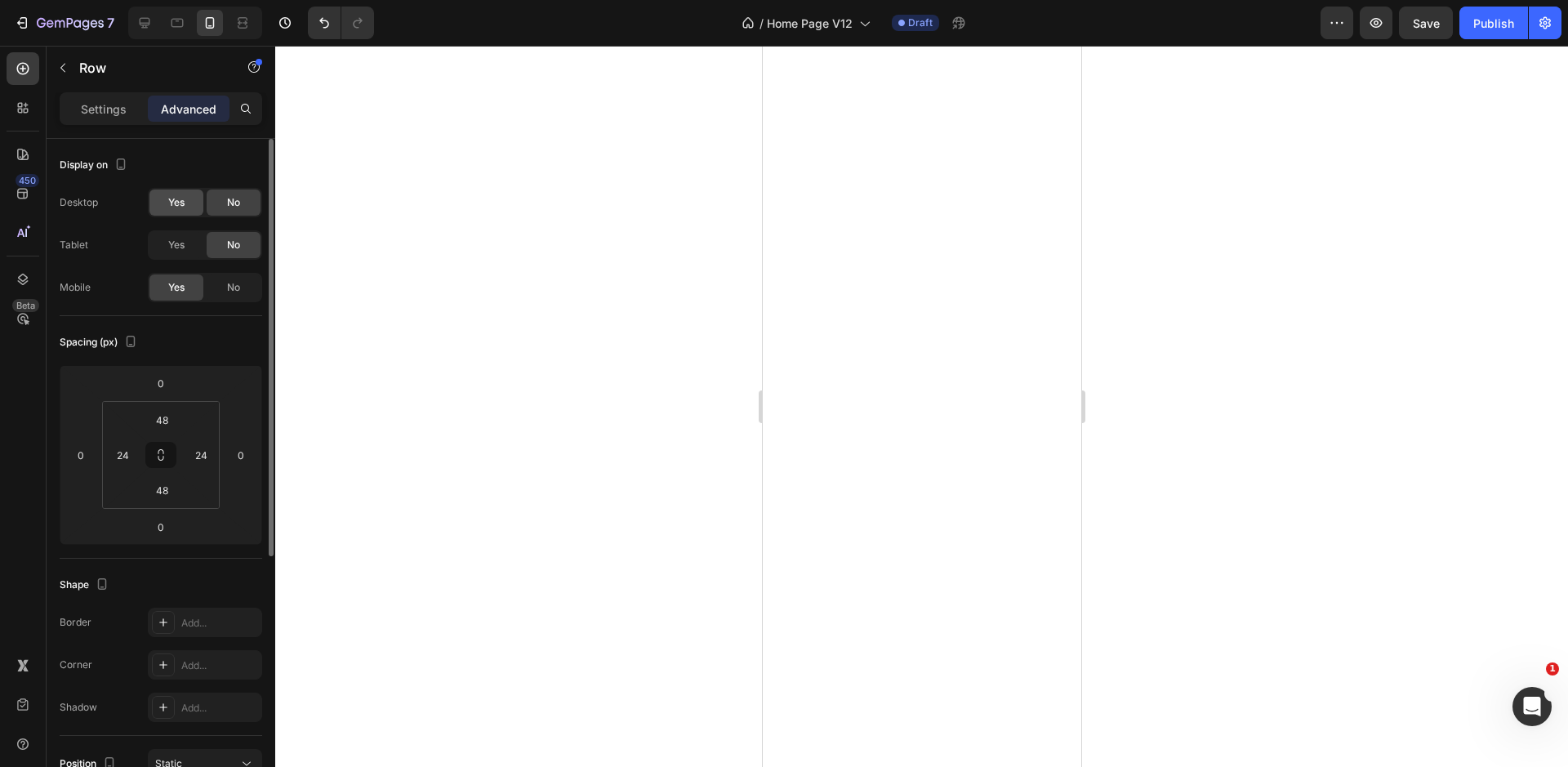
click at [177, 203] on span "Yes" at bounding box center [176, 202] width 17 height 15
click at [146, 23] on icon at bounding box center [145, 22] width 10 height 10
type input "48"
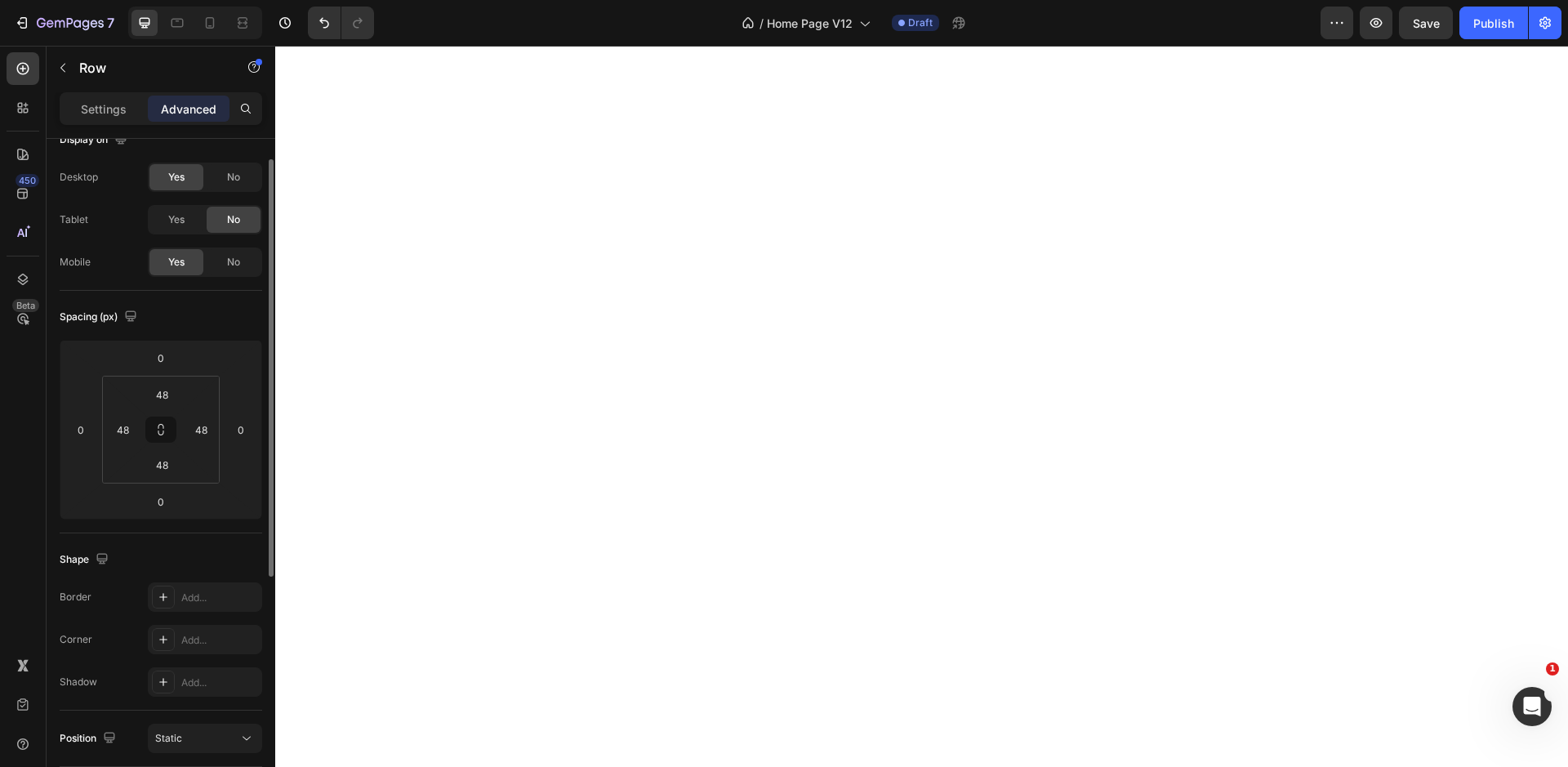
scroll to position [30, 0]
click at [102, 105] on p "Settings" at bounding box center [104, 109] width 46 height 17
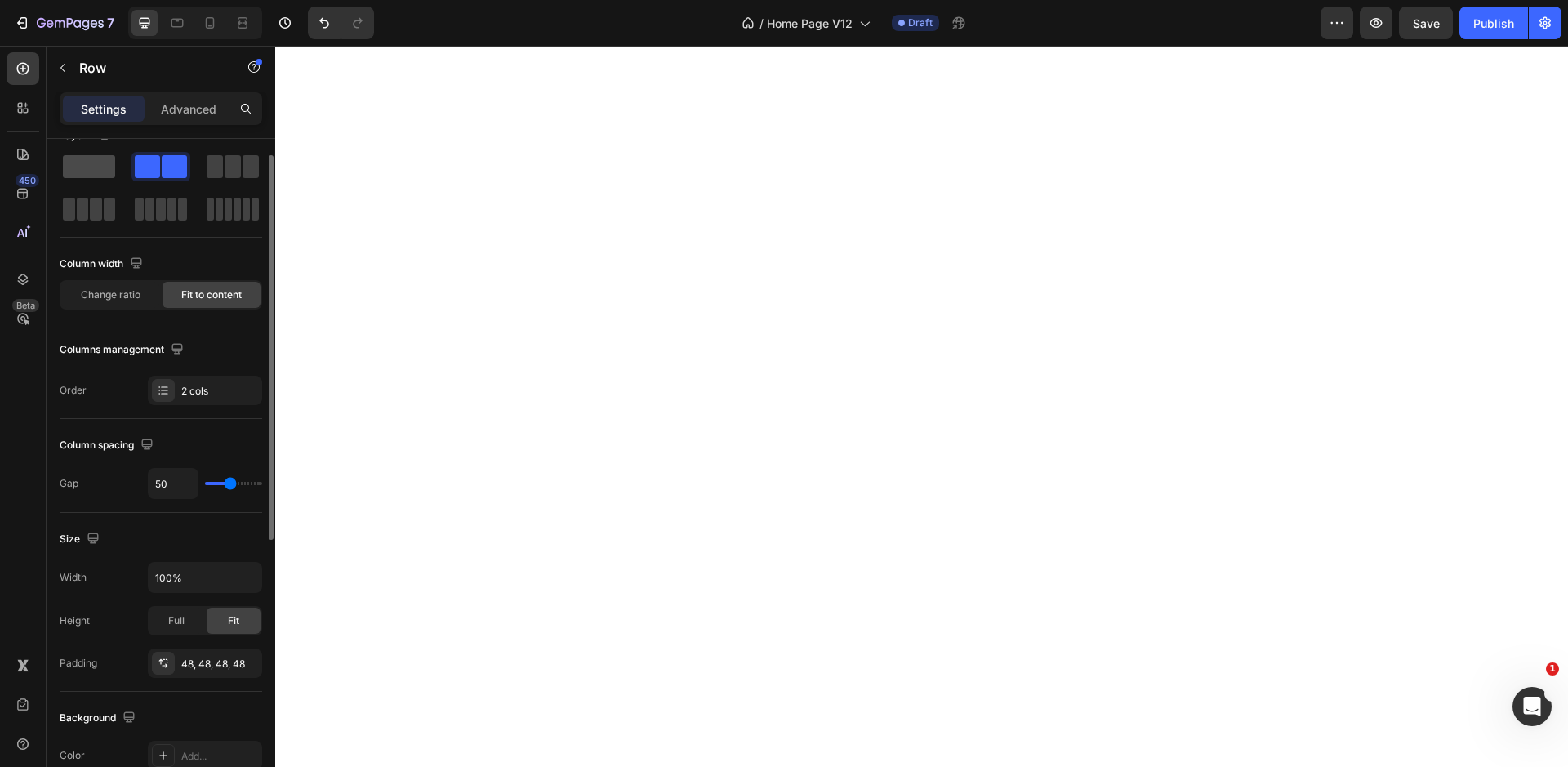
click at [89, 171] on span at bounding box center [89, 166] width 52 height 23
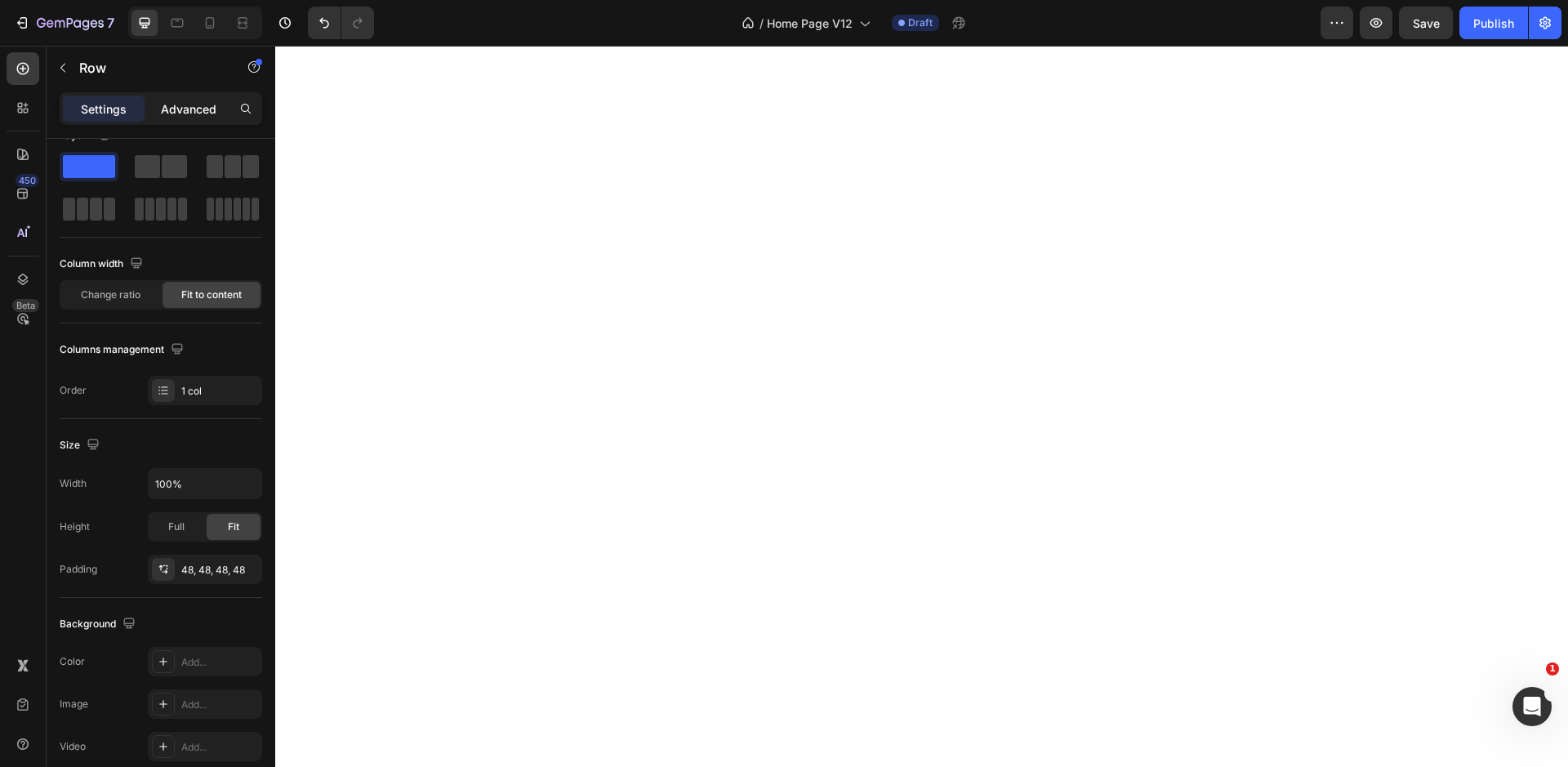
click at [193, 121] on div "Advanced" at bounding box center [188, 108] width 82 height 26
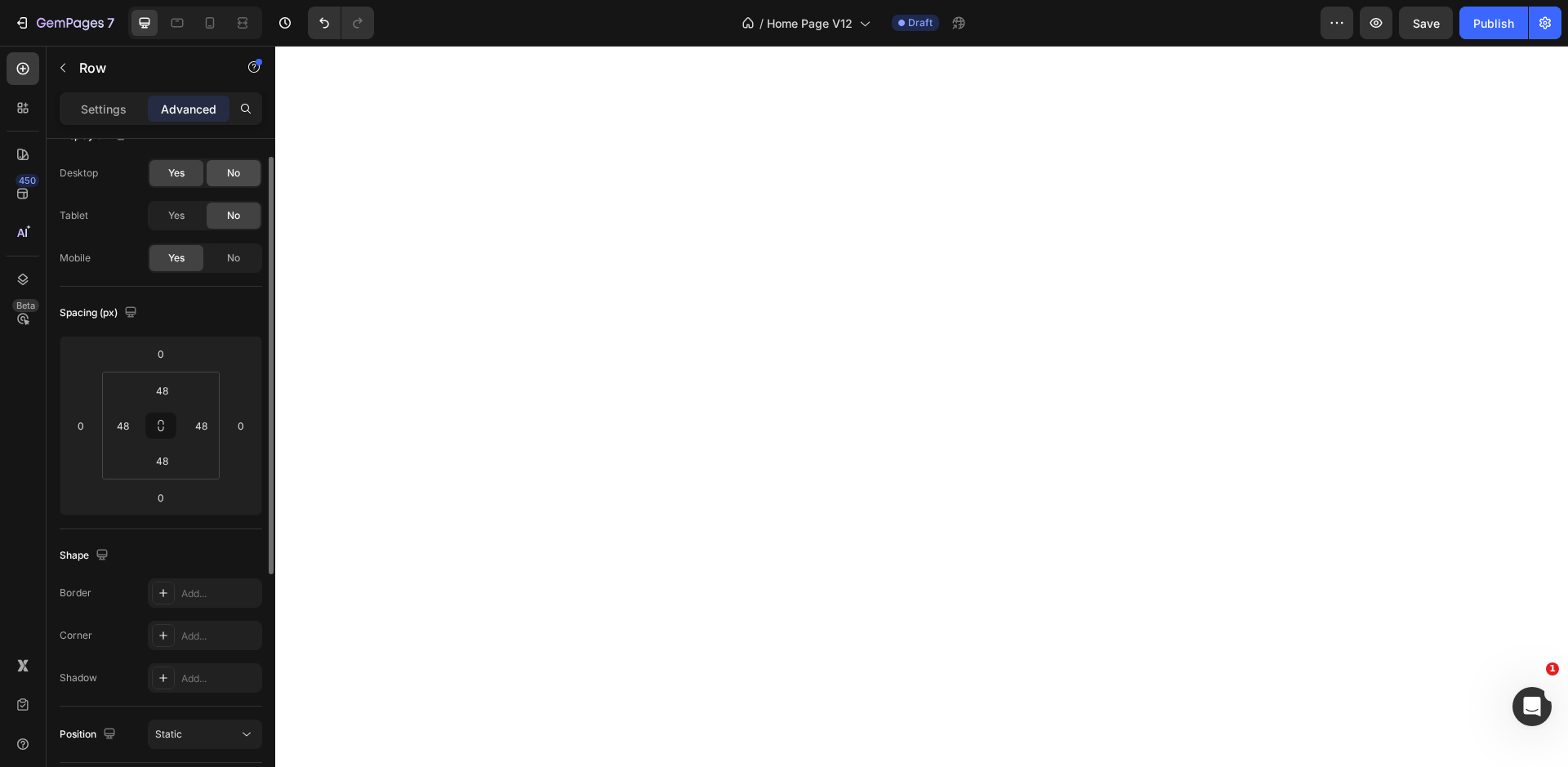
click at [224, 171] on div "No" at bounding box center [233, 174] width 54 height 26
click at [213, 23] on icon at bounding box center [210, 23] width 17 height 17
type input "24"
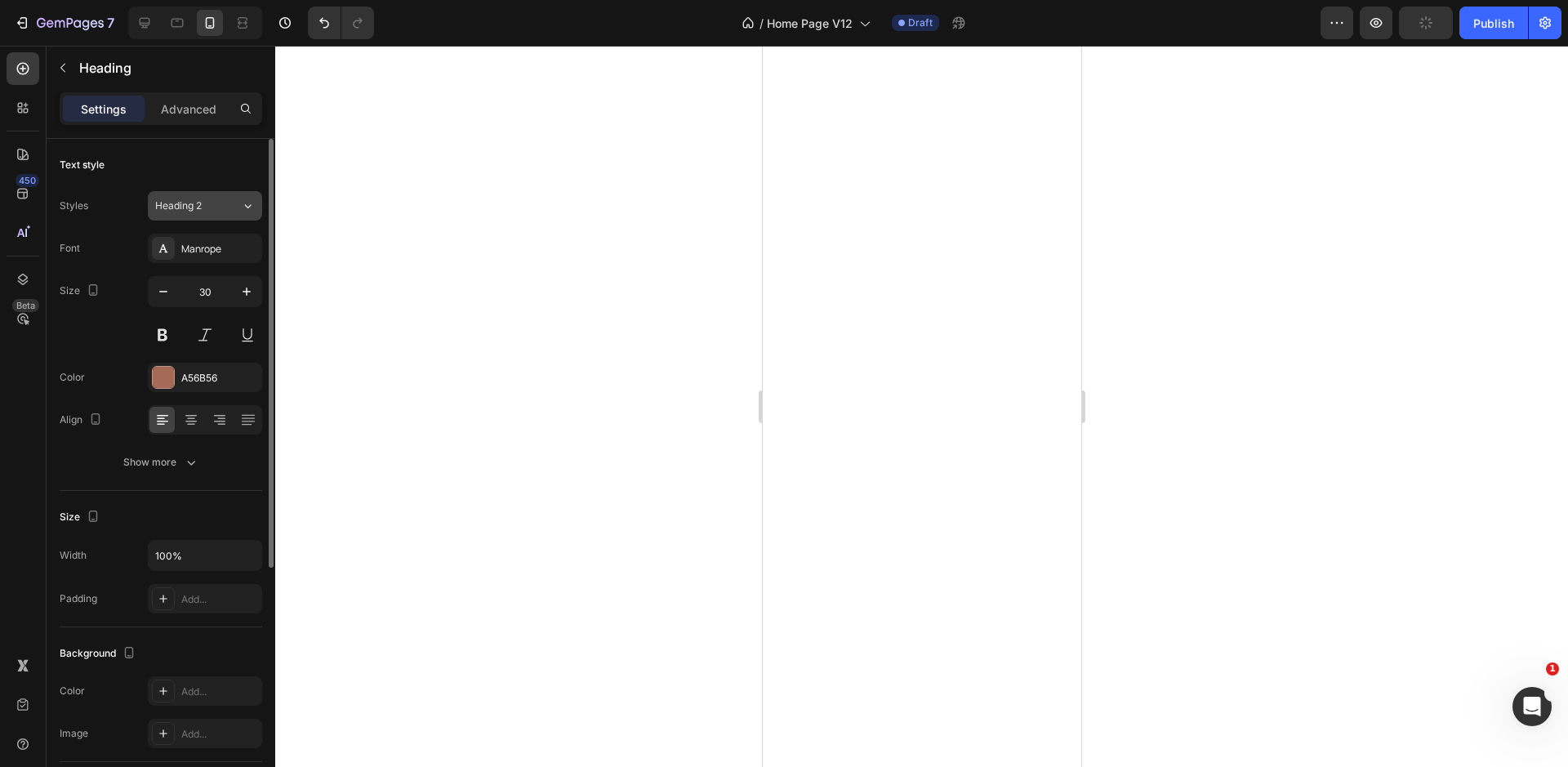
click at [196, 202] on span "Heading 2" at bounding box center [178, 206] width 47 height 15
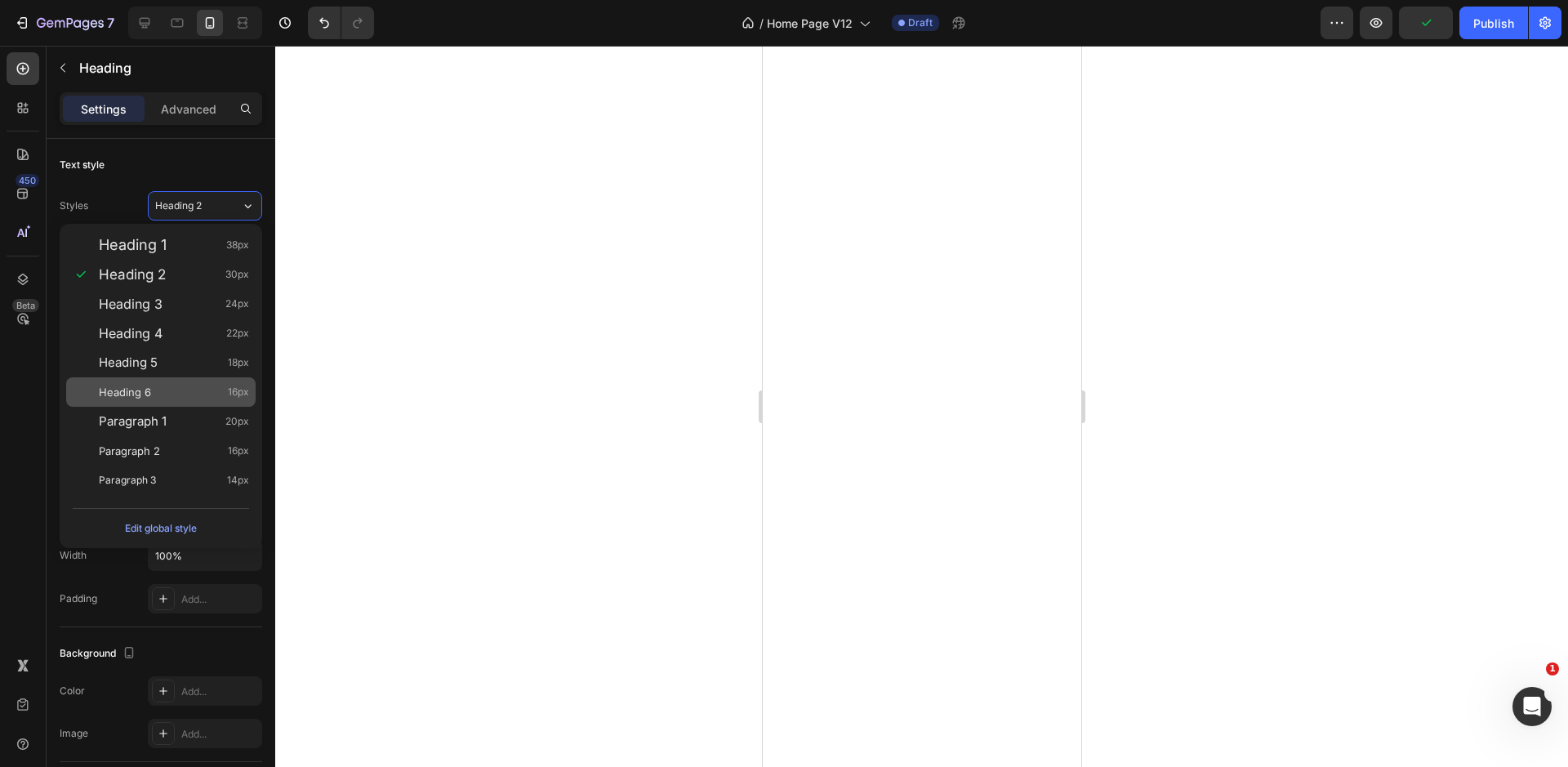
click at [187, 377] on div "Heading 6 16px" at bounding box center [160, 392] width 189 height 30
type input "16"
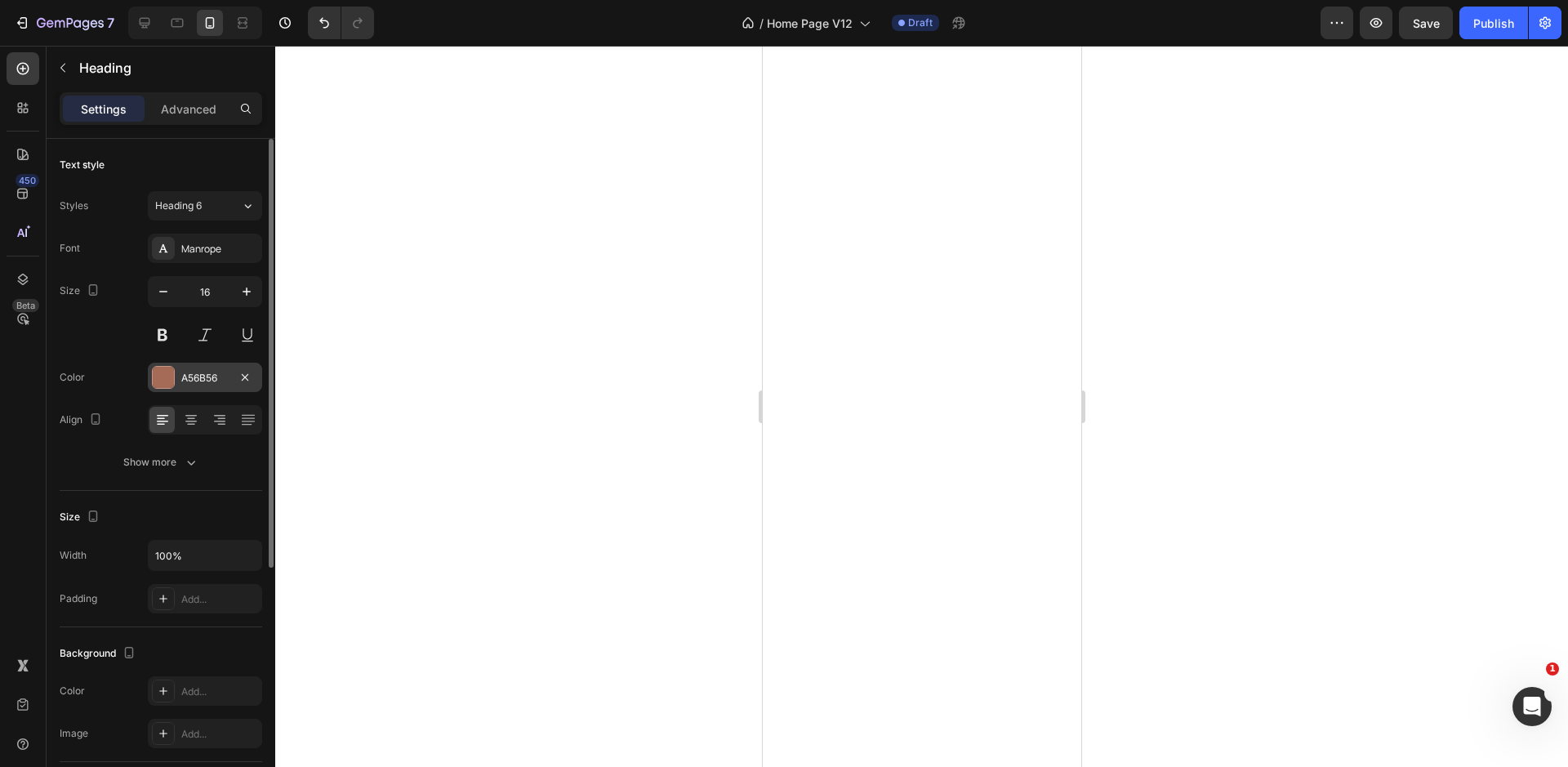
click at [187, 378] on div "A56B56" at bounding box center [204, 378] width 48 height 15
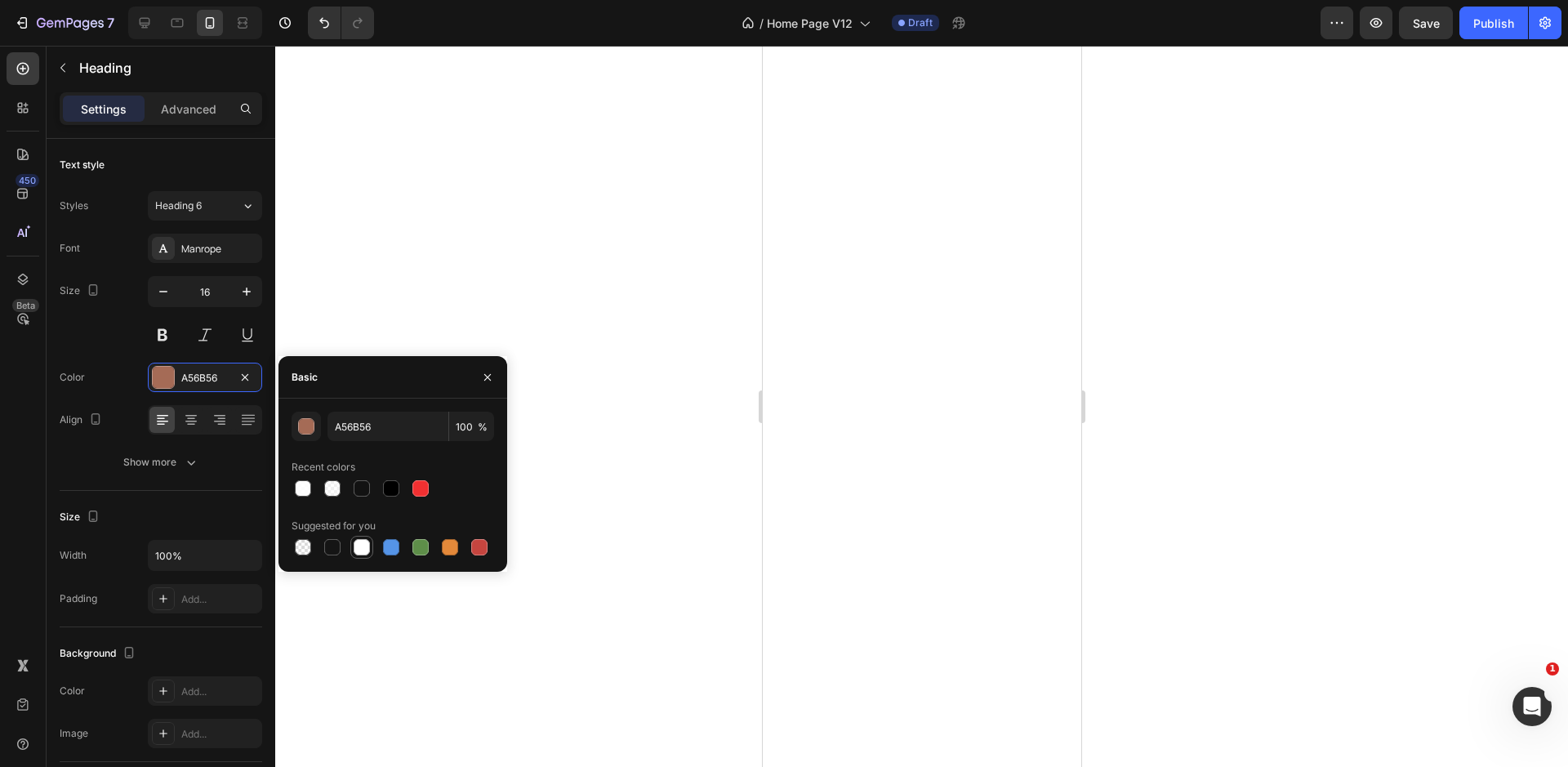
click at [364, 545] on div at bounding box center [362, 548] width 17 height 17
type input "FFFFFF"
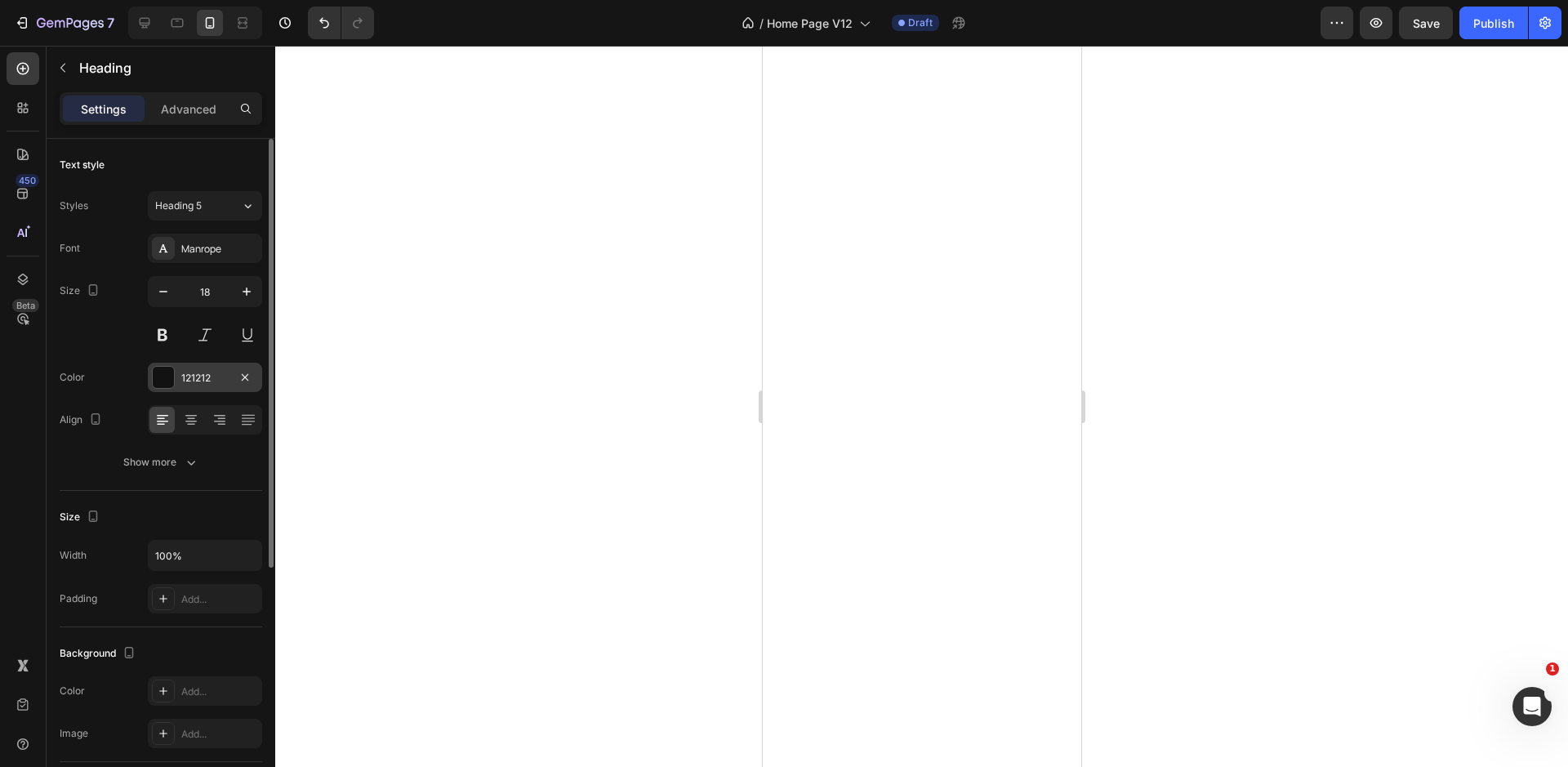
click at [177, 384] on div "121212" at bounding box center [204, 378] width 115 height 30
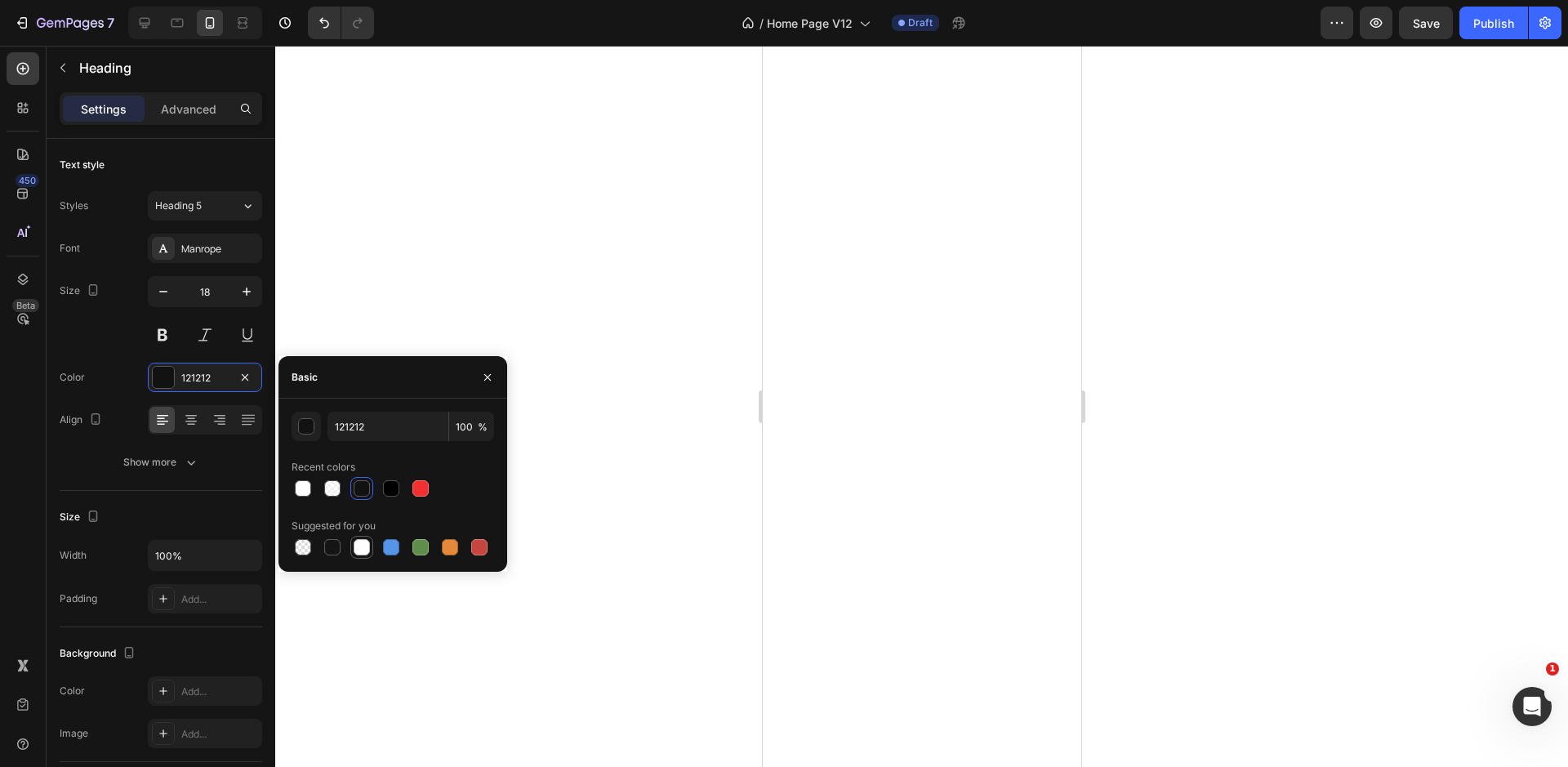
click at [368, 546] on div at bounding box center [362, 548] width 17 height 17
type input "FFFFFF"
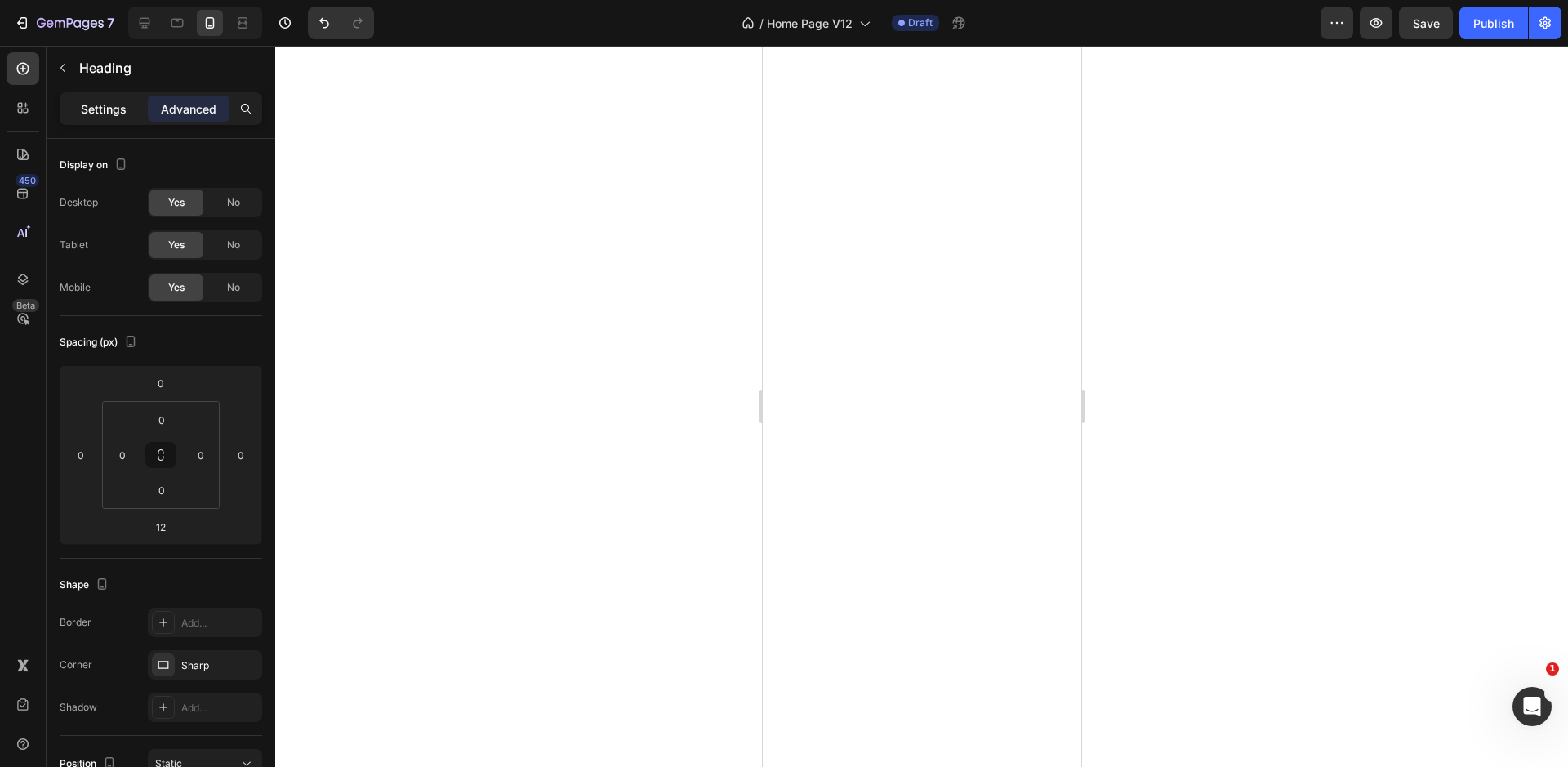
click at [120, 112] on p "Settings" at bounding box center [104, 109] width 46 height 17
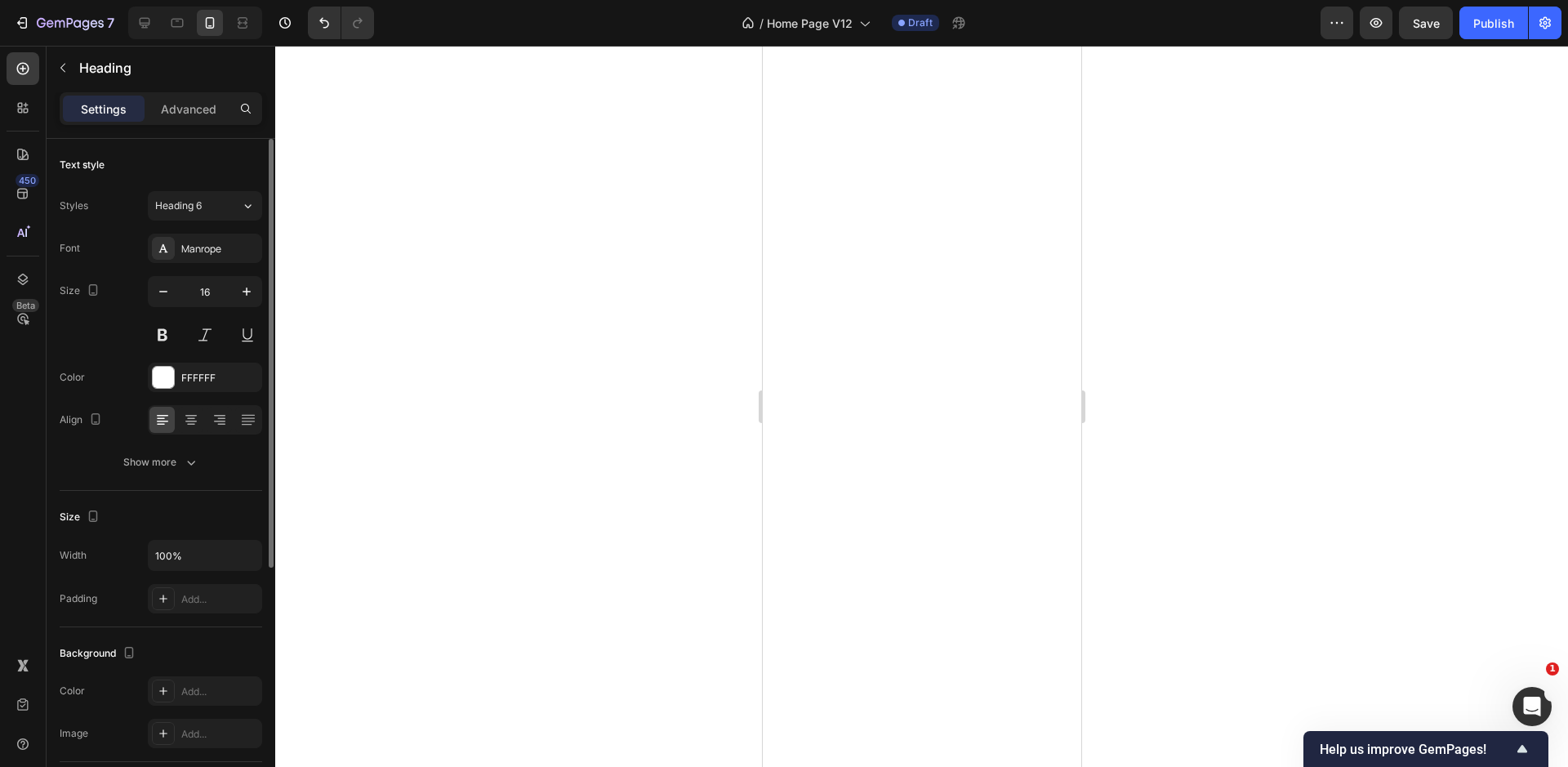
drag, startPoint x: 215, startPoint y: 202, endPoint x: 212, endPoint y: 222, distance: 20.2
click at [215, 202] on div "Heading 6" at bounding box center [187, 206] width 66 height 15
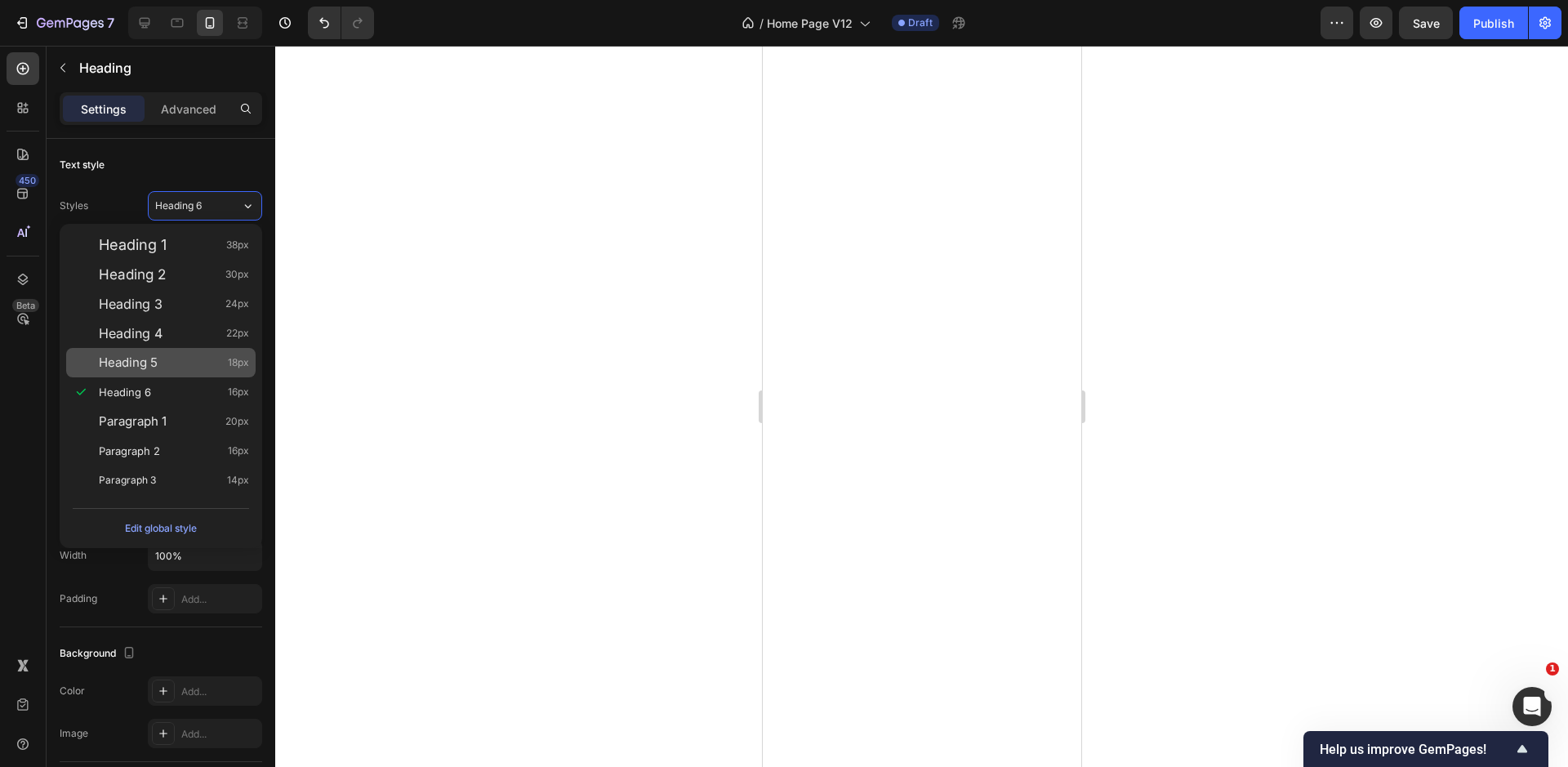
click at [205, 356] on div "Heading 5 18px" at bounding box center [173, 363] width 150 height 17
type input "18"
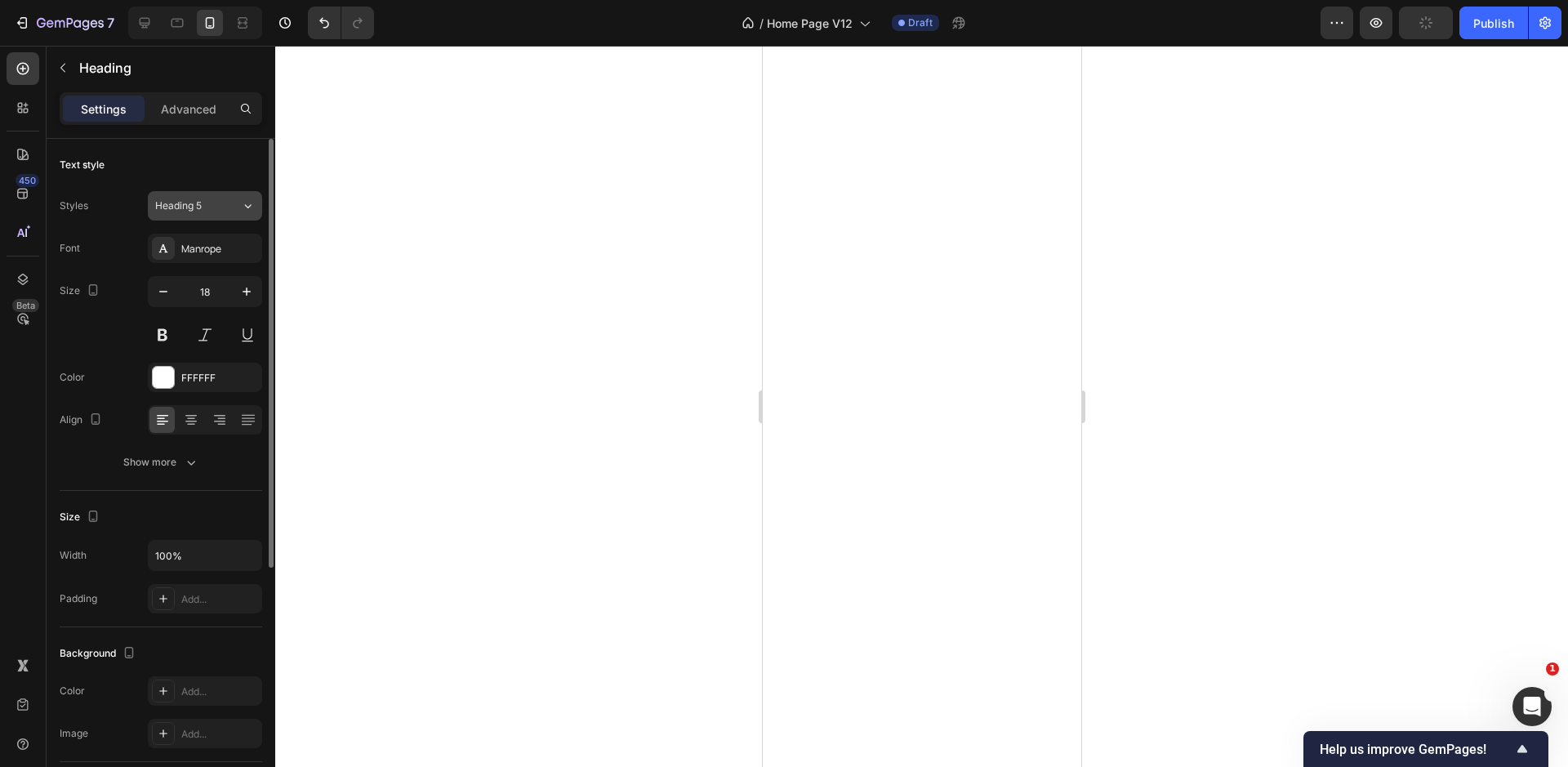
click at [182, 208] on span "Heading 5" at bounding box center [178, 206] width 47 height 15
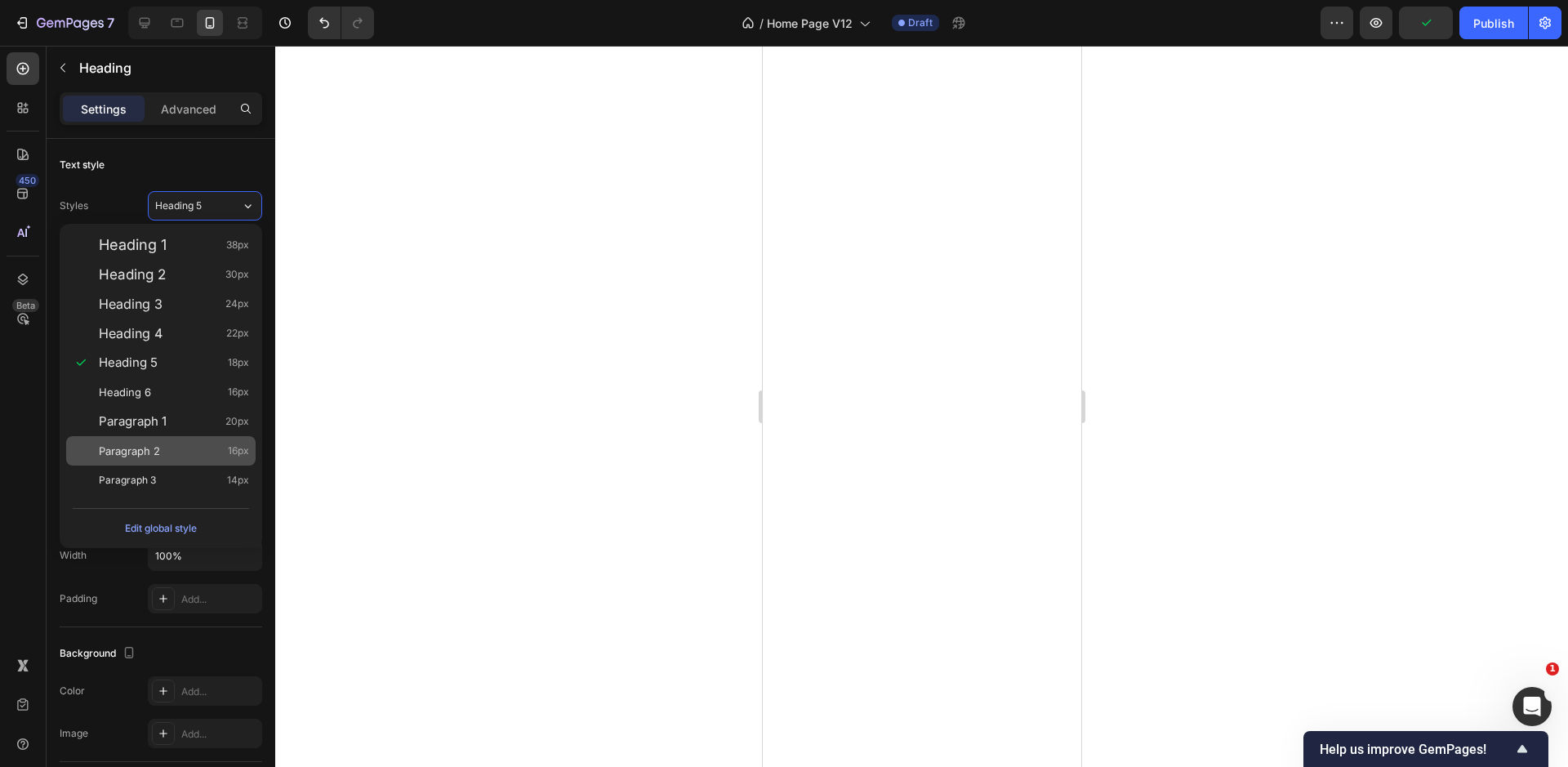
click at [213, 456] on div "Paragraph 2 16px" at bounding box center [173, 451] width 150 height 17
type input "16"
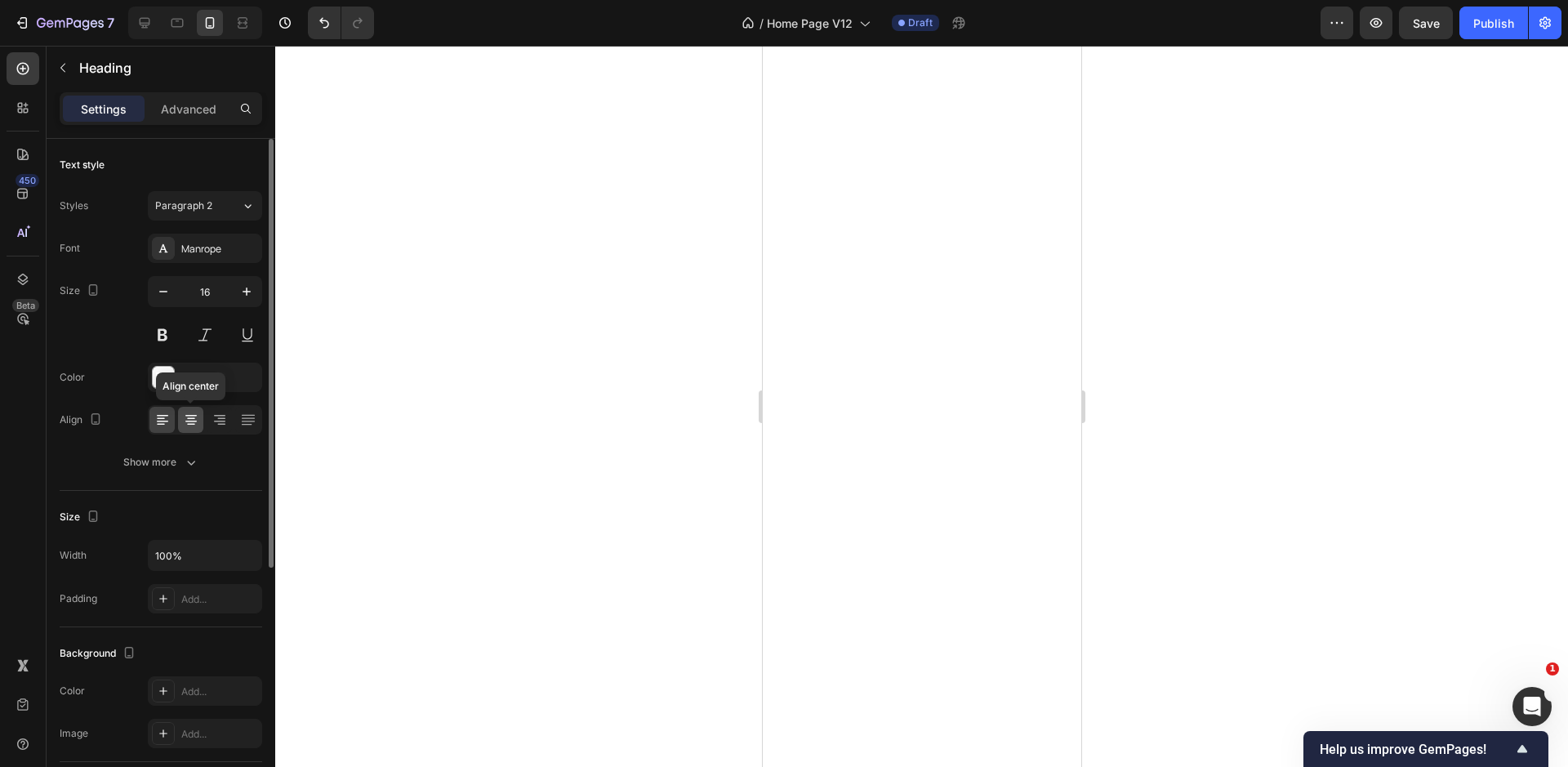
click at [197, 425] on icon at bounding box center [191, 420] width 17 height 17
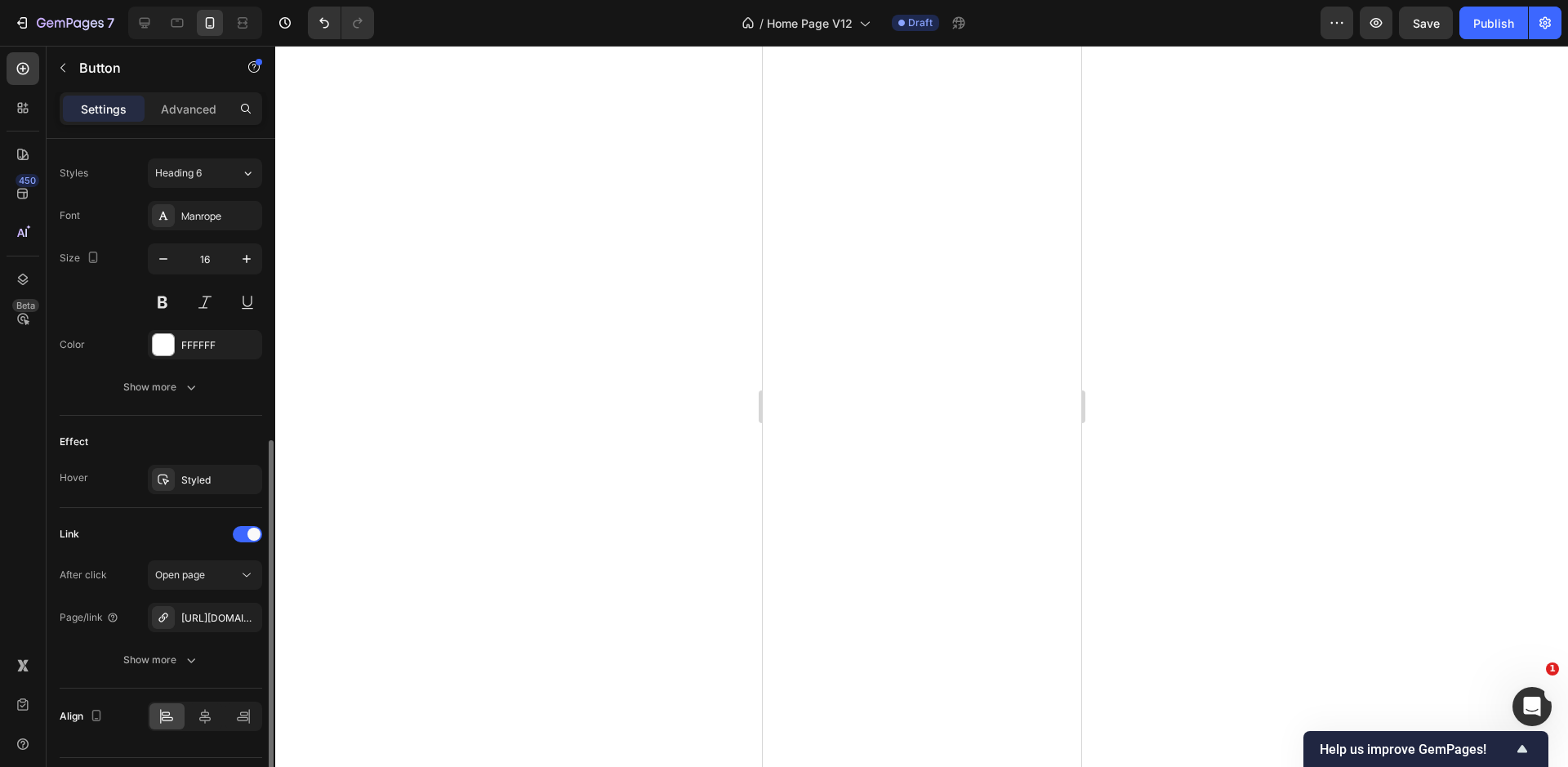
scroll to position [624, 0]
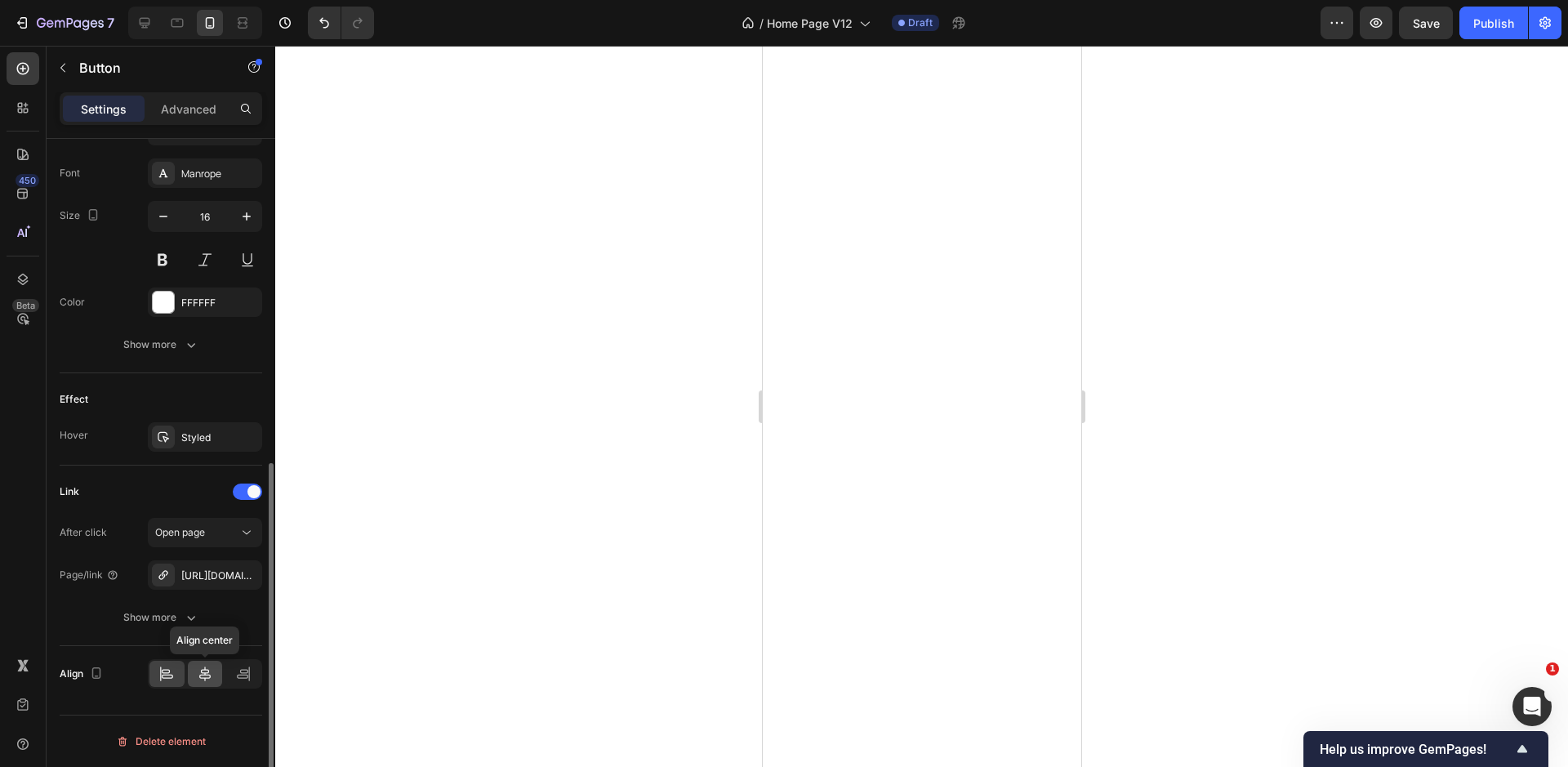
click at [206, 662] on div at bounding box center [205, 674] width 35 height 26
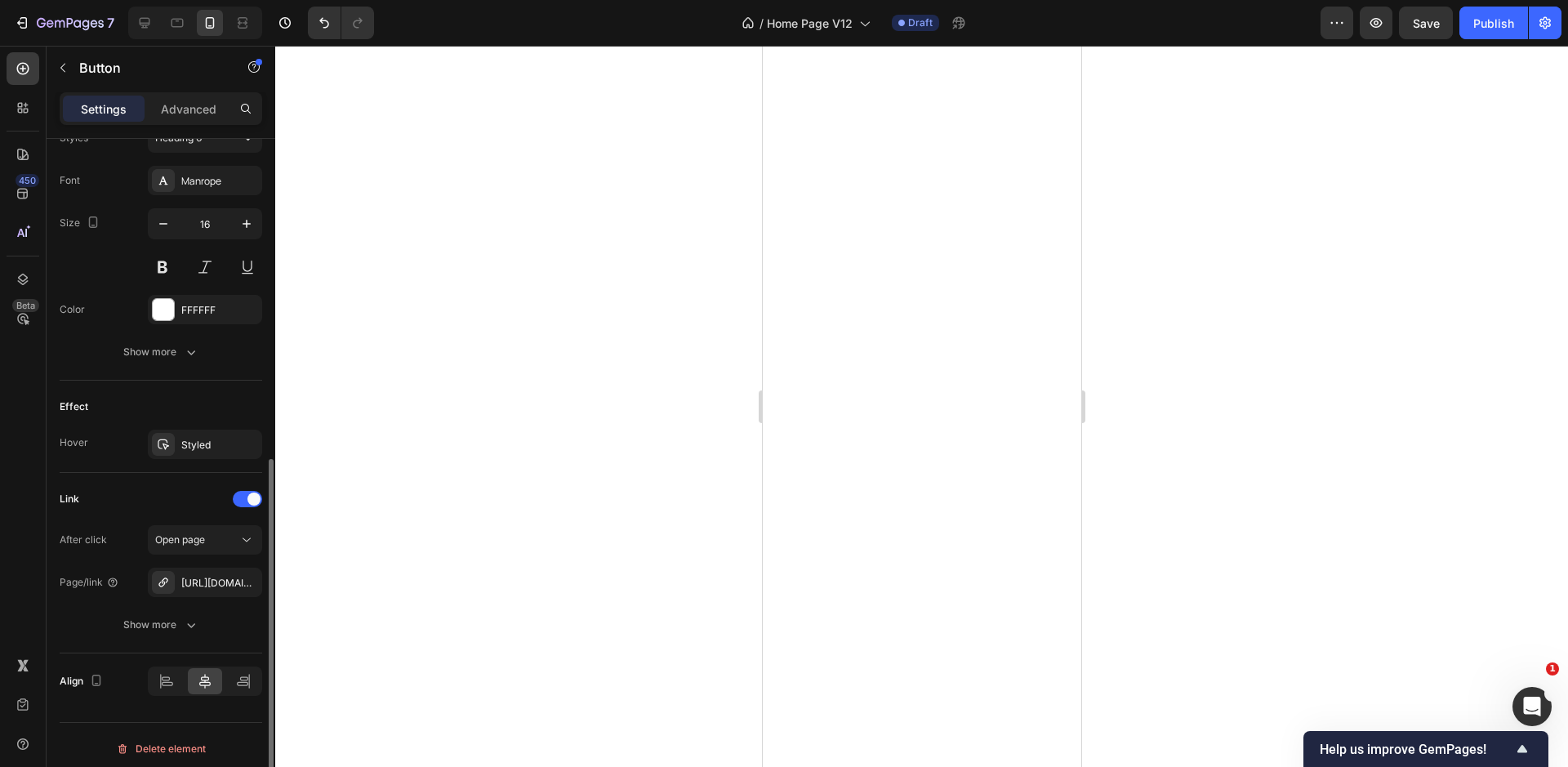
click at [600, 311] on div at bounding box center [922, 406] width 1293 height 721
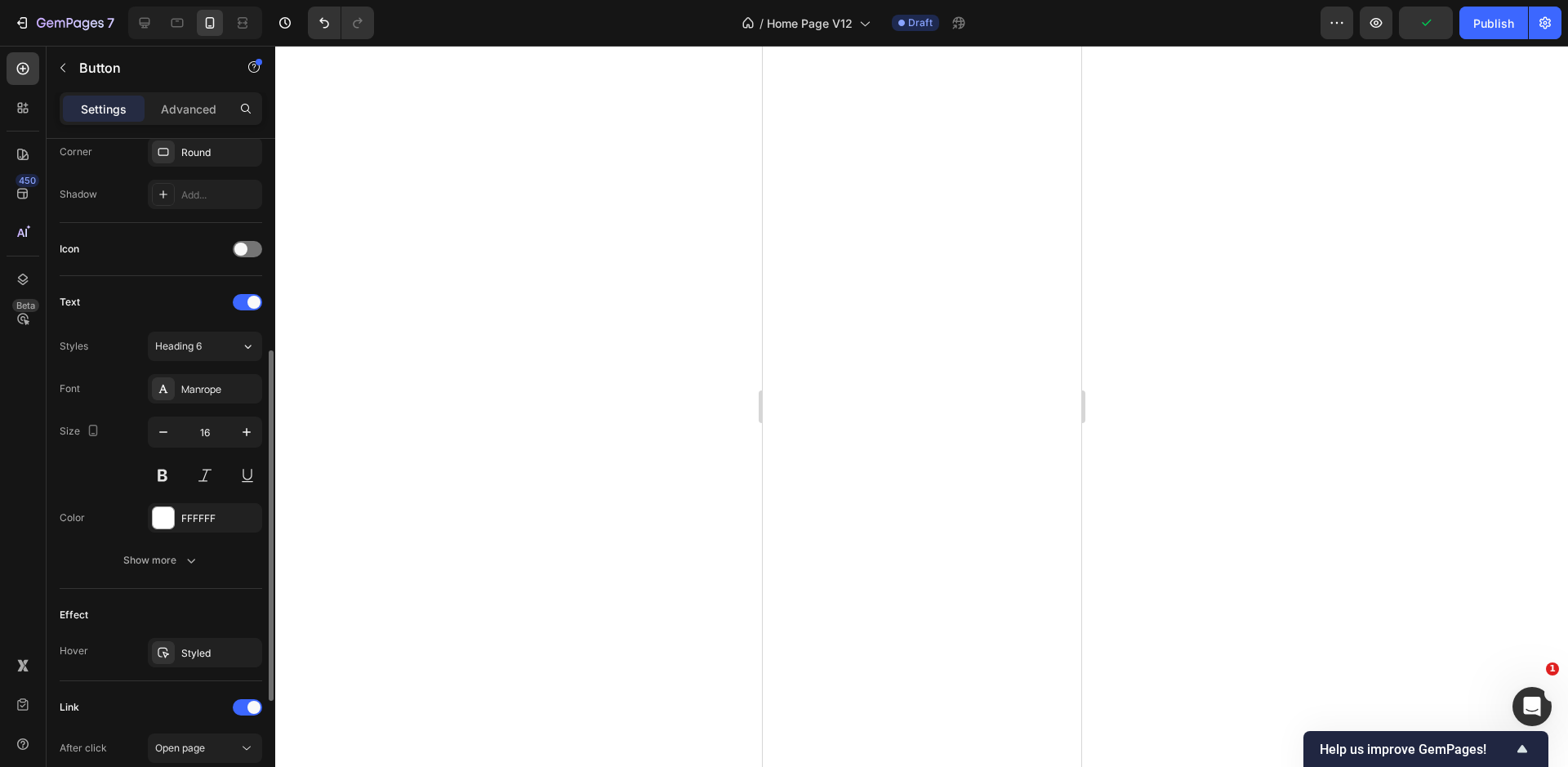
scroll to position [408, 0]
click at [168, 549] on button "Show more" at bounding box center [160, 562] width 202 height 30
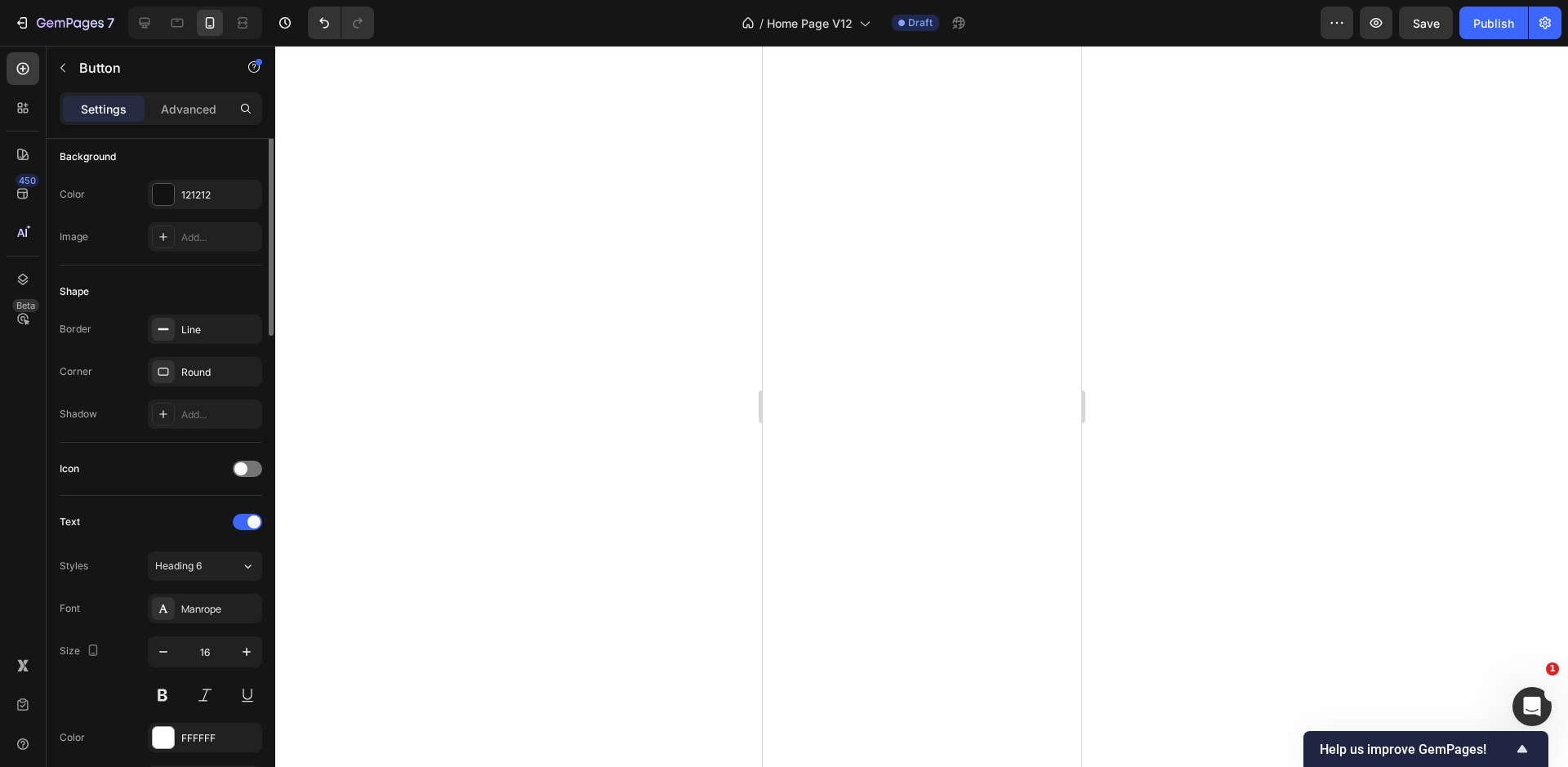
scroll to position [0, 0]
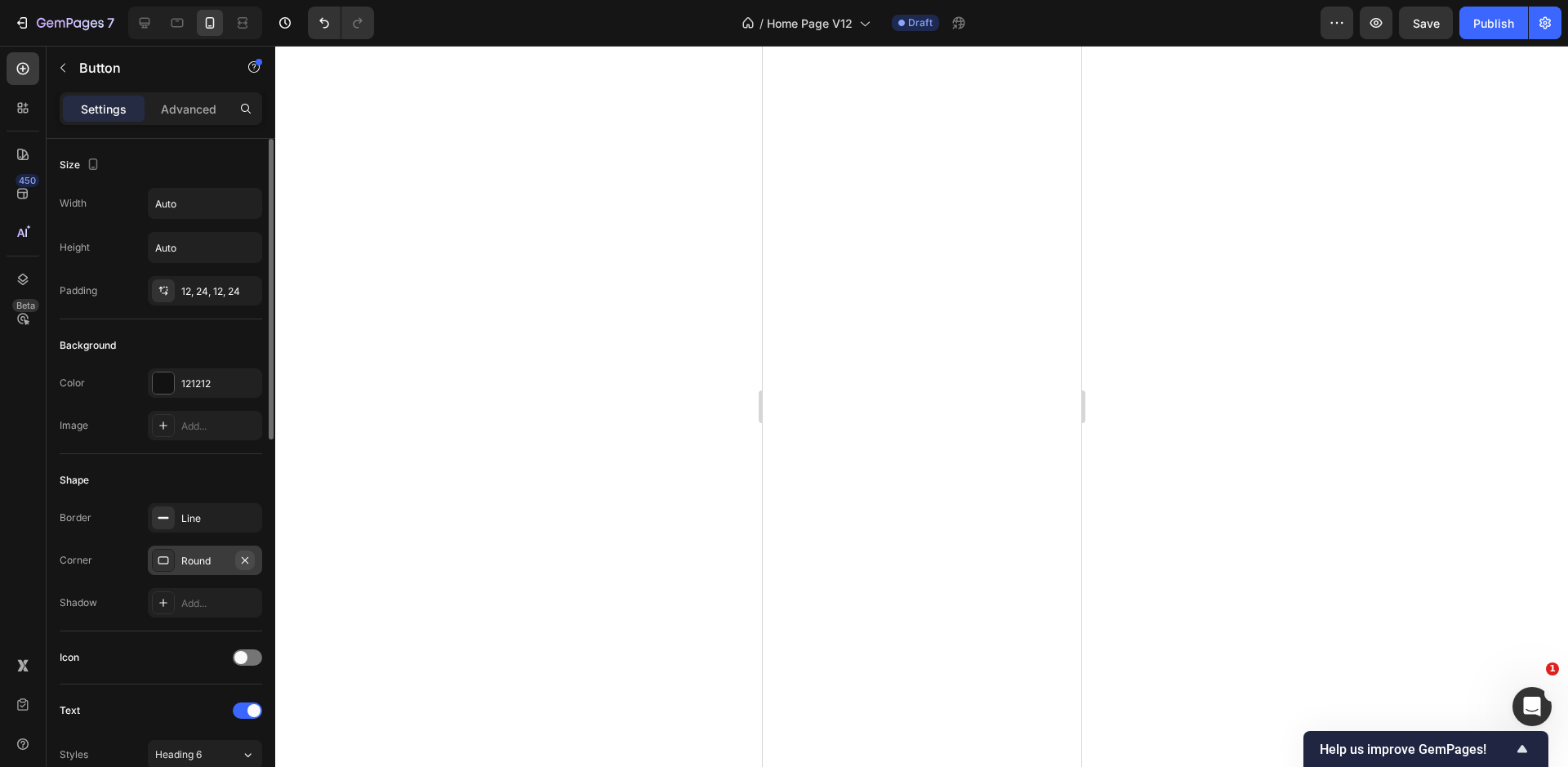
click at [241, 554] on icon "button" at bounding box center [245, 560] width 13 height 13
click at [168, 560] on icon at bounding box center [163, 560] width 13 height 13
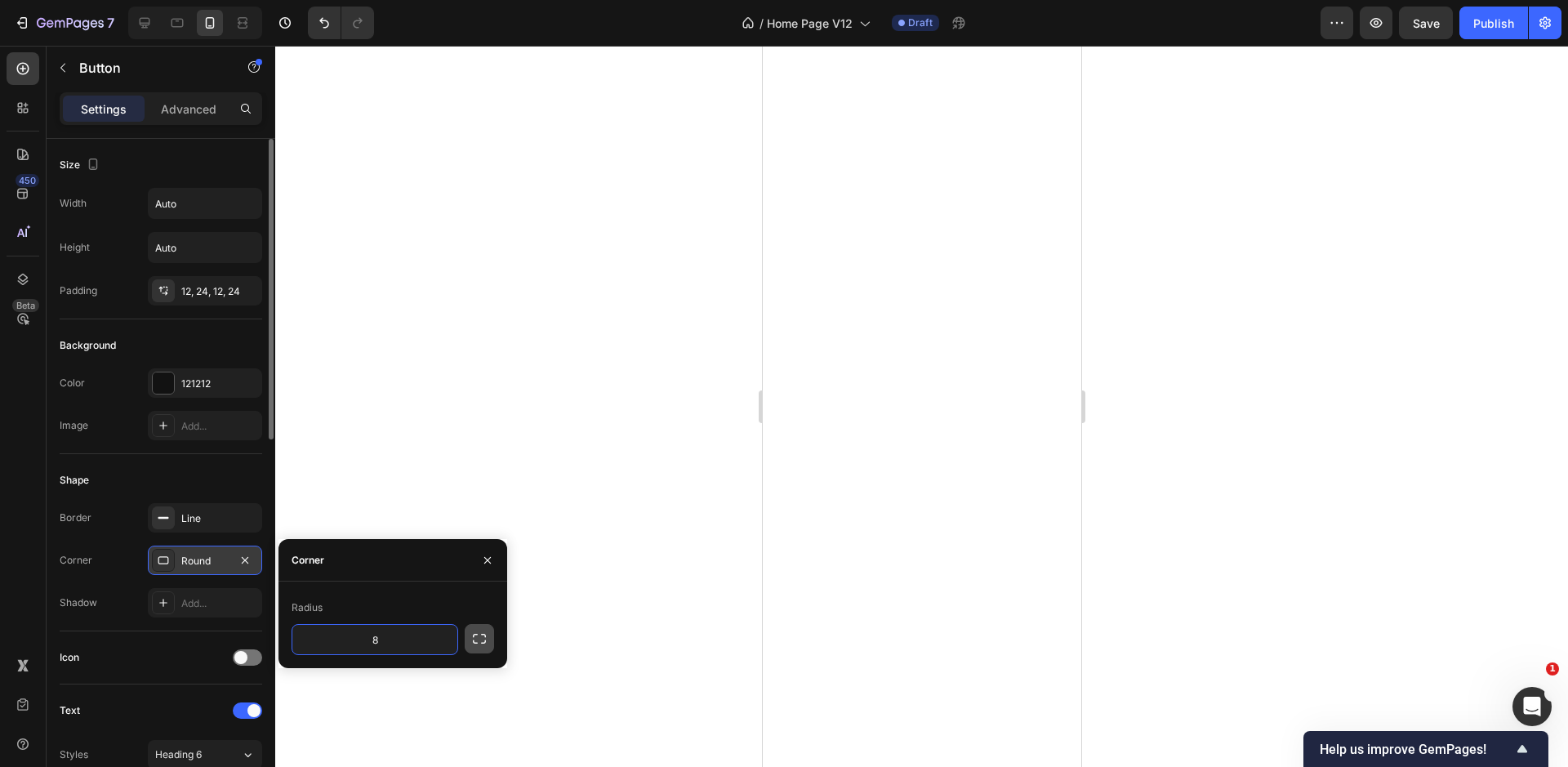
click at [472, 634] on icon "button" at bounding box center [479, 639] width 17 height 17
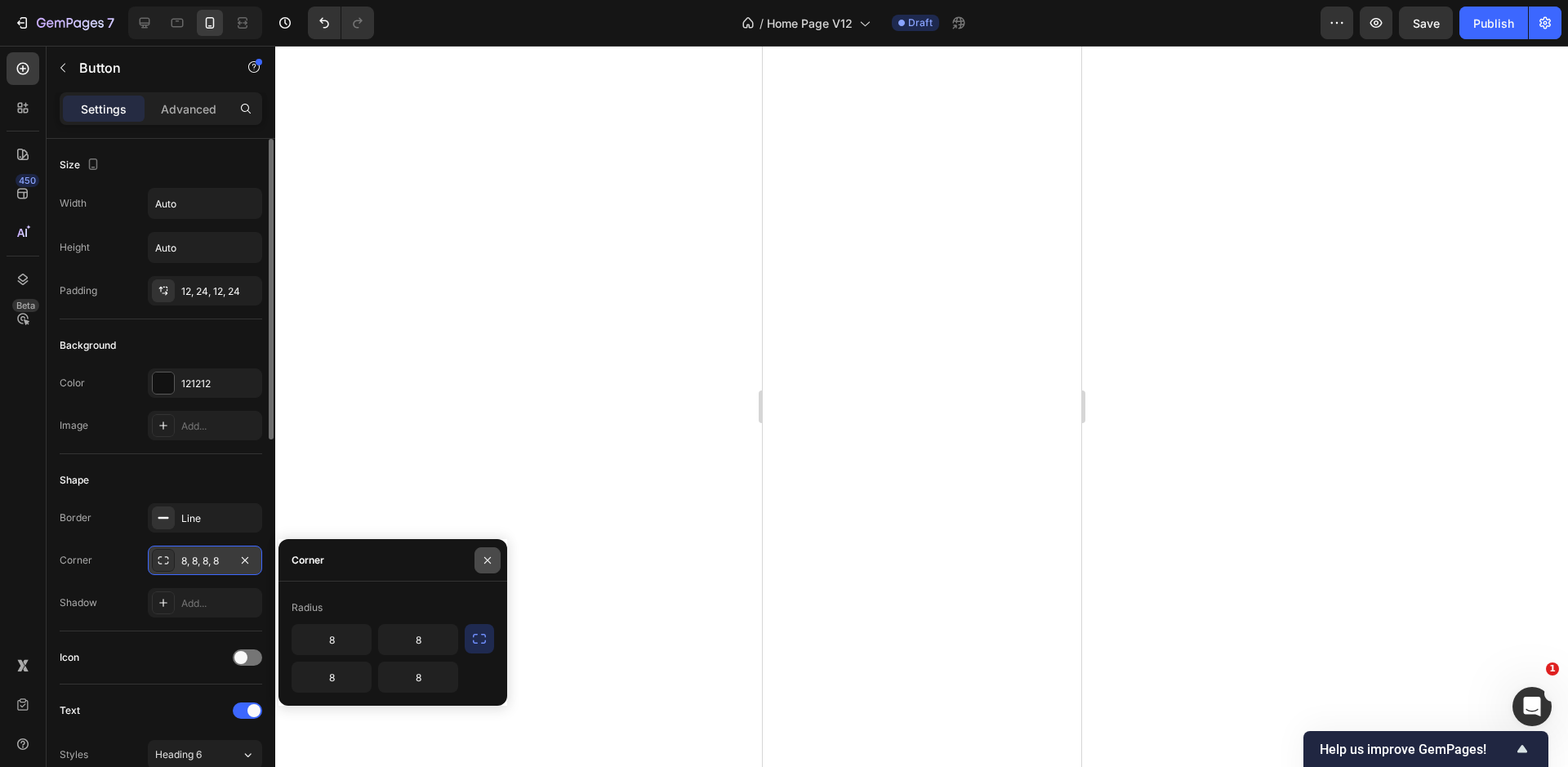
click at [493, 553] on icon "button" at bounding box center [488, 560] width 13 height 13
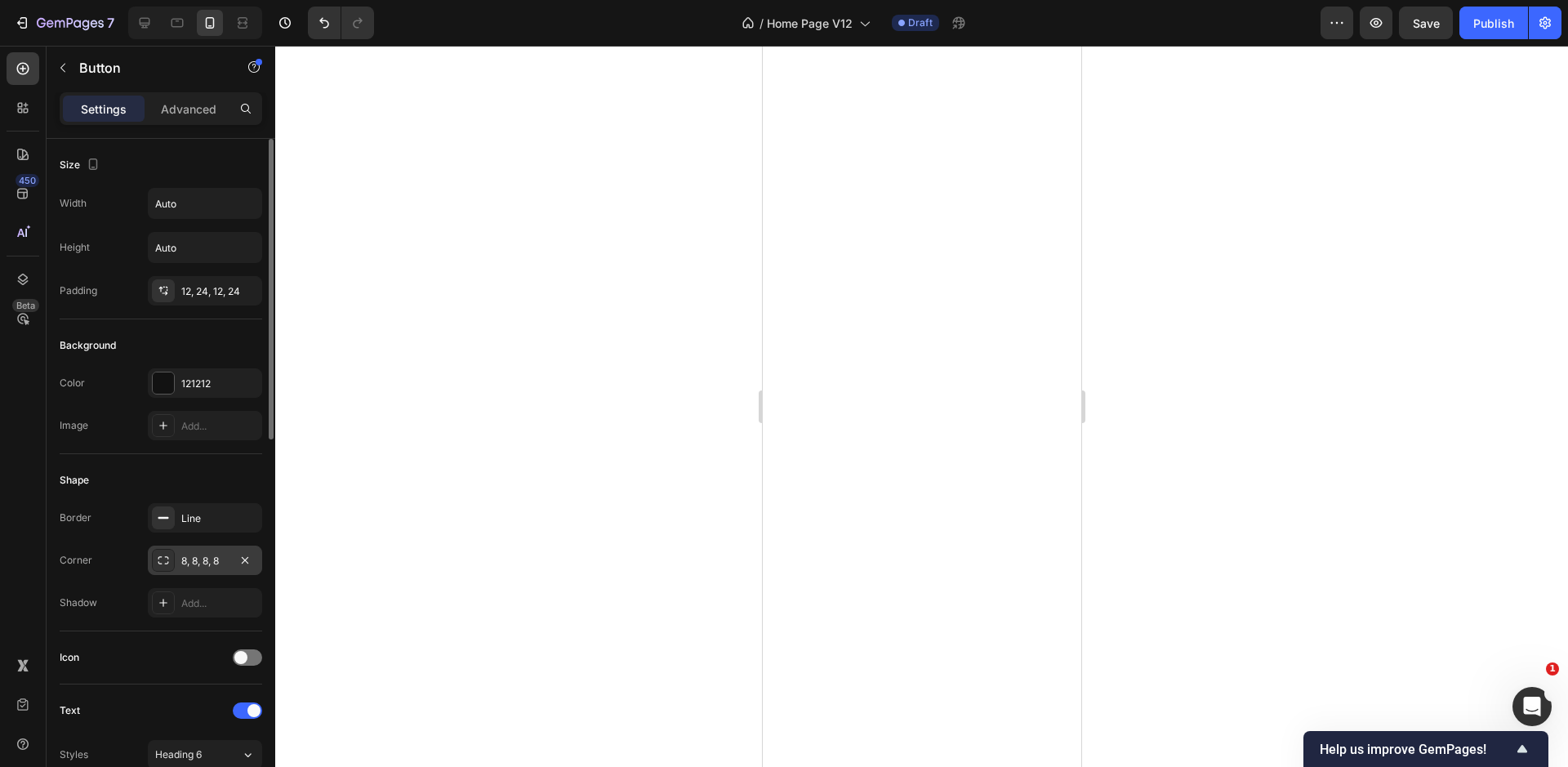
click at [154, 560] on div at bounding box center [163, 560] width 23 height 23
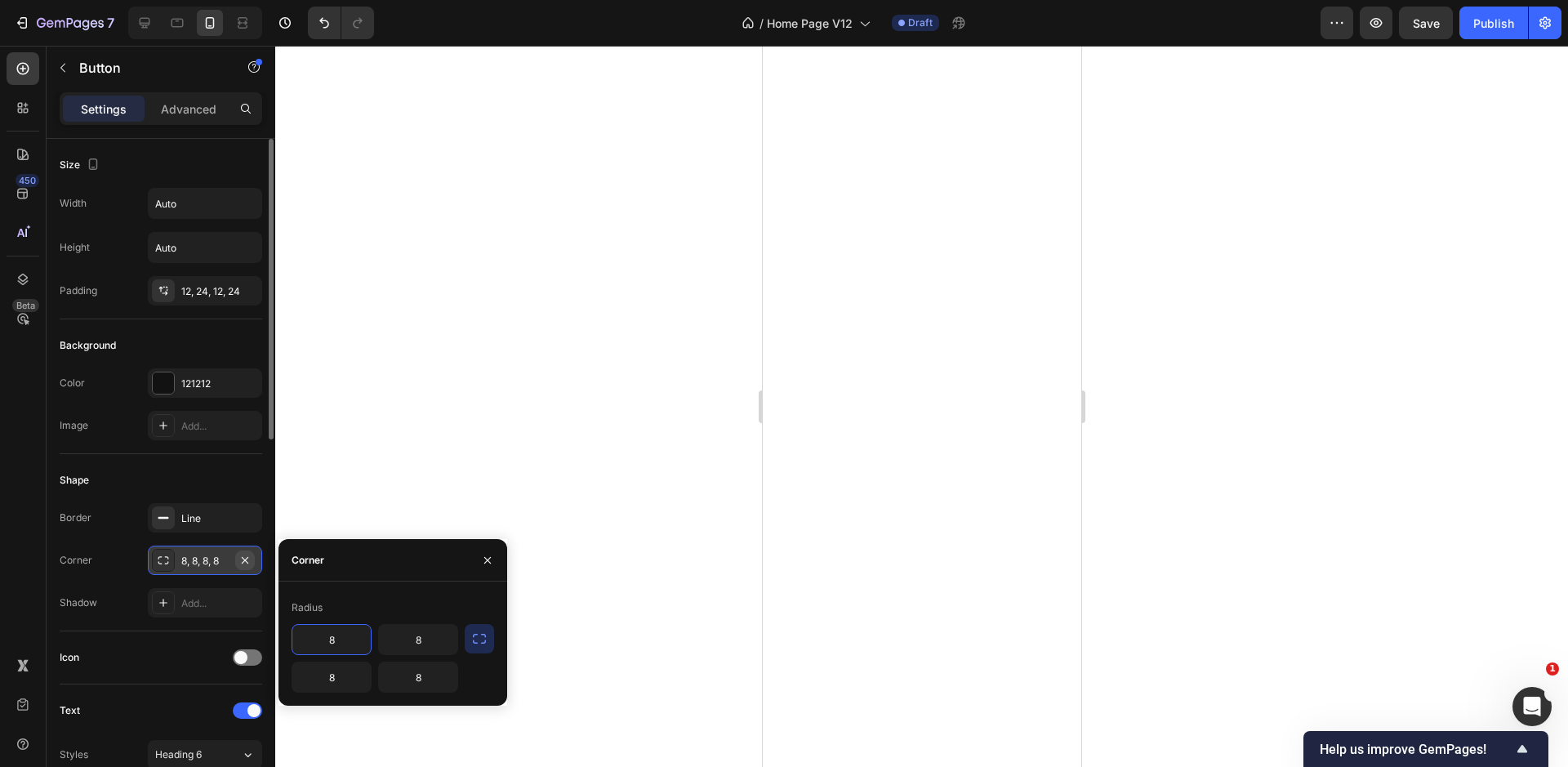
click at [242, 554] on icon "button" at bounding box center [245, 560] width 13 height 13
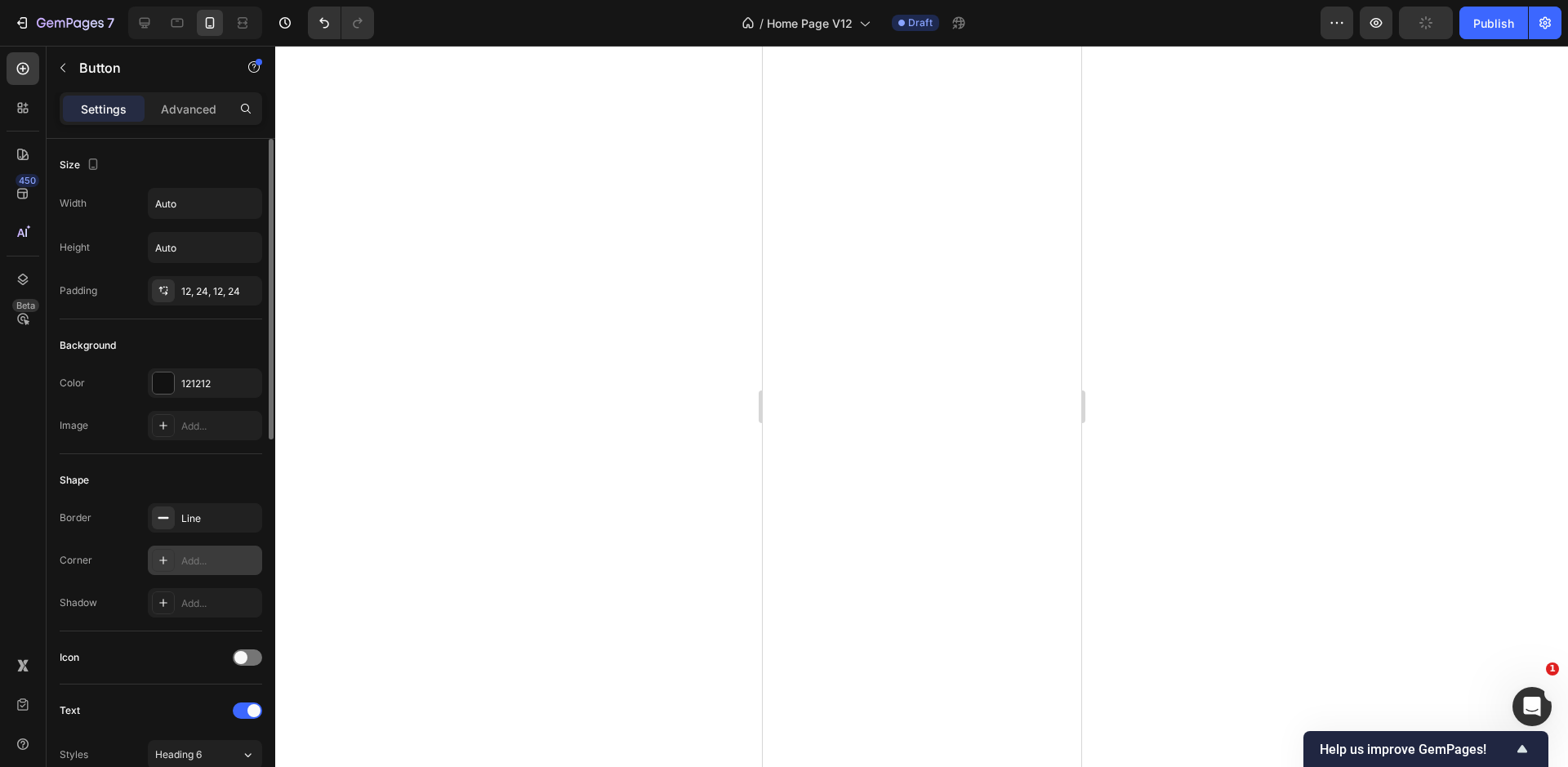
click at [232, 559] on div "Add..." at bounding box center [219, 561] width 76 height 15
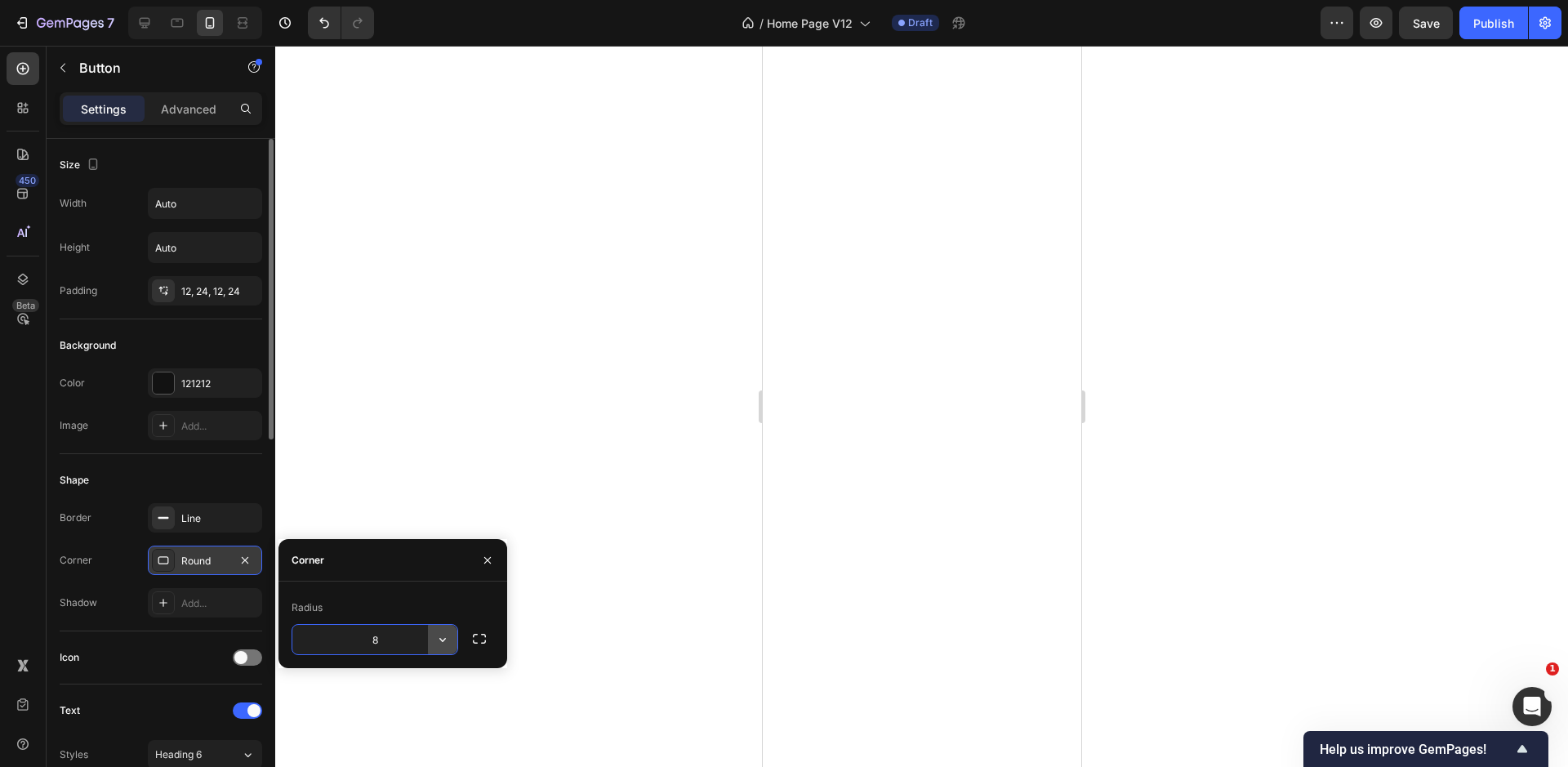
click at [443, 639] on icon "button" at bounding box center [443, 640] width 17 height 17
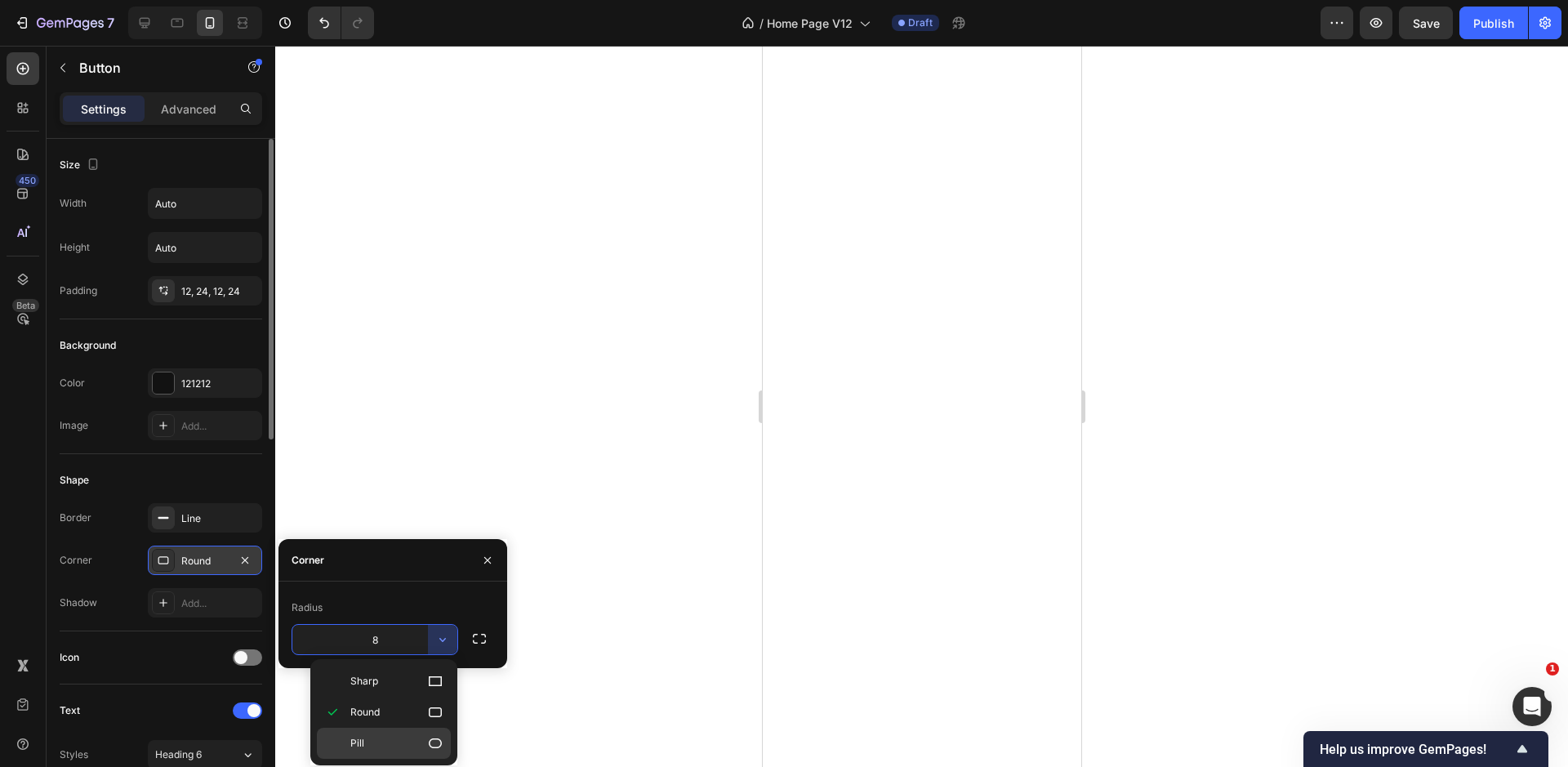
click at [414, 746] on p "Pill" at bounding box center [397, 744] width 93 height 17
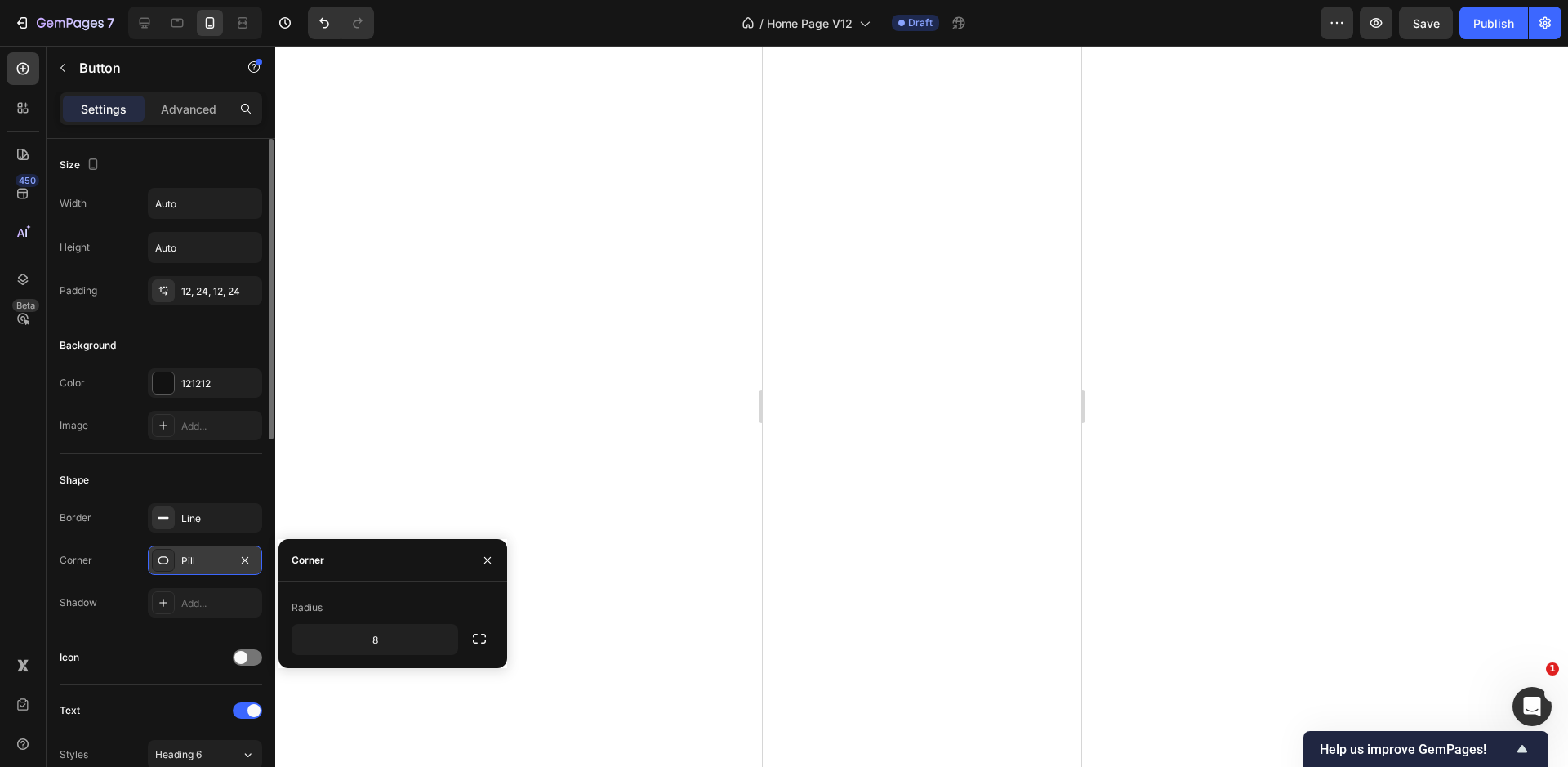
type input "9999"
click at [483, 557] on icon "button" at bounding box center [488, 560] width 13 height 13
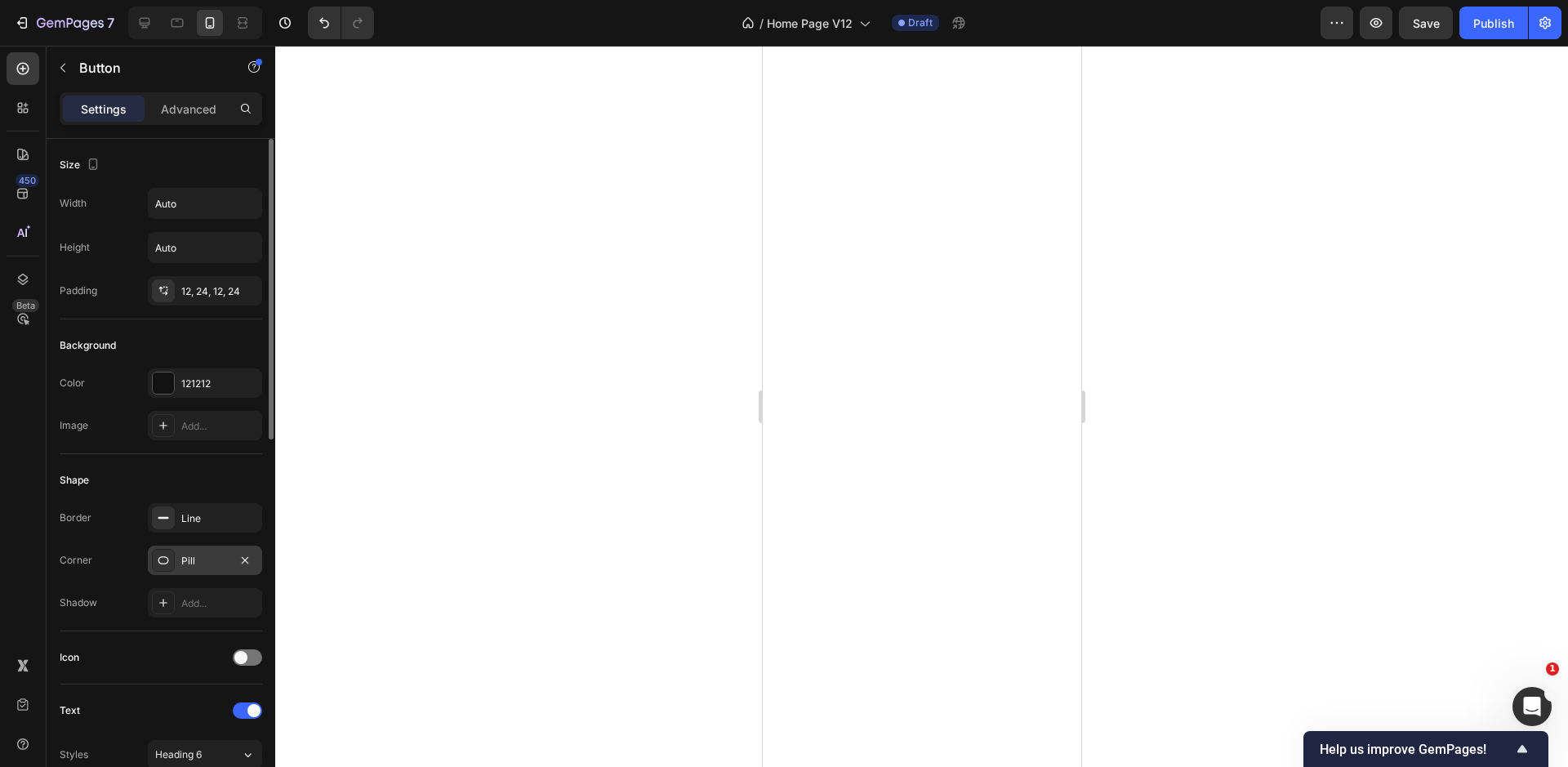
click at [532, 429] on div at bounding box center [922, 406] width 1293 height 721
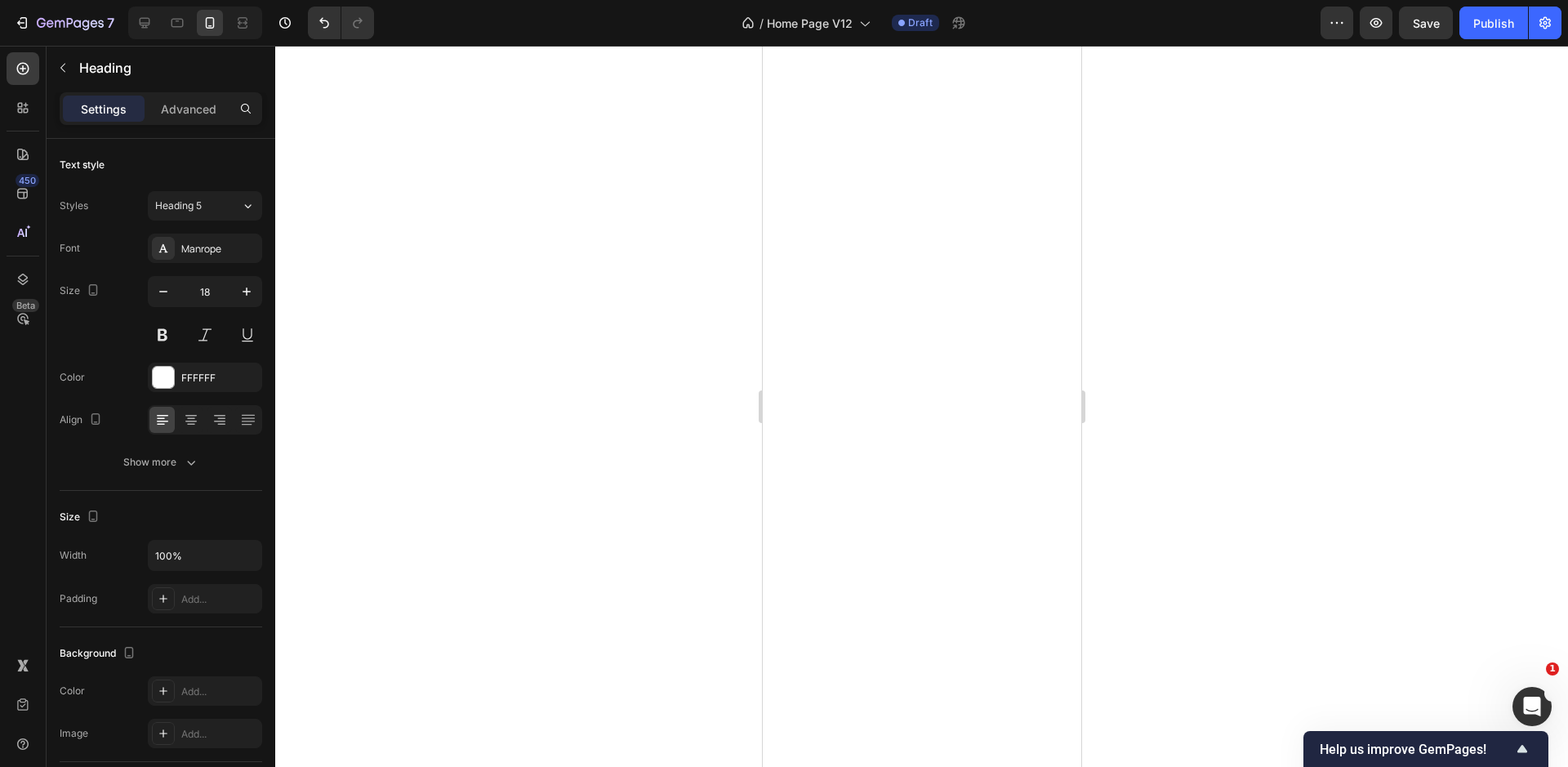
click at [632, 370] on div at bounding box center [922, 406] width 1293 height 721
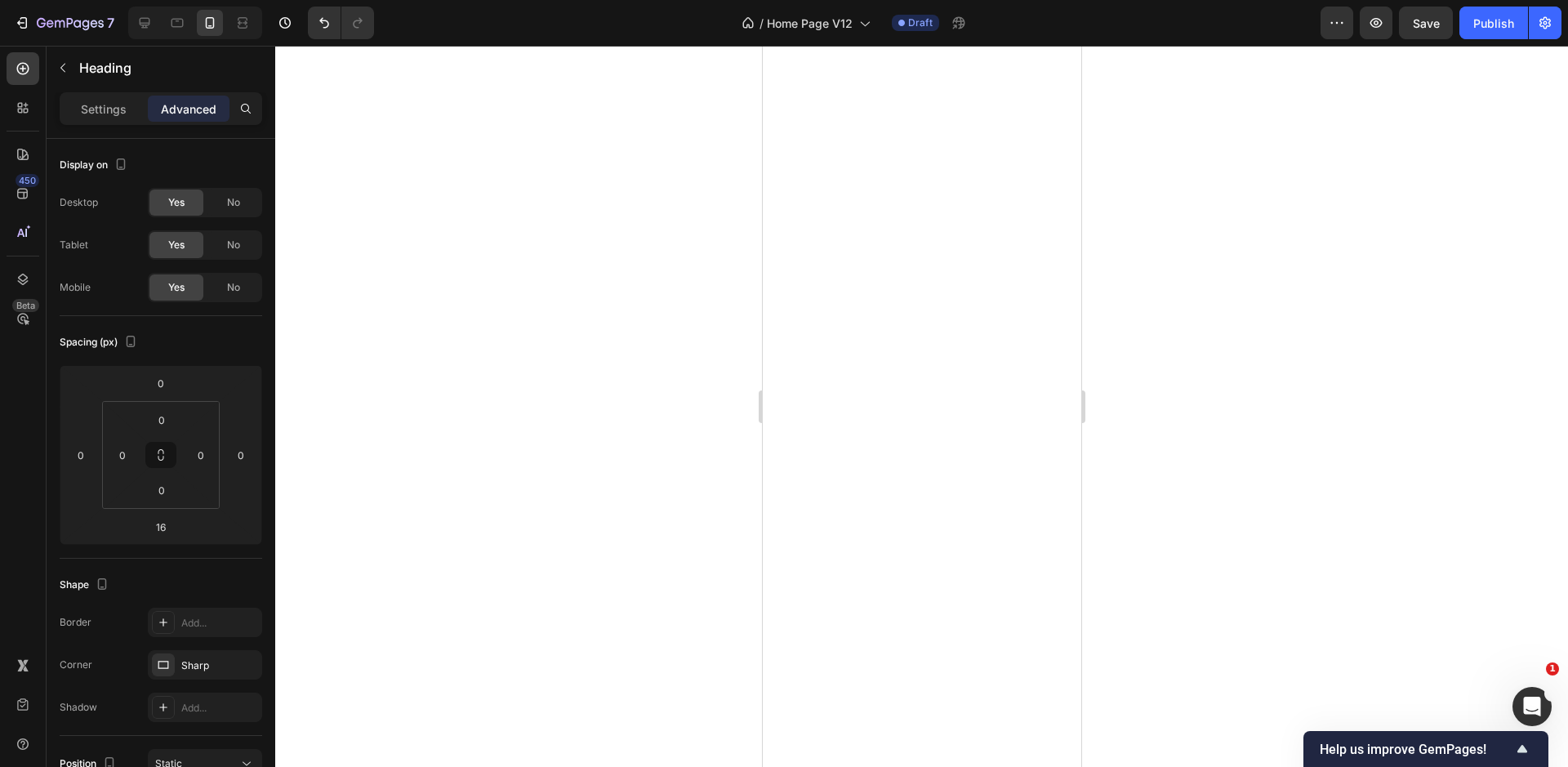
click at [588, 307] on div at bounding box center [922, 406] width 1293 height 721
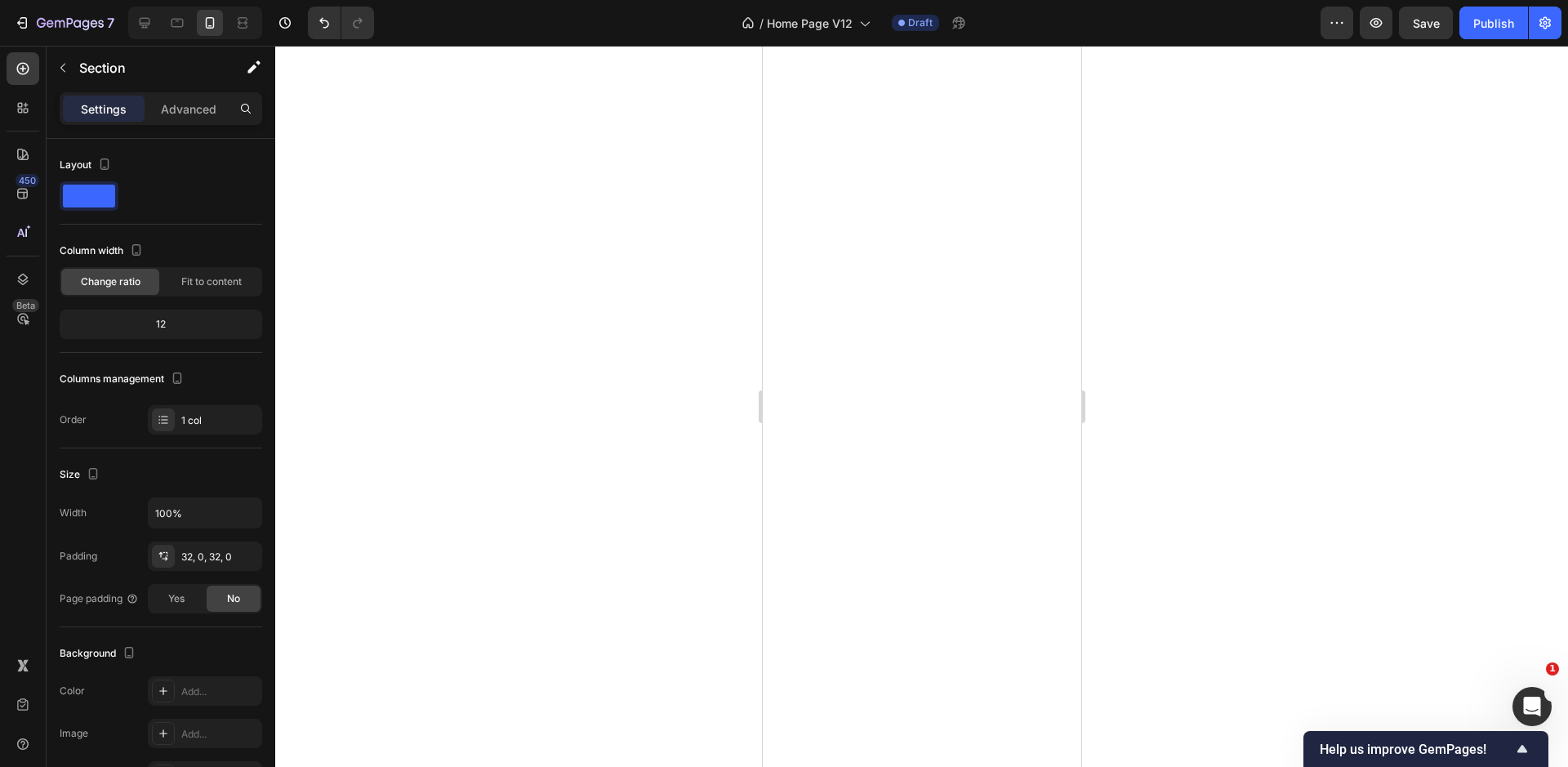
click at [128, 30] on div at bounding box center [191, 22] width 141 height 33
click at [134, 25] on div at bounding box center [145, 23] width 26 height 26
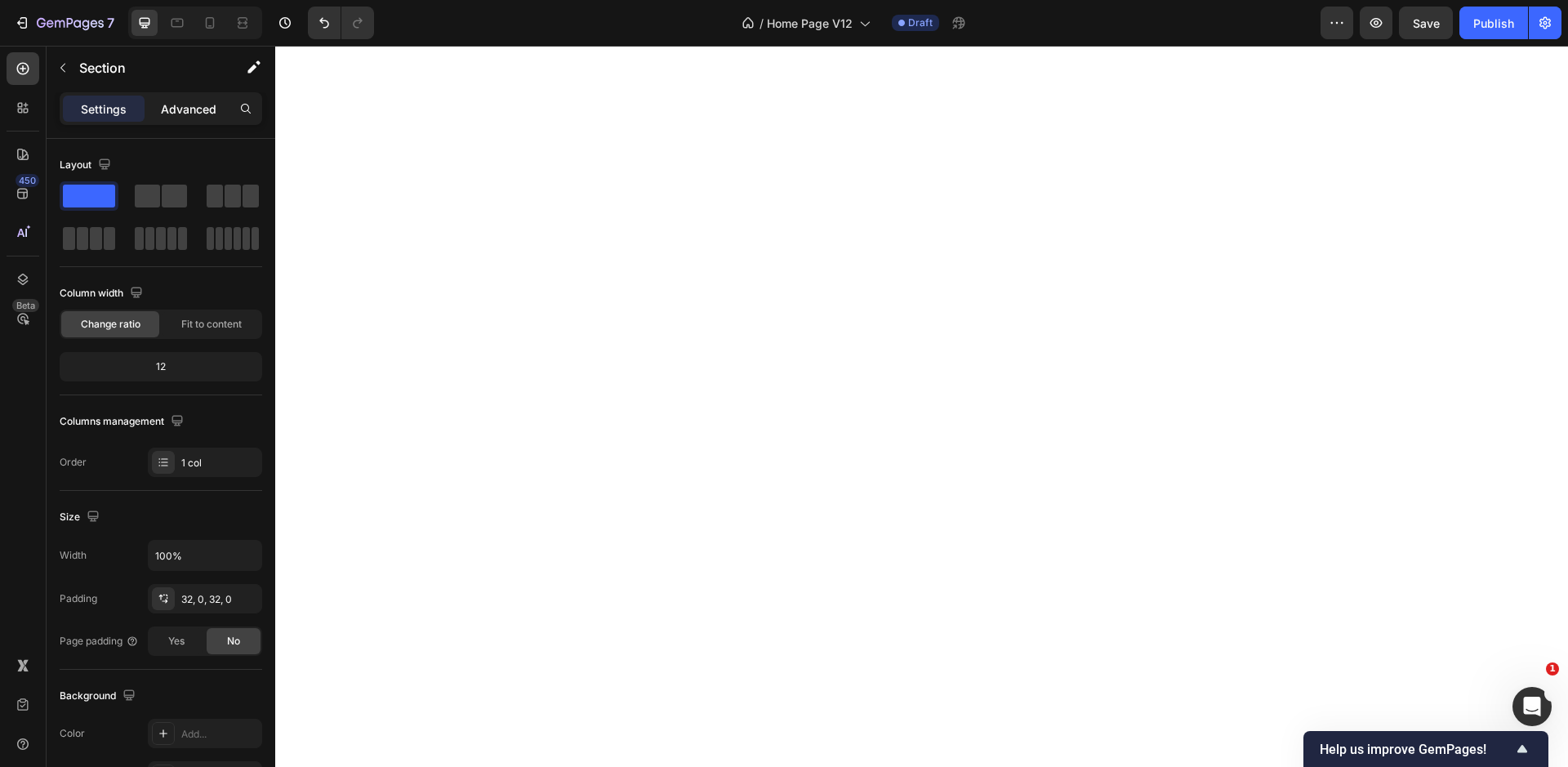
click at [187, 119] on div "Advanced" at bounding box center [188, 108] width 82 height 26
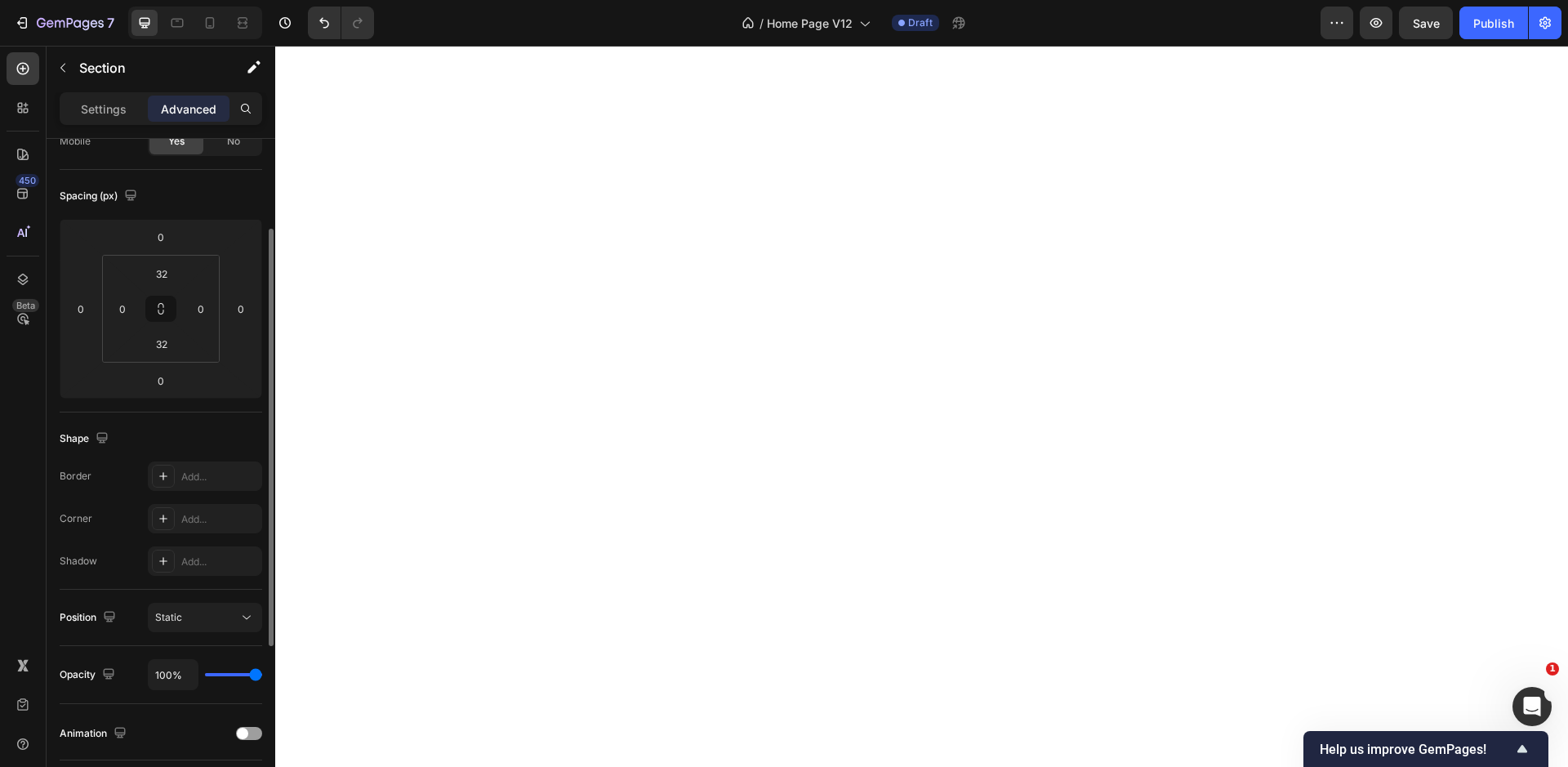
scroll to position [415, 0]
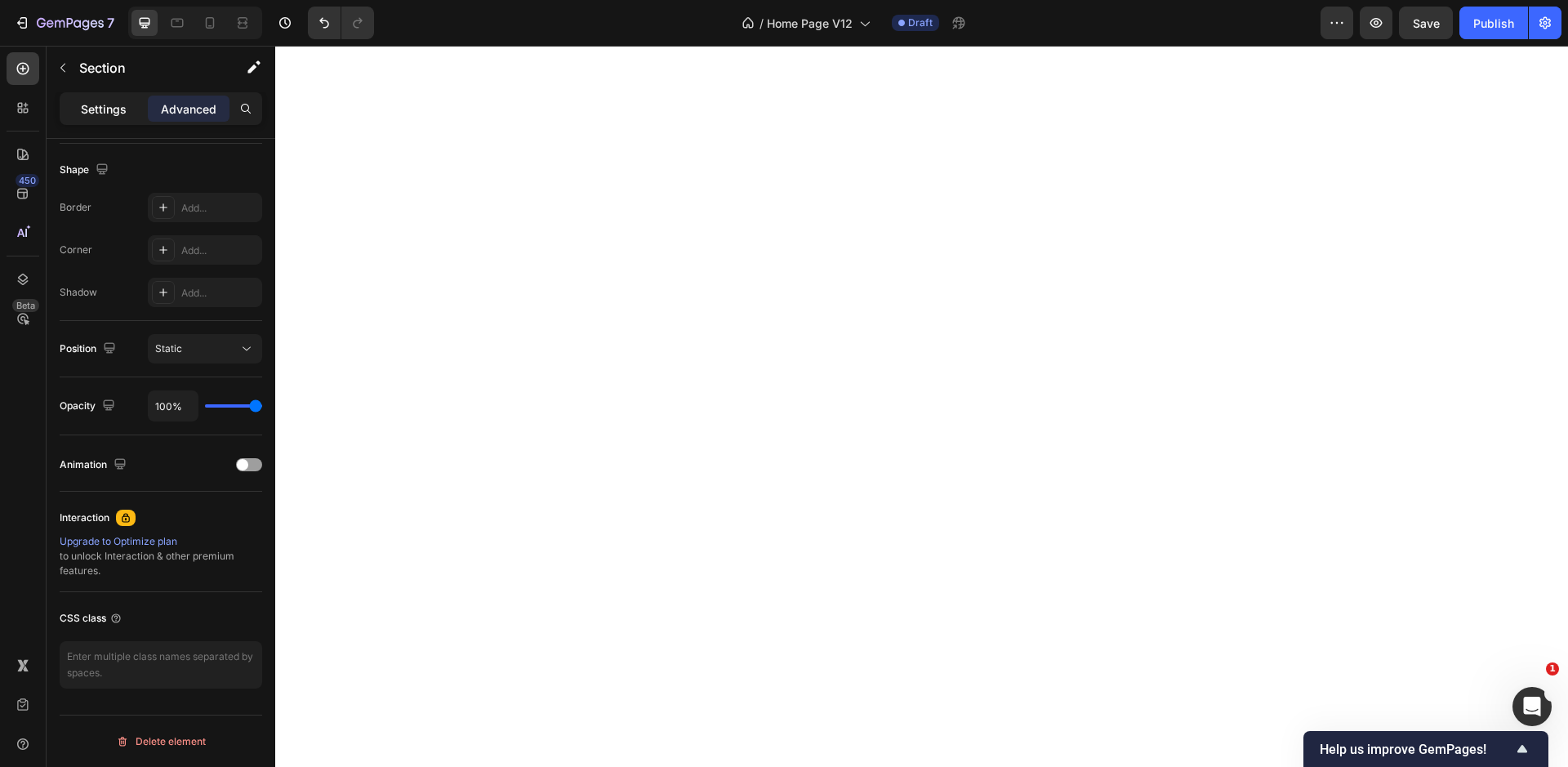
click at [97, 108] on p "Settings" at bounding box center [104, 109] width 46 height 17
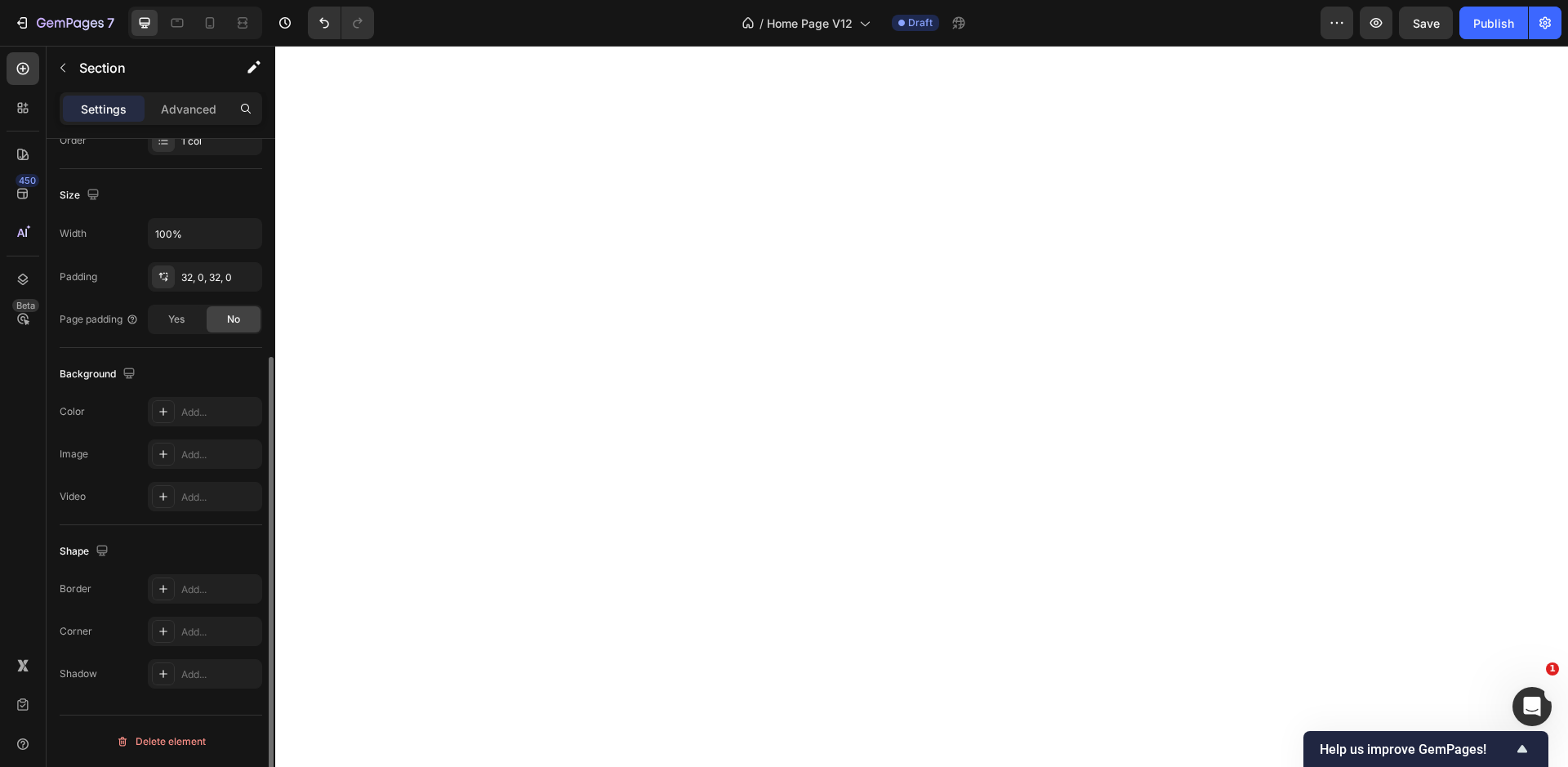
scroll to position [322, 0]
click at [203, 96] on div "Advanced" at bounding box center [188, 108] width 82 height 26
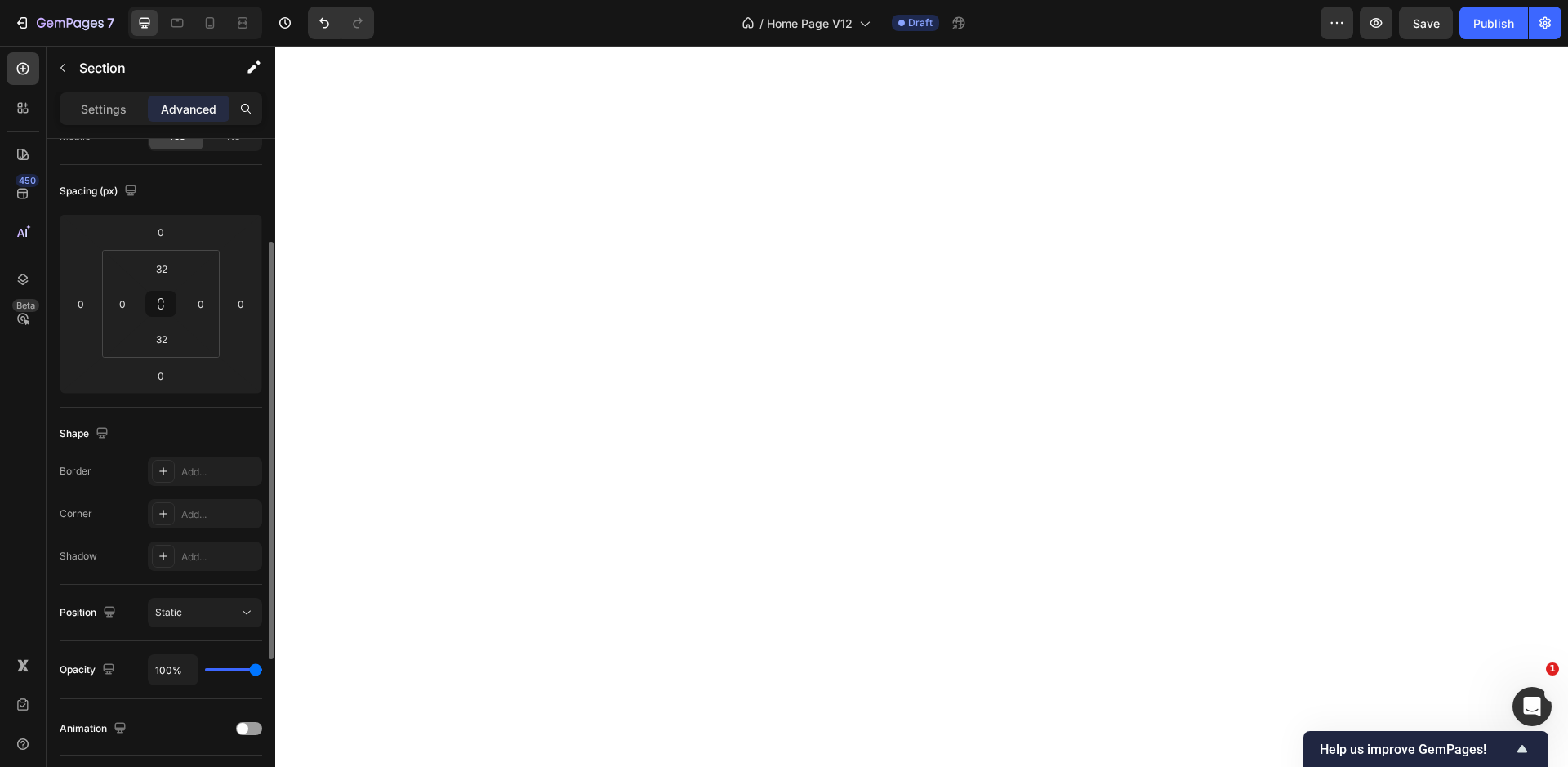
scroll to position [0, 0]
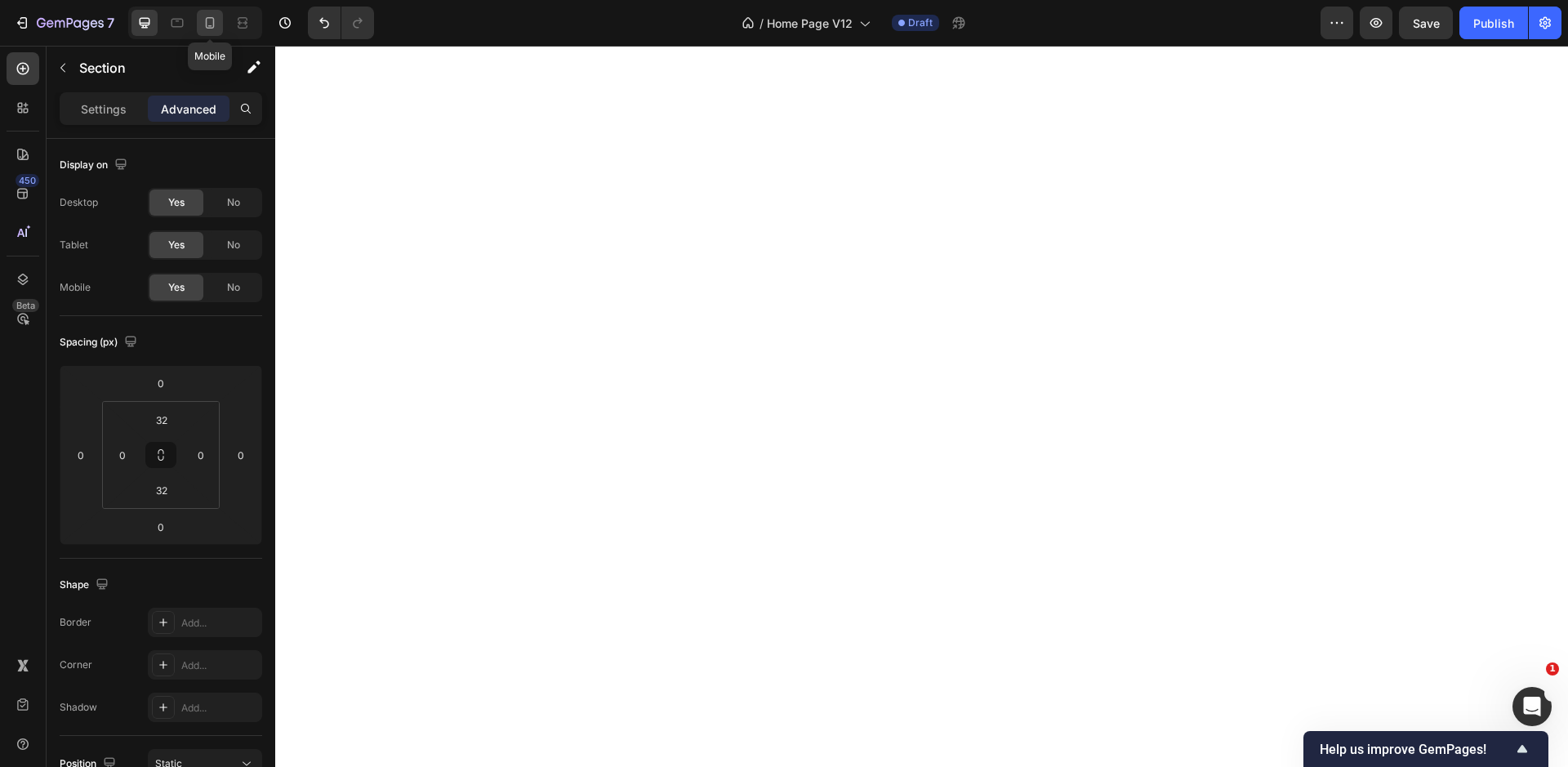
click at [215, 21] on icon at bounding box center [210, 23] width 17 height 17
click at [213, 208] on div "No" at bounding box center [233, 202] width 54 height 26
click at [238, 245] on span "No" at bounding box center [233, 245] width 13 height 15
click at [153, 24] on icon at bounding box center [145, 23] width 17 height 17
click at [216, 22] on icon at bounding box center [210, 23] width 17 height 17
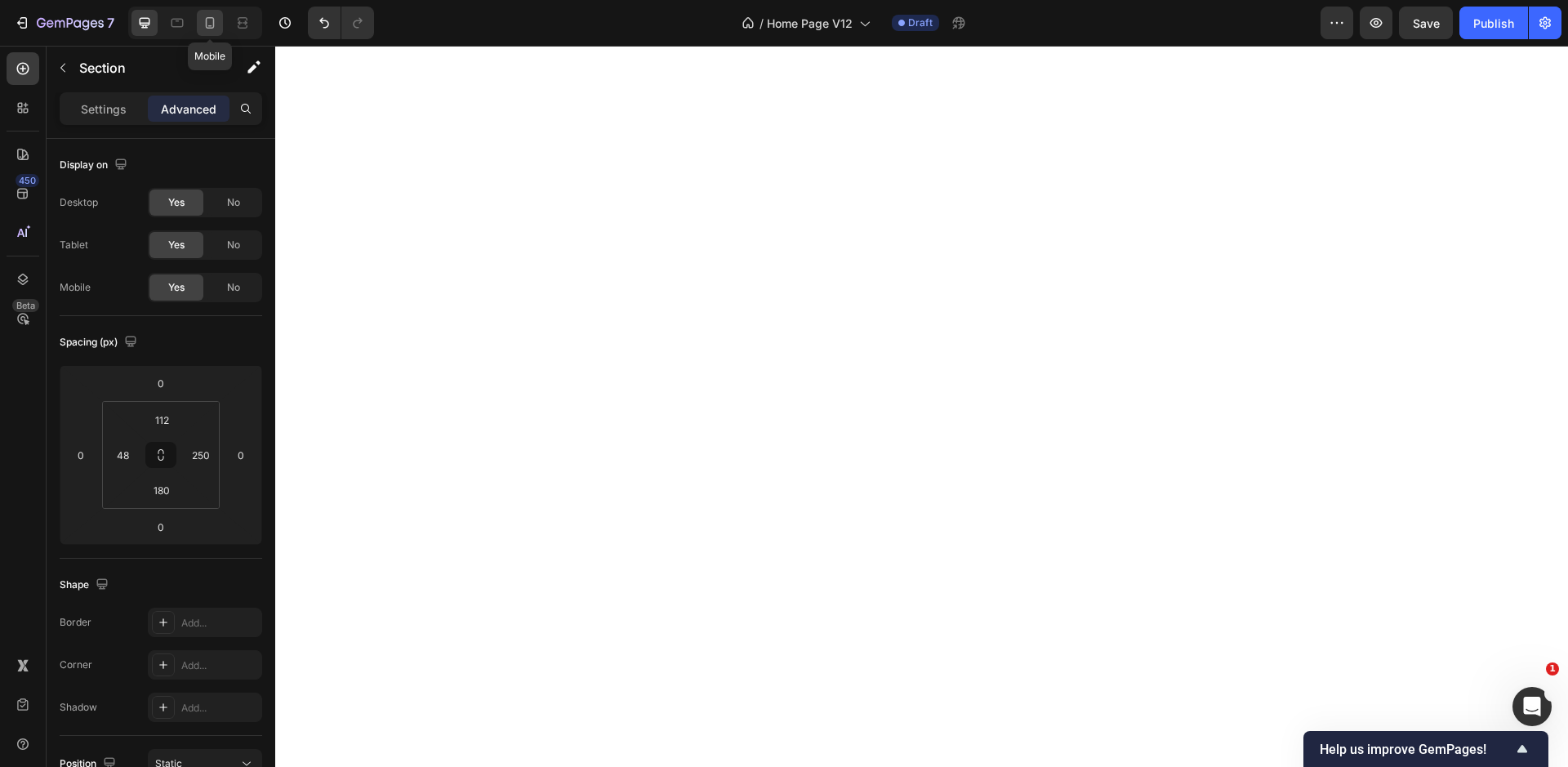
type input "0"
type input "32"
type input "112"
type input "32"
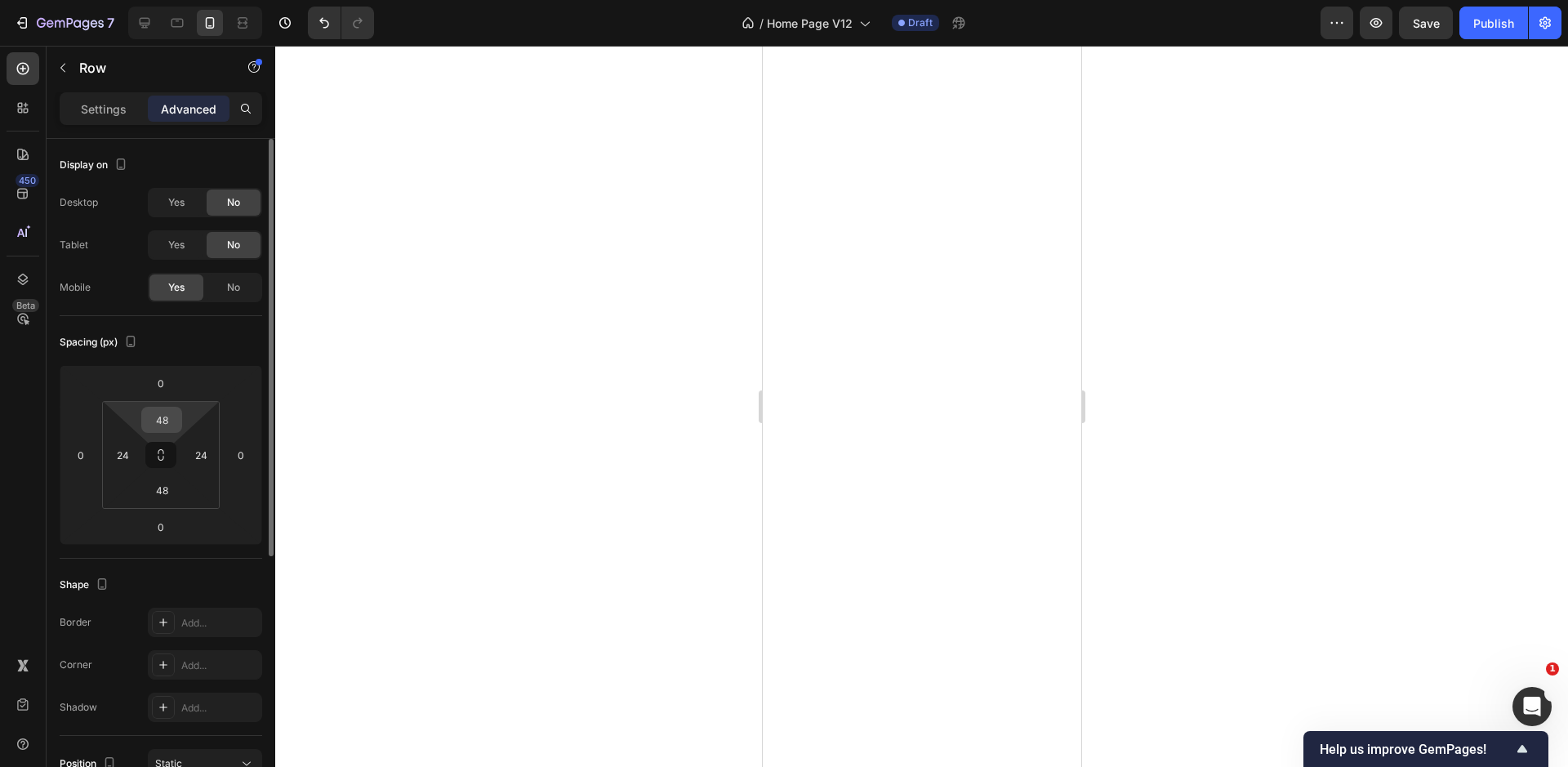
click at [173, 420] on input "48" at bounding box center [161, 420] width 33 height 24
type input "0"
click at [157, 495] on input "48" at bounding box center [161, 490] width 33 height 24
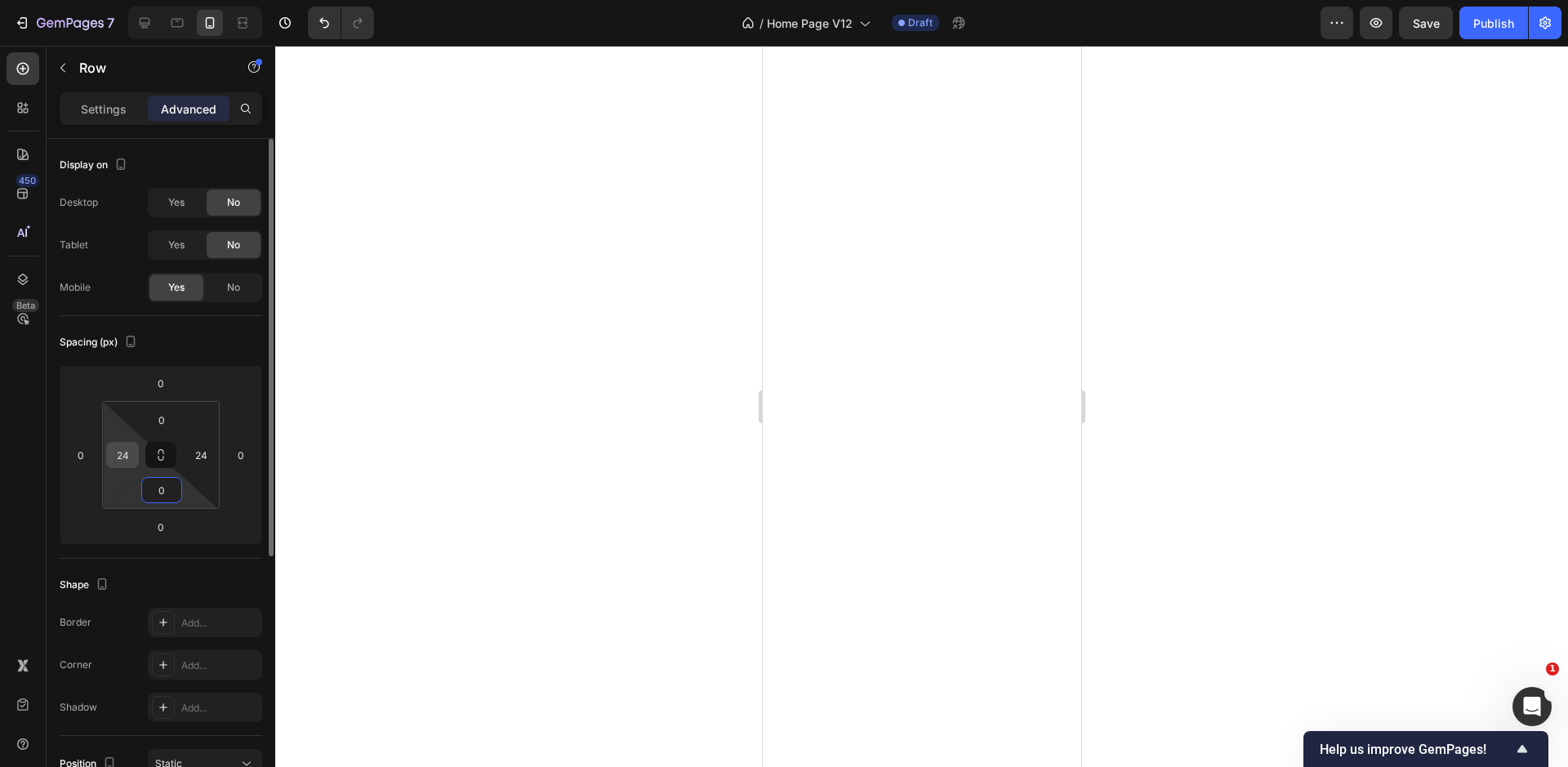
type input "0"
click at [120, 455] on input "24" at bounding box center [122, 454] width 24 height 24
type input "0"
click at [193, 456] on input "24" at bounding box center [201, 454] width 24 height 24
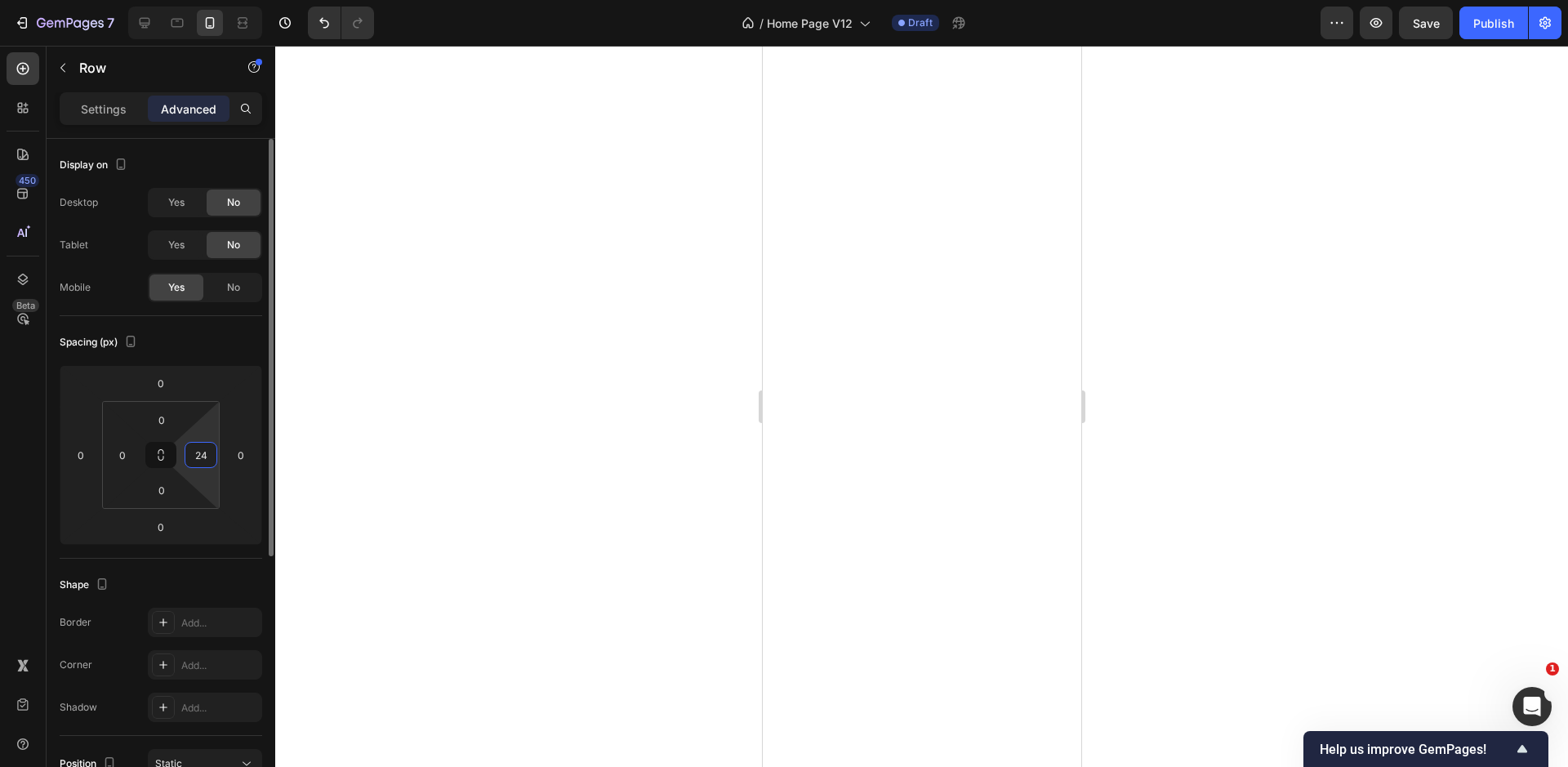
click at [193, 456] on input "24" at bounding box center [201, 454] width 24 height 24
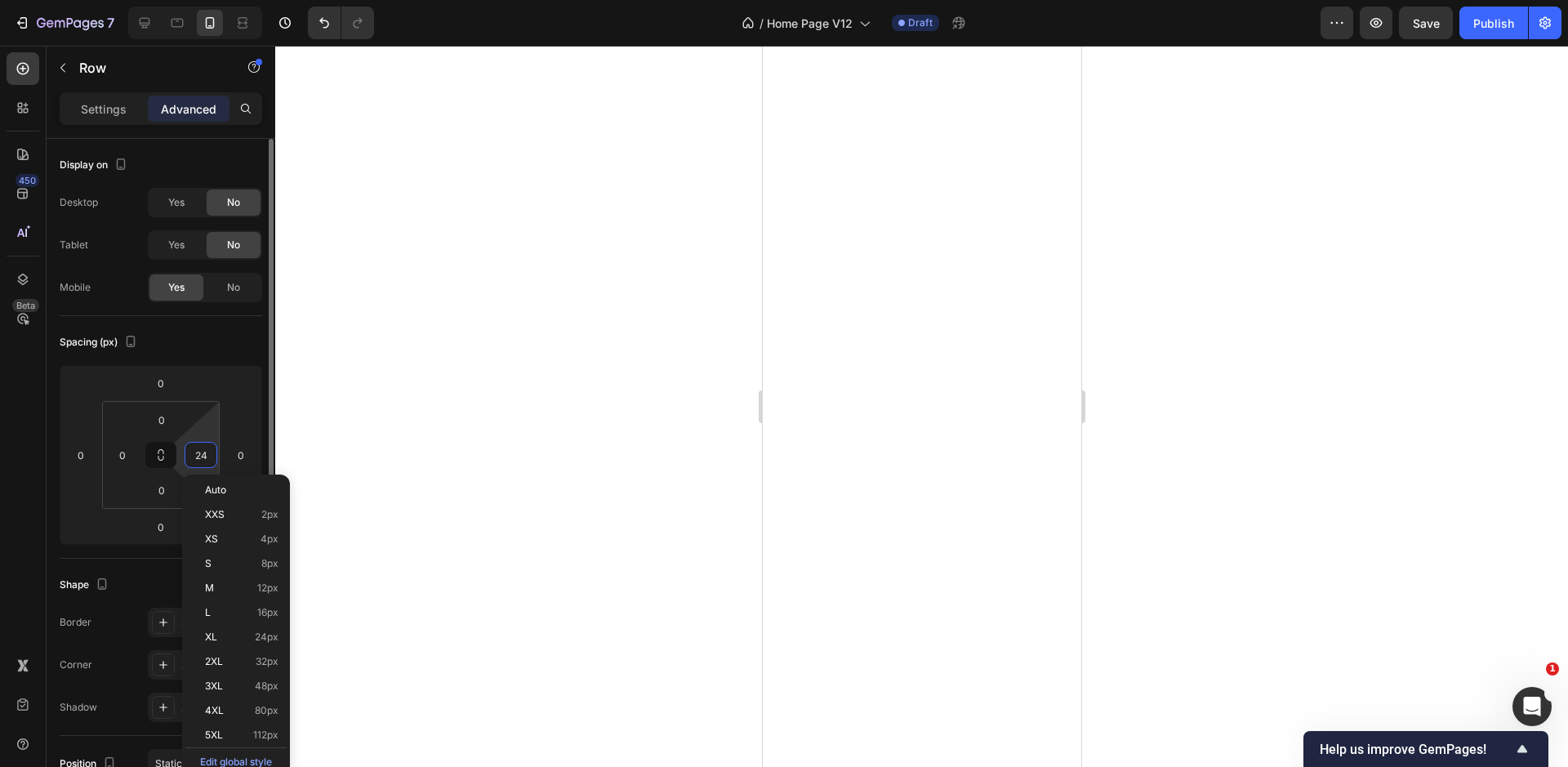
type input "0"
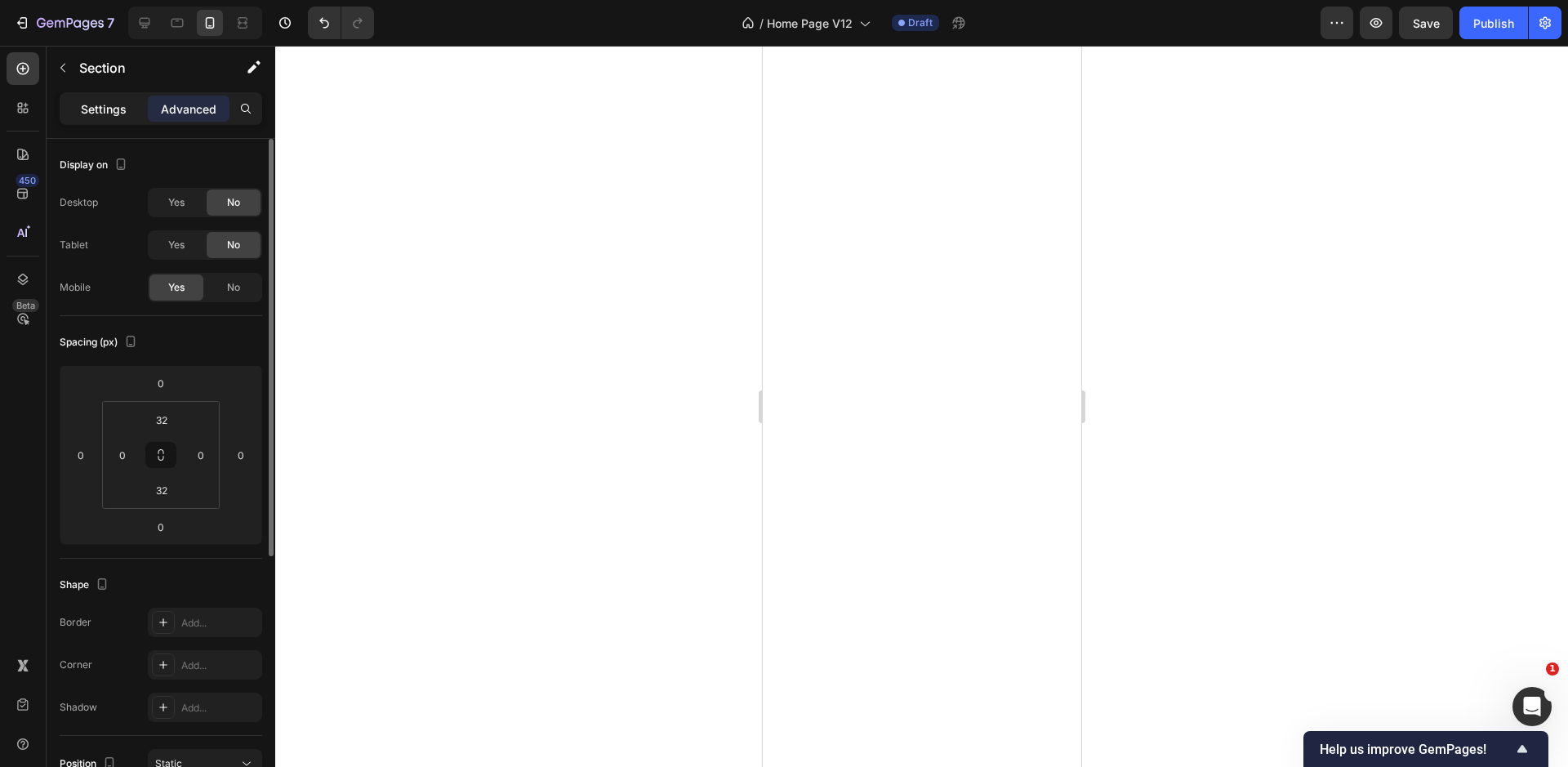
click at [93, 105] on p "Settings" at bounding box center [104, 109] width 46 height 17
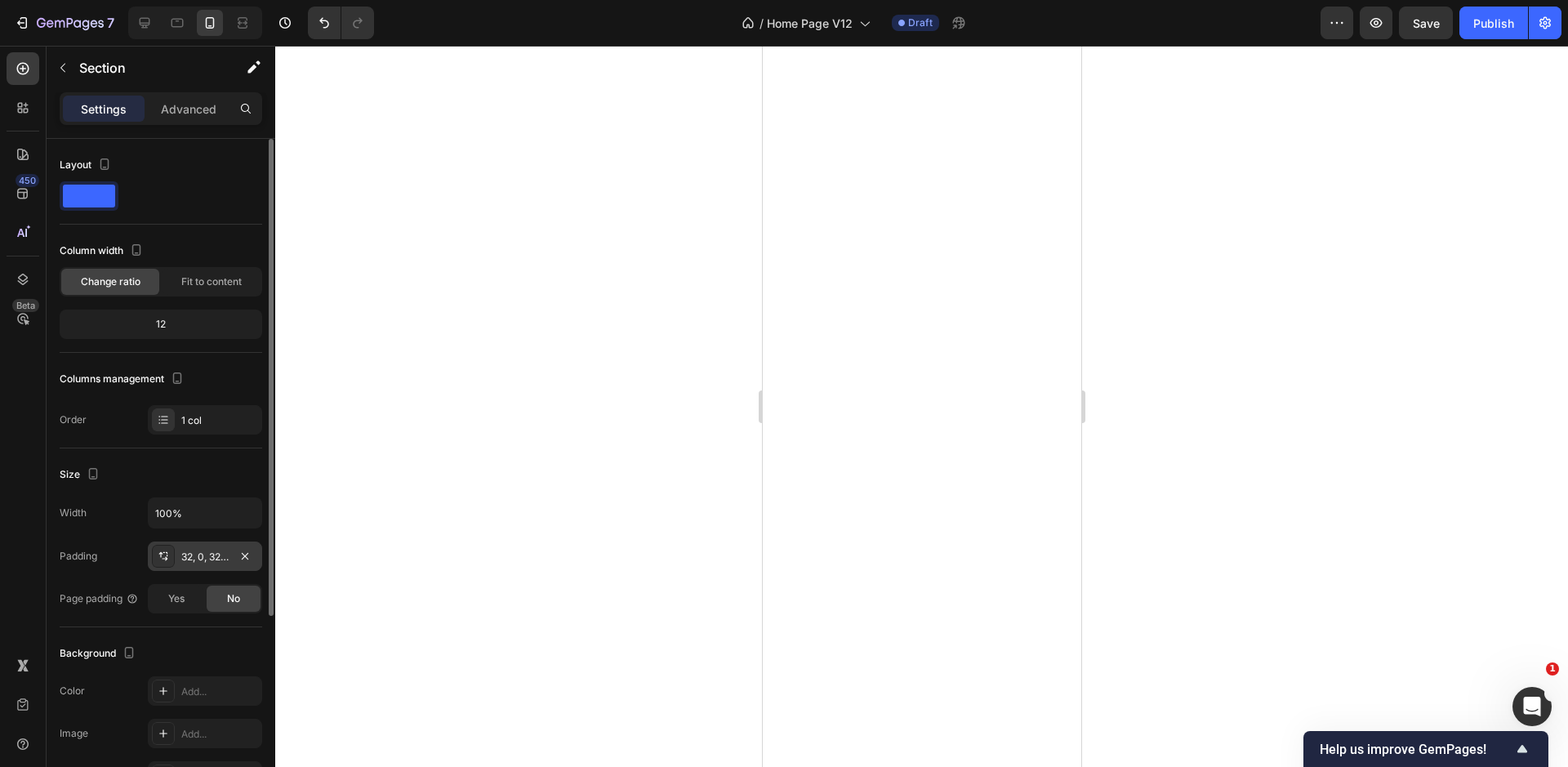
click at [202, 550] on div "32, 0, 32, 0" at bounding box center [204, 557] width 48 height 15
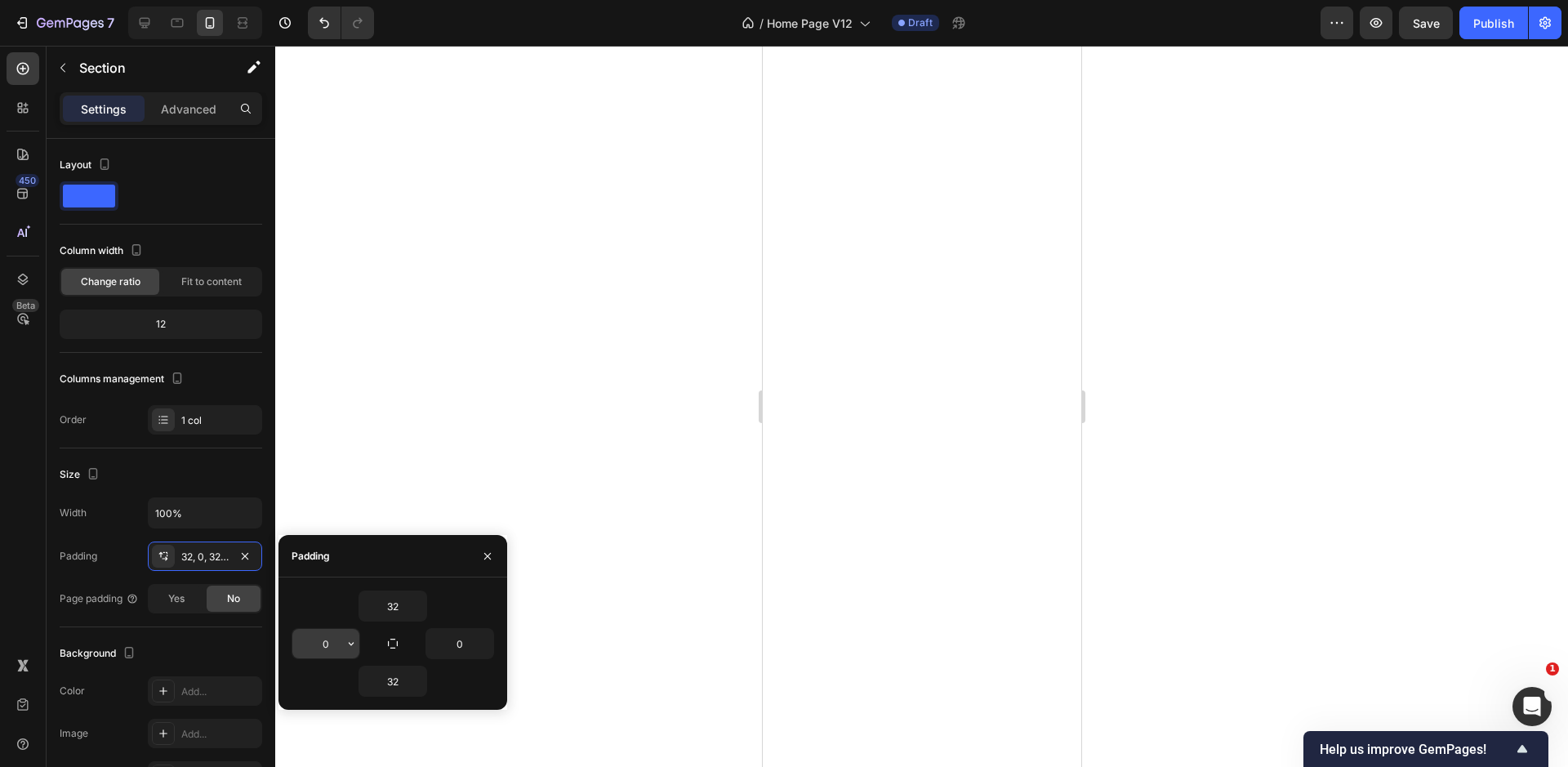
click at [337, 649] on input "0" at bounding box center [326, 644] width 67 height 30
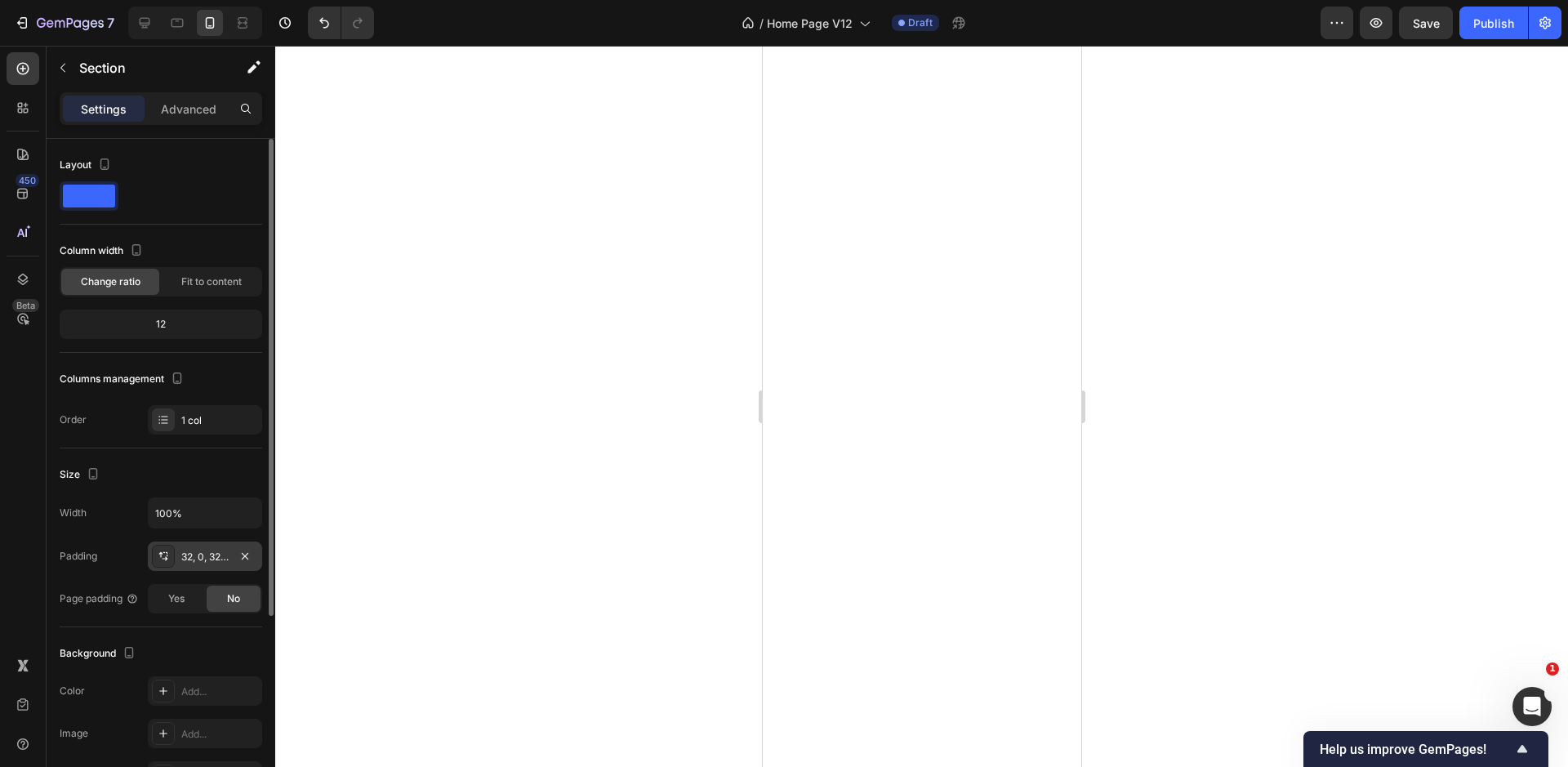
click at [217, 558] on div "32, 0, 32, 0" at bounding box center [204, 557] width 48 height 15
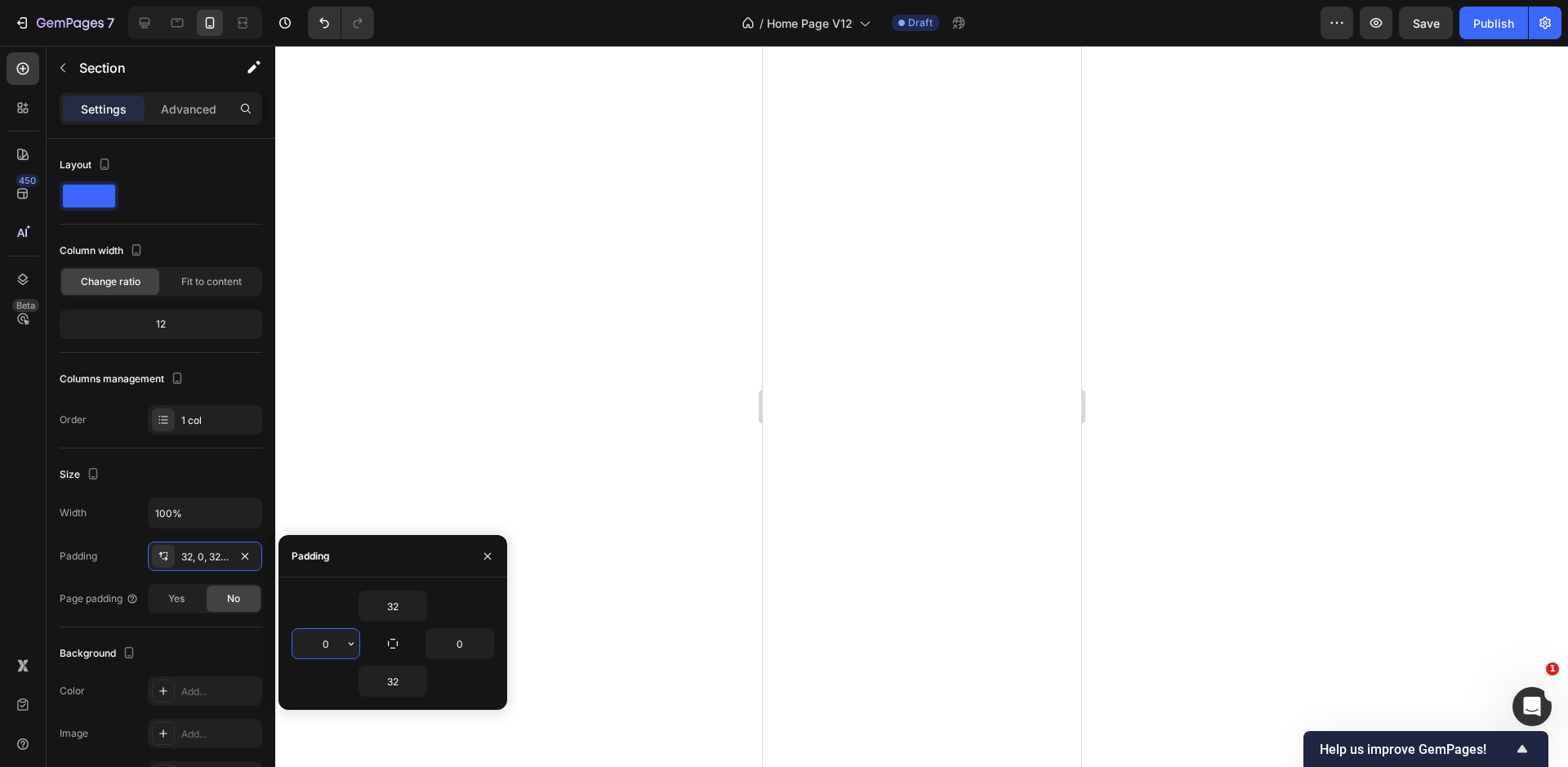
click at [342, 632] on input "0" at bounding box center [326, 644] width 67 height 30
type input "24"
click at [464, 643] on input "0" at bounding box center [460, 644] width 67 height 30
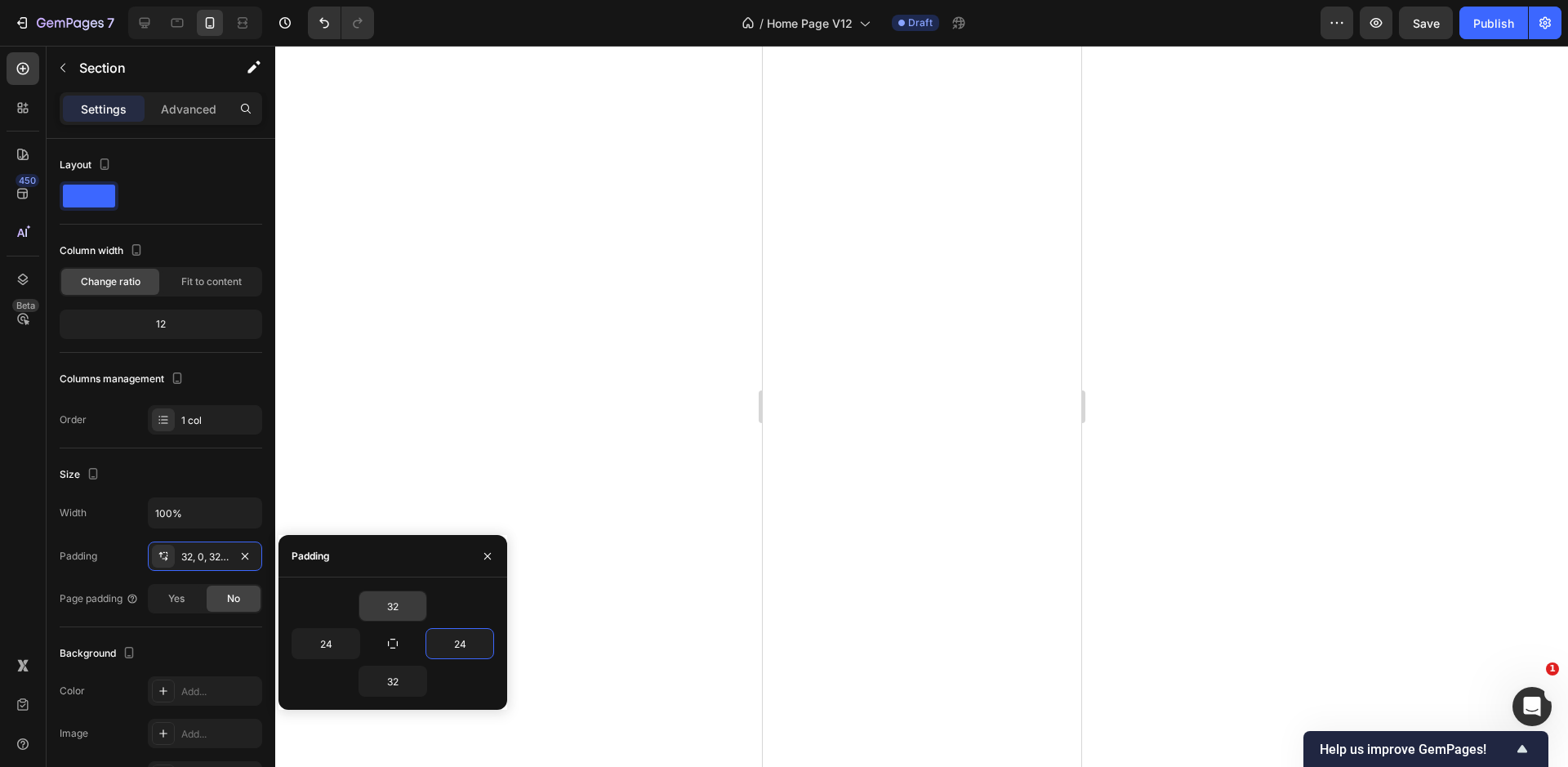
type input "24"
click at [395, 605] on input "32" at bounding box center [393, 607] width 67 height 30
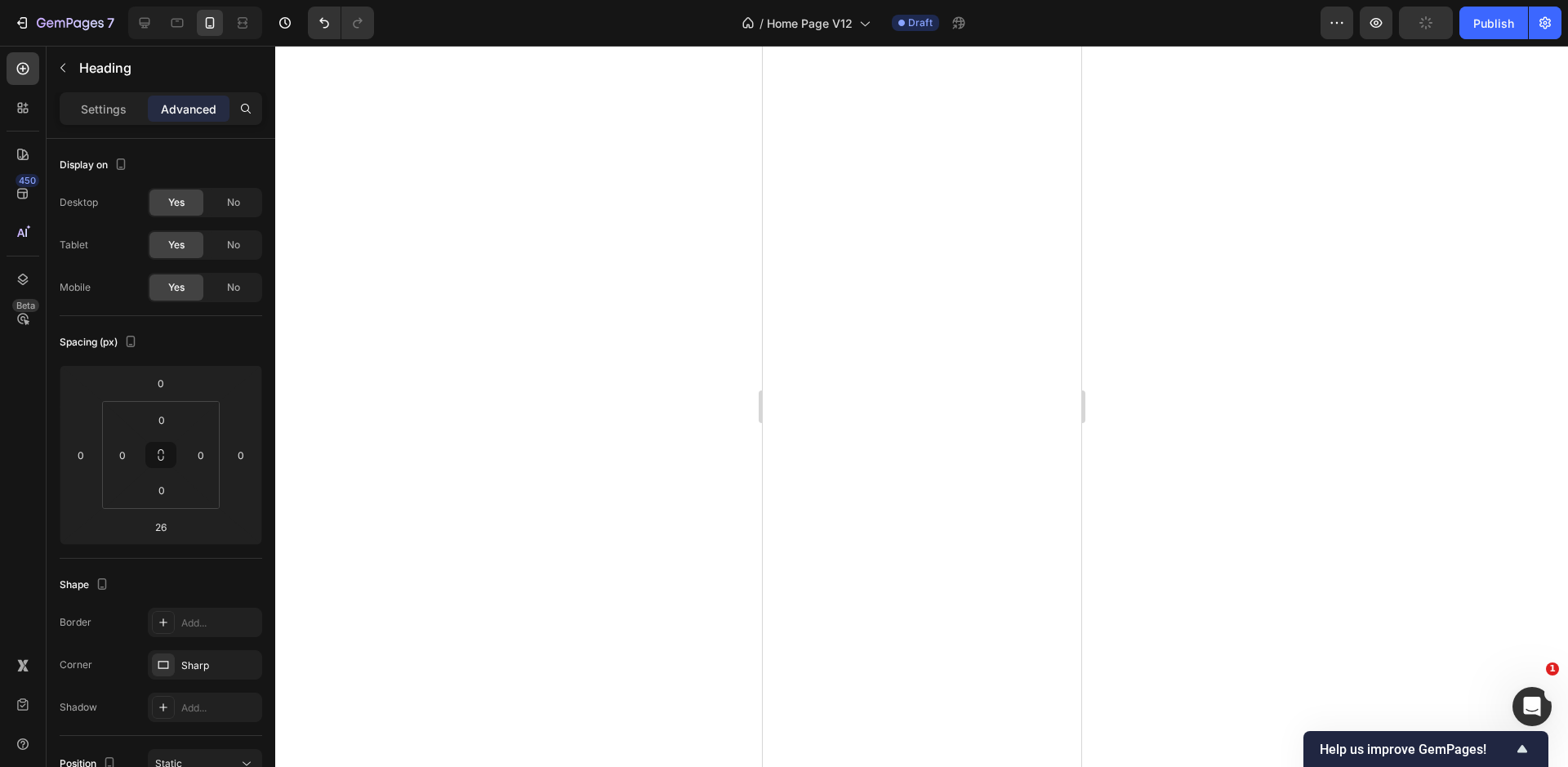
click at [713, 487] on div at bounding box center [922, 406] width 1293 height 721
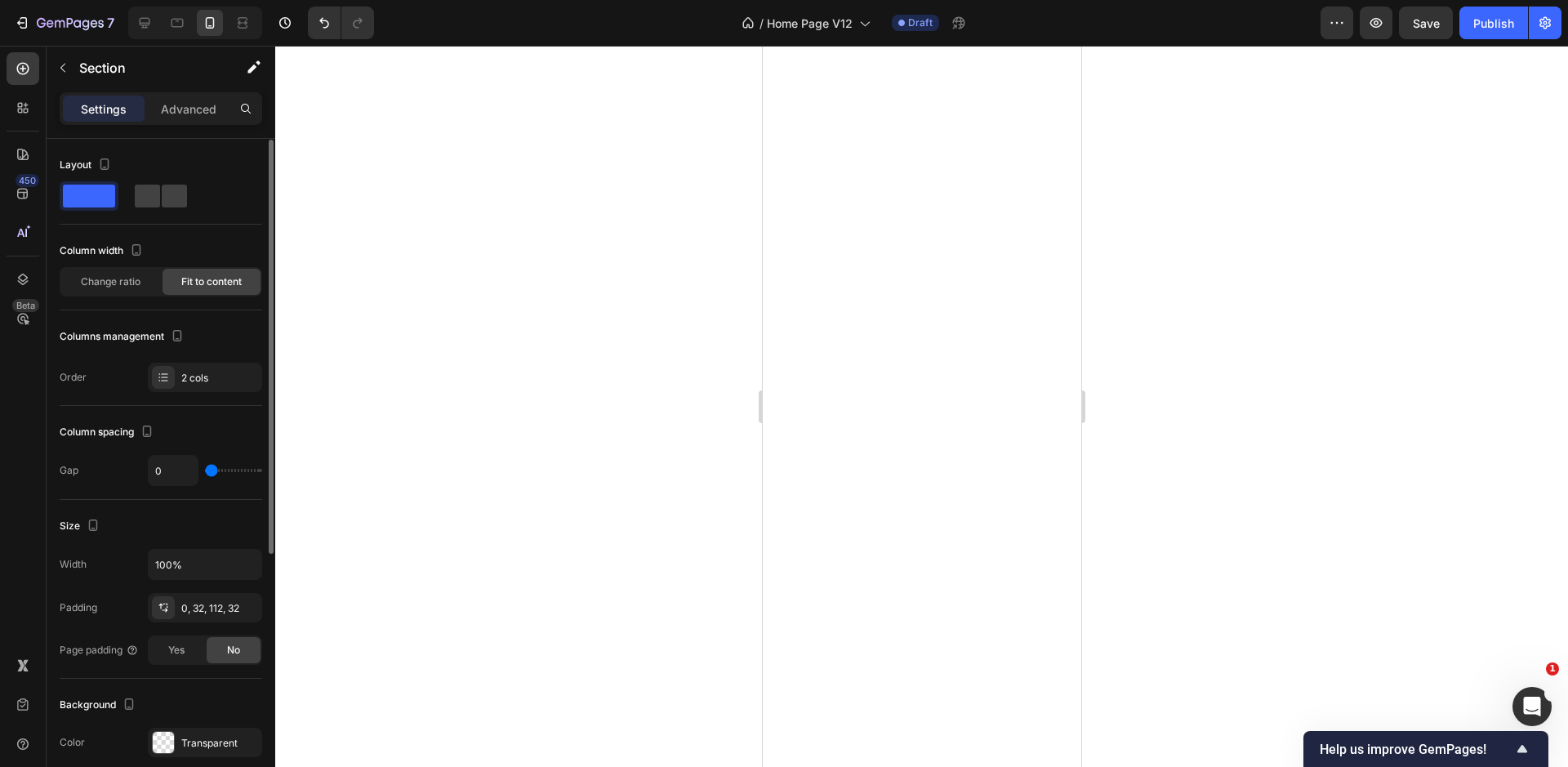
scroll to position [165, 0]
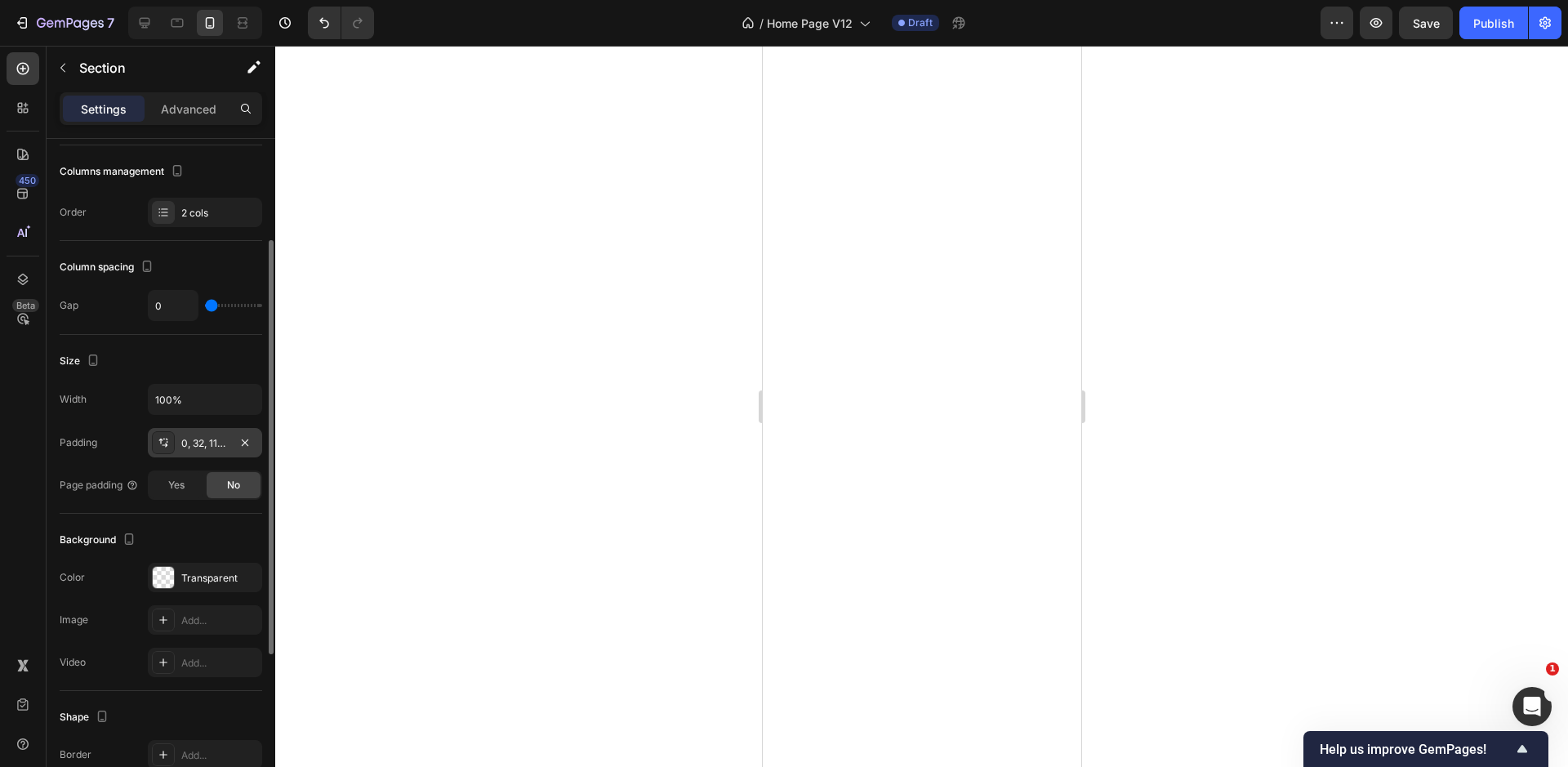
click at [196, 438] on div "0, 32, 112, 32" at bounding box center [204, 443] width 48 height 15
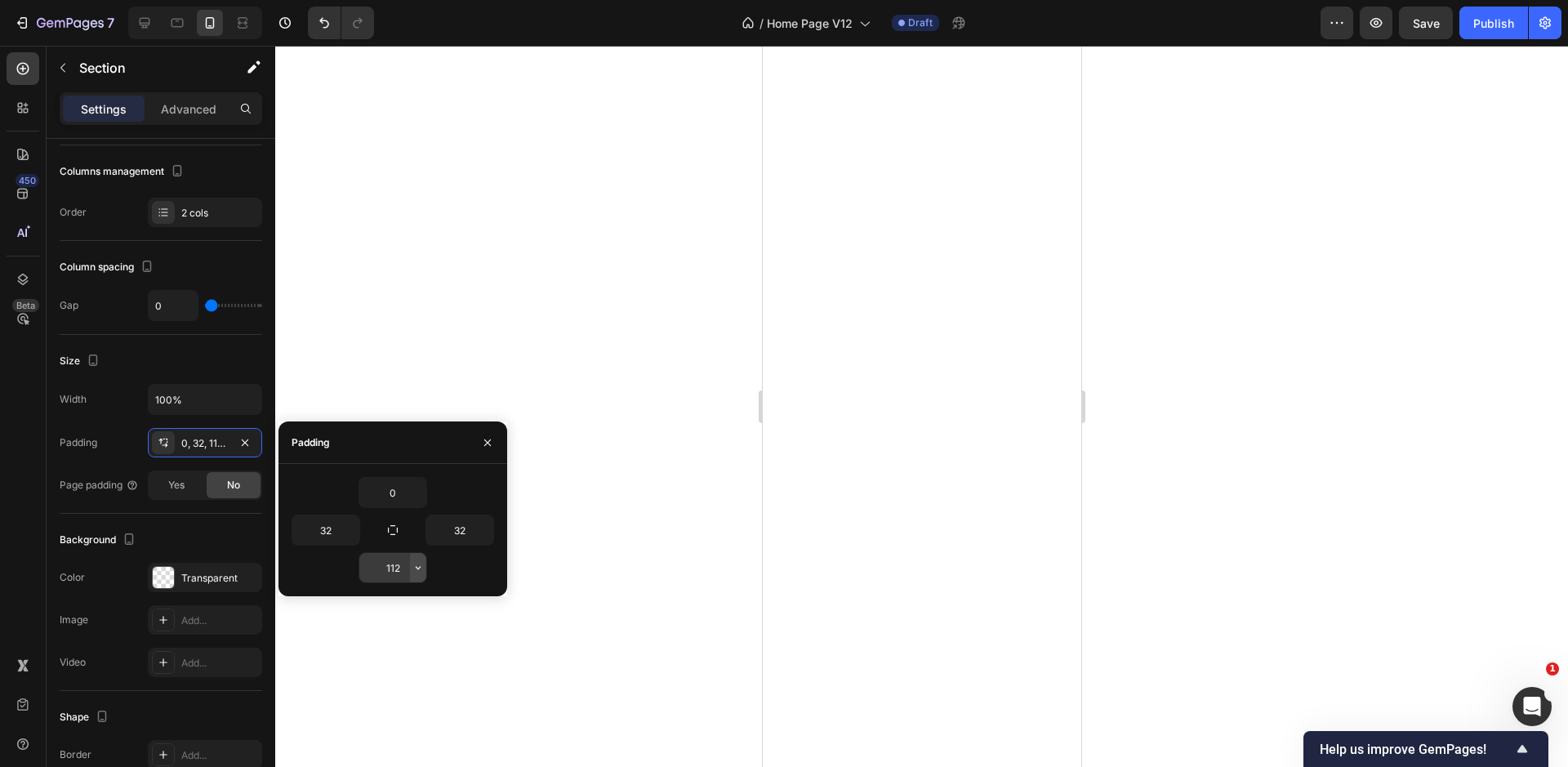
click at [416, 565] on icon "button" at bounding box center [418, 567] width 13 height 13
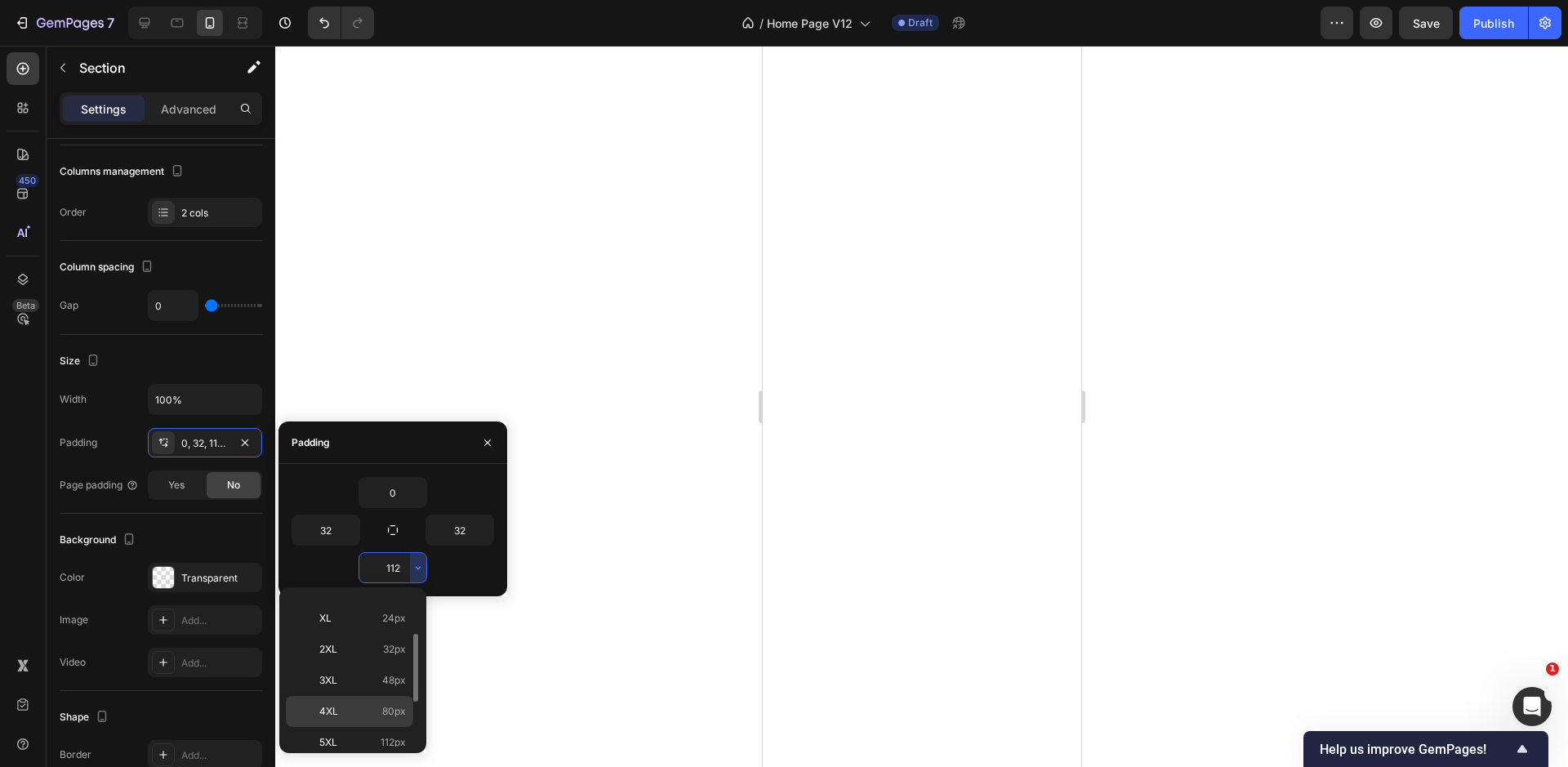
scroll to position [188, 0]
click at [384, 673] on span "48px" at bounding box center [394, 669] width 23 height 15
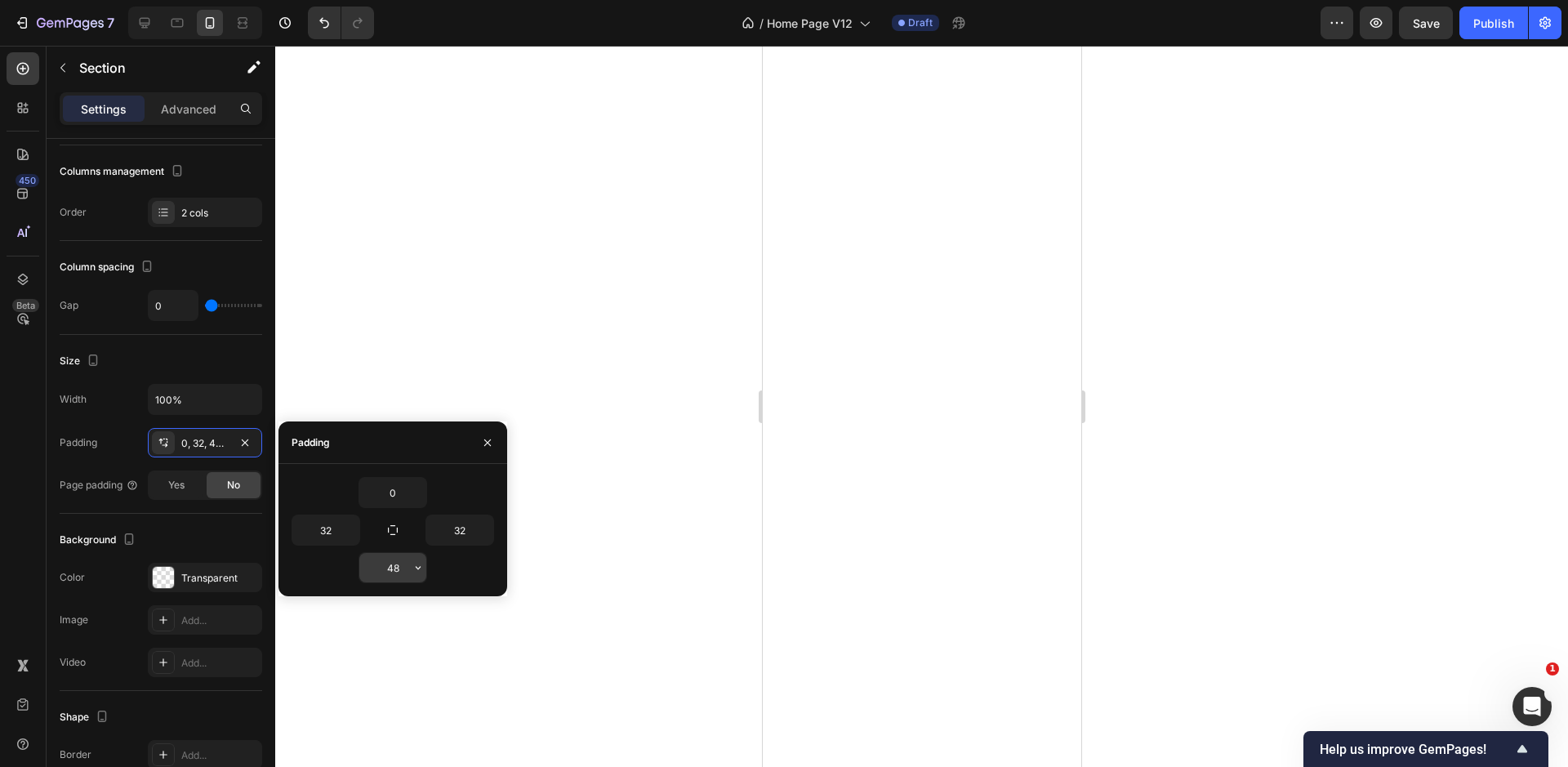
click at [377, 574] on input "48" at bounding box center [393, 568] width 67 height 30
click at [415, 568] on icon "button" at bounding box center [418, 567] width 13 height 13
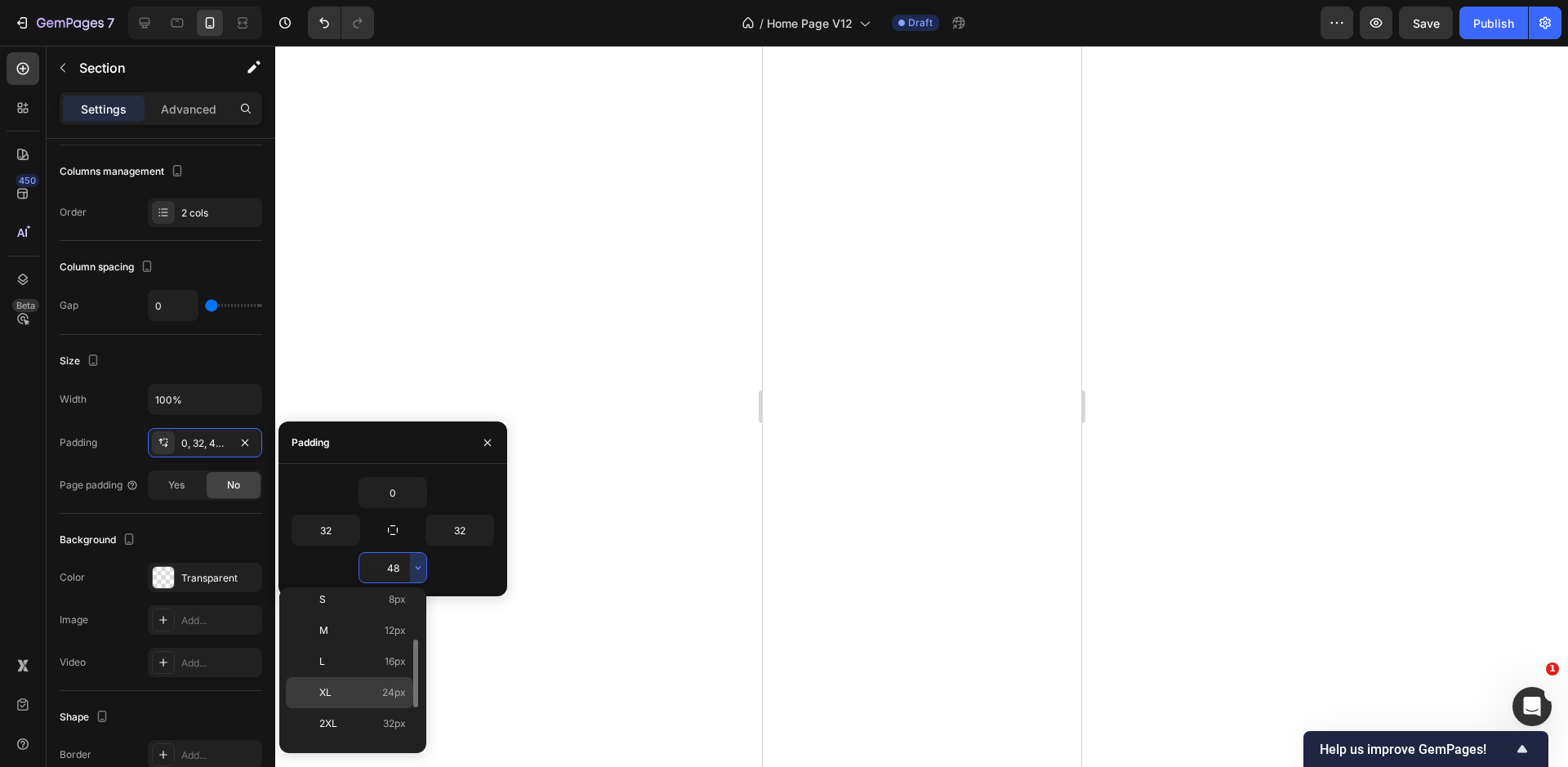
scroll to position [103, 0]
click at [389, 696] on span "24px" at bounding box center [394, 692] width 23 height 15
type input "24"
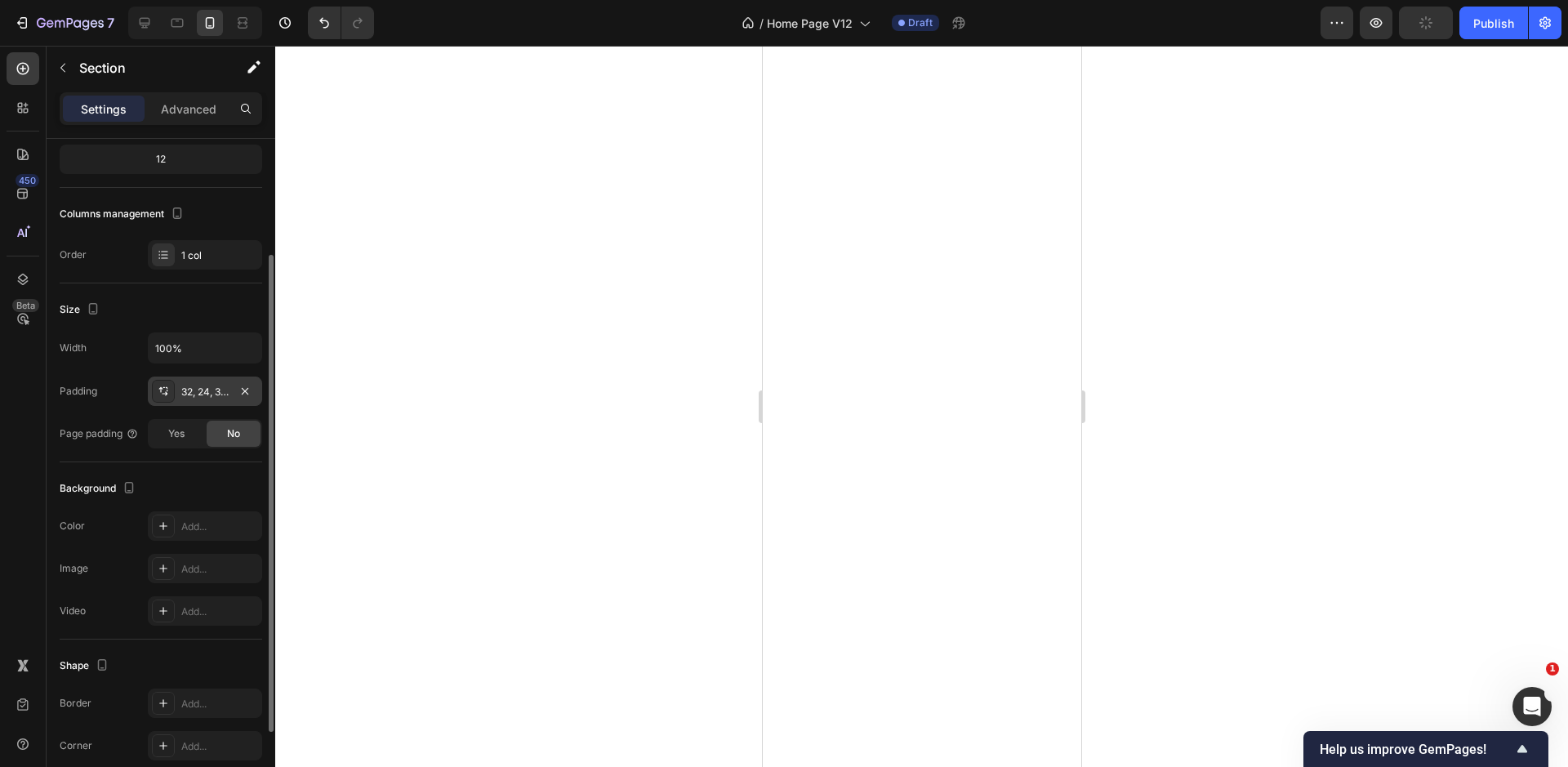
click at [193, 390] on div "32, 24, 32, 24" at bounding box center [204, 392] width 48 height 15
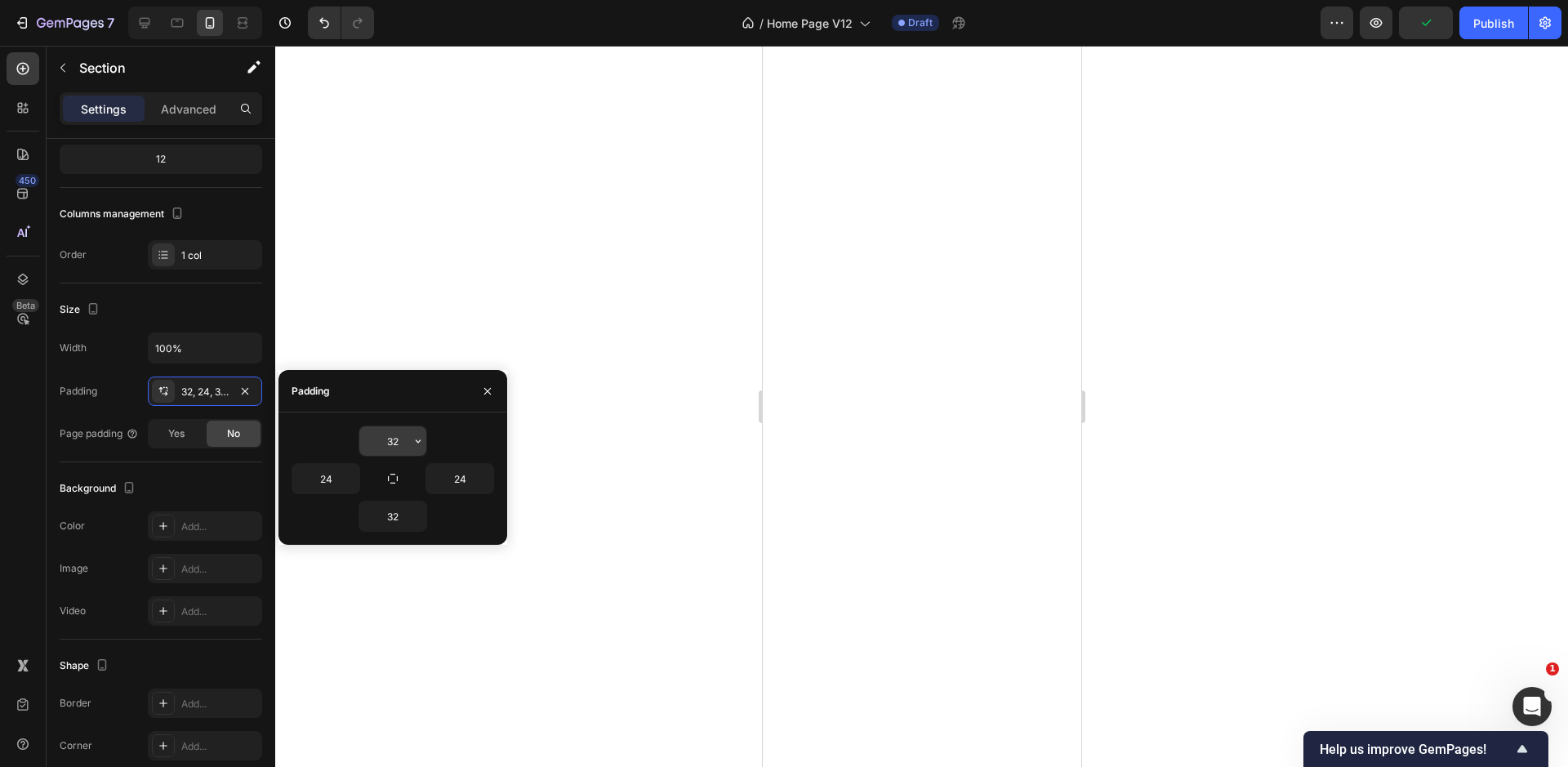
click at [396, 433] on input "32" at bounding box center [393, 441] width 67 height 30
click at [416, 436] on icon "button" at bounding box center [418, 441] width 13 height 13
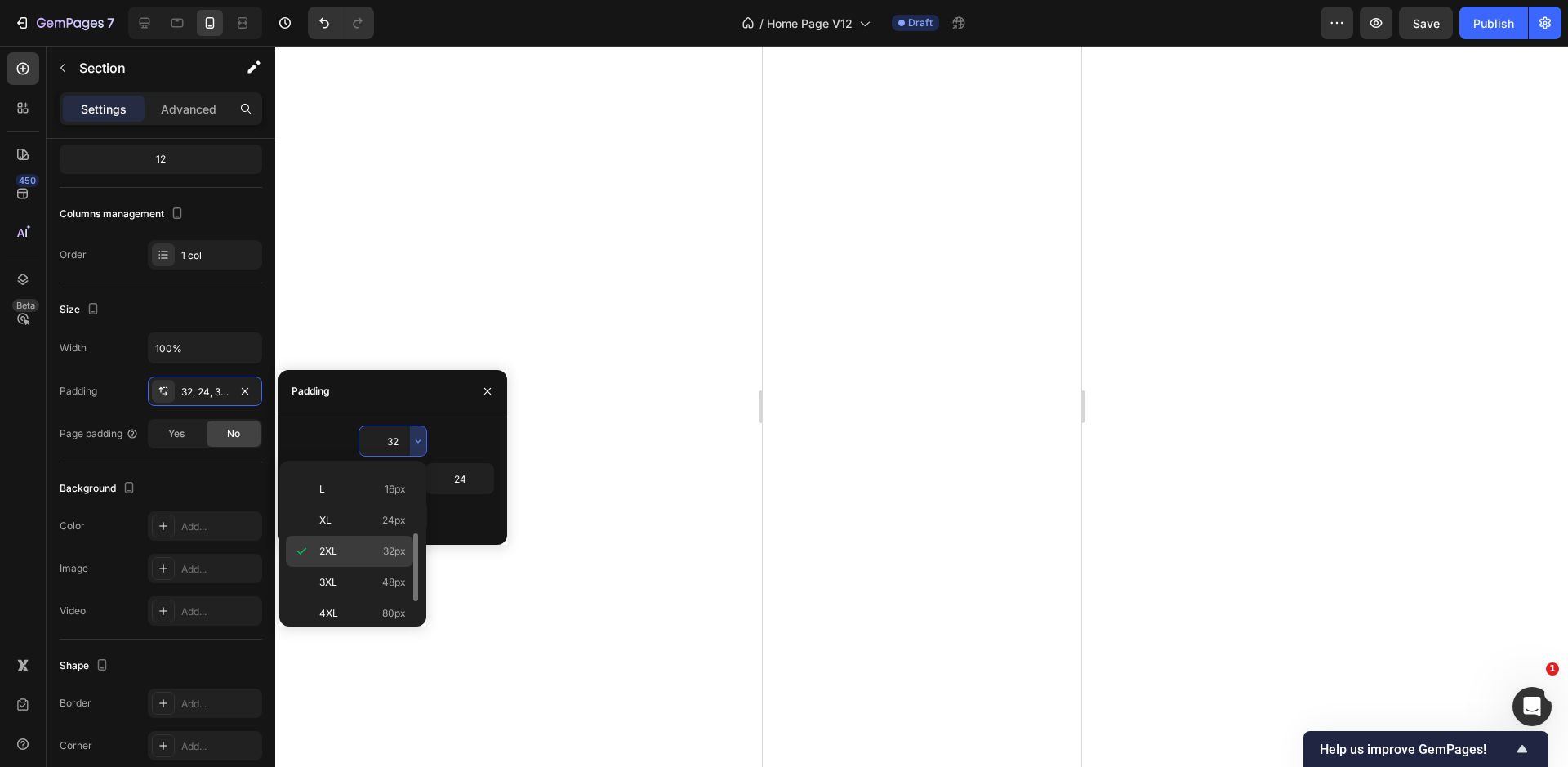
scroll to position [146, 0]
click at [364, 523] on p "XL 24px" at bounding box center [362, 523] width 87 height 15
type input "24"
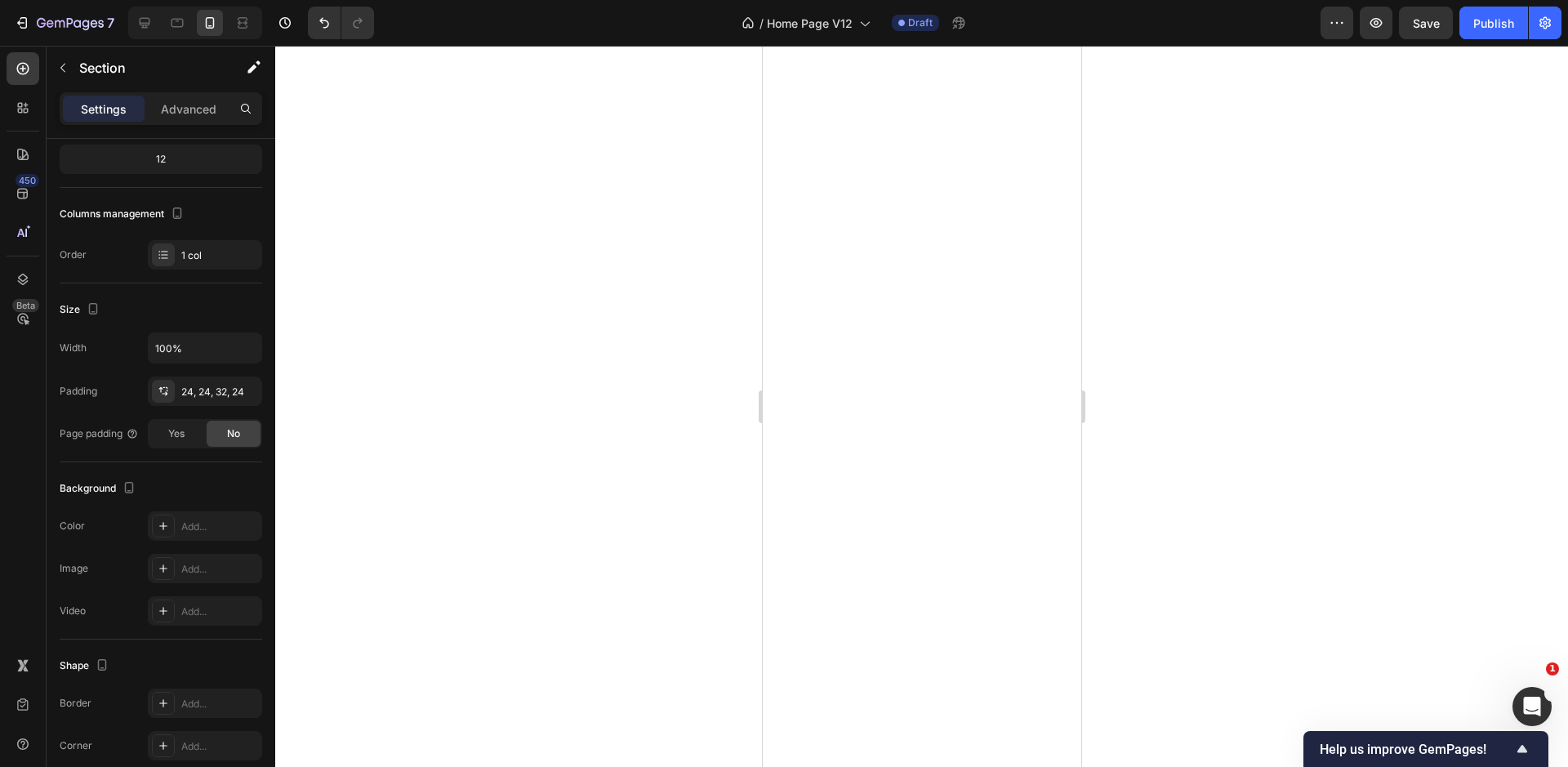
click at [706, 491] on div at bounding box center [922, 406] width 1293 height 721
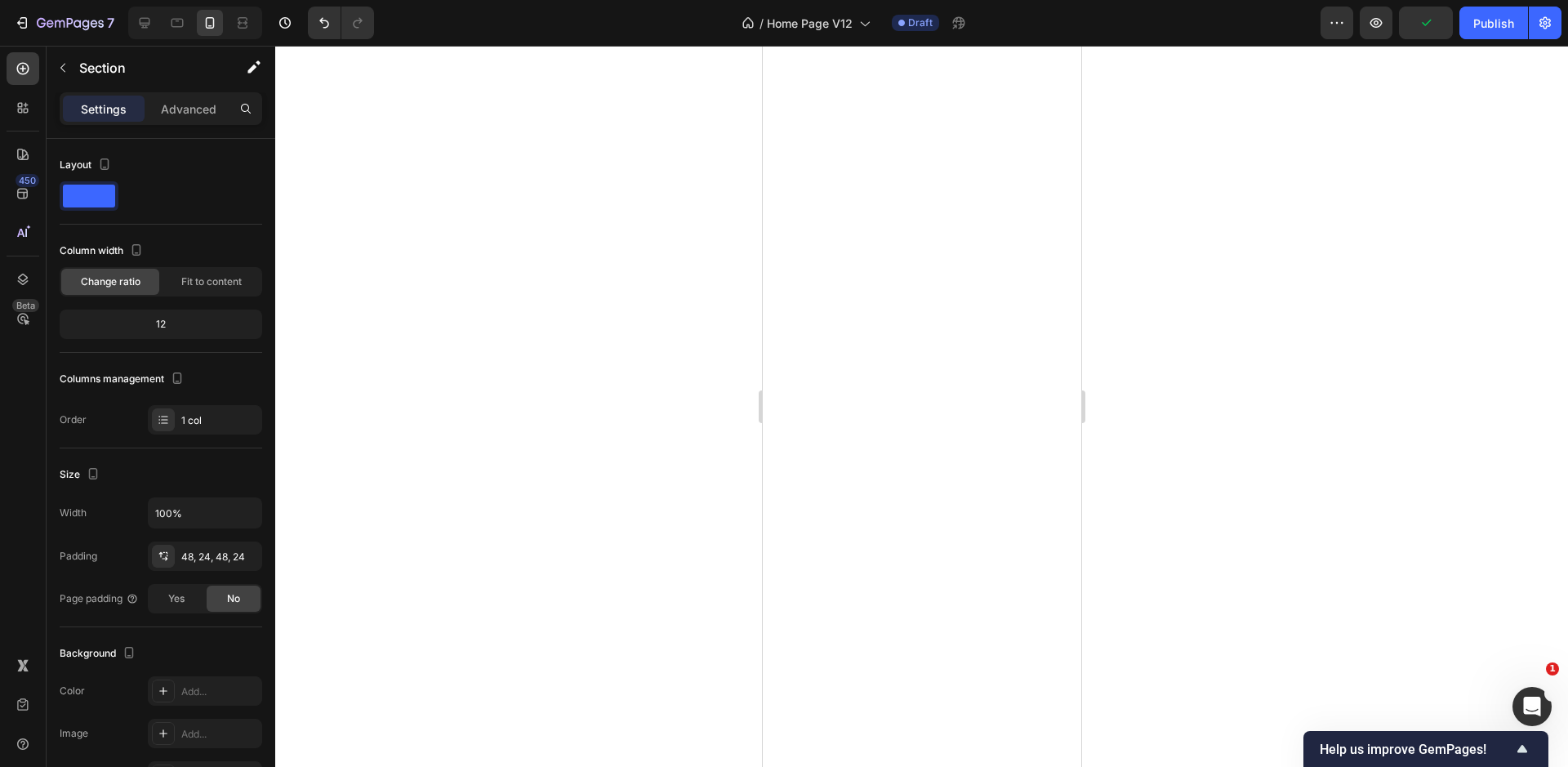
scroll to position [165, 0]
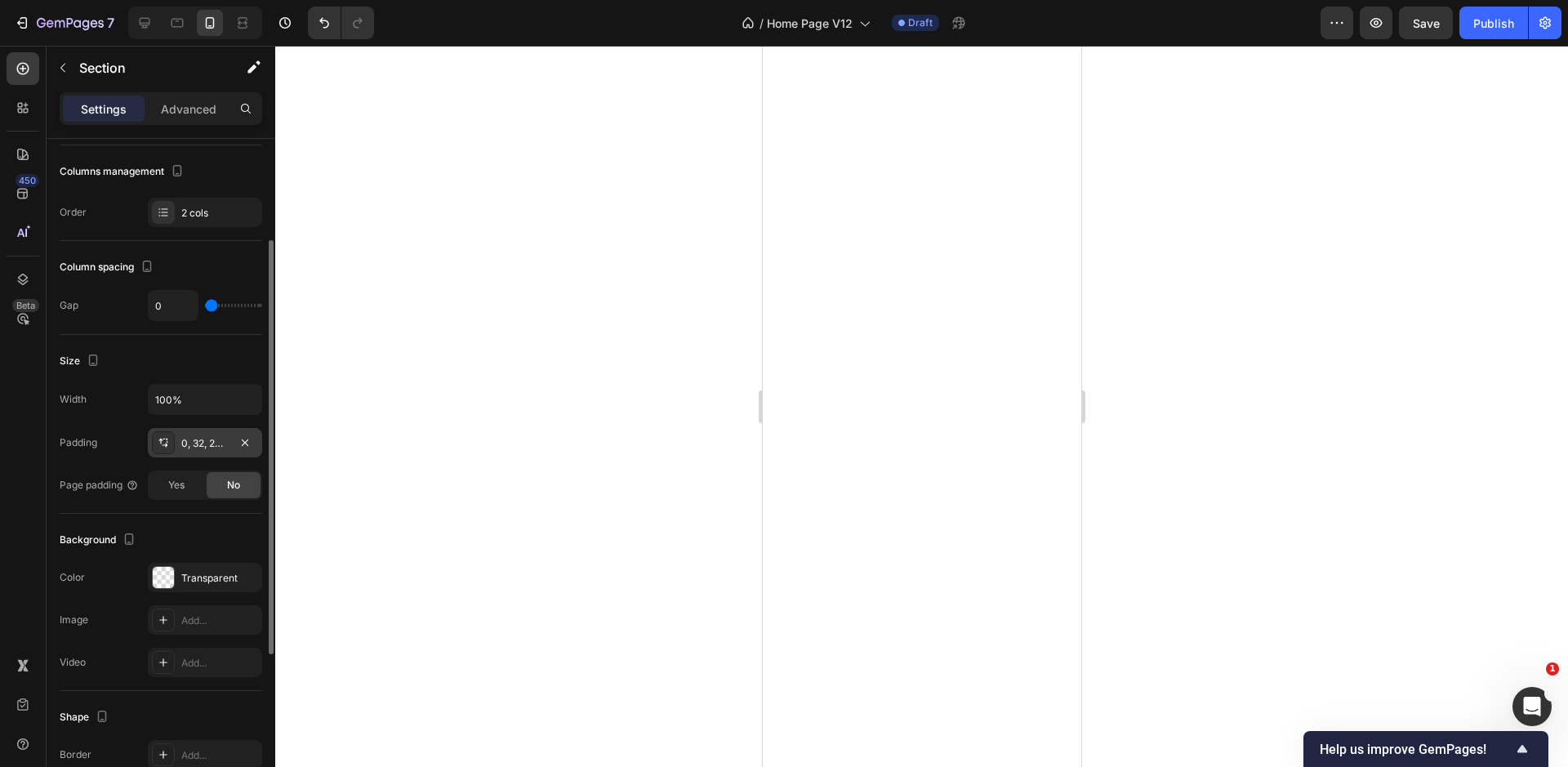
click at [210, 439] on div "0, 32, 24, 32" at bounding box center [204, 443] width 48 height 15
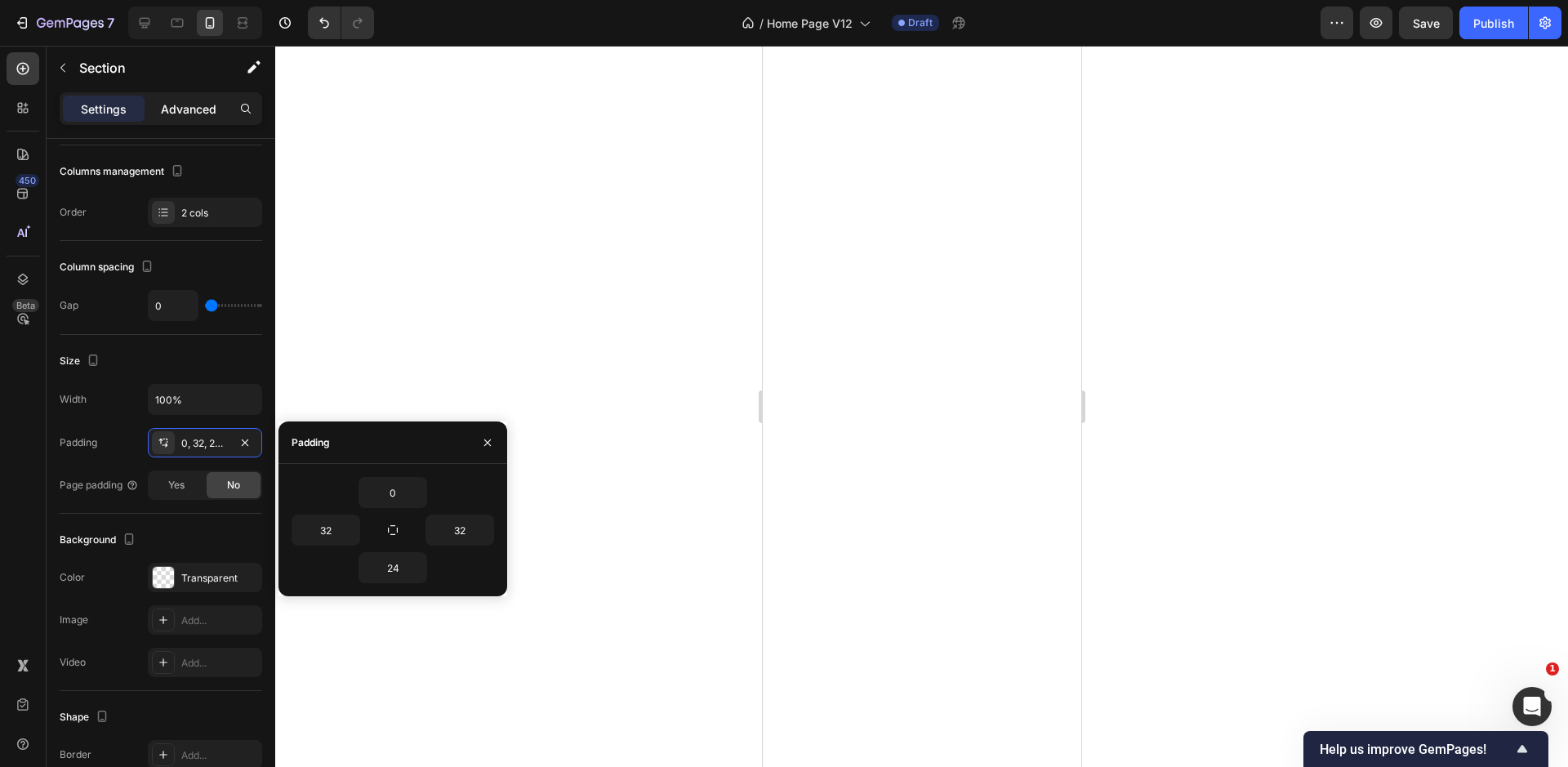
click at [187, 108] on p "Advanced" at bounding box center [188, 109] width 56 height 17
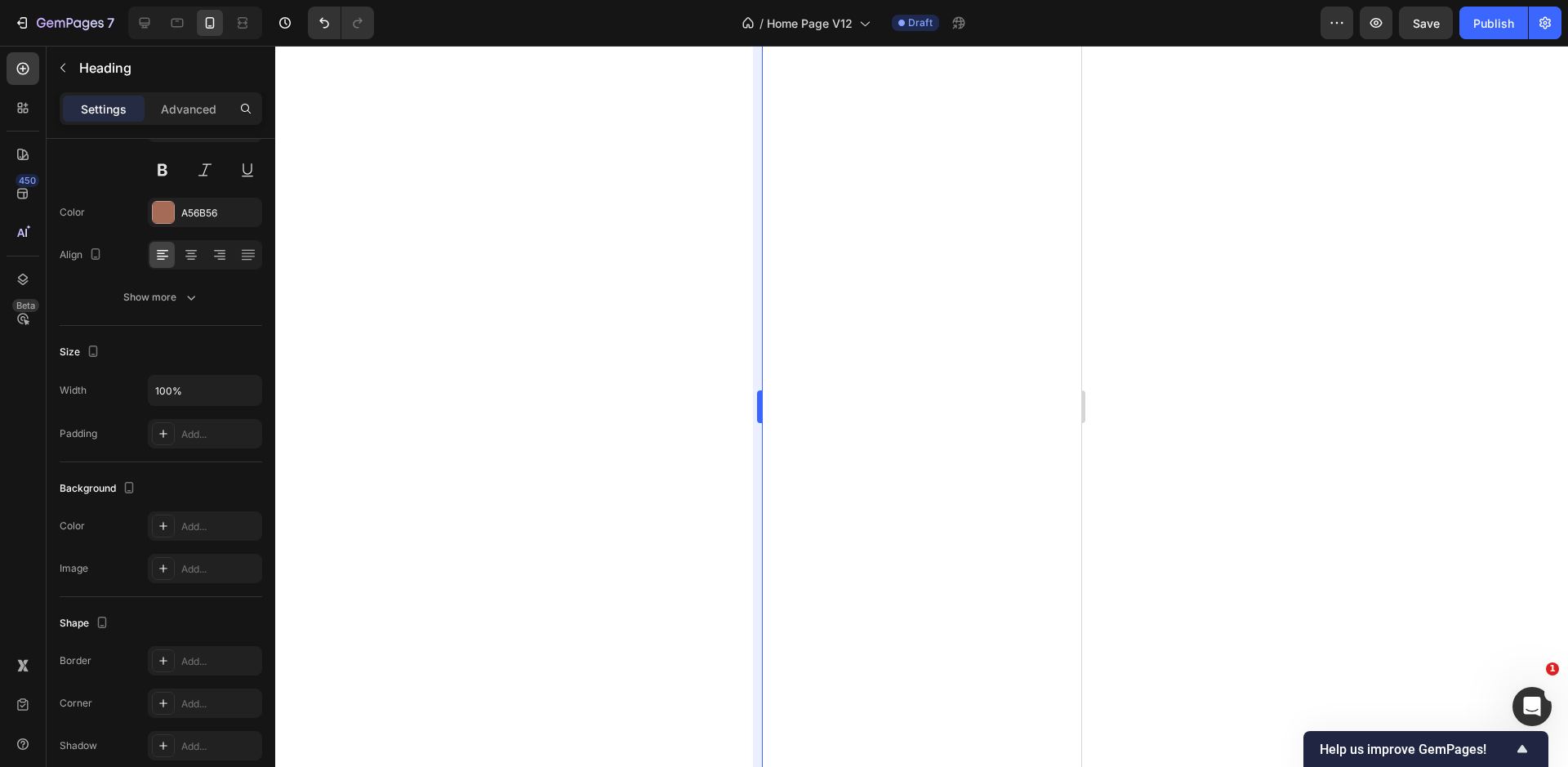
scroll to position [0, 0]
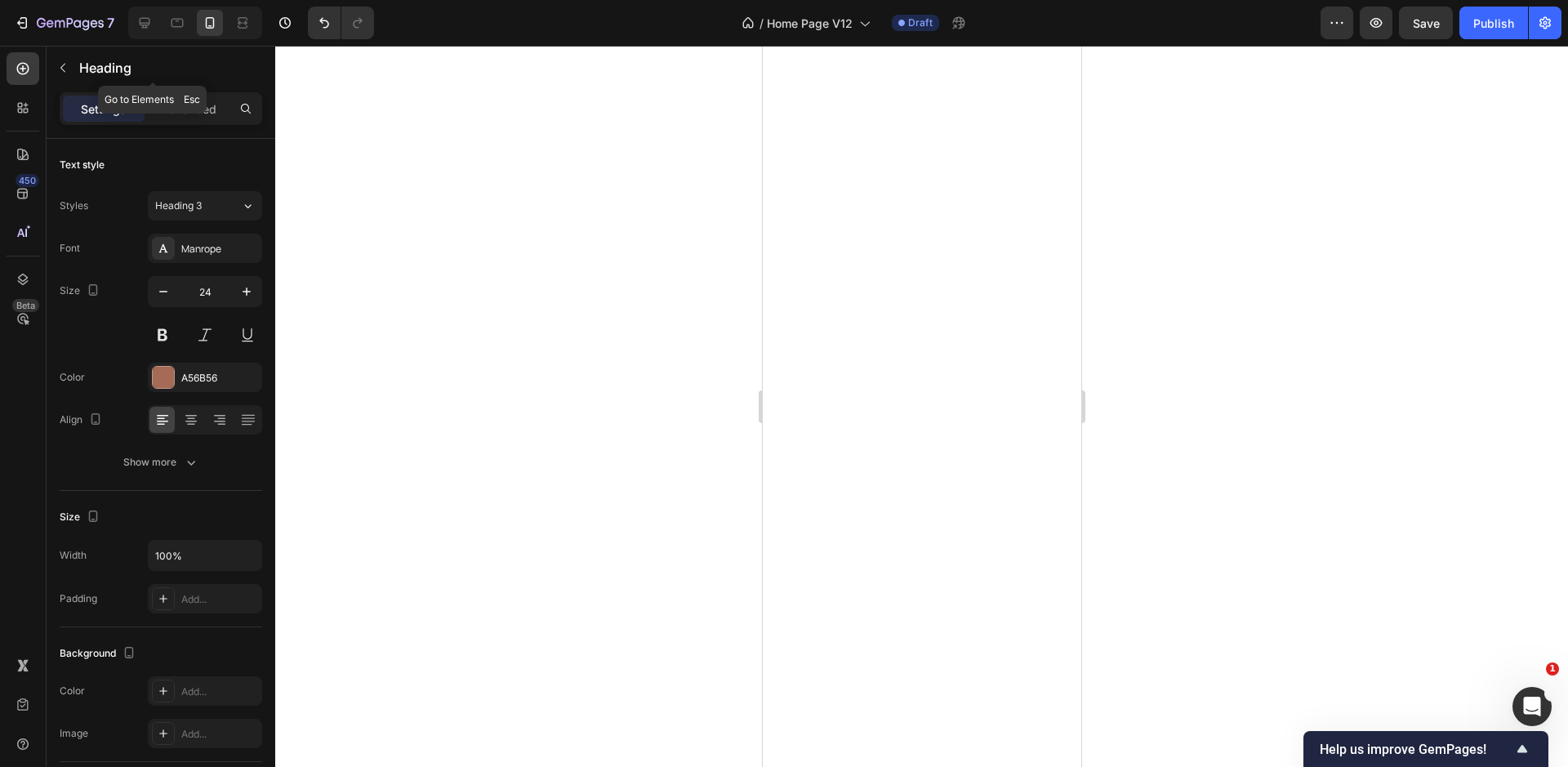
click at [173, 89] on div "Heading" at bounding box center [153, 69] width 213 height 47
click at [182, 100] on div "Advanced" at bounding box center [188, 108] width 82 height 26
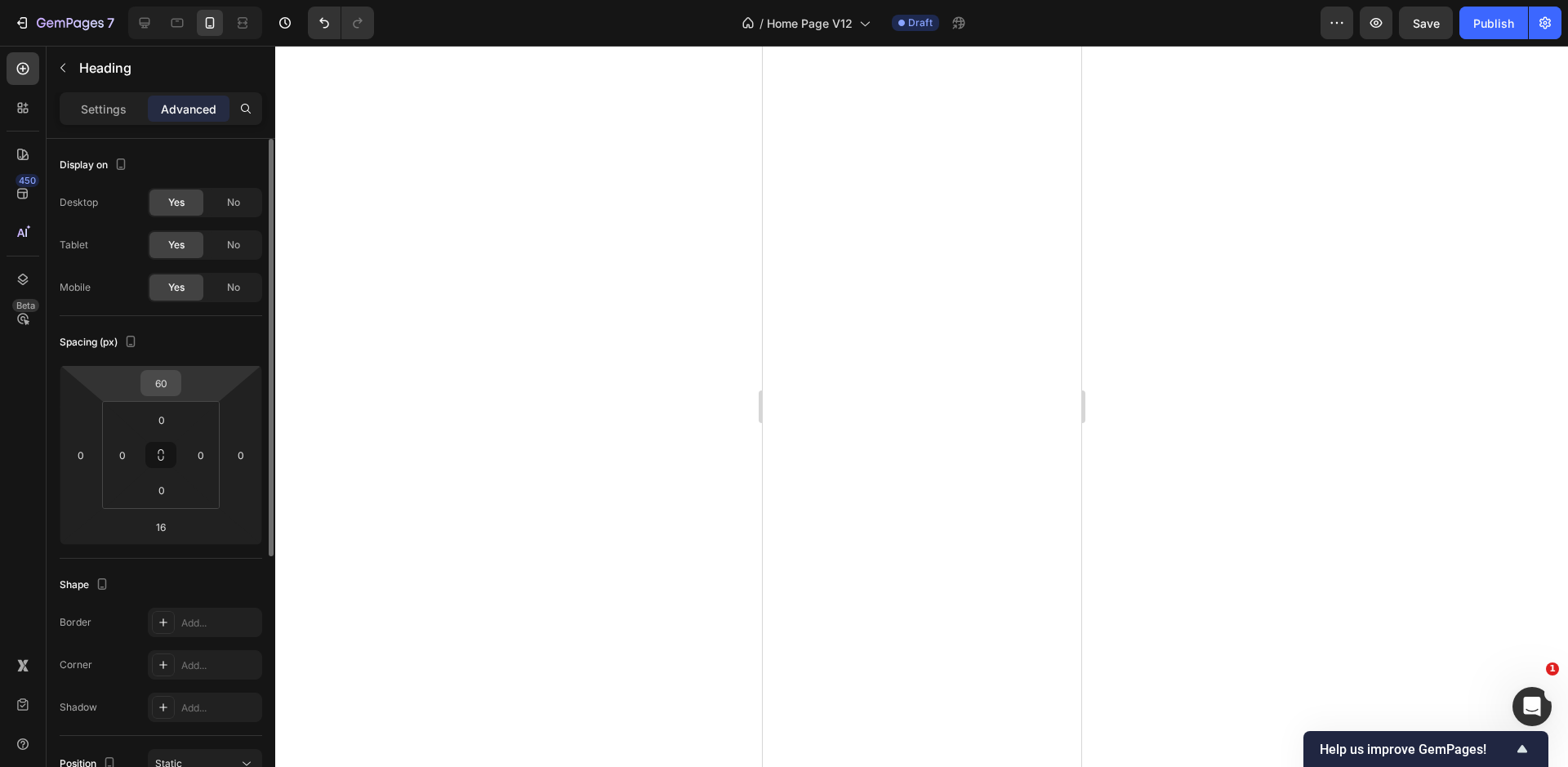
click at [159, 383] on input "60" at bounding box center [160, 383] width 33 height 24
type input "0"
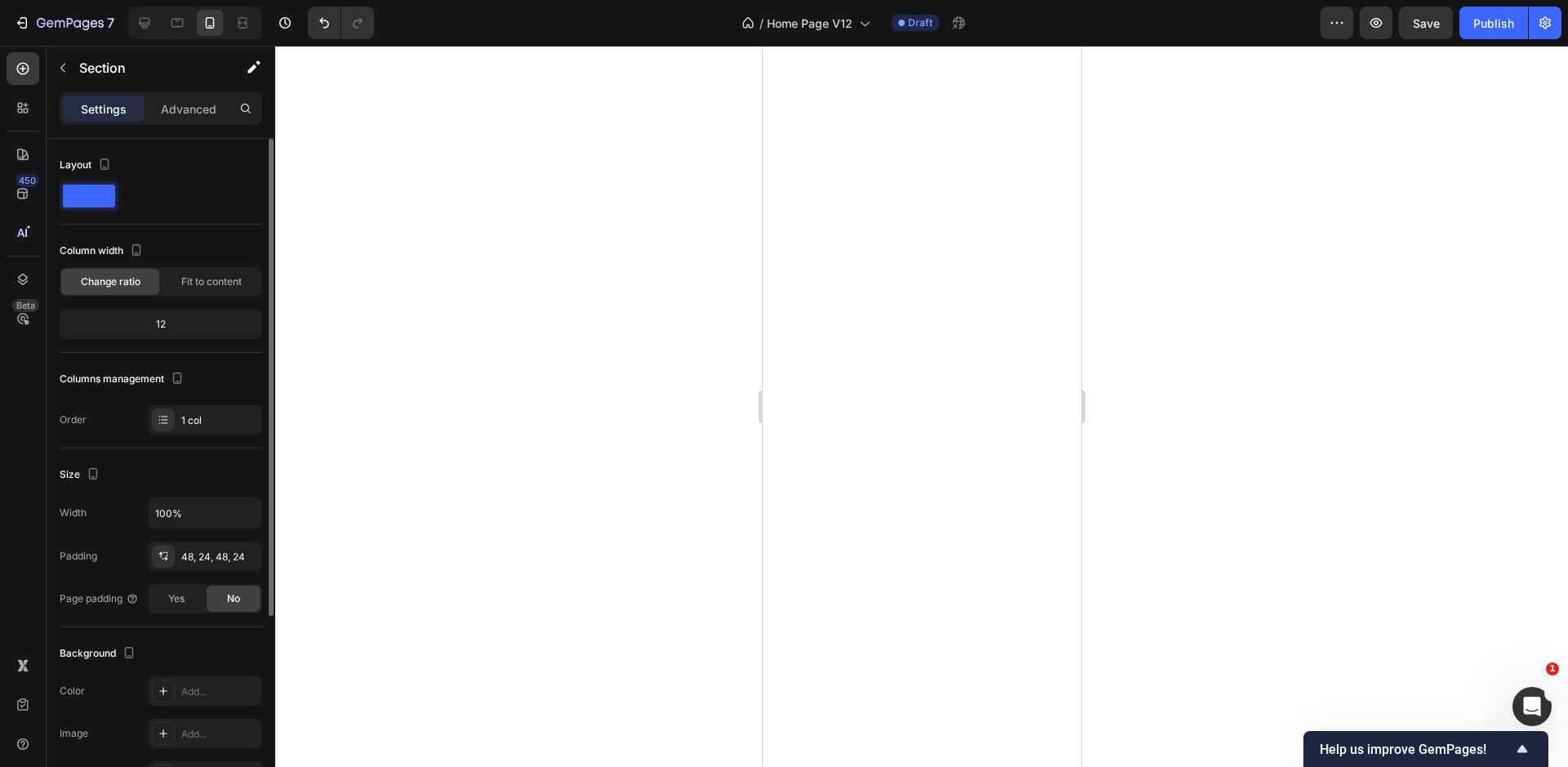
click at [569, 396] on div at bounding box center [922, 406] width 1293 height 721
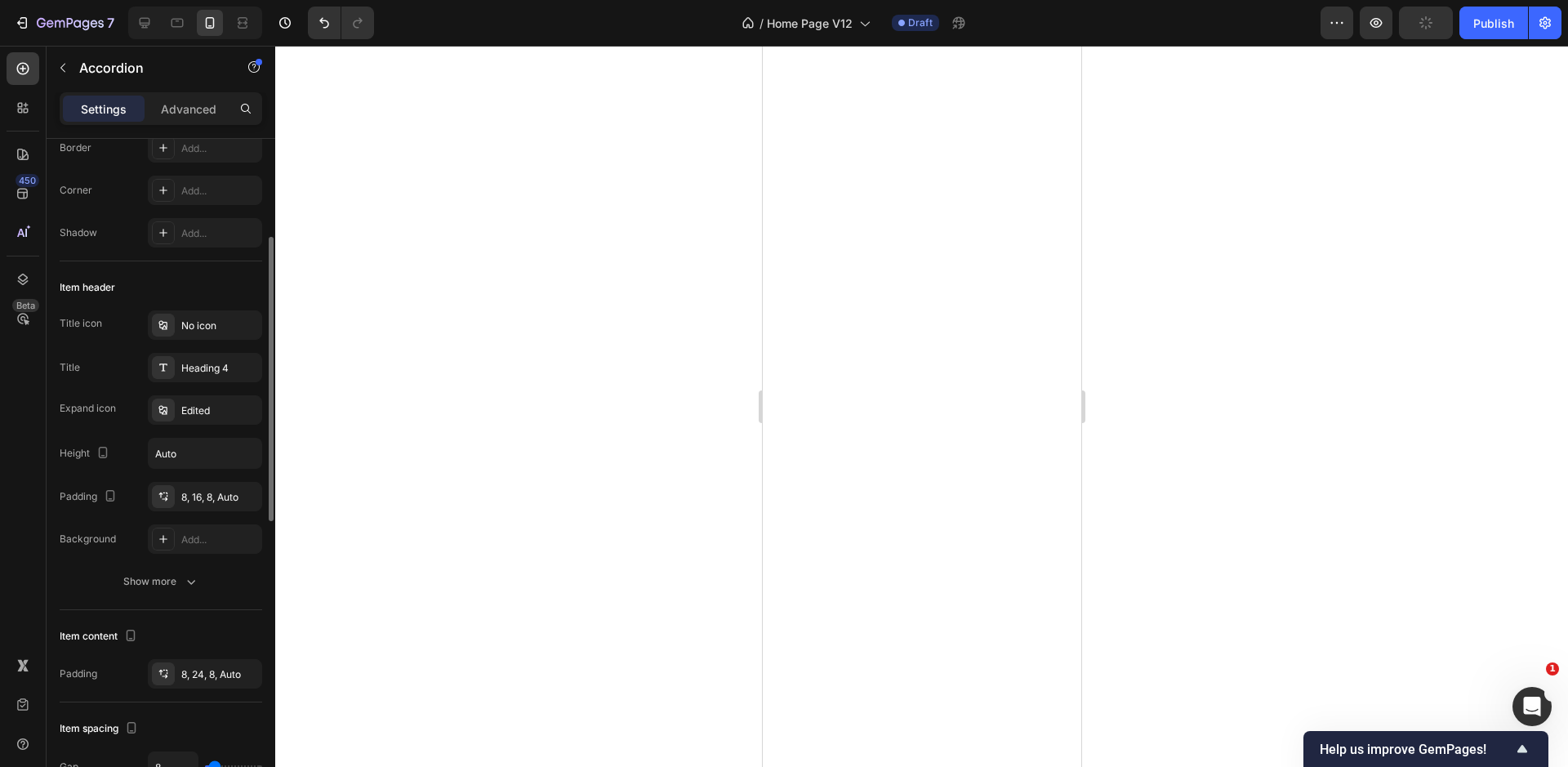
scroll to position [202, 0]
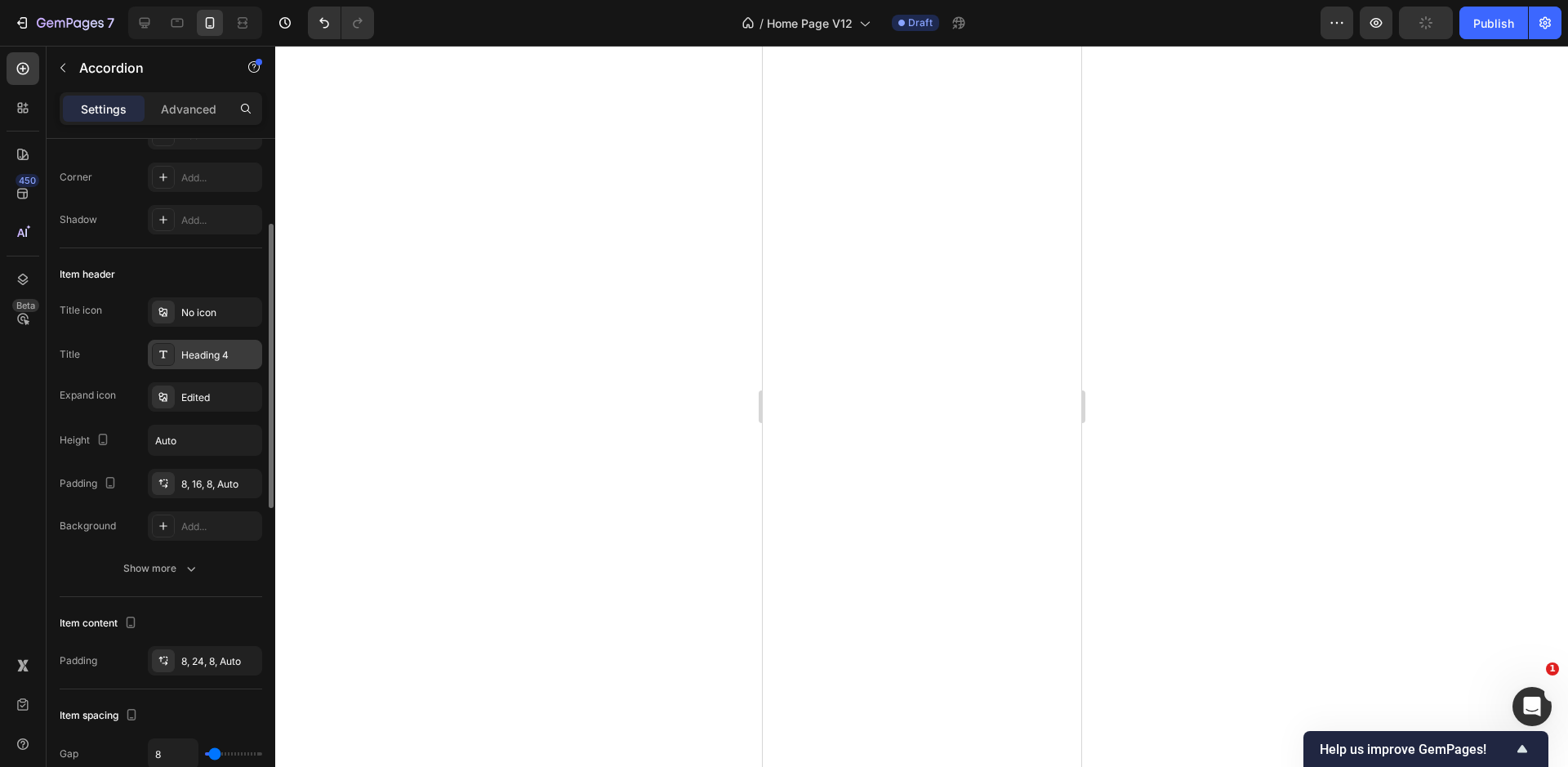
drag, startPoint x: 201, startPoint y: 360, endPoint x: 193, endPoint y: 351, distance: 12.0
click at [201, 359] on div "Heading 4" at bounding box center [219, 356] width 76 height 15
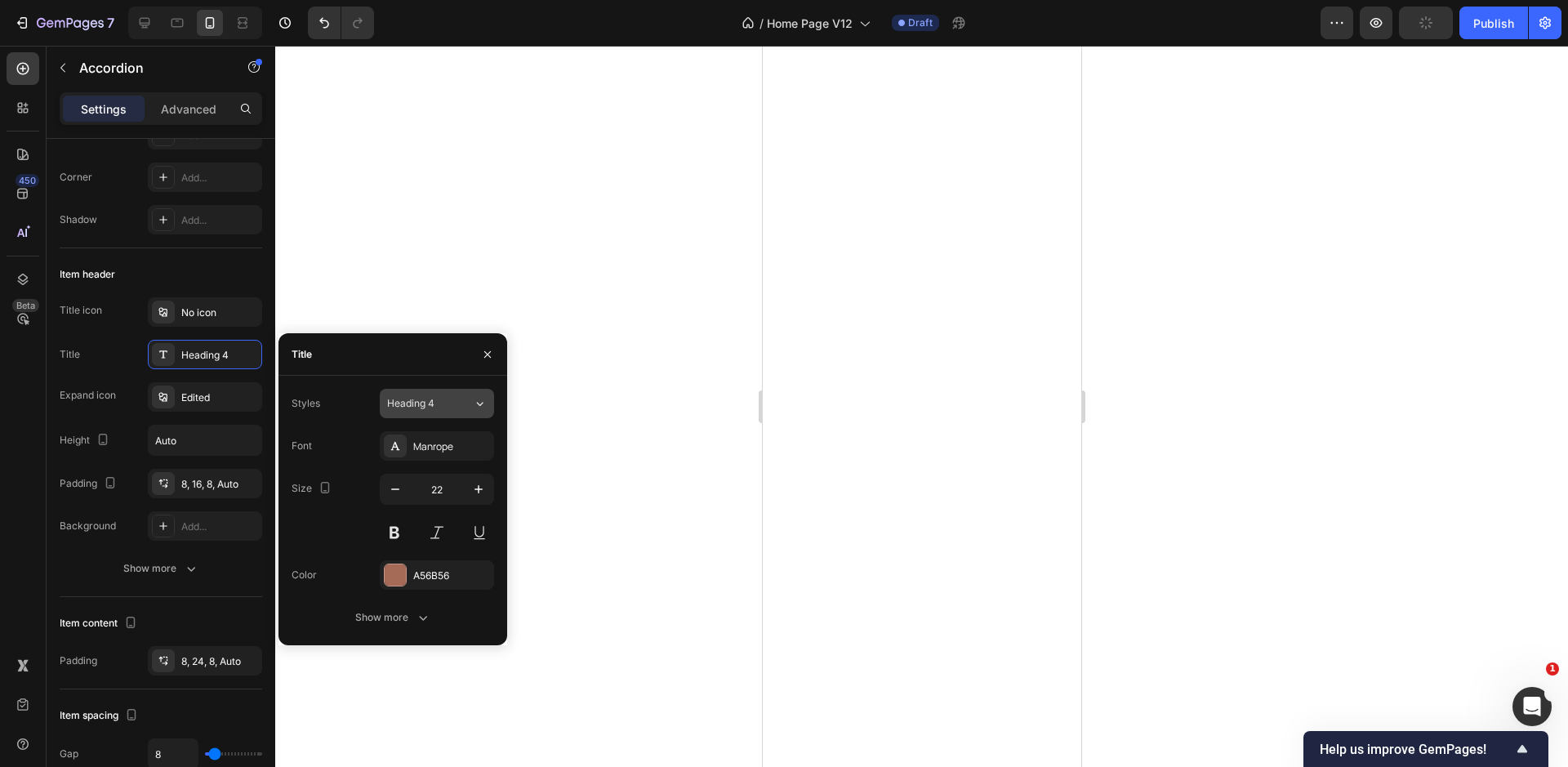
click at [420, 408] on span "Heading 4" at bounding box center [410, 404] width 48 height 15
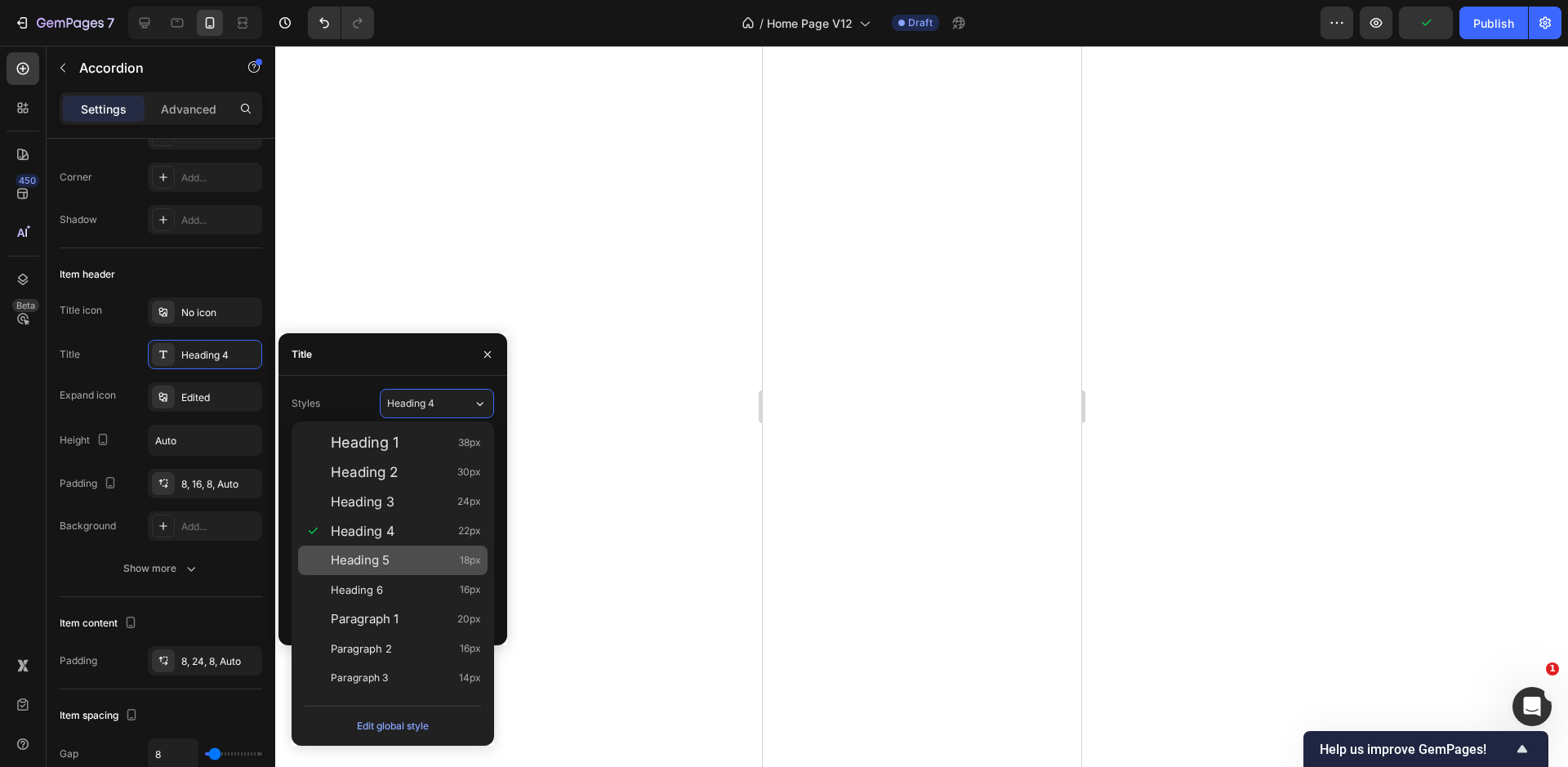
click at [416, 562] on div "Heading 5 18px" at bounding box center [406, 561] width 150 height 17
type input "18"
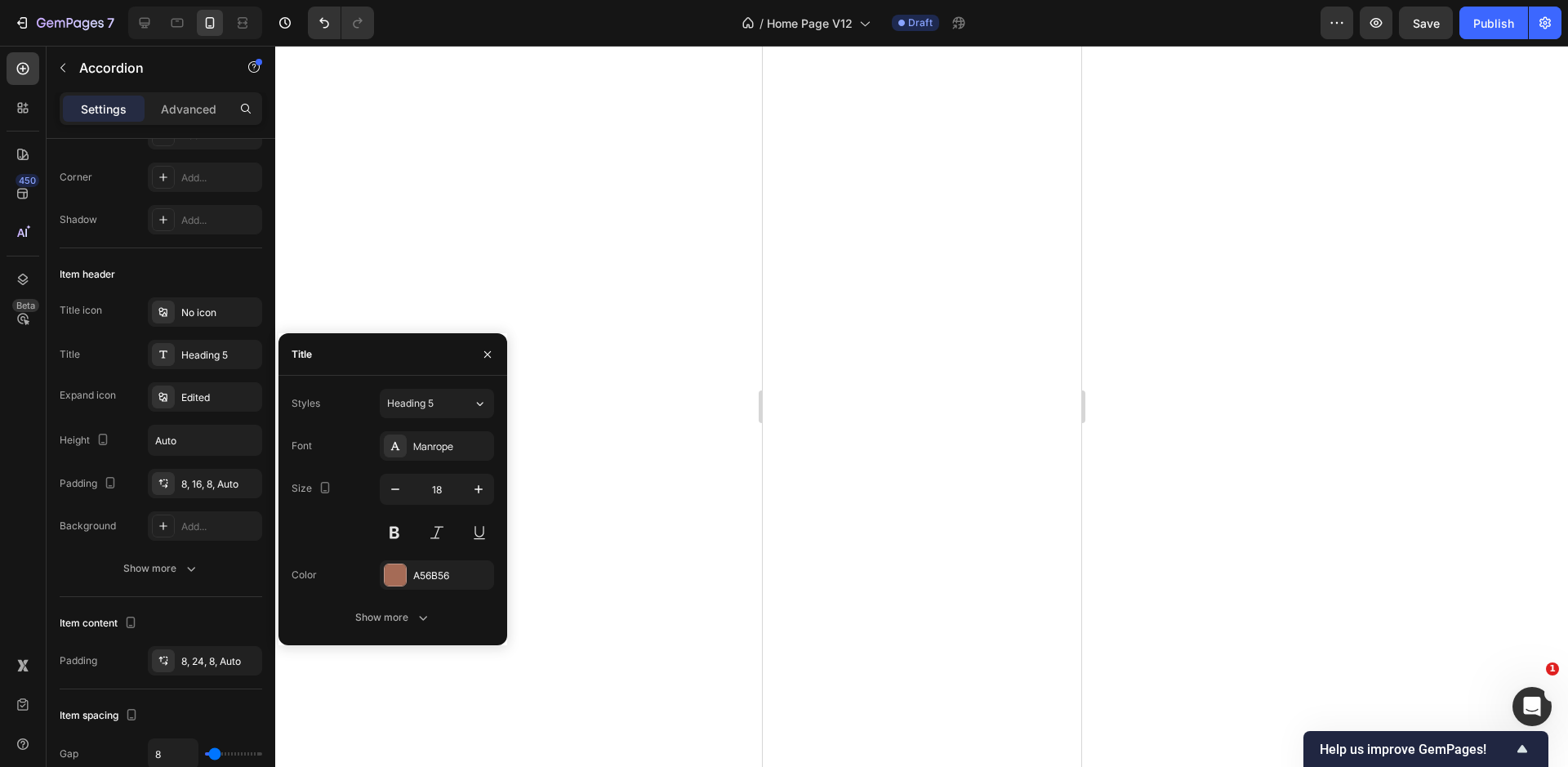
click at [684, 488] on div at bounding box center [922, 406] width 1293 height 721
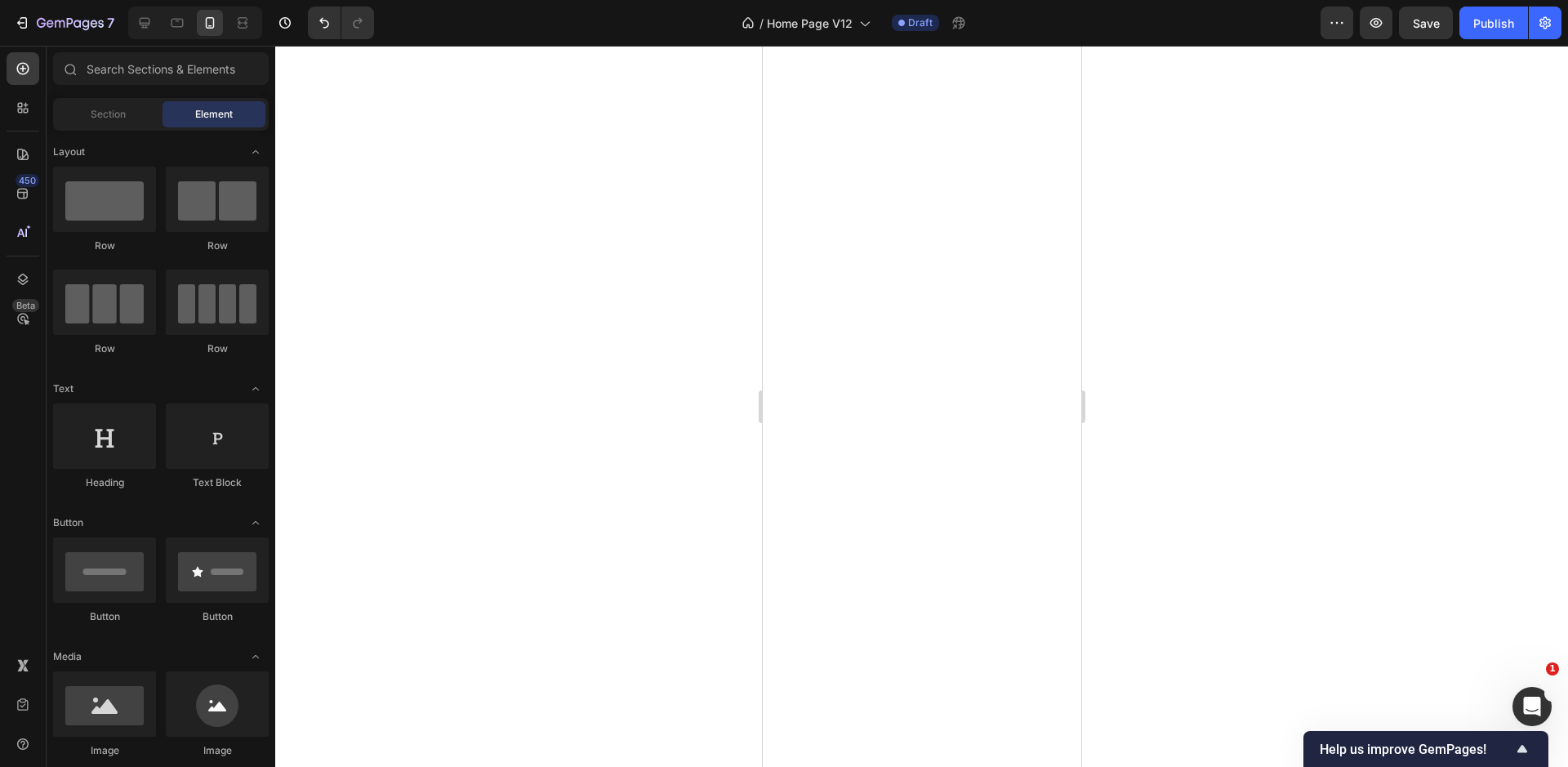
click at [633, 487] on div at bounding box center [922, 406] width 1293 height 721
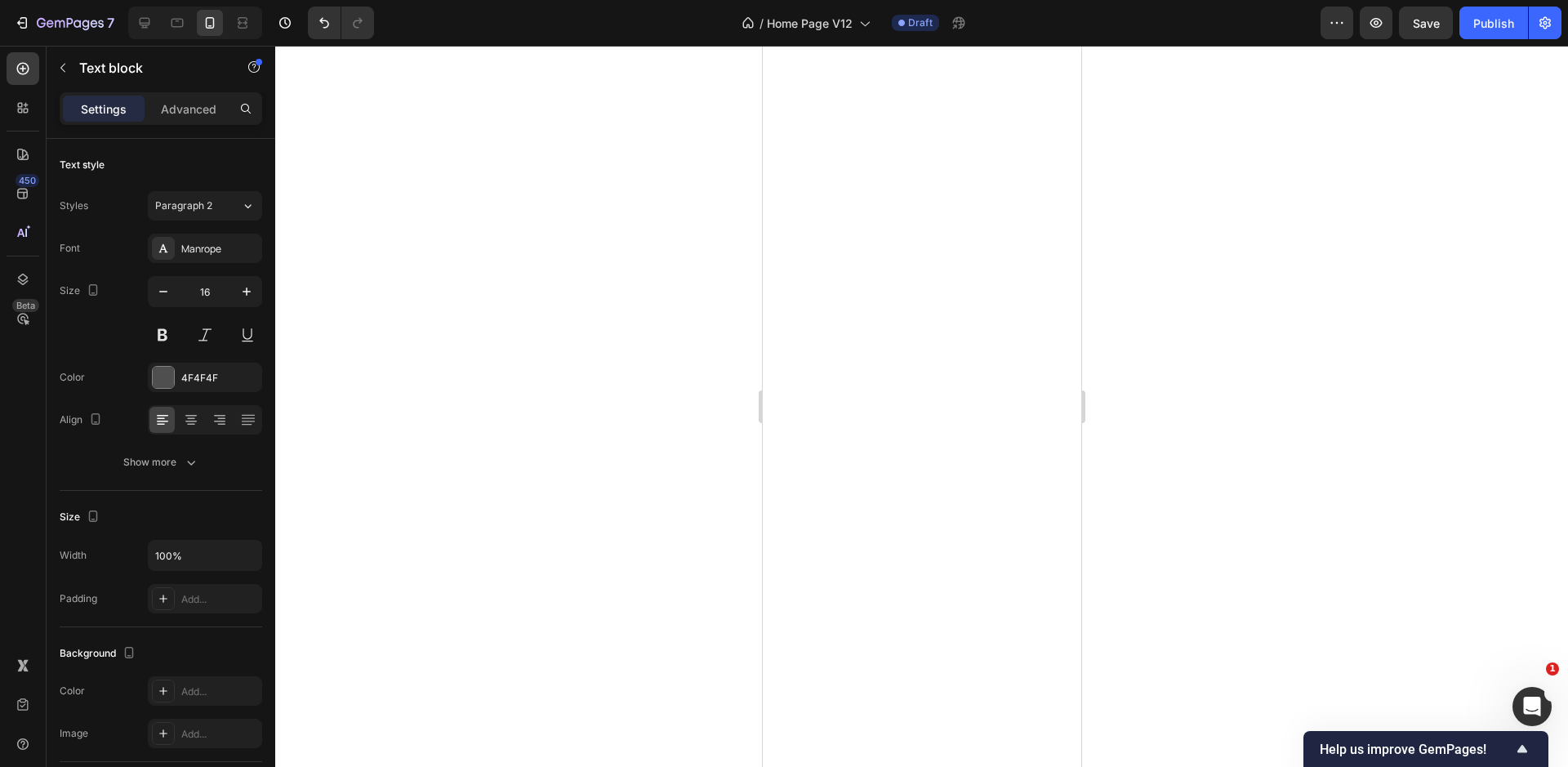
click at [551, 511] on div at bounding box center [922, 406] width 1293 height 721
click at [219, 208] on div "Paragraph 2" at bounding box center [187, 206] width 66 height 15
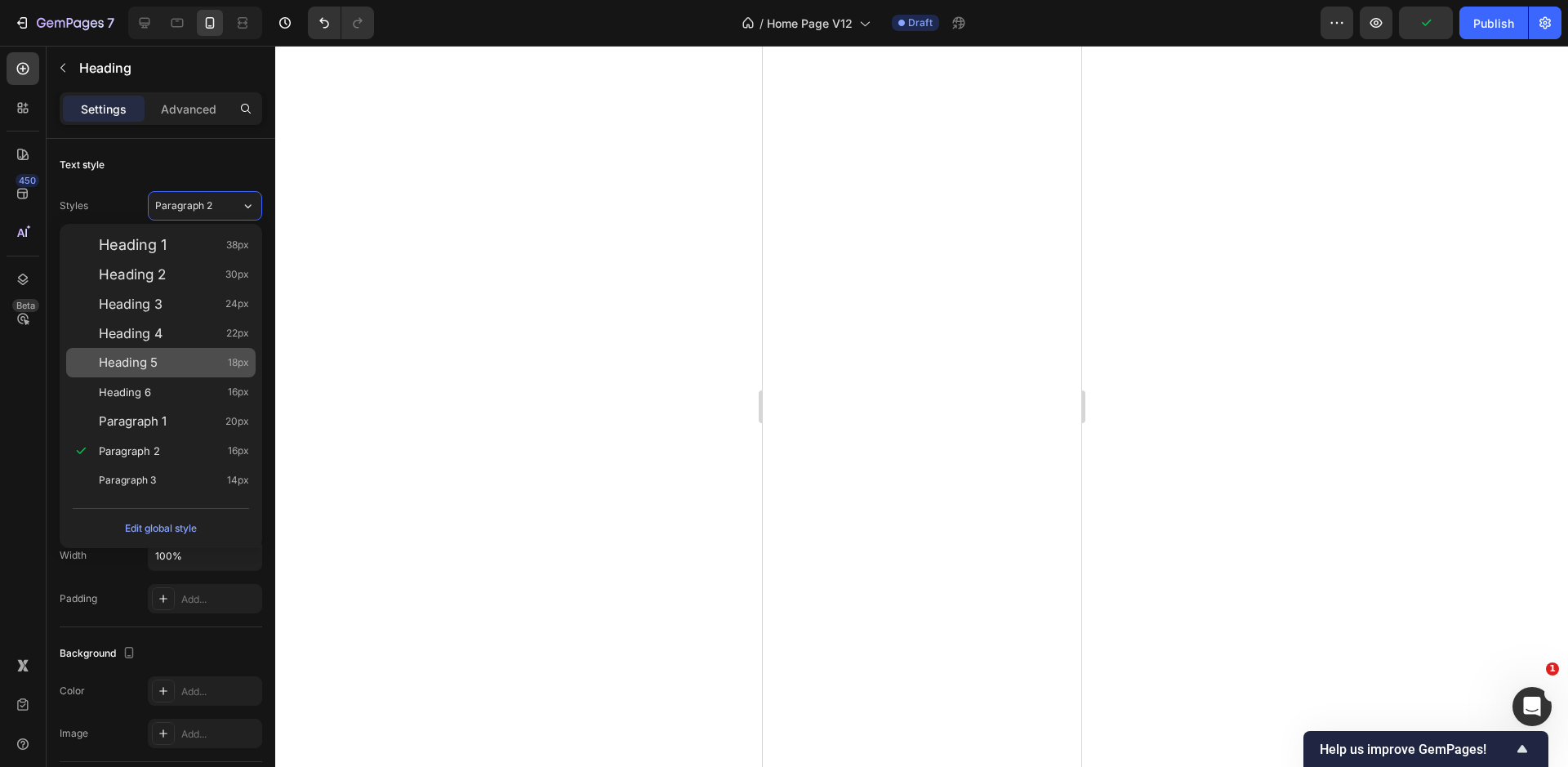
click at [193, 370] on div "Heading 5 18px" at bounding box center [160, 363] width 189 height 30
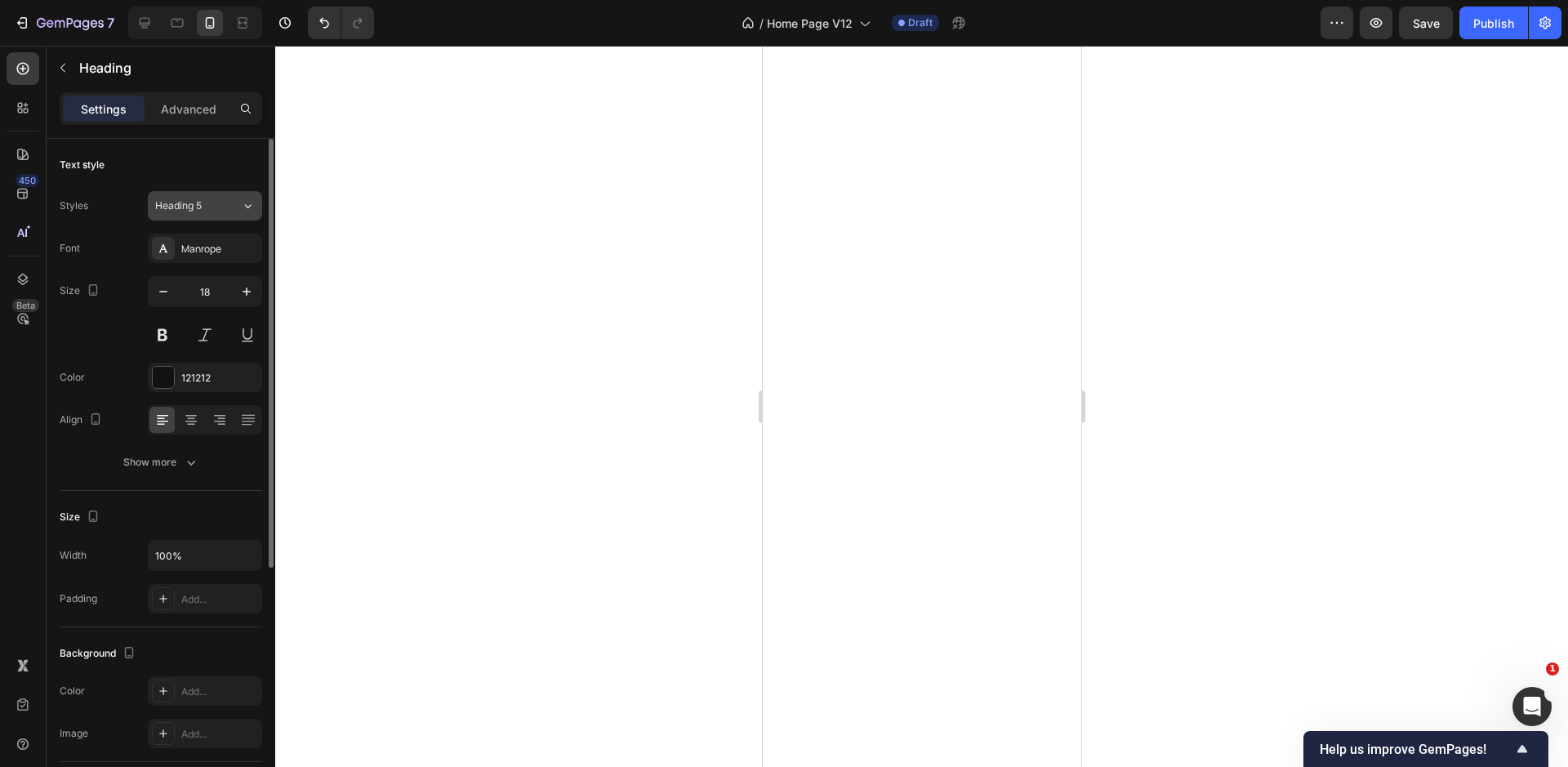
click at [213, 206] on div "Heading 5" at bounding box center [187, 206] width 66 height 15
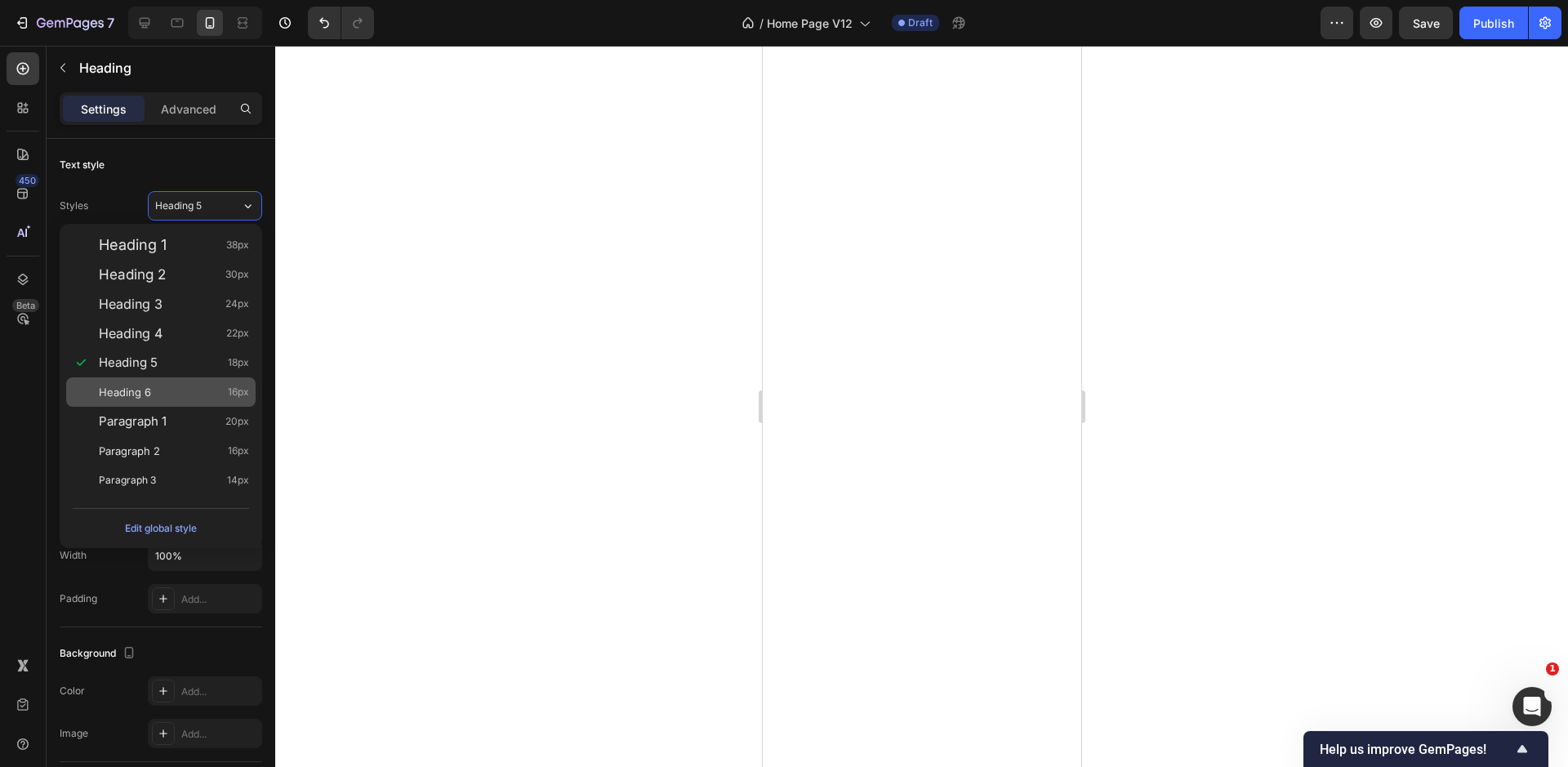
click at [190, 391] on div "Heading 6 16px" at bounding box center [173, 392] width 150 height 17
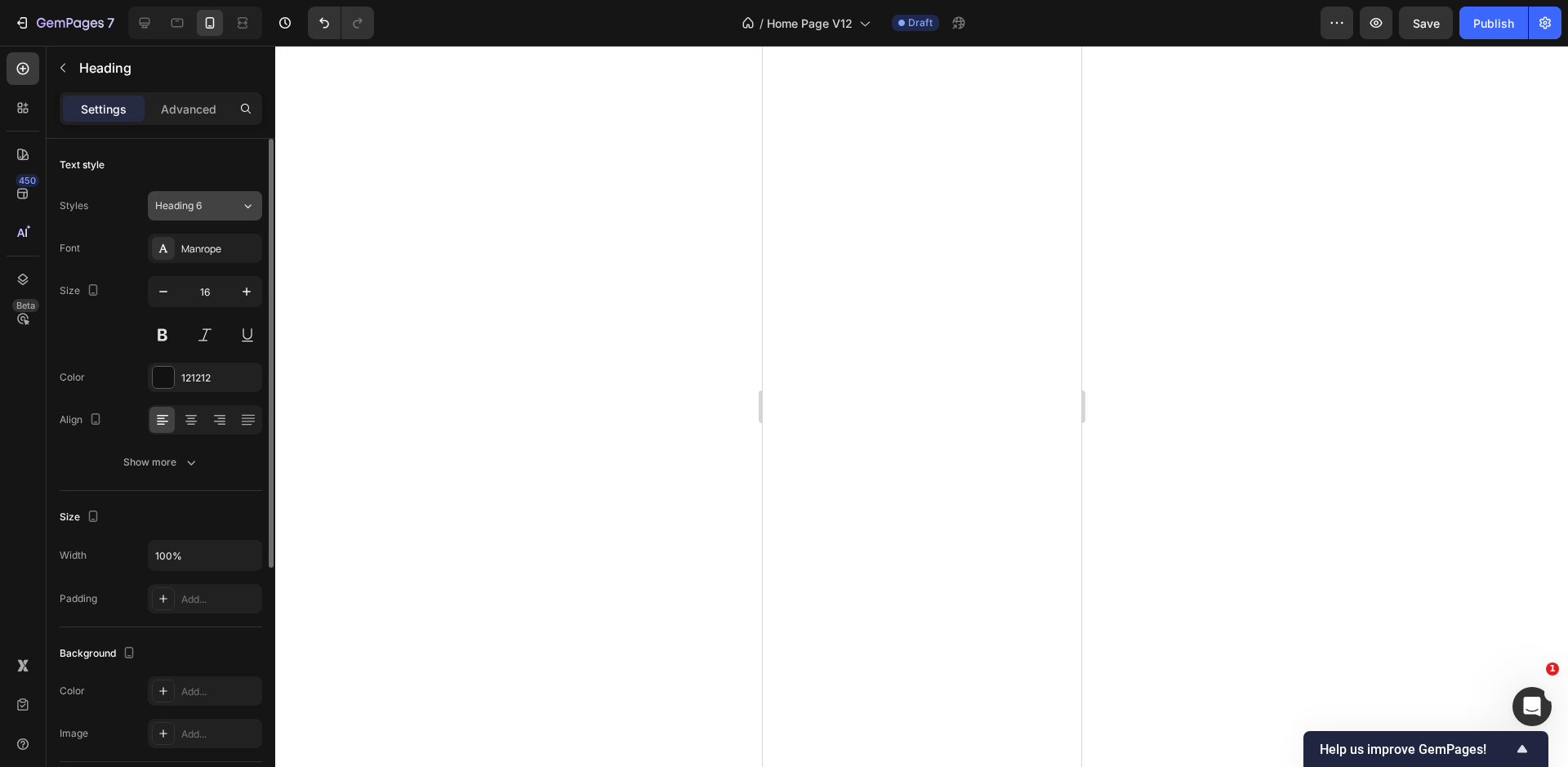
click at [183, 206] on span "Heading 6" at bounding box center [178, 206] width 47 height 15
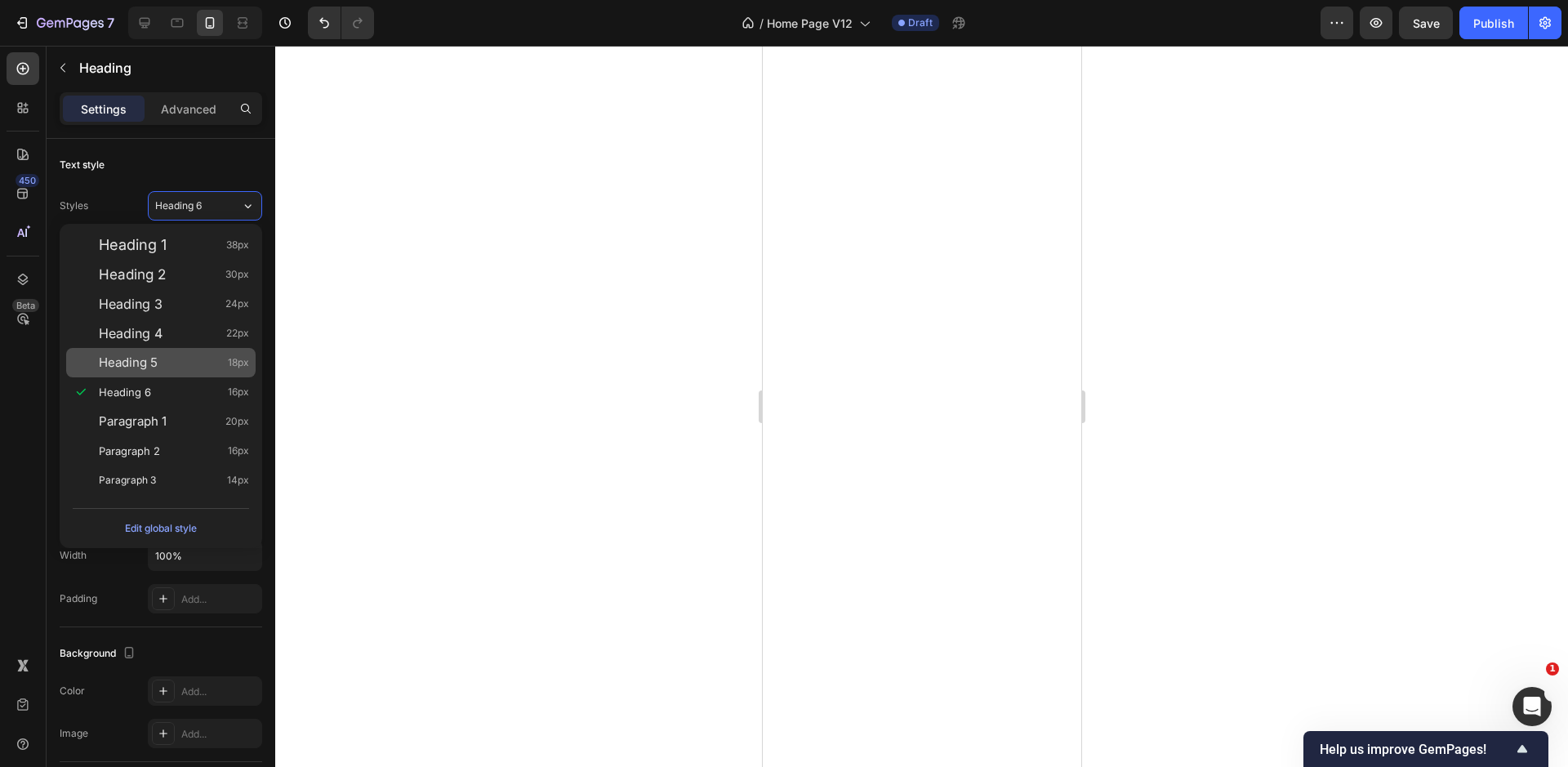
click at [171, 356] on div "Heading 5 18px" at bounding box center [173, 363] width 150 height 17
type input "18"
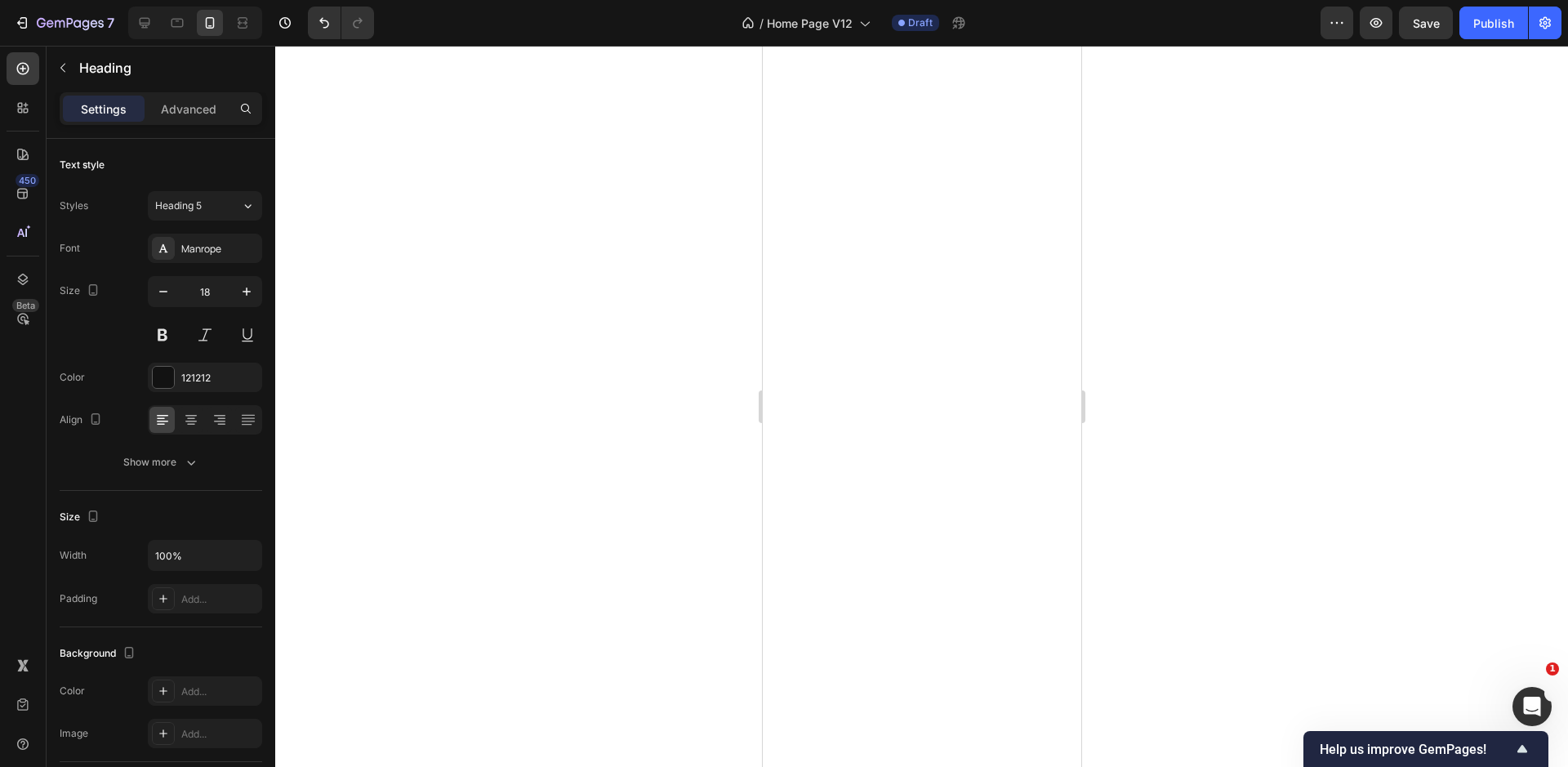
click at [530, 408] on div at bounding box center [922, 406] width 1293 height 721
click at [200, 198] on button "Heading 5" at bounding box center [204, 206] width 115 height 30
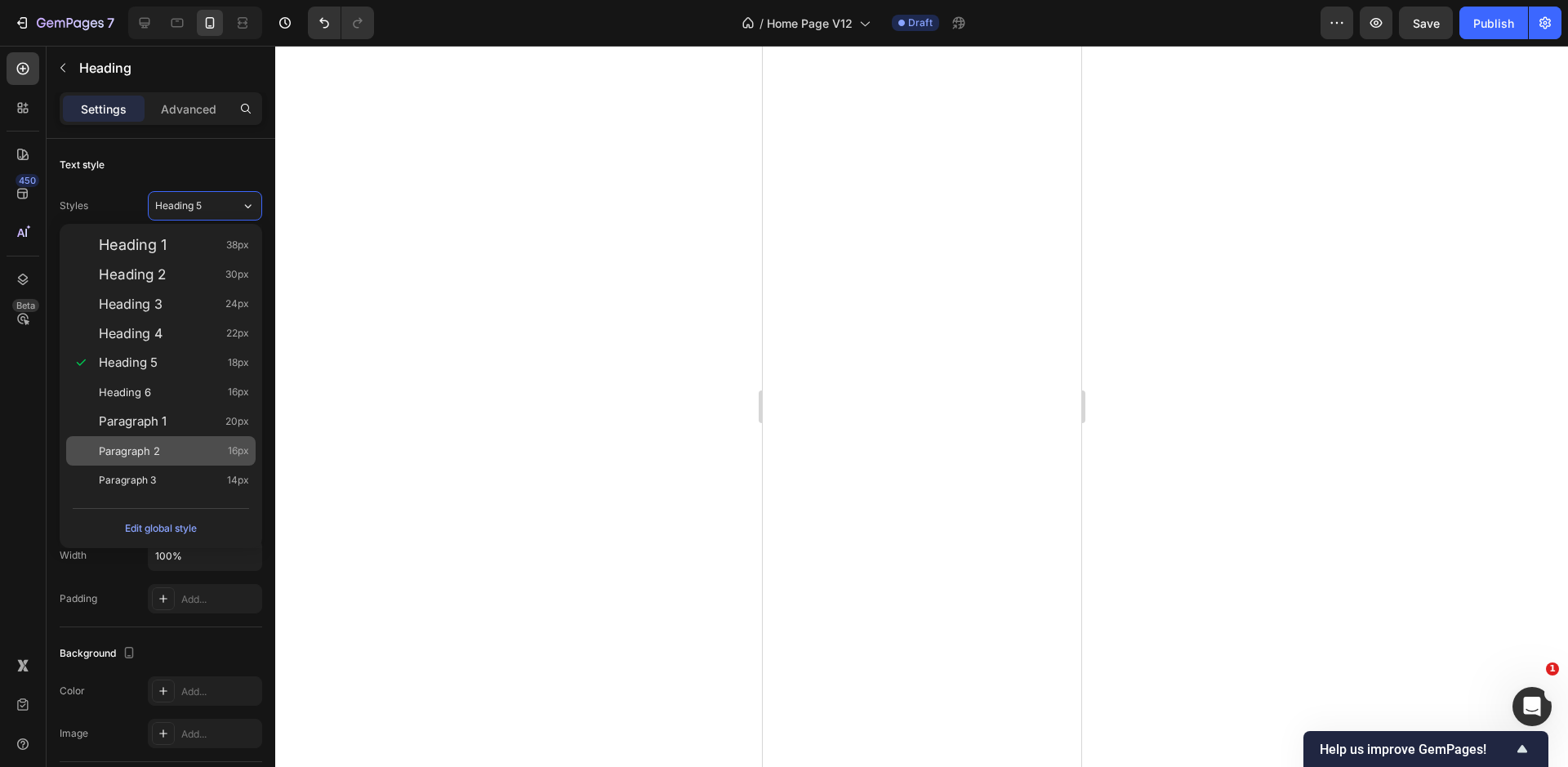
click at [226, 453] on div "Paragraph 2 16px" at bounding box center [173, 451] width 150 height 17
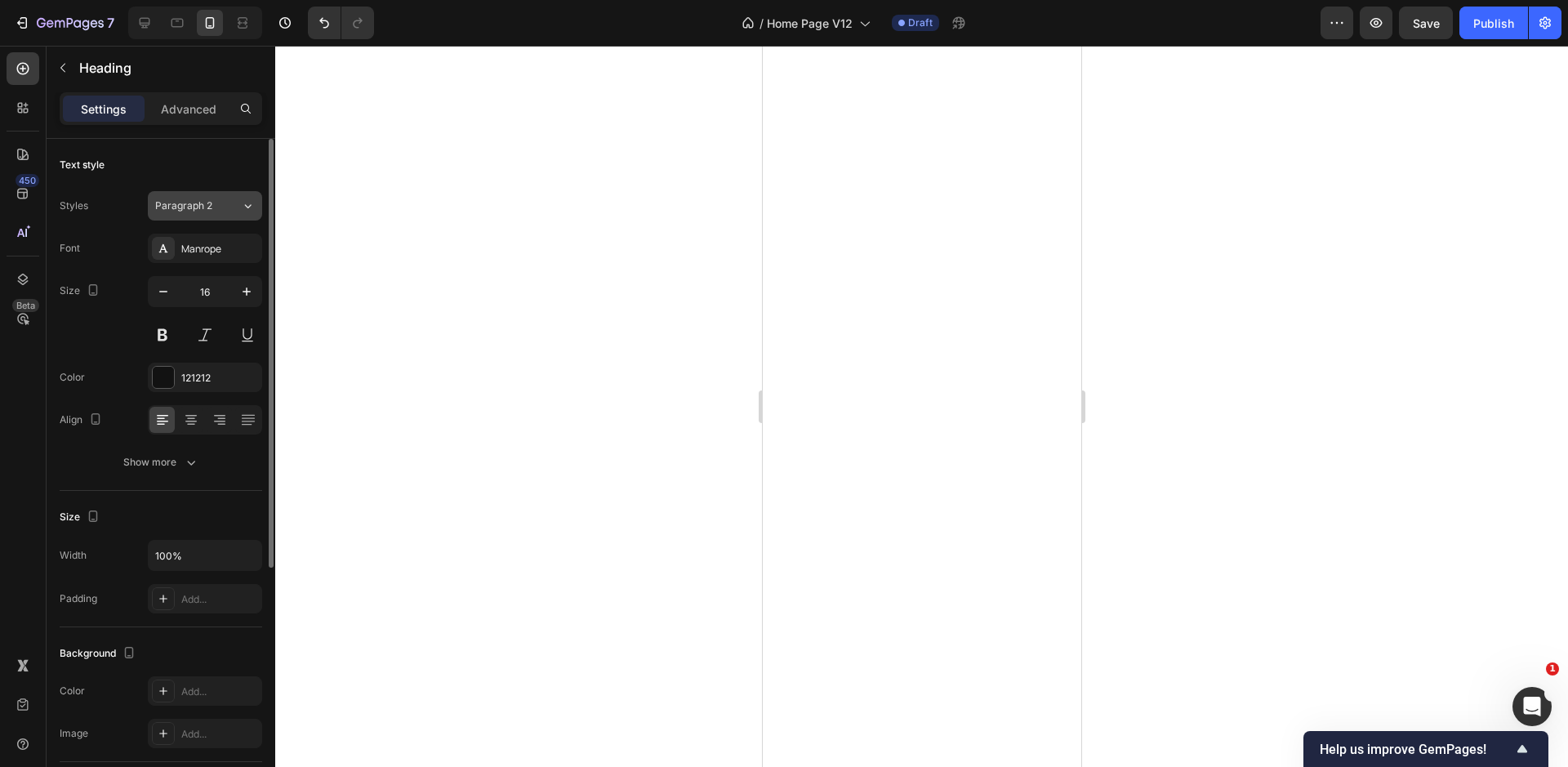
click at [215, 215] on button "Paragraph 2" at bounding box center [204, 206] width 115 height 30
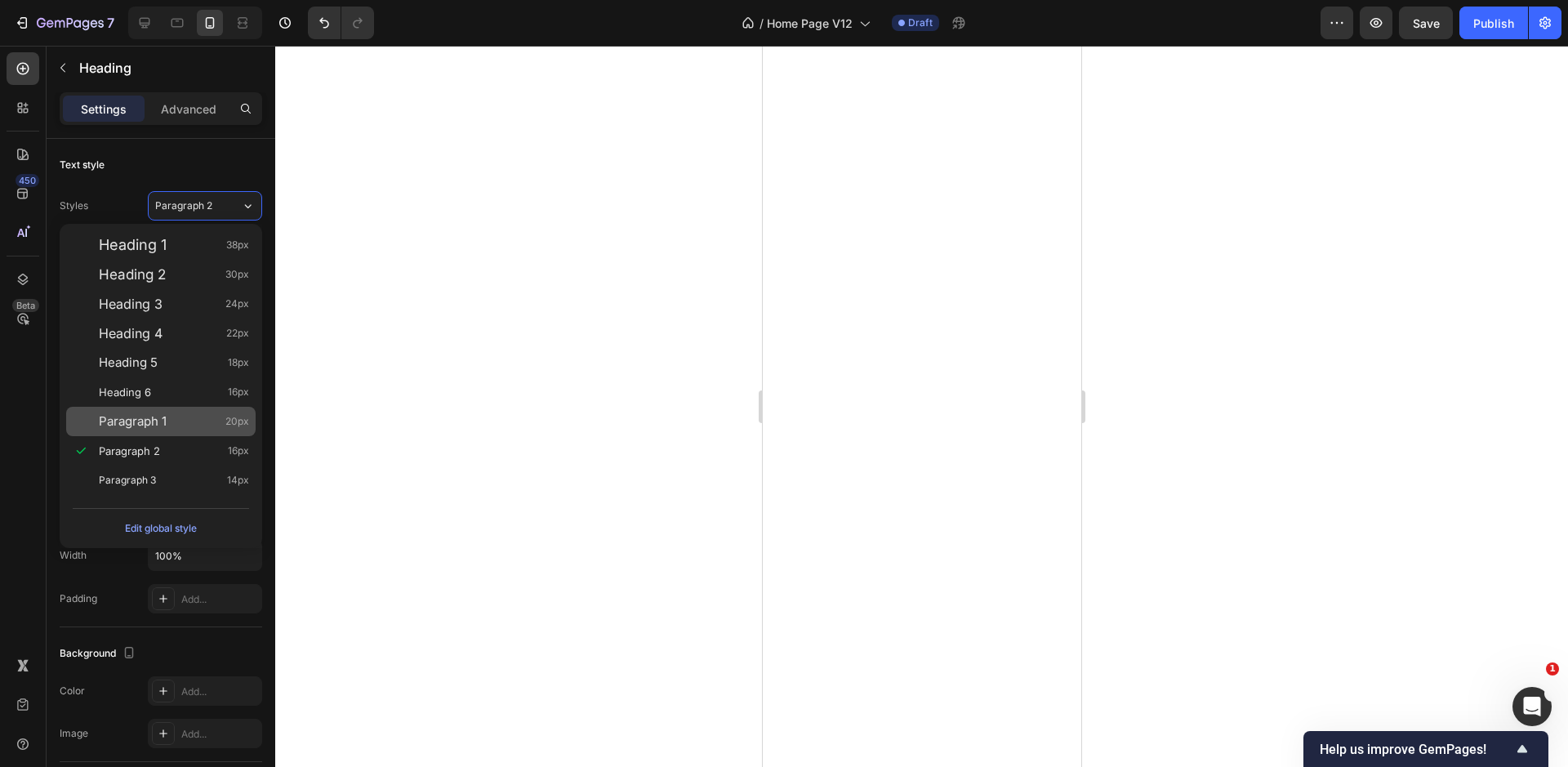
click at [211, 424] on div "Paragraph 1 20px" at bounding box center [173, 422] width 150 height 17
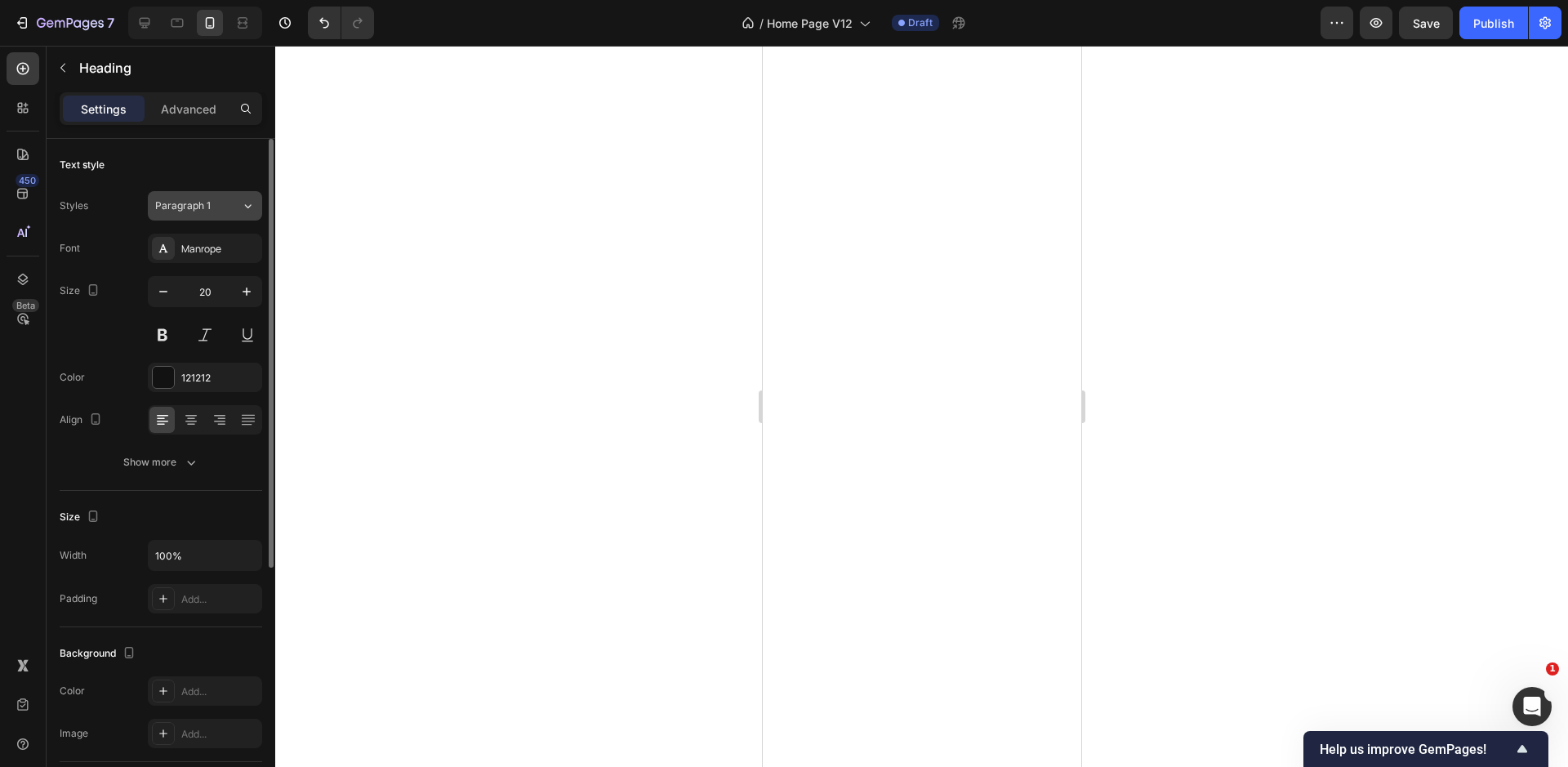
click at [231, 206] on div "Paragraph 1" at bounding box center [198, 206] width 86 height 15
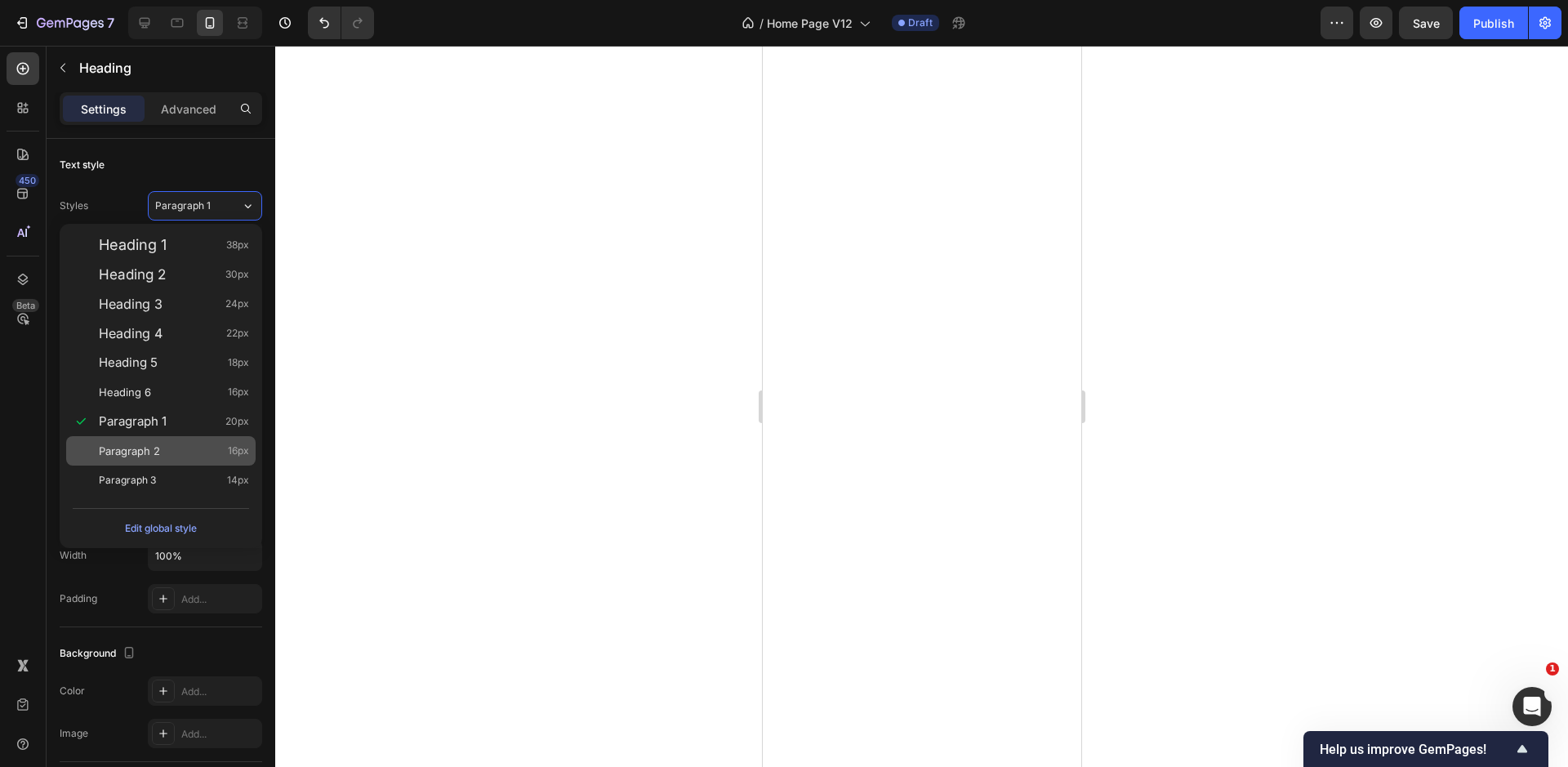
click at [180, 453] on div "Paragraph 2 16px" at bounding box center [173, 451] width 150 height 17
type input "16"
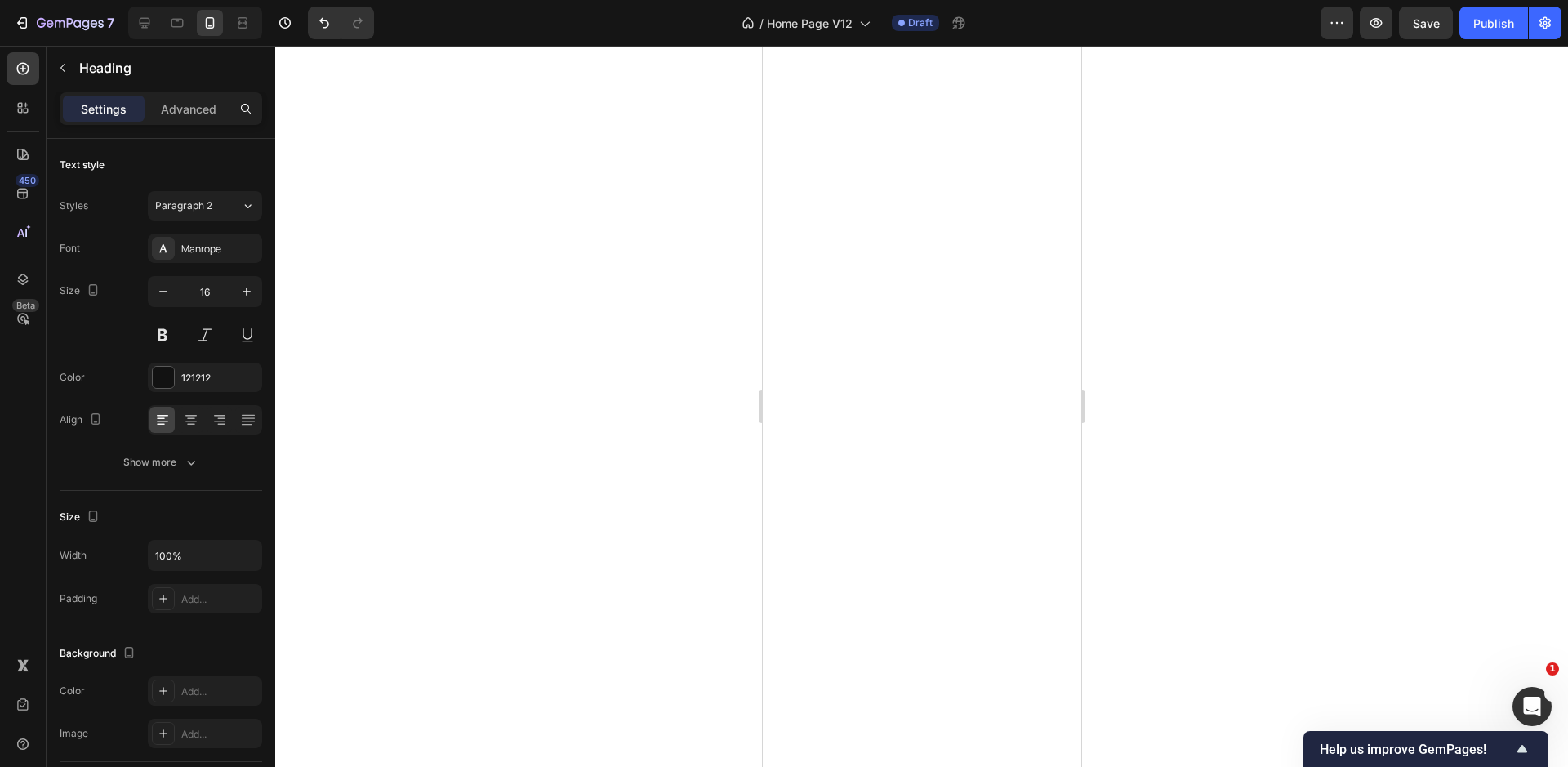
click at [687, 495] on div at bounding box center [922, 406] width 1293 height 721
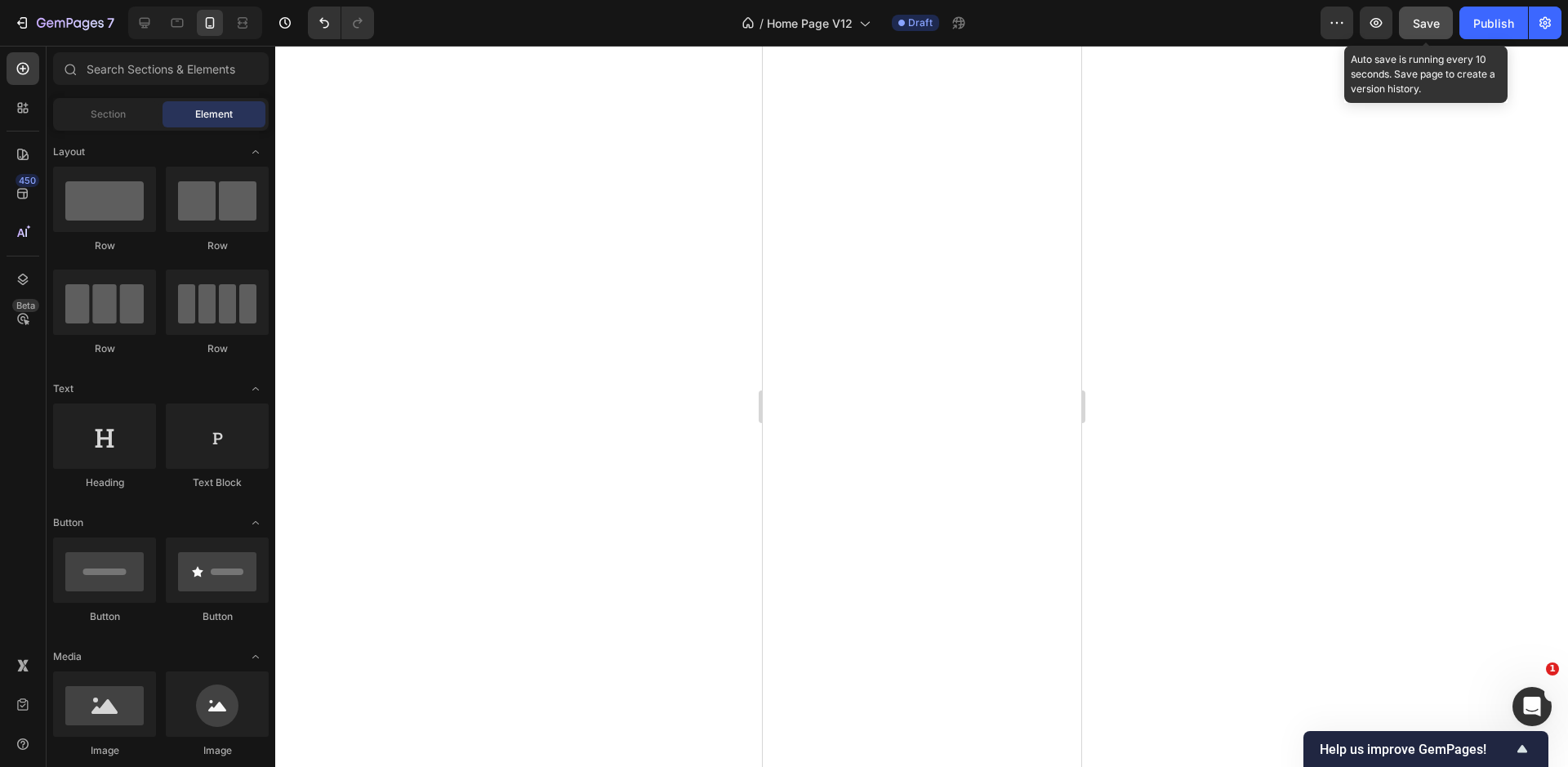
click at [1423, 30] on div "Save" at bounding box center [1425, 23] width 27 height 17
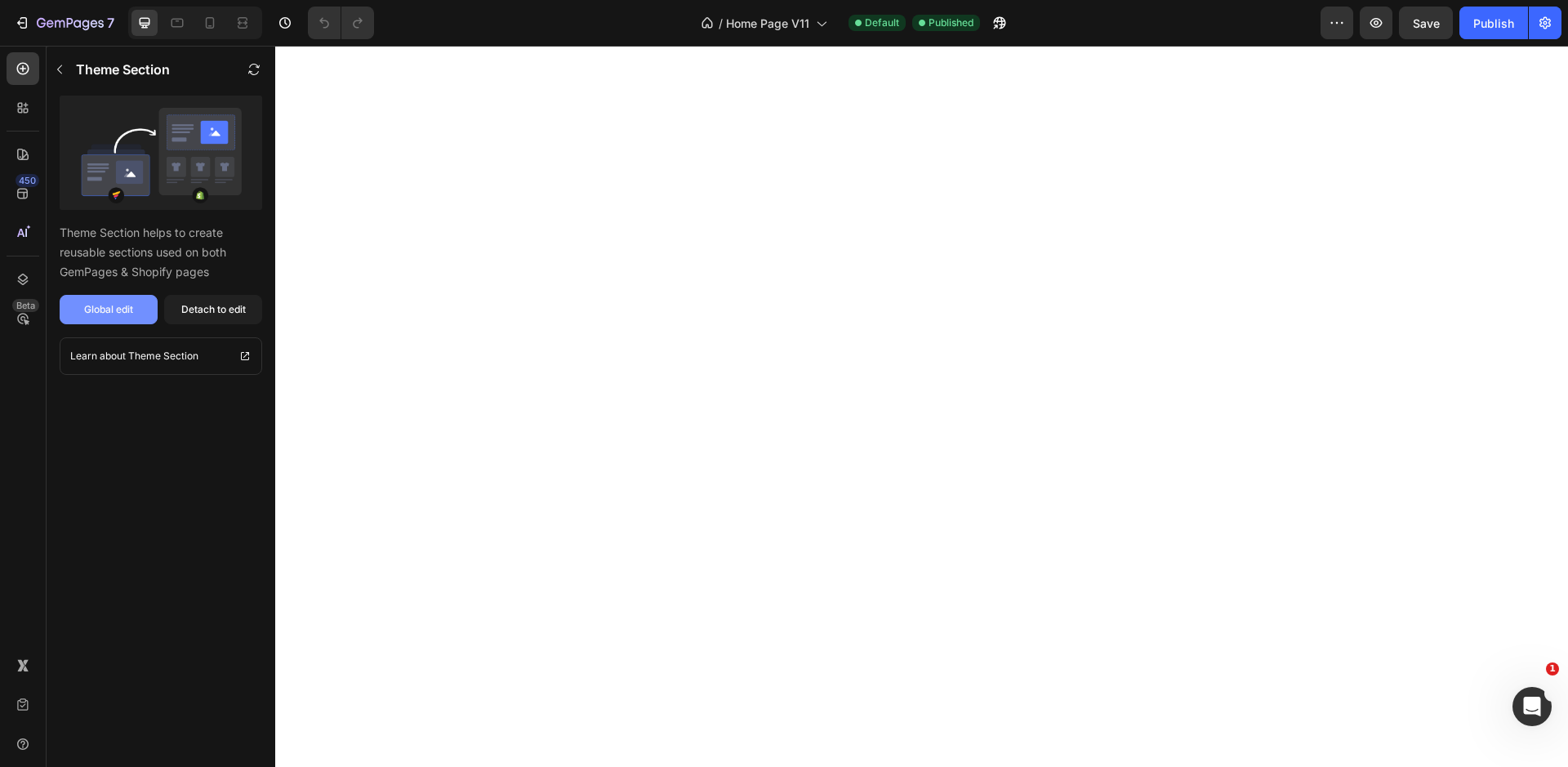
click at [132, 309] on div "Global edit" at bounding box center [108, 310] width 49 height 15
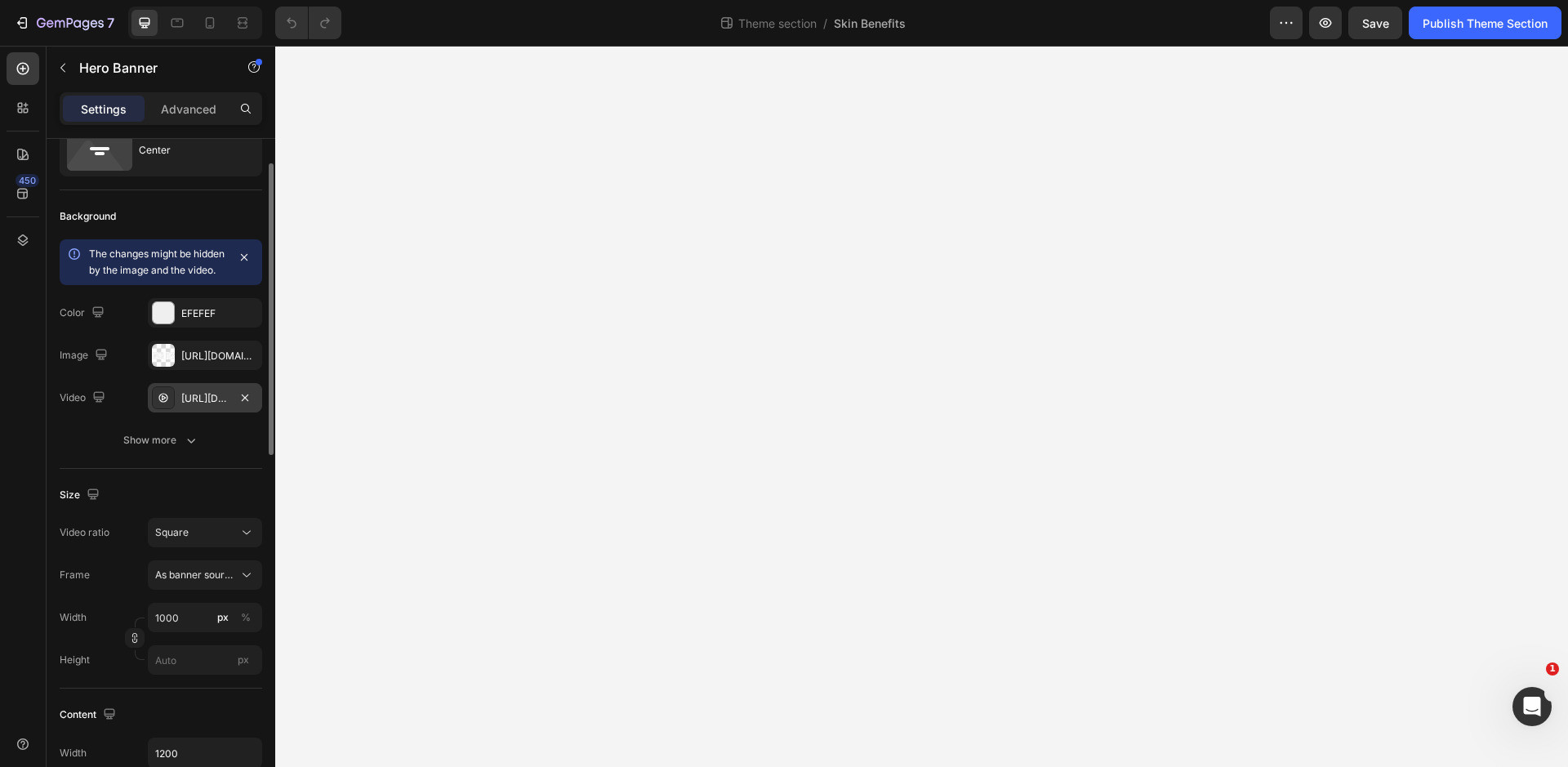
scroll to position [63, 0]
click at [200, 408] on div "[URL][DOMAIN_NAME]" at bounding box center [204, 400] width 48 height 15
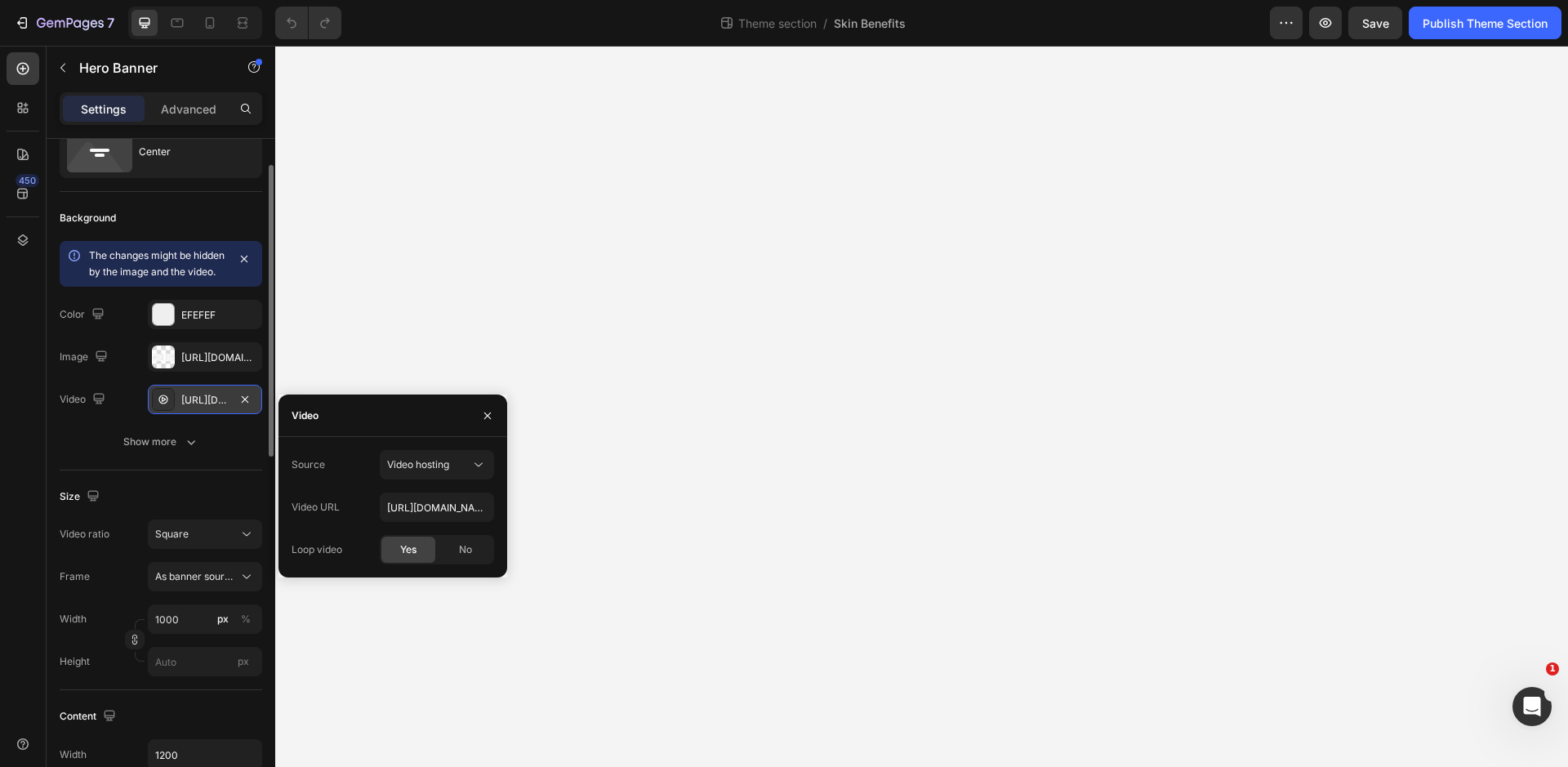
click at [200, 408] on div "[URL][DOMAIN_NAME]" at bounding box center [204, 400] width 48 height 15
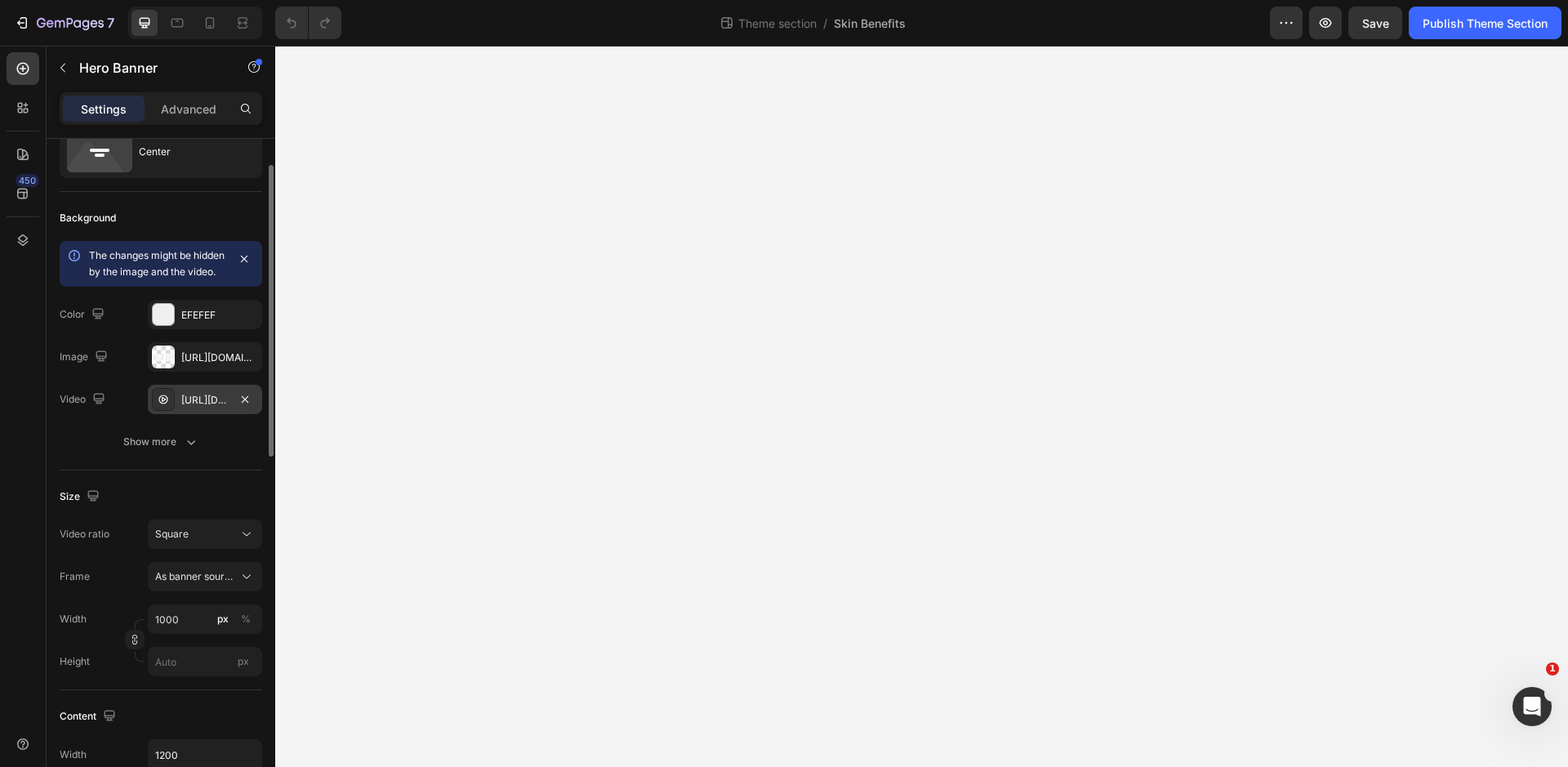
click at [208, 408] on div "[URL][DOMAIN_NAME]" at bounding box center [204, 400] width 48 height 15
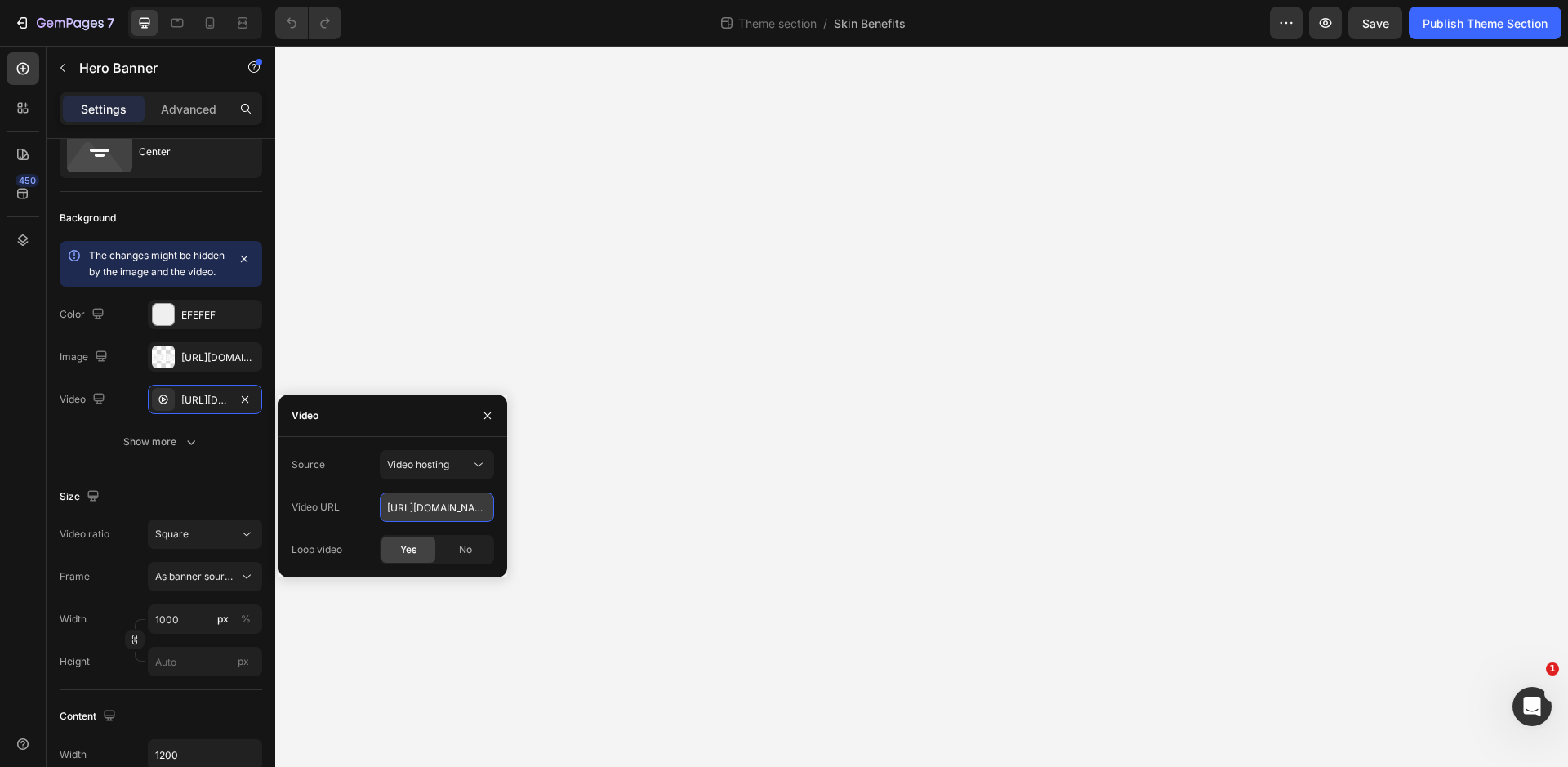
click at [428, 509] on input "[URL][DOMAIN_NAME]" at bounding box center [437, 508] width 115 height 30
